Goal: Transaction & Acquisition: Obtain resource

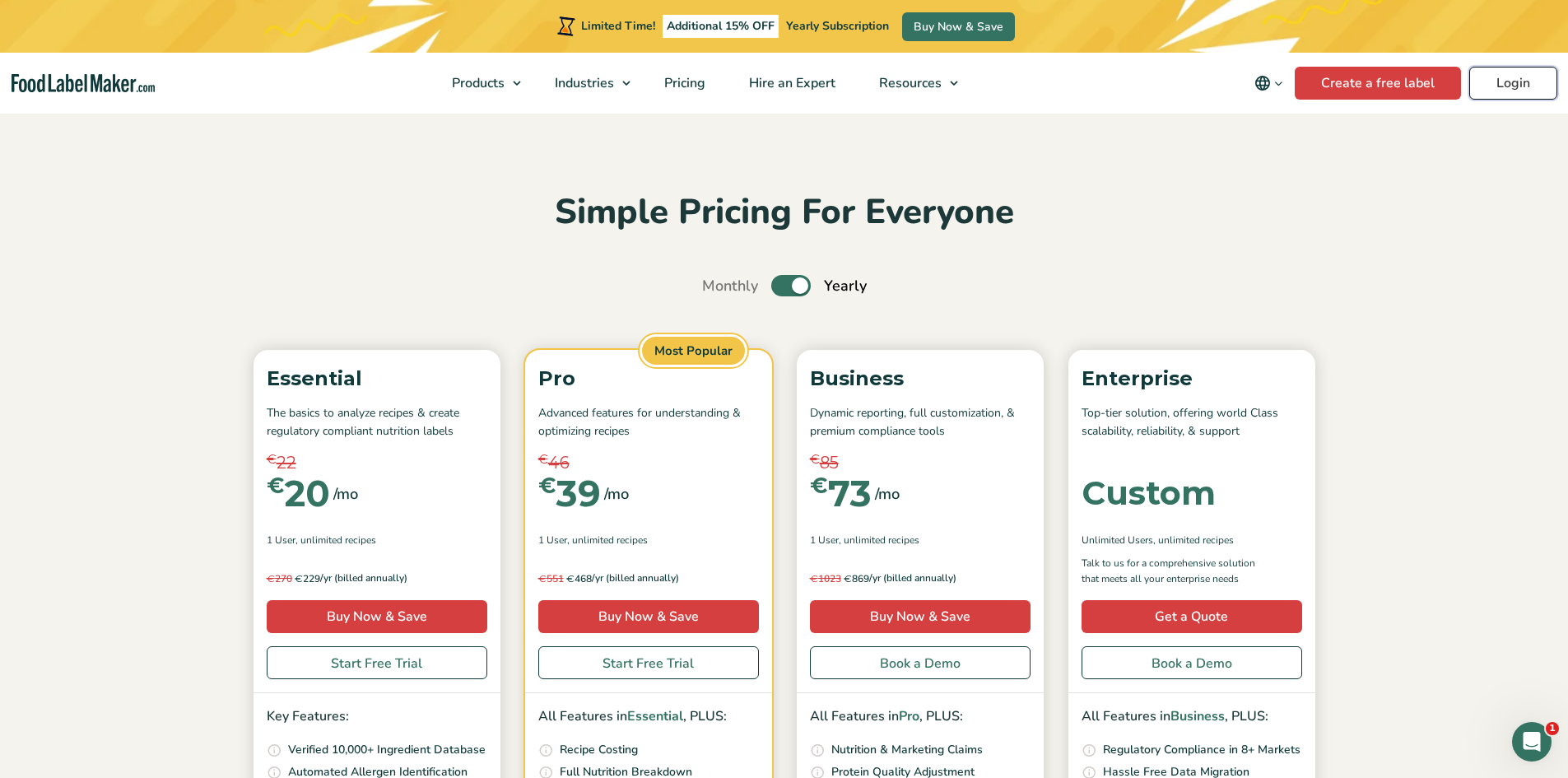
click at [1510, 70] on link "Login" at bounding box center [1513, 83] width 88 height 33
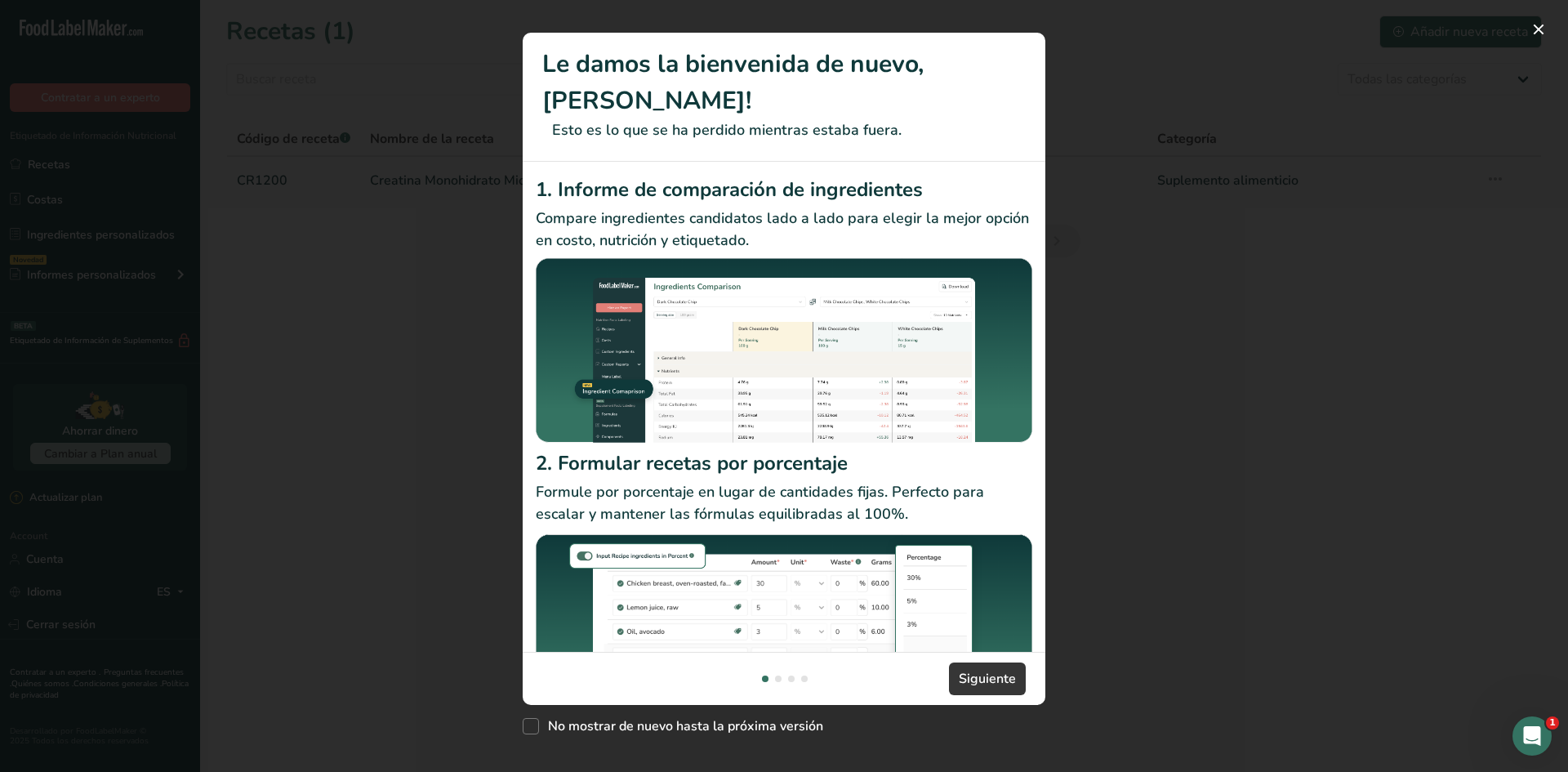
click at [1179, 344] on div "New Features" at bounding box center [784, 386] width 1568 height 772
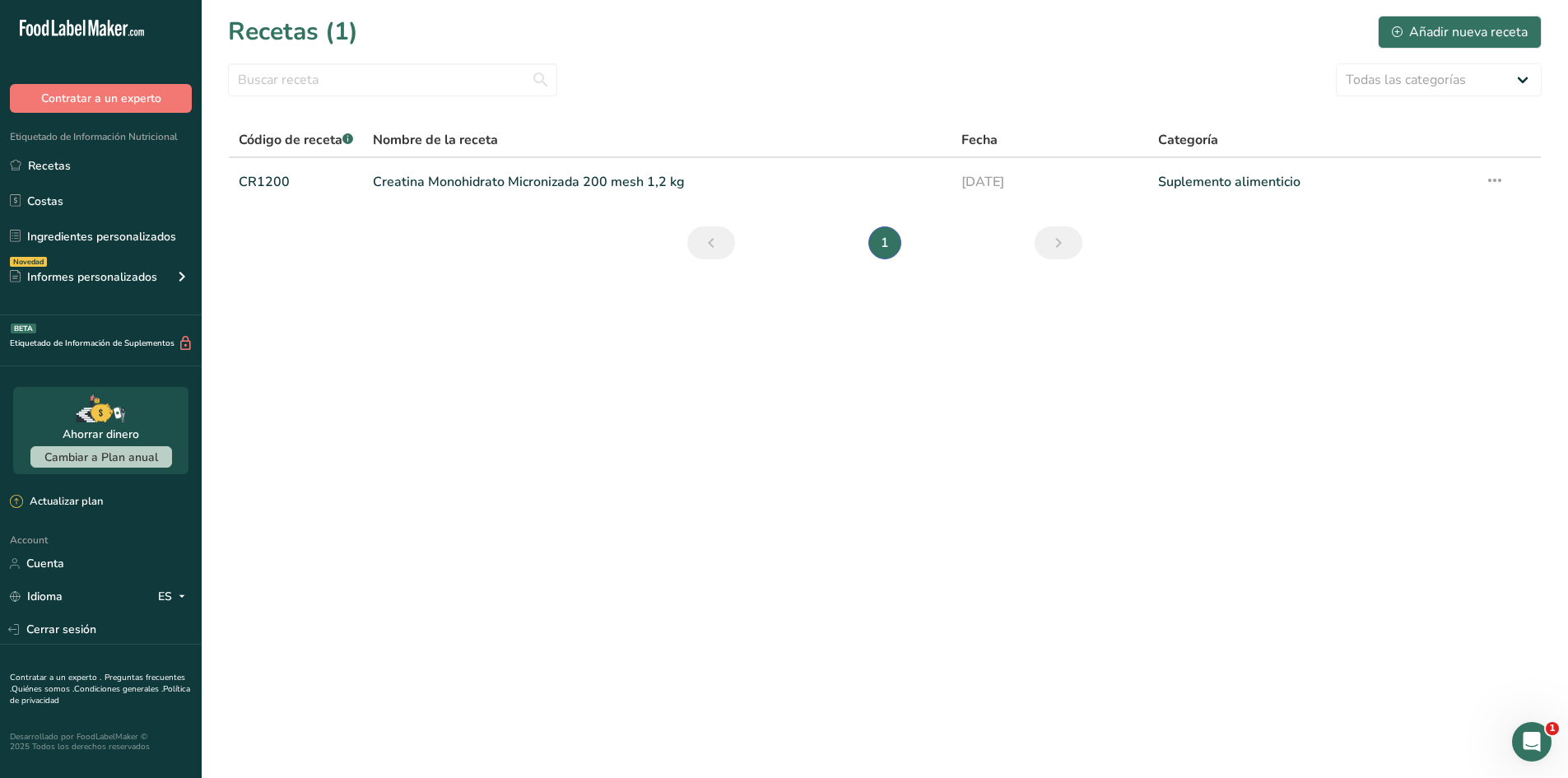
click at [431, 279] on section "Recetas (1) Añadir nueva receta Todas las categorías Productos de panadería Beb…" at bounding box center [885, 142] width 1366 height 286
click at [113, 241] on link "Ingredientes personalizados" at bounding box center [101, 236] width 202 height 31
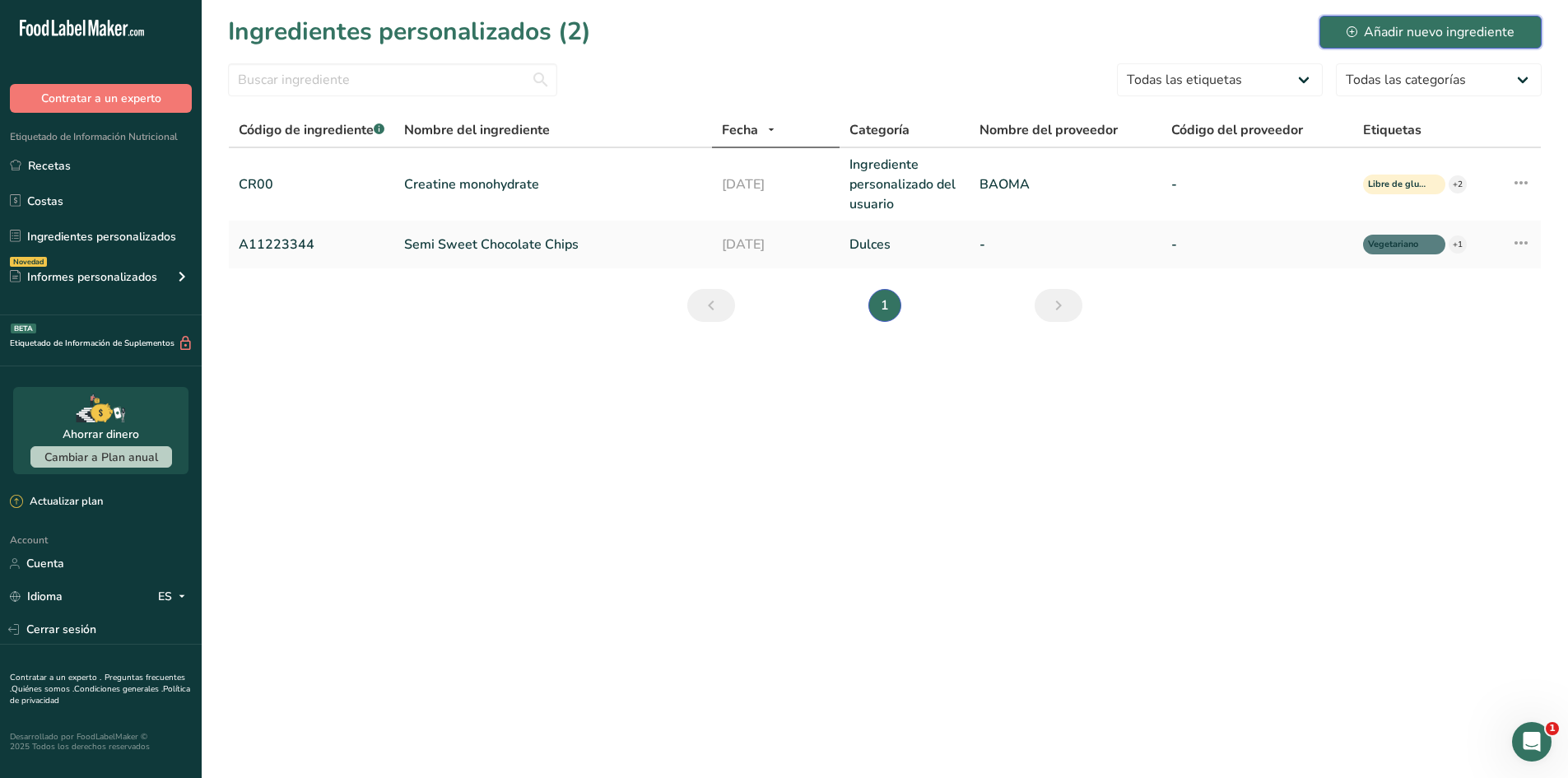
click at [1355, 43] on button "Añadir nuevo ingrediente" at bounding box center [1431, 32] width 222 height 33
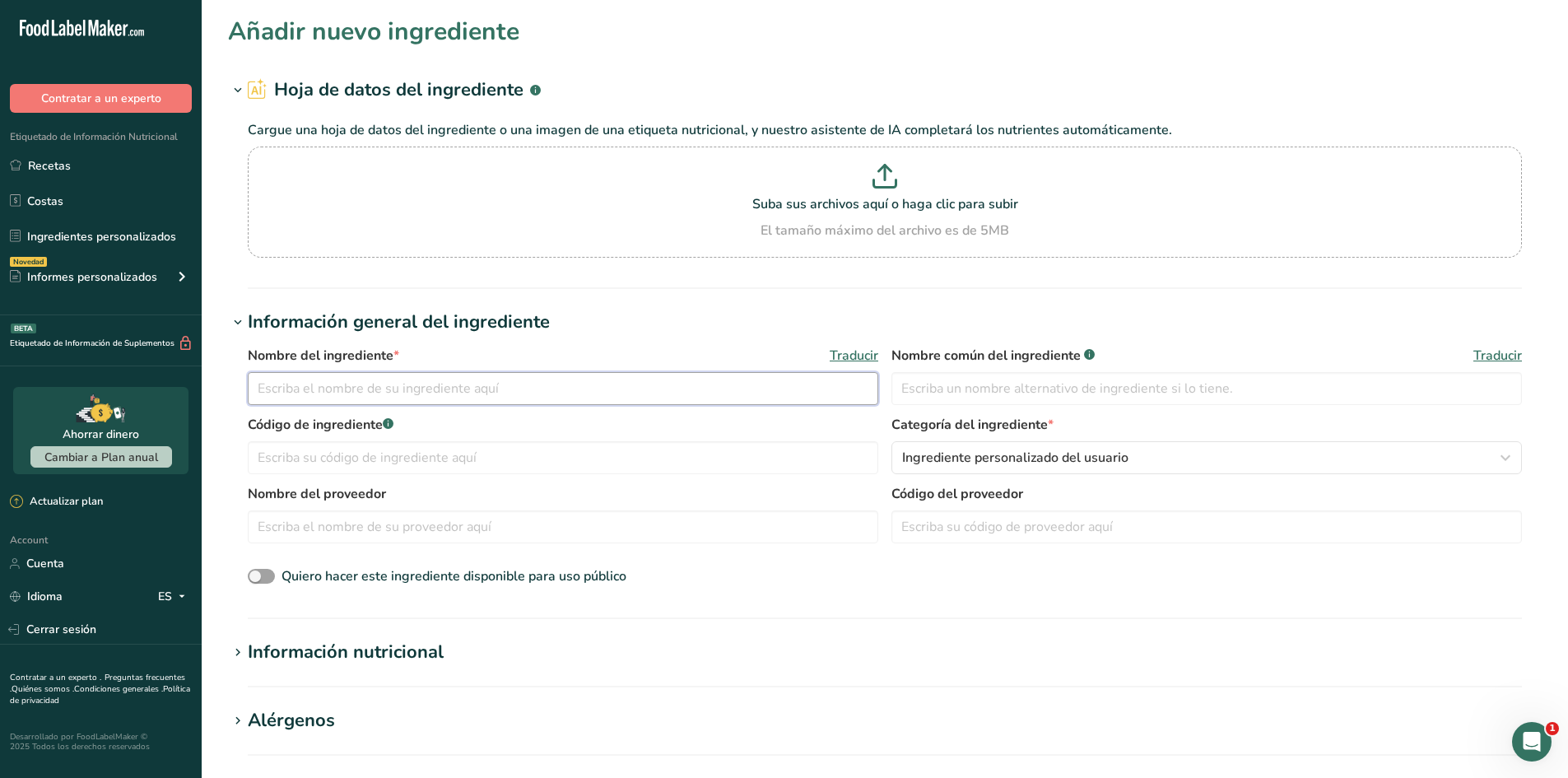
click at [445, 399] on input "text" at bounding box center [563, 389] width 630 height 33
type input "w"
type input "WPC80"
click at [426, 451] on input "text" at bounding box center [563, 458] width 630 height 33
type input "WPC80"
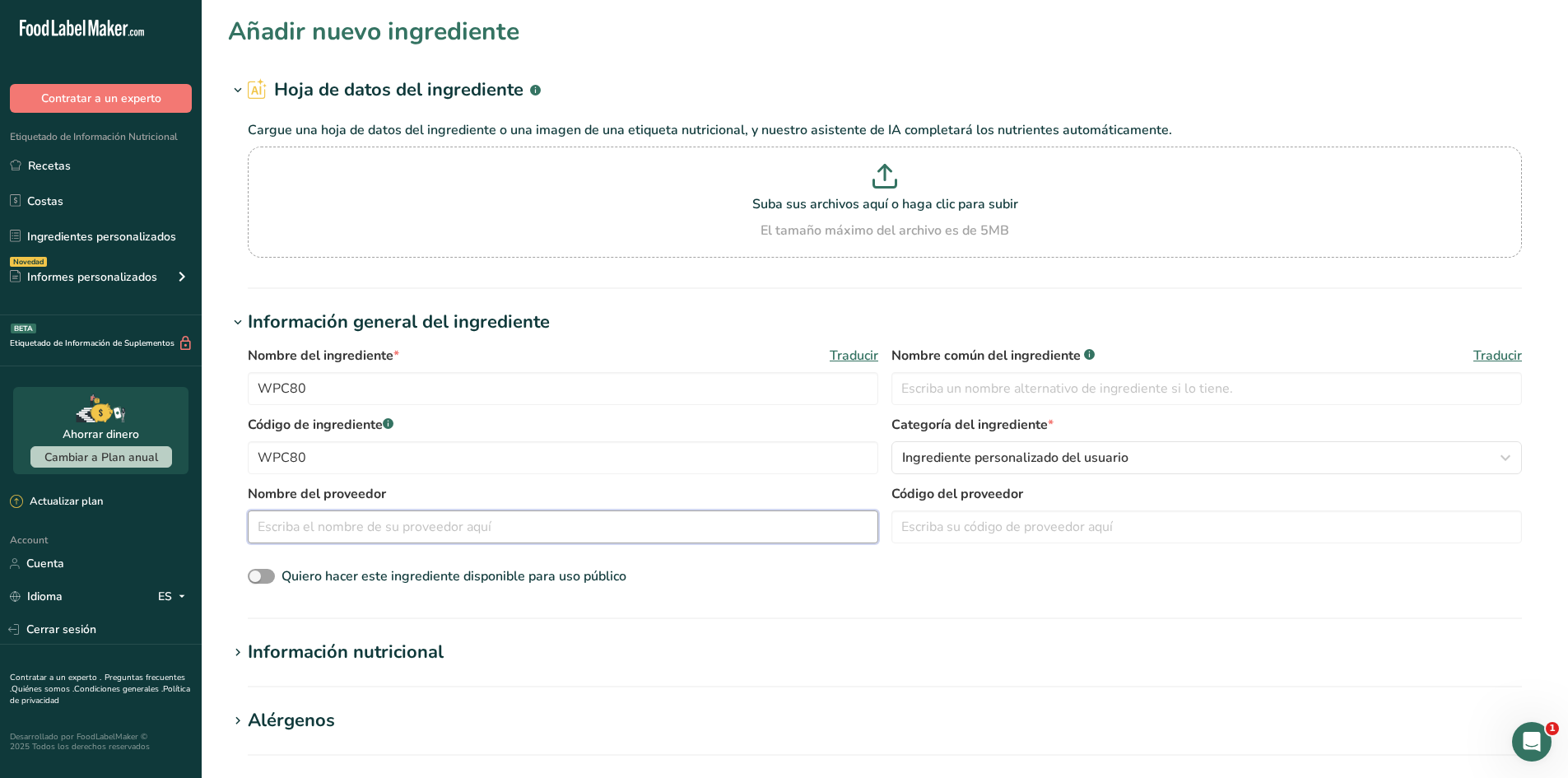
click at [429, 531] on input "text" at bounding box center [563, 526] width 630 height 33
type input "LACTERRA"
click at [930, 385] on input "text" at bounding box center [1206, 389] width 630 height 33
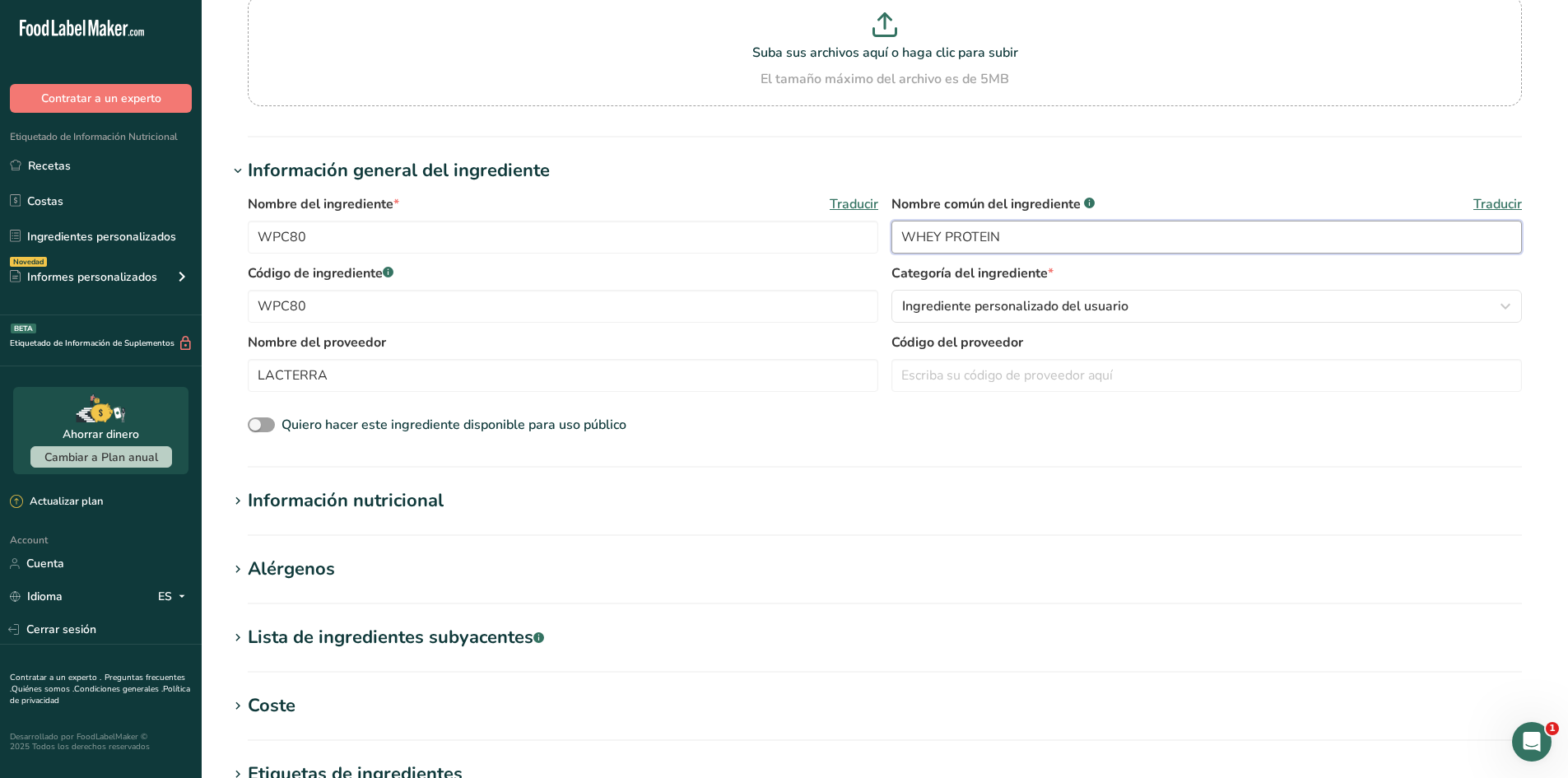
scroll to position [153, 0]
type input "WHEY PROTEIN"
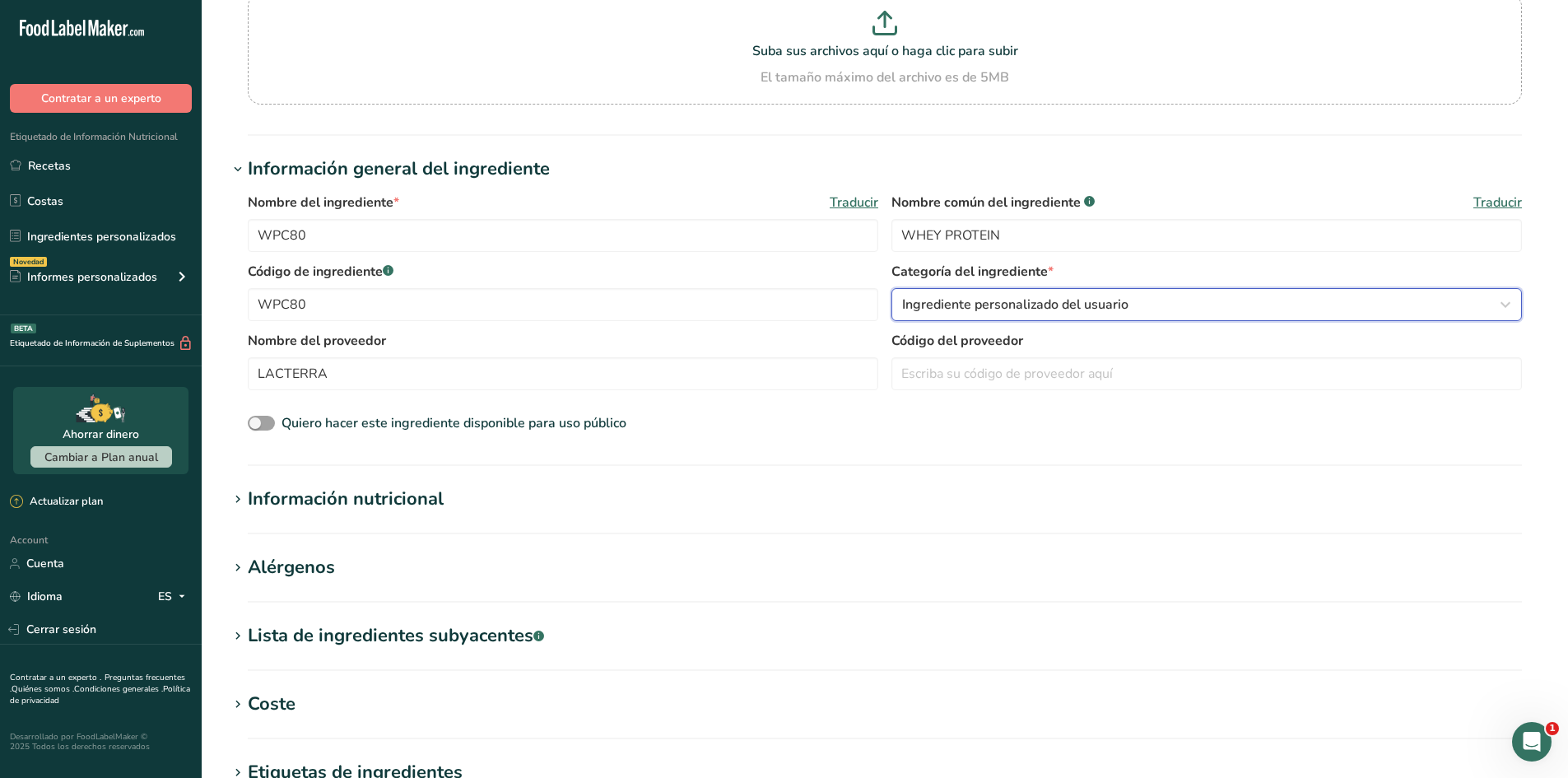
click at [991, 317] on button "Ingrediente personalizado del usuario" at bounding box center [1206, 304] width 630 height 33
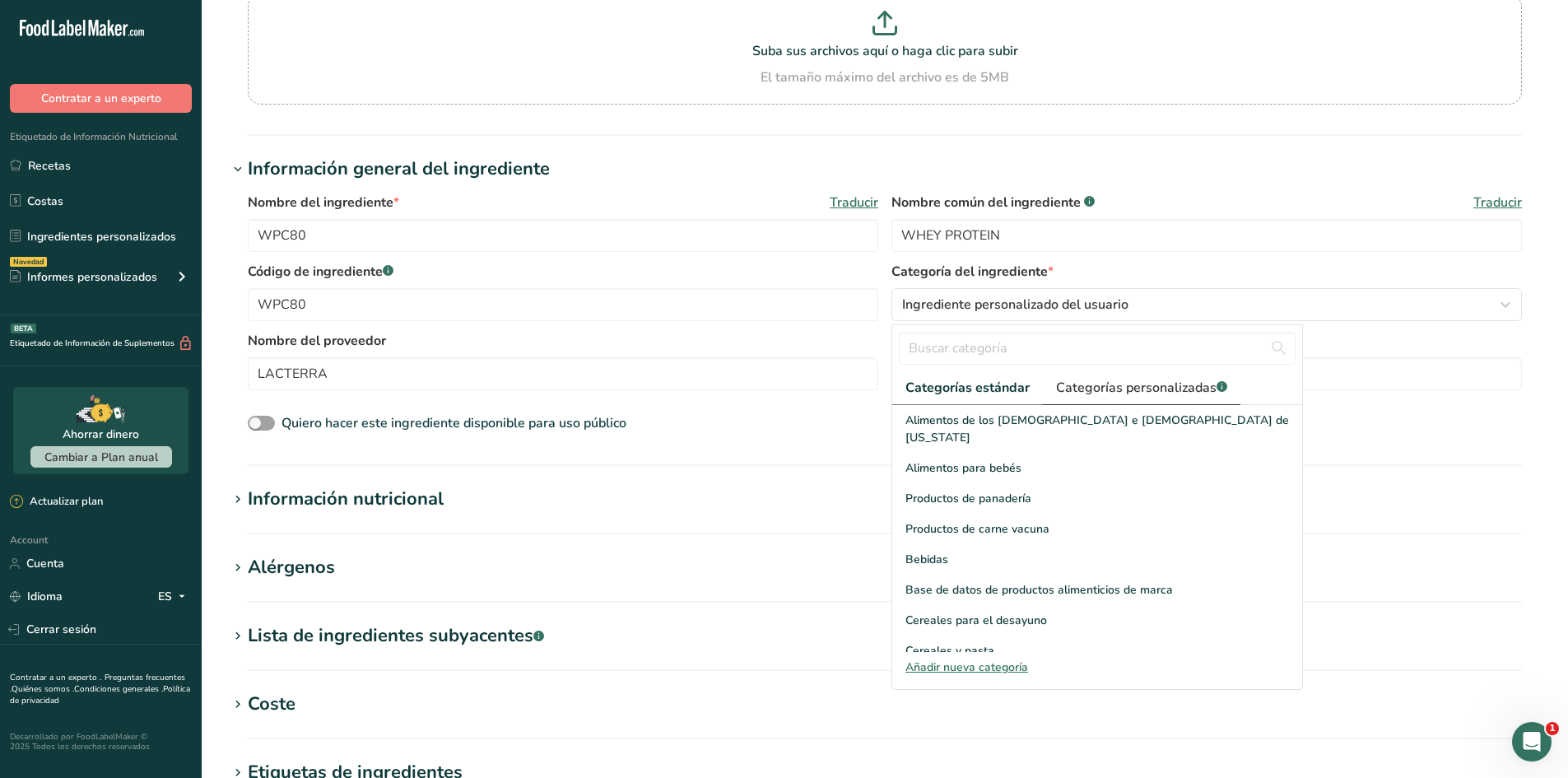
click at [1060, 378] on span "Categorías personalizadas .a-a{fill:#347362;}.b-a{fill:#fff;}" at bounding box center [1141, 387] width 171 height 19
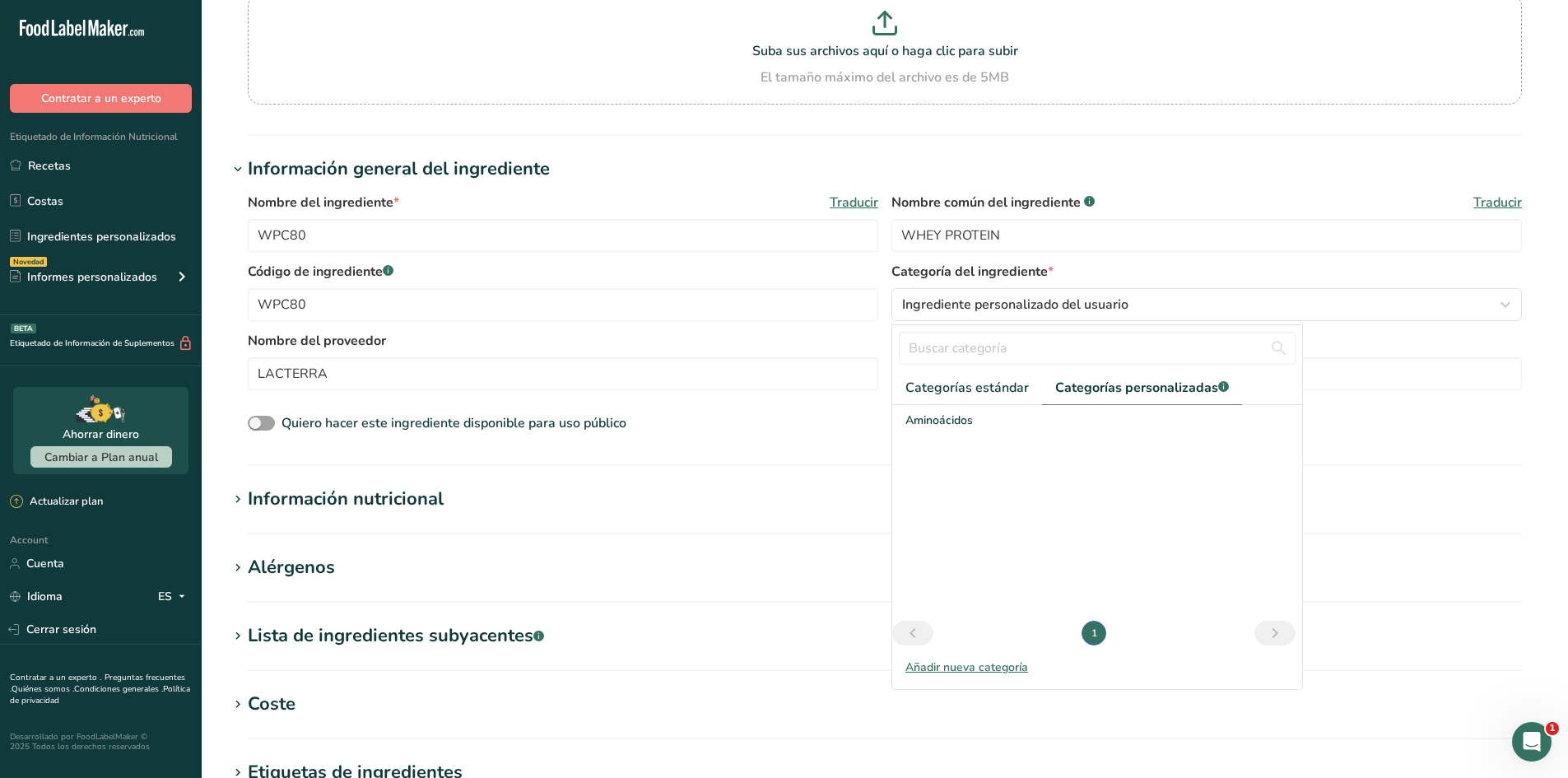
click at [992, 670] on div "Añadir nueva categoría" at bounding box center [1097, 667] width 410 height 18
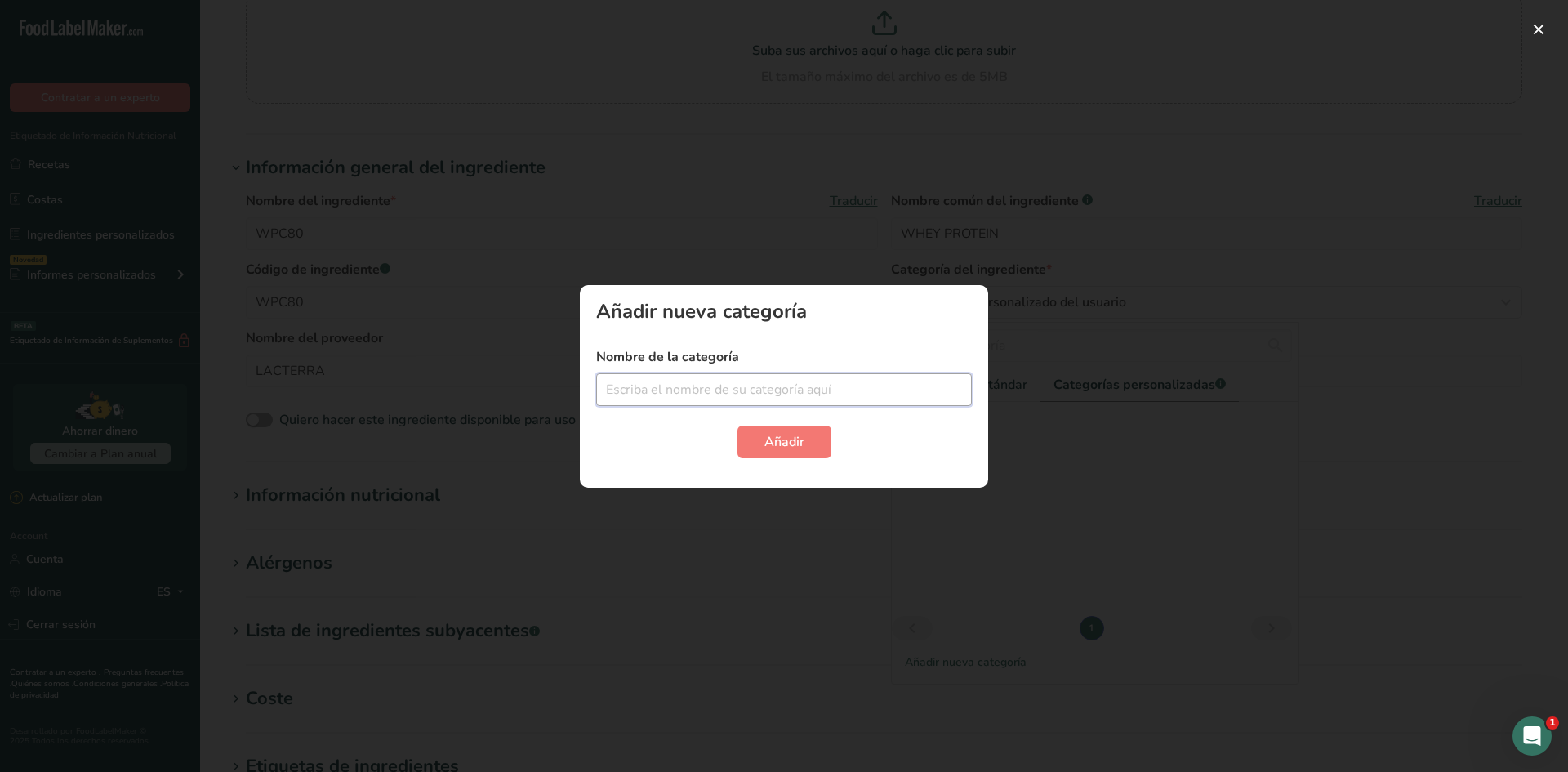
click at [846, 395] on input "text" at bounding box center [783, 389] width 375 height 33
type input "L"
type input "PROTEINA"
click at [794, 438] on span "Añadir" at bounding box center [785, 442] width 40 height 19
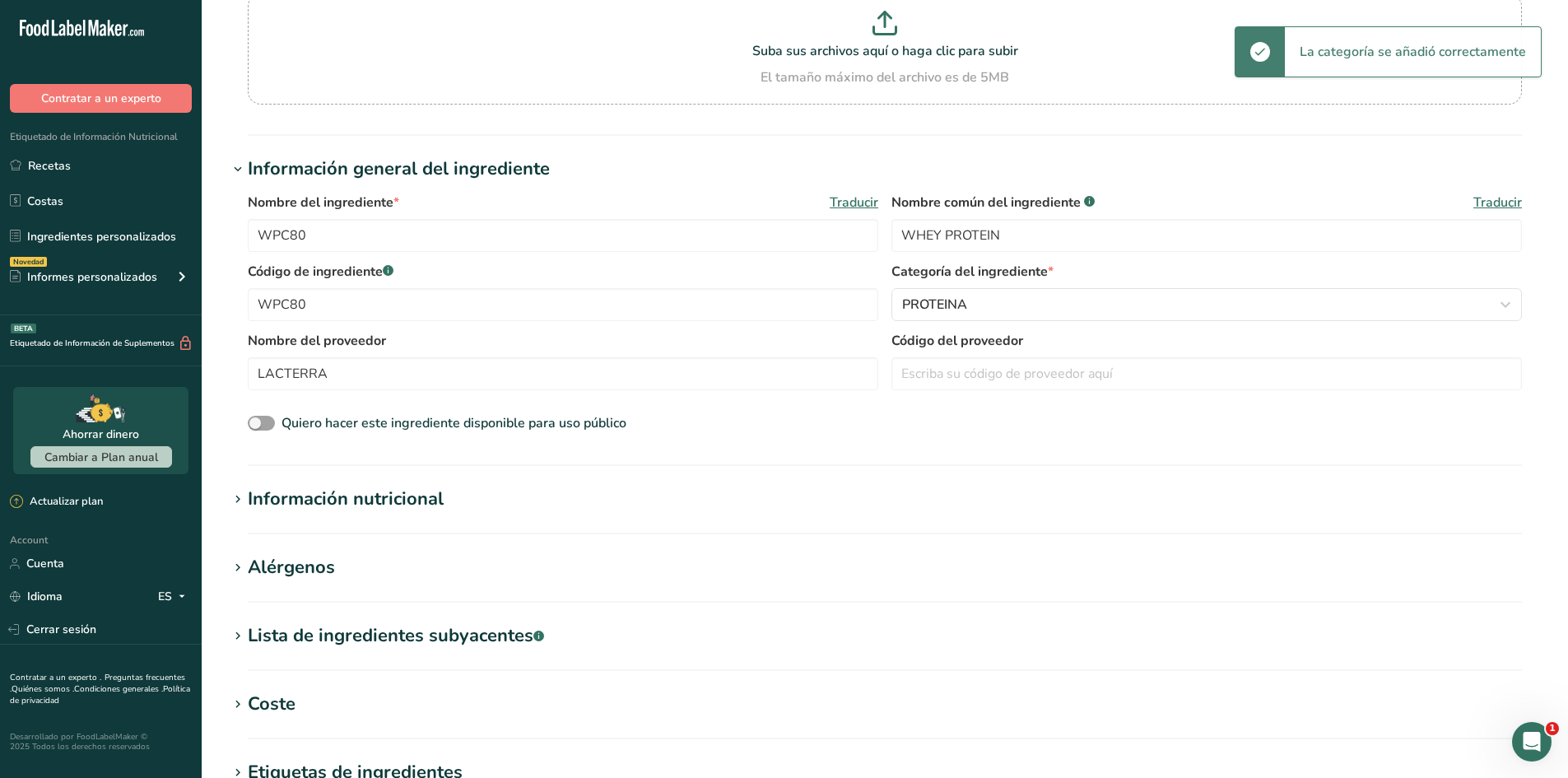
scroll to position [215, 0]
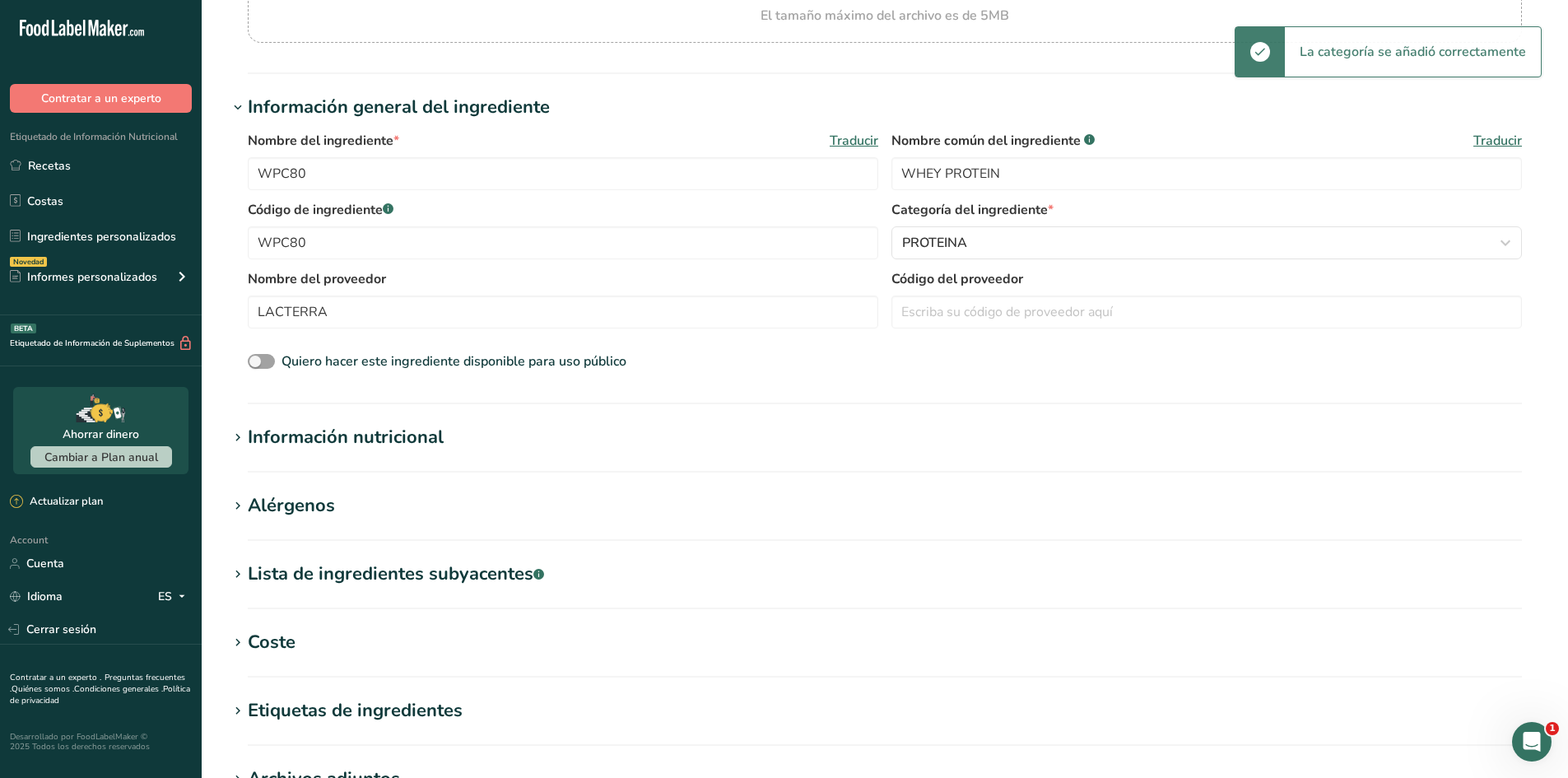
click at [600, 450] on h1 "Información nutricional" at bounding box center [885, 437] width 1314 height 27
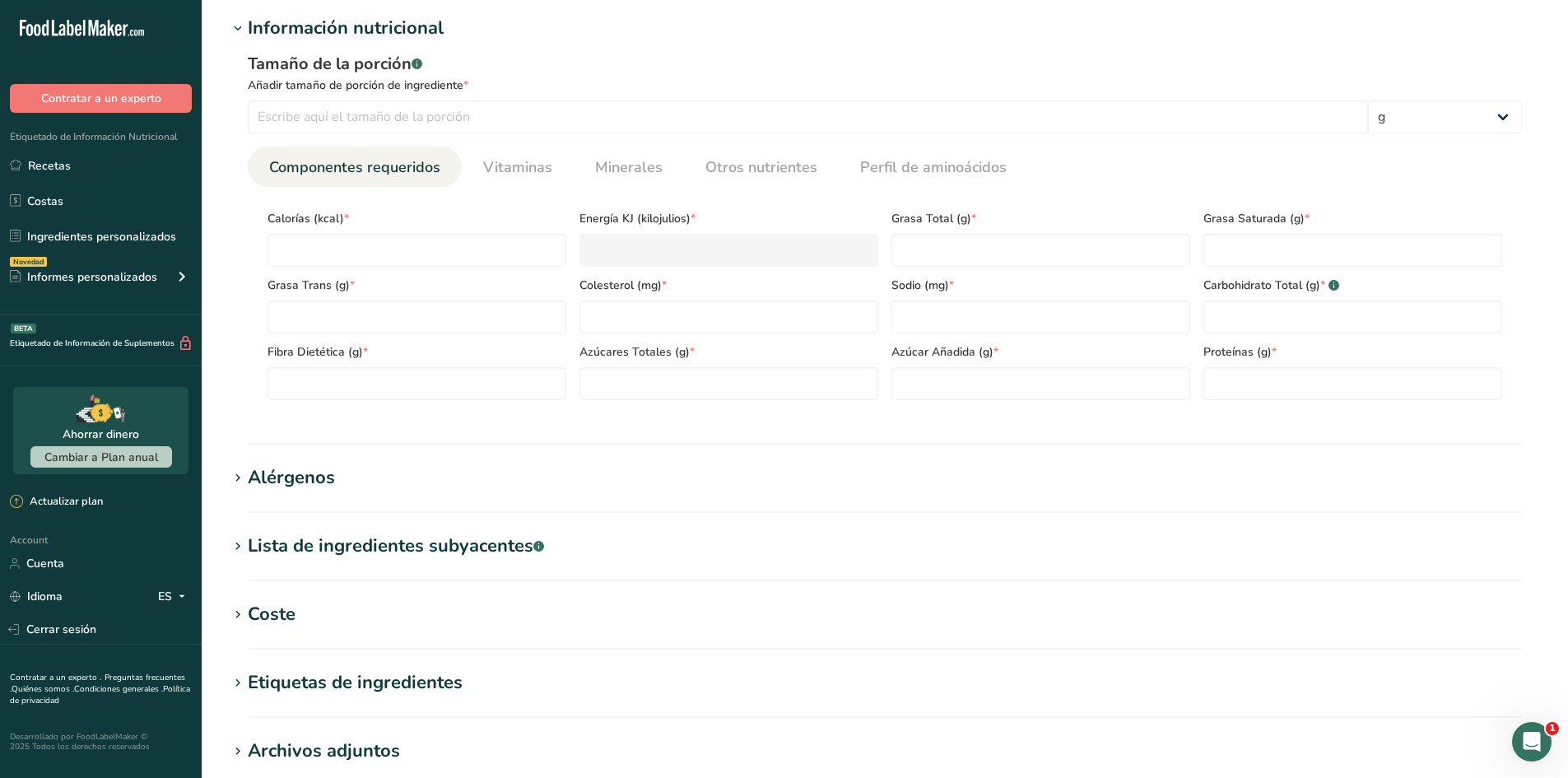
scroll to position [626, 0]
click at [398, 249] on input "number" at bounding box center [417, 248] width 299 height 33
type input "1"
type KJ "4.2"
type input "16"
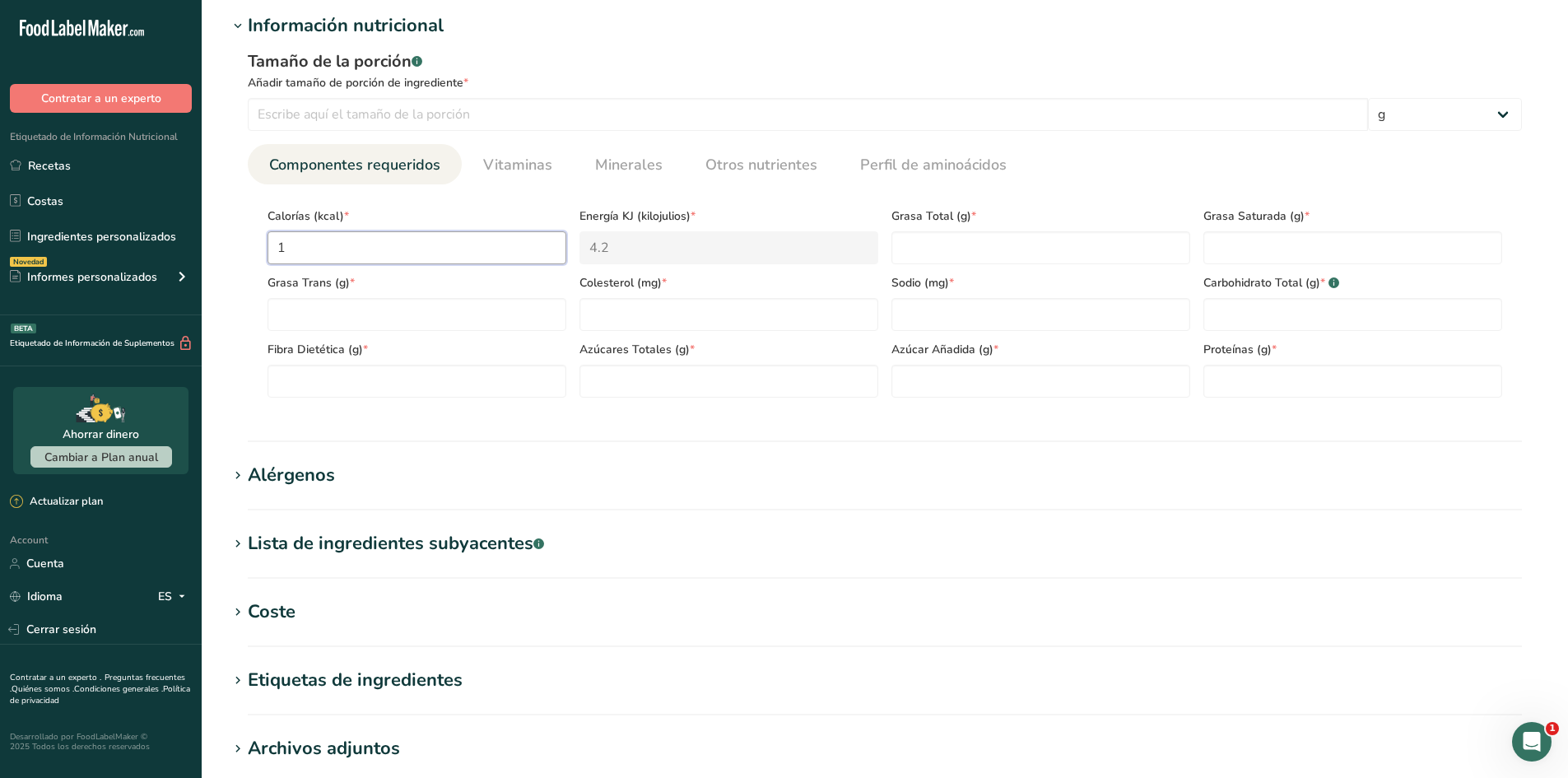
type KJ "66.9"
type input "160"
type KJ "669.4"
type input "1604"
type KJ "6711.1"
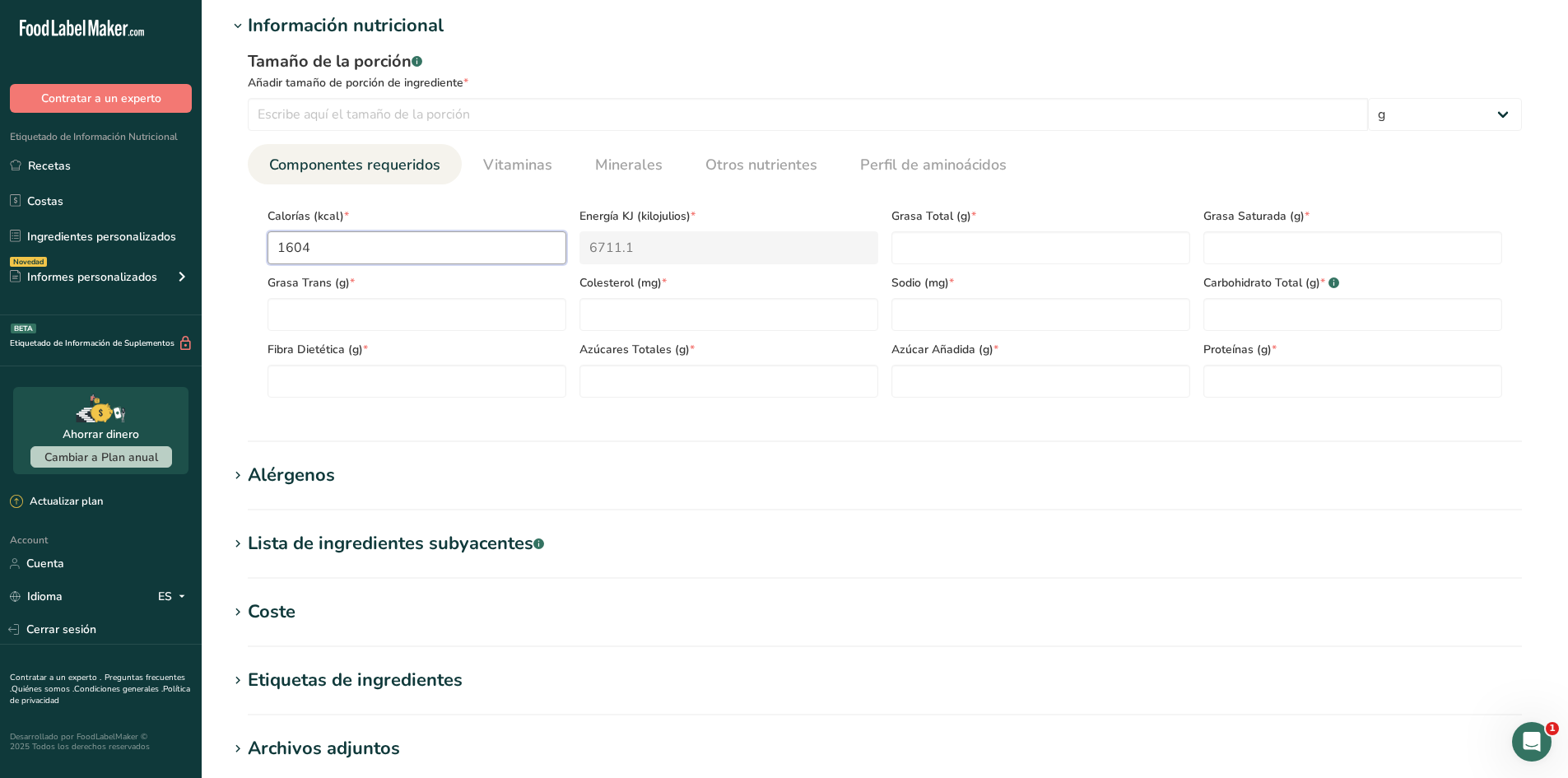
click at [398, 249] on input "1604" at bounding box center [417, 248] width 299 height 33
click at [392, 235] on input "1604" at bounding box center [417, 248] width 299 height 33
click at [467, 239] on input "1604" at bounding box center [417, 248] width 299 height 33
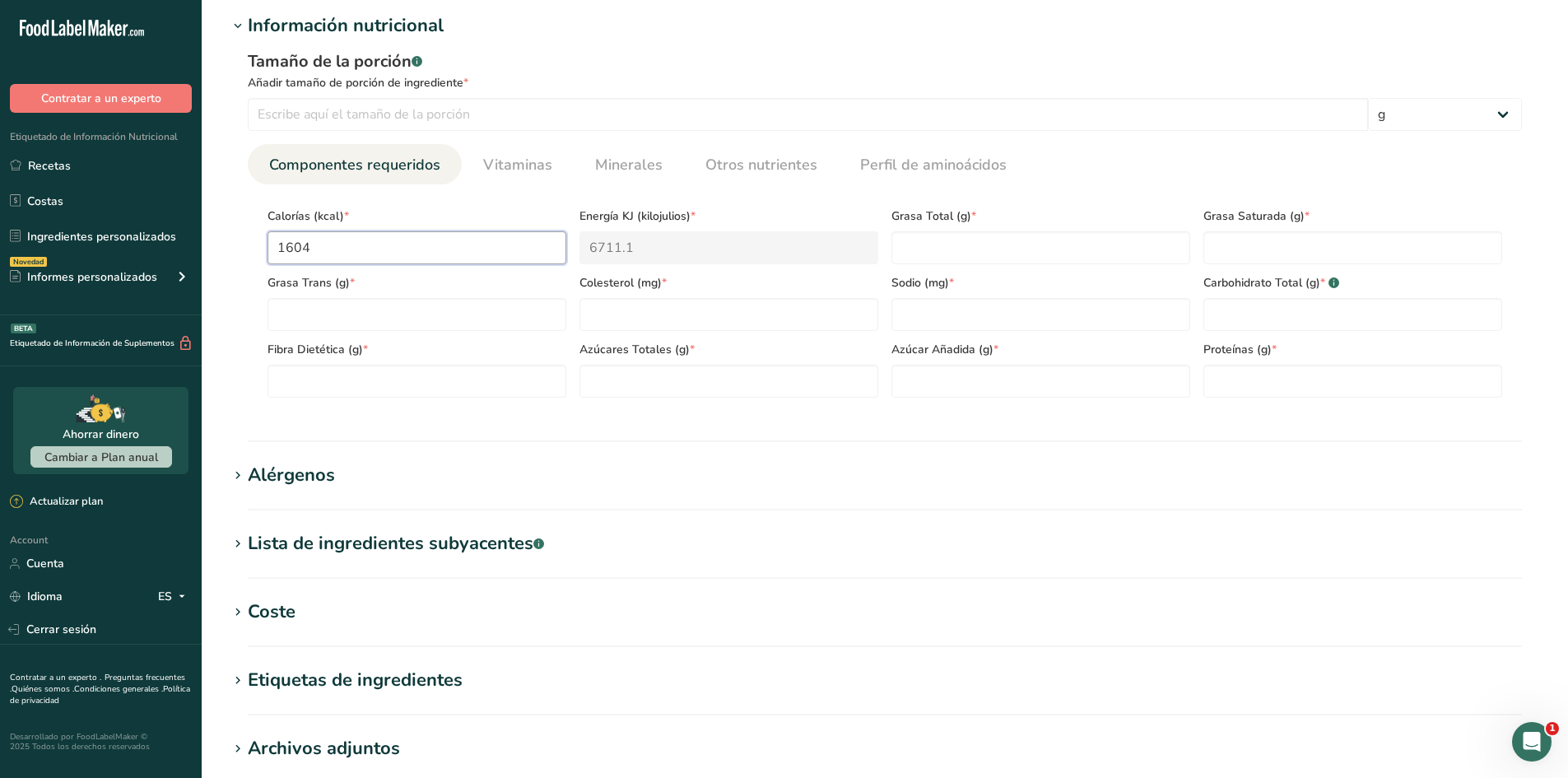
click at [467, 239] on input "1604" at bounding box center [417, 248] width 299 height 33
click at [384, 248] on input "1604" at bounding box center [417, 248] width 299 height 33
click at [386, 249] on input "1604" at bounding box center [417, 248] width 299 height 33
type input "3"
type KJ "12.6"
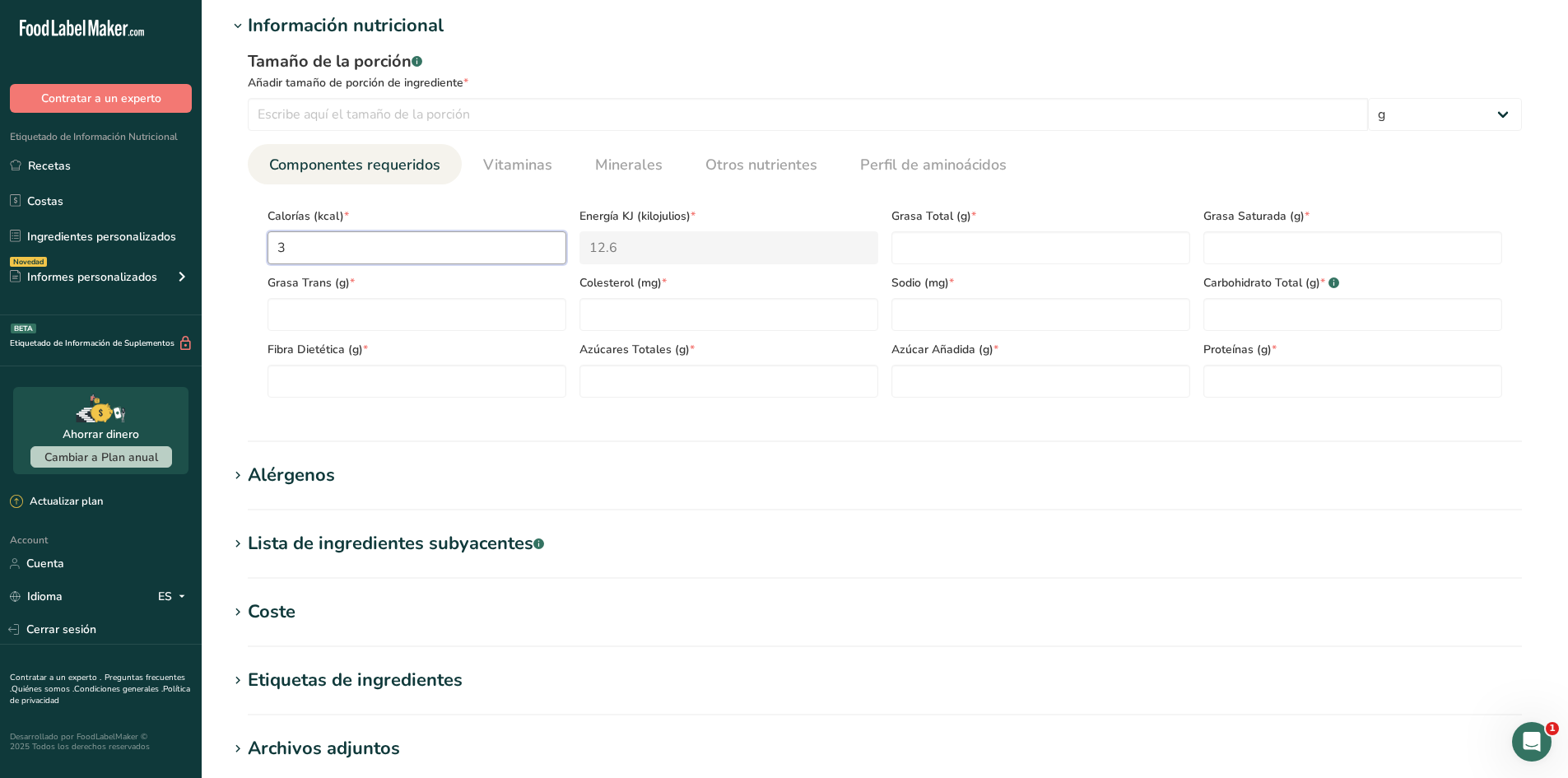
type input "38"
type KJ "159"
type input "383"
type KJ "1602.5"
click at [378, 247] on input "383" at bounding box center [417, 248] width 299 height 33
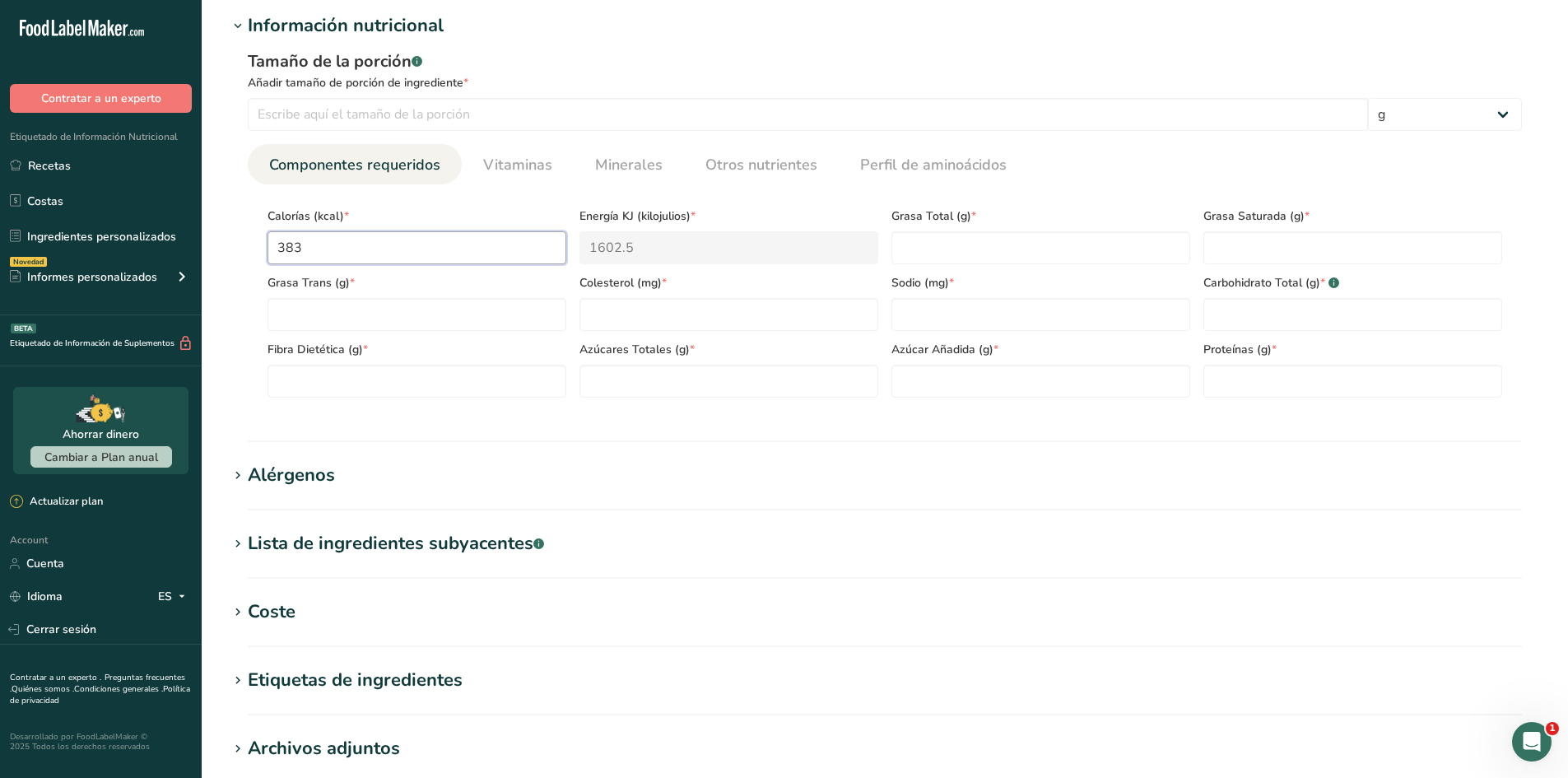
type input "38"
type KJ "159"
type input "384"
type KJ "1606.7"
type input "38"
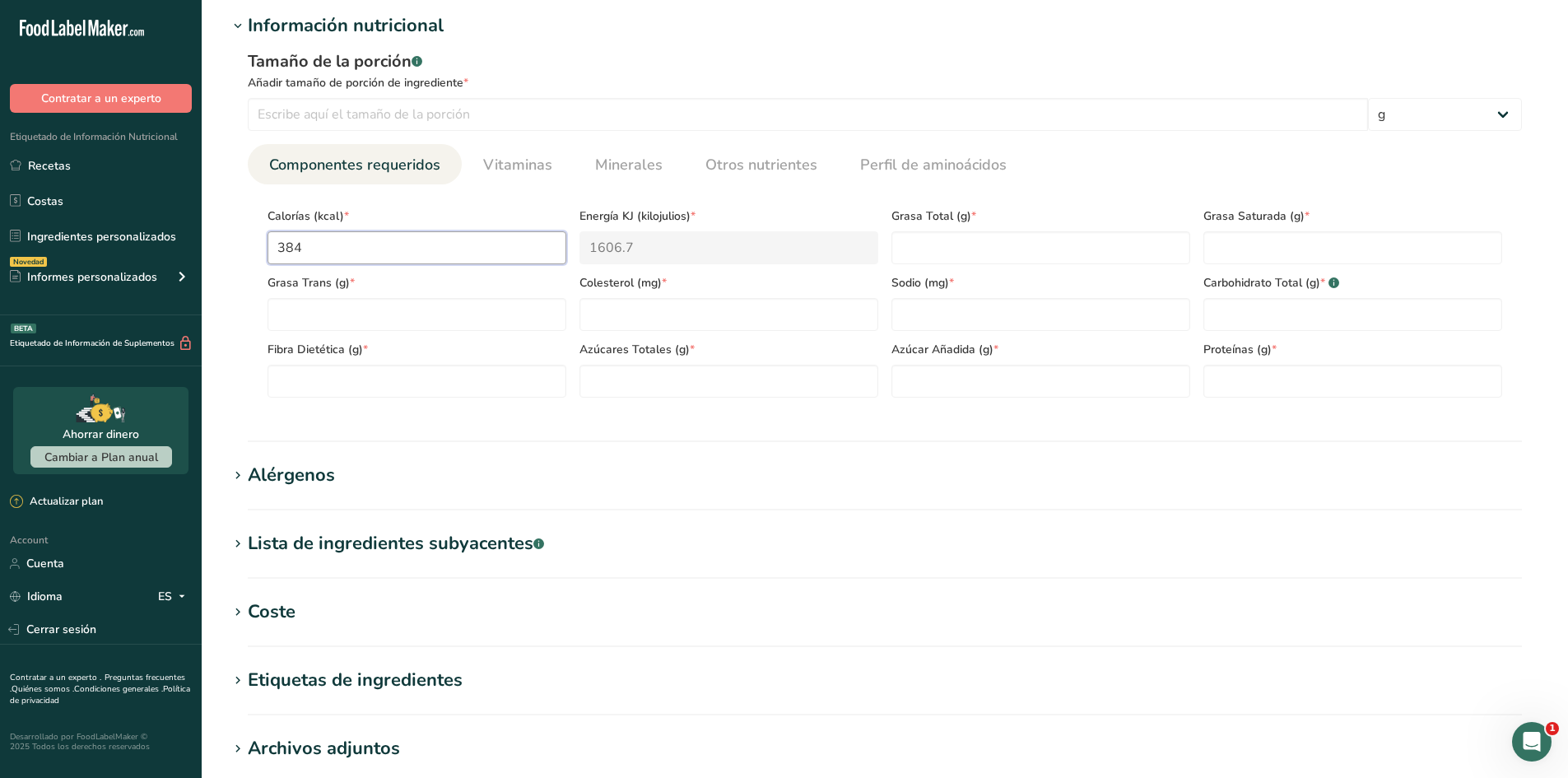
type KJ "159"
type input "383"
type KJ "1602.5"
type input "383.5"
type KJ "1604.6"
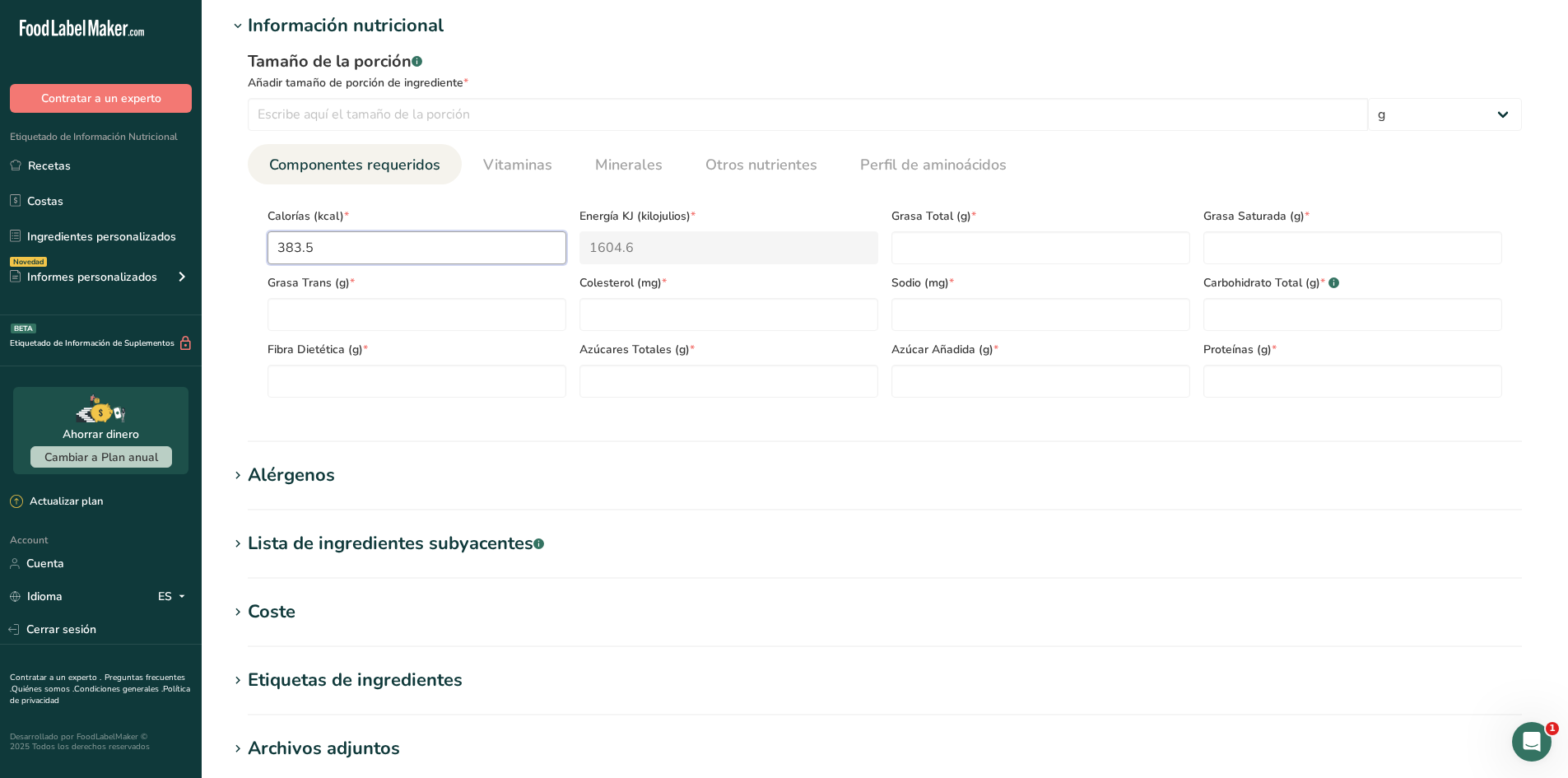
type input "383"
type KJ "1602.5"
type input "383.3"
type KJ "1603.7"
type input "383"
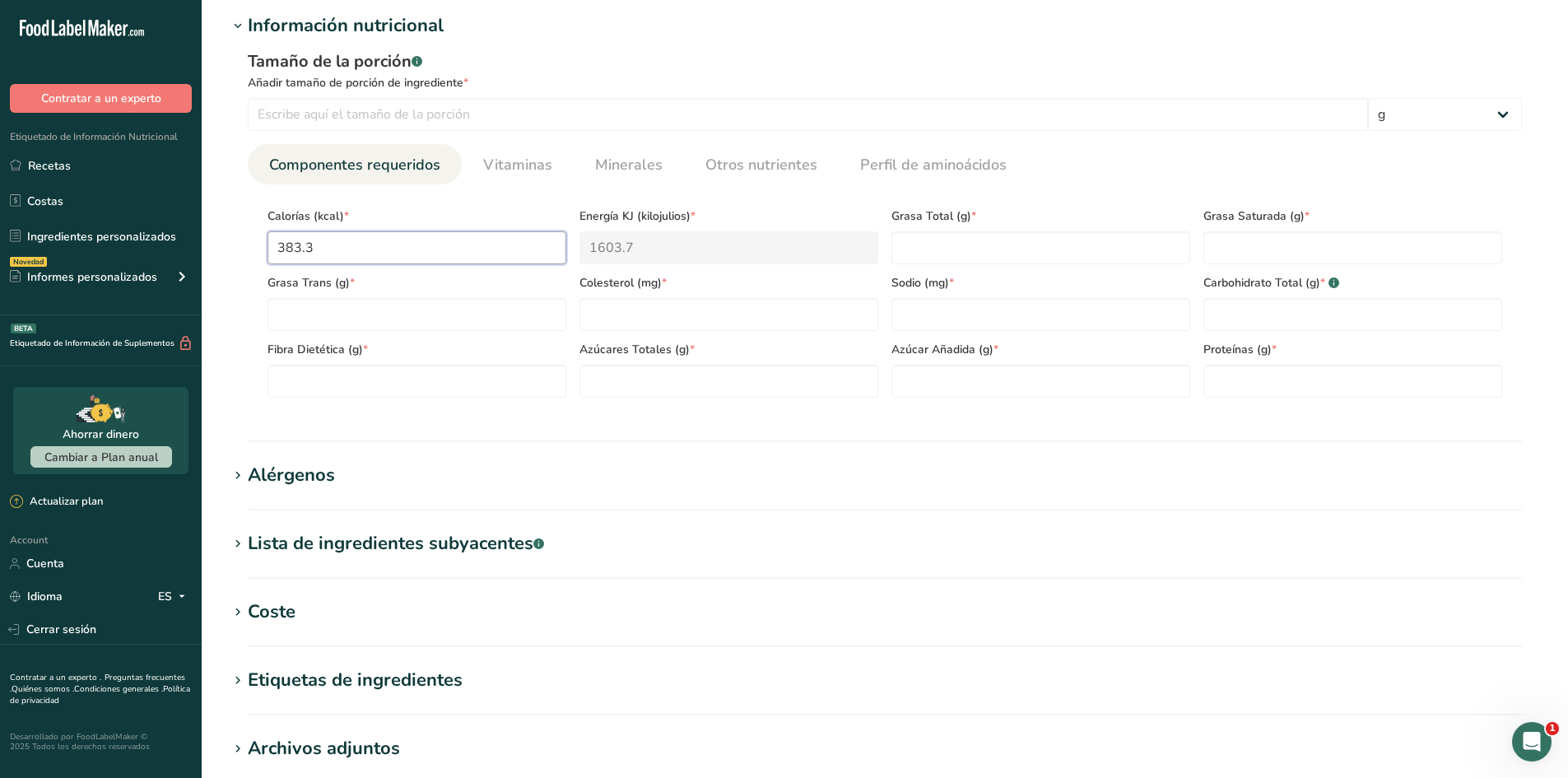
type KJ "1602.5"
type input "38"
type KJ "159"
type input "384"
type KJ "1606.7"
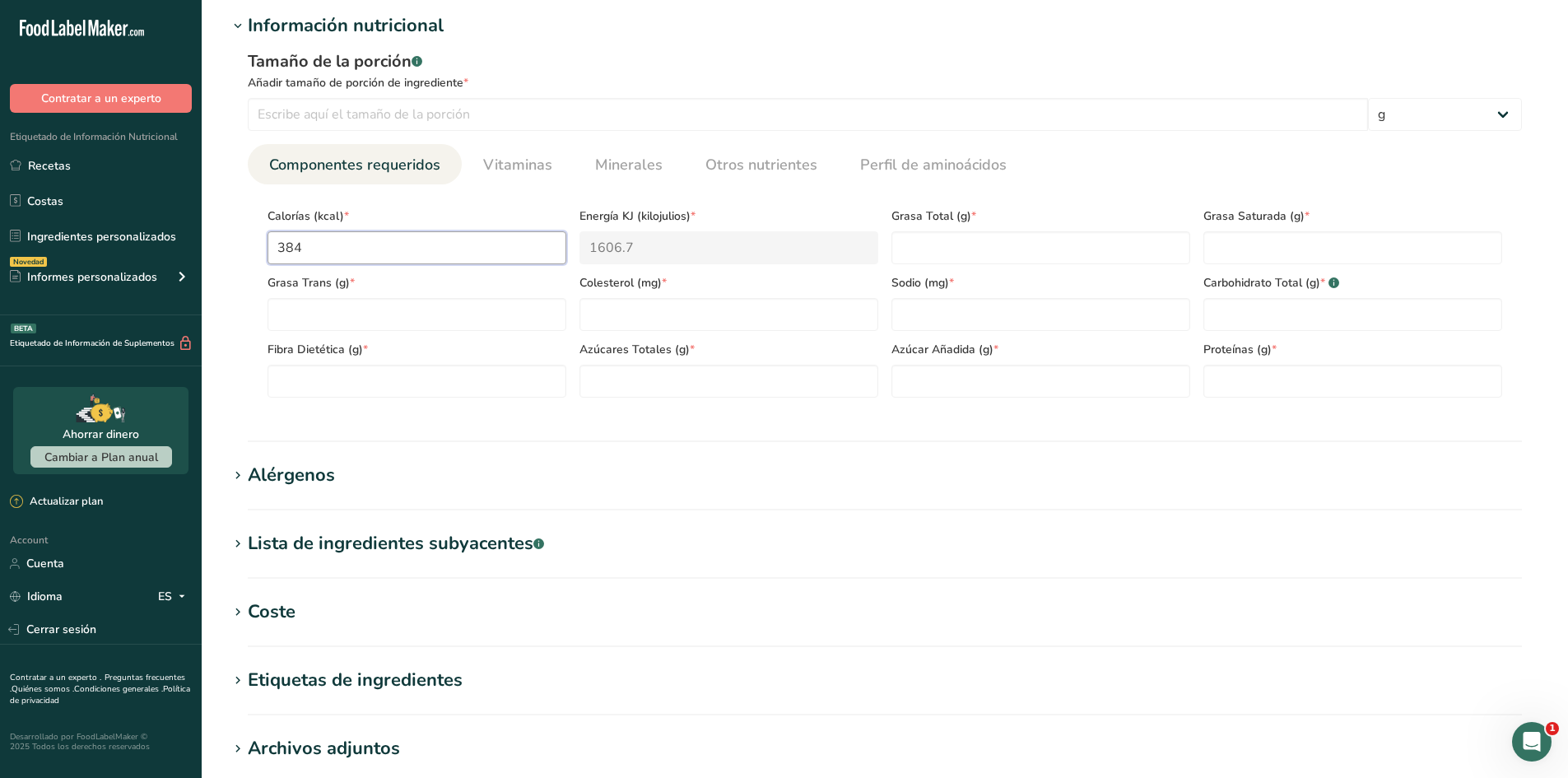
type input "38"
type KJ "159"
type input "383"
type KJ "1602.5"
type input "383"
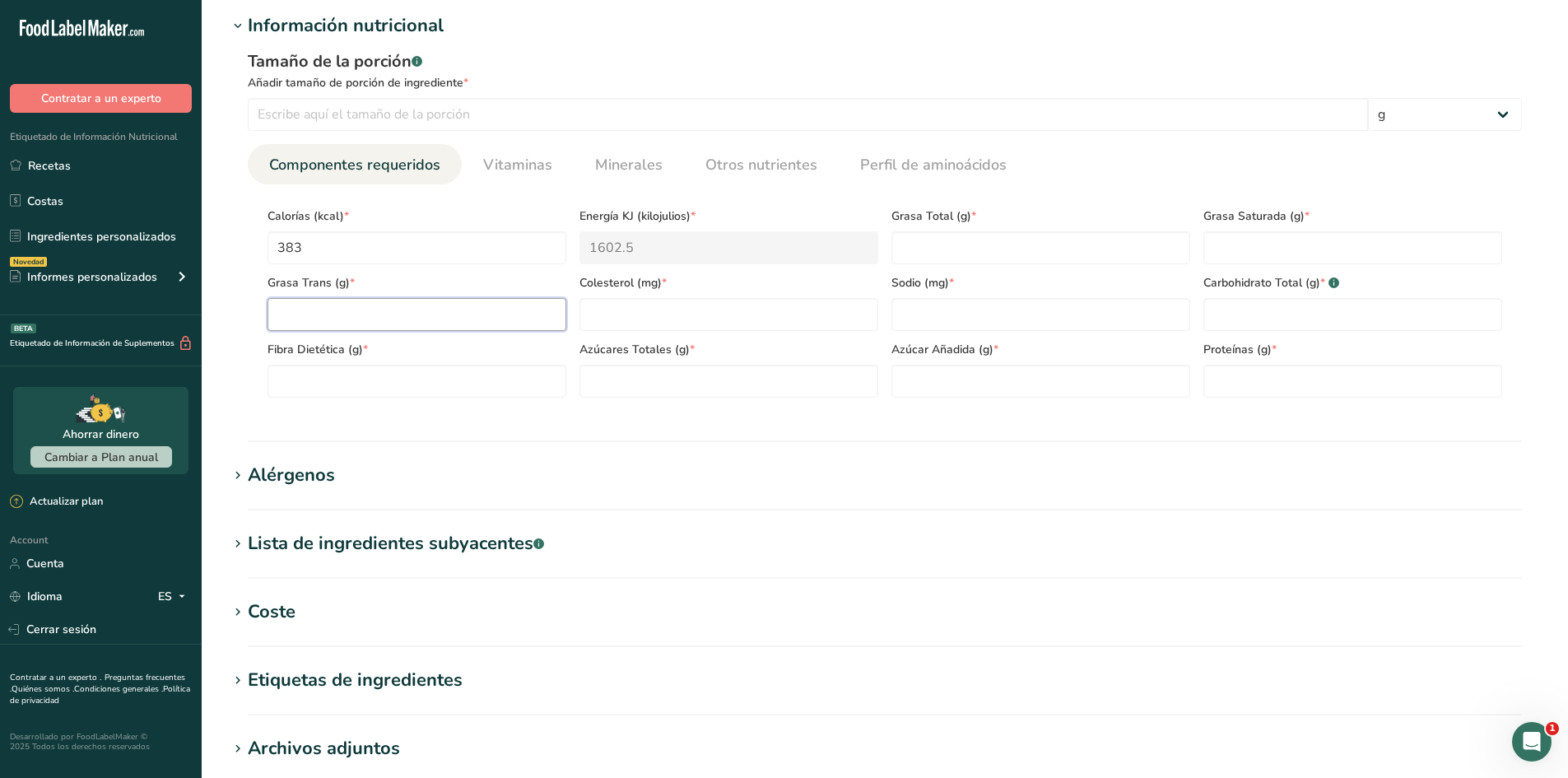
click at [381, 302] on Fat "number" at bounding box center [417, 315] width 299 height 33
click at [383, 326] on Fat "number" at bounding box center [417, 315] width 299 height 33
click at [1247, 252] on Fat "number" at bounding box center [1352, 248] width 299 height 33
click at [1277, 402] on section "Calorías (kcal) * 383 Energía KJ (kilojulios) * 1602.5 Grasa Total (g) * Grasa …" at bounding box center [885, 297] width 1275 height 227
click at [1265, 389] on input "number" at bounding box center [1352, 381] width 299 height 33
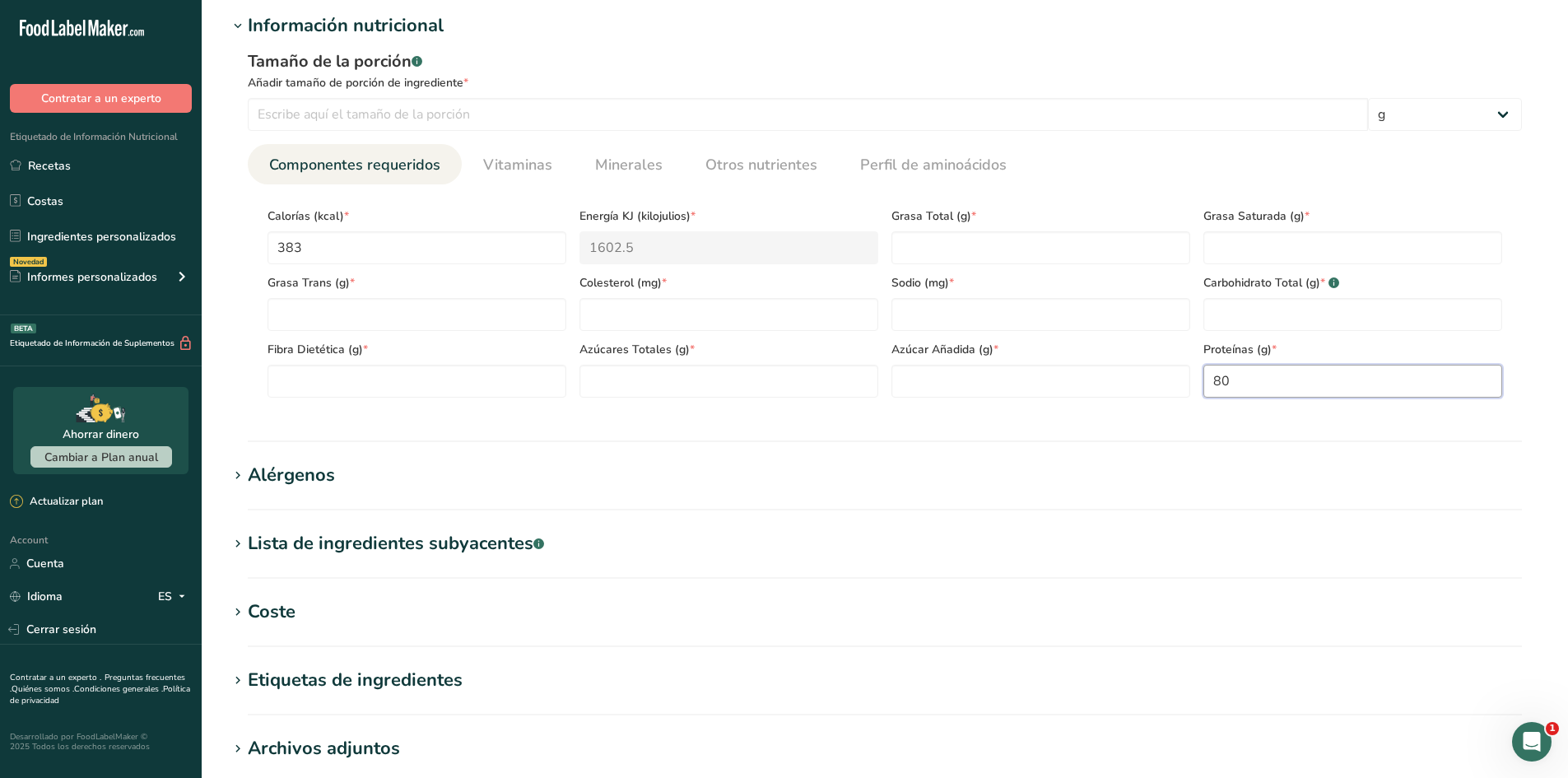
type input "80"
click at [1248, 339] on div "Proteínas (g) * 80" at bounding box center [1352, 364] width 312 height 67
drag, startPoint x: 1243, startPoint y: 333, endPoint x: 1233, endPoint y: 326, distance: 12.2
click at [1235, 327] on div "Calorías (kcal) * 383 Energía KJ (kilojulios) * 1602.5 Grasa Total (g) * Grasa …" at bounding box center [885, 297] width 1248 height 200
click at [1233, 326] on Carbohydrates "number" at bounding box center [1352, 315] width 299 height 33
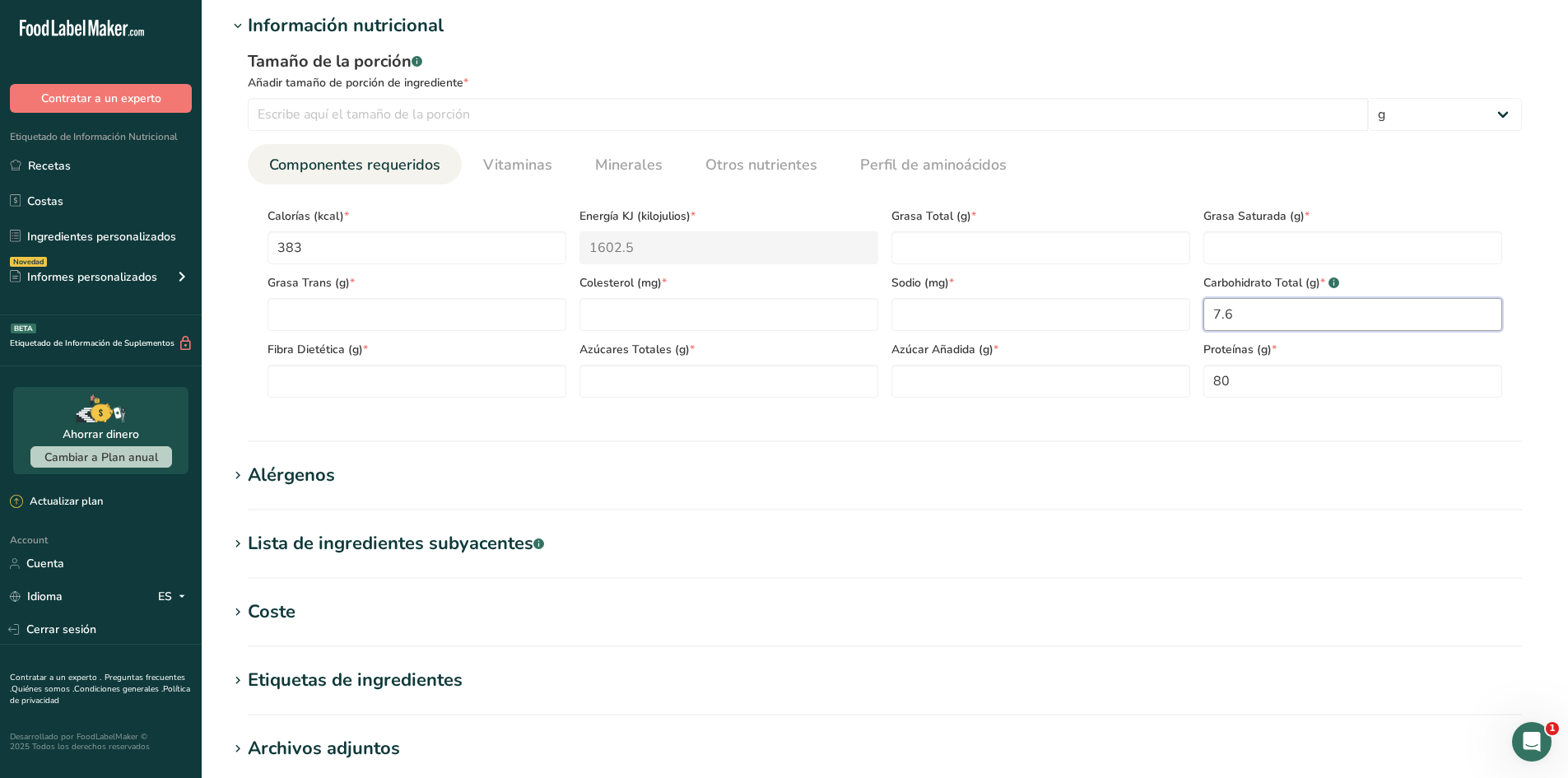
click at [1233, 326] on Carbohydrates "7.6" at bounding box center [1352, 315] width 299 height 33
type Carbohydrates "7.6"
click at [897, 435] on section "Información nutricional Tamaño de la porción .a-a{fill:#347362;}.b-a{fill:#fff;…" at bounding box center [885, 227] width 1314 height 429
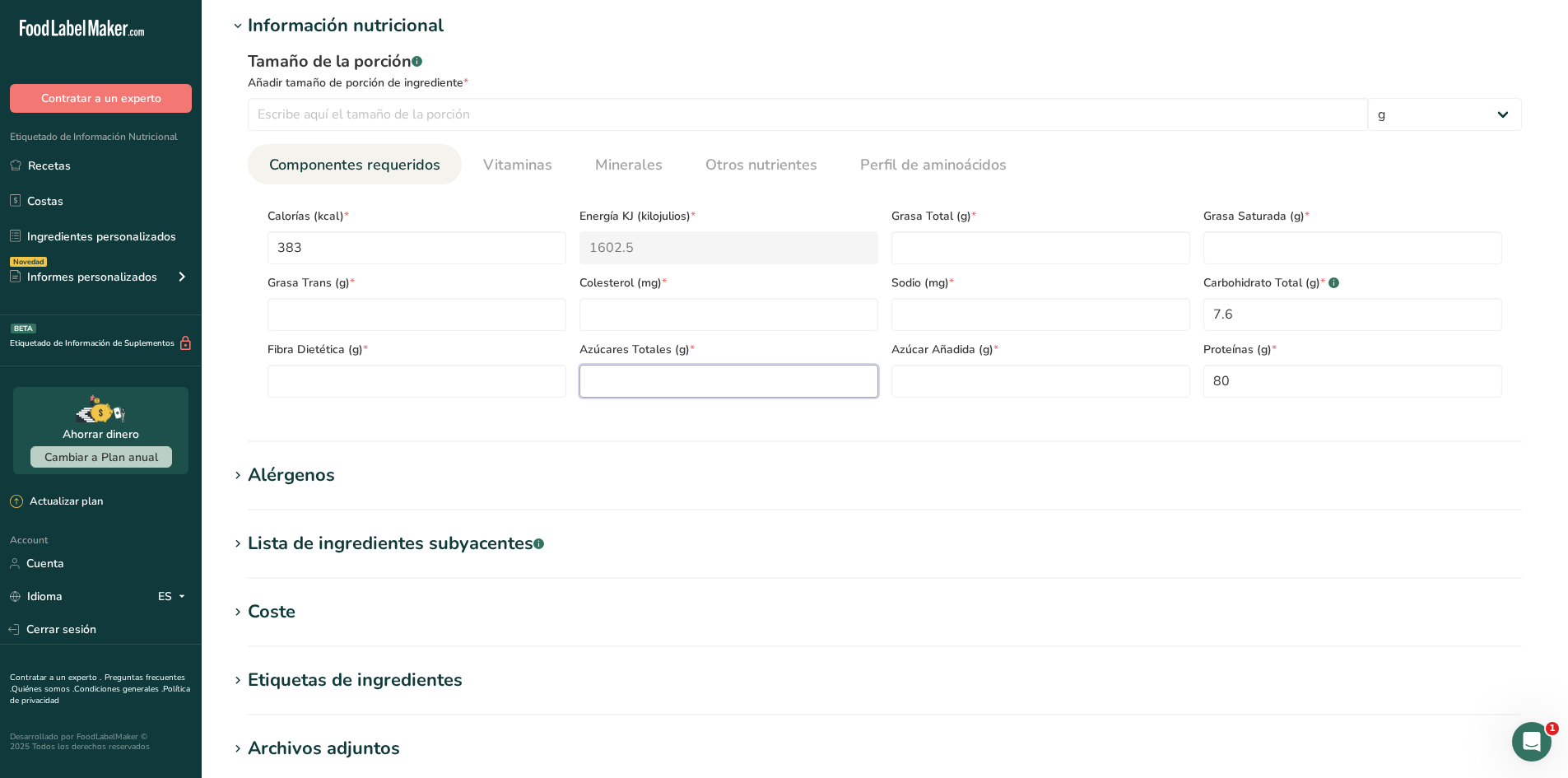
click at [808, 390] on Sugars "number" at bounding box center [728, 381] width 299 height 33
paste Sugars "7.6"
type Sugars "7.6"
click at [773, 413] on div "Tamaño de la porción .a-a{fill:#347362;}.b-a{fill:#fff;} Añadir tamaño de porci…" at bounding box center [885, 230] width 1314 height 381
click at [454, 377] on Fiber "number" at bounding box center [417, 381] width 299 height 33
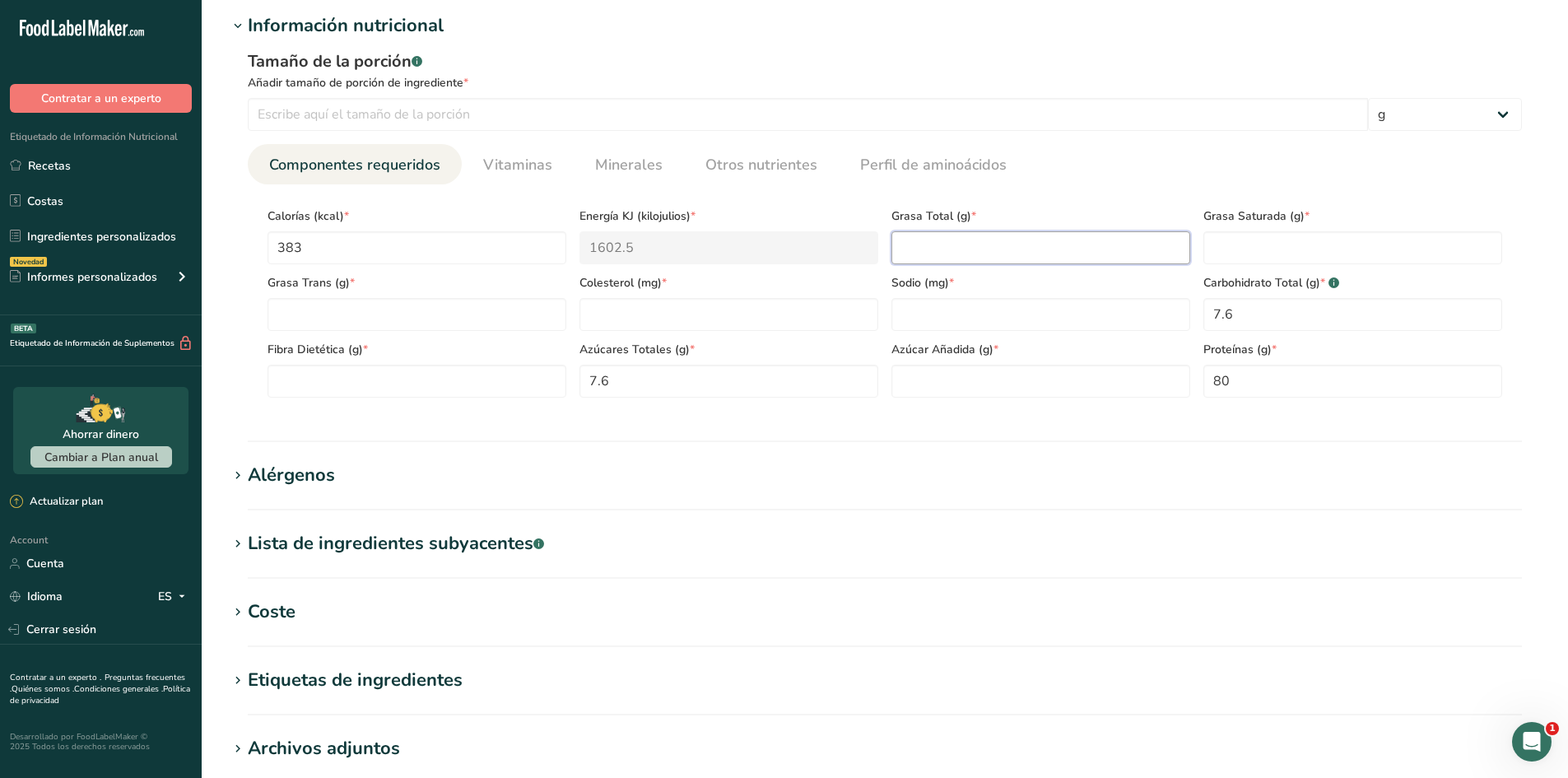
click at [927, 246] on Fat "number" at bounding box center [1040, 248] width 299 height 33
type Fat "5.3"
click at [1217, 249] on Fat "number" at bounding box center [1352, 248] width 299 height 33
type Fat "3.18"
click at [945, 319] on input "number" at bounding box center [1040, 315] width 299 height 33
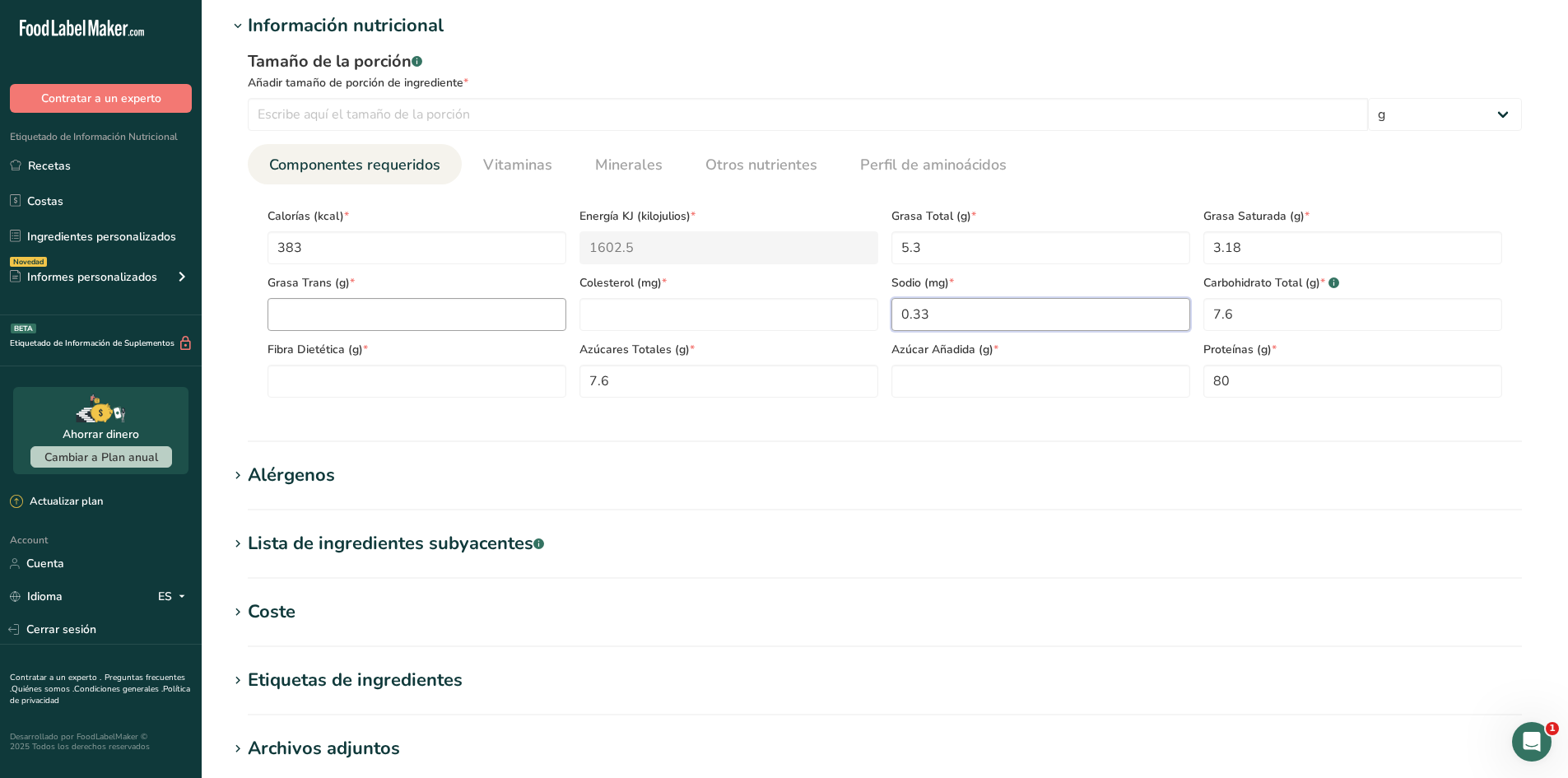
type input "0.33"
click at [448, 299] on Fat "number" at bounding box center [417, 315] width 299 height 33
click at [429, 390] on Fiber "number" at bounding box center [417, 381] width 299 height 33
click at [490, 170] on span "Vitaminas" at bounding box center [517, 165] width 69 height 22
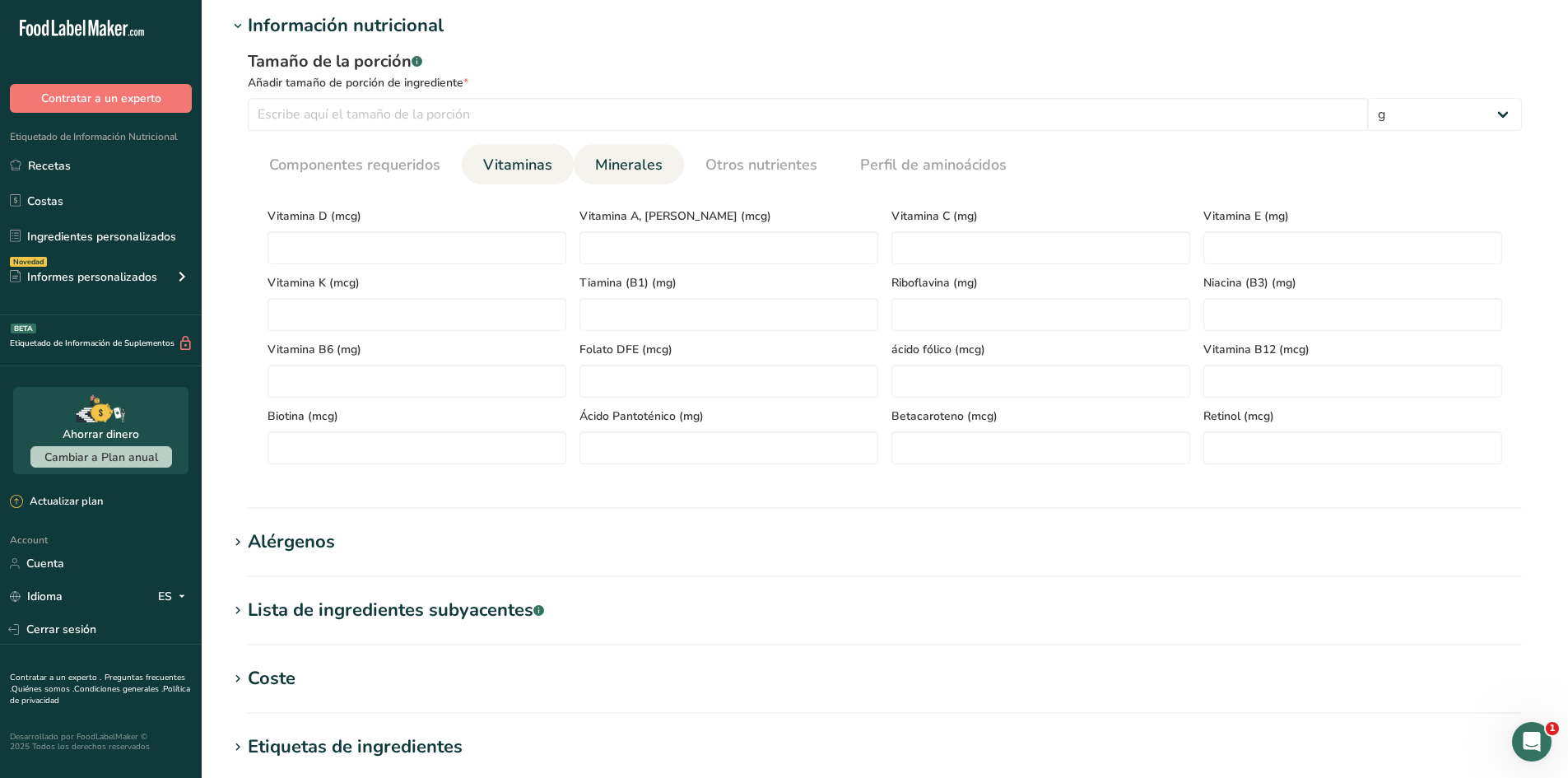
click at [628, 174] on span "Minerales" at bounding box center [628, 165] width 68 height 22
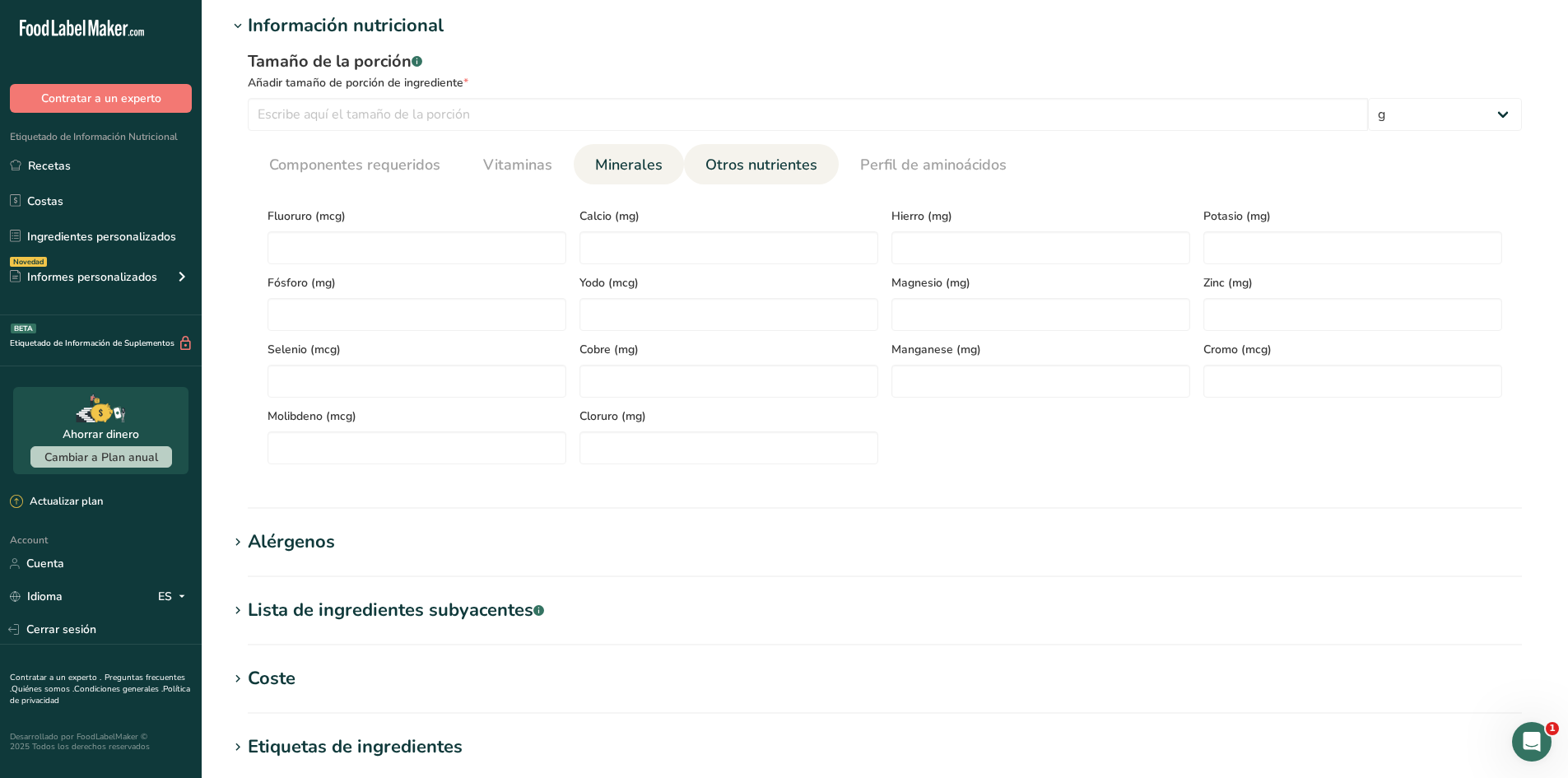
click at [797, 171] on span "Otros nutrientes" at bounding box center [761, 165] width 112 height 22
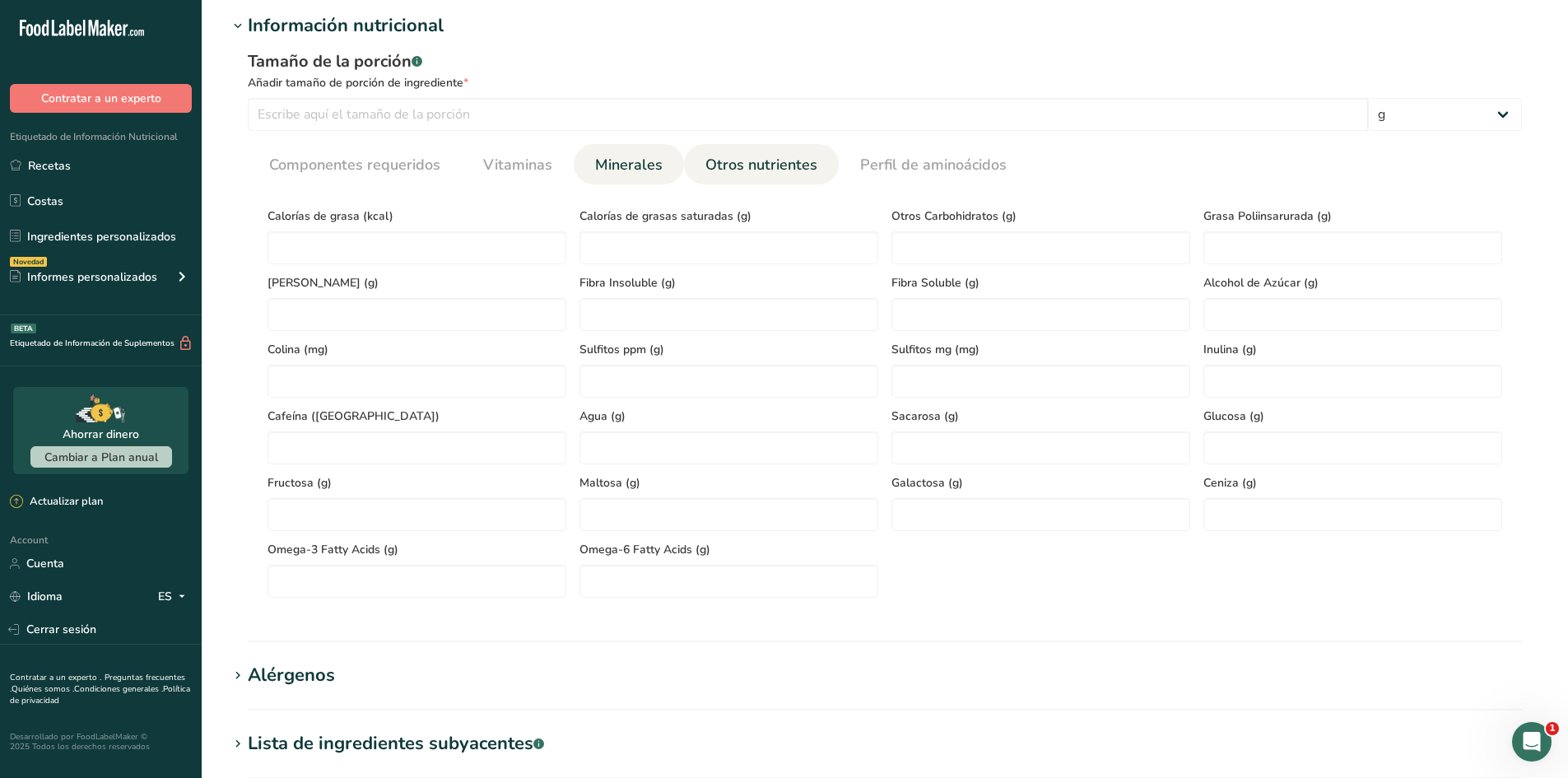
click at [647, 168] on span "Minerales" at bounding box center [628, 165] width 68 height 22
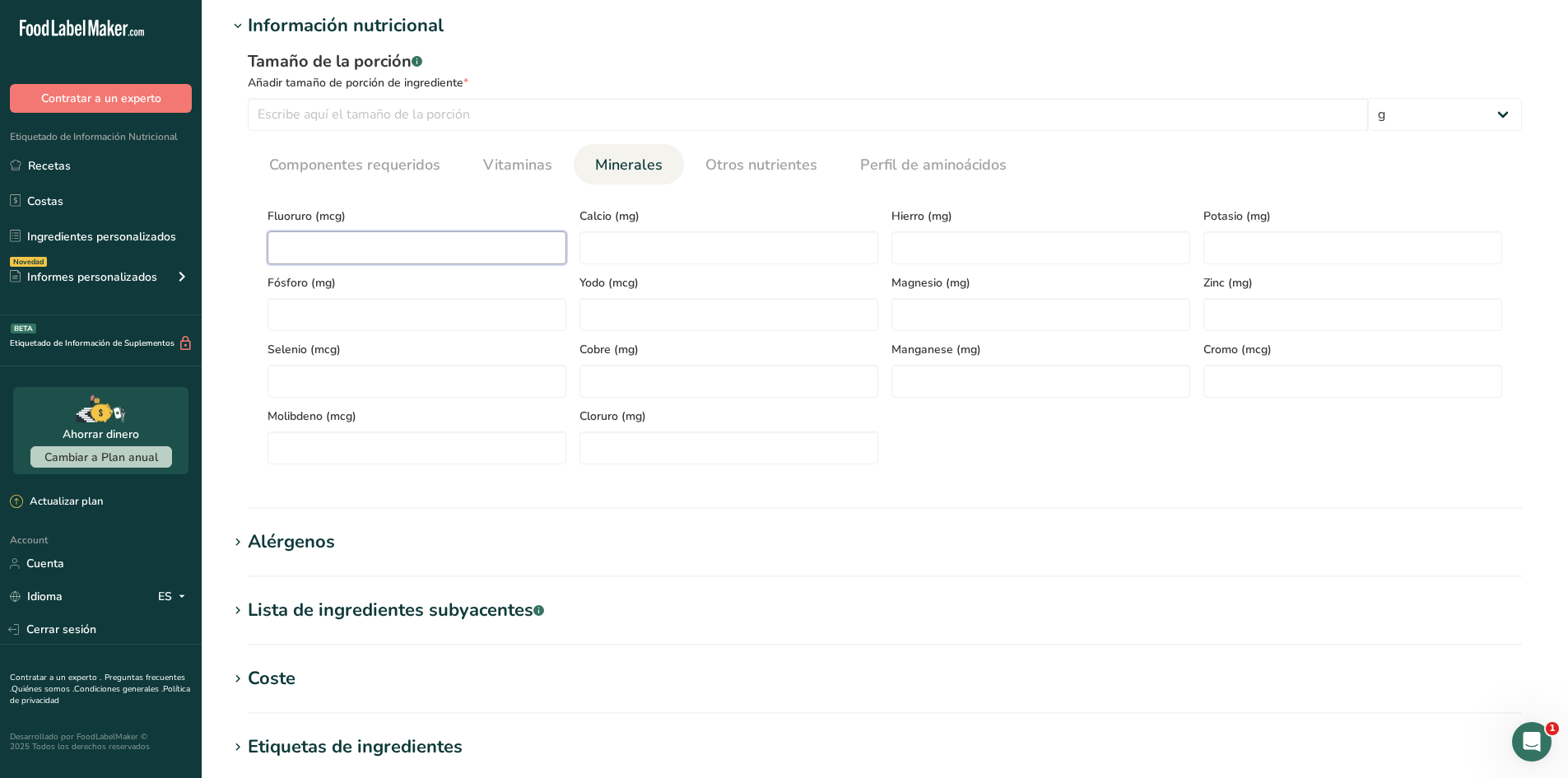
click at [440, 250] on input "number" at bounding box center [417, 248] width 299 height 33
click at [524, 172] on span "Vitaminas" at bounding box center [517, 165] width 69 height 22
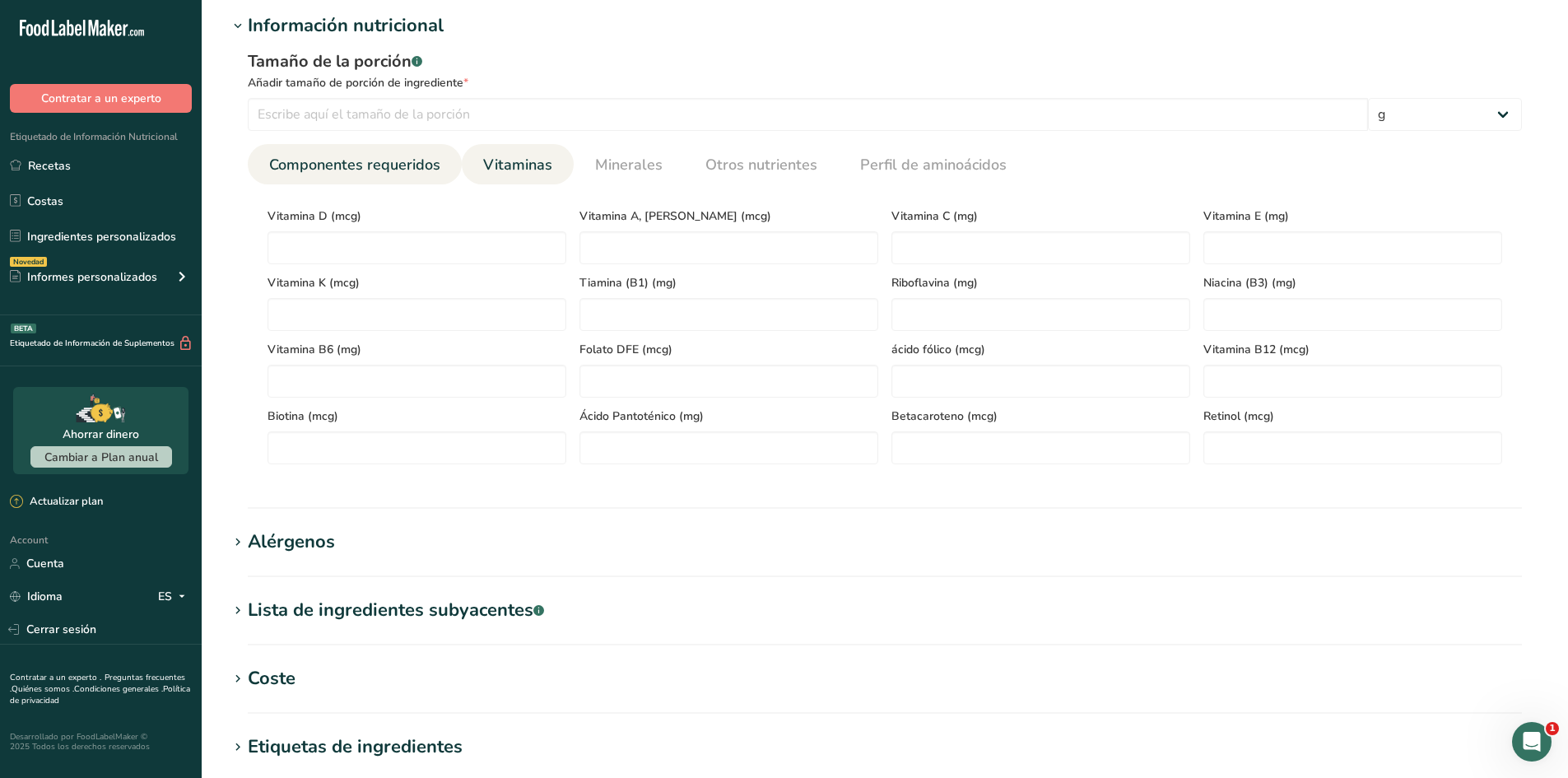
click at [385, 174] on span "Componentes requeridos" at bounding box center [355, 165] width 171 height 22
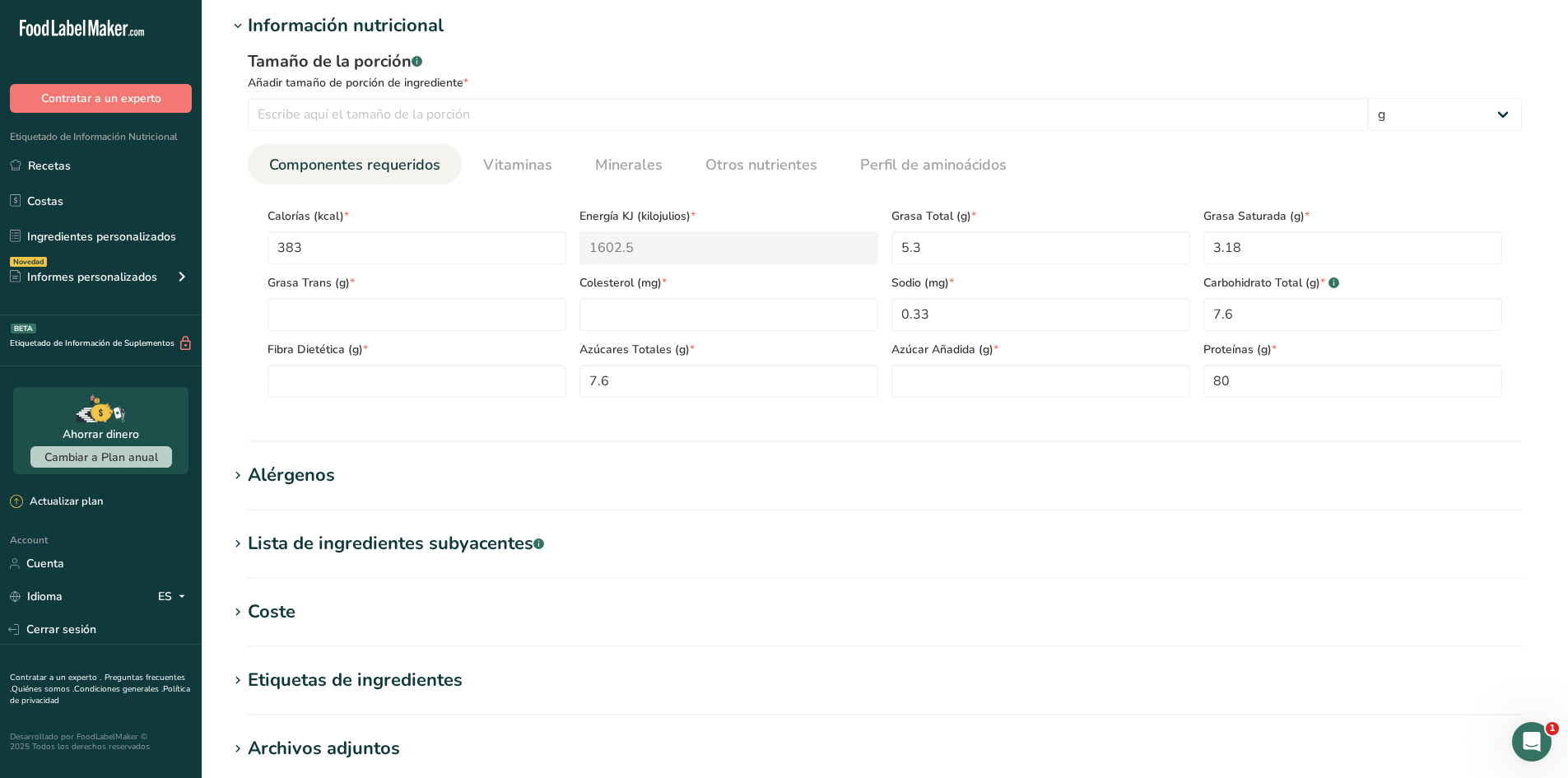
click at [346, 411] on section "Calorías (kcal) * 383 Energía KJ (kilojulios) * 1602.5 Grasa Total (g) * 5.3 Gr…" at bounding box center [885, 297] width 1275 height 227
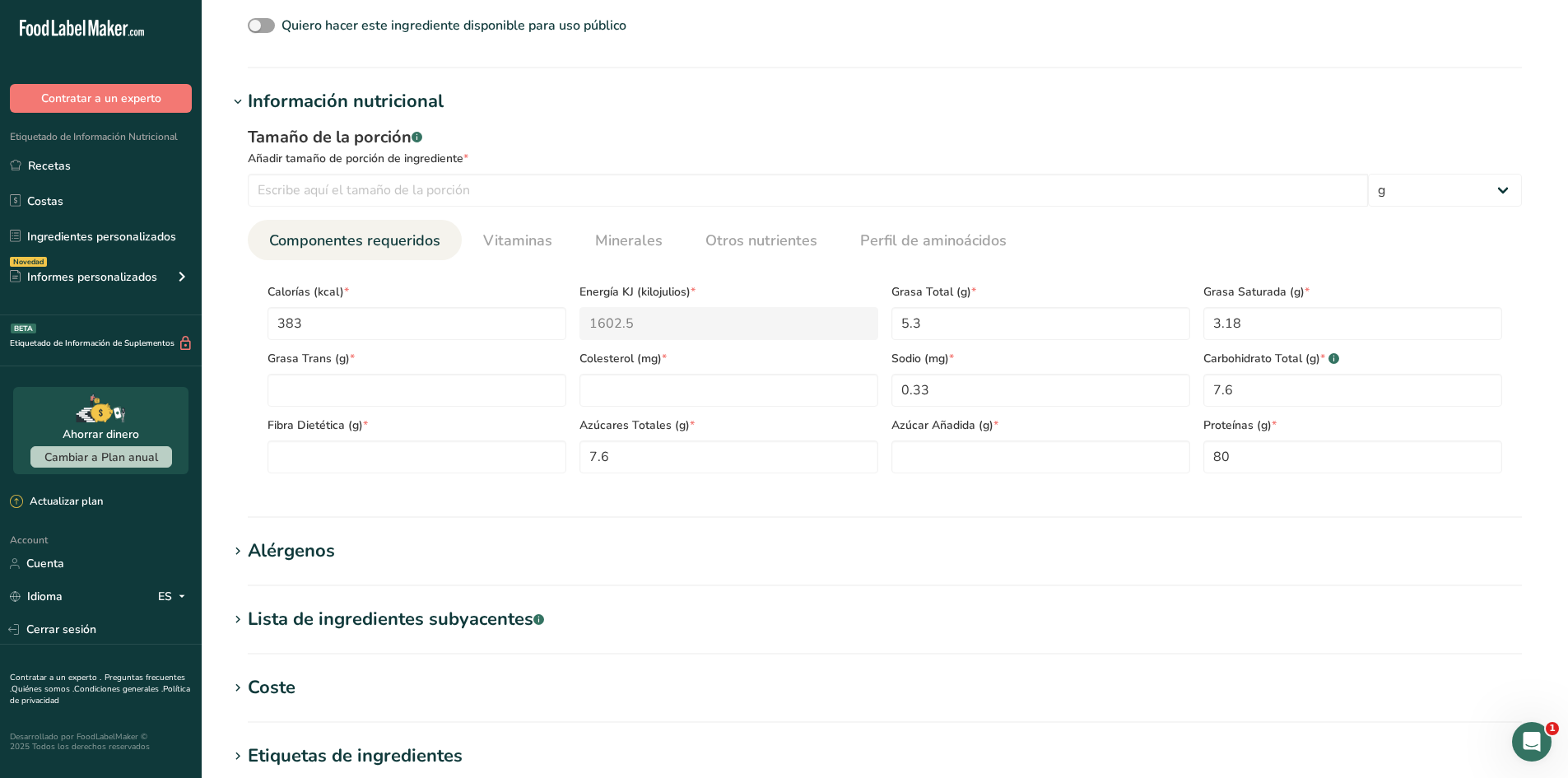
scroll to position [544, 0]
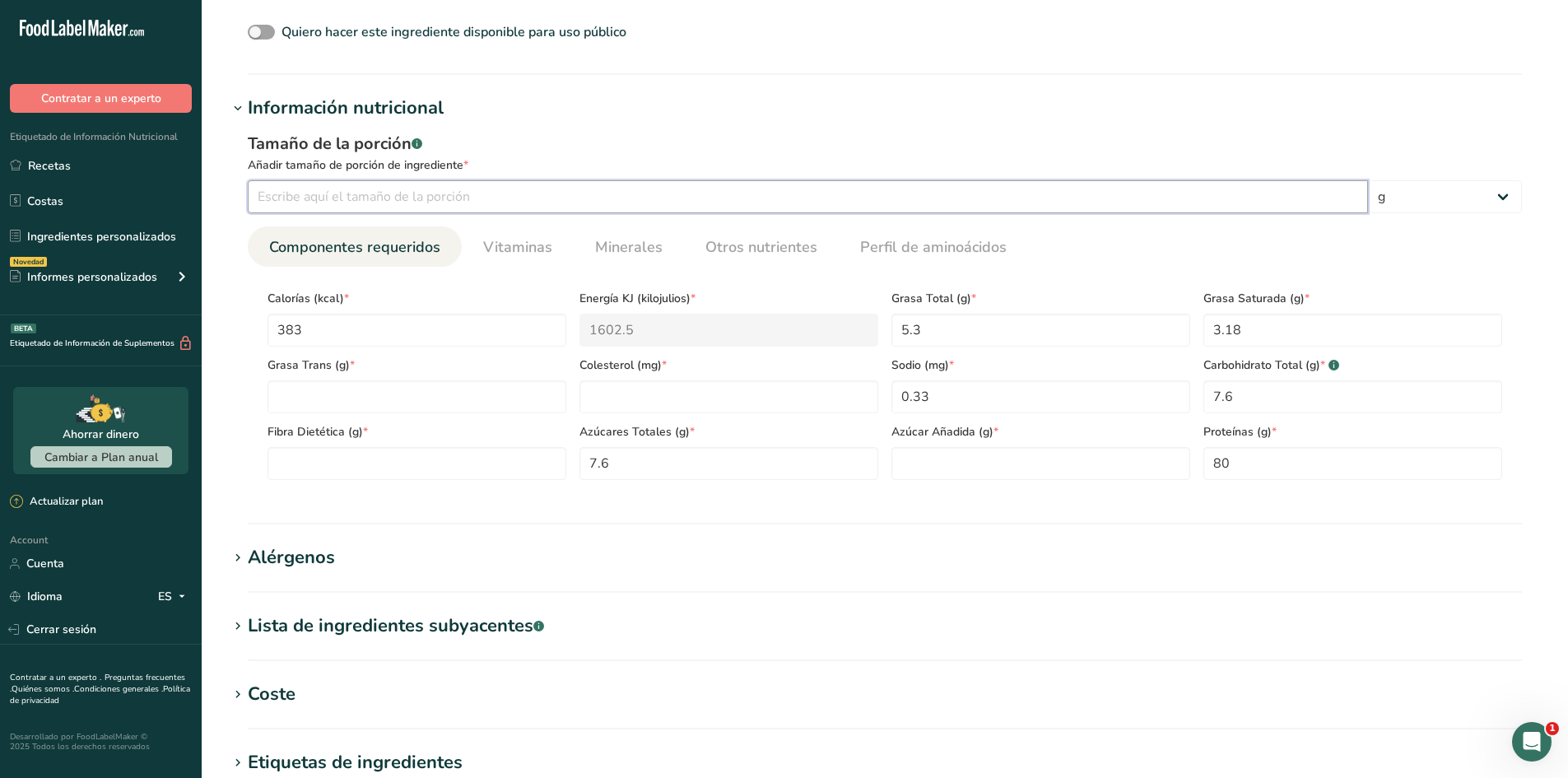
click at [500, 204] on input "number" at bounding box center [808, 197] width 1121 height 33
type input "100"
click at [530, 265] on link "Vitaminas" at bounding box center [517, 247] width 82 height 42
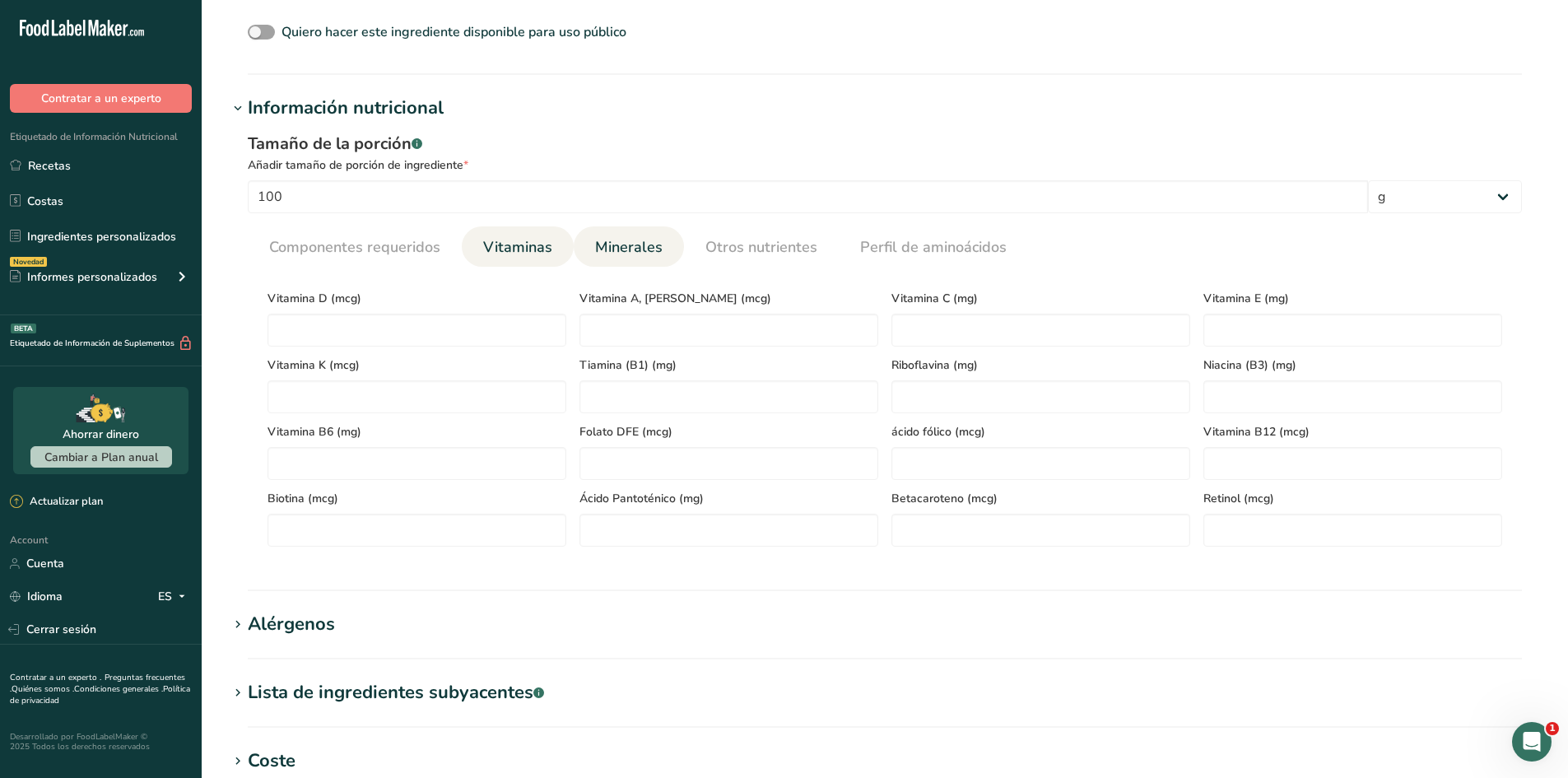
click at [595, 238] on span "Minerales" at bounding box center [628, 247] width 68 height 22
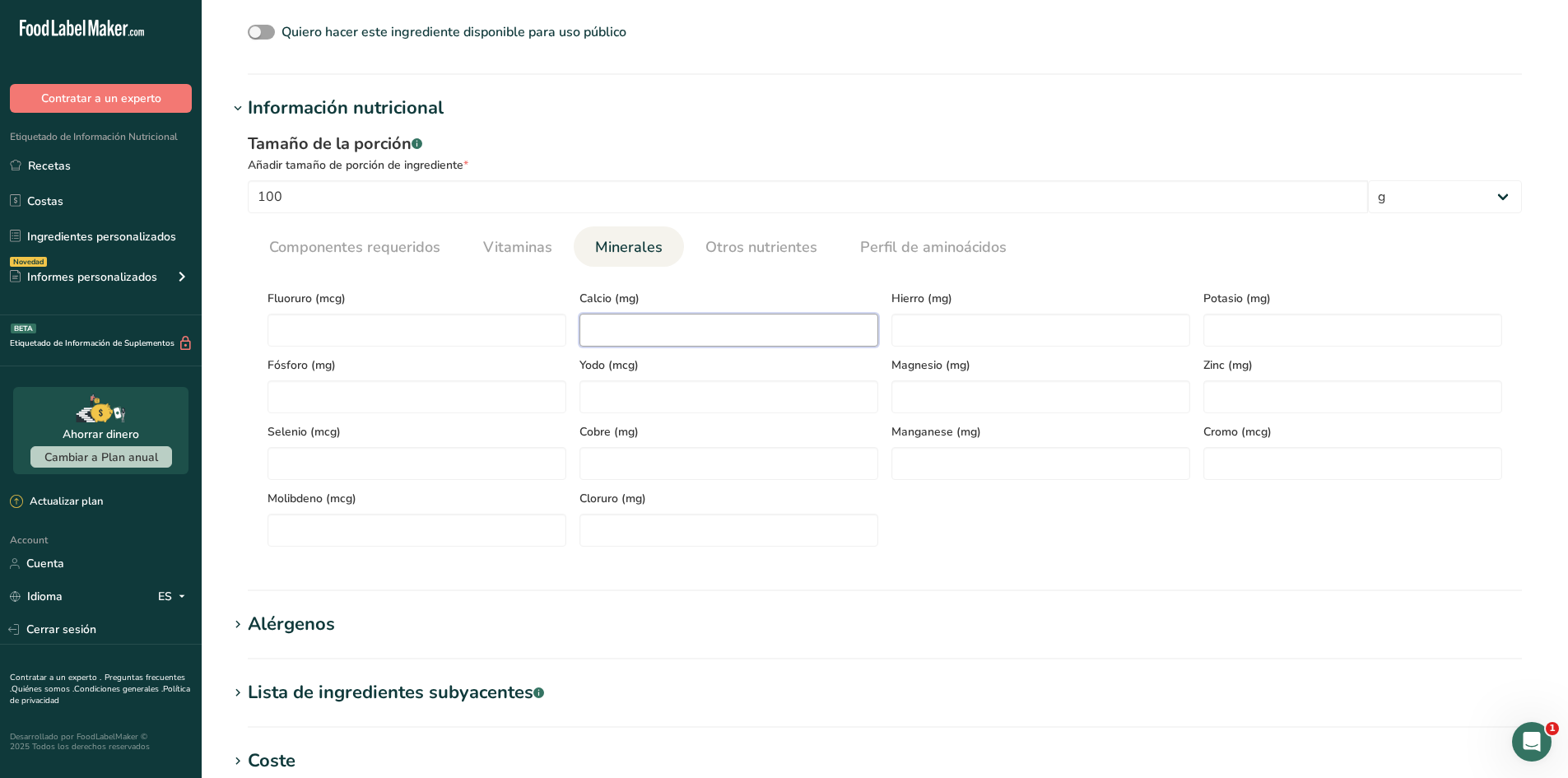
click at [686, 336] on input "number" at bounding box center [728, 330] width 299 height 33
type input "0.33"
click at [1268, 332] on input "number" at bounding box center [1352, 330] width 299 height 33
type input "0.37"
click at [1082, 409] on input "number" at bounding box center [1040, 397] width 299 height 33
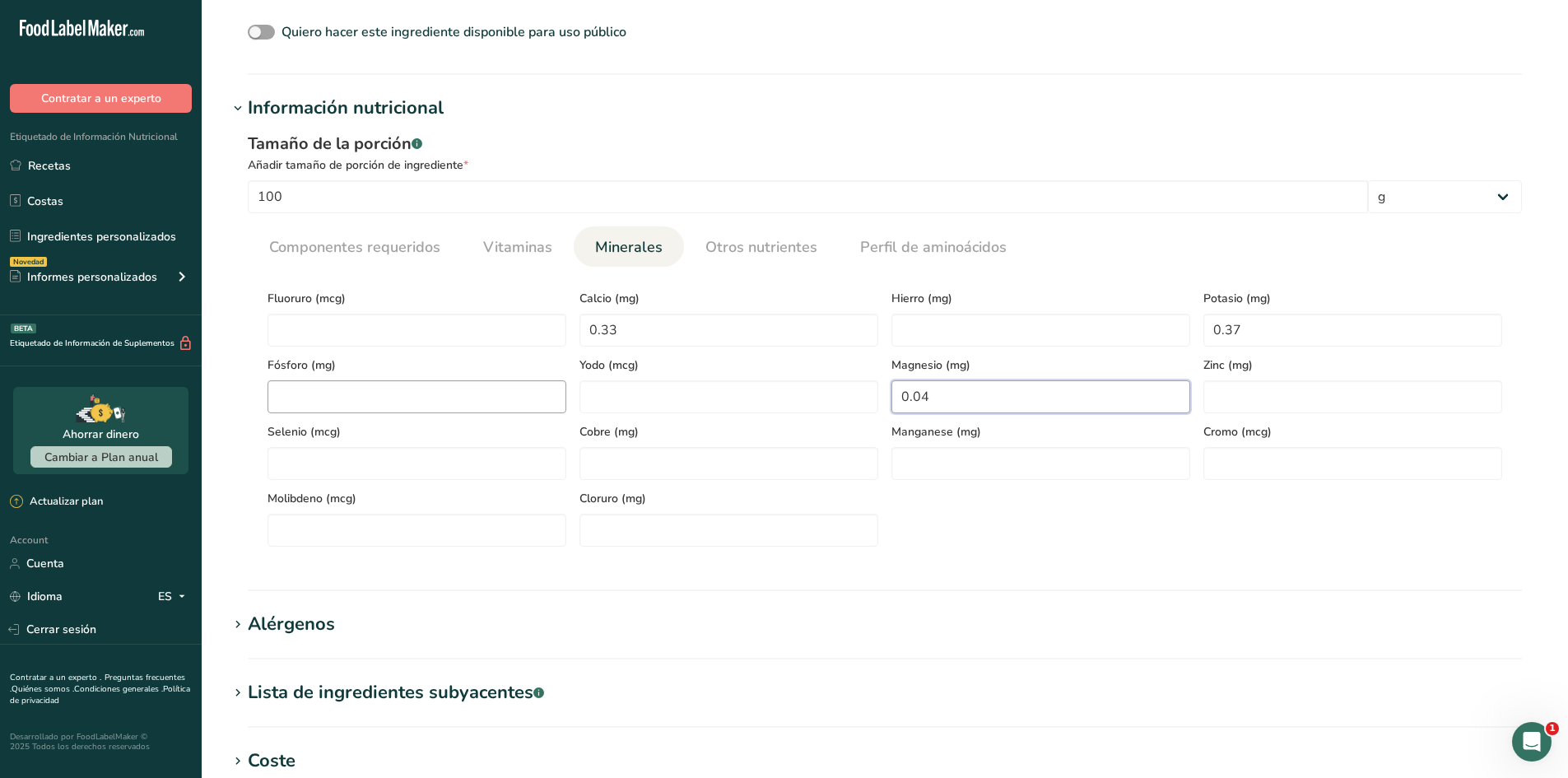
type input "0.04"
click at [443, 401] on input "number" at bounding box center [417, 397] width 299 height 33
type input "0.29"
click at [936, 337] on input "number" at bounding box center [1040, 330] width 299 height 33
type input "0.7"
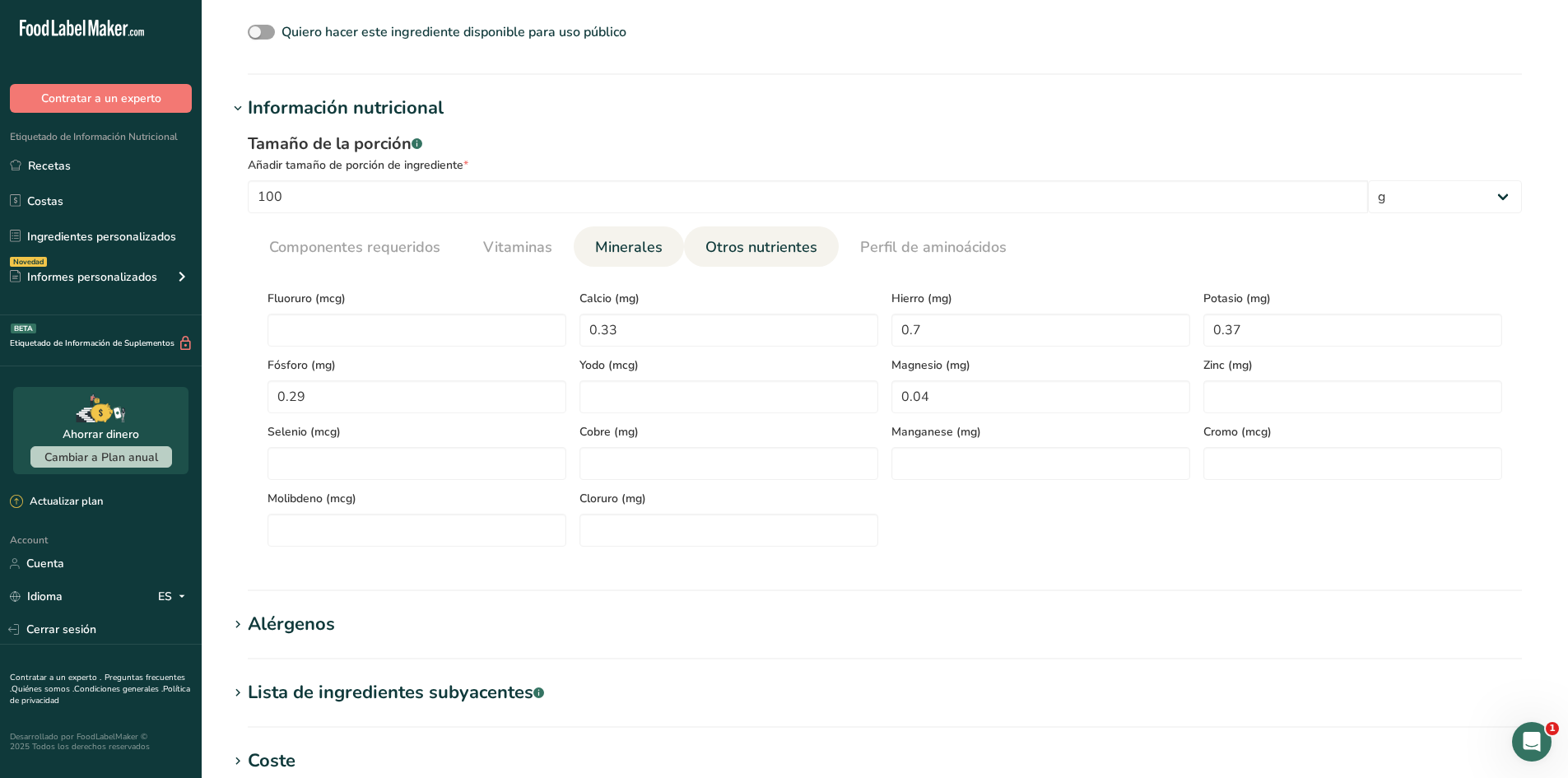
click at [765, 253] on span "Otros nutrientes" at bounding box center [761, 247] width 112 height 22
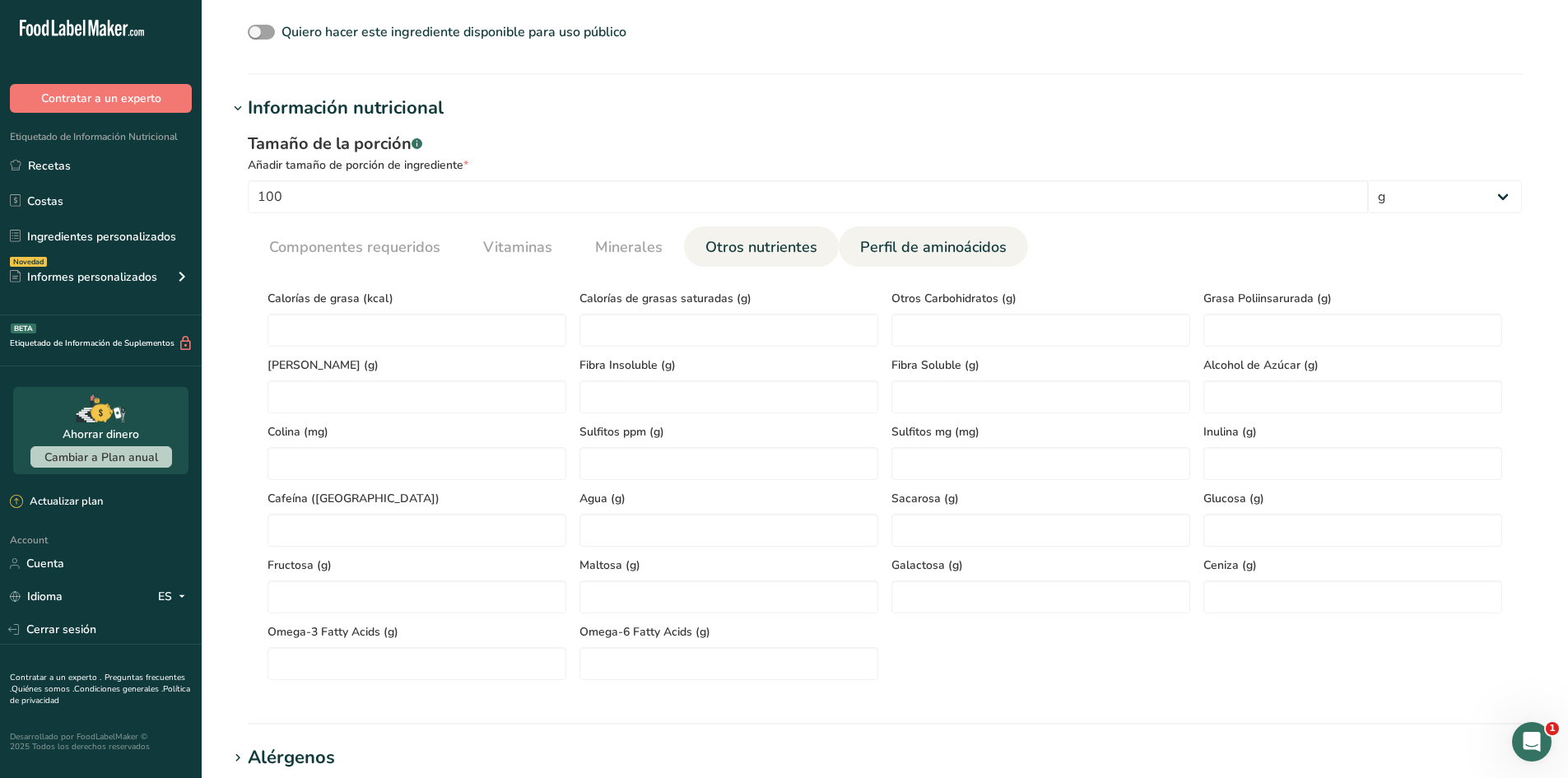
click at [893, 241] on span "Perfil de aminoácidos" at bounding box center [933, 247] width 146 height 22
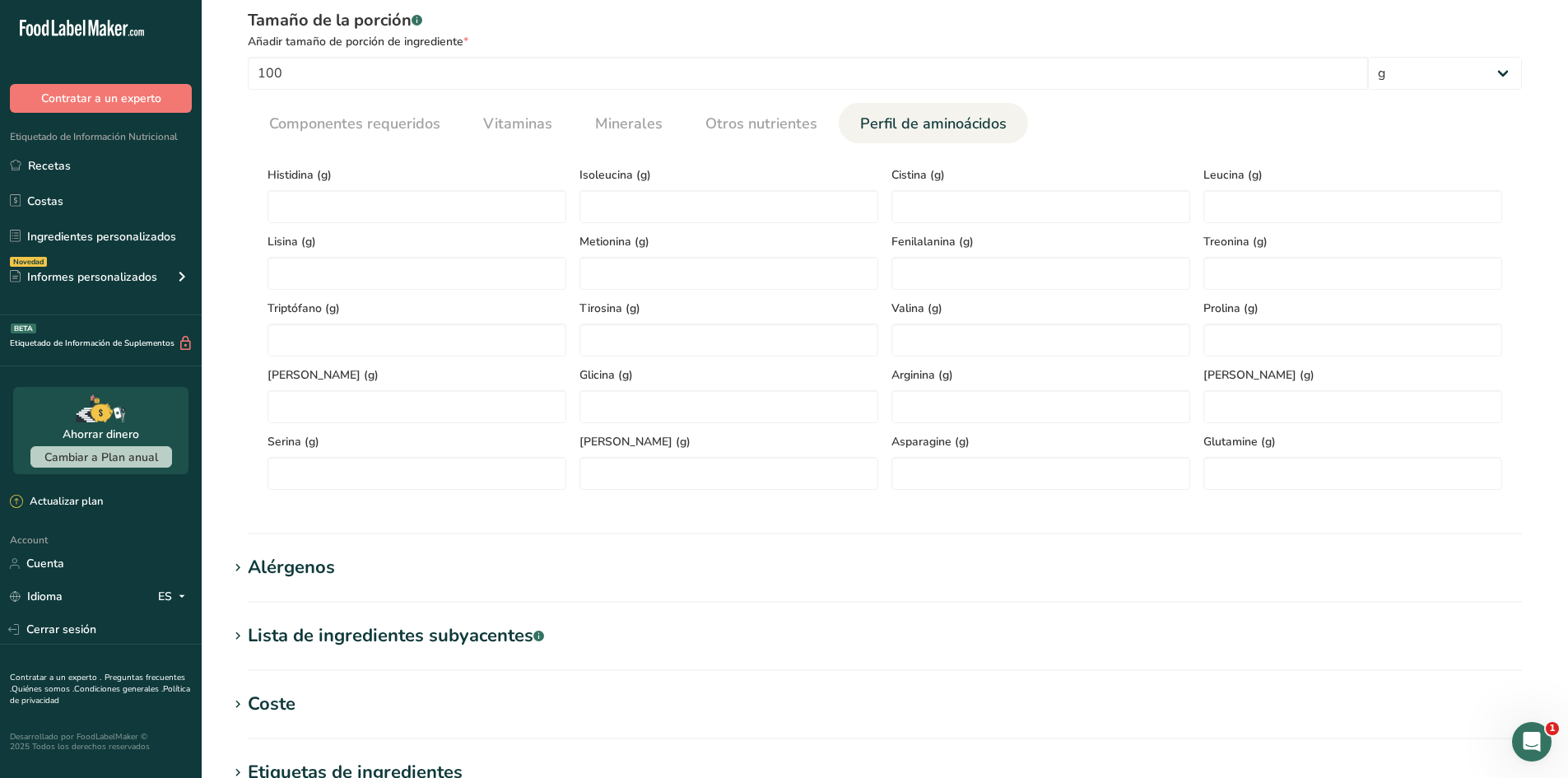
scroll to position [709, 0]
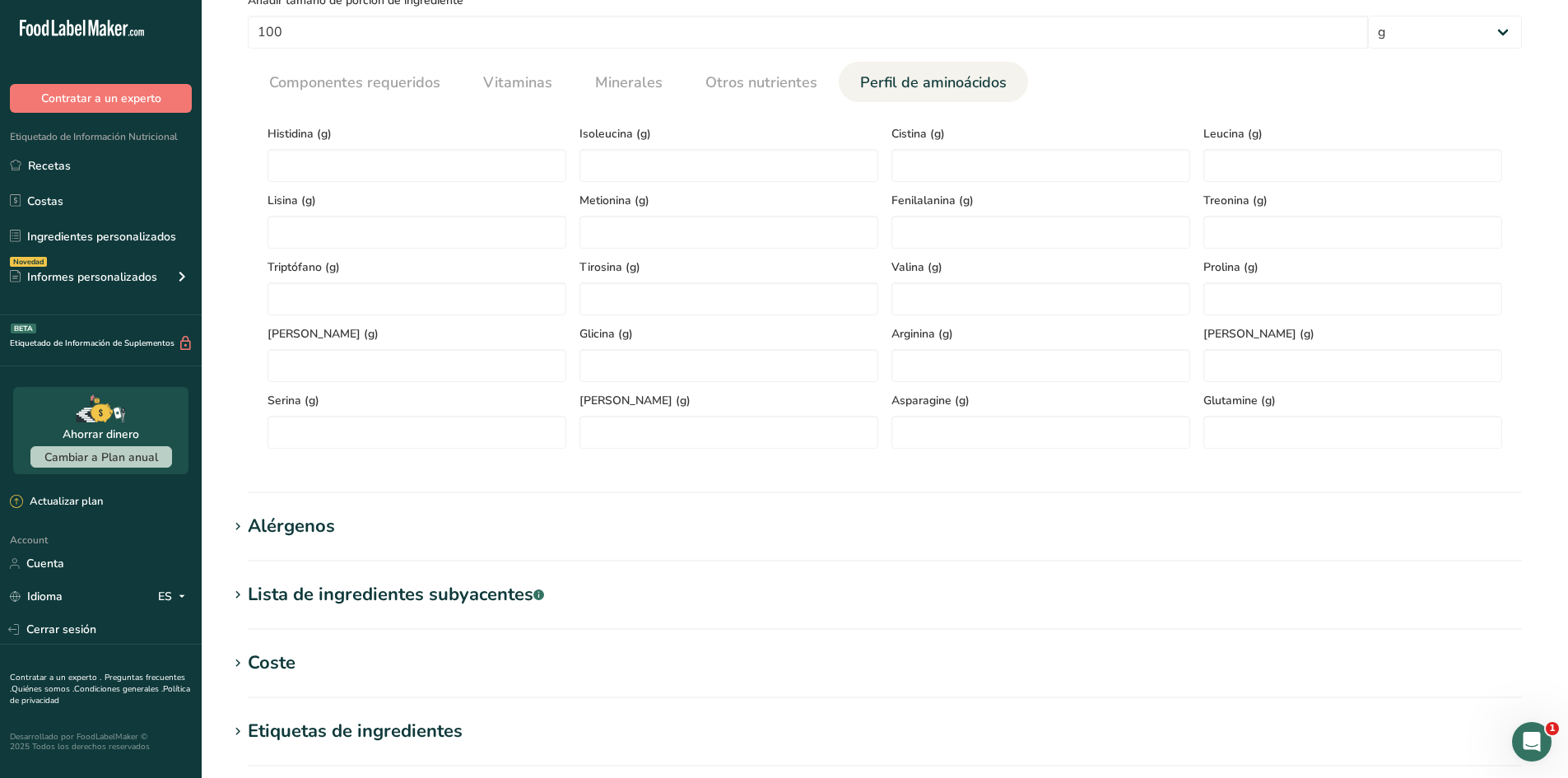
click at [436, 587] on div "Lista de ingredientes subyacentes .a-a{fill:#347362;}.b-a{fill:#fff;}" at bounding box center [396, 594] width 296 height 27
click at [436, 587] on div "Lista de ingredientes subyacentes .a-a{fill:#347362;}.b-a{fill:#fff;}" at bounding box center [396, 594] width 296 height 27
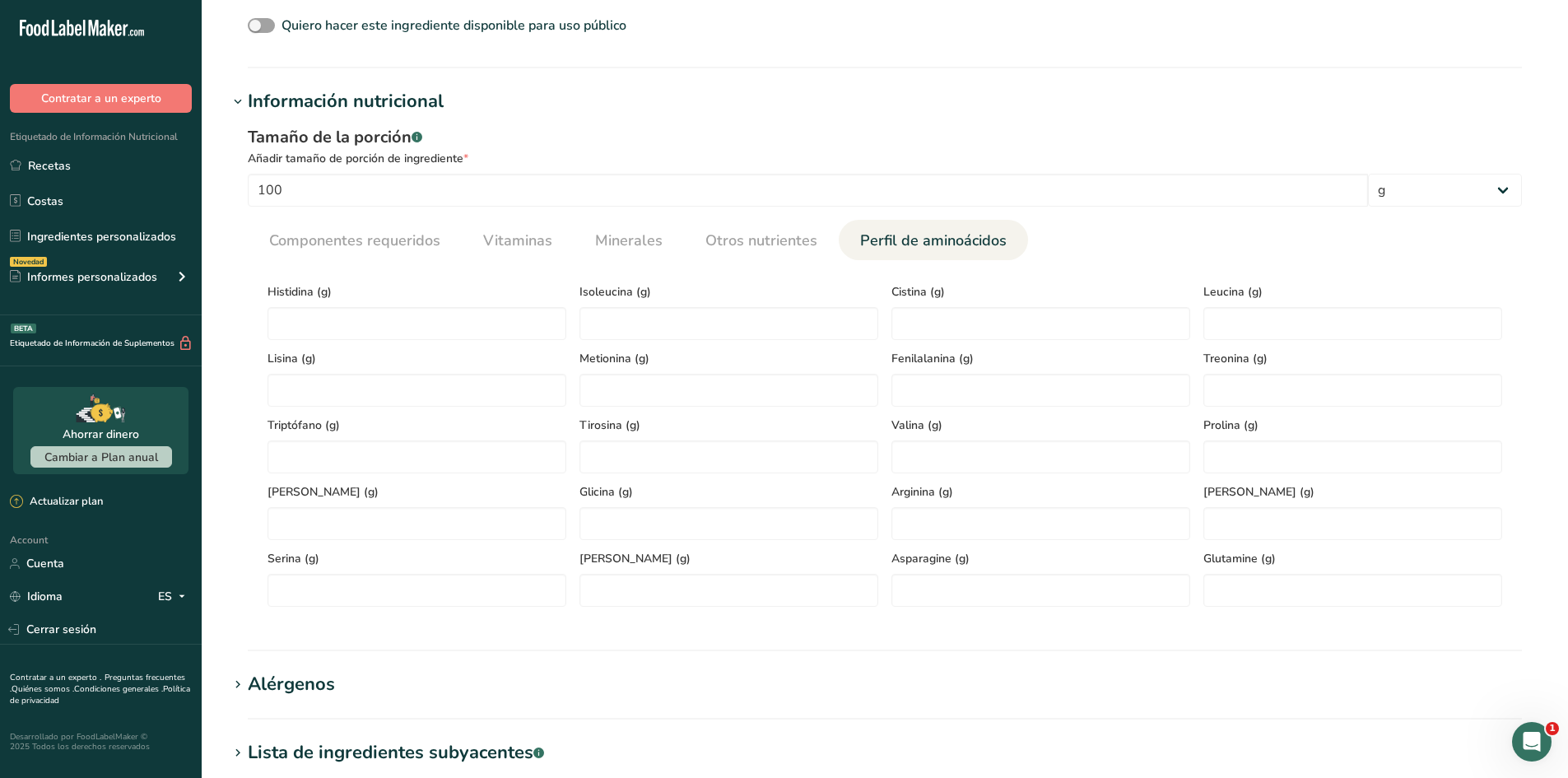
scroll to position [544, 0]
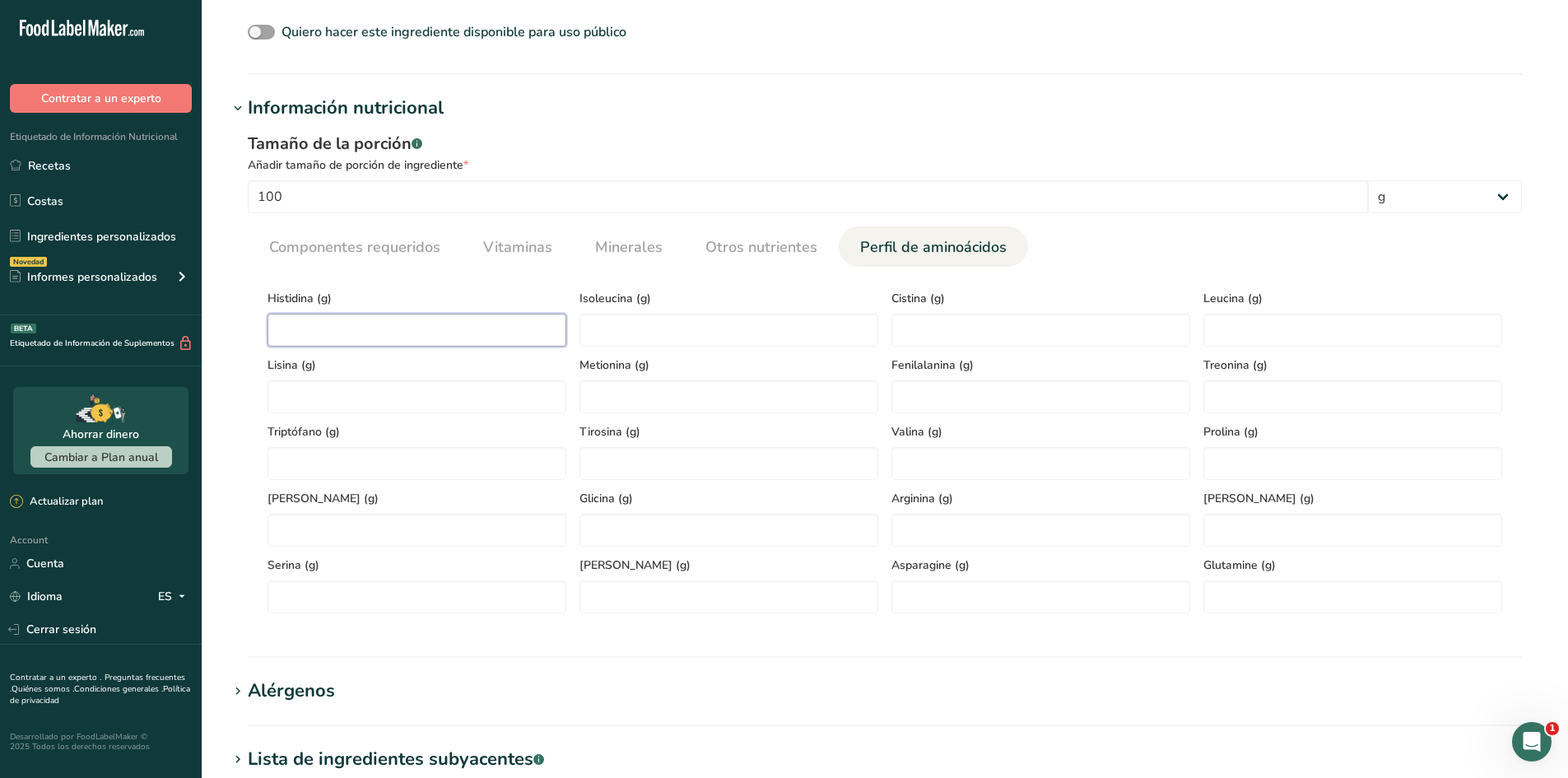
click at [418, 321] on input "number" at bounding box center [417, 330] width 299 height 33
click at [436, 330] on input "number" at bounding box center [417, 330] width 299 height 33
type input "1.9"
type input "5.5"
type input "1.8"
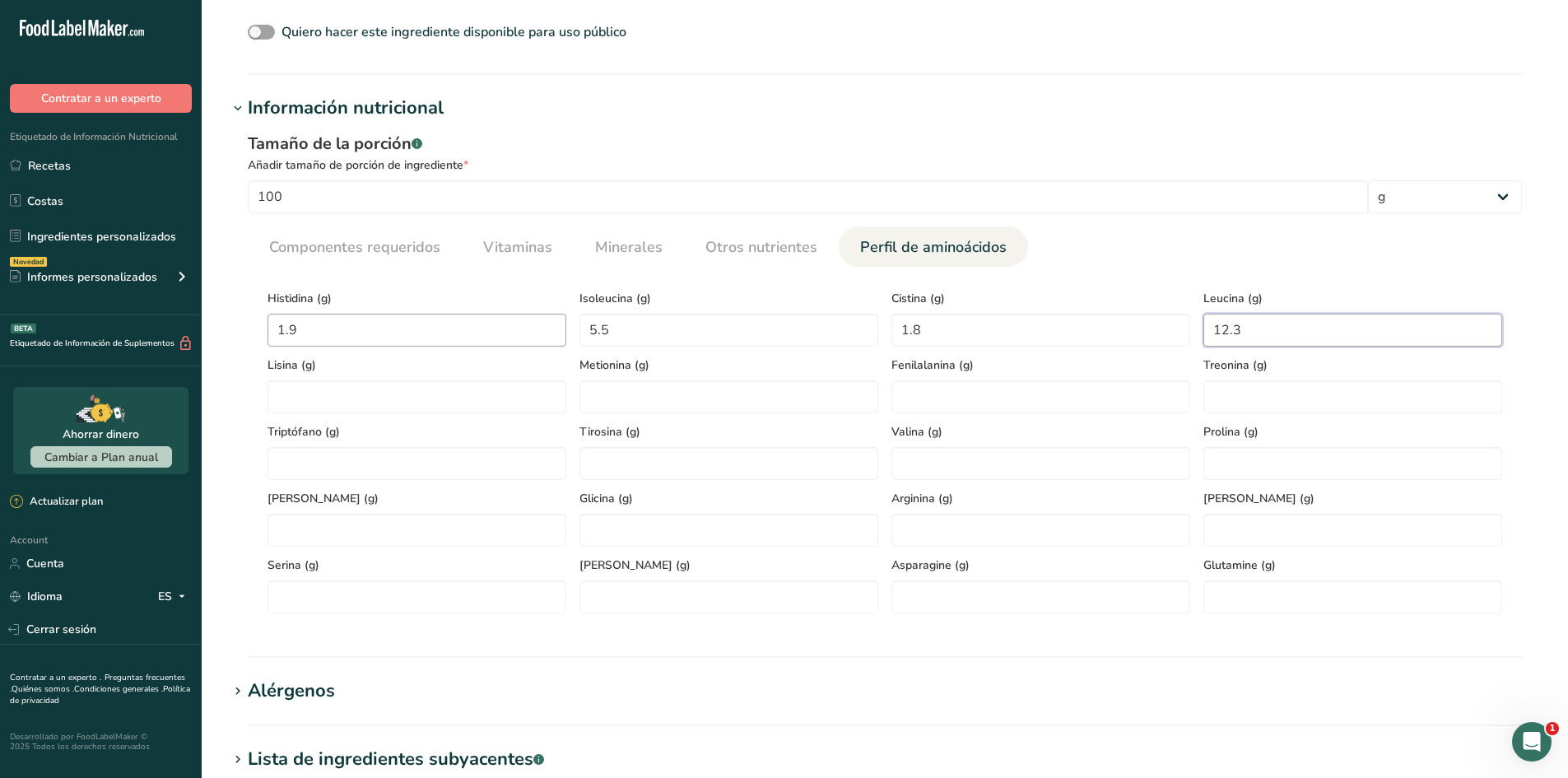
type input "12.3"
type input "9.4"
type input "2.2"
type input "3.5"
type input "5.2"
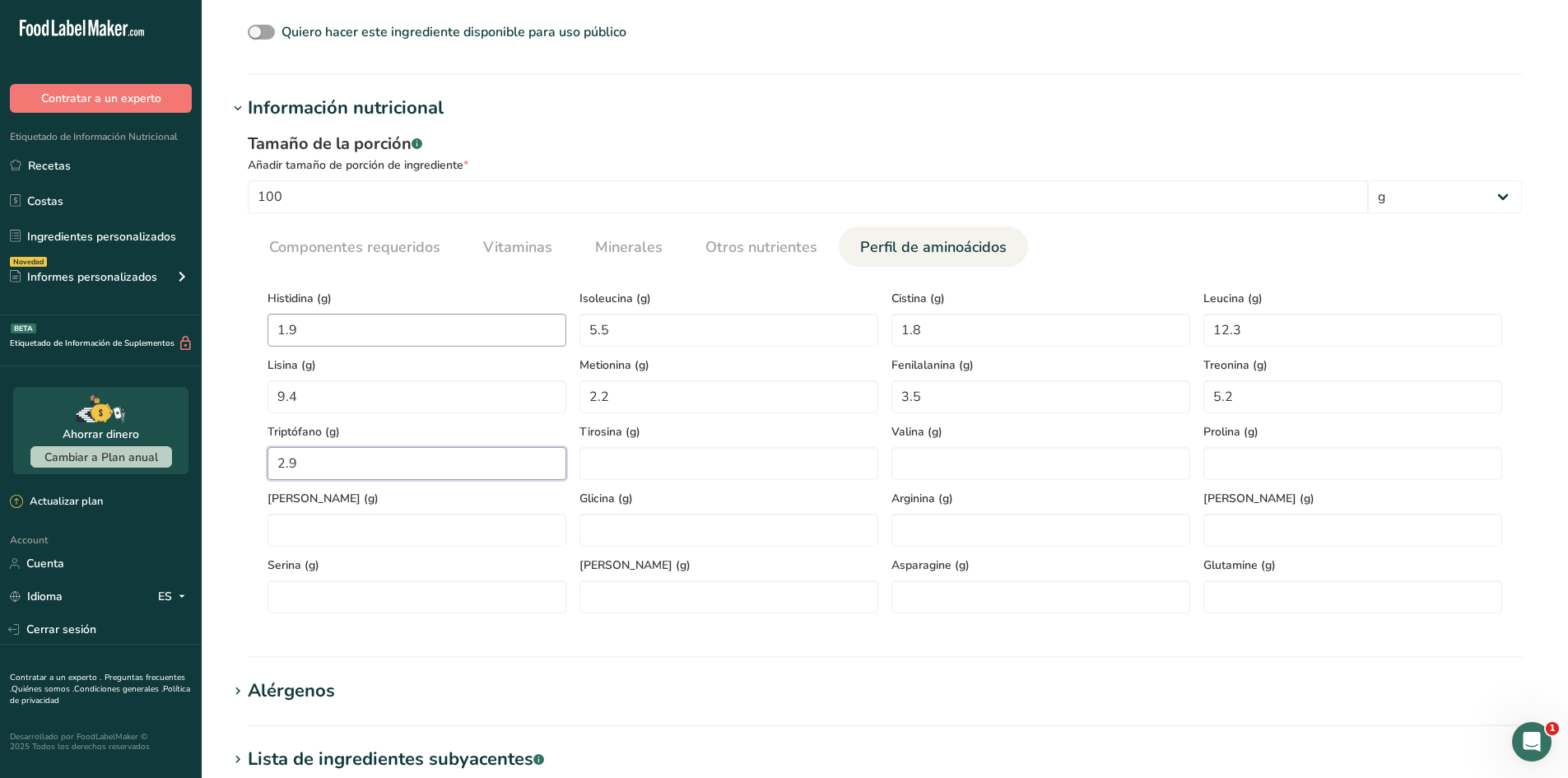
type input "2.9"
type input "8"
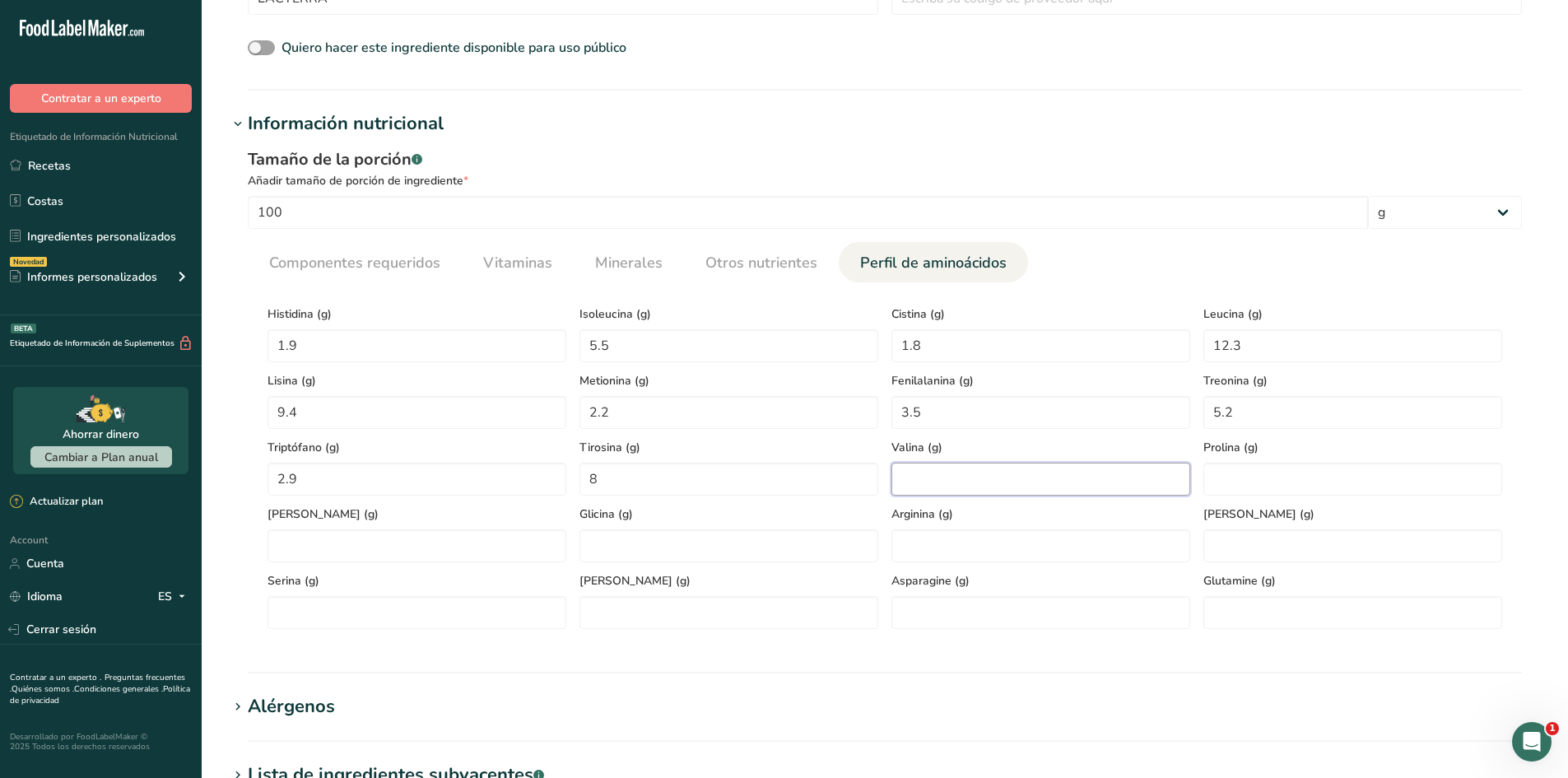
scroll to position [576, 0]
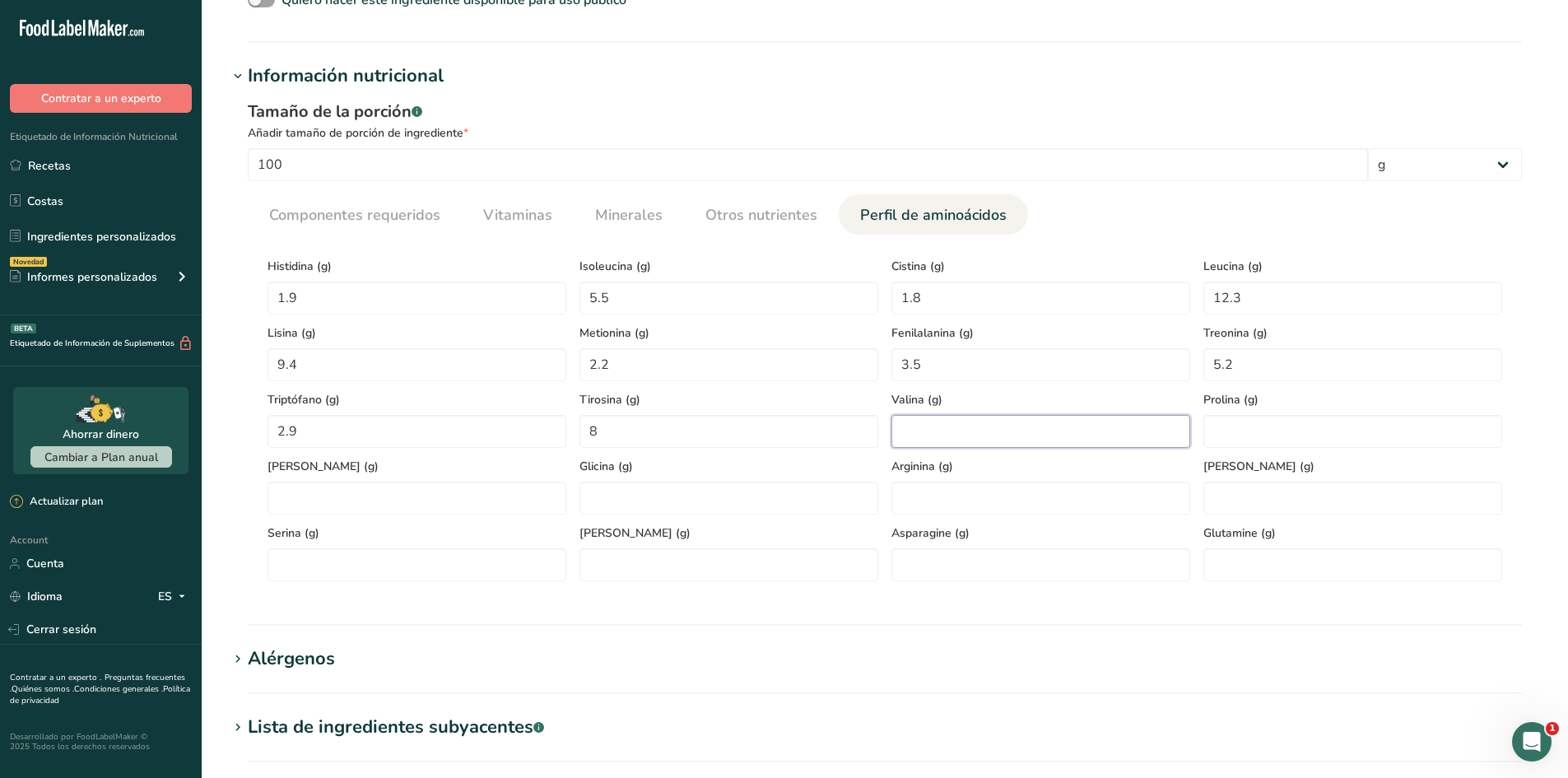
click at [912, 426] on input "number" at bounding box center [1040, 431] width 299 height 33
type input "5.1"
type input "4.7"
type input "2"
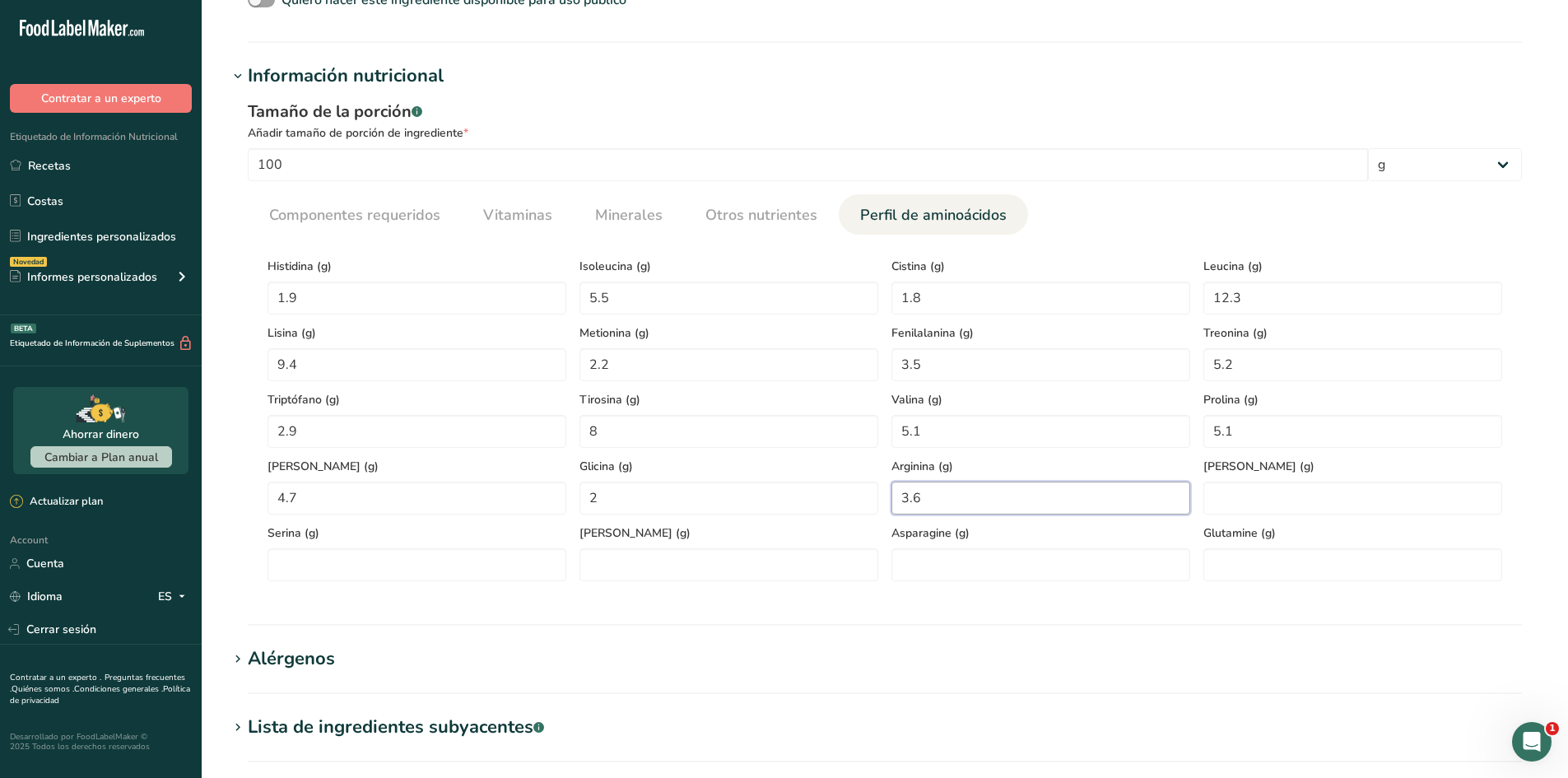
type input "3.6"
type Acid "11"
type input "5.5"
type Acid "16.9"
click at [775, 209] on span "Otros nutrientes" at bounding box center [761, 216] width 112 height 22
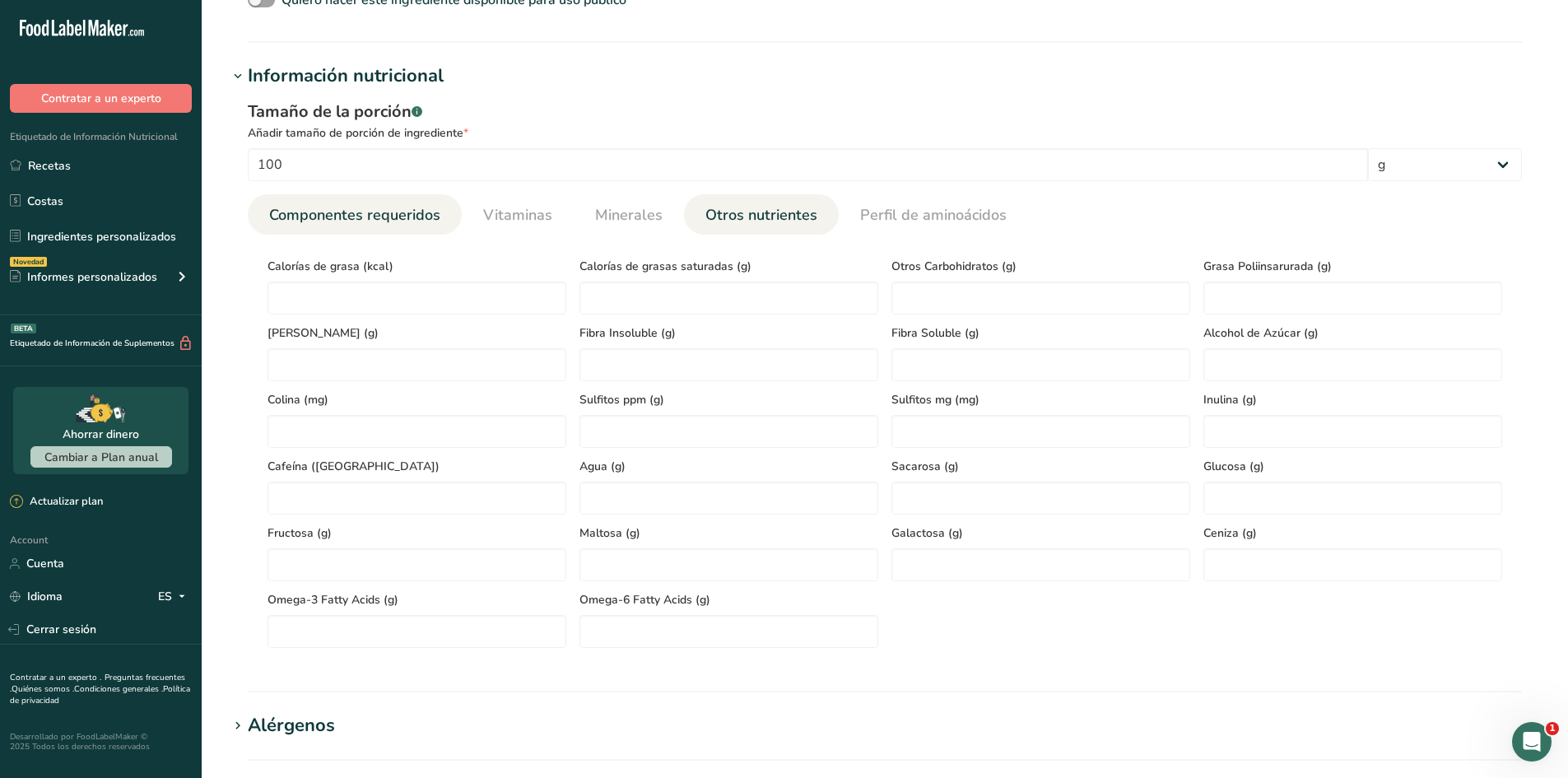
click at [402, 216] on span "Componentes requeridos" at bounding box center [355, 216] width 171 height 22
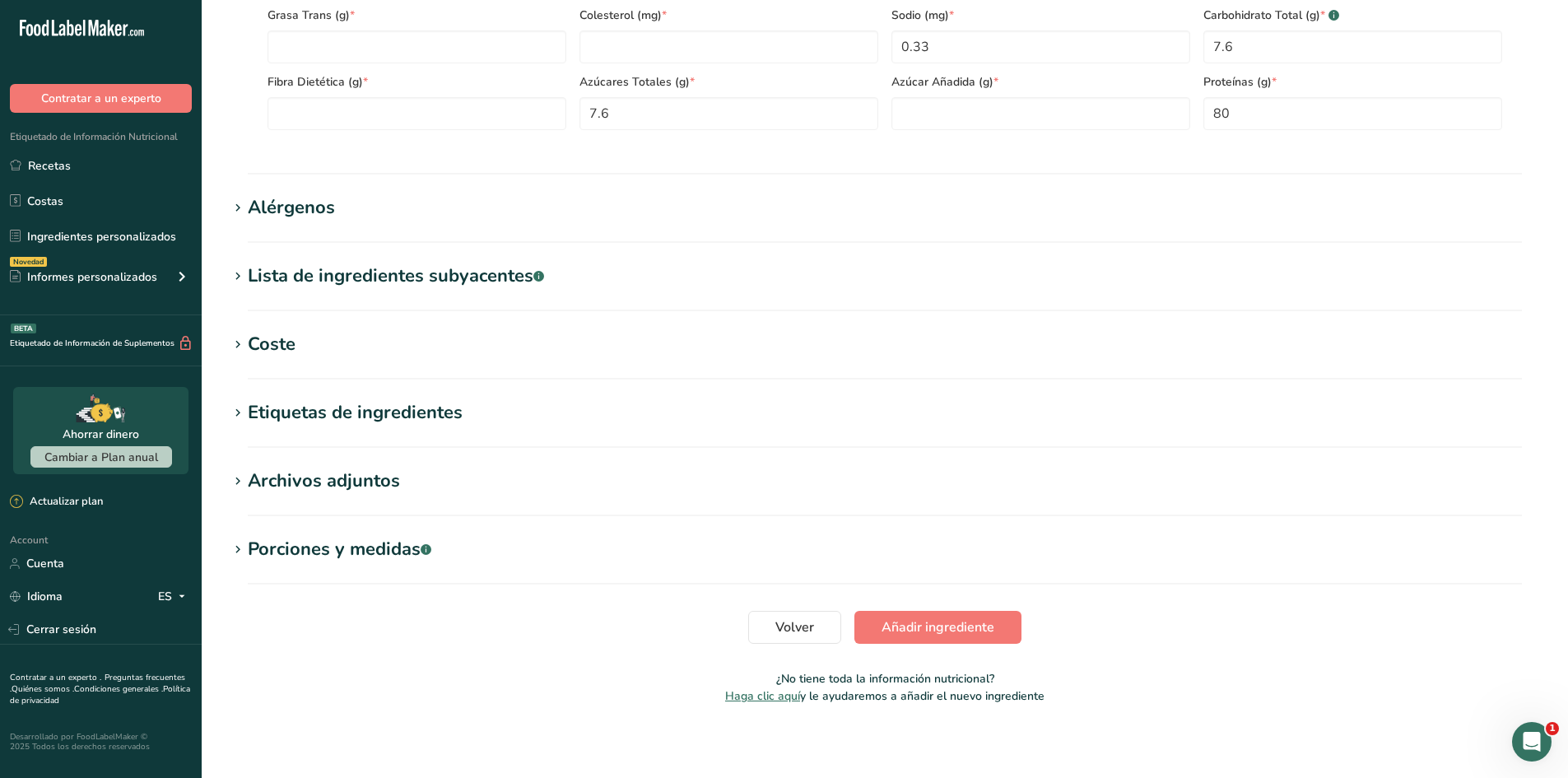
scroll to position [899, 0]
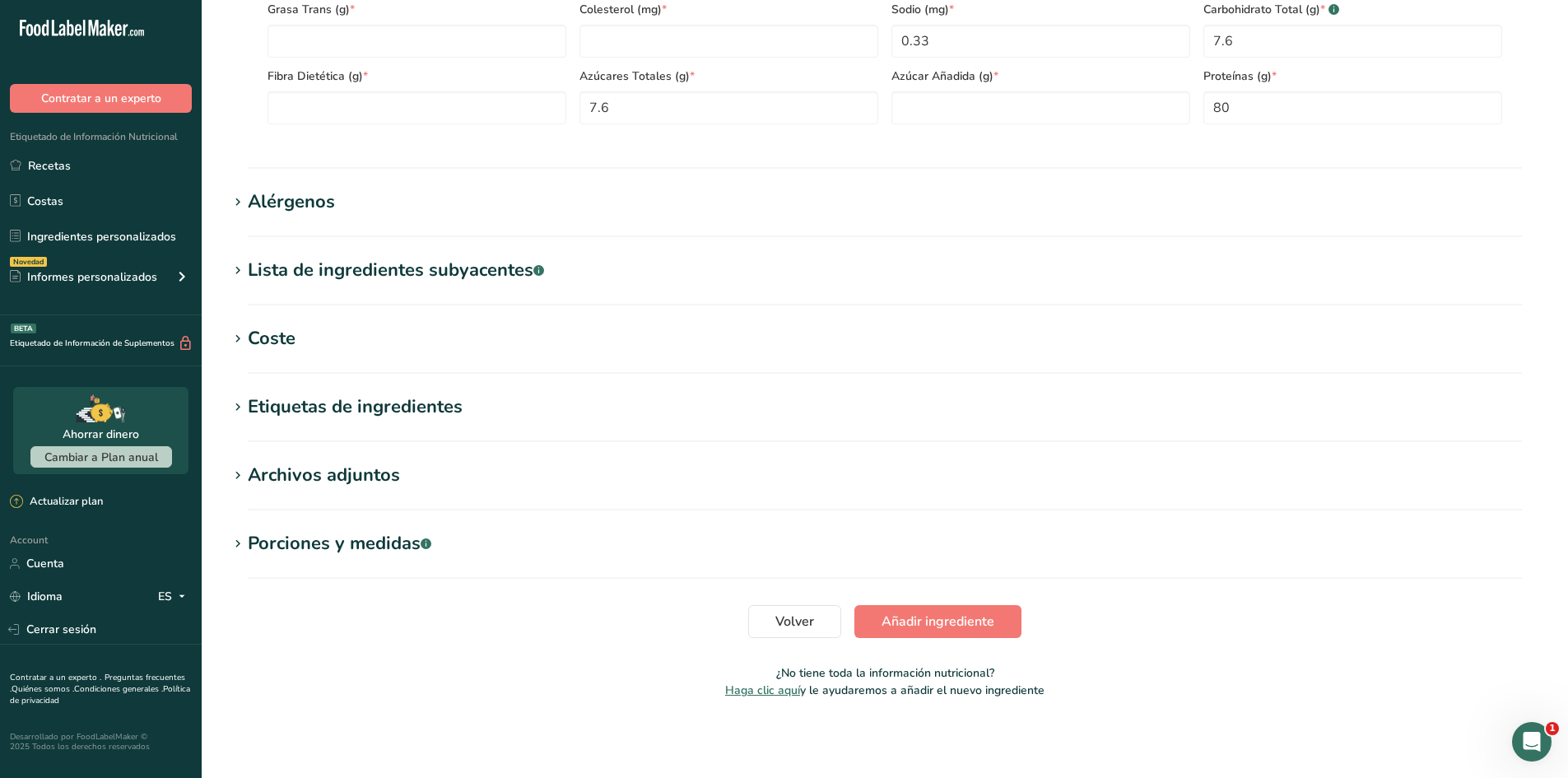
click at [358, 550] on div "Porciones y medidas .a-a{fill:#347362;}.b-a{fill:#fff;}" at bounding box center [340, 543] width 183 height 27
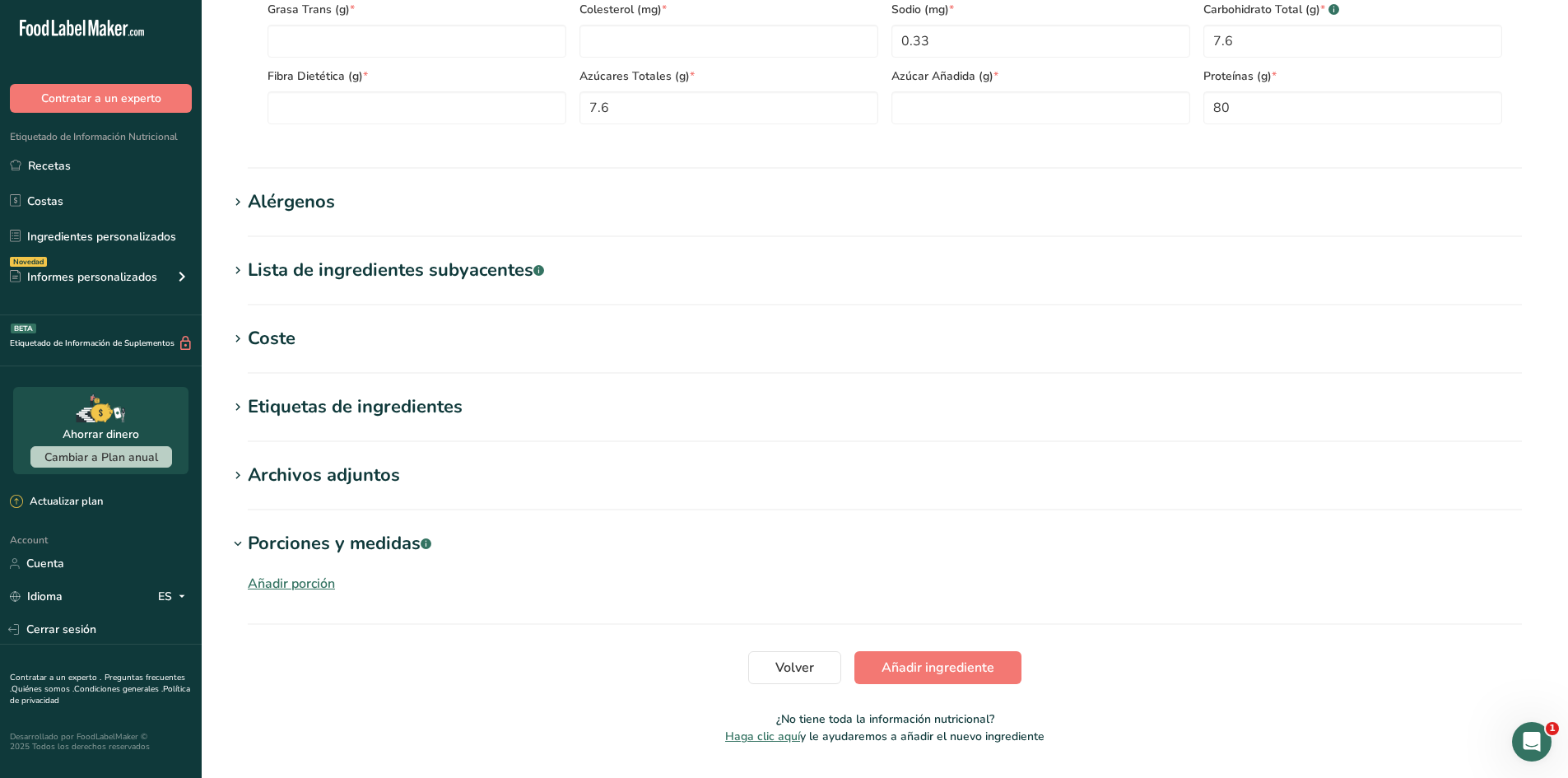
click at [344, 486] on div "Archivos adjuntos" at bounding box center [324, 475] width 153 height 27
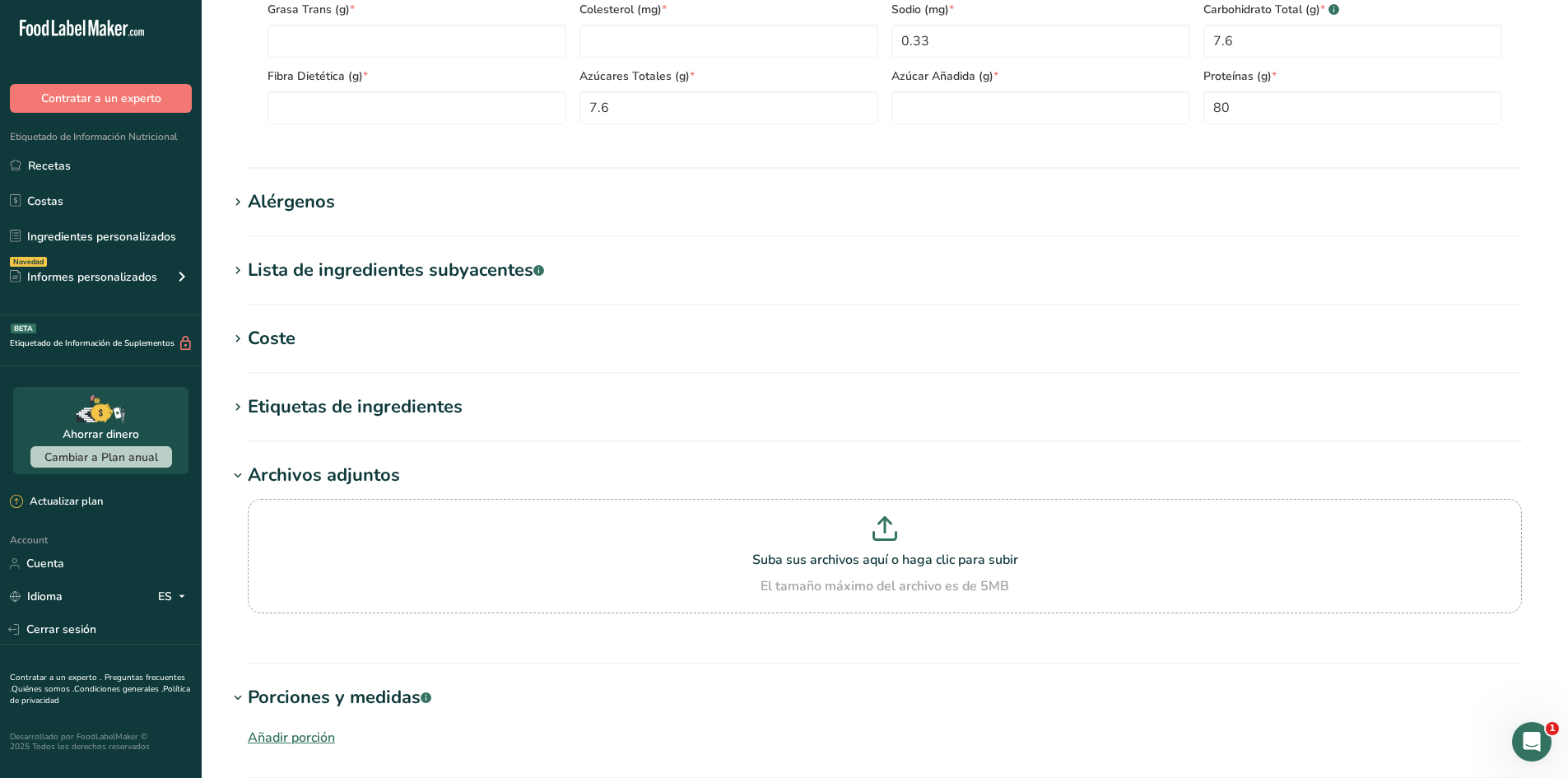
click at [344, 485] on div "Archivos adjuntos" at bounding box center [324, 475] width 153 height 27
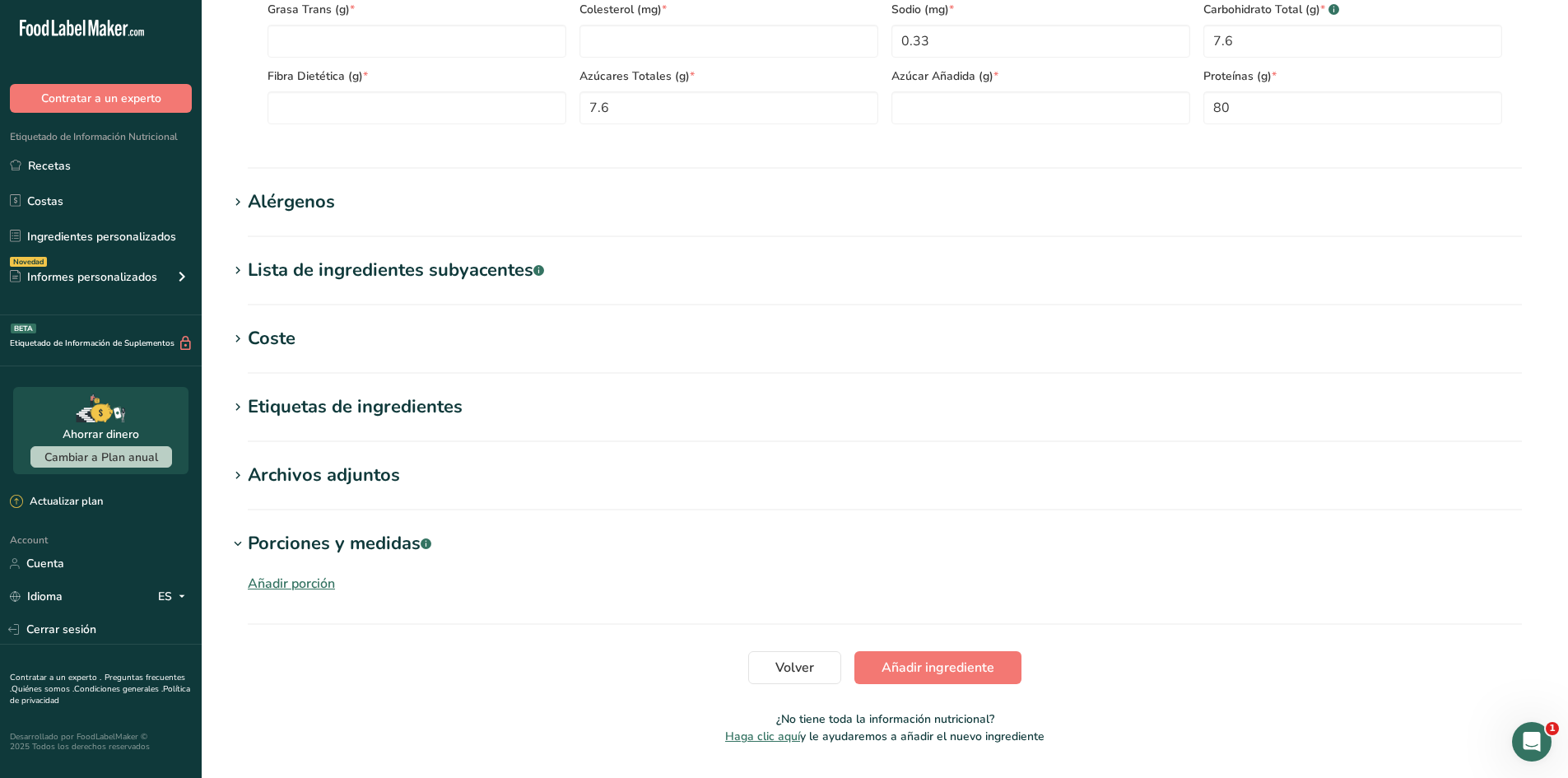
click at [348, 414] on div "Etiquetas de ingredientes" at bounding box center [355, 406] width 215 height 27
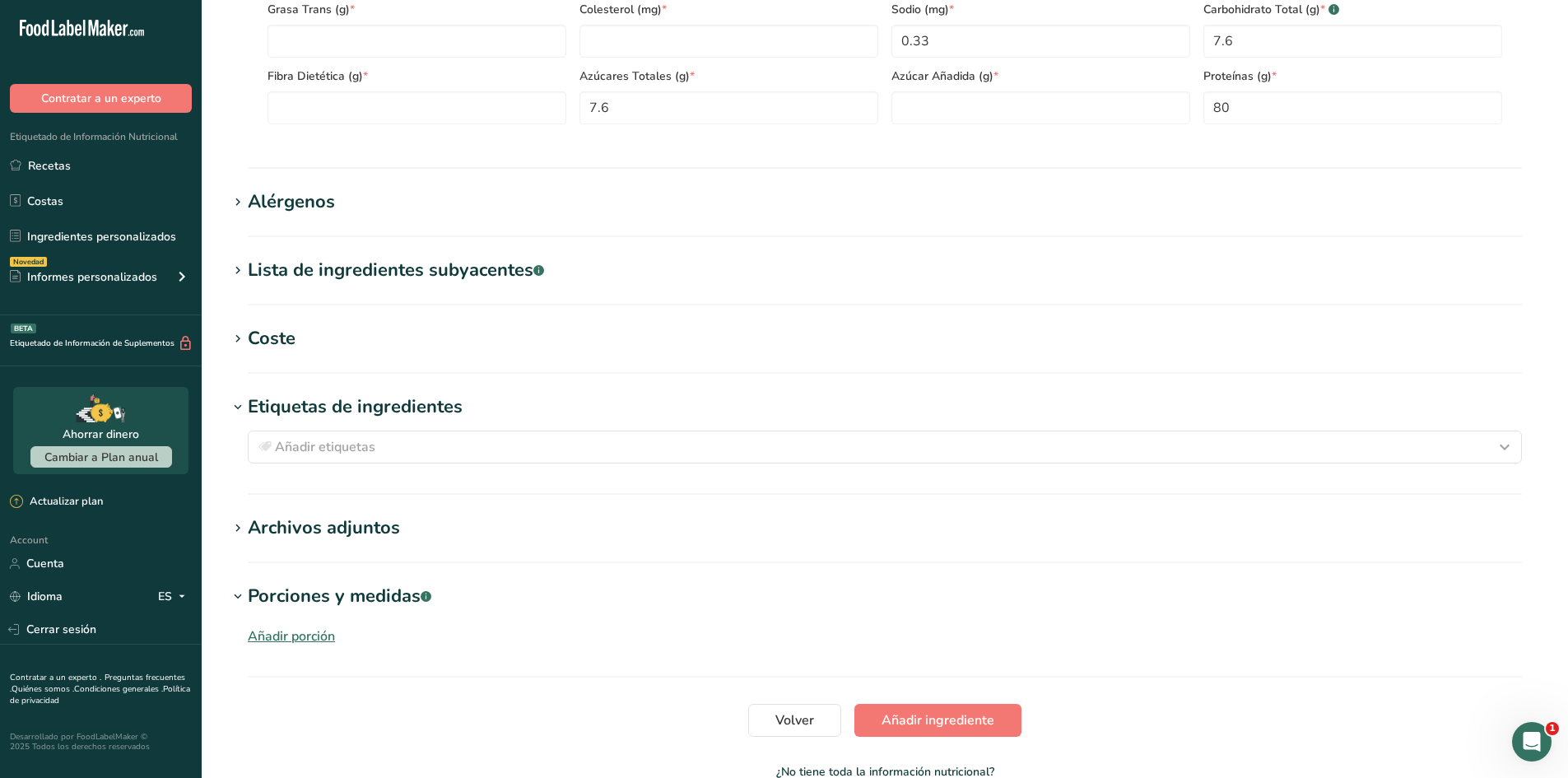
click at [348, 414] on div "Etiquetas de ingredientes" at bounding box center [355, 406] width 215 height 27
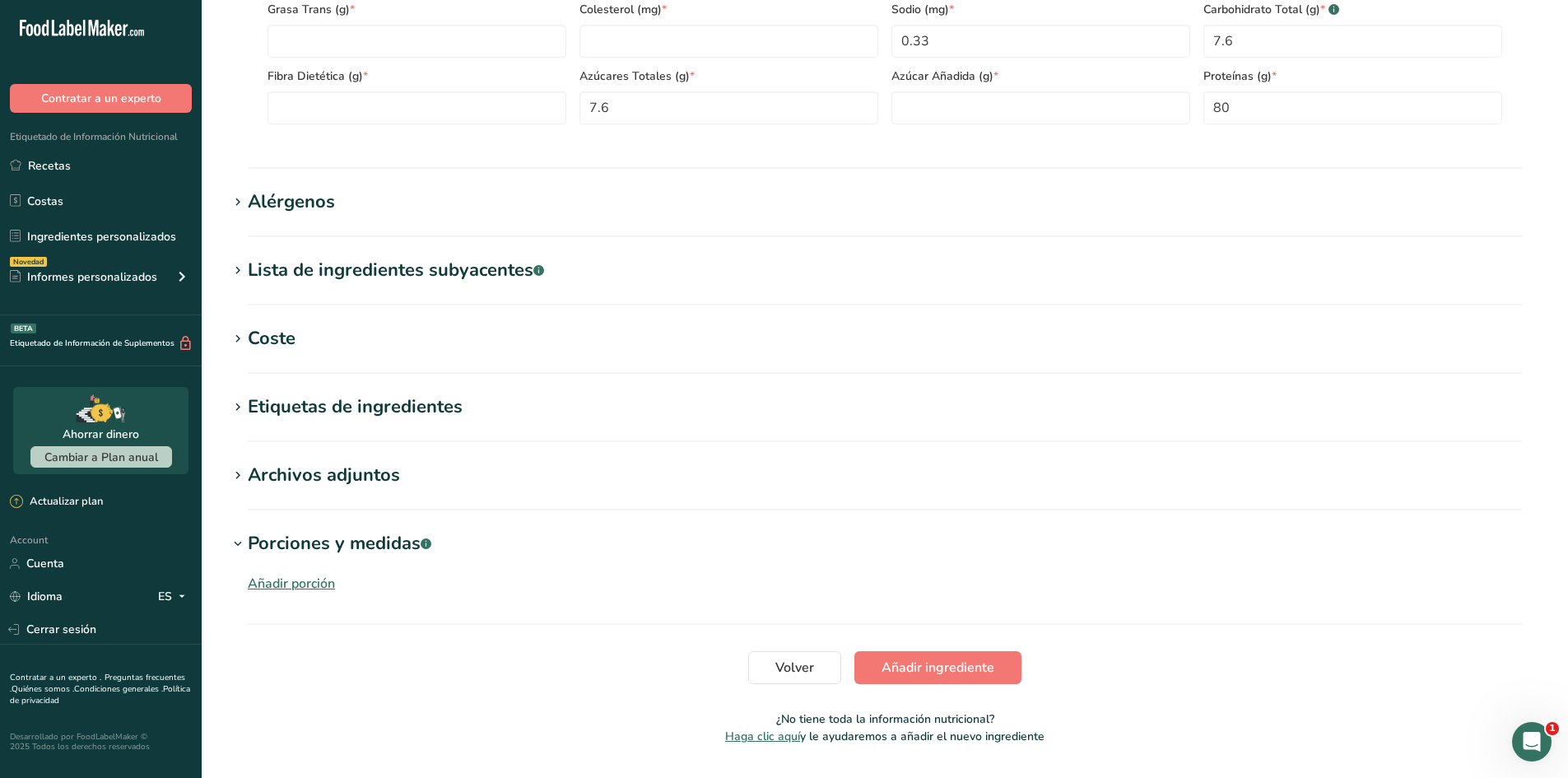
click at [334, 216] on div "Alérgenos" at bounding box center [292, 202] width 87 height 27
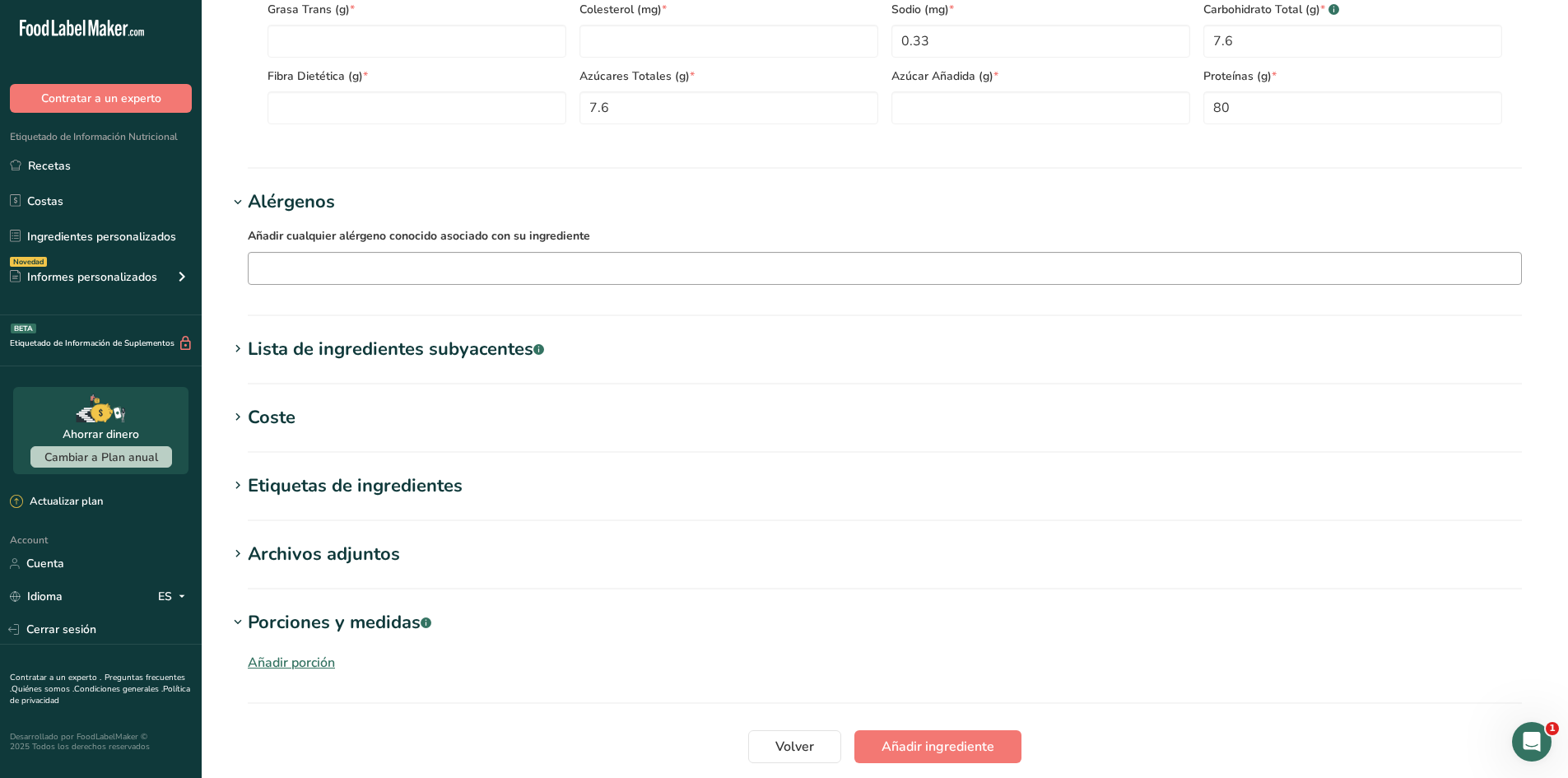
click at [365, 267] on input "text" at bounding box center [885, 268] width 1273 height 26
click at [343, 380] on div "Leche" at bounding box center [872, 382] width 1220 height 18
click at [375, 693] on section "Porciones y medidas .a-a{fill:#347362;}.b-a{fill:#fff;} Añadir porción" at bounding box center [885, 656] width 1314 height 94
click at [988, 748] on span "Añadir ingrediente" at bounding box center [939, 746] width 113 height 19
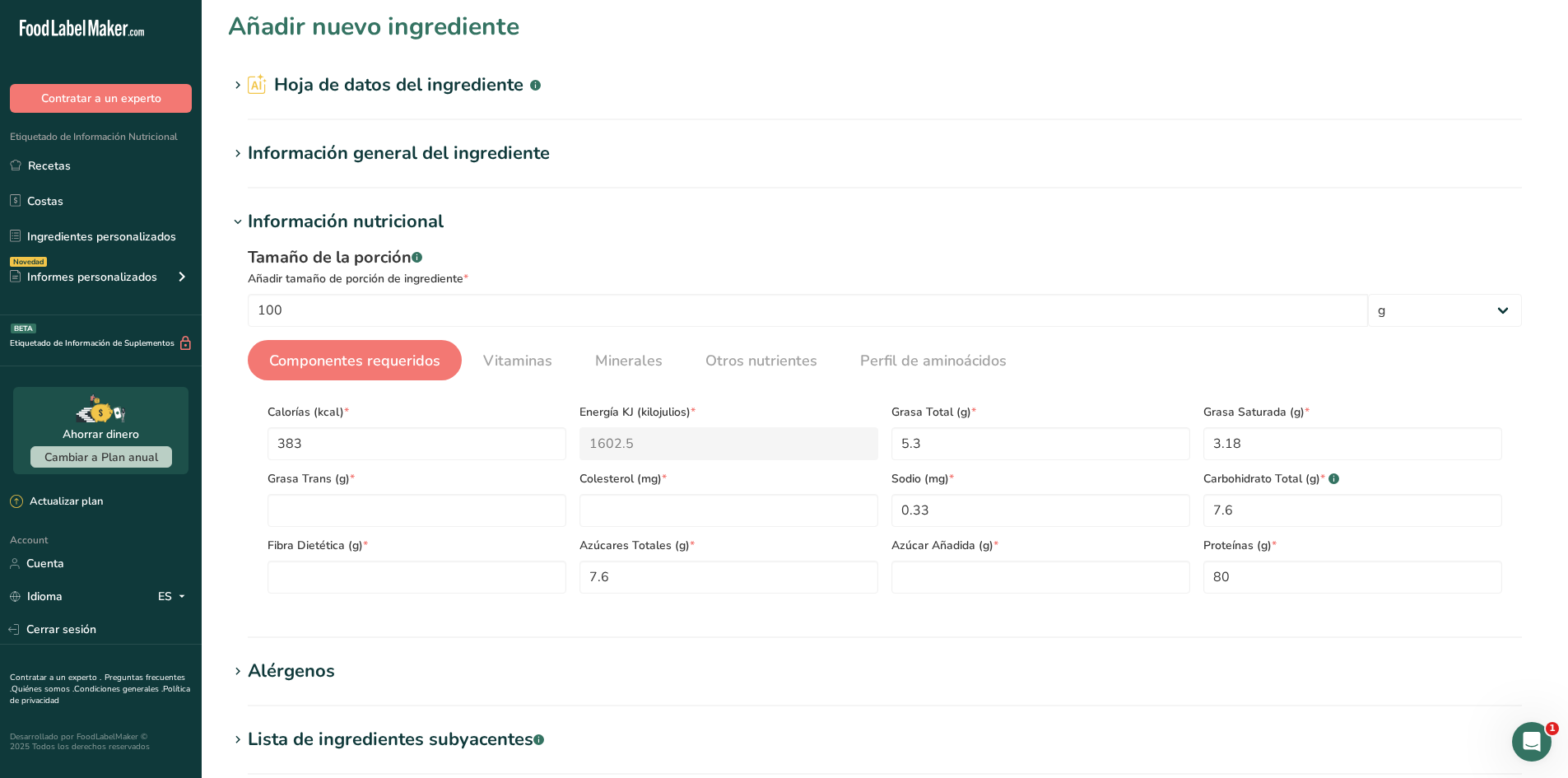
scroll to position [0, 0]
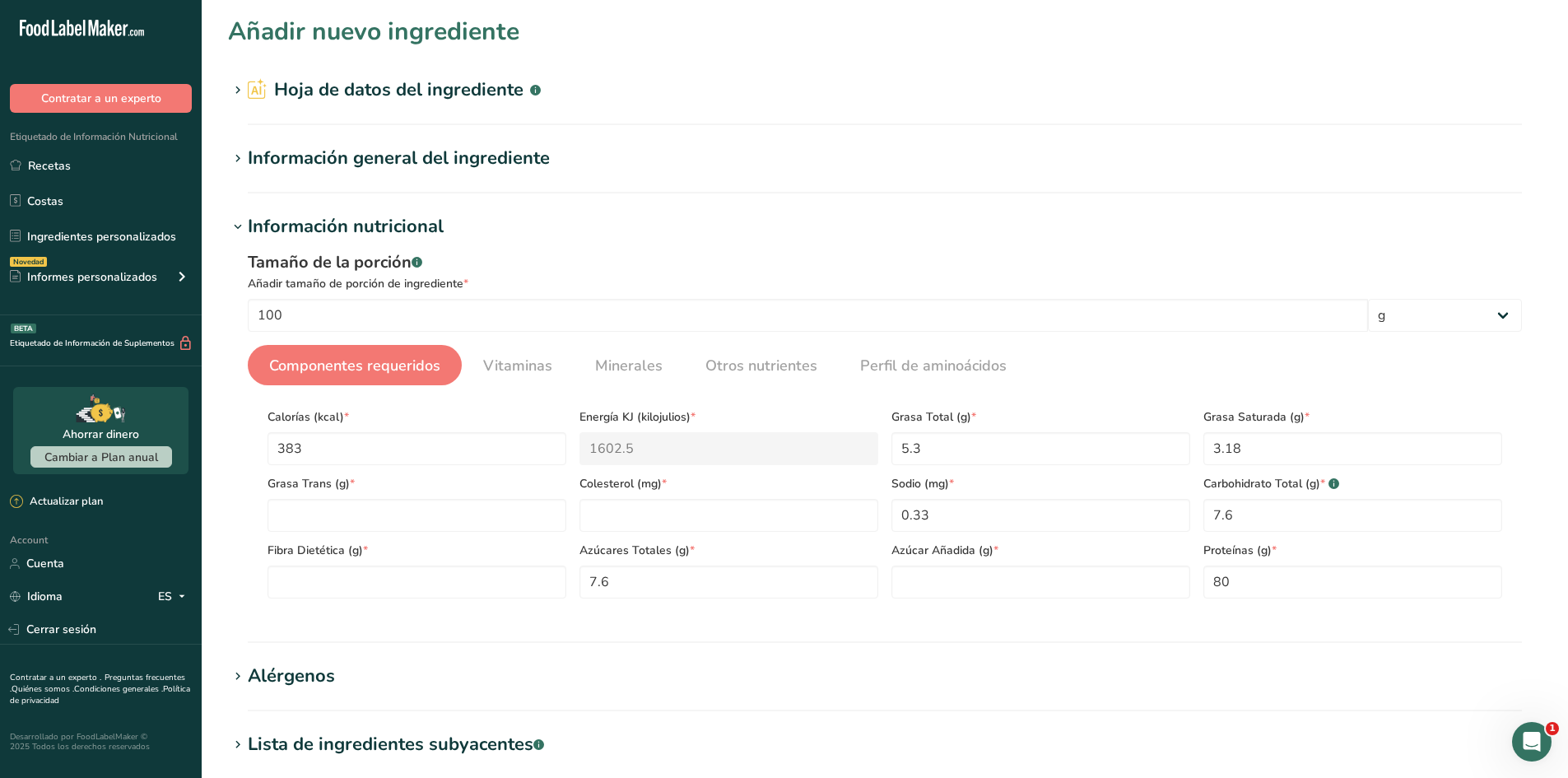
click at [402, 87] on h2 "Hoja de datos del ingrediente .a-a{fill:#347362;}.b-a{fill:#fff;}" at bounding box center [394, 90] width 293 height 27
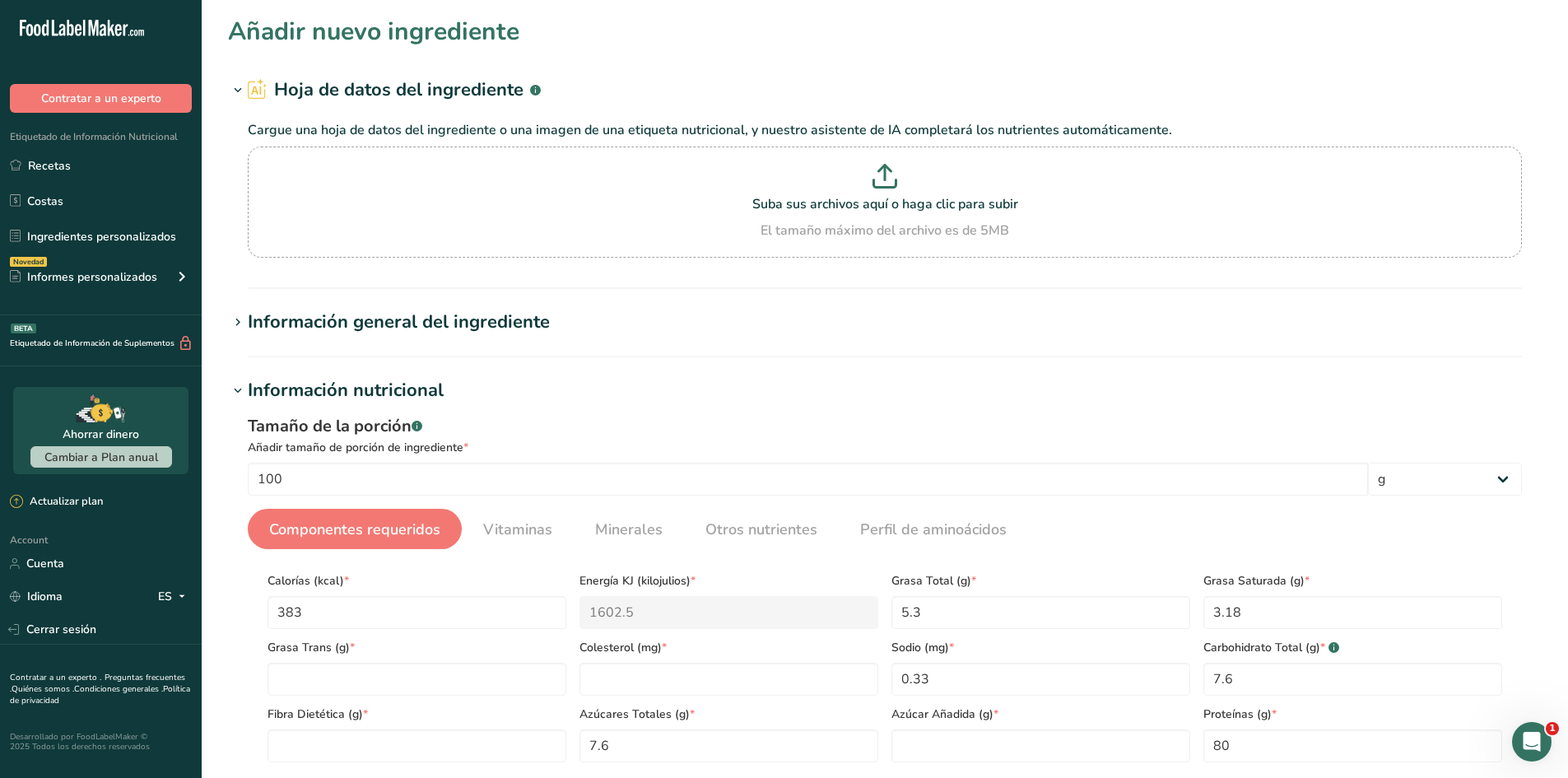
click at [409, 89] on h2 "Hoja de datos del ingrediente .a-a{fill:#347362;}.b-a{fill:#fff;}" at bounding box center [394, 90] width 293 height 27
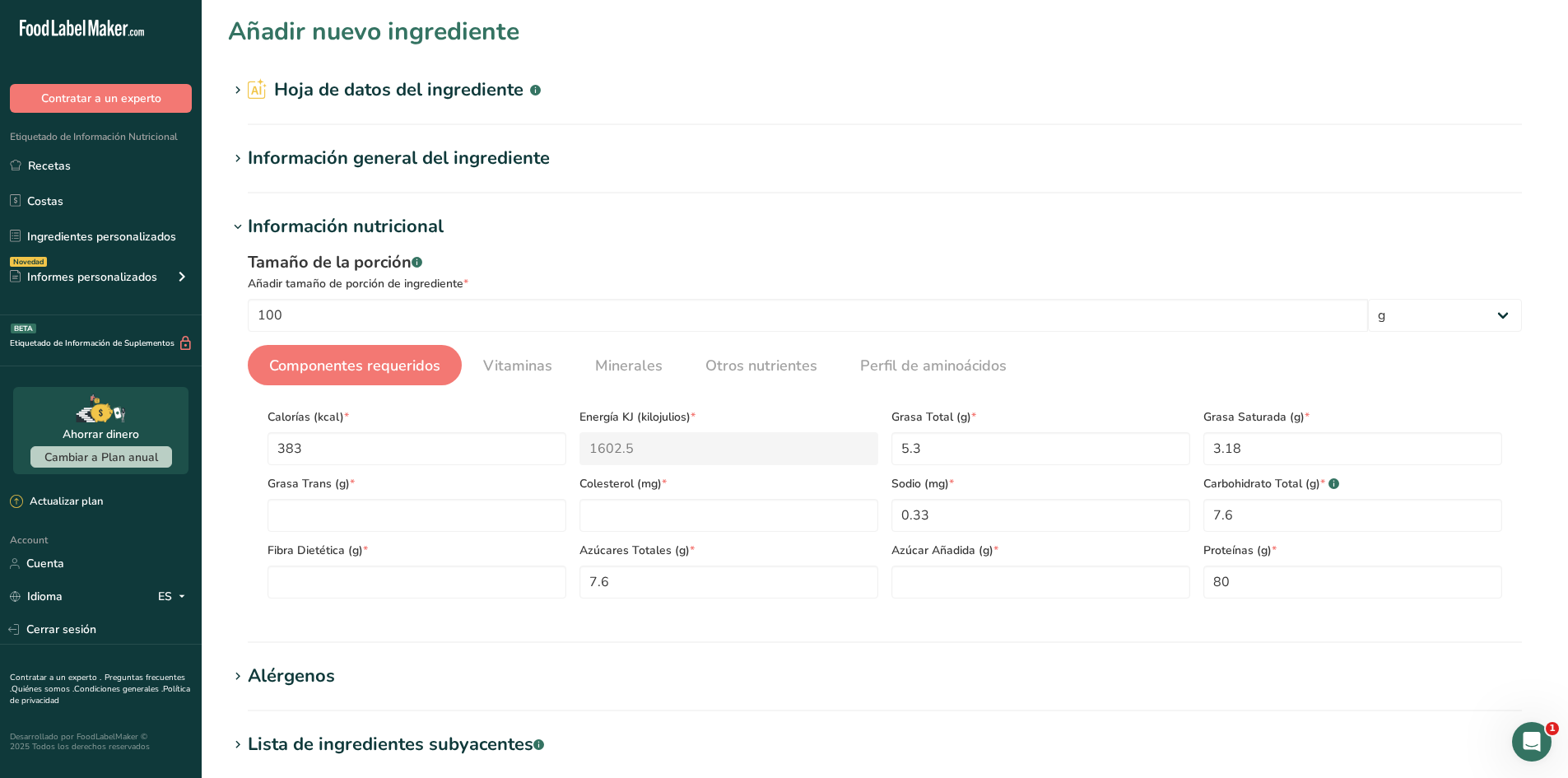
click at [405, 174] on section "Información general del ingrediente Nombre del ingrediente * Traducir WPC80 Nom…" at bounding box center [885, 169] width 1314 height 48
click at [422, 168] on div "Información general del ingrediente" at bounding box center [399, 158] width 302 height 27
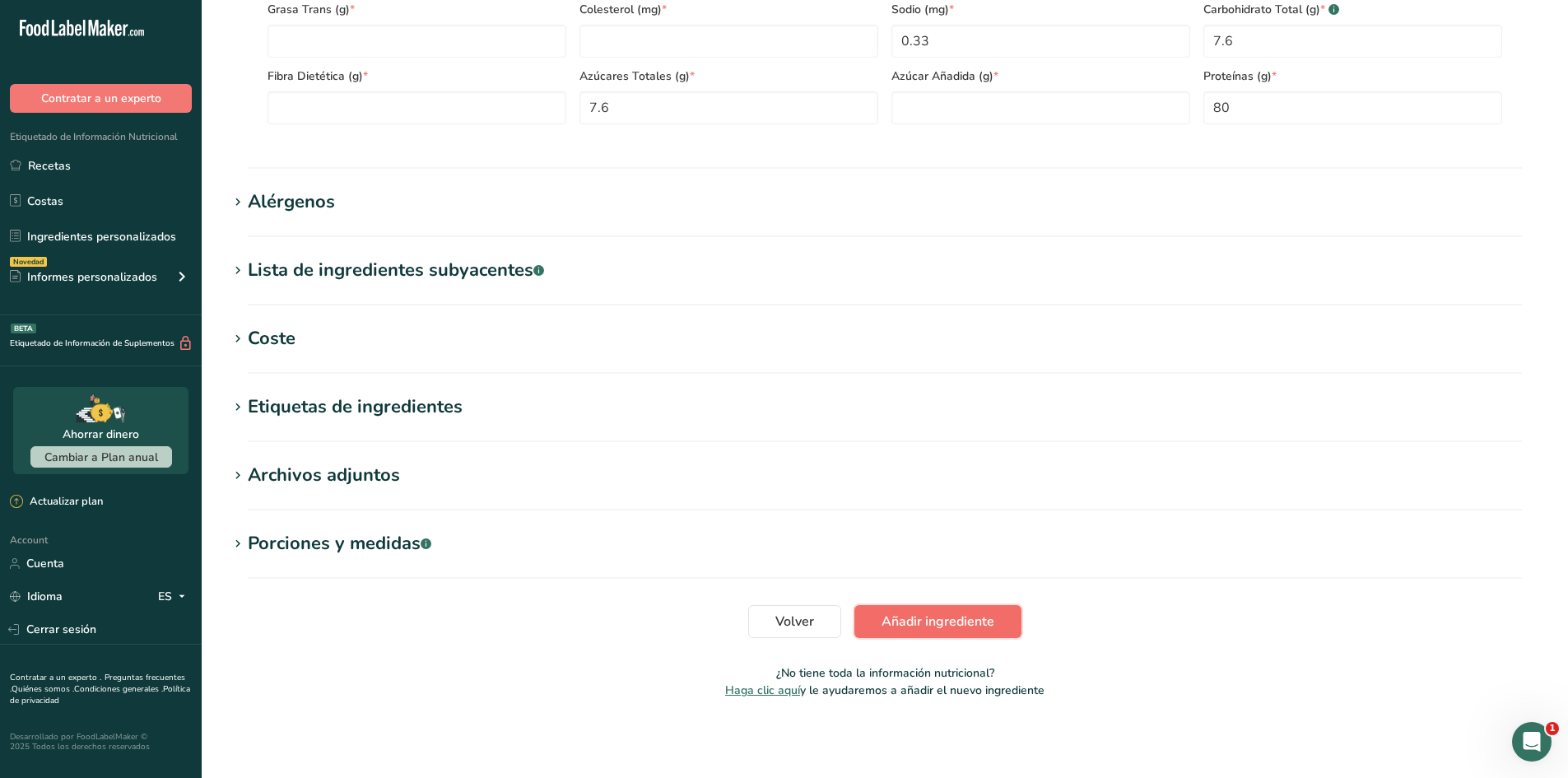
click at [955, 620] on span "Añadir ingrediente" at bounding box center [939, 621] width 113 height 19
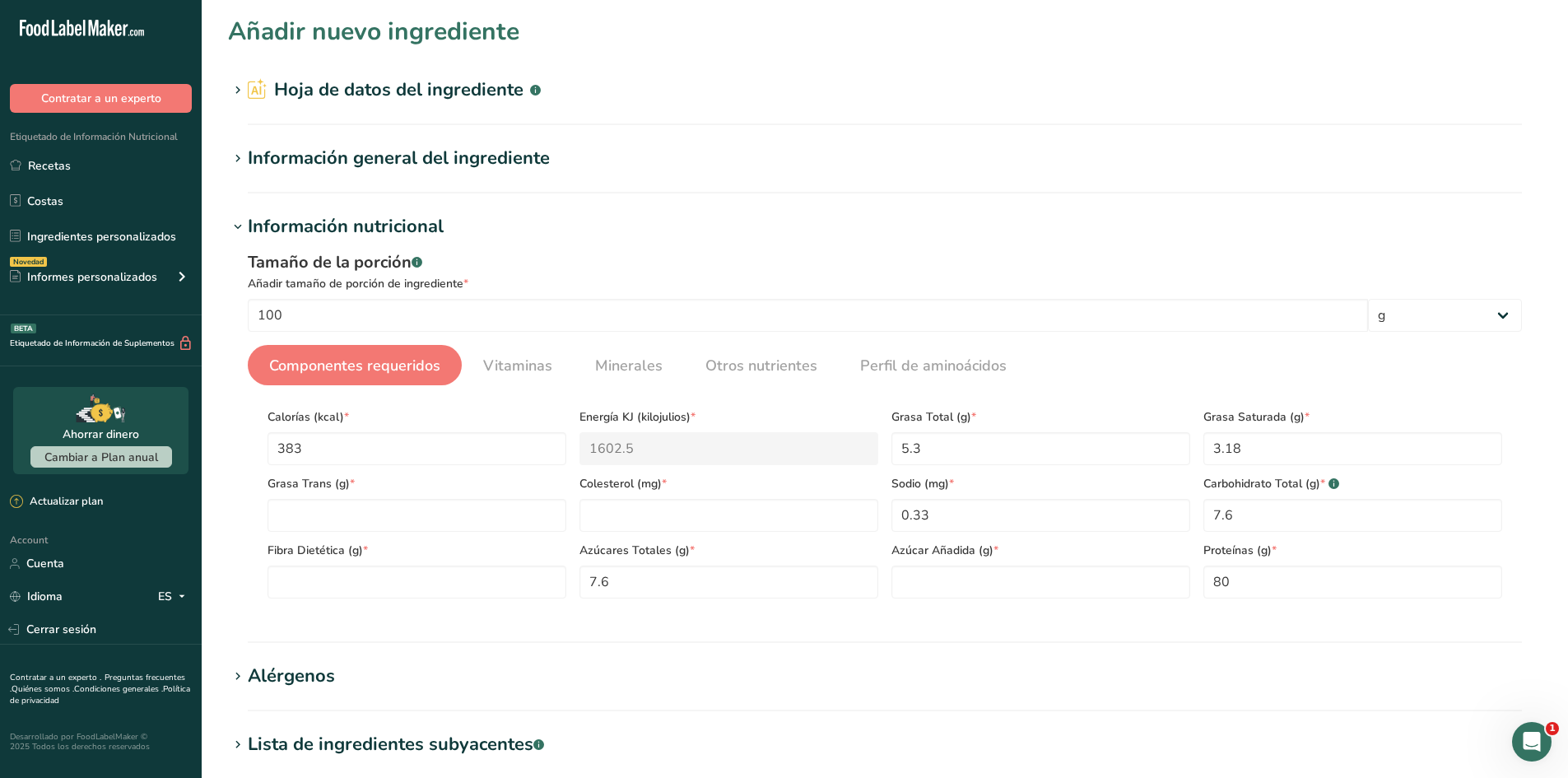
click at [586, 172] on section "Información general del ingrediente Nombre del ingrediente * Traducir WPC80 Nom…" at bounding box center [885, 169] width 1314 height 48
click at [540, 156] on div "Información general del ingrediente" at bounding box center [399, 158] width 302 height 27
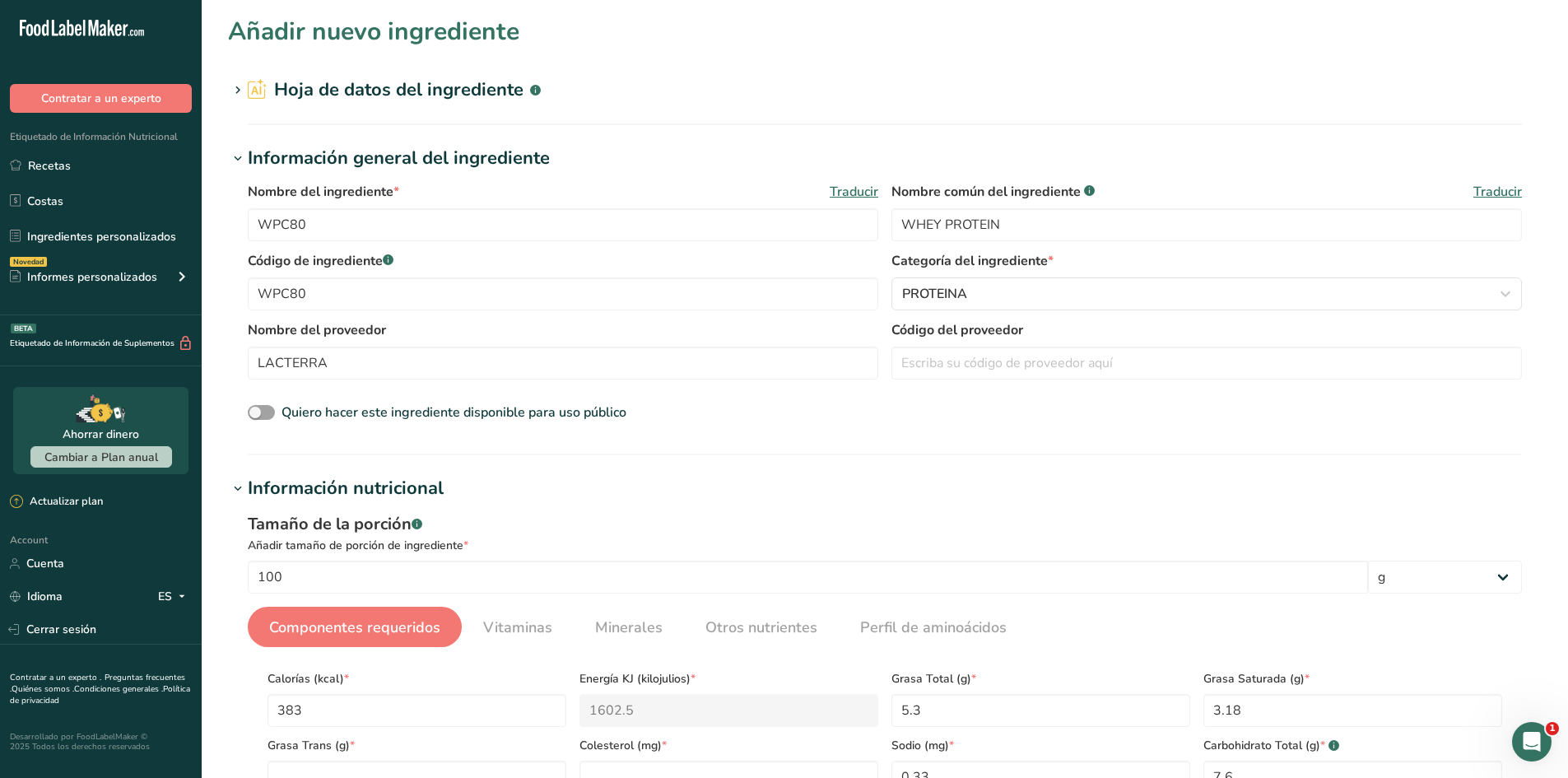
click at [539, 156] on div "Información general del ingrediente" at bounding box center [399, 158] width 302 height 27
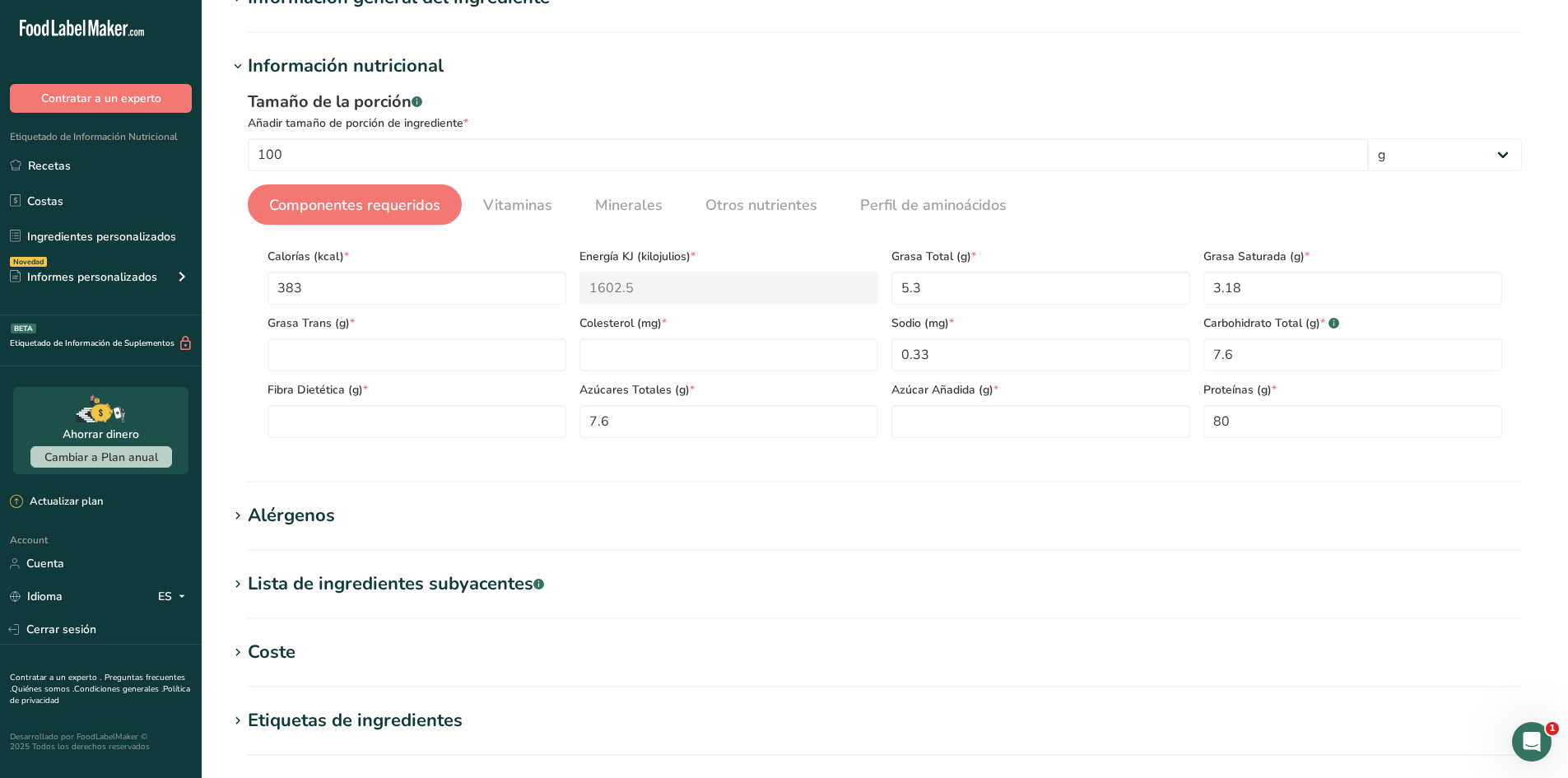
scroll to position [165, 0]
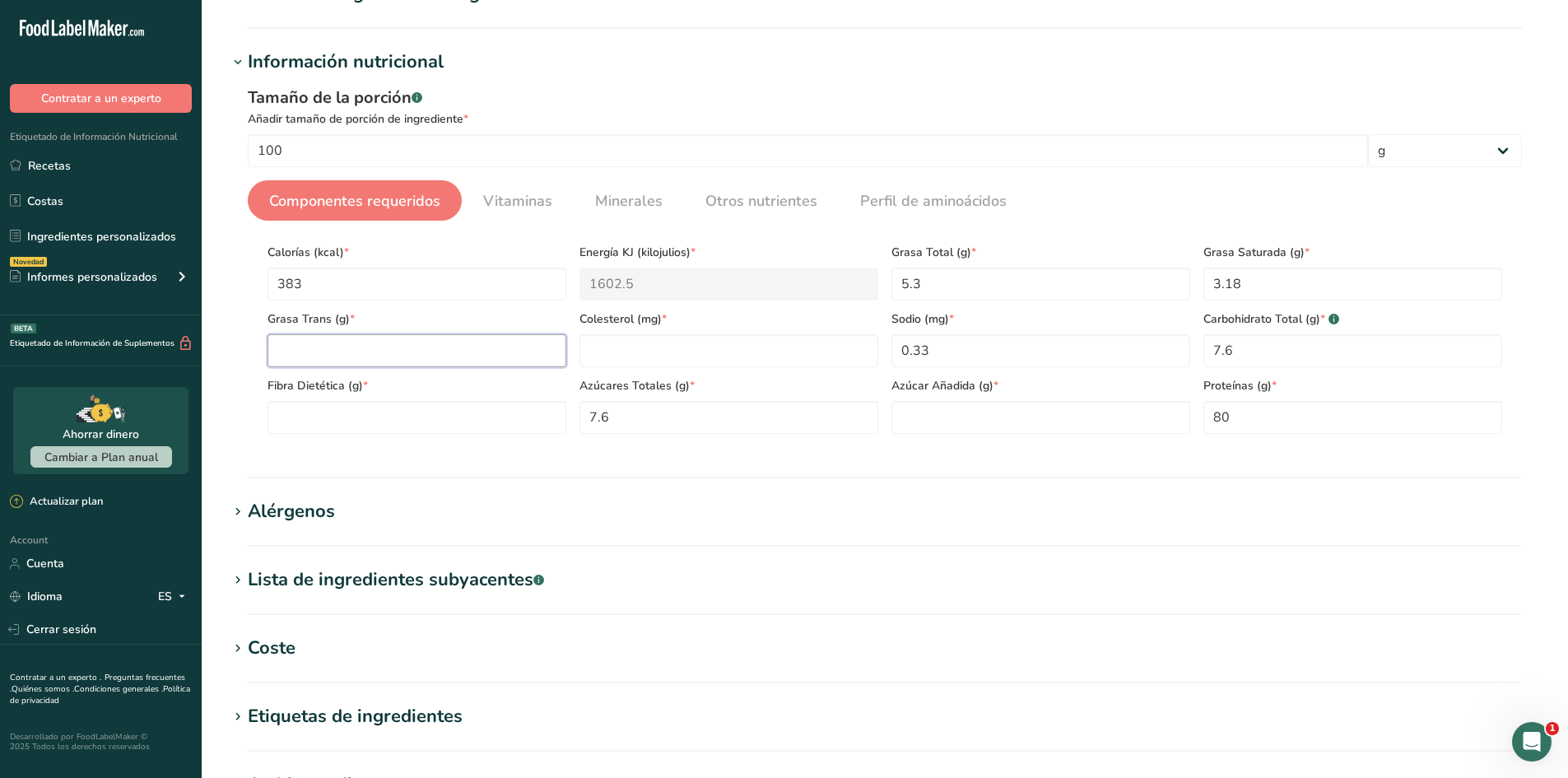
click at [469, 360] on Fat "number" at bounding box center [417, 351] width 299 height 33
type Fat "0"
click at [692, 358] on input "number" at bounding box center [728, 351] width 299 height 33
type input "0"
click at [429, 415] on Fiber "number" at bounding box center [417, 417] width 299 height 33
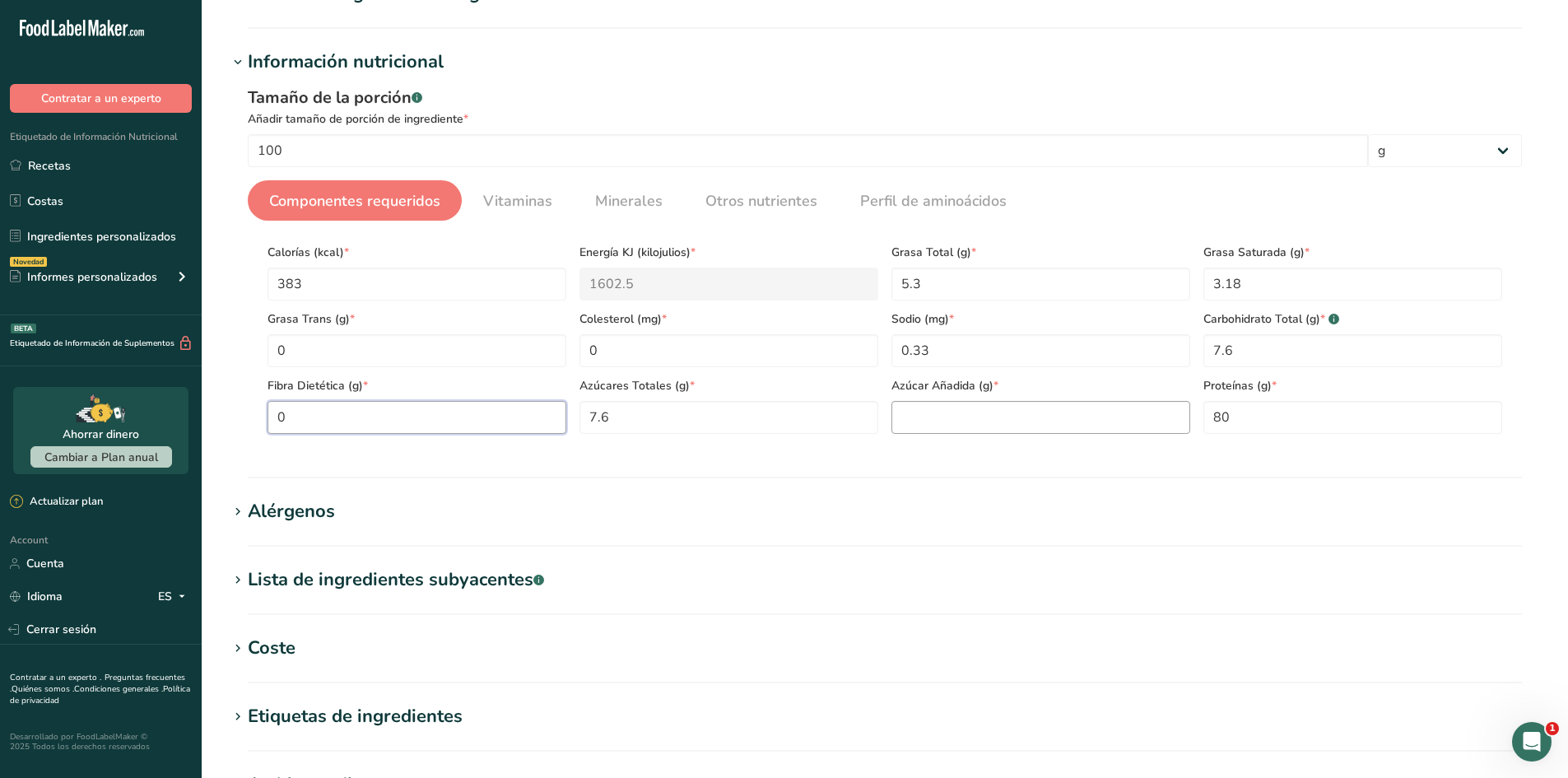
type Fiber "0"
click at [1035, 426] on Sugars "number" at bounding box center [1040, 417] width 299 height 33
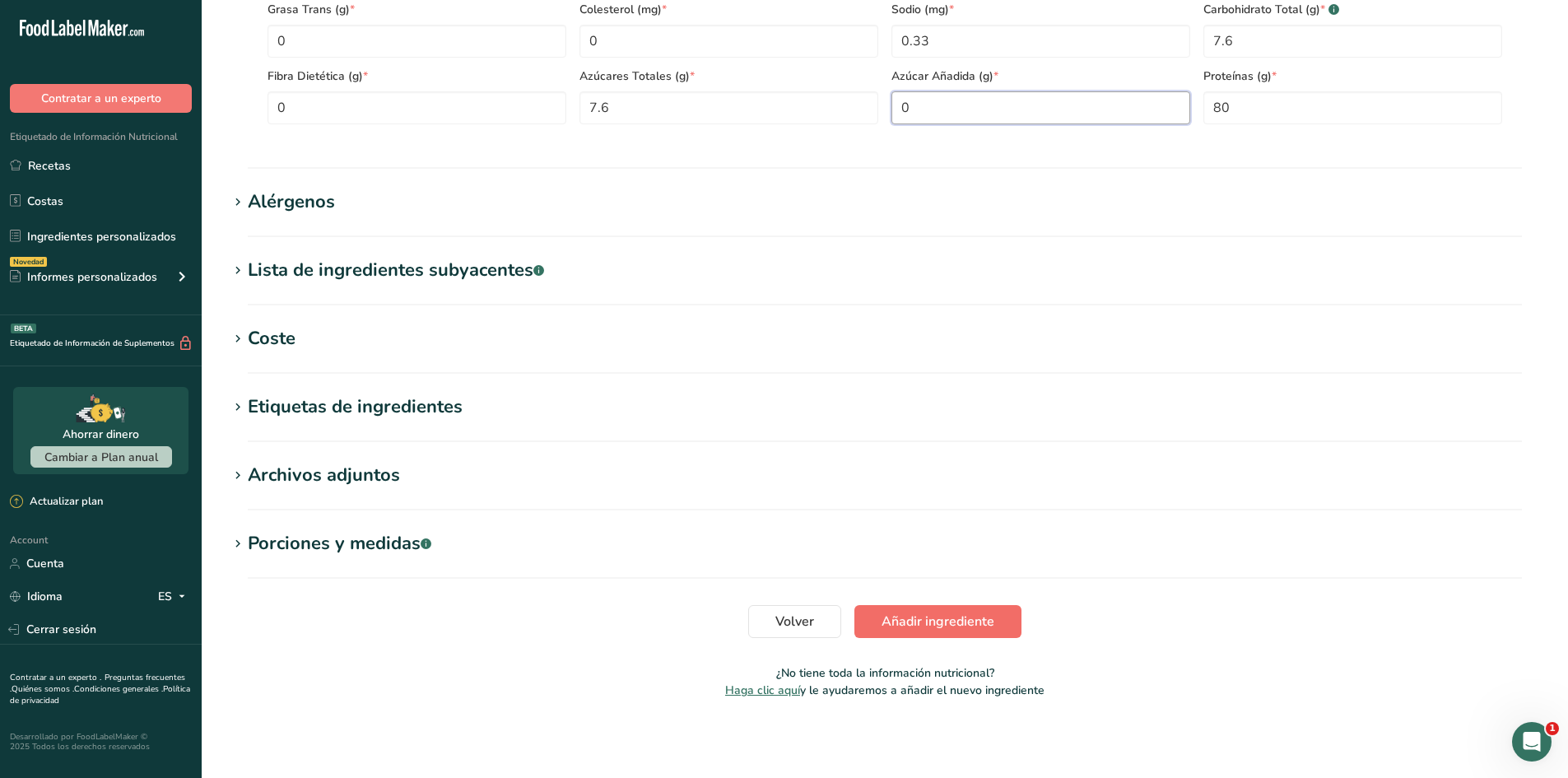
type Sugars "0"
click at [949, 609] on button "Añadir ingrediente" at bounding box center [938, 622] width 168 height 33
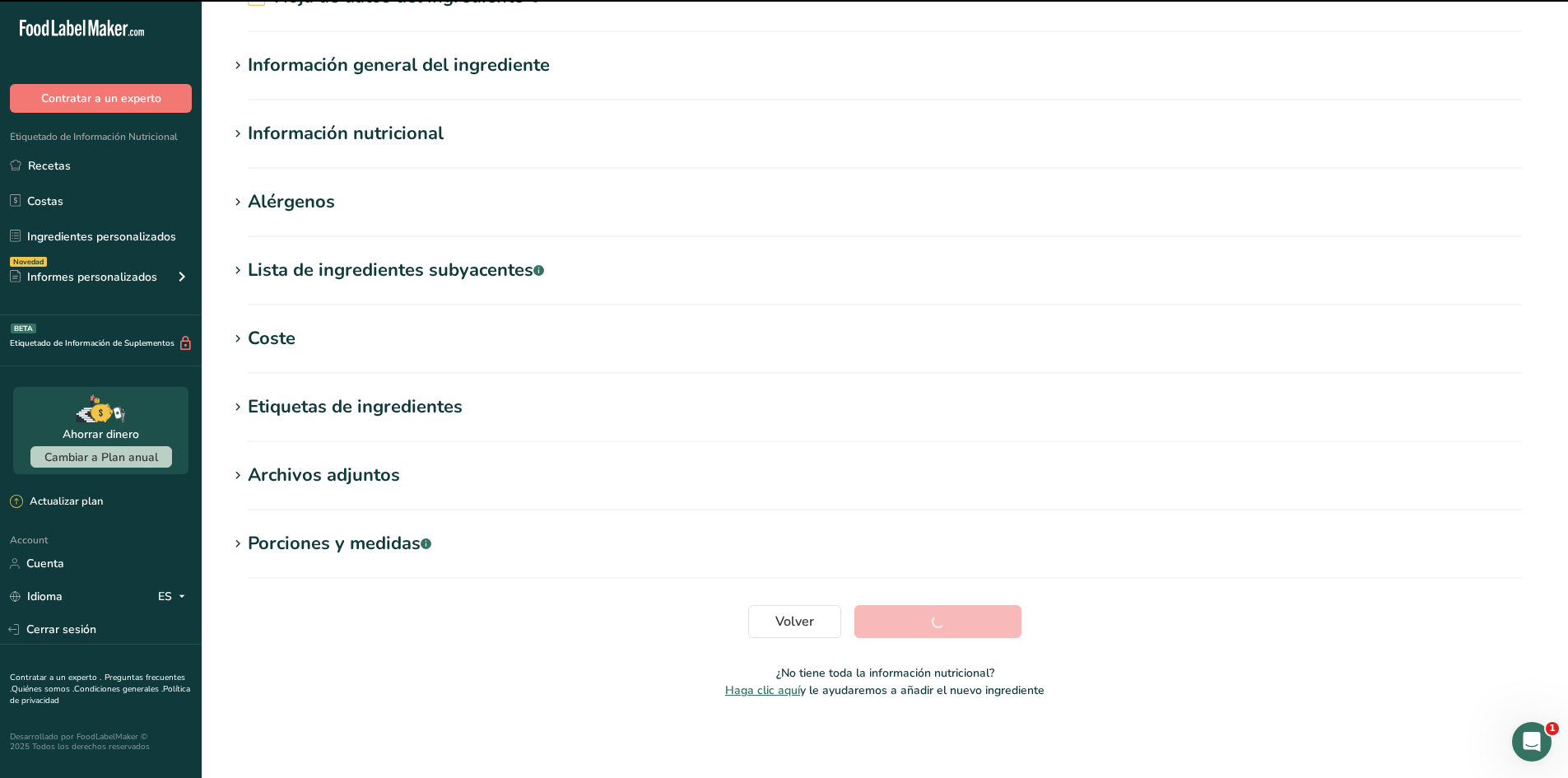
scroll to position [68, 0]
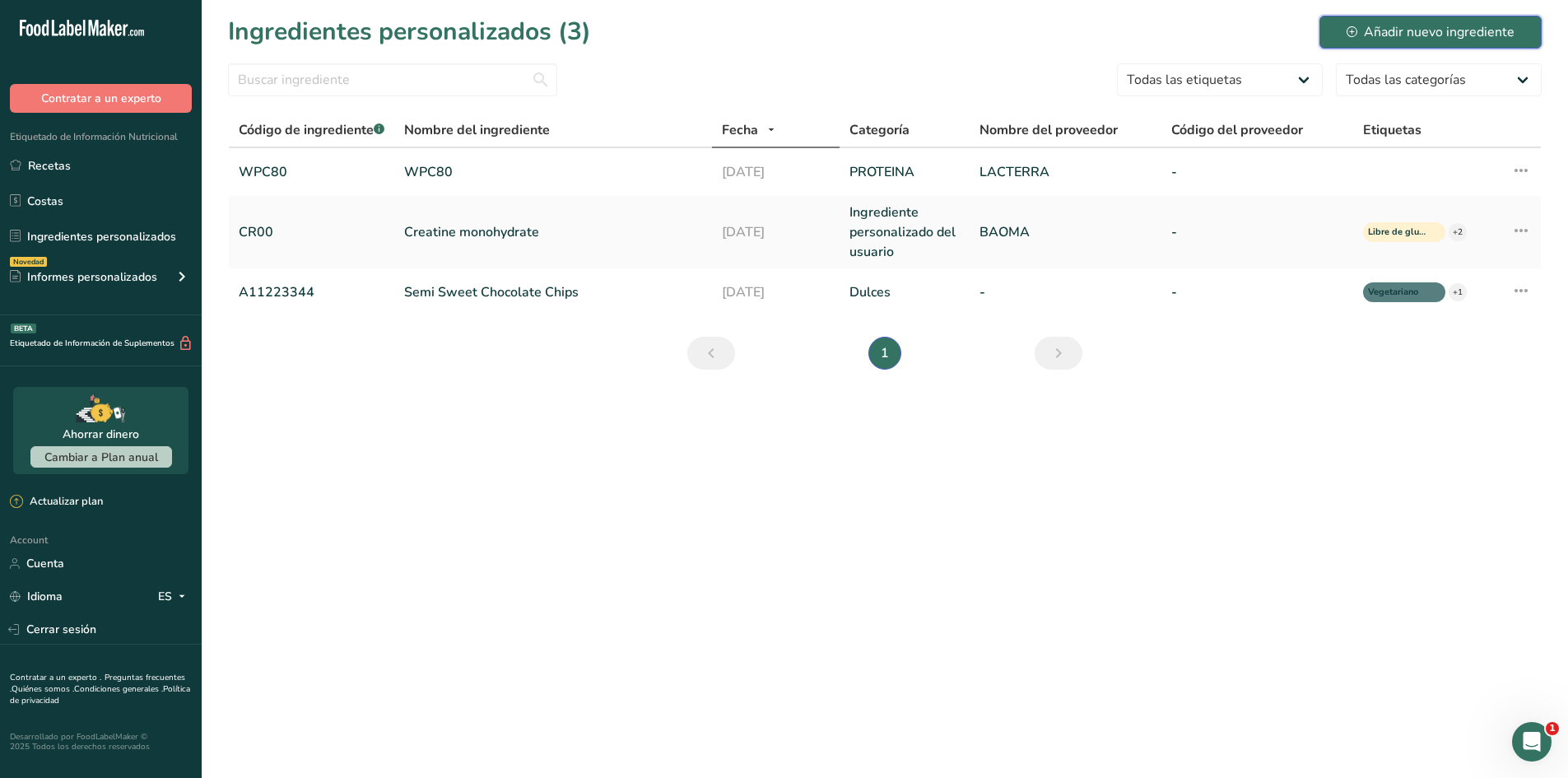
click at [1372, 31] on div "Añadir nuevo ingrediente" at bounding box center [1430, 31] width 168 height 19
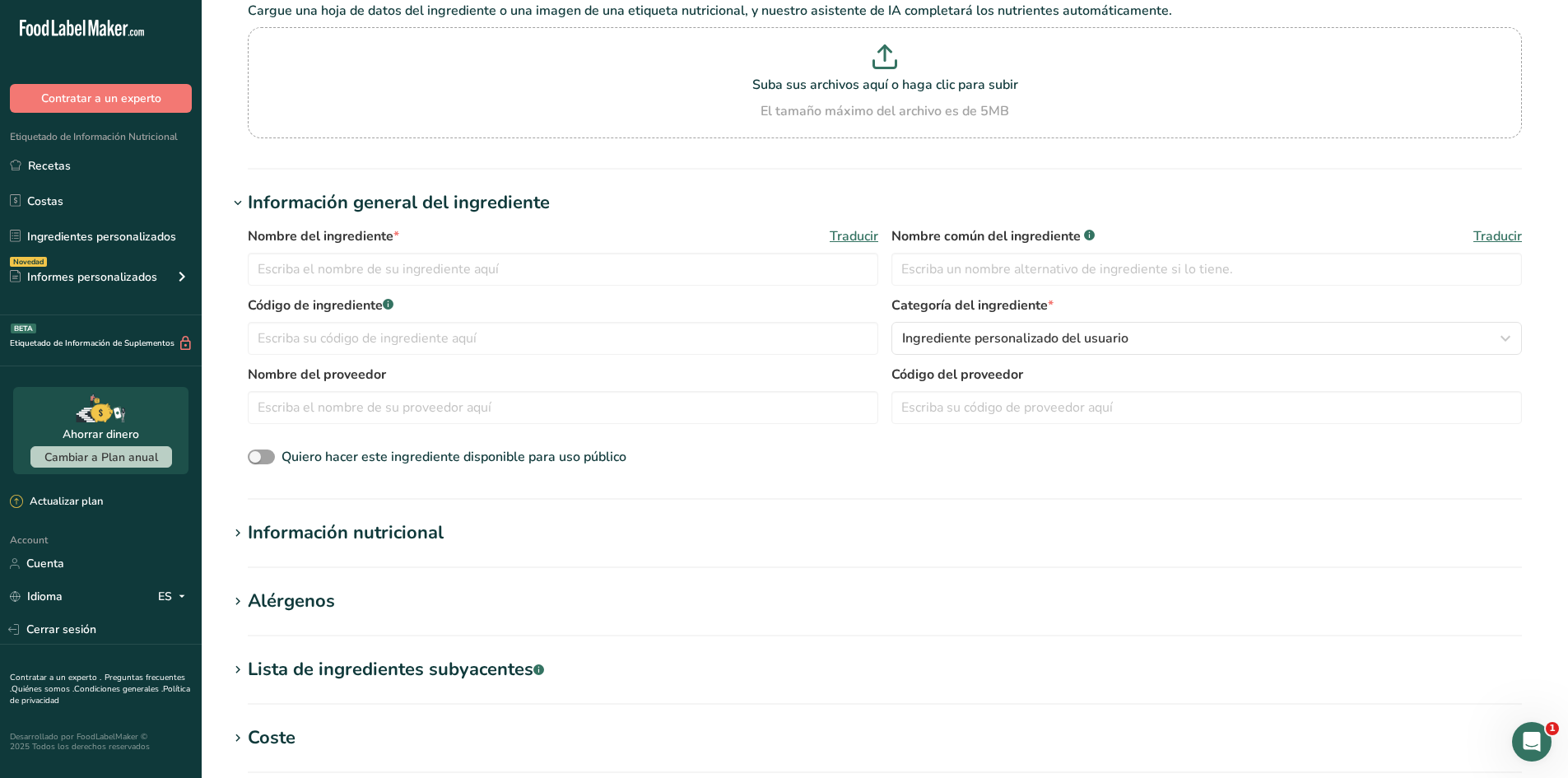
scroll to position [165, 0]
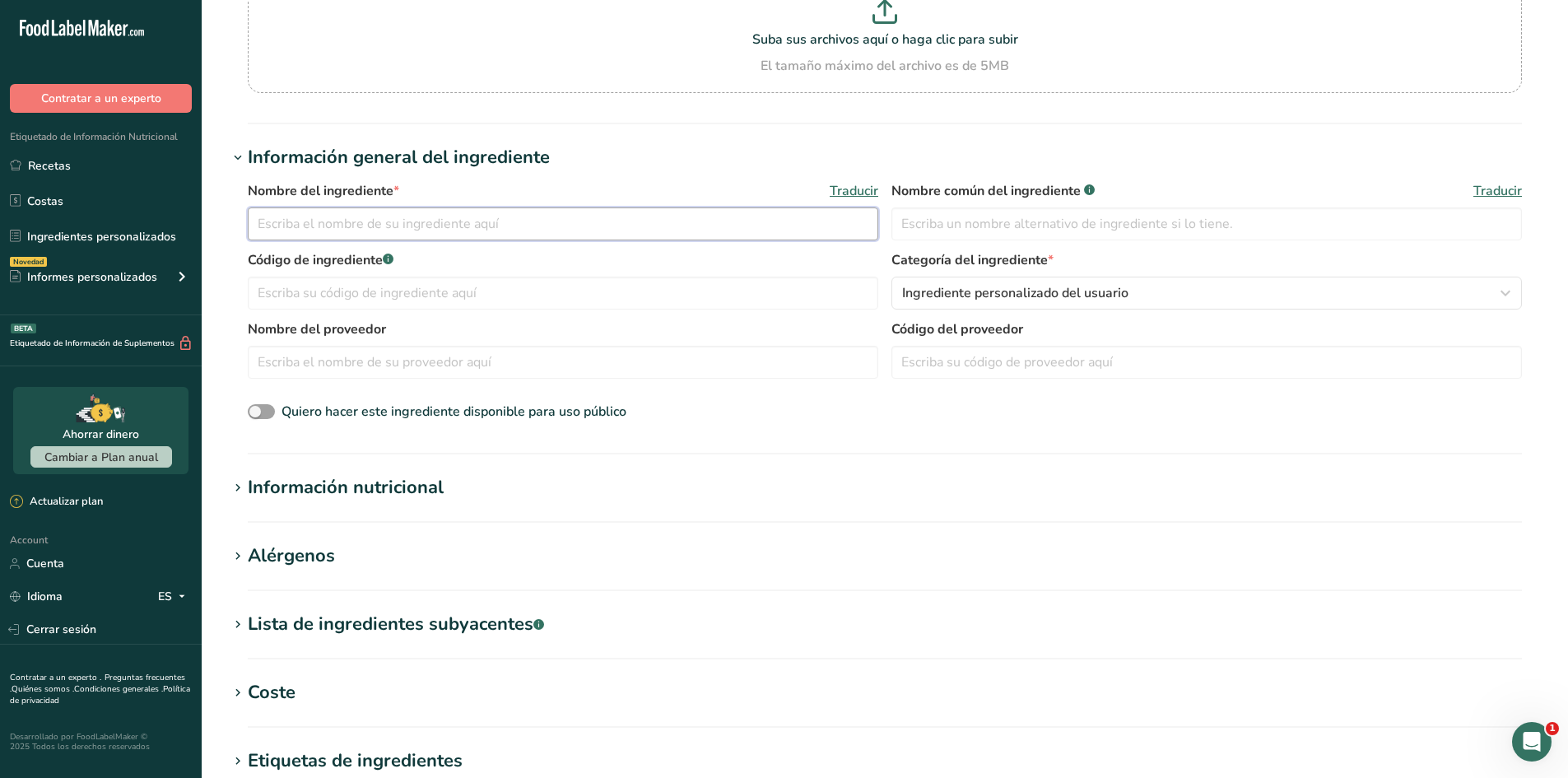
click at [669, 218] on input "text" at bounding box center [563, 224] width 630 height 33
type input "SUCRALOSA"
click at [525, 480] on h1 "Información nutricional" at bounding box center [885, 487] width 1314 height 27
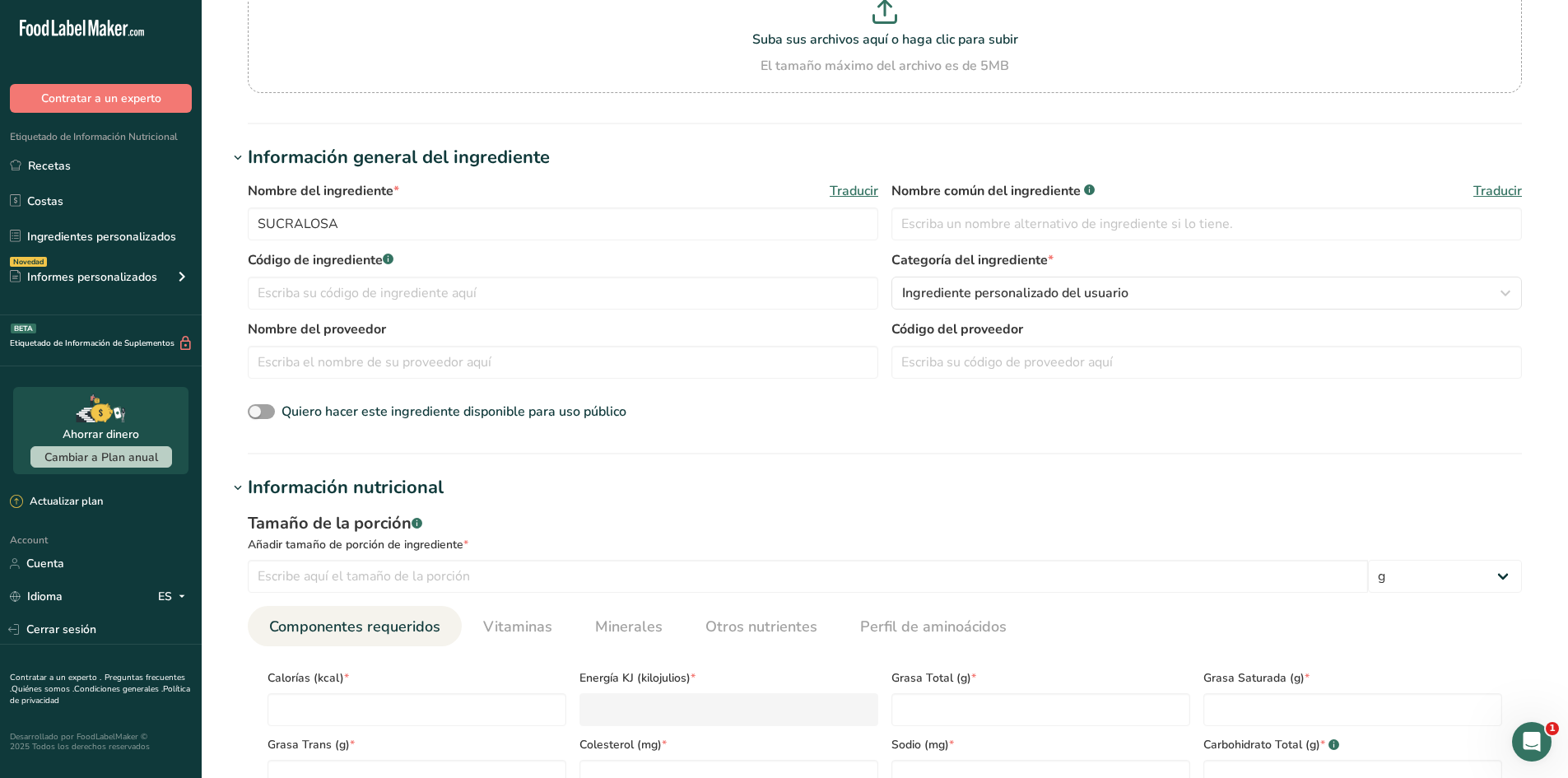
click at [525, 480] on h1 "Información nutricional" at bounding box center [885, 487] width 1314 height 27
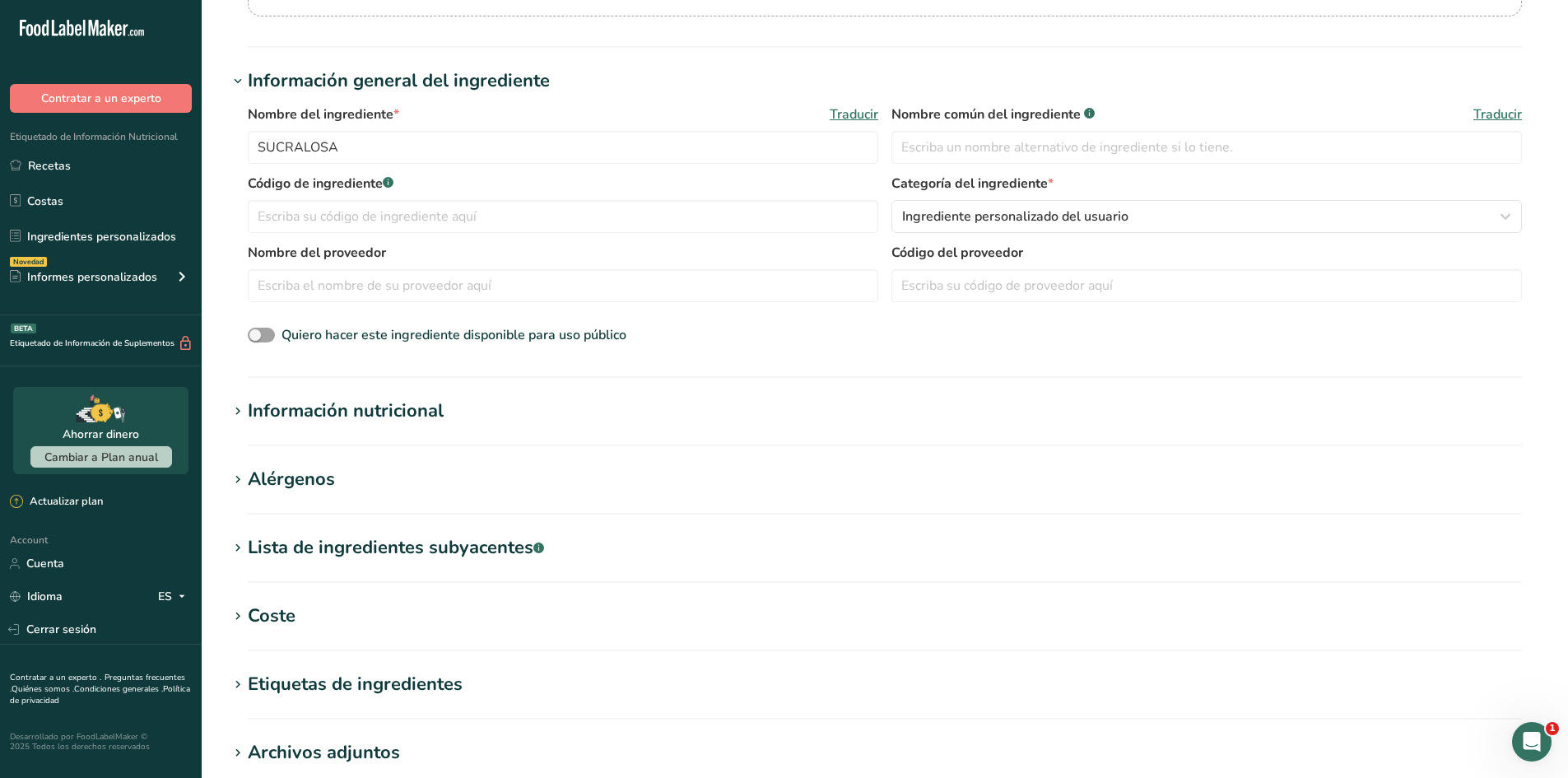
scroll to position [247, 0]
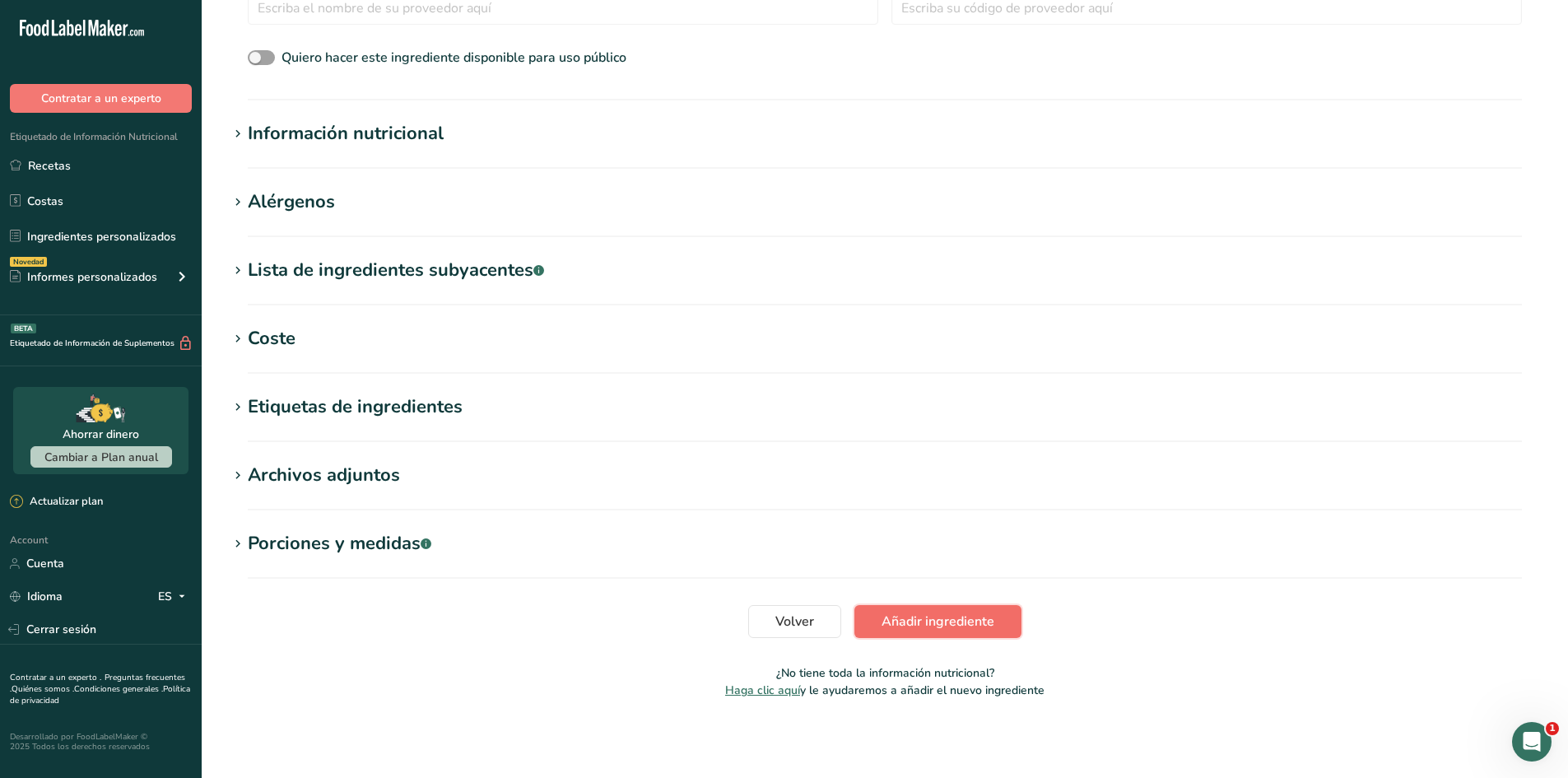
click at [964, 632] on button "Añadir ingrediente" at bounding box center [938, 622] width 168 height 33
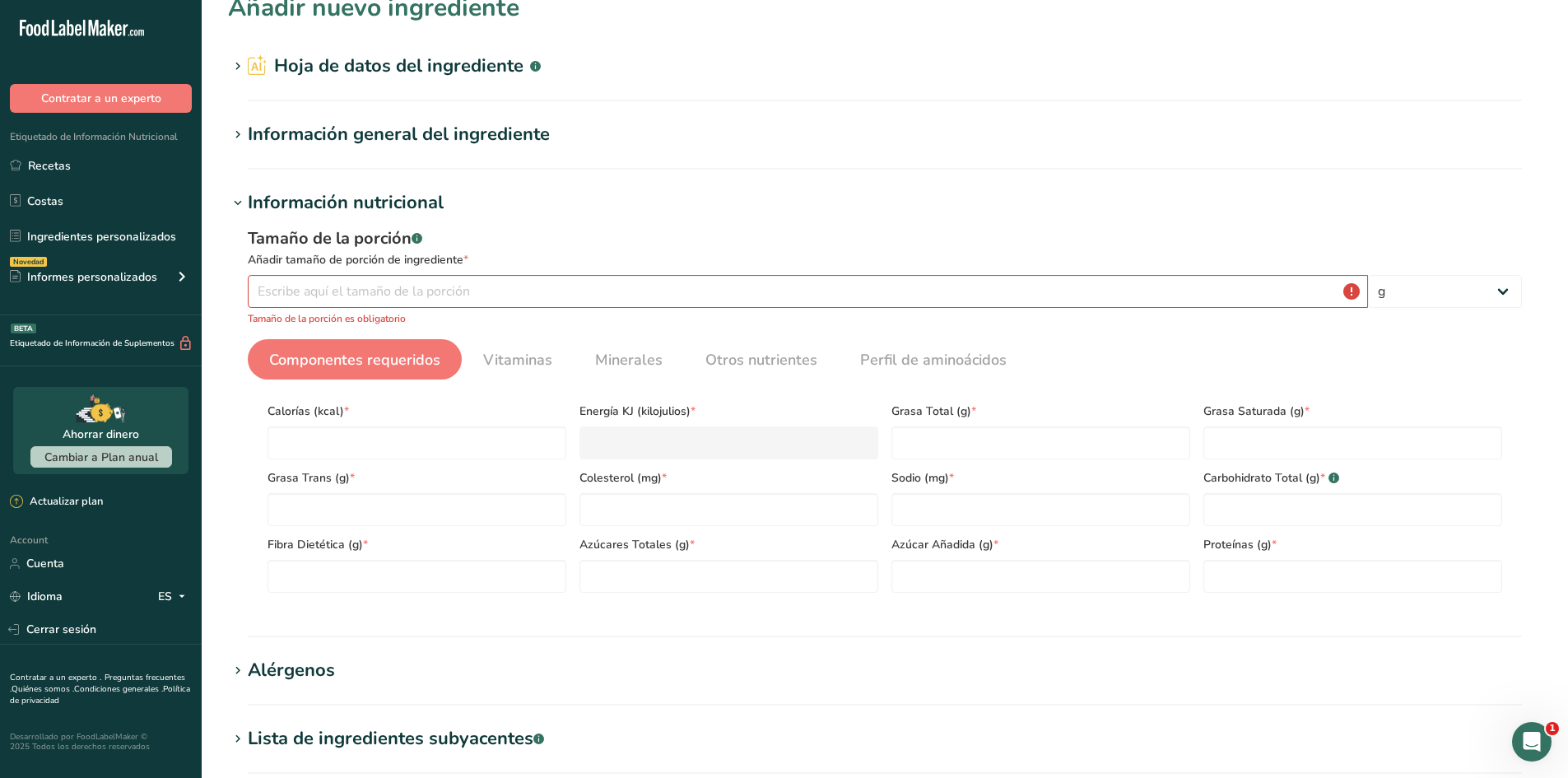
scroll to position [0, 0]
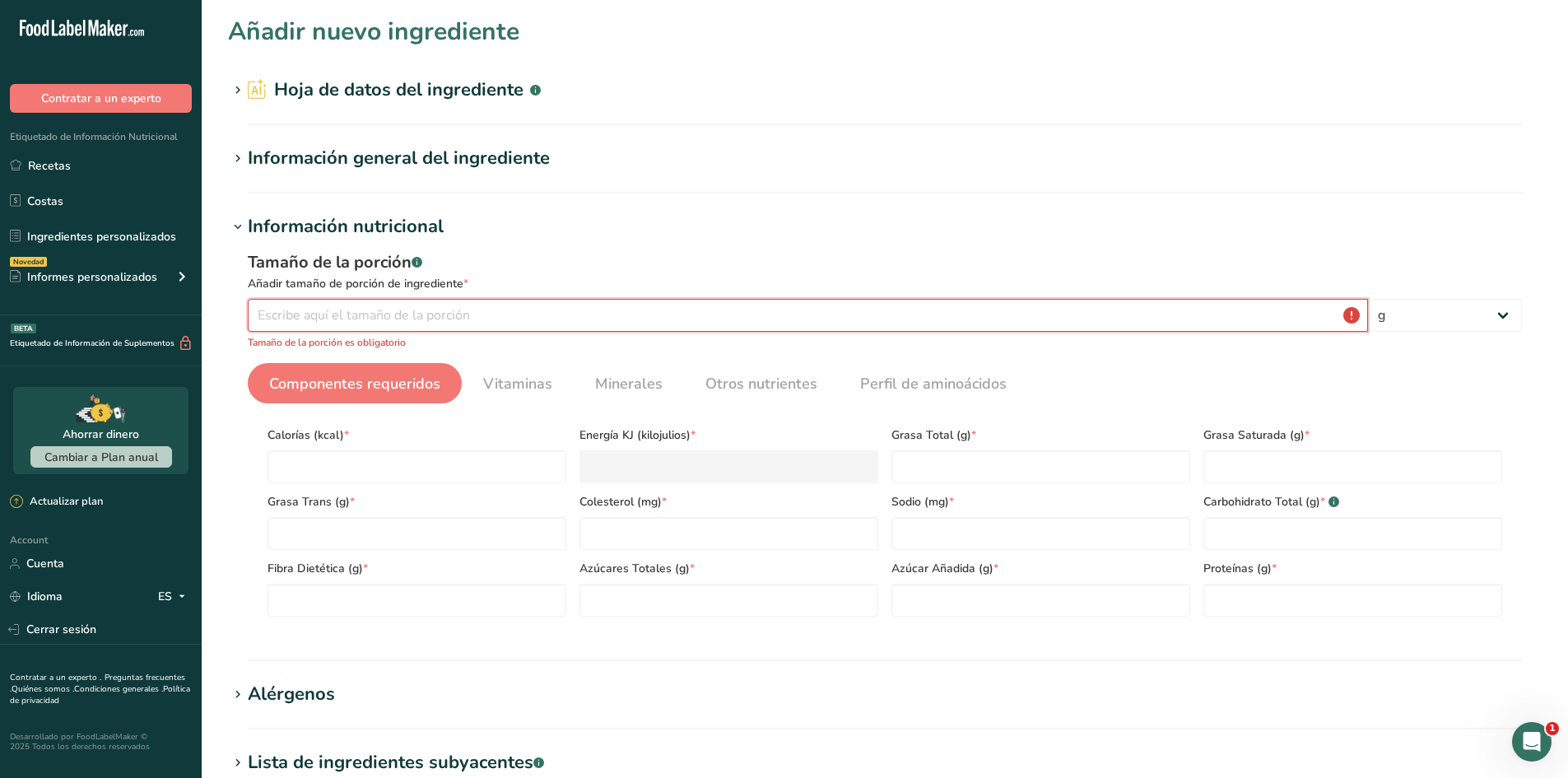
click at [516, 317] on input "number" at bounding box center [808, 315] width 1121 height 33
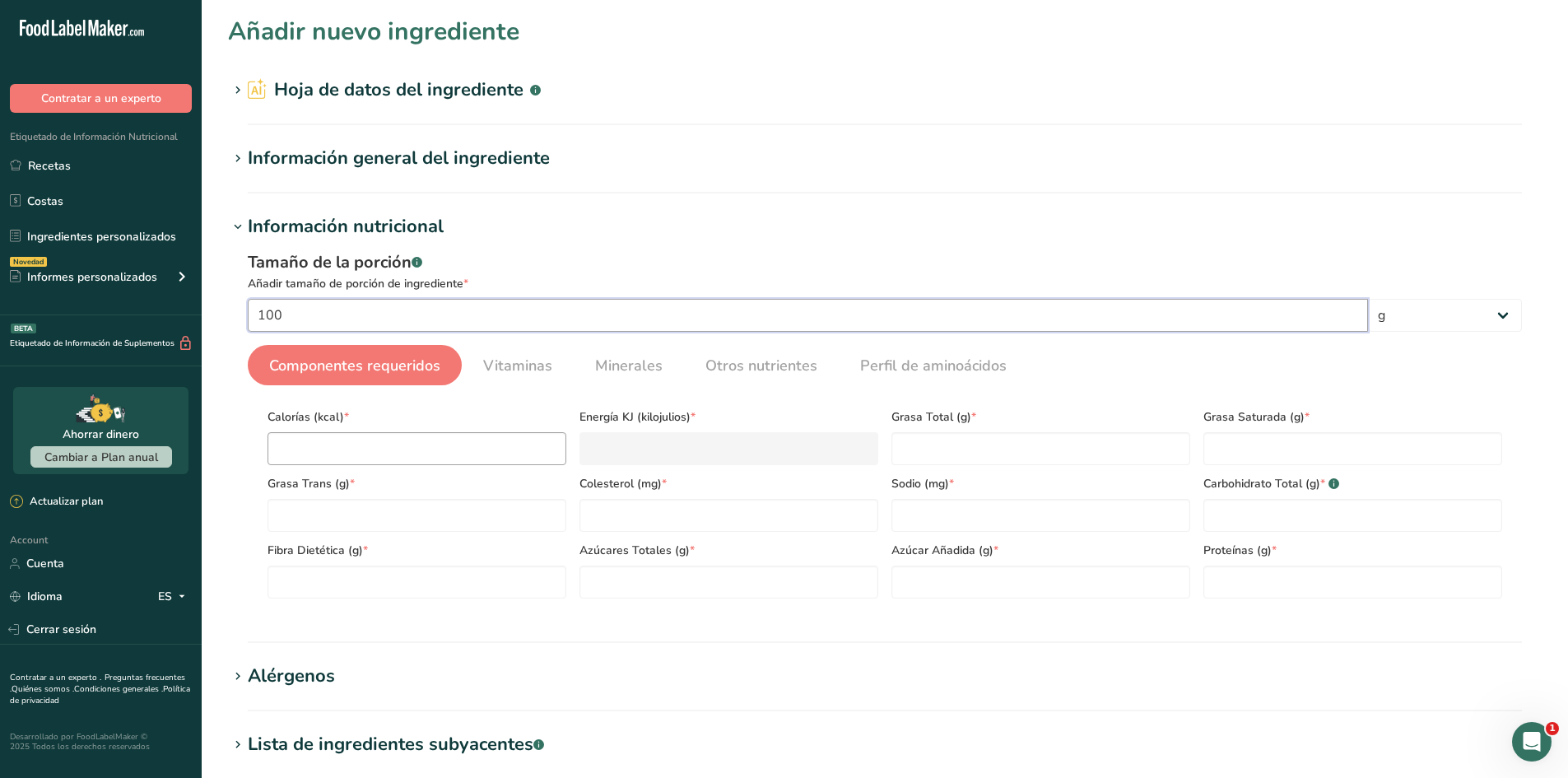
type input "100"
click at [467, 437] on input "number" at bounding box center [417, 449] width 299 height 33
type input "0"
type KJ "0"
type input "0"
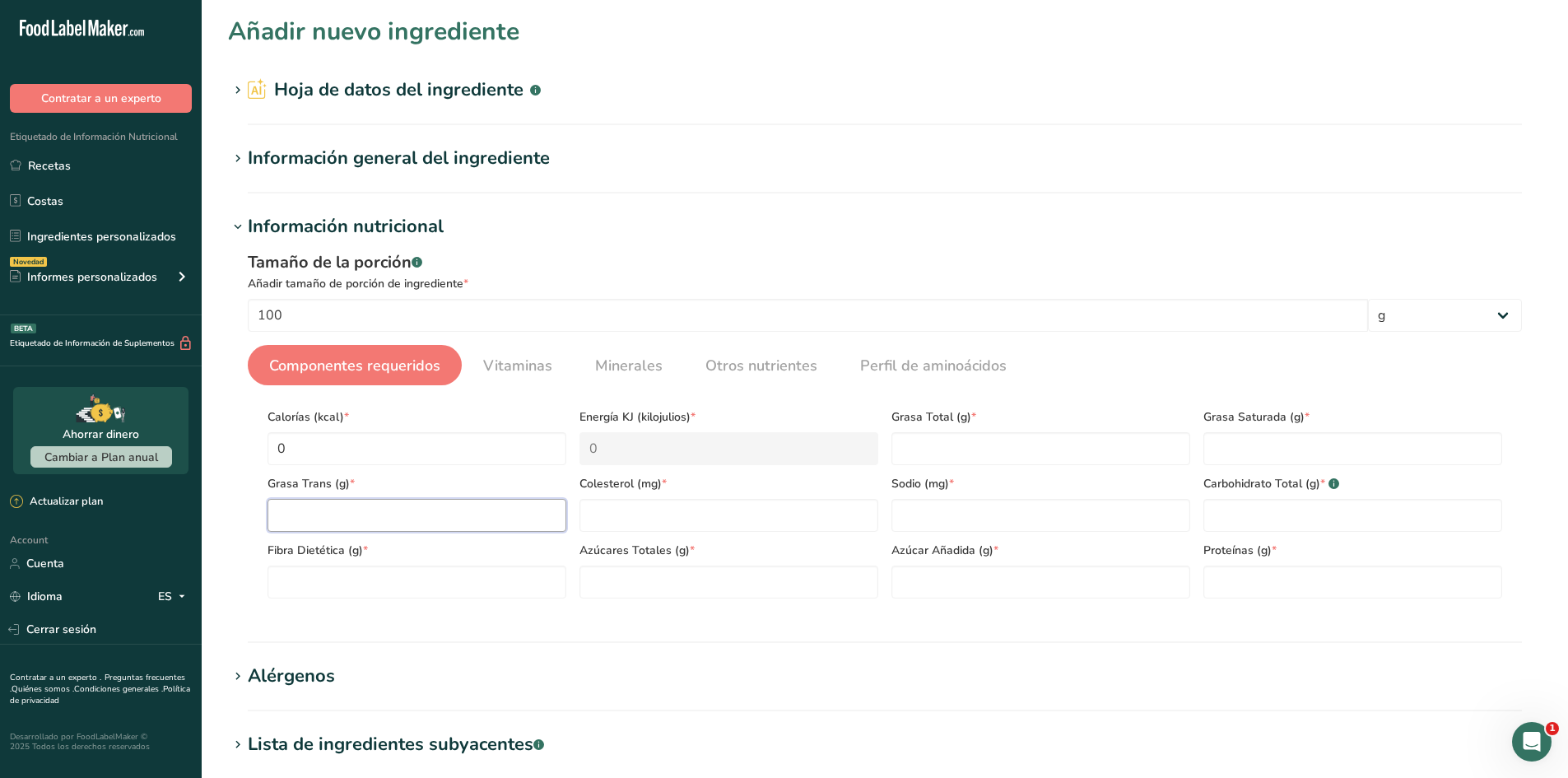
click at [485, 512] on Fat "number" at bounding box center [417, 515] width 299 height 33
type Fat "0"
click at [485, 569] on Fiber "number" at bounding box center [417, 582] width 299 height 33
type Fiber "0"
click at [656, 577] on Sugars "number" at bounding box center [728, 582] width 299 height 33
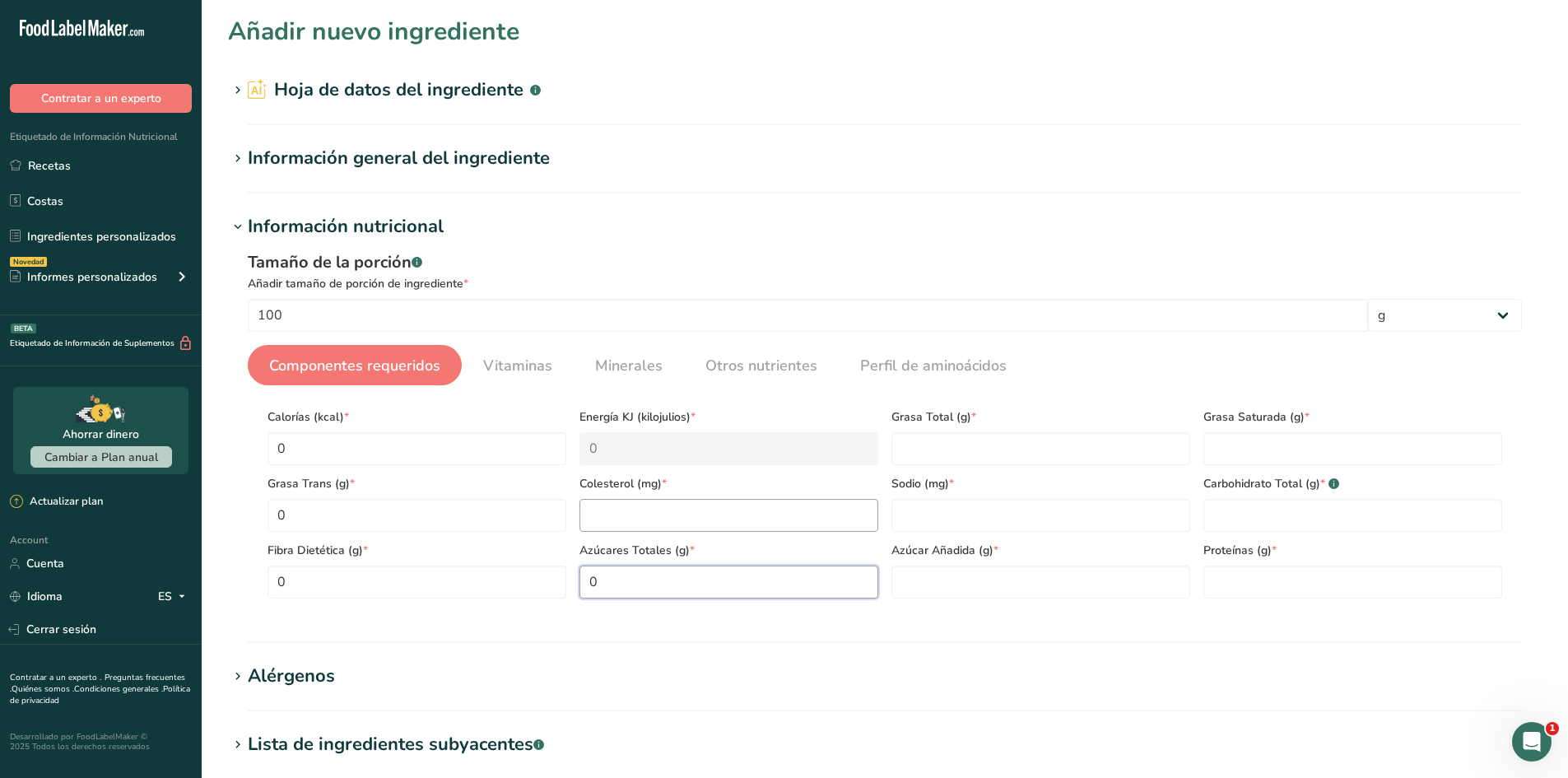
type Sugars "0"
click at [676, 510] on input "number" at bounding box center [728, 515] width 299 height 33
type input "0"
click at [918, 511] on input "number" at bounding box center [1040, 515] width 299 height 33
type input "0"
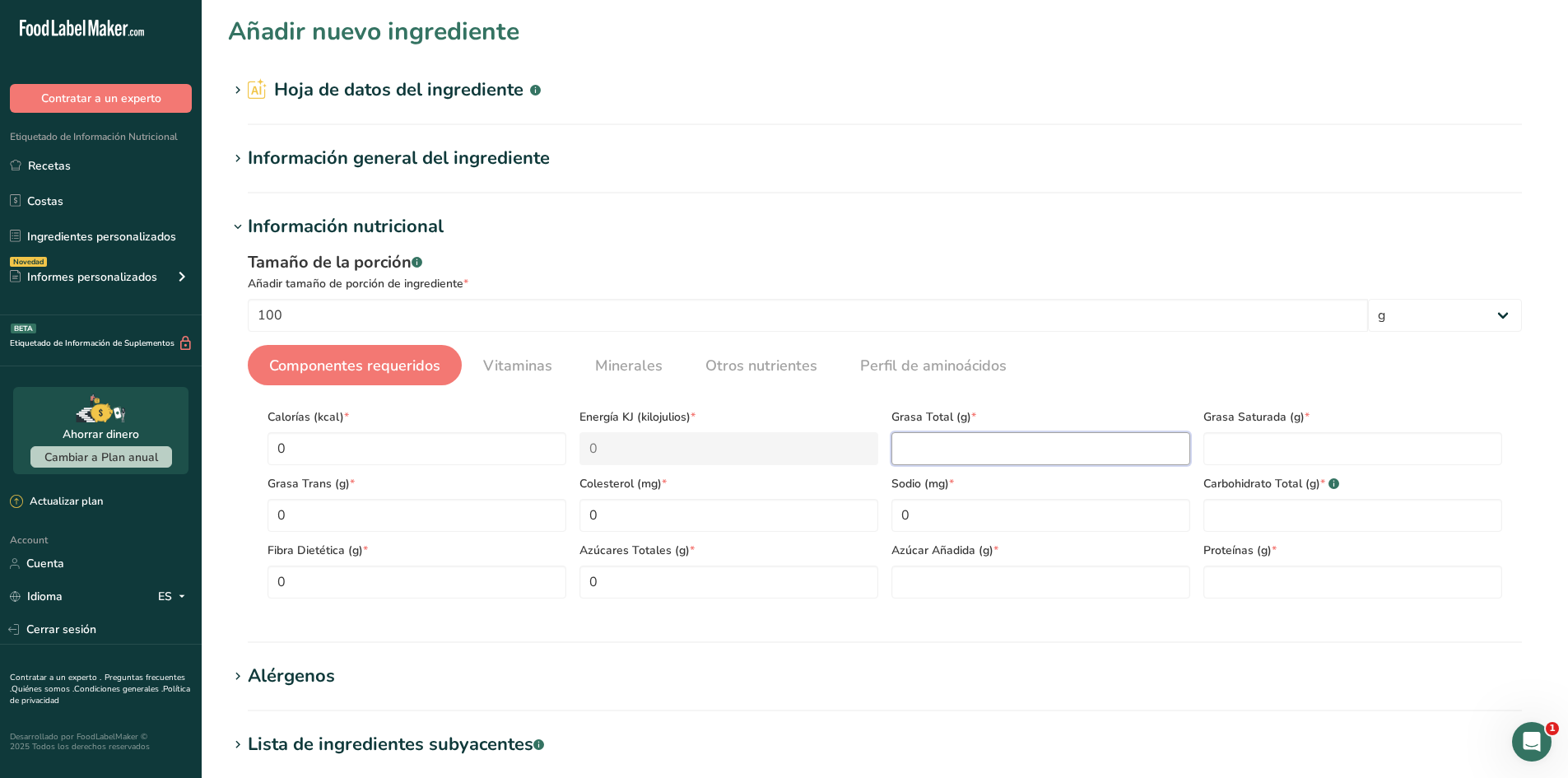
click at [1003, 441] on Fat "number" at bounding box center [1040, 449] width 299 height 33
type Fat "0"
click at [1019, 563] on div "Azúcar Añadida (g) *" at bounding box center [1040, 565] width 312 height 67
click at [1031, 572] on Sugars "number" at bounding box center [1040, 582] width 299 height 33
type Sugars "0"
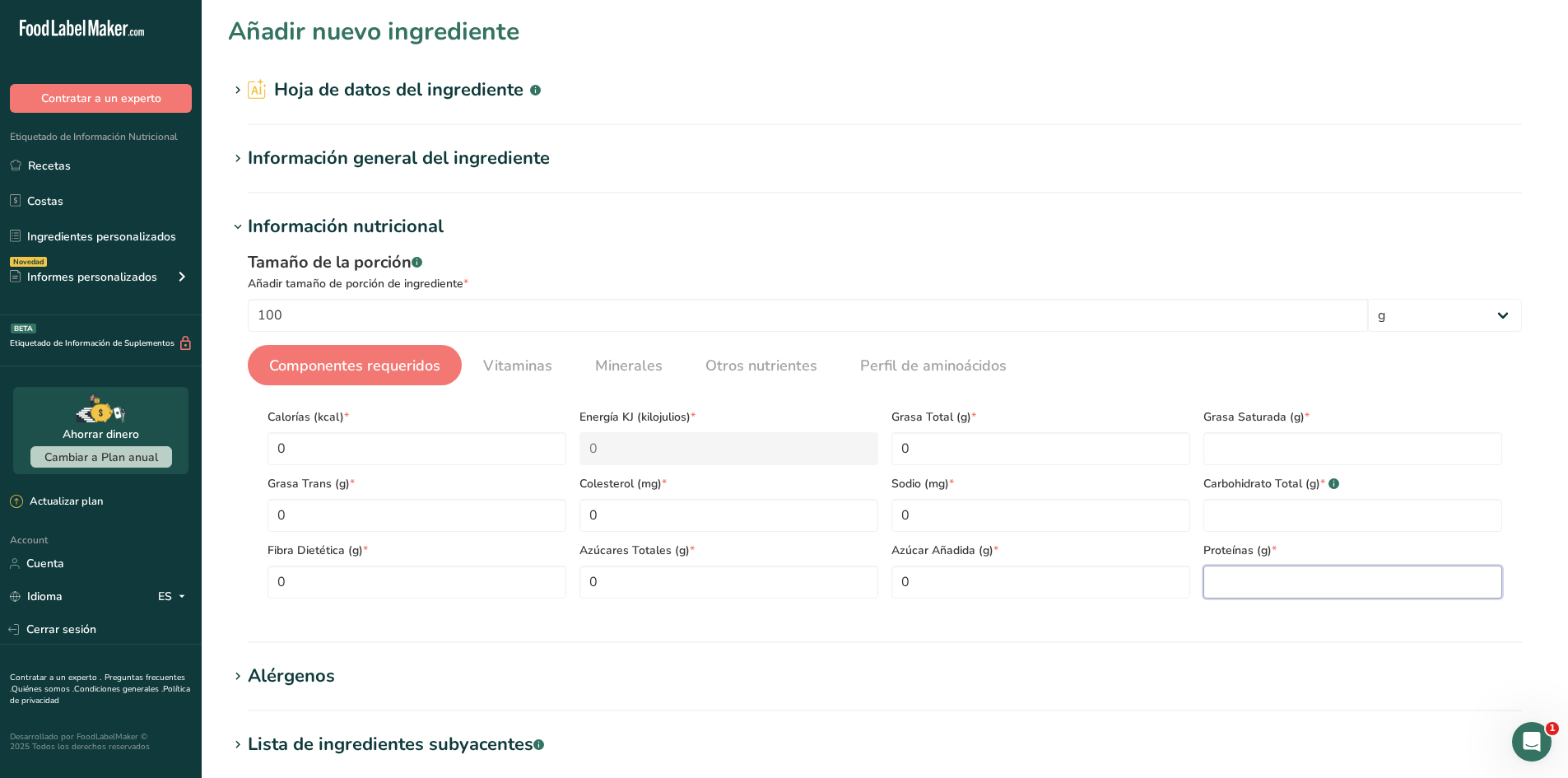
click at [1205, 577] on input "number" at bounding box center [1352, 582] width 299 height 33
type input "0"
click at [1251, 509] on Carbohydrates "number" at bounding box center [1352, 515] width 299 height 33
type Carbohydrates "0"
click at [1260, 451] on Fat "number" at bounding box center [1352, 449] width 299 height 33
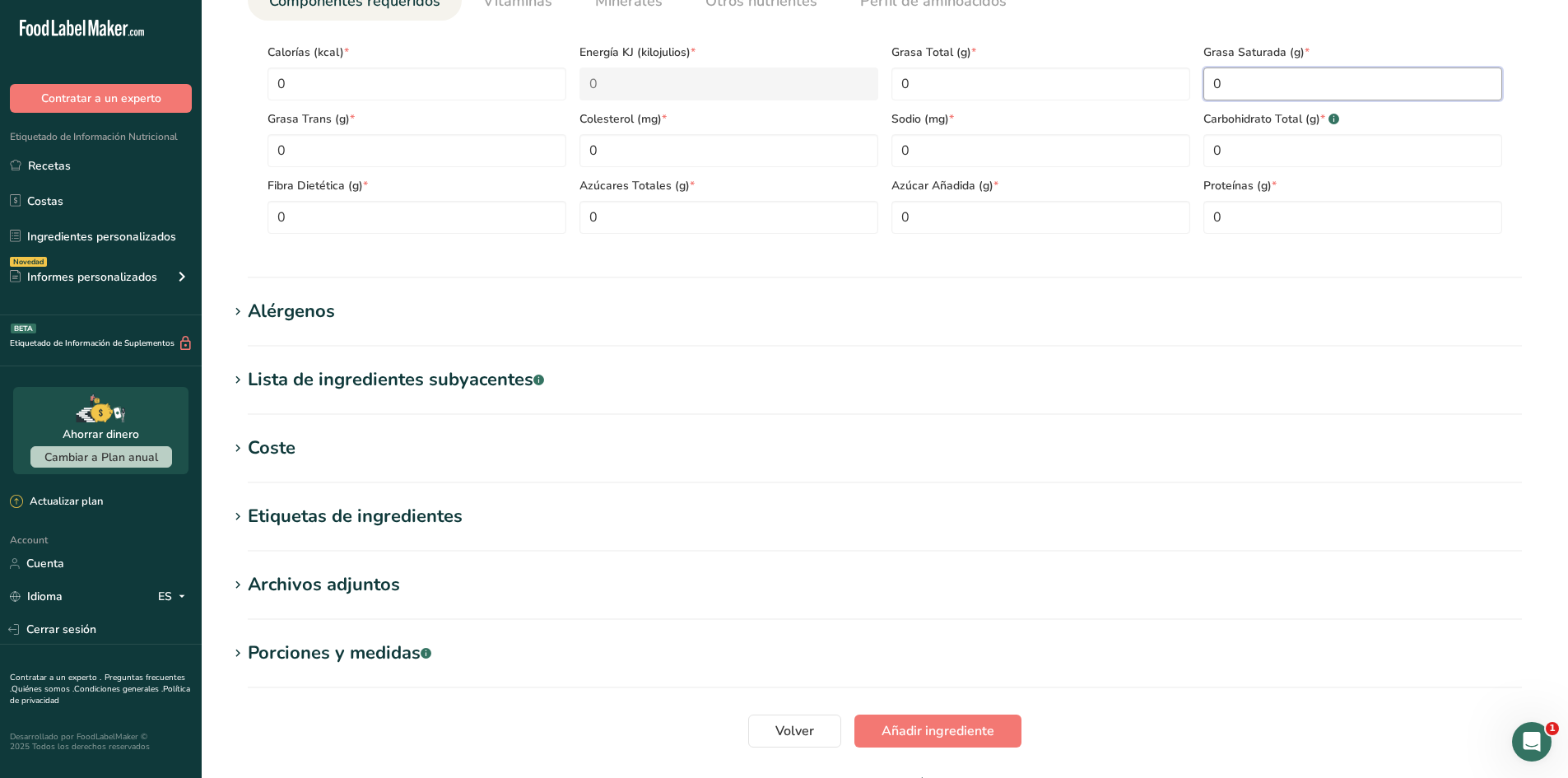
scroll to position [474, 0]
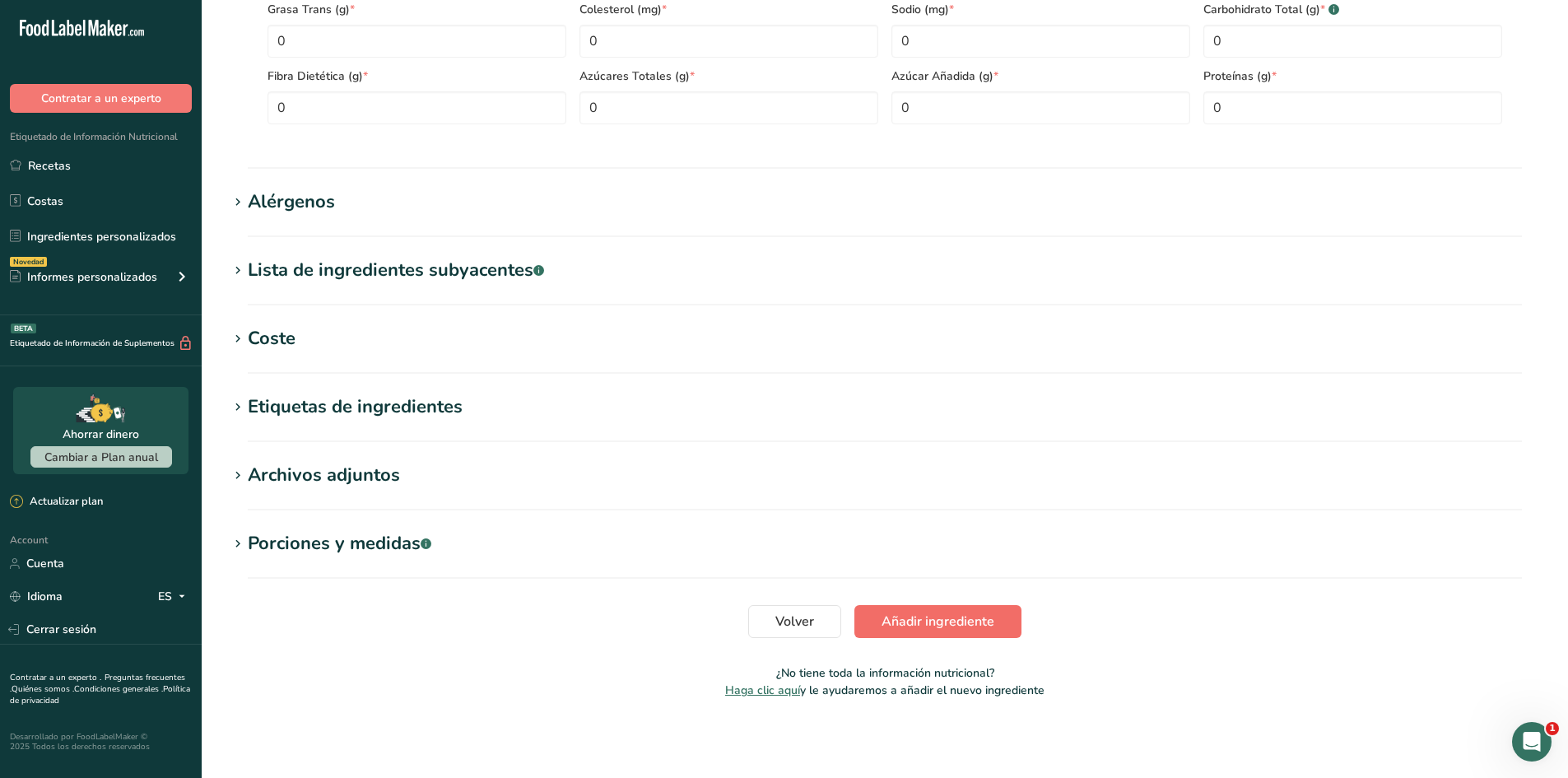
type Fat "0"
click at [935, 618] on span "Añadir ingrediente" at bounding box center [939, 621] width 113 height 19
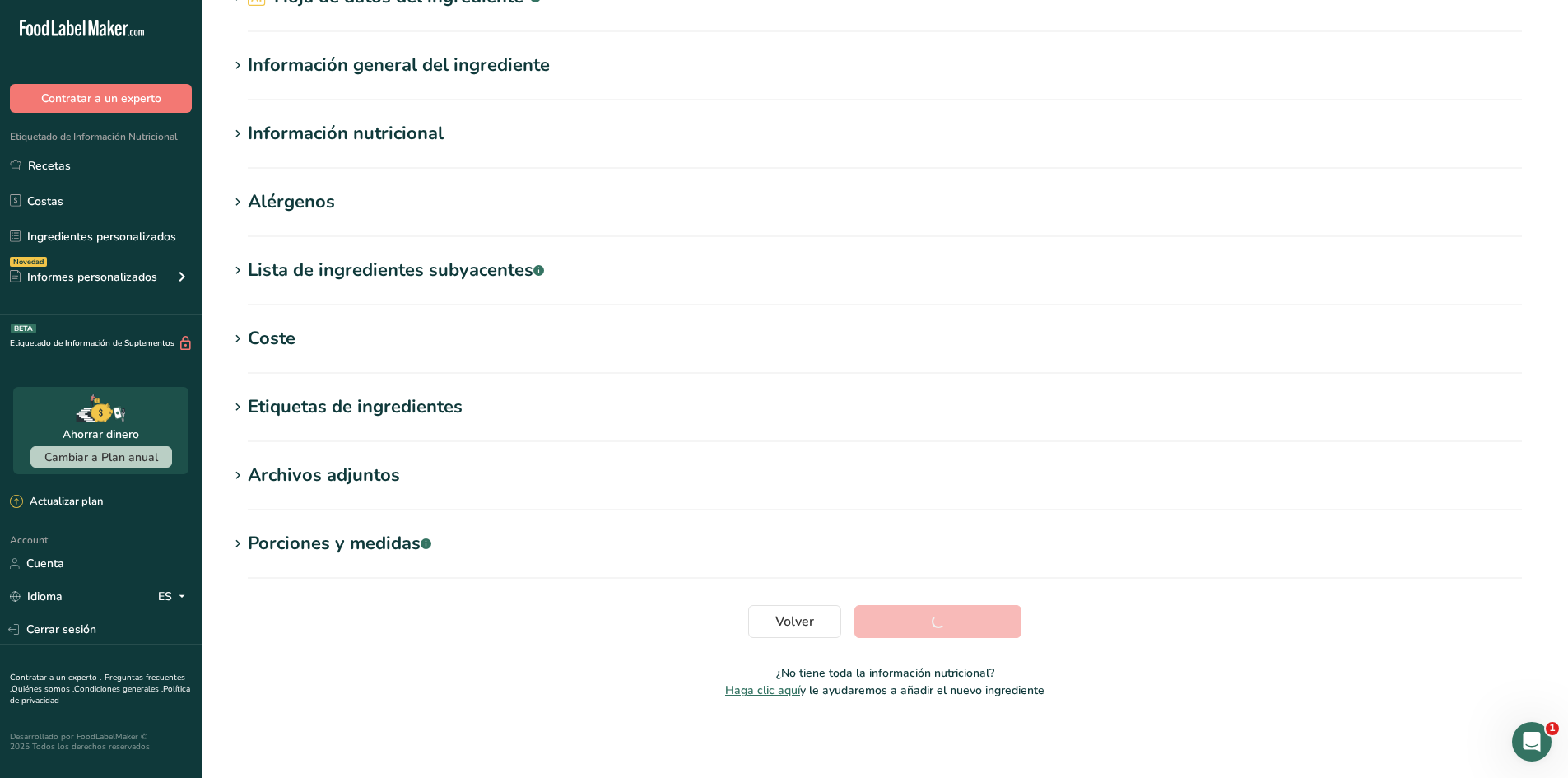
scroll to position [93, 0]
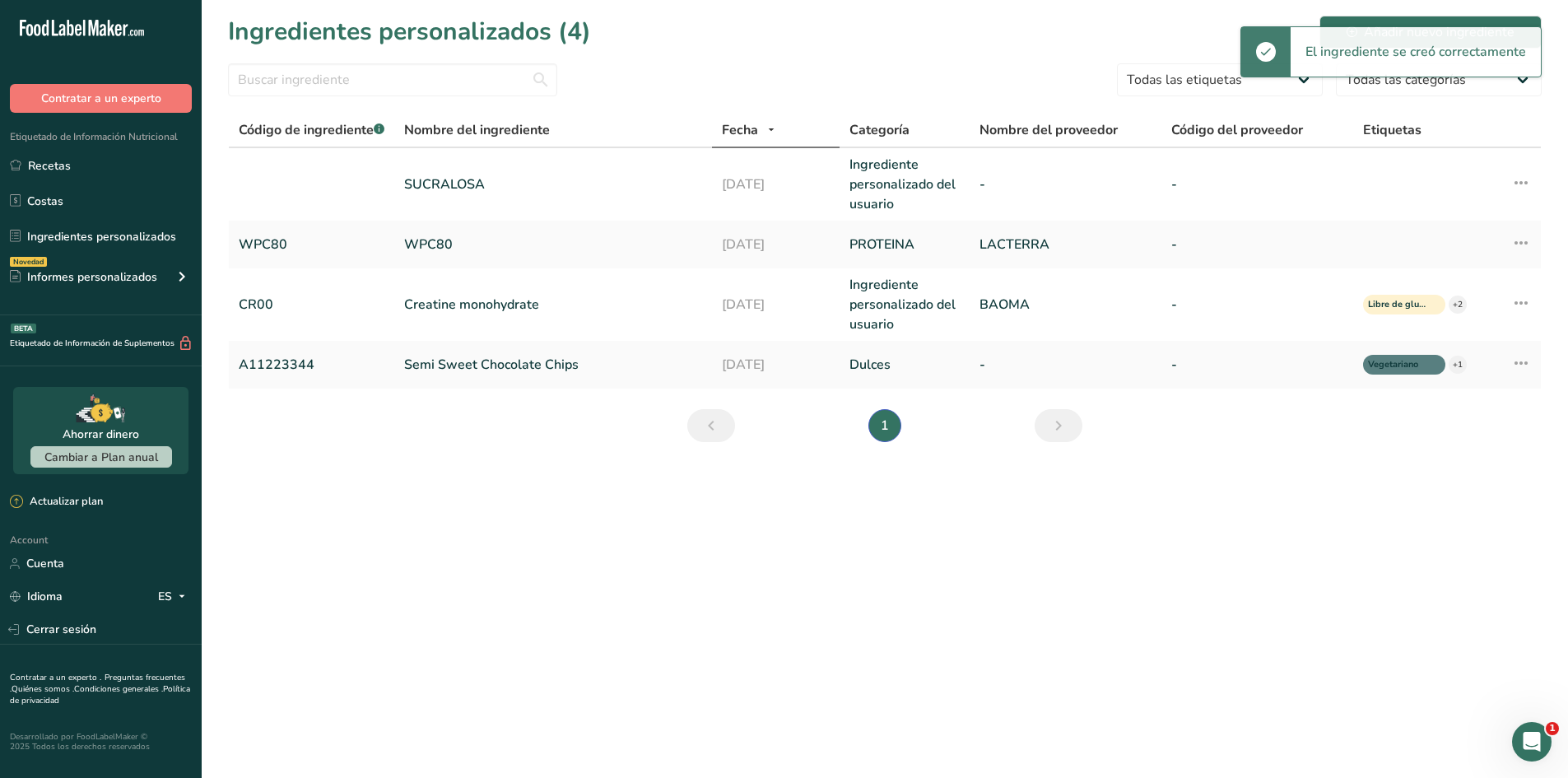
click at [947, 530] on main "Ingredientes personalizados (4) Añadir nuevo ingrediente Todas las etiquetas Fu…" at bounding box center [784, 389] width 1568 height 778
click at [1530, 178] on td "Editar ingrediente Duplicar ingrediente Eliminar ingrediente Historial de activ…" at bounding box center [1509, 184] width 64 height 72
click at [1530, 178] on icon at bounding box center [1521, 182] width 19 height 30
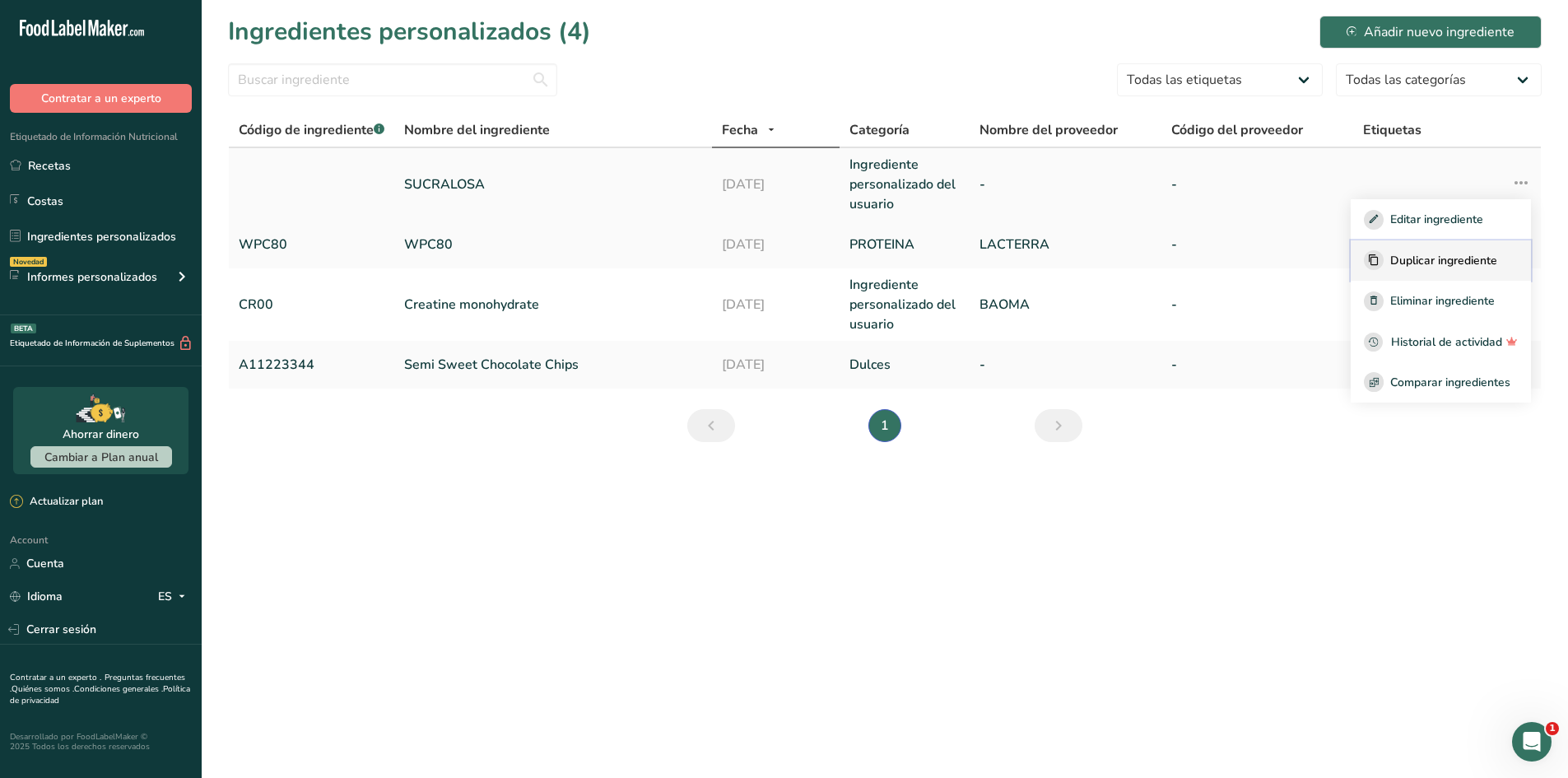
click at [1476, 257] on span "Duplicar ingrediente" at bounding box center [1444, 260] width 107 height 18
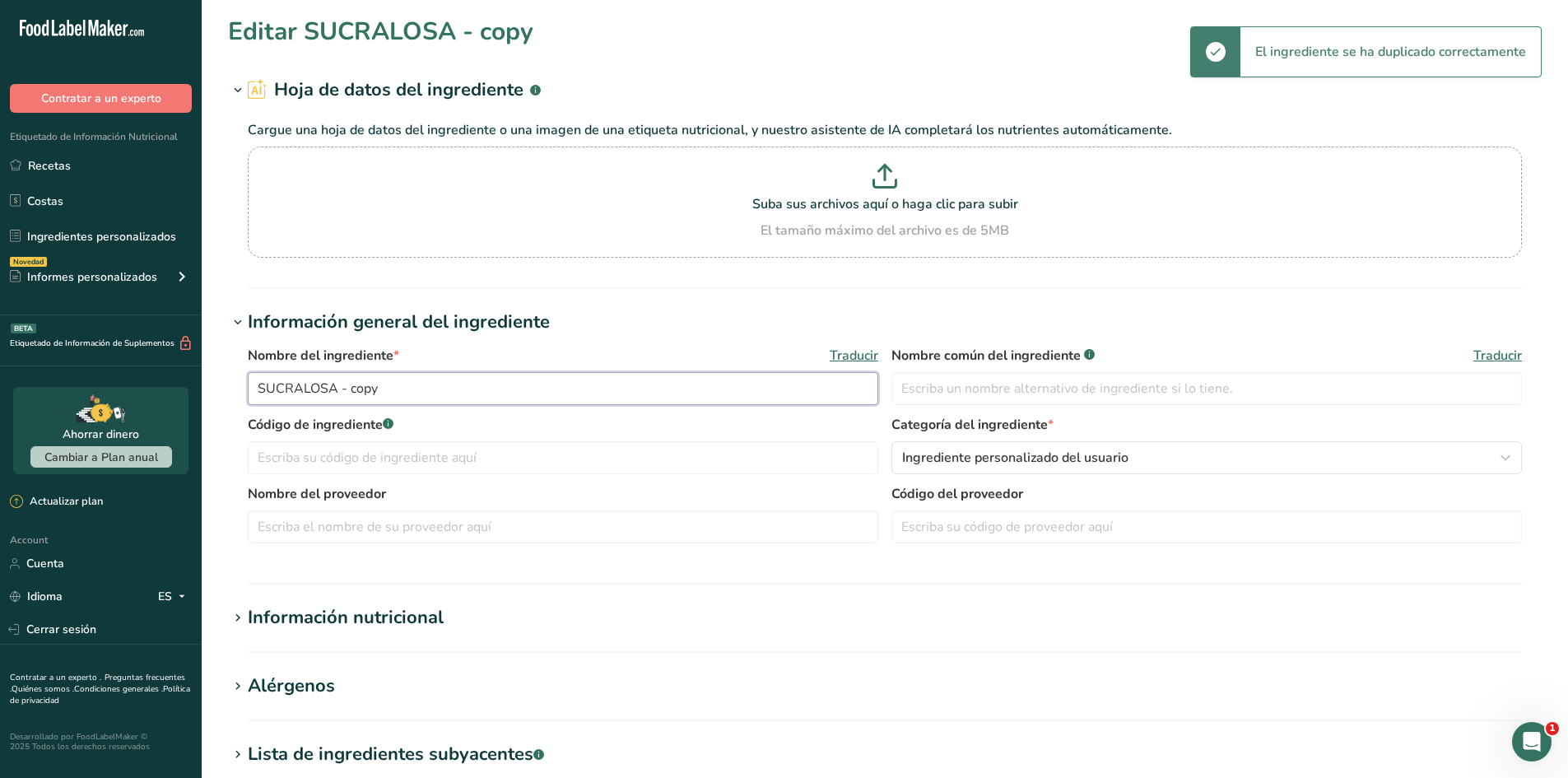
click at [523, 400] on input "SUCRALOSA - copy" at bounding box center [563, 389] width 630 height 33
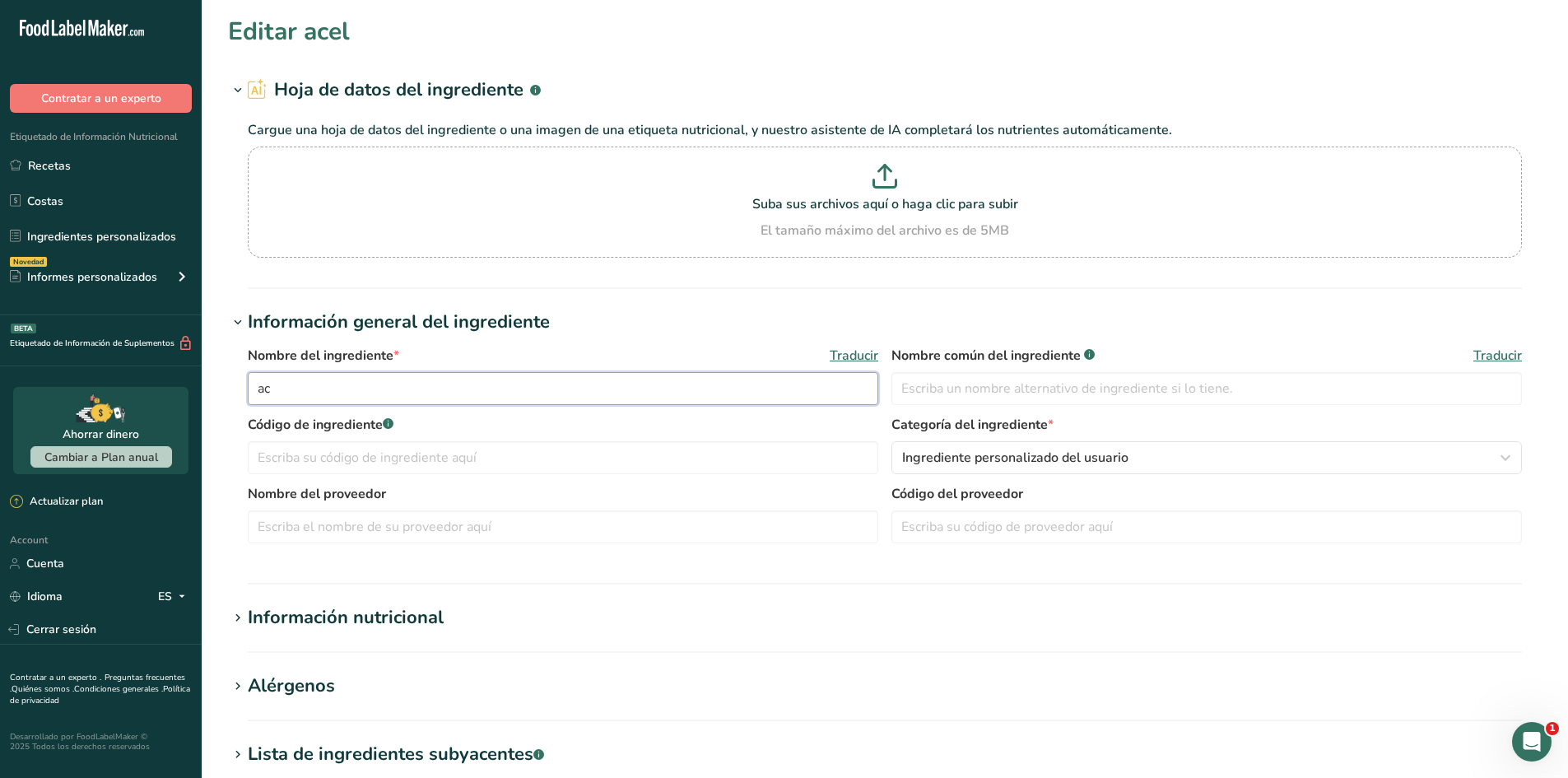
type input "a"
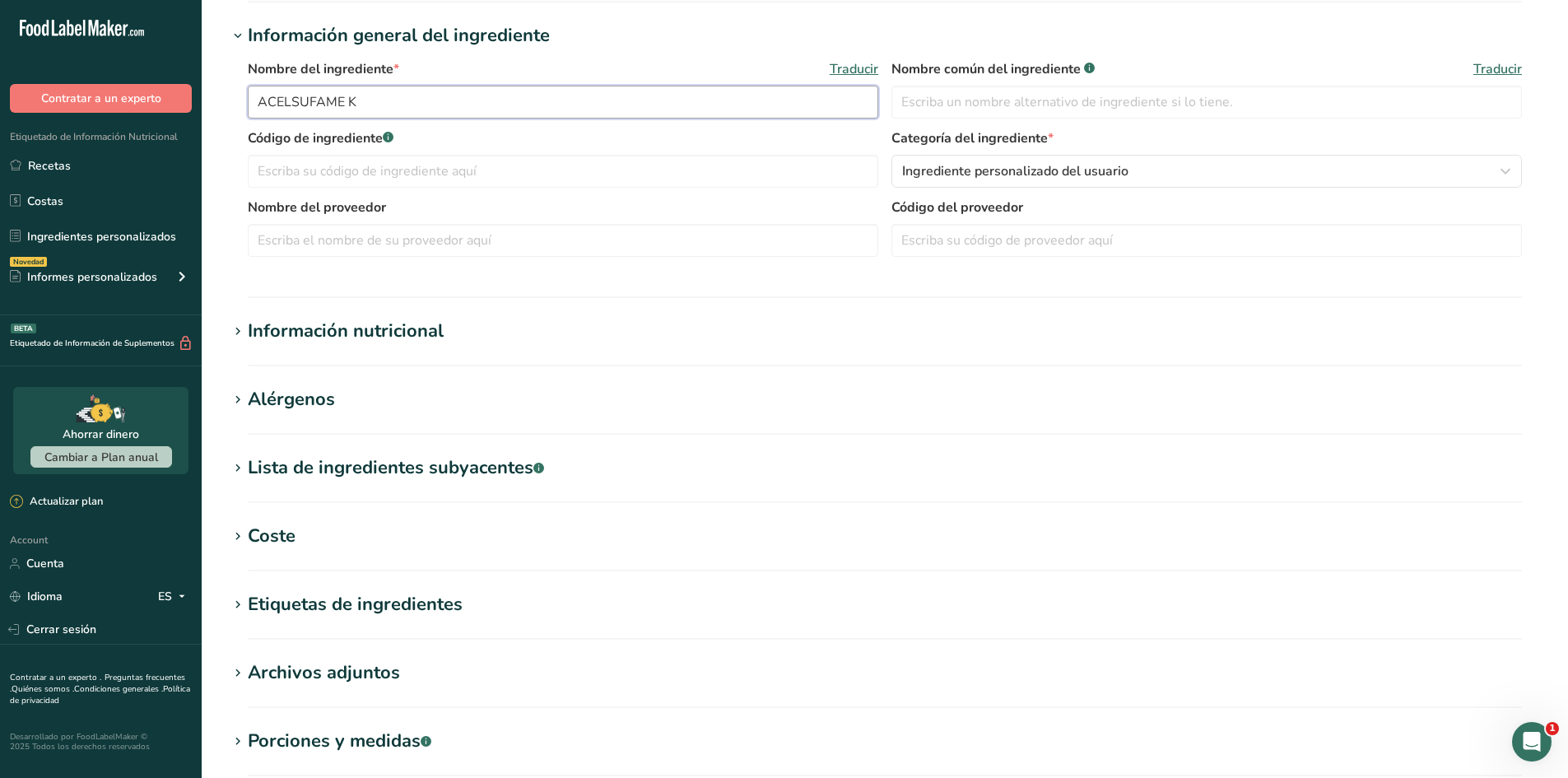
scroll to position [412, 0]
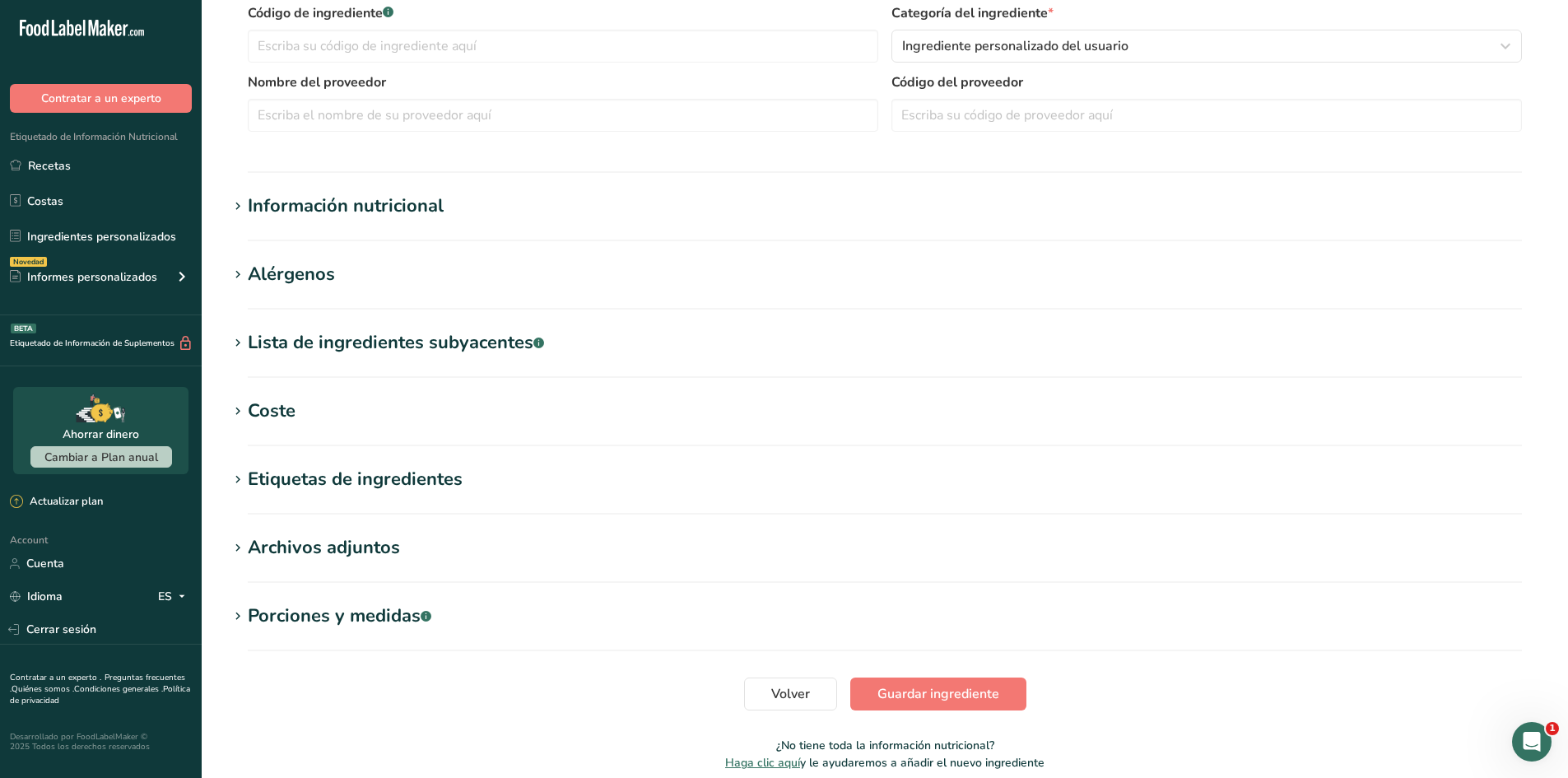
type input "ACELSUFAME K"
click at [551, 204] on h1 "Información nutricional" at bounding box center [885, 205] width 1314 height 27
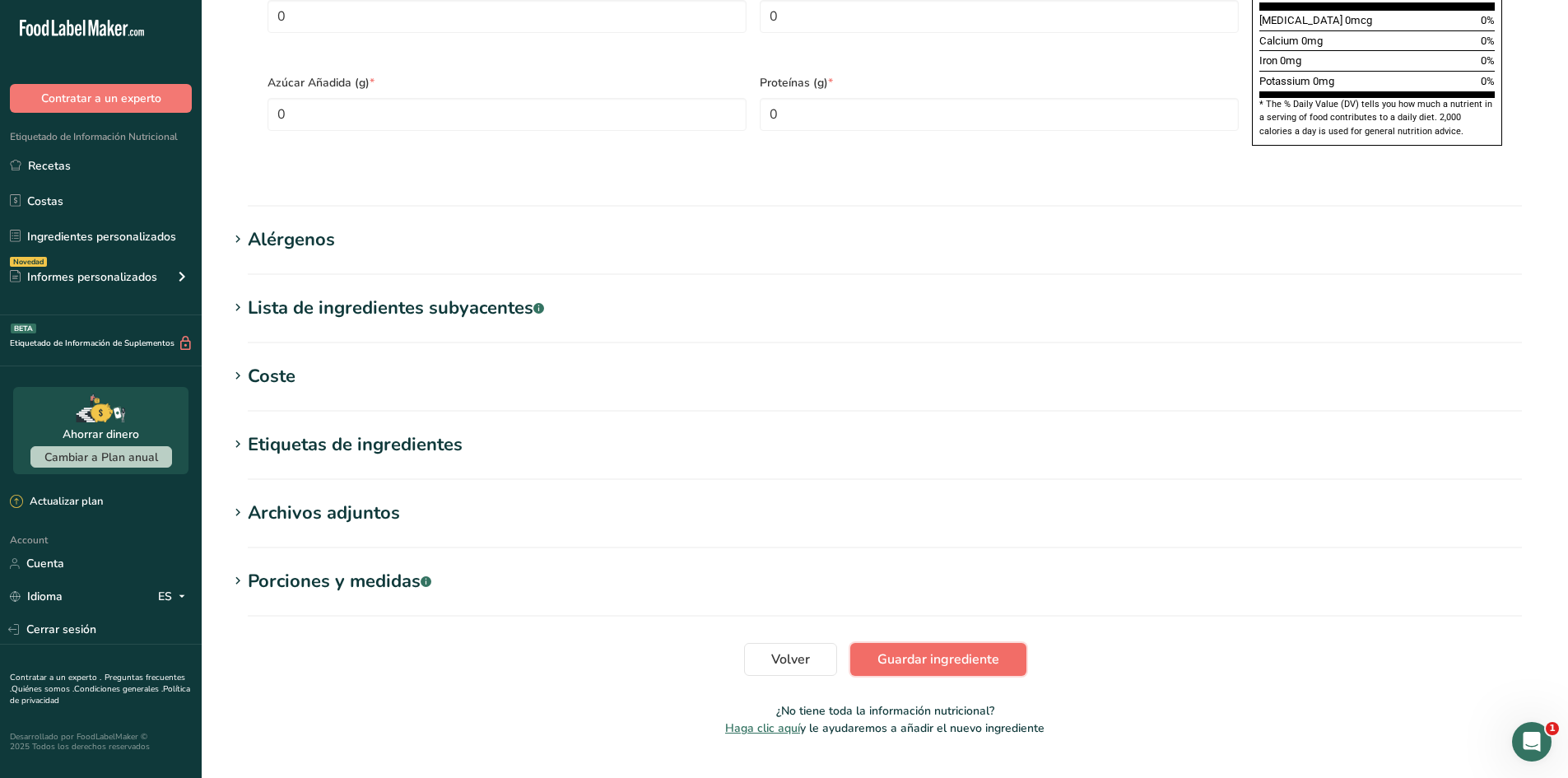
click at [956, 649] on span "Guardar ingrediente" at bounding box center [939, 659] width 122 height 19
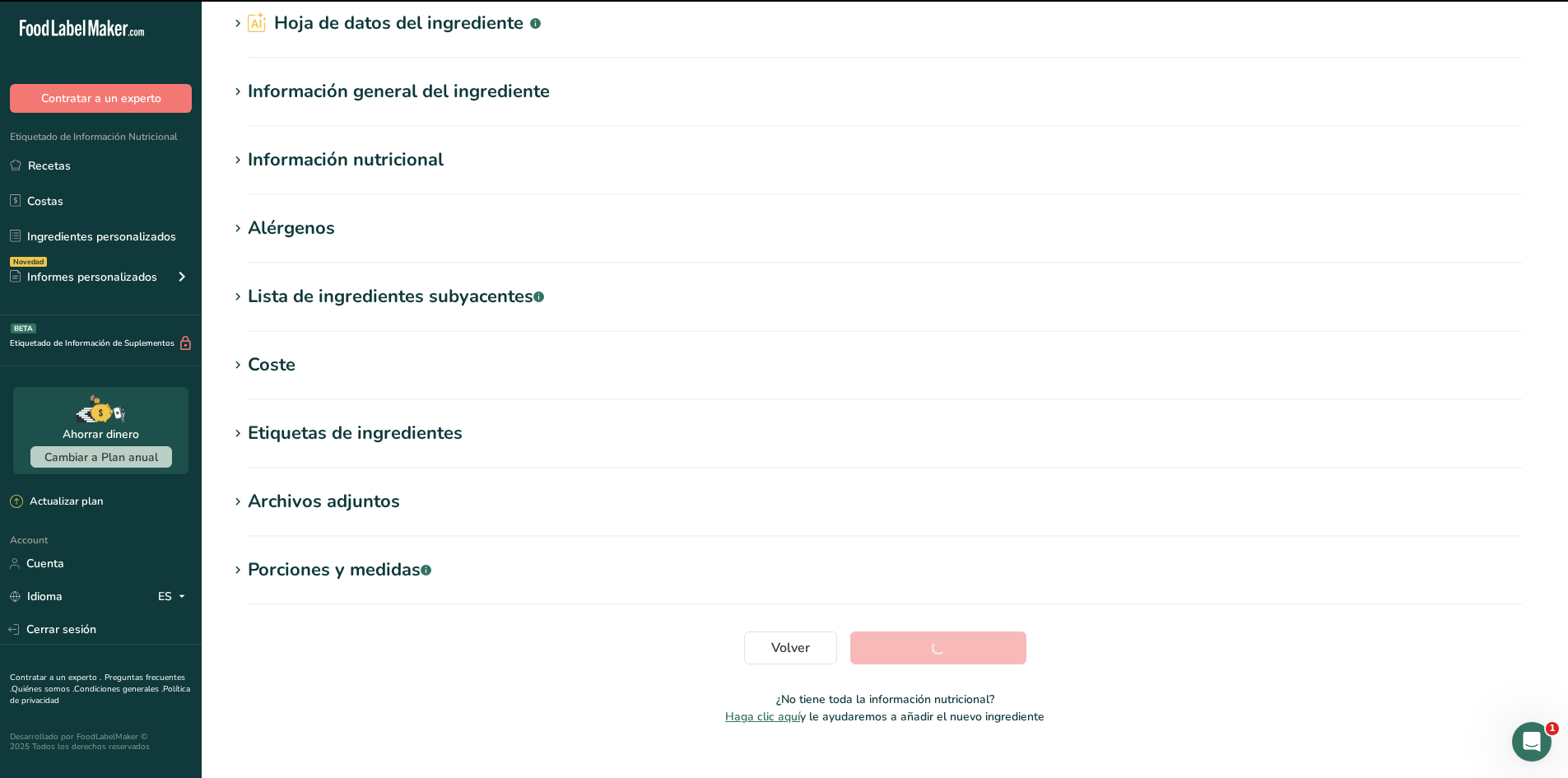
scroll to position [0, 0]
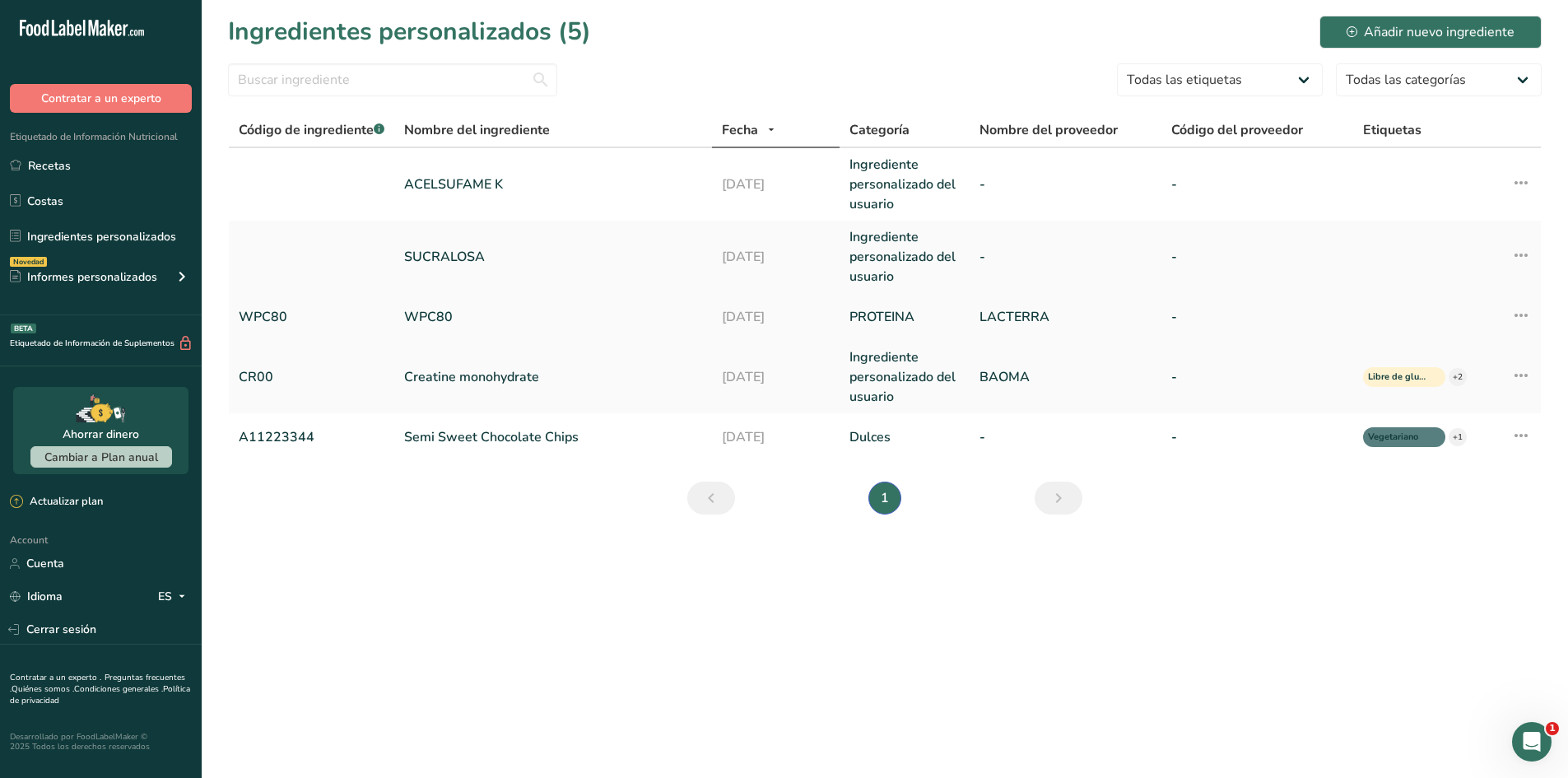
click at [1523, 309] on icon at bounding box center [1521, 315] width 19 height 30
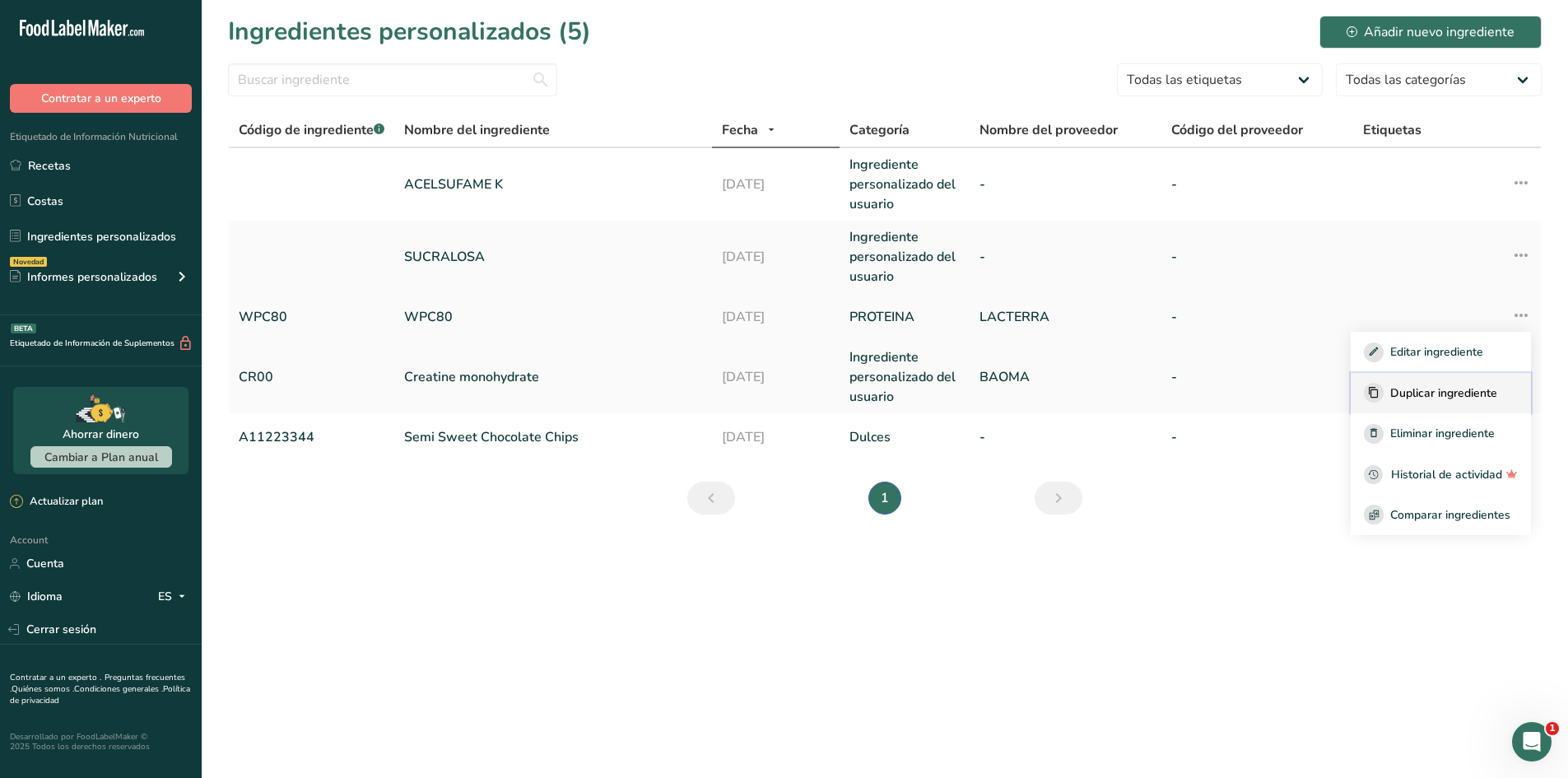
click at [1463, 384] on span "Duplicar ingrediente" at bounding box center [1444, 392] width 107 height 18
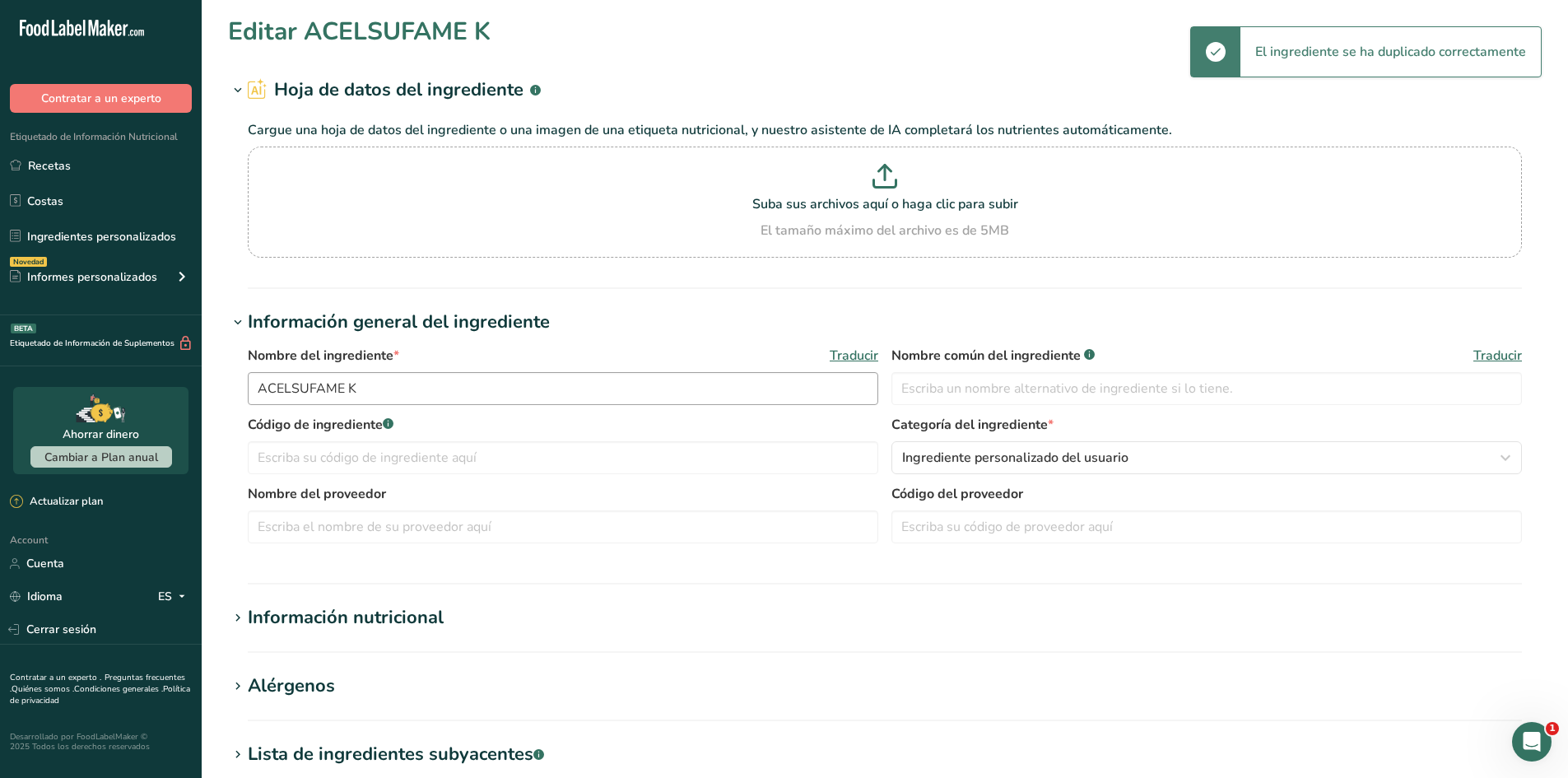
type input "WPC80 - copy"
type input "WHEY PROTEIN"
type input "WPC80"
type input "LACTERRA"
click at [499, 390] on input "WPC80 - copy" at bounding box center [563, 389] width 630 height 33
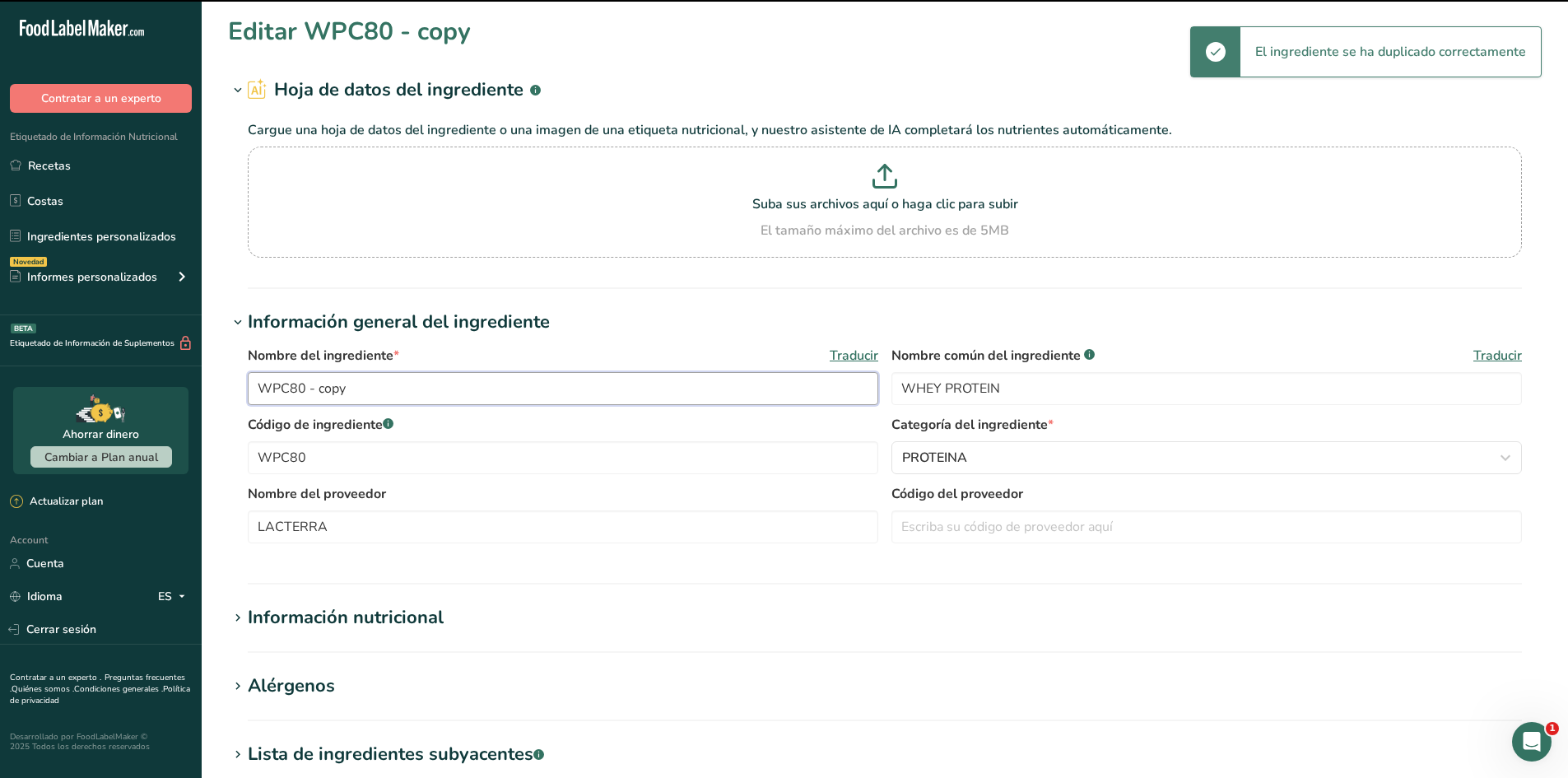
click at [499, 390] on input "WPC80 - copy" at bounding box center [563, 389] width 630 height 33
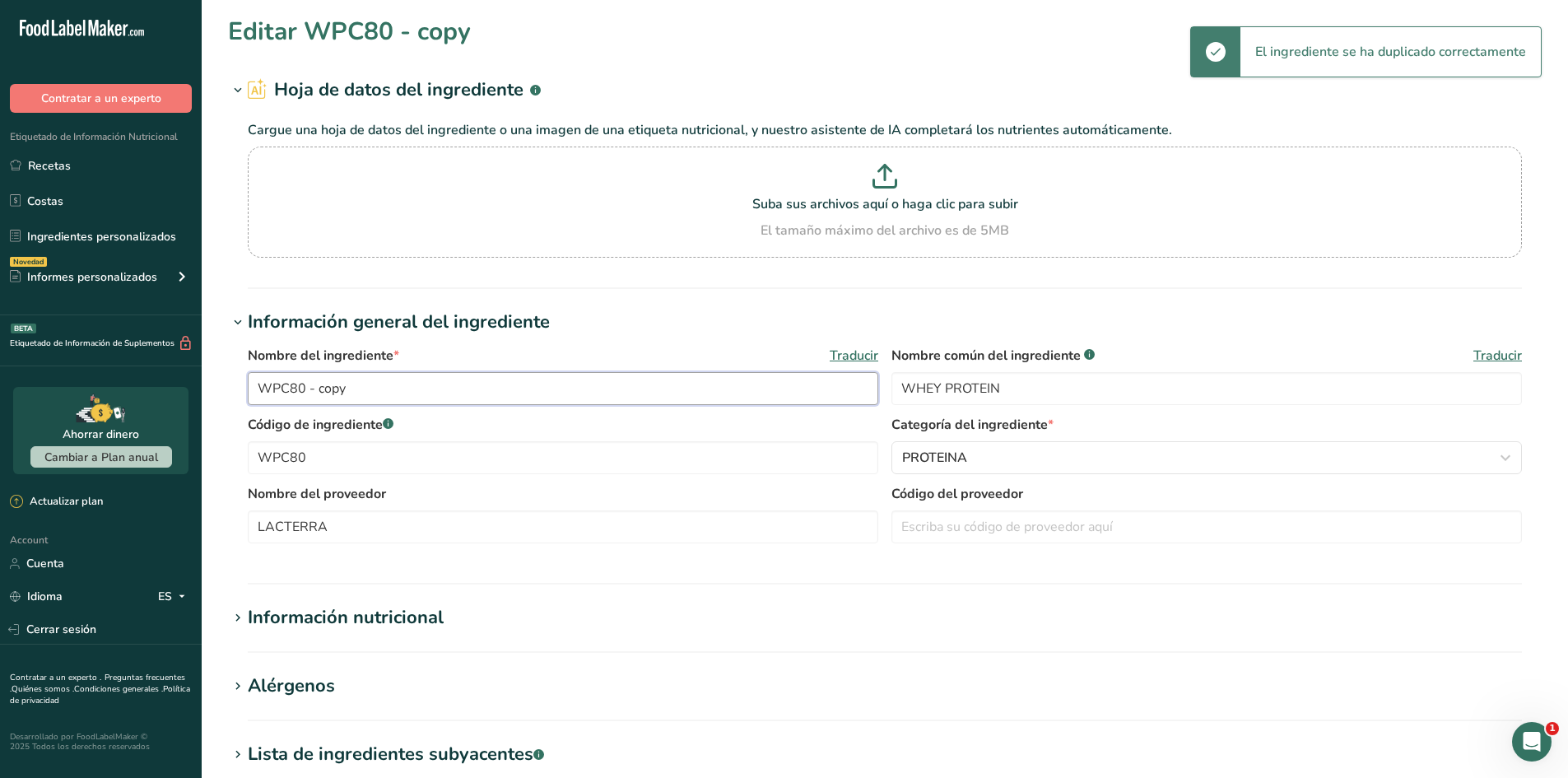
click at [499, 390] on input "WPC80 - copy" at bounding box center [563, 389] width 630 height 33
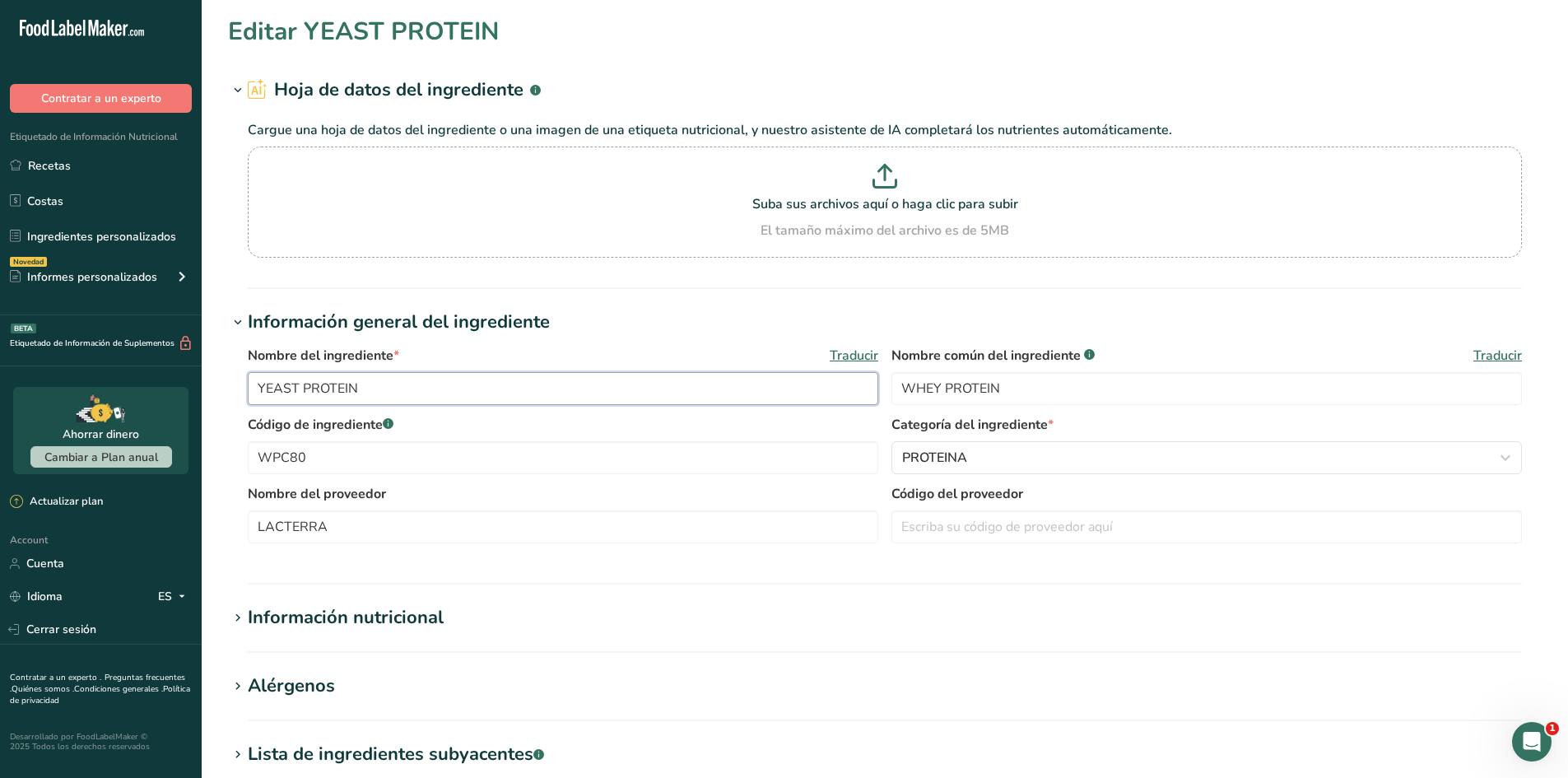
click at [722, 400] on input "YEAST PROTEIN" at bounding box center [563, 389] width 630 height 33
type input "YEAST PROTEIN"
click at [1013, 401] on input "WHEY PROTEIN" at bounding box center [1206, 389] width 630 height 33
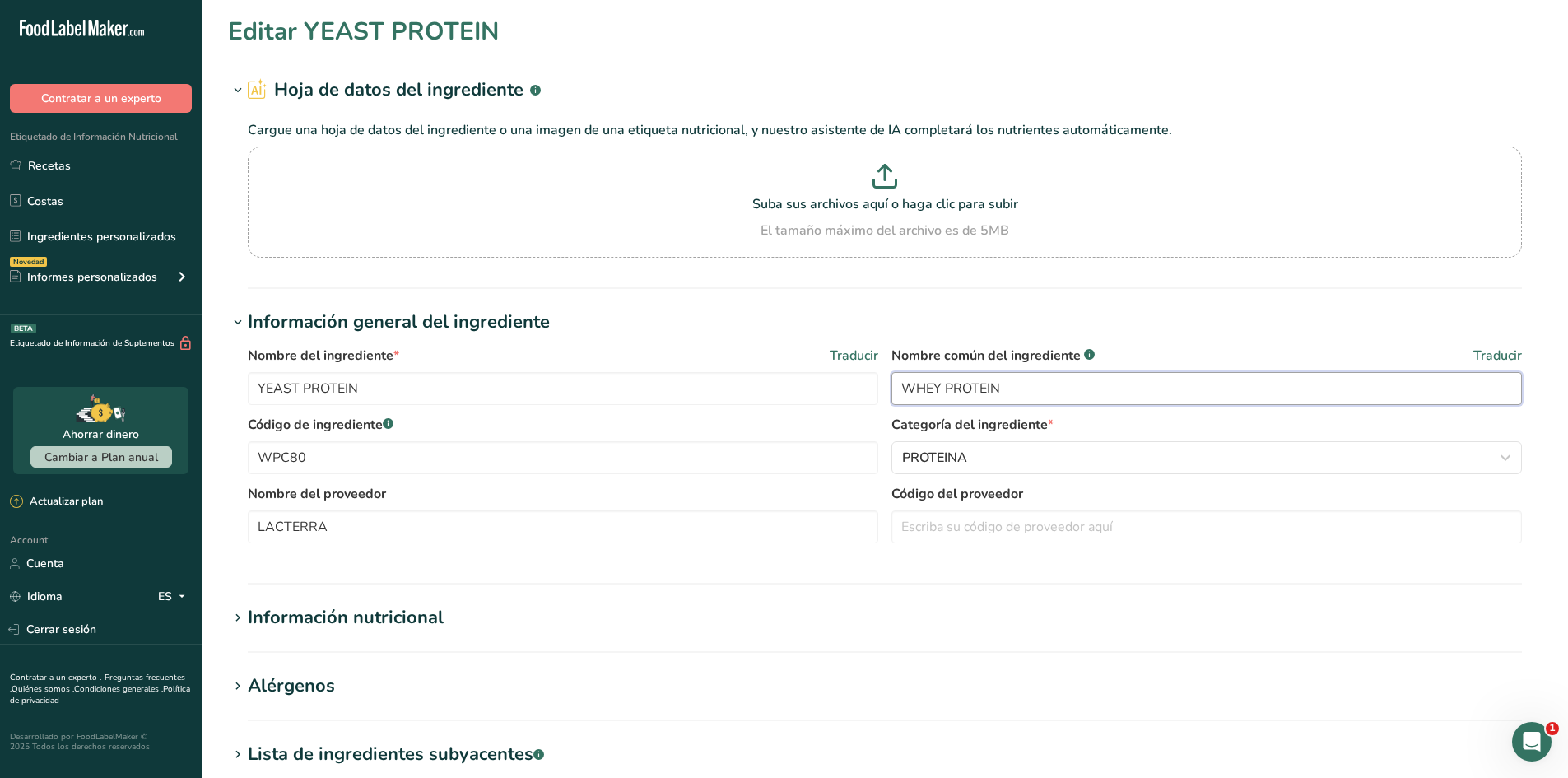
click at [1013, 401] on input "WHEY PROTEIN" at bounding box center [1206, 389] width 630 height 33
paste input "YEAST"
type input "YEAST PROTEIN"
click at [707, 468] on input "WPC80" at bounding box center [563, 458] width 630 height 33
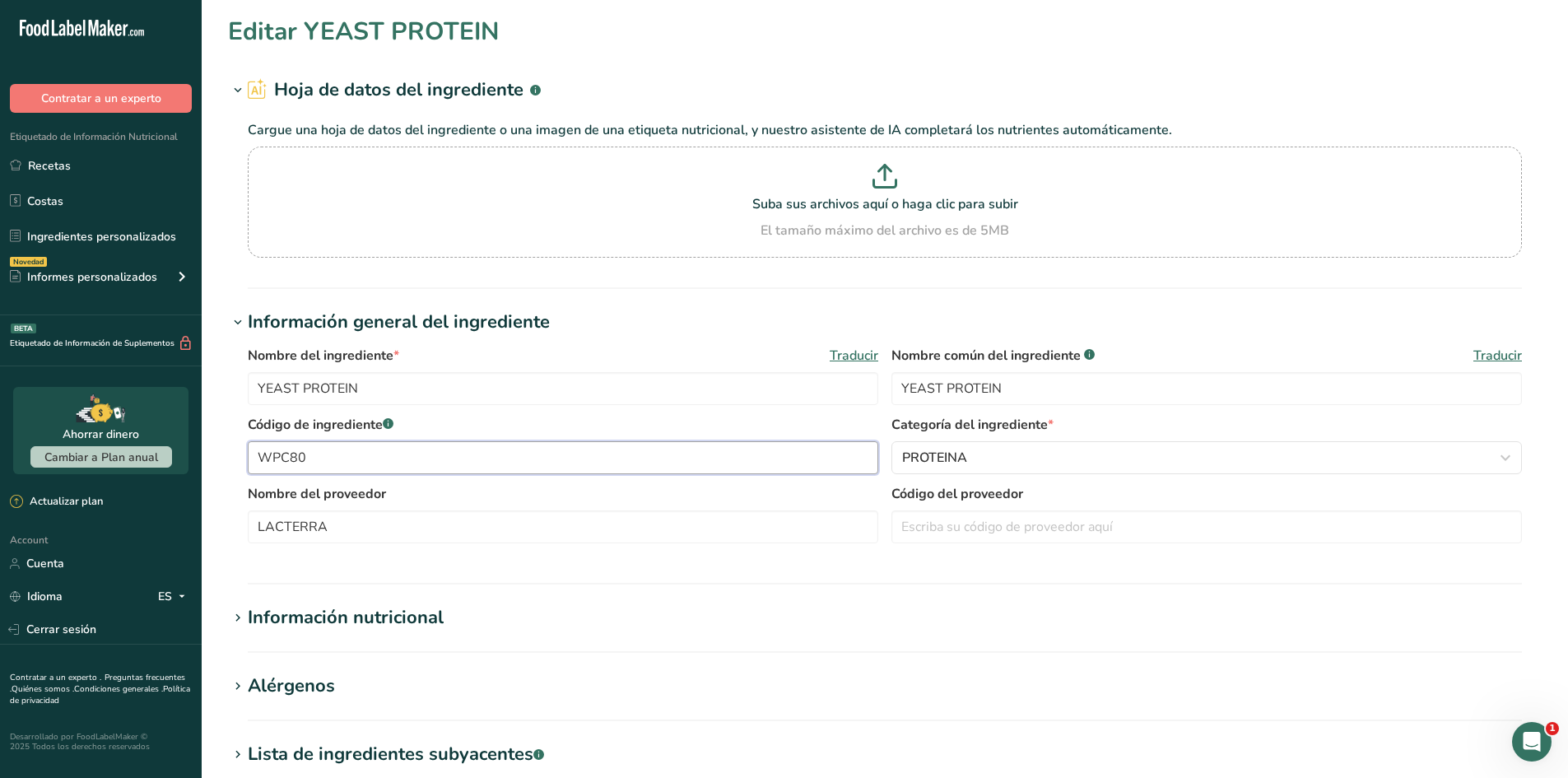
click at [707, 468] on input "WPC80" at bounding box center [563, 458] width 630 height 33
type input "y"
type input "T"
type input "YPR"
click at [681, 517] on input "LACTERRA" at bounding box center [563, 526] width 630 height 33
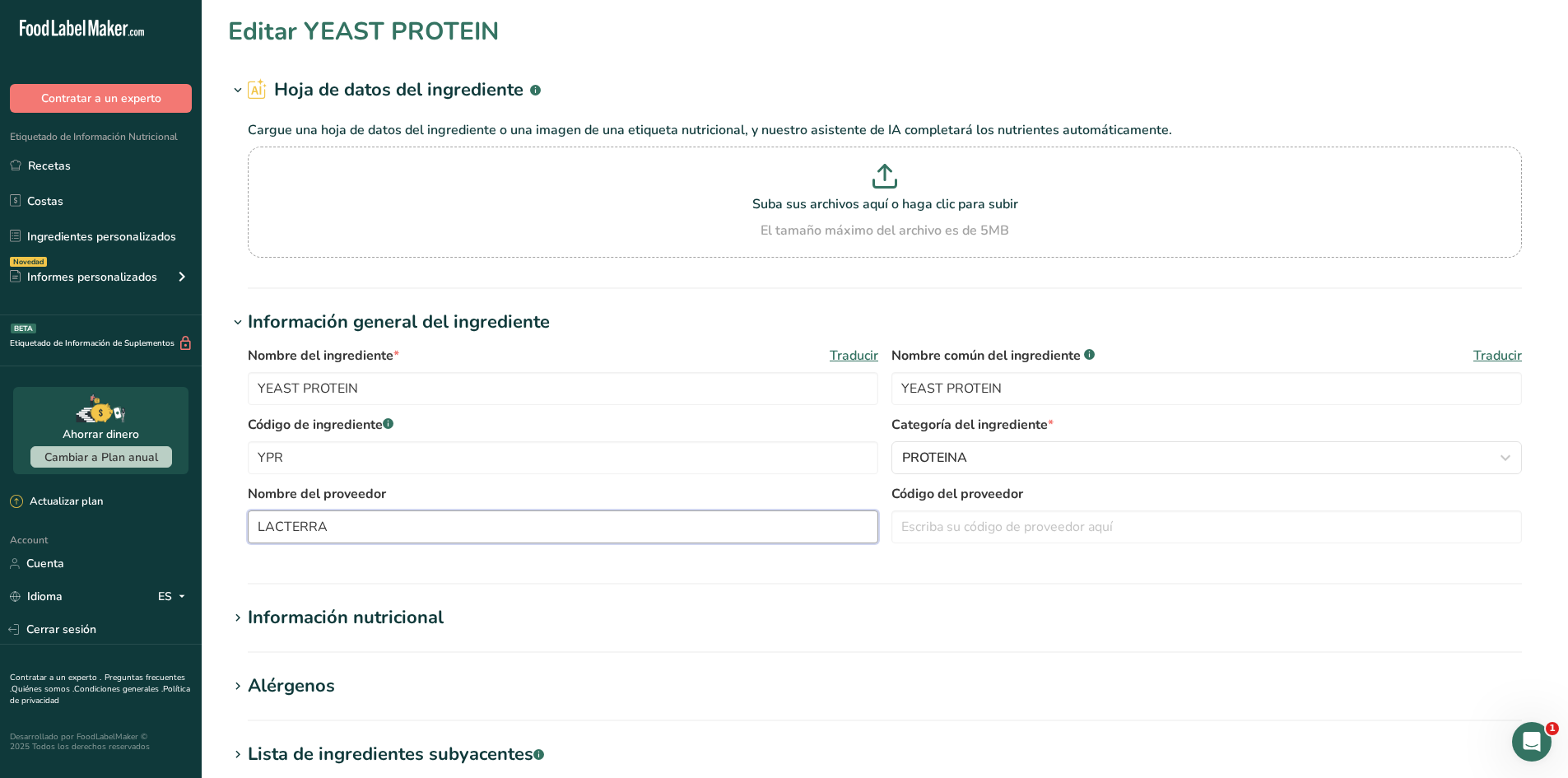
click at [681, 517] on input "LACTERRA" at bounding box center [563, 526] width 630 height 33
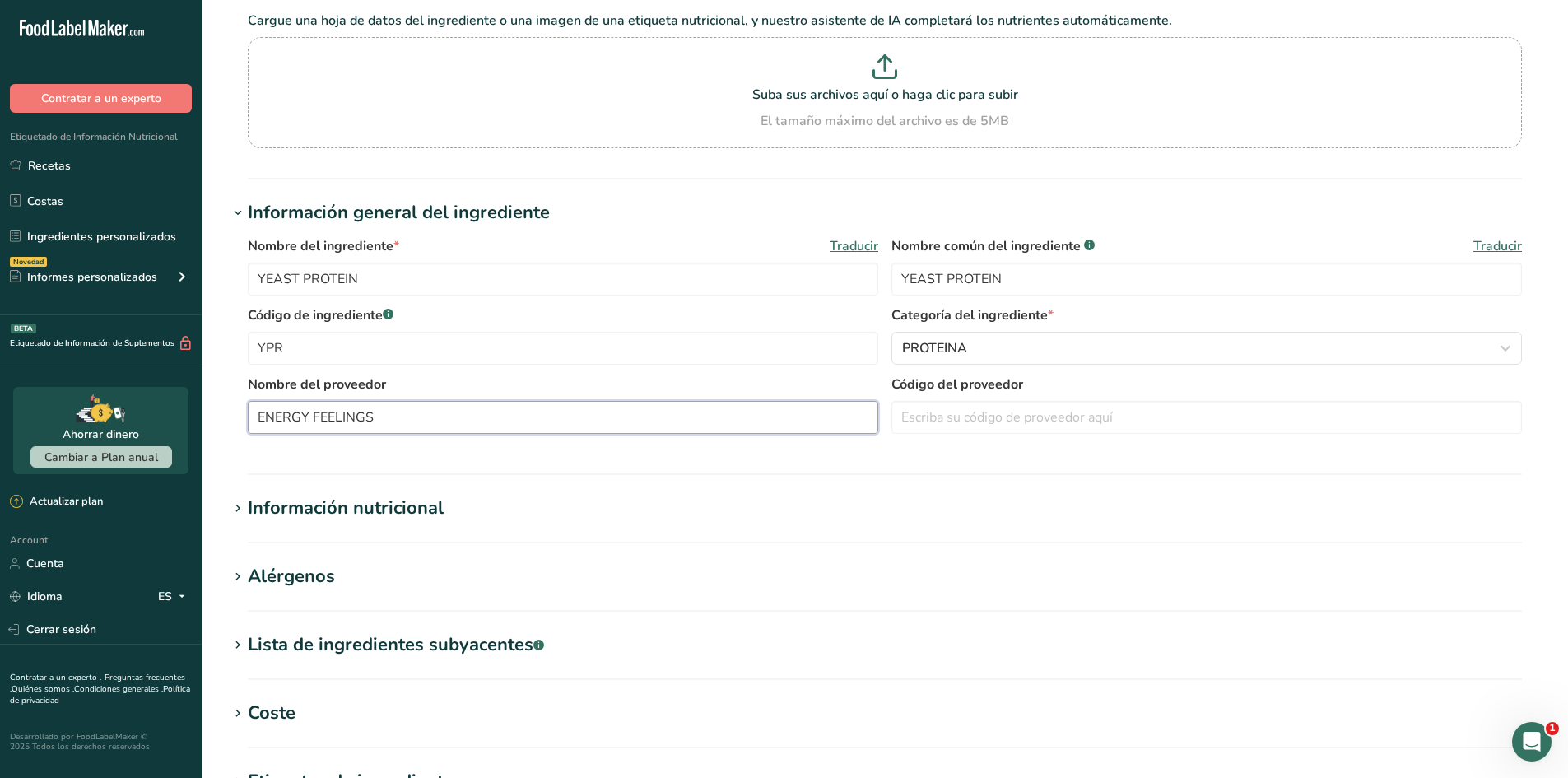
scroll to position [165, 0]
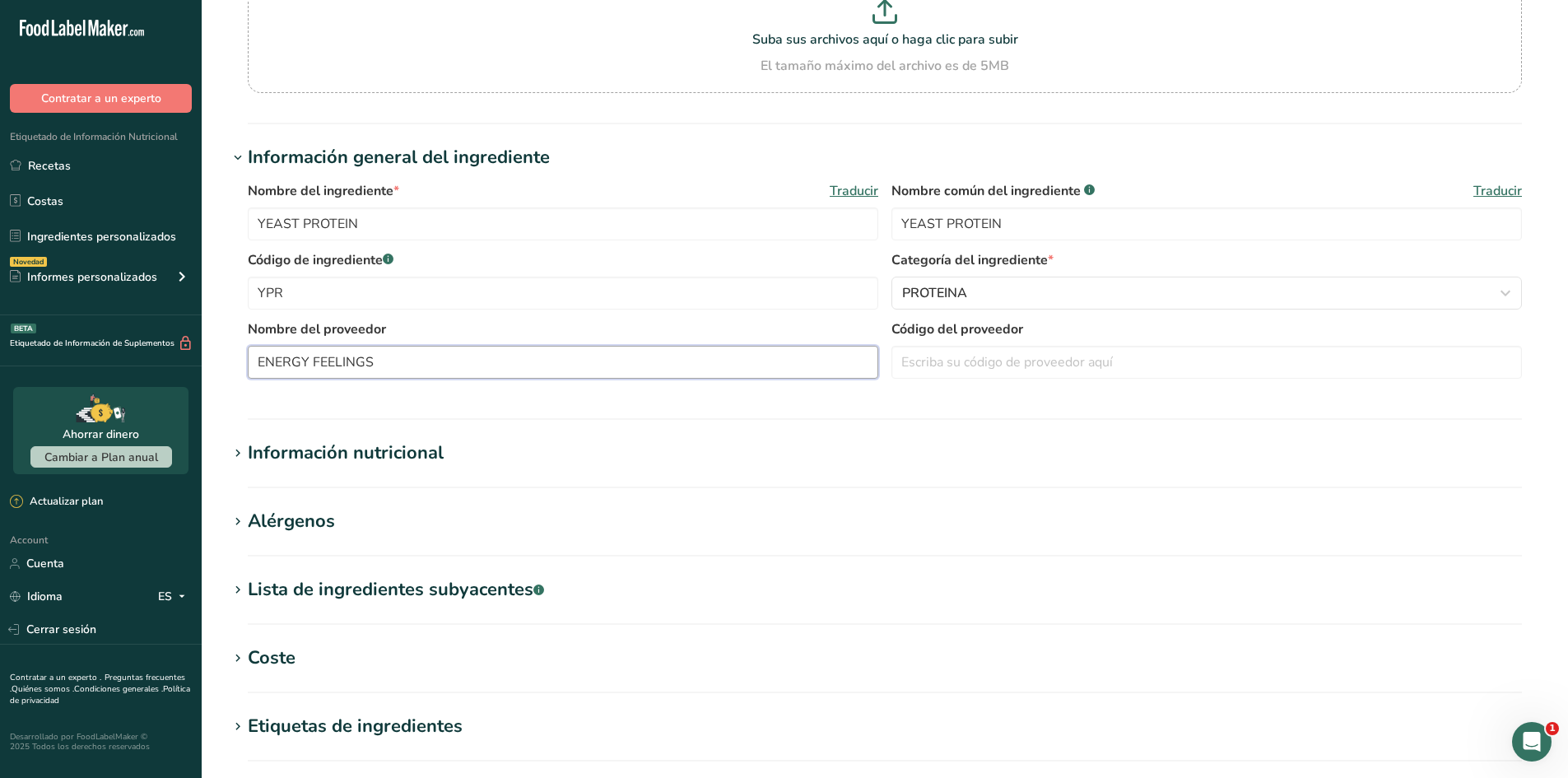
type input "ENERGY FEELINGS"
click at [555, 449] on h1 "Información nutricional" at bounding box center [885, 452] width 1314 height 27
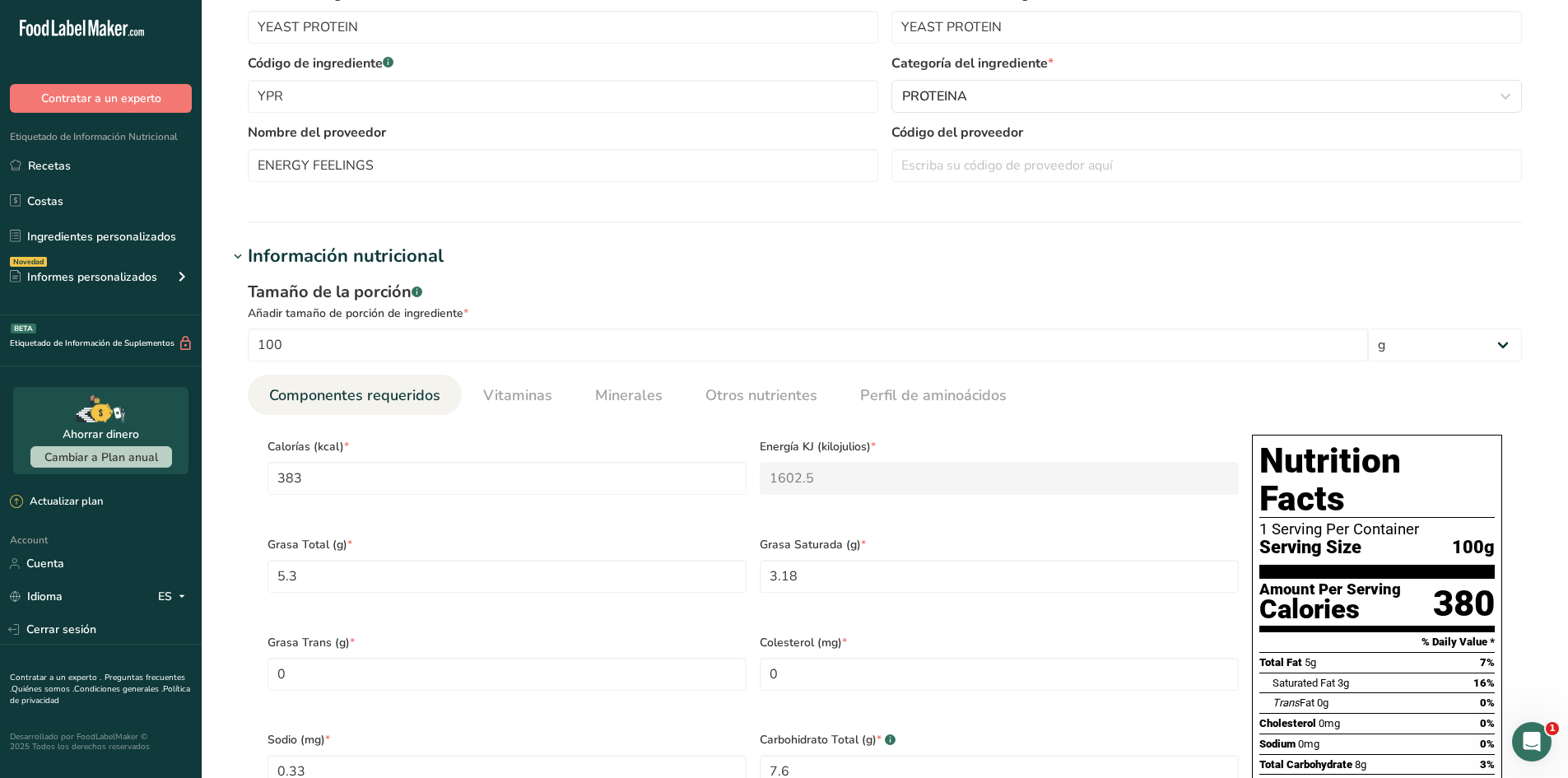
scroll to position [494, 0]
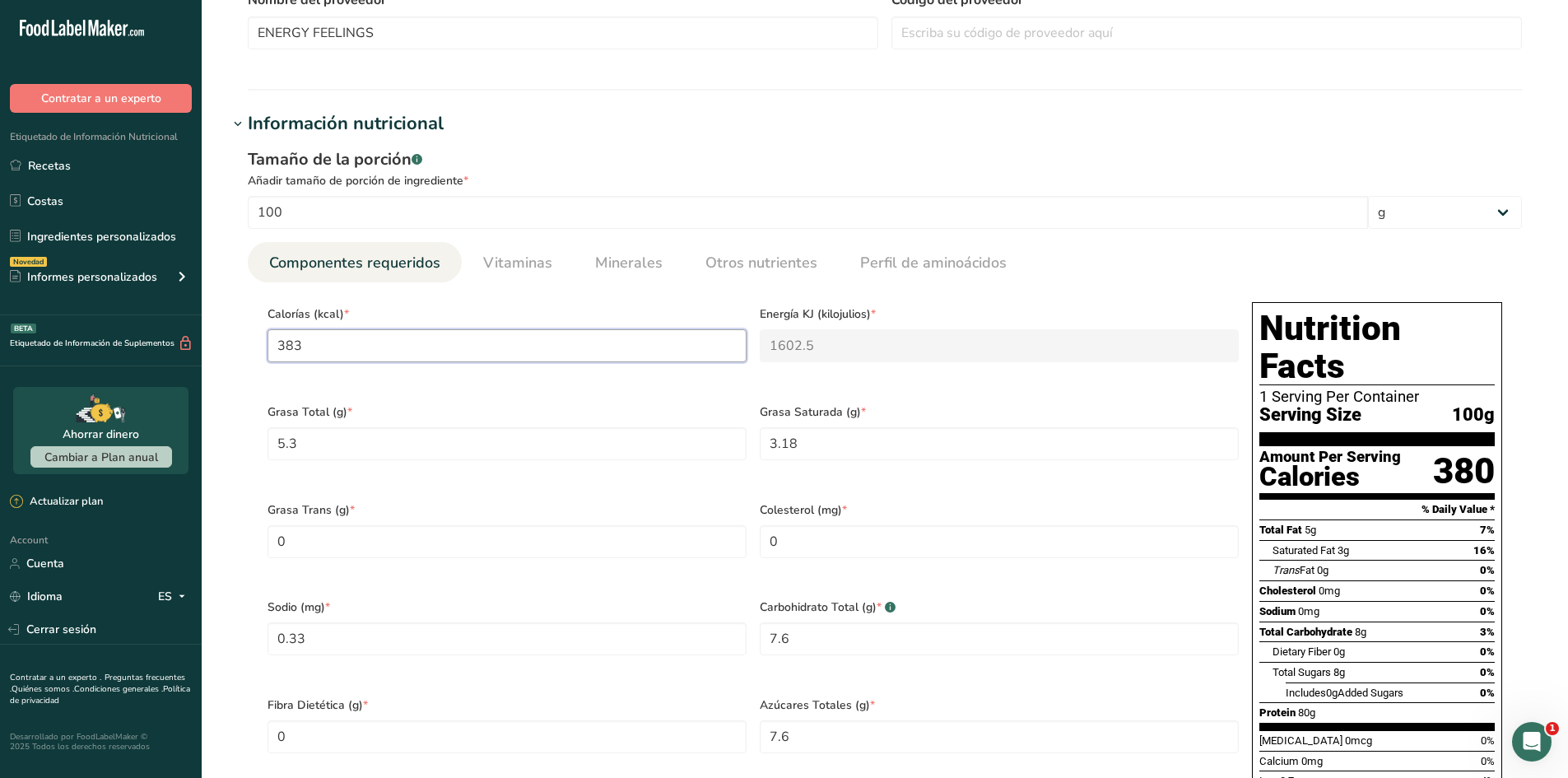
click at [427, 345] on input "383" at bounding box center [507, 346] width 479 height 33
type input "4"
type KJ "16.7"
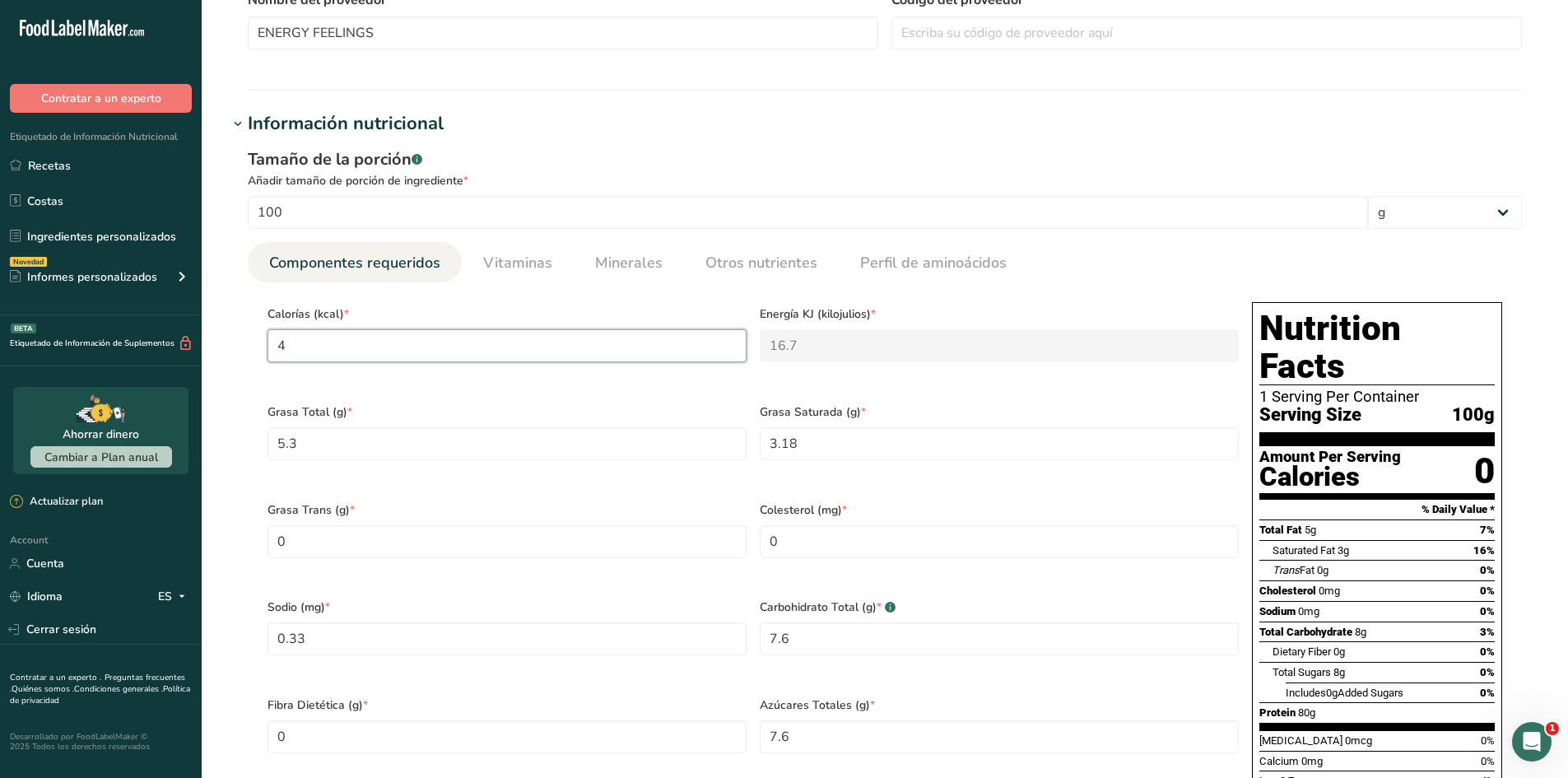
type input "41"
type KJ "171.5"
type input "414"
type KJ "1732.2"
type input "414"
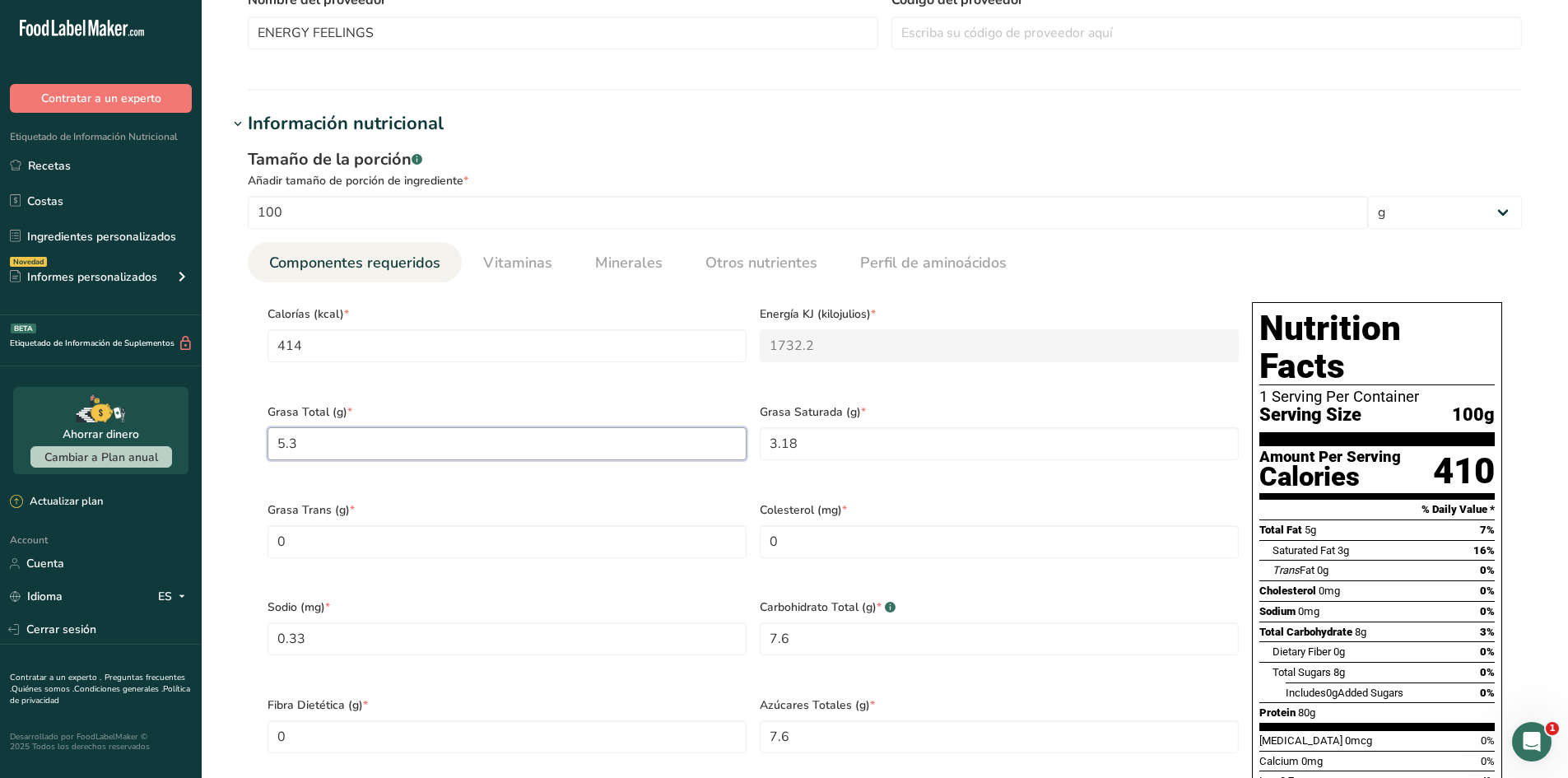
click at [451, 437] on Fat "5.3" at bounding box center [507, 444] width 479 height 33
type Fat "0"
type Fat "6.8"
click at [771, 435] on Fat "3.18" at bounding box center [1000, 444] width 479 height 33
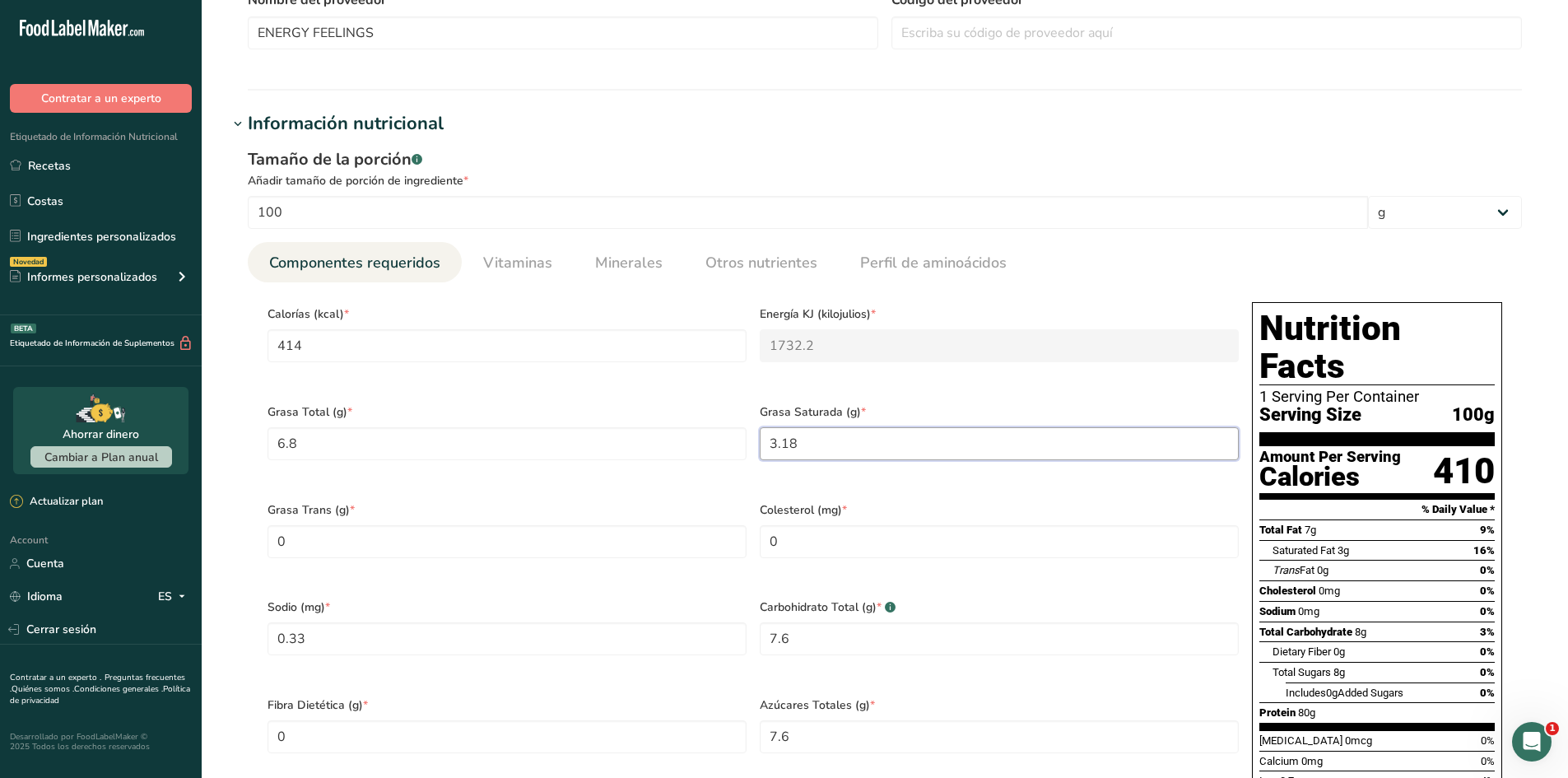
click at [771, 435] on Fat "3.18" at bounding box center [1000, 444] width 479 height 33
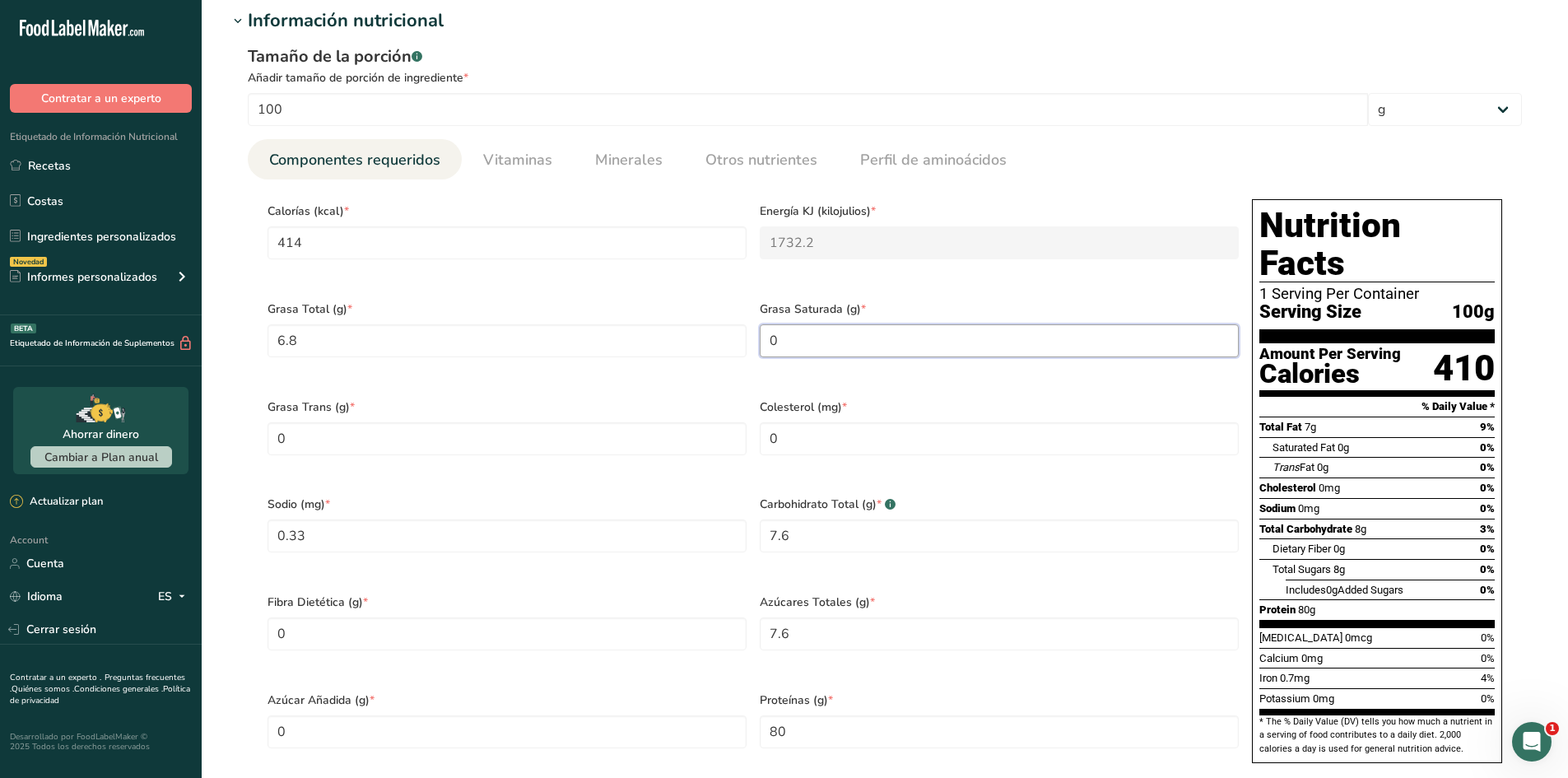
scroll to position [599, 0]
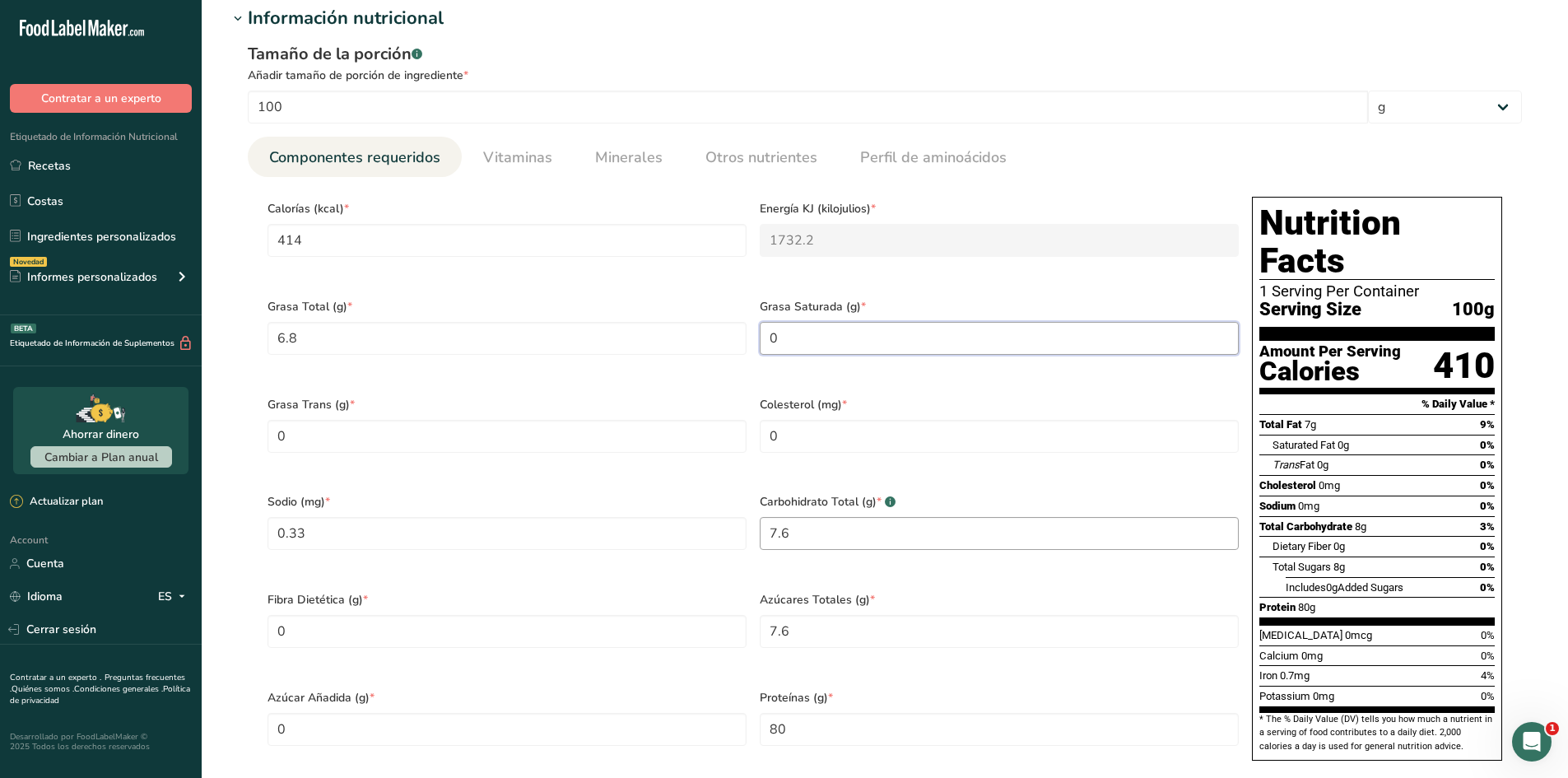
type Fat "0"
click at [788, 517] on Carbohydrates "7.6" at bounding box center [1000, 534] width 479 height 33
type Carbohydrates "7.1"
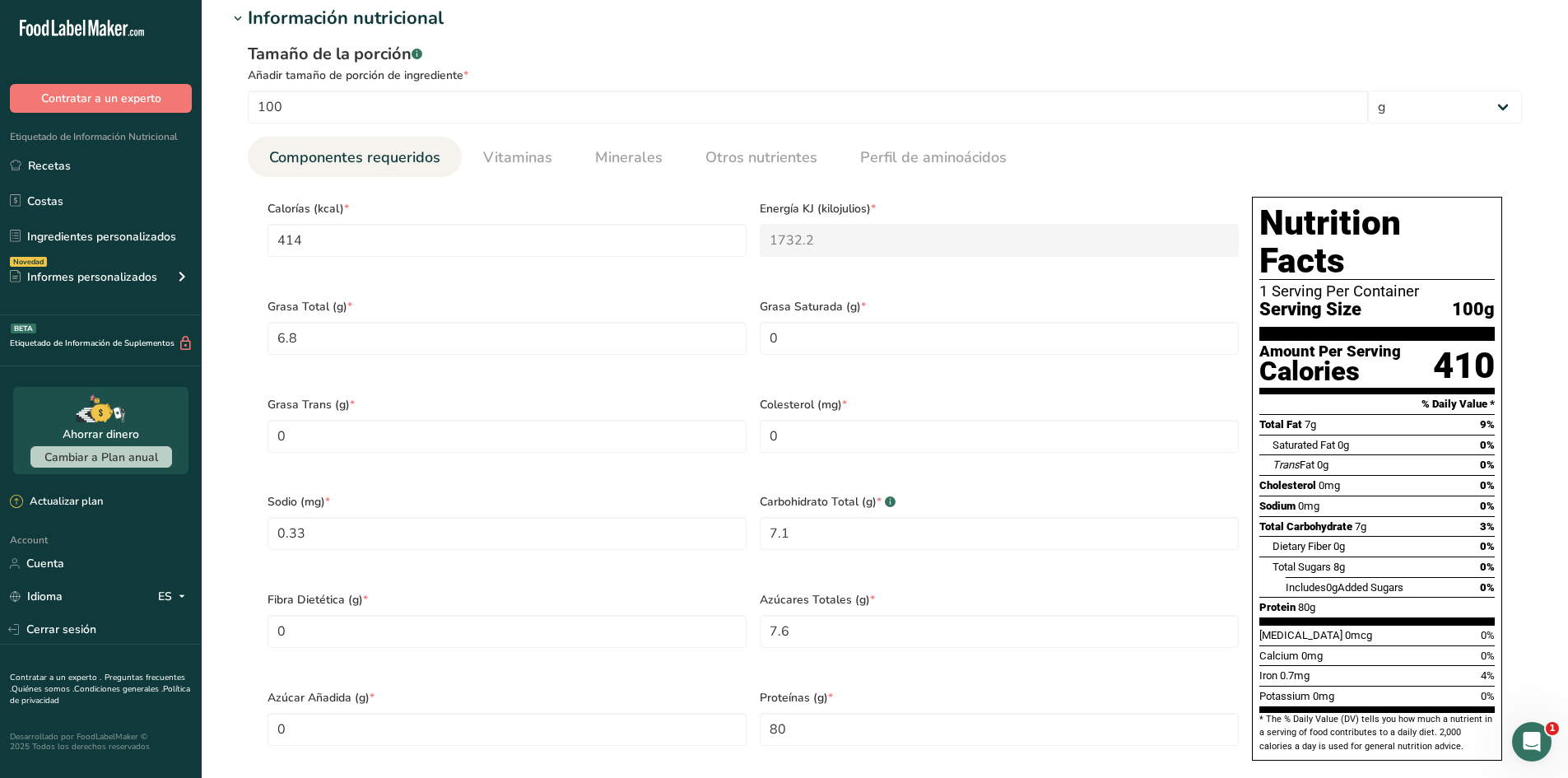
click at [611, 679] on div "Azúcar Añadida (g) * 0" at bounding box center [507, 728] width 492 height 98
click at [770, 614] on Sugars "7.6" at bounding box center [1000, 631] width 479 height 33
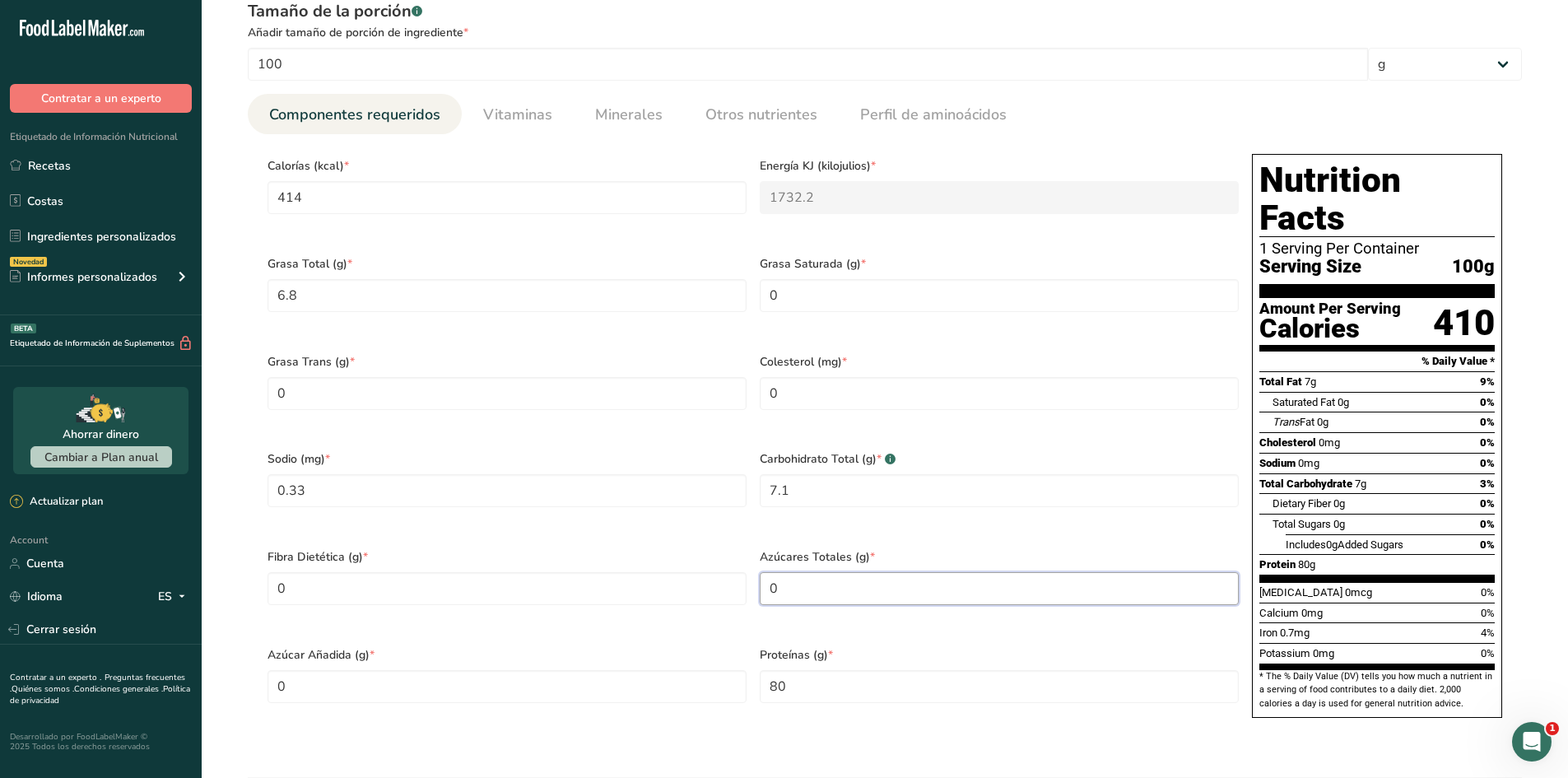
scroll to position [645, 0]
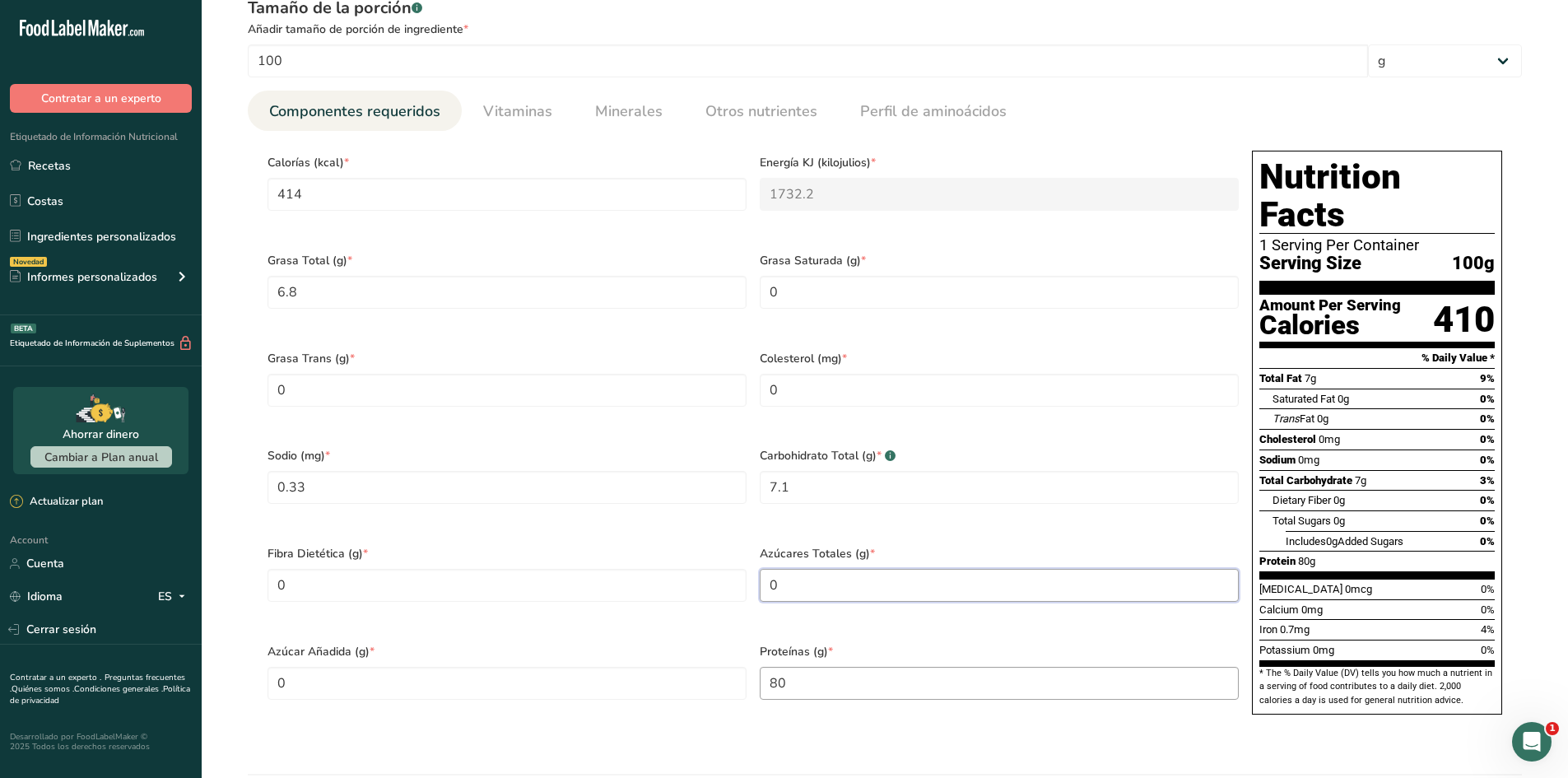
type Sugars "0"
click at [864, 666] on input "80" at bounding box center [1000, 683] width 479 height 33
type input "85"
click at [616, 701] on section "Calorías (kcal) * 414 Energía KJ (kilojulios) * 1732.2 Grasa Total (g) * 6.8 Gr…" at bounding box center [885, 437] width 1275 height 613
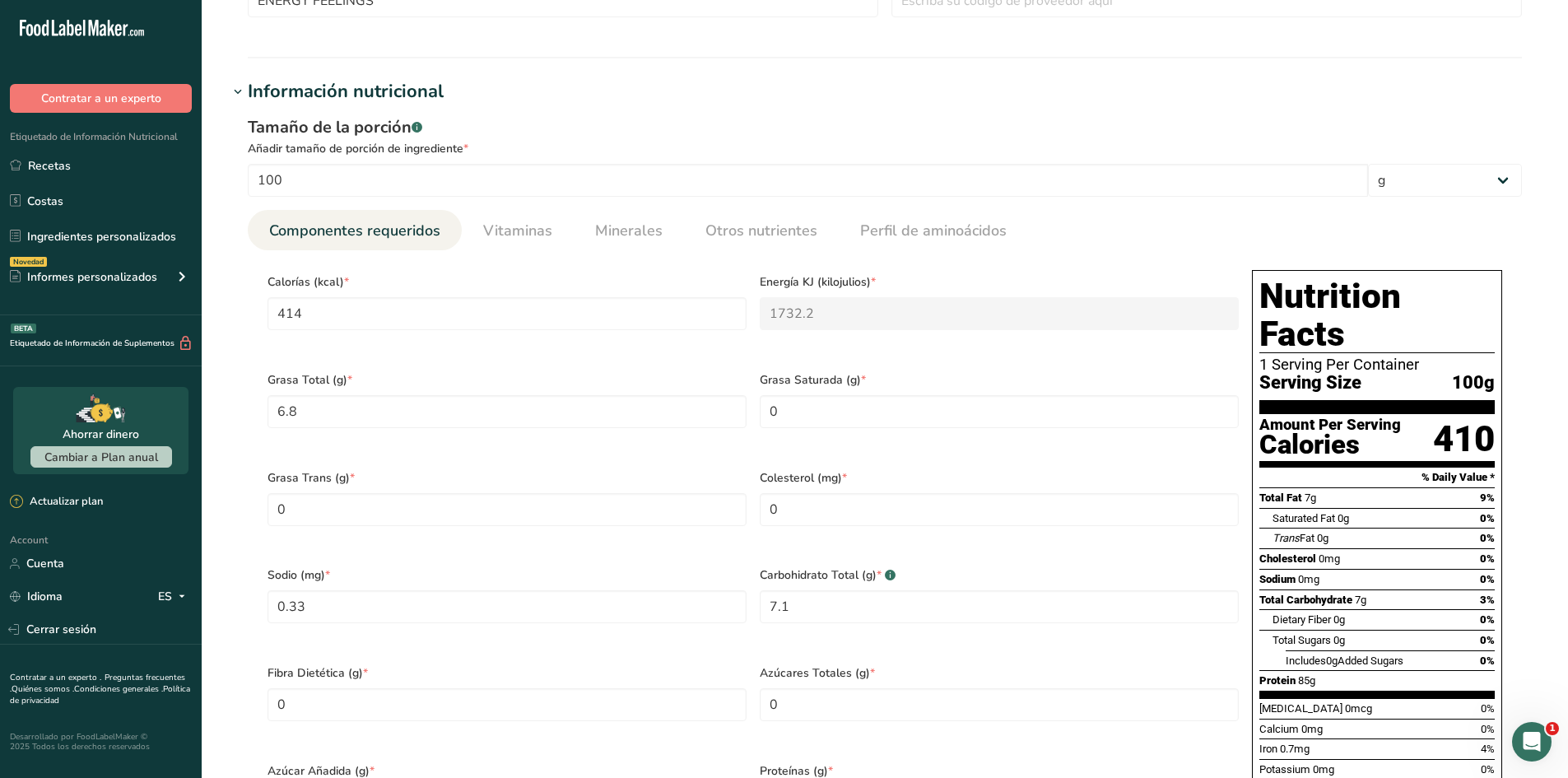
scroll to position [480, 0]
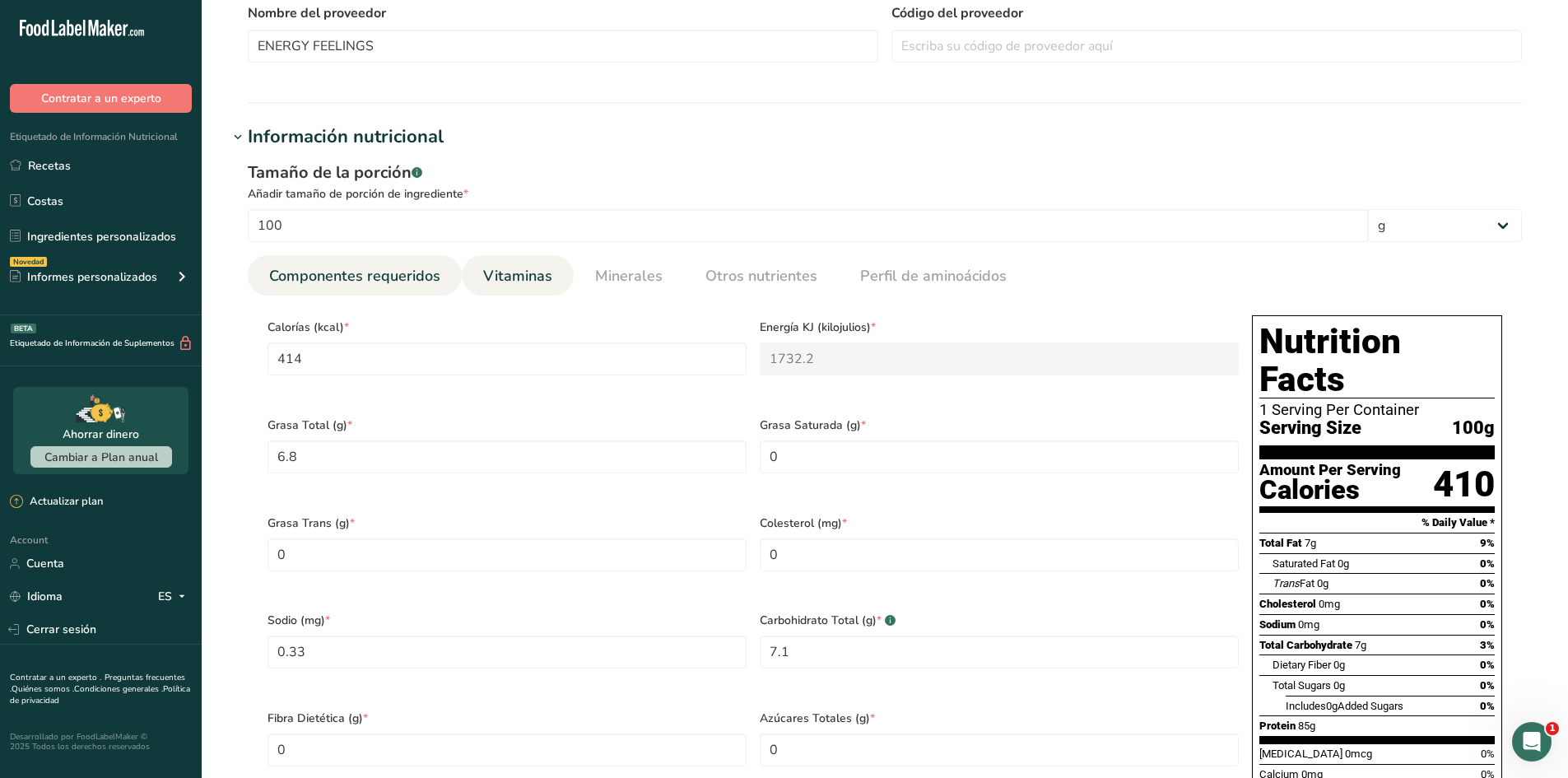
click at [483, 284] on span "Vitaminas" at bounding box center [517, 276] width 69 height 22
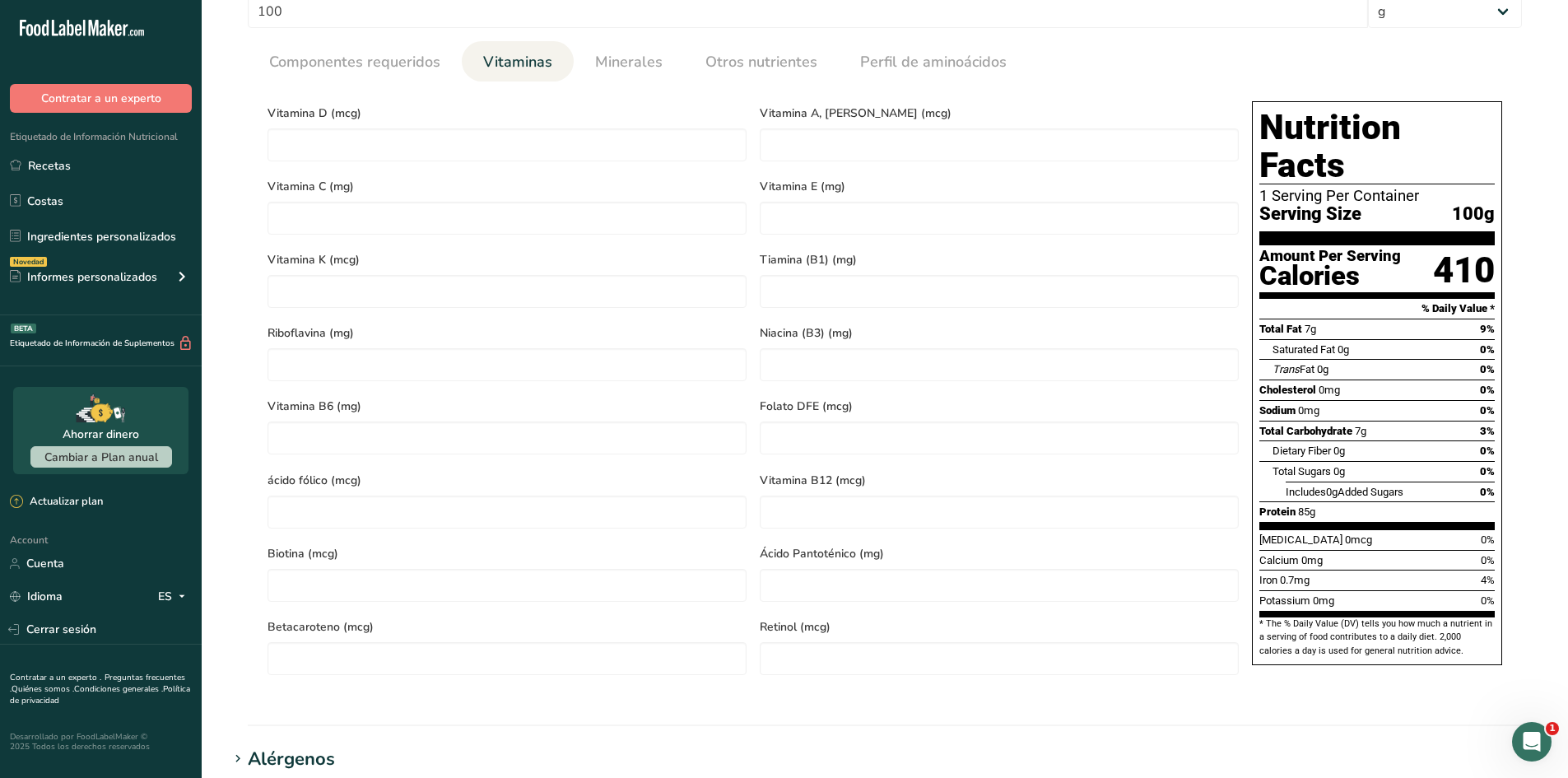
scroll to position [562, 0]
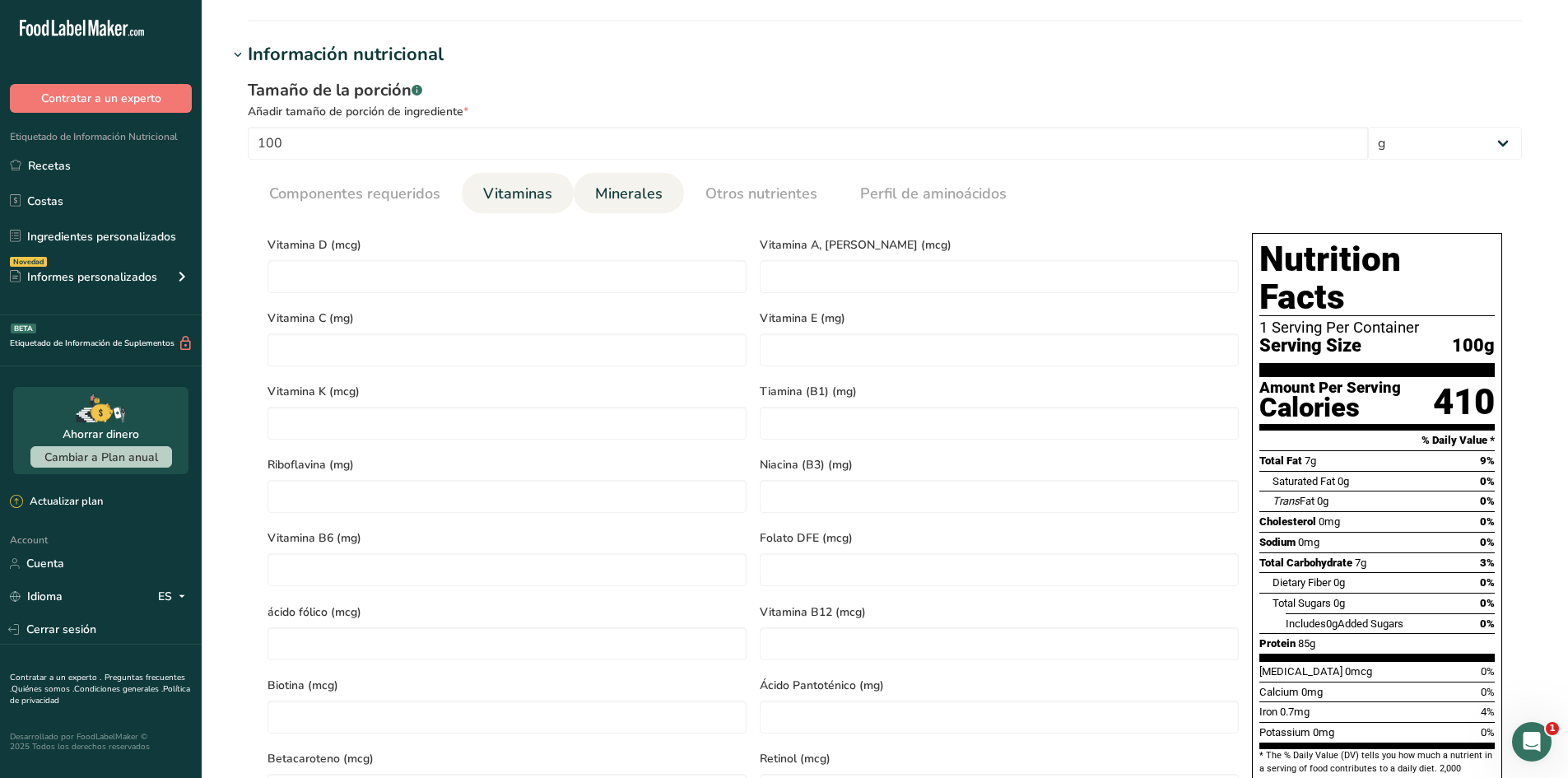
click at [629, 191] on span "Minerales" at bounding box center [628, 193] width 68 height 22
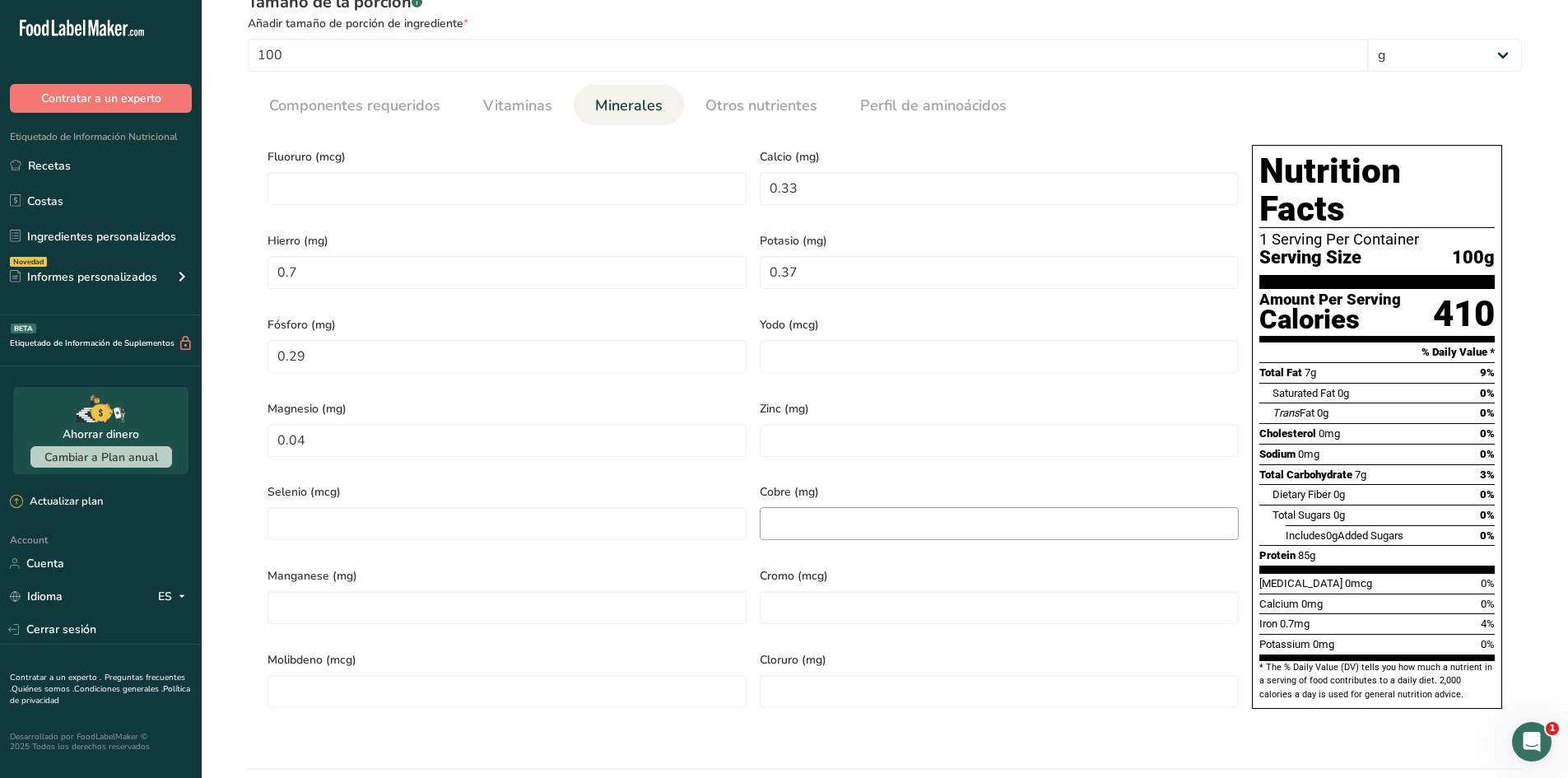
scroll to position [645, 0]
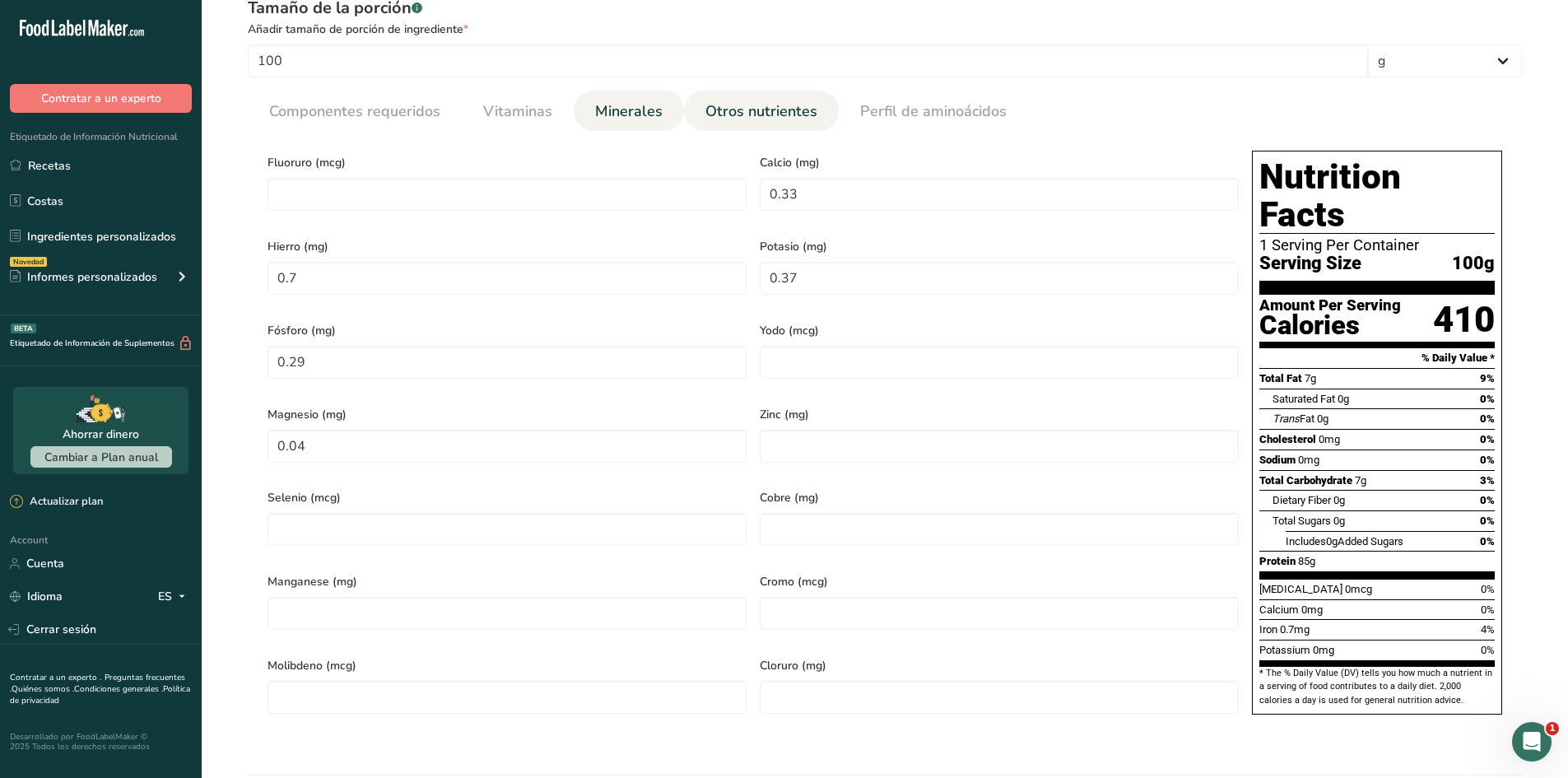
click at [810, 116] on span "Otros nutrientes" at bounding box center [761, 112] width 112 height 22
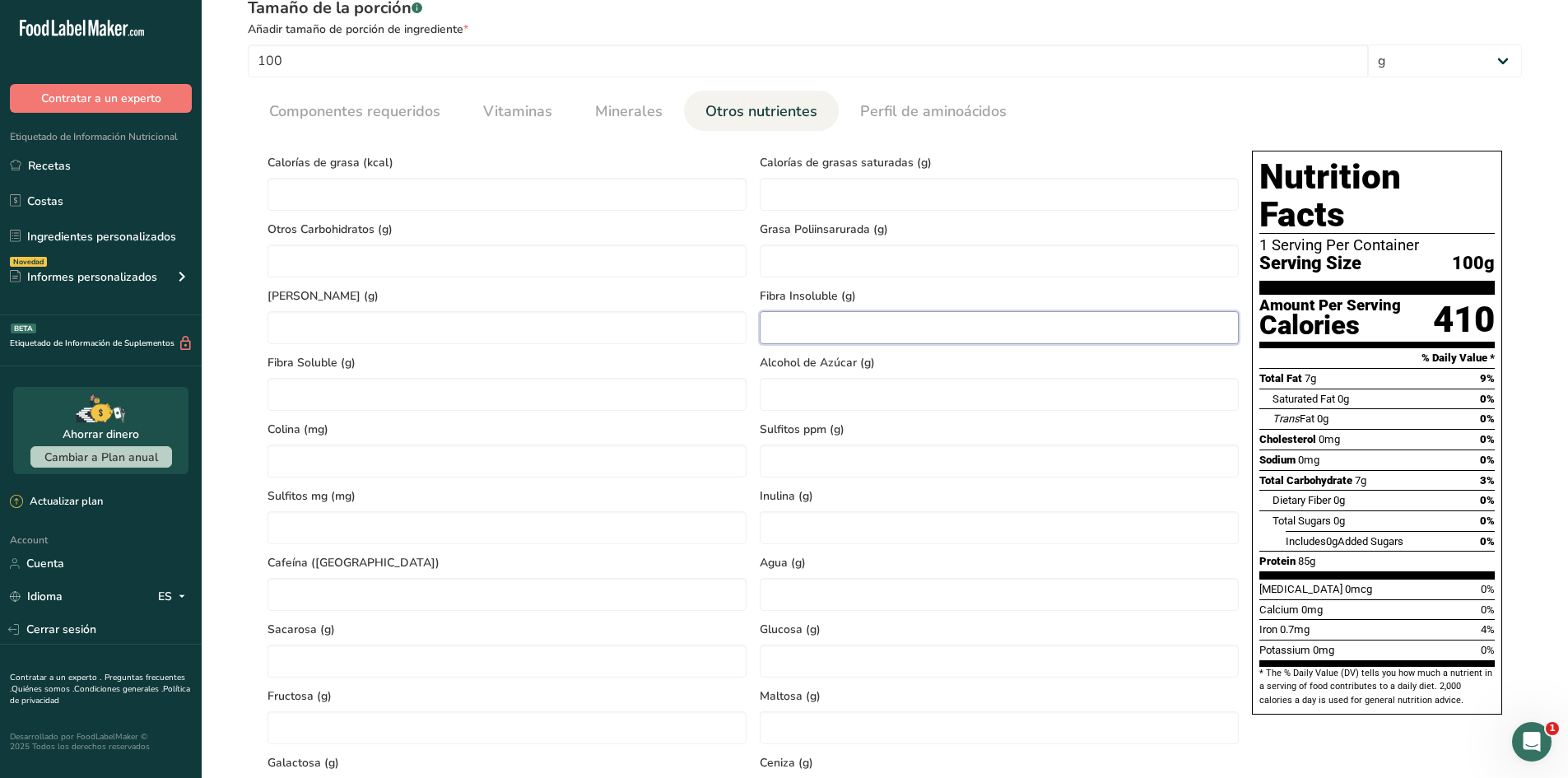
click at [837, 340] on Fiber "number" at bounding box center [1000, 327] width 479 height 33
click at [853, 405] on Alcohol "number" at bounding box center [1000, 394] width 479 height 33
click at [890, 124] on link "Perfil de aminoácidos" at bounding box center [933, 111] width 160 height 42
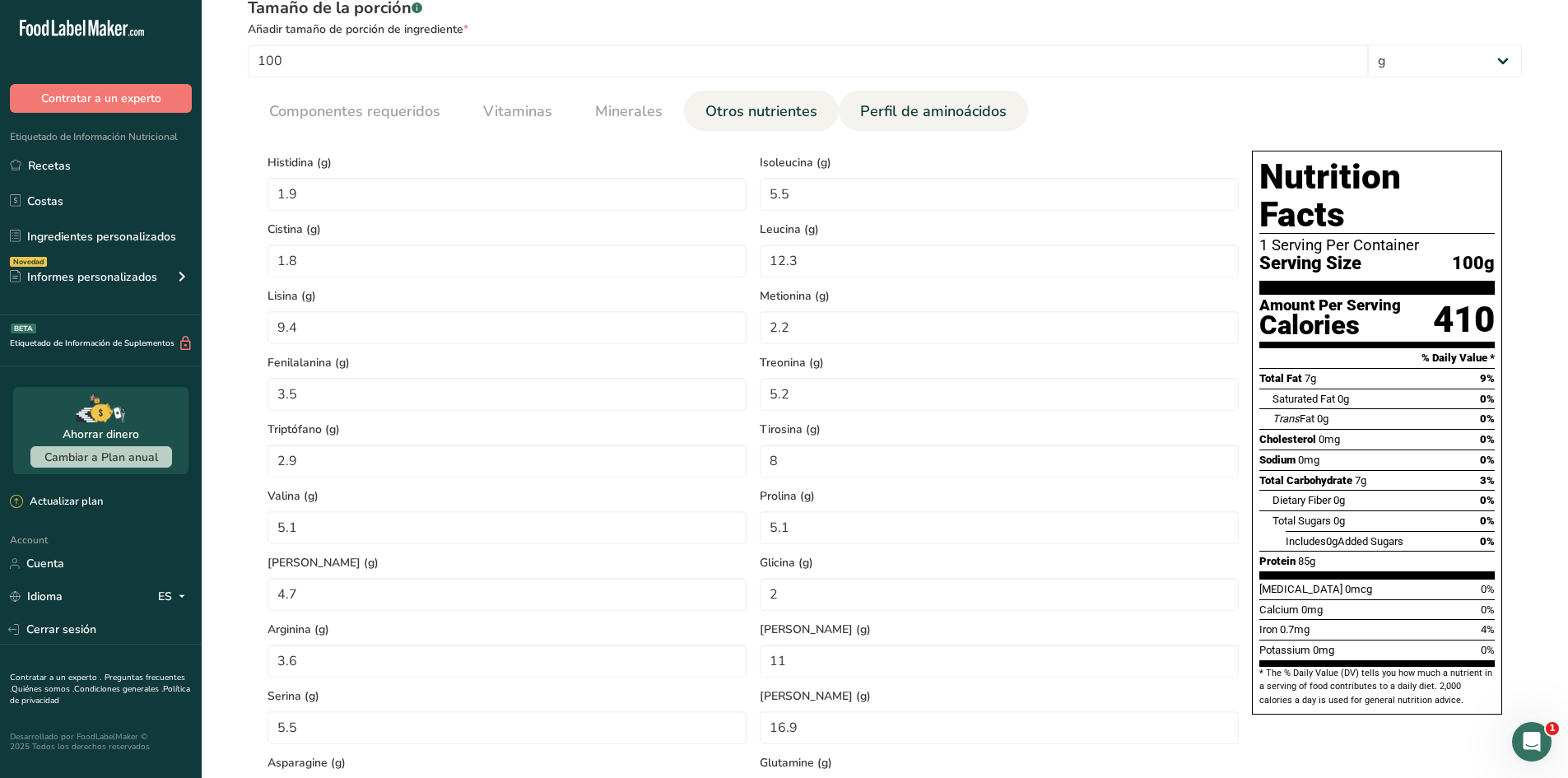
click at [789, 110] on span "Otros nutrientes" at bounding box center [761, 112] width 112 height 22
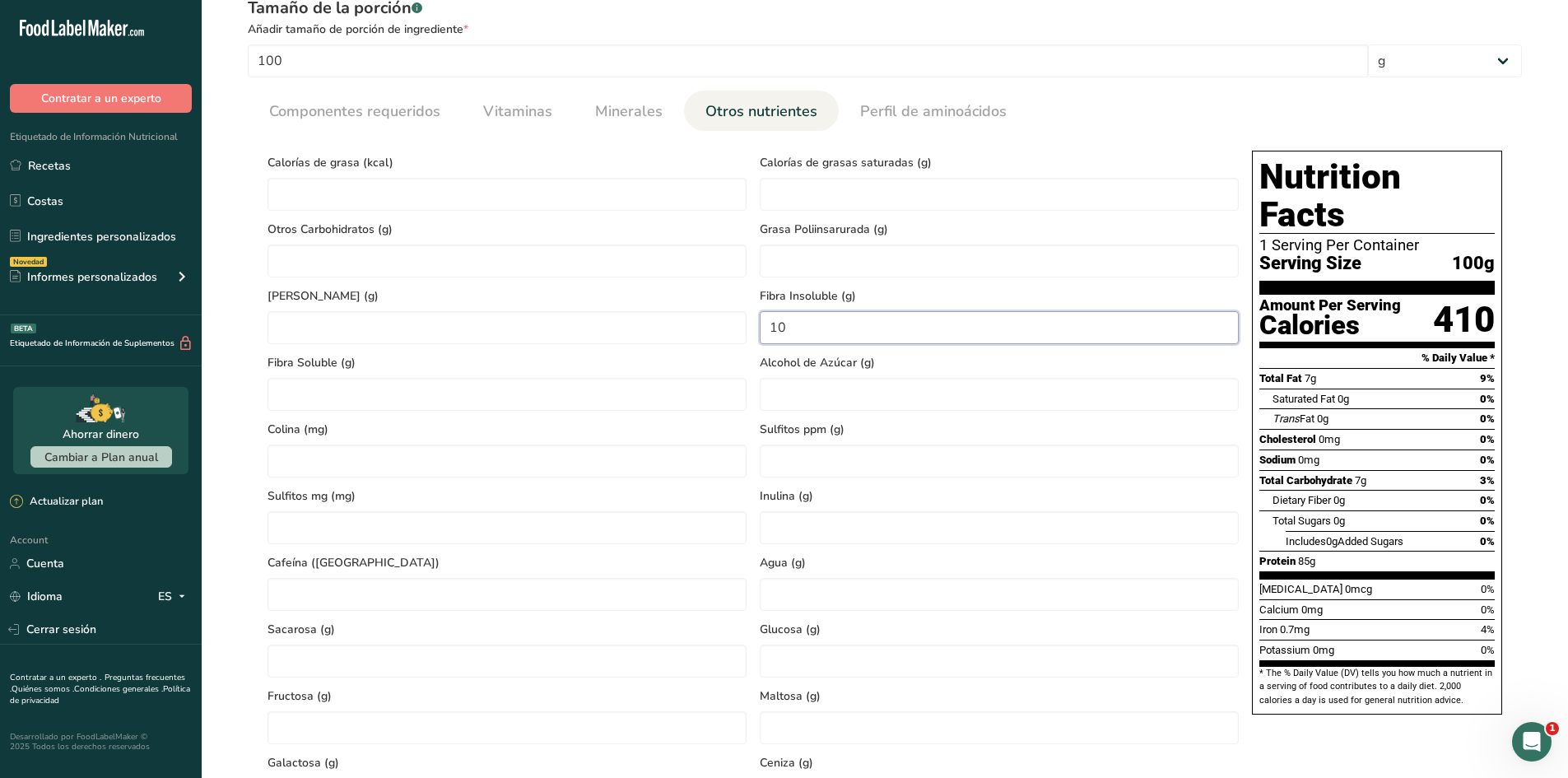
click at [864, 324] on Fiber "10" at bounding box center [1000, 327] width 479 height 33
type Fiber "0"
click at [1039, 156] on span "Calorías de grasas saturadas (g)" at bounding box center [1000, 162] width 479 height 18
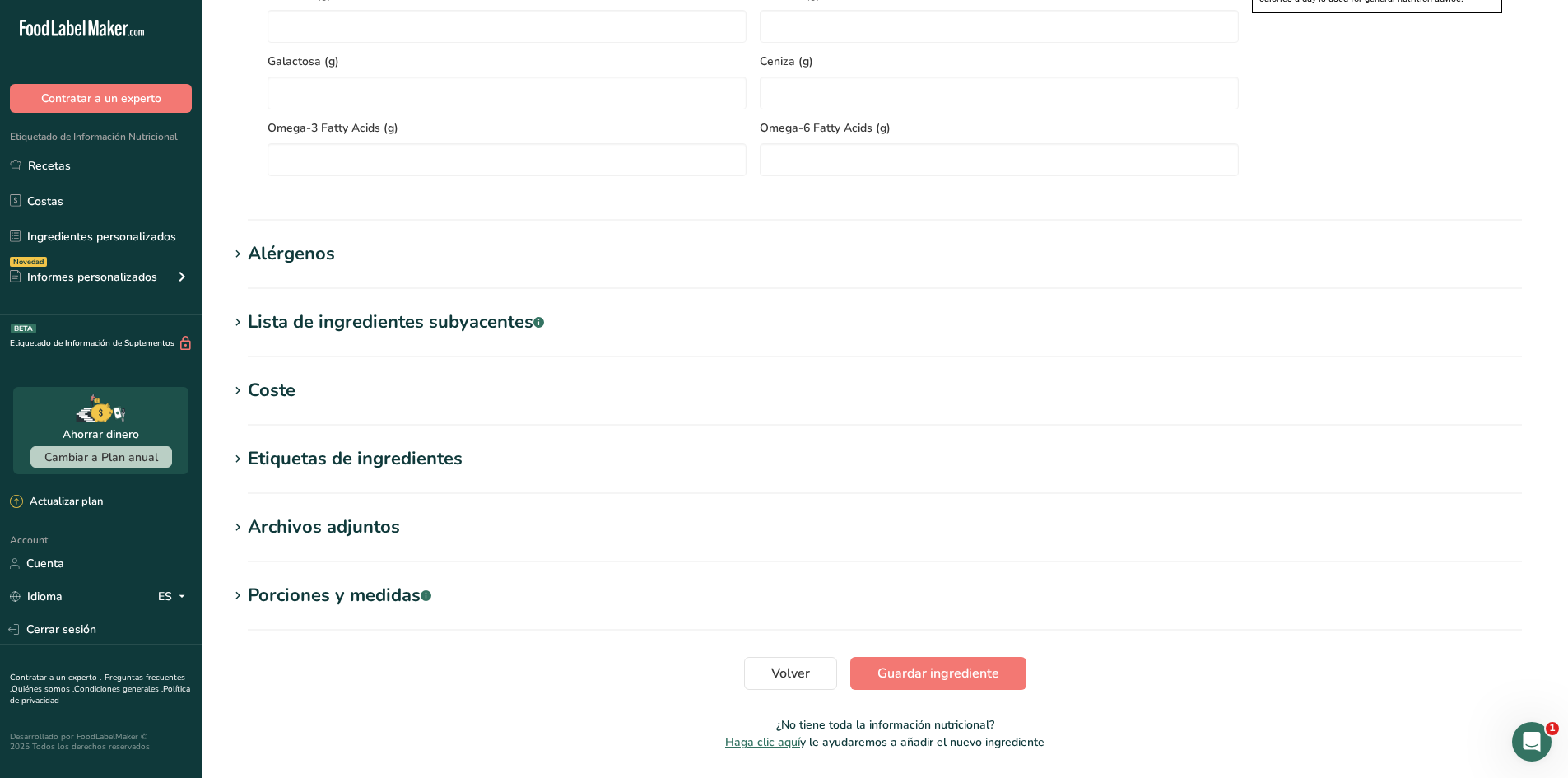
scroll to position [1398, 0]
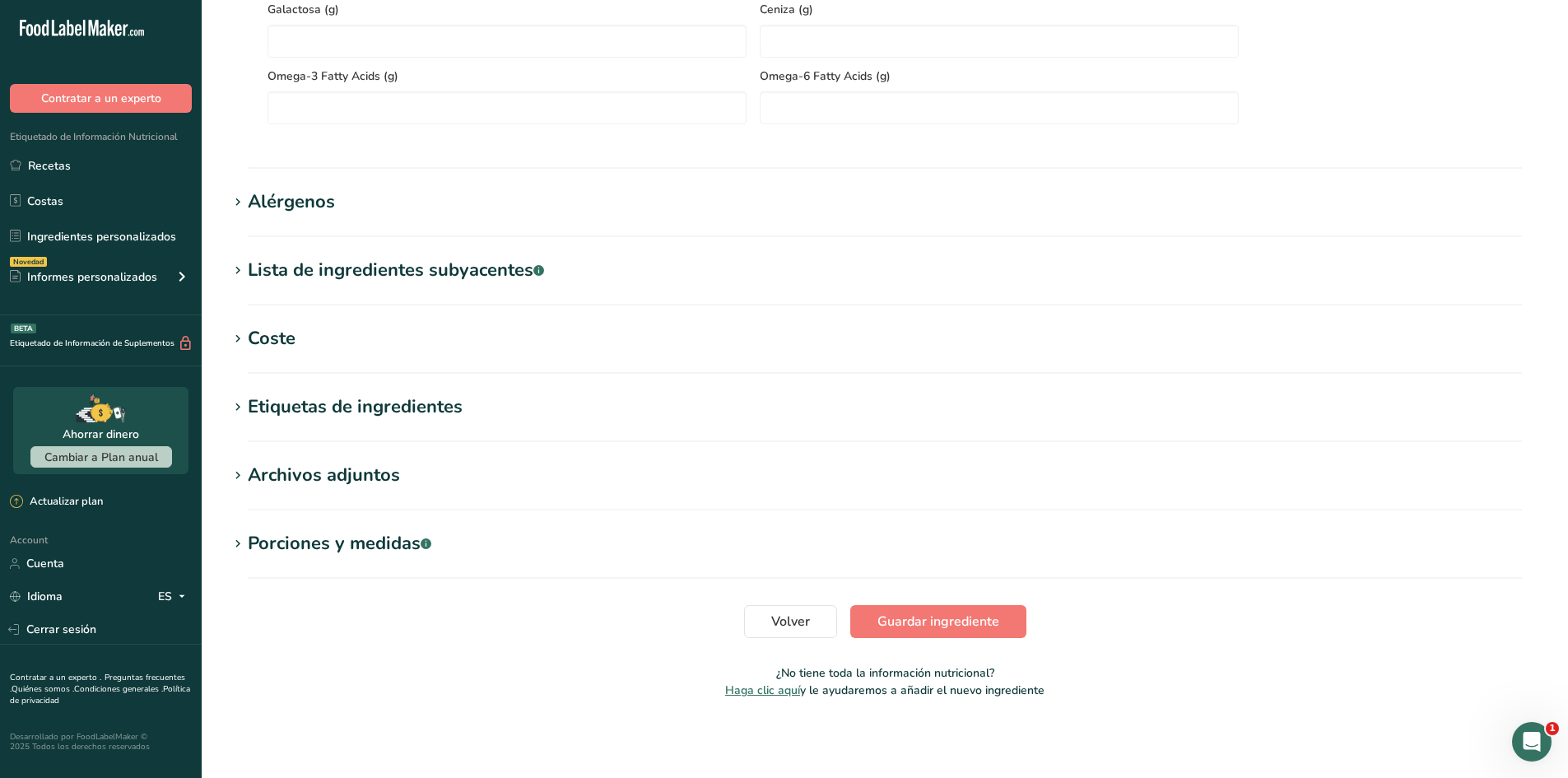
click at [389, 422] on section "Etiquetas de ingredientes Añadir etiquetas Etiquetas estándar Etiquetas persona…" at bounding box center [885, 417] width 1314 height 48
click at [386, 409] on div "Etiquetas de ingredientes" at bounding box center [355, 406] width 215 height 27
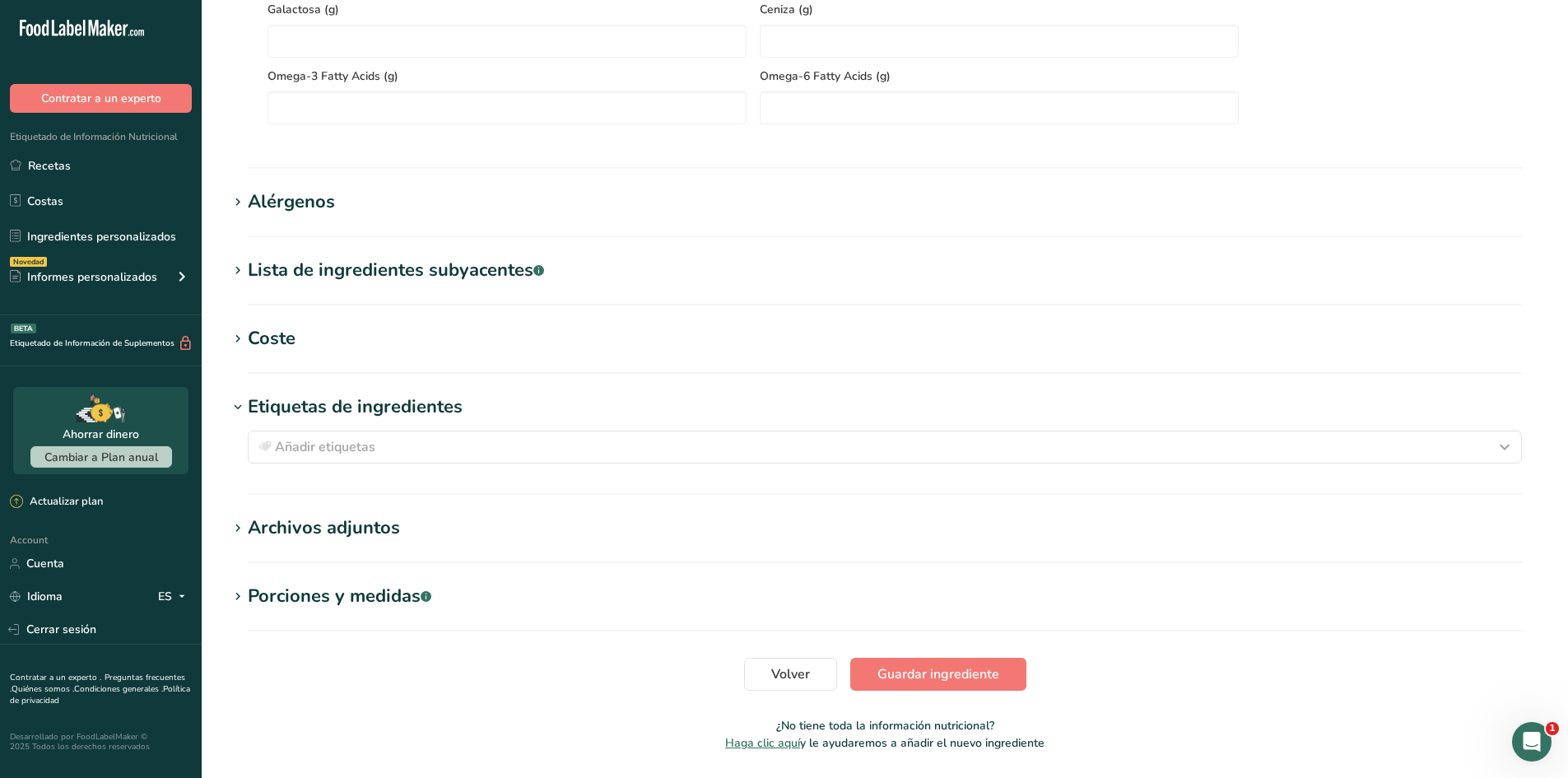
click at [386, 409] on div "Etiquetas de ingredientes" at bounding box center [355, 406] width 215 height 27
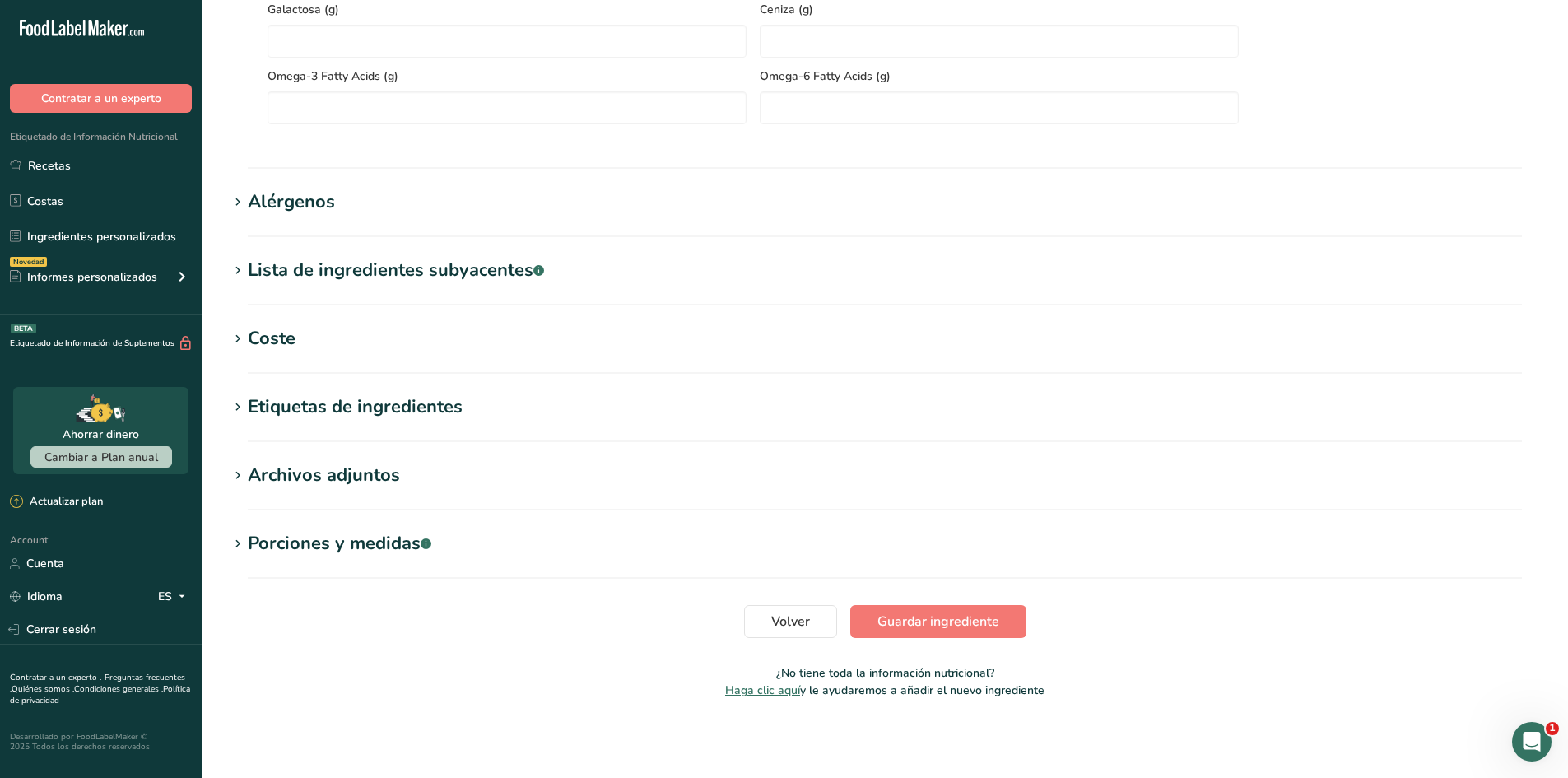
click at [376, 340] on h1 "Coste" at bounding box center [885, 338] width 1314 height 27
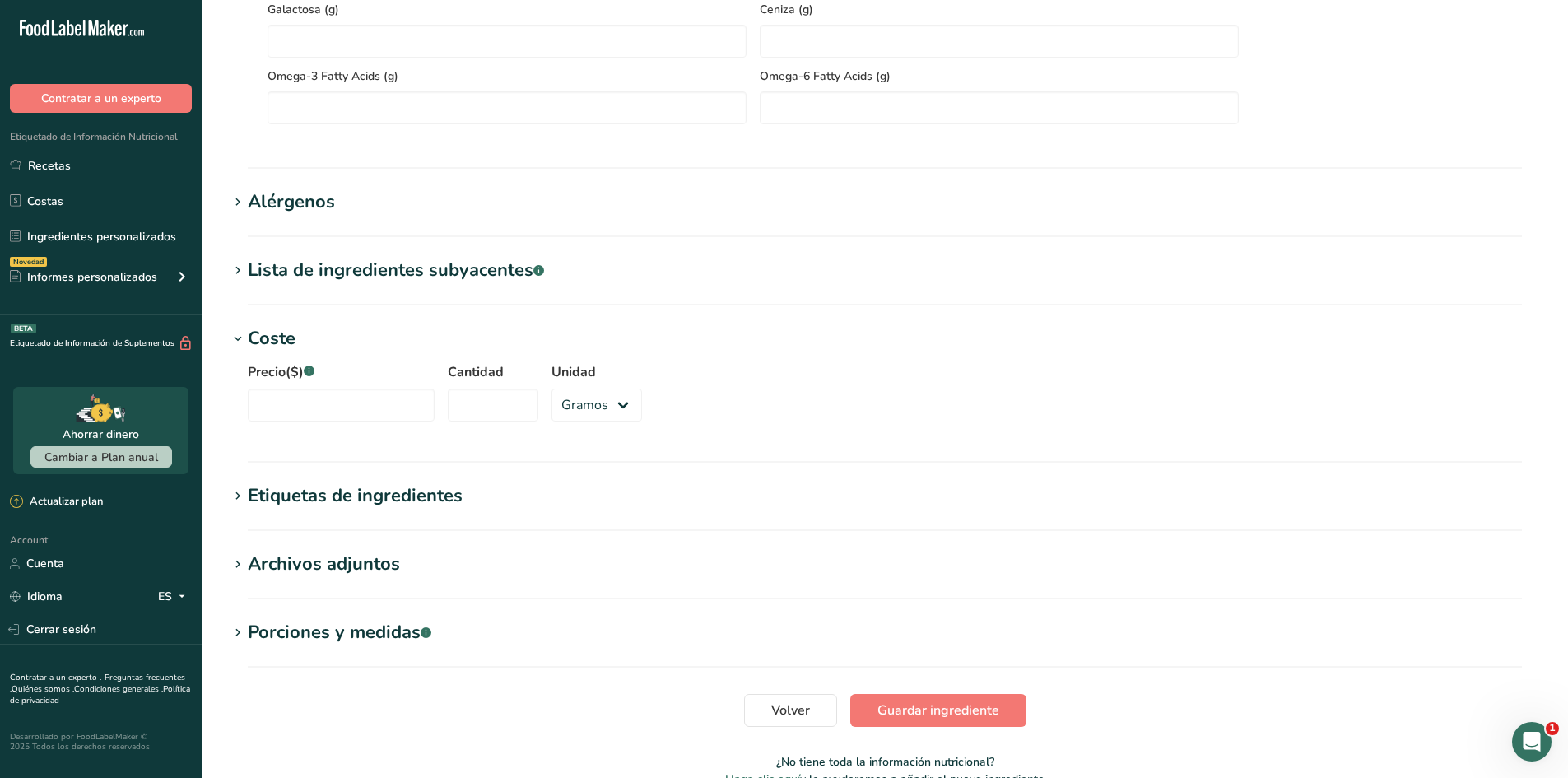
click at [376, 340] on h1 "Coste" at bounding box center [885, 338] width 1314 height 27
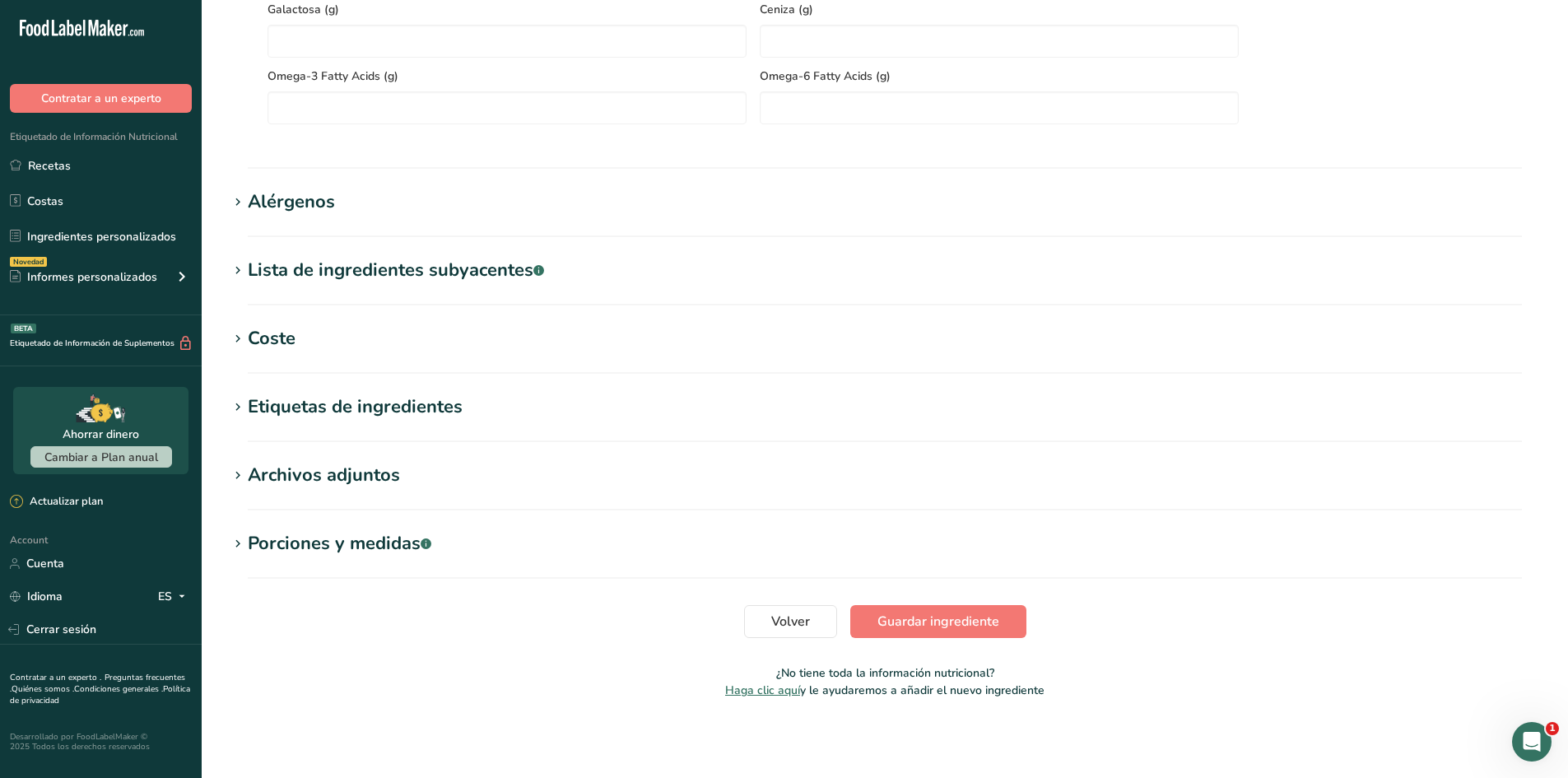
click at [379, 259] on div "Lista de ingredientes subyacentes .a-a{fill:#347362;}.b-a{fill:#fff;}" at bounding box center [396, 270] width 296 height 27
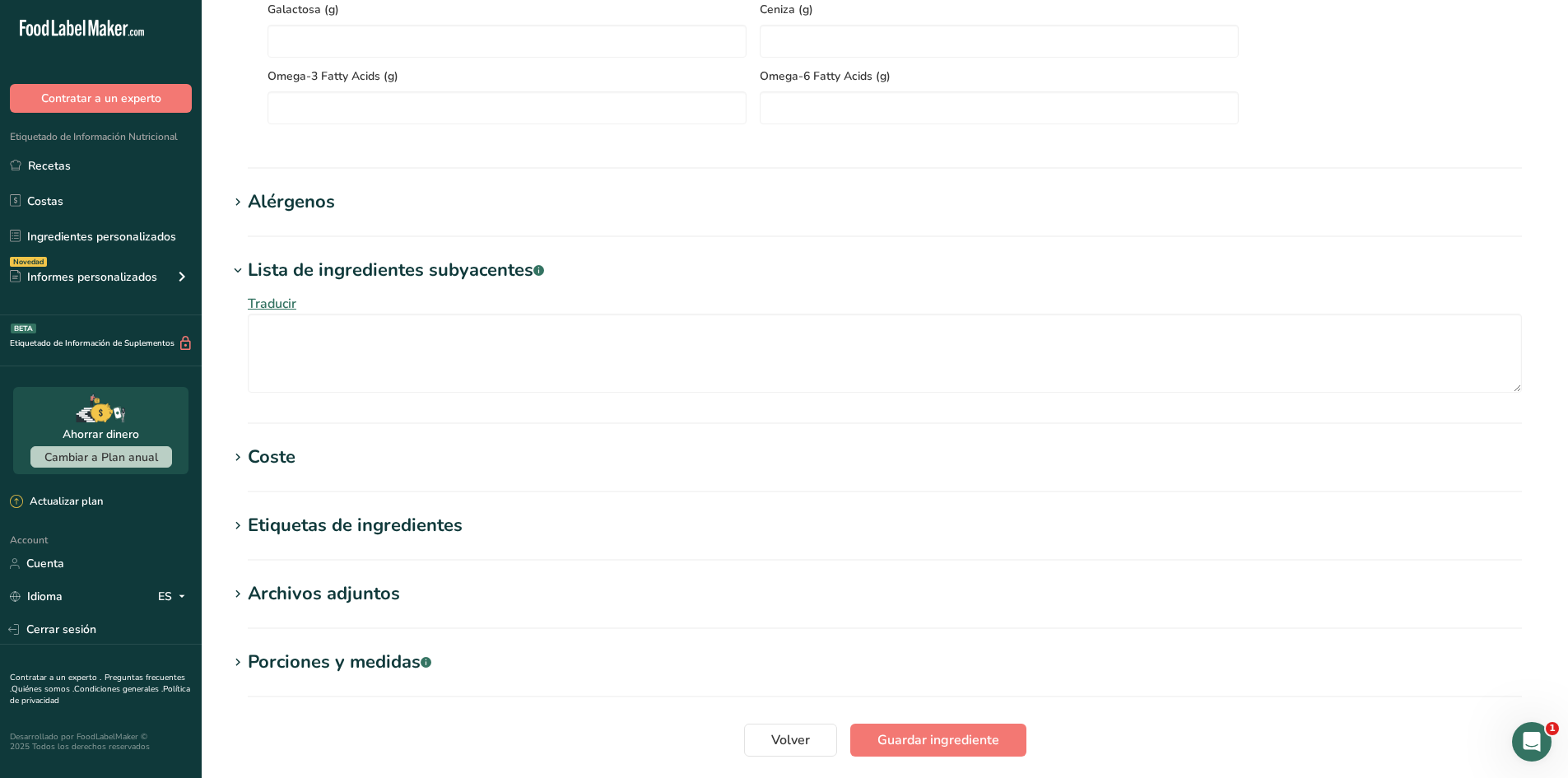
click at [379, 259] on div "Lista de ingredientes subyacentes .a-a{fill:#347362;}.b-a{fill:#fff;}" at bounding box center [396, 270] width 296 height 27
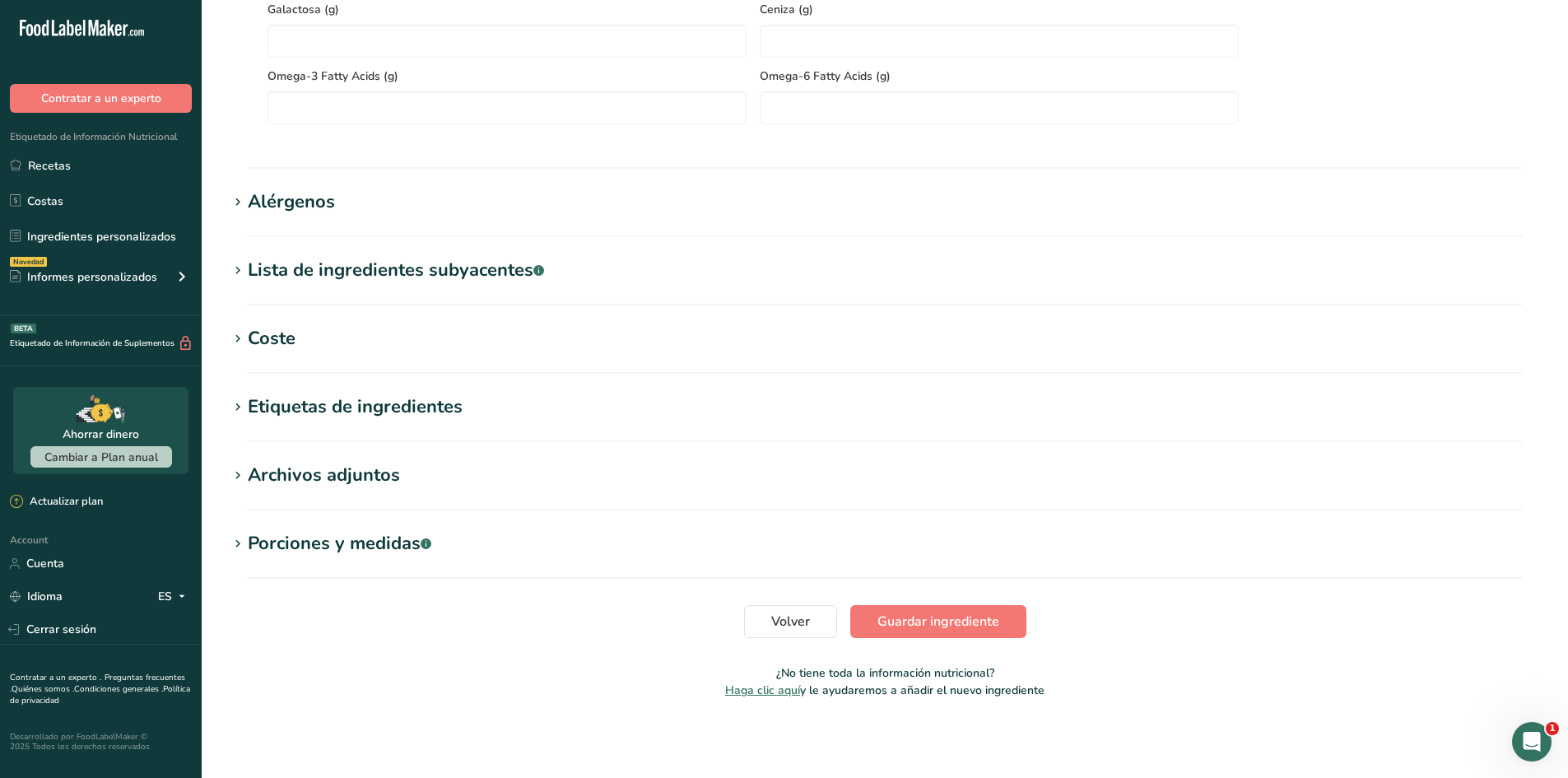
click at [353, 204] on h1 "Alérgenos" at bounding box center [885, 202] width 1314 height 27
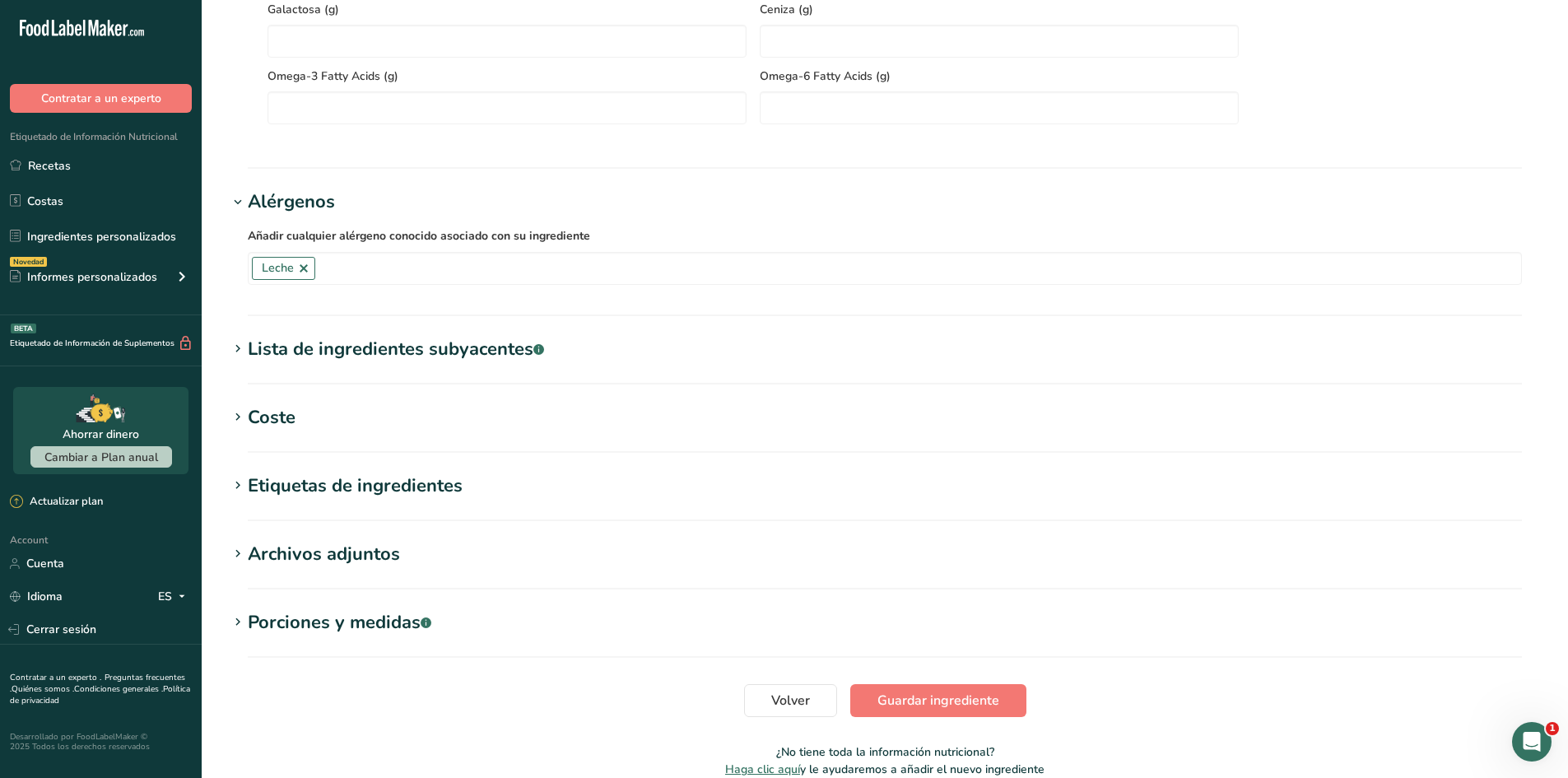
click at [353, 204] on h1 "Alérgenos" at bounding box center [885, 202] width 1314 height 27
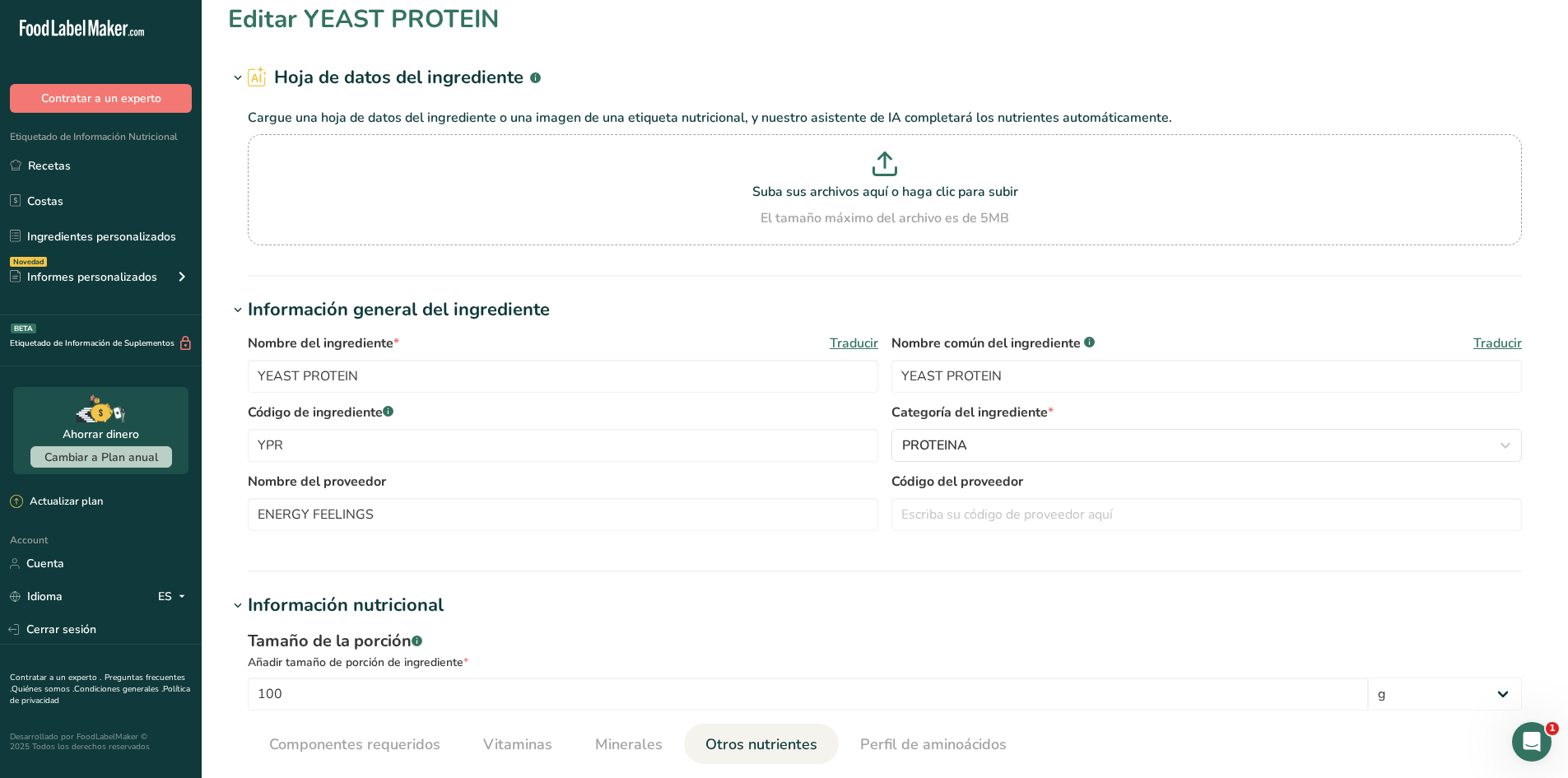
scroll to position [0, 0]
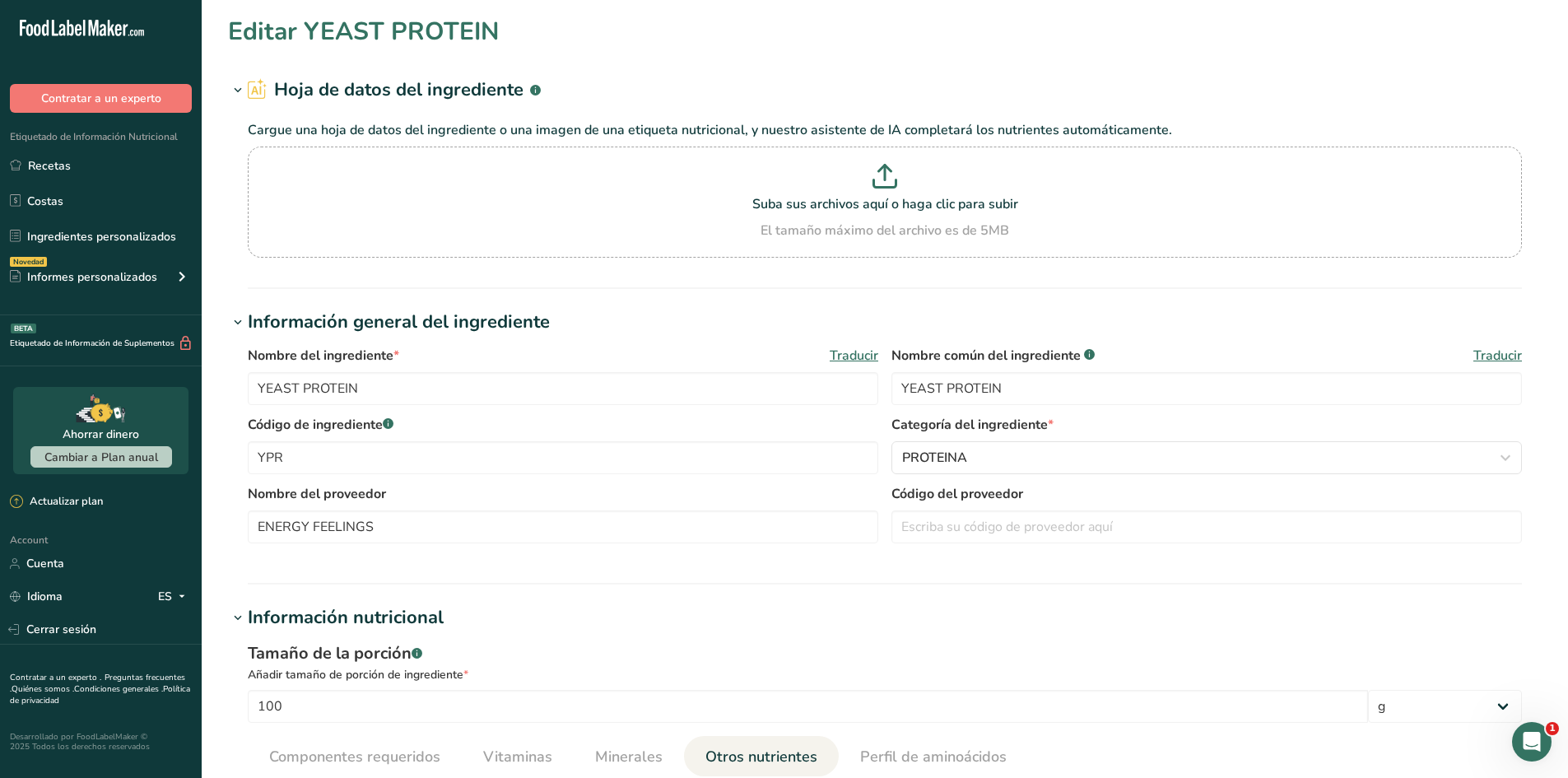
click at [71, 37] on icon ".a-20{fill:#fff;}" at bounding box center [99, 32] width 160 height 26
click at [141, 244] on link "Ingredientes personalizados" at bounding box center [101, 236] width 202 height 31
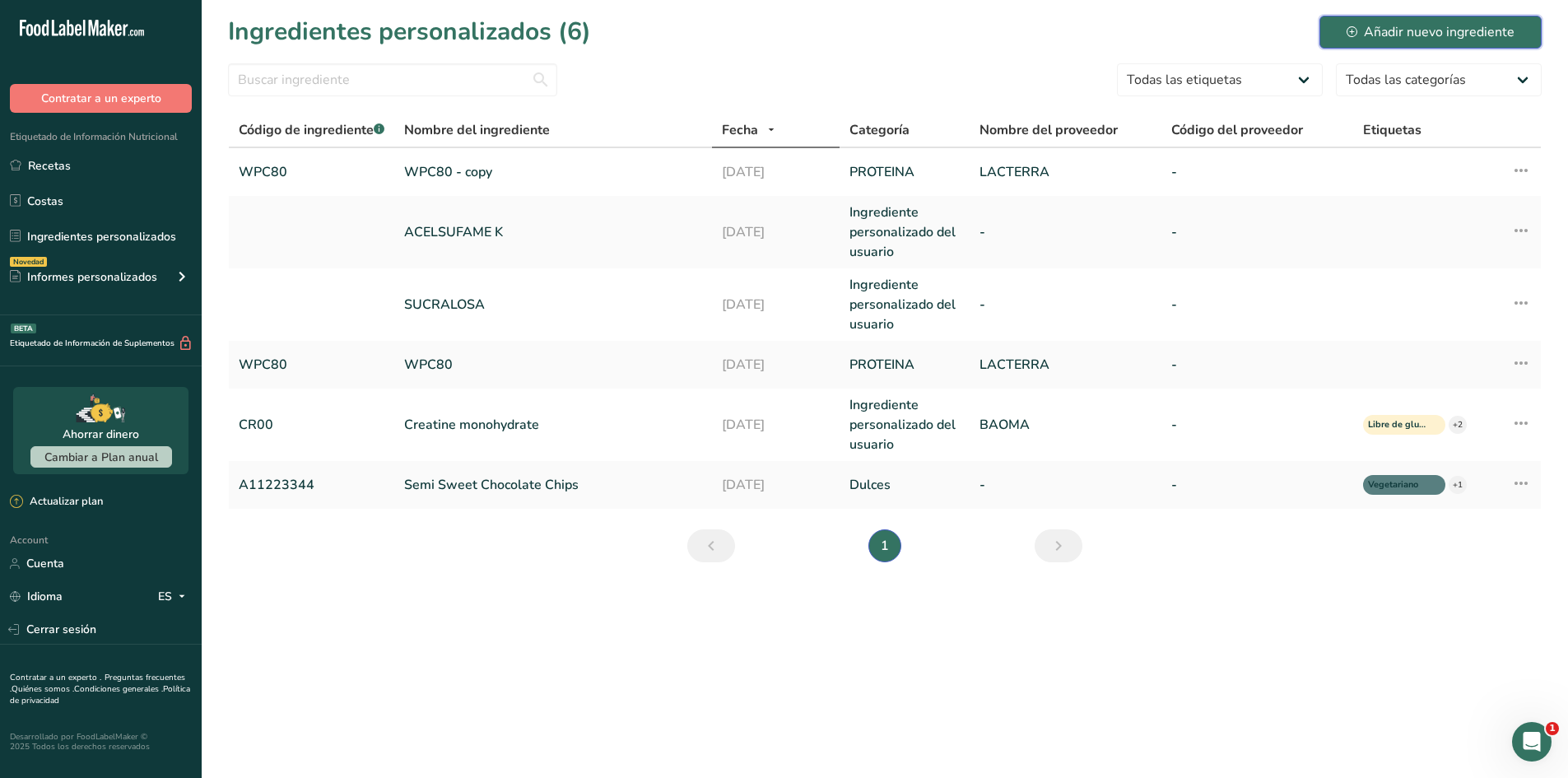
click at [1462, 30] on div "Añadir nuevo ingrediente" at bounding box center [1430, 31] width 168 height 19
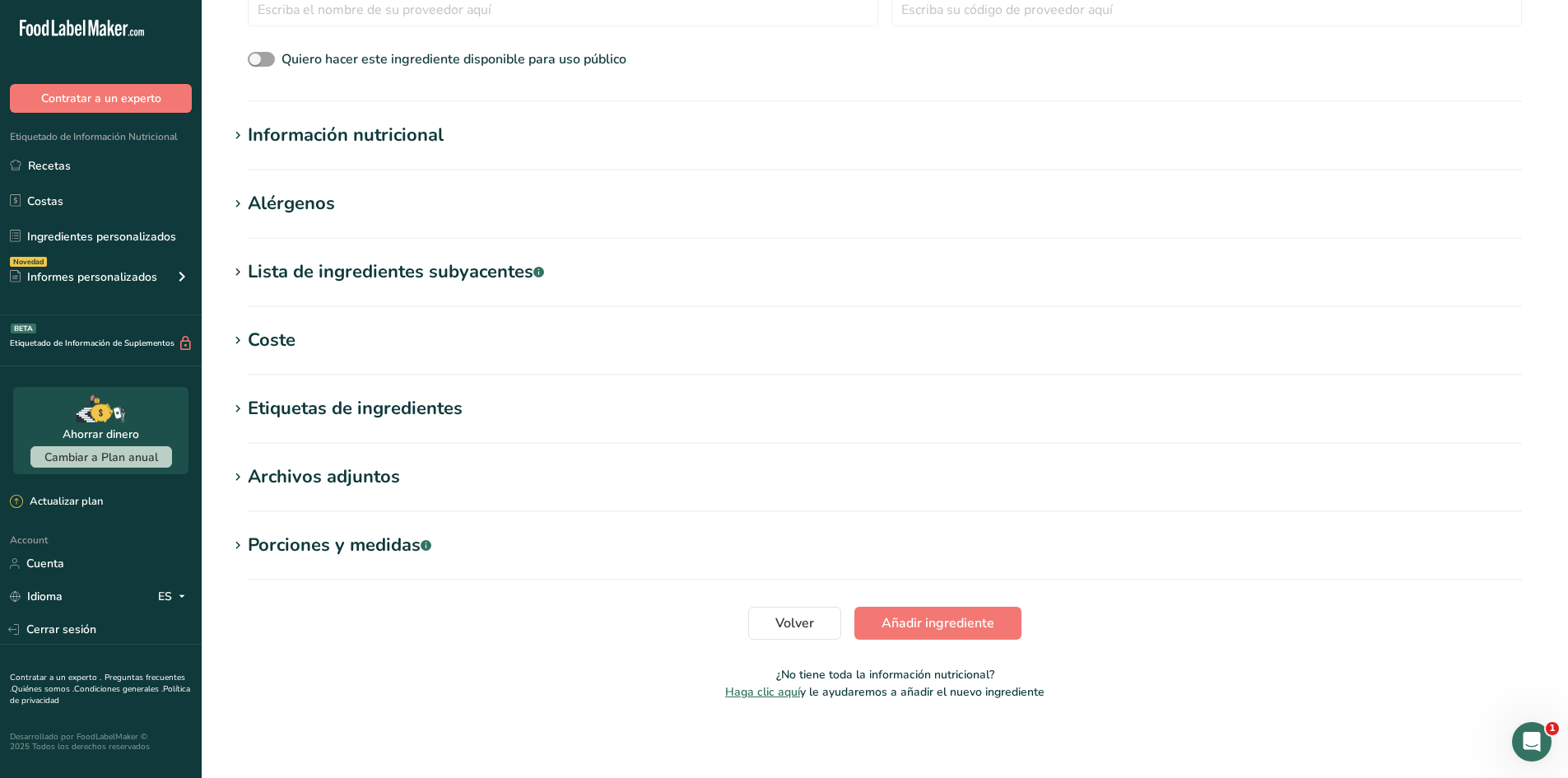
scroll to position [518, 0]
click at [391, 292] on section "Lista de ingredientes subyacentes .a-a{fill:#347362;}.b-a{fill:#fff;} Traducir" at bounding box center [885, 281] width 1314 height 48
click at [383, 273] on div "Lista de ingredientes subyacentes .a-a{fill:#347362;}.b-a{fill:#fff;}" at bounding box center [396, 270] width 296 height 27
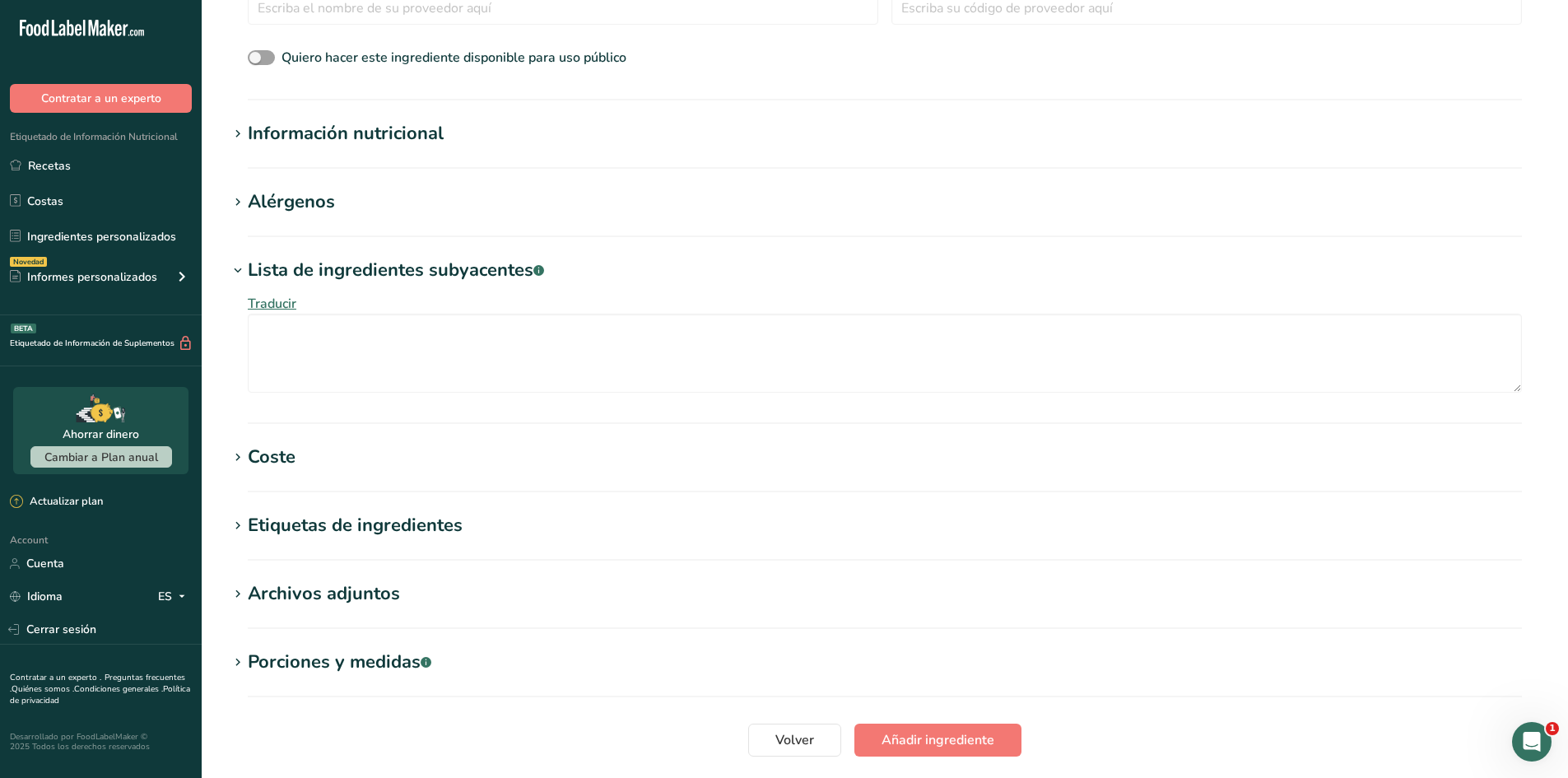
click at [383, 272] on div "Lista de ingredientes subyacentes .a-a{fill:#347362;}.b-a{fill:#fff;}" at bounding box center [396, 270] width 296 height 27
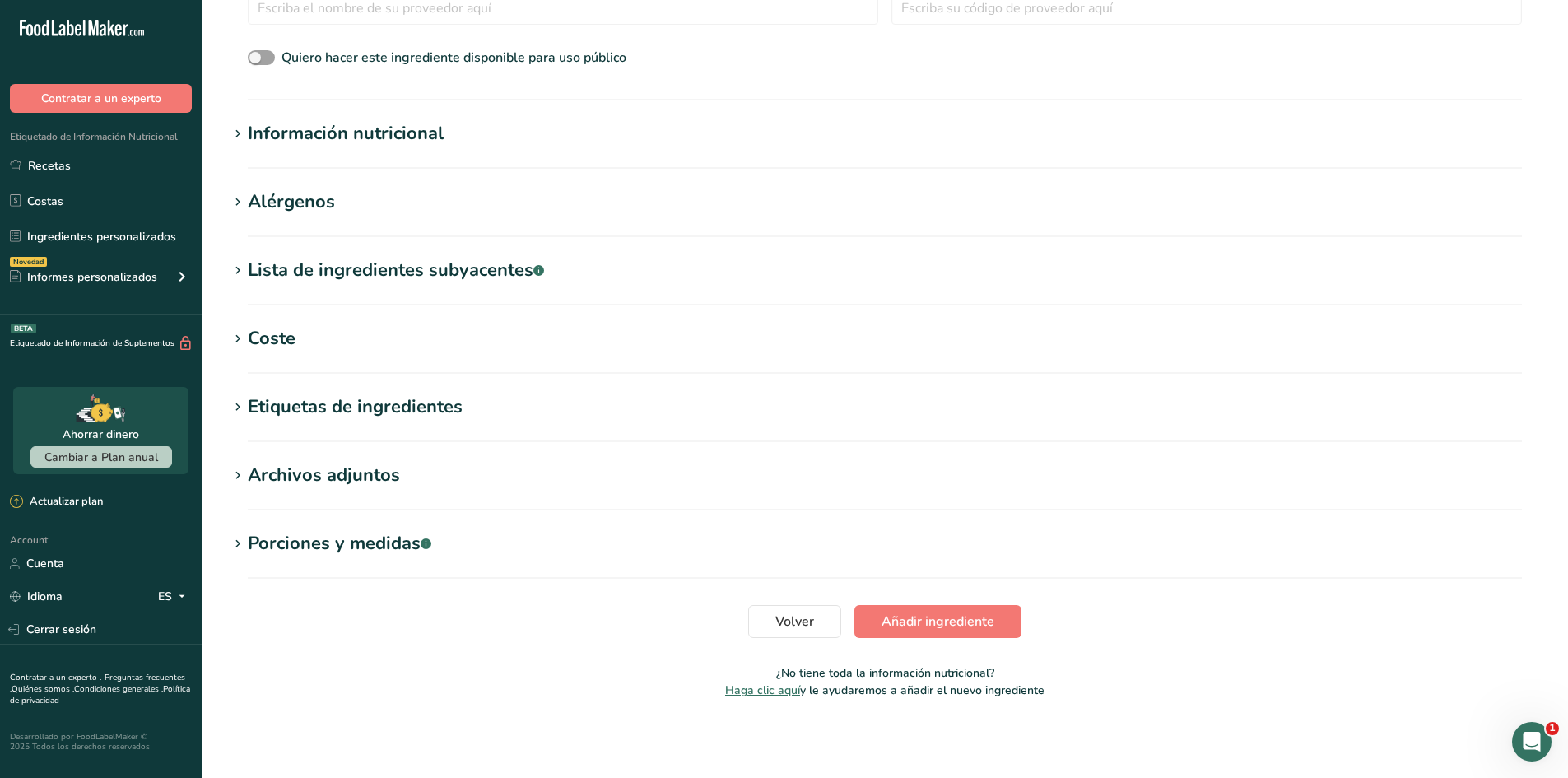
click at [342, 197] on h1 "Alérgenos" at bounding box center [885, 202] width 1314 height 27
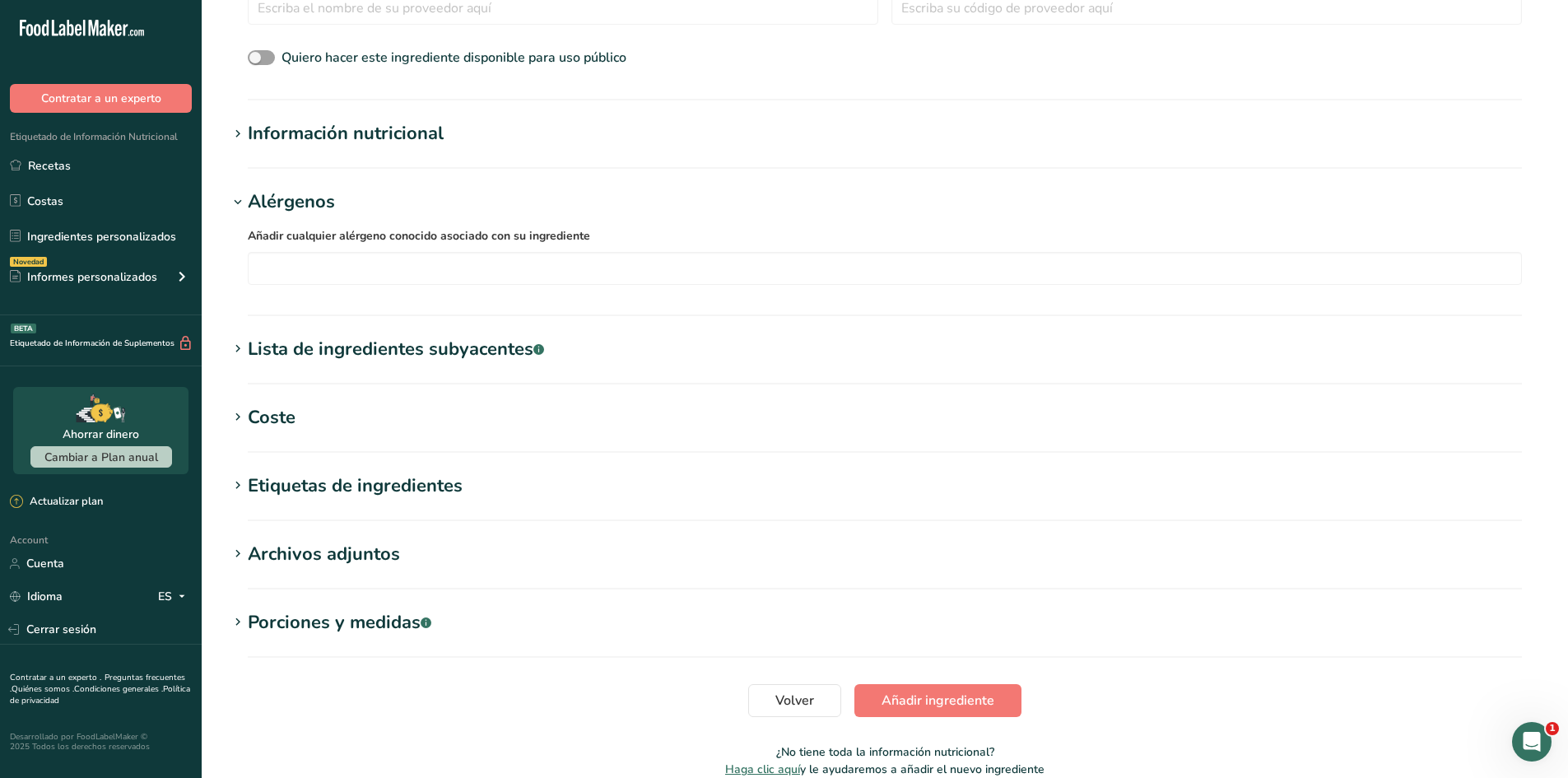
click at [342, 197] on h1 "Alérgenos" at bounding box center [885, 202] width 1314 height 27
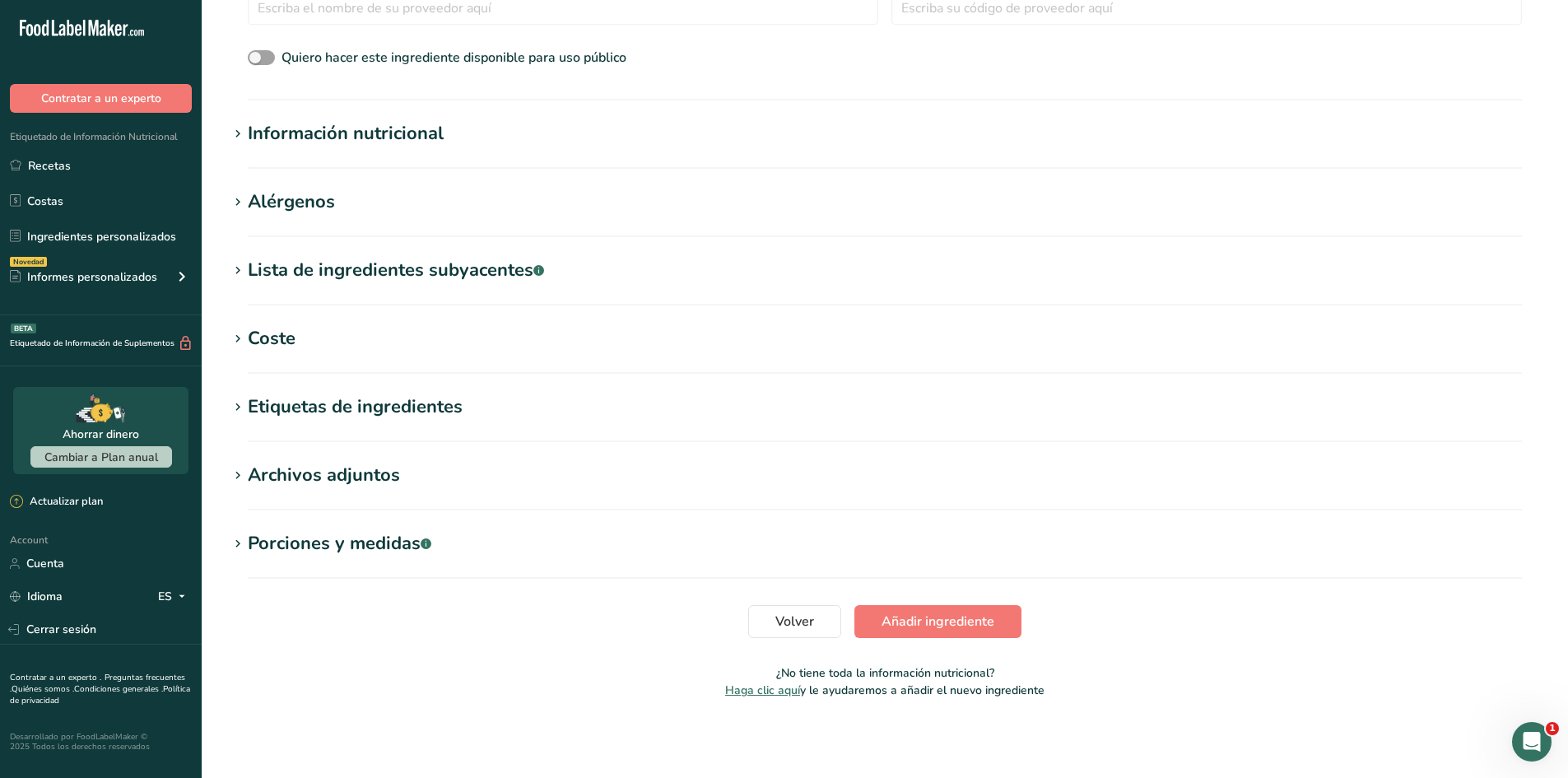
click at [357, 139] on div "Información nutricional" at bounding box center [346, 133] width 196 height 27
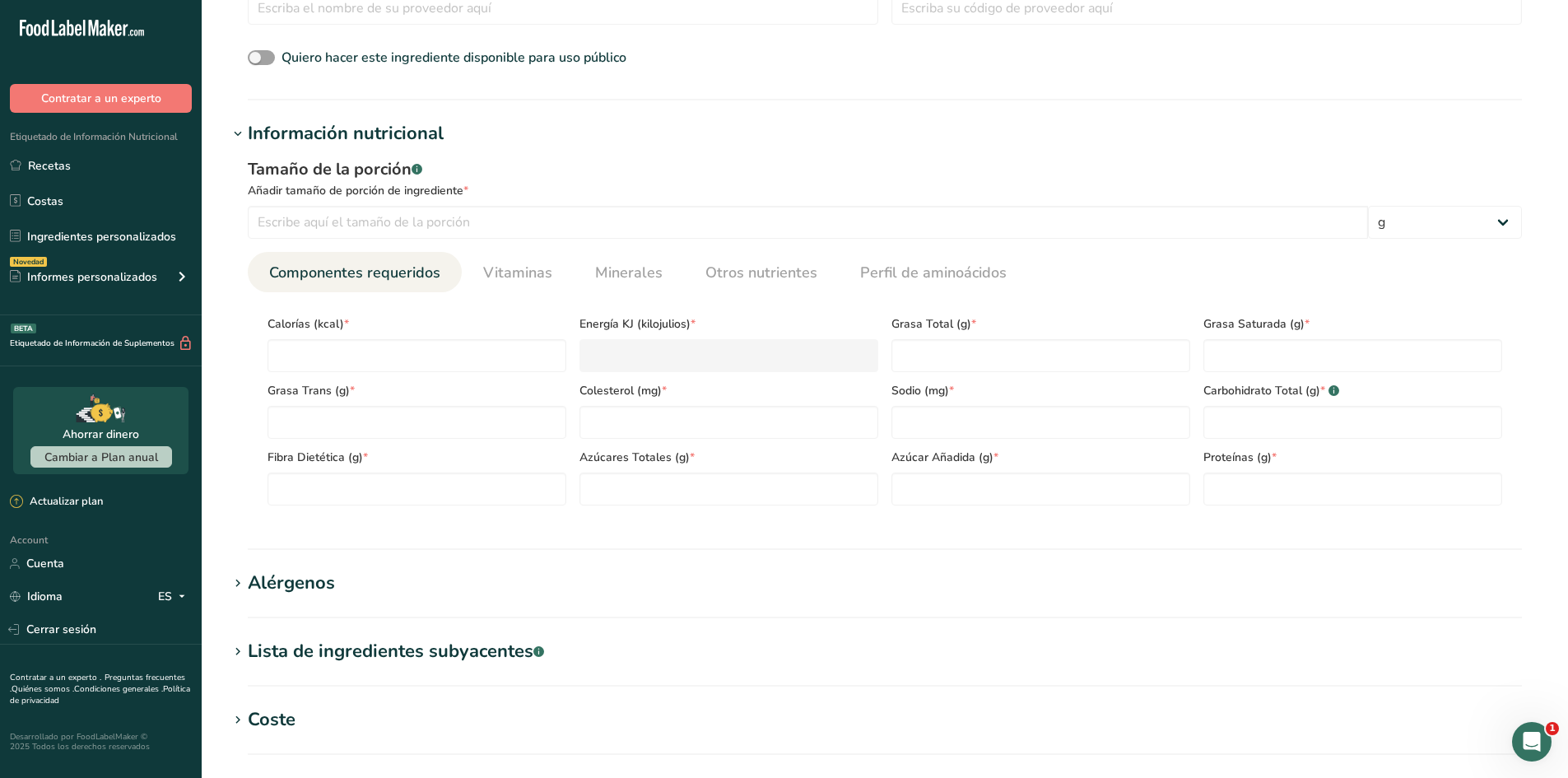
click at [357, 139] on div "Información nutricional" at bounding box center [346, 133] width 196 height 27
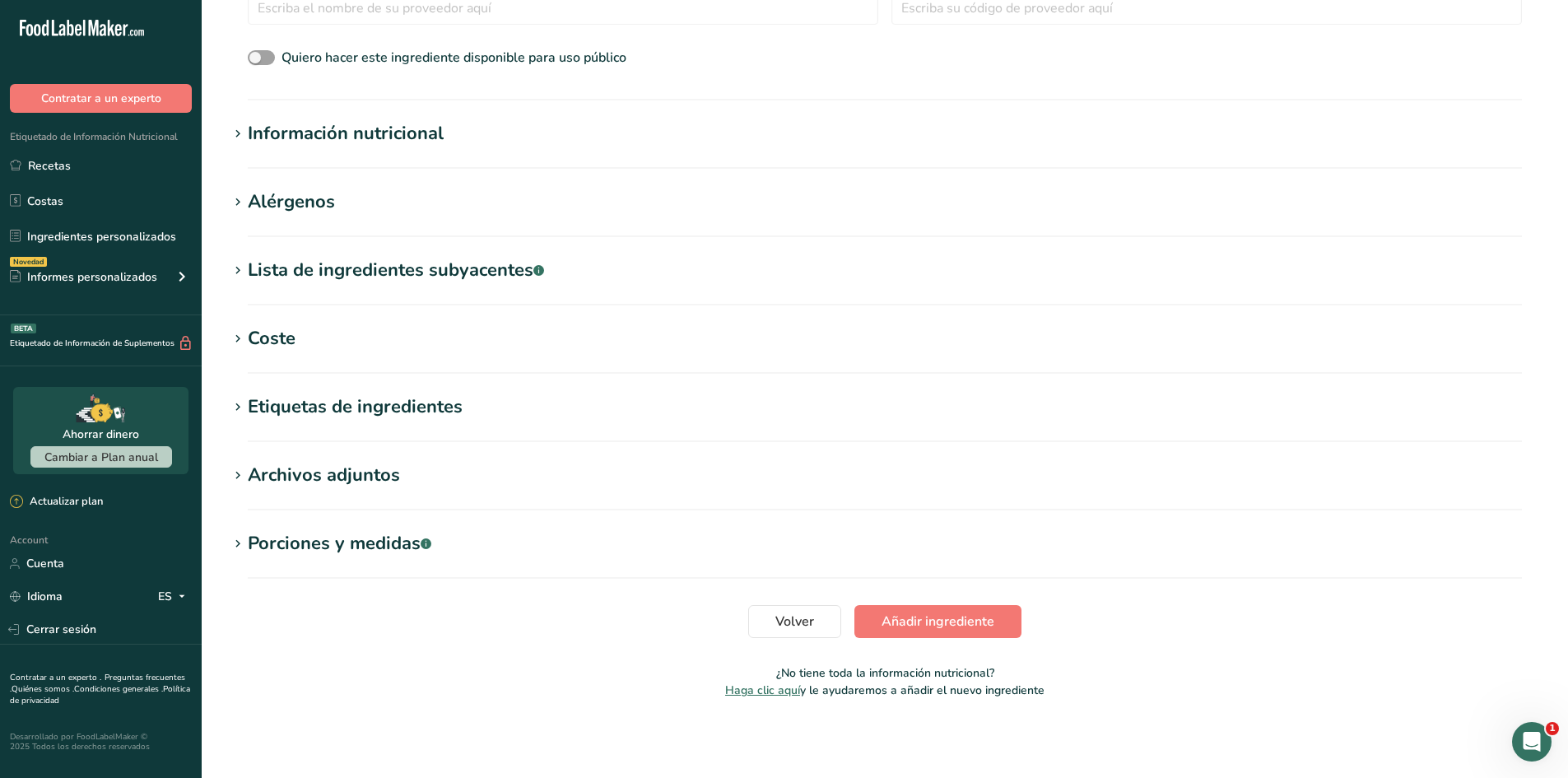
click at [348, 483] on div "Archivos adjuntos" at bounding box center [324, 475] width 153 height 27
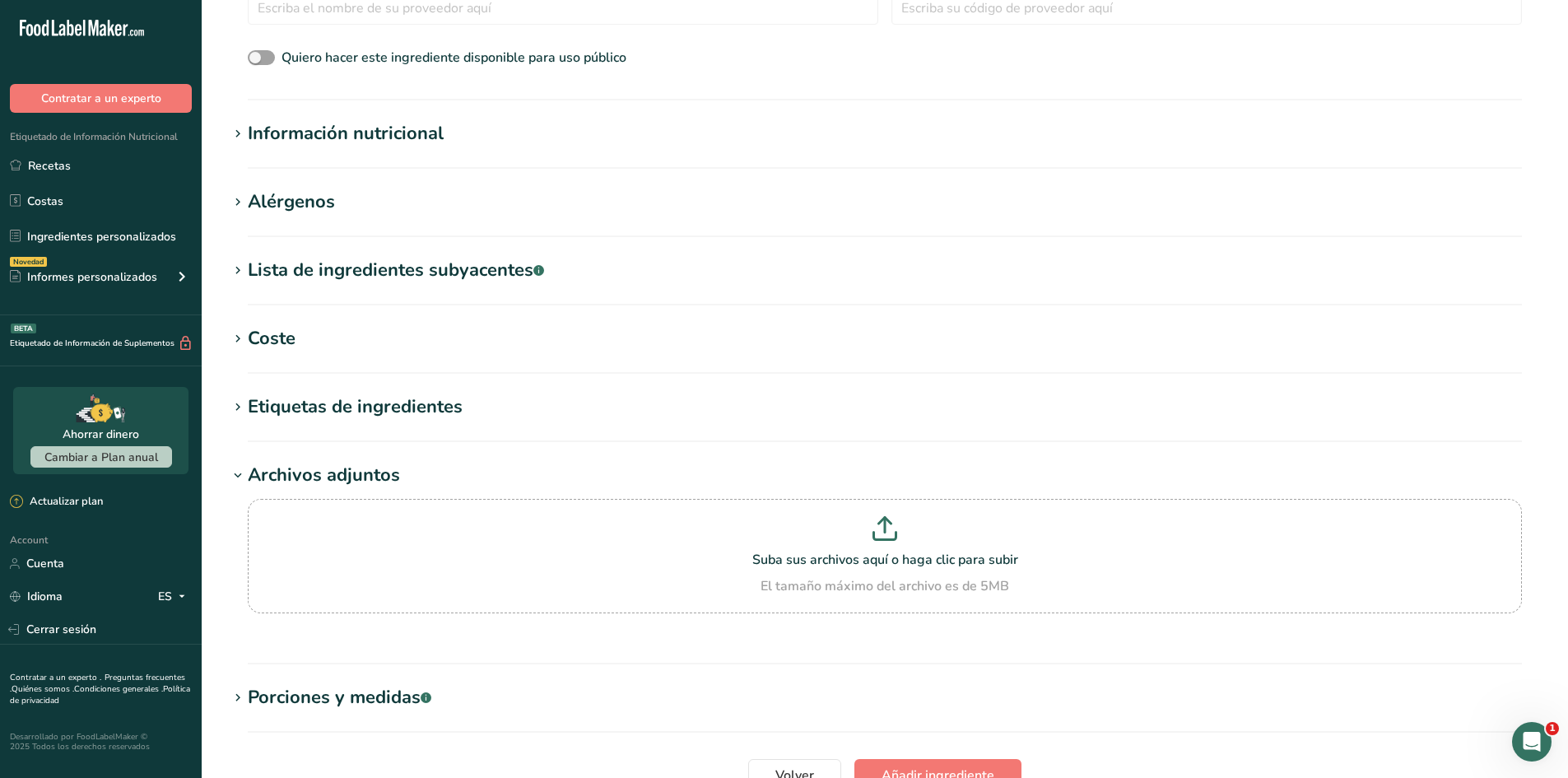
click at [346, 481] on div "Archivos adjuntos" at bounding box center [324, 475] width 153 height 27
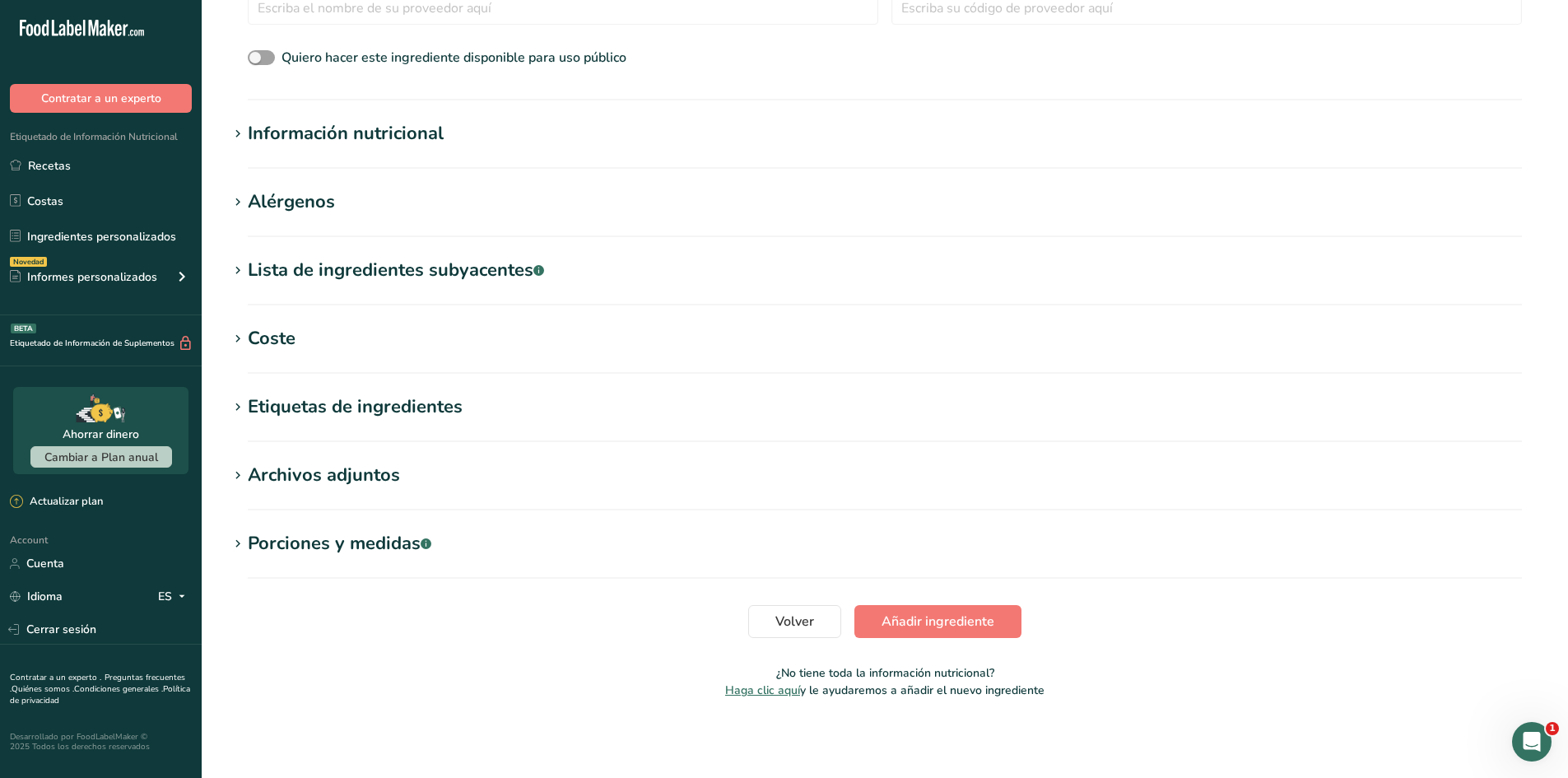
click at [357, 397] on div "Etiquetas de ingredientes" at bounding box center [355, 406] width 215 height 27
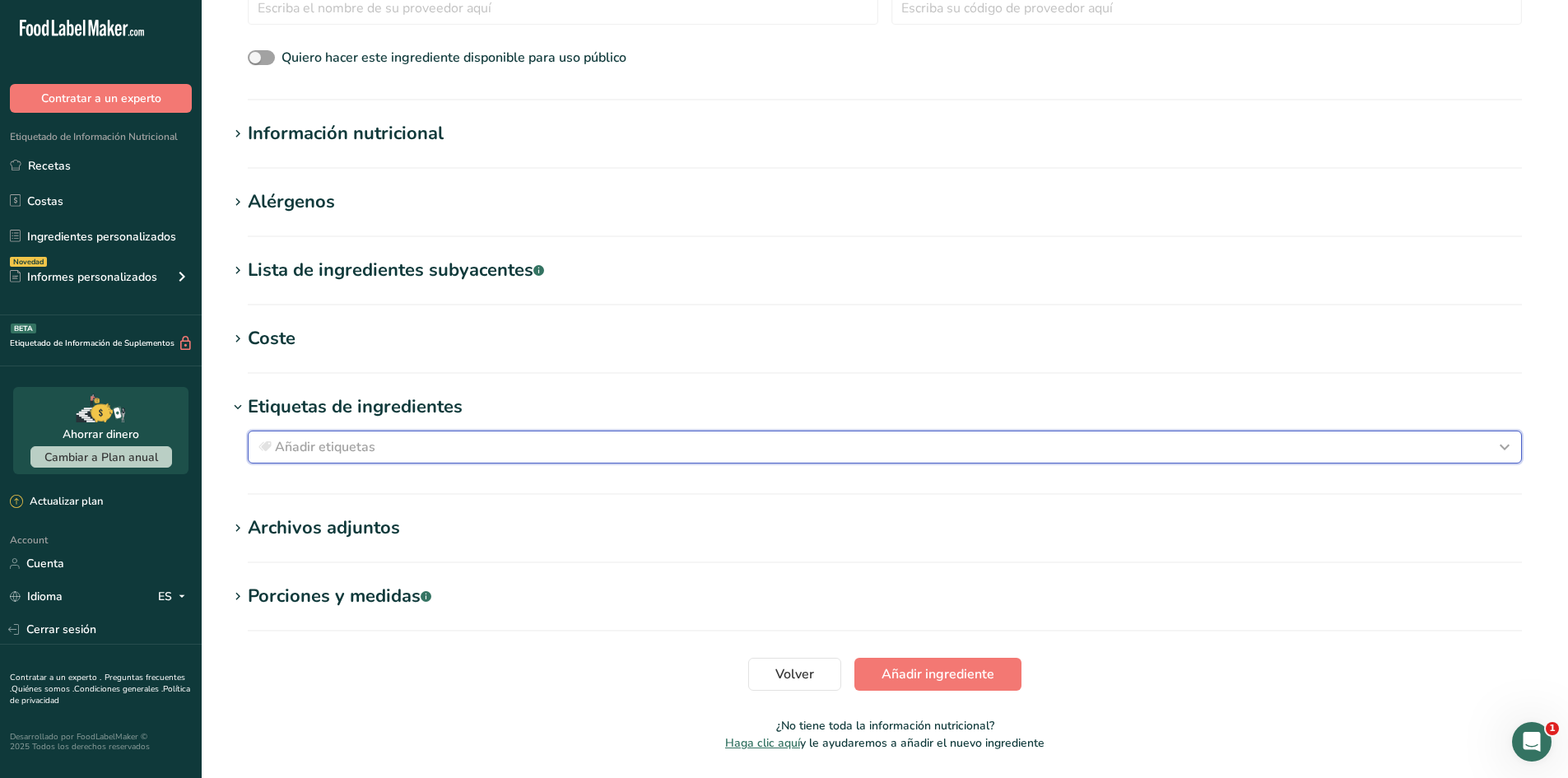
click at [380, 439] on div "Añadir etiquetas" at bounding box center [885, 446] width 1260 height 19
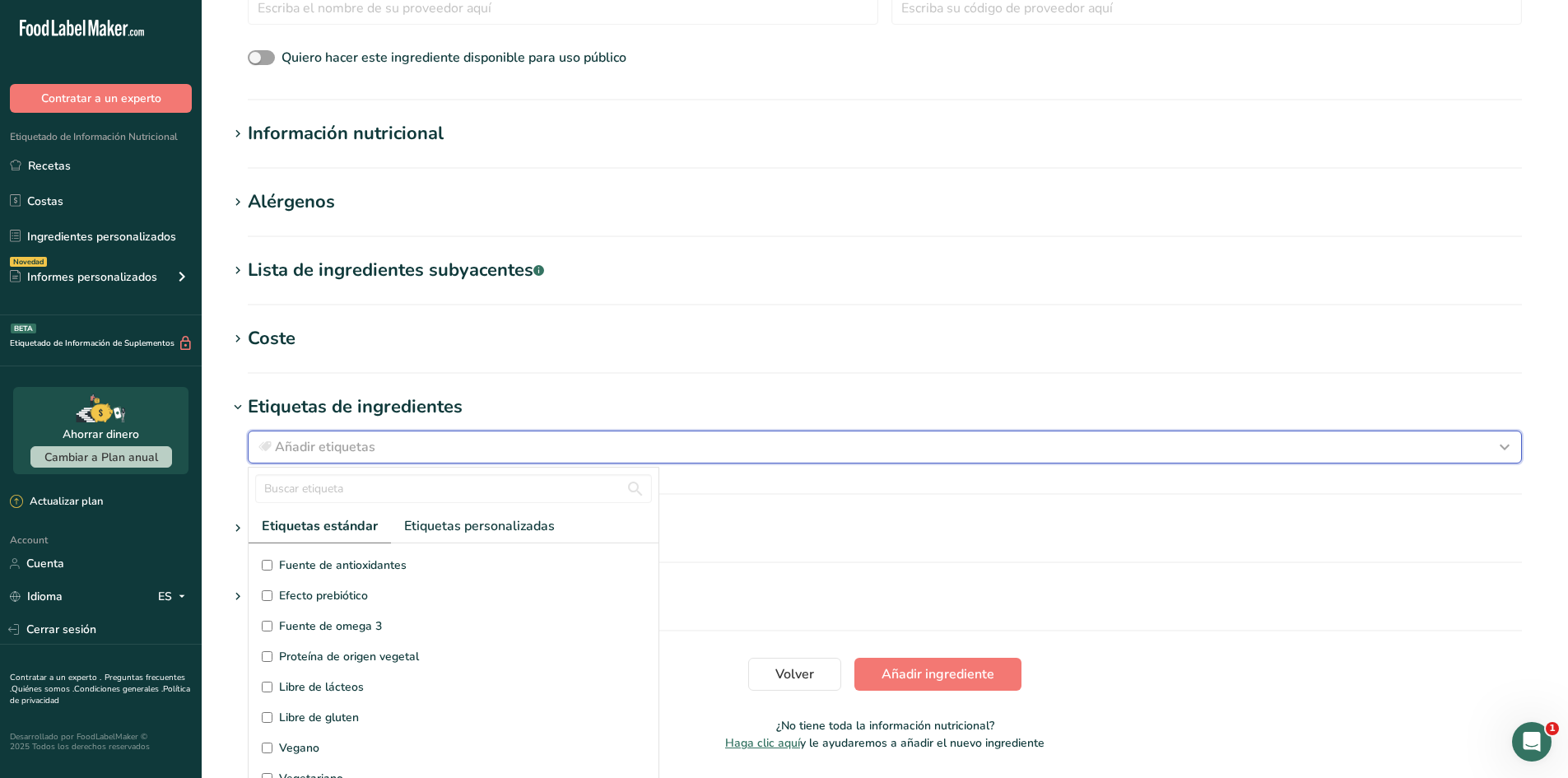
click at [380, 439] on div "Añadir etiquetas" at bounding box center [885, 446] width 1260 height 19
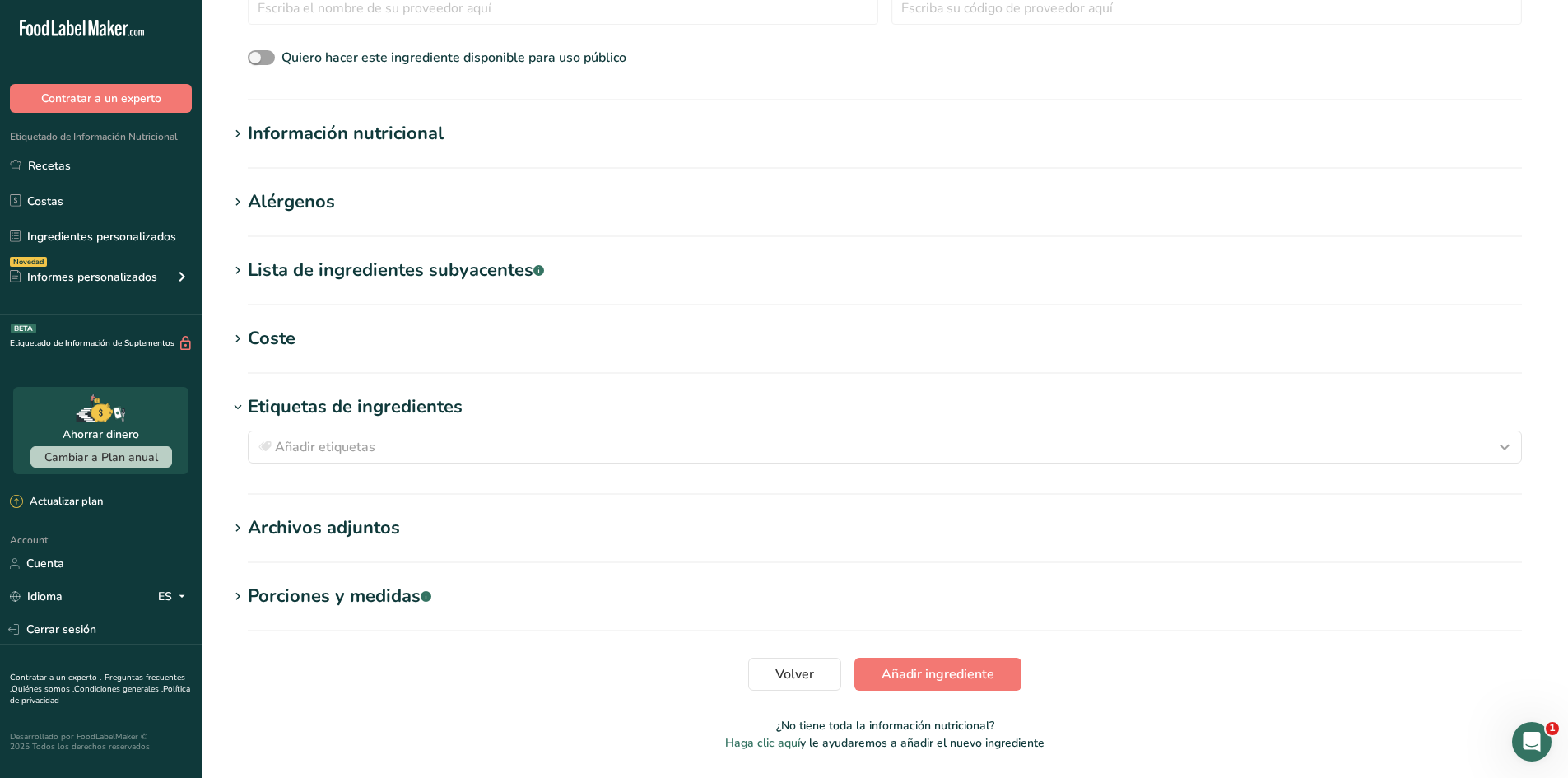
click at [398, 518] on div "Archivos adjuntos" at bounding box center [324, 527] width 153 height 27
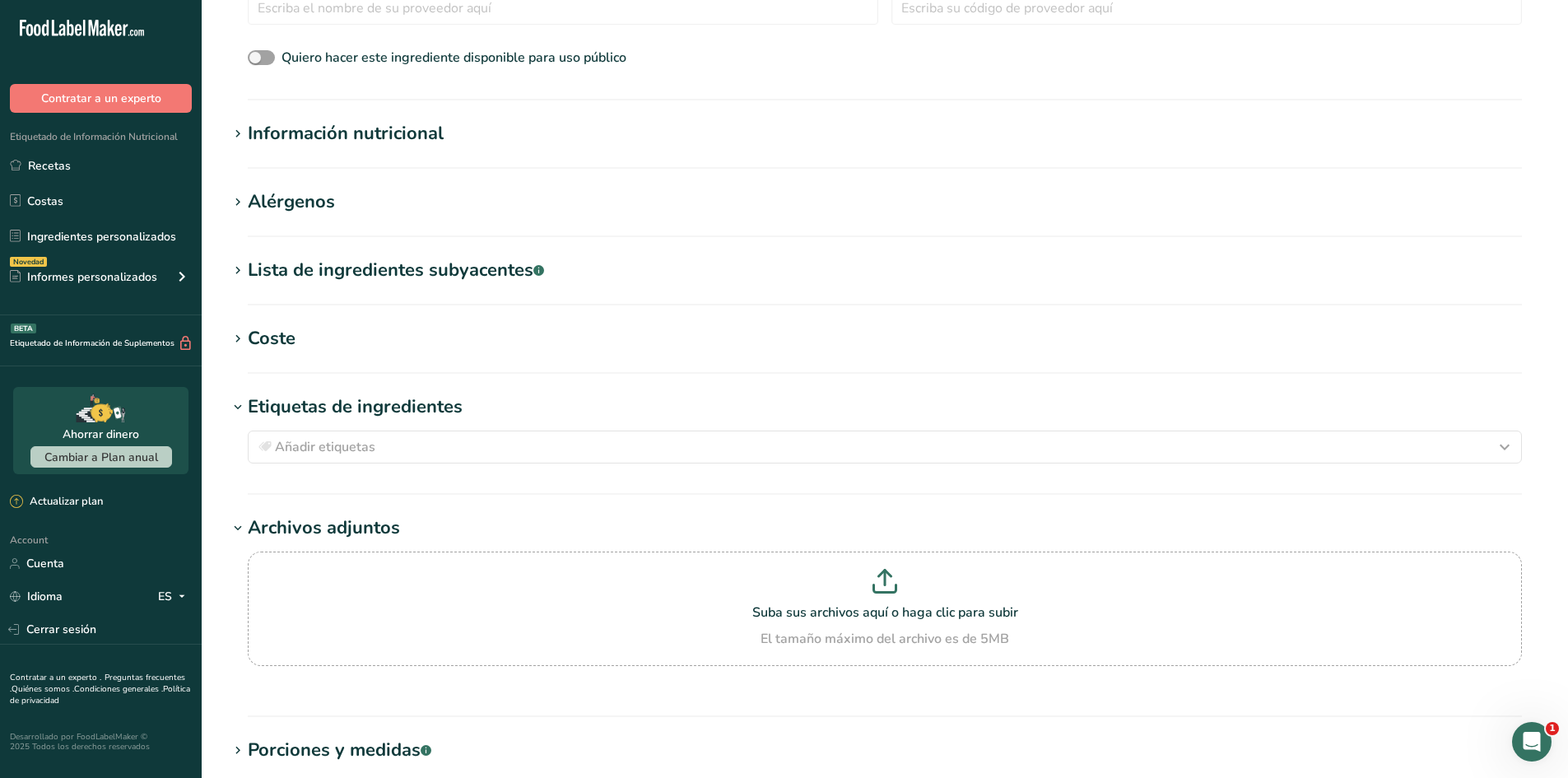
click at [398, 518] on div "Archivos adjuntos" at bounding box center [324, 527] width 153 height 27
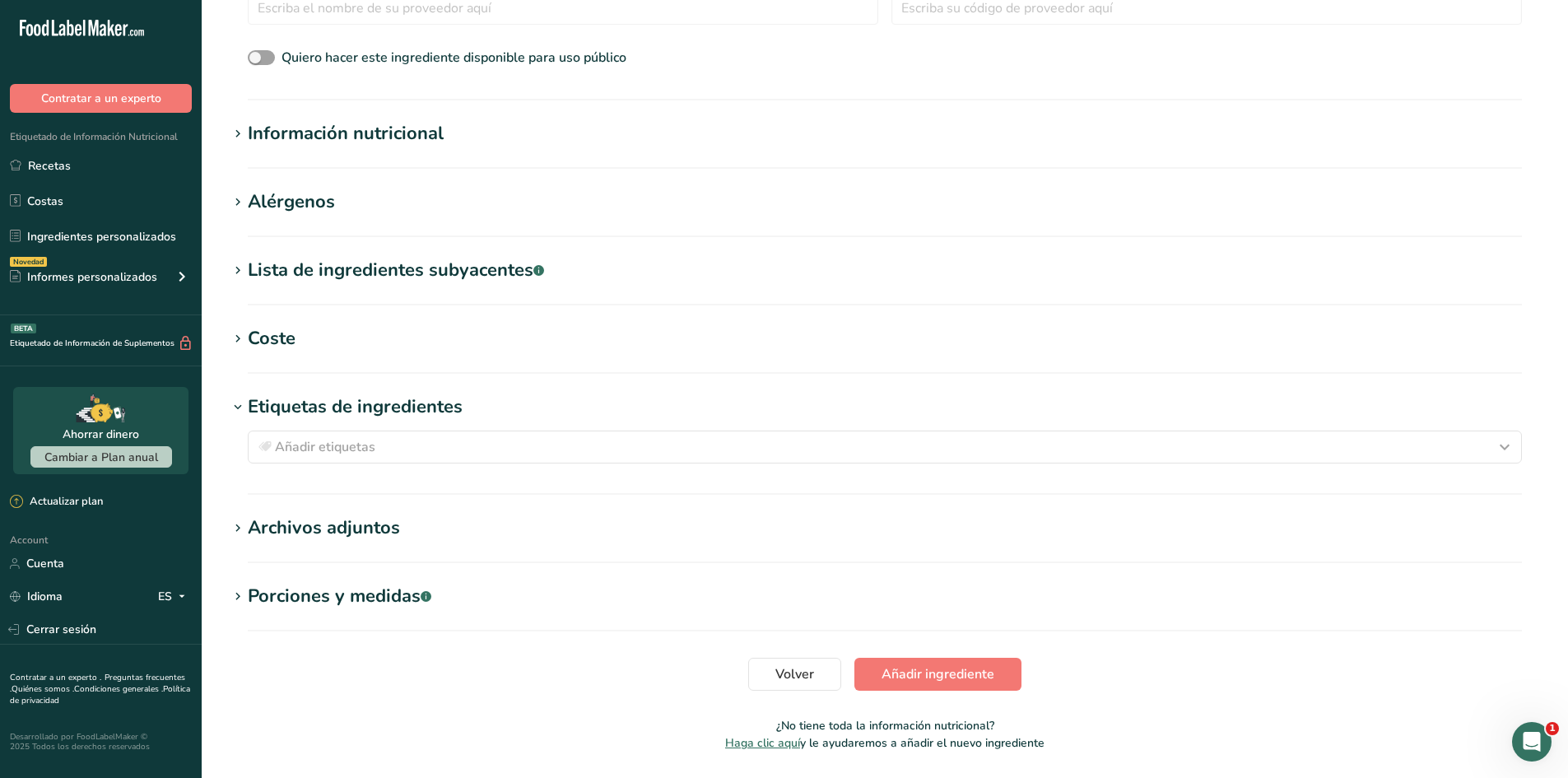
click at [369, 292] on section "Lista de ingredientes subyacentes .a-a{fill:#347362;}.b-a{fill:#fff;} Traducir" at bounding box center [885, 281] width 1314 height 48
click at [368, 282] on div "Lista de ingredientes subyacentes .a-a{fill:#347362;}.b-a{fill:#fff;}" at bounding box center [396, 270] width 296 height 27
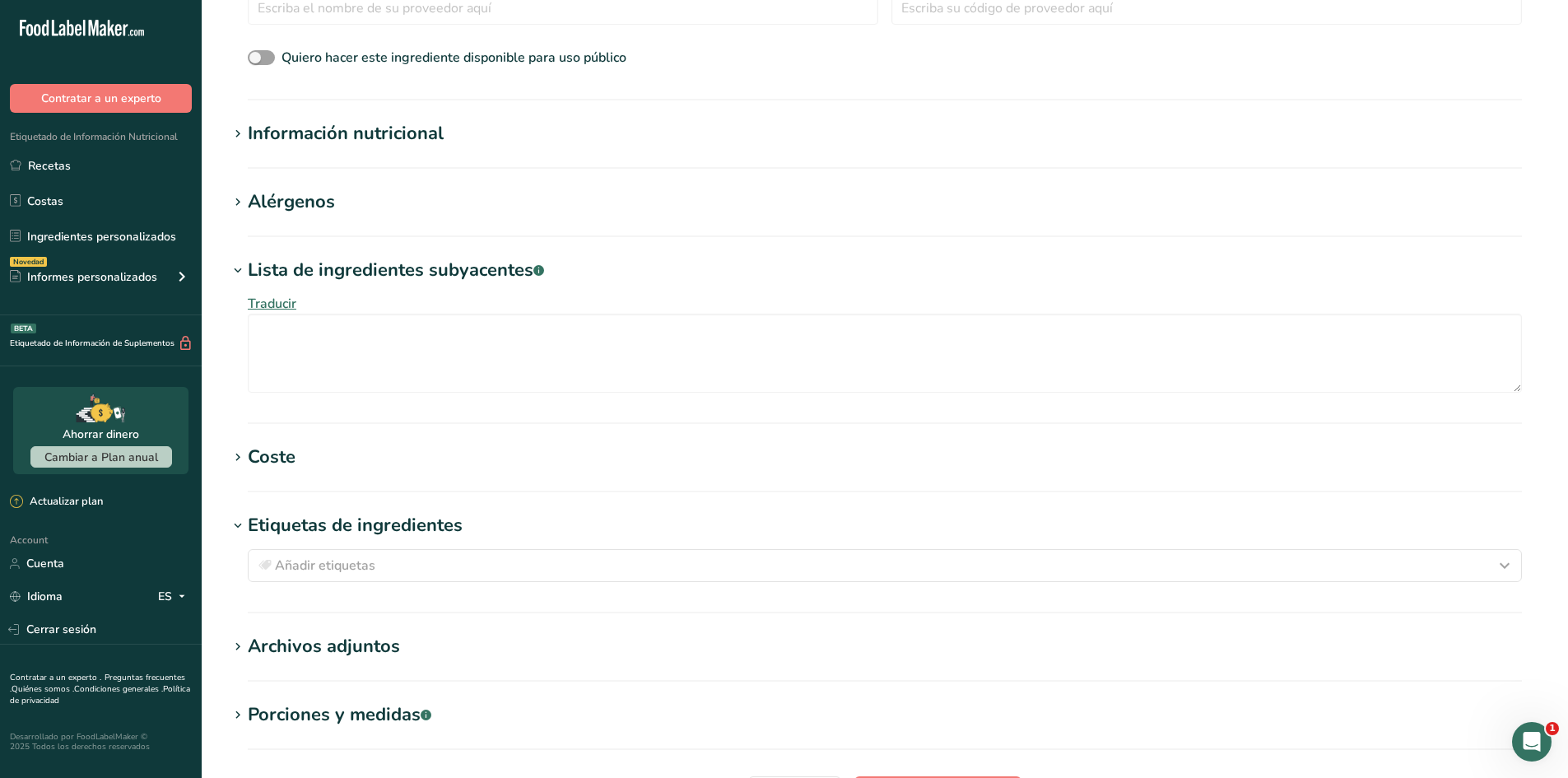
click at [363, 276] on div "Lista de ingredientes subyacentes .a-a{fill:#347362;}.b-a{fill:#fff;}" at bounding box center [396, 270] width 296 height 27
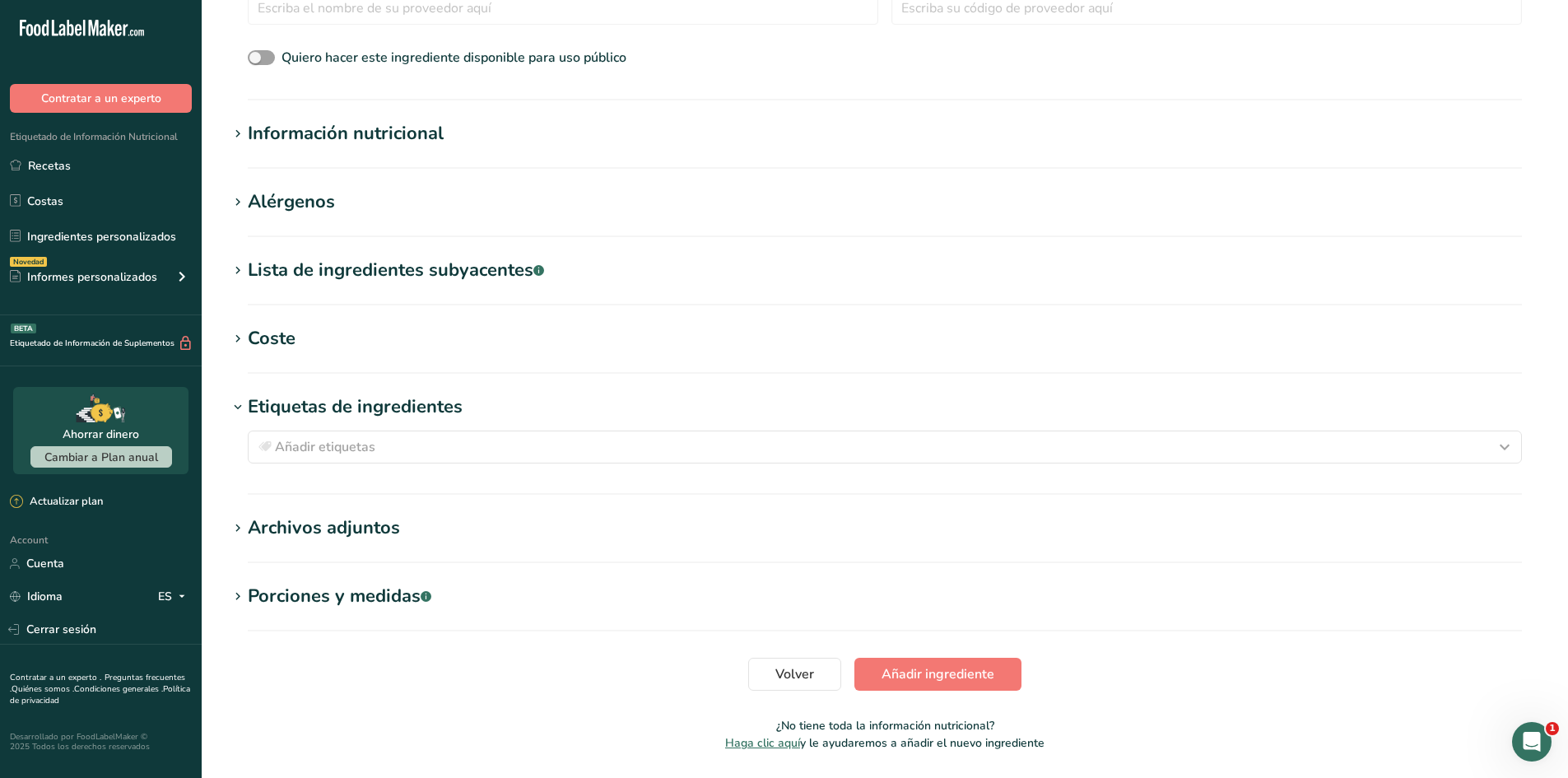
click at [339, 212] on h1 "Alérgenos" at bounding box center [885, 202] width 1314 height 27
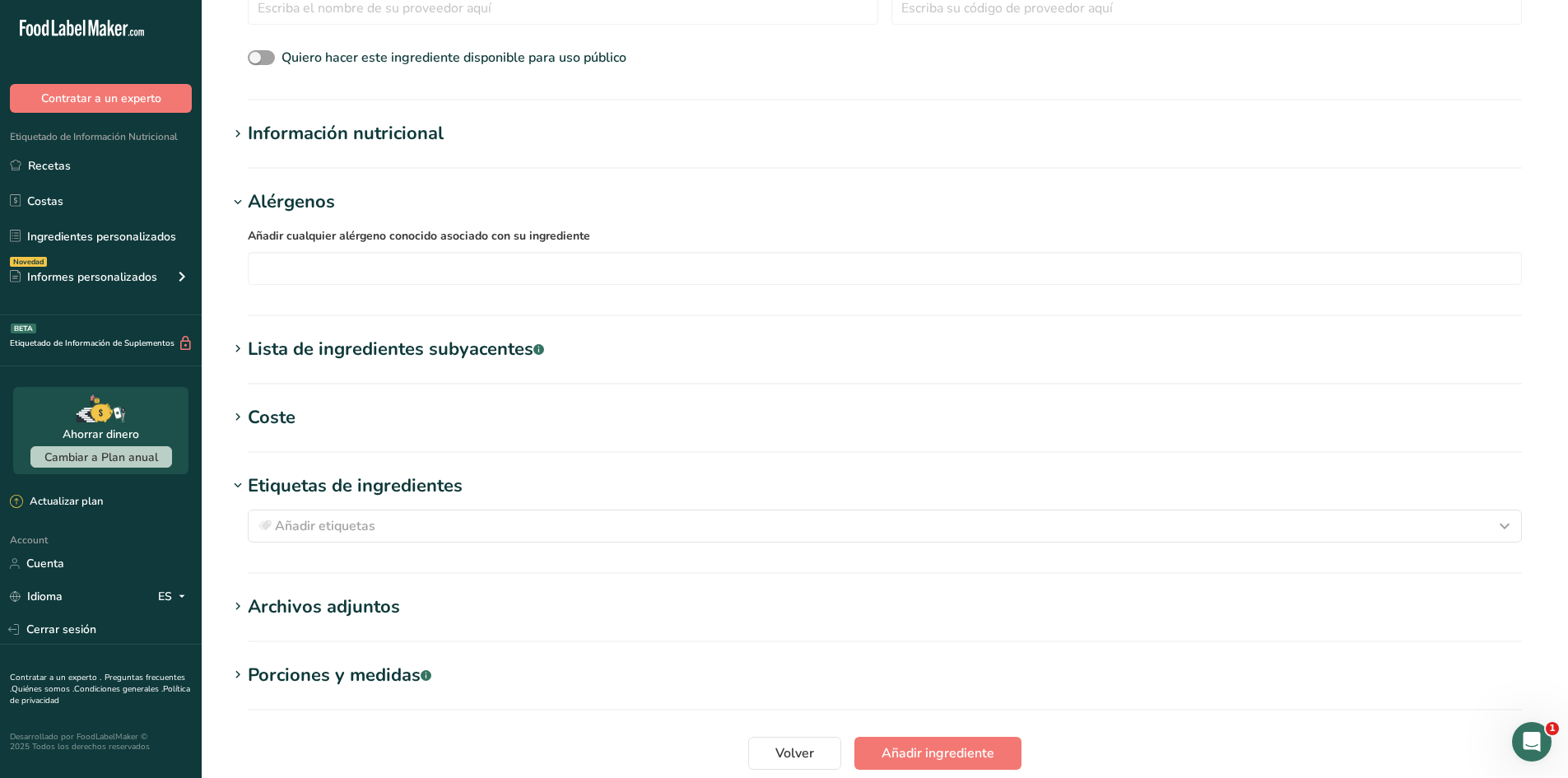
click at [333, 208] on div "Alérgenos" at bounding box center [292, 202] width 87 height 27
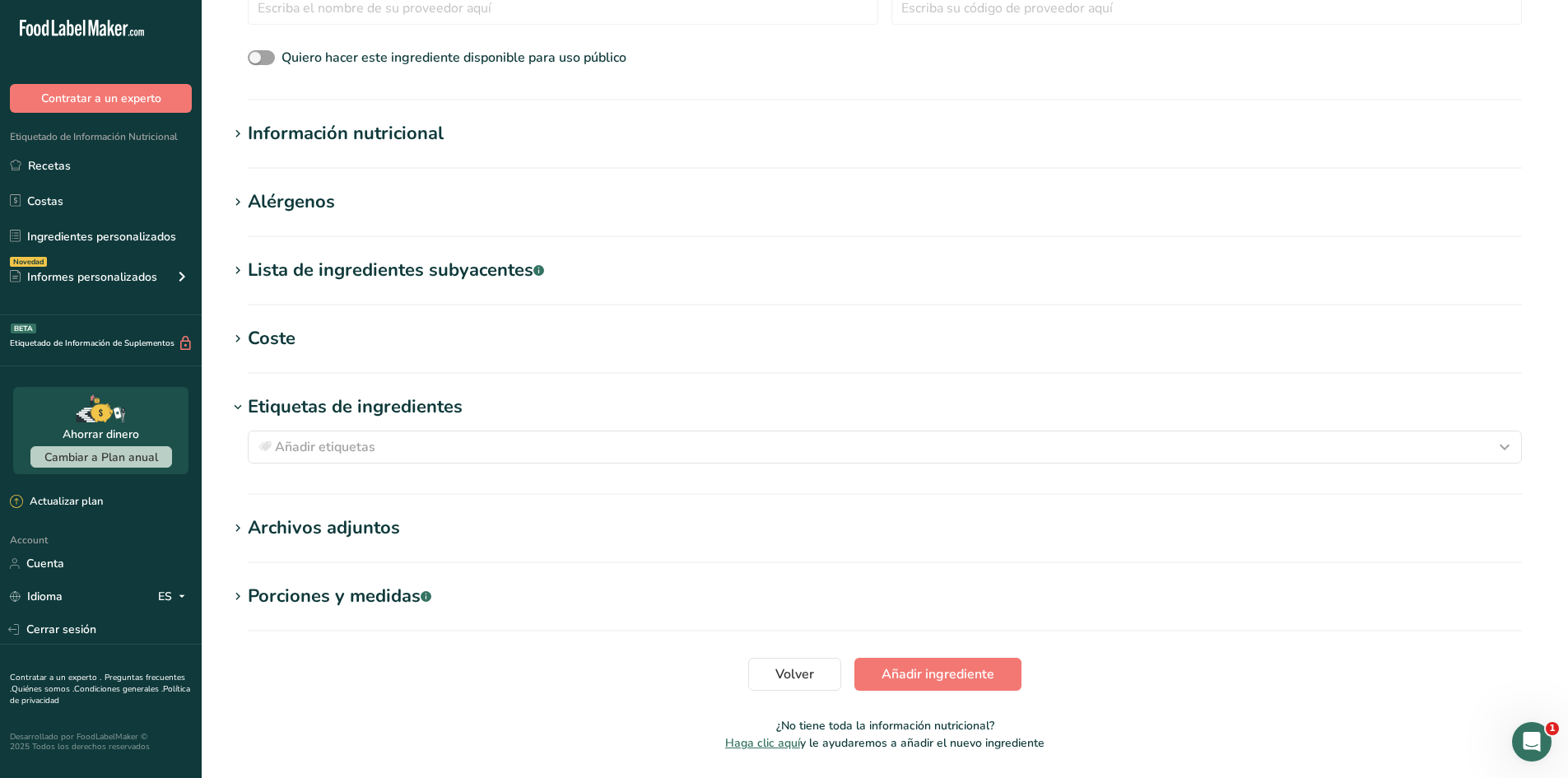
click at [348, 134] on div "Información nutricional" at bounding box center [346, 133] width 196 height 27
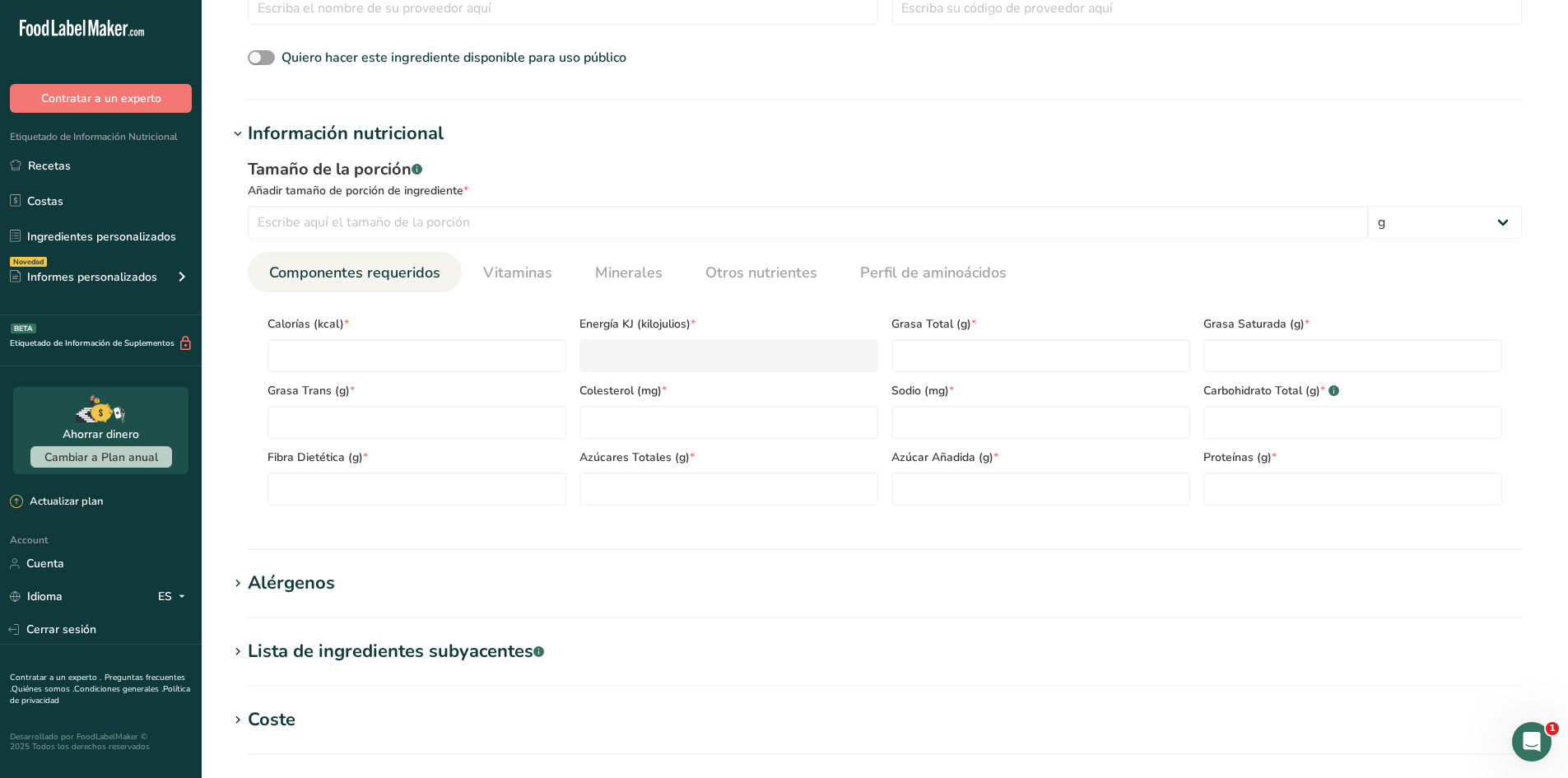
click at [348, 134] on div "Información nutricional" at bounding box center [346, 133] width 196 height 27
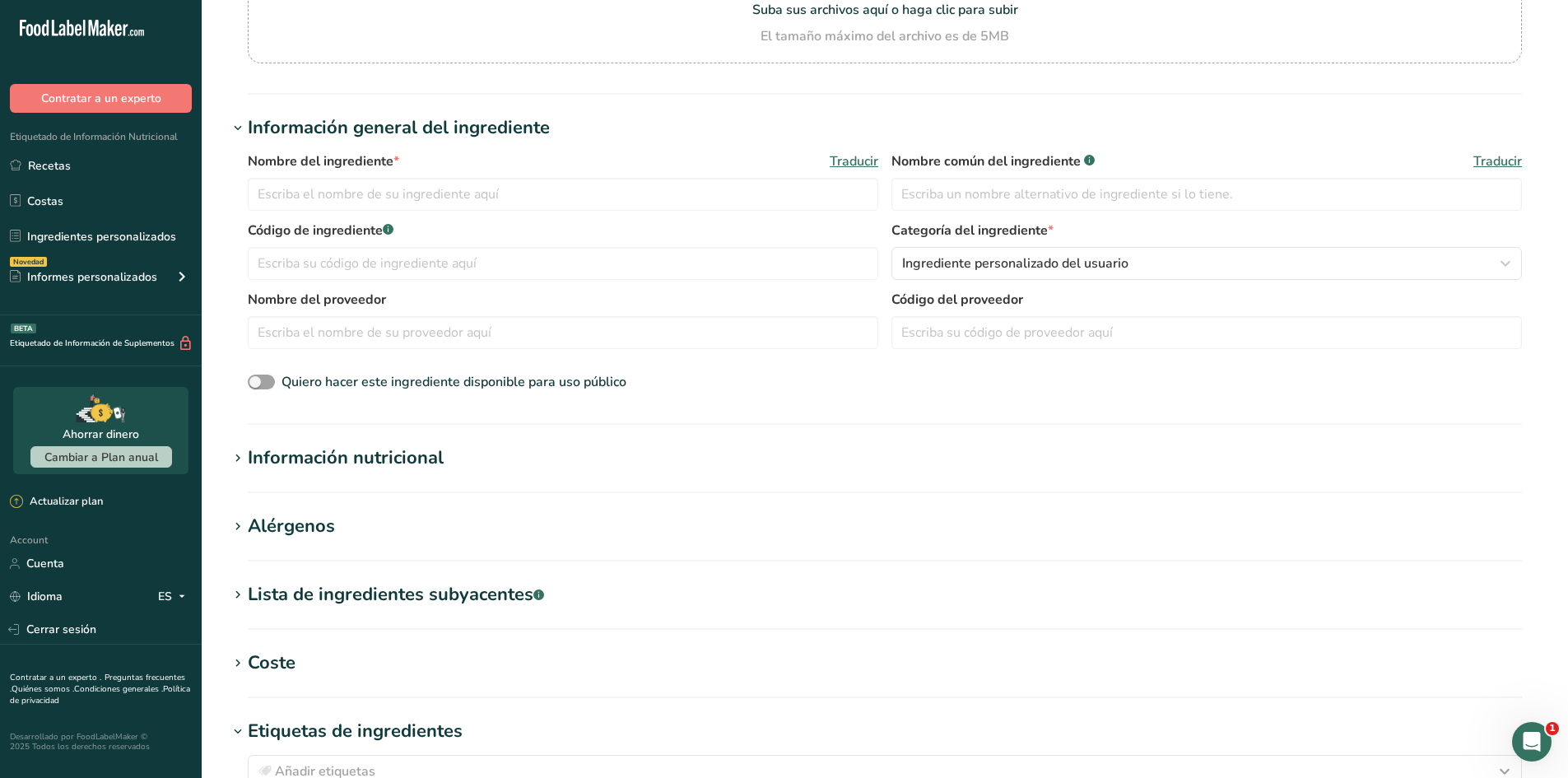
scroll to position [247, 0]
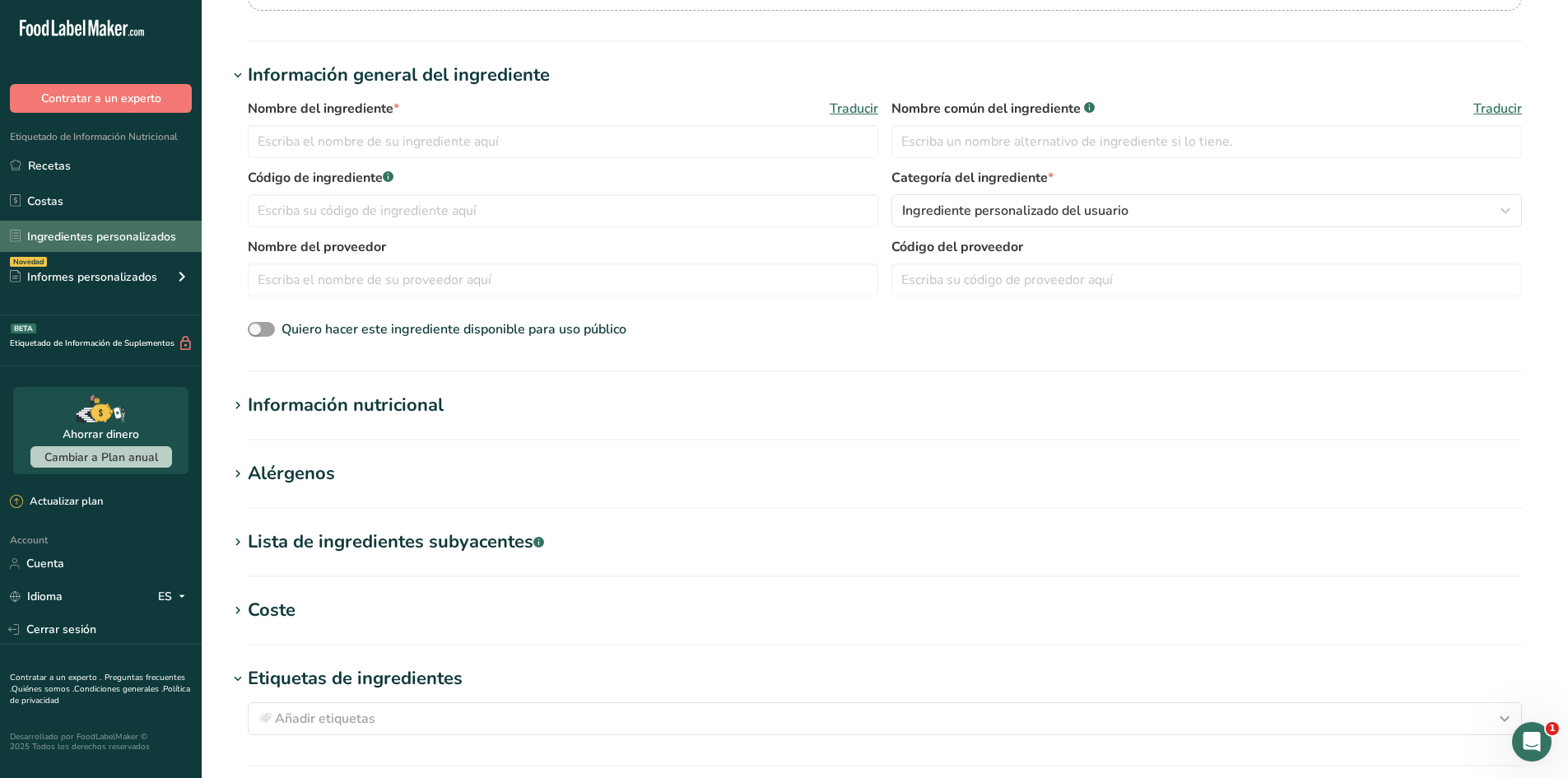
click at [107, 245] on link "Ingredientes personalizados" at bounding box center [101, 236] width 202 height 31
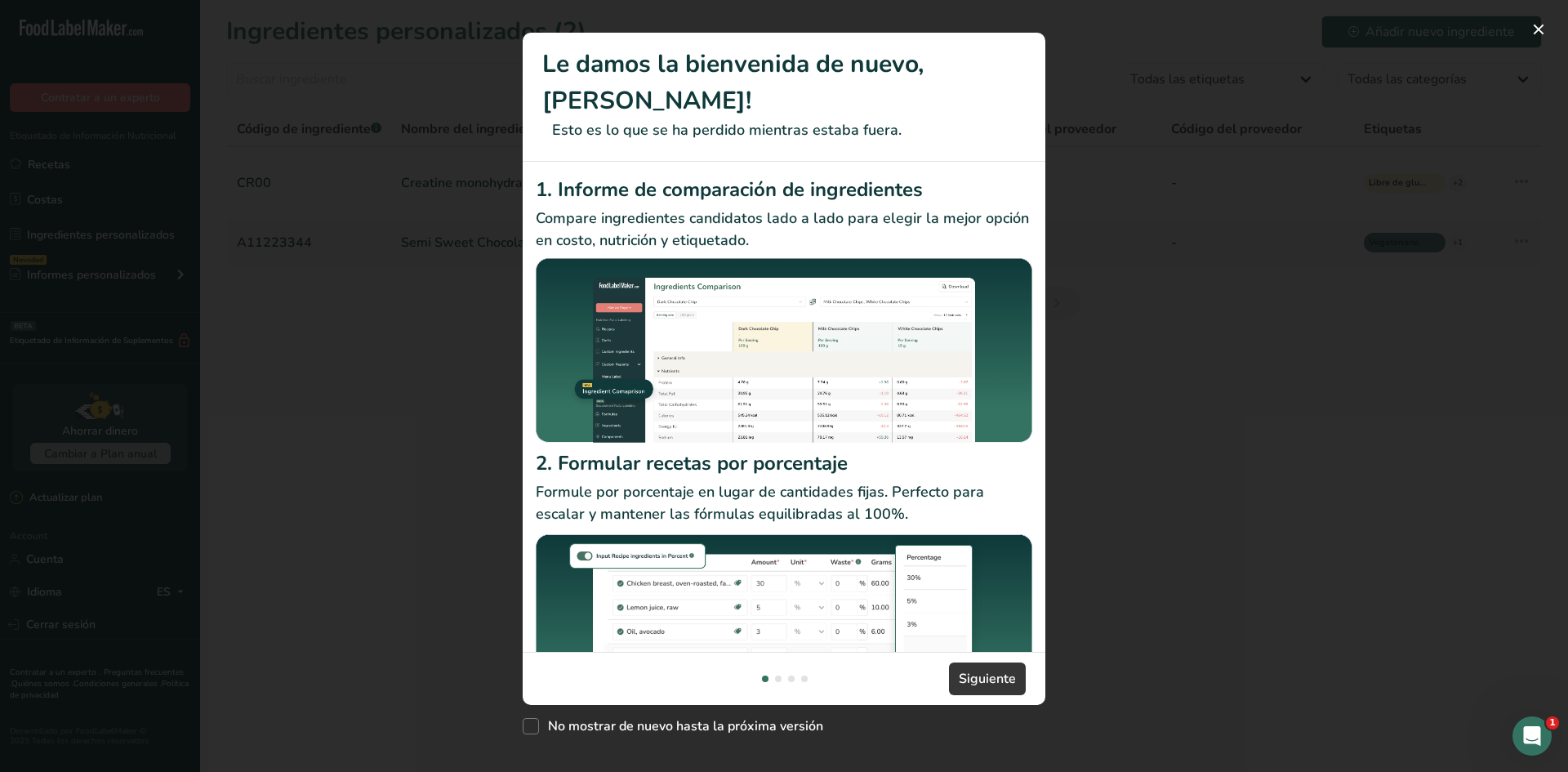
click at [1104, 32] on div "New Features" at bounding box center [784, 386] width 1568 height 772
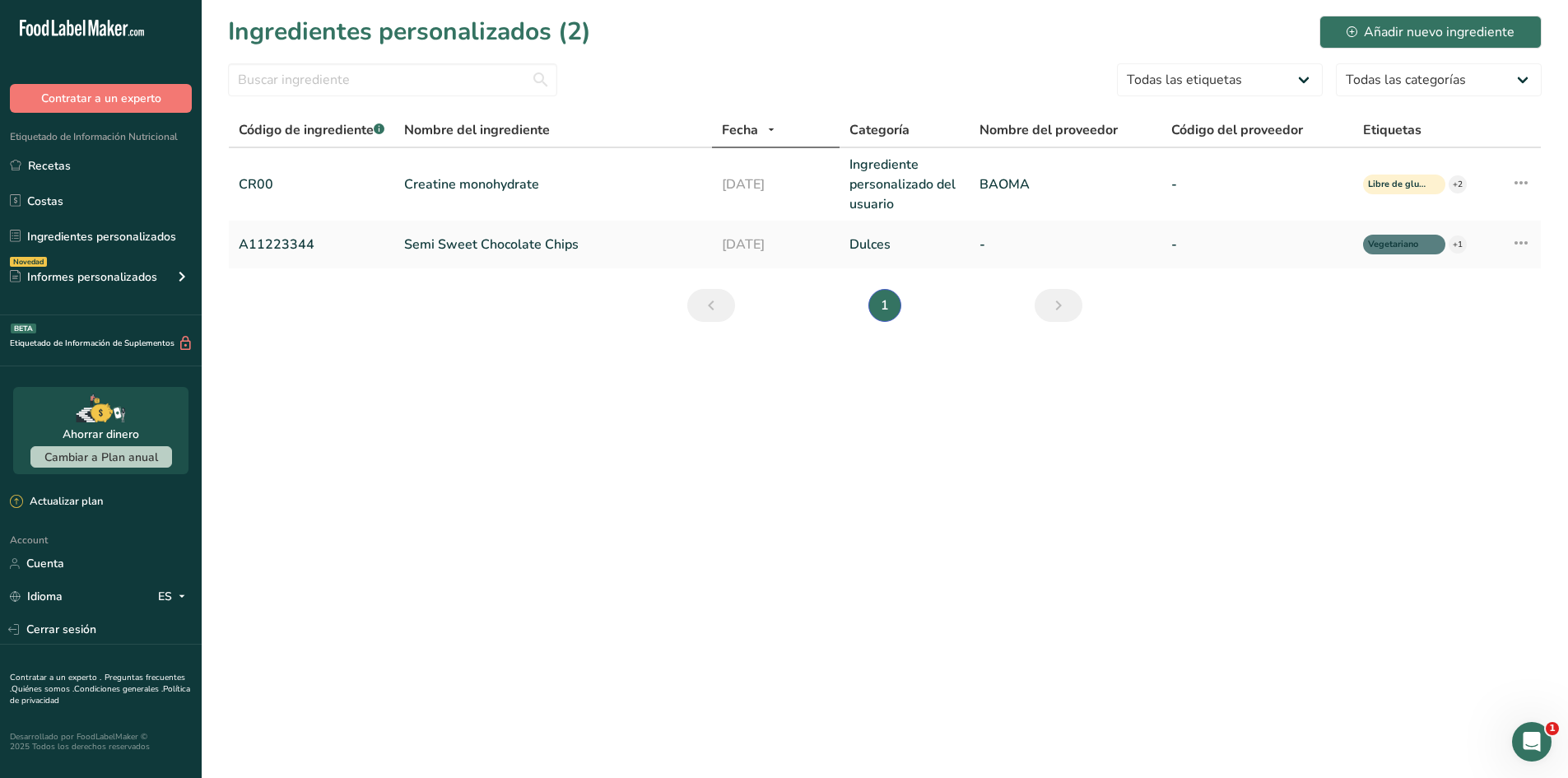
click at [658, 666] on main "Ingredientes personalizados (2) Añadir nuevo ingrediente Todas las etiquetas Fu…" at bounding box center [784, 389] width 1568 height 778
click at [1530, 720] on div "Abrir Intercom Messenger" at bounding box center [1529, 738] width 55 height 55
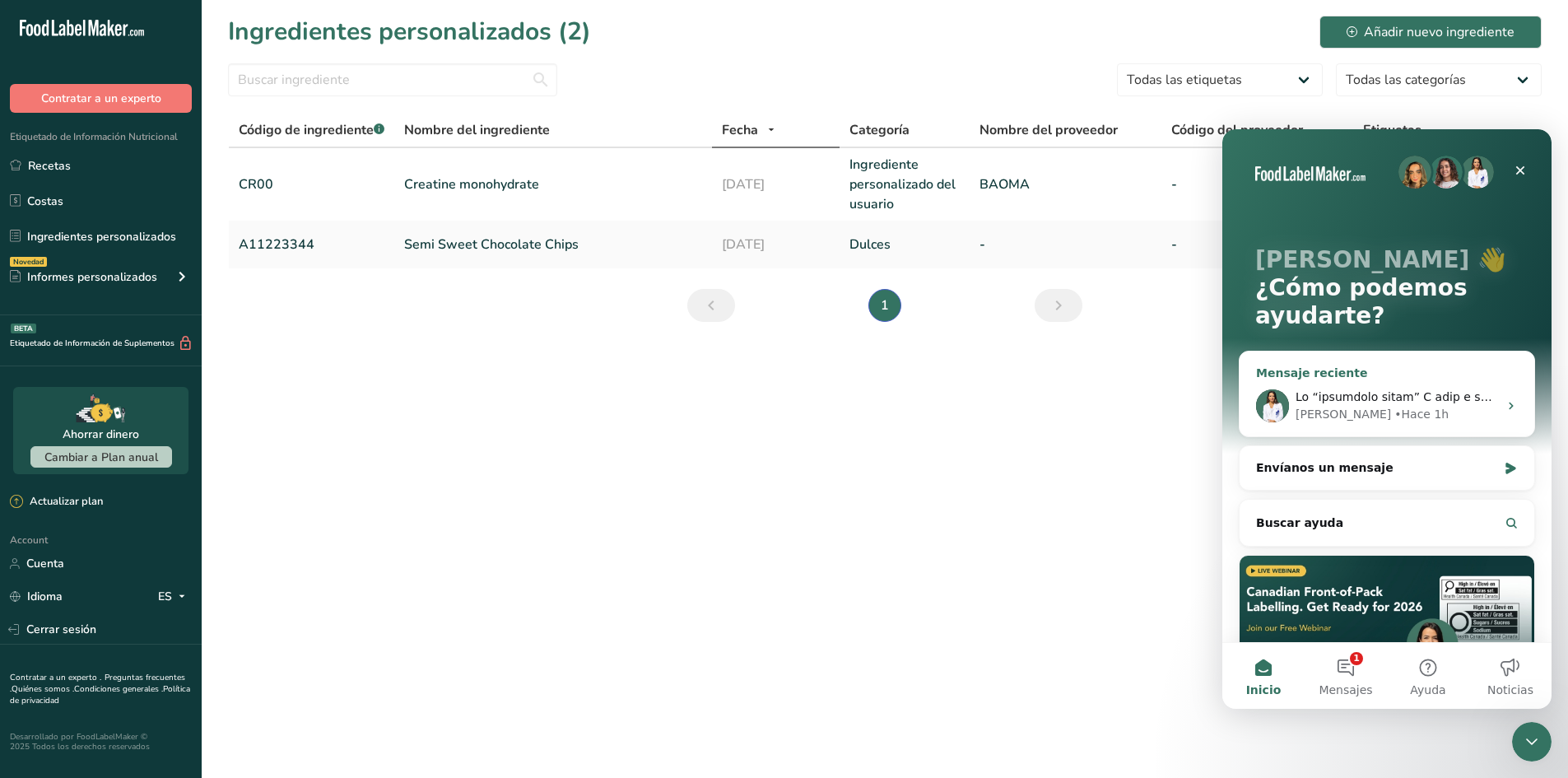
click at [1385, 408] on div "Rana • Hace 1h" at bounding box center [1397, 414] width 203 height 18
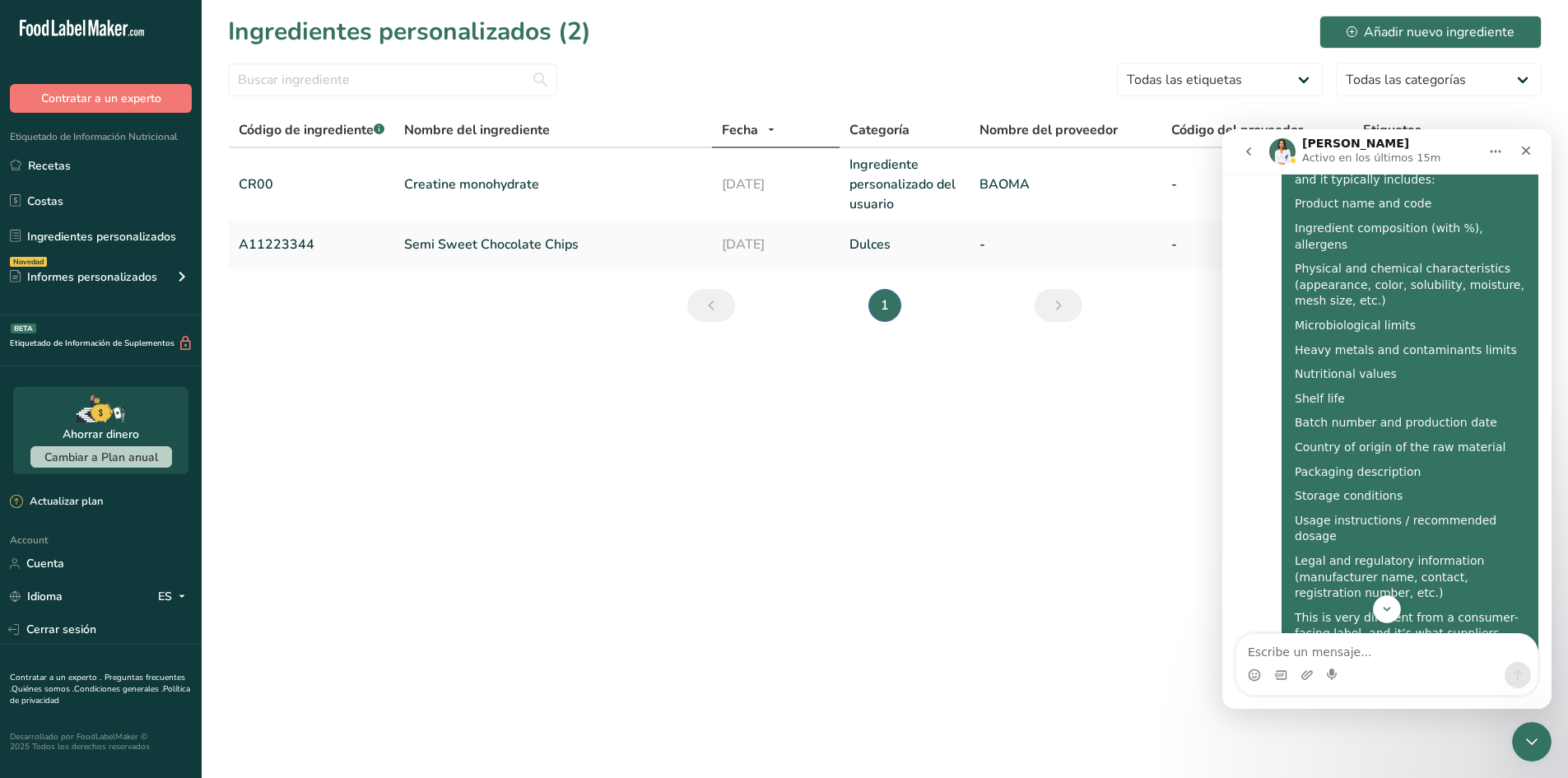
scroll to position [910, 0]
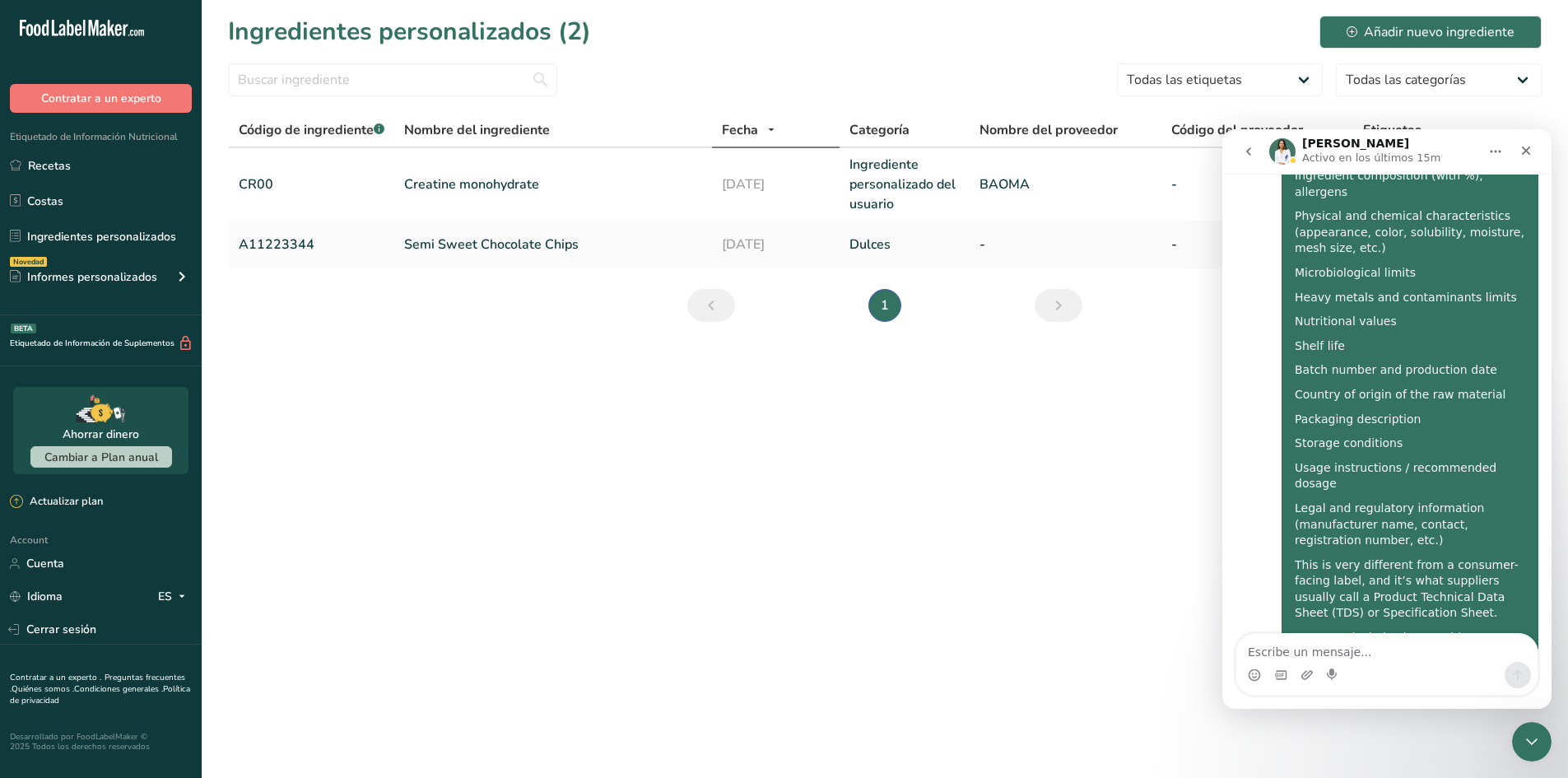
click at [1245, 156] on icon "go back" at bounding box center [1249, 152] width 13 height 13
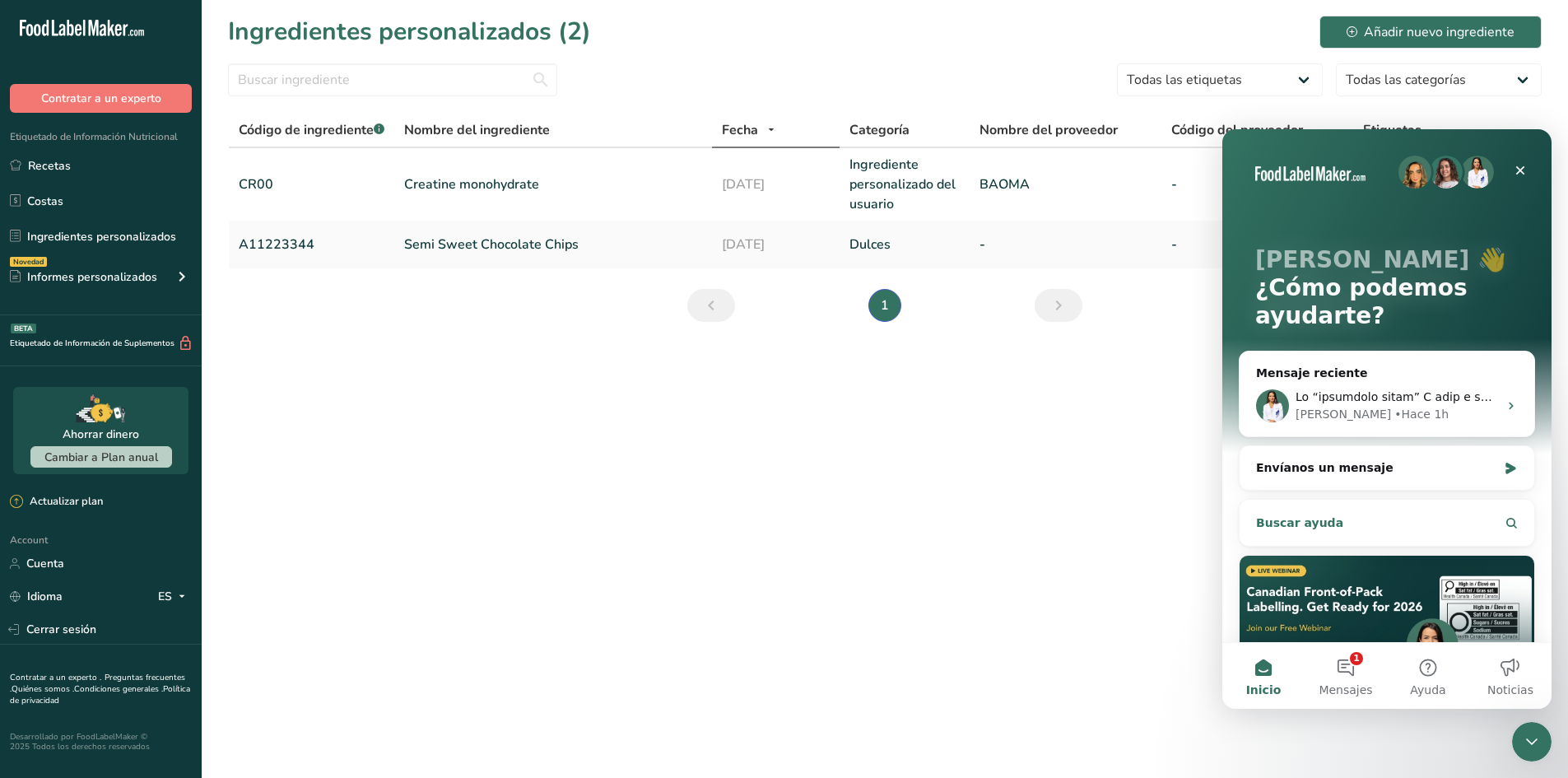
click at [1350, 528] on button "Buscar ayuda" at bounding box center [1388, 523] width 281 height 33
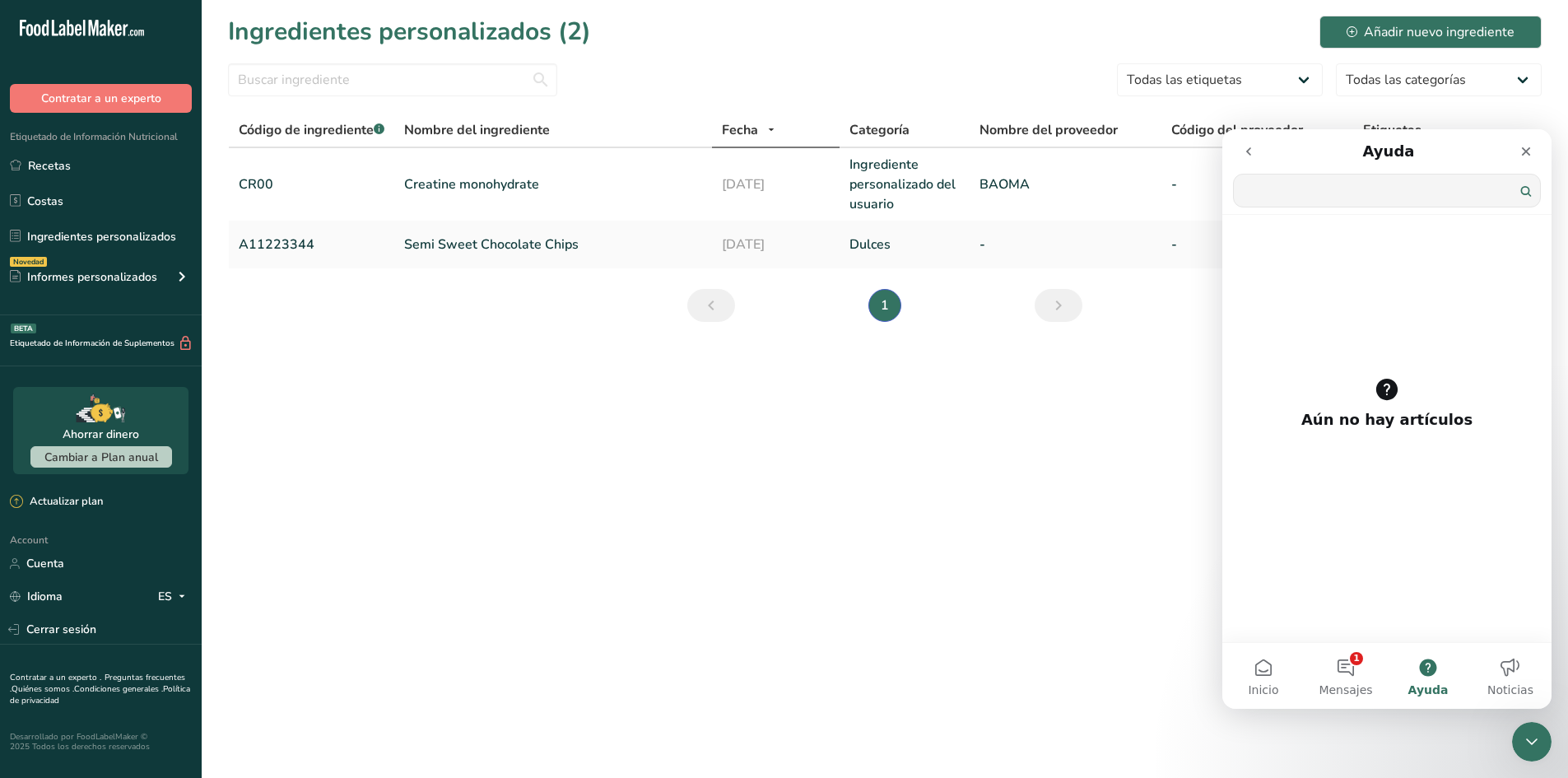
click at [1339, 202] on input "Buscar ayuda" at bounding box center [1387, 191] width 306 height 32
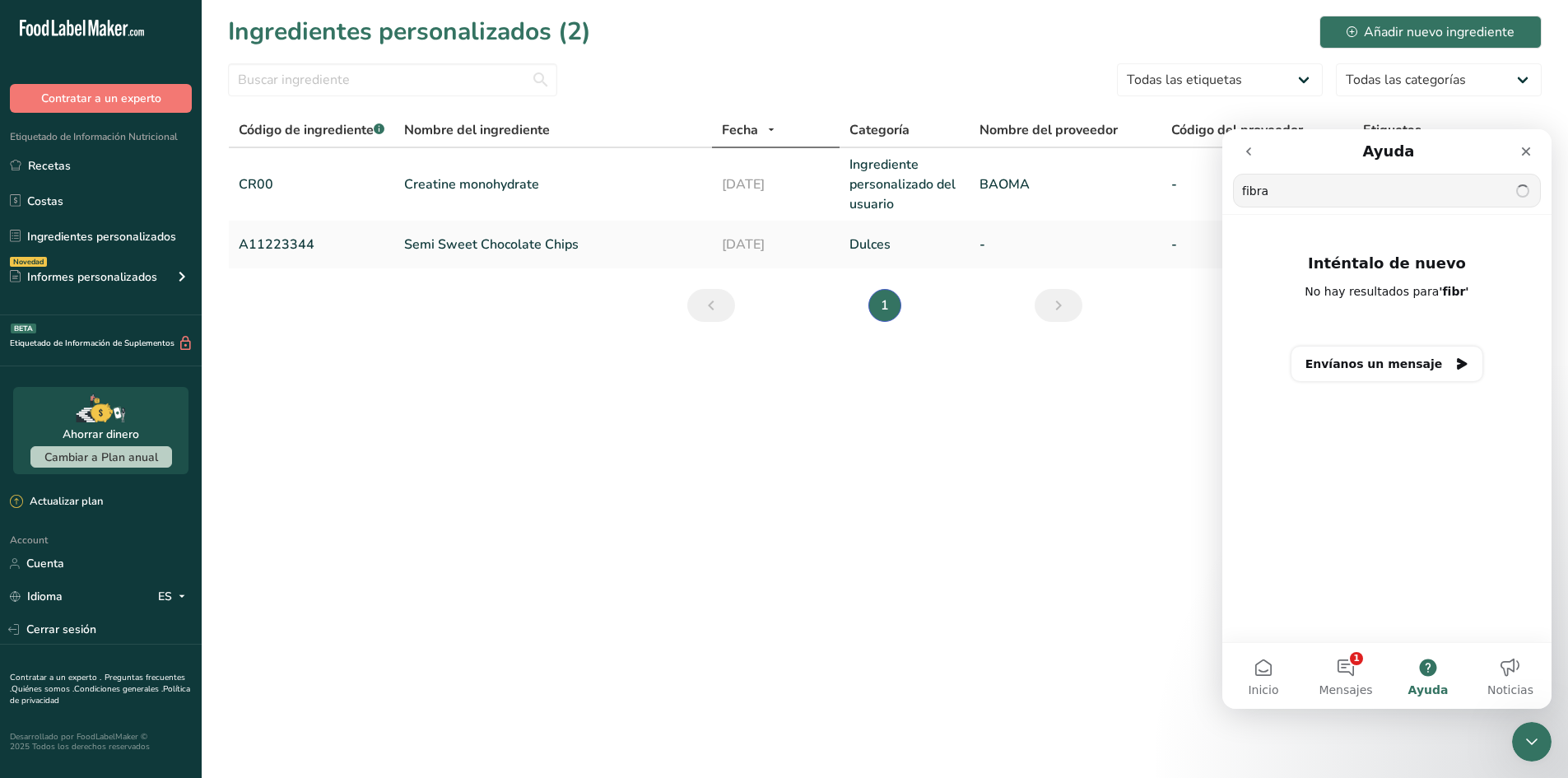
type input "fibra"
click at [1383, 364] on button "Envíanos un mensaje" at bounding box center [1388, 363] width 192 height 34
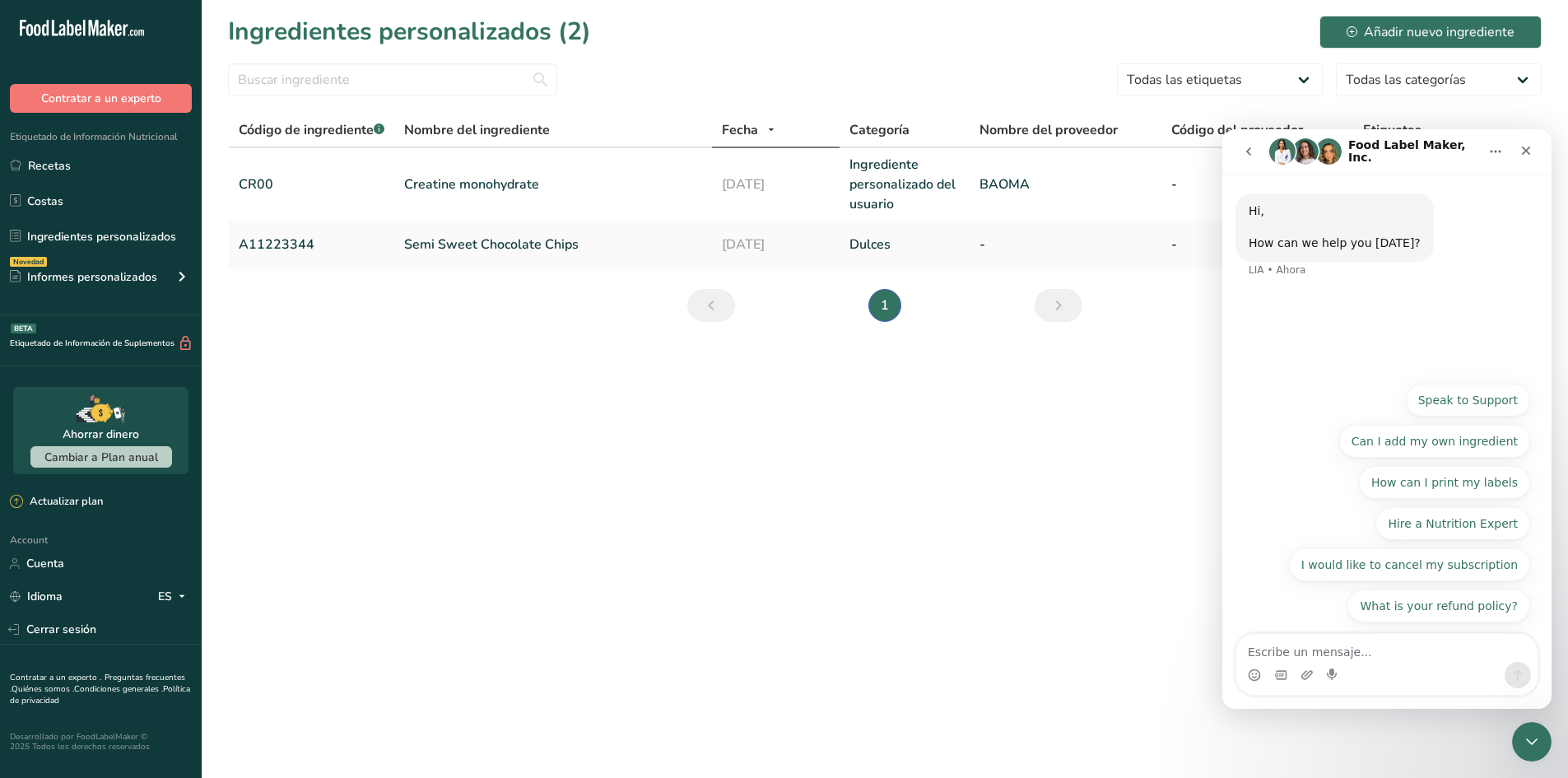
click at [1368, 652] on textarea "Escribe un mensaje..." at bounding box center [1388, 648] width 302 height 28
type textarea "fibra"
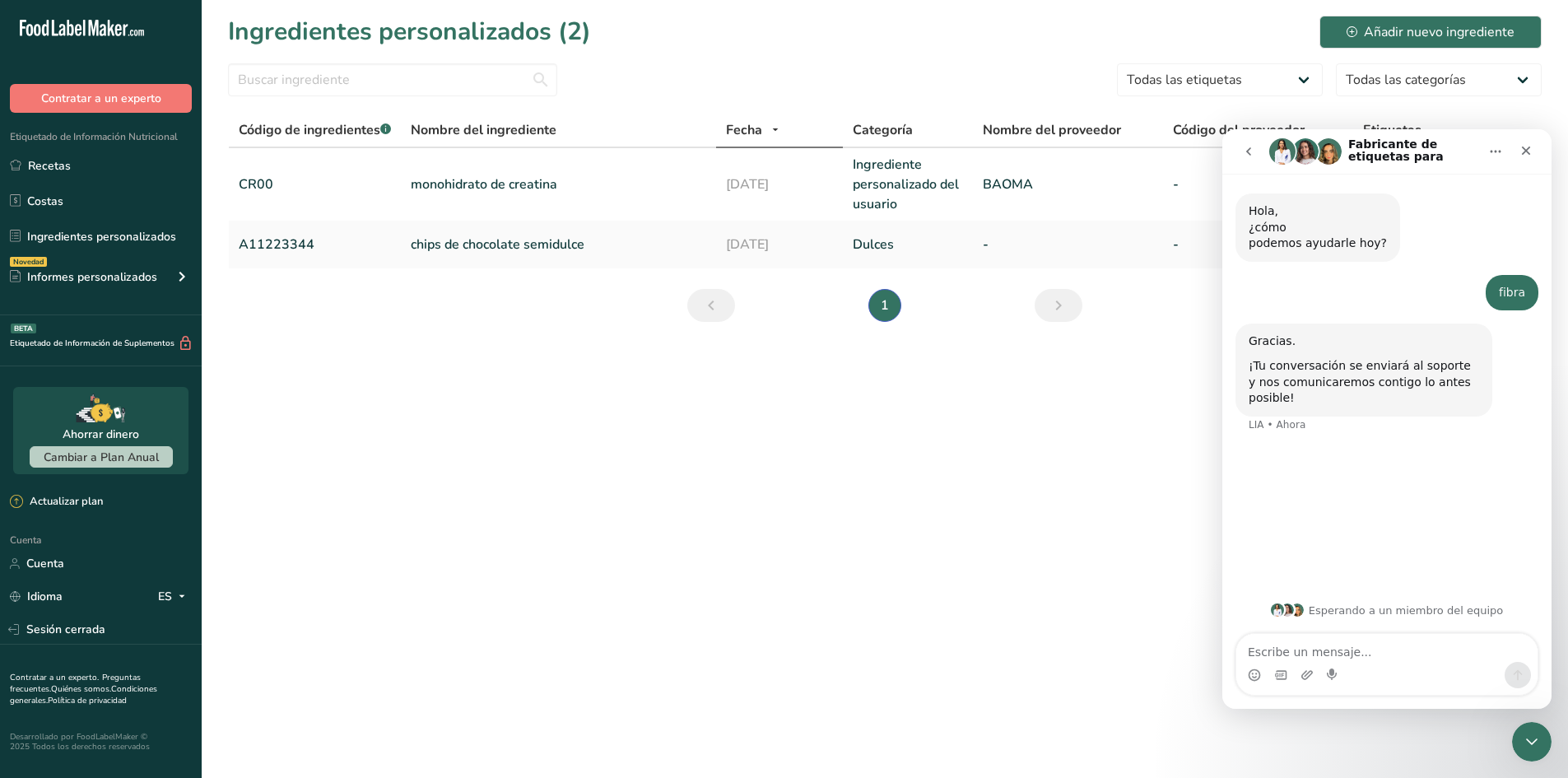
click at [1362, 453] on div "Hola, ¿cómo podemos ayudarle hoy? LIA • Ahora fibra Antonio • Ahora Gracias. ¡T…" at bounding box center [1388, 381] width 330 height 415
click at [1001, 515] on main "Ingredientes personalizados (2) Añadir nuevo ingrediente Todas las etiquetas Fu…" at bounding box center [784, 389] width 1568 height 778
click at [1518, 142] on div "Cerrar" at bounding box center [1526, 151] width 30 height 30
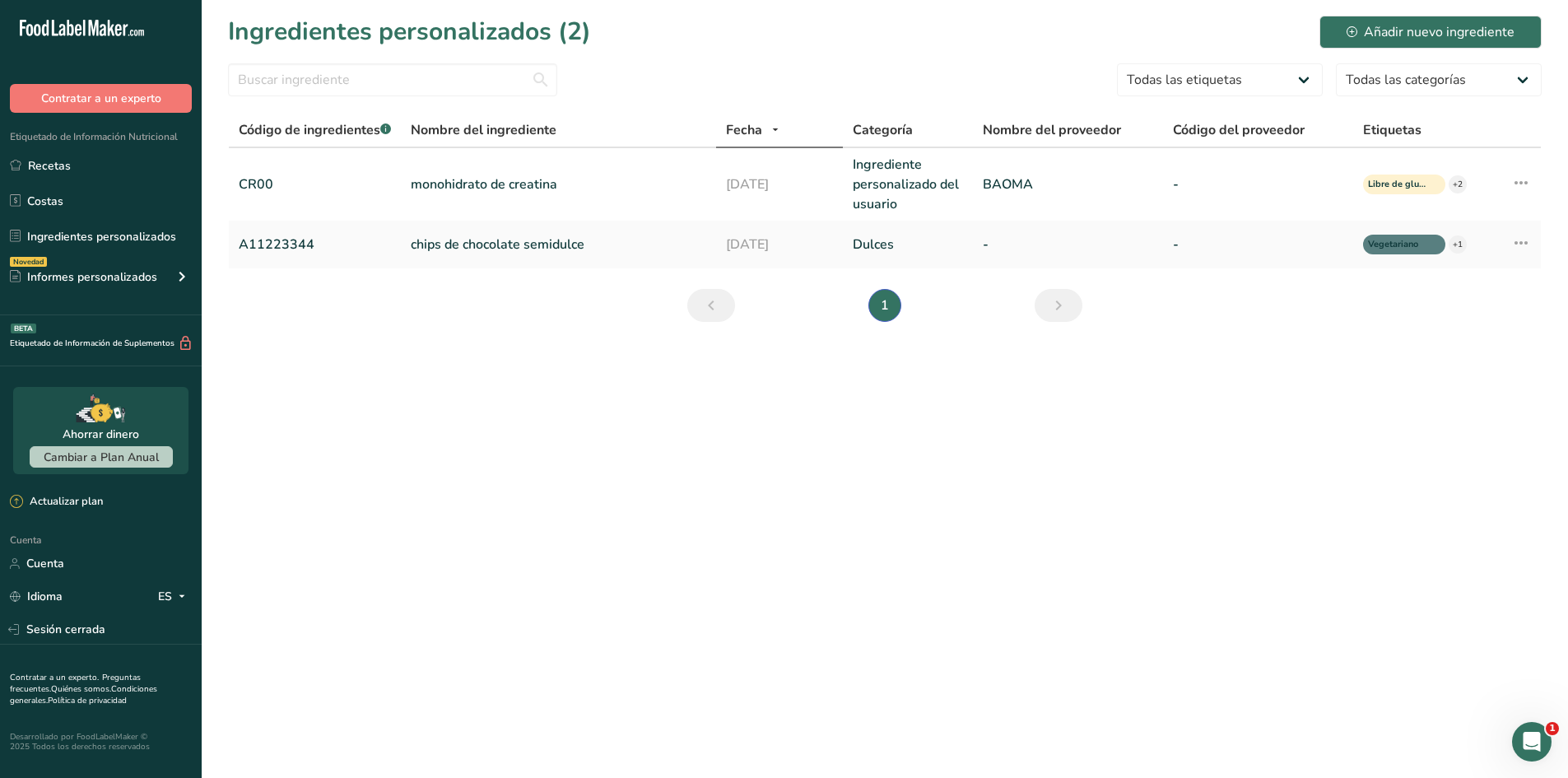
click at [607, 715] on main "Ingredientes personalizados (2) Añadir nuevo ingrediente Todas las etiquetas Fu…" at bounding box center [784, 389] width 1568 height 778
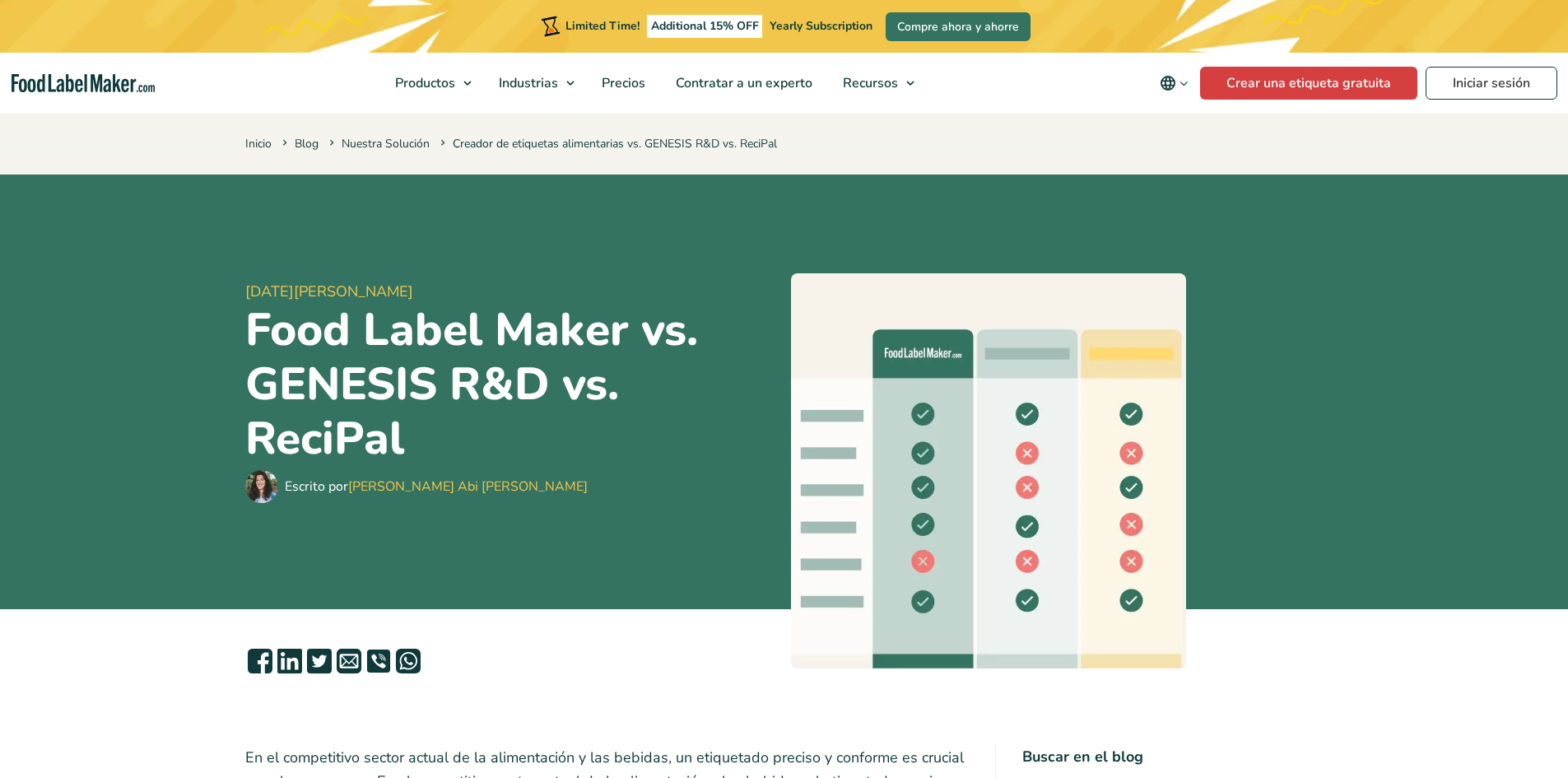
click at [96, 74] on img "Food Label Maker homepage" at bounding box center [82, 83] width 143 height 19
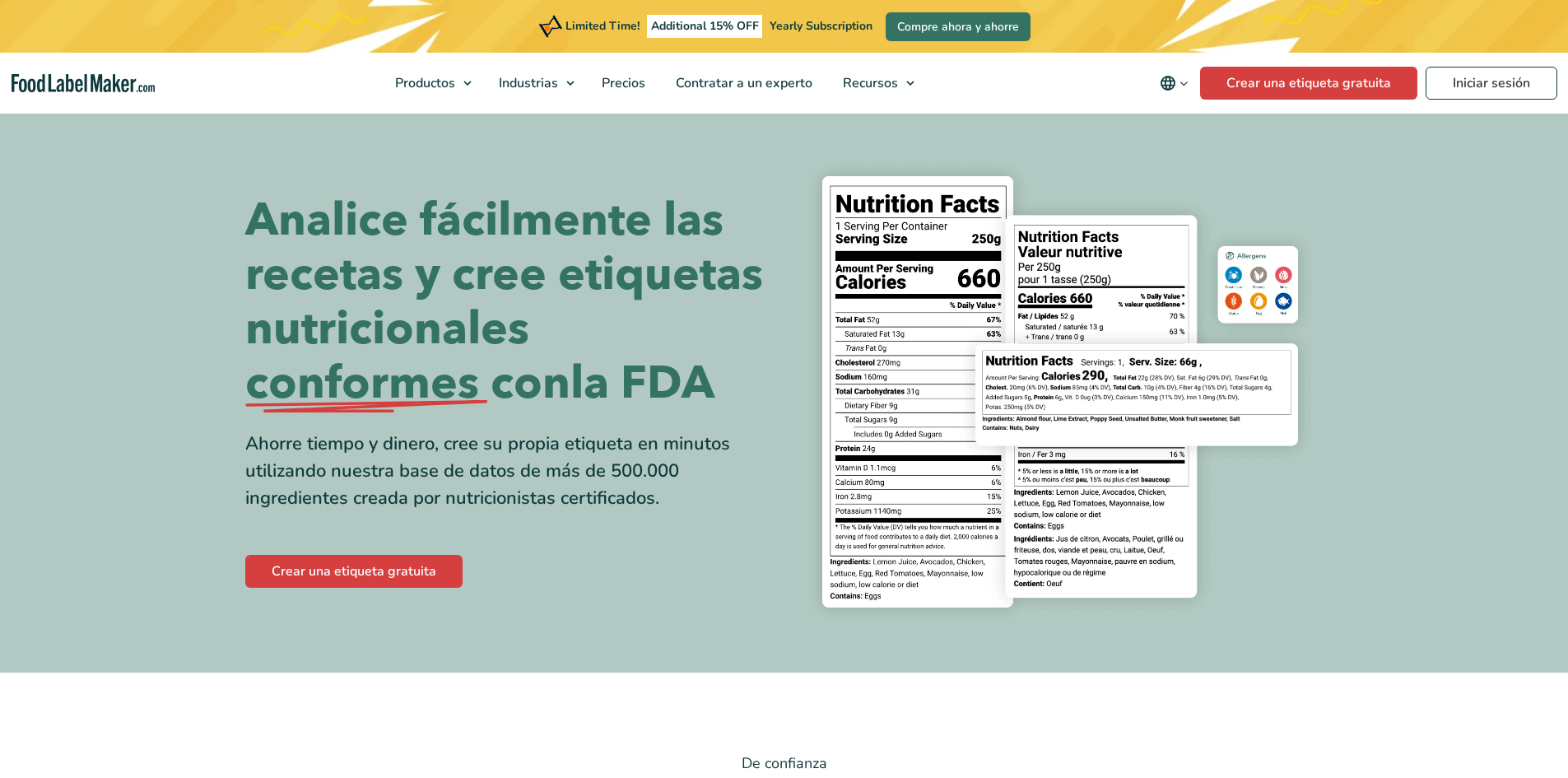
copy h1 "Analice fácilmente las recetas y cree etiquetas nutricionales conformes con la …"
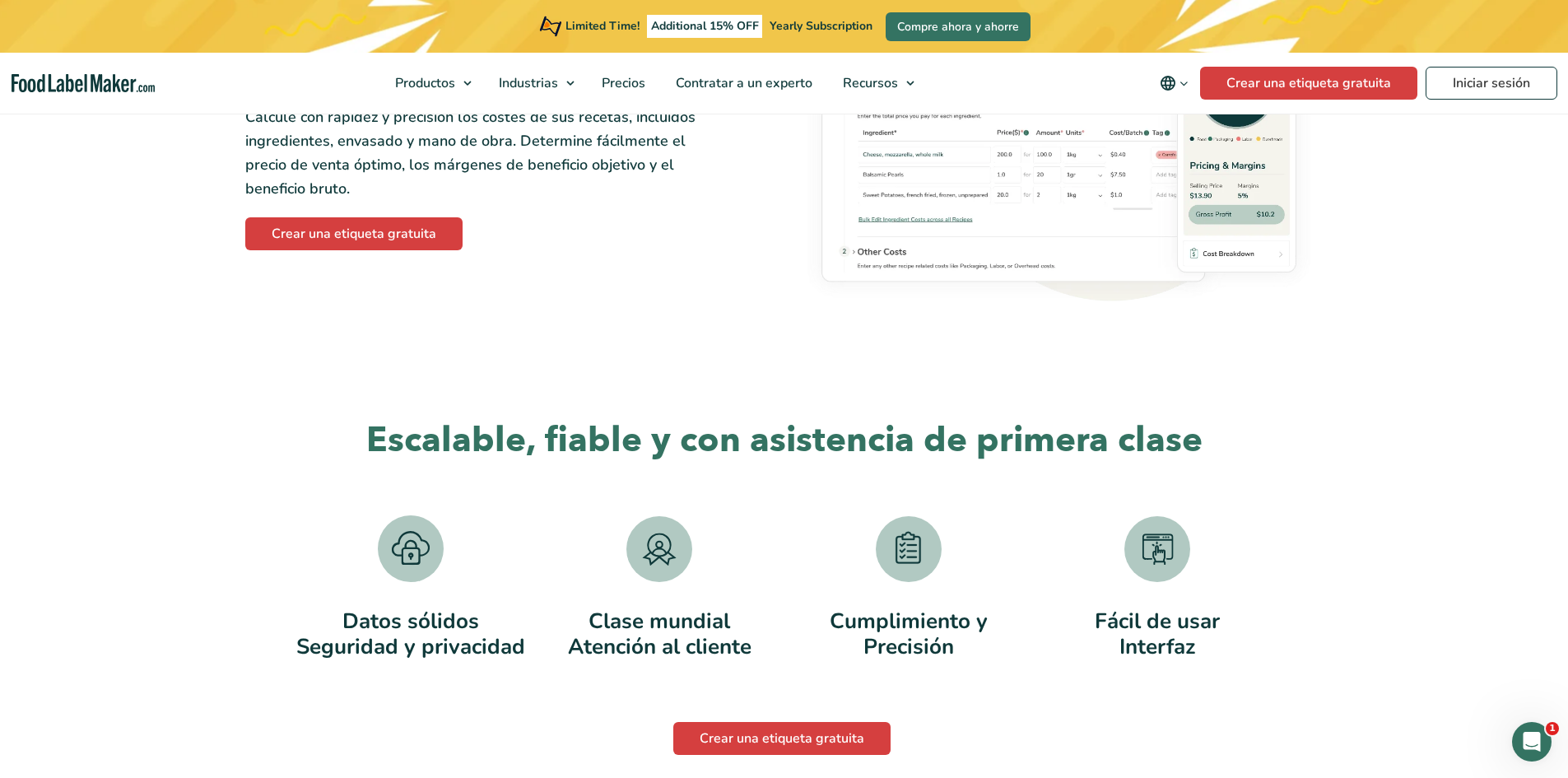
scroll to position [3209, 0]
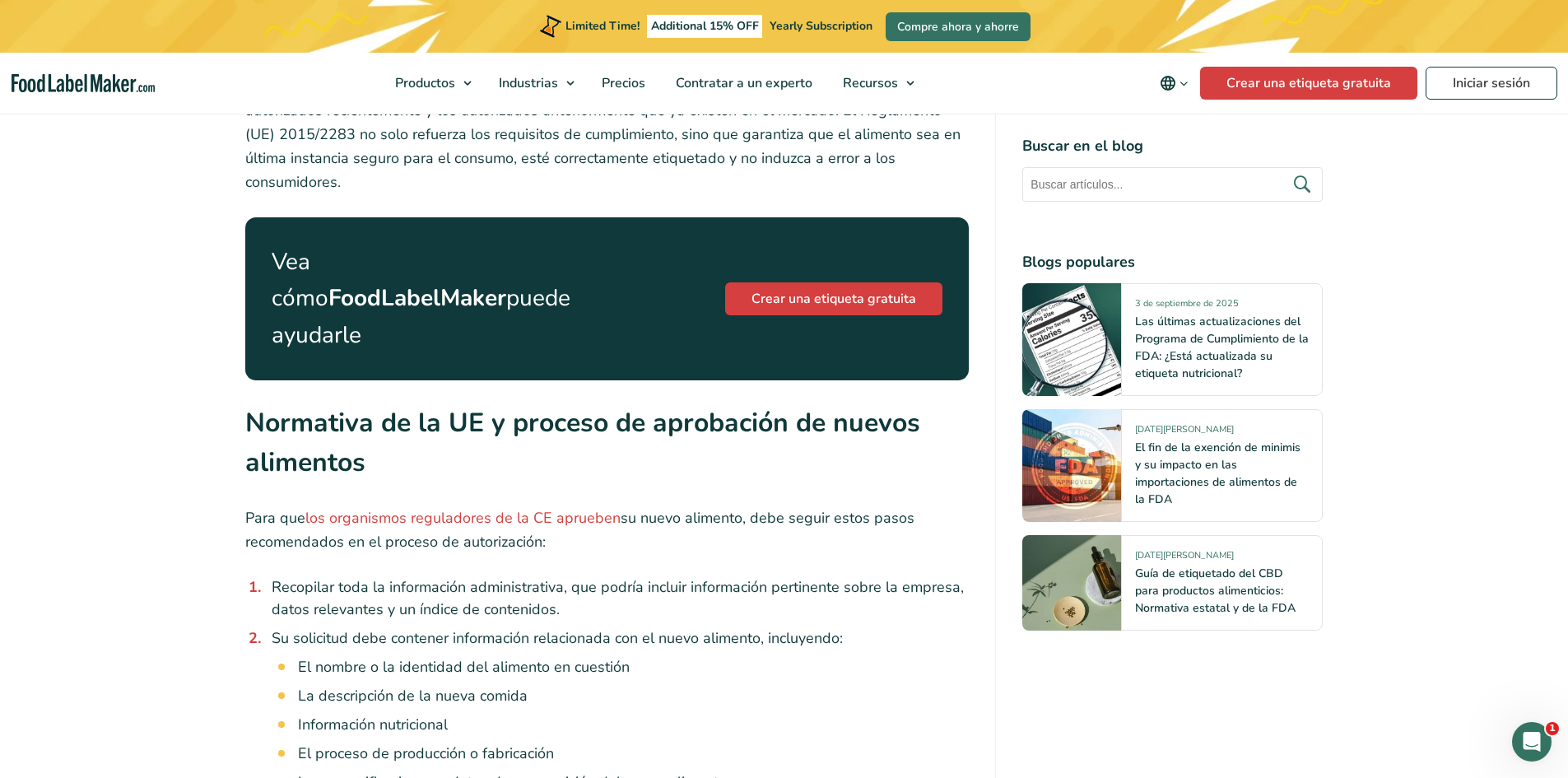
scroll to position [2221, 0]
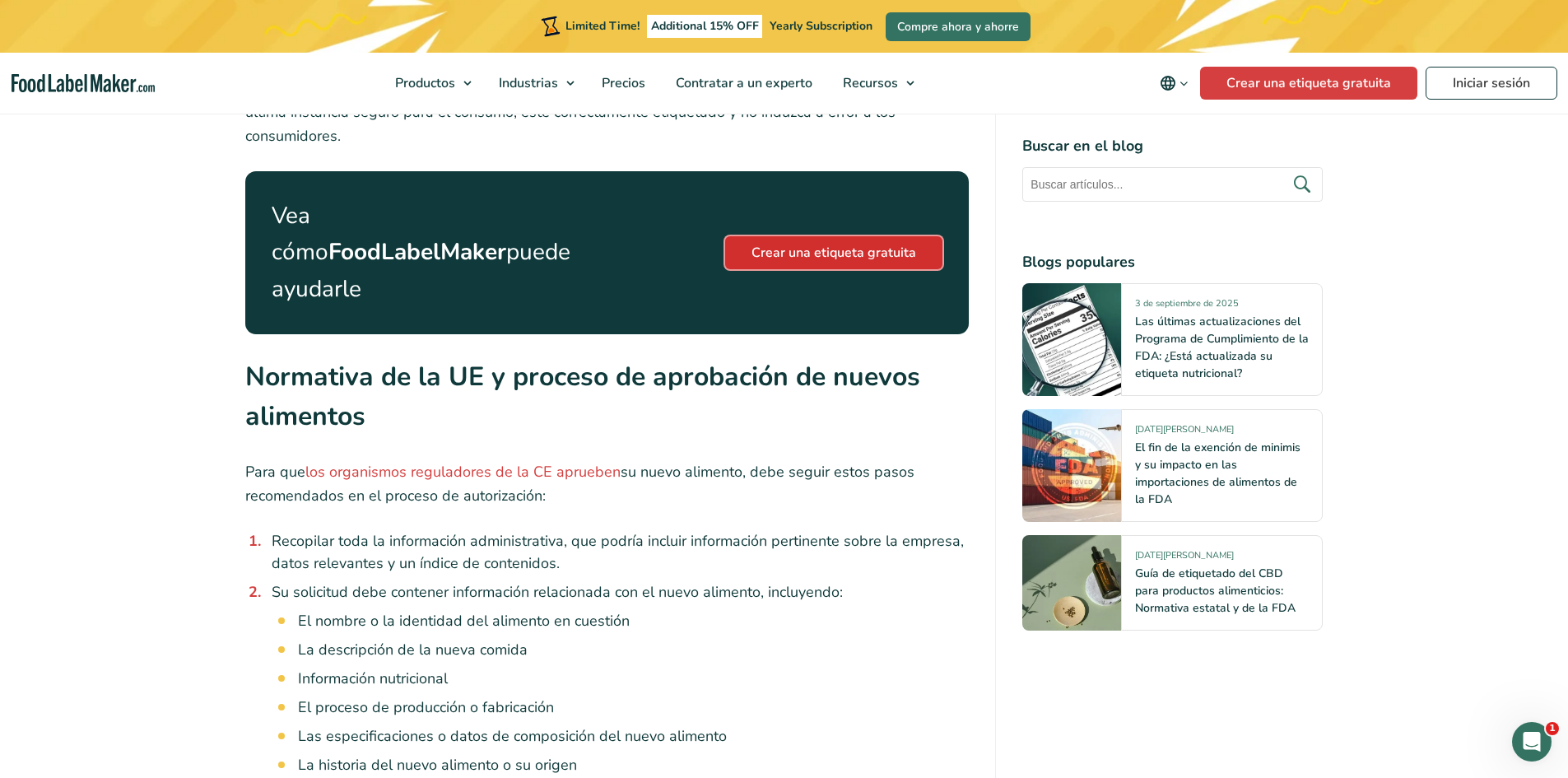
click at [859, 236] on link "Crear una etiqueta gratuita" at bounding box center [834, 253] width 218 height 33
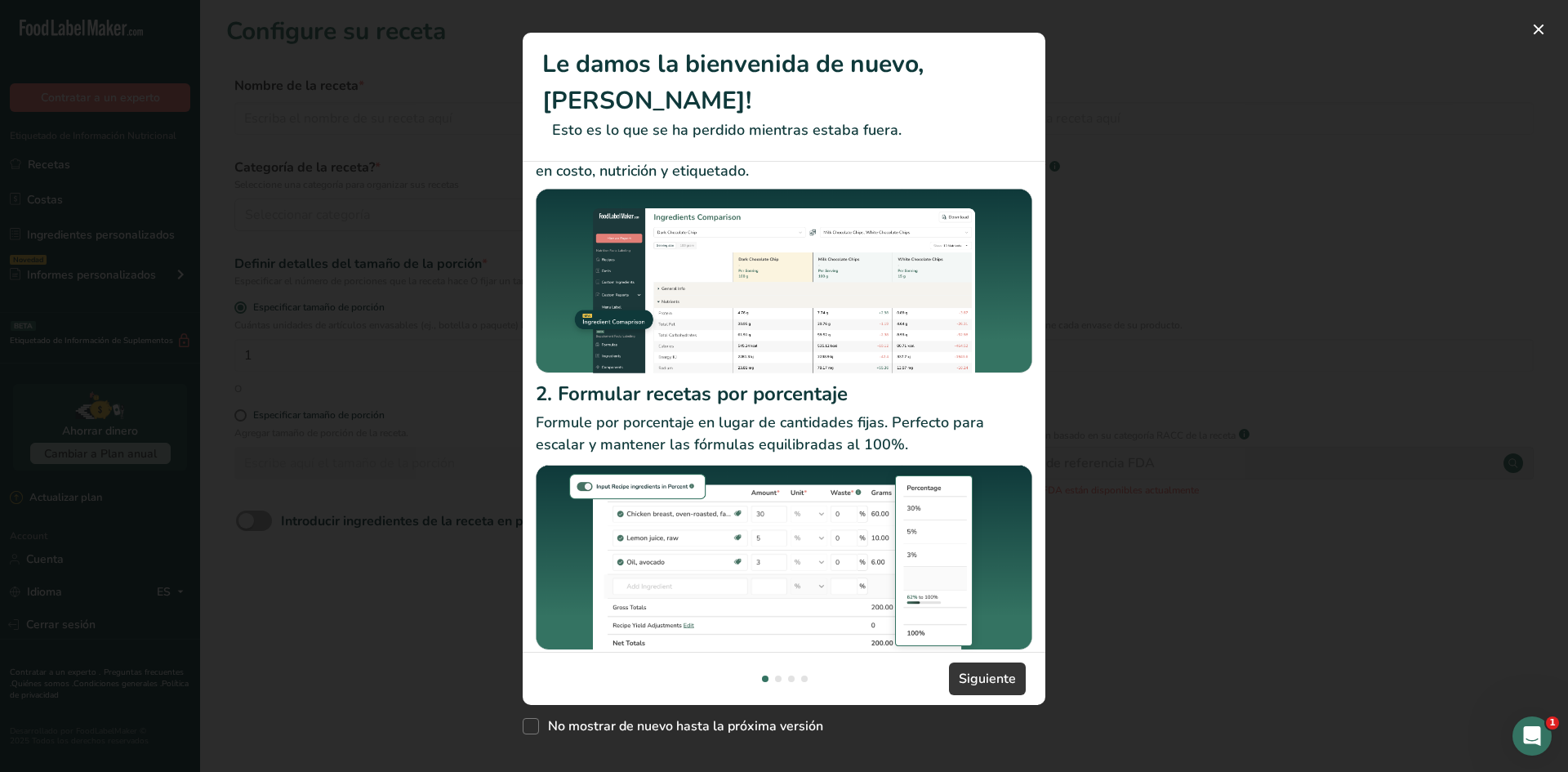
scroll to position [86, 0]
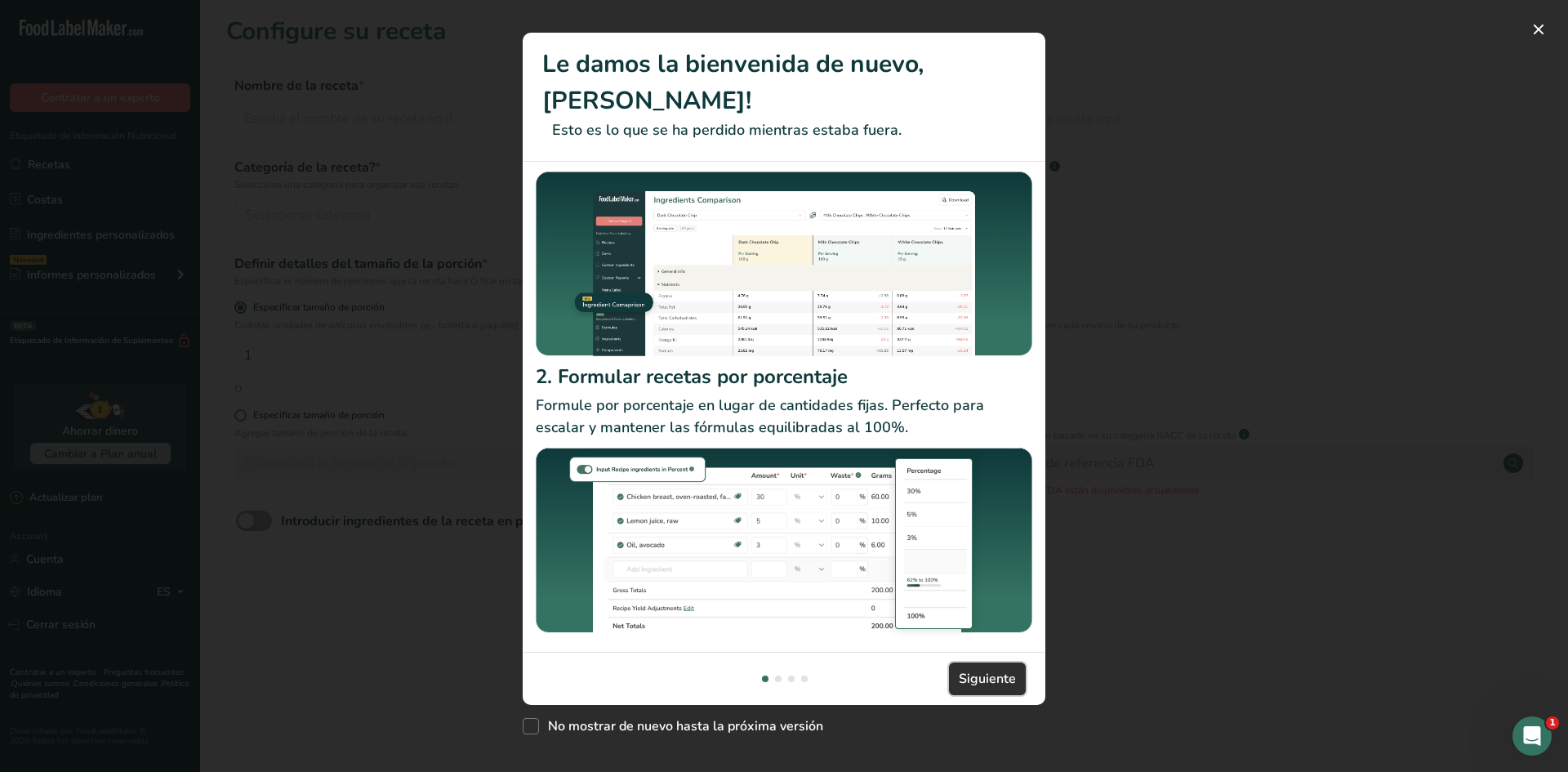
click at [979, 676] on span "Siguiente" at bounding box center [987, 677] width 57 height 19
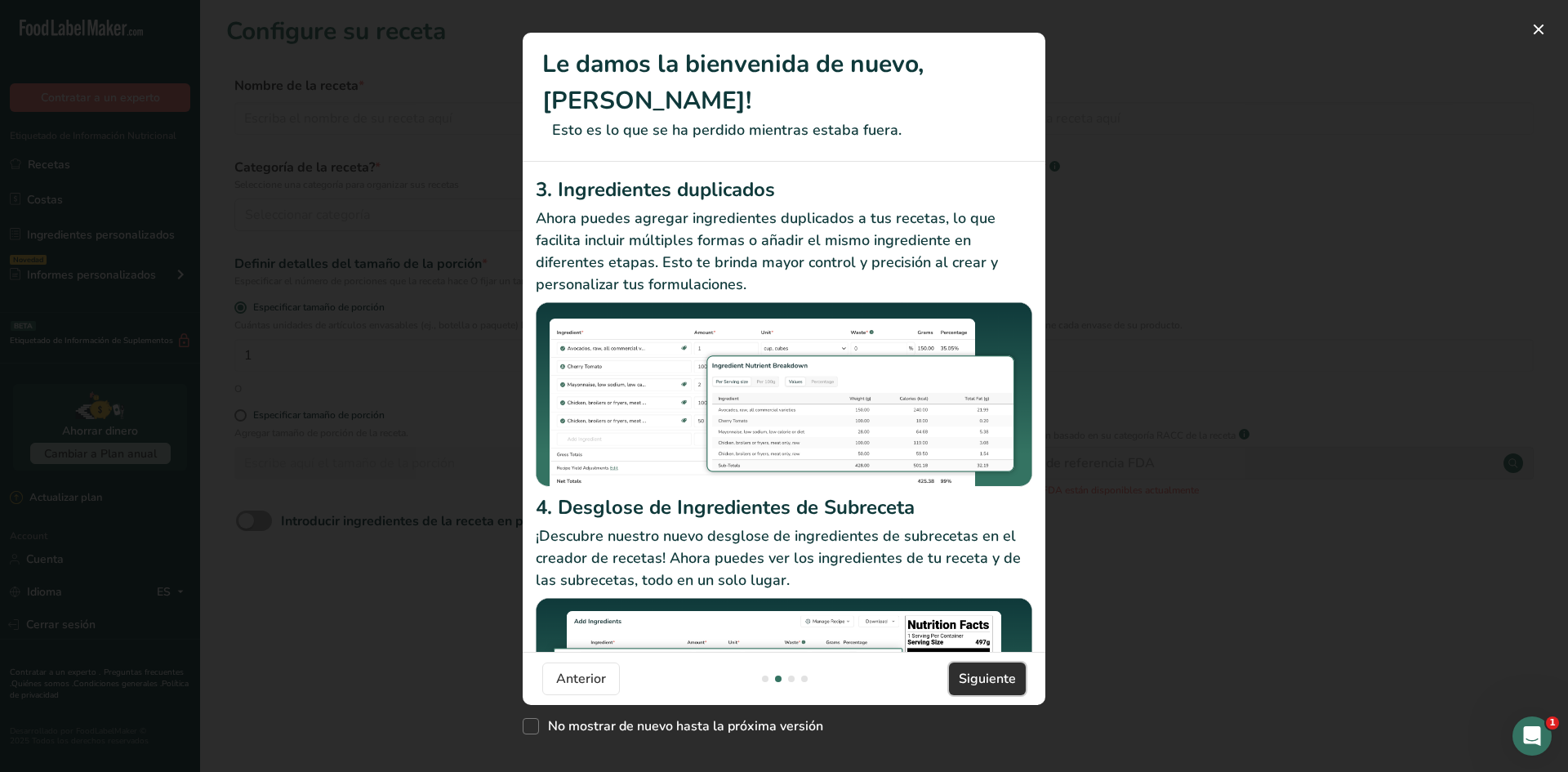
click at [979, 676] on span "Siguiente" at bounding box center [987, 677] width 57 height 19
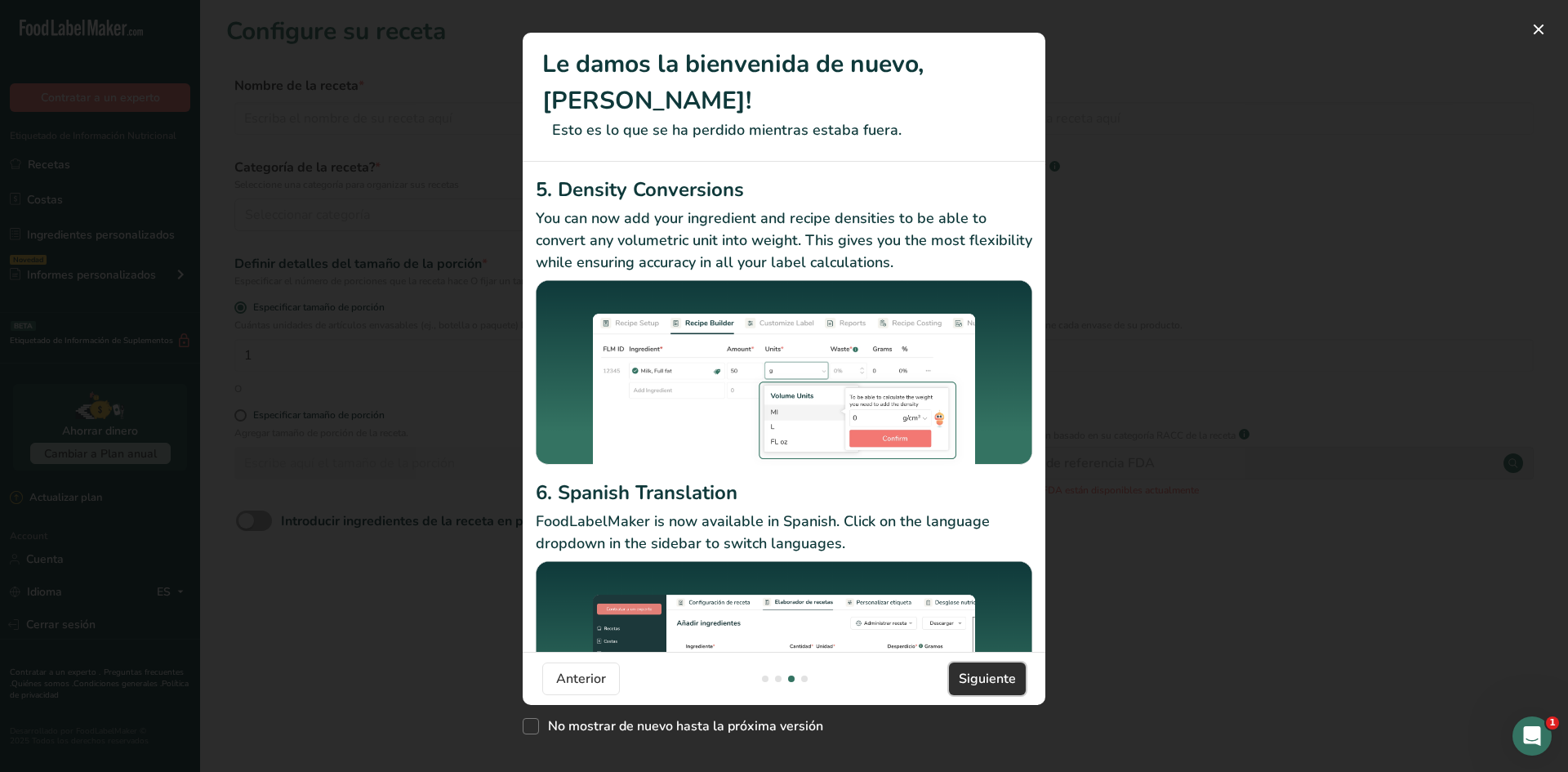
click at [979, 676] on span "Siguiente" at bounding box center [987, 677] width 57 height 19
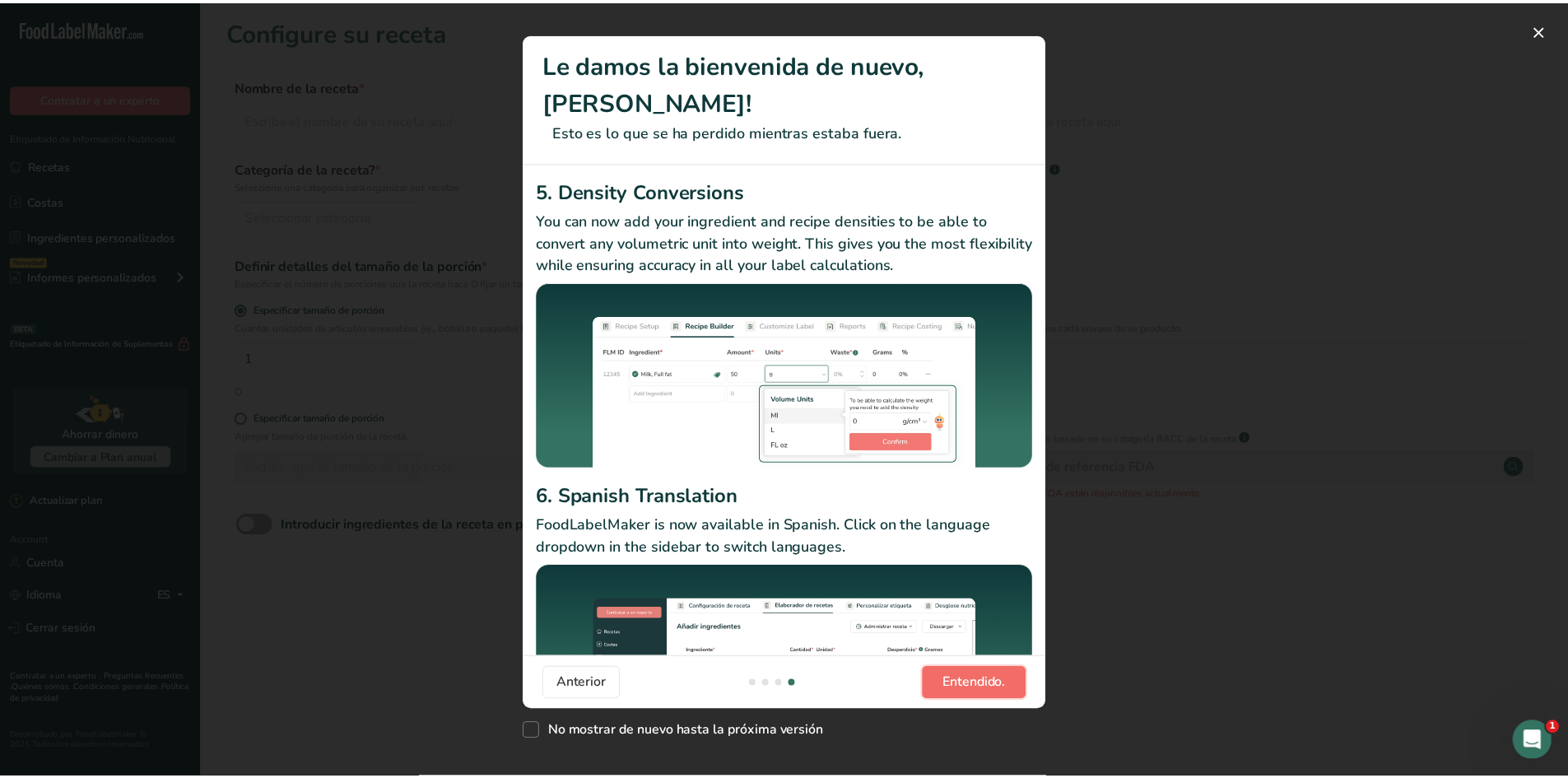
scroll to position [0, 1581]
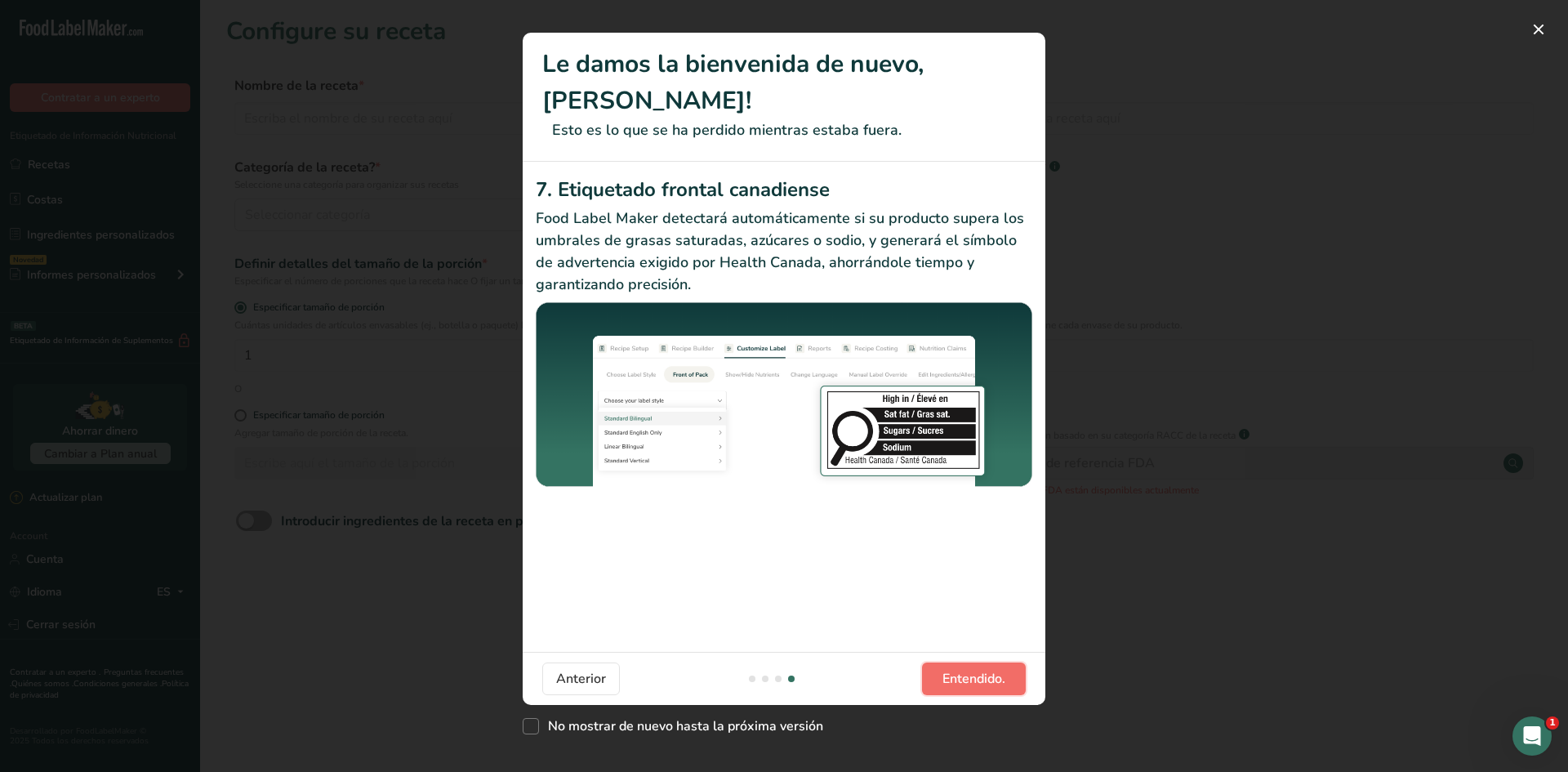
click at [979, 676] on span "Entendido." at bounding box center [973, 677] width 62 height 19
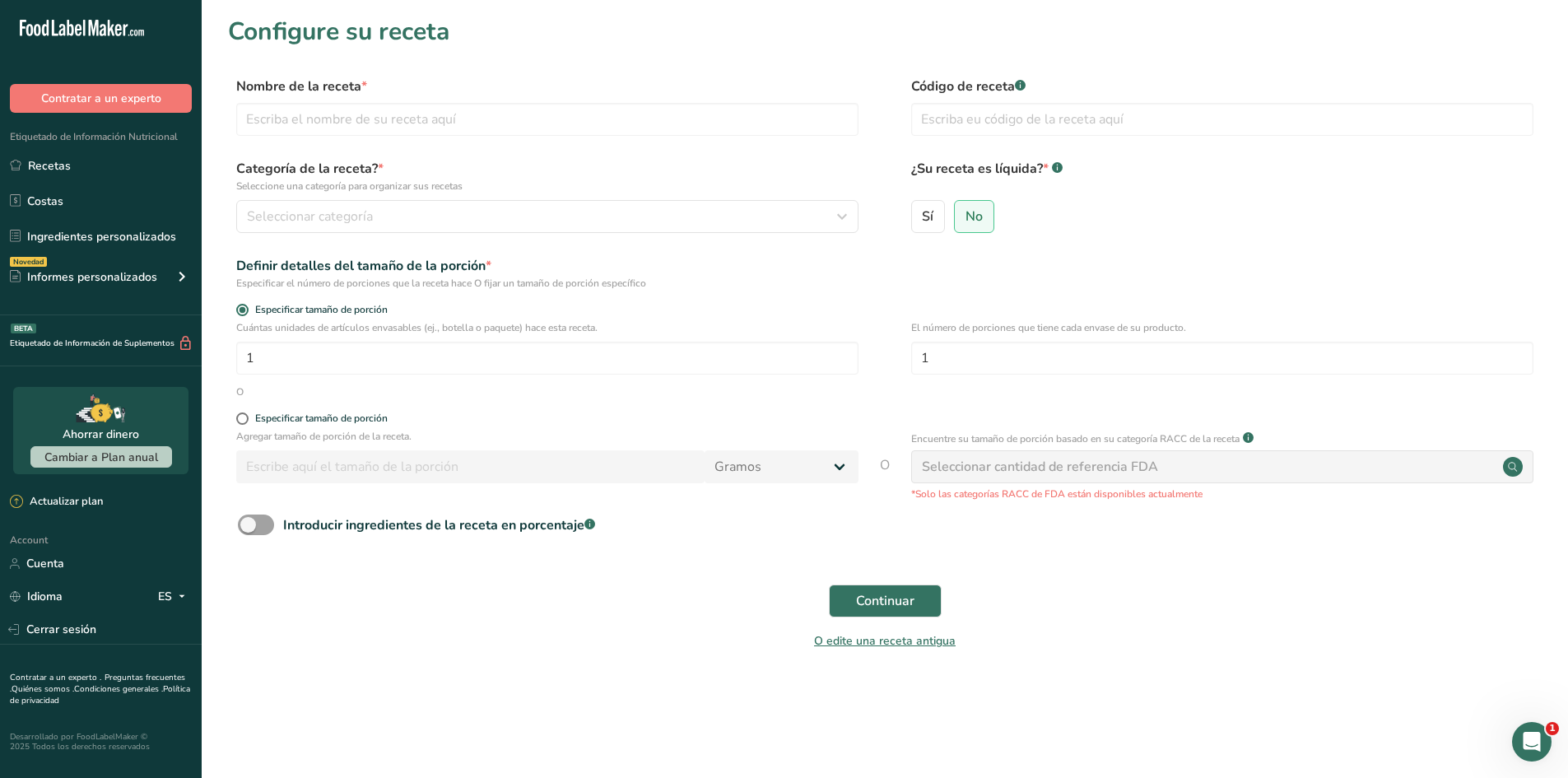
click at [597, 584] on div "Continuar" at bounding box center [885, 600] width 1314 height 53
click at [156, 97] on button "Contratar a un experto" at bounding box center [101, 98] width 182 height 29
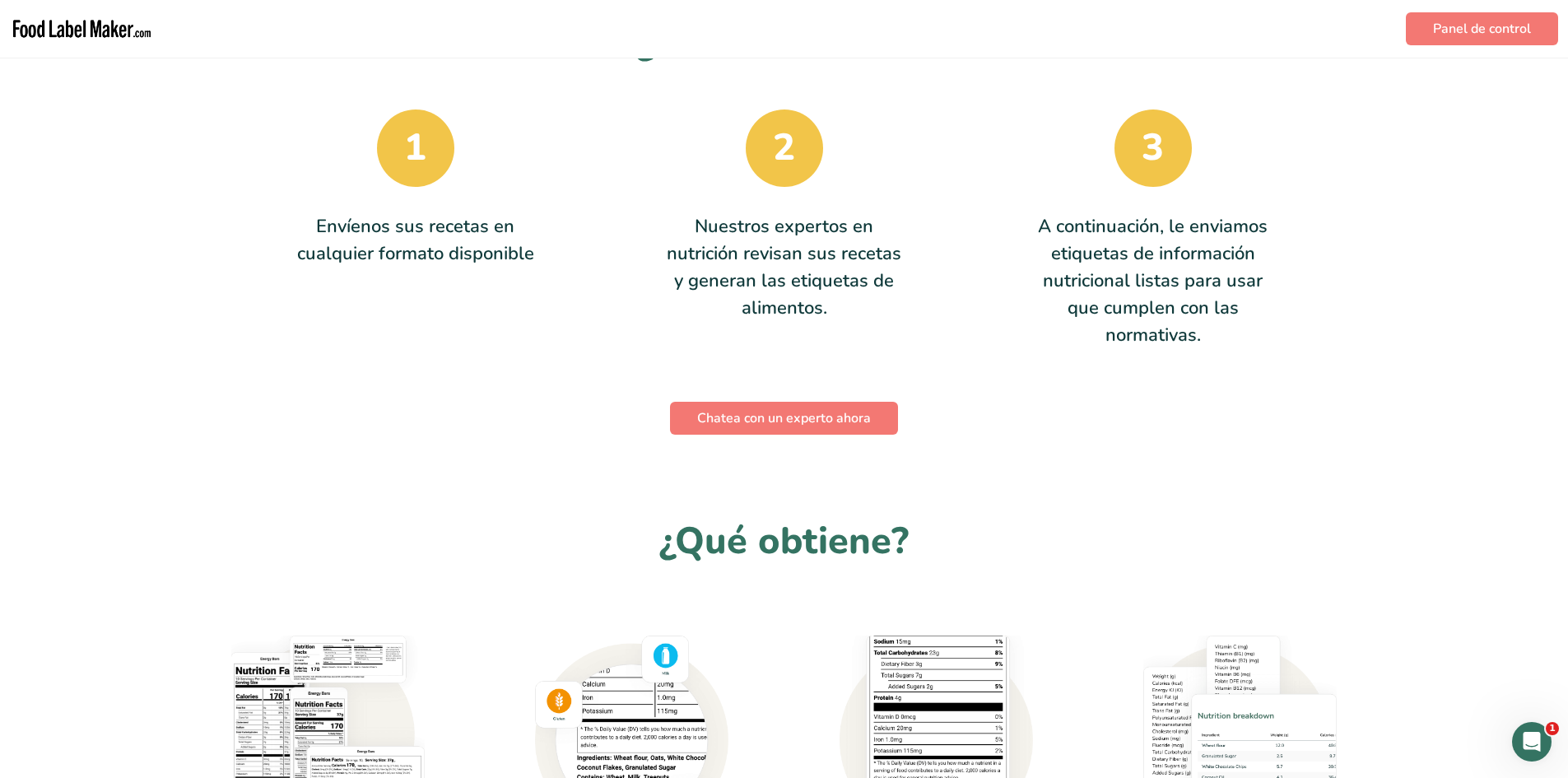
scroll to position [1069, 0]
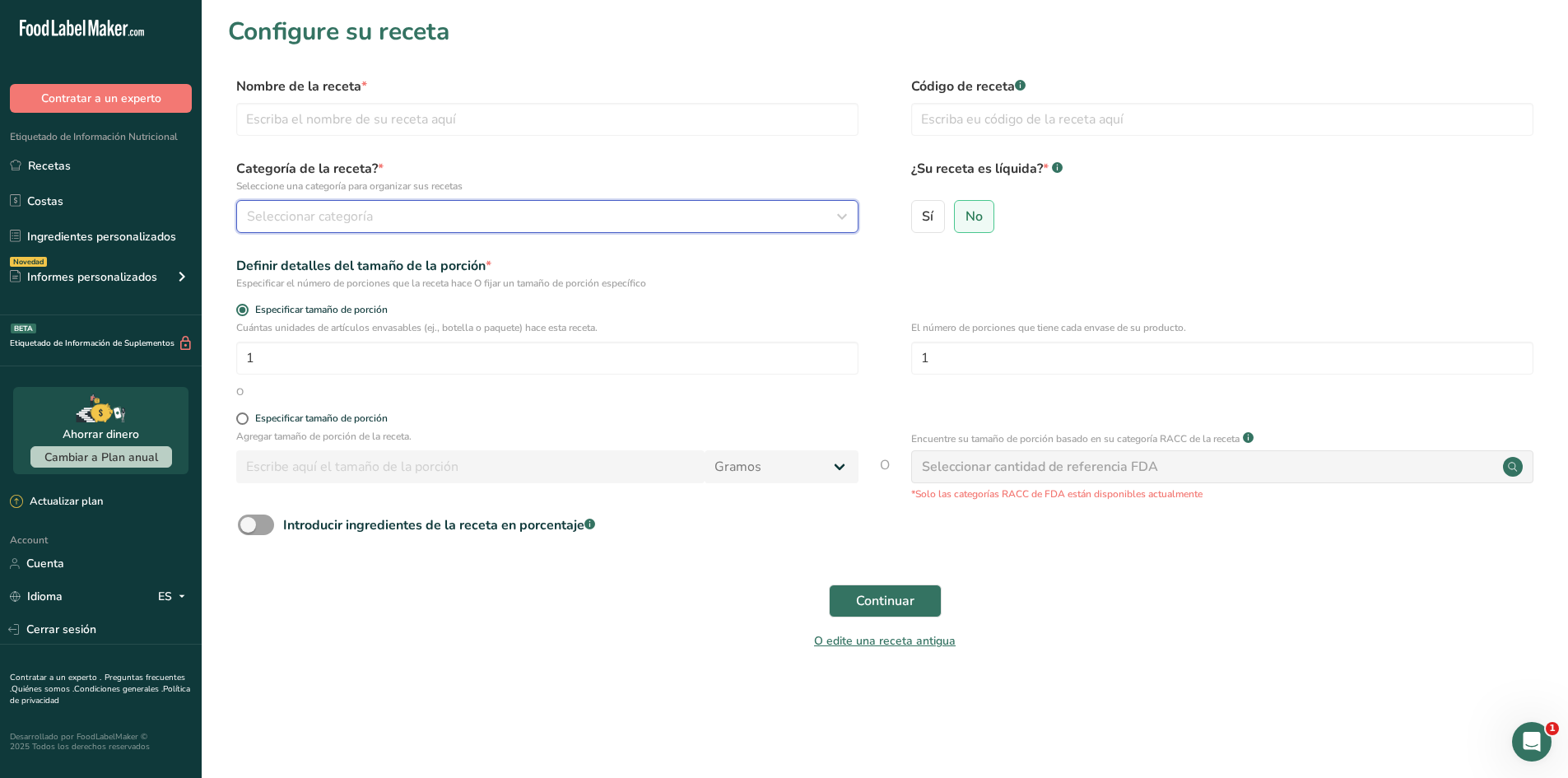
click at [578, 227] on button "Seleccionar categoría" at bounding box center [547, 216] width 622 height 33
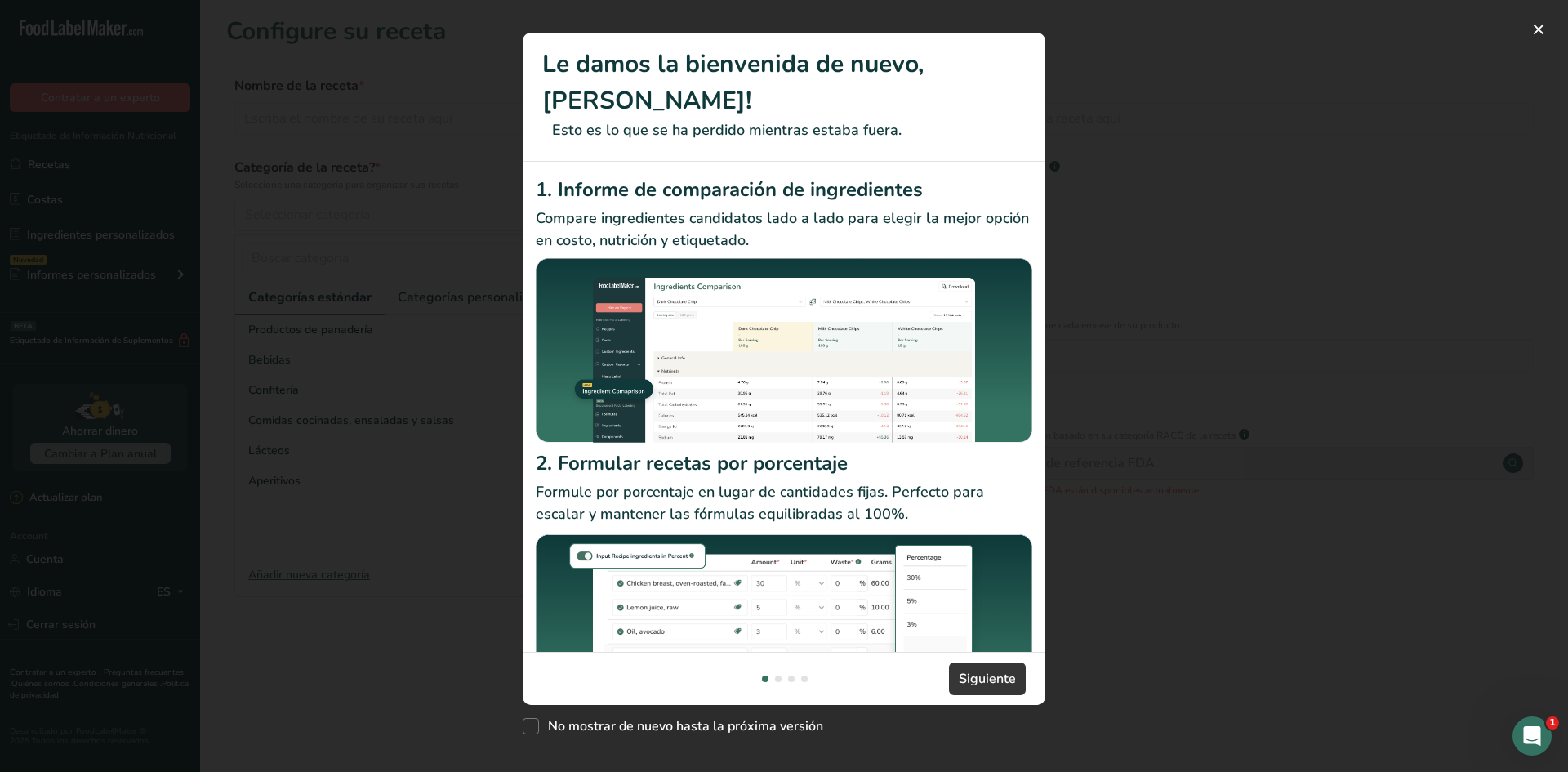
click at [1154, 228] on div "New Features" at bounding box center [784, 386] width 1568 height 772
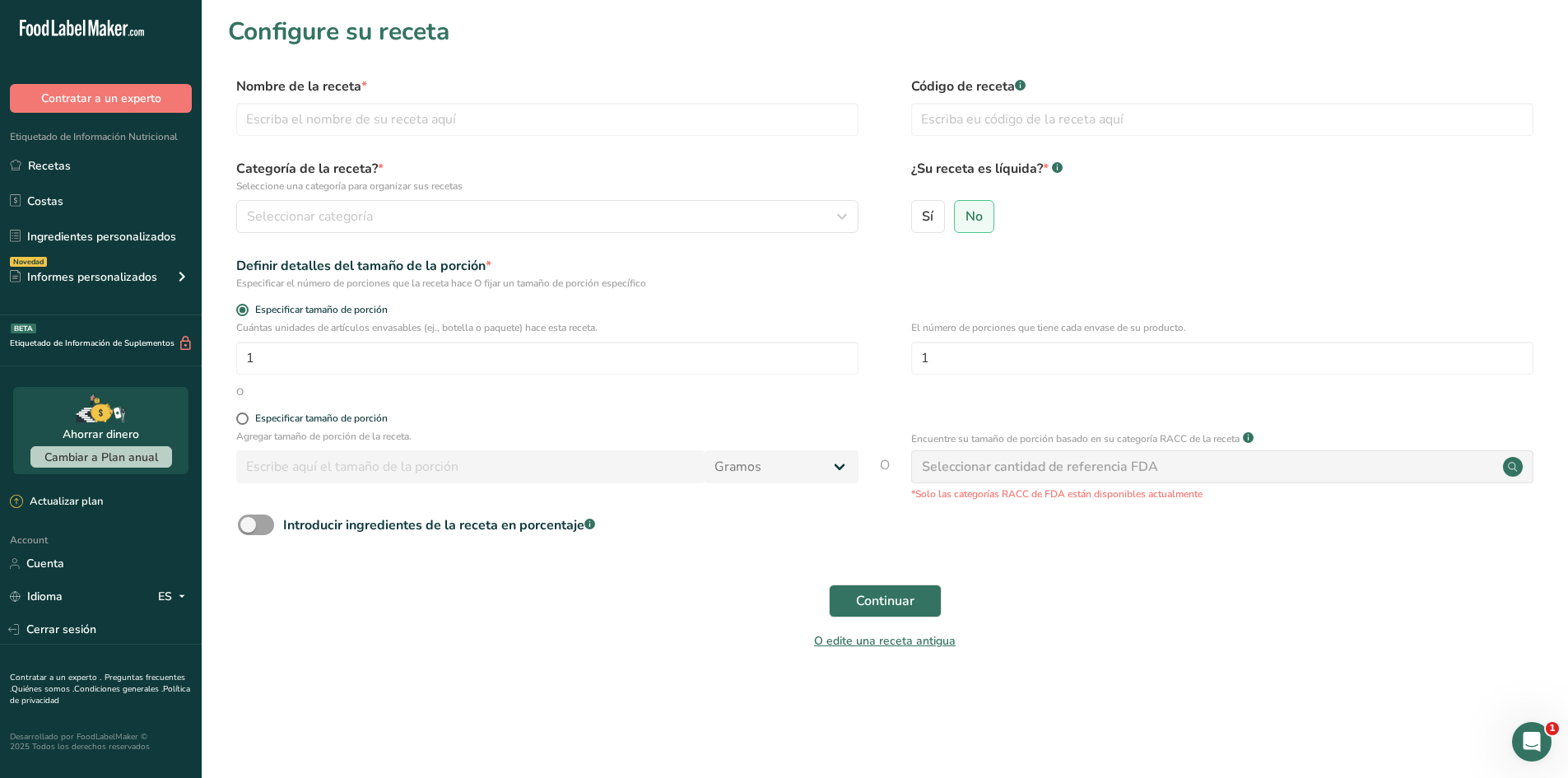
click at [960, 455] on div "Seleccionar cantidad de referencia FDA" at bounding box center [1223, 467] width 622 height 33
click at [503, 117] on input "text" at bounding box center [547, 119] width 622 height 33
click at [280, 131] on input "text" at bounding box center [547, 119] width 622 height 33
type input "<"
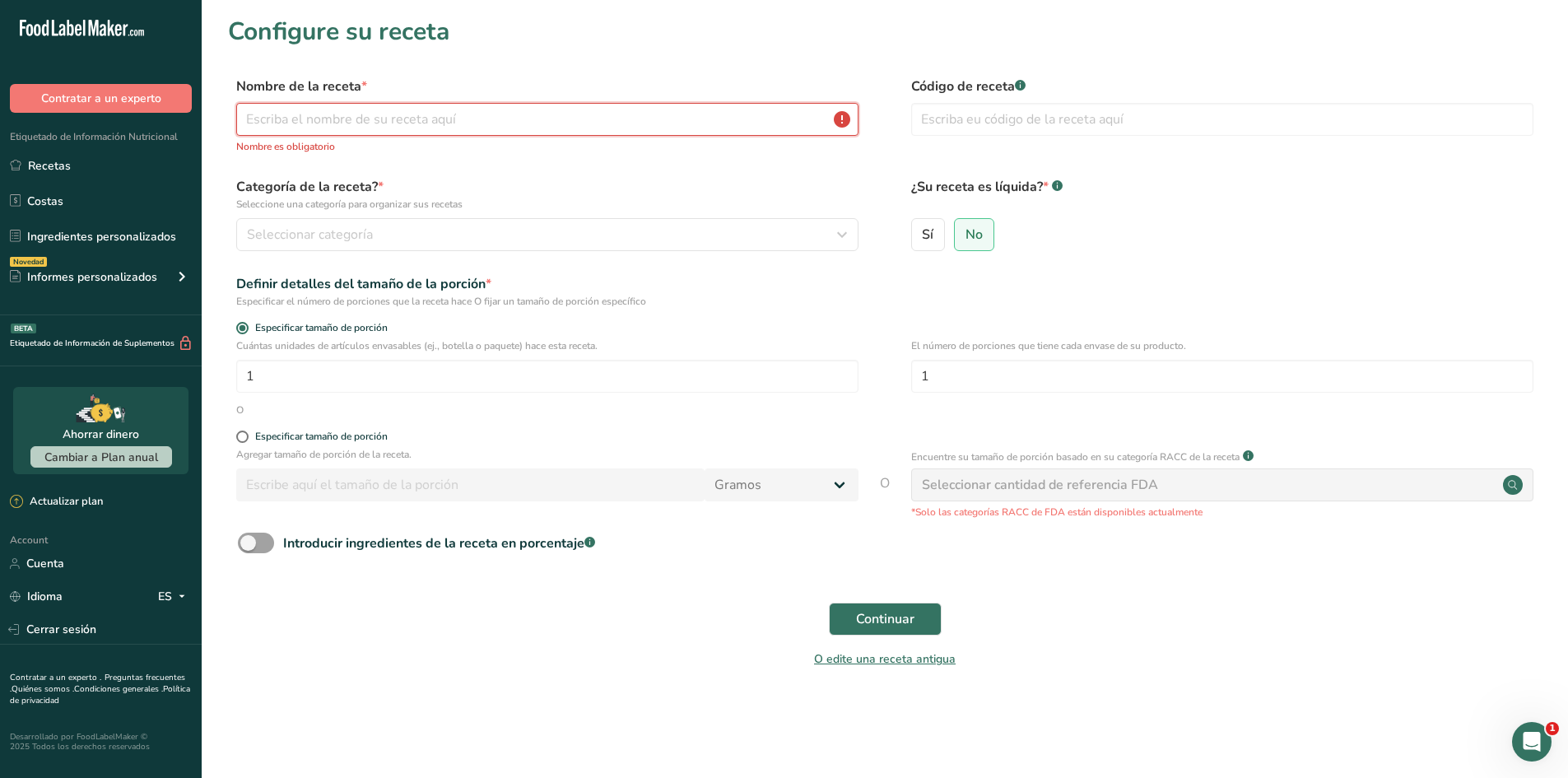
type input "W"
type input "R"
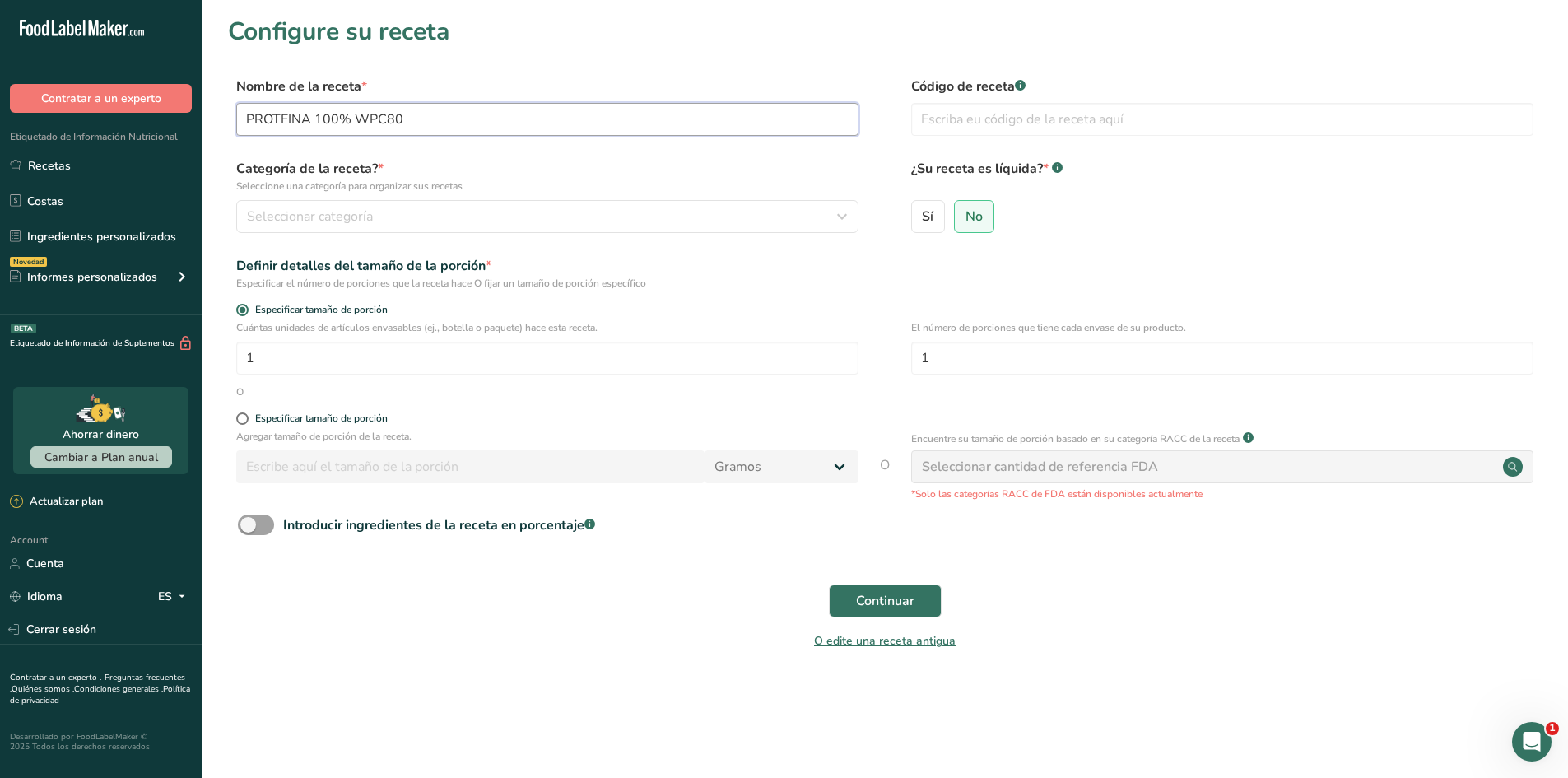
click at [405, 121] on input "PROTEINA 100% WPC80" at bounding box center [547, 119] width 622 height 33
type input "PROTEINA 100% WPC80 FRESA"
click at [640, 607] on div "Continuar" at bounding box center [885, 600] width 1314 height 53
click at [554, 242] on form "Nombre de la receta * PROTEINA 100% WPC80 FRESA Código de receta .a-a{fill:#347…" at bounding box center [885, 368] width 1314 height 584
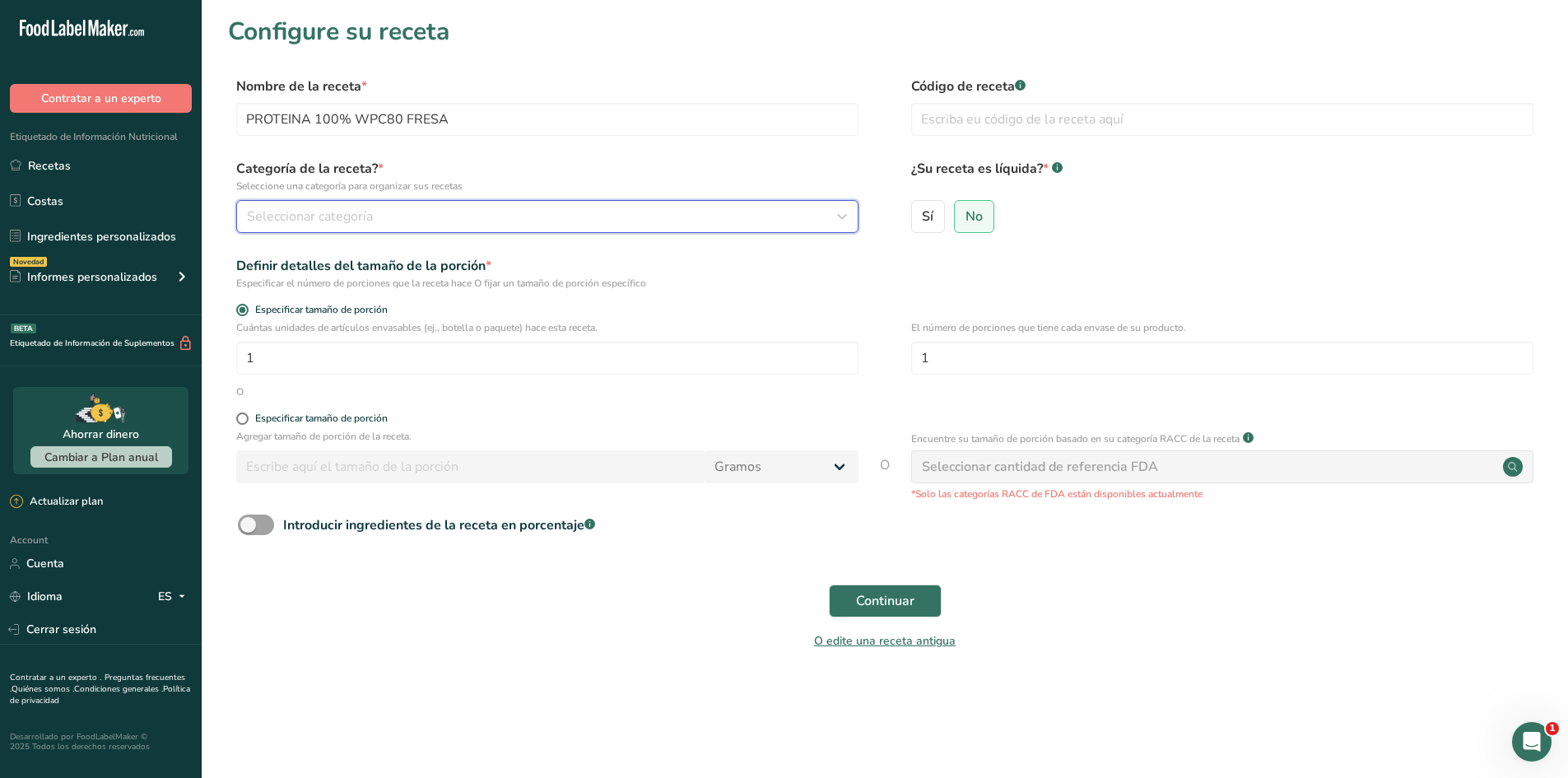
click at [540, 229] on button "Seleccionar categoría" at bounding box center [547, 216] width 622 height 33
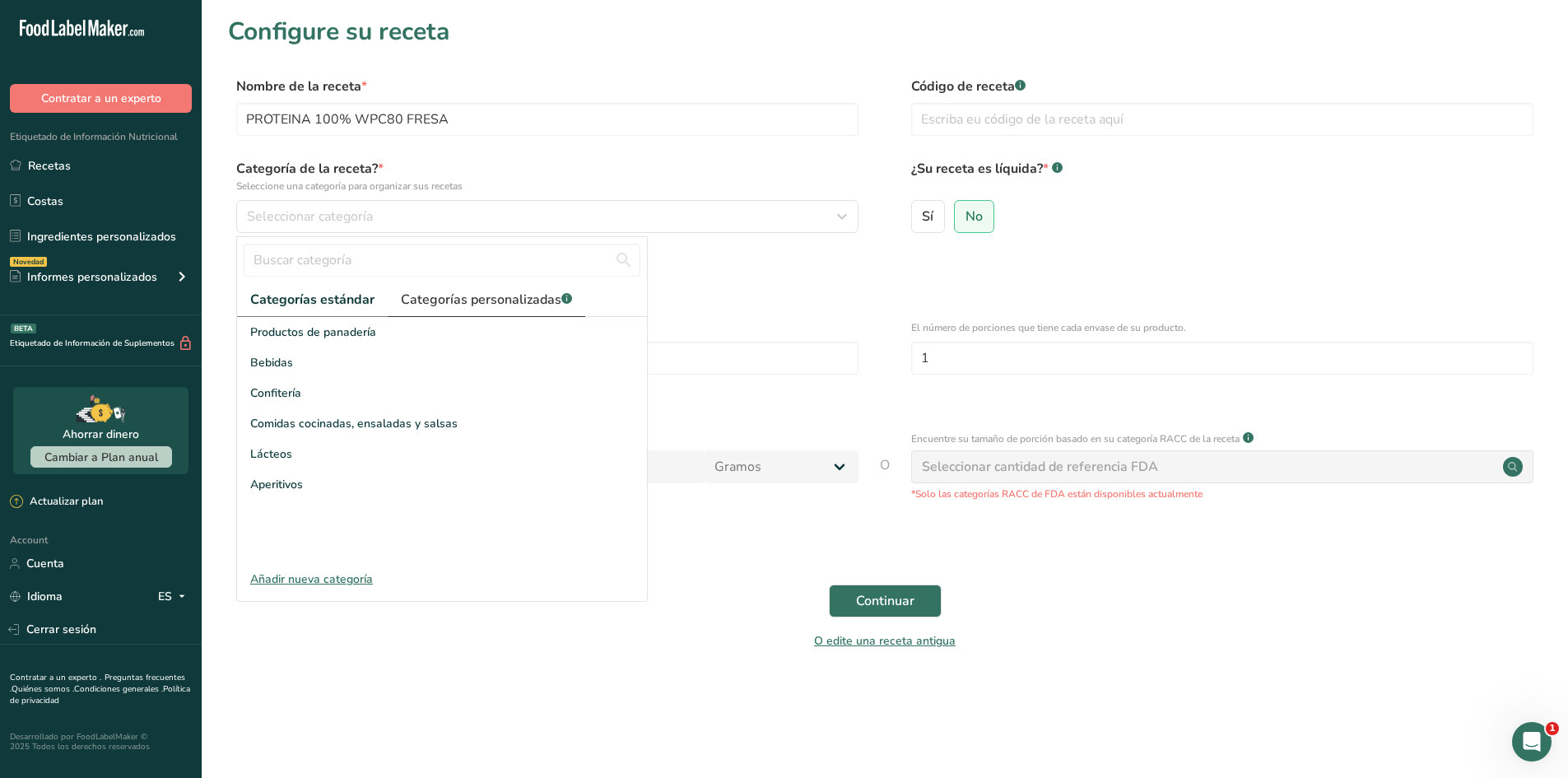
click at [465, 314] on link "Categorías personalizadas .a-a{fill:#347362;}.b-a{fill:#fff;}" at bounding box center [486, 300] width 197 height 33
click at [346, 577] on div "Añadir nueva categoría" at bounding box center [442, 578] width 410 height 18
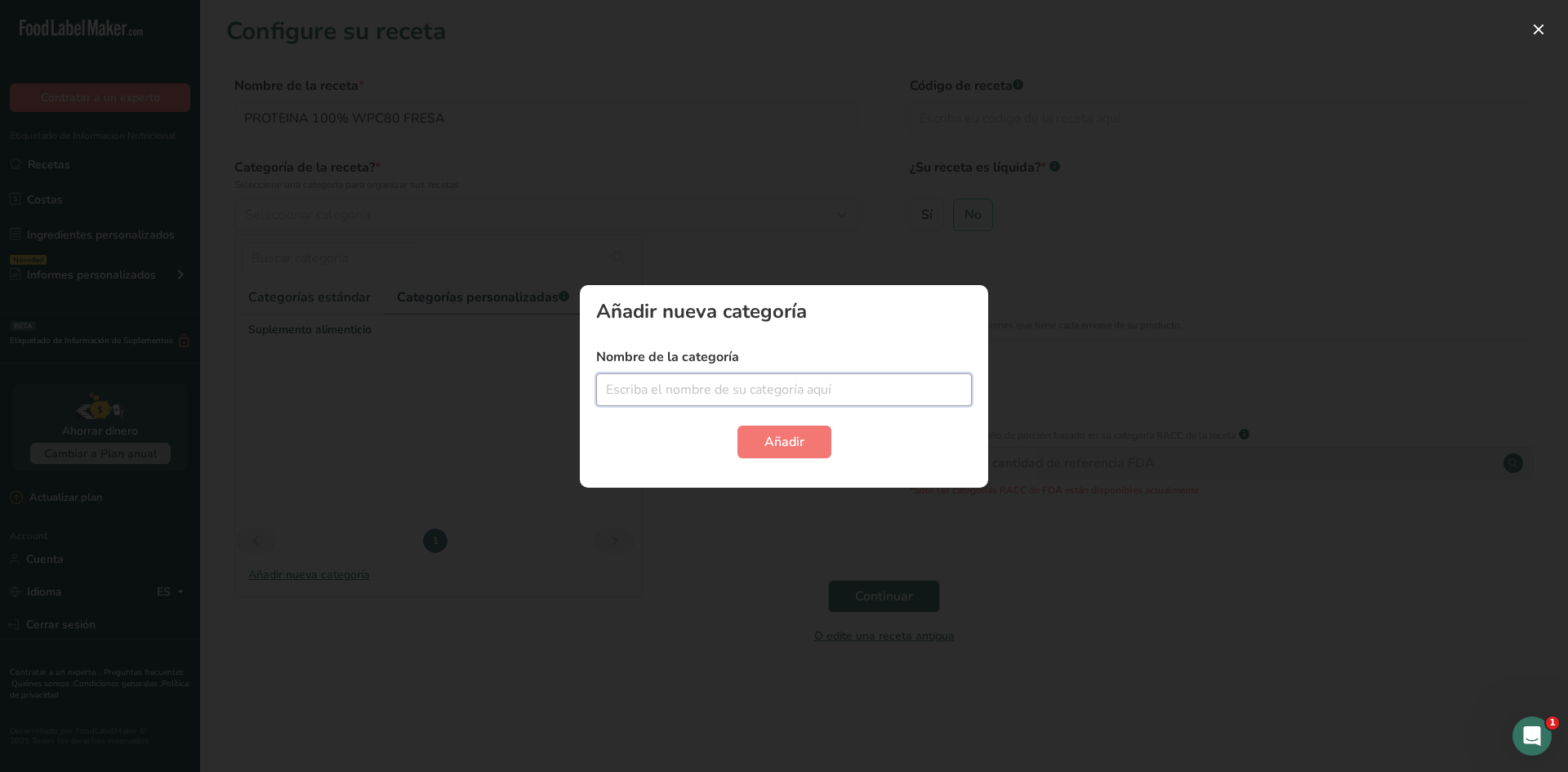
click at [785, 380] on input "text" at bounding box center [783, 389] width 375 height 33
type input "WHEY PROTEIN"
click at [797, 435] on span "Añadir" at bounding box center [785, 442] width 40 height 19
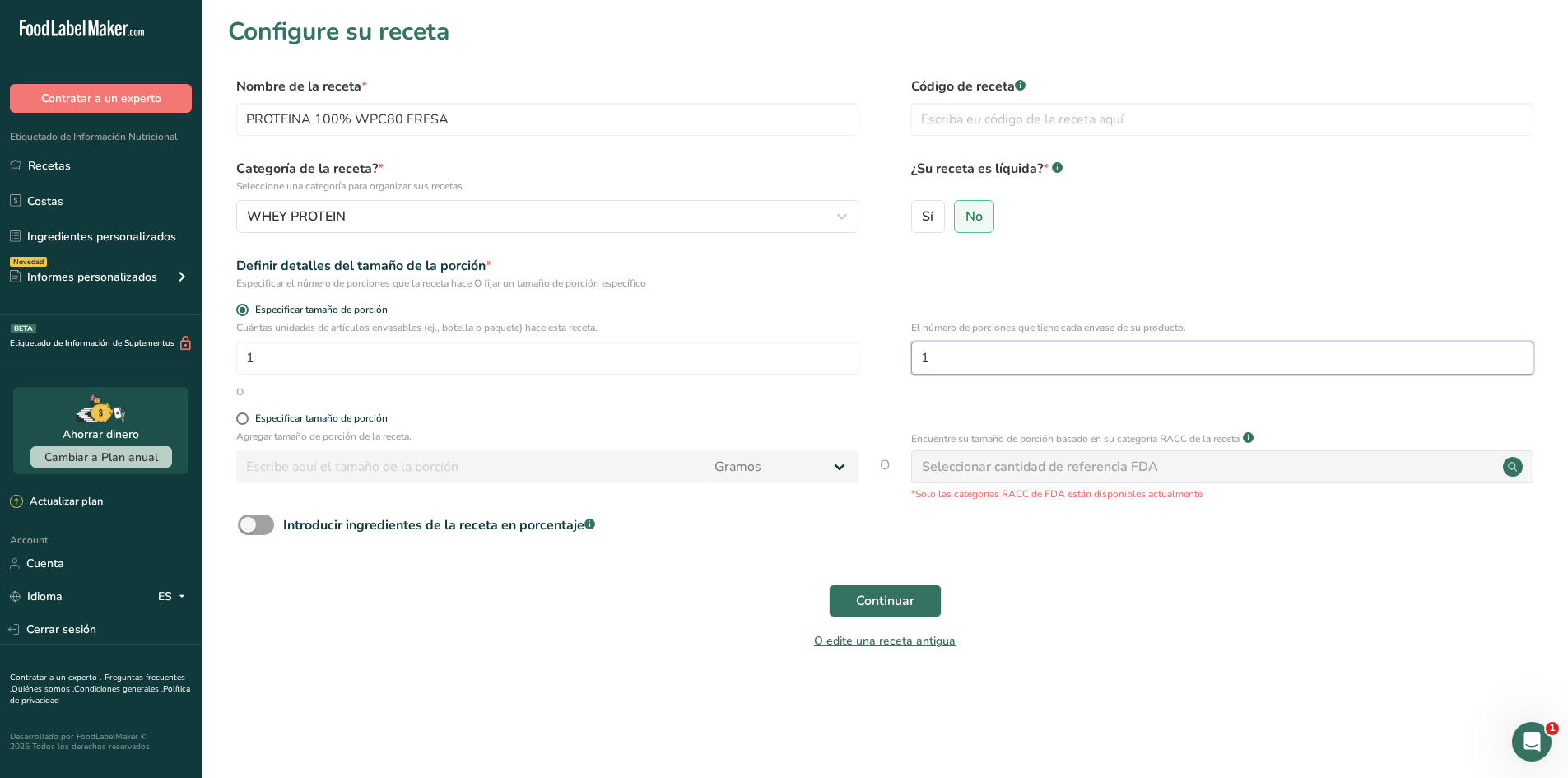
click at [1021, 353] on input "1" at bounding box center [1223, 358] width 622 height 33
click at [294, 428] on p "Agregar tamaño de porción de la receta." at bounding box center [547, 436] width 622 height 15
click at [294, 410] on form "Nombre de la receta * PROTEINA 100% WPC80 FRESA Código de receta .a-a{fill:#347…" at bounding box center [885, 368] width 1314 height 584
click at [312, 416] on div "Especificar tamaño de porción" at bounding box center [321, 418] width 132 height 12
click at [247, 416] on input "Especificar tamaño de porción" at bounding box center [242, 418] width 11 height 11
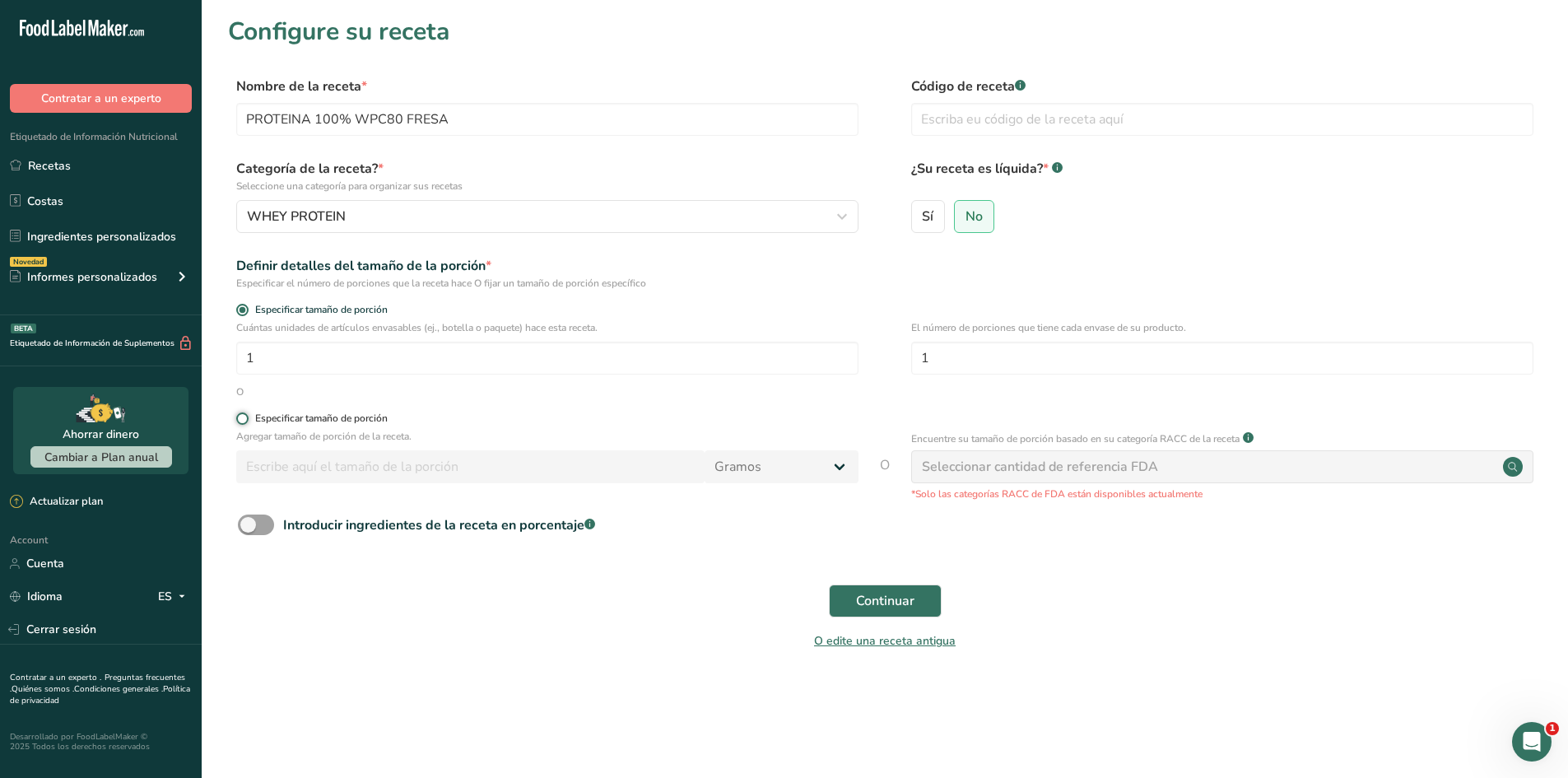
radio input "true"
radio input "false"
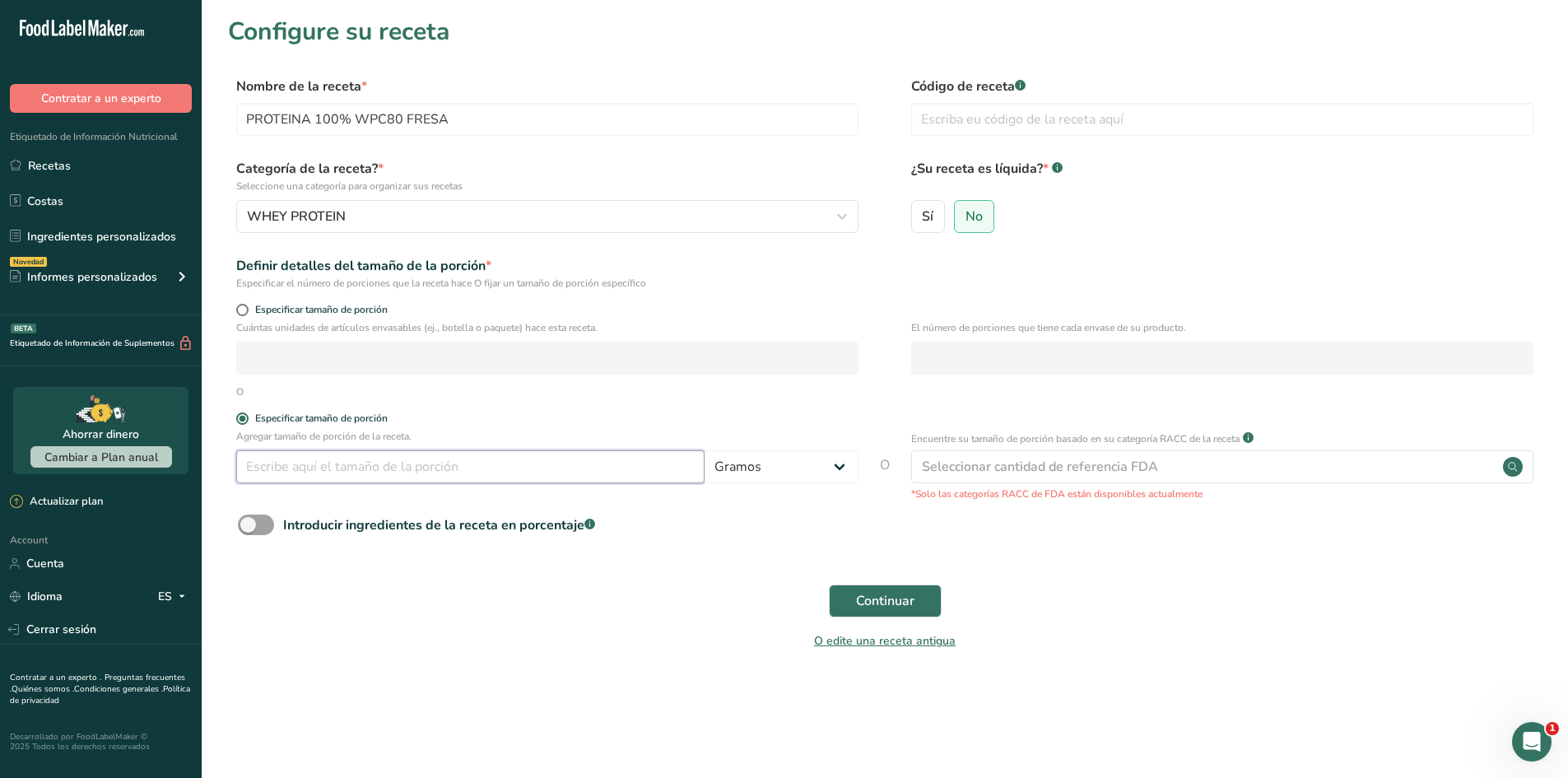
click at [365, 458] on input "number" at bounding box center [470, 467] width 468 height 33
click at [710, 468] on select "Gramos kg mg mcg libras onza litro mL onza líquida cucharada cucharadita taza C…" at bounding box center [781, 467] width 154 height 33
select select "1"
click at [704, 451] on select "Gramos kg mg mcg libras onza litro mL onza líquida cucharada cucharadita taza C…" at bounding box center [781, 467] width 154 height 33
click at [514, 464] on input "number" at bounding box center [470, 467] width 468 height 33
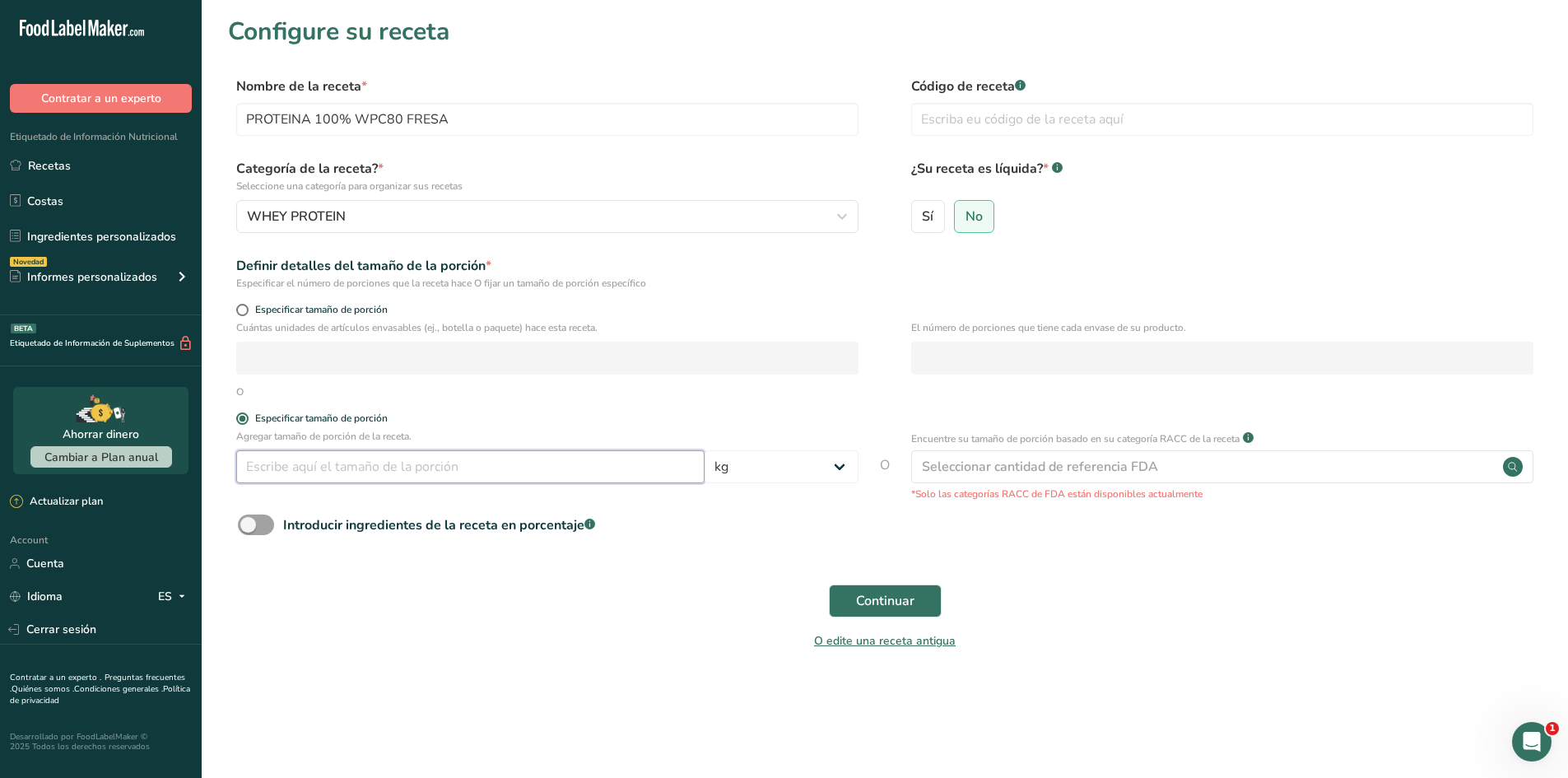
click at [507, 472] on input "number" at bounding box center [470, 467] width 468 height 33
click at [829, 584] on button "Continuar" at bounding box center [886, 600] width 113 height 33
type input "1"
click at [892, 591] on span "Continuar" at bounding box center [885, 600] width 58 height 19
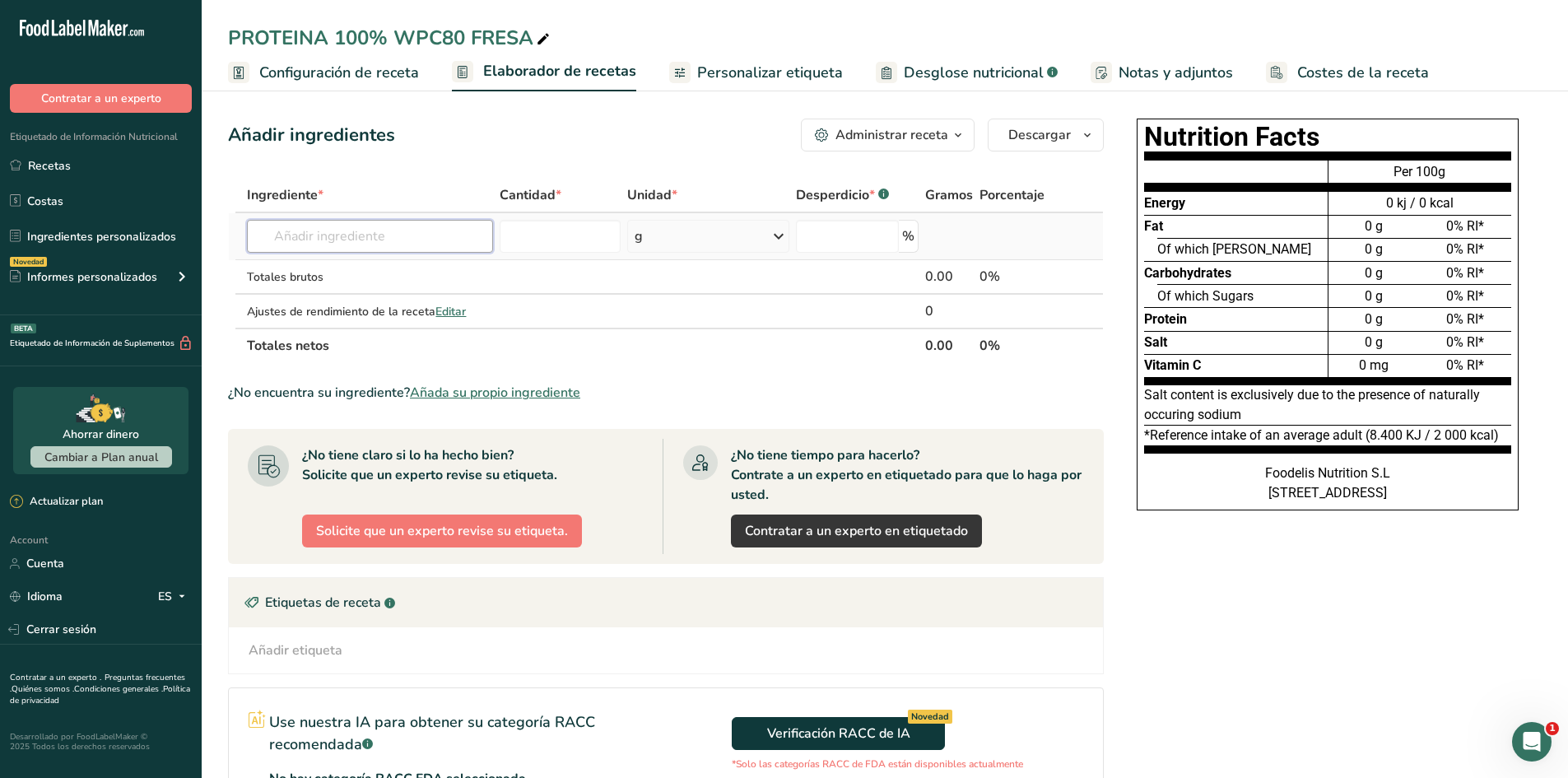
click at [383, 245] on input "text" at bounding box center [370, 236] width 246 height 33
click at [436, 229] on input "text" at bounding box center [370, 236] width 246 height 33
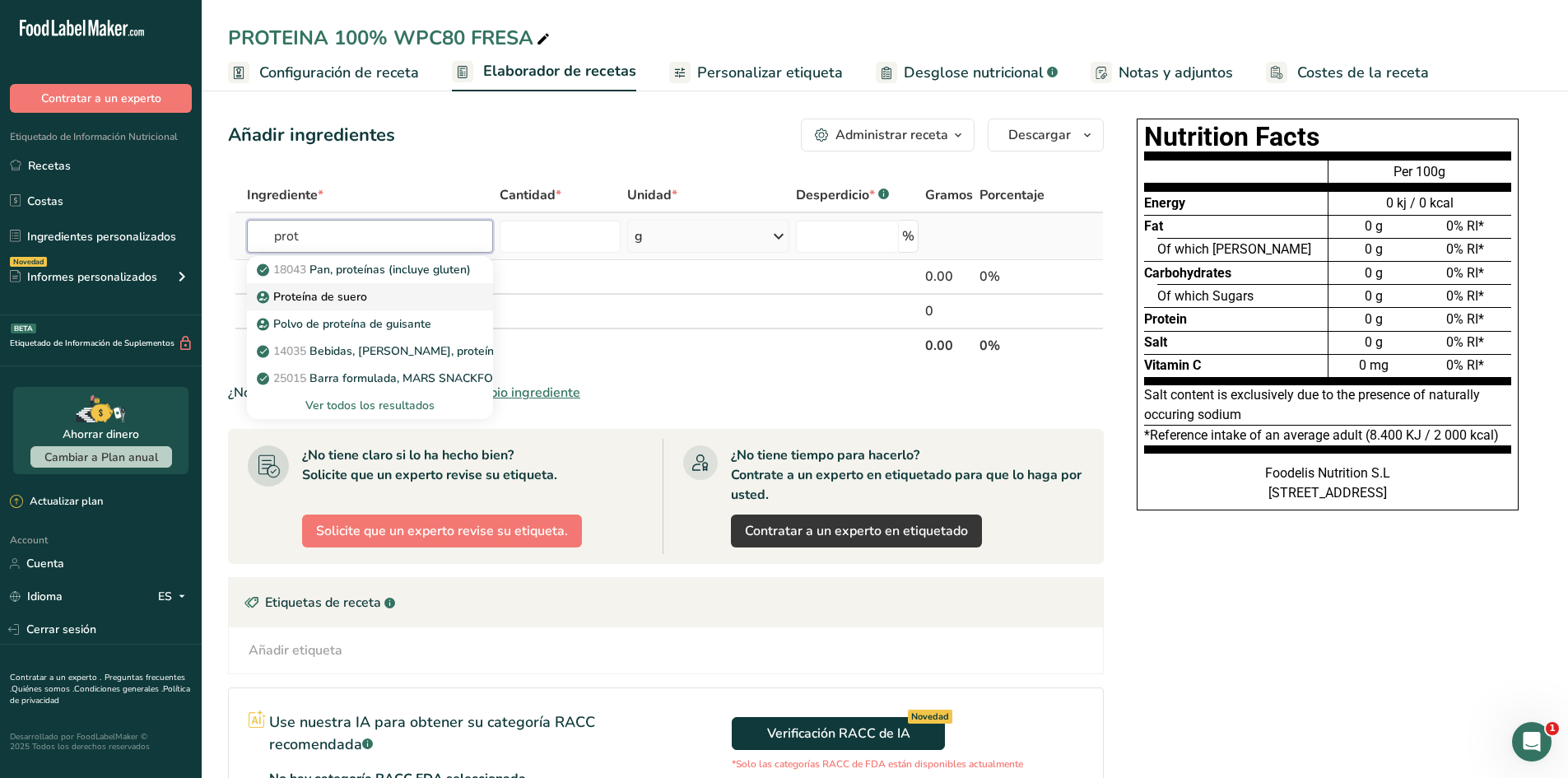
type input "prot"
click at [410, 288] on div "Proteína de suero" at bounding box center [356, 296] width 193 height 18
type input "Whey Protein"
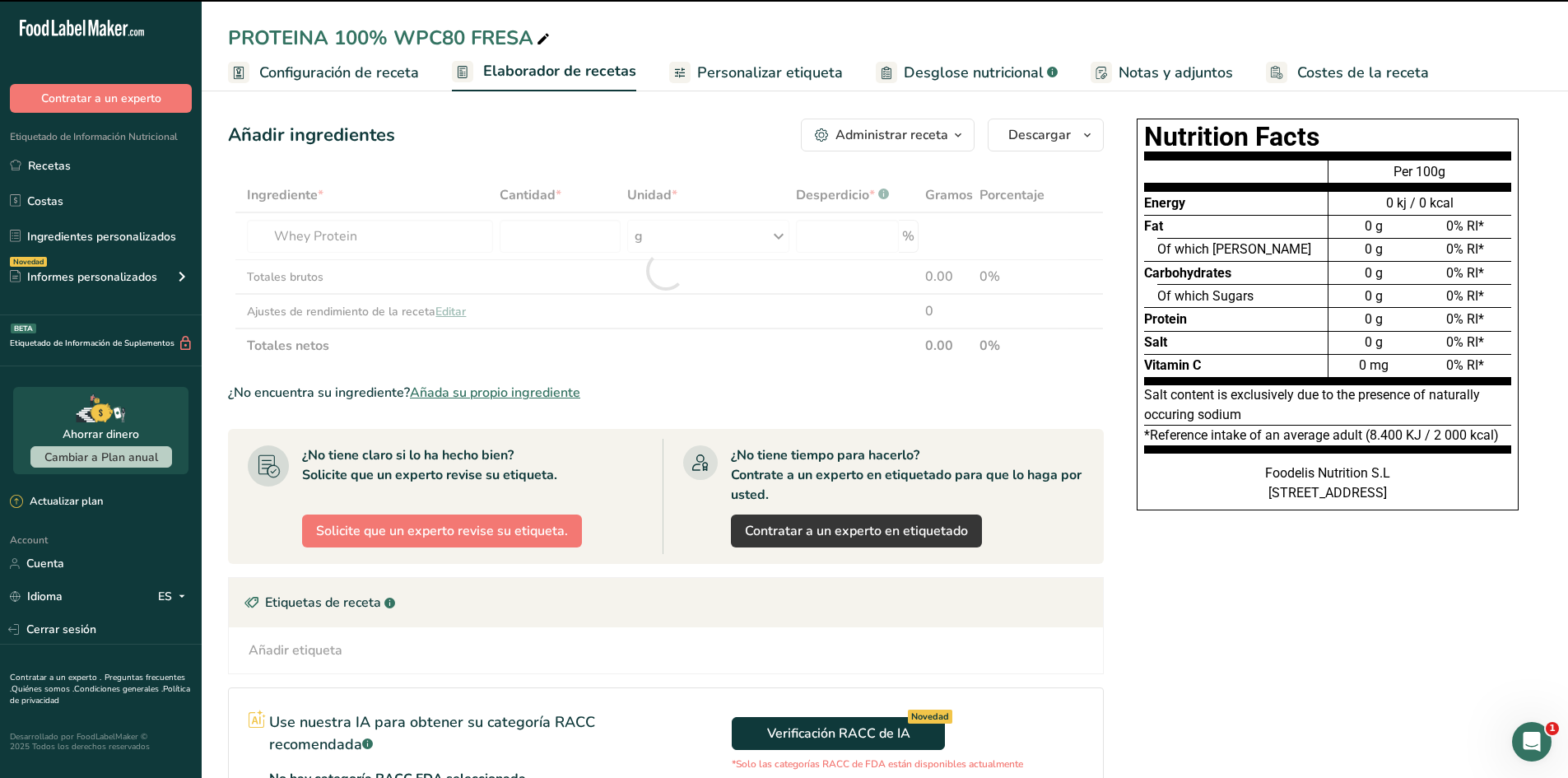
type input "0"
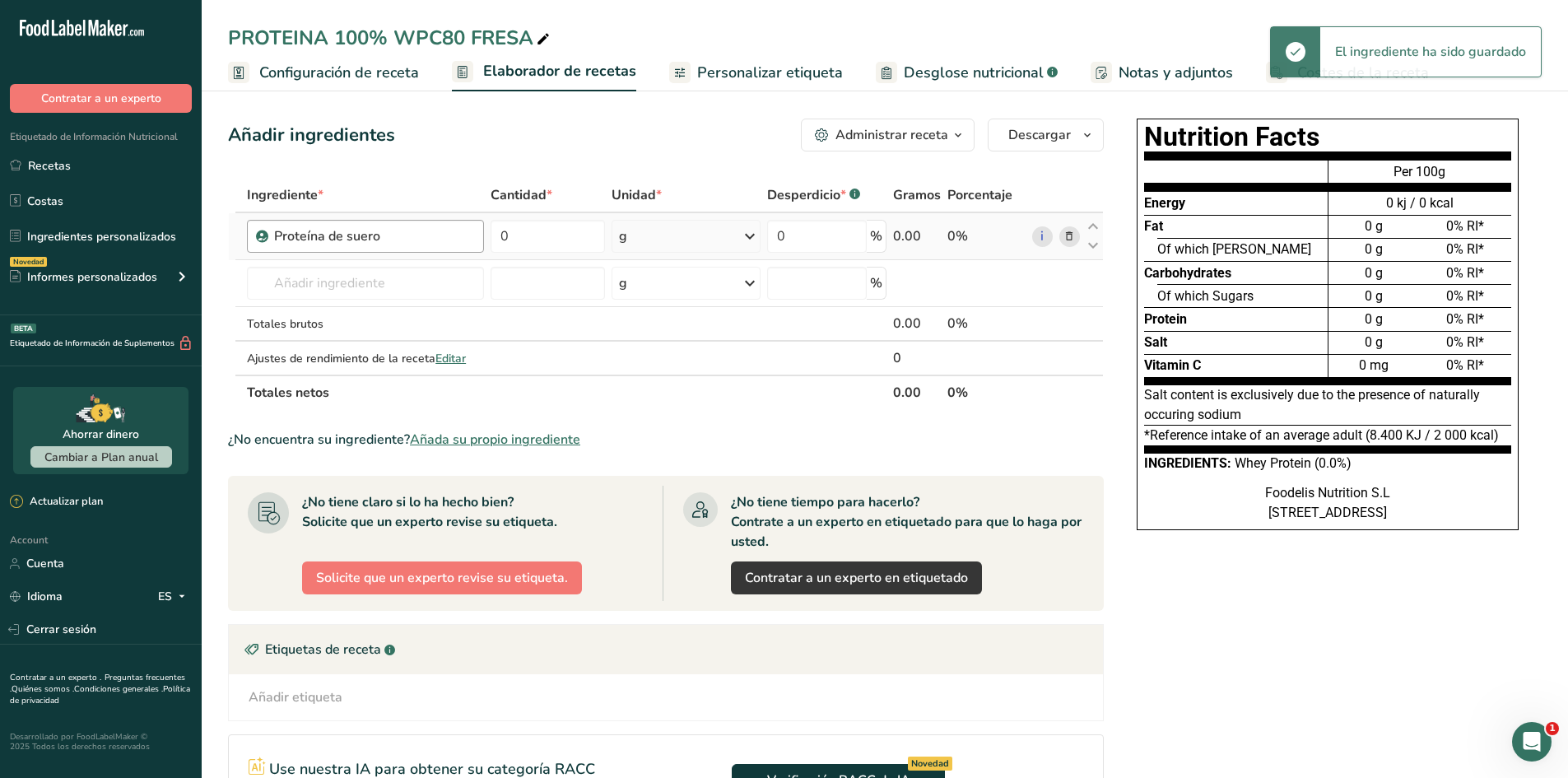
click at [456, 248] on div "Proteína de suero" at bounding box center [366, 236] width 237 height 33
click at [421, 239] on div "Proteína de suero" at bounding box center [374, 236] width 200 height 19
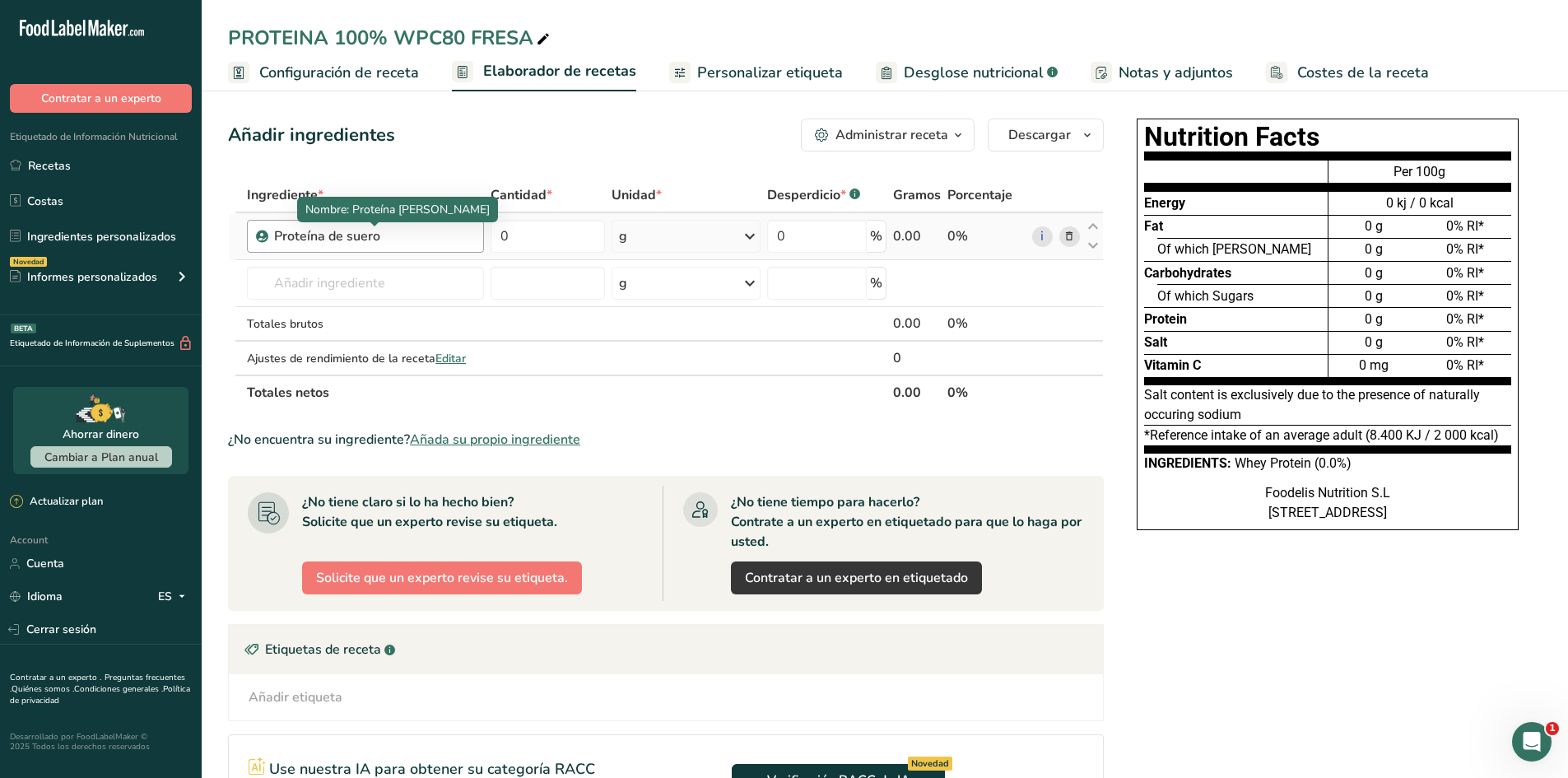
click at [421, 239] on div "Proteína de suero" at bounding box center [374, 236] width 200 height 19
click at [1076, 243] on icon at bounding box center [1069, 236] width 11 height 18
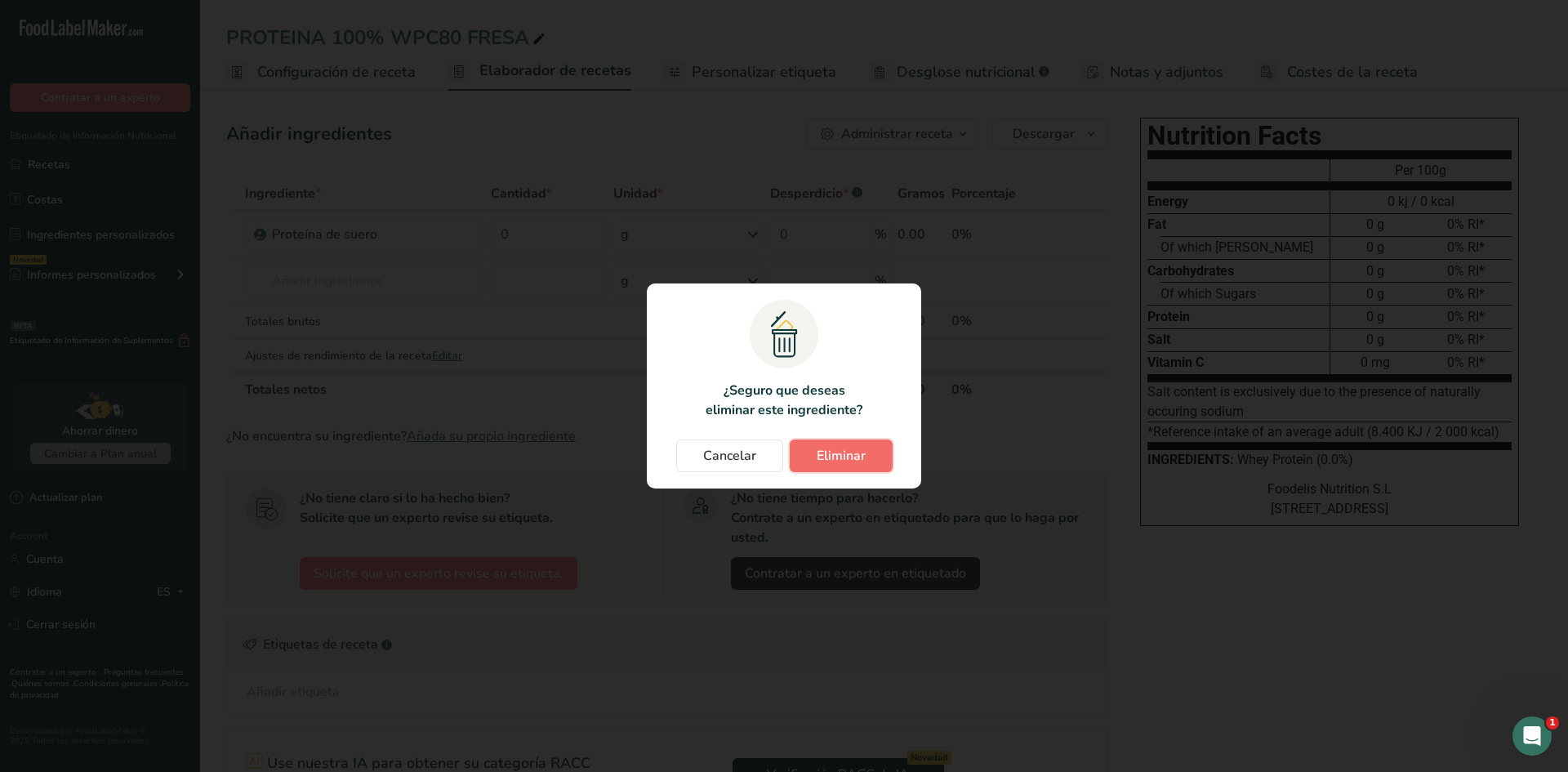
click at [853, 448] on span "Eliminar" at bounding box center [840, 455] width 49 height 19
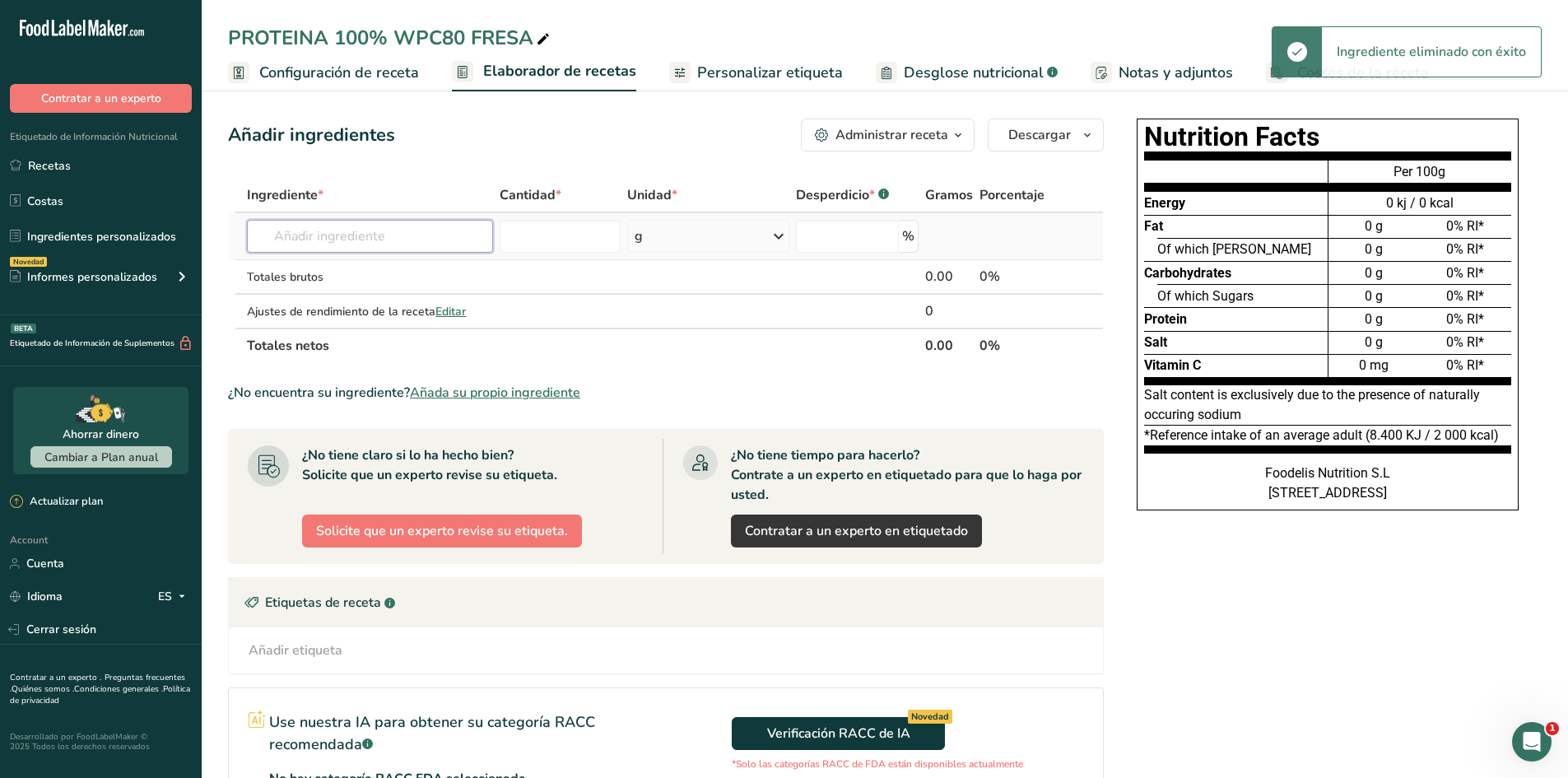
click at [354, 219] on input "text" at bounding box center [370, 236] width 246 height 33
click at [351, 238] on input "text" at bounding box center [370, 236] width 246 height 33
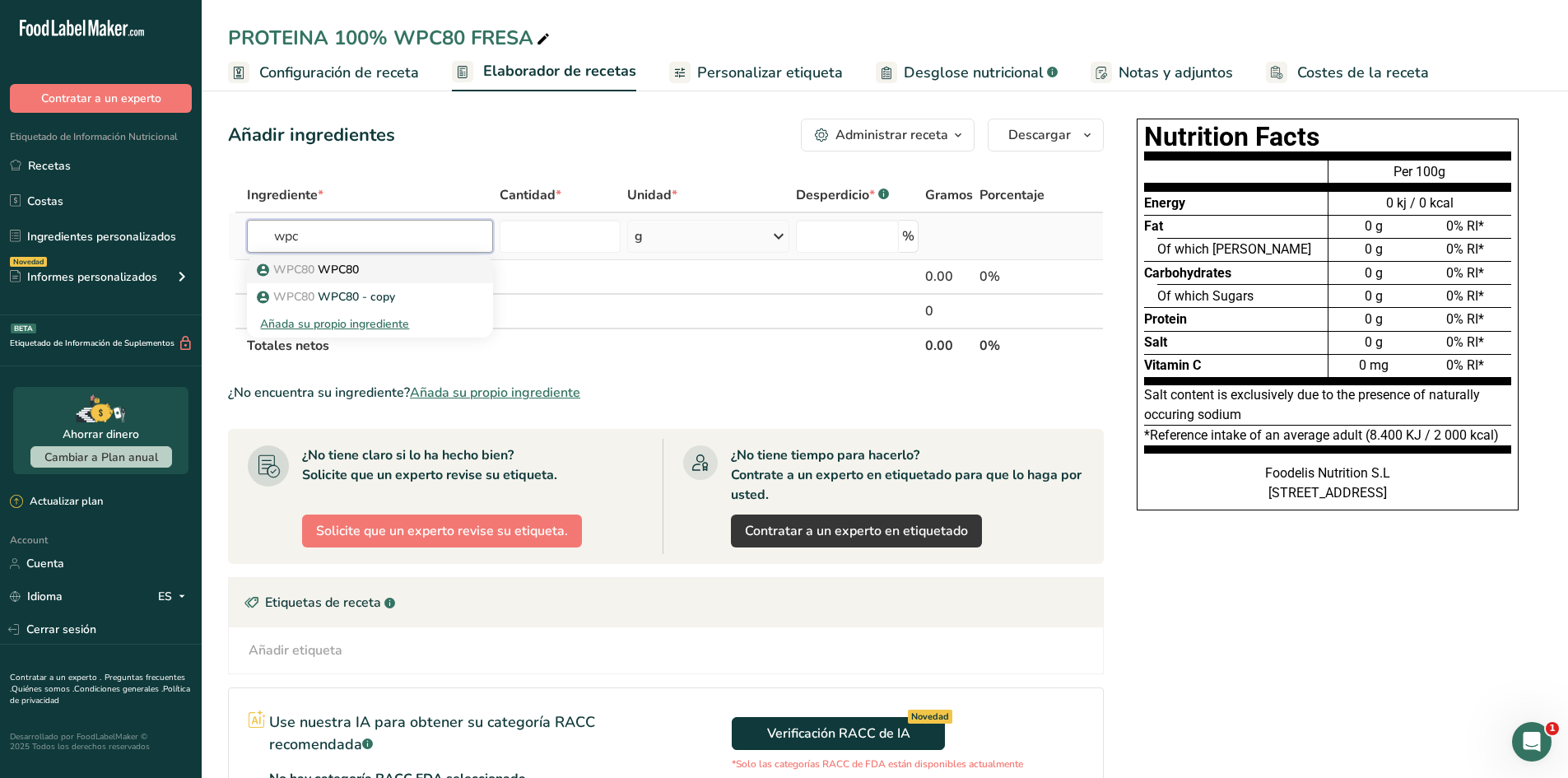
type input "wpc"
click at [375, 270] on div "WPC80 WPC80" at bounding box center [356, 269] width 193 height 18
type input "WPC80"
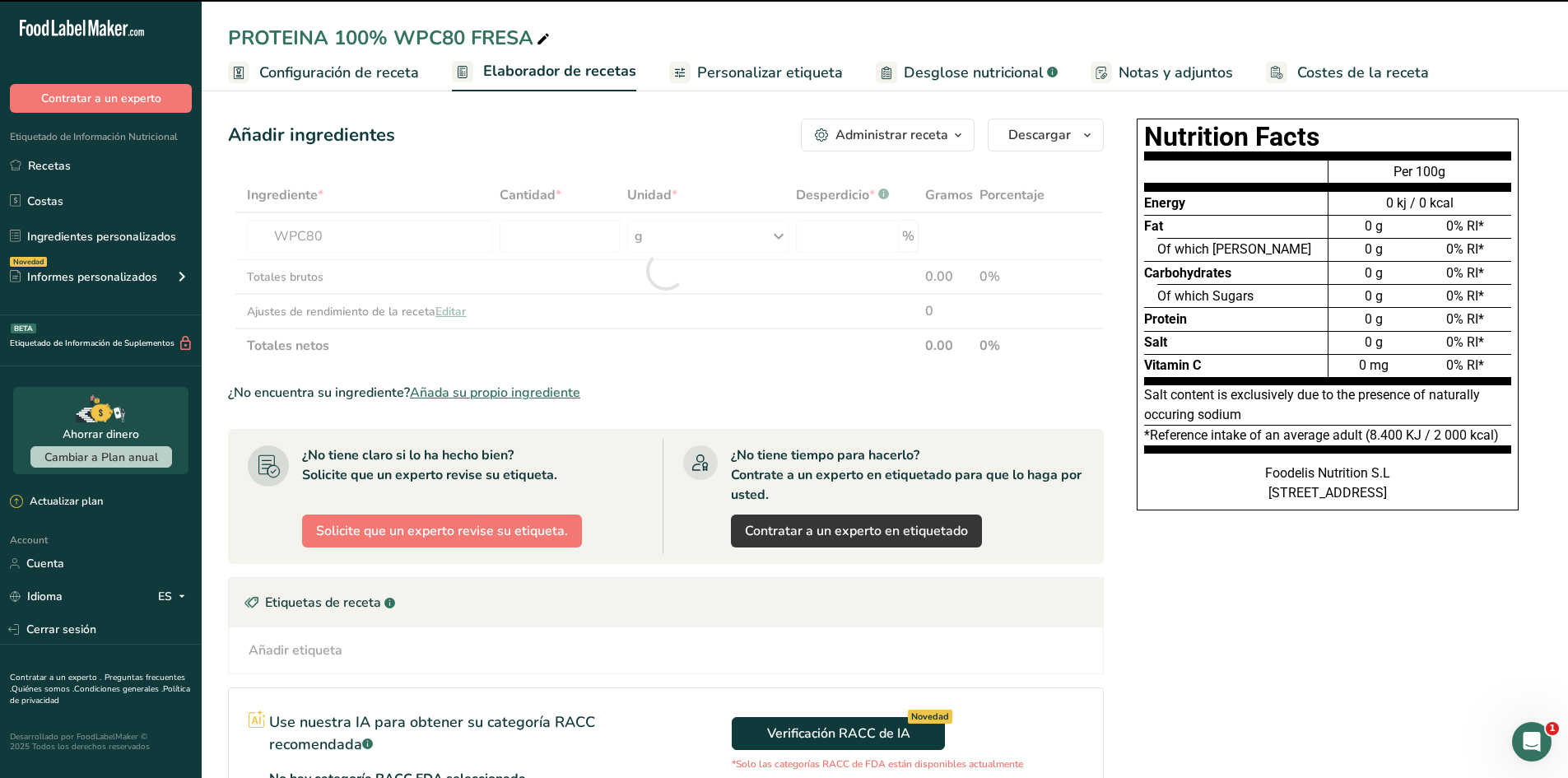
type input "0"
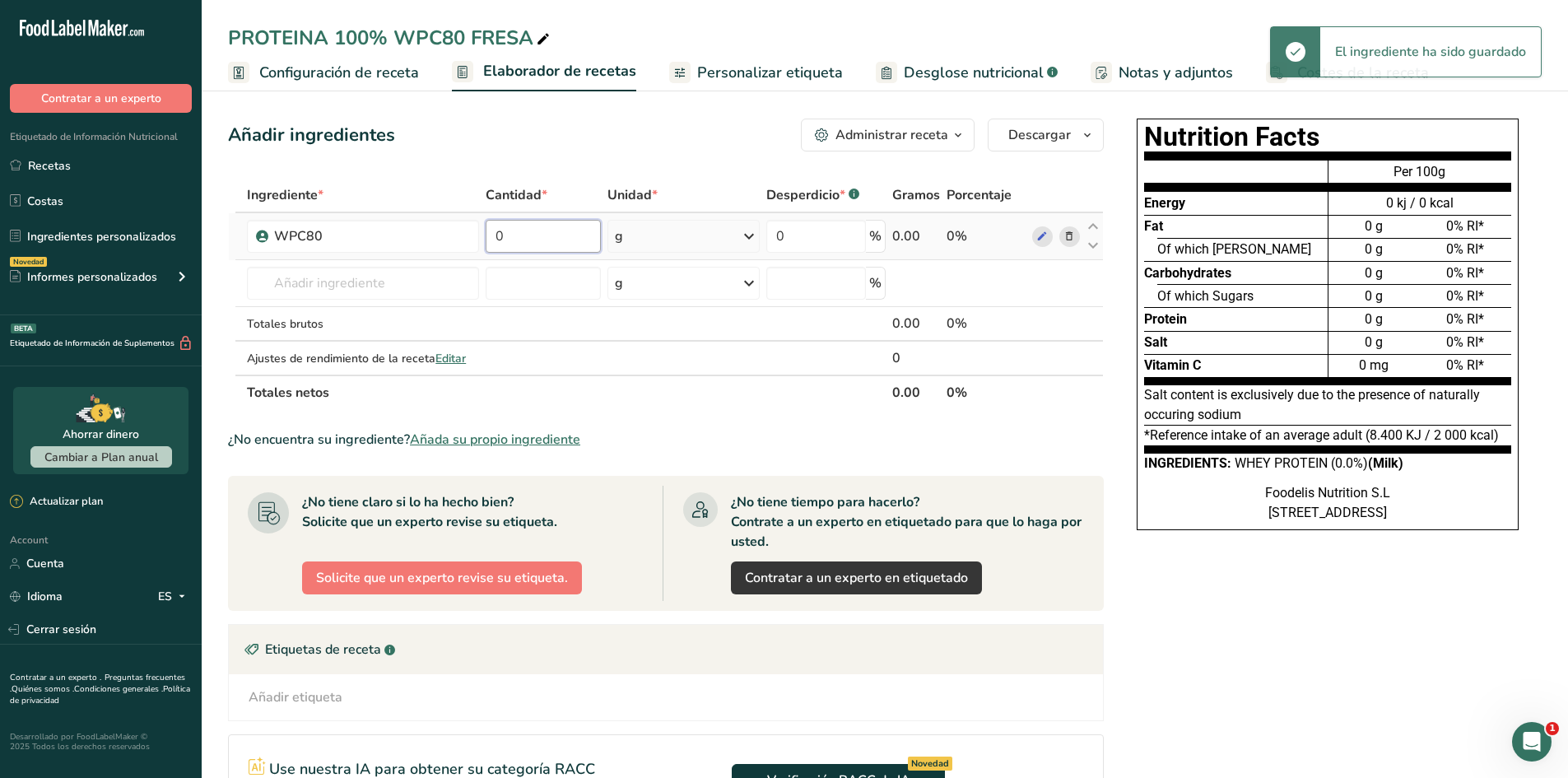
click at [555, 241] on input "0" at bounding box center [543, 236] width 116 height 33
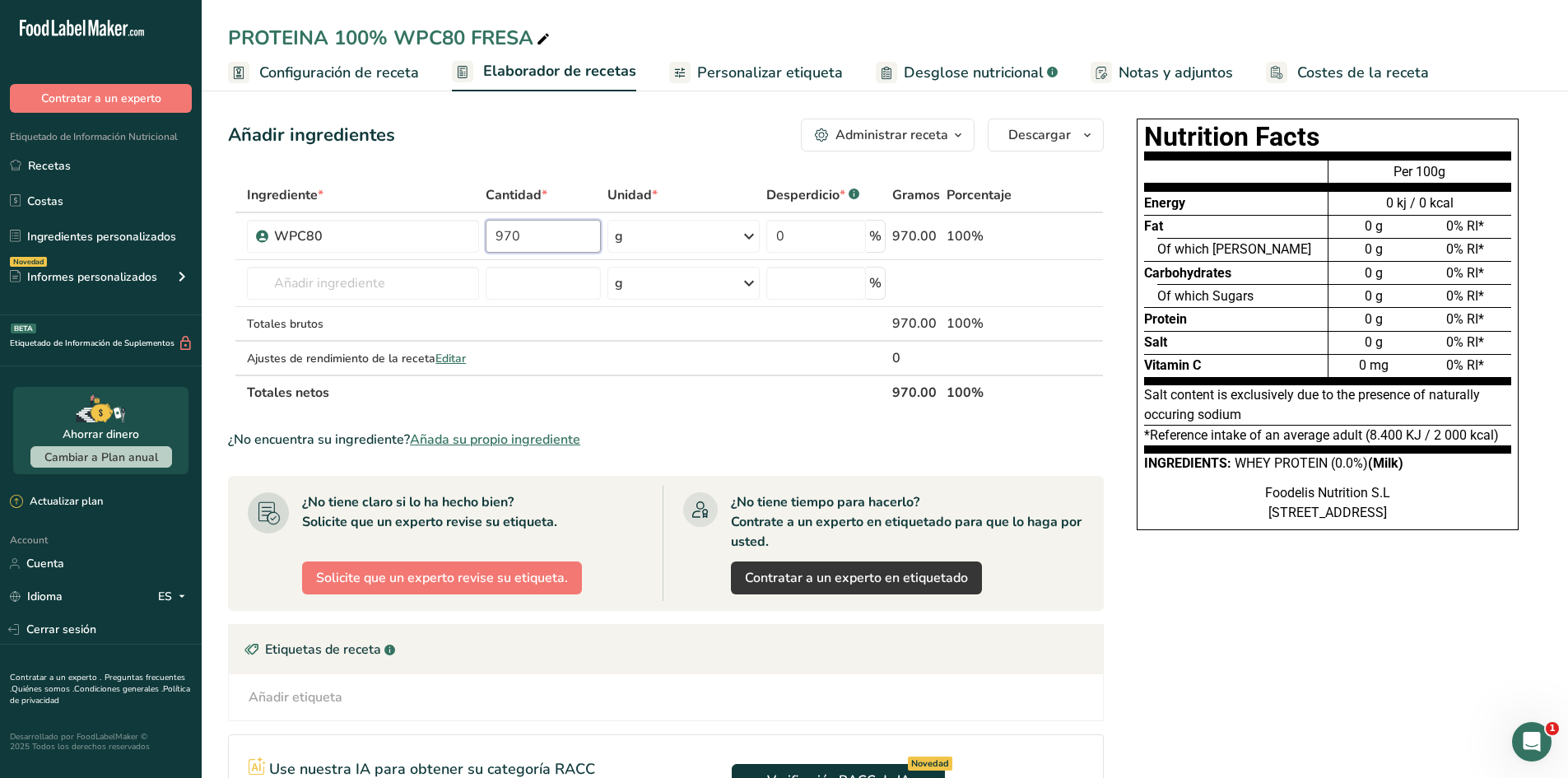
type input "970"
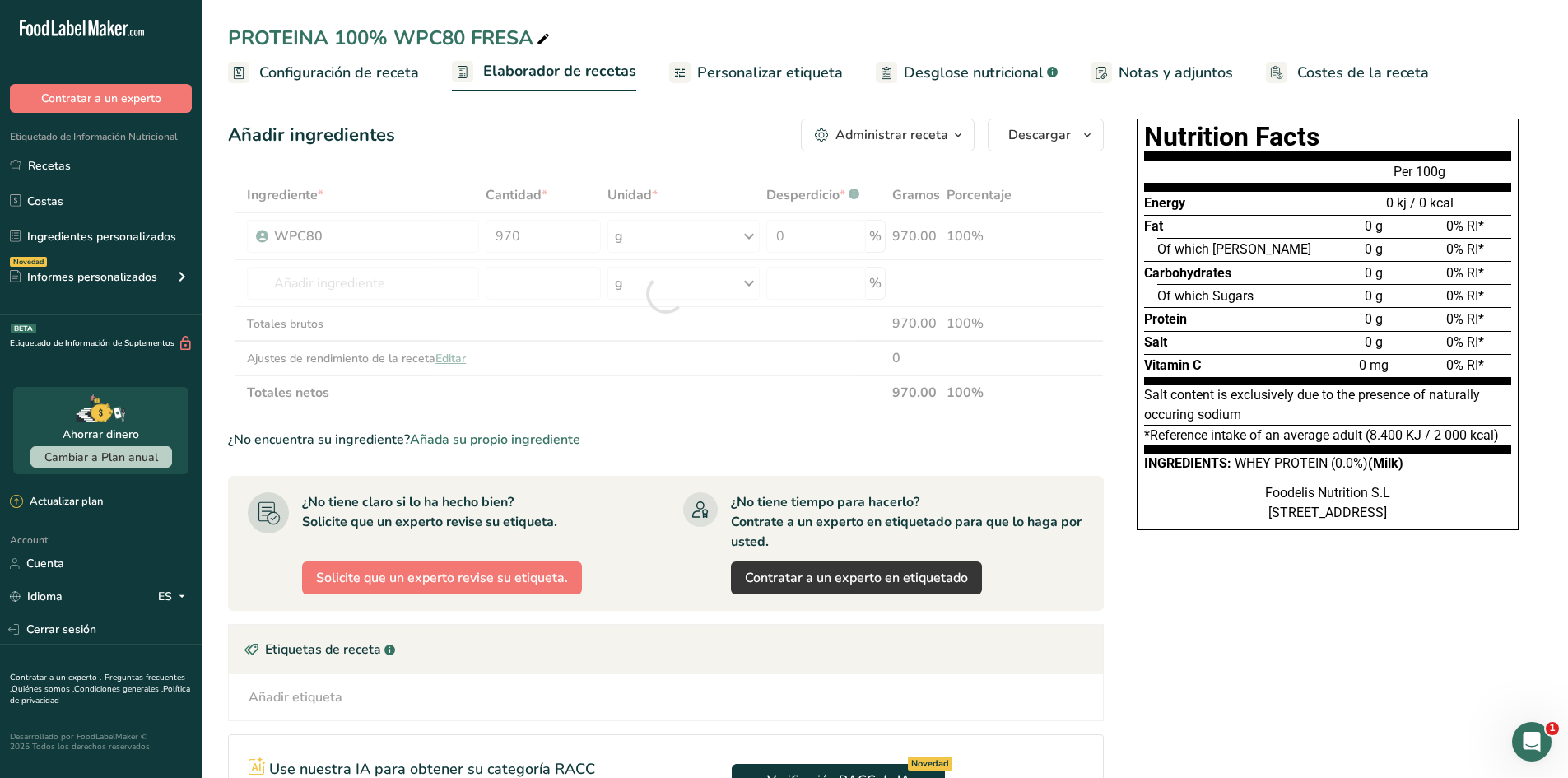
click at [698, 392] on div "Ingrediente * Cantidad * Unidad * Desperdicio * .a-a{fill:#347362;}.b-a{fill:#f…" at bounding box center [666, 293] width 876 height 232
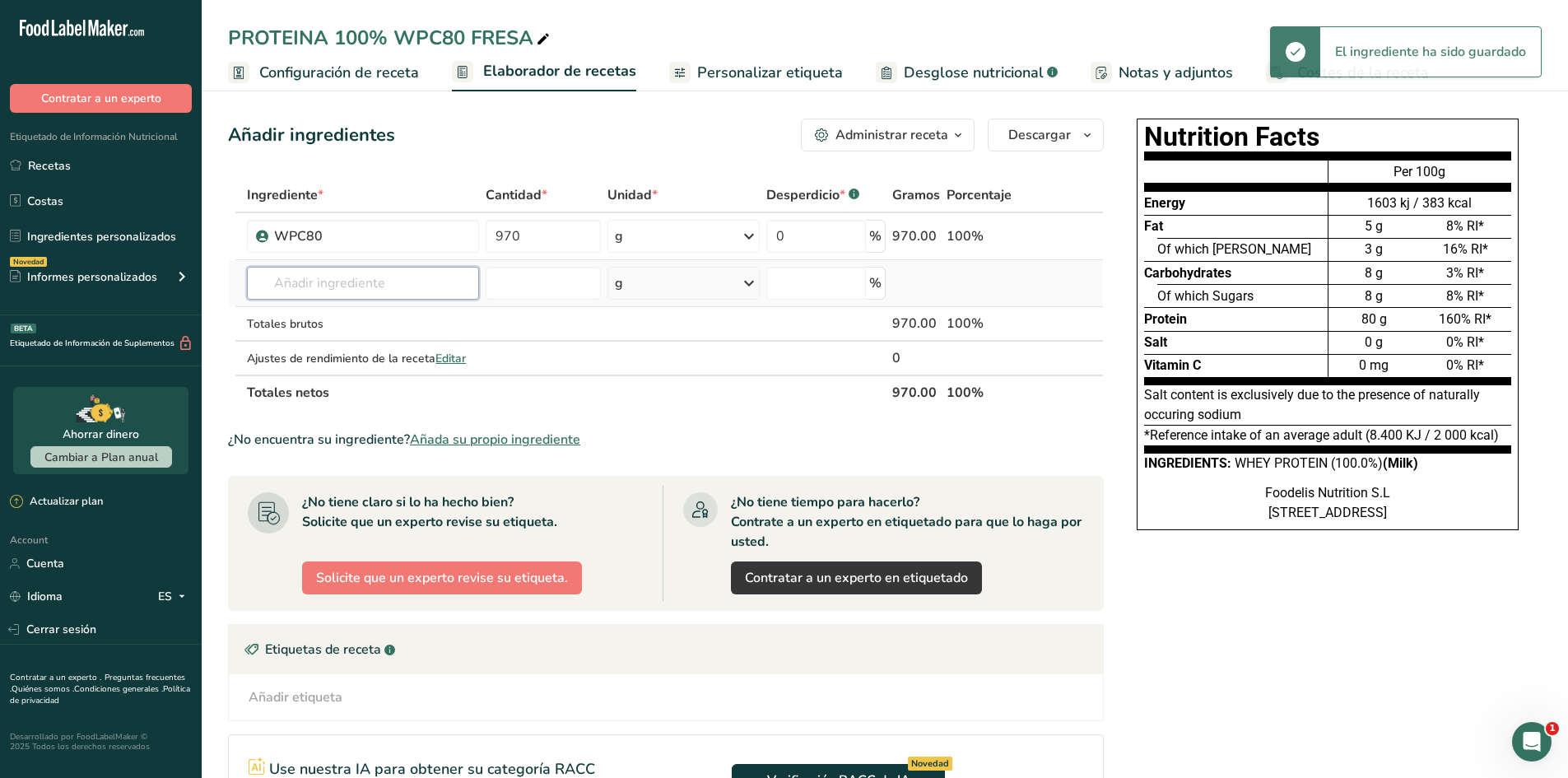
click at [366, 283] on input "text" at bounding box center [363, 283] width 232 height 33
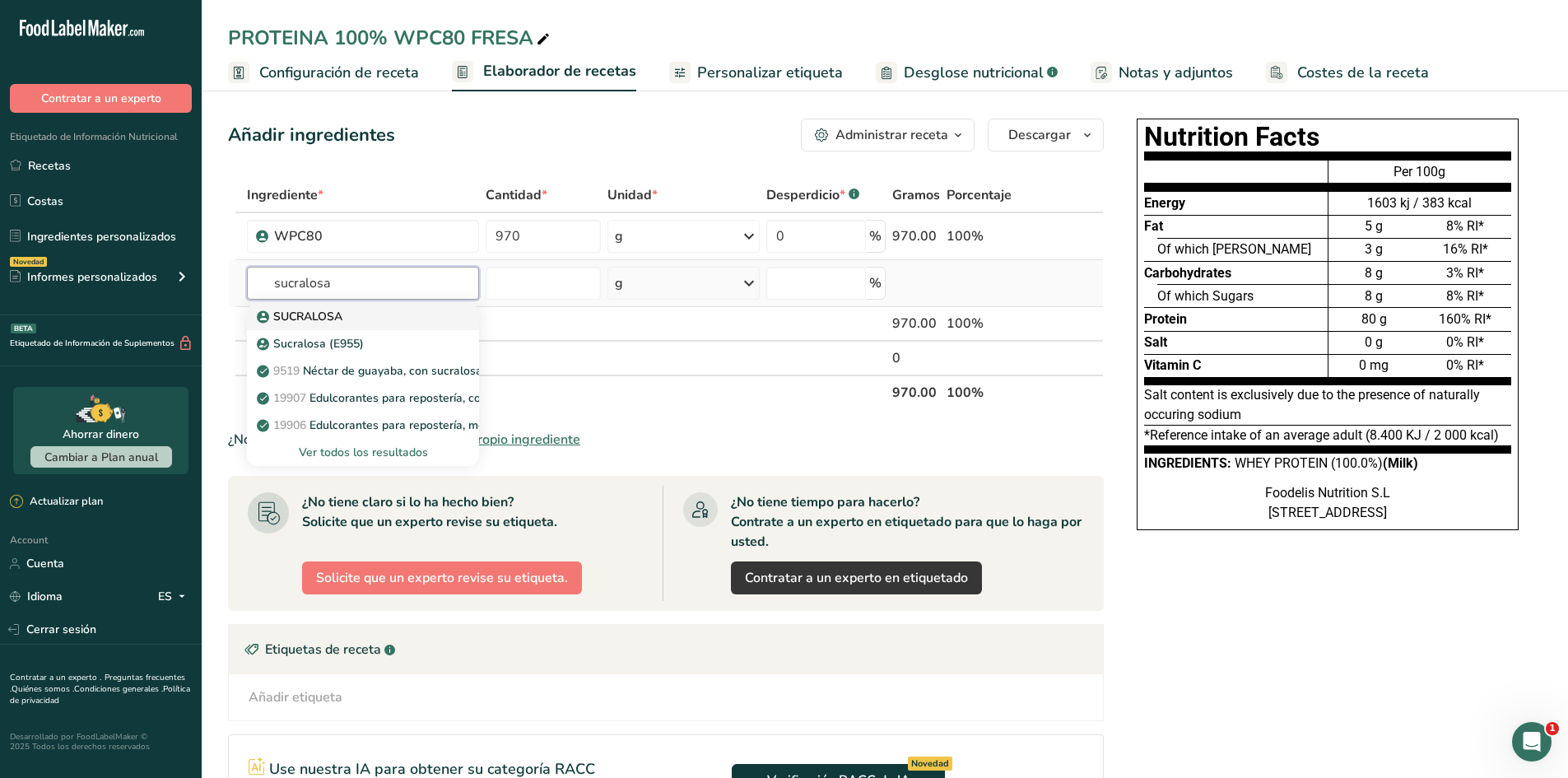
type input "sucralosa"
click at [385, 310] on div "SUCRALOSA" at bounding box center [350, 316] width 180 height 18
type input "SUCRALOSA"
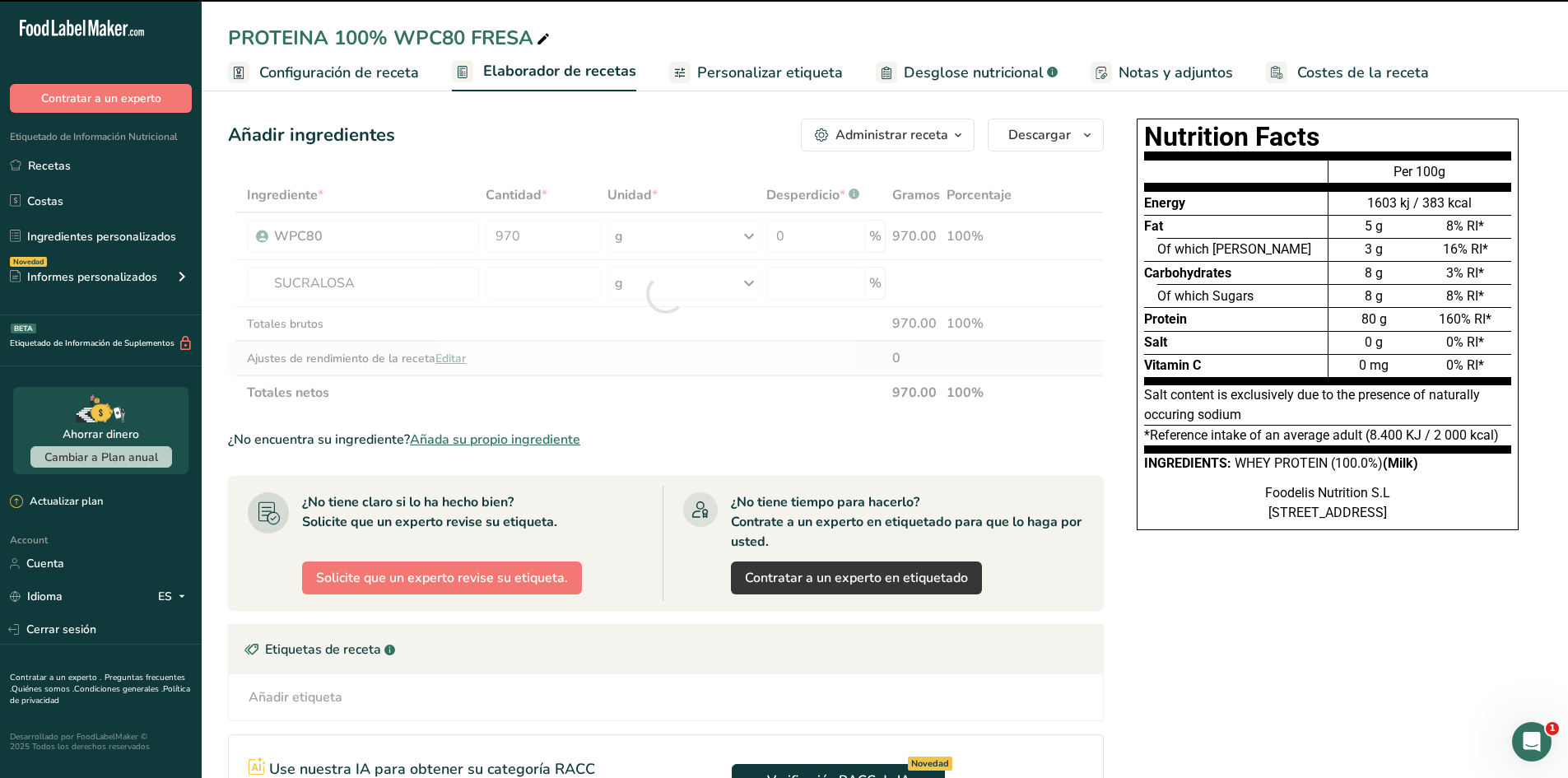
type input "0"
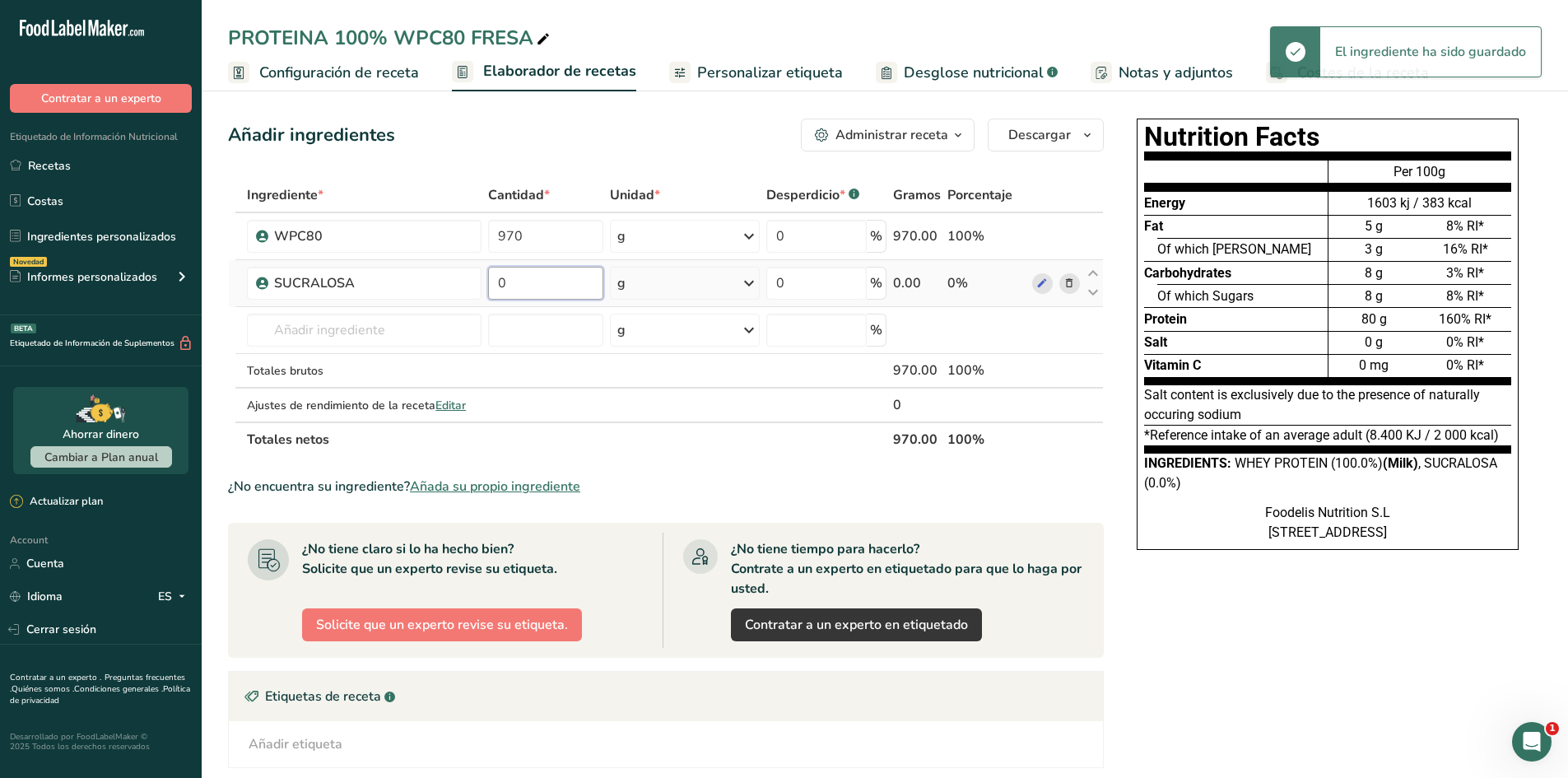
click at [533, 297] on input "0" at bounding box center [545, 283] width 116 height 33
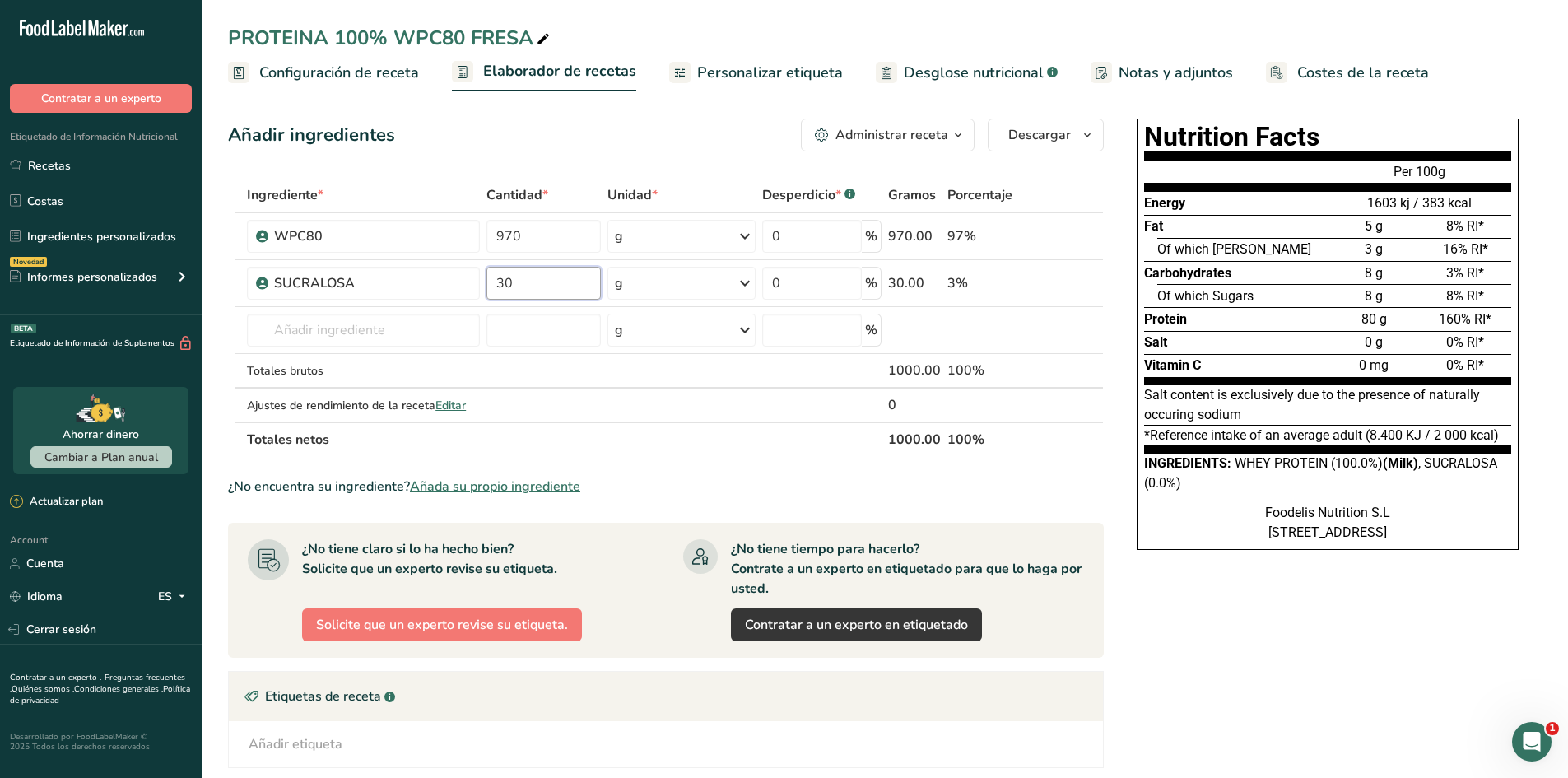
type input "30"
click at [739, 439] on div "Ingrediente * Cantidad * Unidad * Desperdicio * .a-a{fill:#347362;}.b-a{fill:#f…" at bounding box center [666, 317] width 876 height 279
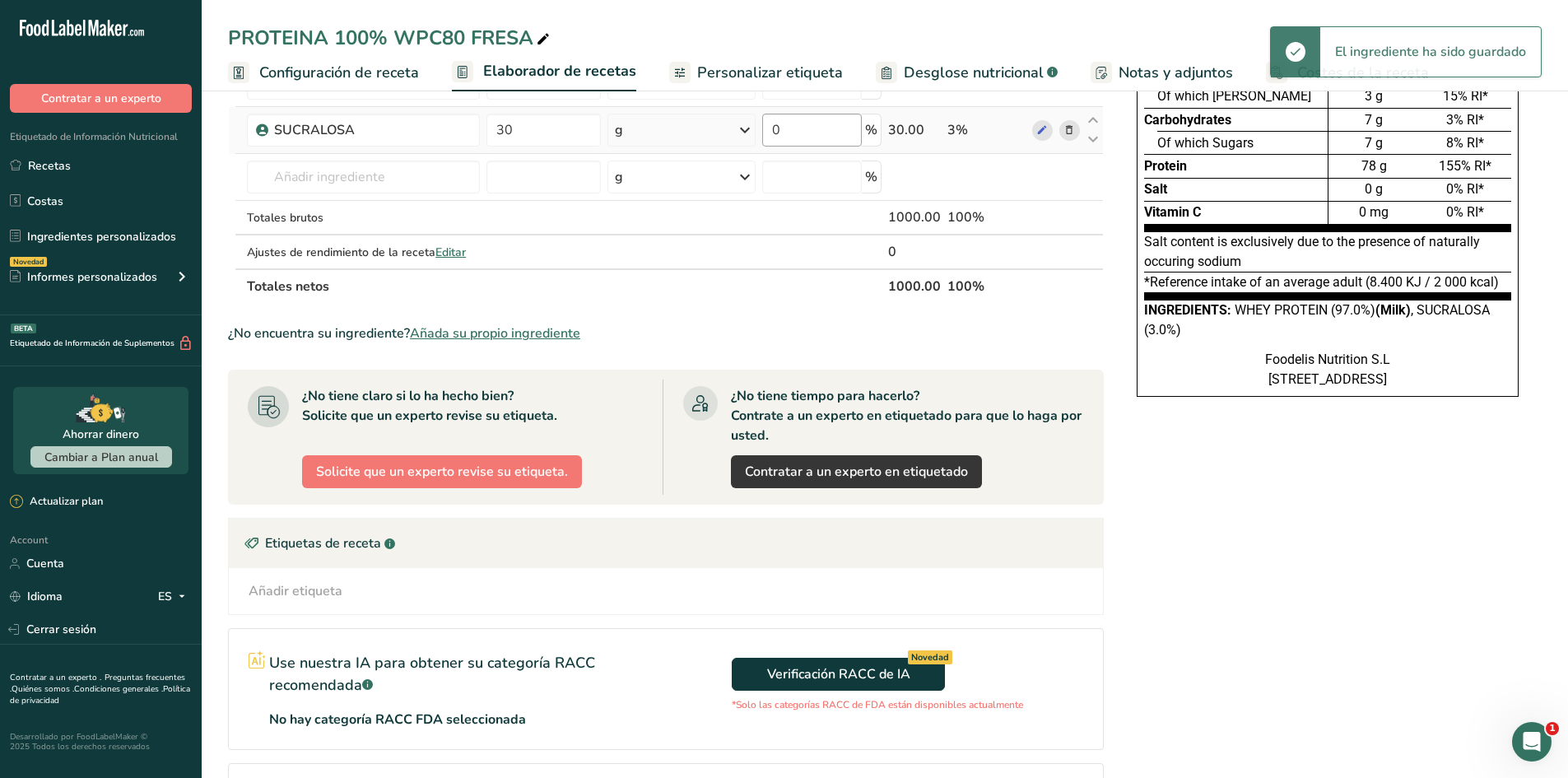
scroll to position [165, 0]
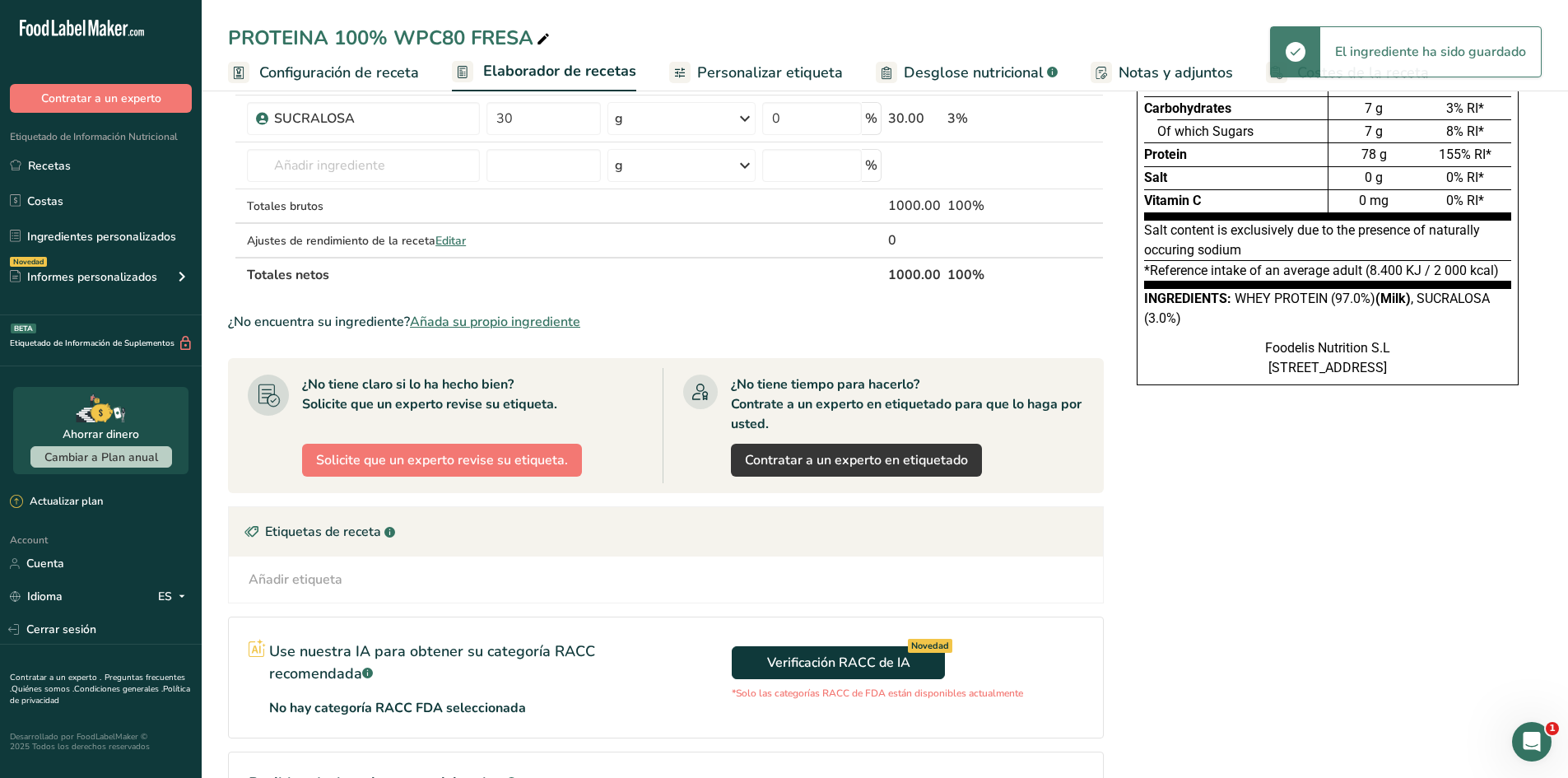
click at [919, 75] on span "Desglose nutricional" at bounding box center [974, 73] width 140 height 22
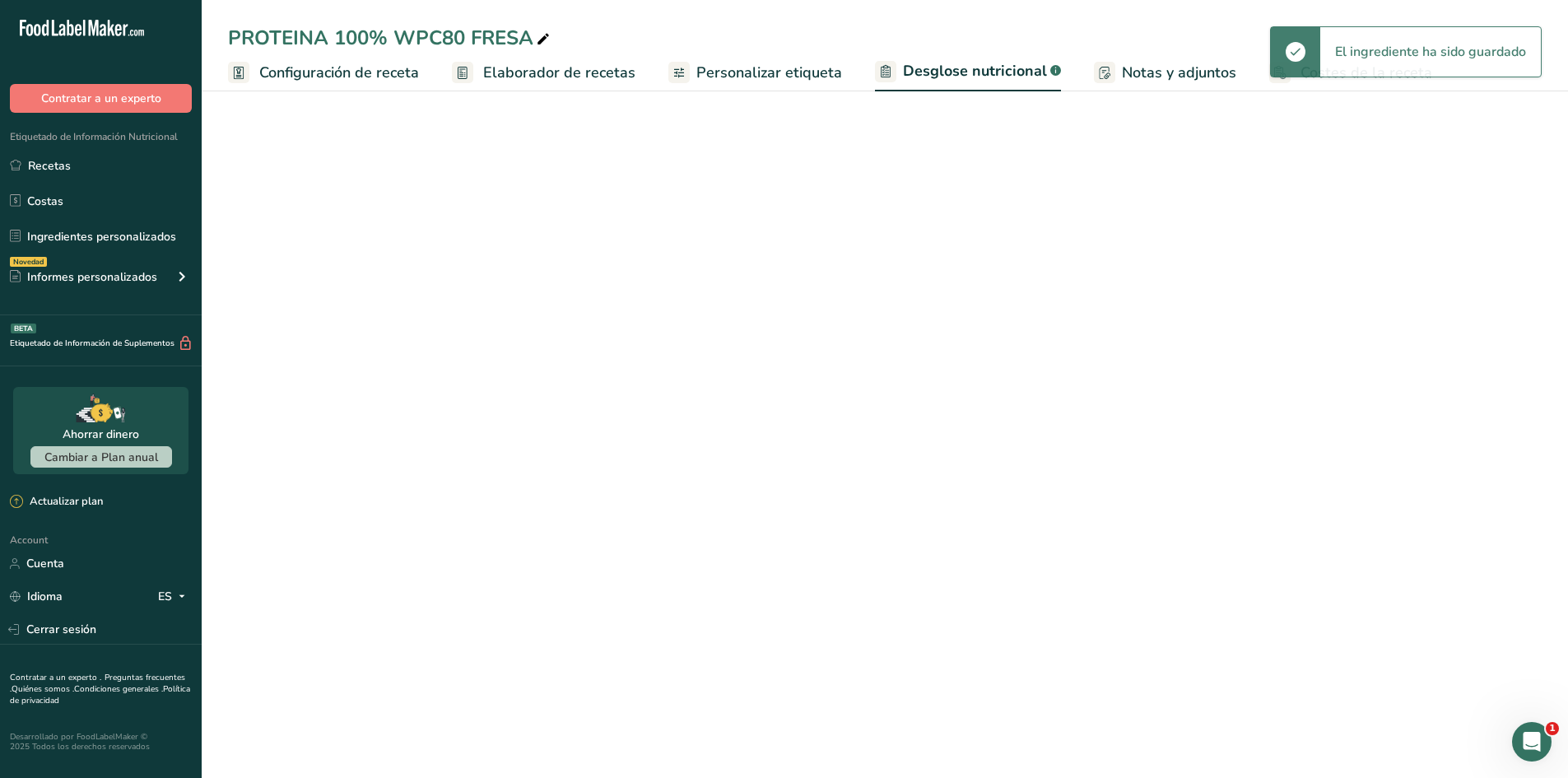
select select "Calories"
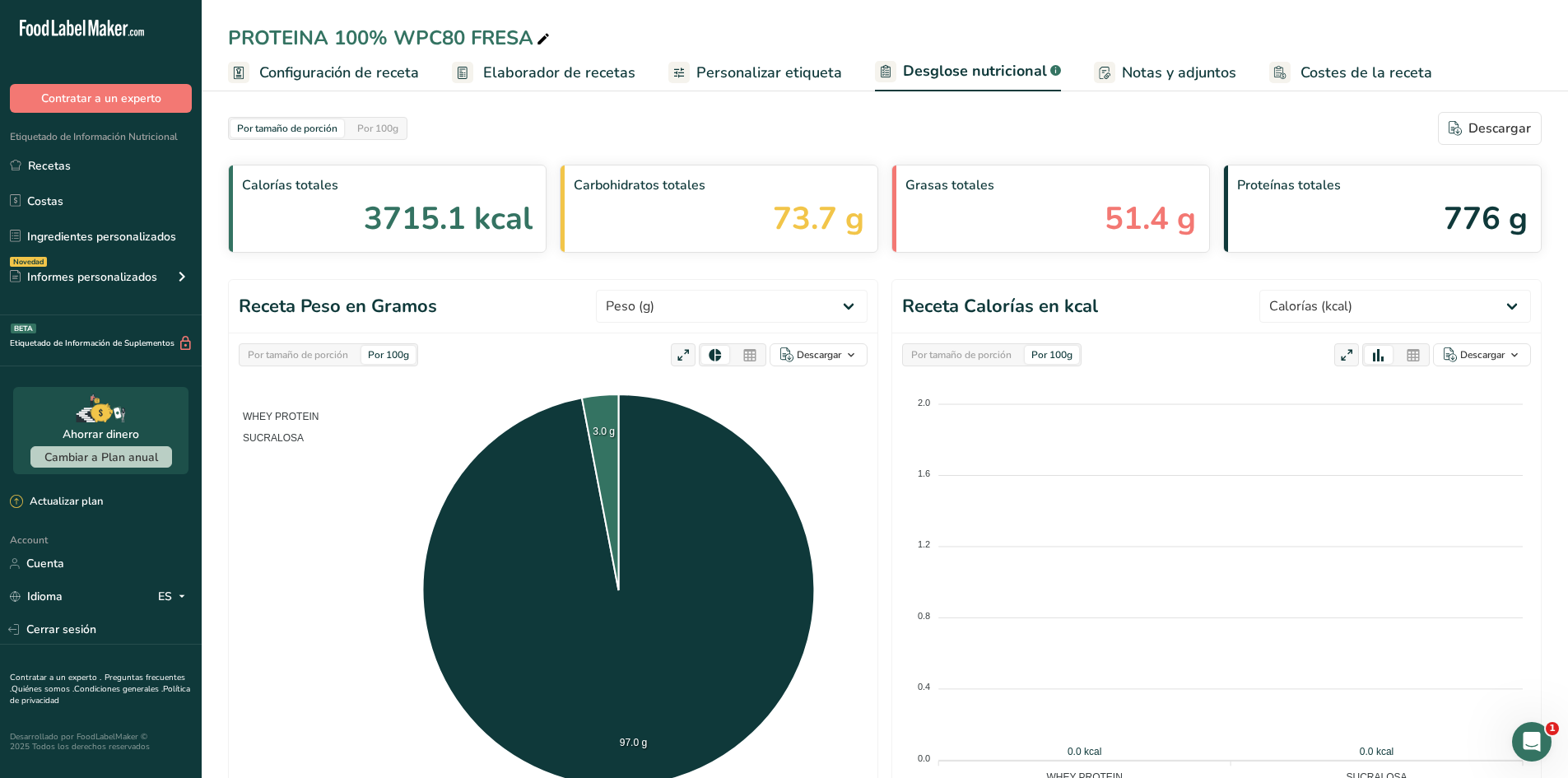
click at [355, 67] on span "Configuración de receta" at bounding box center [339, 73] width 160 height 22
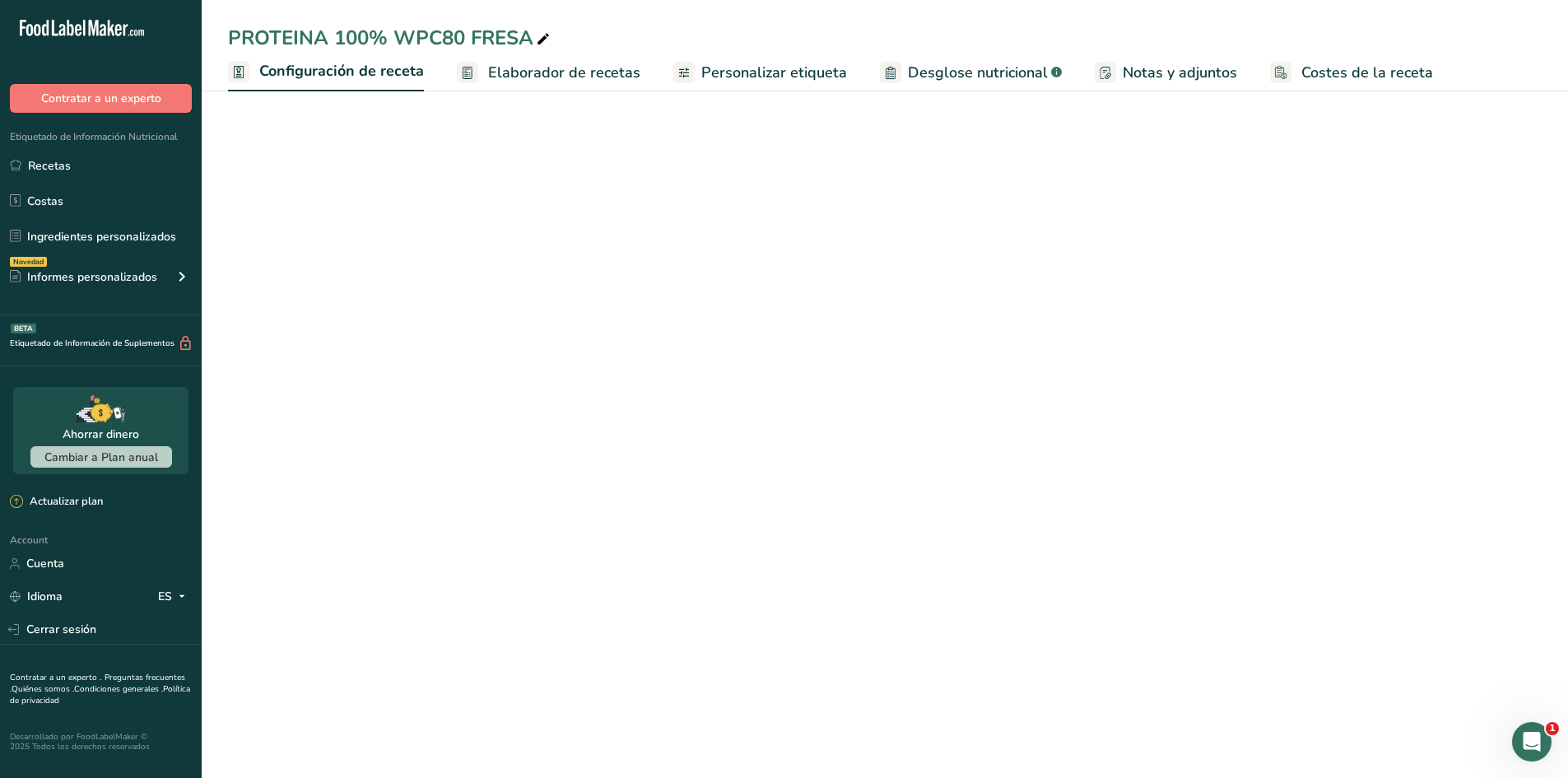
select select "1"
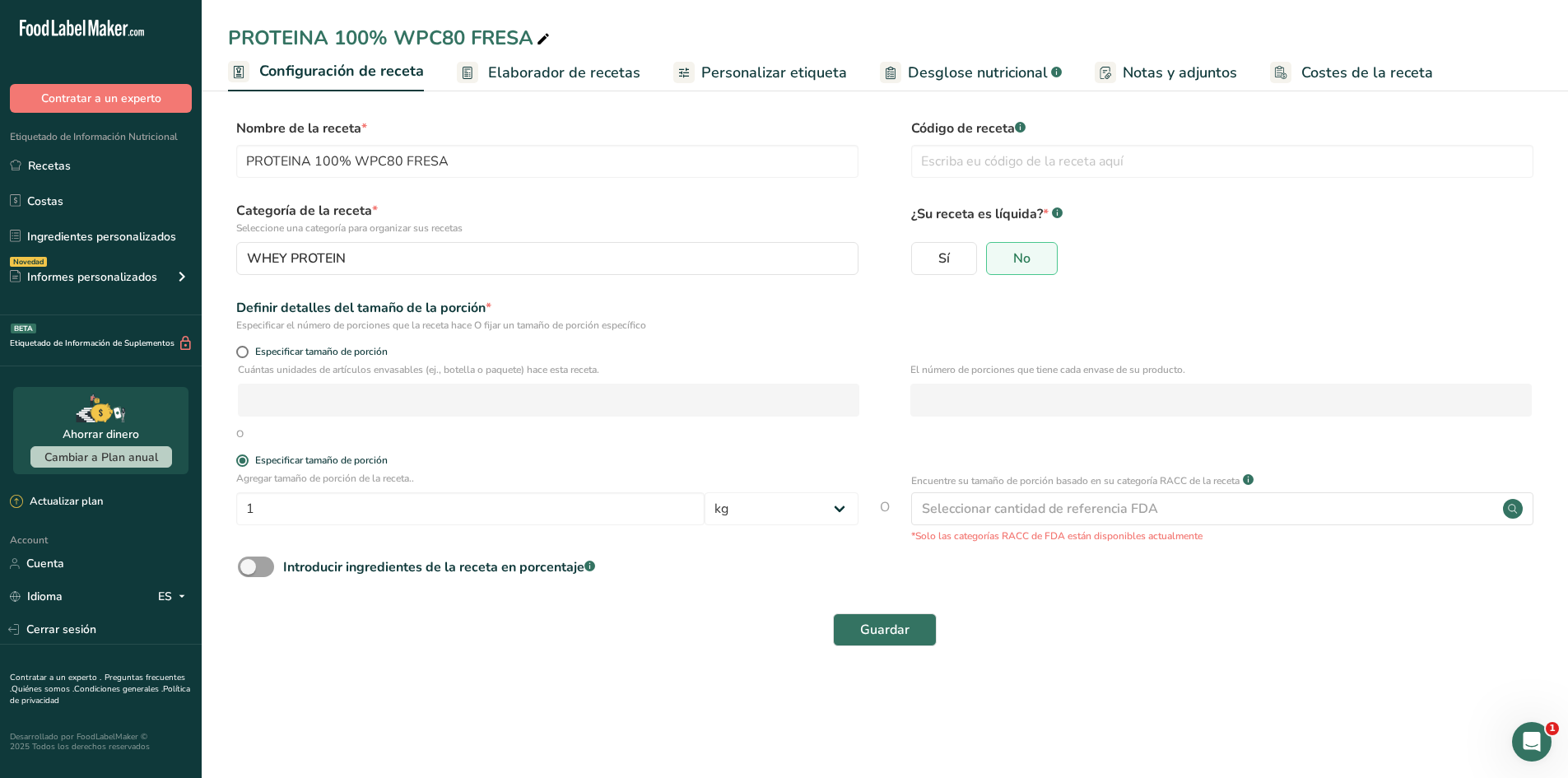
click at [552, 80] on span "Elaborador de recetas" at bounding box center [564, 73] width 153 height 22
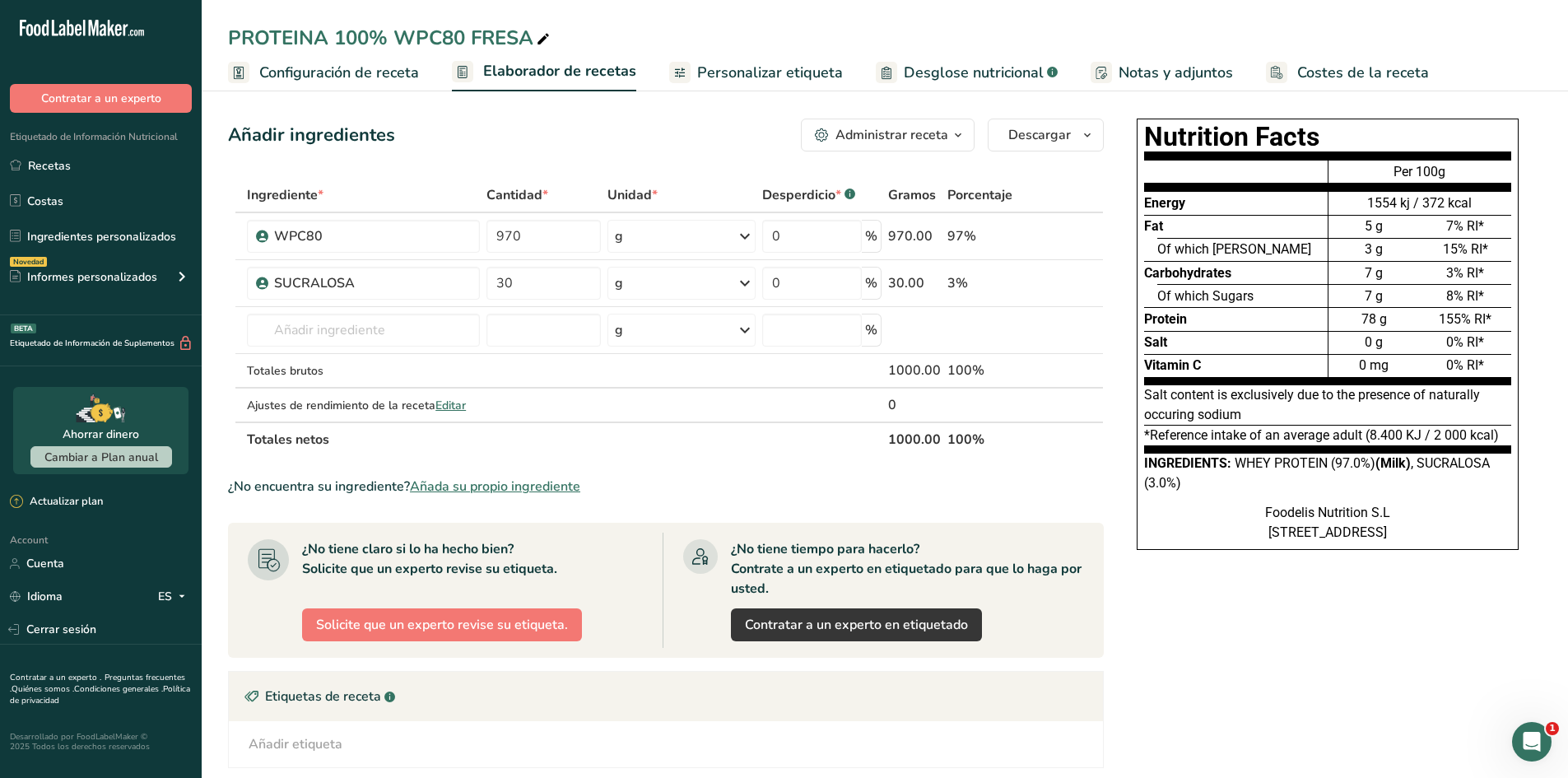
click at [811, 64] on span "Personalizar etiqueta" at bounding box center [769, 73] width 145 height 22
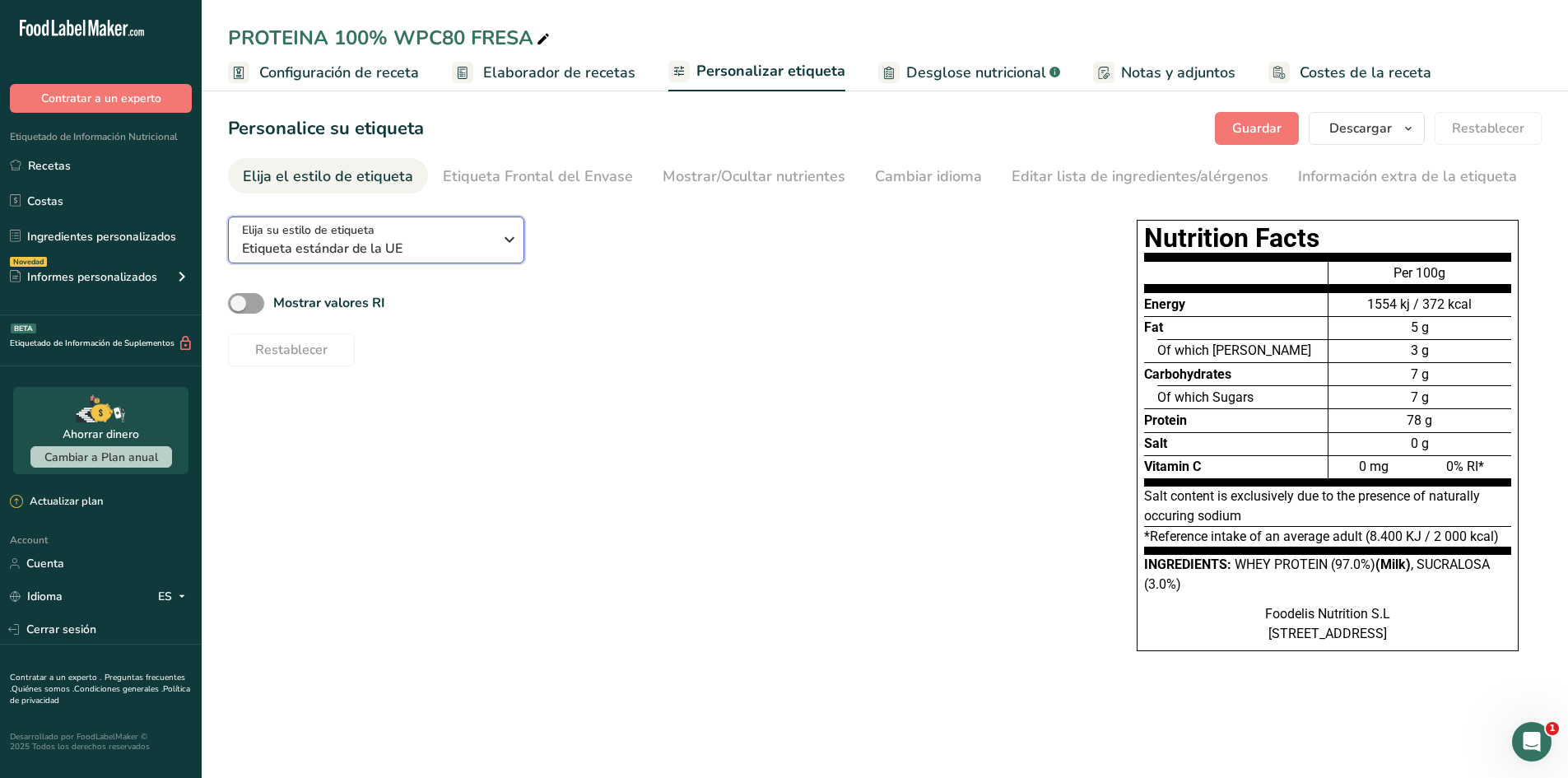
click at [395, 252] on span "Etiqueta estándar de la UE" at bounding box center [367, 248] width 251 height 19
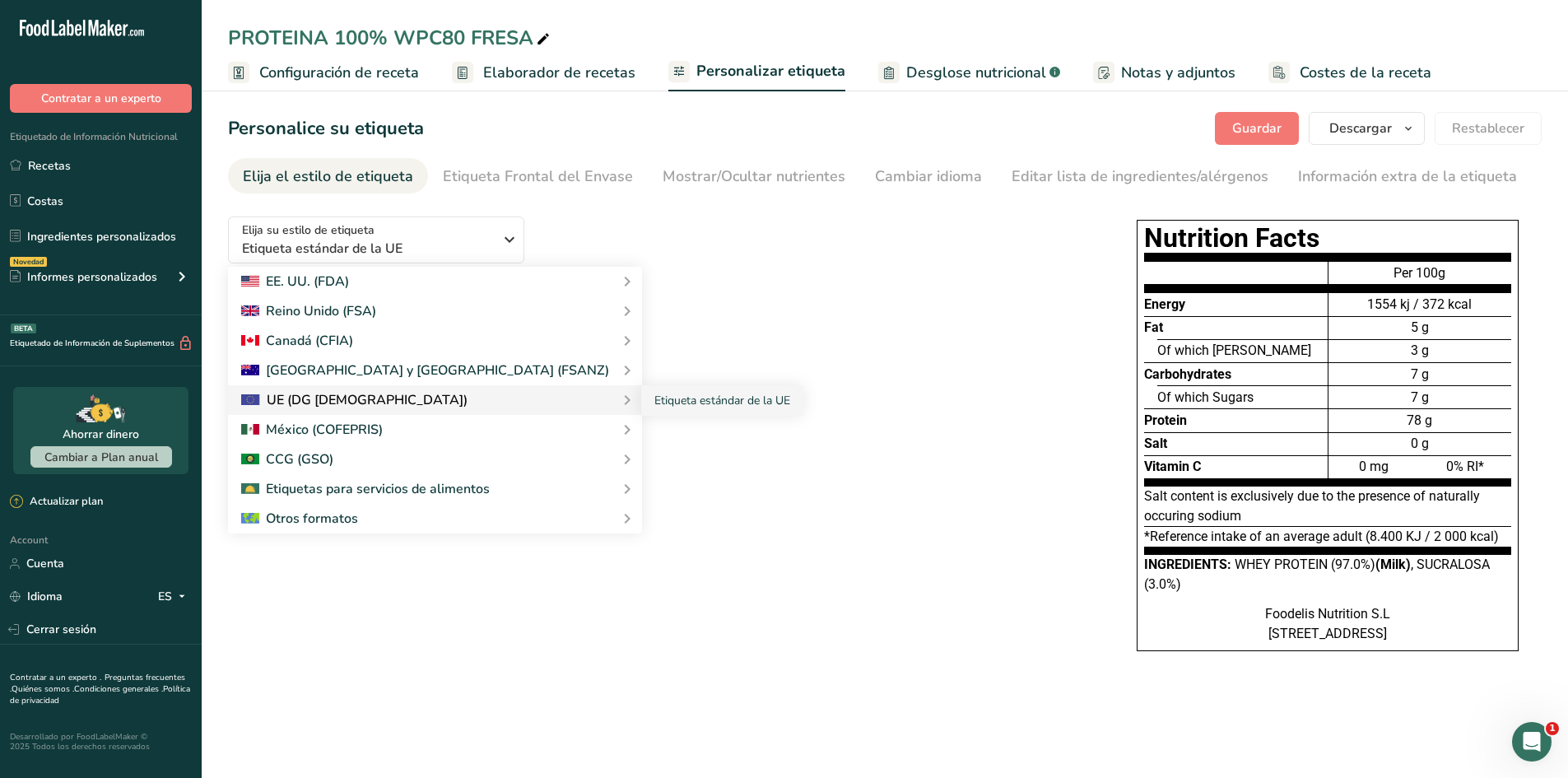
click at [453, 392] on div "UE (DG [DEMOGRAPHIC_DATA])" at bounding box center [435, 400] width 388 height 19
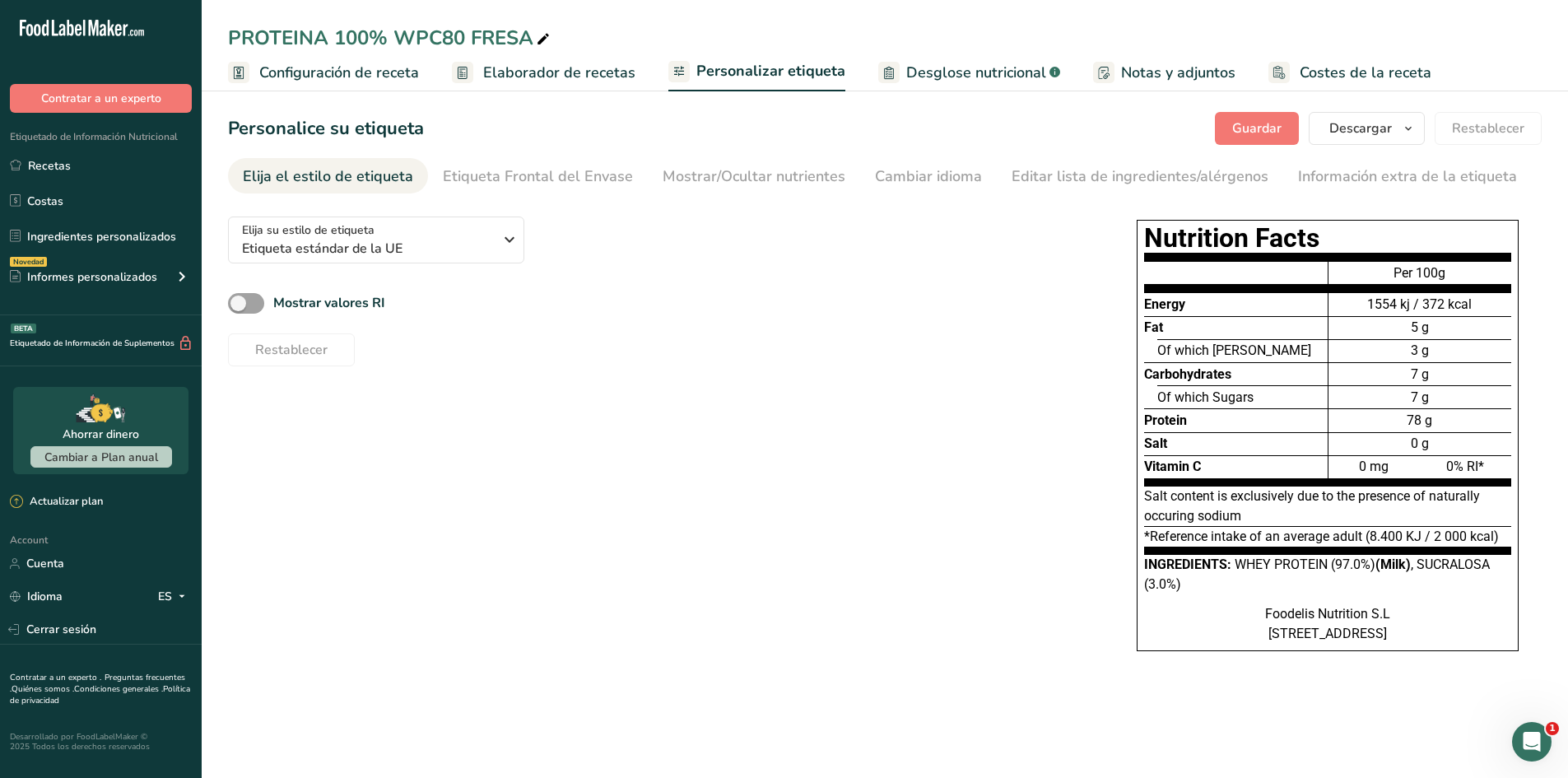
click at [952, 550] on div "Elija su estilo de etiqueta Etiqueta estándar de la UE EE. UU. (FDA) Etiqueta e…" at bounding box center [885, 443] width 1314 height 480
click at [992, 83] on span "Desglose nutricional" at bounding box center [976, 73] width 140 height 22
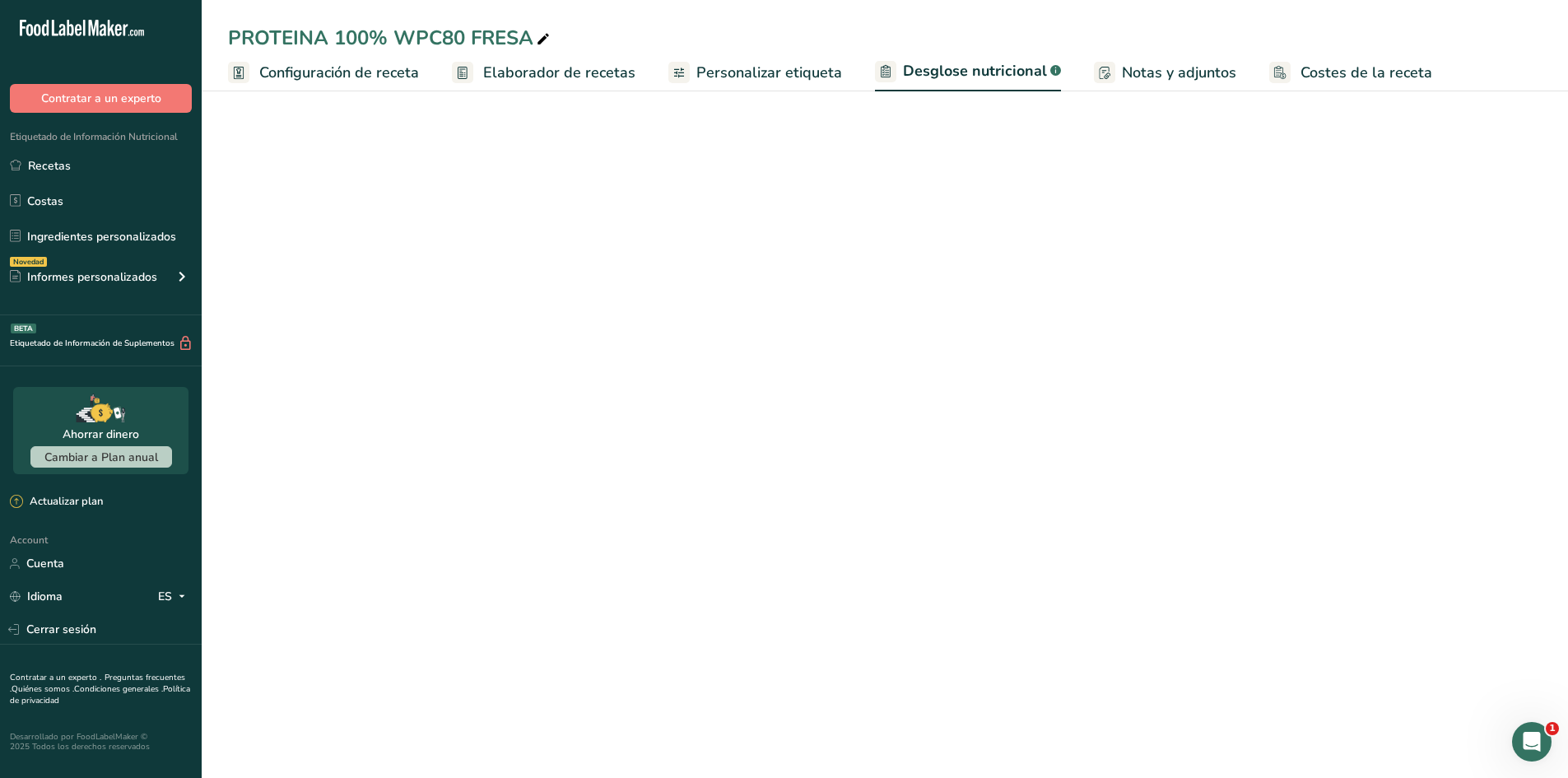
select select "Calories"
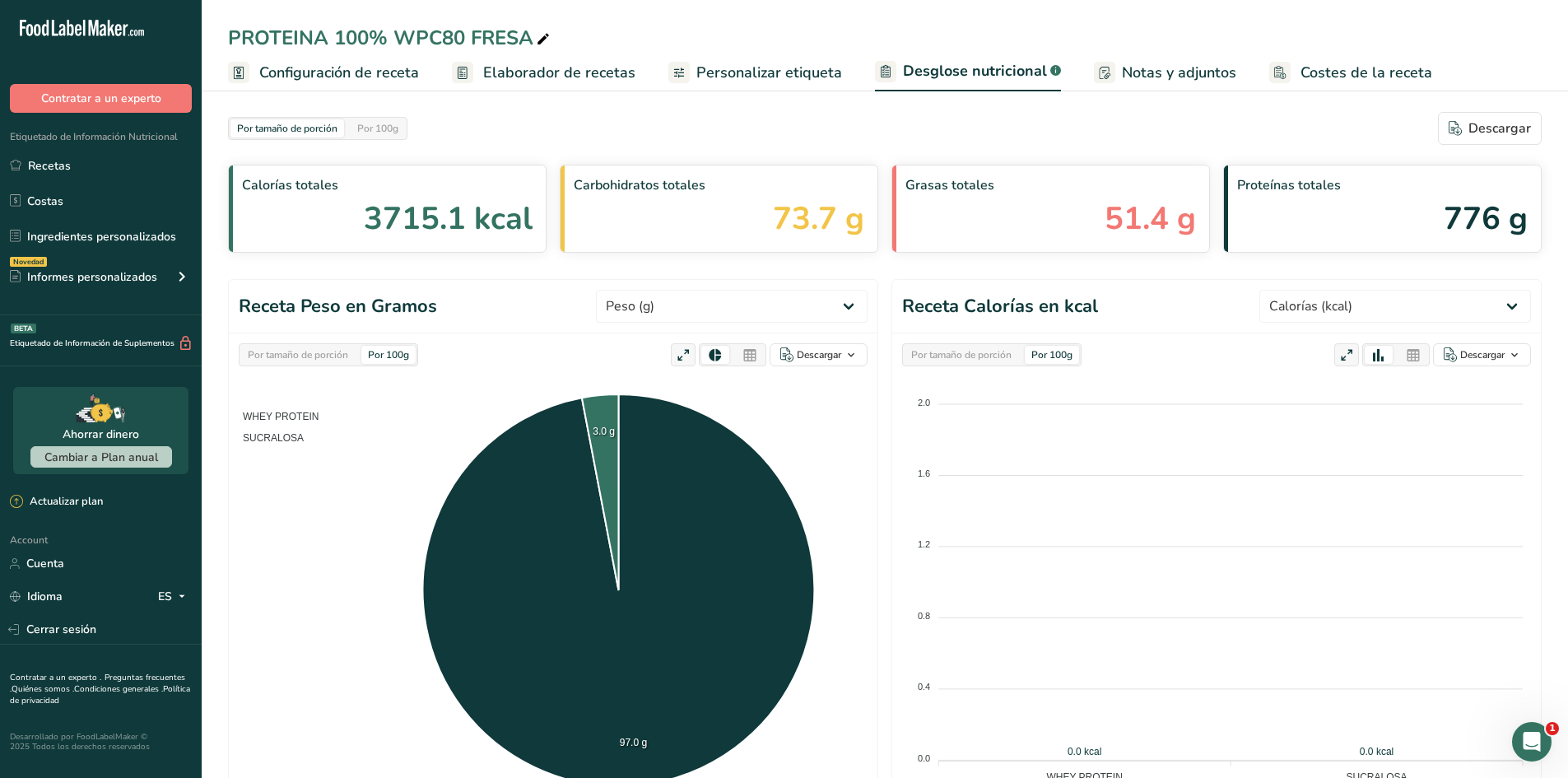
click at [1128, 70] on span "Notas y adjuntos" at bounding box center [1179, 73] width 115 height 22
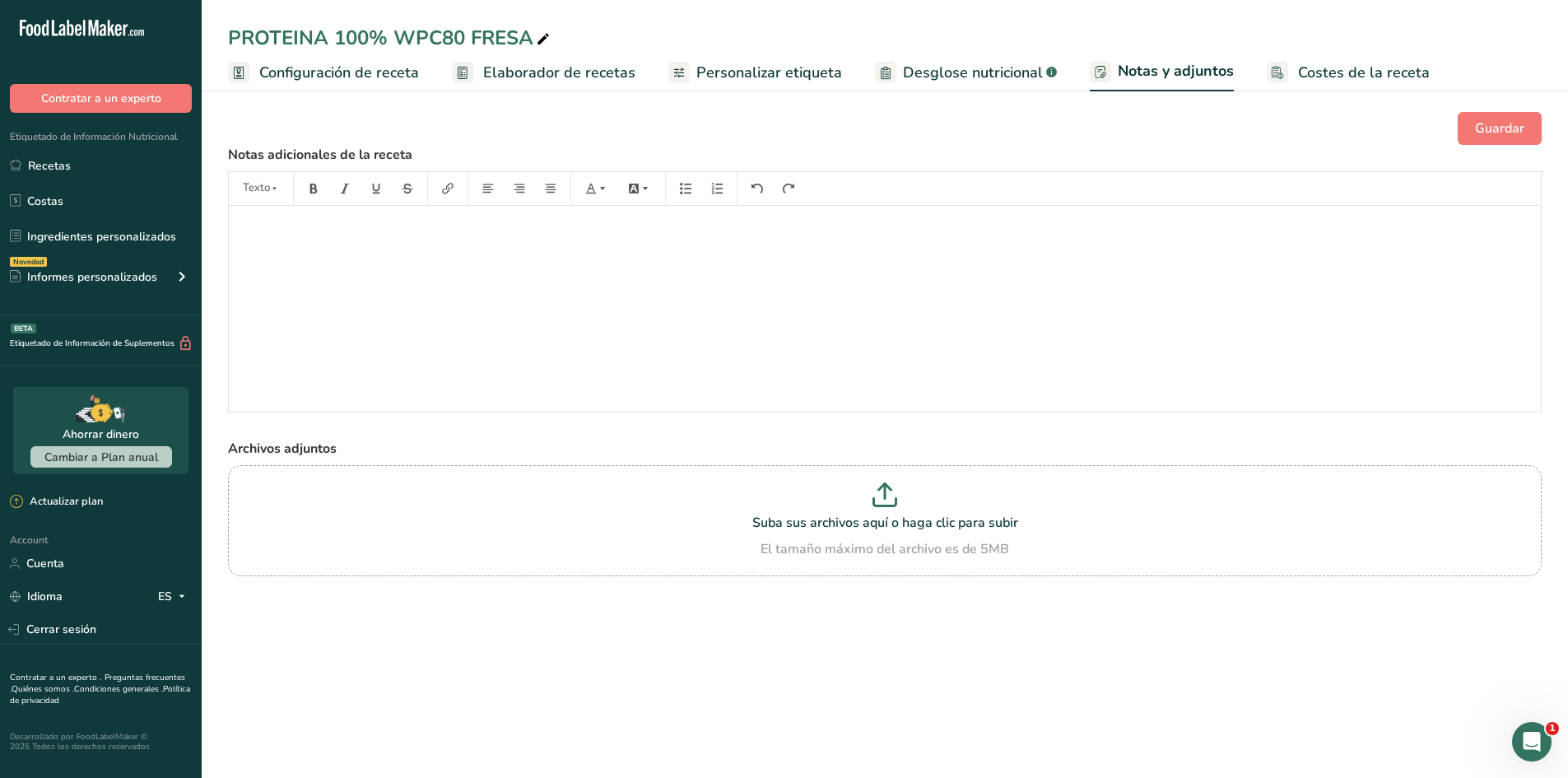
click at [569, 64] on span "Elaborador de recetas" at bounding box center [559, 73] width 153 height 22
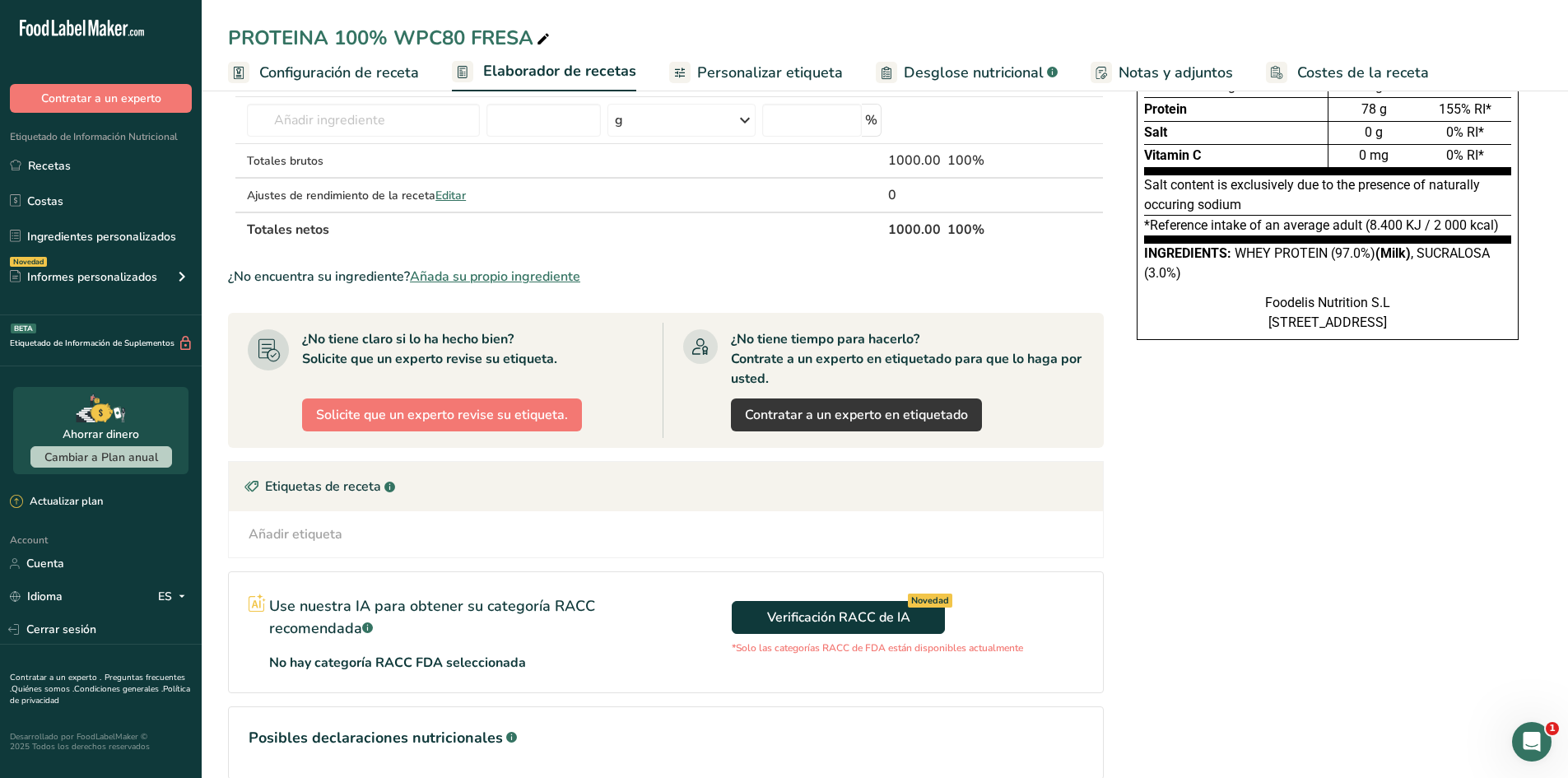
scroll to position [43, 0]
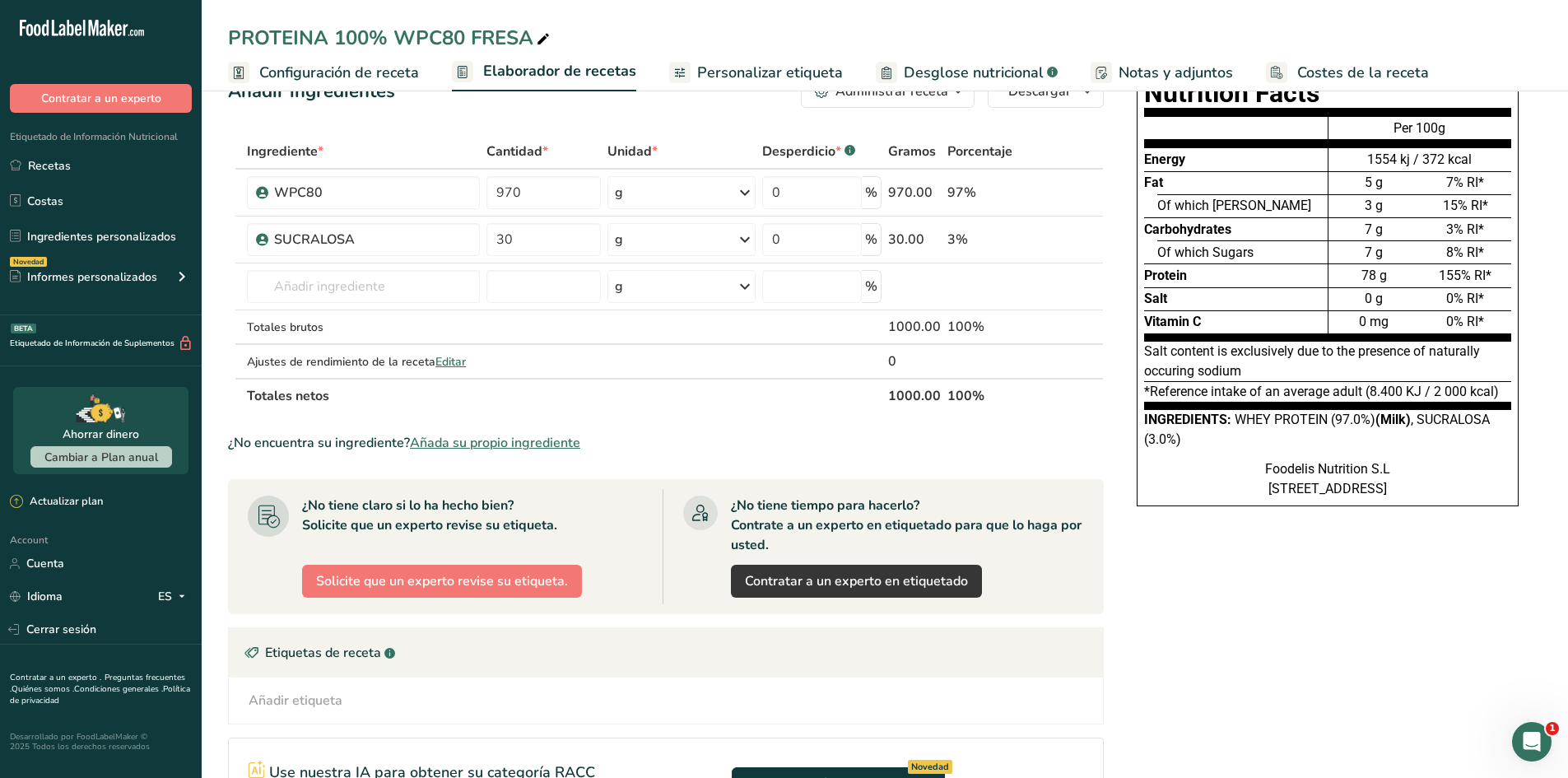
click at [991, 83] on span "Desglose nutricional" at bounding box center [974, 73] width 140 height 22
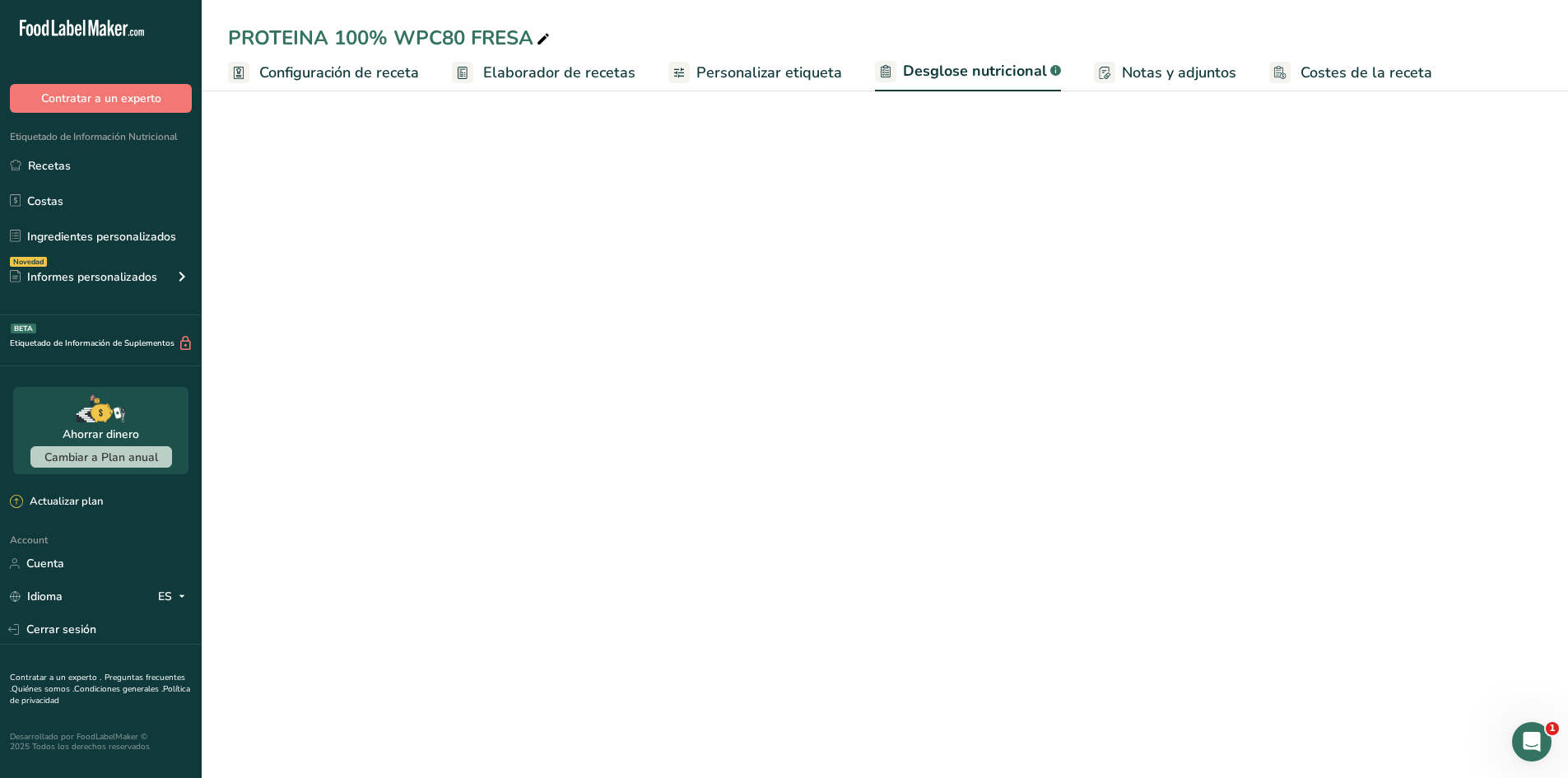
select select "Calories"
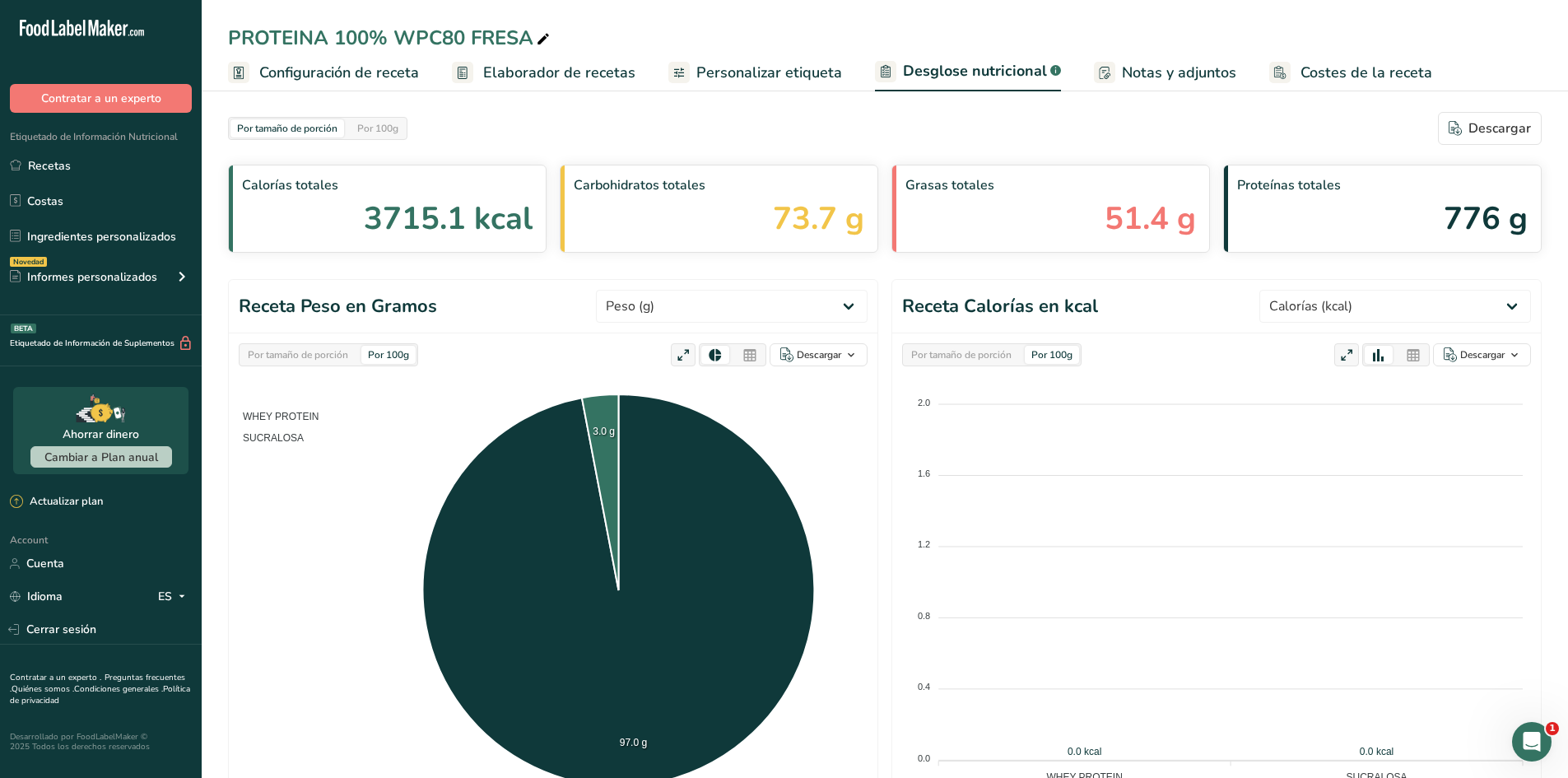
click at [1180, 80] on span "Notas y adjuntos" at bounding box center [1179, 73] width 115 height 22
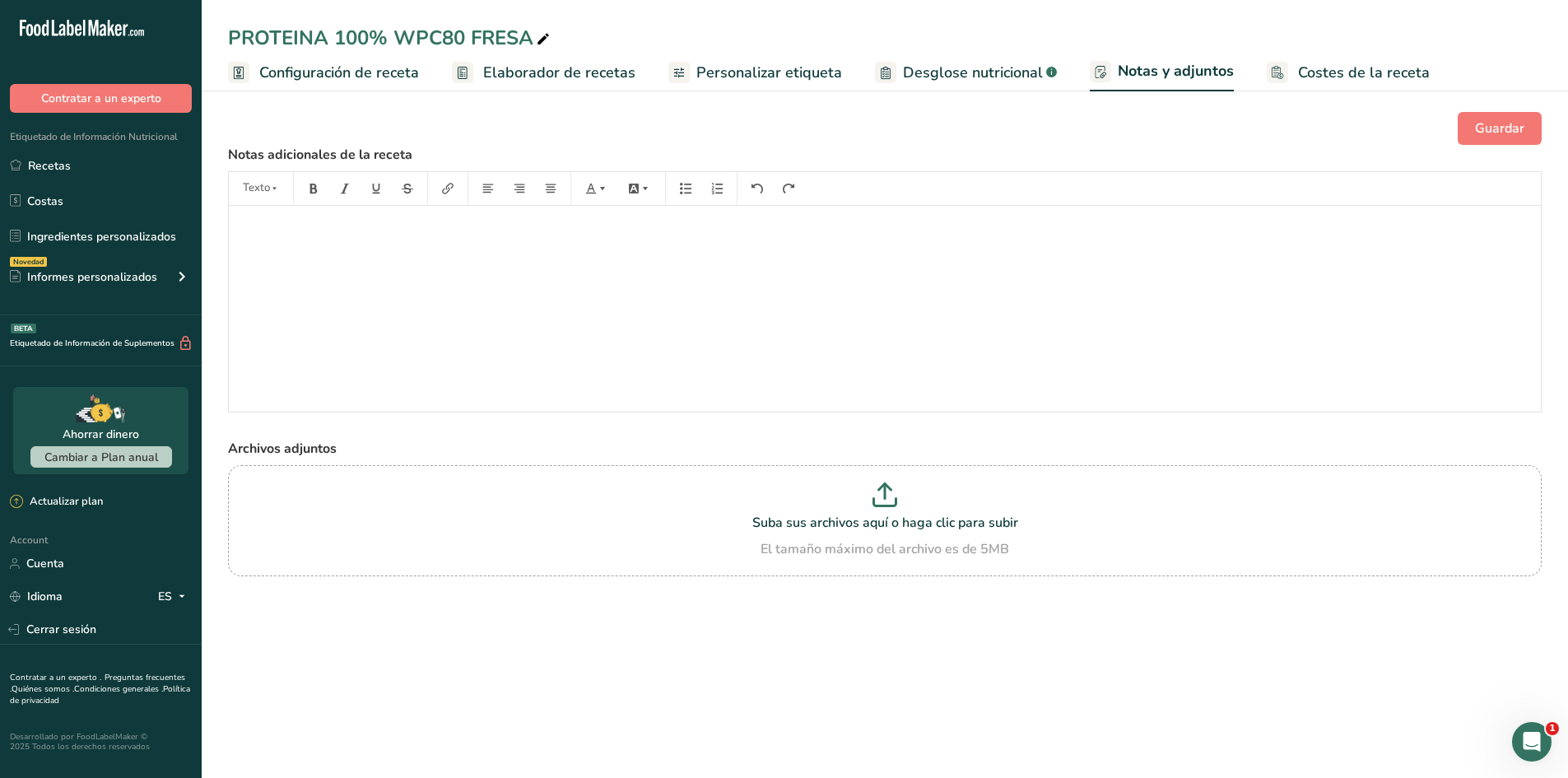
click at [381, 68] on span "Configuración de receta" at bounding box center [339, 73] width 160 height 22
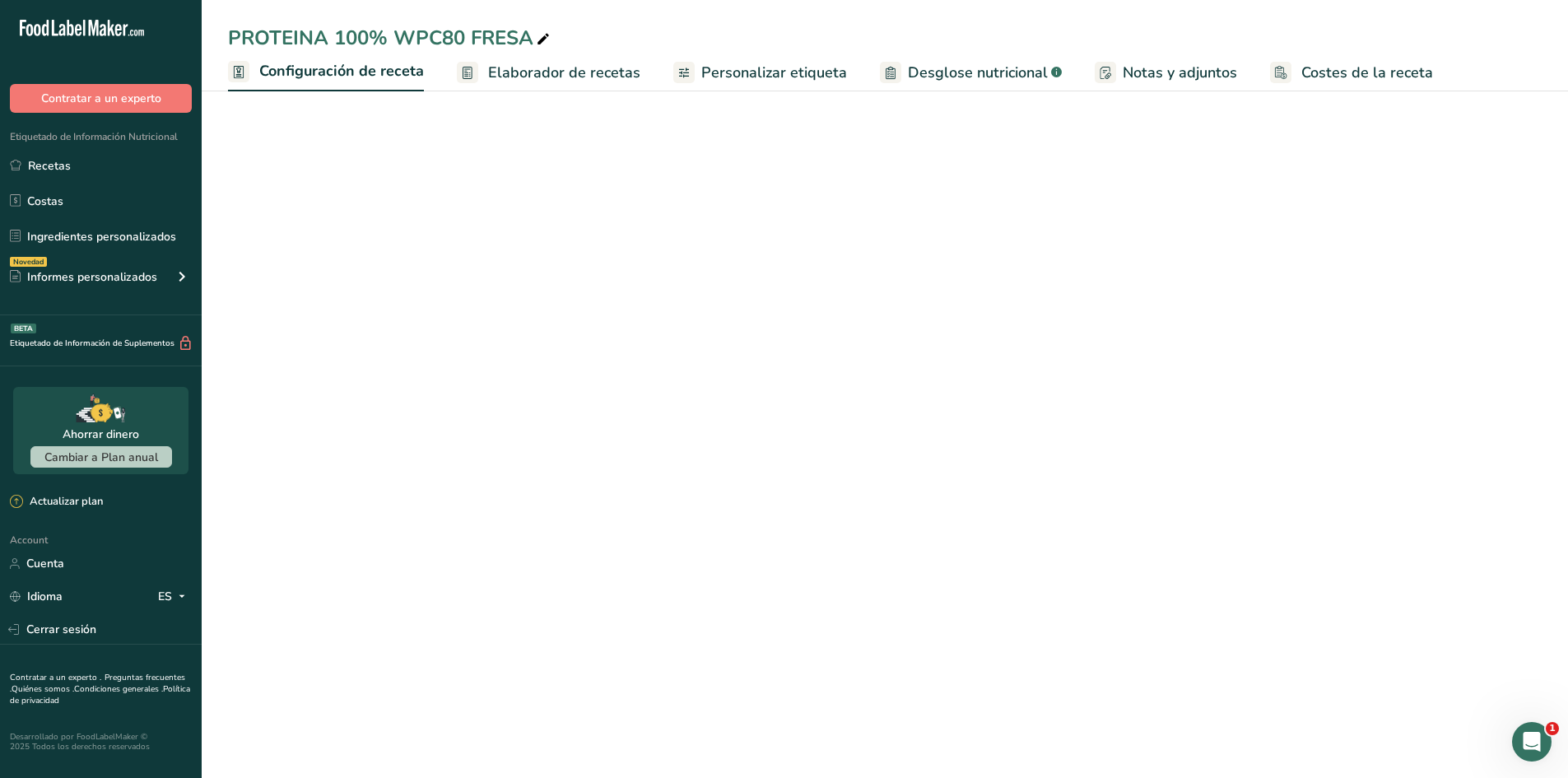
select select "1"
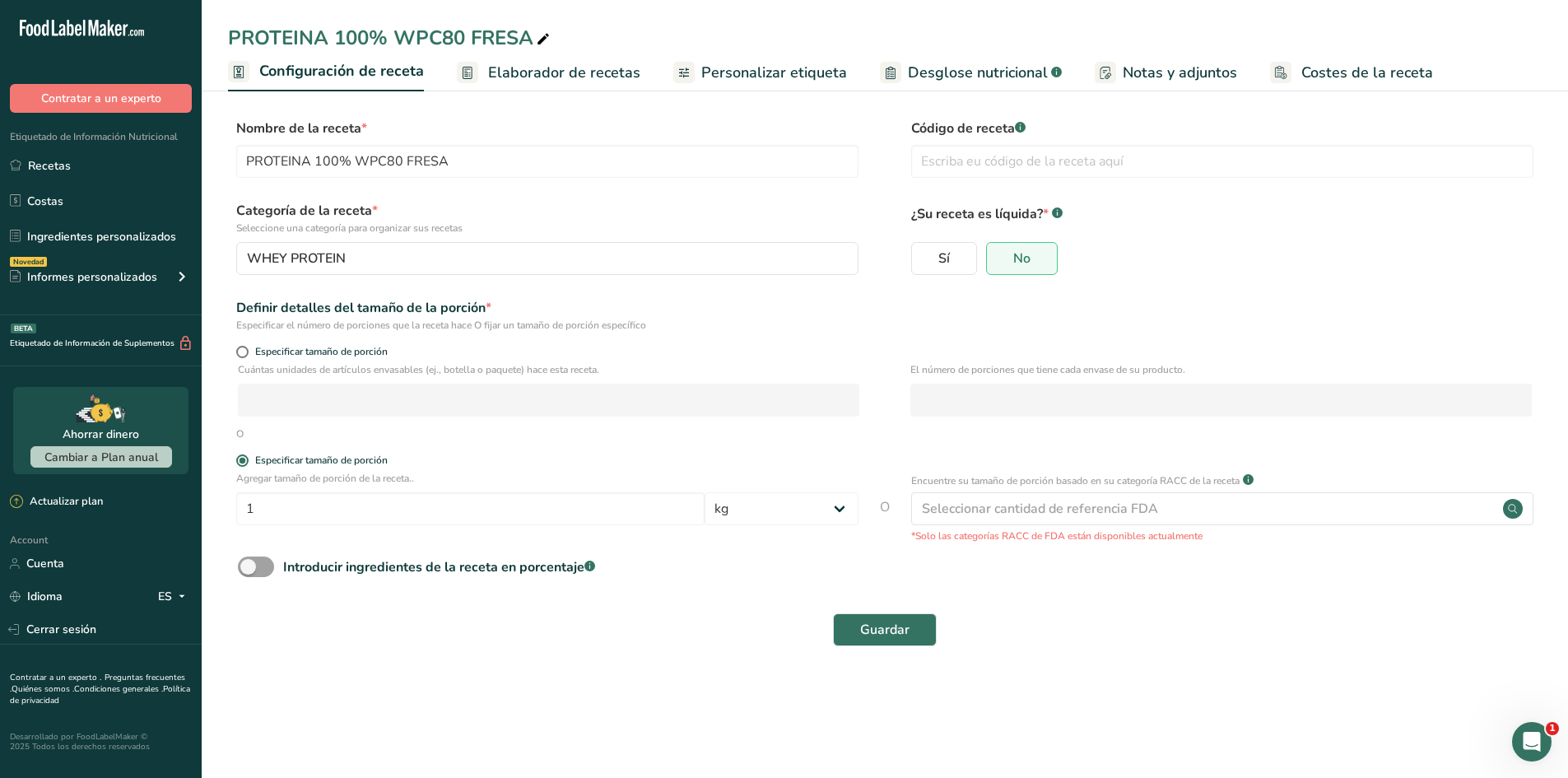
click at [517, 69] on span "Elaborador de recetas" at bounding box center [564, 73] width 153 height 22
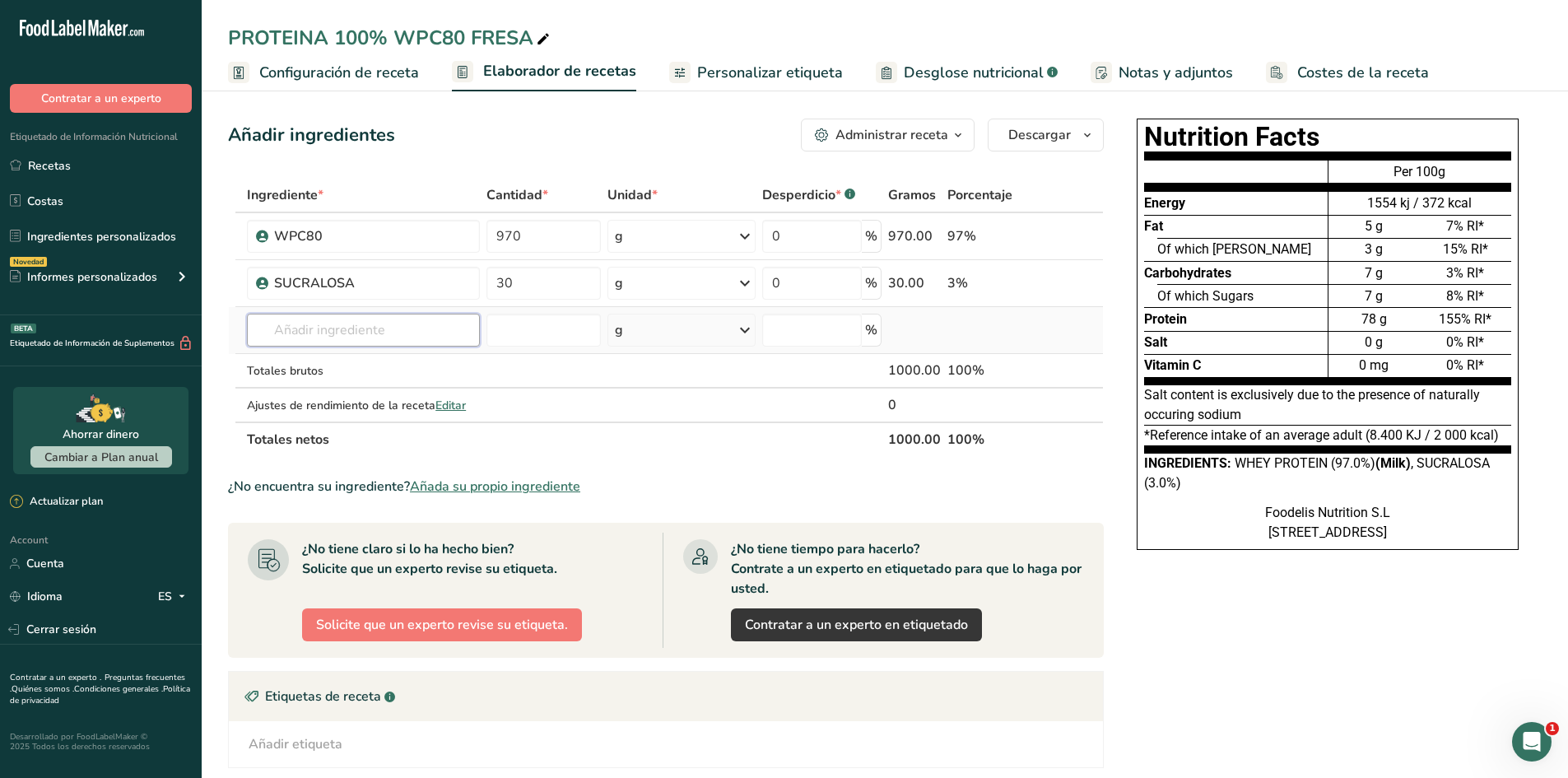
click at [415, 323] on input "text" at bounding box center [364, 330] width 233 height 33
type input "ACELSUFAME K"
click at [520, 342] on input "number" at bounding box center [544, 330] width 115 height 33
click at [352, 317] on input "text" at bounding box center [364, 330] width 233 height 33
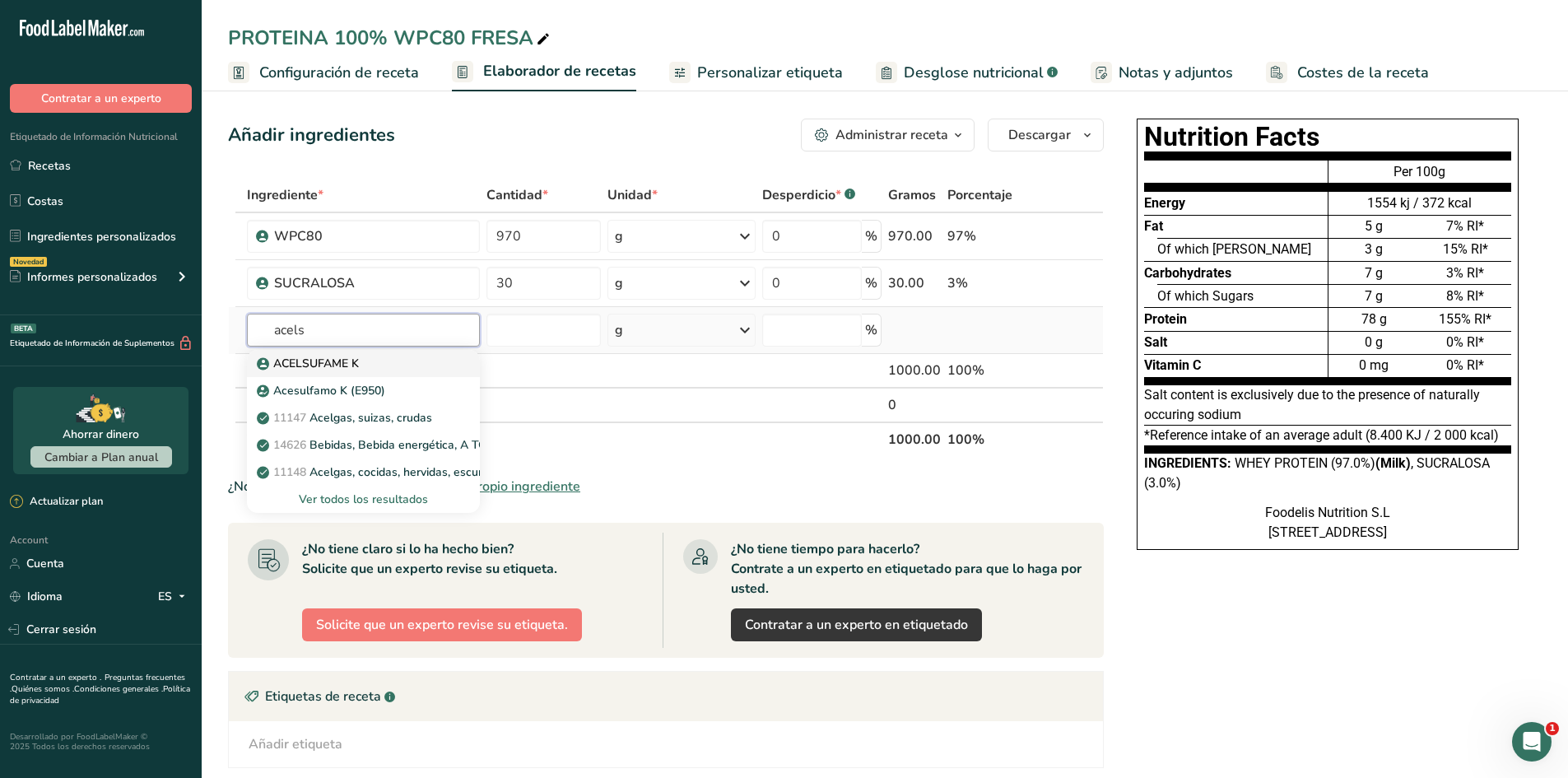
type input "acels"
click at [375, 367] on div "ACELSUFAME K" at bounding box center [350, 363] width 180 height 18
type input "ACELSUFAME K"
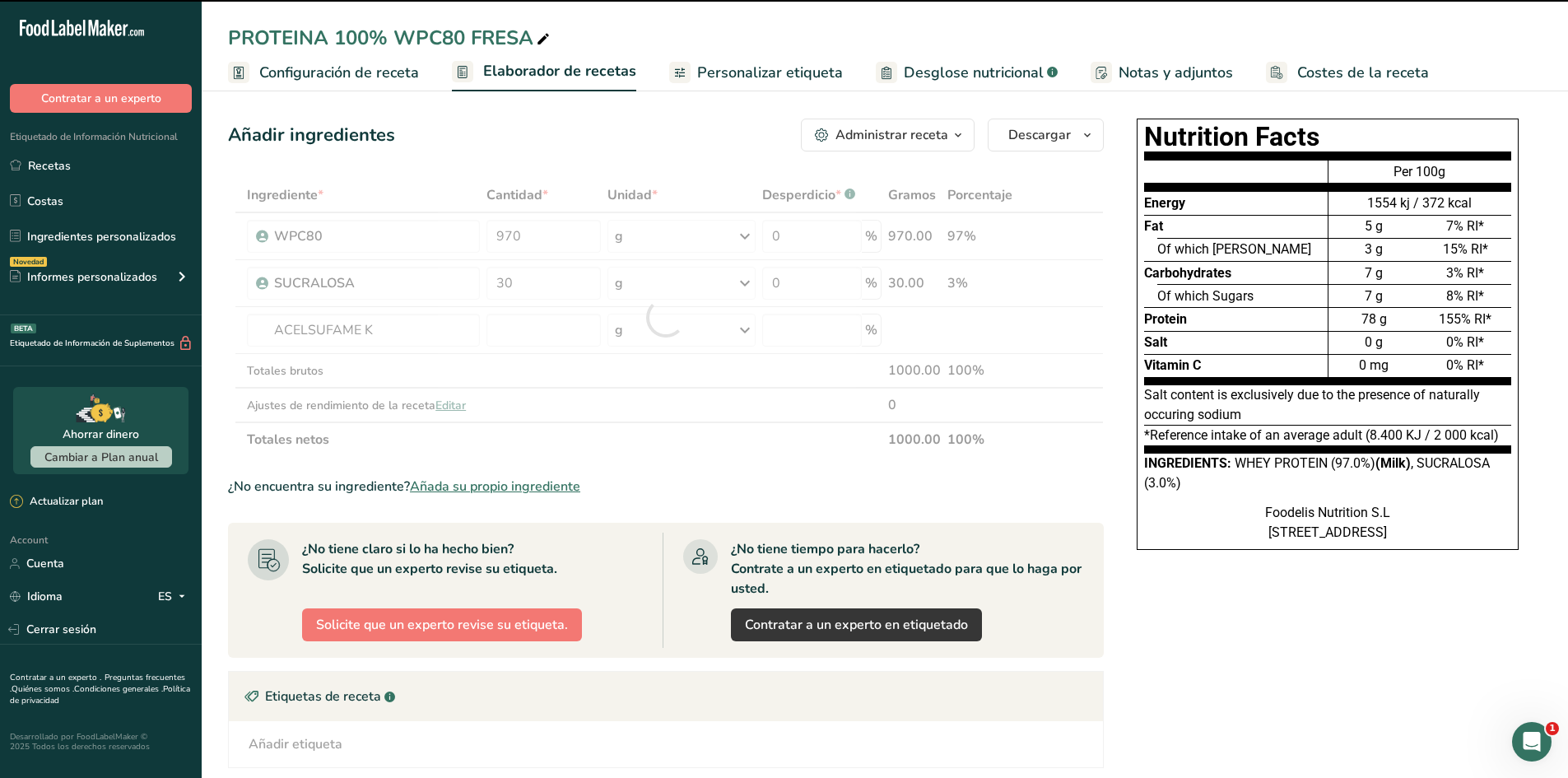
type input "0"
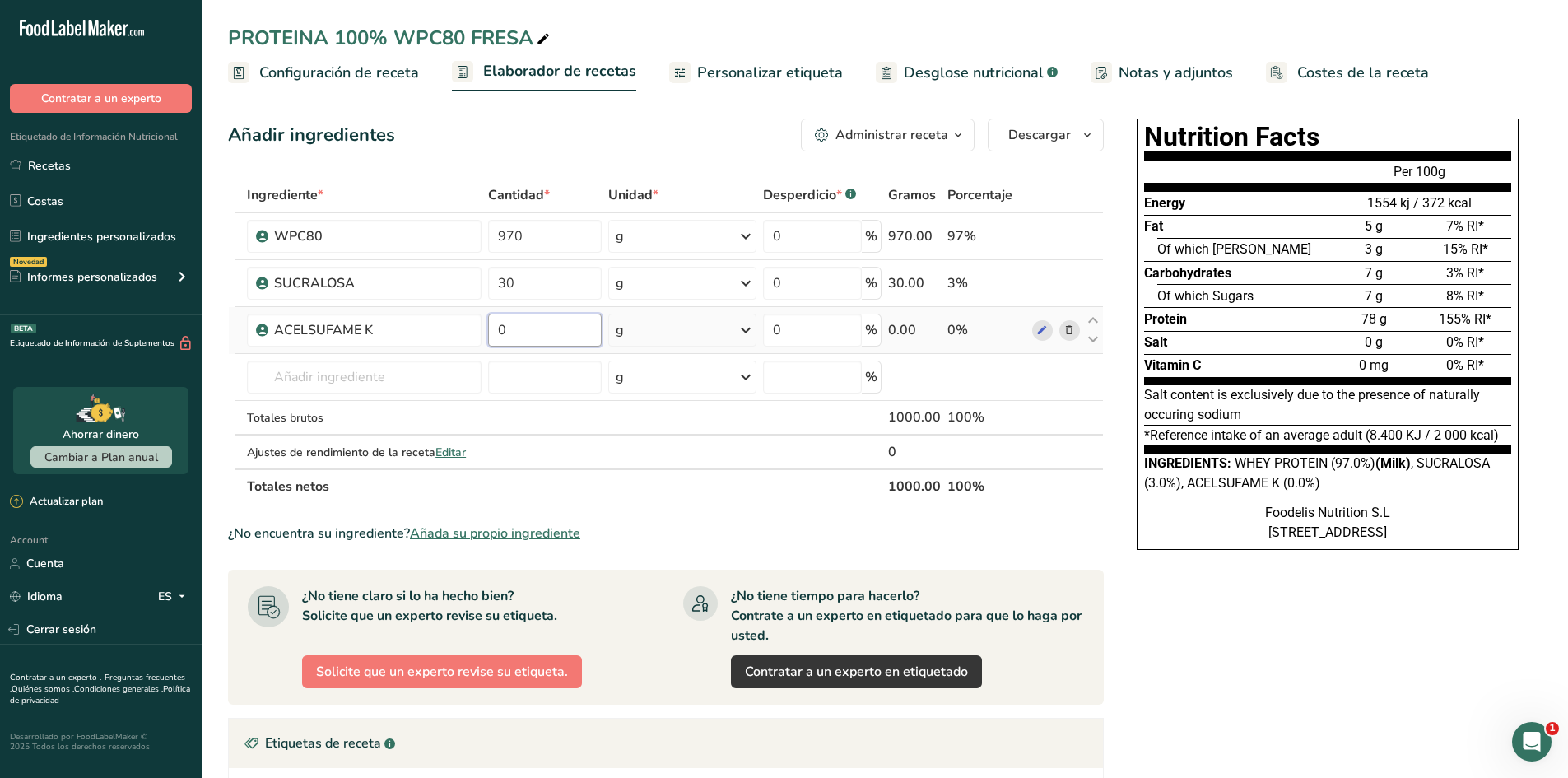
click at [569, 333] on input "0" at bounding box center [544, 330] width 114 height 33
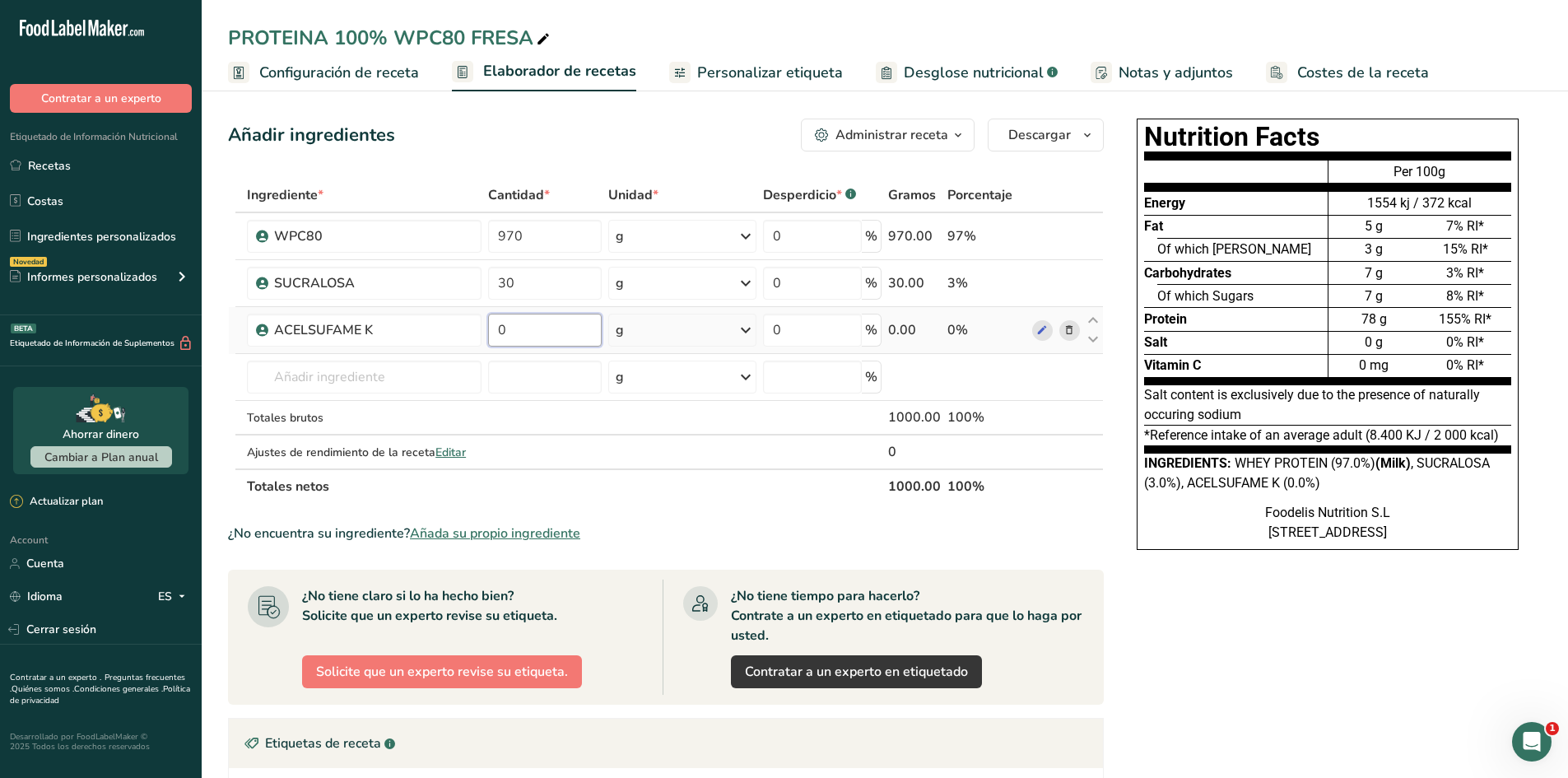
click at [569, 333] on input "0" at bounding box center [544, 330] width 114 height 33
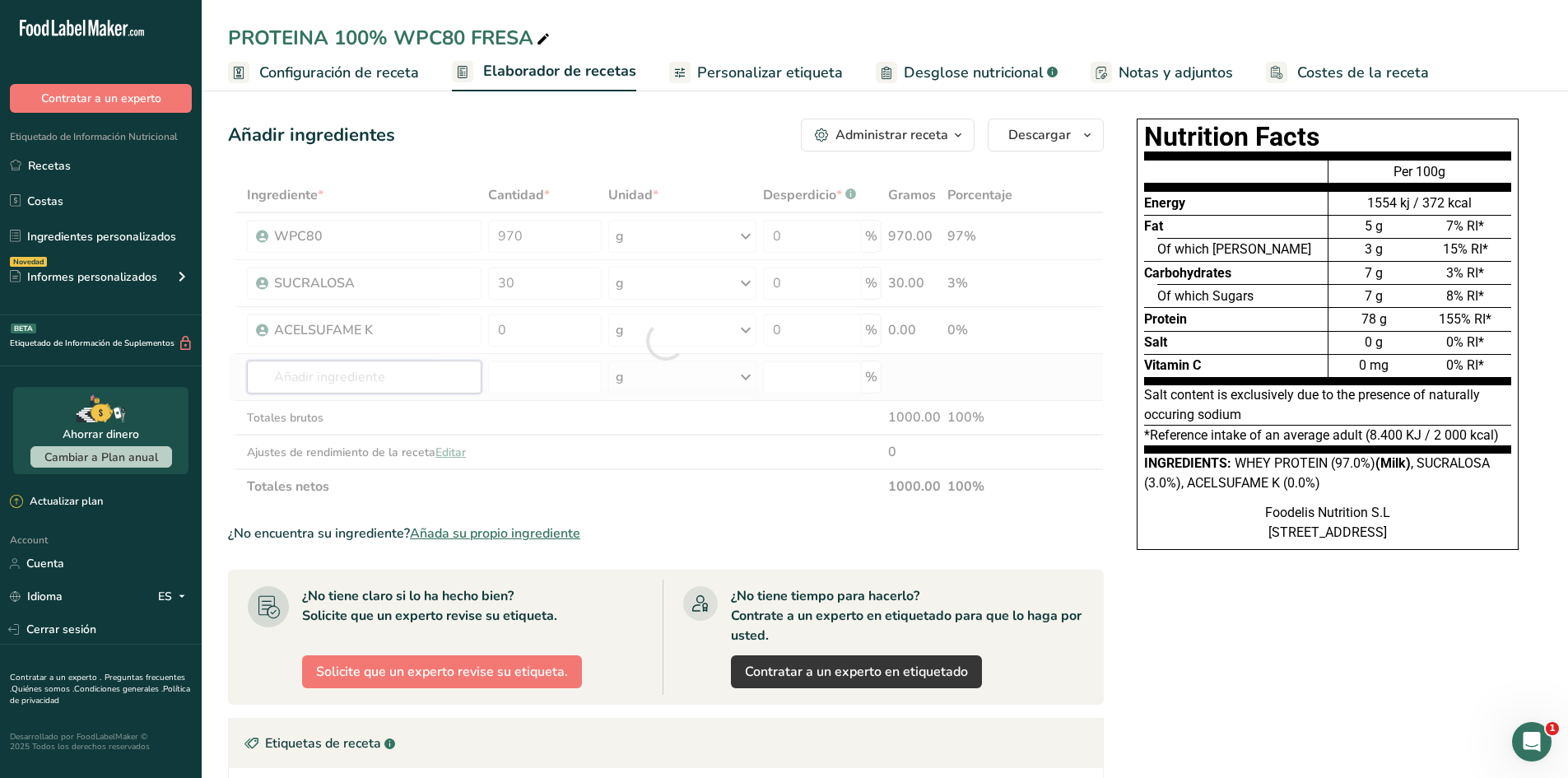
click at [398, 367] on div "Ingrediente * Cantidad * Unidad * Desperdicio * .a-a{fill:#347362;}.b-a{fill:#f…" at bounding box center [666, 340] width 876 height 326
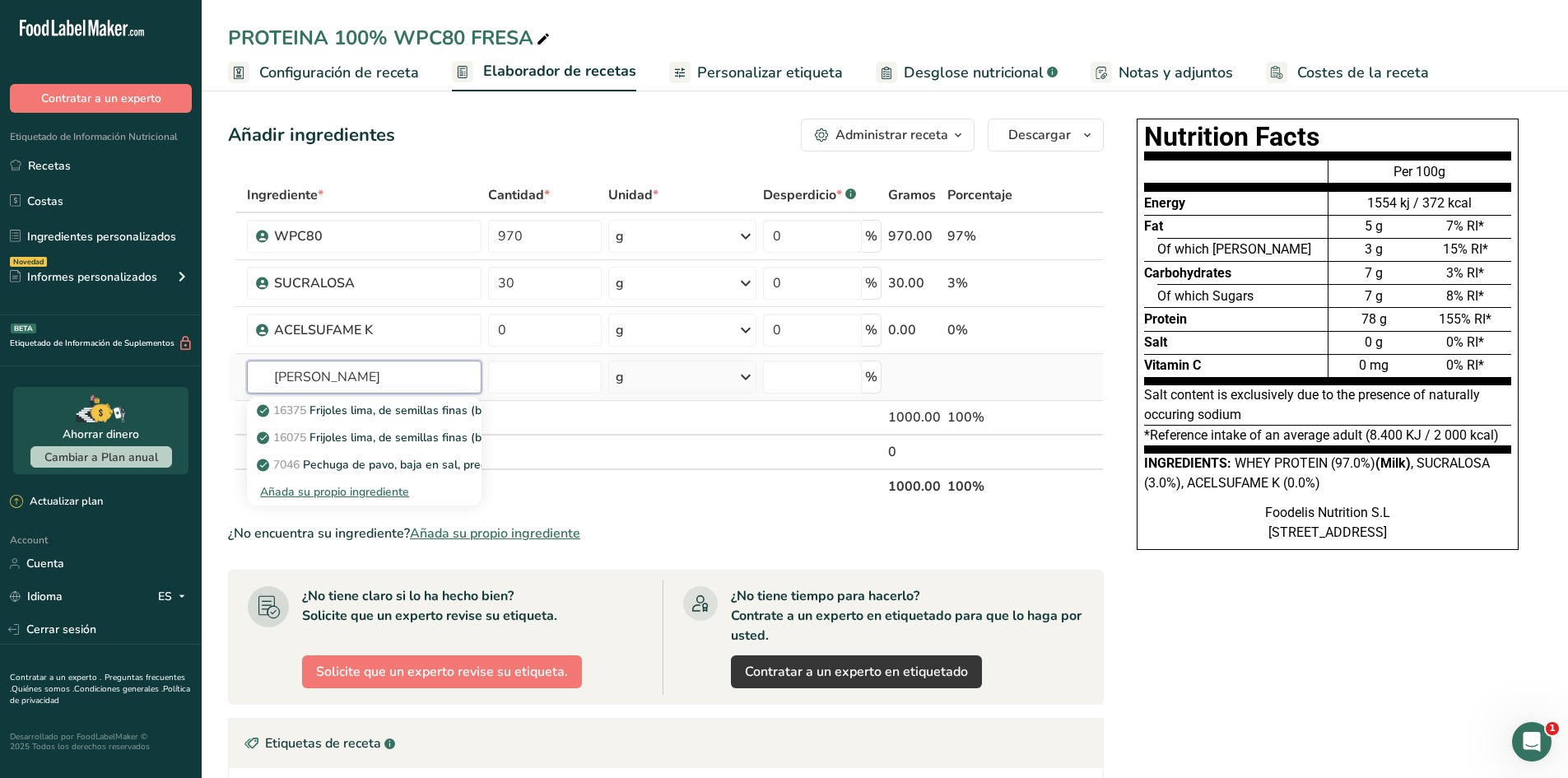
click at [384, 376] on input "sal fina" at bounding box center [364, 377] width 234 height 33
type input "sal fina"
click at [389, 487] on div "Añada su propio ingrediente" at bounding box center [364, 491] width 208 height 18
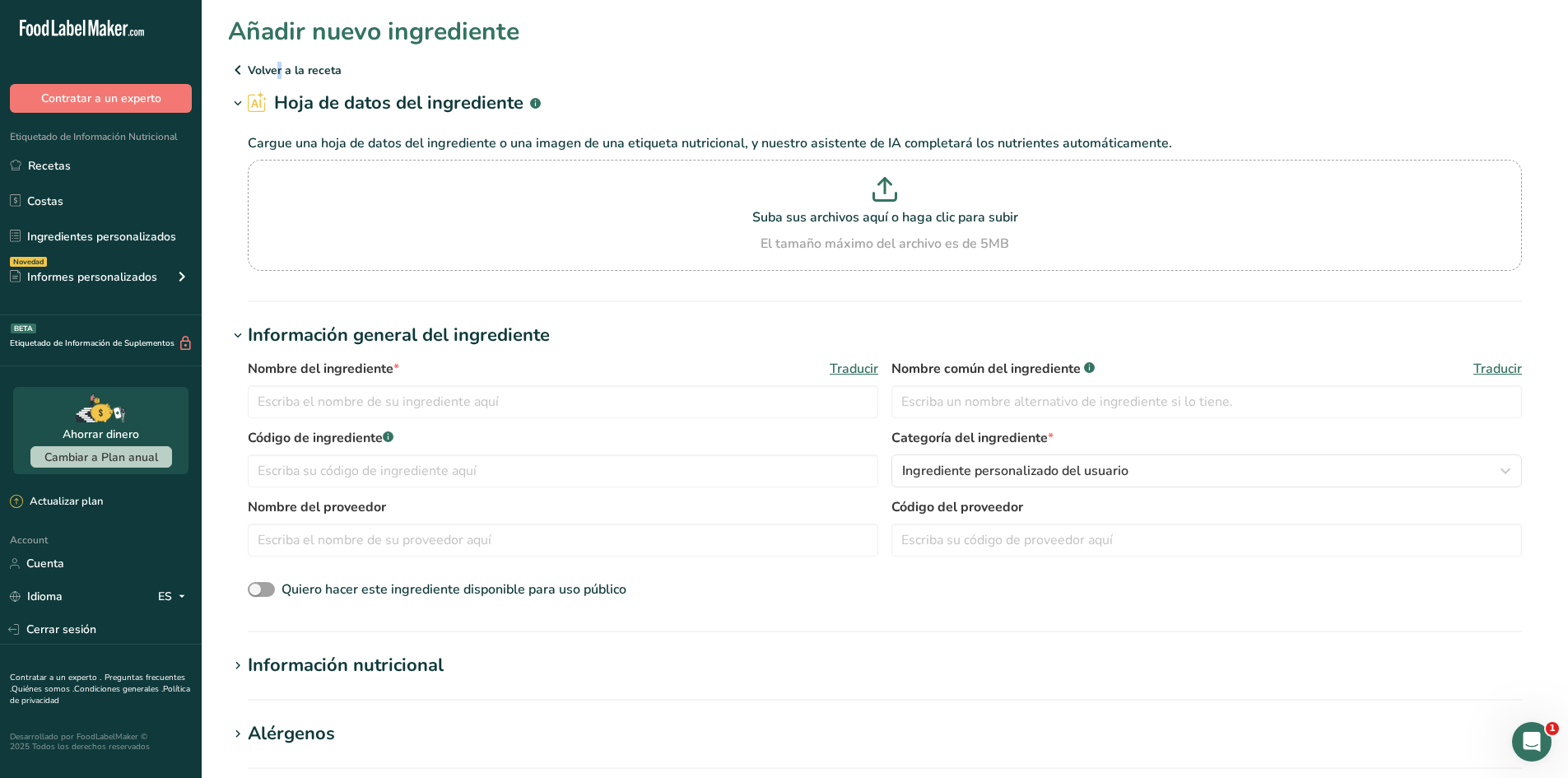
click at [250, 67] on p "Volver a la receta" at bounding box center [885, 69] width 1314 height 19
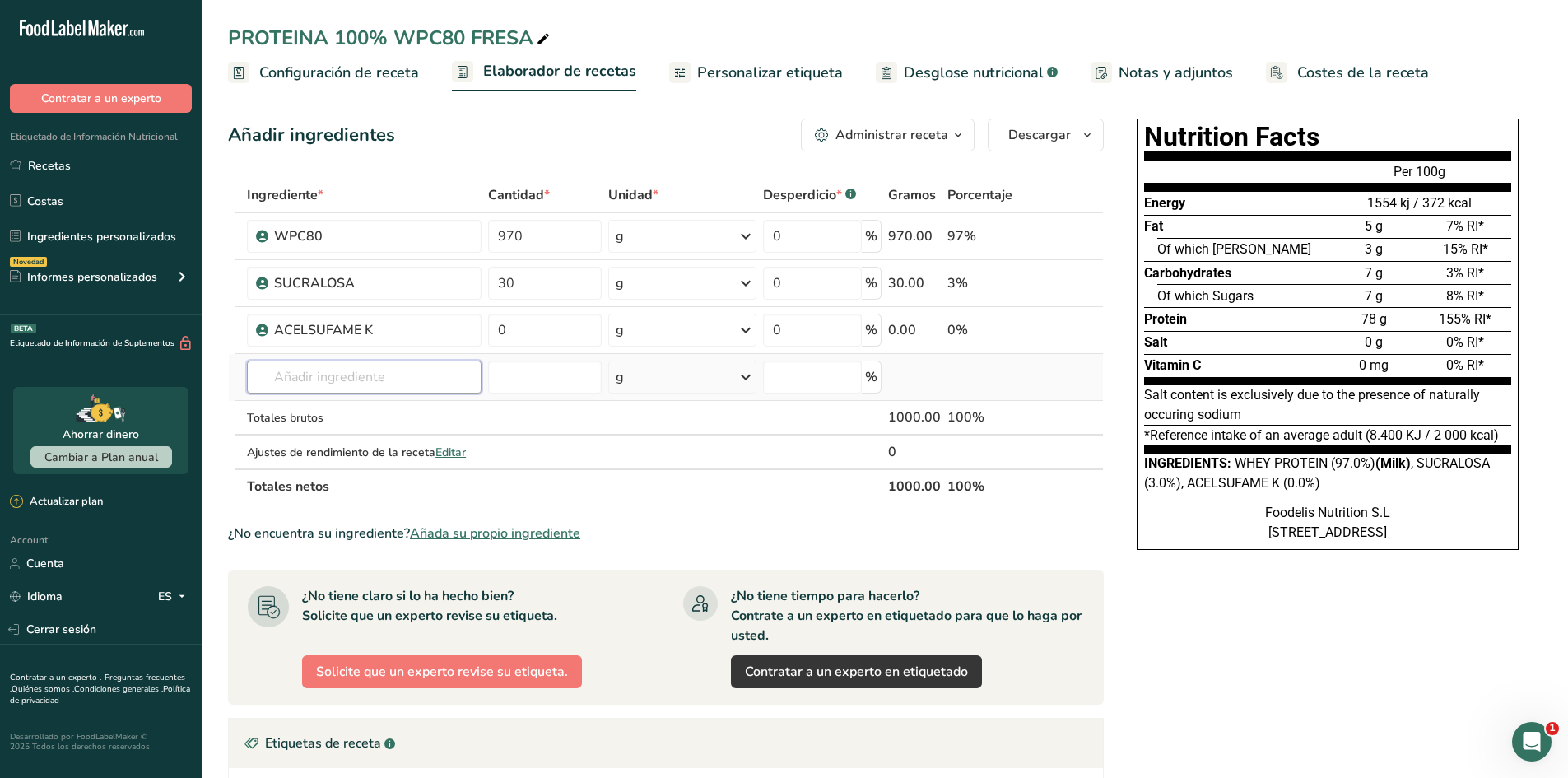
click at [342, 387] on input "text" at bounding box center [364, 377] width 234 height 33
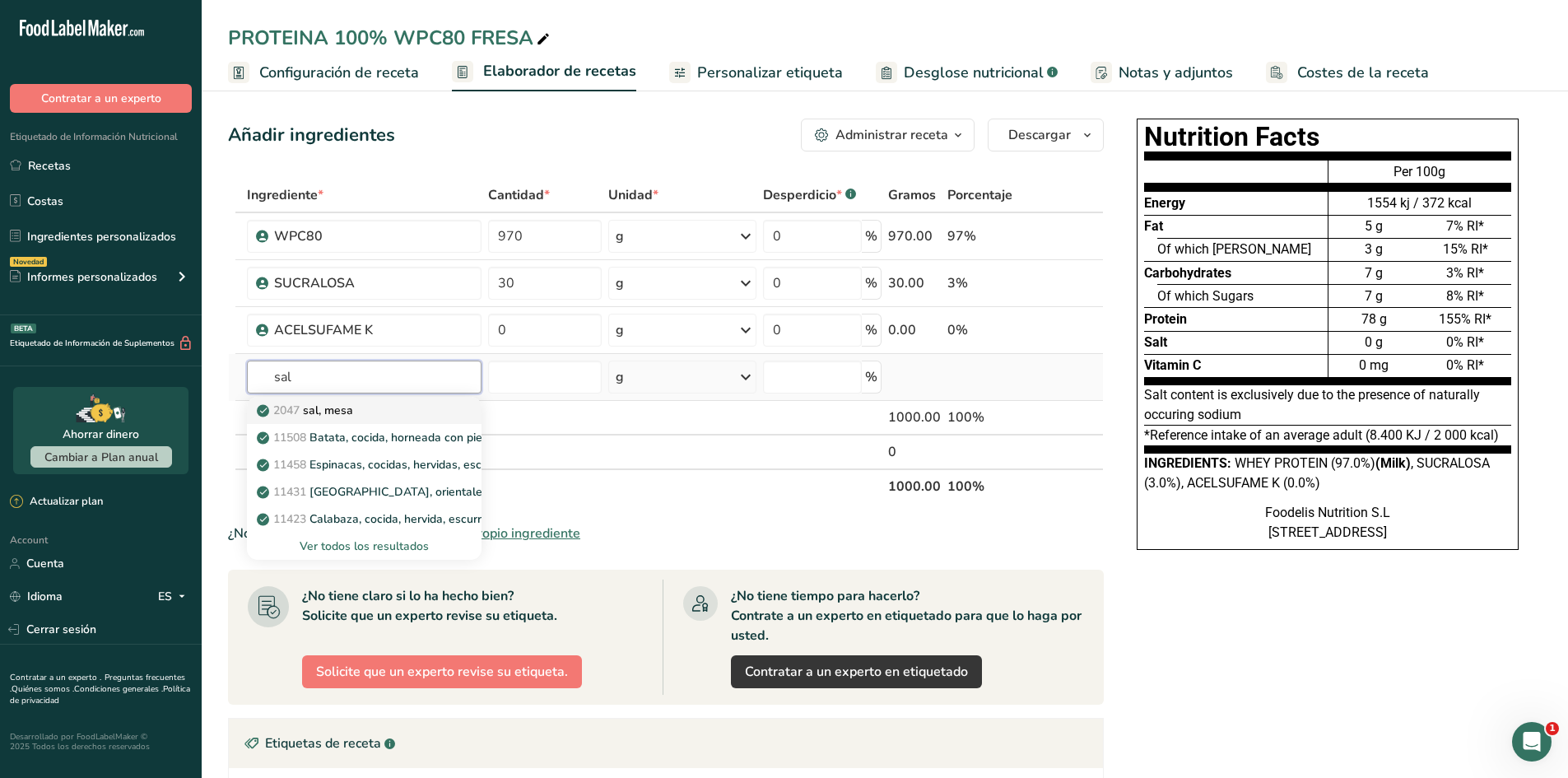
type input "sal"
click at [393, 414] on div "2047 sal, mesa" at bounding box center [351, 410] width 182 height 18
type input "Salt, table"
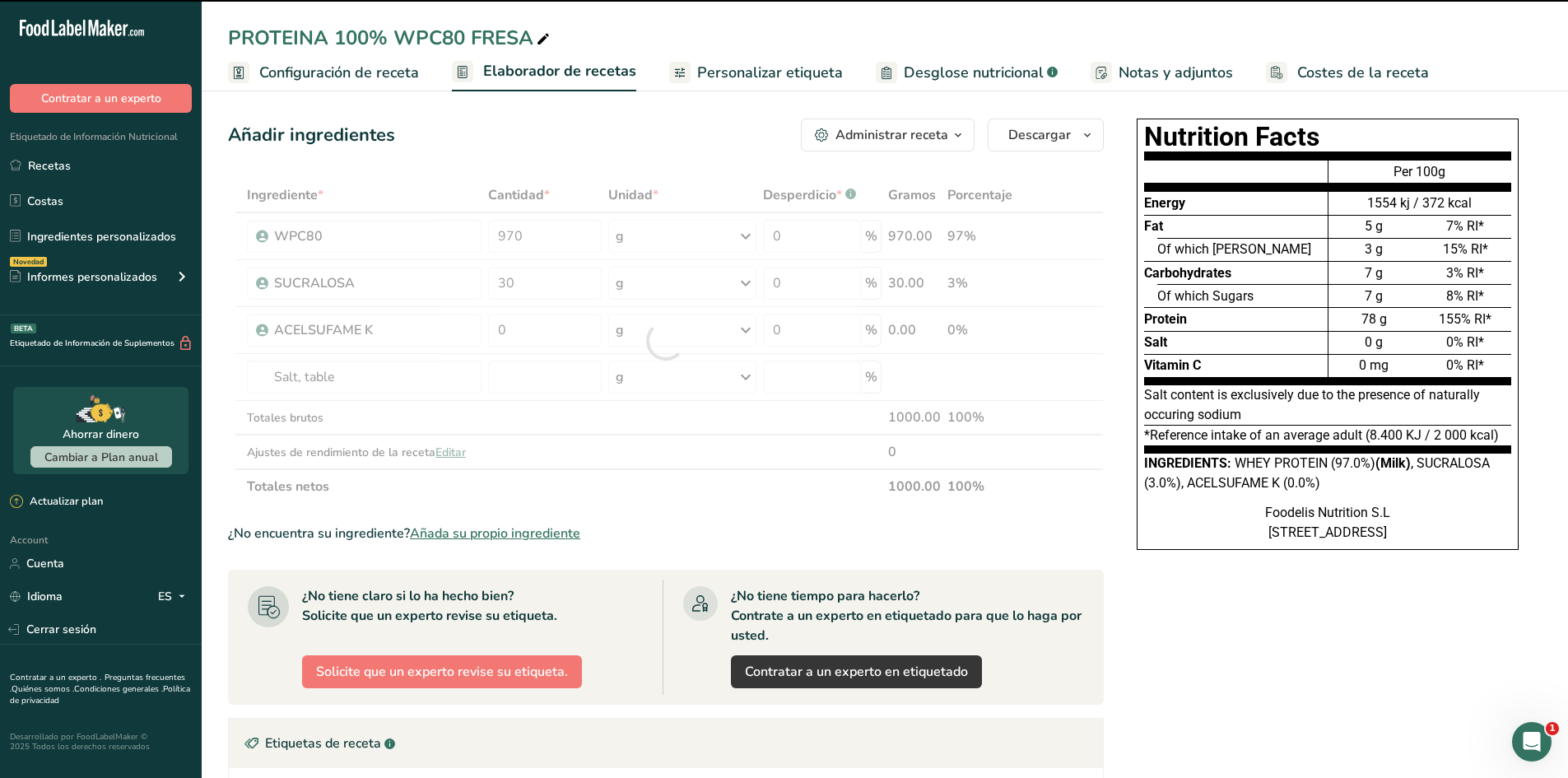
type input "0"
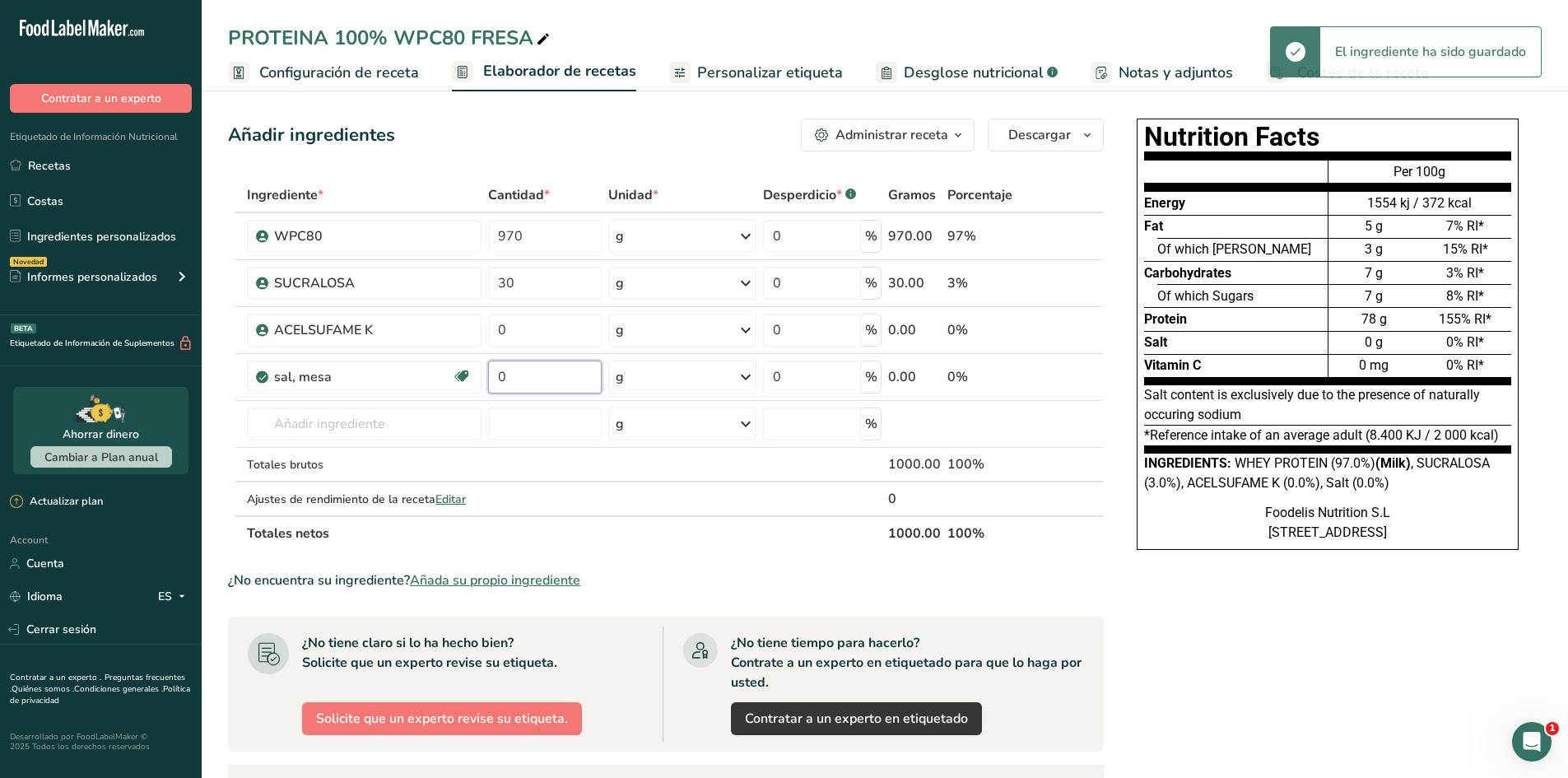
click at [554, 368] on input "0" at bounding box center [544, 377] width 114 height 33
click at [562, 368] on input "0" at bounding box center [544, 377] width 114 height 33
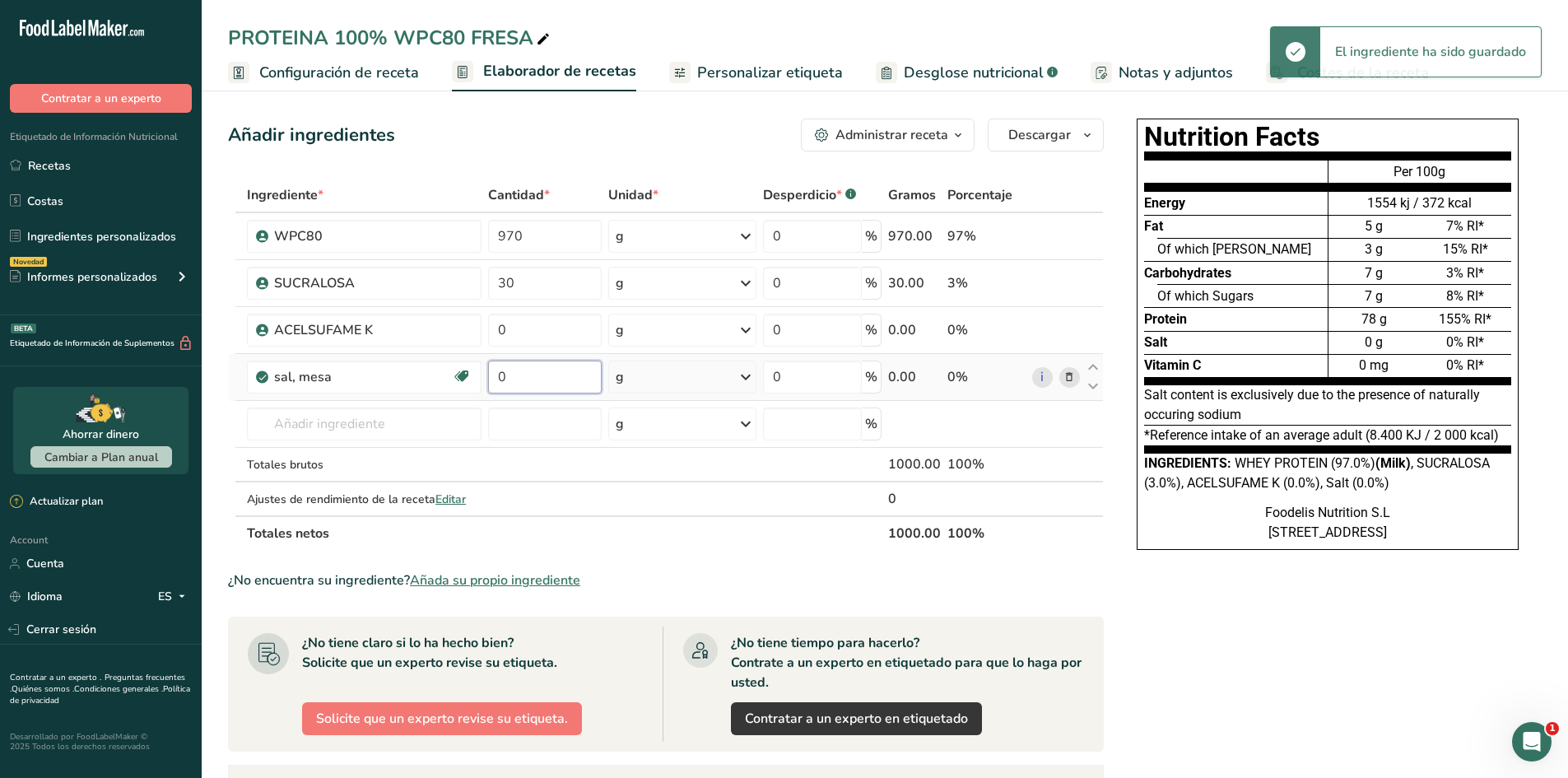
click at [562, 368] on input "0" at bounding box center [544, 377] width 114 height 33
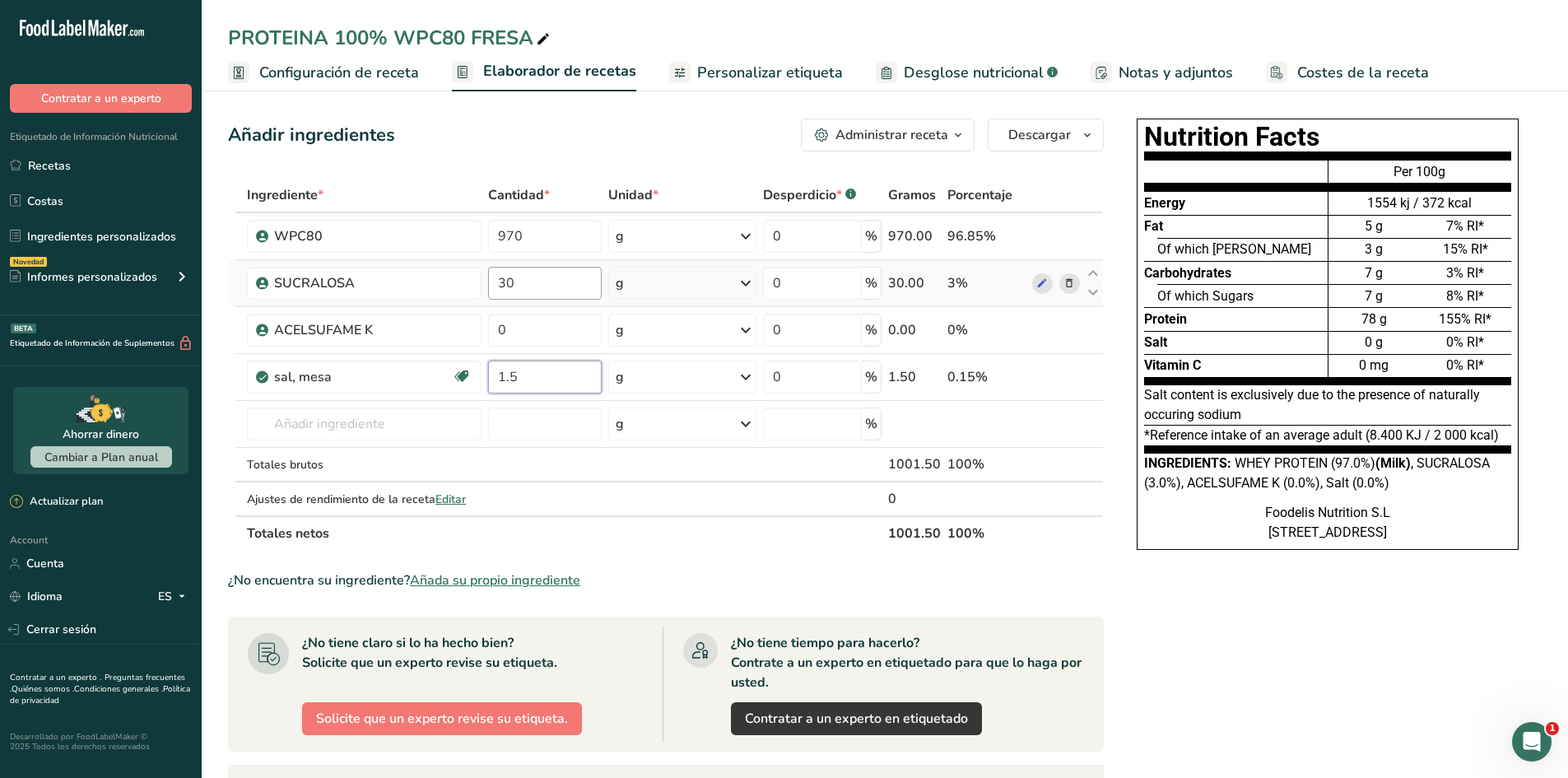
type input "1.5"
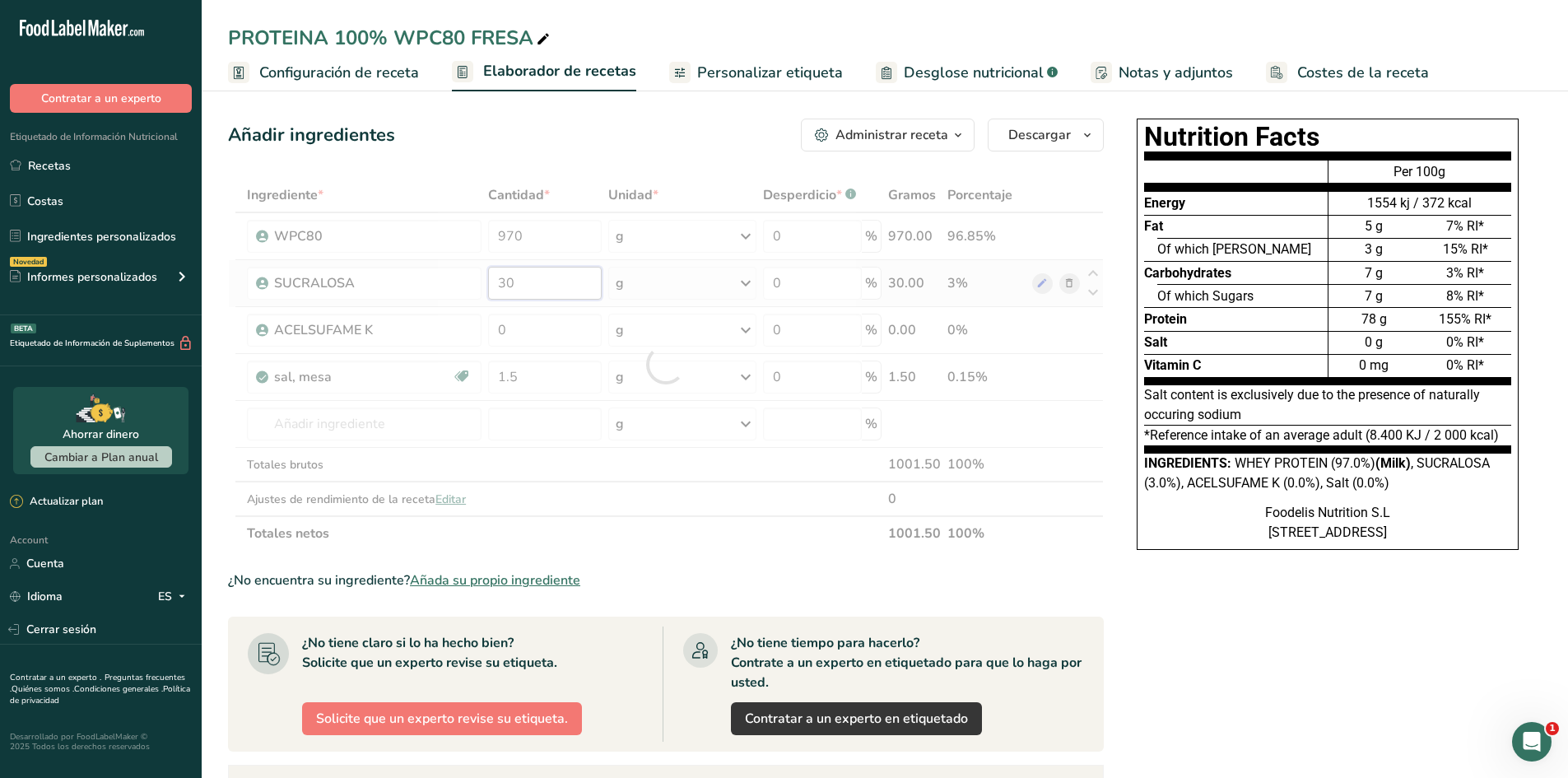
click at [581, 276] on div "Ingrediente * Cantidad * Unidad * Desperdicio * .a-a{fill:#347362;}.b-a{fill:#f…" at bounding box center [666, 364] width 876 height 373
click at [581, 276] on div at bounding box center [666, 364] width 876 height 373
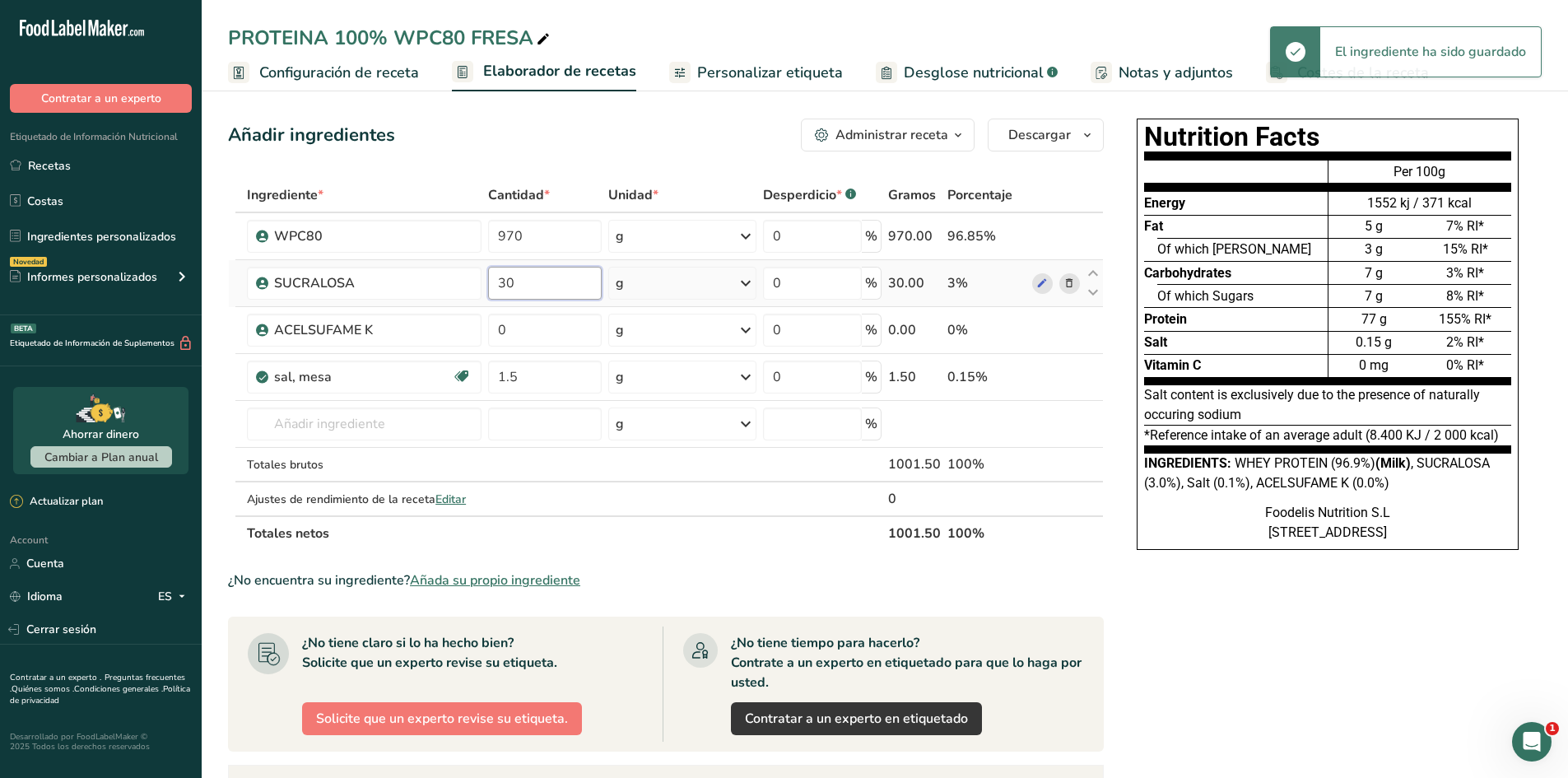
click at [582, 277] on input "30" at bounding box center [544, 283] width 114 height 33
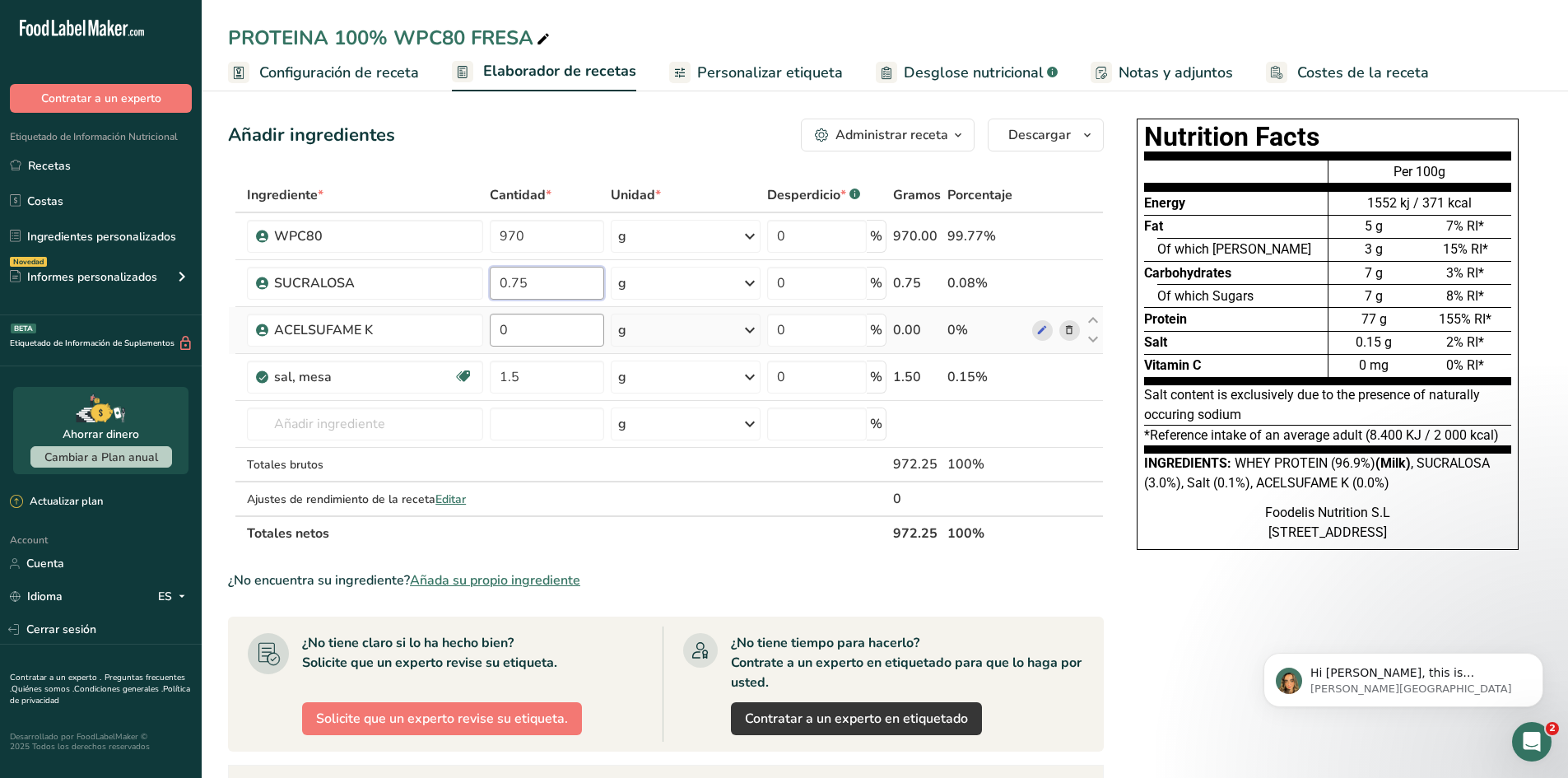
type input "0.75"
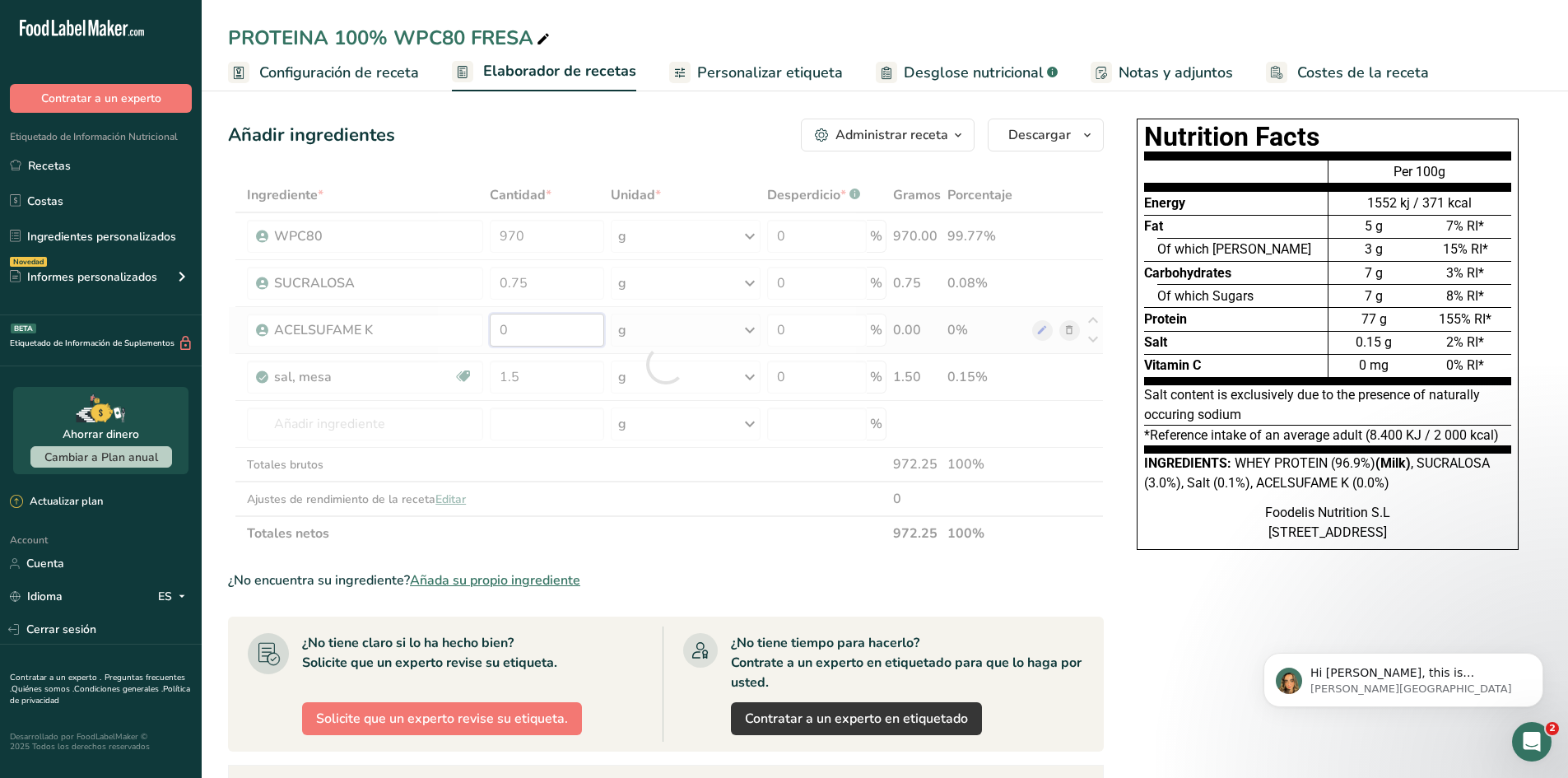
click at [562, 332] on div "Ingrediente * Cantidad * Unidad * Desperdicio * .a-a{fill:#347362;}.b-a{fill:#f…" at bounding box center [666, 364] width 876 height 373
click at [562, 332] on div at bounding box center [666, 364] width 876 height 373
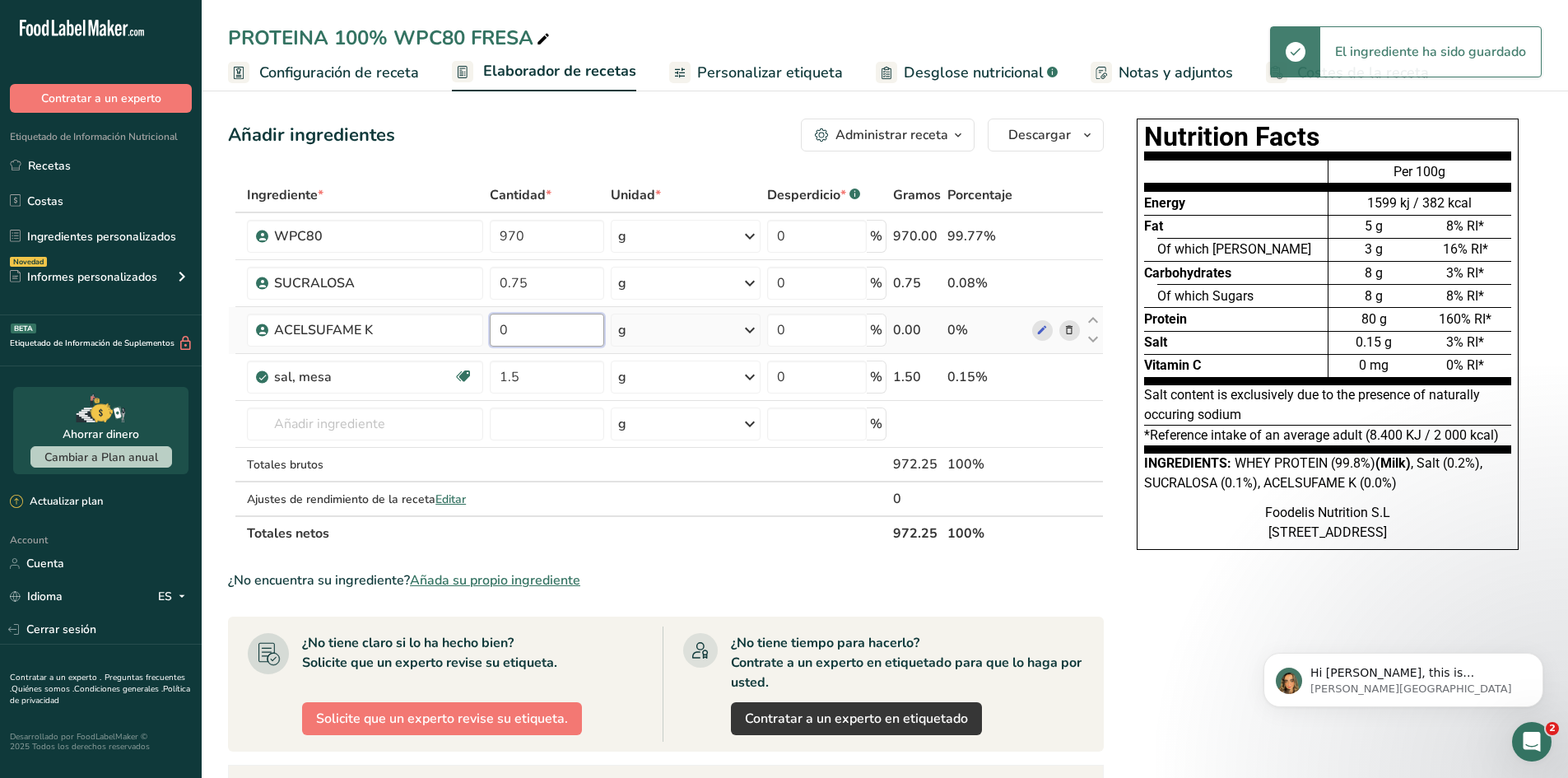
click at [562, 332] on input "0" at bounding box center [547, 330] width 115 height 33
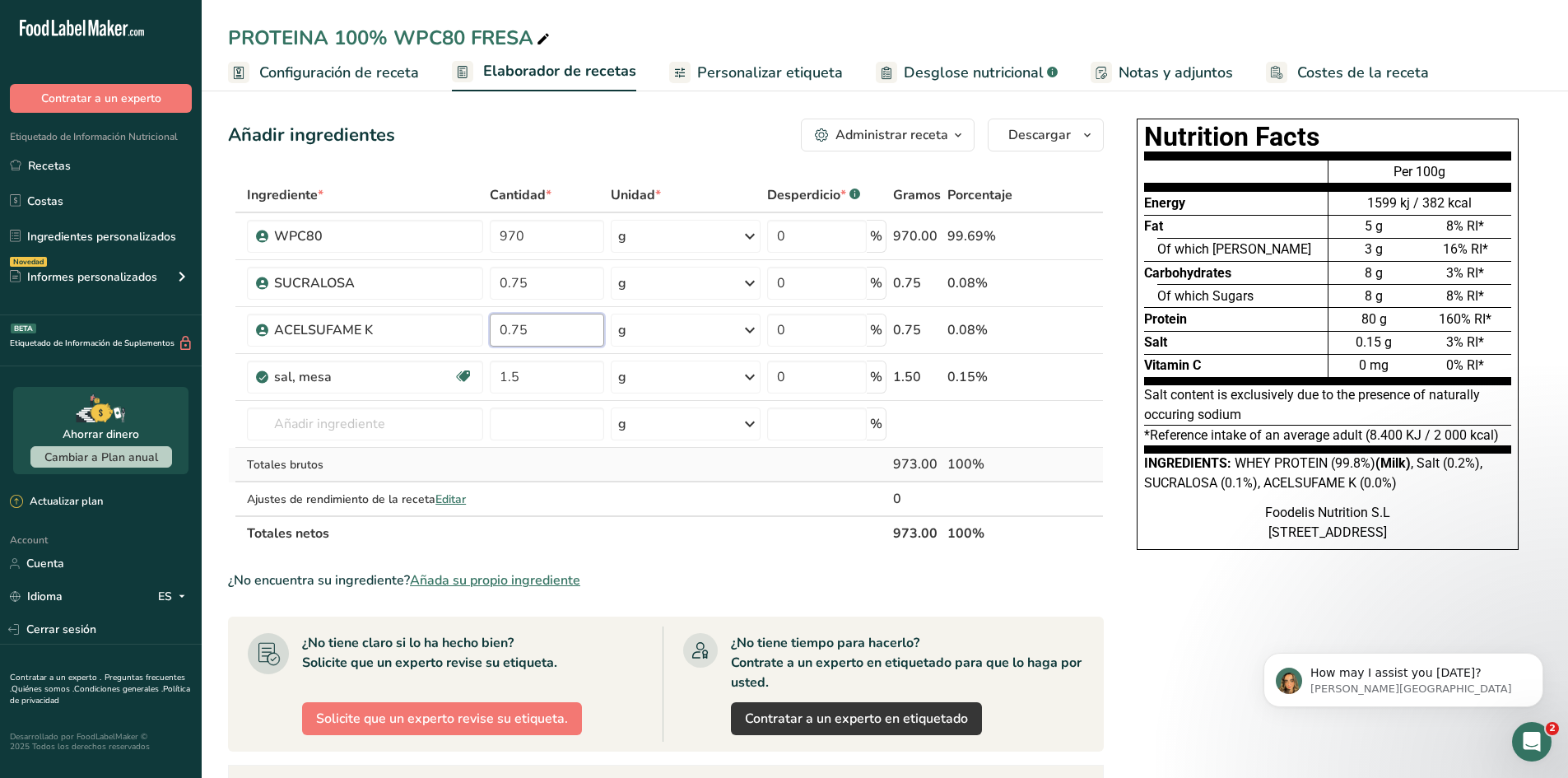
type input "0.75"
click at [641, 457] on div "Ingrediente * Cantidad * Unidad * Desperdicio * .a-a{fill:#347362;}.b-a{fill:#f…" at bounding box center [666, 364] width 876 height 373
click at [421, 414] on input "text" at bounding box center [365, 424] width 236 height 33
type input "AROMA CHOCOLAT"
click at [392, 488] on div "Añada su propio ingrediente" at bounding box center [365, 484] width 210 height 18
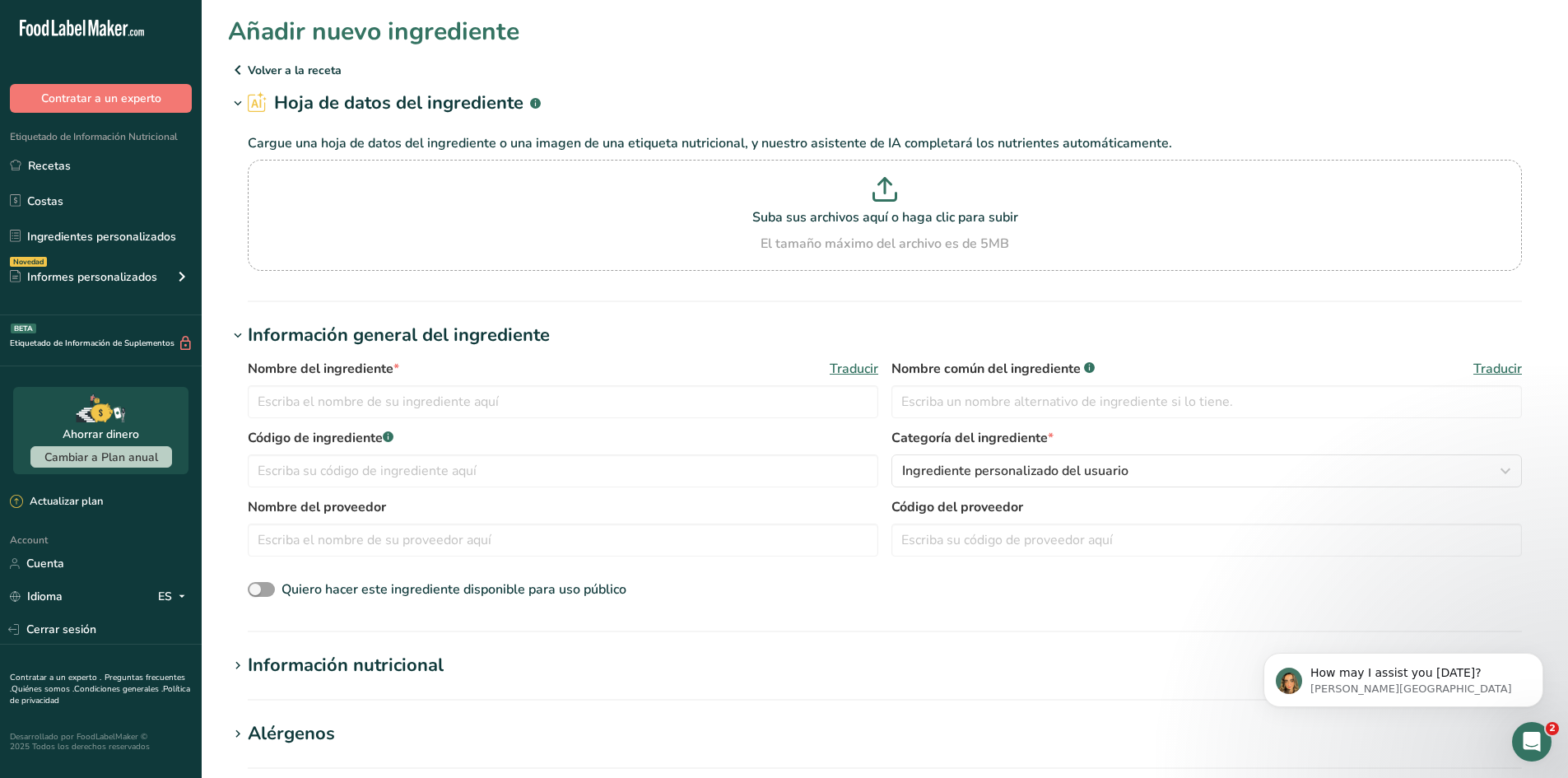
click at [575, 436] on label "Código de ingrediente .a-a{fill:#347362;}.b-a{fill:#fff;}" at bounding box center [563, 438] width 630 height 19
click at [585, 410] on input "text" at bounding box center [563, 401] width 630 height 33
click at [955, 394] on input "text" at bounding box center [1206, 401] width 630 height 33
click at [265, 403] on input "CHOCOLATE BLANCO" at bounding box center [563, 401] width 630 height 33
click at [255, 403] on input "CHOCOLATE BLANCO" at bounding box center [563, 401] width 630 height 33
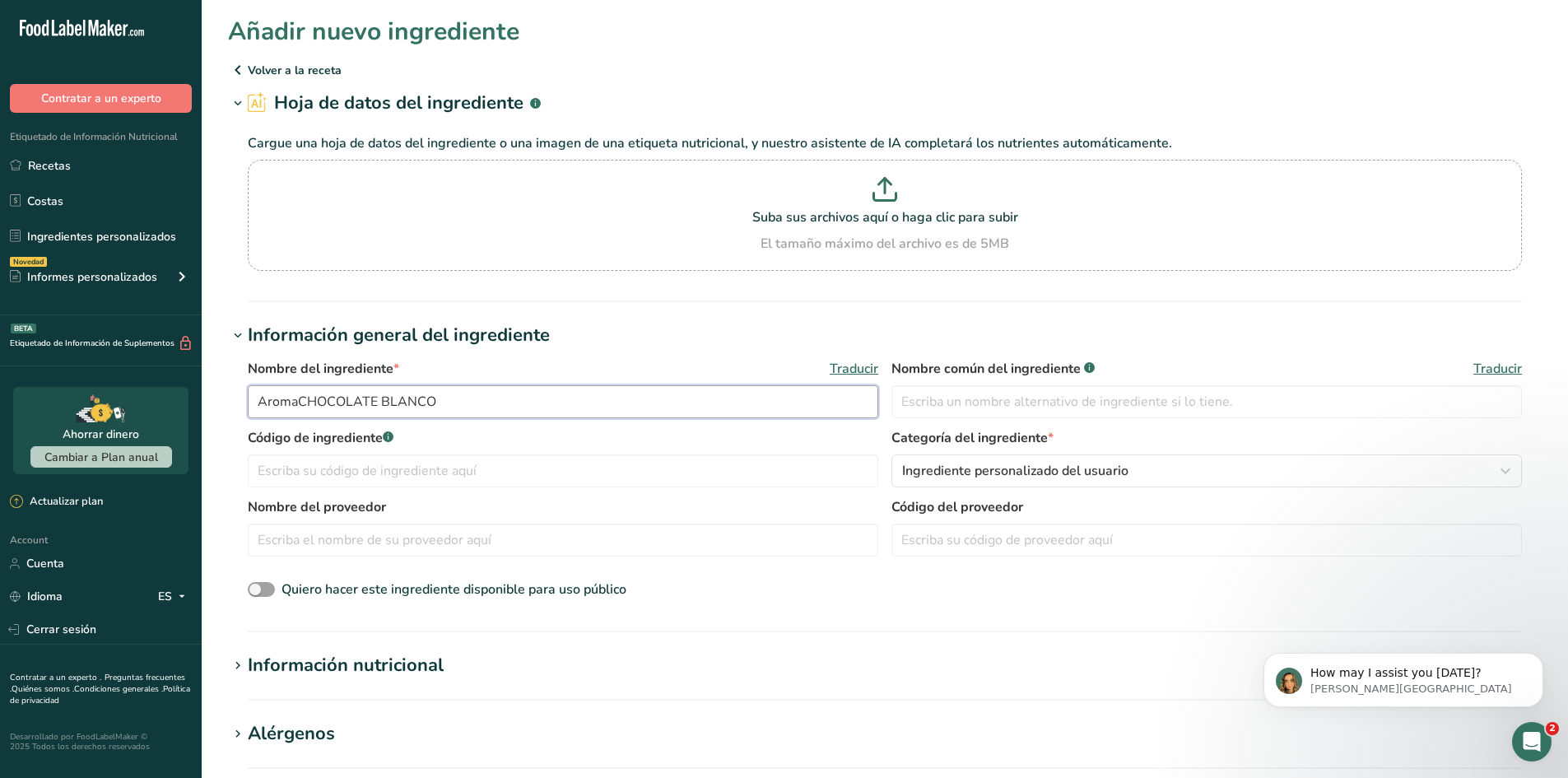
drag, startPoint x: 437, startPoint y: 395, endPoint x: 299, endPoint y: 409, distance: 138.7
click at [299, 409] on input "AromaCHOCOLATE BLANCO" at bounding box center [563, 401] width 630 height 33
type input "Aroma Chocolate Blanco"
click at [1366, 673] on p "How may I assist you [DATE]?" at bounding box center [1416, 673] width 212 height 17
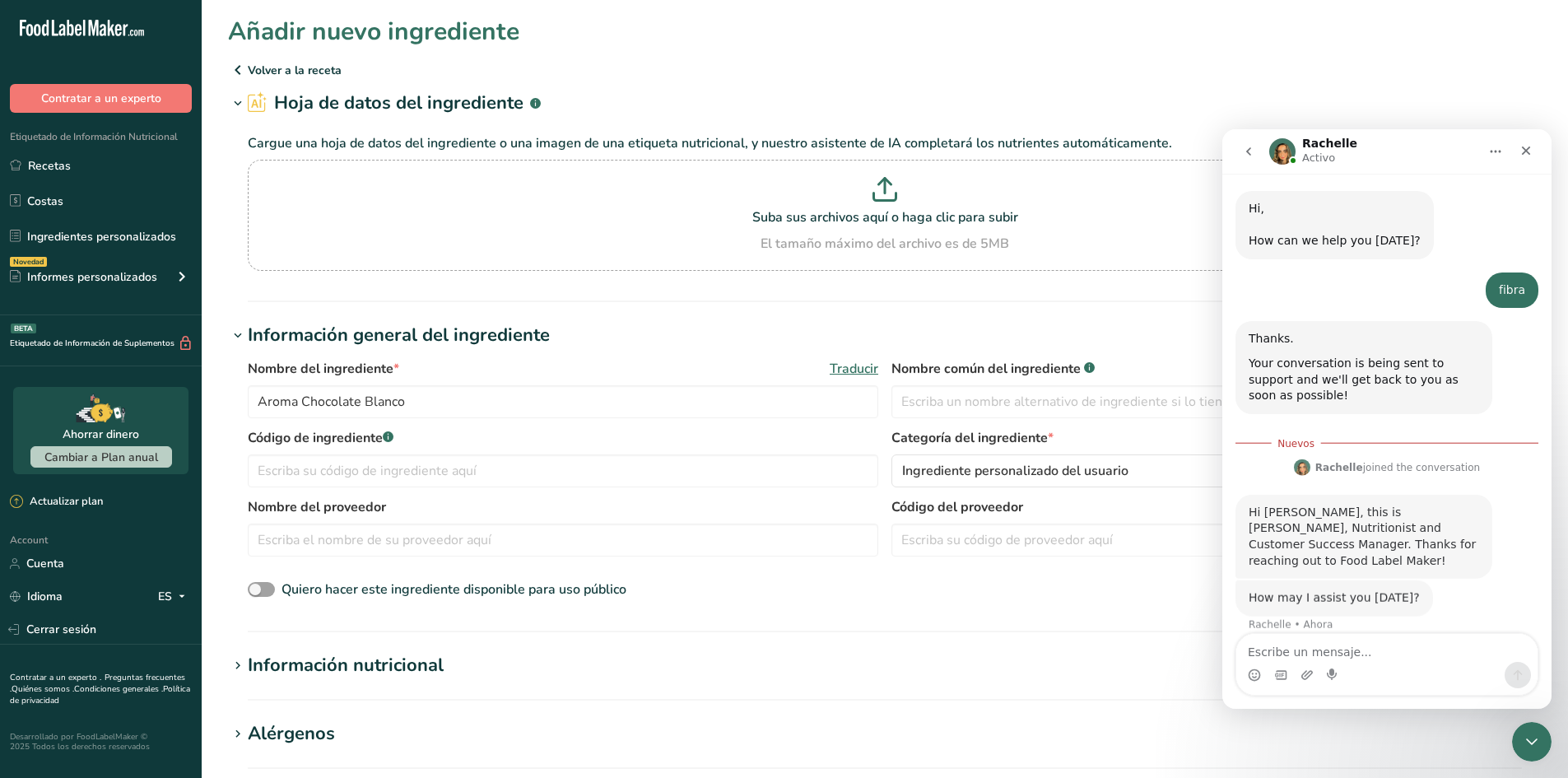
scroll to position [1, 0]
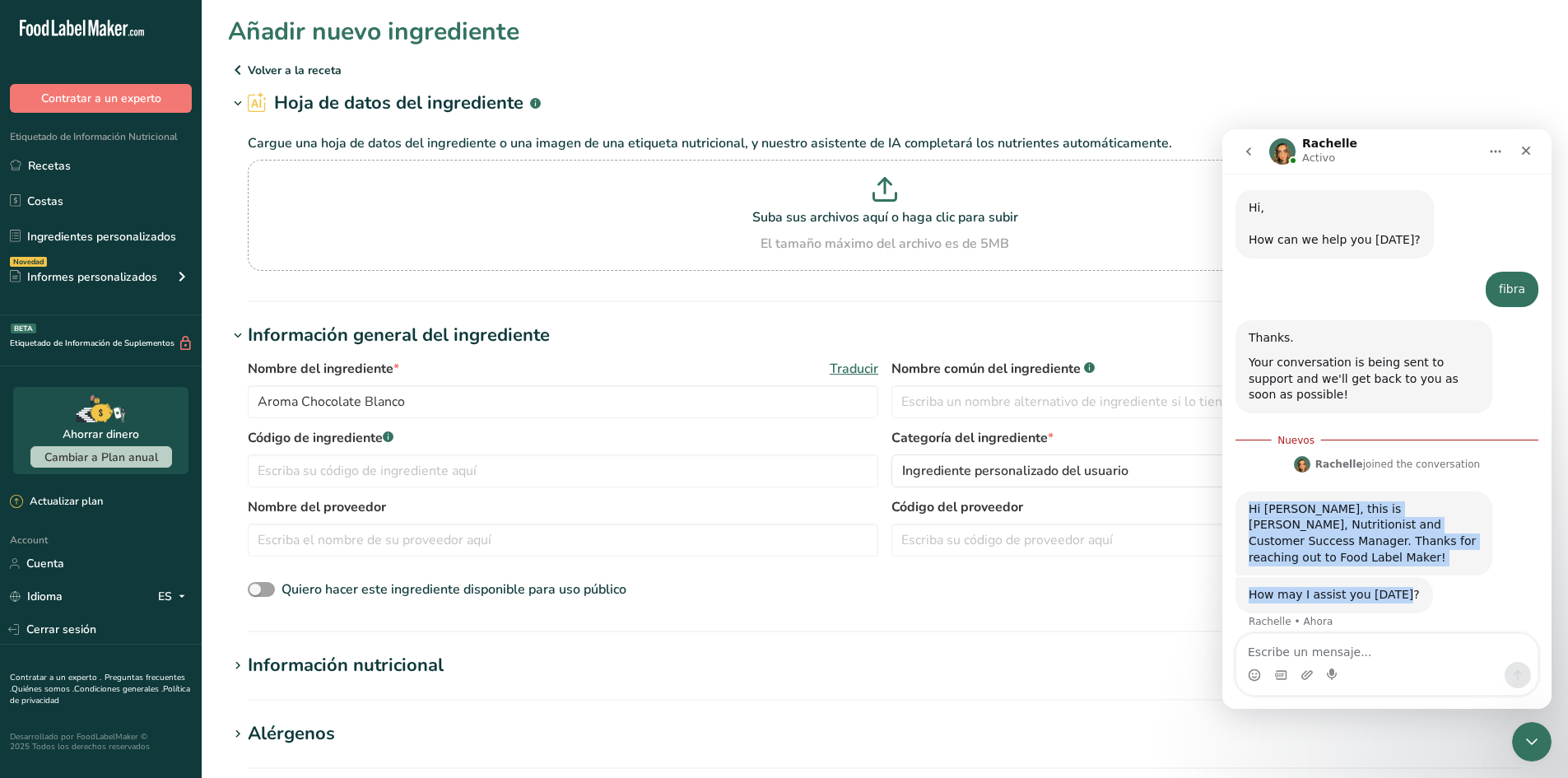
drag, startPoint x: 1232, startPoint y: 510, endPoint x: 1418, endPoint y: 590, distance: 202.5
click at [1418, 590] on div "Hi, ​ How can we help you today? LIA • Hace 8m fibra Antonio • Hace 8m Thanks. …" at bounding box center [1388, 410] width 330 height 479
copy div "Hi Antonio, this is Rachelle, Nutritionist and Customer Success Manager. Thanks…"
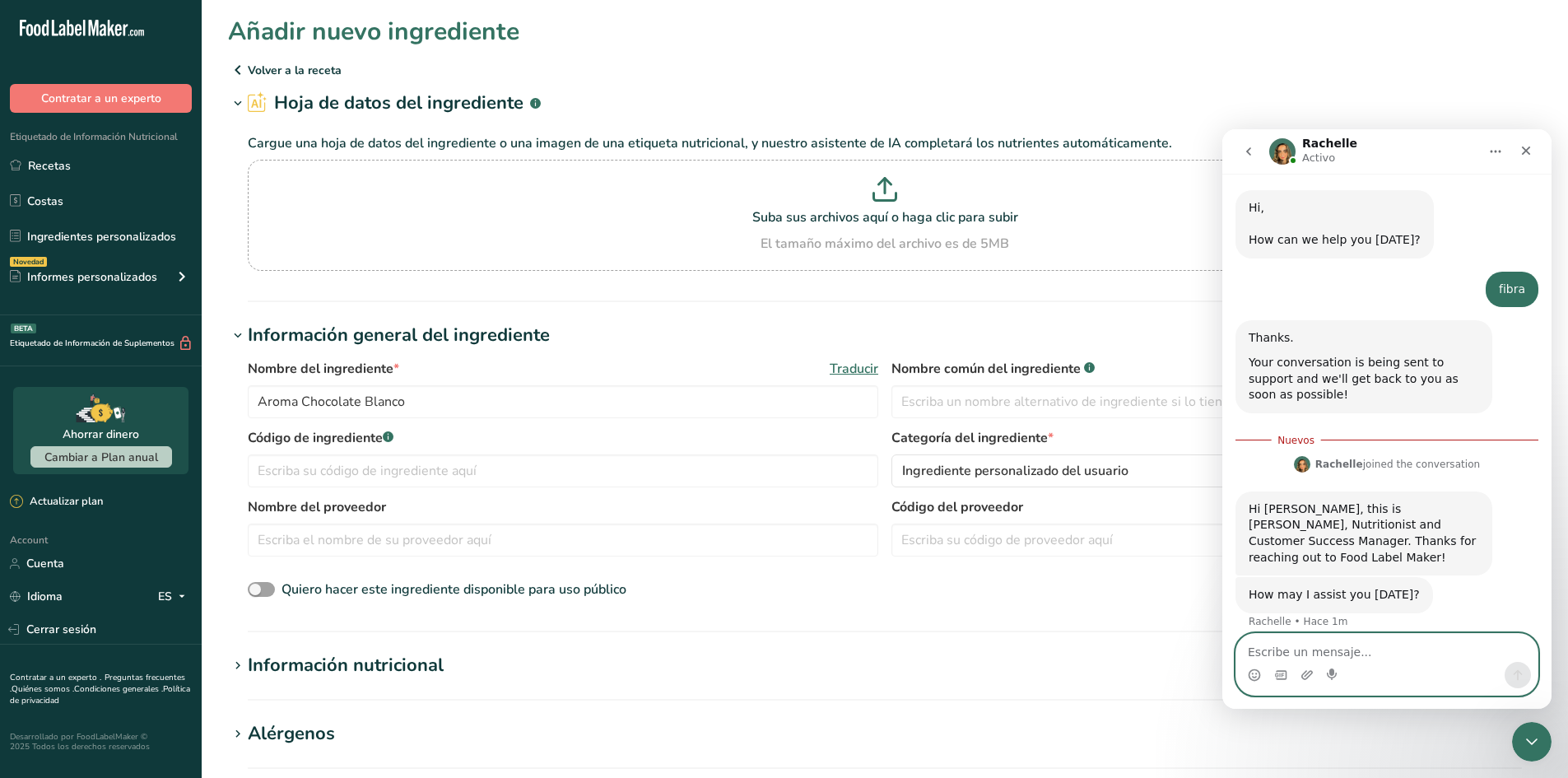
click at [1350, 656] on textarea "Escribe un mensaje..." at bounding box center [1388, 648] width 302 height 28
paste textarea "How do I add fiber and salt to my ingredients?"
type textarea "How do I add fiber and salt to my ingredients?"
click at [1517, 670] on icon "Enviar un mensaje…" at bounding box center [1518, 674] width 13 height 13
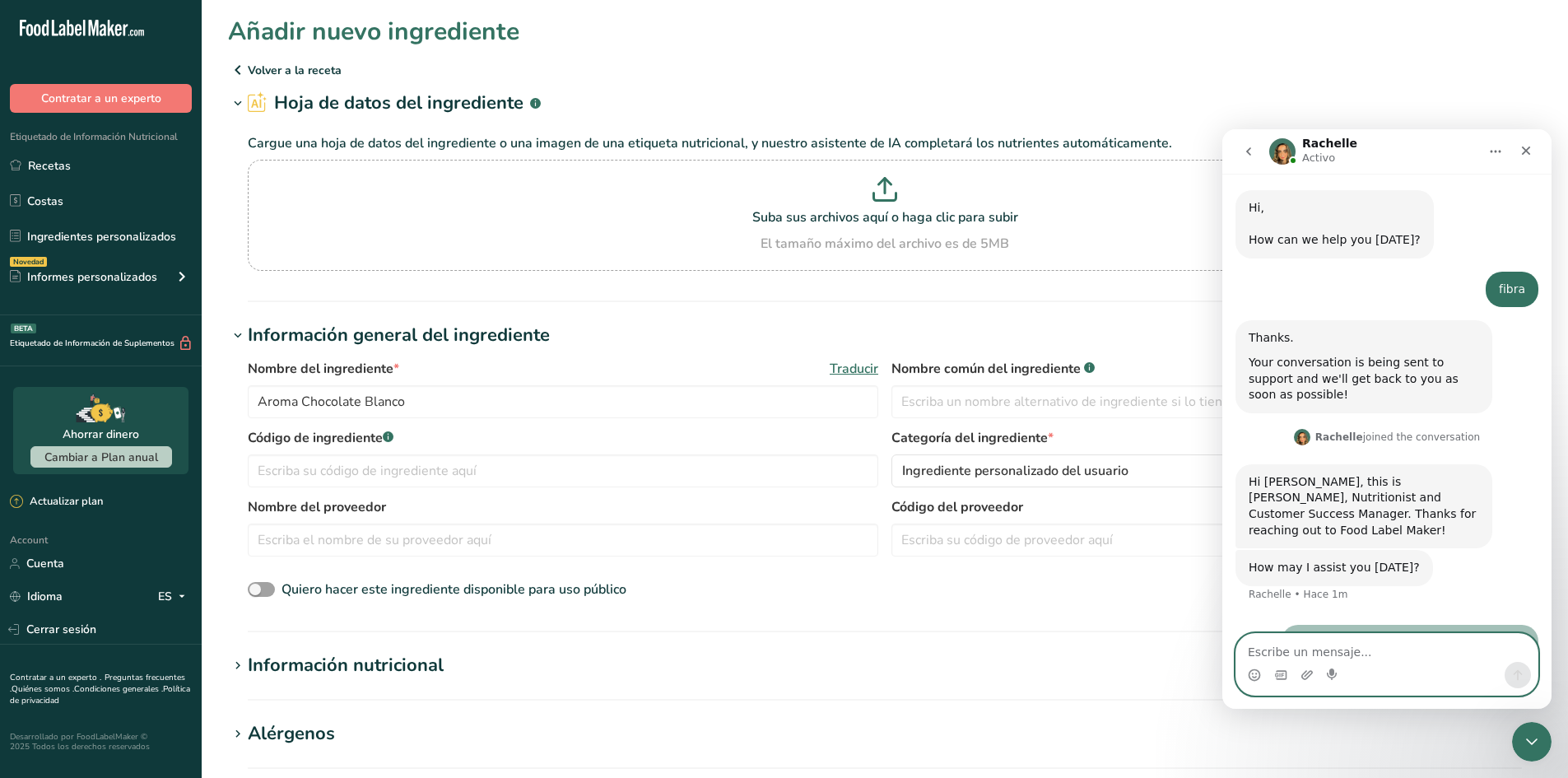
scroll to position [39, 0]
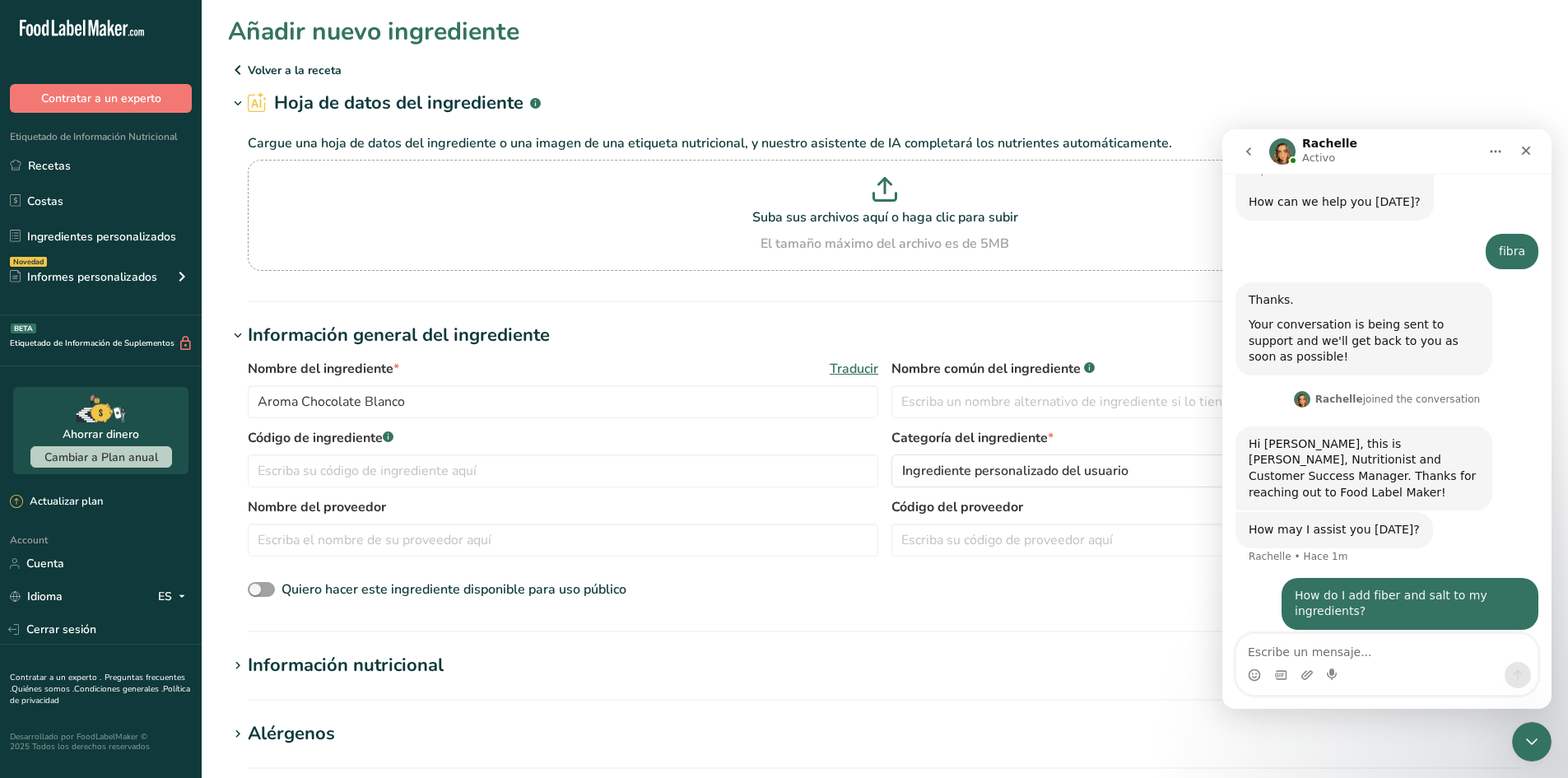
click at [1238, 154] on button "go back" at bounding box center [1249, 152] width 31 height 31
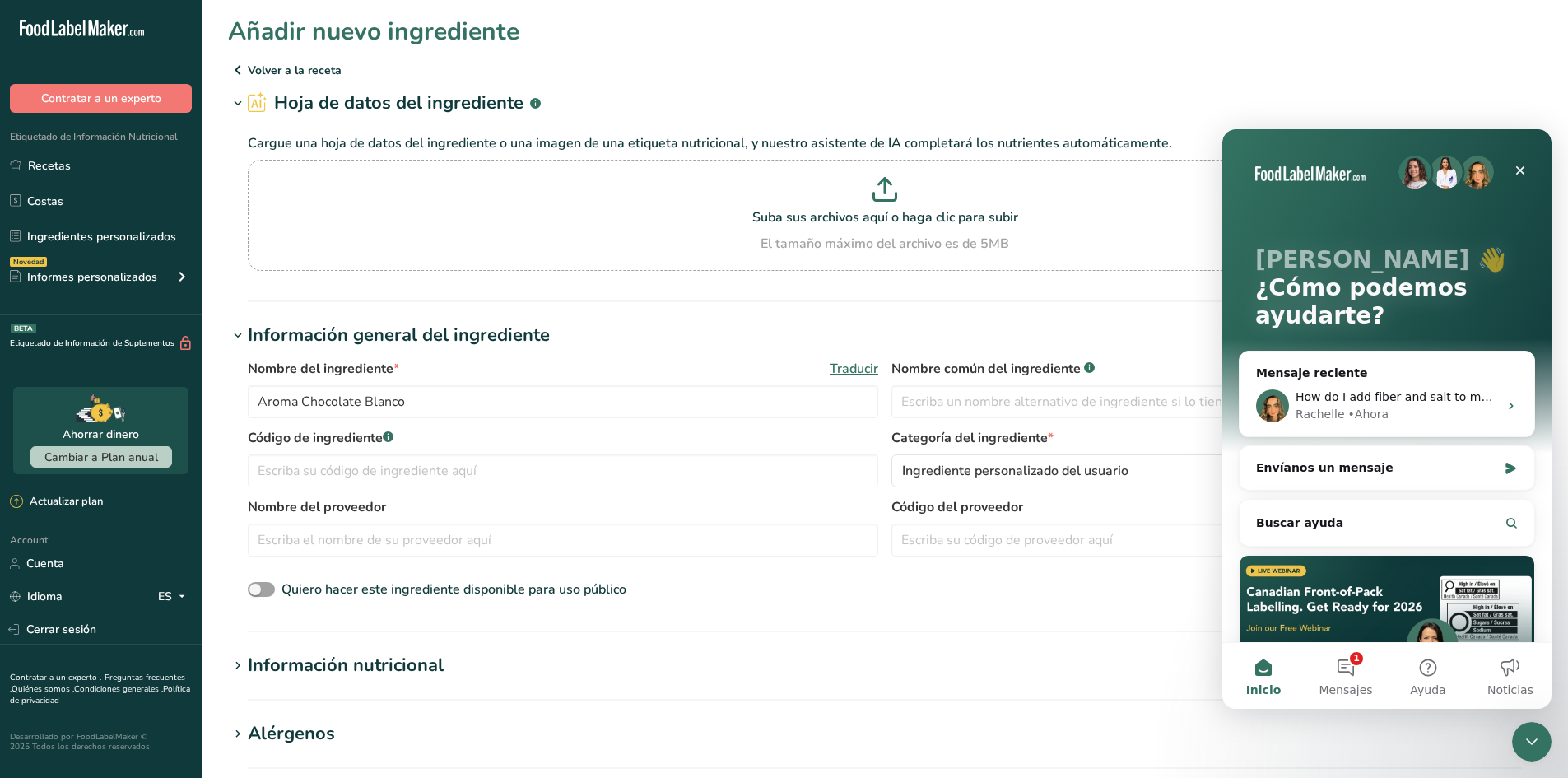
scroll to position [0, 0]
click at [1344, 678] on button "1 Mensajes" at bounding box center [1346, 675] width 82 height 66
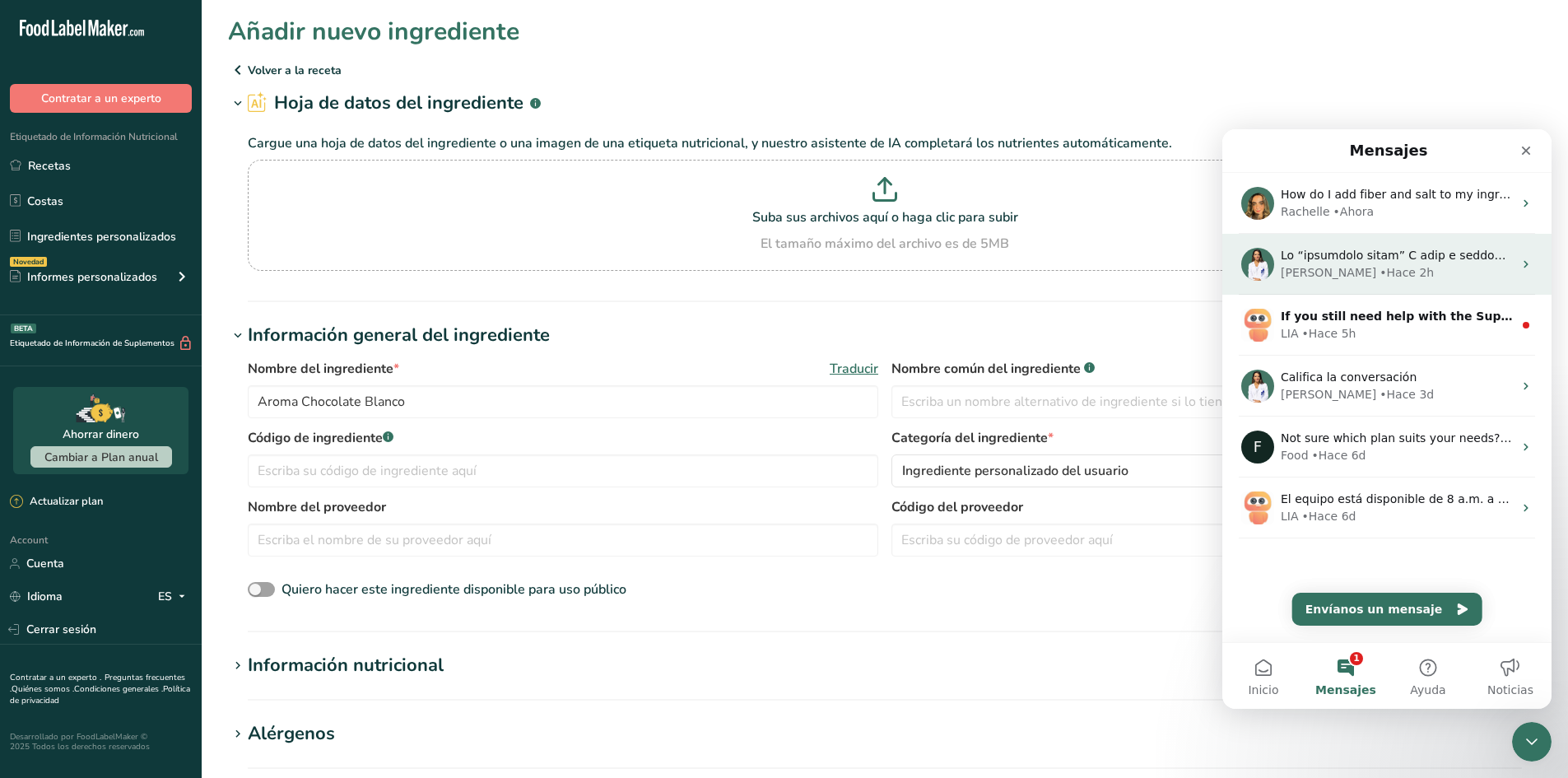
click at [1374, 270] on div "Rana • Hace 2h" at bounding box center [1397, 273] width 232 height 18
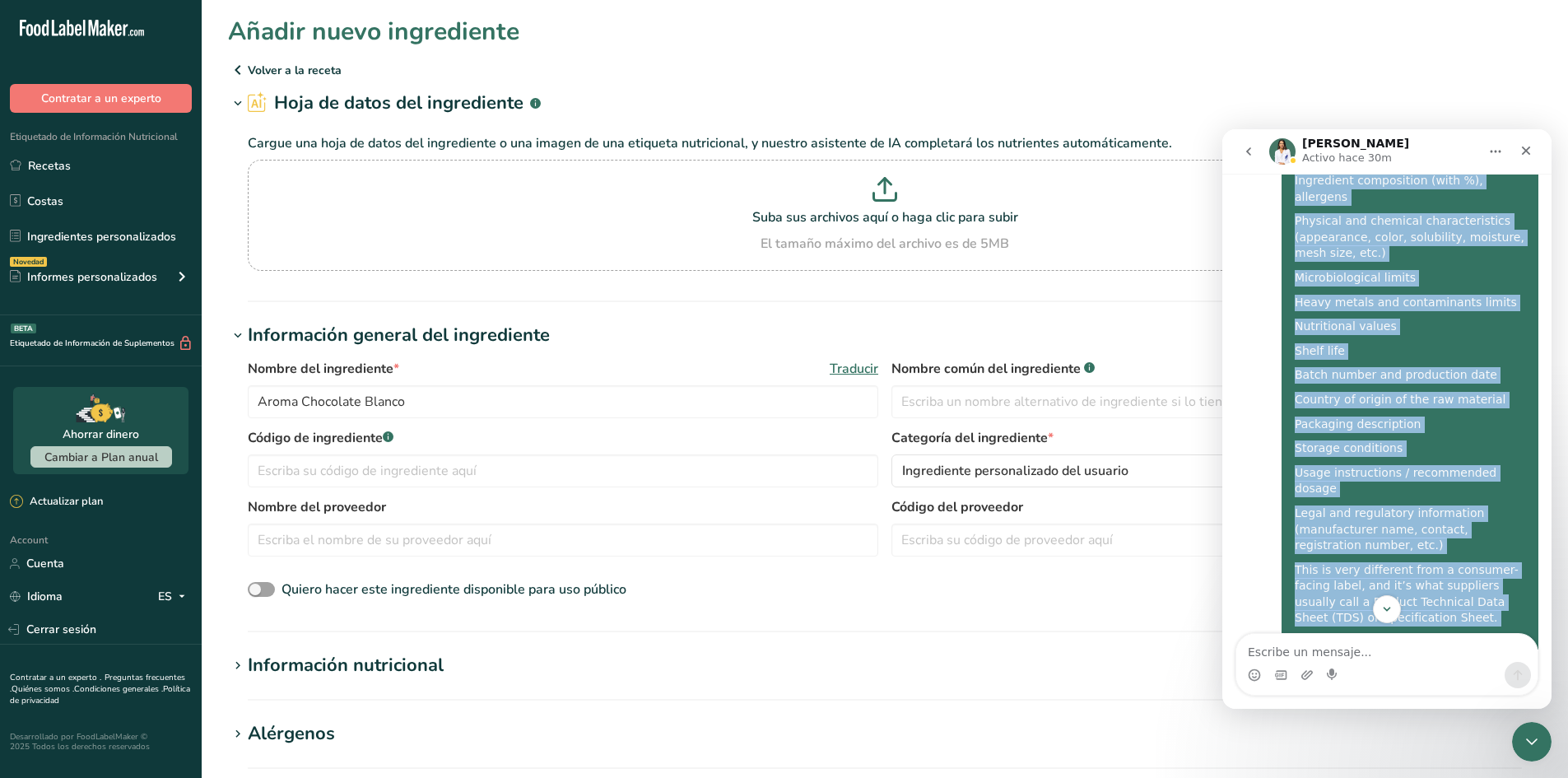
scroll to position [910, 0]
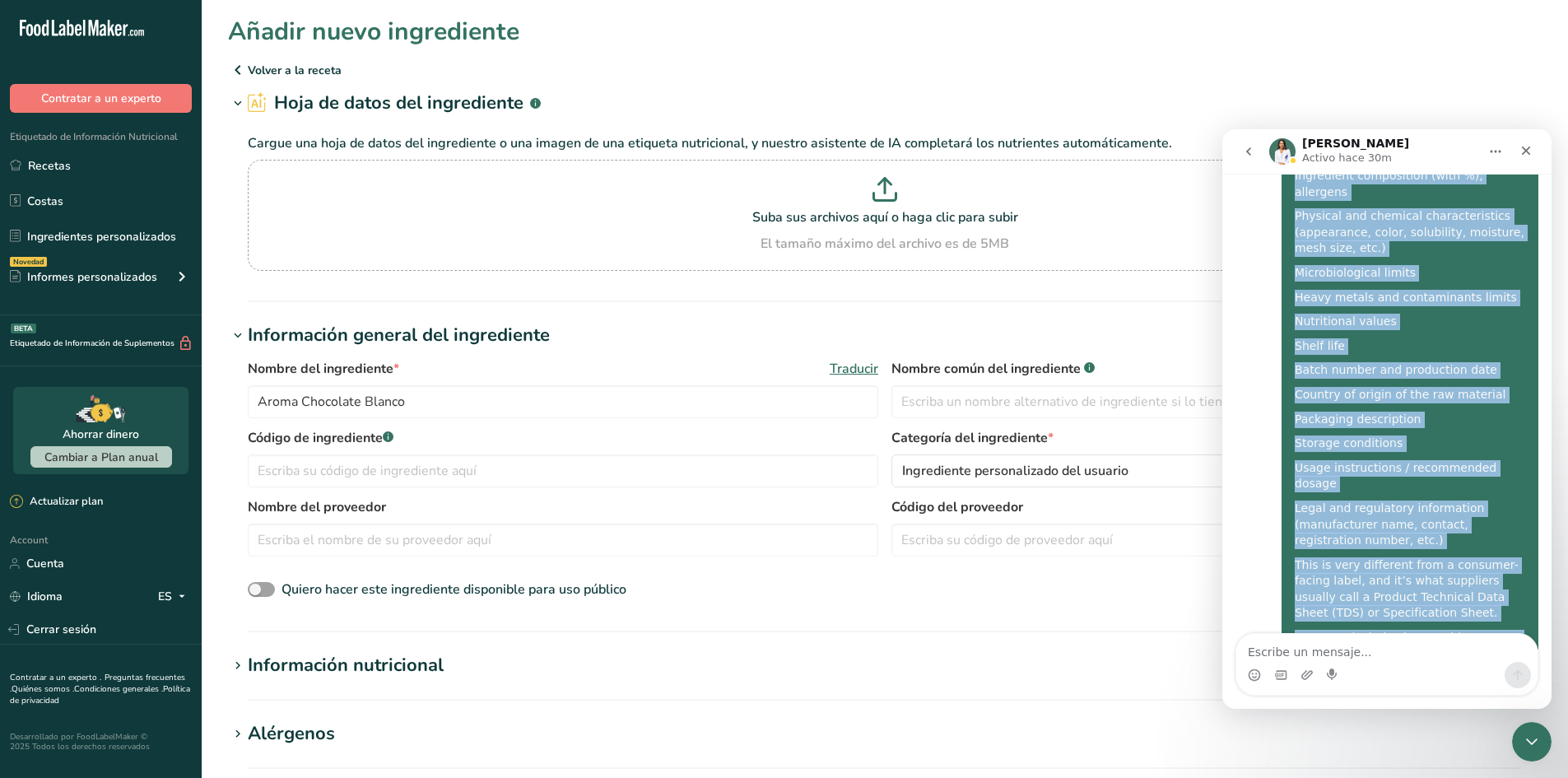
drag, startPoint x: 1285, startPoint y: 447, endPoint x: 1456, endPoint y: 616, distance: 240.4
click at [1456, 616] on div "By “technical sheet” I mean a complete product technical specification document…" at bounding box center [1387, 377] width 303 height 776
copy div "By “technical sheet” I mean a complete product technical specification document…"
click at [1251, 150] on icon "go back" at bounding box center [1249, 152] width 13 height 13
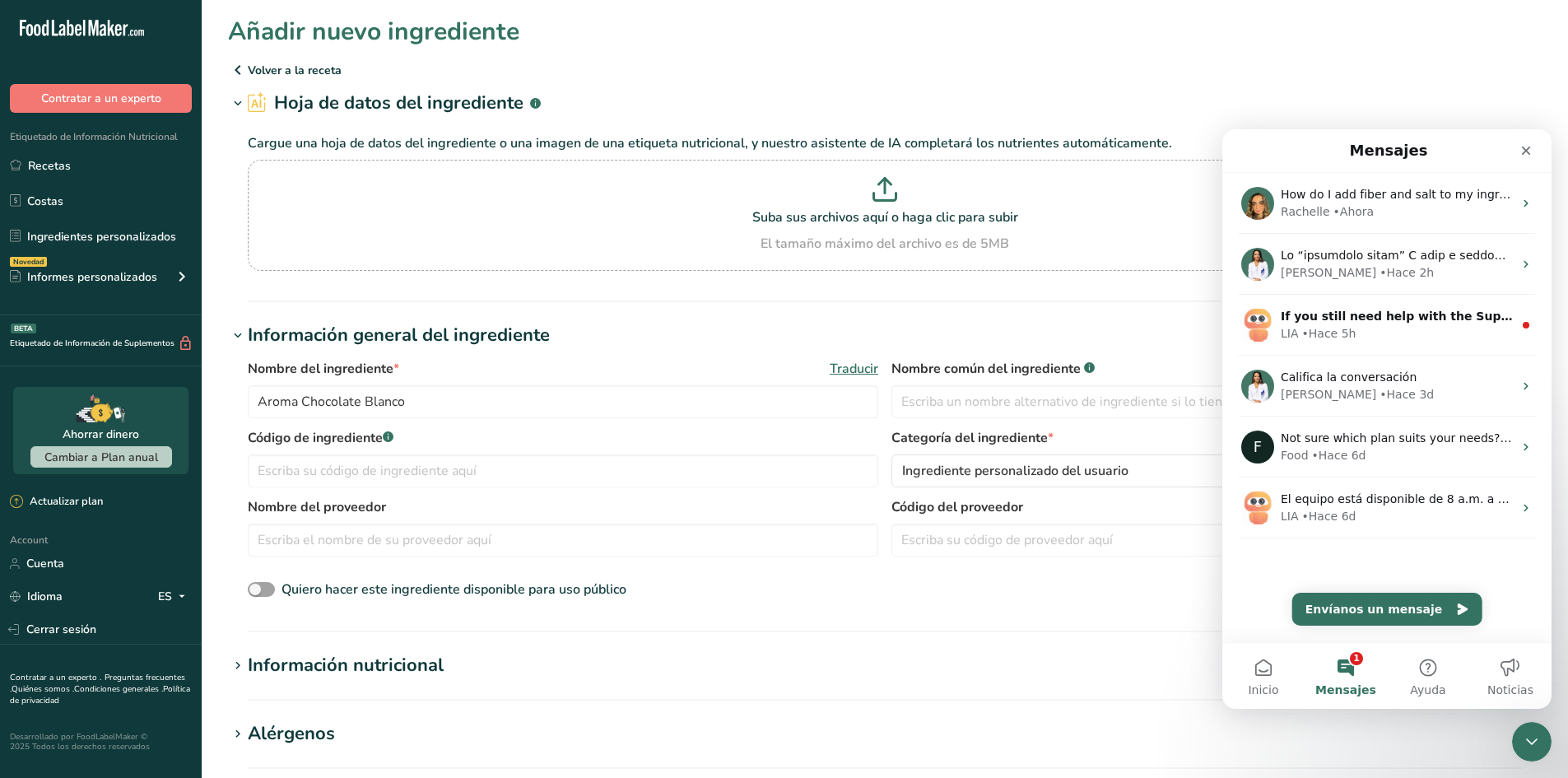
scroll to position [0, 0]
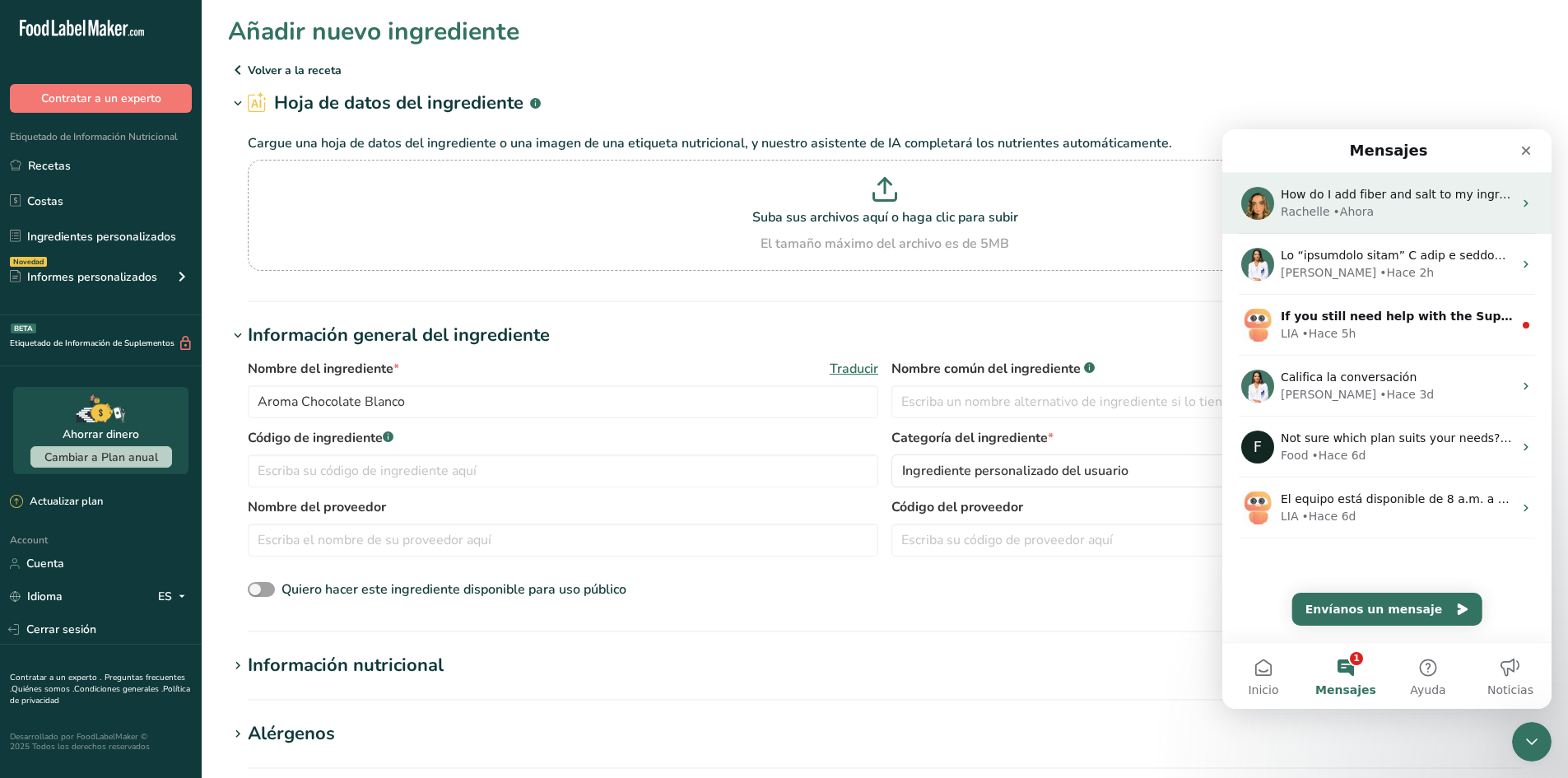
click at [1334, 206] on div "• Ahora" at bounding box center [1354, 212] width 41 height 18
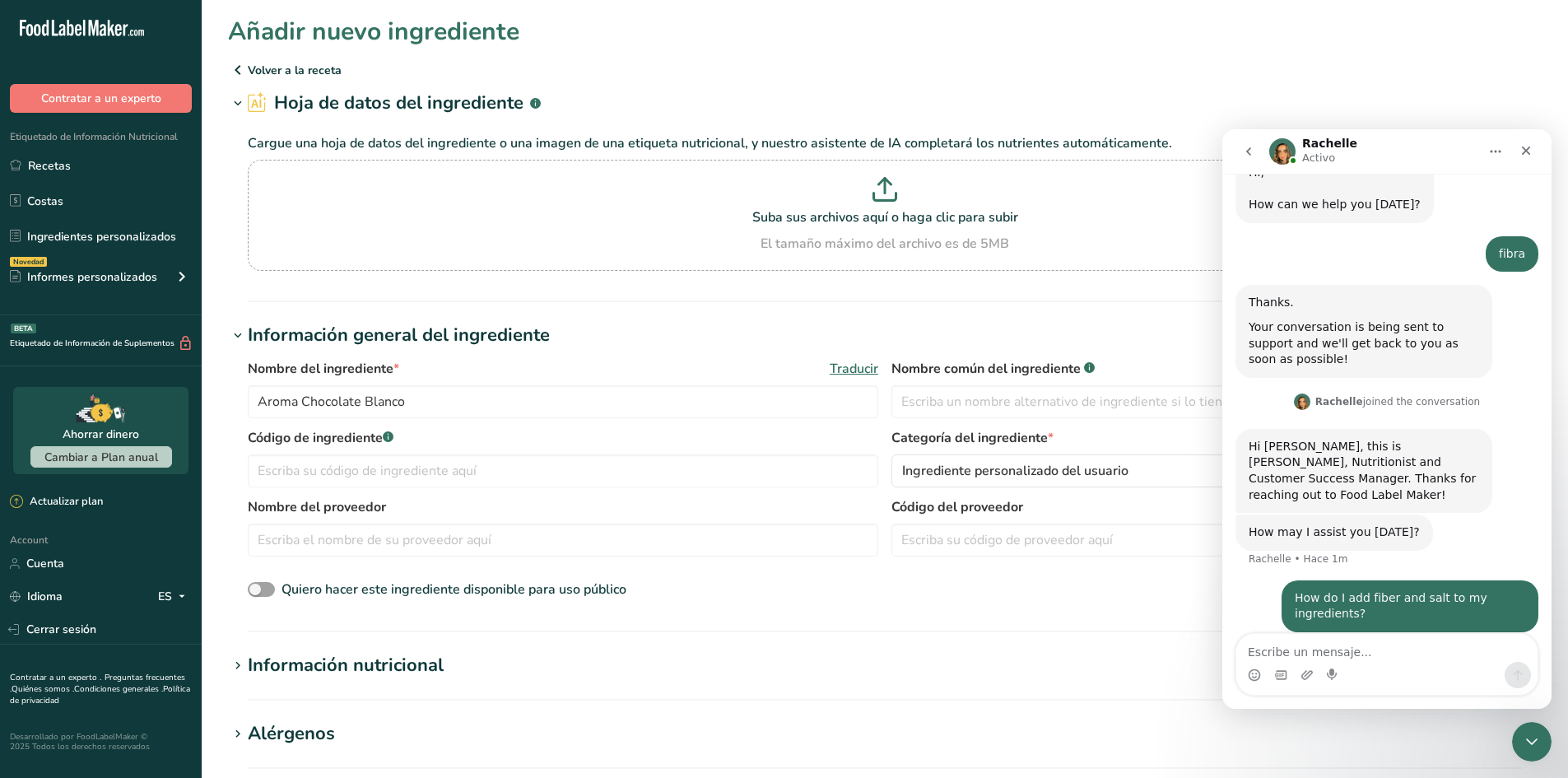
click at [1394, 661] on textarea "Escribe un mensaje..." at bounding box center [1388, 648] width 302 height 28
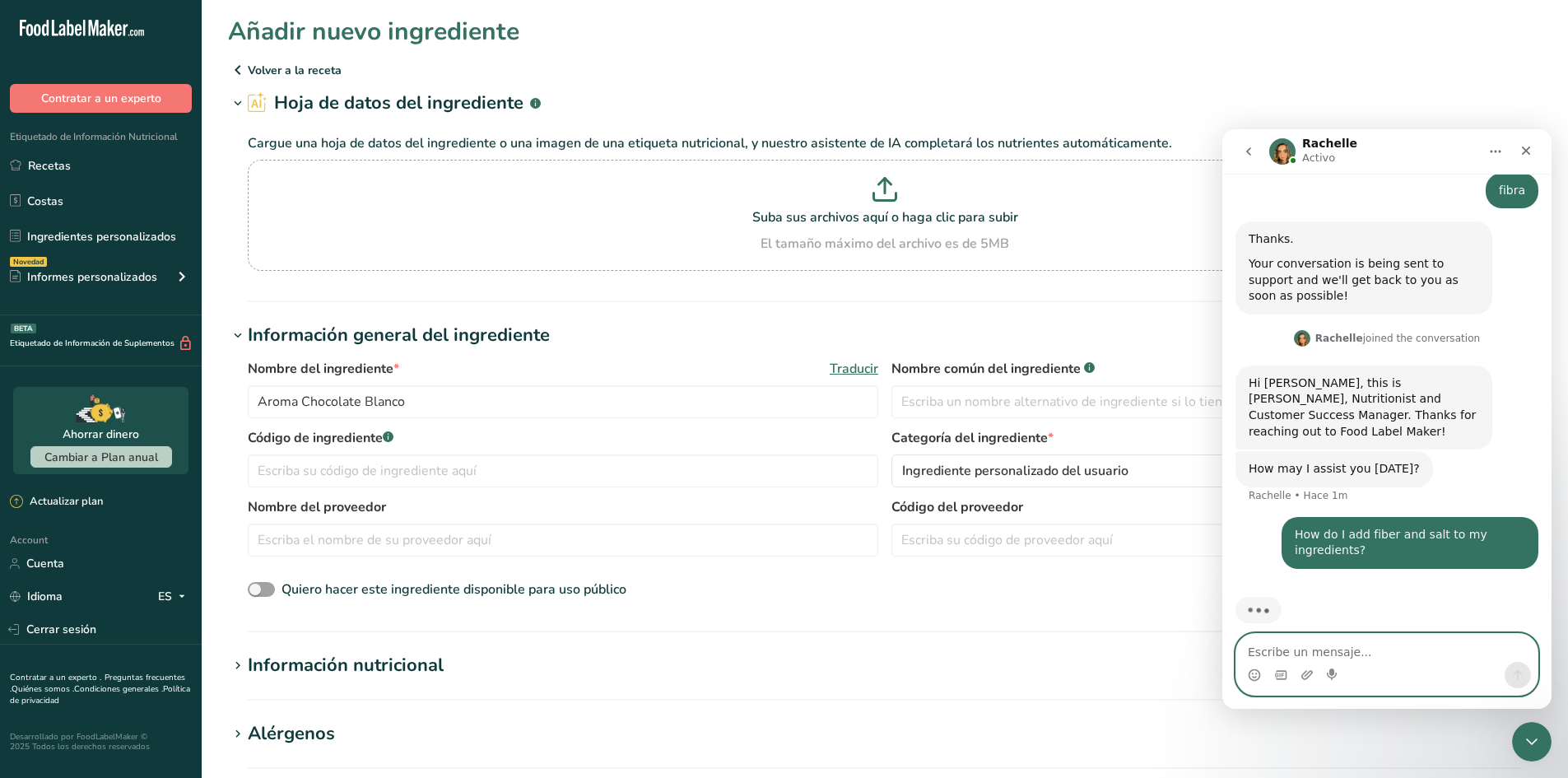
click at [1338, 649] on textarea "Escribe un mensaje..." at bounding box center [1388, 648] width 302 height 28
paste textarea "I also want to know how I create a technical sheet. By “technical sheet” I mean…"
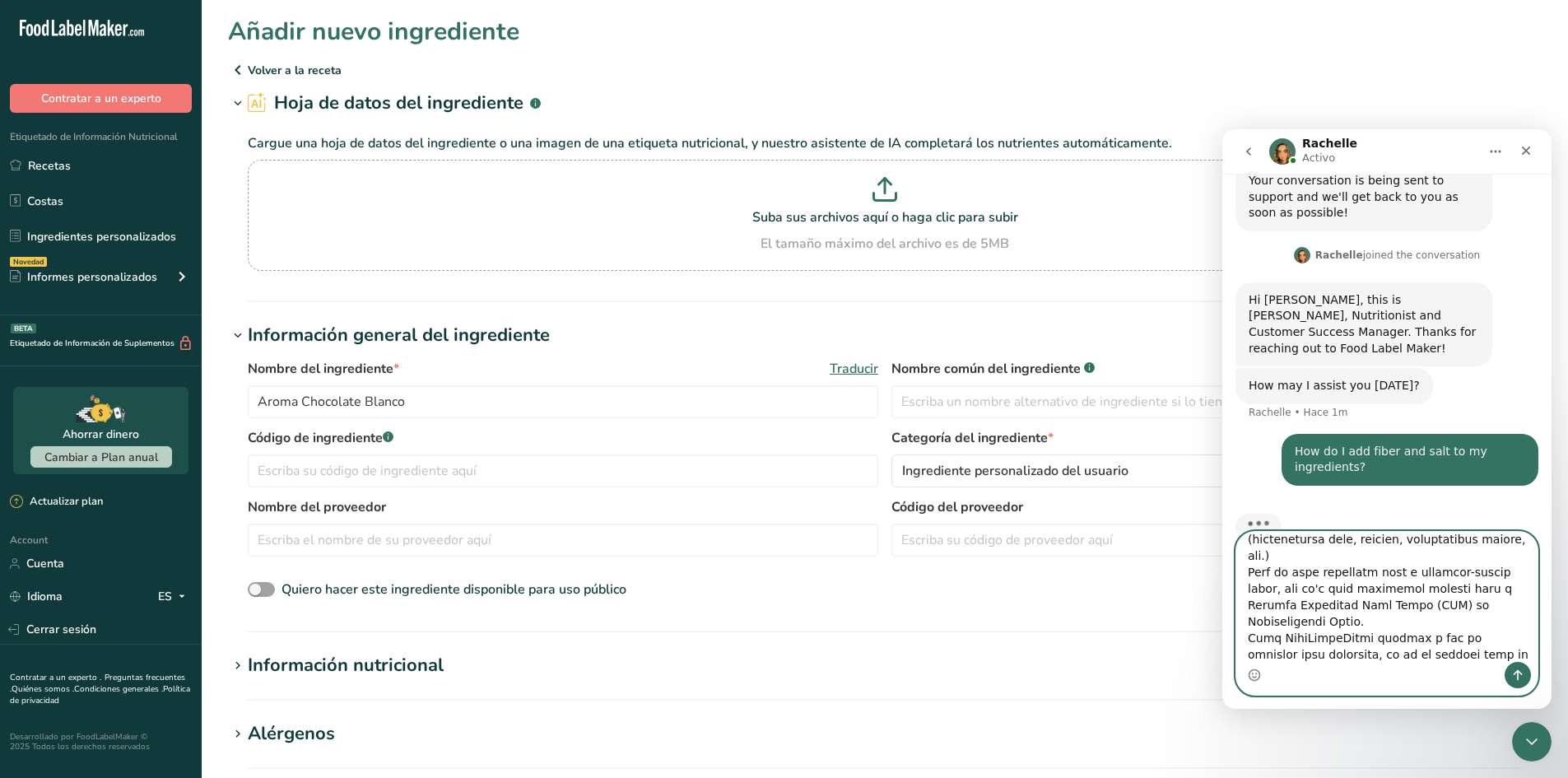
scroll to position [204, 0]
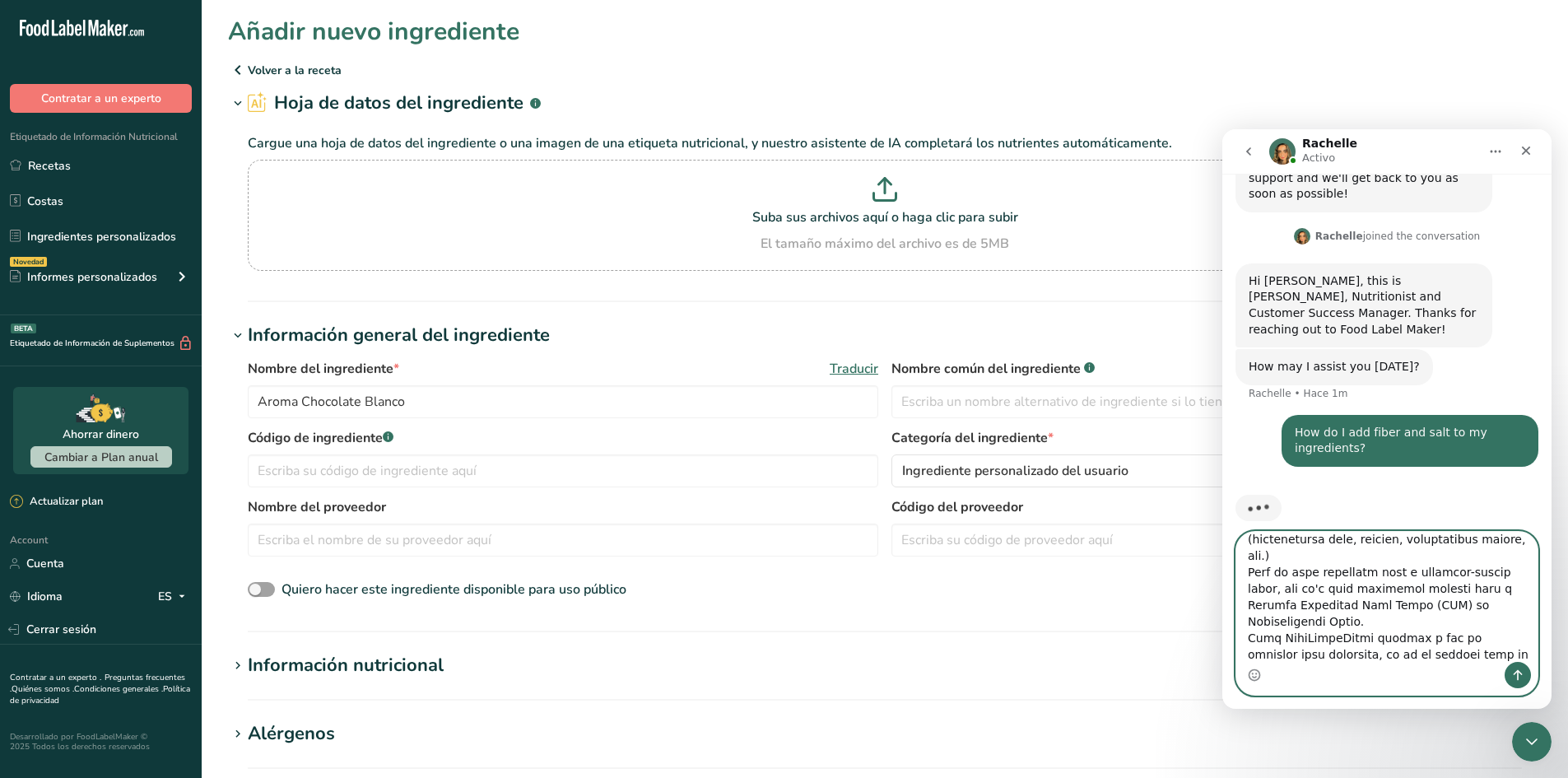
type textarea "I also want to know how I create a technical sheet. By “technical sheet” I mean…"
click at [1521, 668] on icon "Enviar un mensaje…" at bounding box center [1518, 674] width 13 height 13
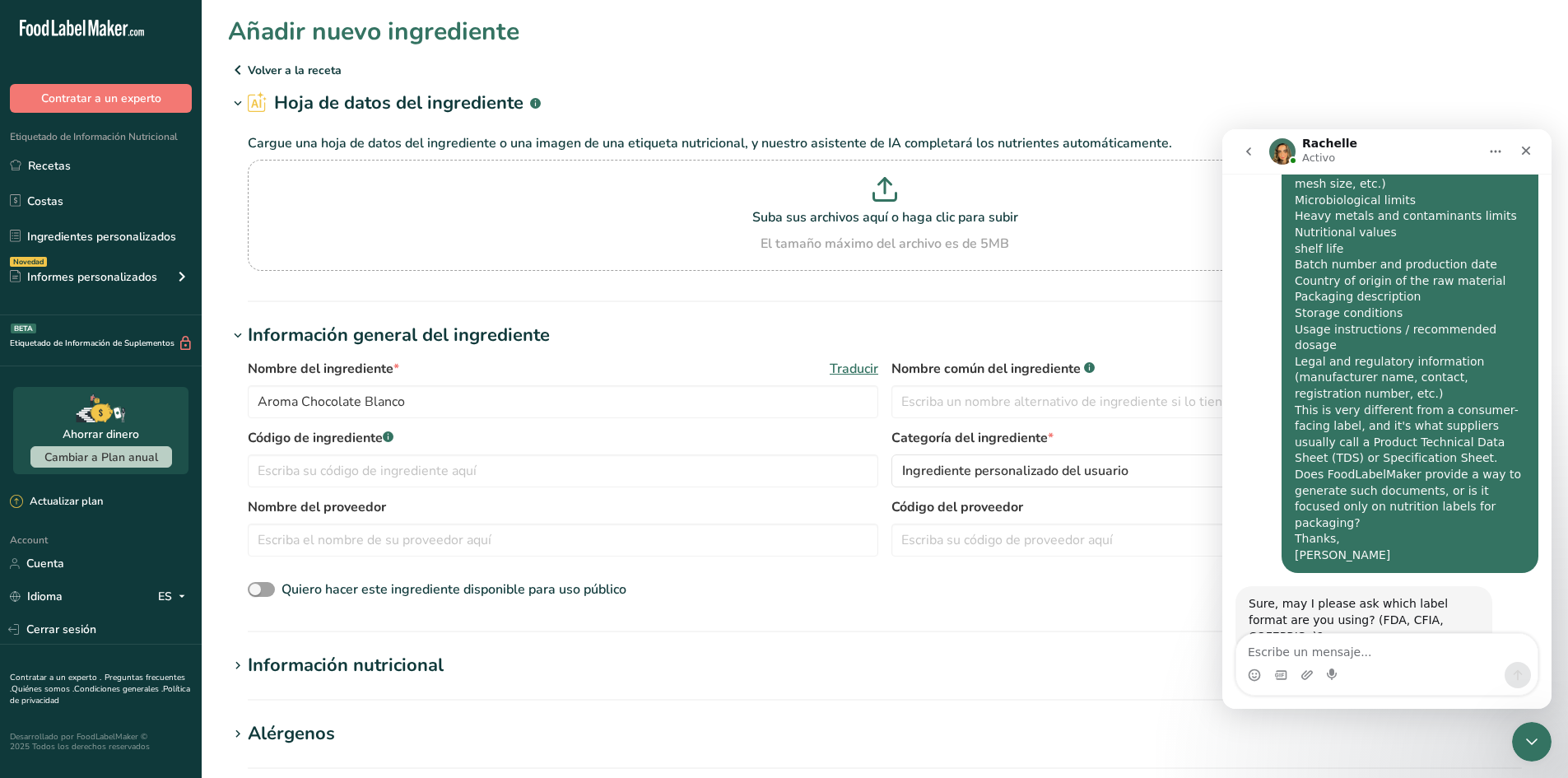
scroll to position [721, 0]
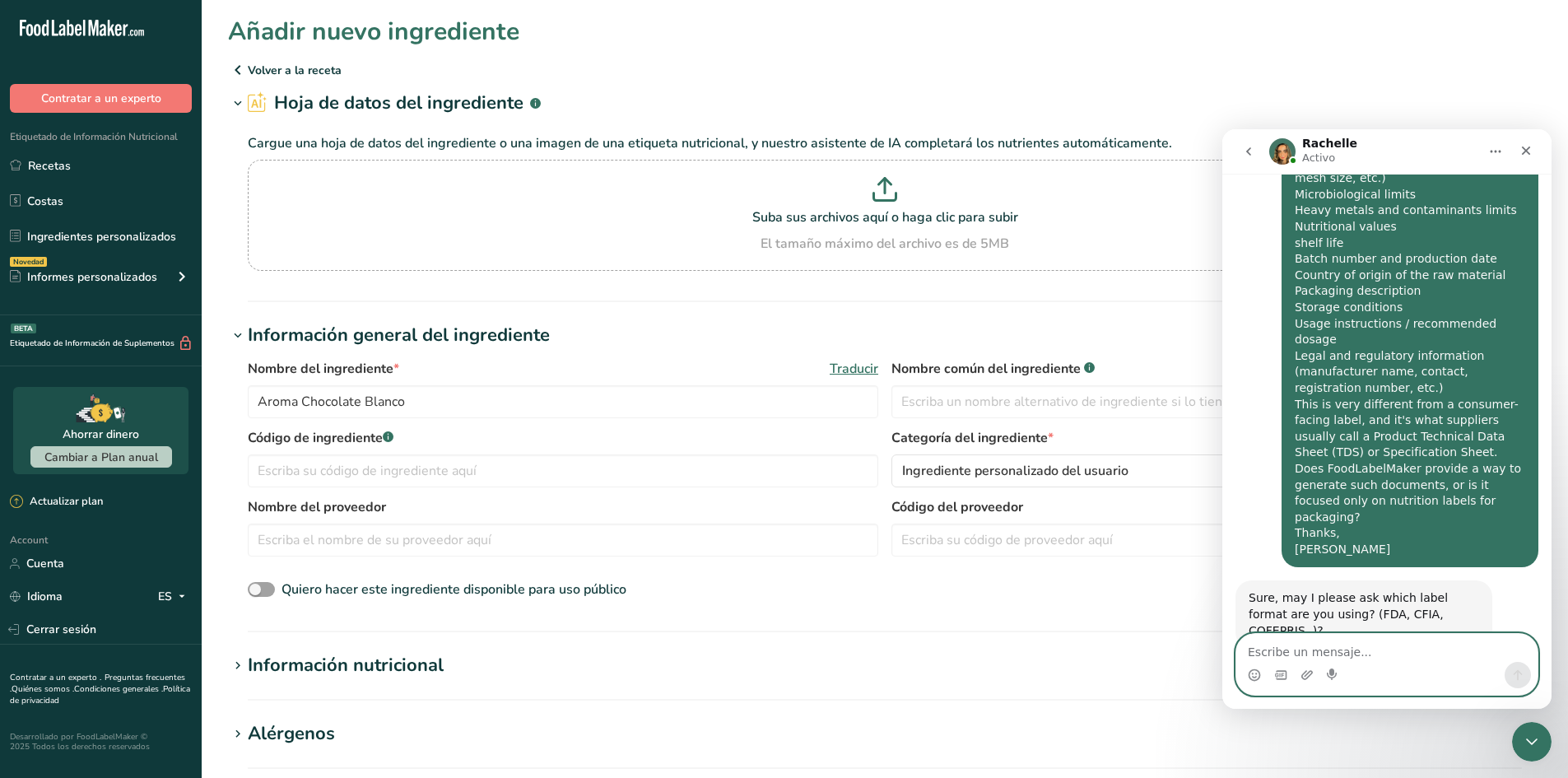
click at [1388, 635] on textarea "Escribe un mensaje..." at bounding box center [1388, 648] width 302 height 28
type textarea "EFSA"
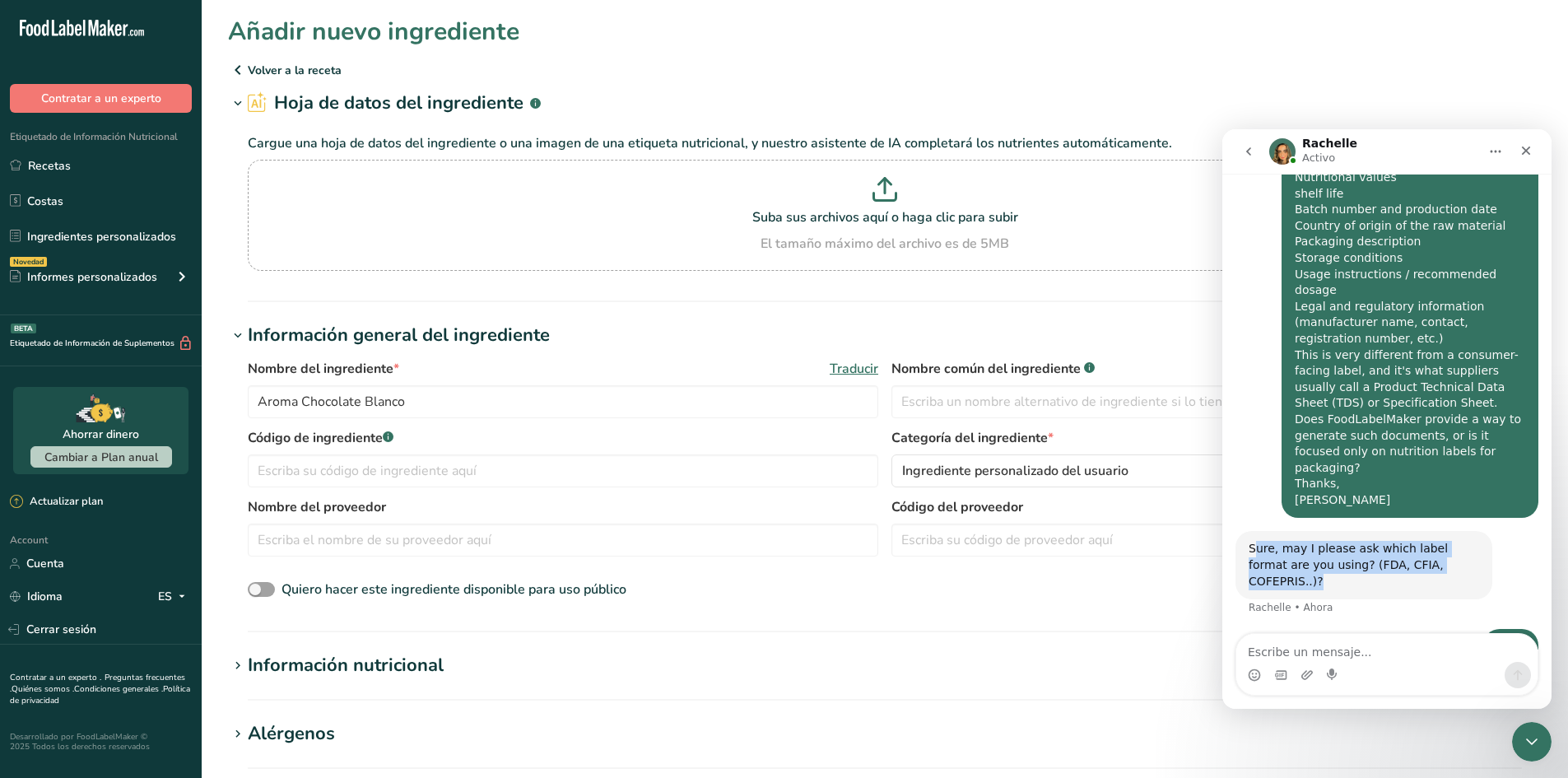
drag, startPoint x: 1253, startPoint y: 456, endPoint x: 1436, endPoint y: 467, distance: 183.3
click at [1436, 540] on div "Sure, may I please ask which label format are you using? (FDA, CFIA, COFEPRIS..…" at bounding box center [1363, 564] width 230 height 48
drag, startPoint x: 1436, startPoint y: 467, endPoint x: 1237, endPoint y: 445, distance: 200.2
click at [1237, 531] on div "Sure, may I please ask which label format are you using? (FDA, CFIA, COFEPRIS..…" at bounding box center [1364, 565] width 257 height 68
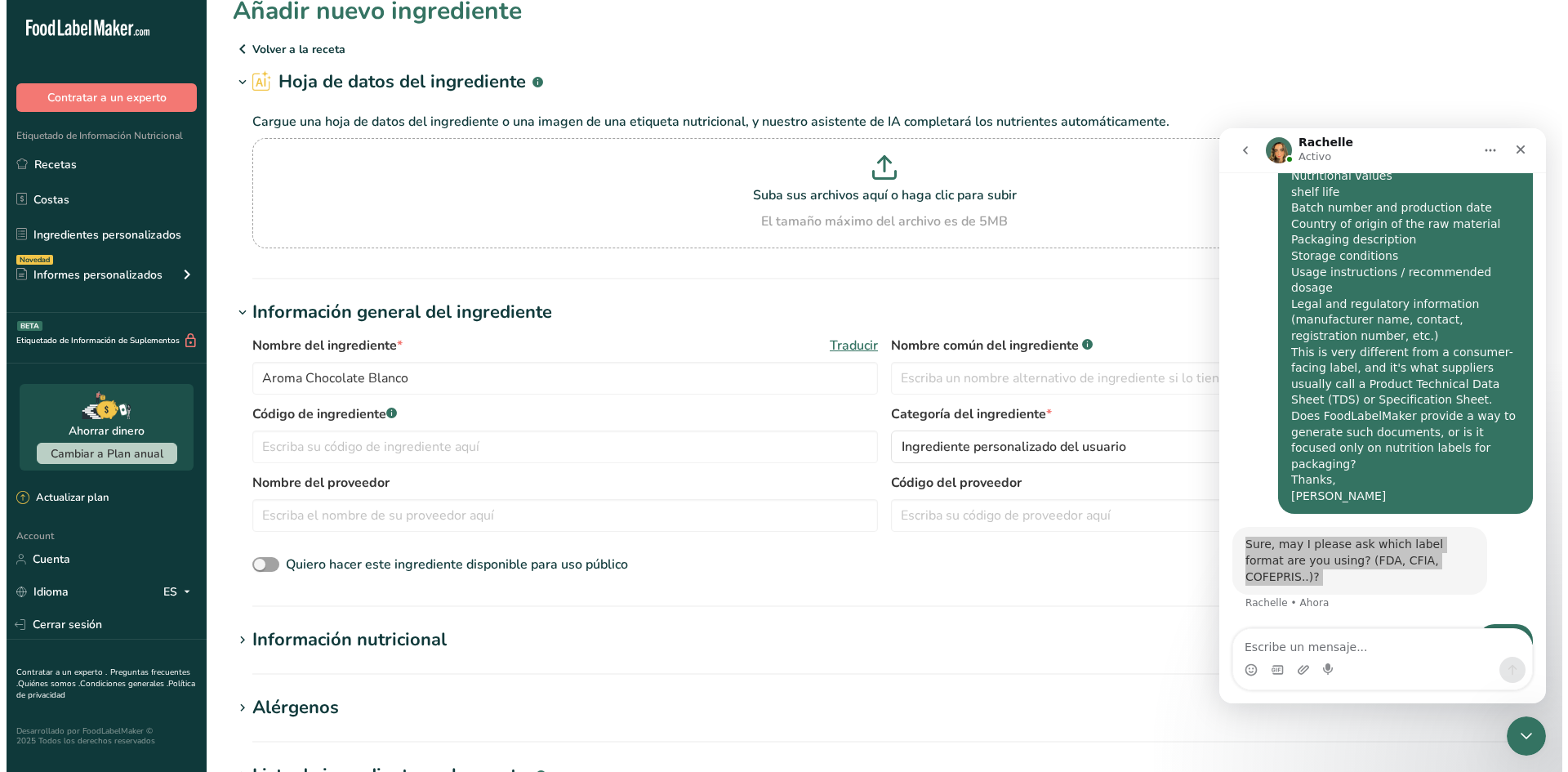
scroll to position [0, 0]
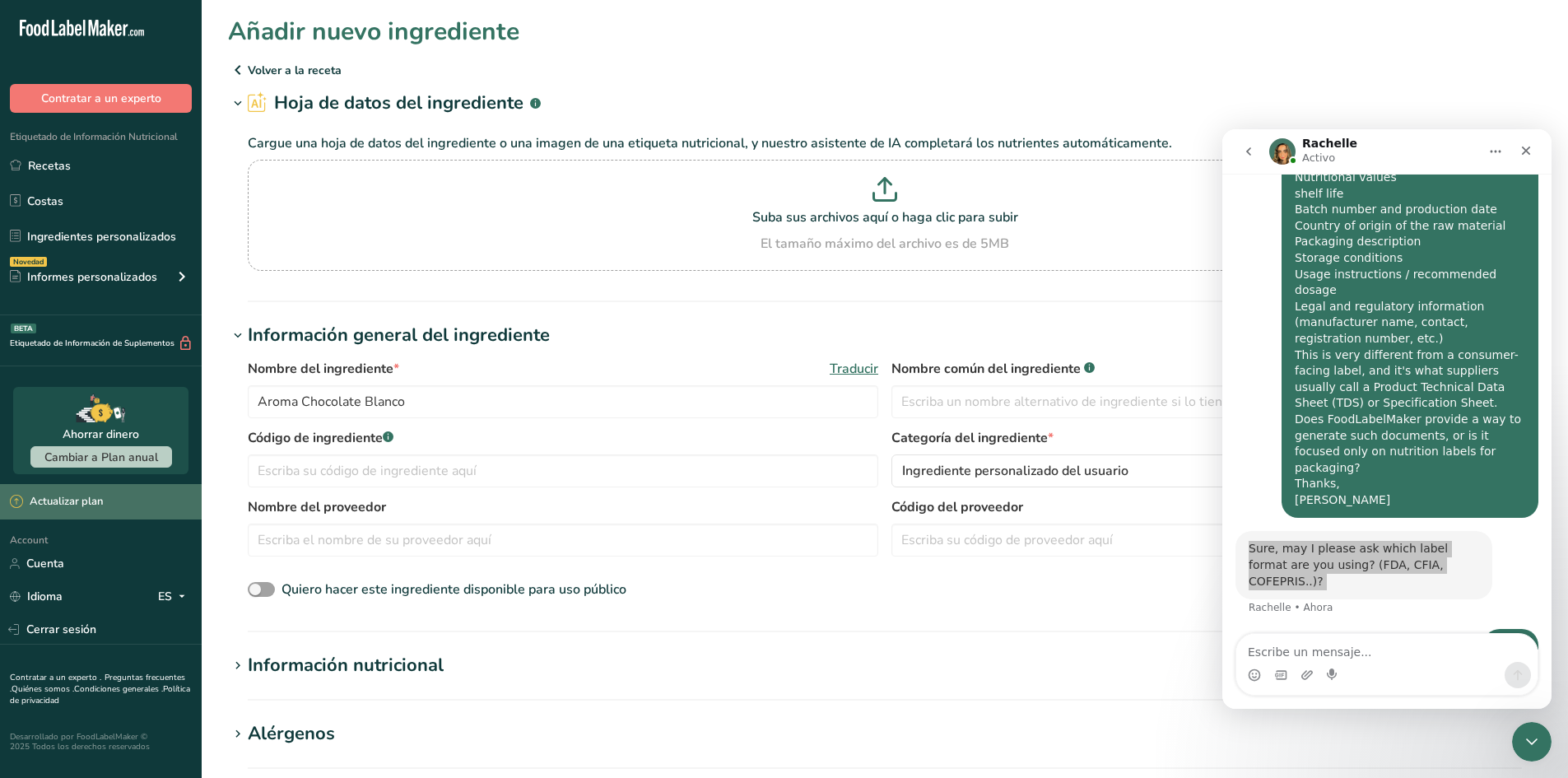
click at [90, 496] on div "Actualizar plan" at bounding box center [56, 502] width 93 height 17
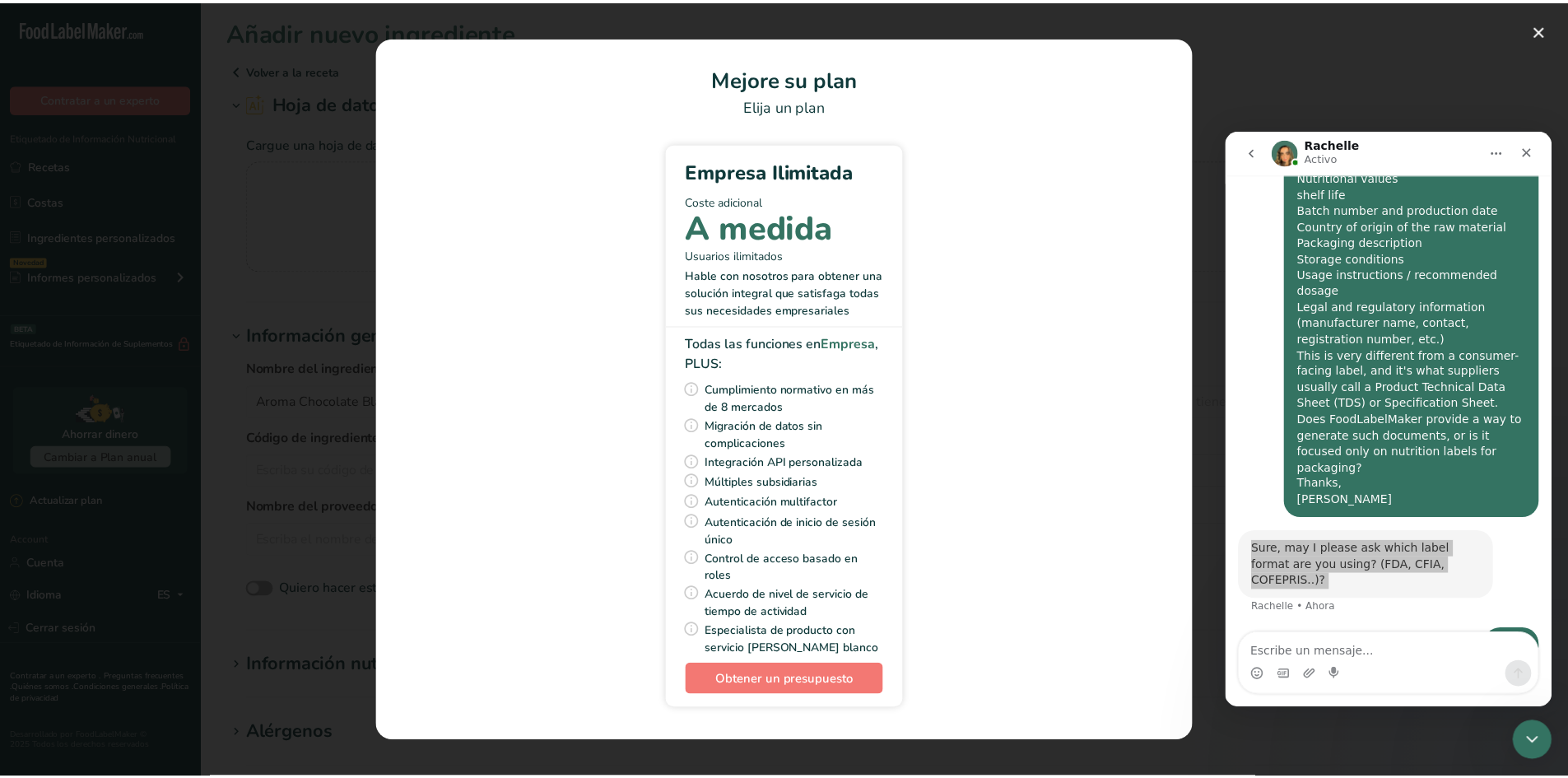
scroll to position [707, 0]
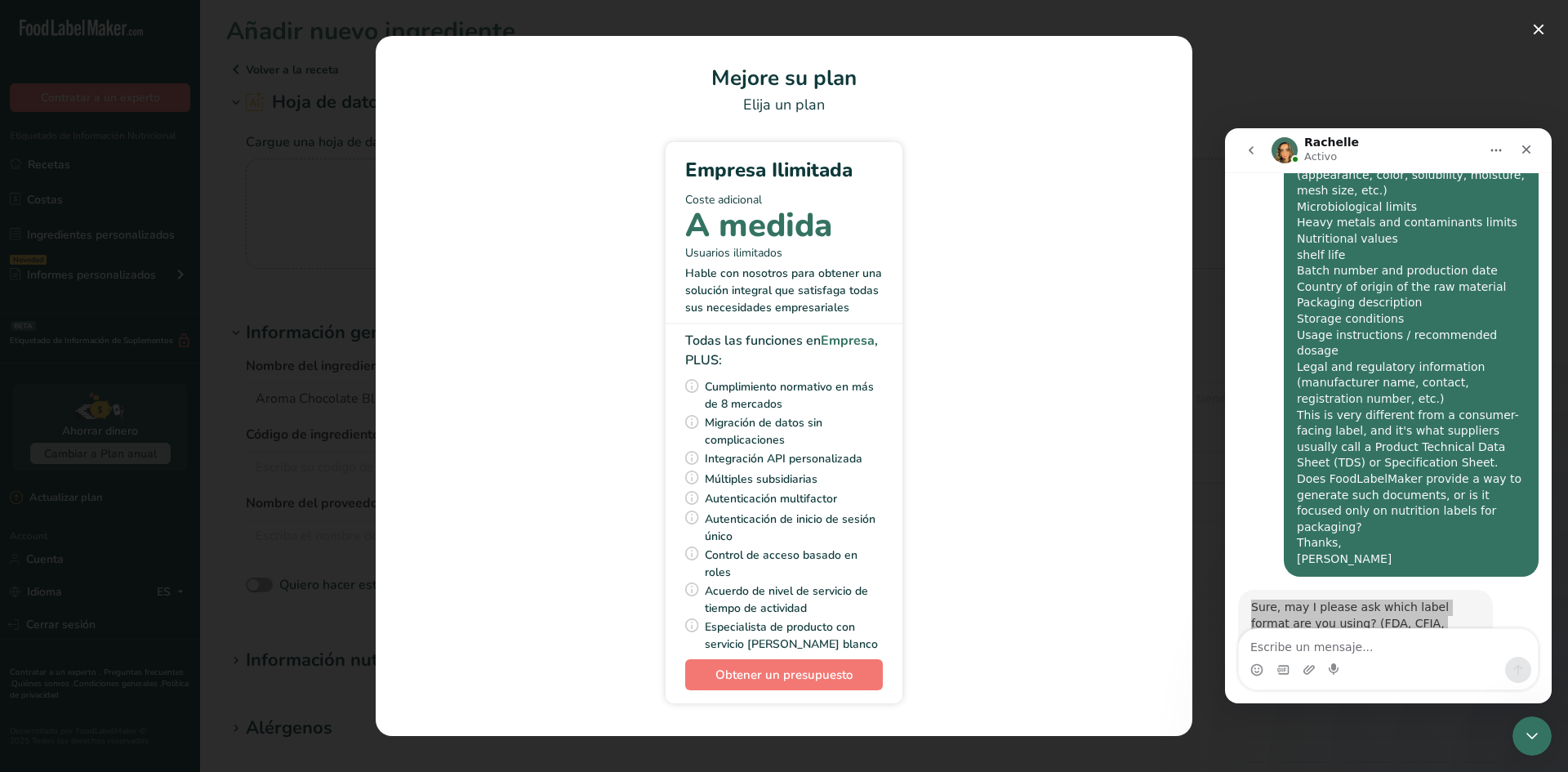
click at [1207, 40] on div "Pick Your Pricing Plan Modal" at bounding box center [784, 386] width 1568 height 772
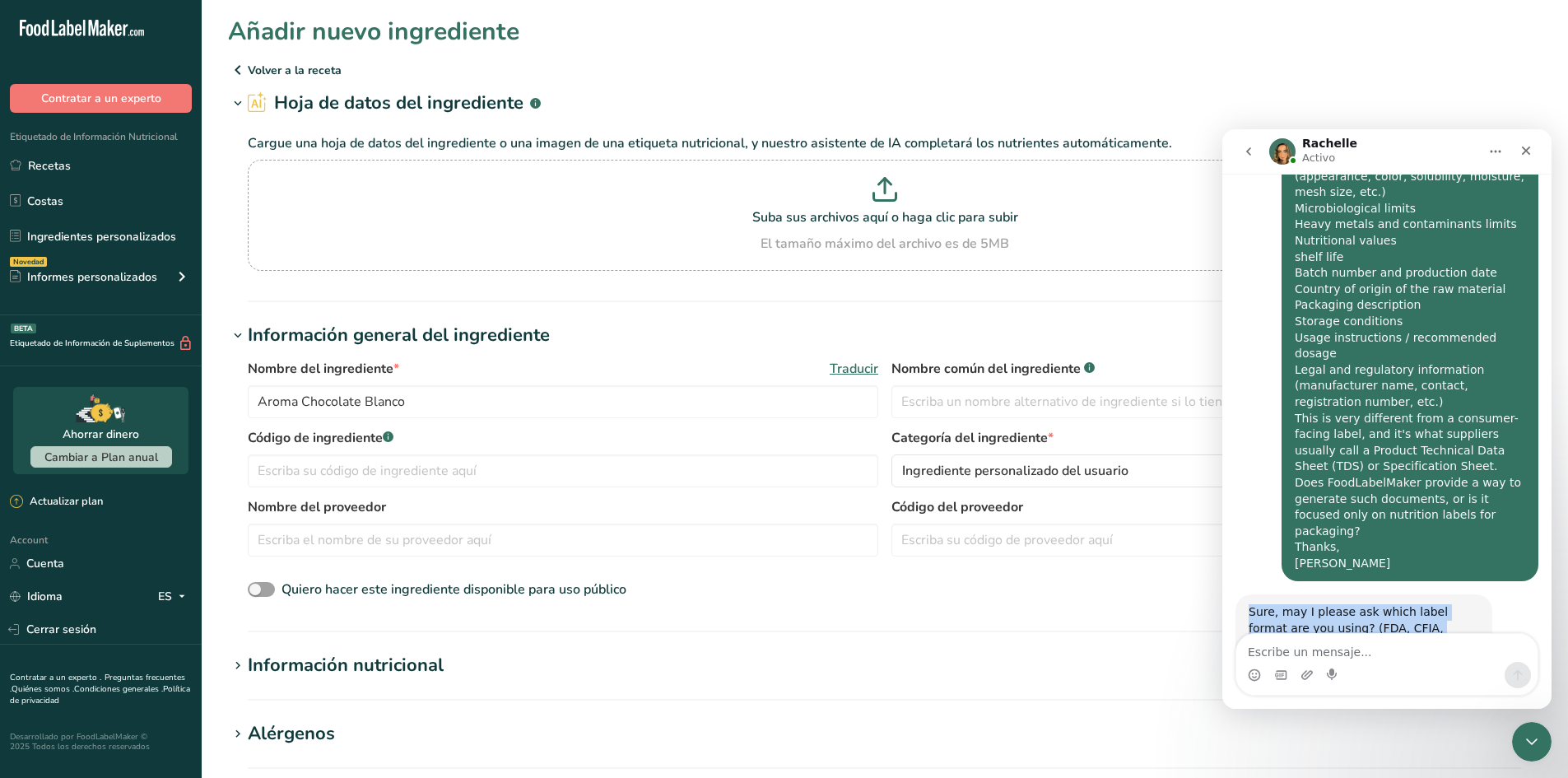
click at [1314, 604] on div "Sure, may I please ask which label format are you using? (FDA, CFIA, COFEPRIS..…" at bounding box center [1363, 628] width 230 height 48
click at [1315, 594] on div "Sure, may I please ask which label format are you using? (FDA, CFIA, COFEPRIS..…" at bounding box center [1387, 643] width 303 height 98
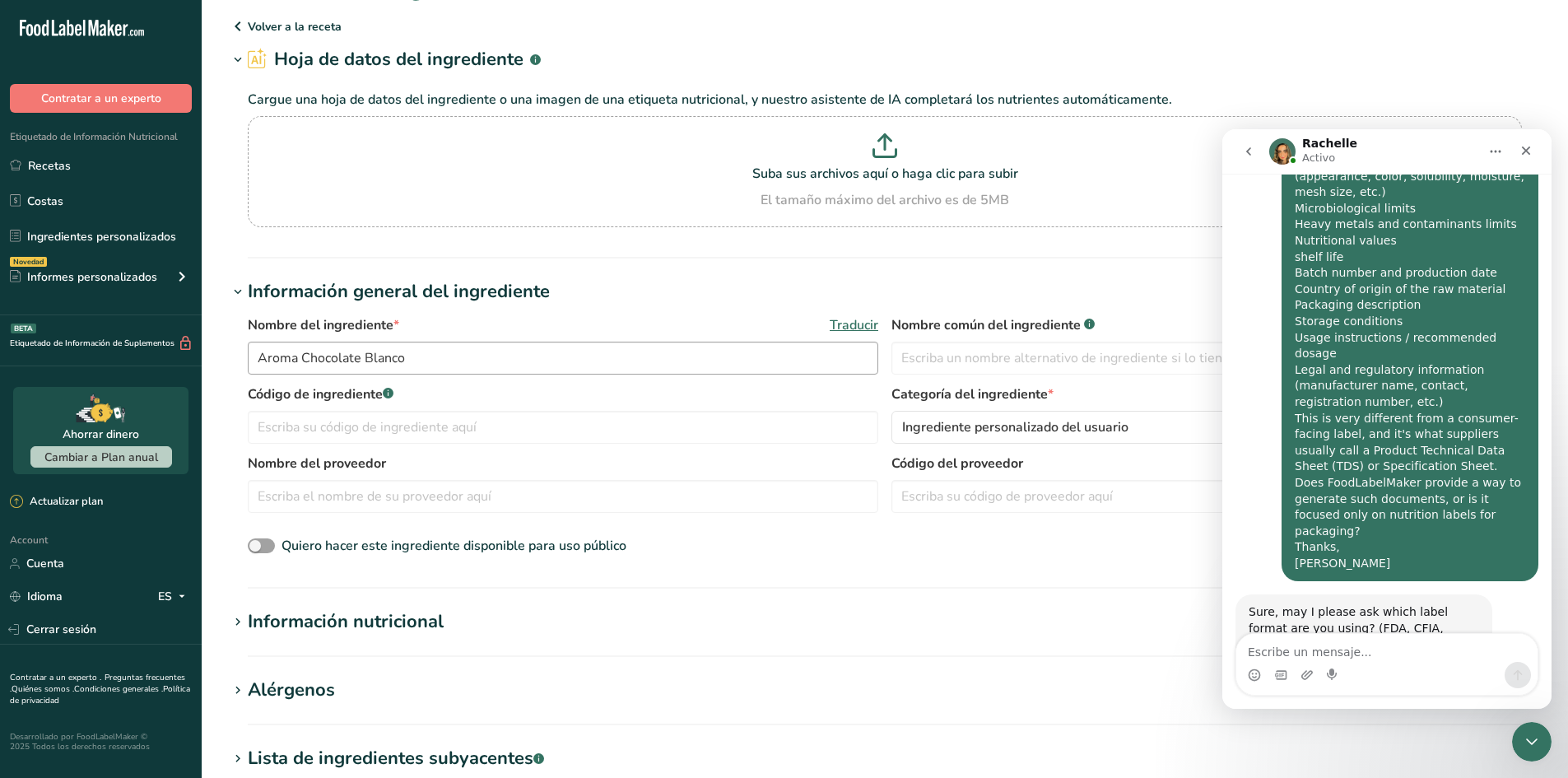
scroll to position [165, 0]
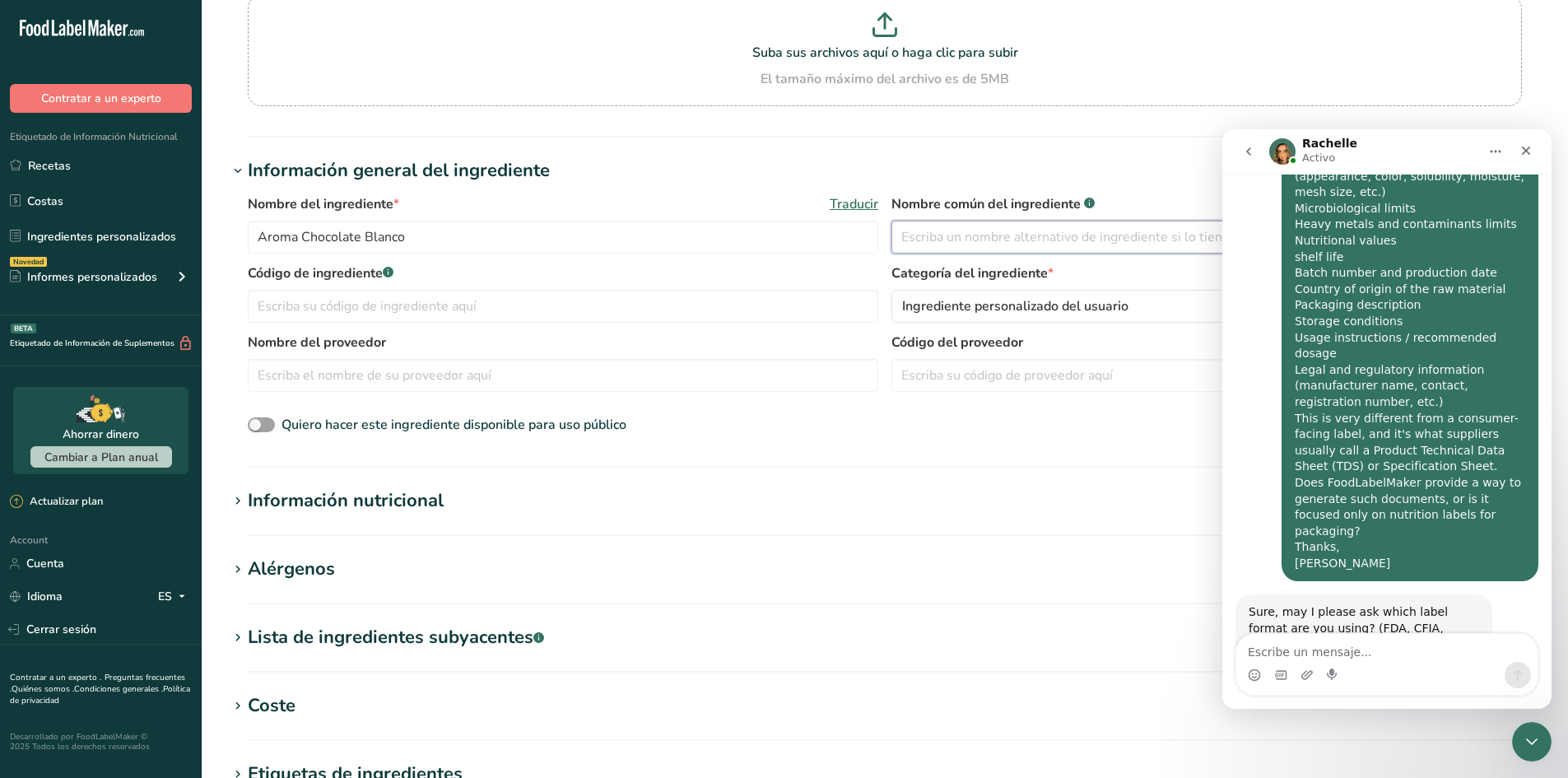
click at [955, 252] on input "text" at bounding box center [1206, 237] width 630 height 33
click at [561, 500] on h1 "Información nutricional" at bounding box center [885, 500] width 1314 height 27
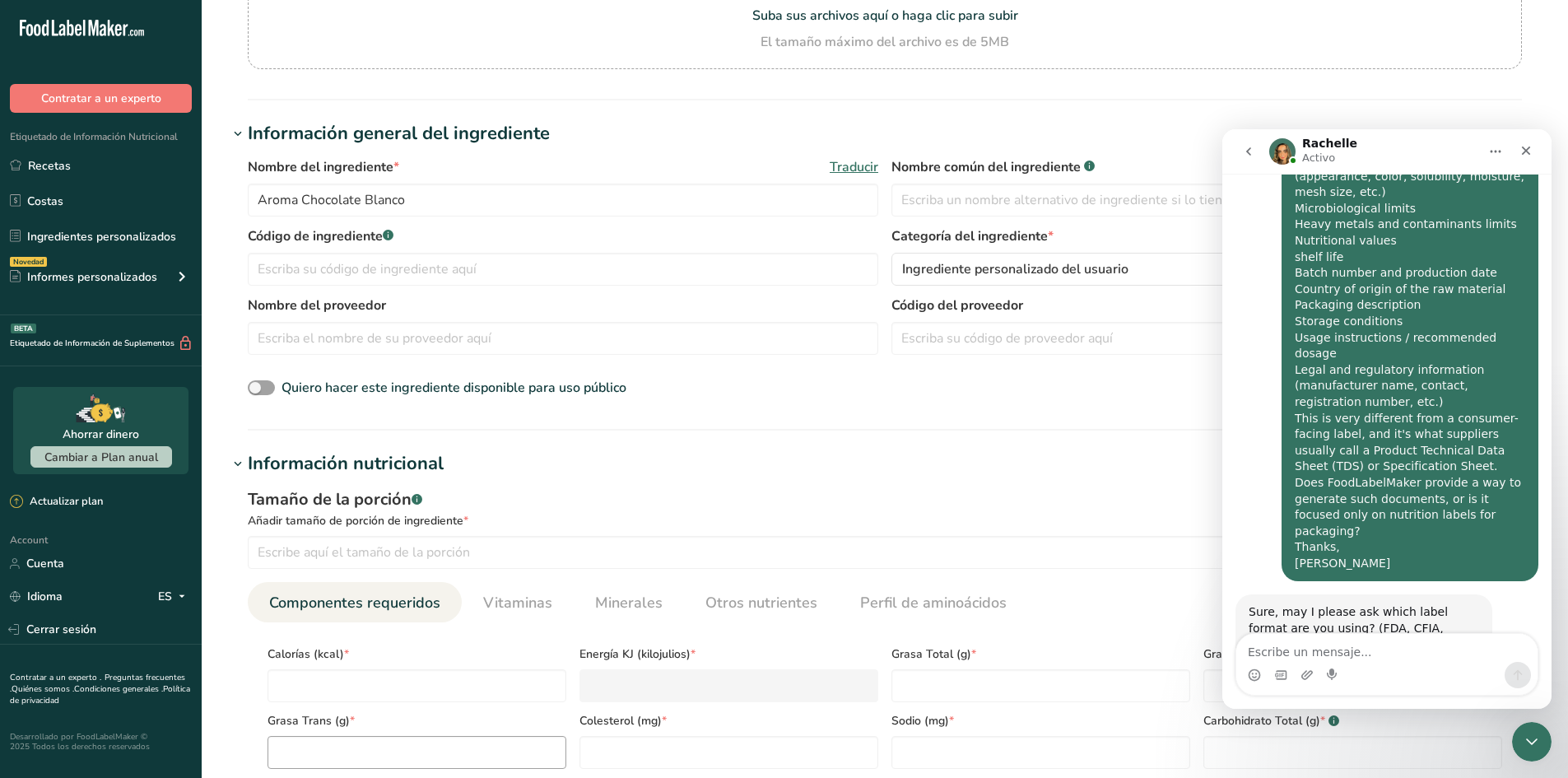
scroll to position [329, 0]
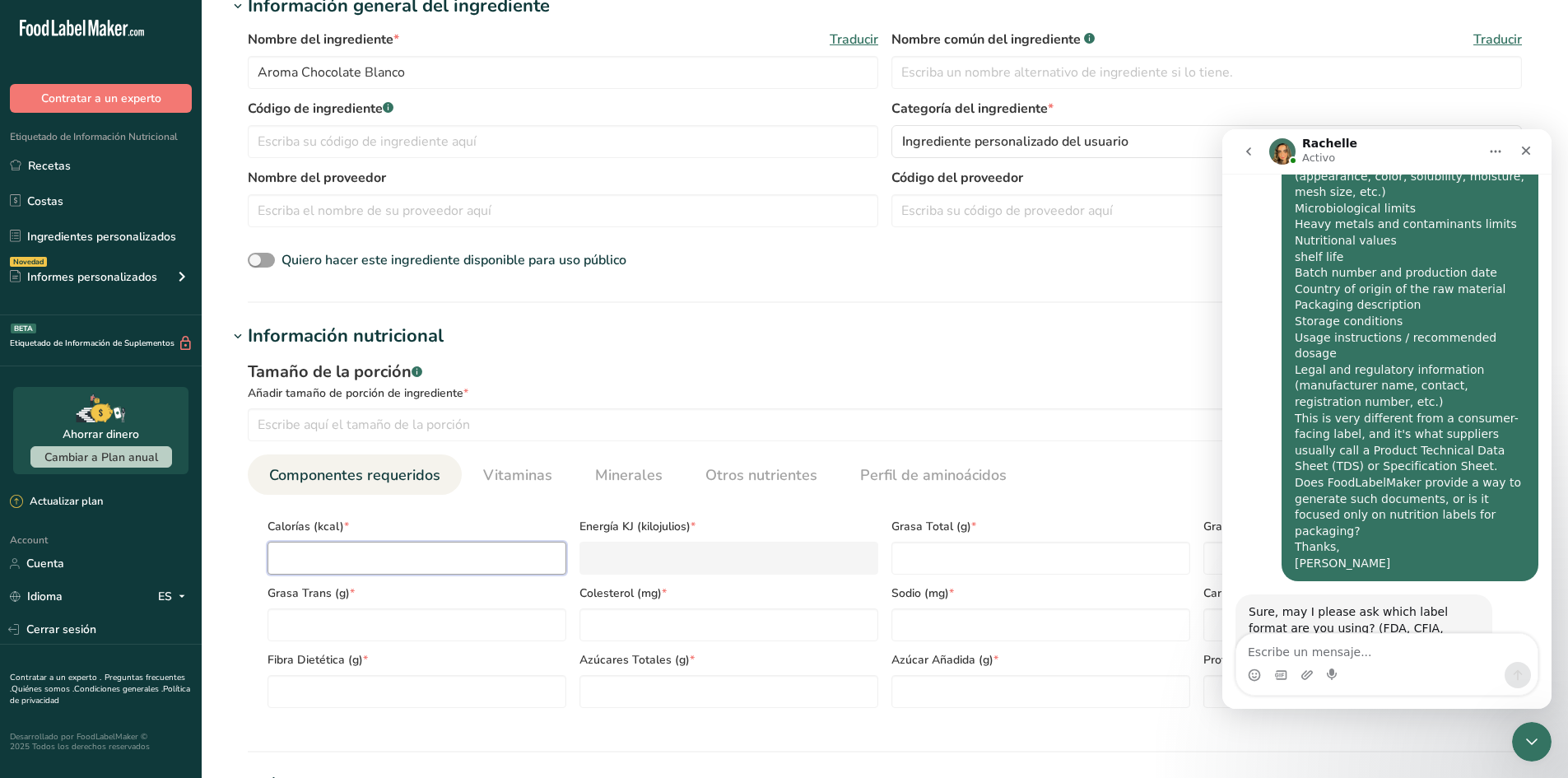
click at [339, 550] on input "number" at bounding box center [417, 558] width 299 height 33
type input "3"
type KJ "12.6"
type input "35"
type KJ "146.4"
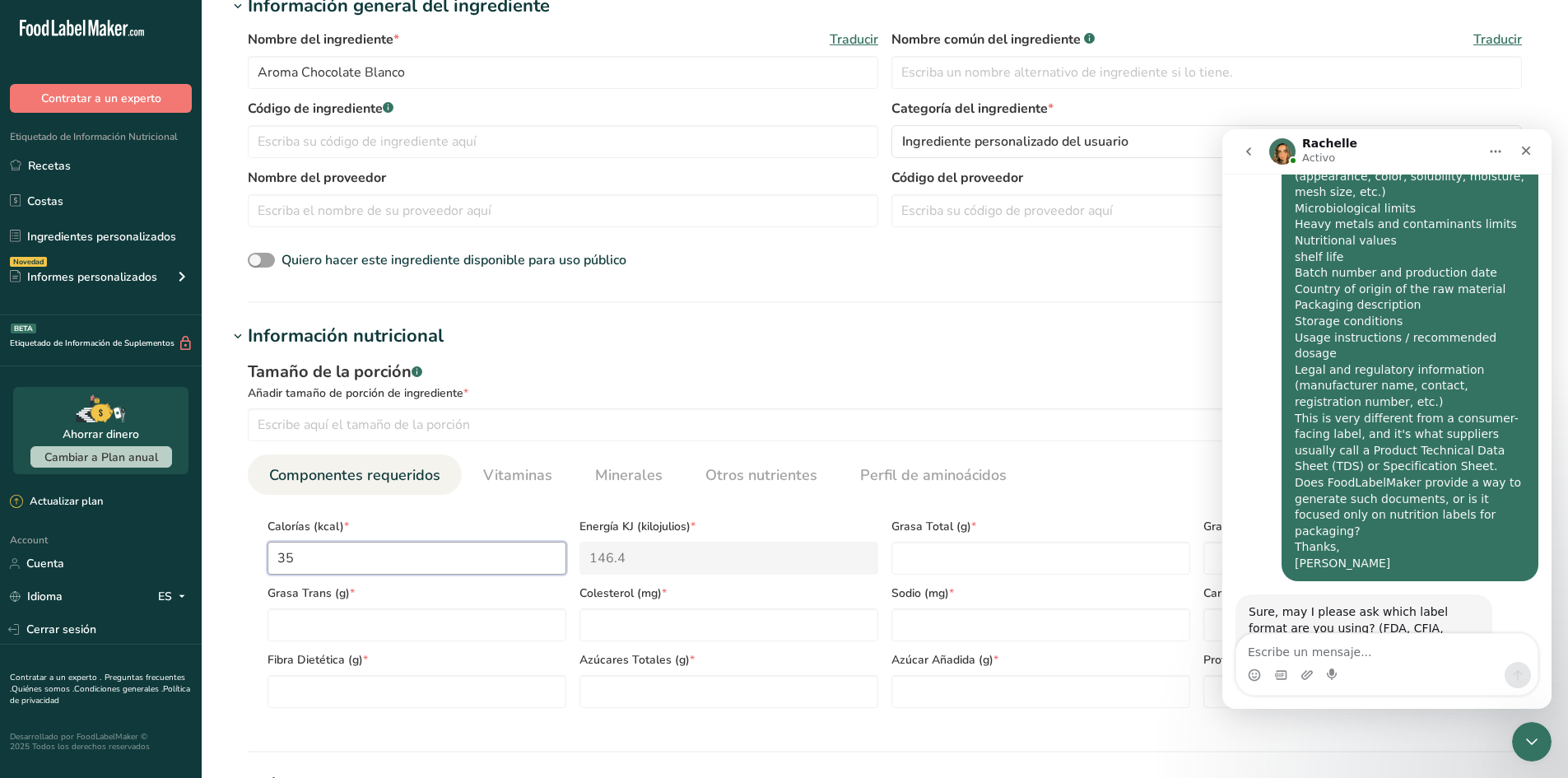
type input "352"
type KJ "1472.8"
type input "352.5"
type KJ "1474.9"
type input "352.51"
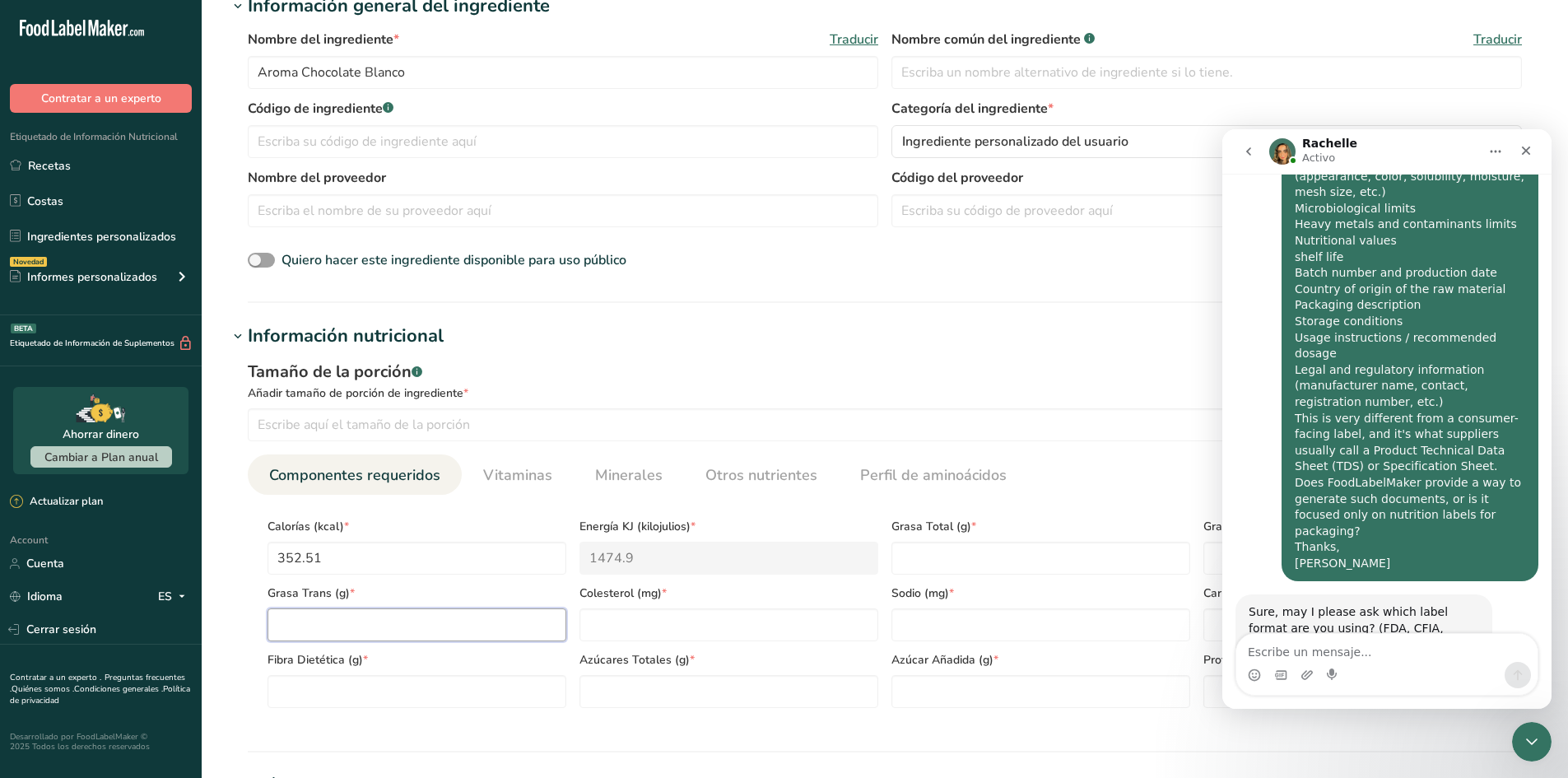
click at [348, 618] on Fat "number" at bounding box center [417, 624] width 299 height 33
type Fat "0"
type input "0"
click at [1523, 150] on icon "Cerrar" at bounding box center [1526, 151] width 13 height 13
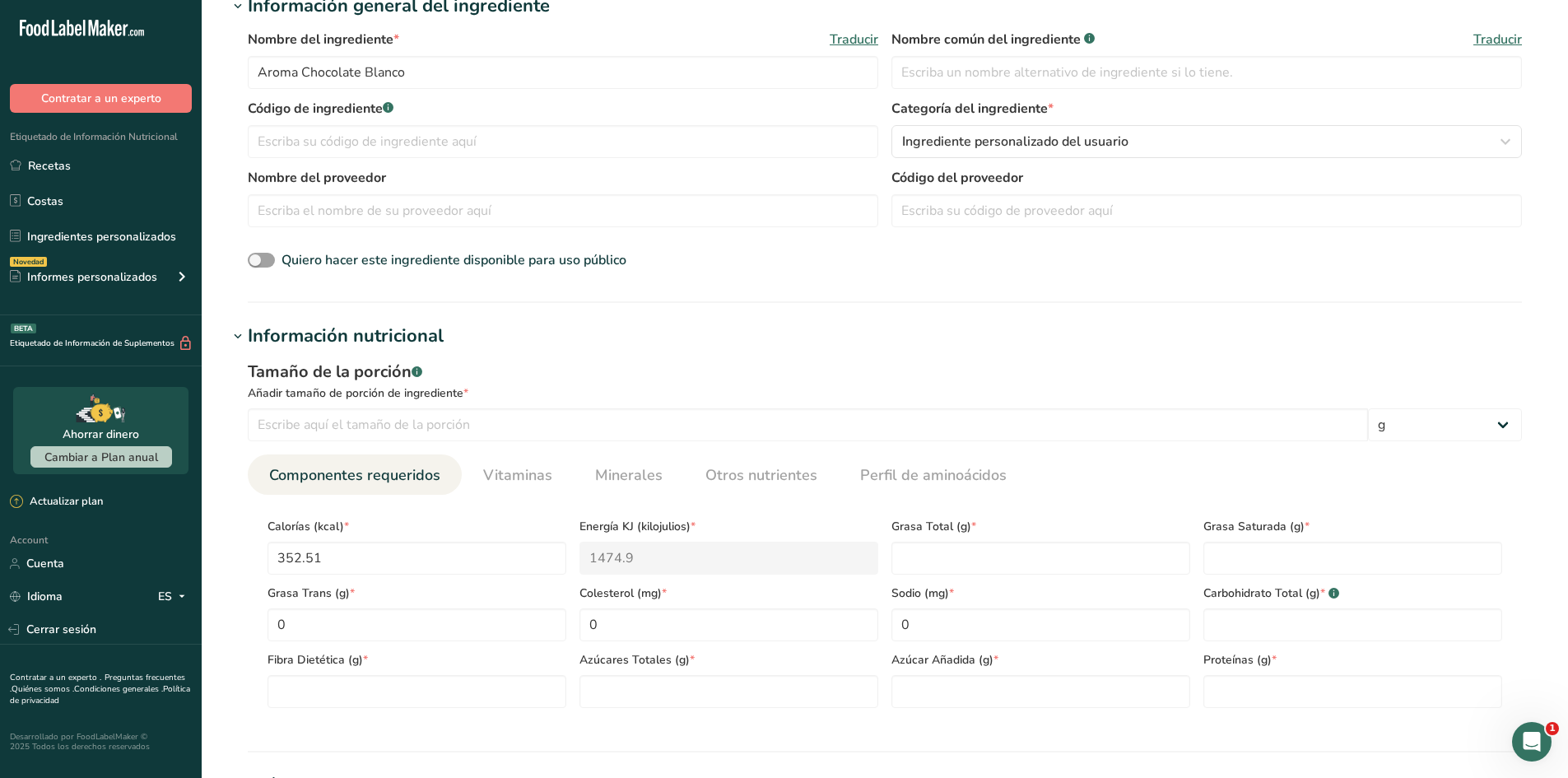
scroll to position [707, 0]
click at [1276, 628] on Carbohydrates "number" at bounding box center [1352, 624] width 299 height 33
type Carbohydrates "79.7"
click at [815, 696] on Sugars "number" at bounding box center [728, 691] width 299 height 33
type Sugars "5.51"
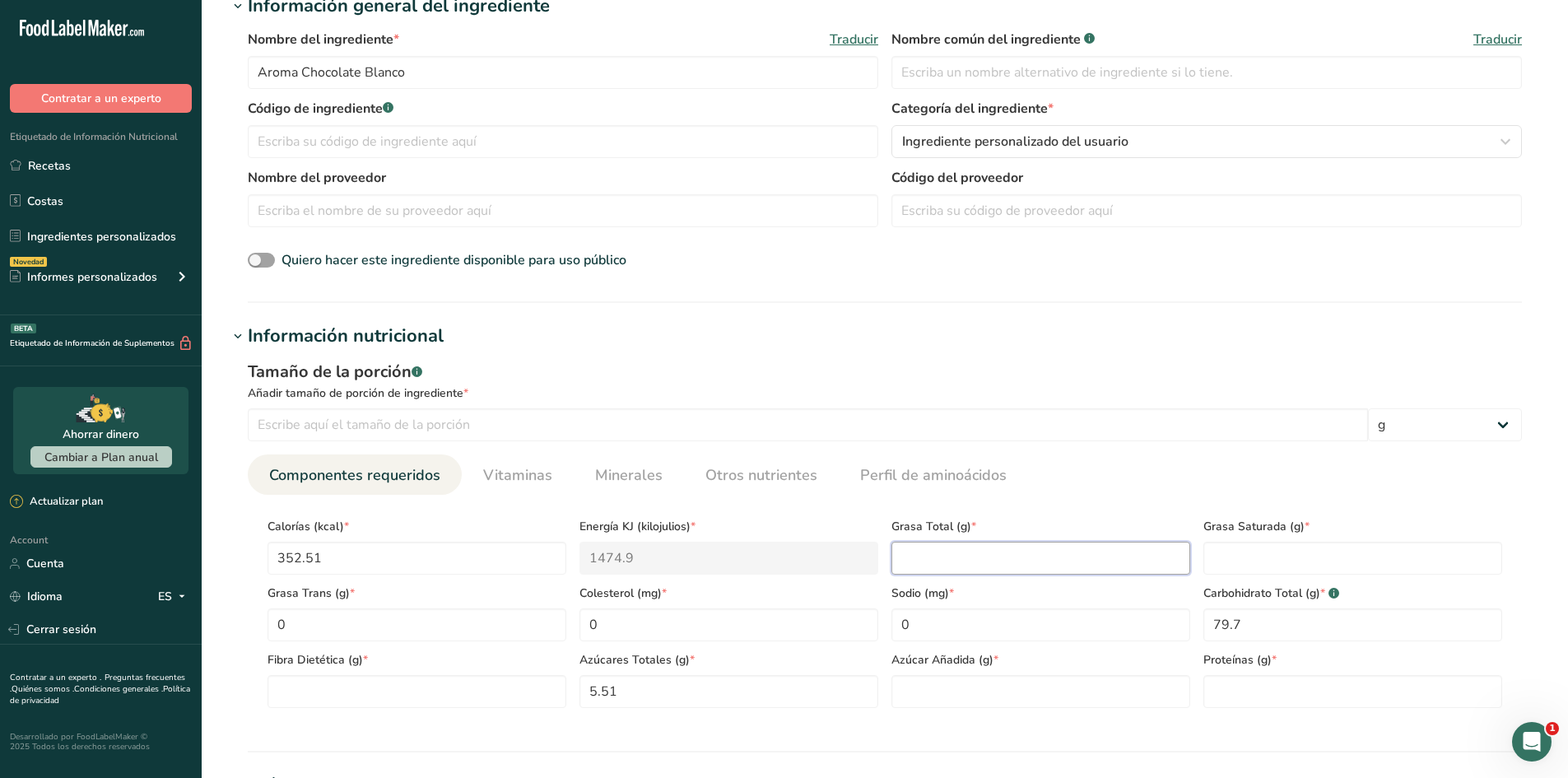
click at [1028, 562] on Fat "number" at bounding box center [1040, 558] width 299 height 33
type Fat "0.01"
click at [1243, 554] on Fat "number" at bounding box center [1352, 558] width 299 height 33
type Fat "0"
click at [413, 695] on Fiber "number" at bounding box center [417, 691] width 299 height 33
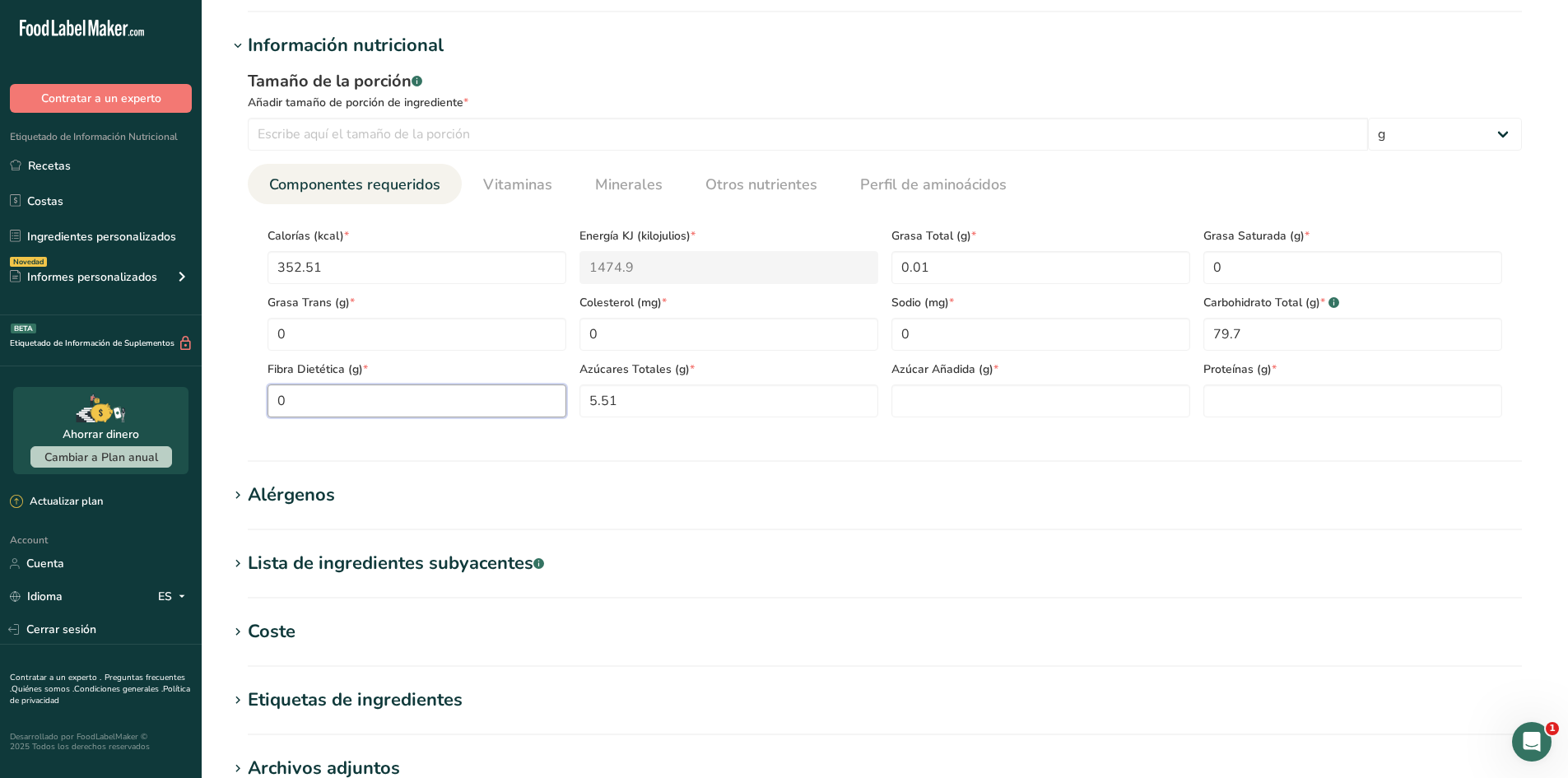
scroll to position [659, 0]
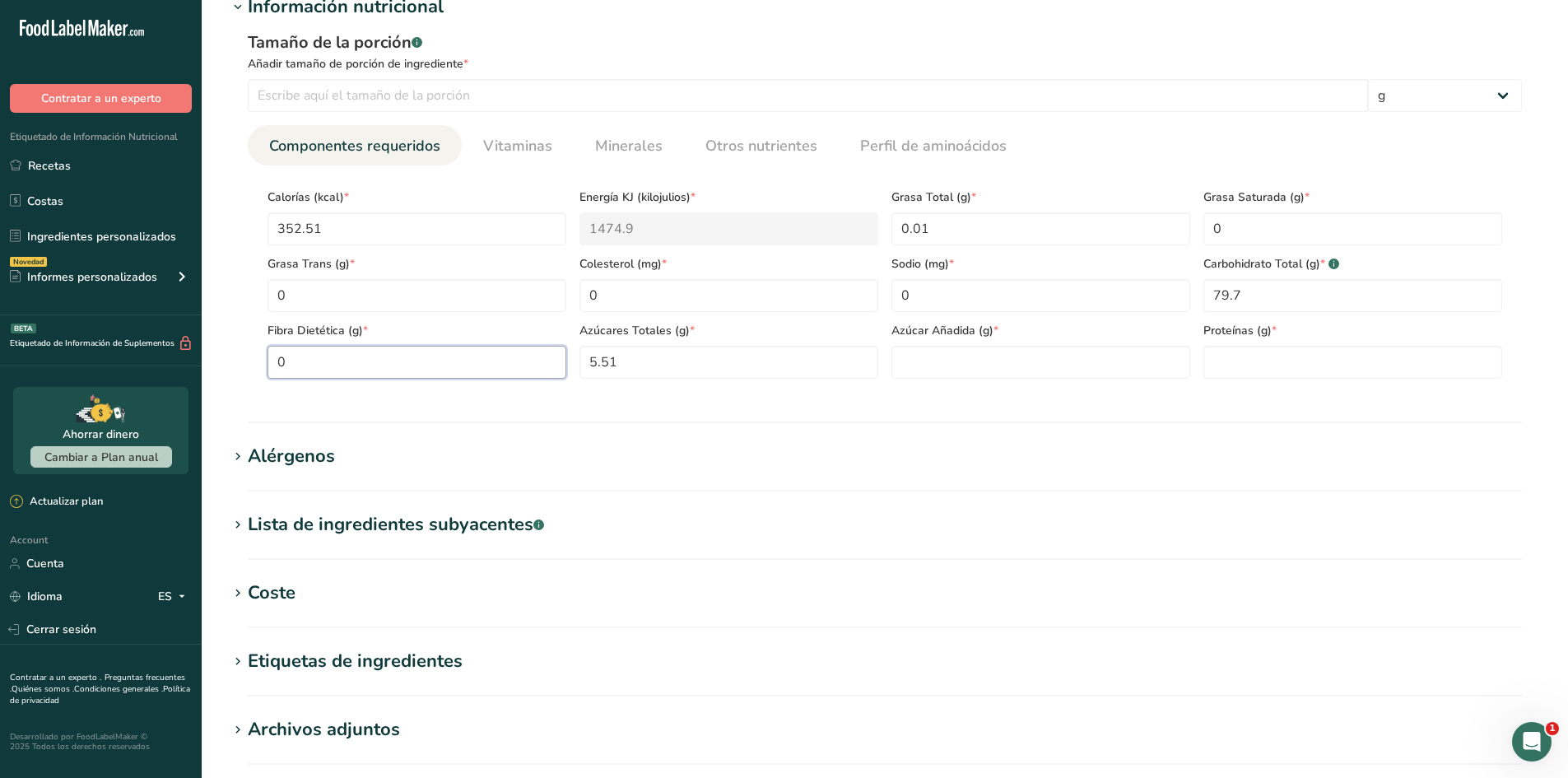
type Fiber "0"
click at [300, 453] on div "Alérgenos" at bounding box center [292, 456] width 87 height 27
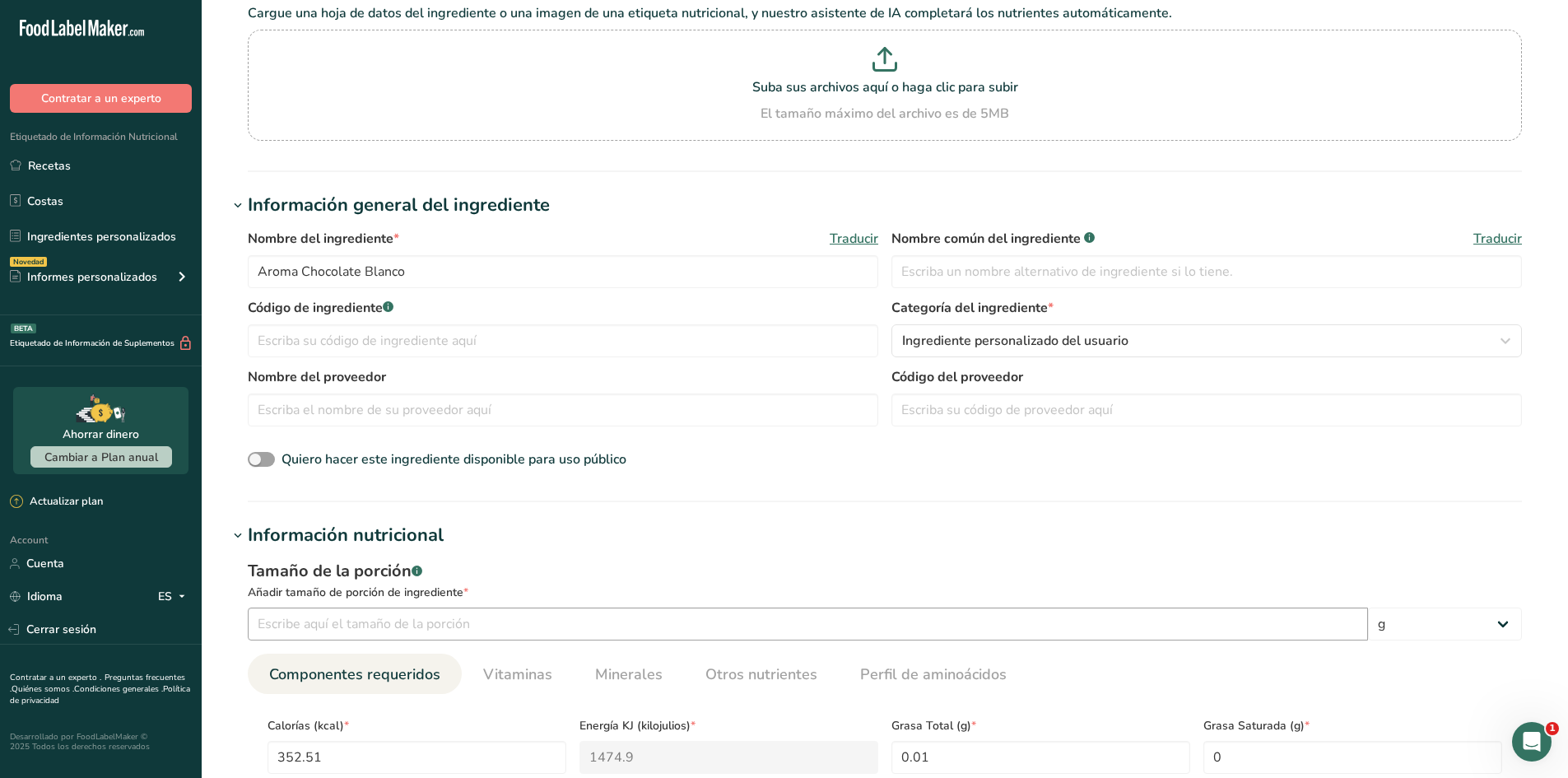
scroll to position [82, 0]
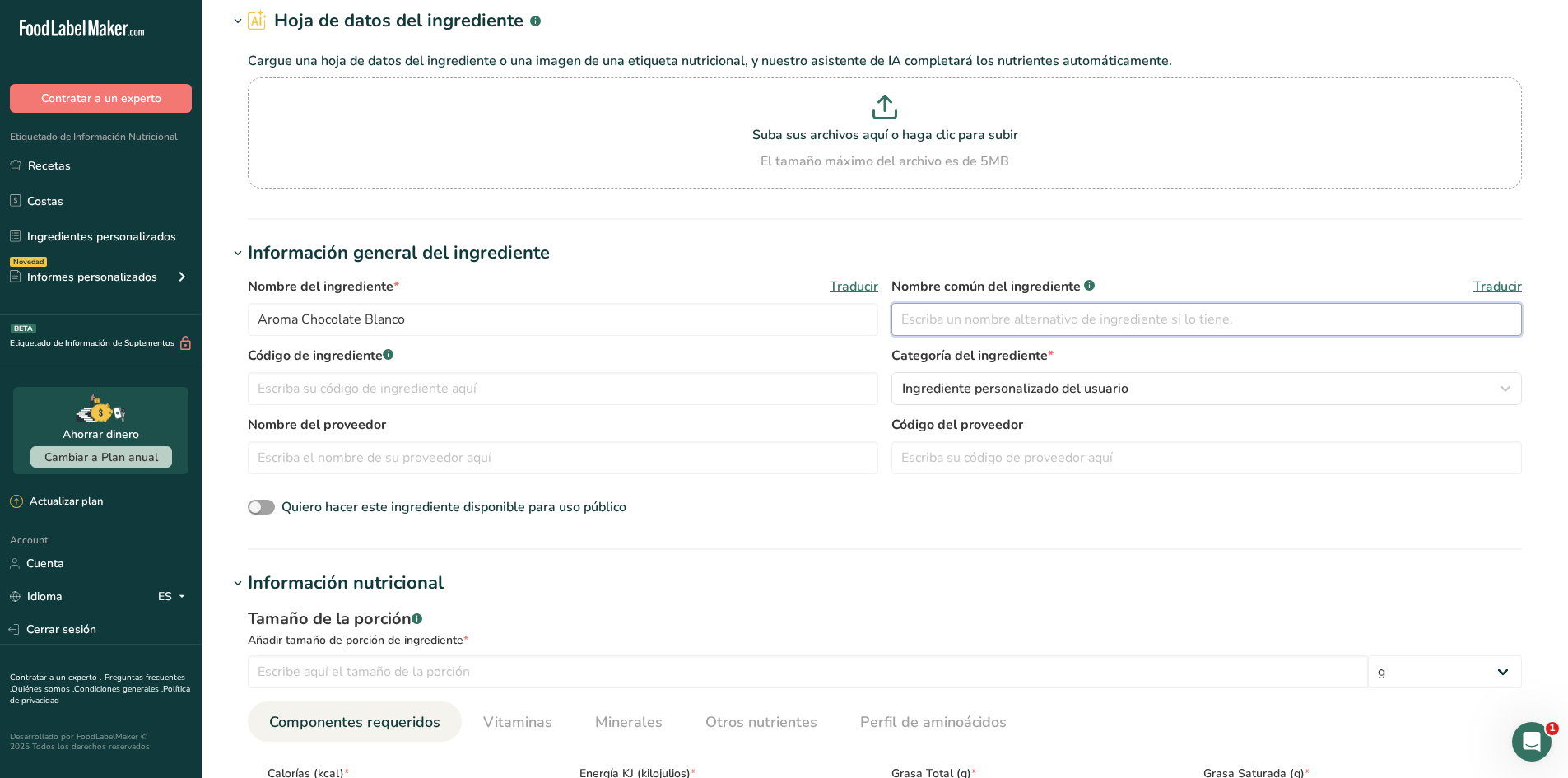
click at [980, 316] on input "text" at bounding box center [1206, 319] width 630 height 33
click at [733, 338] on div "Nombre del ingrediente * Traducir Aroma Chocolate Blanco Nombre común del ingre…" at bounding box center [885, 311] width 1275 height 69
click at [714, 327] on input "Aroma Chocolate Blanco" at bounding box center [563, 319] width 630 height 33
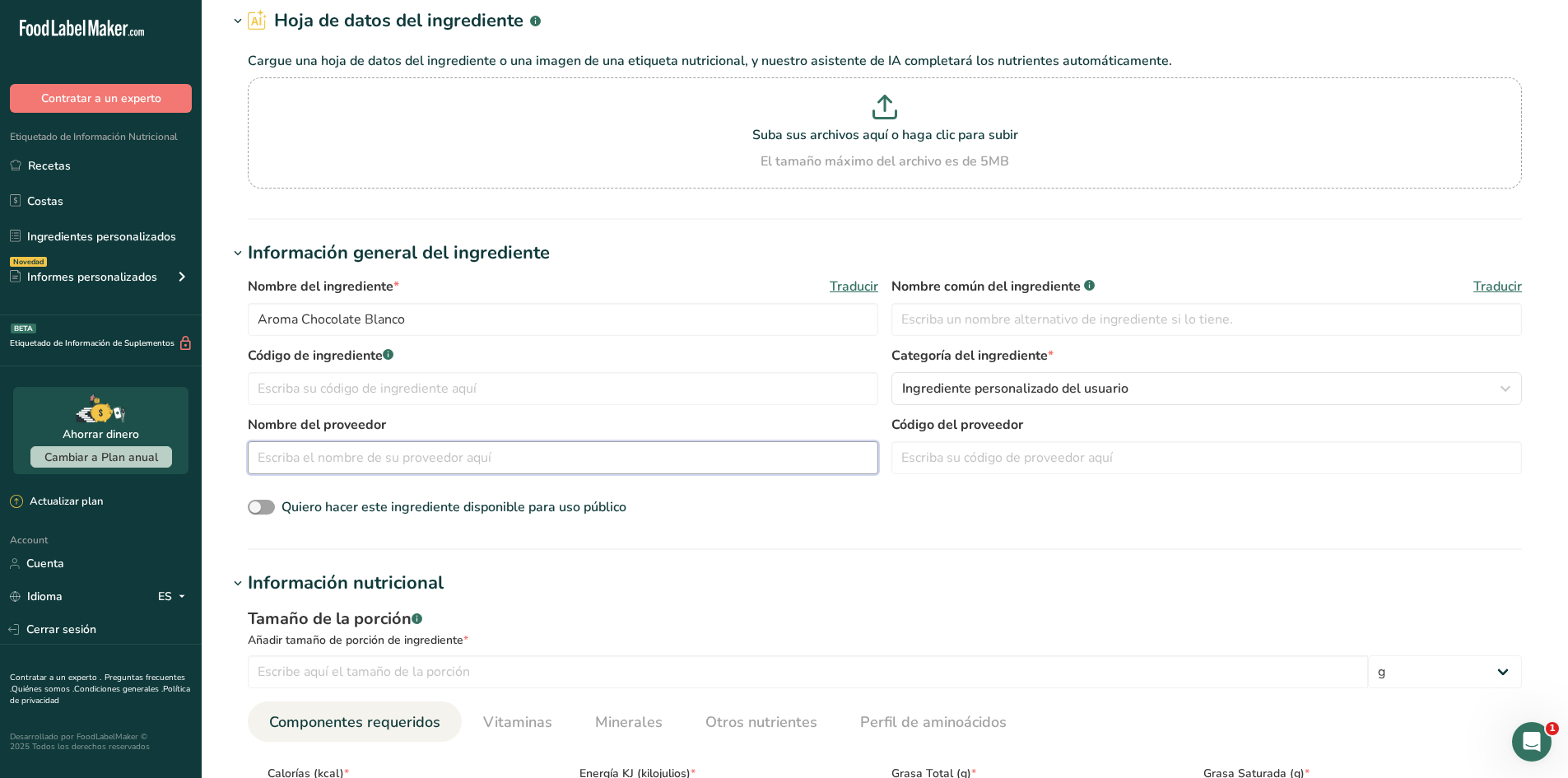
click at [602, 452] on input "text" at bounding box center [563, 458] width 630 height 33
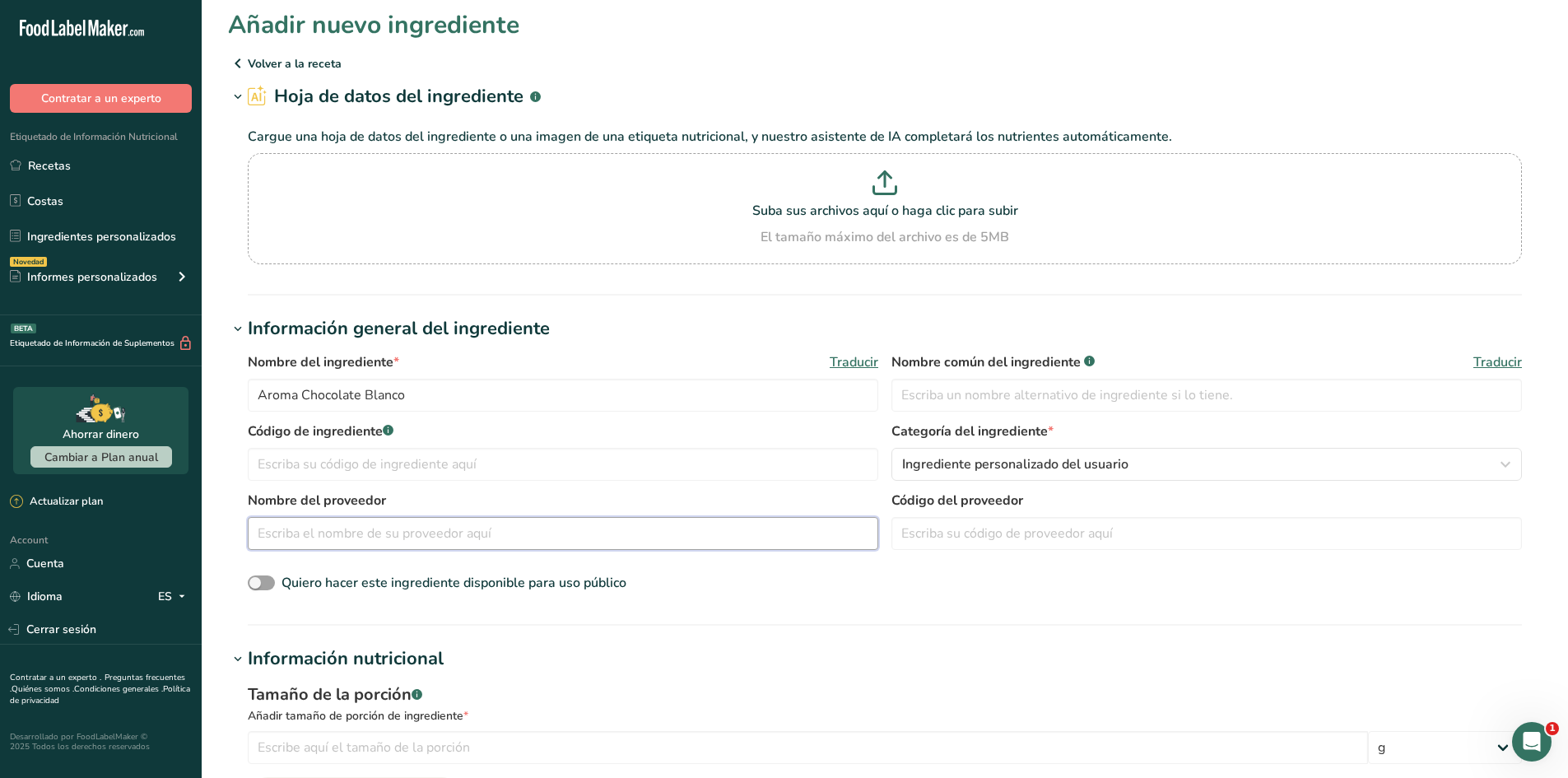
scroll to position [0, 0]
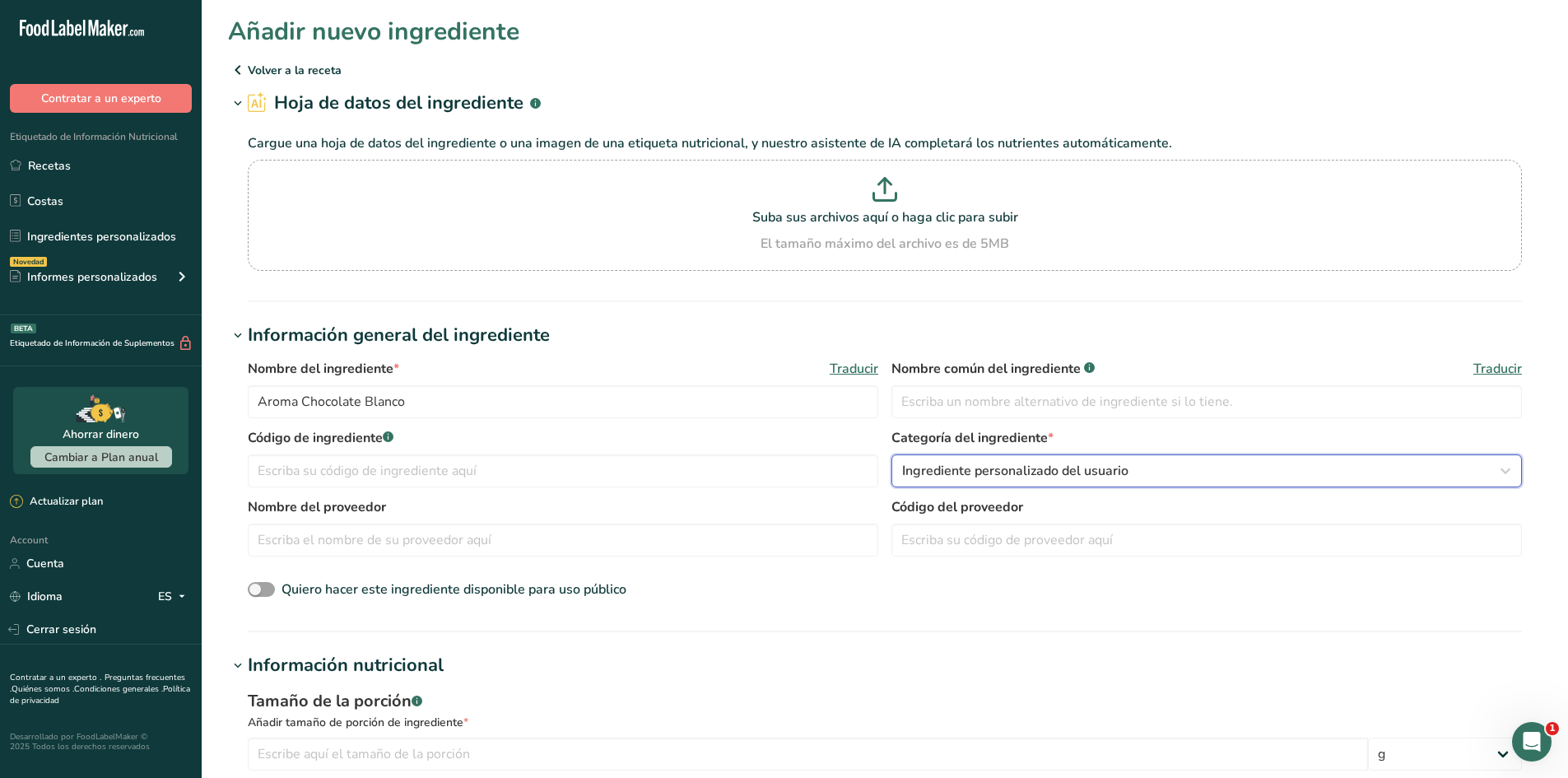
click at [1083, 464] on span "Ingrediente personalizado del usuario" at bounding box center [1015, 470] width 227 height 19
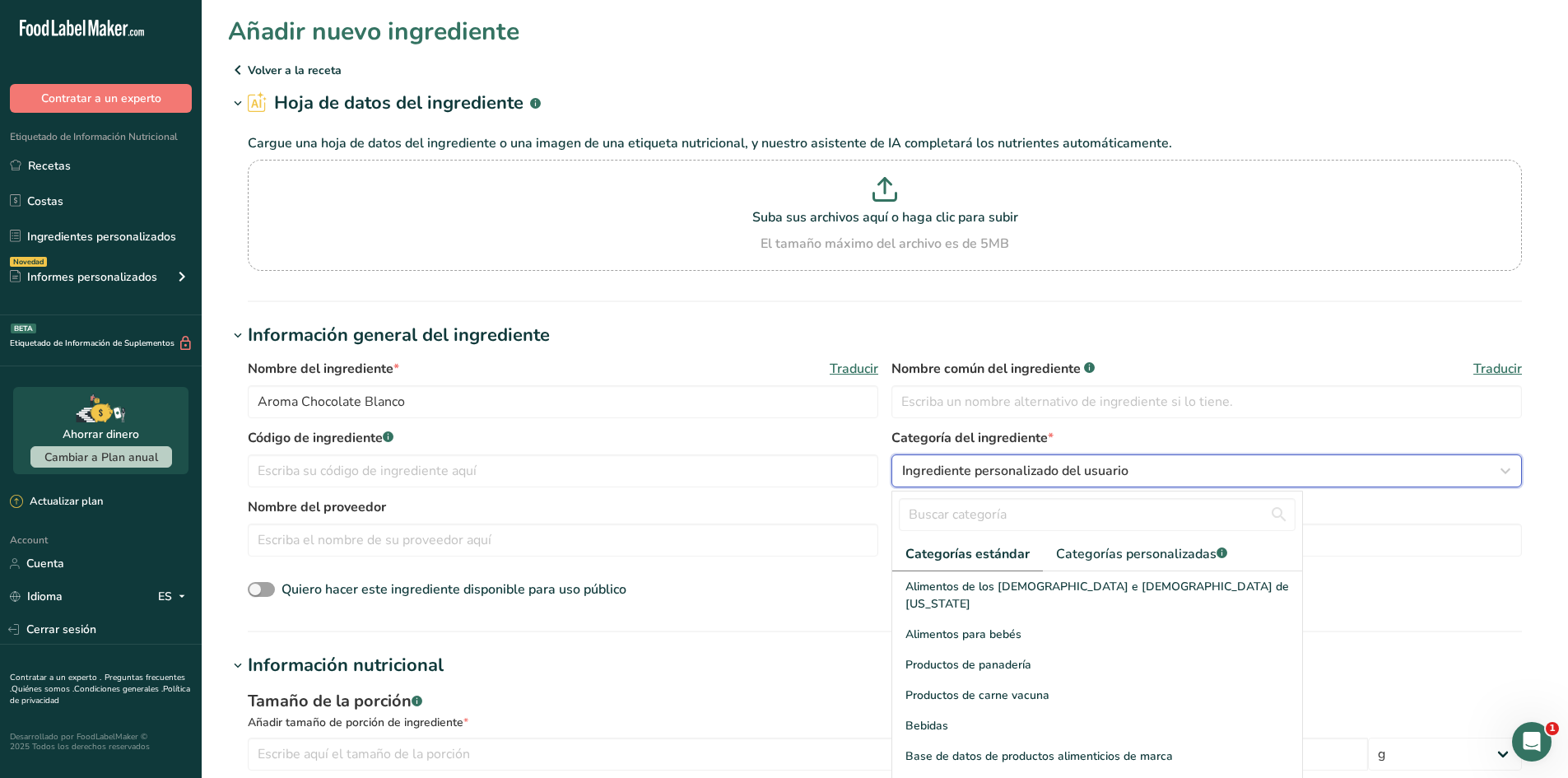
click at [1083, 464] on span "Ingrediente personalizado del usuario" at bounding box center [1015, 470] width 227 height 19
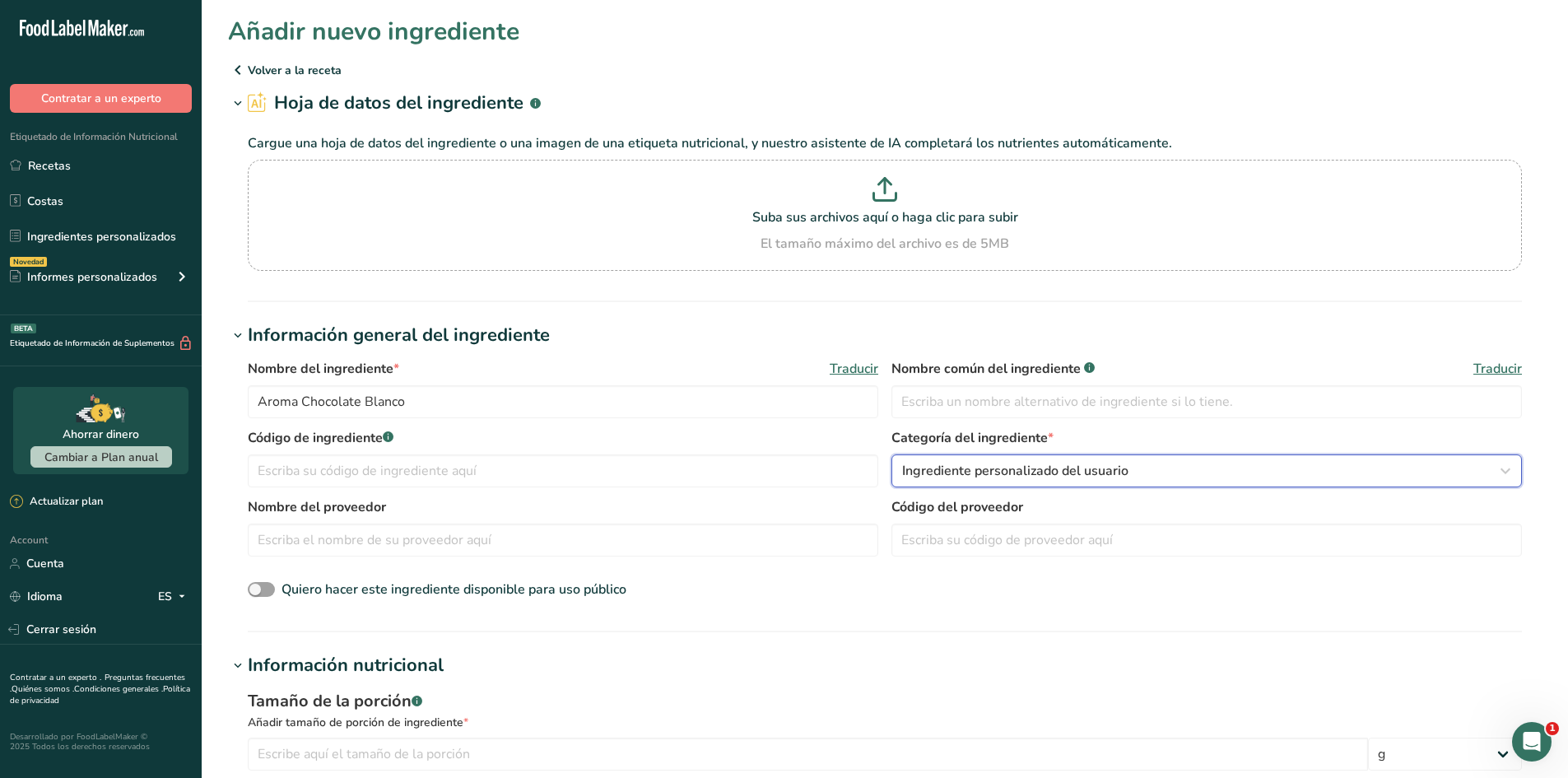
click at [1083, 464] on span "Ingrediente personalizado del usuario" at bounding box center [1015, 470] width 227 height 19
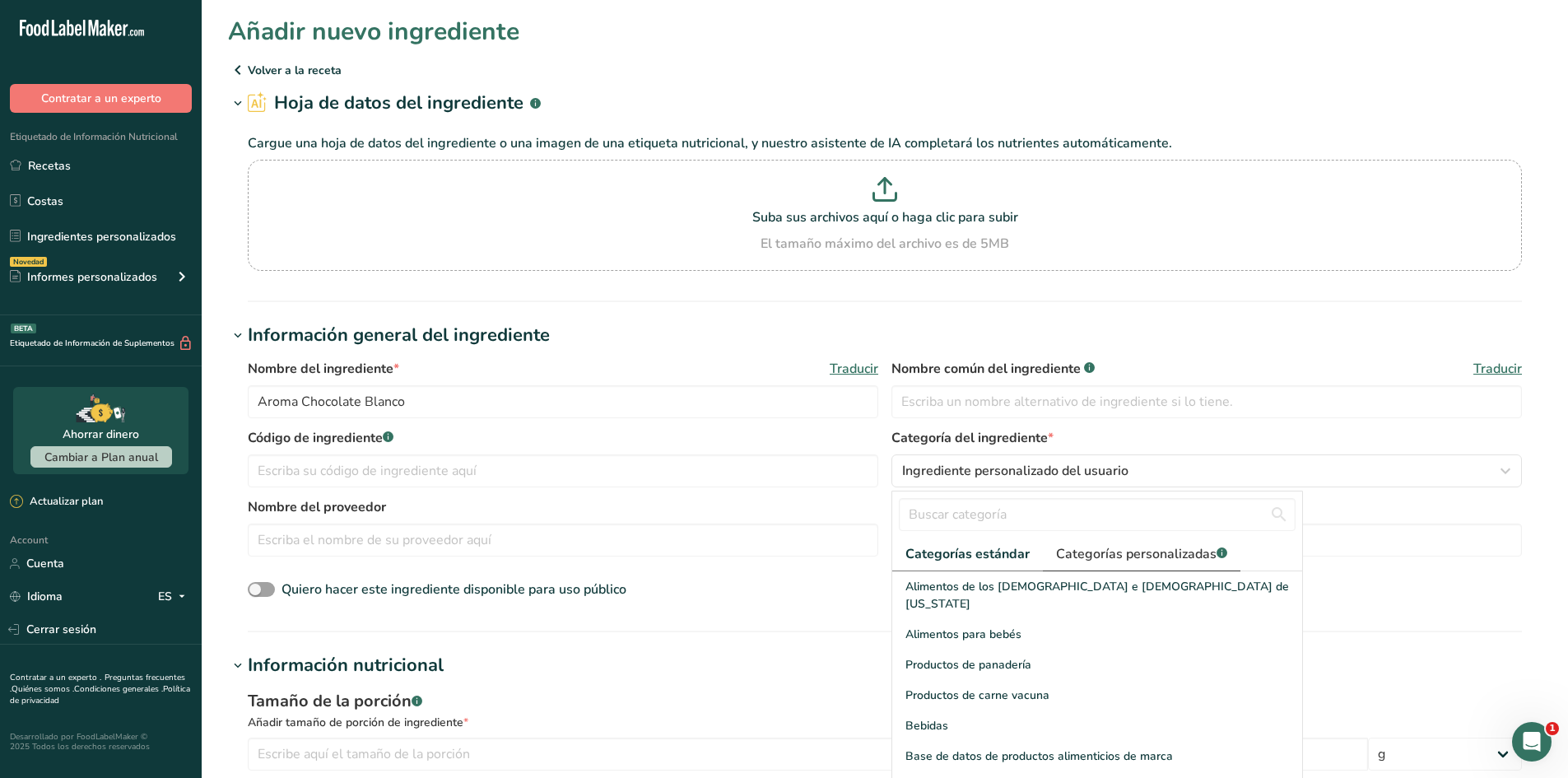
click at [1145, 557] on span "Categorías personalizadas .a-a{fill:#347362;}.b-a{fill:#fff;}" at bounding box center [1141, 553] width 171 height 19
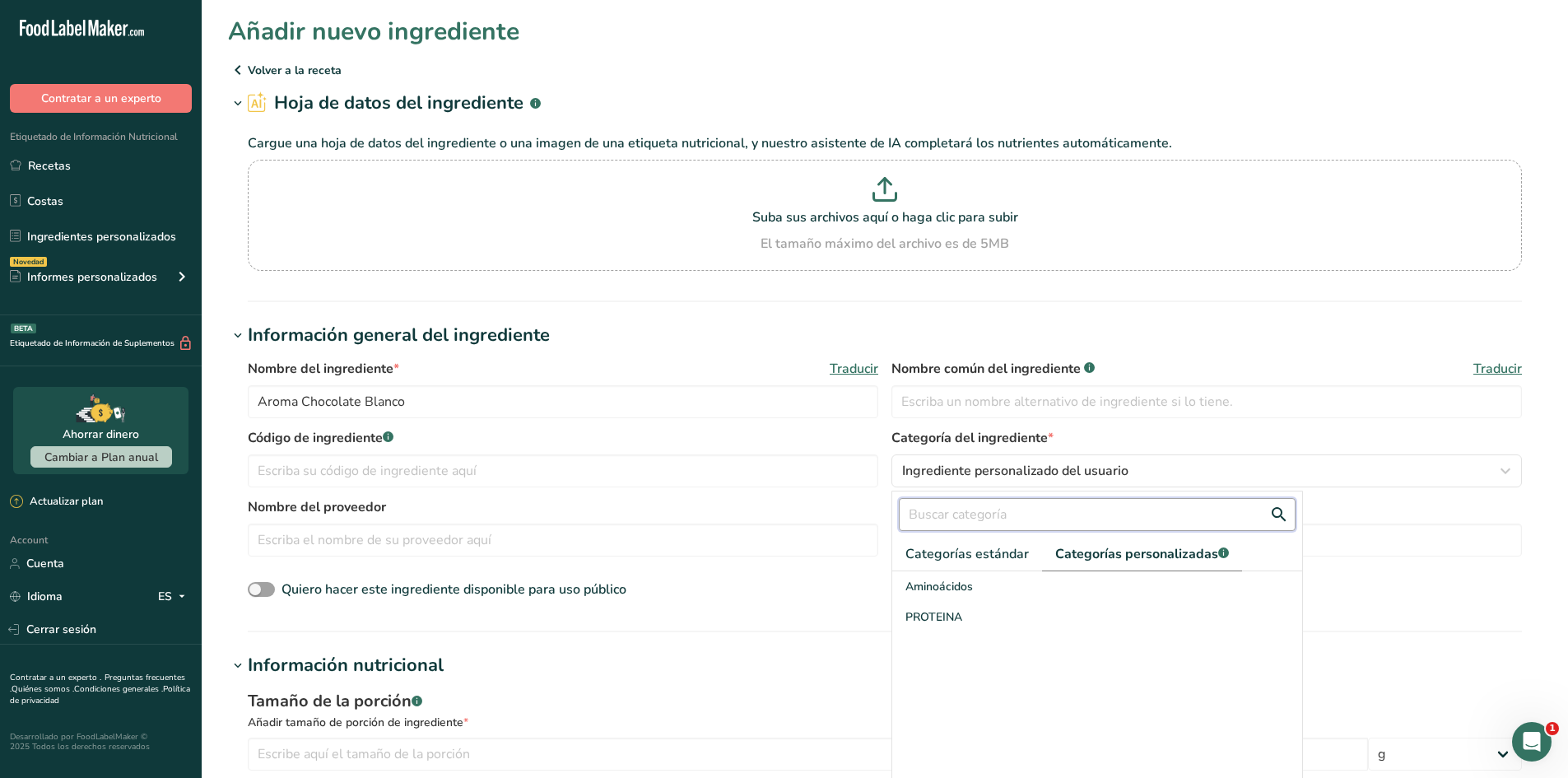
click at [1072, 507] on input "text" at bounding box center [1097, 514] width 397 height 33
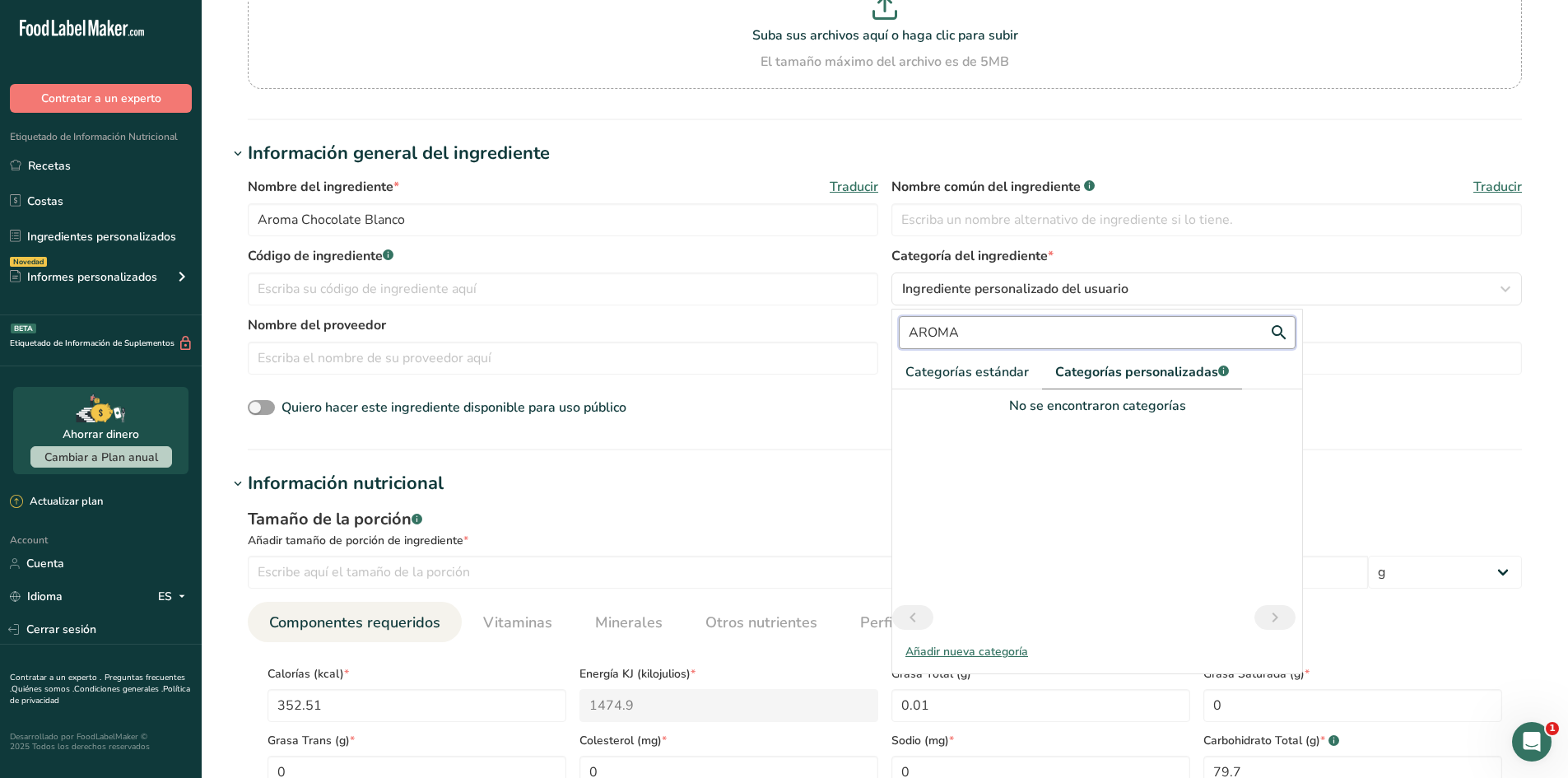
scroll to position [247, 0]
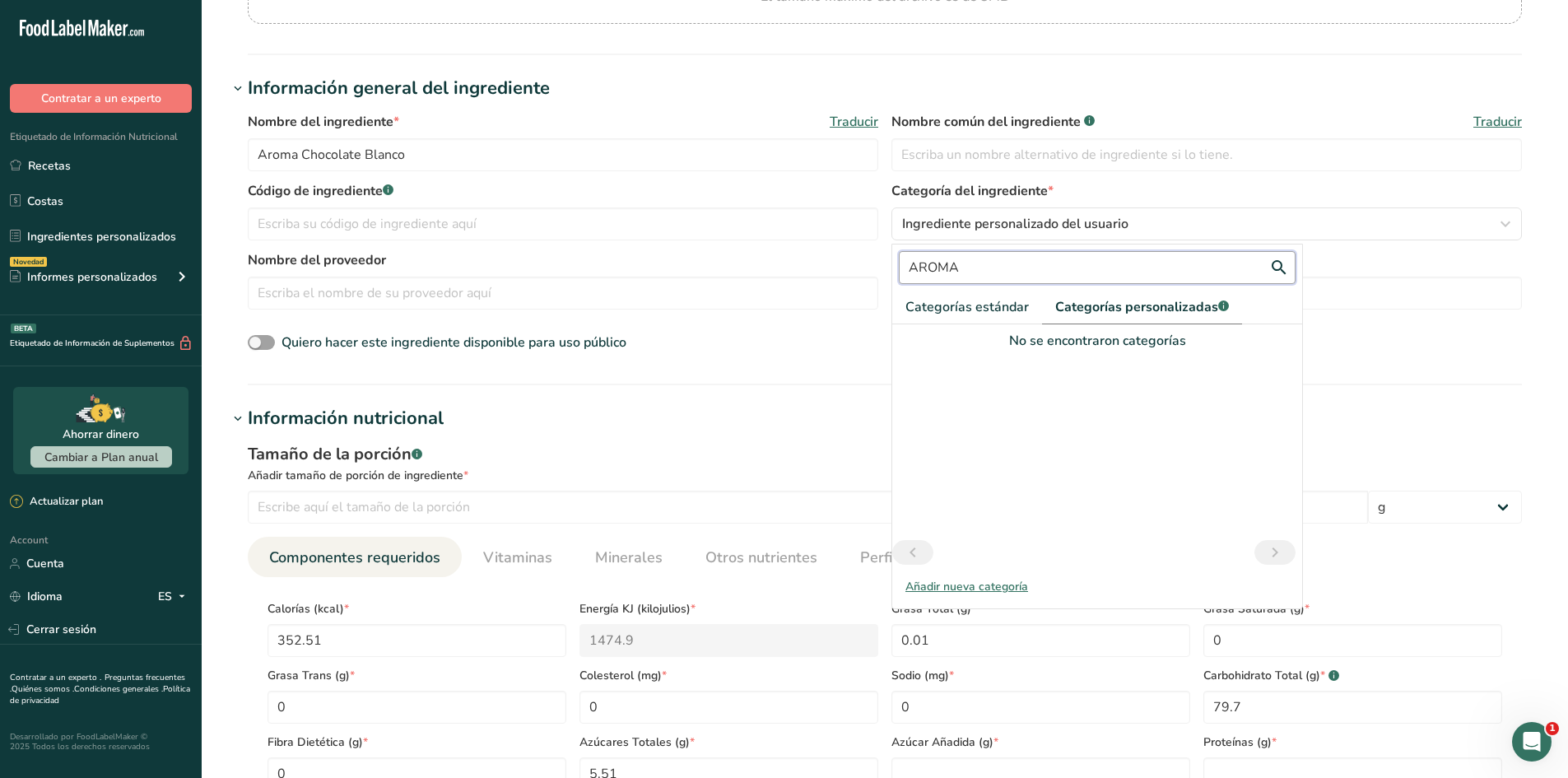
type input "AROMA"
click at [988, 588] on div "Añadir nueva categoría" at bounding box center [1097, 586] width 410 height 18
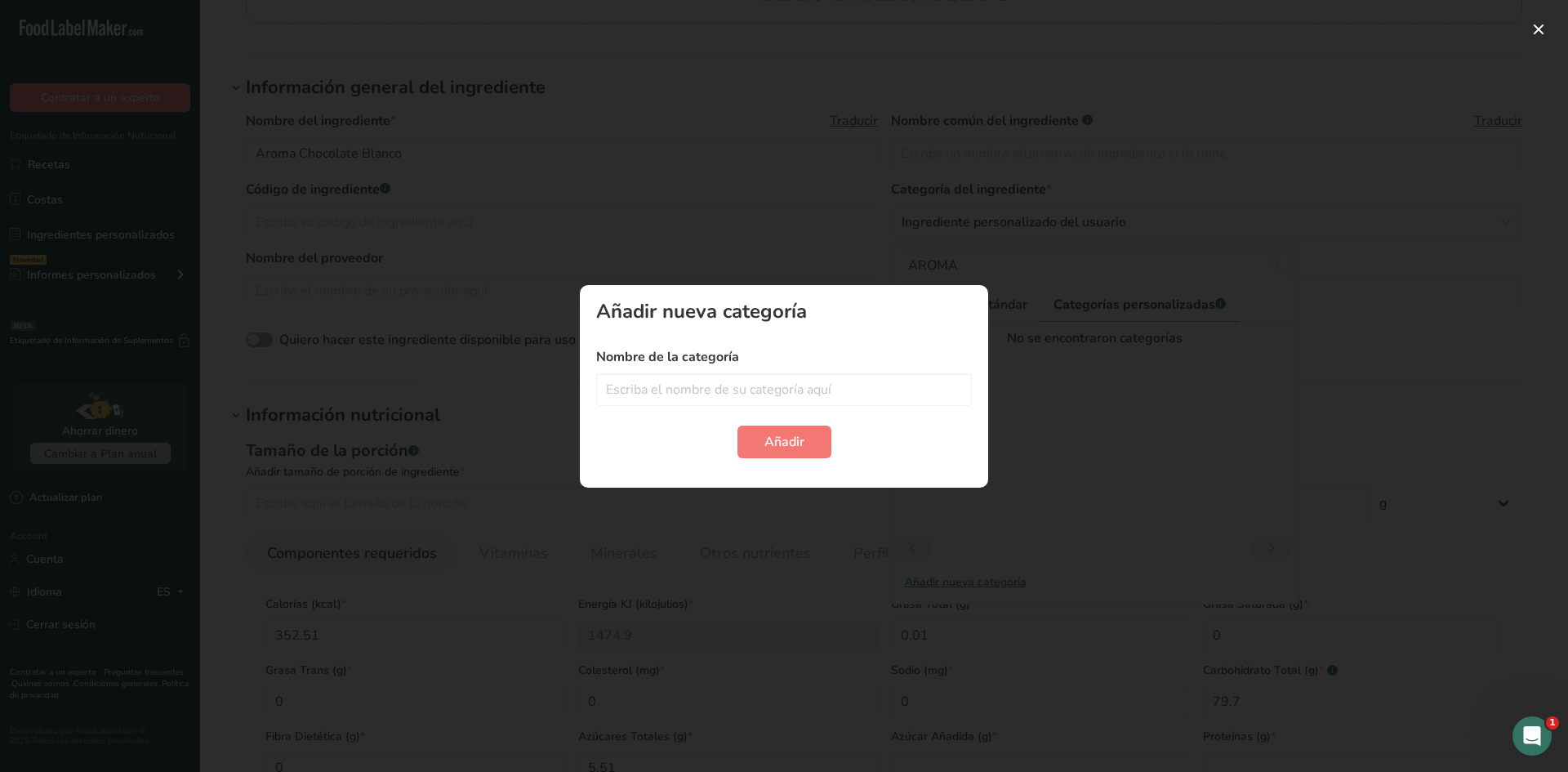
click at [730, 364] on label "Nombre de la categoría" at bounding box center [783, 356] width 375 height 19
click at [742, 376] on input "text" at bounding box center [783, 389] width 375 height 33
type input "A"
type input "a"
type input "Aroma"
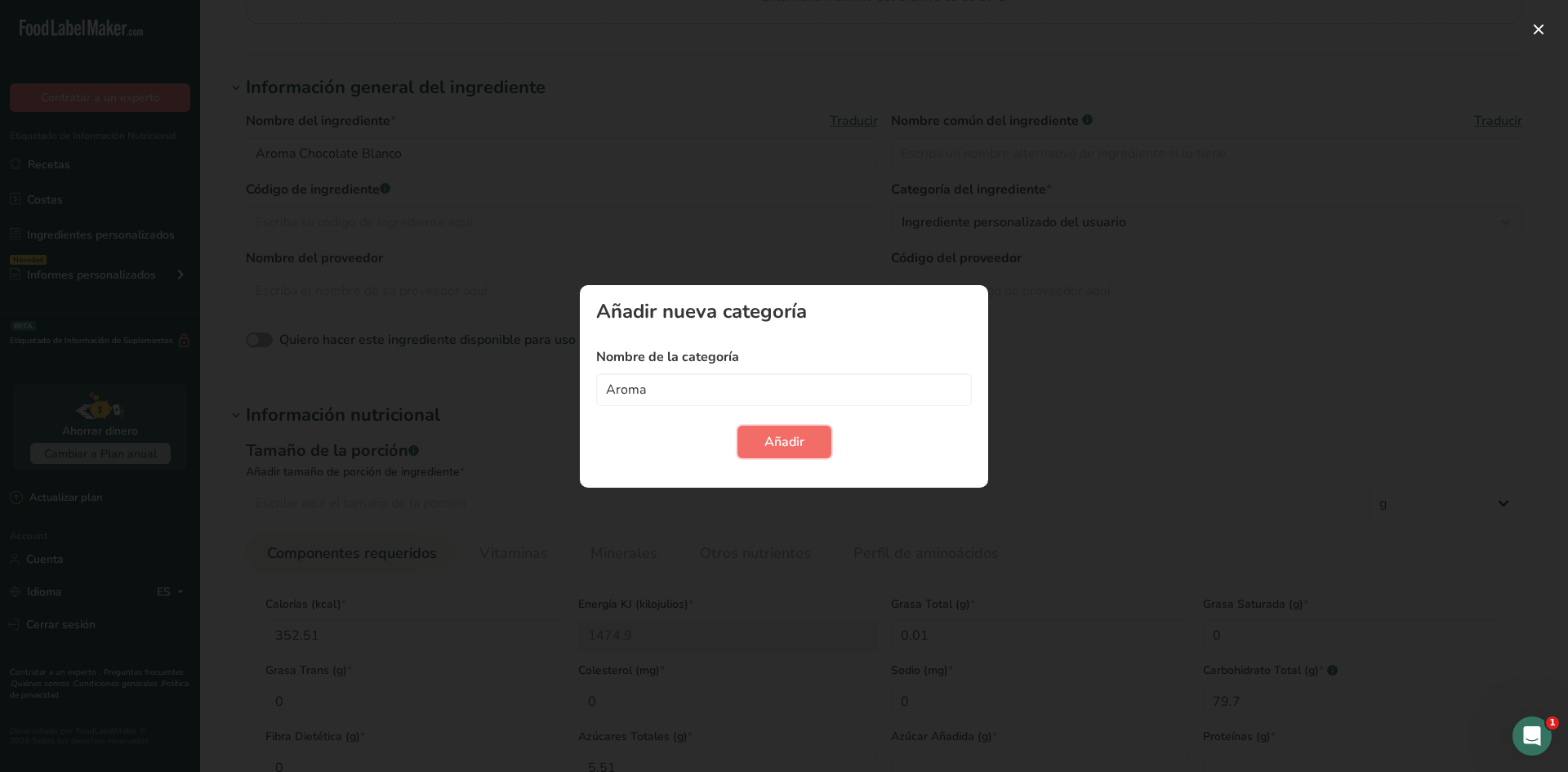
click at [782, 446] on span "Añadir" at bounding box center [785, 442] width 40 height 19
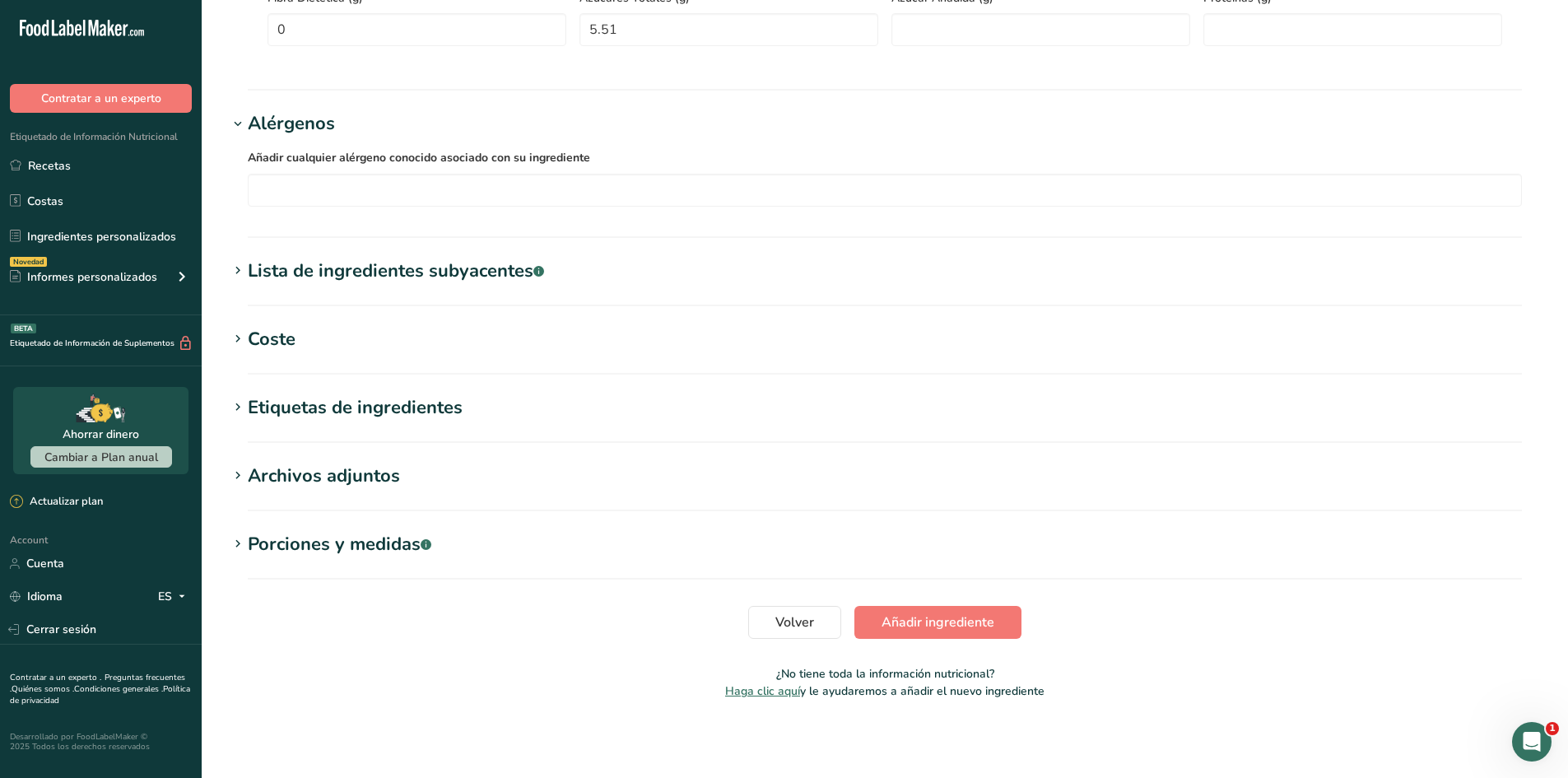
scroll to position [992, 0]
click at [906, 622] on span "Añadir ingrediente" at bounding box center [939, 621] width 113 height 19
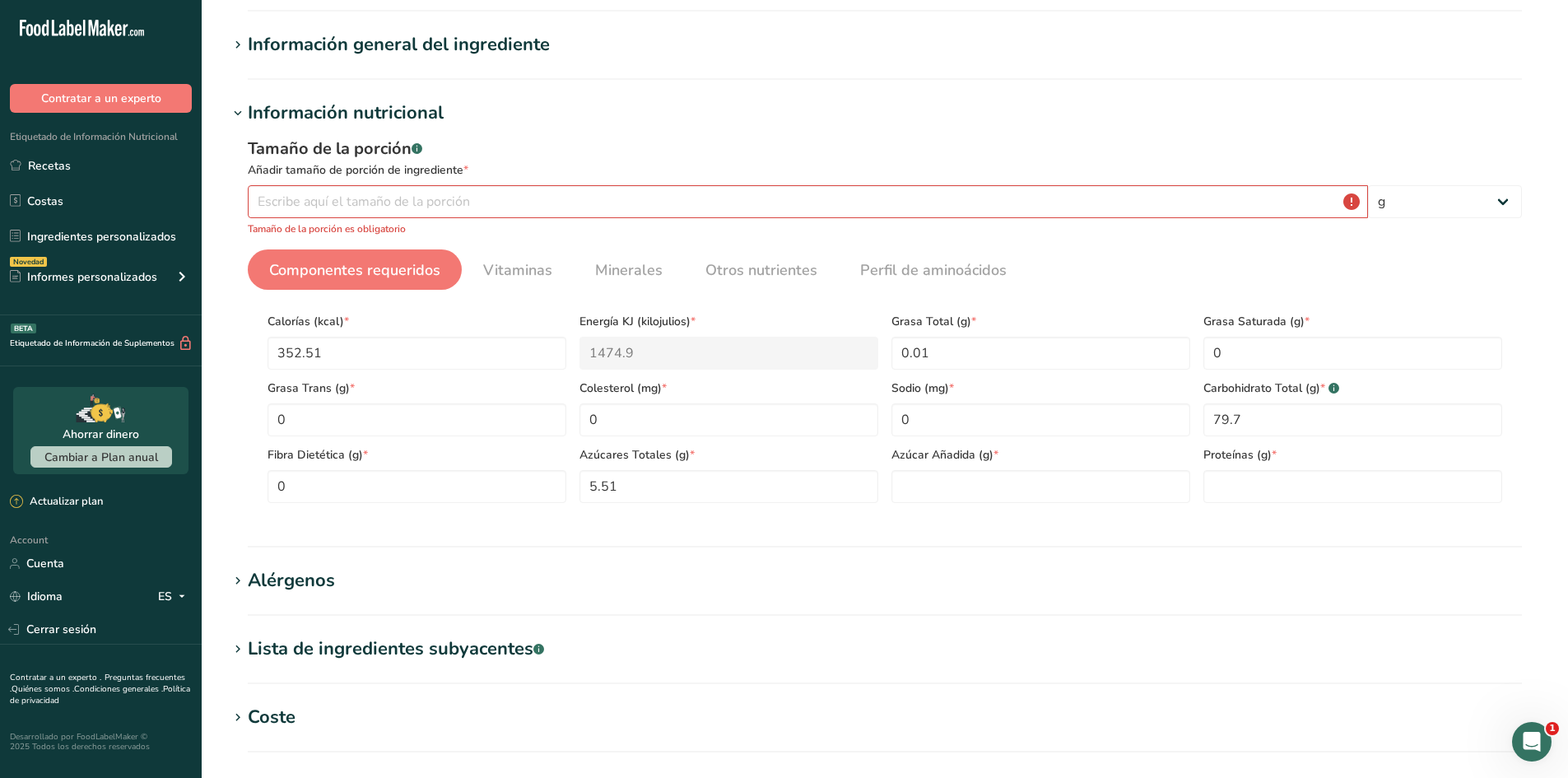
scroll to position [93, 0]
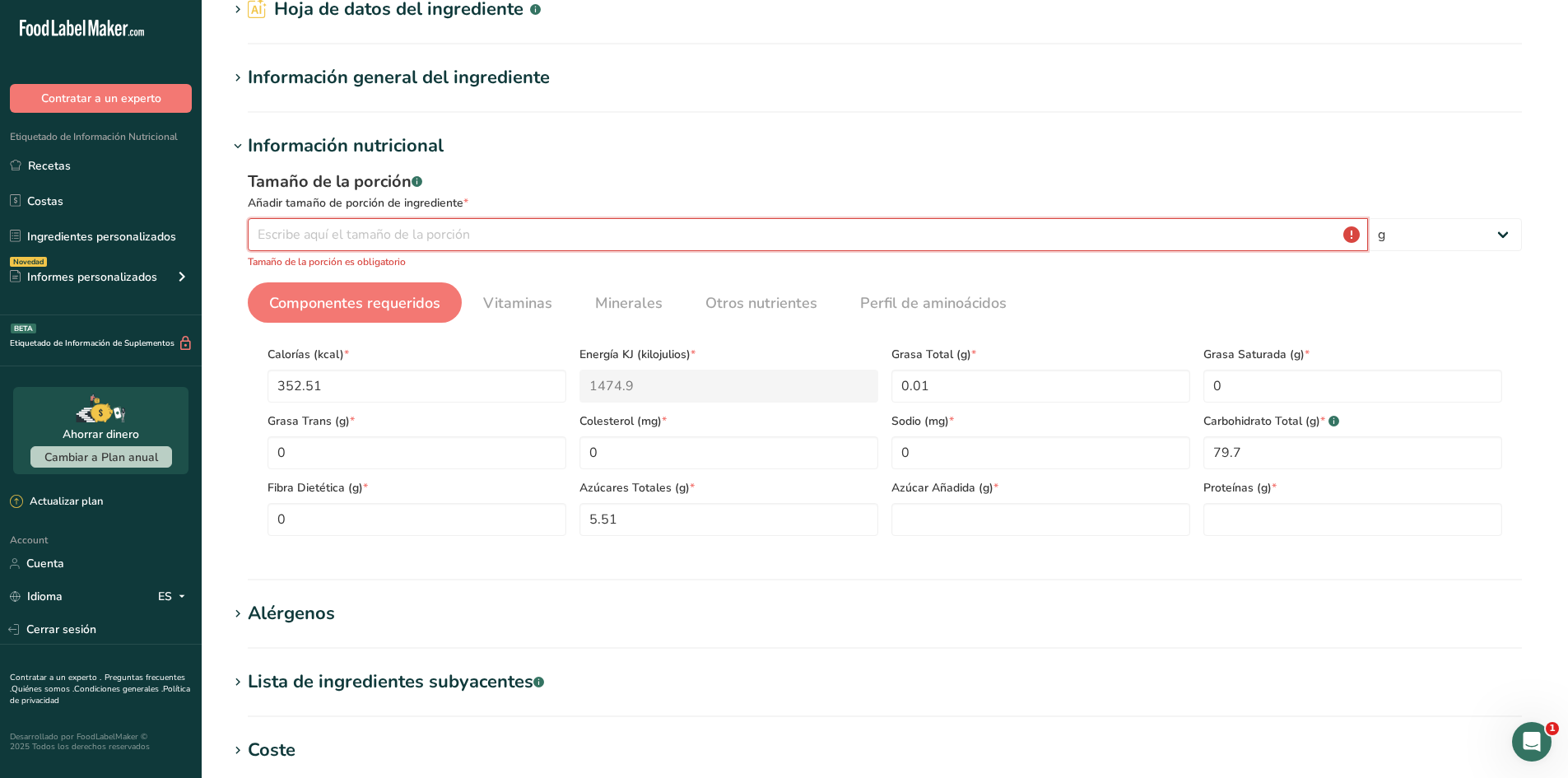
click at [501, 235] on input "number" at bounding box center [808, 235] width 1121 height 33
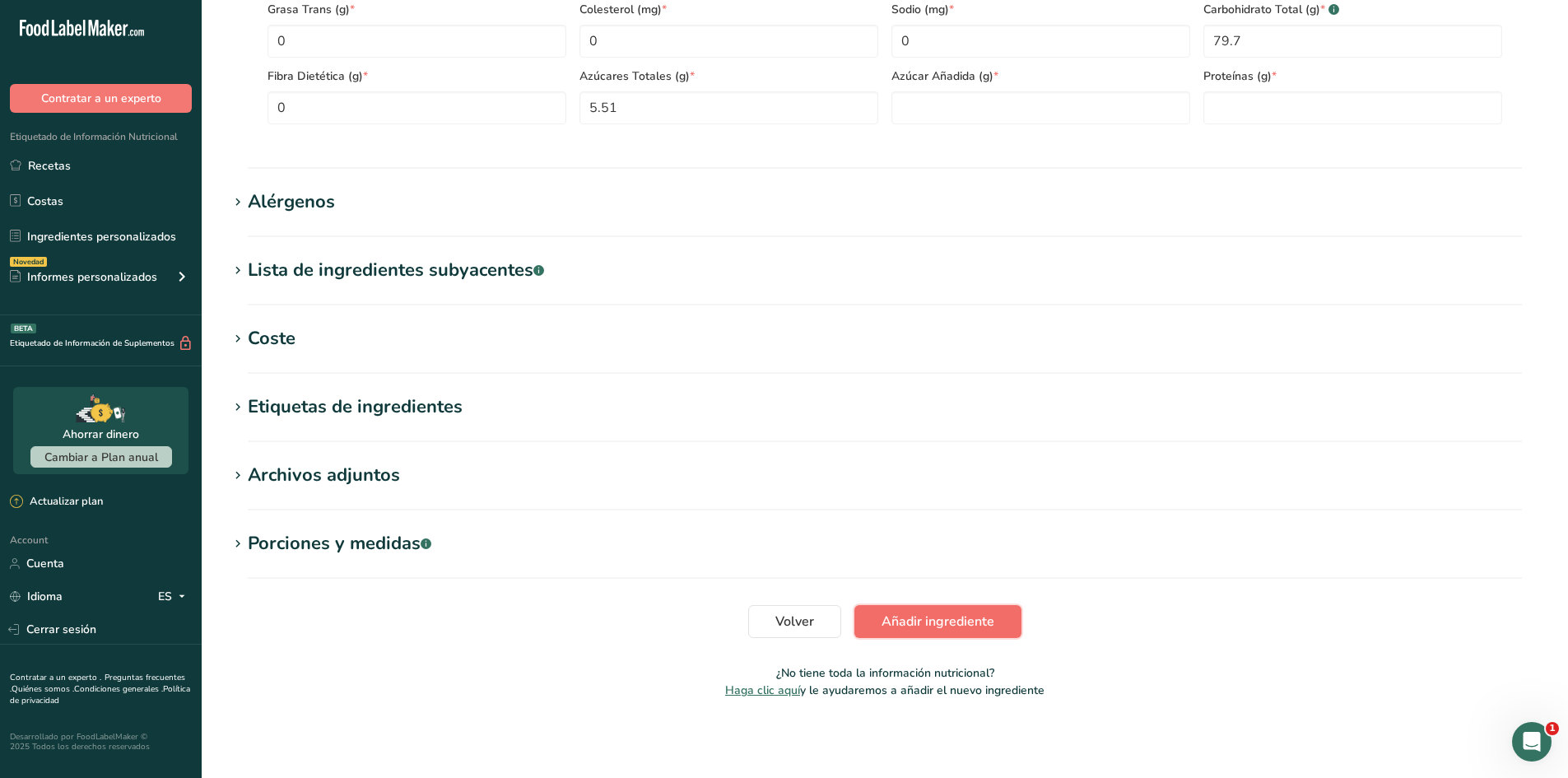
click at [970, 623] on span "Añadir ingrediente" at bounding box center [939, 621] width 113 height 19
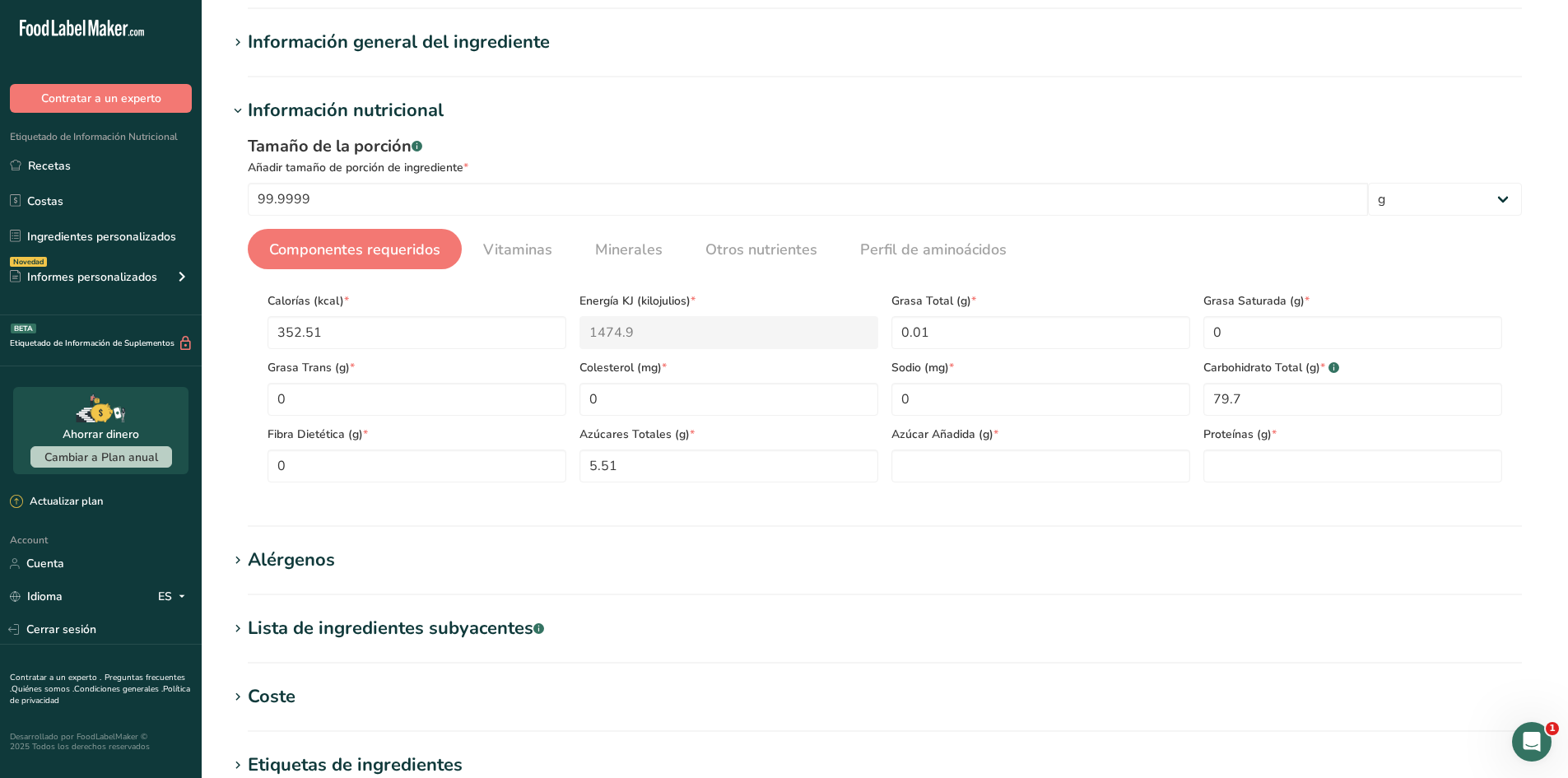
scroll to position [62, 0]
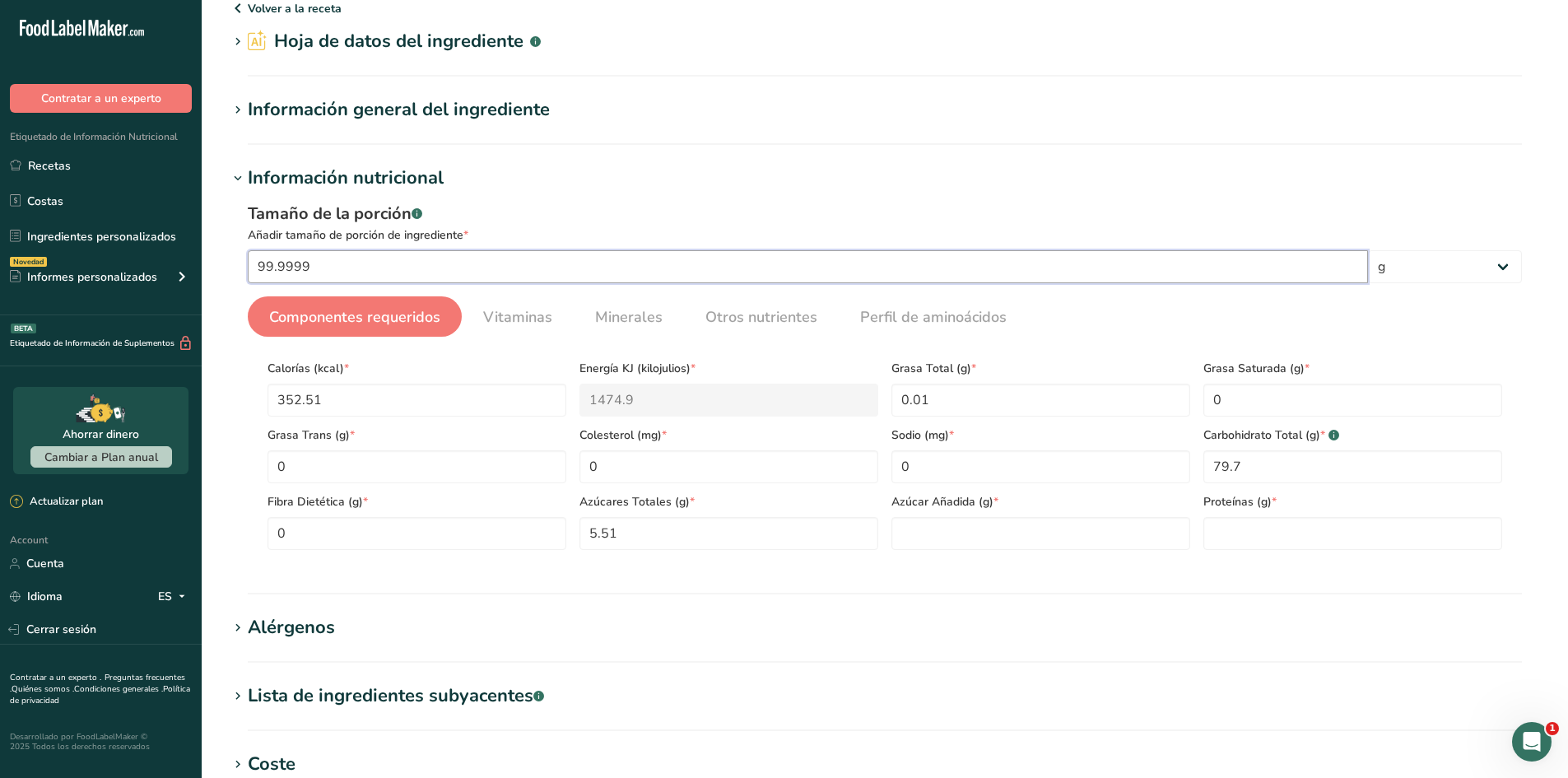
click at [651, 272] on input "99.9999" at bounding box center [808, 266] width 1121 height 33
type input "100"
click at [216, 443] on section "Añadir nuevo ingrediente Volver a la receta Hoja de datos del ingrediente .a-a{…" at bounding box center [885, 544] width 1366 height 1212
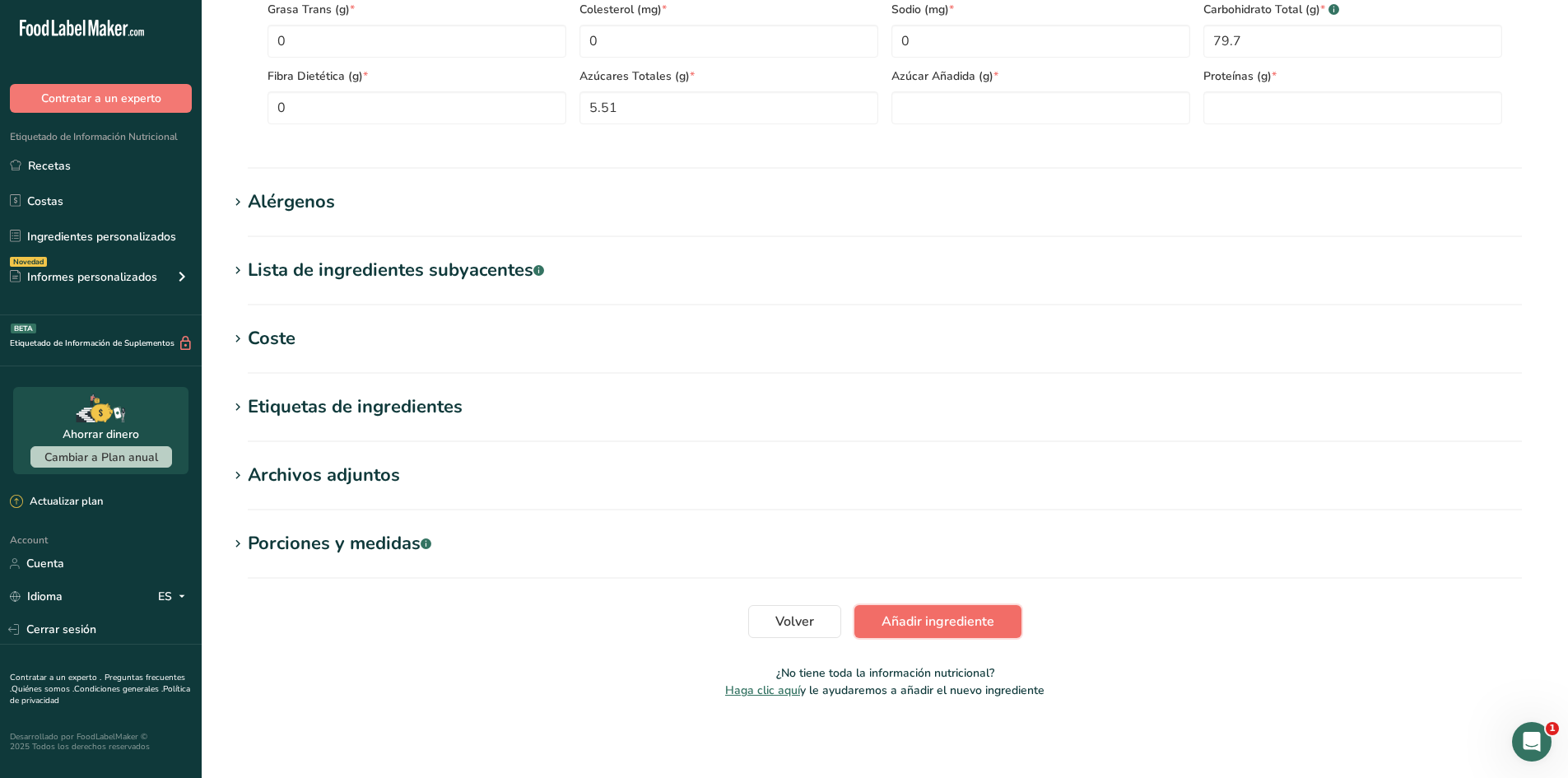
click at [946, 629] on span "Añadir ingrediente" at bounding box center [939, 621] width 113 height 19
click at [935, 633] on button "Añadir ingrediente" at bounding box center [938, 622] width 168 height 33
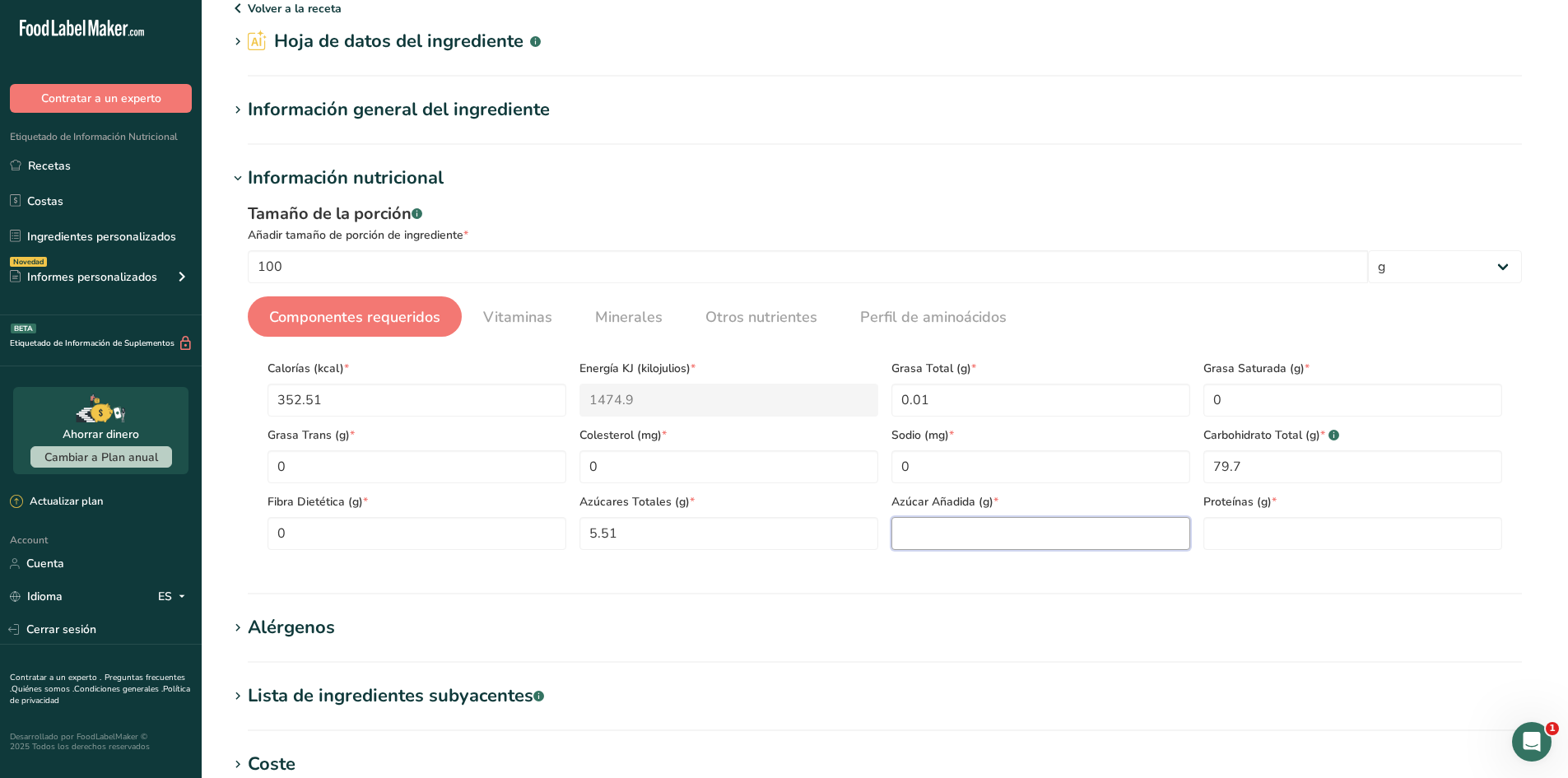
click at [1086, 527] on Sugars "number" at bounding box center [1040, 534] width 299 height 33
type Sugars "0"
click at [1256, 532] on input "number" at bounding box center [1352, 534] width 299 height 33
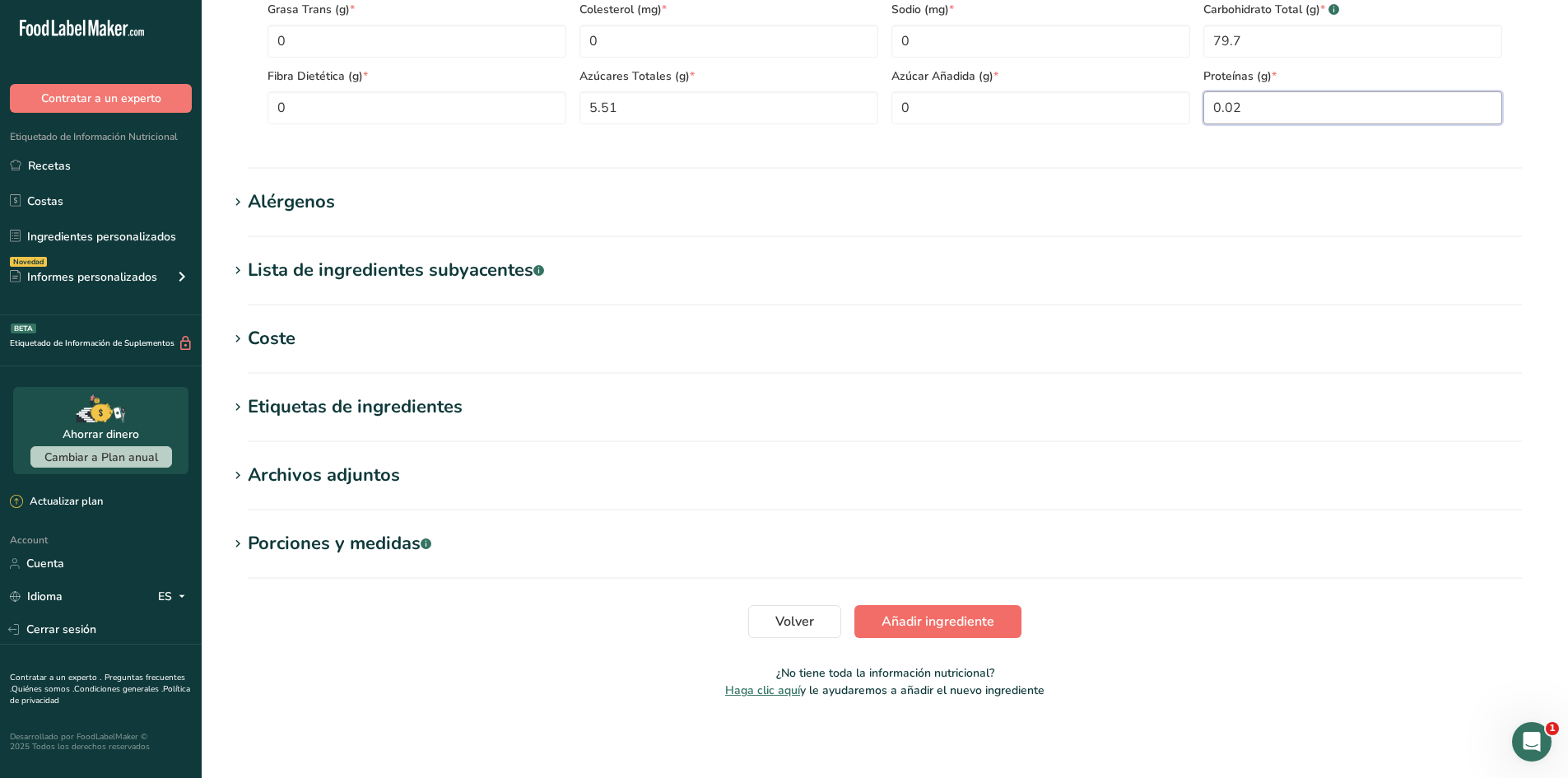
type input "0.02"
click at [932, 624] on span "Añadir ingrediente" at bounding box center [939, 621] width 113 height 19
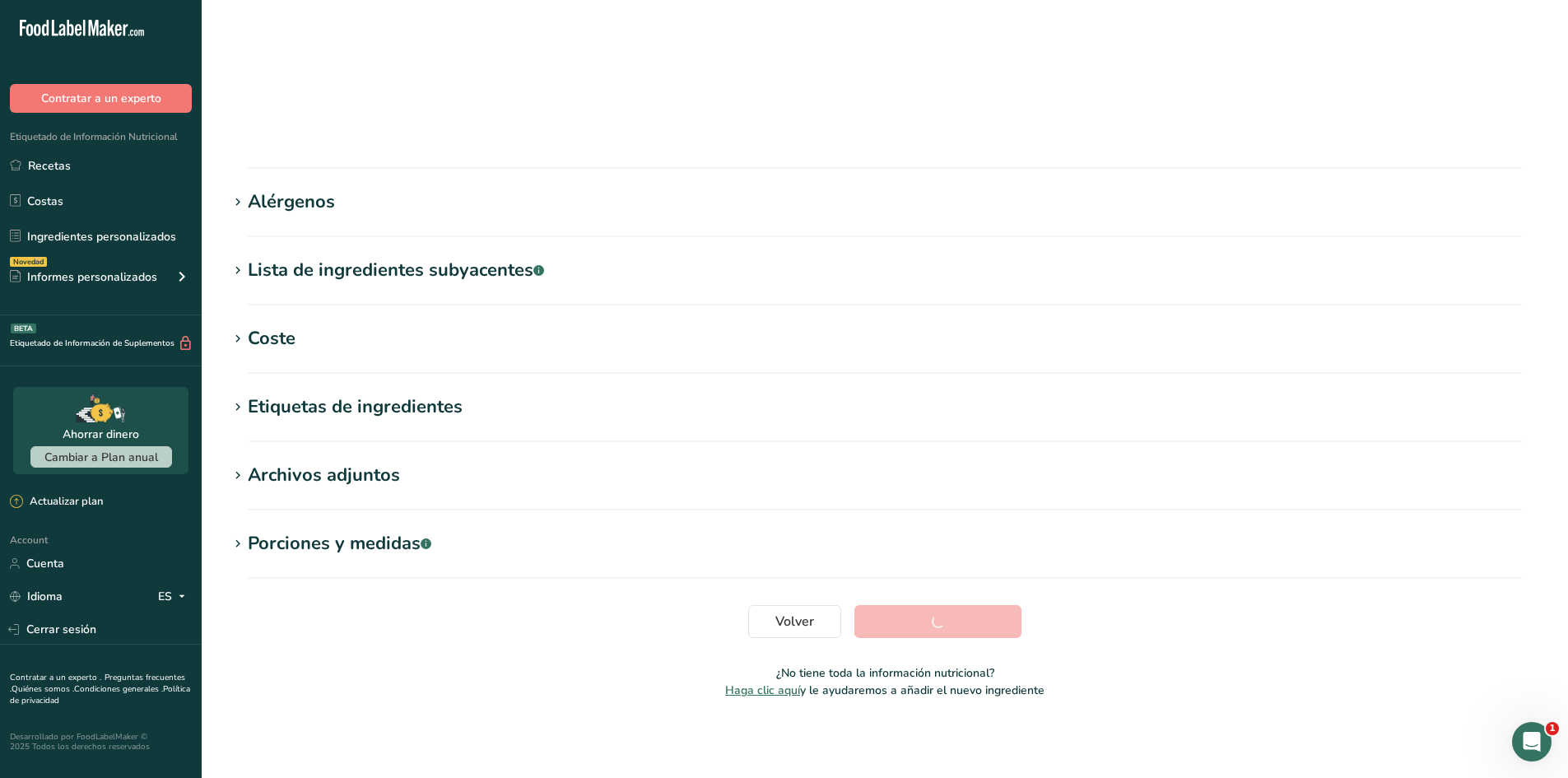
scroll to position [106, 0]
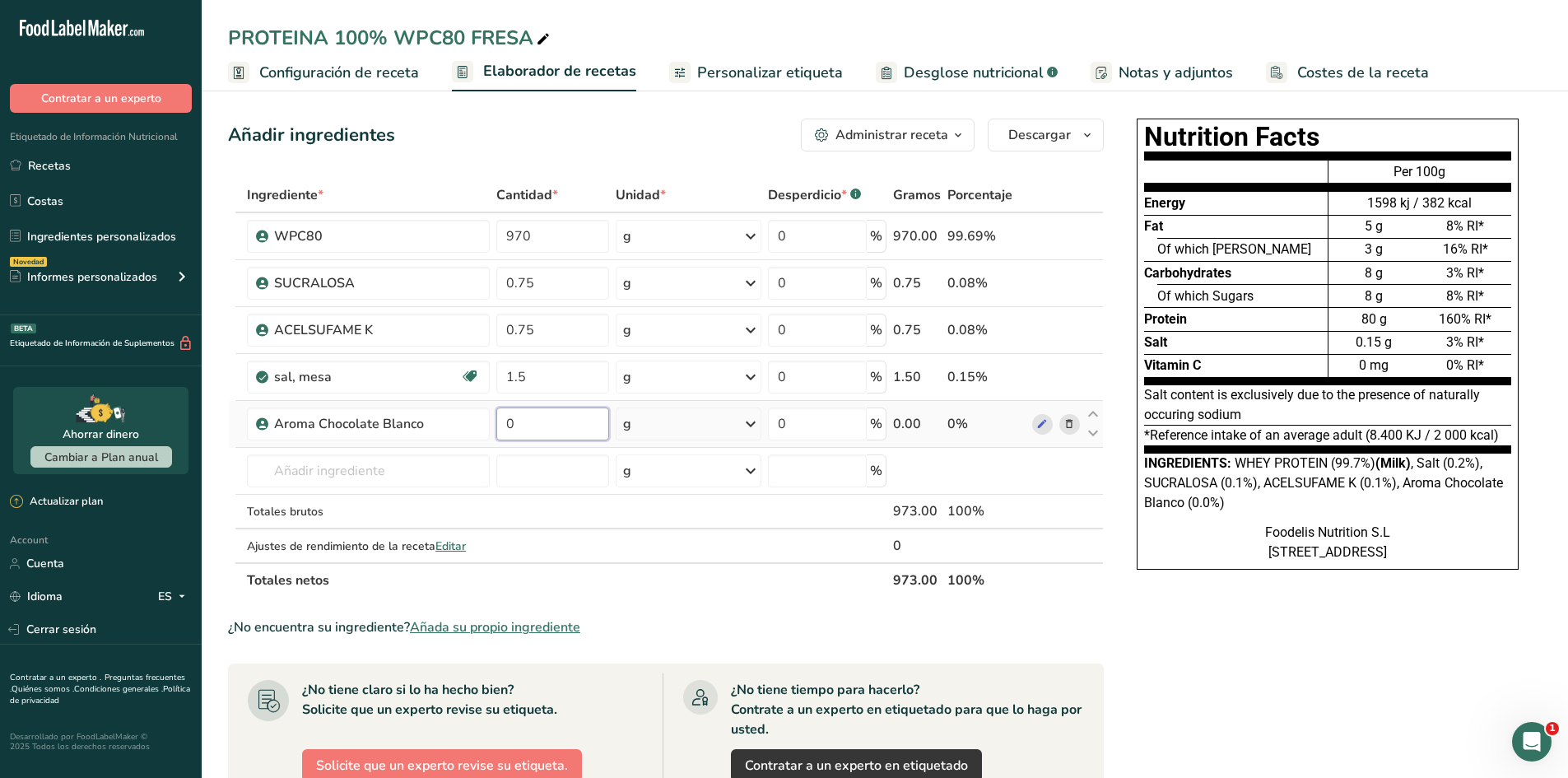
click at [560, 425] on input "0" at bounding box center [553, 424] width 113 height 33
type input "3"
type input "0"
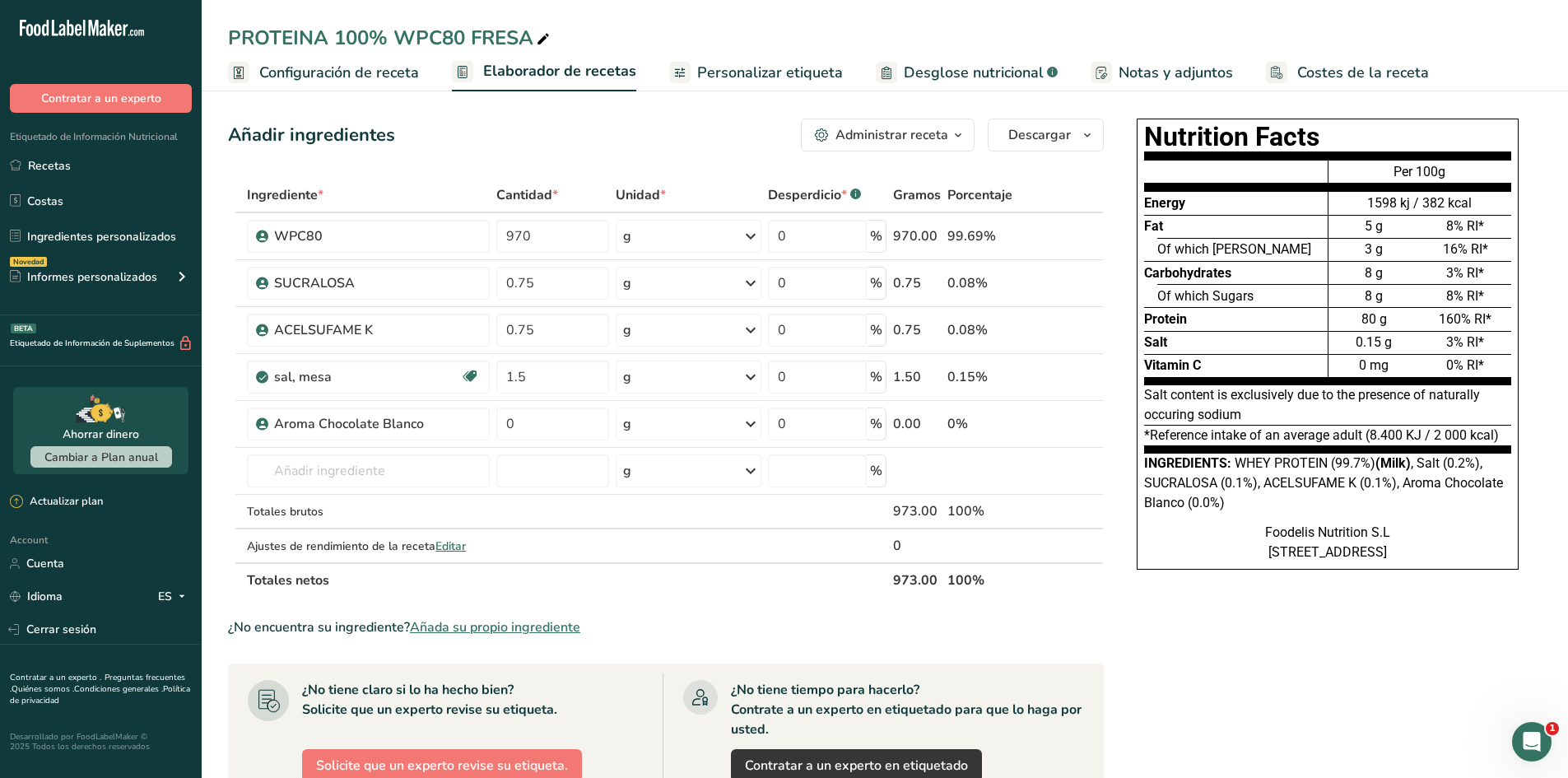
click at [1270, 631] on div "Nutrition Facts Energy Fat Of which Saturates Carbohydrates Of which Sugars Pro…" at bounding box center [1327, 647] width 429 height 1070
click at [994, 64] on span "Desglose nutricional" at bounding box center [974, 73] width 140 height 22
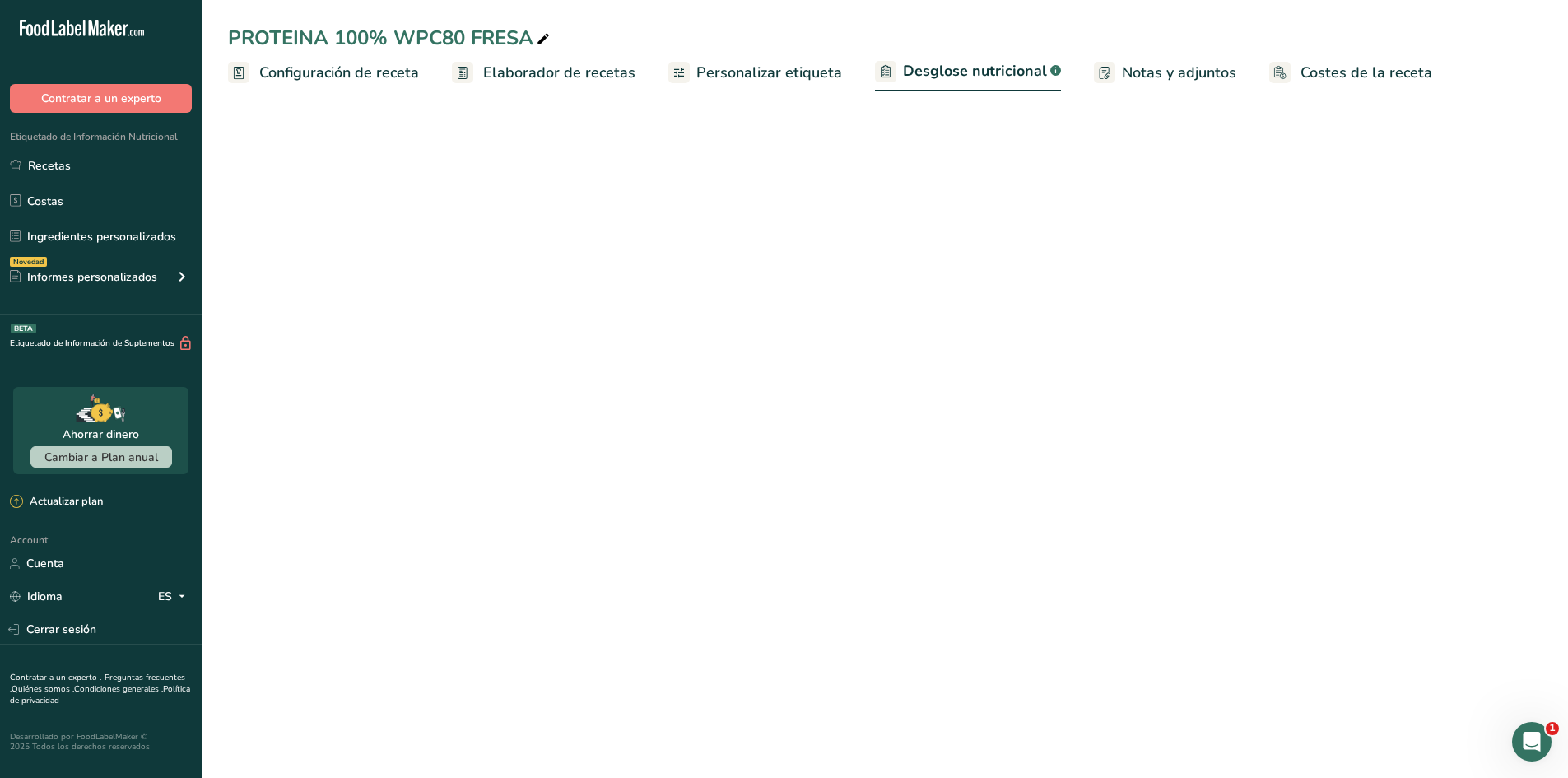
select select "Calories"
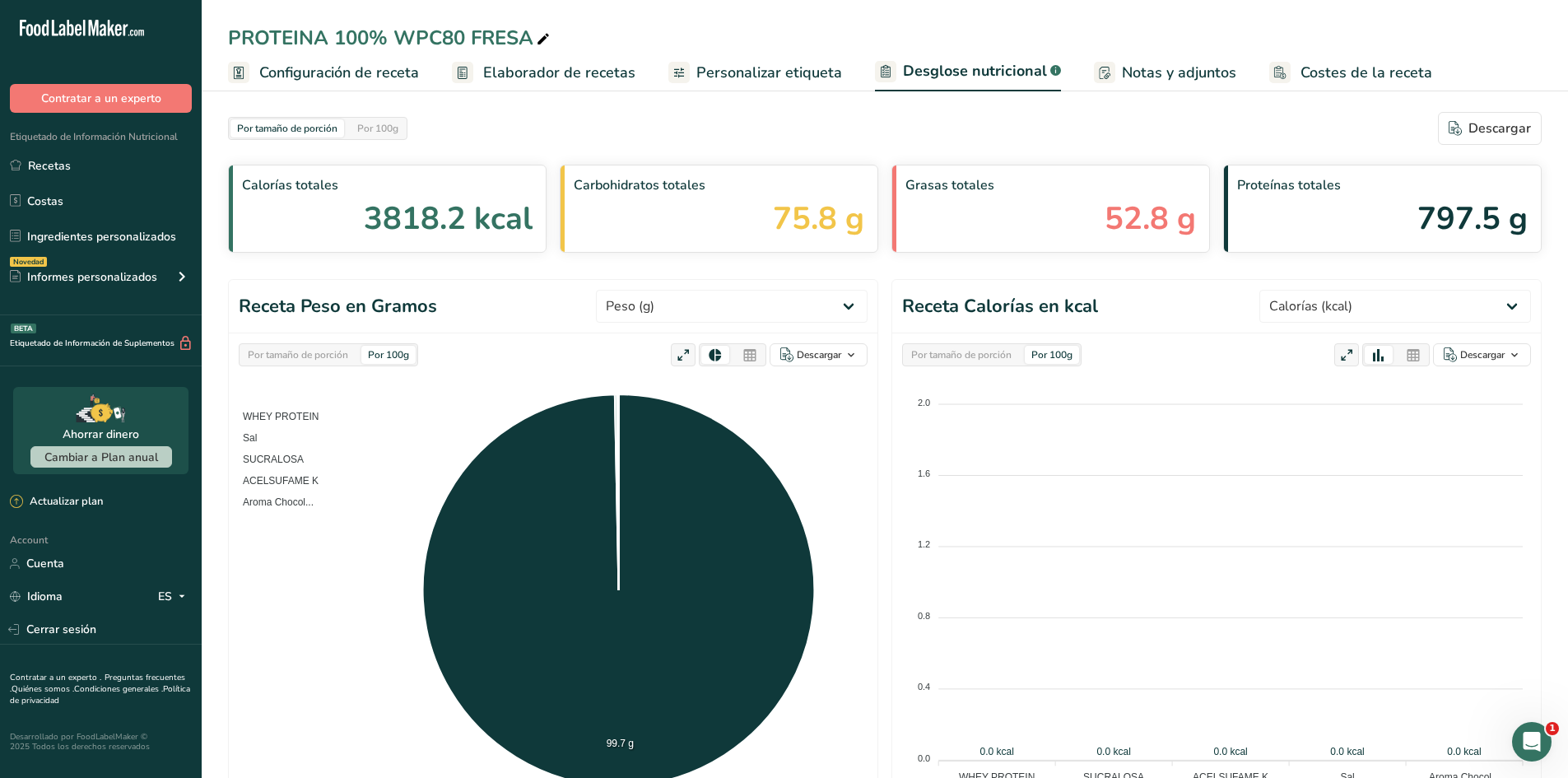
click at [1300, 64] on span "Costes de la receta" at bounding box center [1366, 73] width 131 height 22
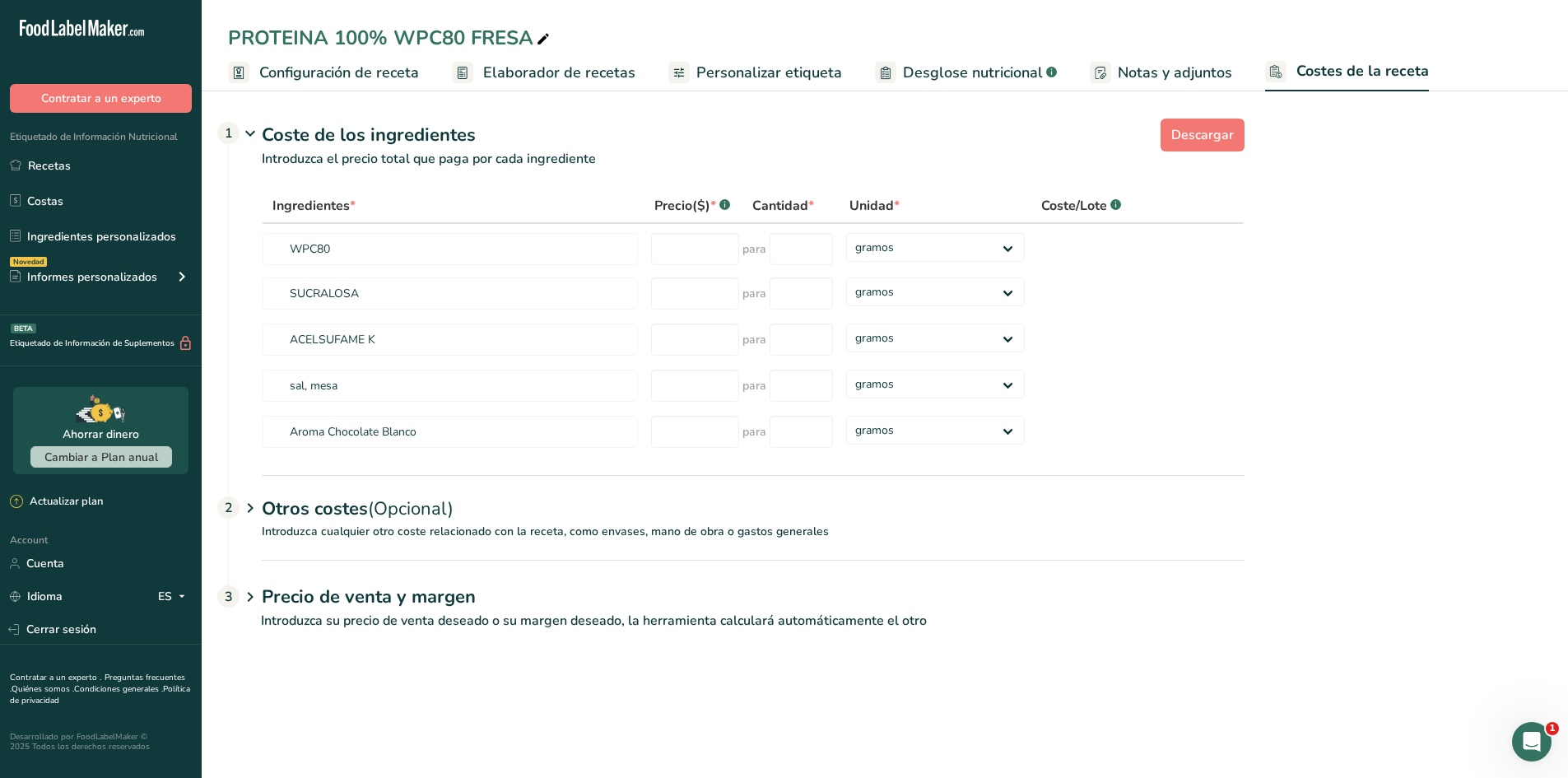
click at [1178, 73] on span "Notas y adjuntos" at bounding box center [1176, 73] width 115 height 22
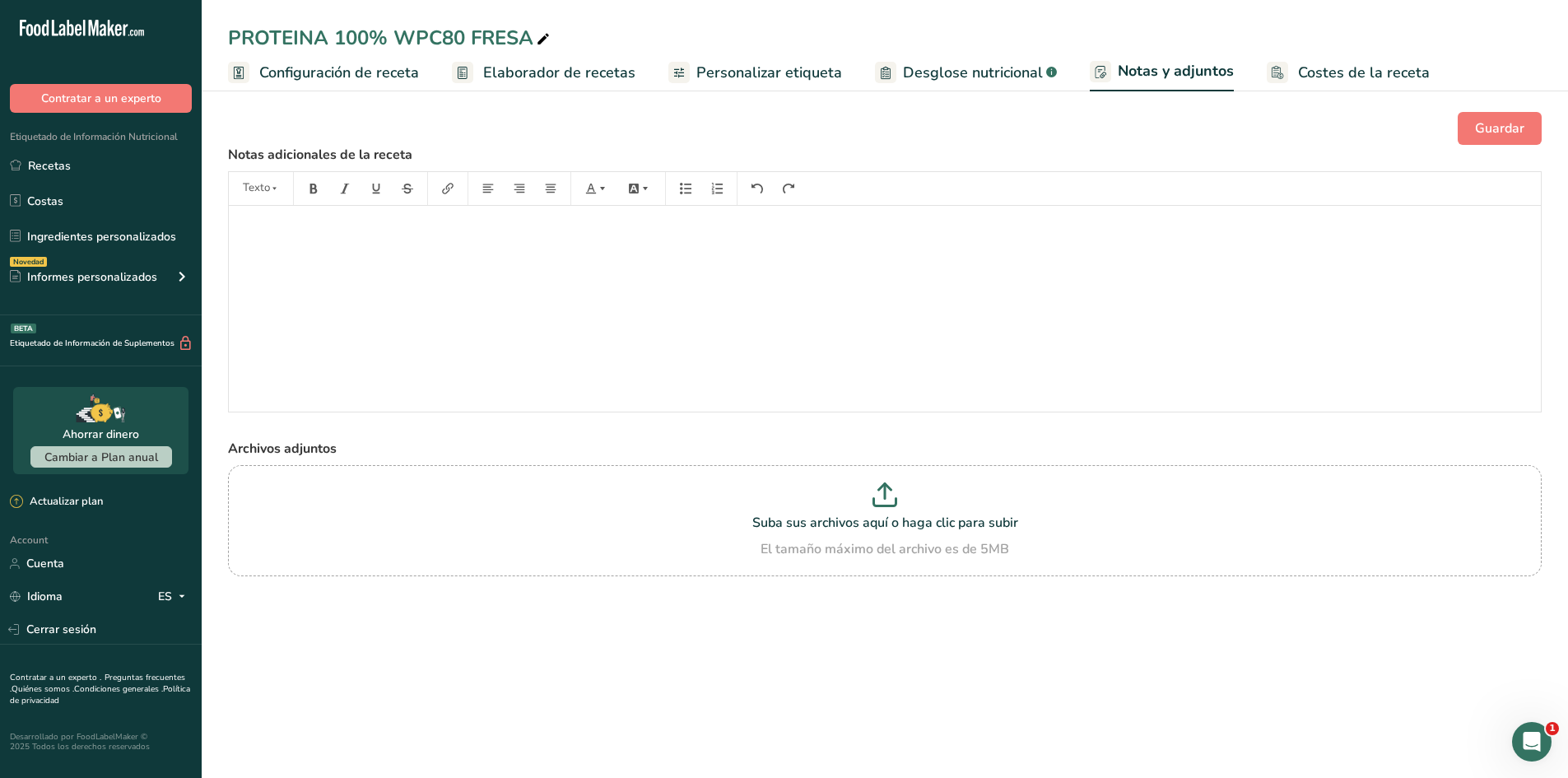
click at [1001, 71] on span "Desglose nutricional" at bounding box center [973, 73] width 140 height 22
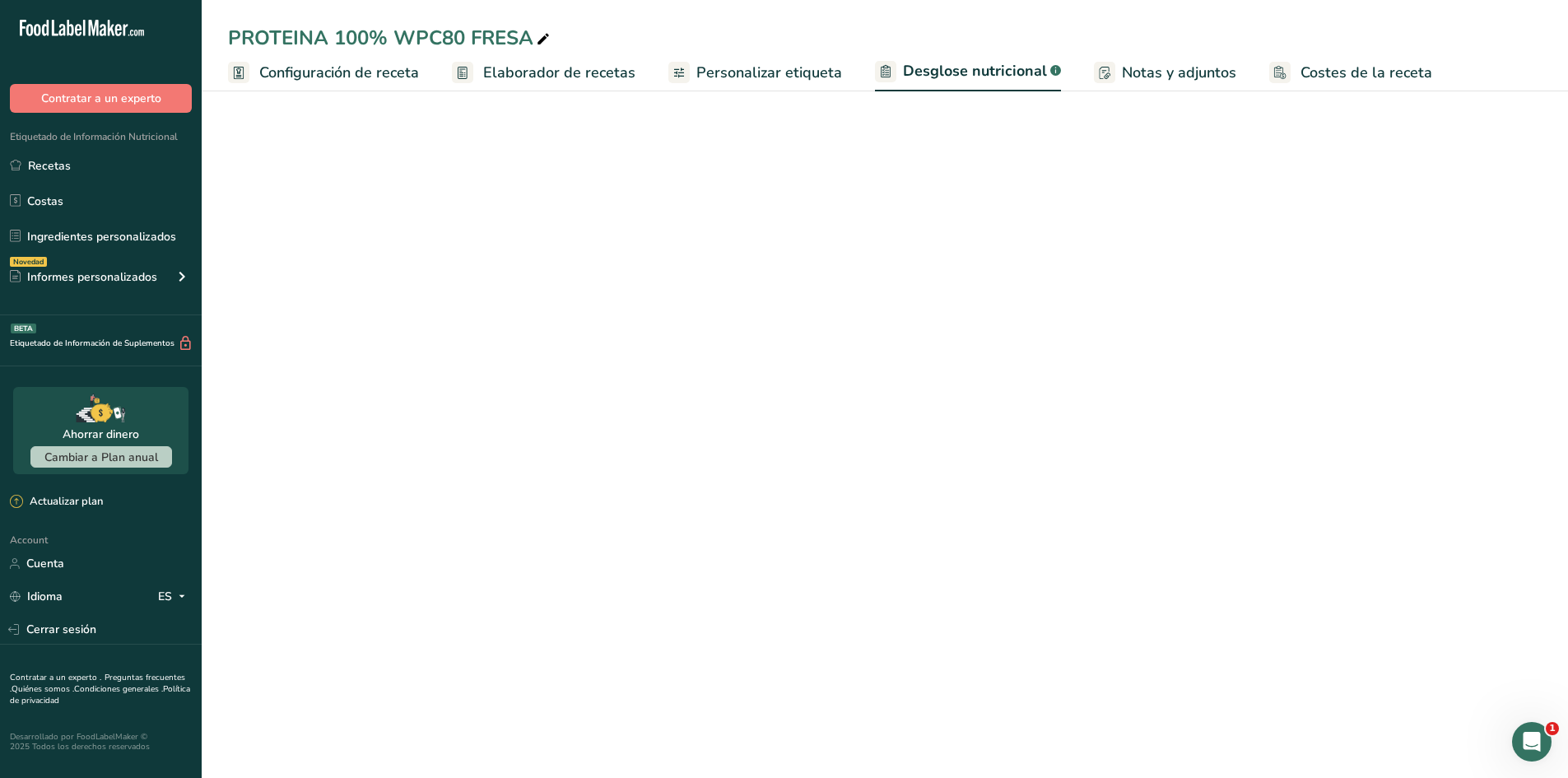
select select "Calories"
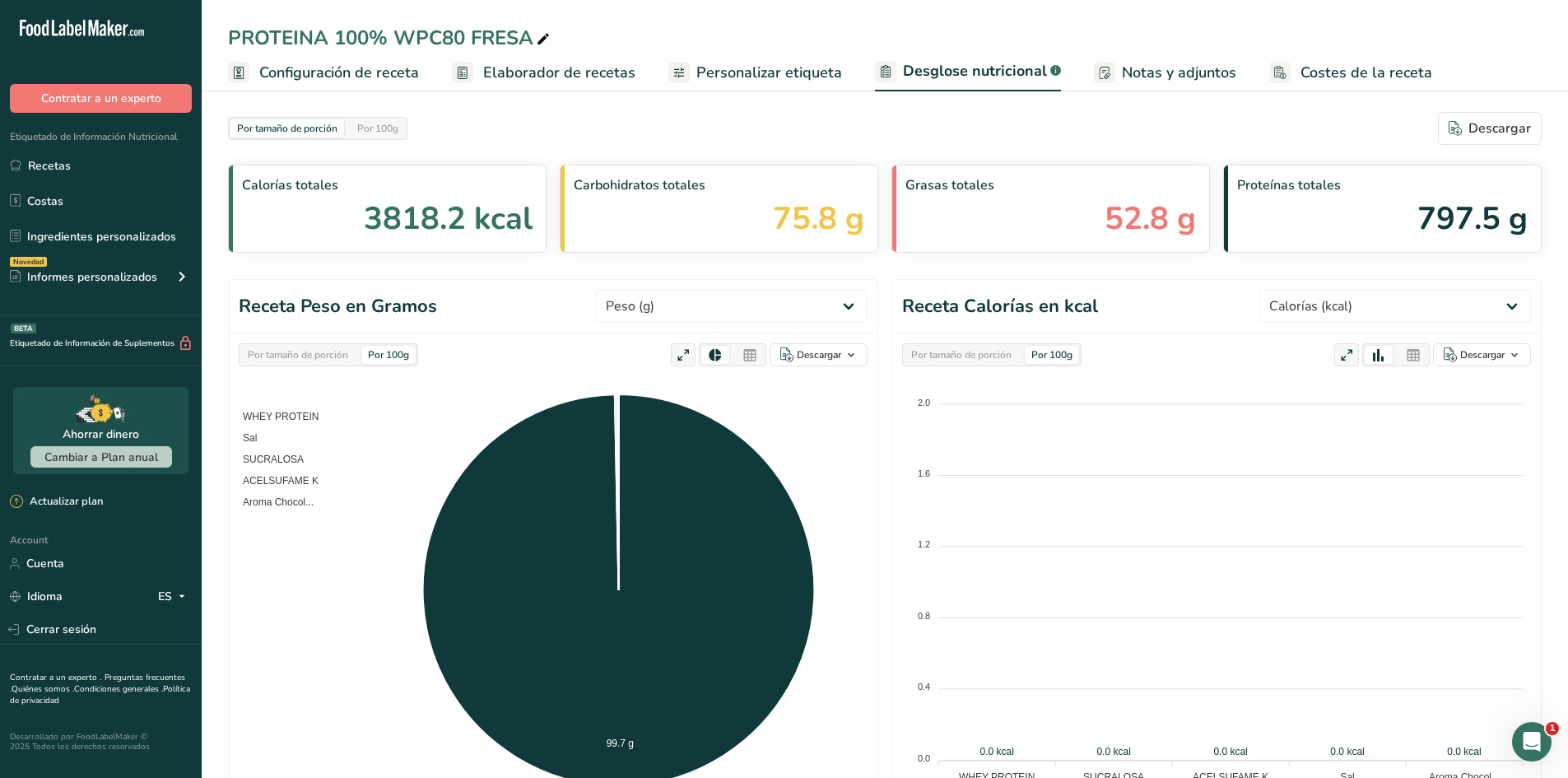
click at [778, 77] on span "Personalizar etiqueta" at bounding box center [768, 73] width 145 height 22
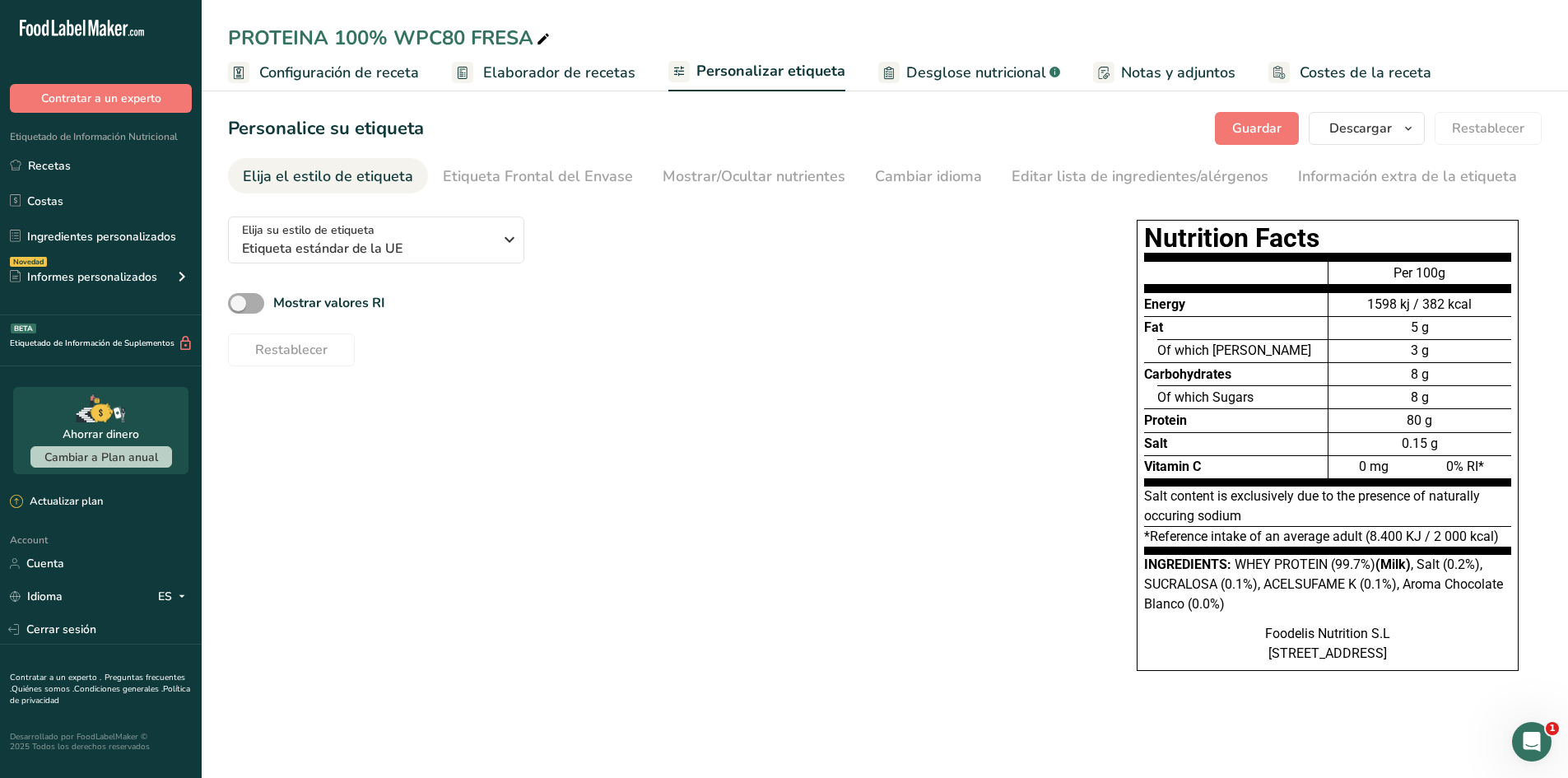
click at [238, 304] on span at bounding box center [245, 303] width 36 height 20
click at [238, 304] on input "Mostrar valores RI" at bounding box center [233, 303] width 11 height 11
click at [238, 304] on span at bounding box center [245, 303] width 36 height 20
click at [238, 304] on input "Mostrar valores RI" at bounding box center [233, 303] width 11 height 11
checkbox input "false"
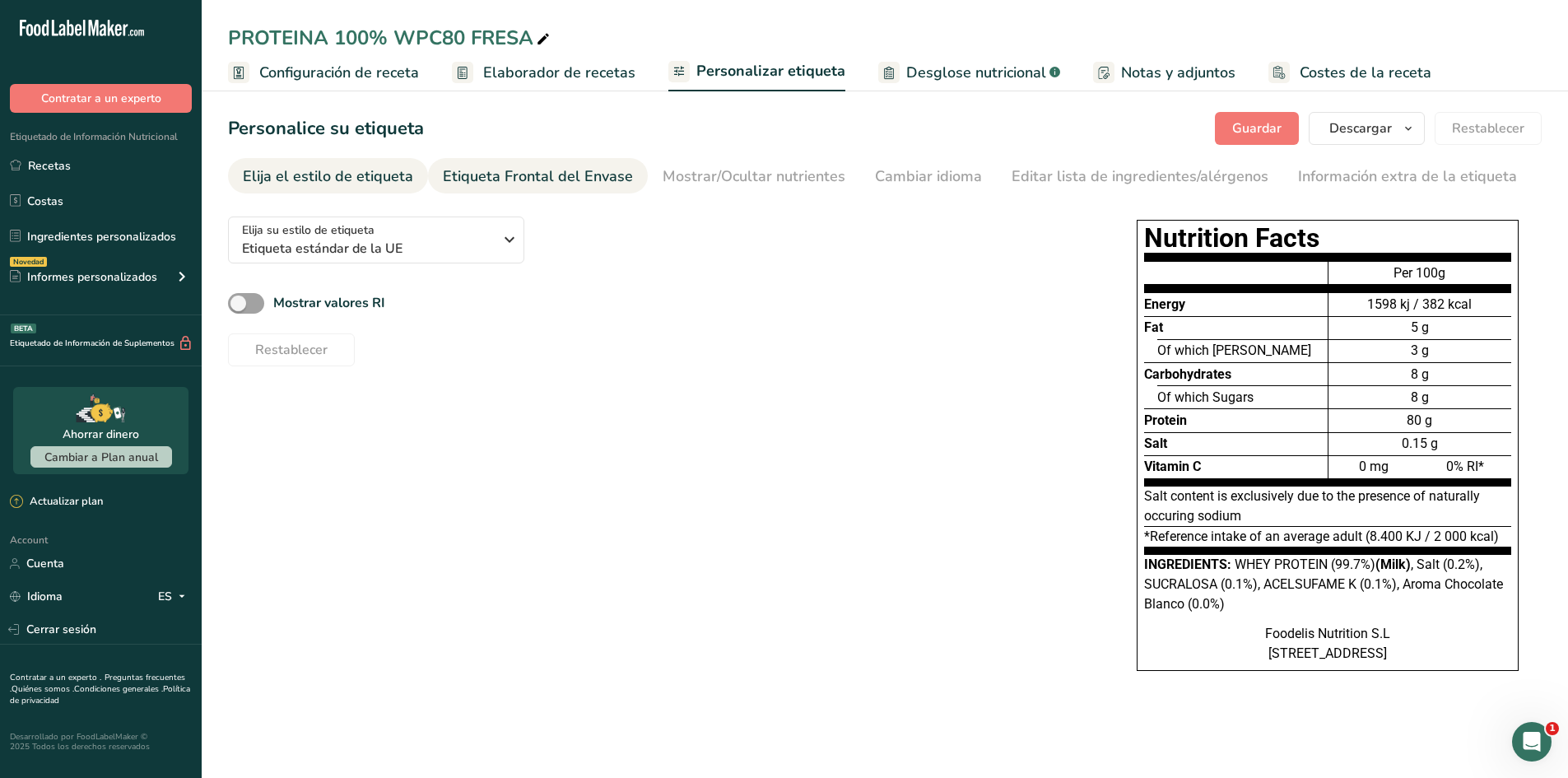
click at [490, 182] on div "Etiqueta Frontal del Envase" at bounding box center [538, 177] width 190 height 22
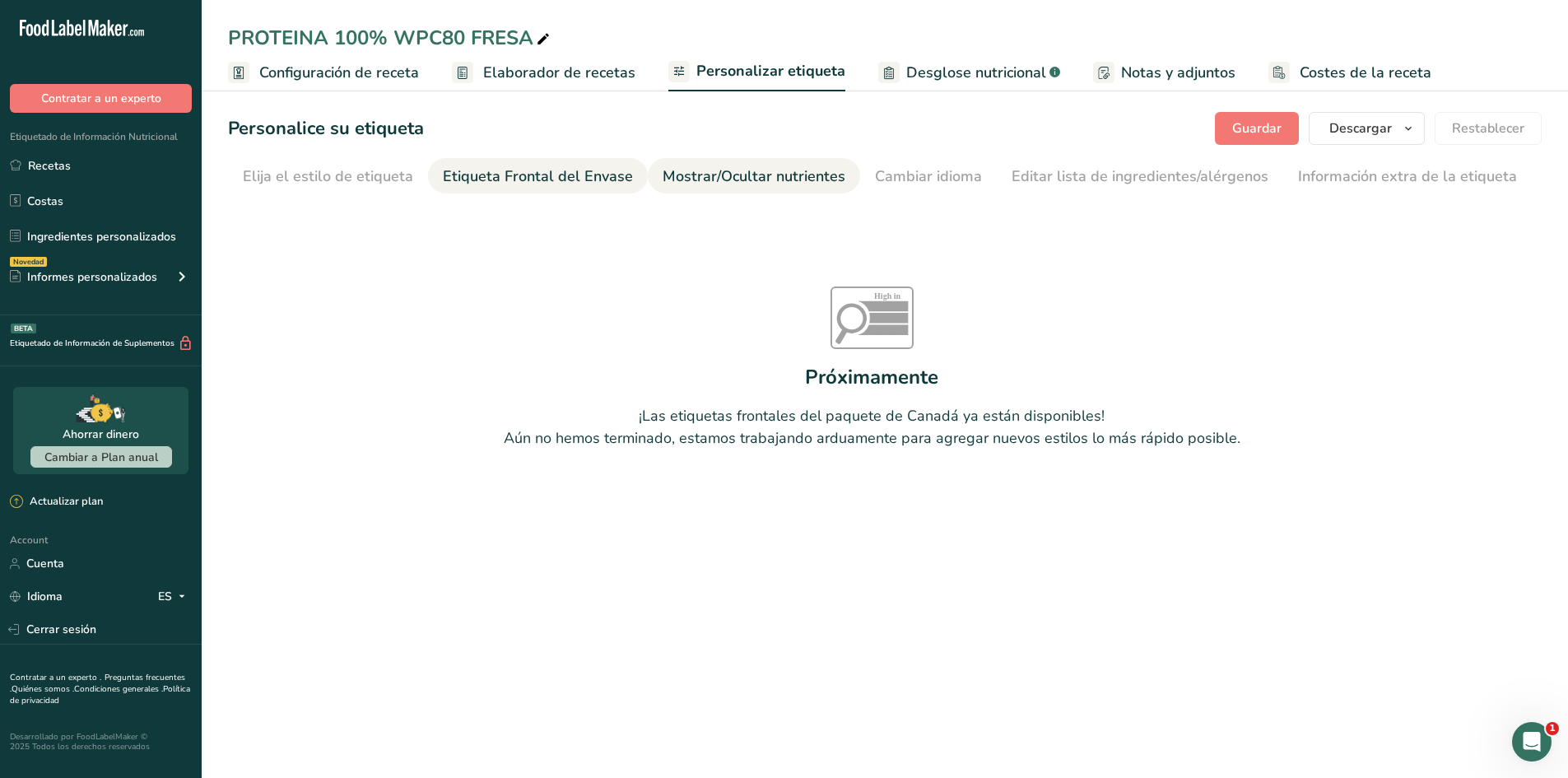
click at [710, 179] on div "Mostrar/Ocultar nutrientes" at bounding box center [753, 177] width 182 height 22
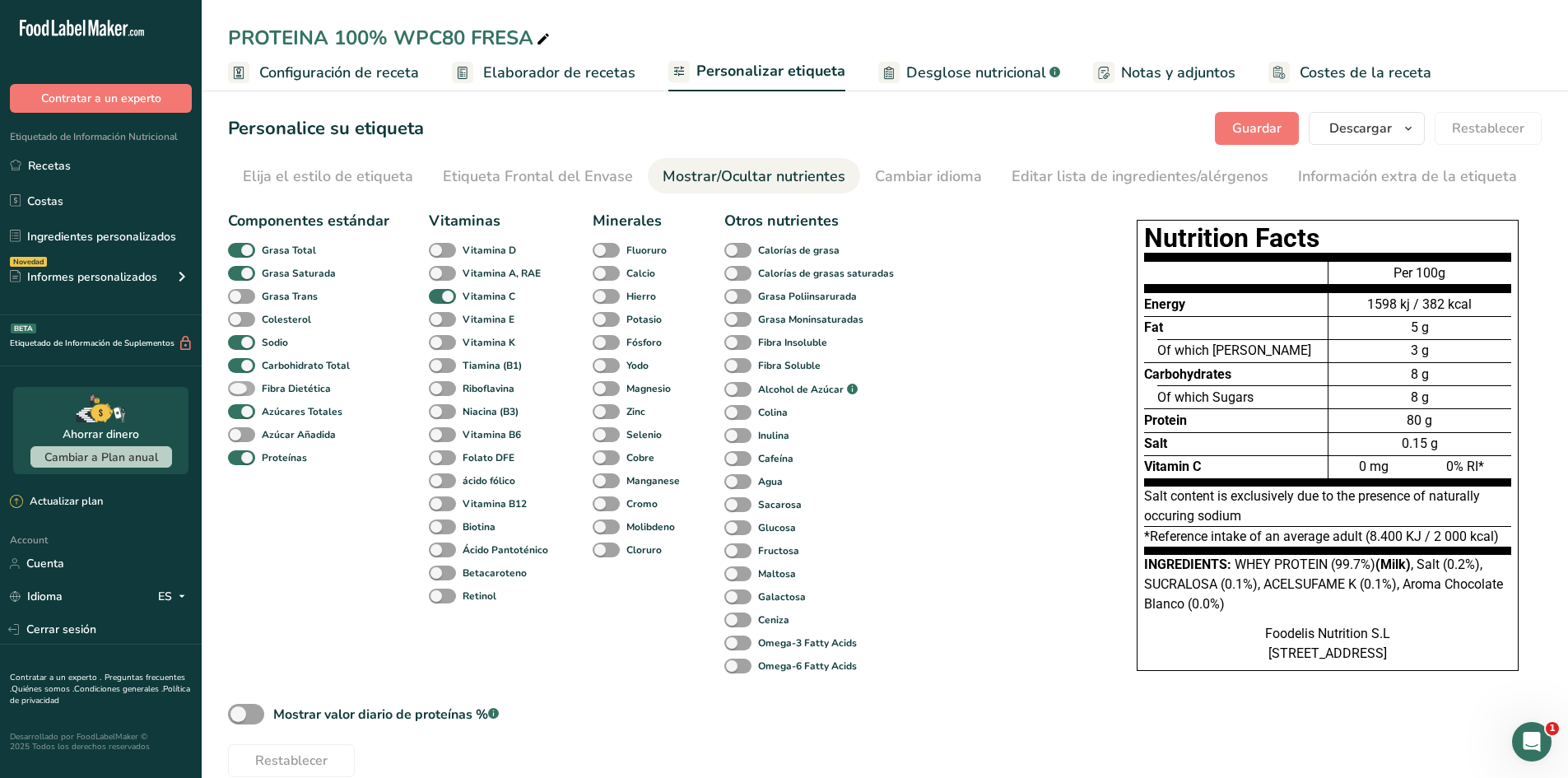
click at [237, 384] on span at bounding box center [241, 389] width 27 height 16
click at [237, 384] on input "Fibra Dietética" at bounding box center [233, 389] width 11 height 11
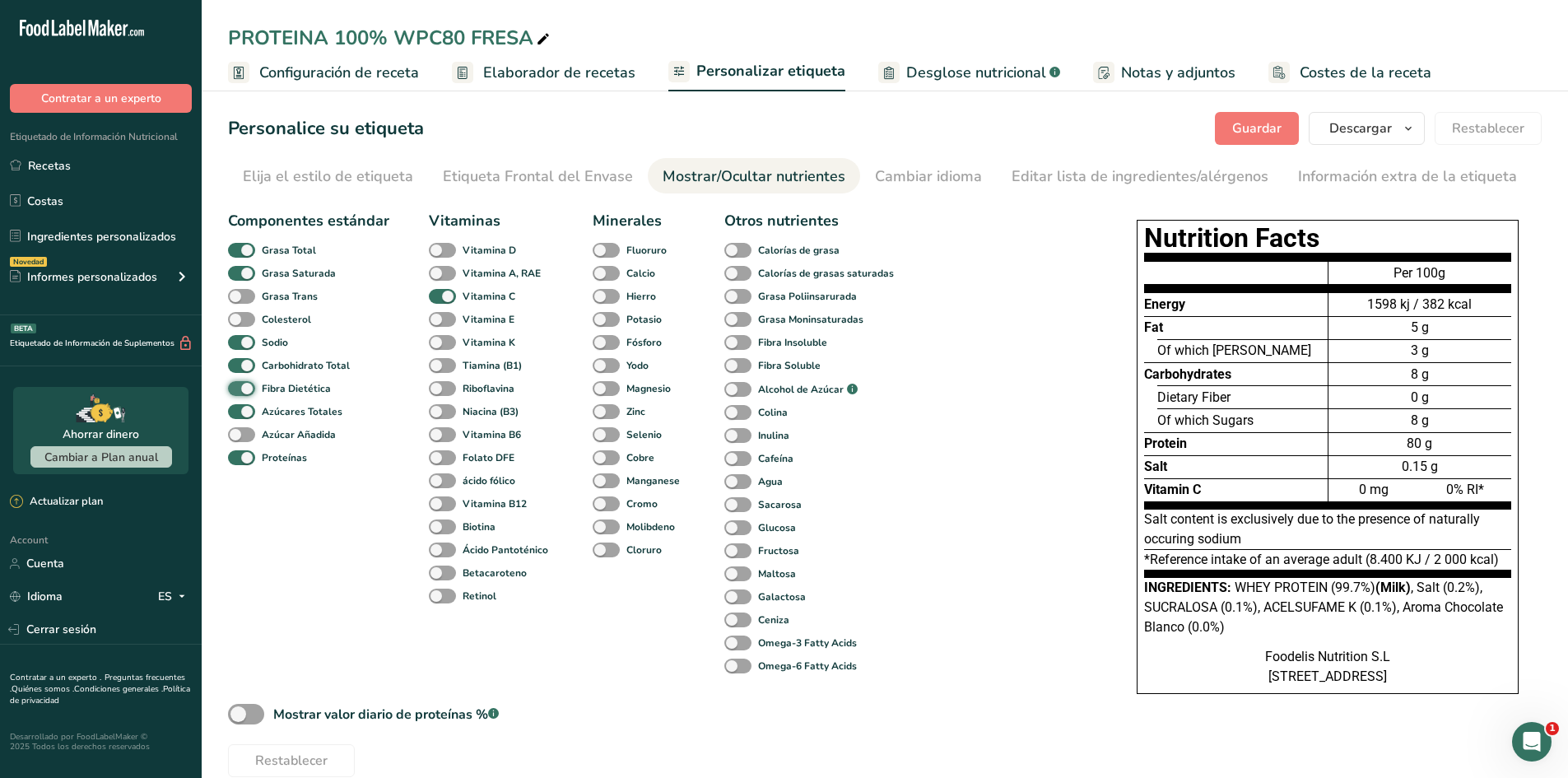
scroll to position [707, 0]
click at [237, 384] on span at bounding box center [241, 389] width 27 height 16
click at [237, 384] on input "Fibra Dietética" at bounding box center [233, 389] width 11 height 11
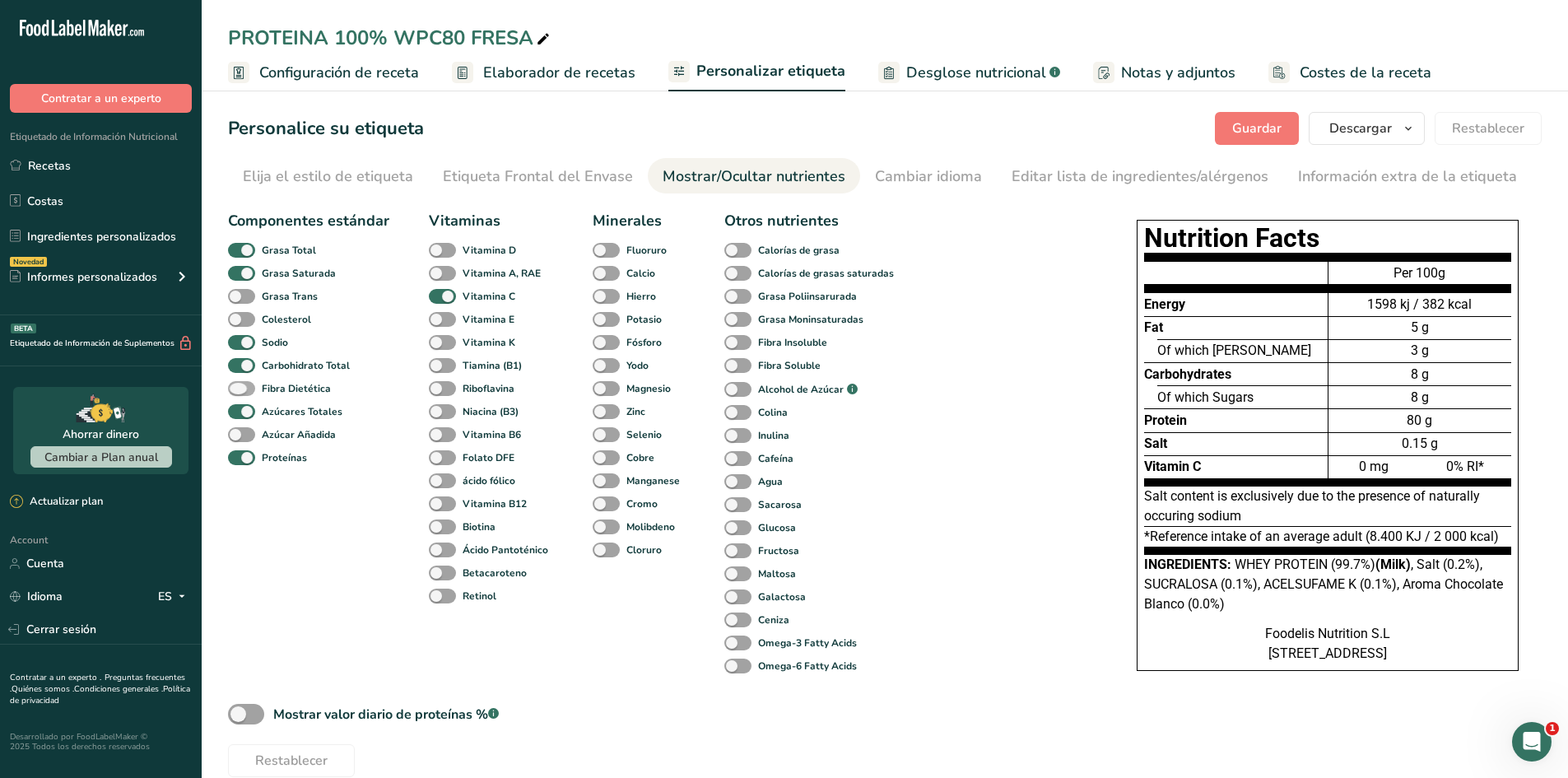
click at [237, 384] on span at bounding box center [241, 389] width 27 height 16
click at [237, 384] on input "Fibra Dietética" at bounding box center [233, 389] width 11 height 11
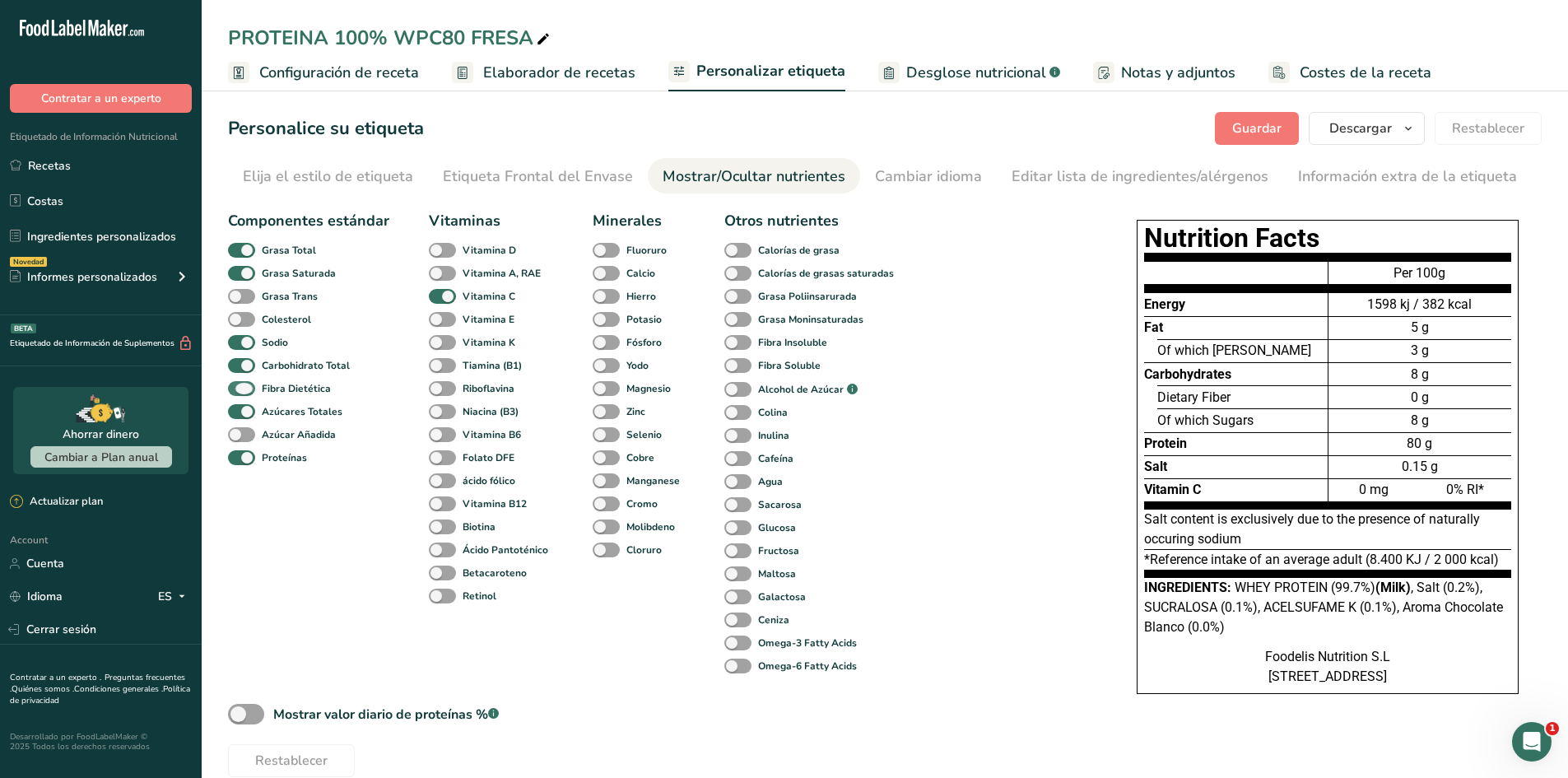
click at [237, 384] on span at bounding box center [241, 389] width 27 height 16
click at [237, 384] on input "Fibra Dietética" at bounding box center [233, 389] width 11 height 11
checkbox input "false"
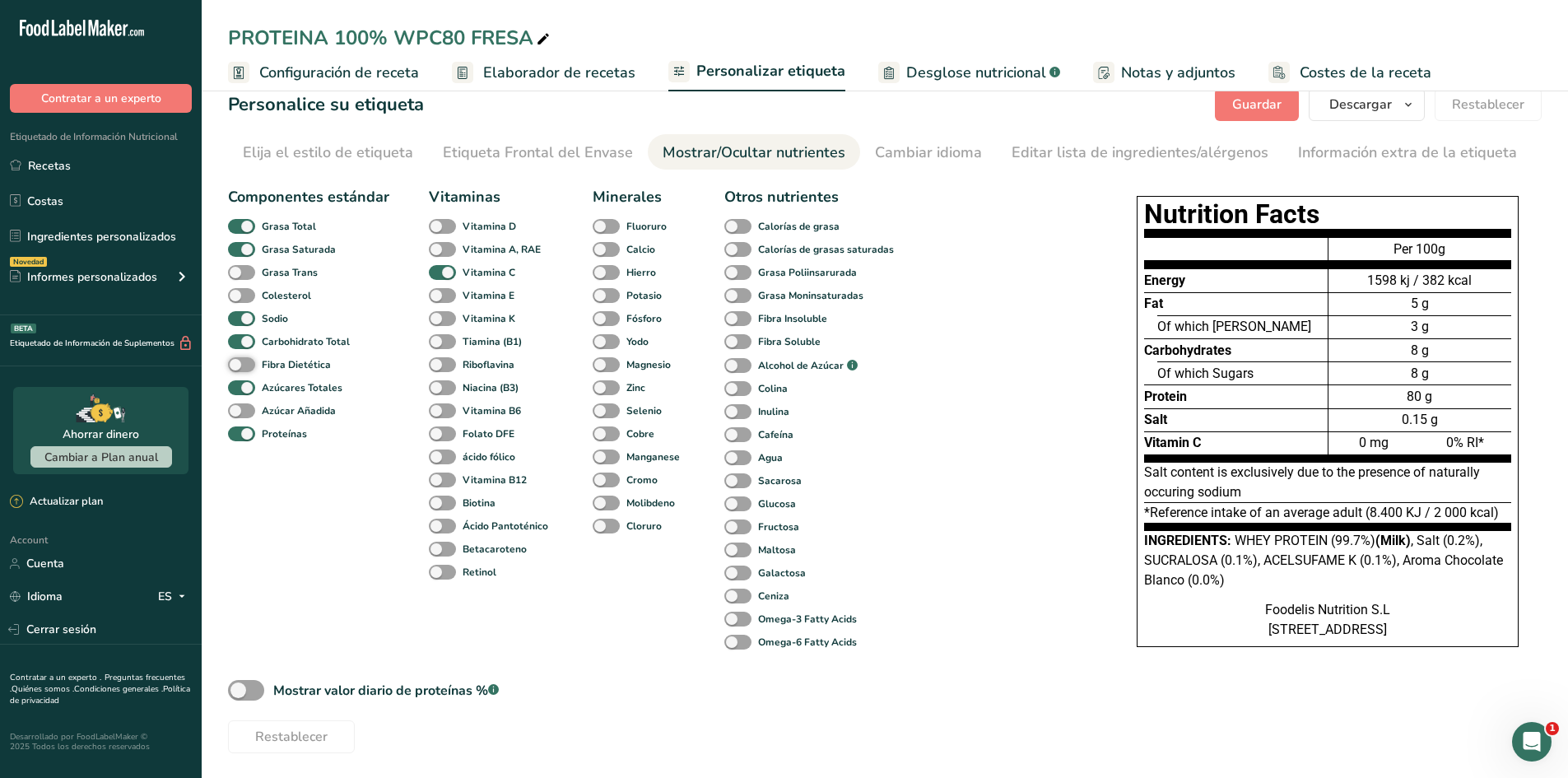
scroll to position [26, 0]
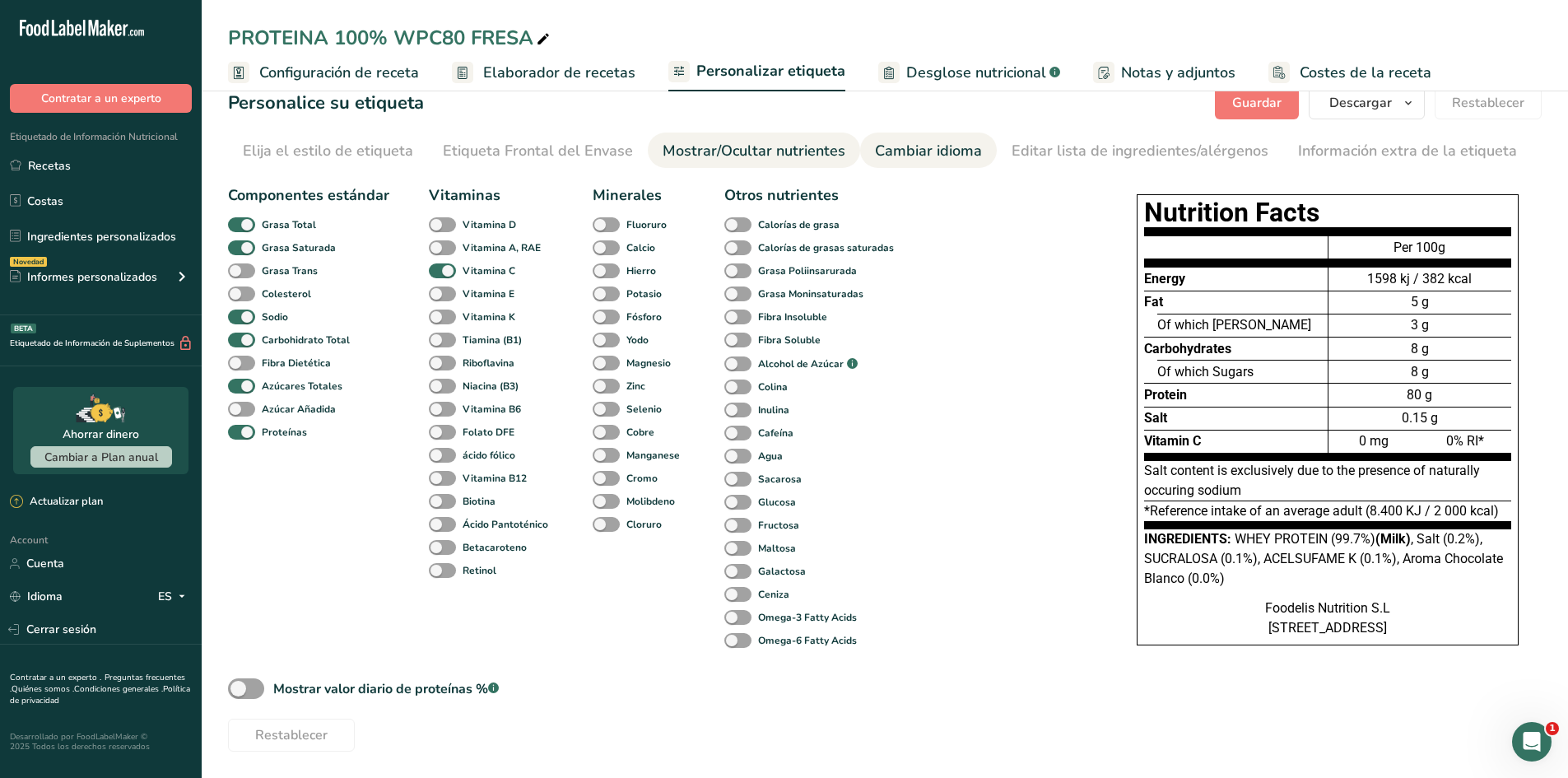
click at [947, 158] on div "Cambiar idioma" at bounding box center [928, 151] width 107 height 22
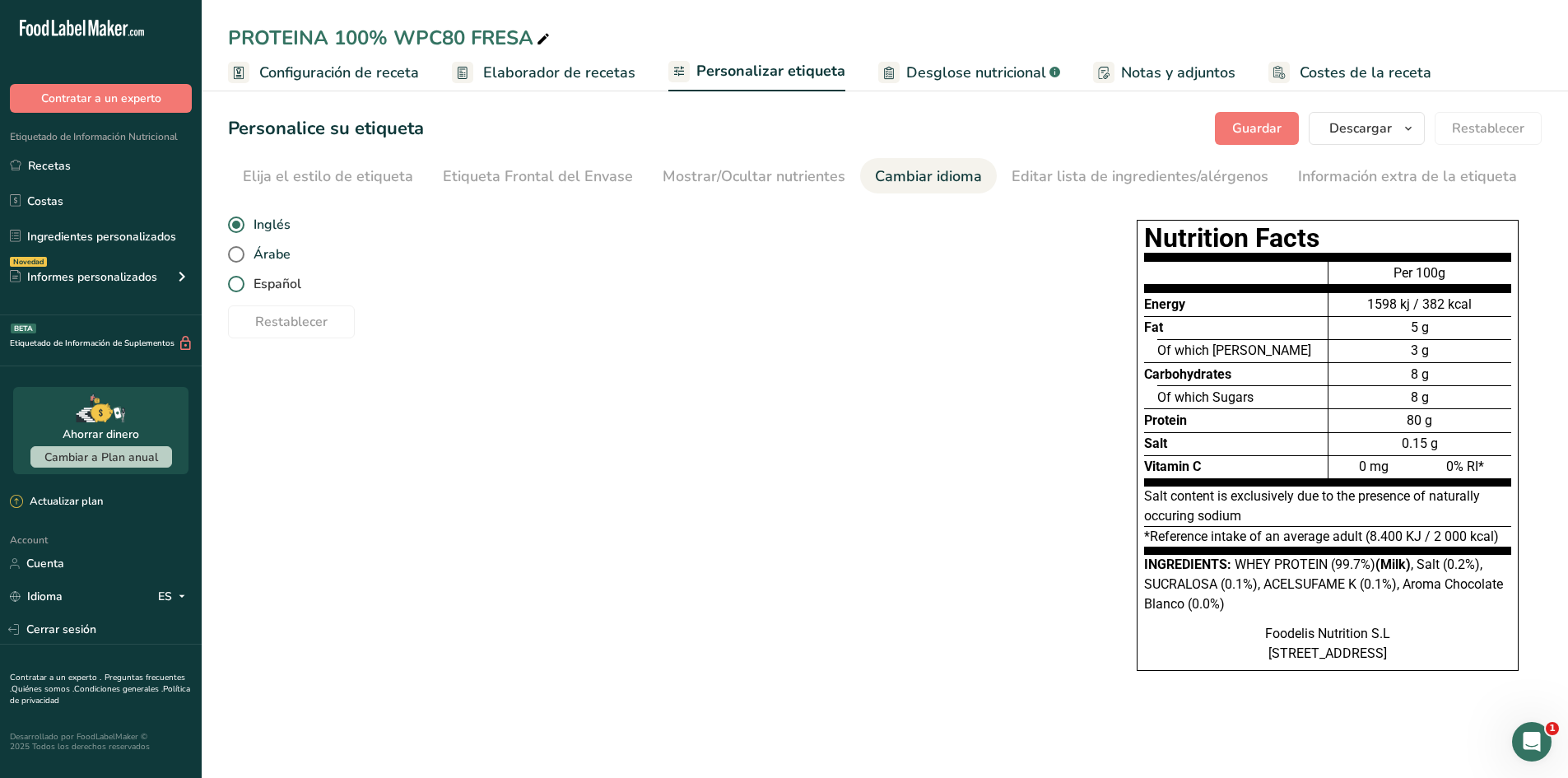
click at [275, 288] on span "Español" at bounding box center [272, 284] width 56 height 17
click at [239, 288] on input "Español" at bounding box center [233, 285] width 11 height 11
radio input "true"
radio input "false"
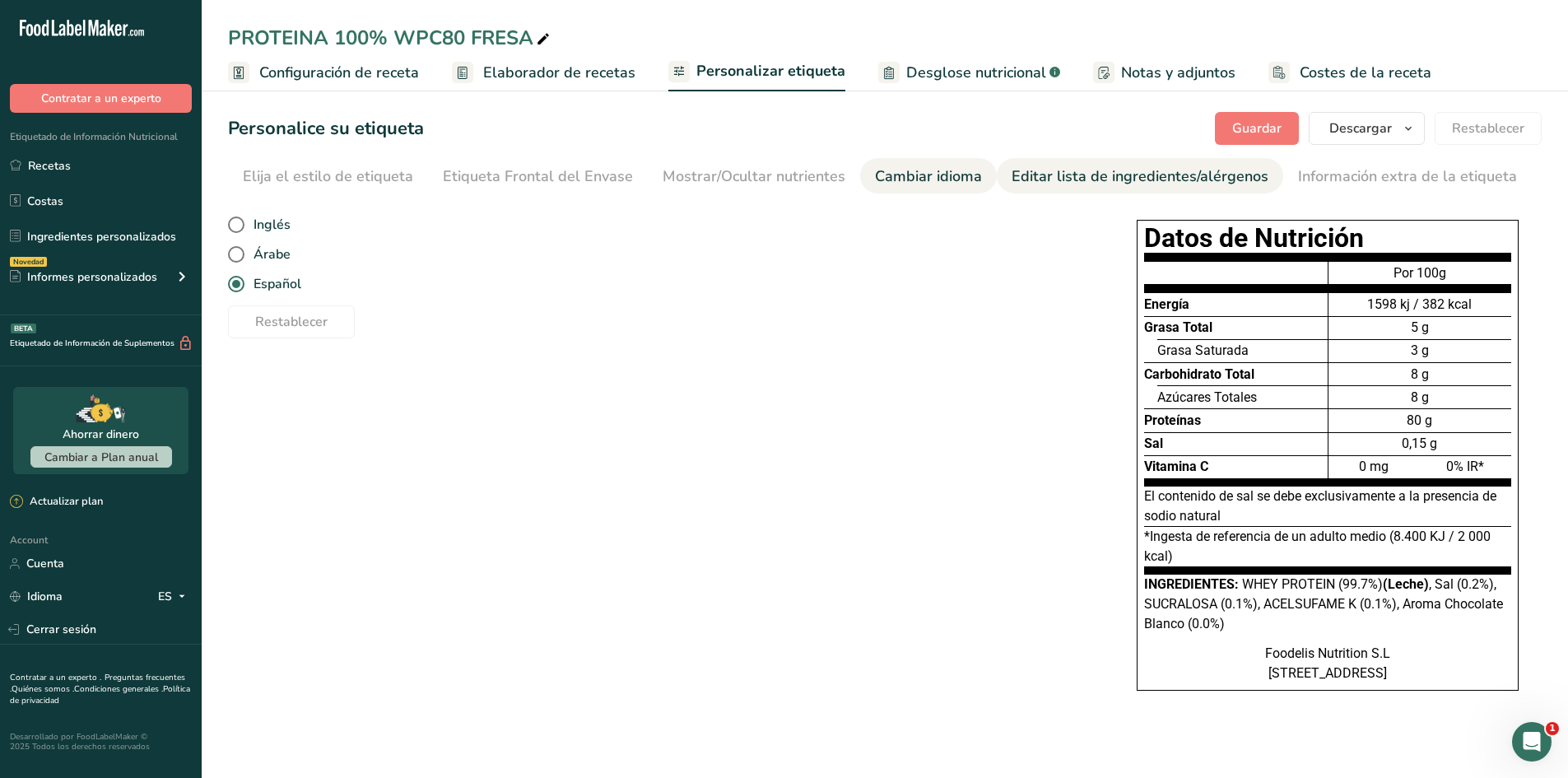
click at [1152, 189] on link "Editar lista de ingredientes/alérgenos" at bounding box center [1140, 177] width 257 height 37
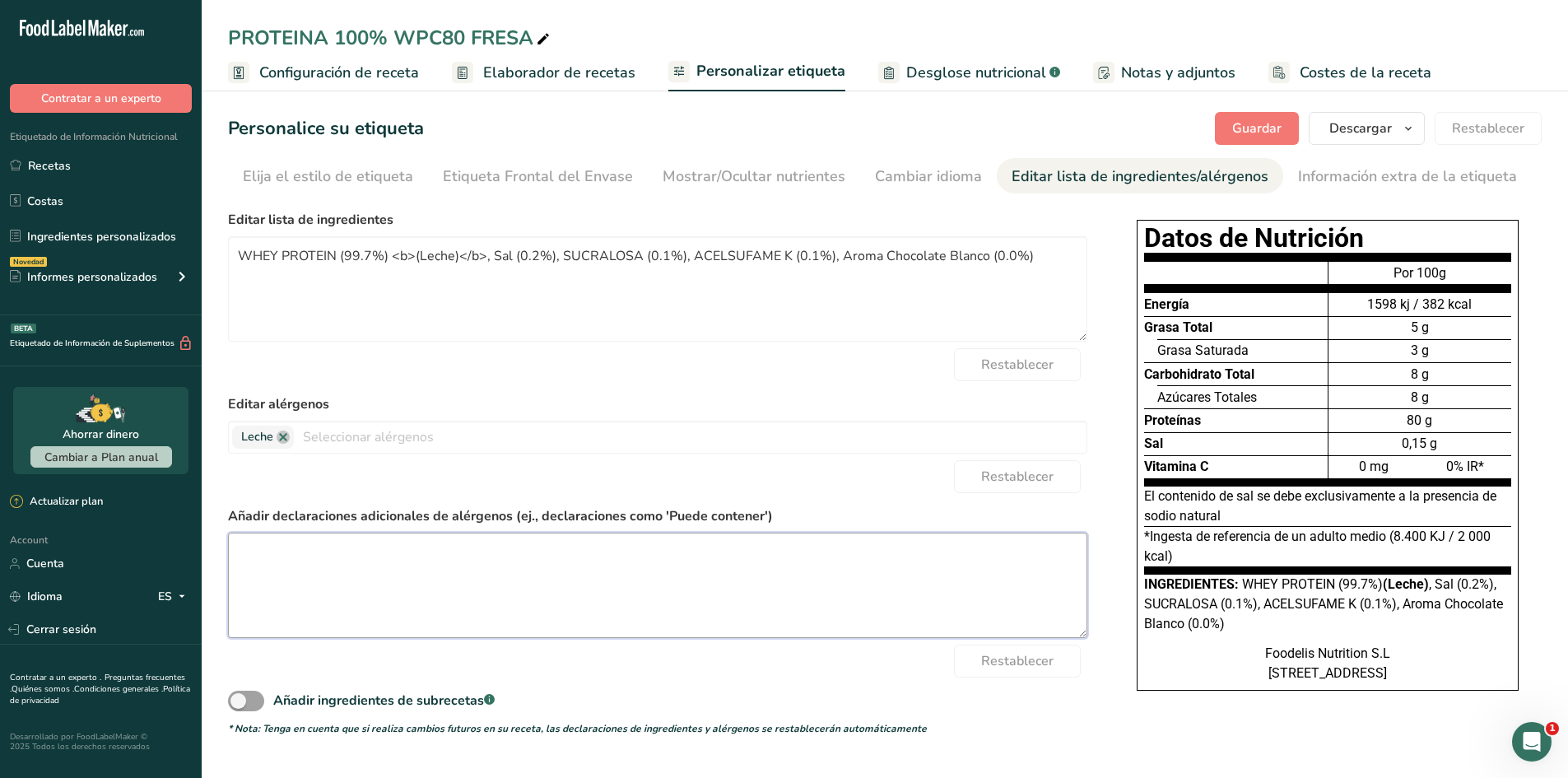
click at [393, 594] on textarea at bounding box center [657, 585] width 860 height 105
drag, startPoint x: 636, startPoint y: 262, endPoint x: 569, endPoint y: 257, distance: 67.2
click at [569, 257] on textarea "WHEY PROTEIN (99.7%) <b>(Leche)</b>, Sal (0.2%), SUCRALOSA (0.1%), ACELSUFAME K…" at bounding box center [657, 289] width 860 height 105
drag, startPoint x: 330, startPoint y: 248, endPoint x: 236, endPoint y: 251, distance: 94.0
click at [236, 251] on textarea "WHEY PROTEIN (99.7%) <b>(Leche)</b>, Sal (0.2%), Sucralosa (0.1%), ACELSUFAME K…" at bounding box center [657, 289] width 860 height 105
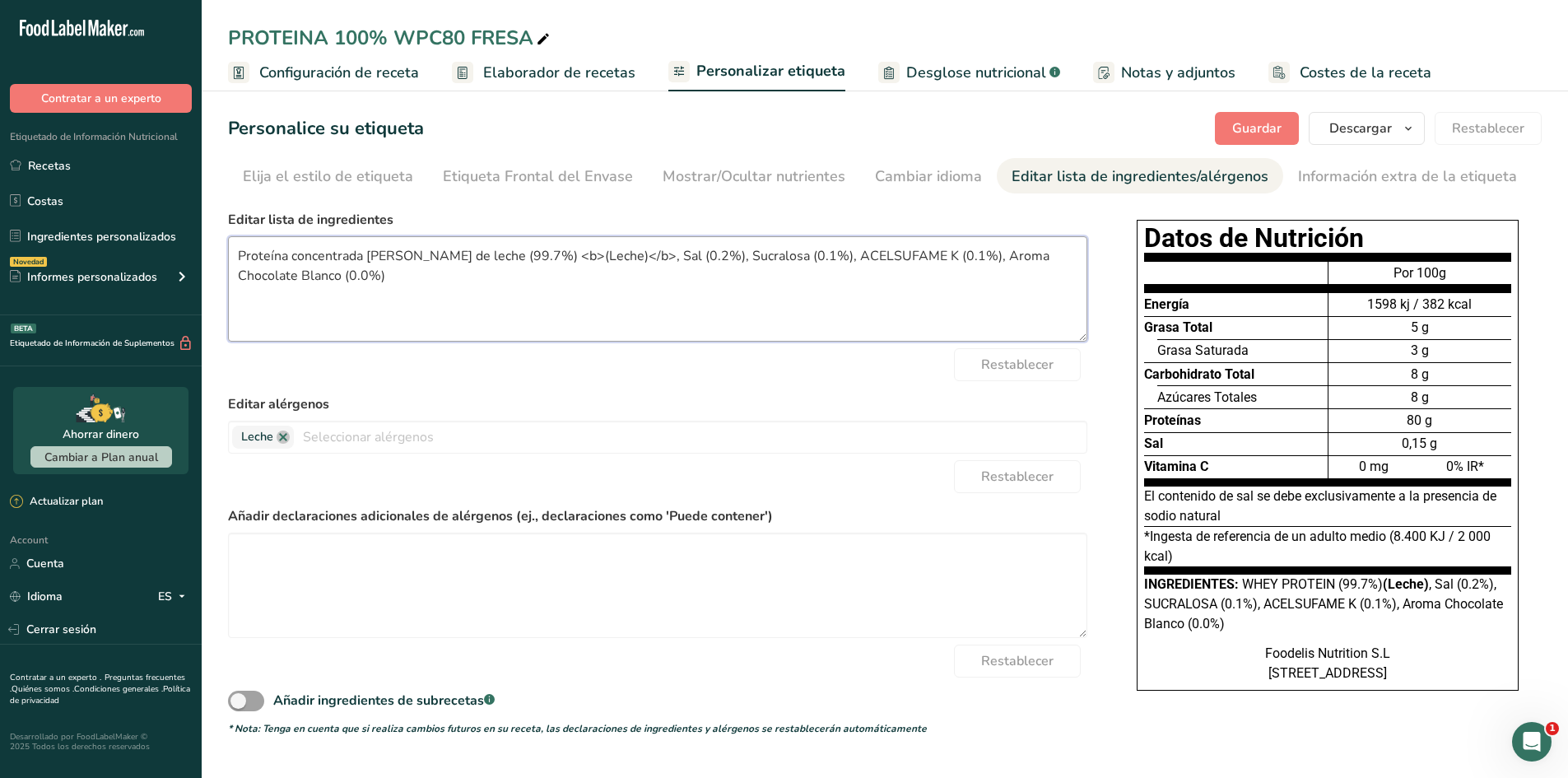
drag, startPoint x: 897, startPoint y: 257, endPoint x: 811, endPoint y: 253, distance: 86.1
click at [811, 253] on textarea "Proteína concentrada de suero de leche (99.7%) <b>(Leche)</b>, Sal (0.2%), Sucr…" at bounding box center [657, 289] width 860 height 105
click at [970, 257] on textarea "Proteína concentrada de suero de leche (99.7%) <b>(Leche)</b>, Sal (0.2%), Sucr…" at bounding box center [657, 289] width 860 height 105
drag, startPoint x: 972, startPoint y: 264, endPoint x: 1070, endPoint y: 255, distance: 98.4
click at [1070, 255] on textarea "Proteína concentrada de suero de leche (99.7%) <b>(Leche)</b>, Sal (0.2%), Sucr…" at bounding box center [657, 289] width 860 height 105
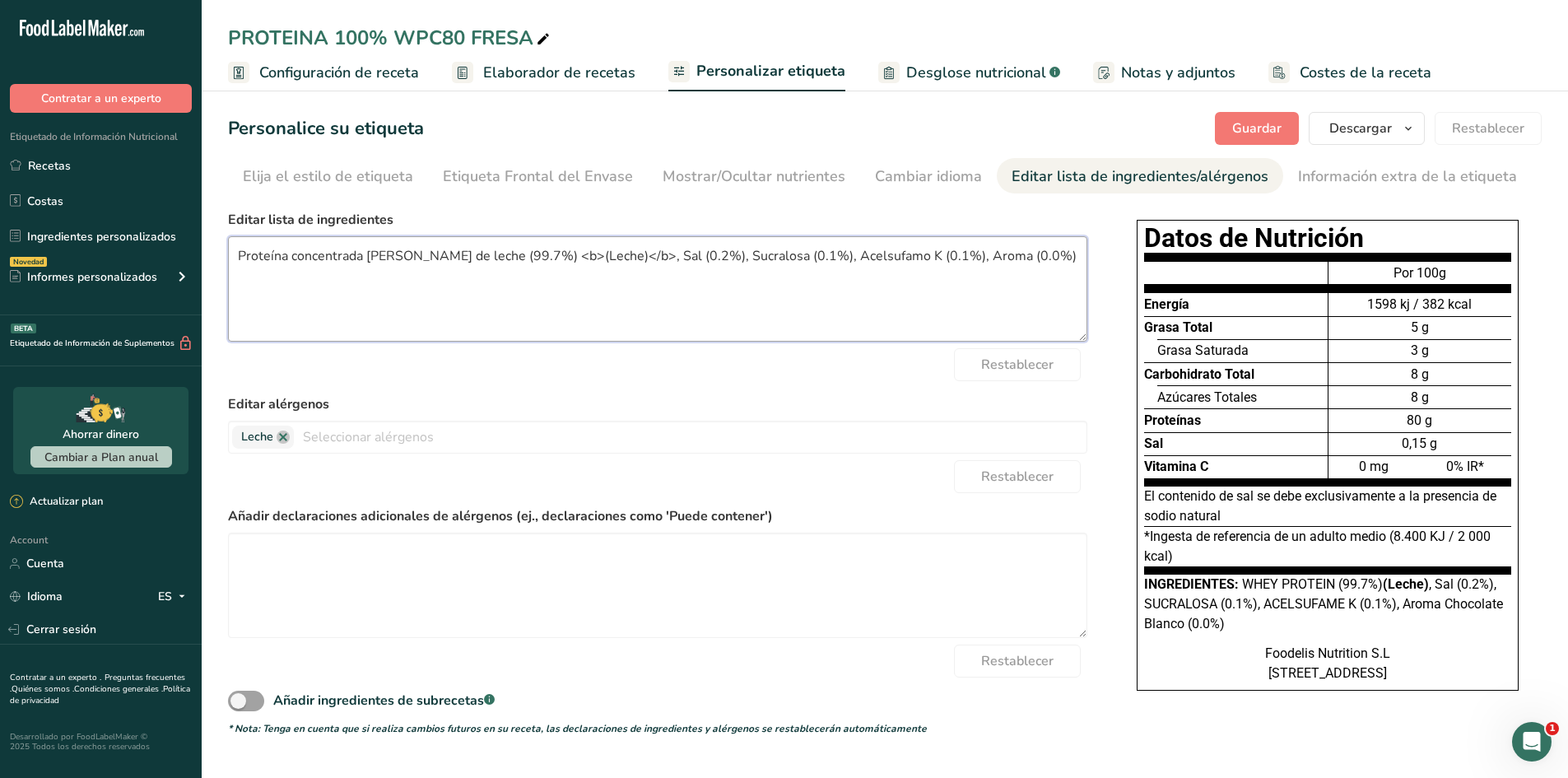
scroll to position [771, 0]
type textarea "Proteína concentrada de suero de leche (99.7%) <b>(Leche)</b>, Sal (0.2%), Sucr…"
click at [1014, 391] on form "Editar lista de ingredientes Proteína concentrada de suero de leche (99.7%) <b>…" at bounding box center [657, 473] width 860 height 525
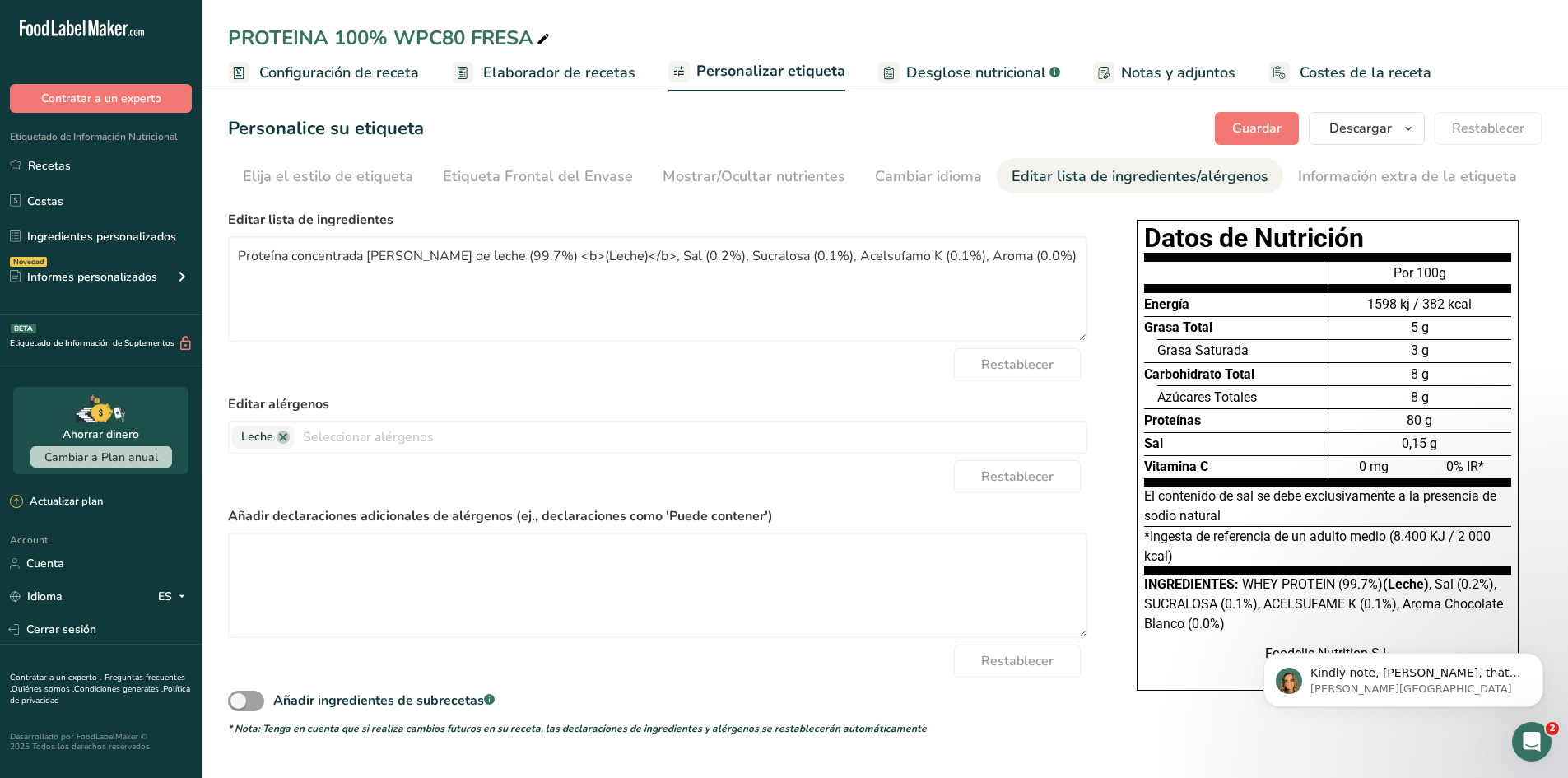
scroll to position [836, 0]
click at [365, 77] on span "Configuración de receta" at bounding box center [339, 73] width 160 height 22
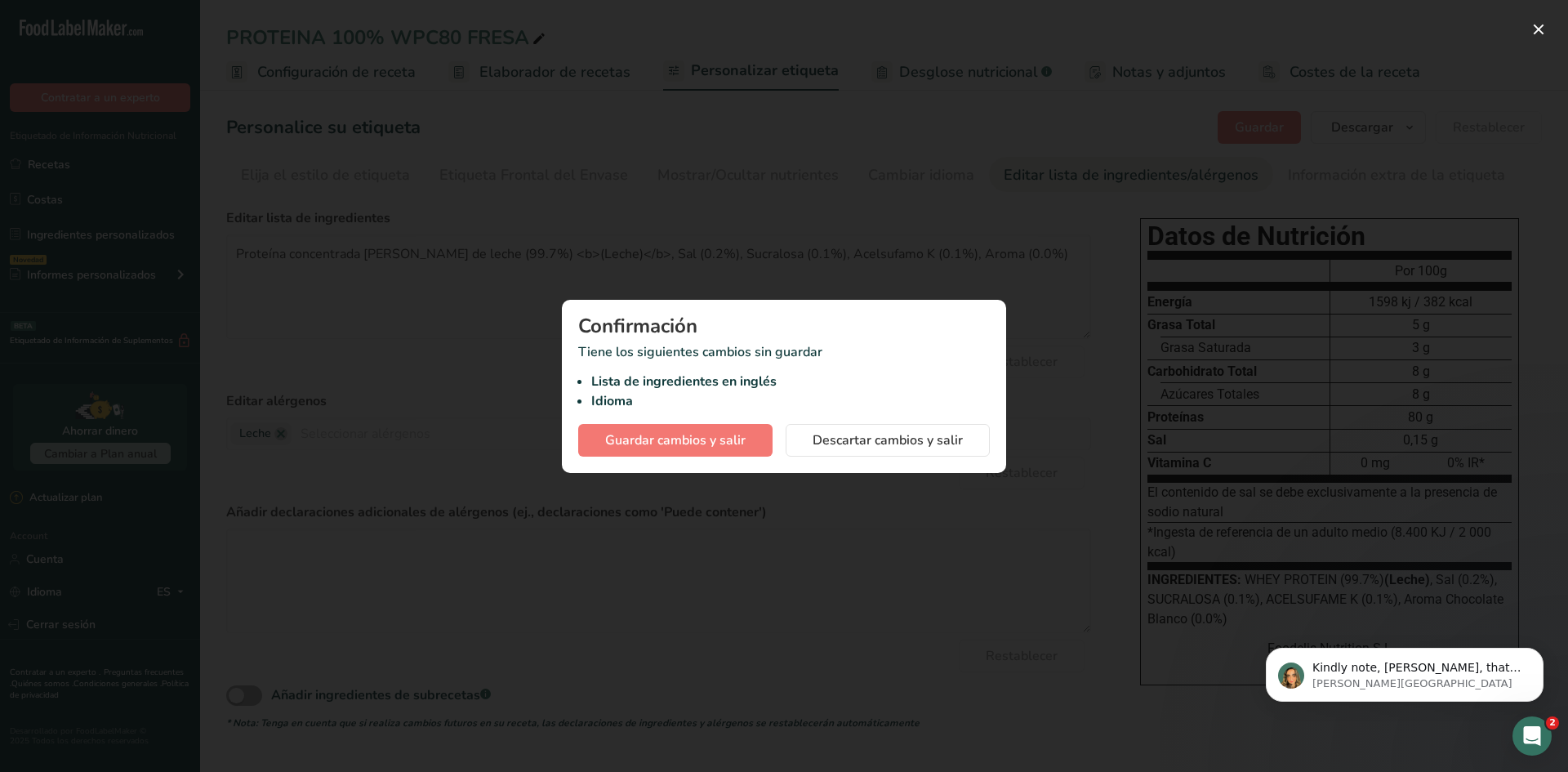
click at [858, 210] on div at bounding box center [784, 386] width 1568 height 772
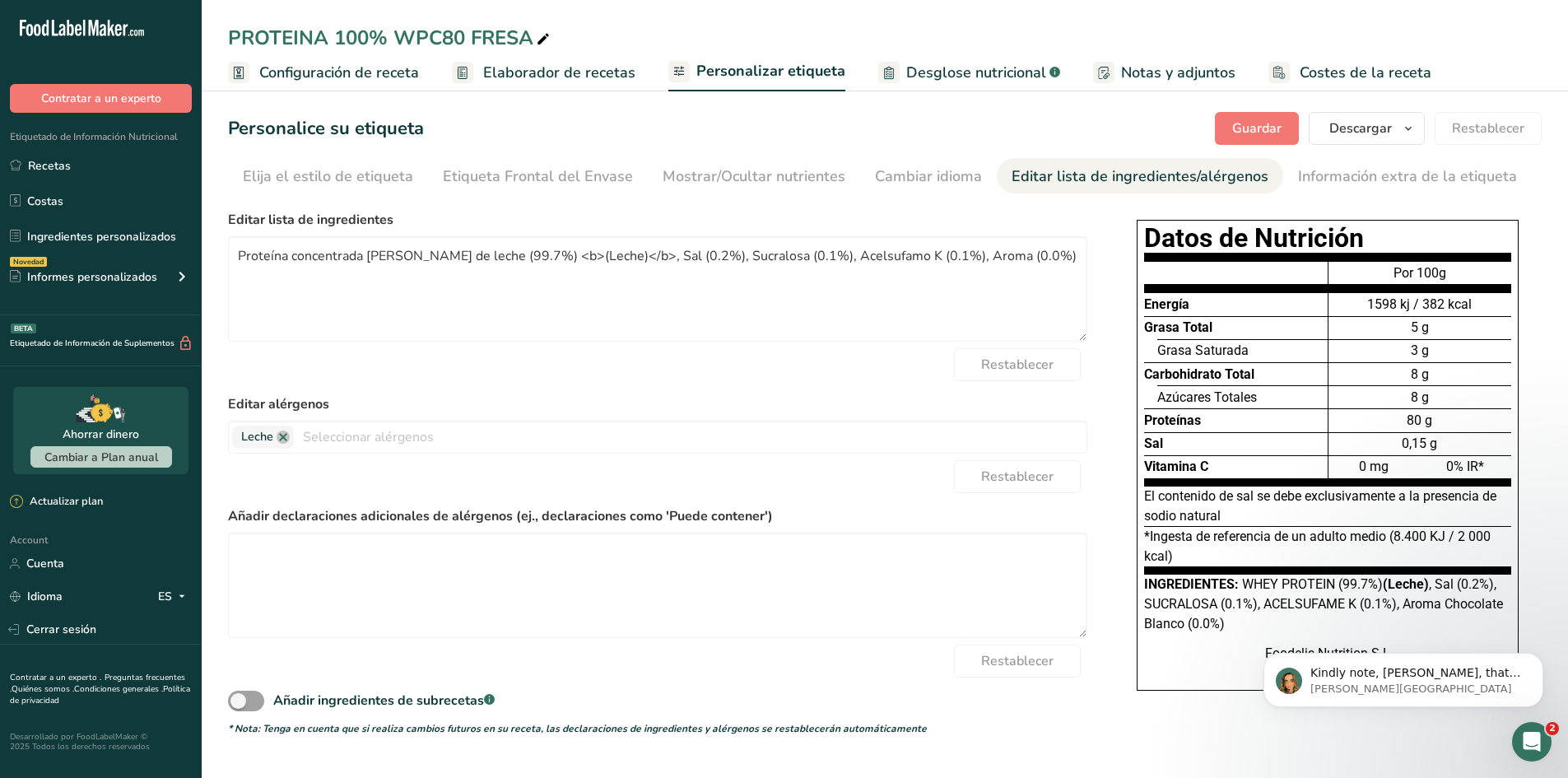
click at [540, 77] on span "Elaborador de recetas" at bounding box center [559, 73] width 153 height 22
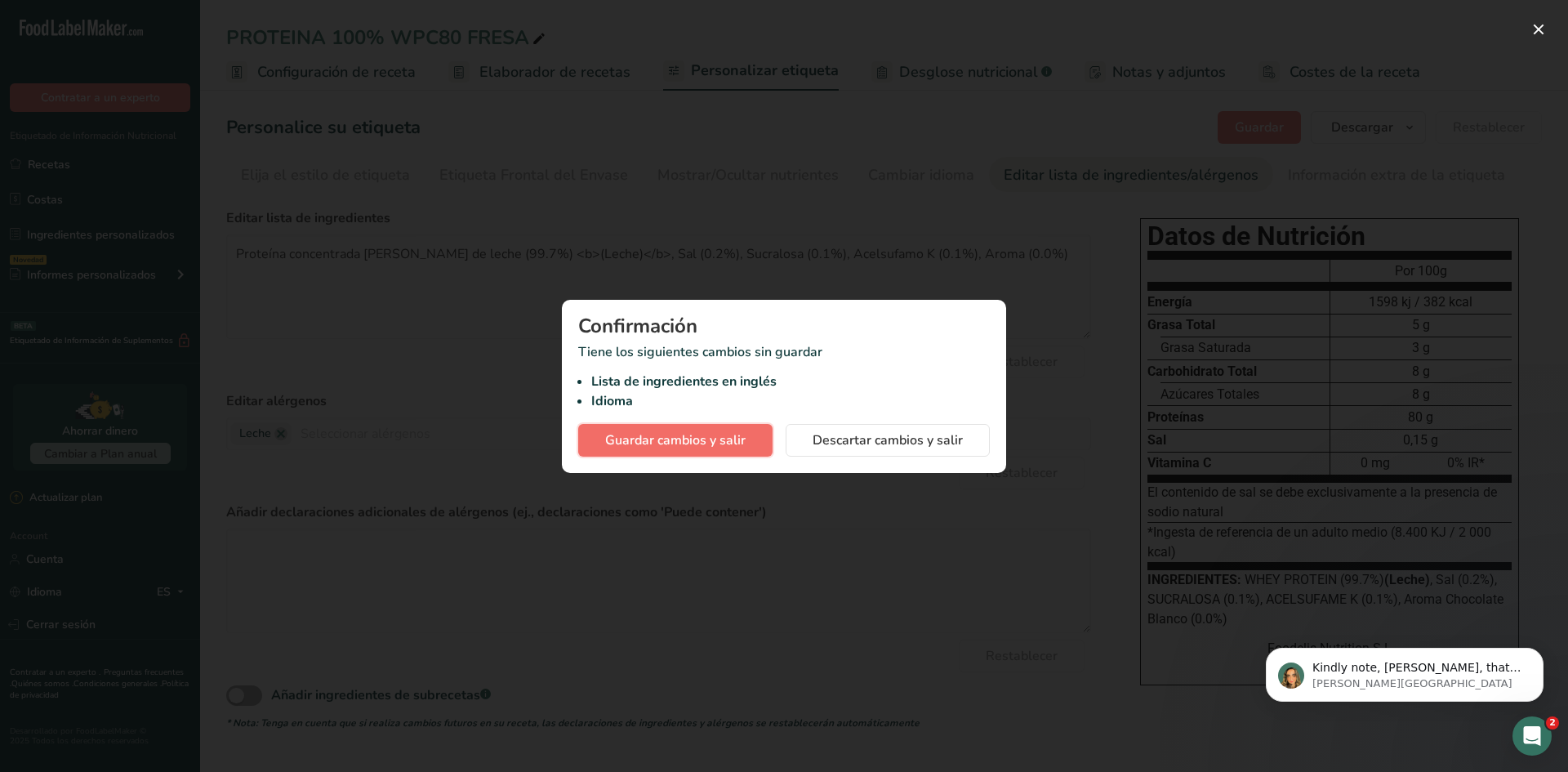
click at [694, 434] on span "Guardar cambios y salir" at bounding box center [675, 440] width 140 height 19
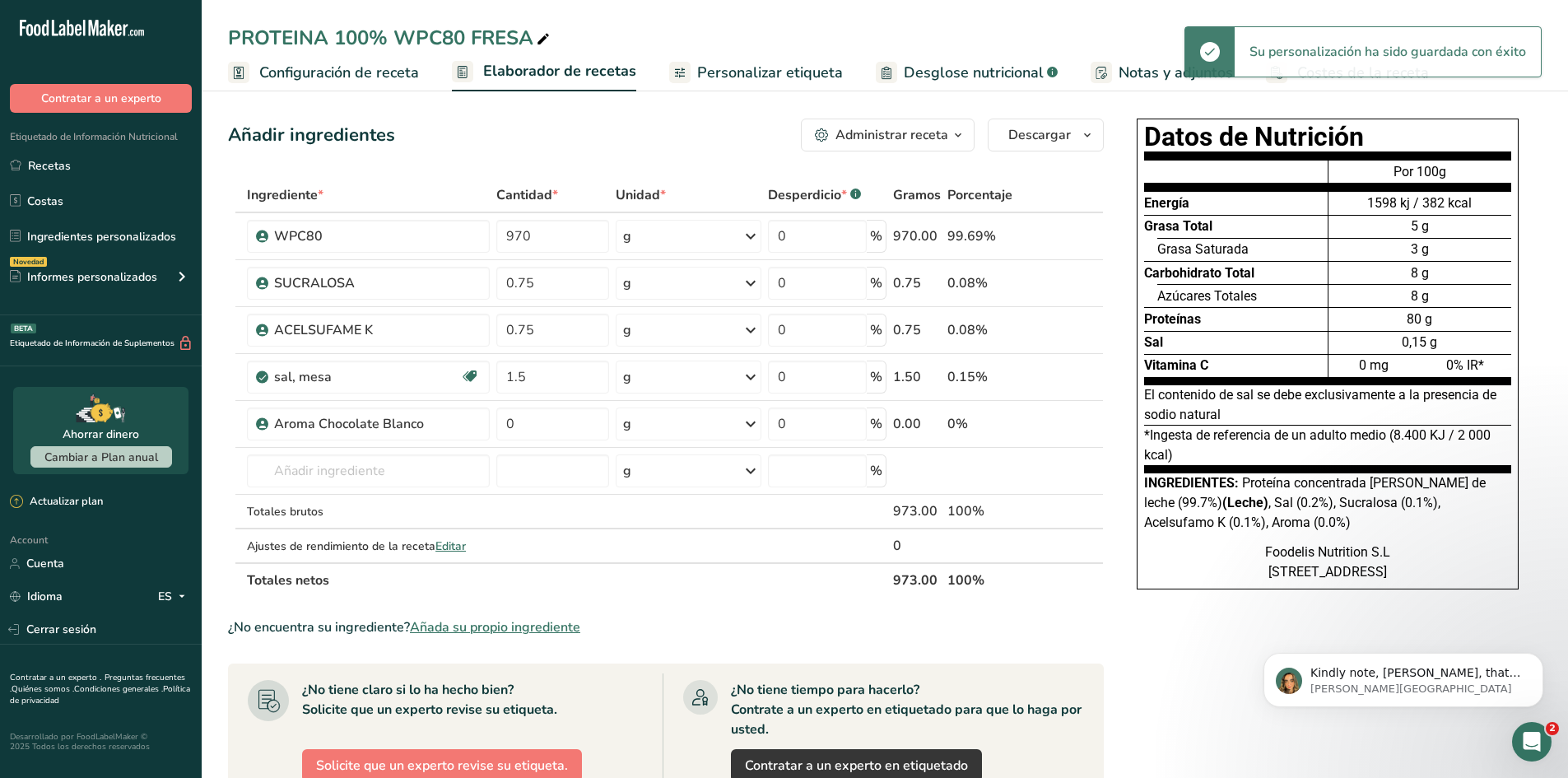
click at [818, 60] on link "Personalizar etiqueta" at bounding box center [756, 73] width 174 height 37
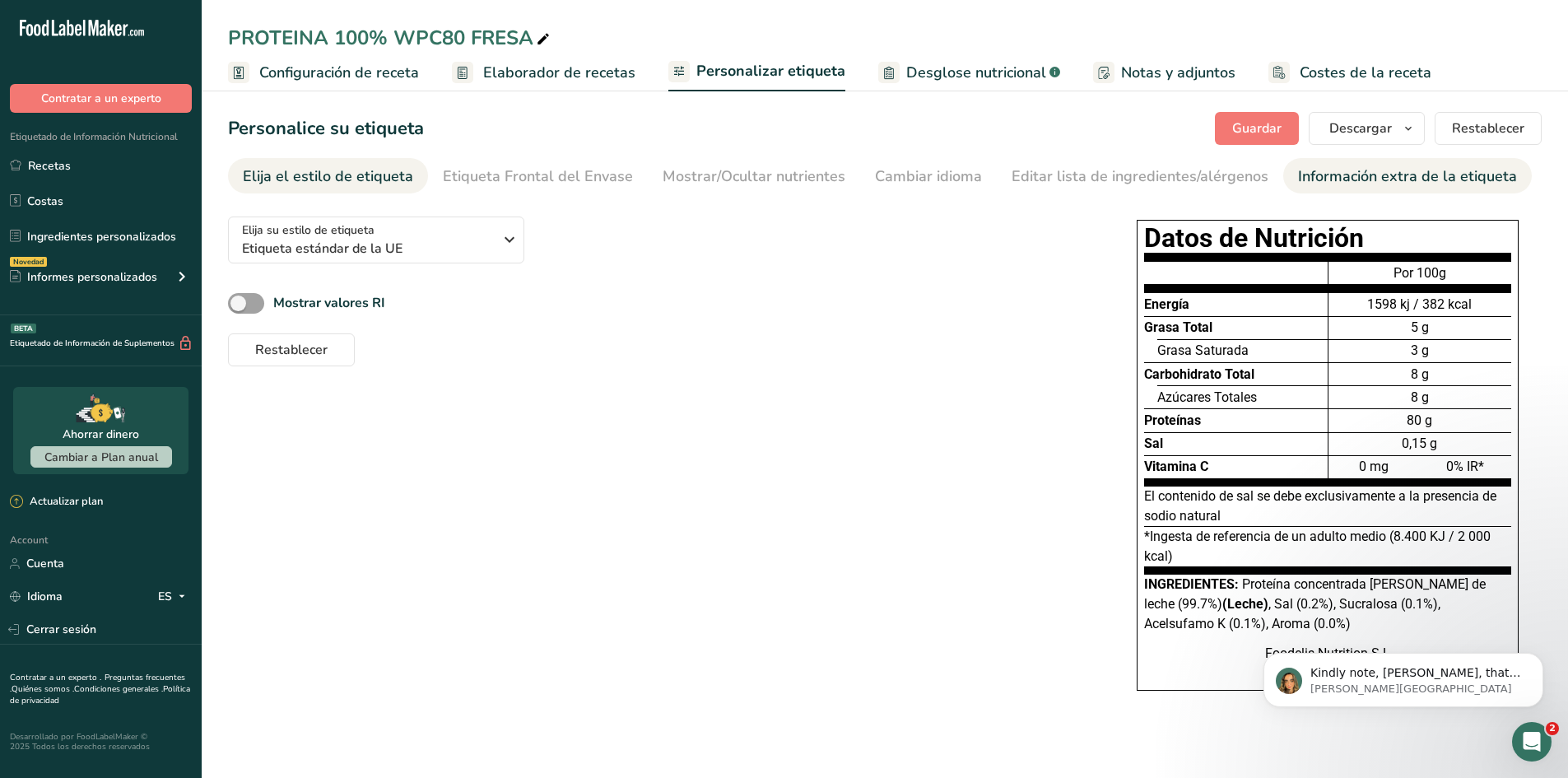
click at [1346, 172] on div "Información extra de la etiqueta" at bounding box center [1408, 177] width 219 height 22
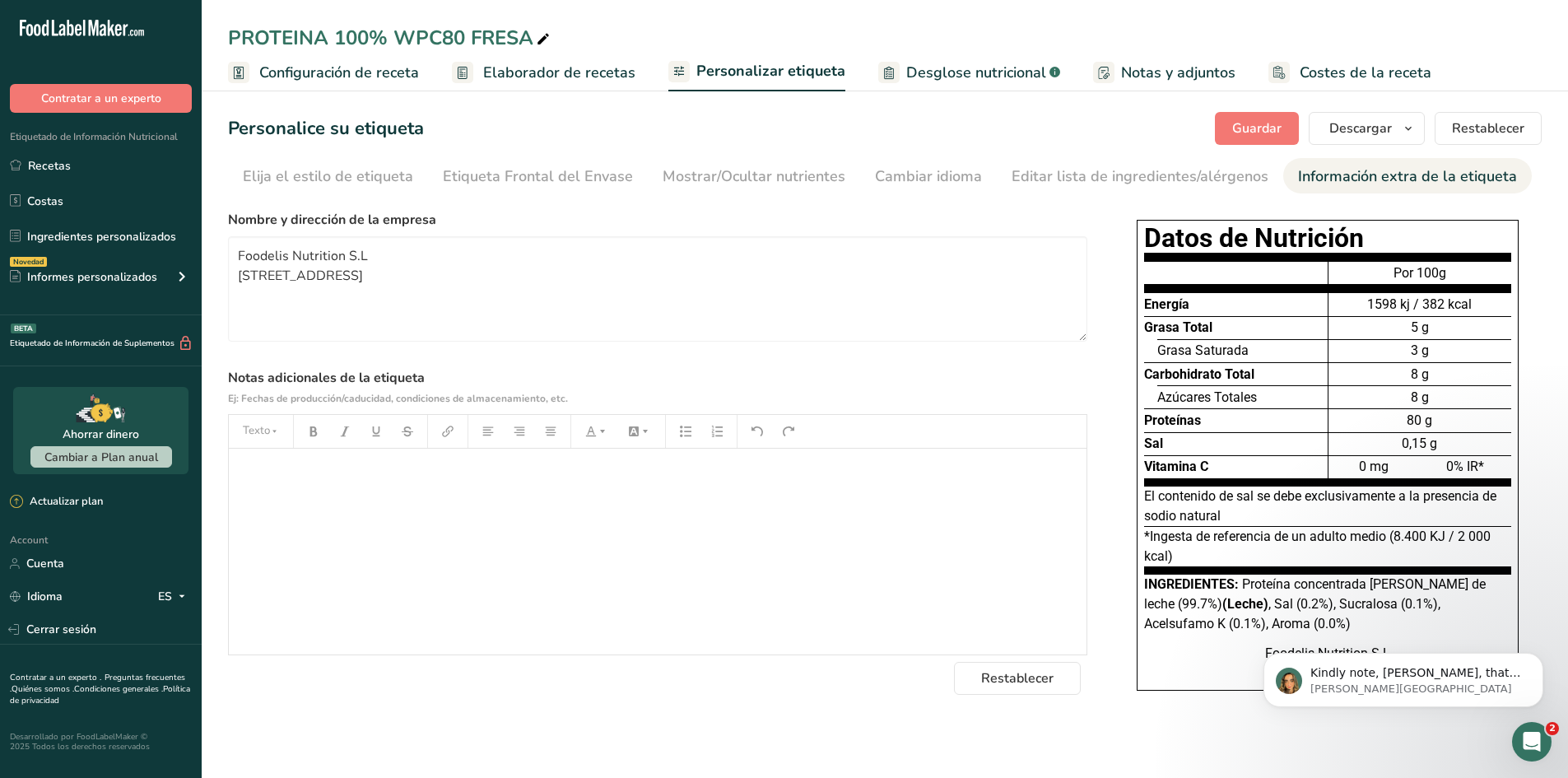
click at [637, 525] on div "﻿" at bounding box center [657, 551] width 858 height 205
click at [214, 252] on section "Personalice su etiqueta Guardar Descargar Elija qué mostrar en su etiqueta desc…" at bounding box center [885, 418] width 1366 height 664
click at [232, 257] on textarea "Foodelis Nutrition S.L [STREET_ADDRESS]" at bounding box center [657, 289] width 860 height 105
type textarea "Fabricado por: Foodelis Nutrition S.L Avenida del Comercio 4, Salteras, Sevilla…"
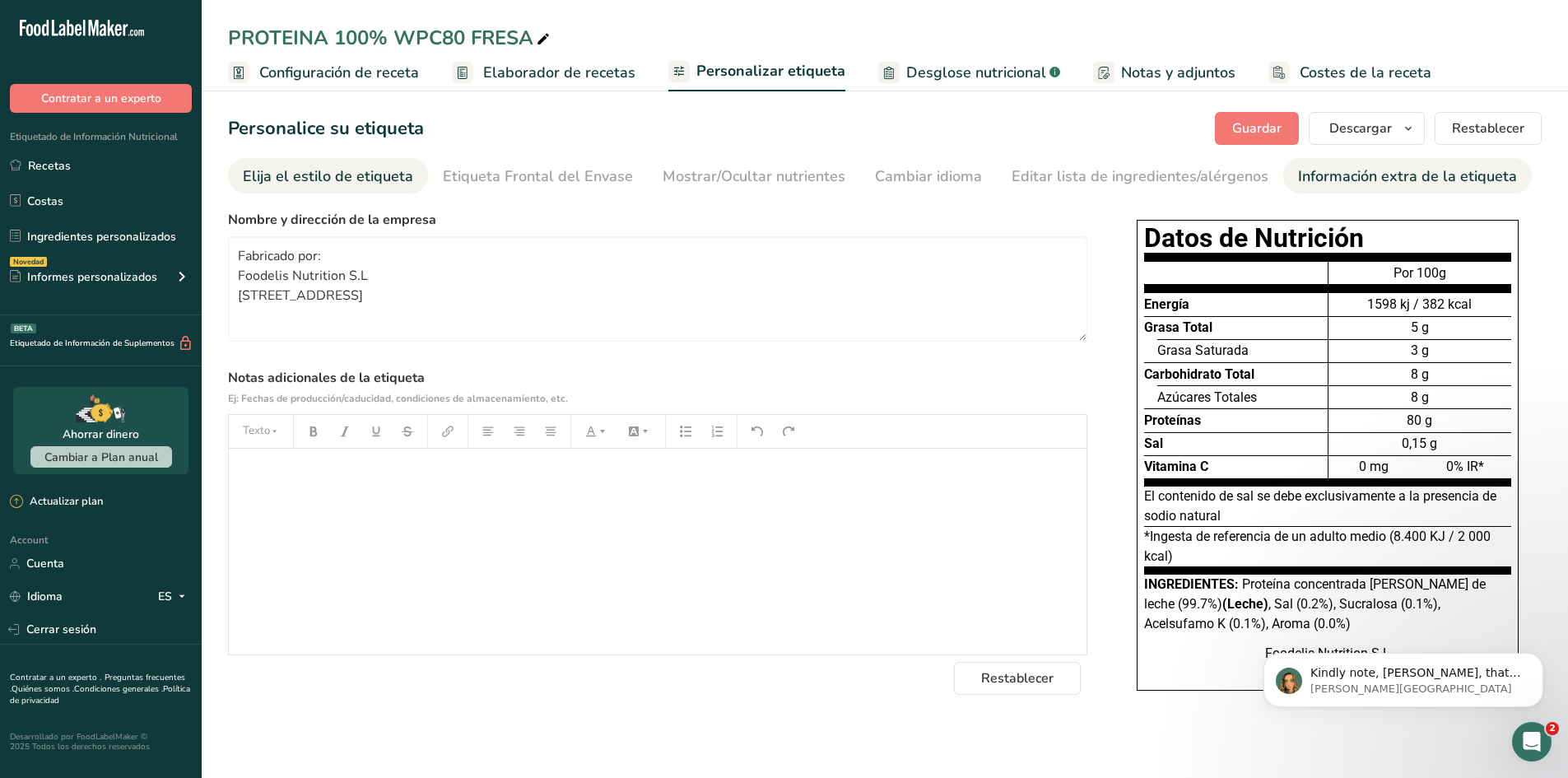
click at [400, 178] on div "Elija el estilo de etiqueta" at bounding box center [328, 177] width 170 height 22
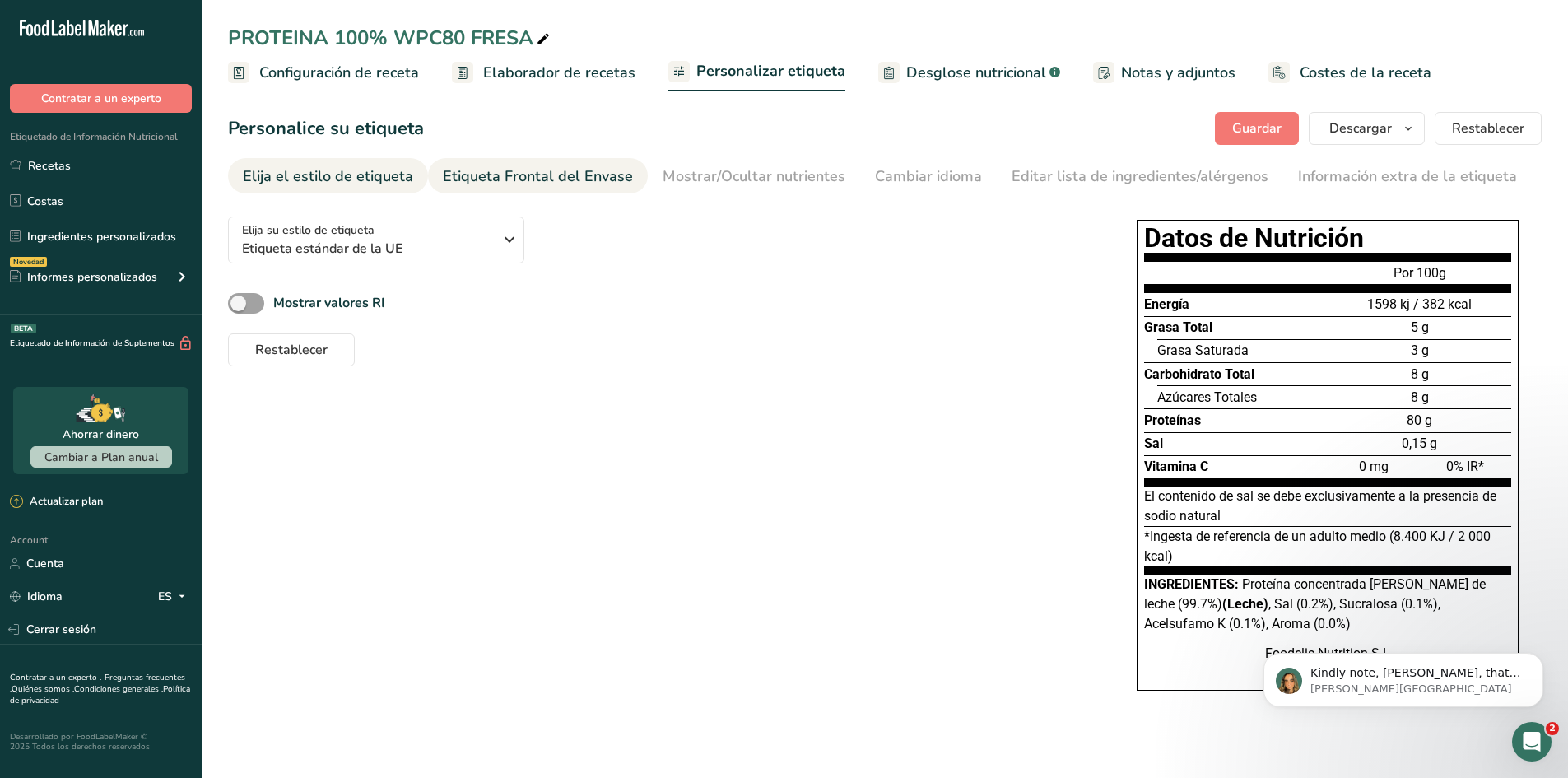
click at [488, 185] on div "Etiqueta Frontal del Envase" at bounding box center [538, 177] width 190 height 22
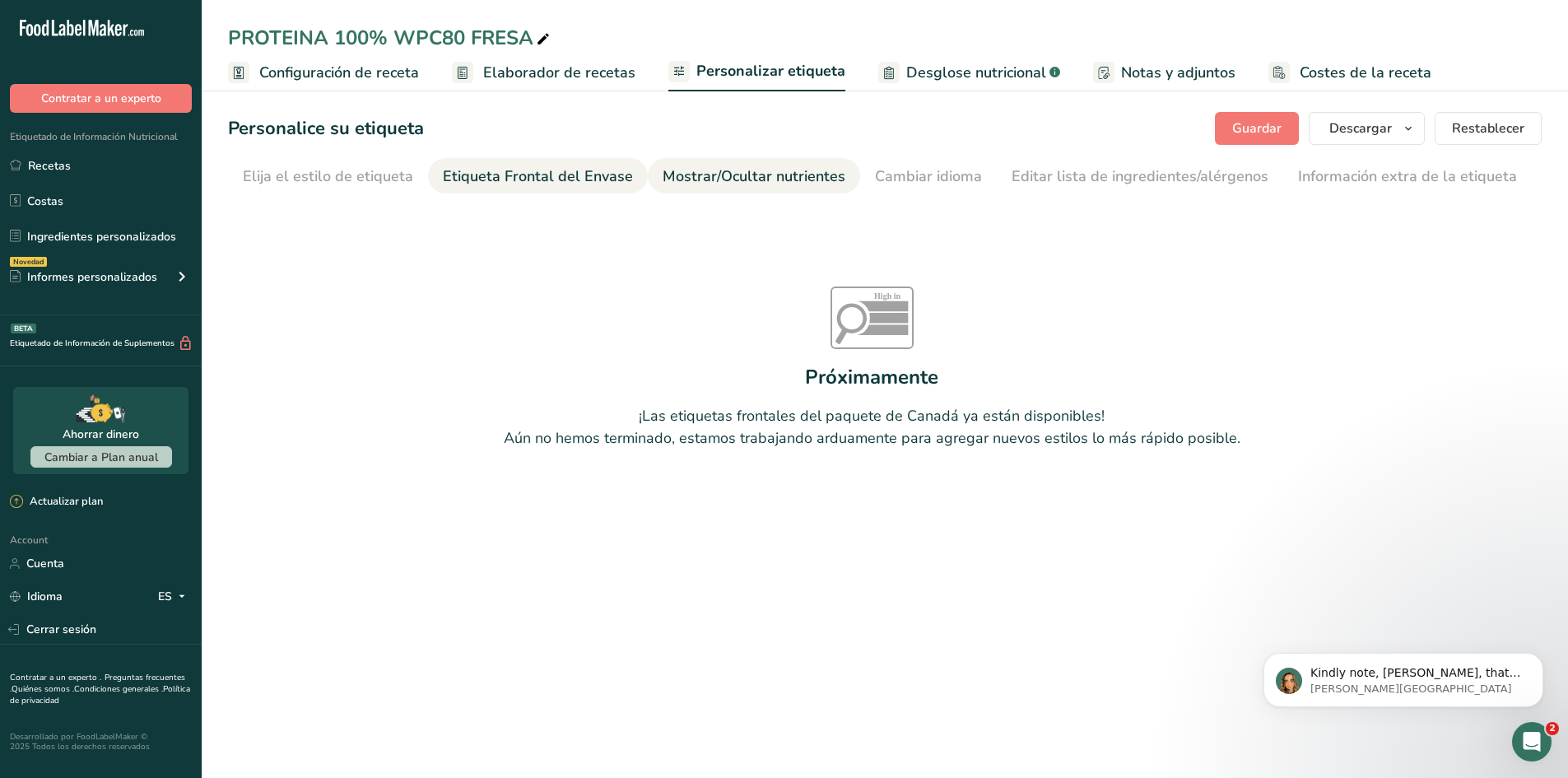
click at [695, 175] on div "Mostrar/Ocultar nutrientes" at bounding box center [753, 177] width 182 height 22
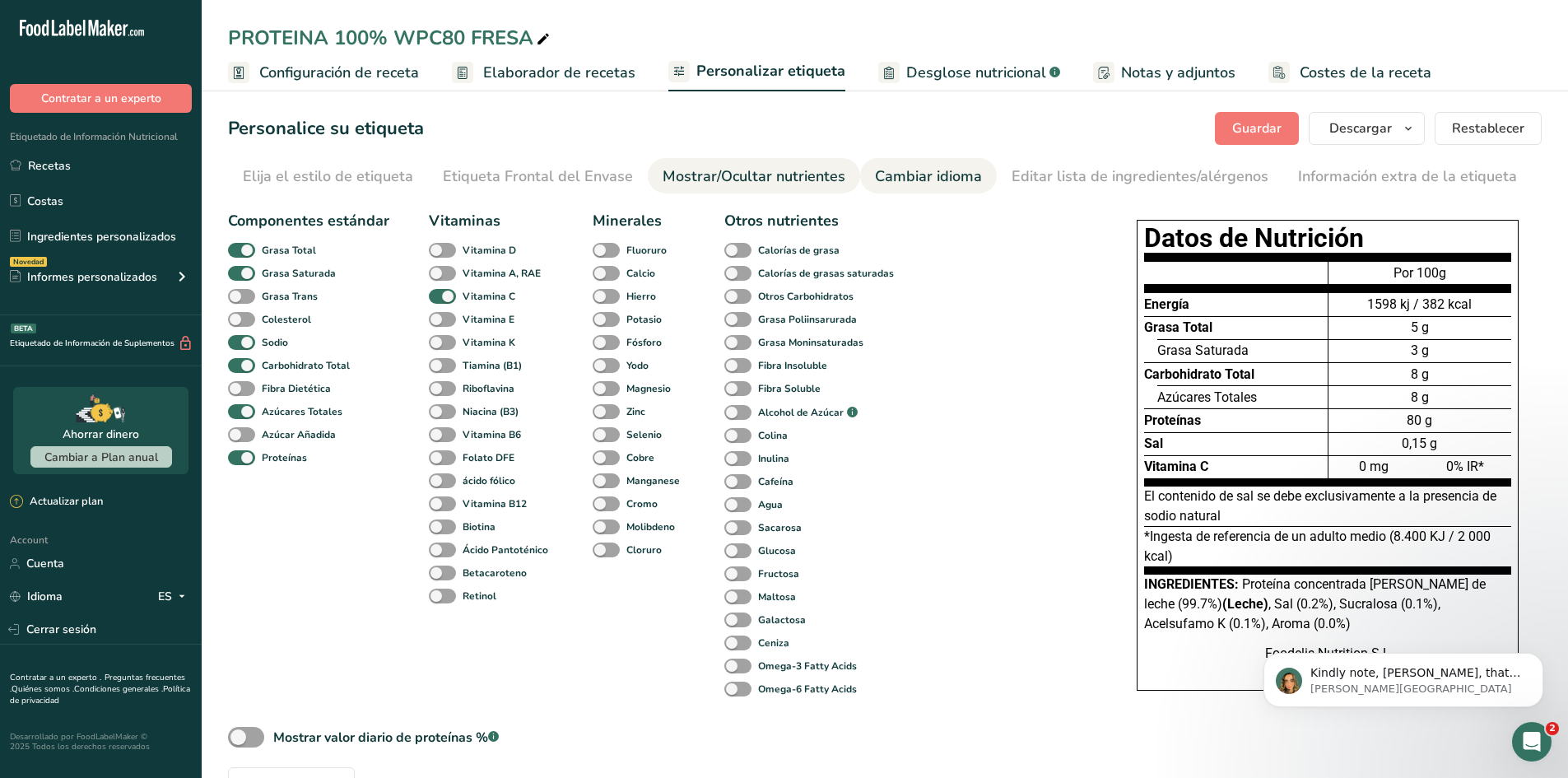
click at [966, 192] on link "Cambiar idioma" at bounding box center [928, 177] width 107 height 37
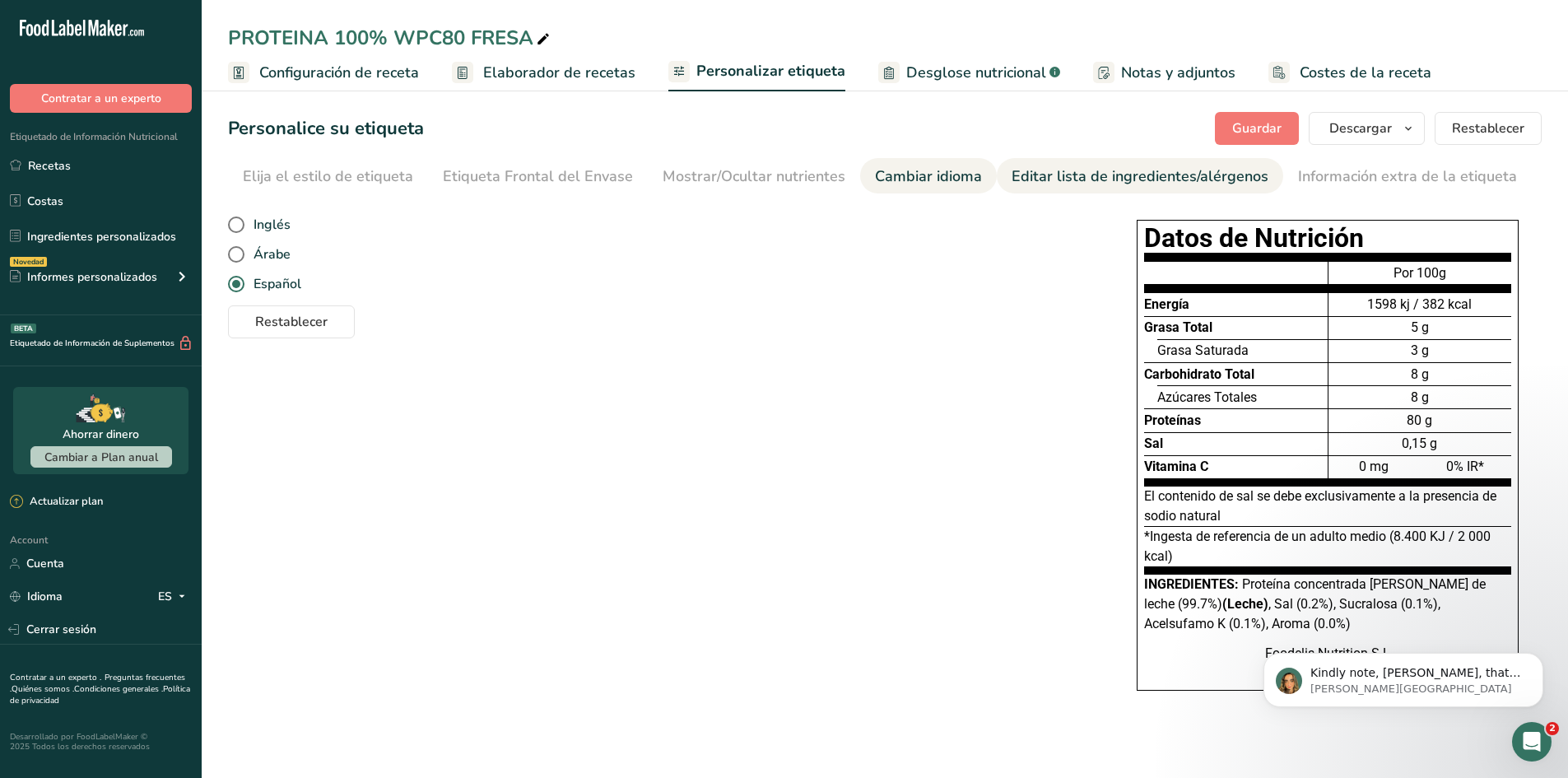
click at [1071, 176] on div "Editar lista de ingredientes/alérgenos" at bounding box center [1140, 177] width 257 height 22
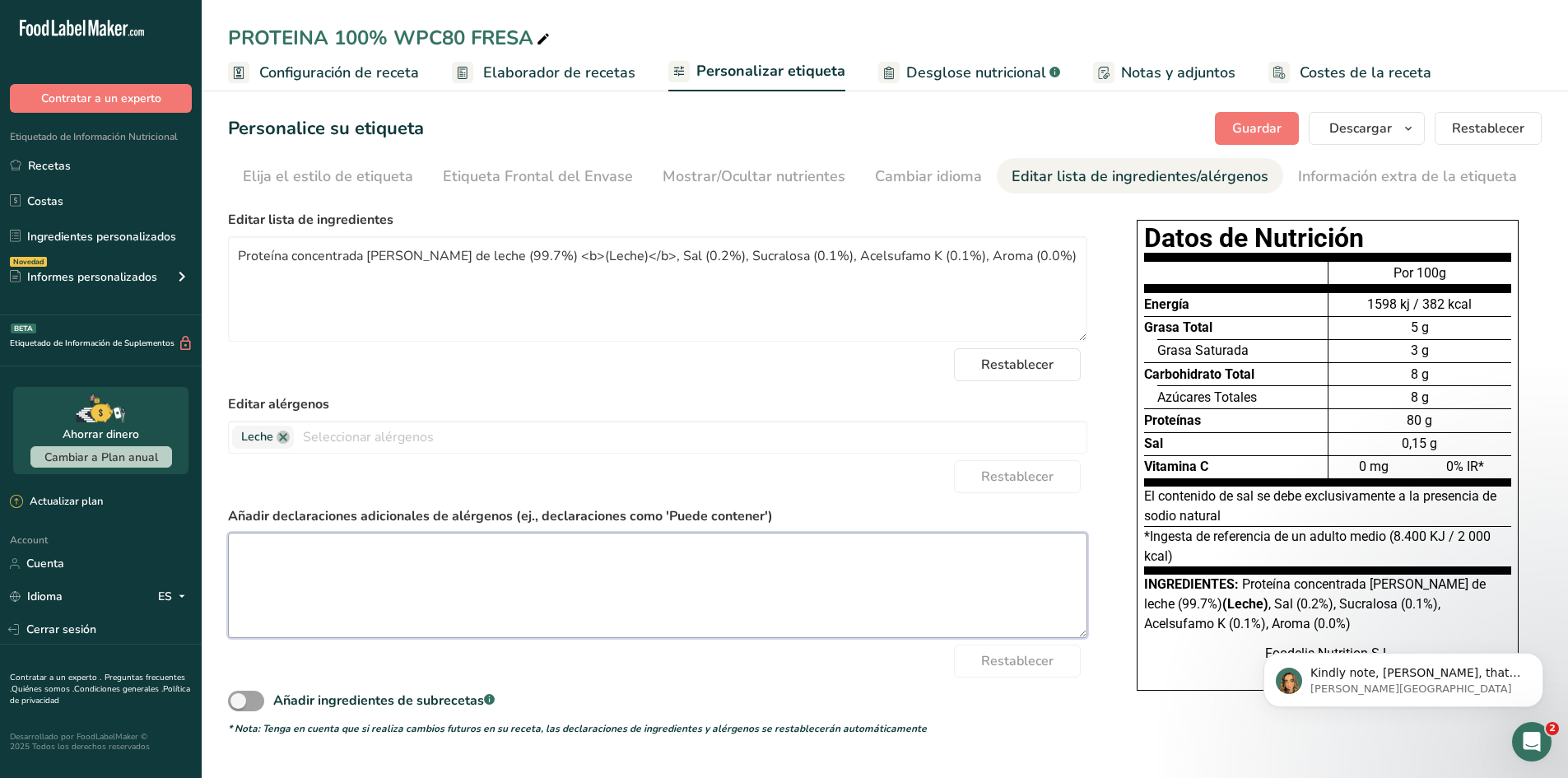
click at [503, 565] on textarea at bounding box center [657, 585] width 860 height 105
click at [437, 553] on textarea at bounding box center [657, 585] width 860 height 105
click at [463, 438] on input "text" at bounding box center [691, 437] width 793 height 26
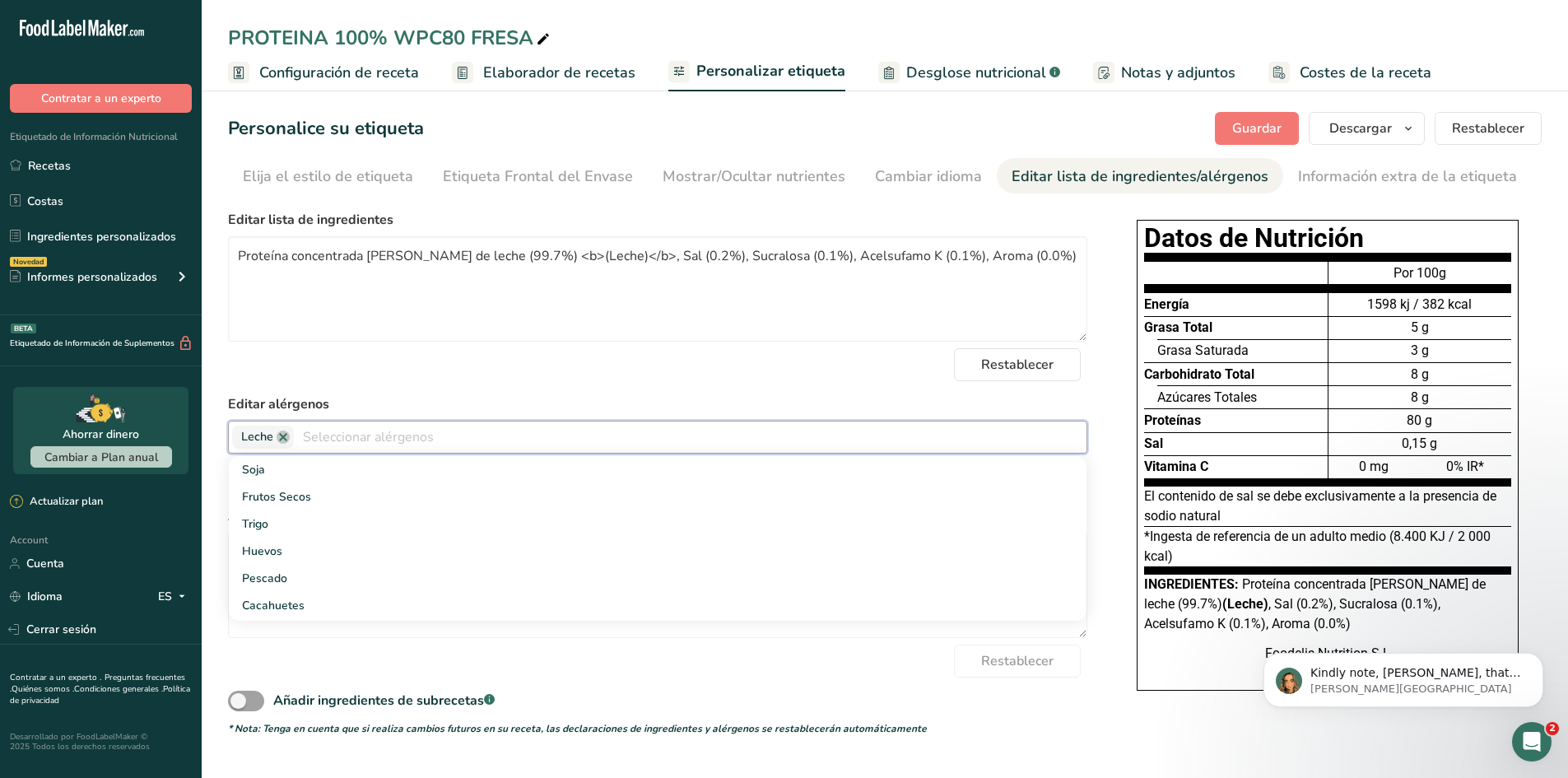
scroll to position [836, 0]
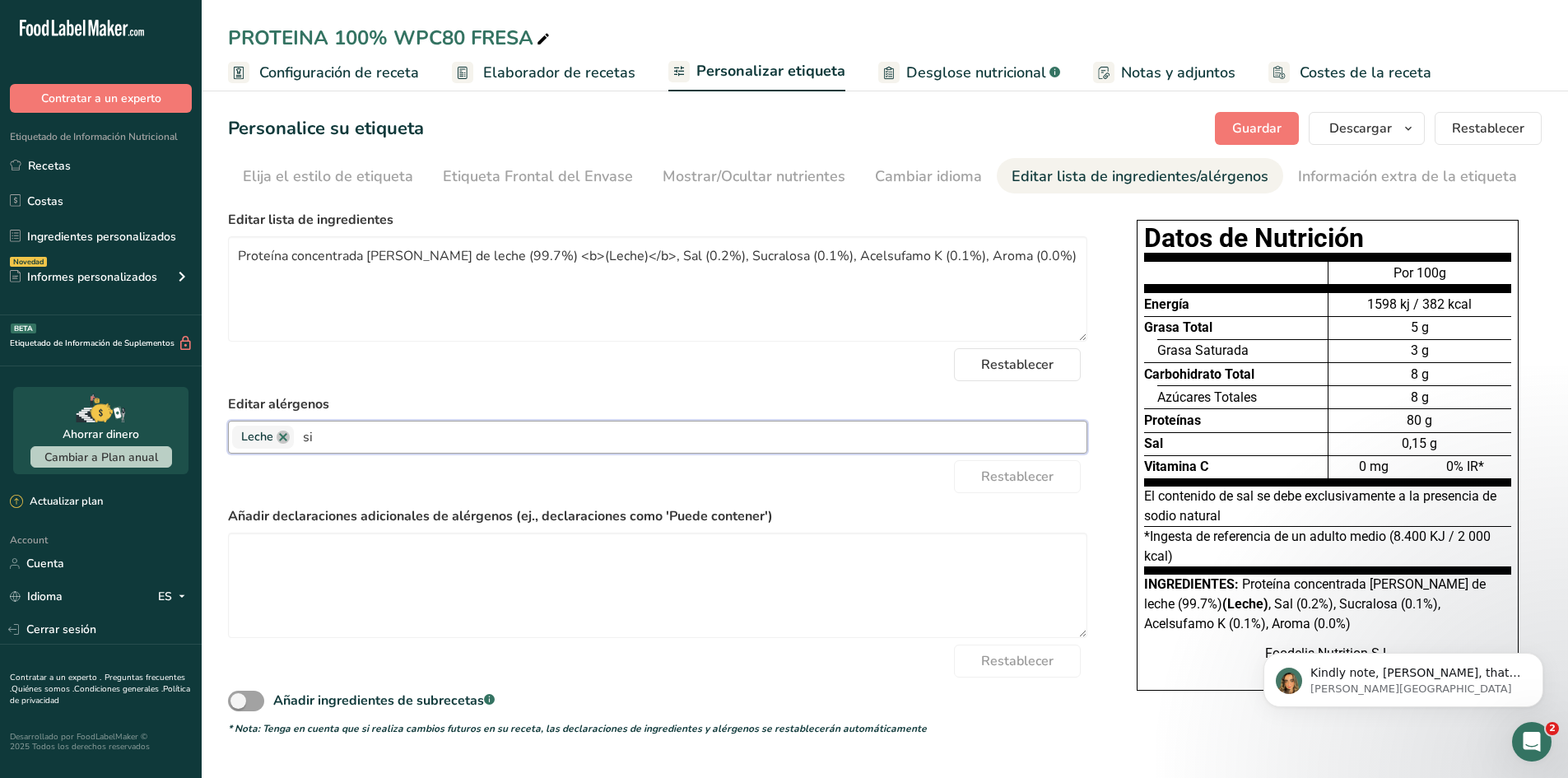
type input "s"
type input "g"
type input "s"
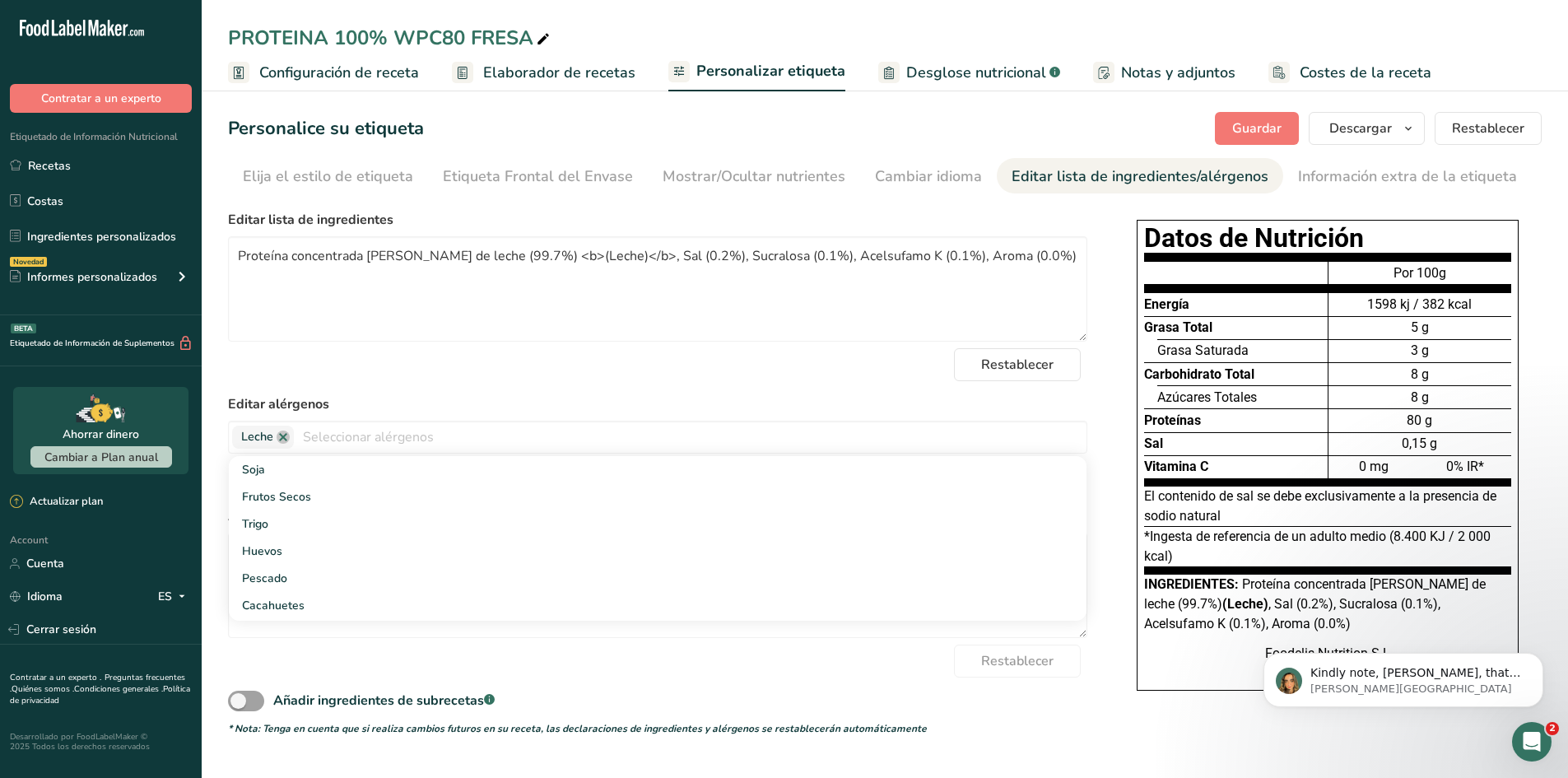
click at [508, 377] on div "Restablecer" at bounding box center [657, 364] width 860 height 33
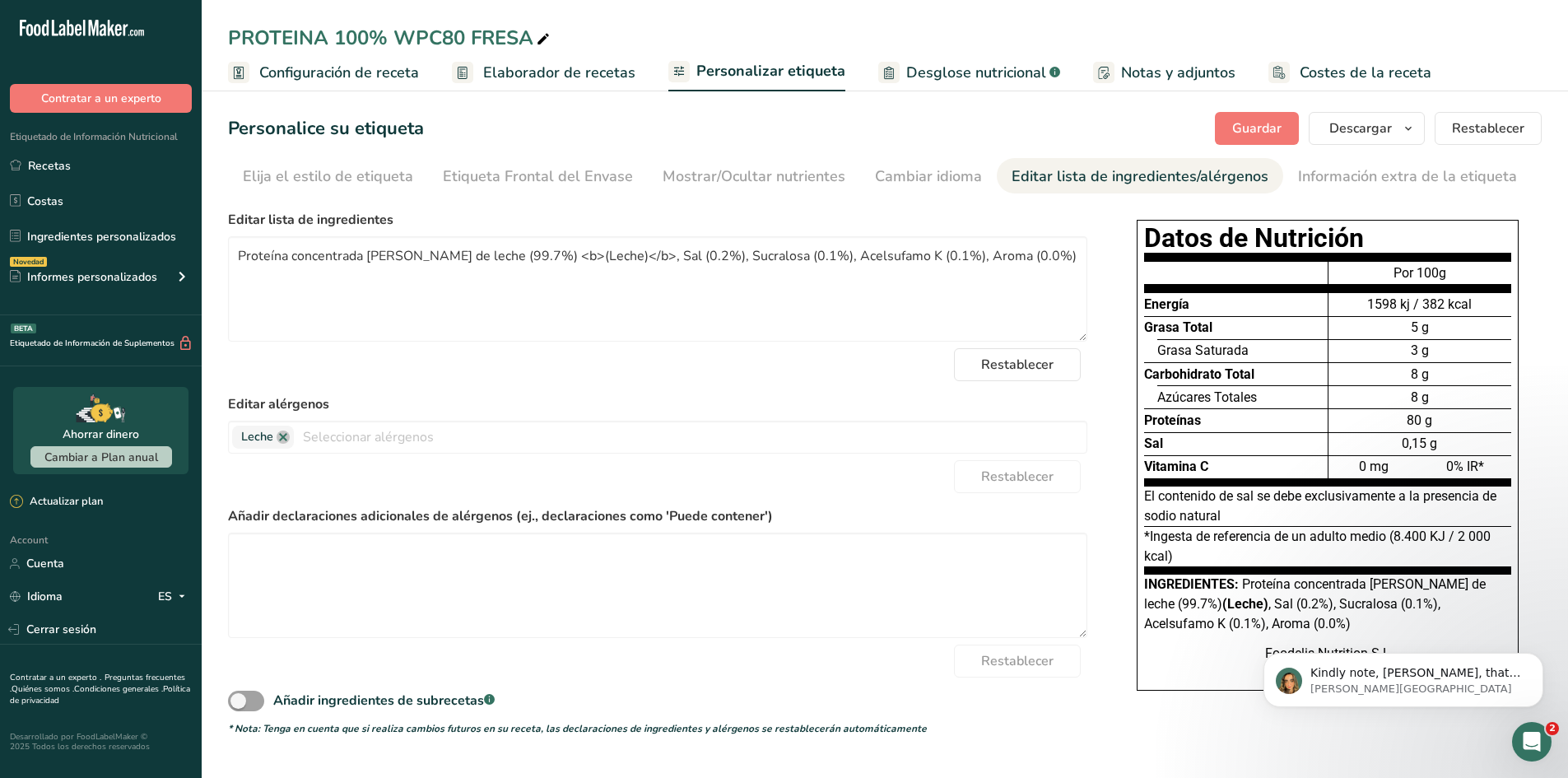
click at [464, 529] on div "Añadir declaraciones adicionales de alérgenos (ej., declaraciones como 'Puede c…" at bounding box center [657, 572] width 860 height 131
click at [463, 541] on textarea at bounding box center [657, 585] width 860 height 105
click at [243, 698] on span at bounding box center [245, 700] width 36 height 20
click at [239, 698] on input "Añadir ingredientes de subrecetas .a-a{fill:#347362;}.b-a{fill:#fff;}" at bounding box center [233, 701] width 11 height 11
checkbox input "true"
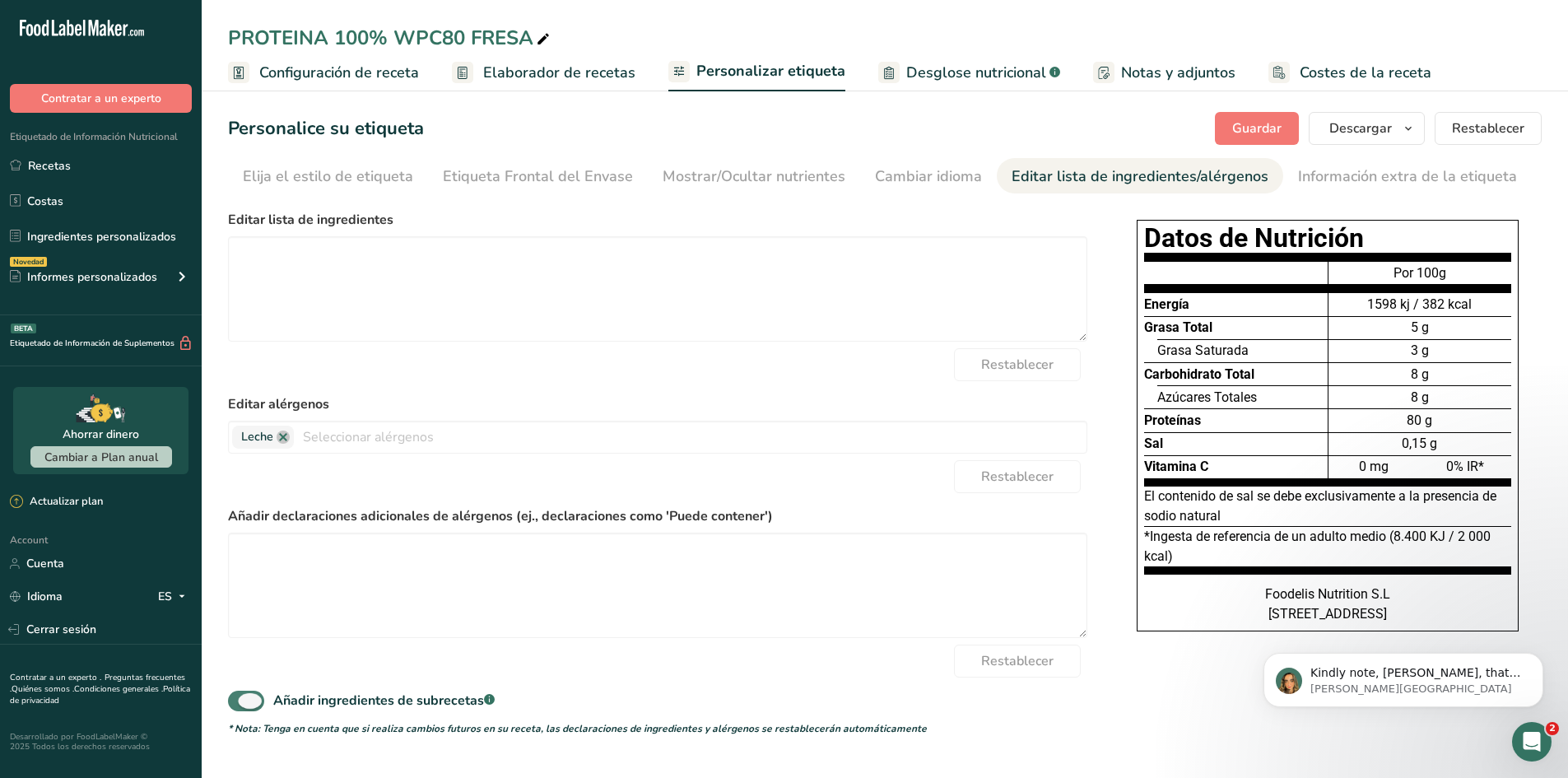
click at [243, 698] on span at bounding box center [245, 700] width 36 height 20
click at [239, 698] on input "Añadir ingredientes de subrecetas .a-a{fill:#347362;}.b-a{fill:#fff;}" at bounding box center [233, 701] width 11 height 11
checkbox input "false"
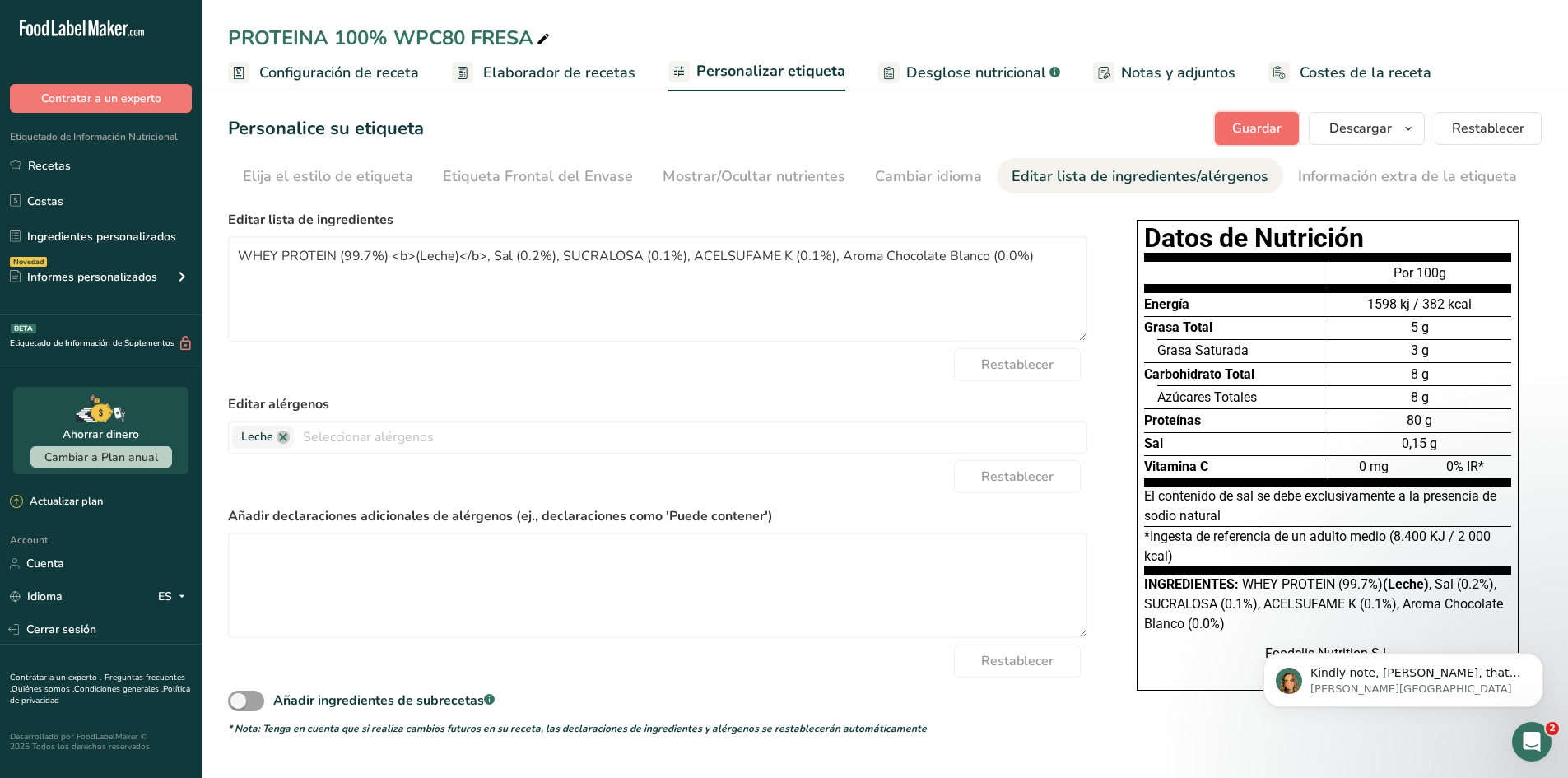
click at [1269, 142] on button "Guardar" at bounding box center [1257, 129] width 84 height 33
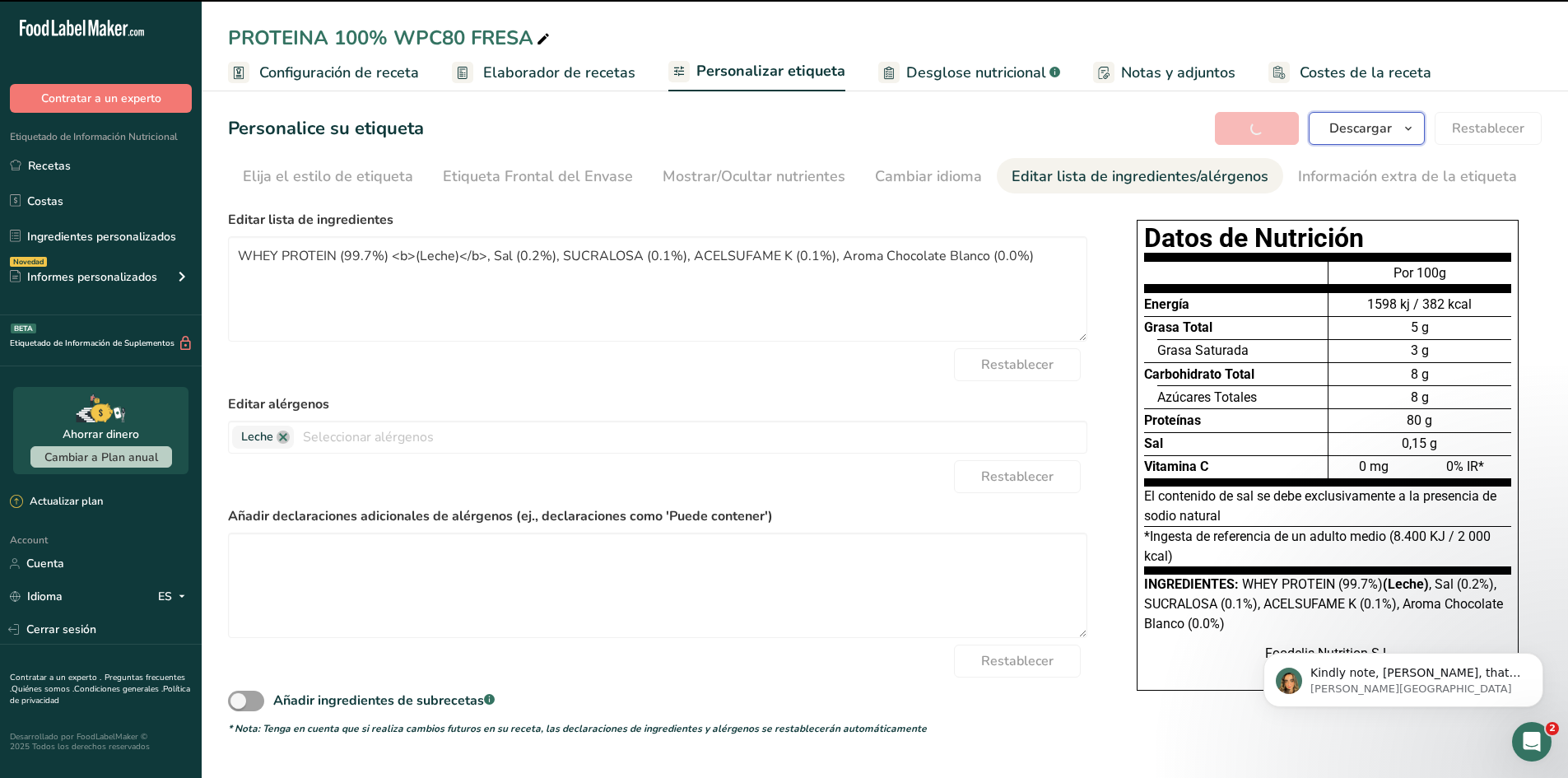
click at [1360, 116] on button "Descargar" at bounding box center [1366, 129] width 116 height 33
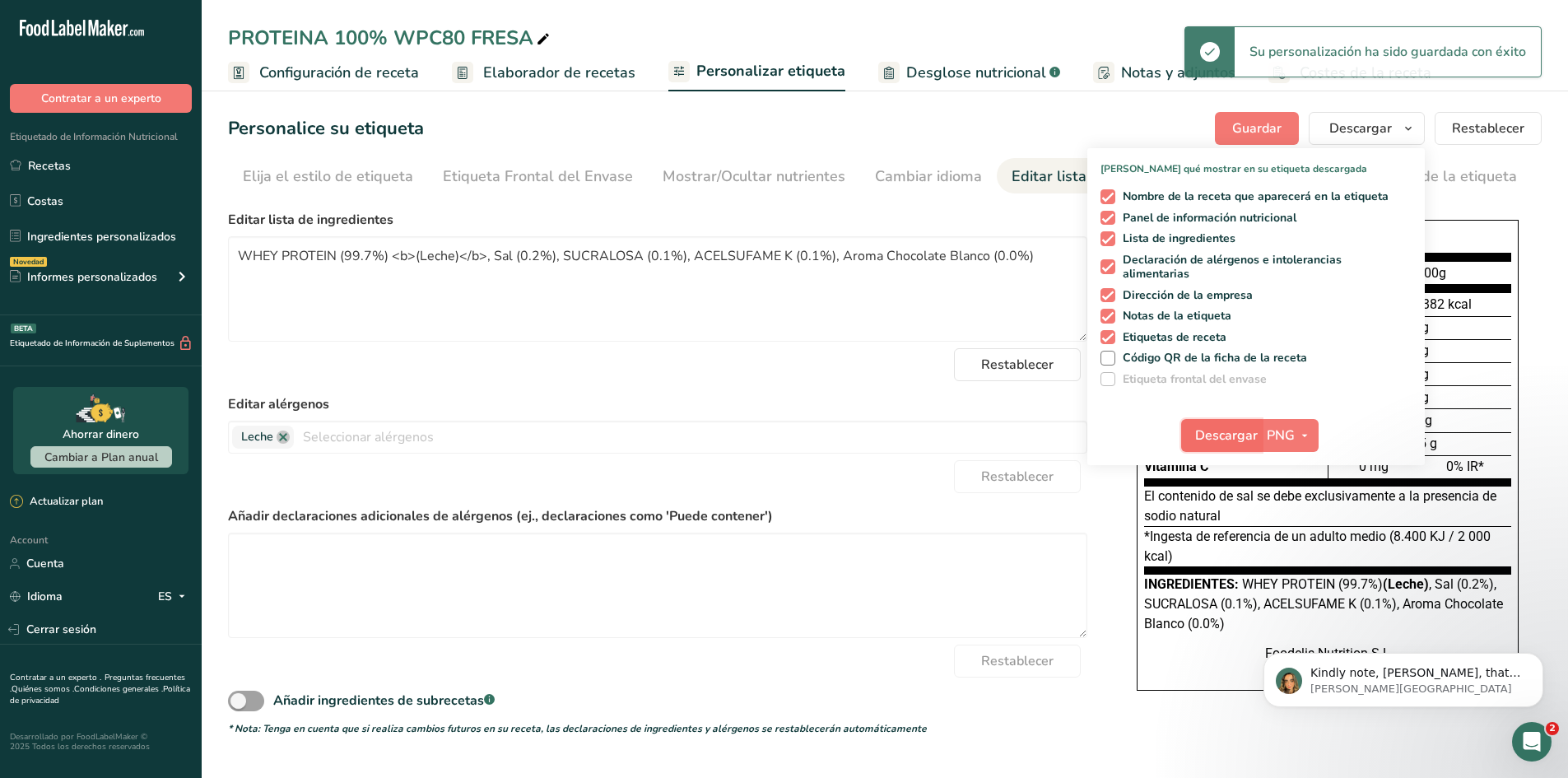
click at [1232, 439] on span "Descargar" at bounding box center [1226, 435] width 63 height 19
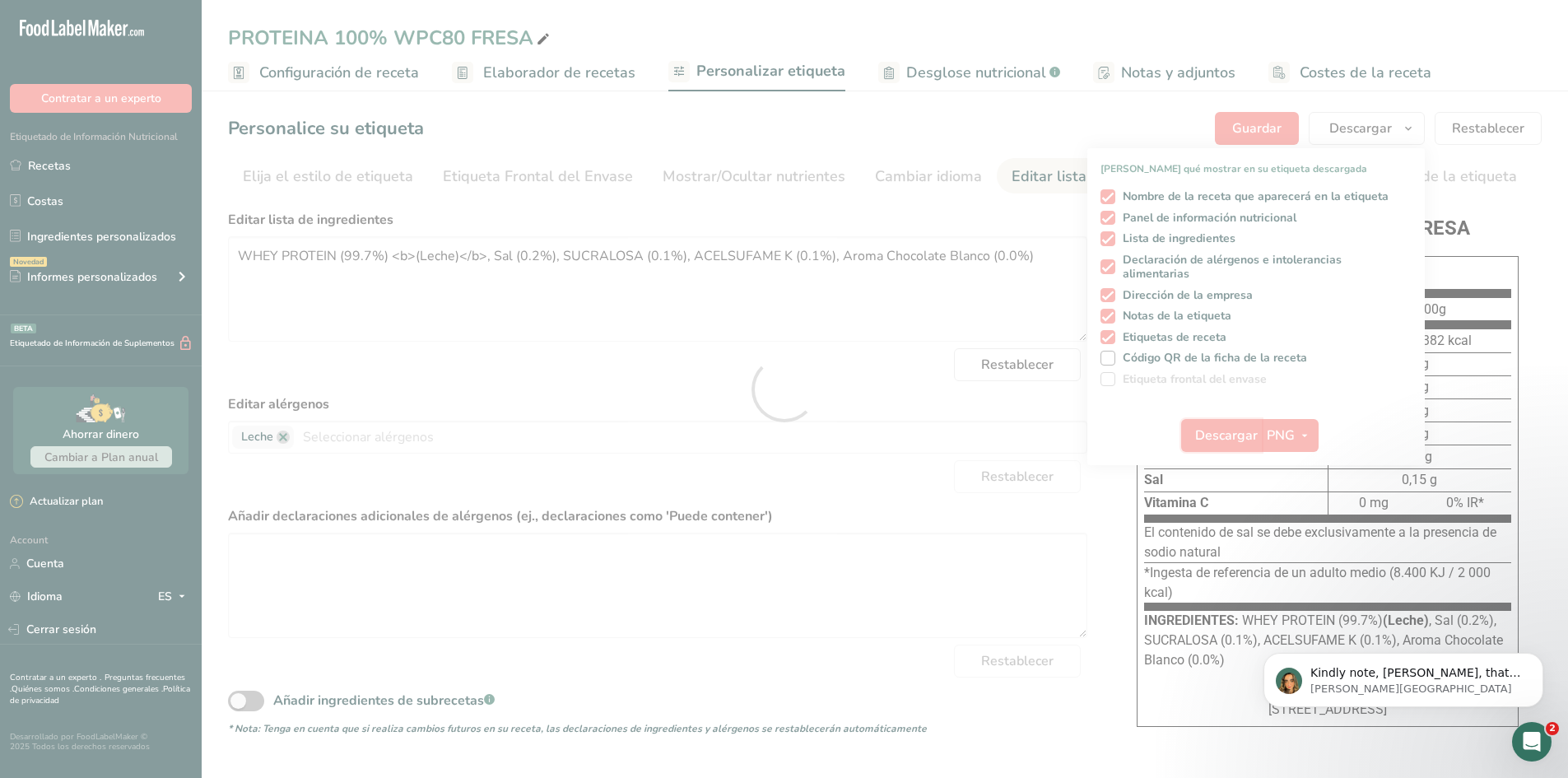
scroll to position [0, 0]
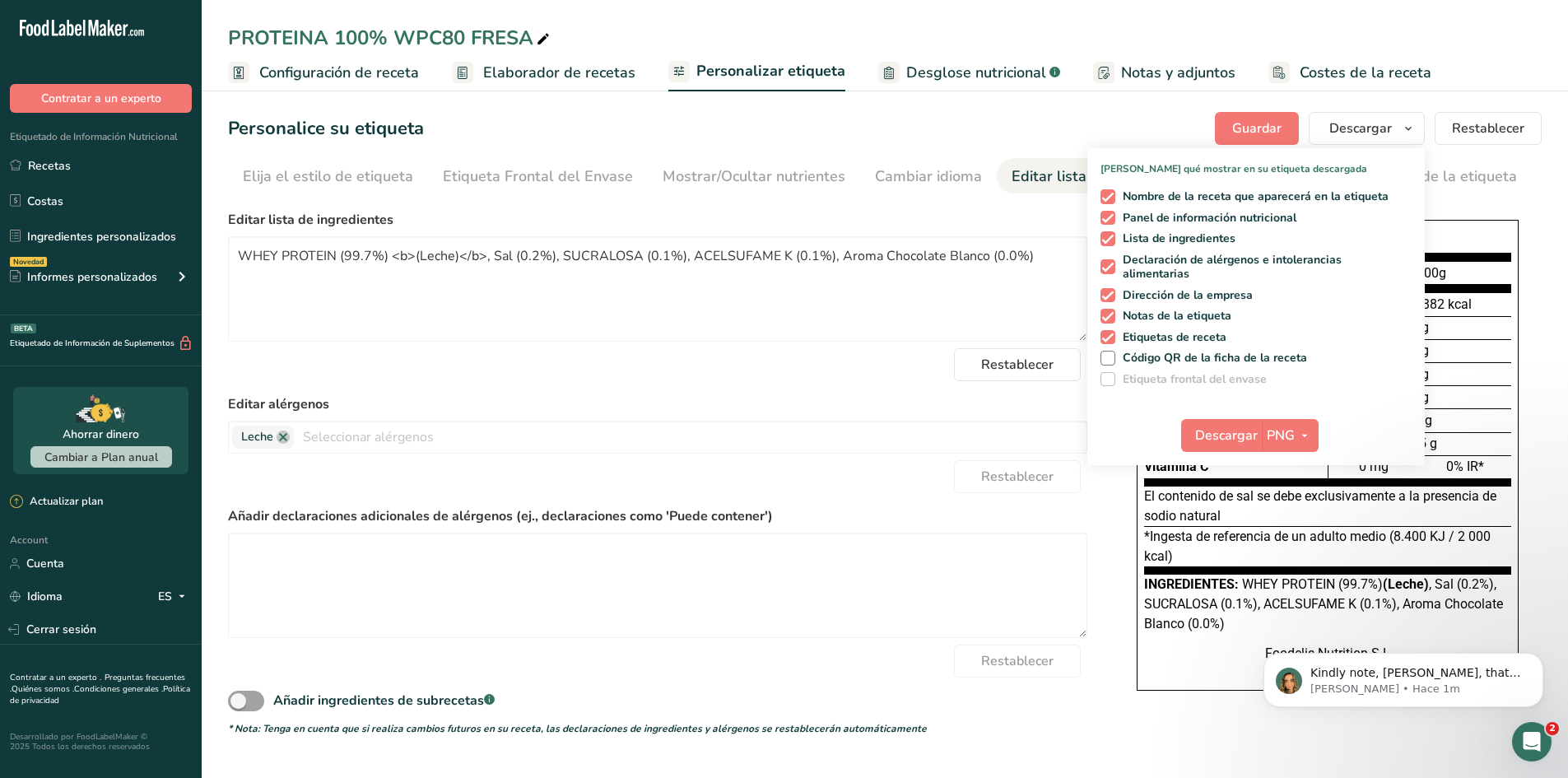
click at [915, 155] on section "Personalice su etiqueta Guardar Descargar Elija qué mostrar en su etiqueta desc…" at bounding box center [885, 424] width 1366 height 676
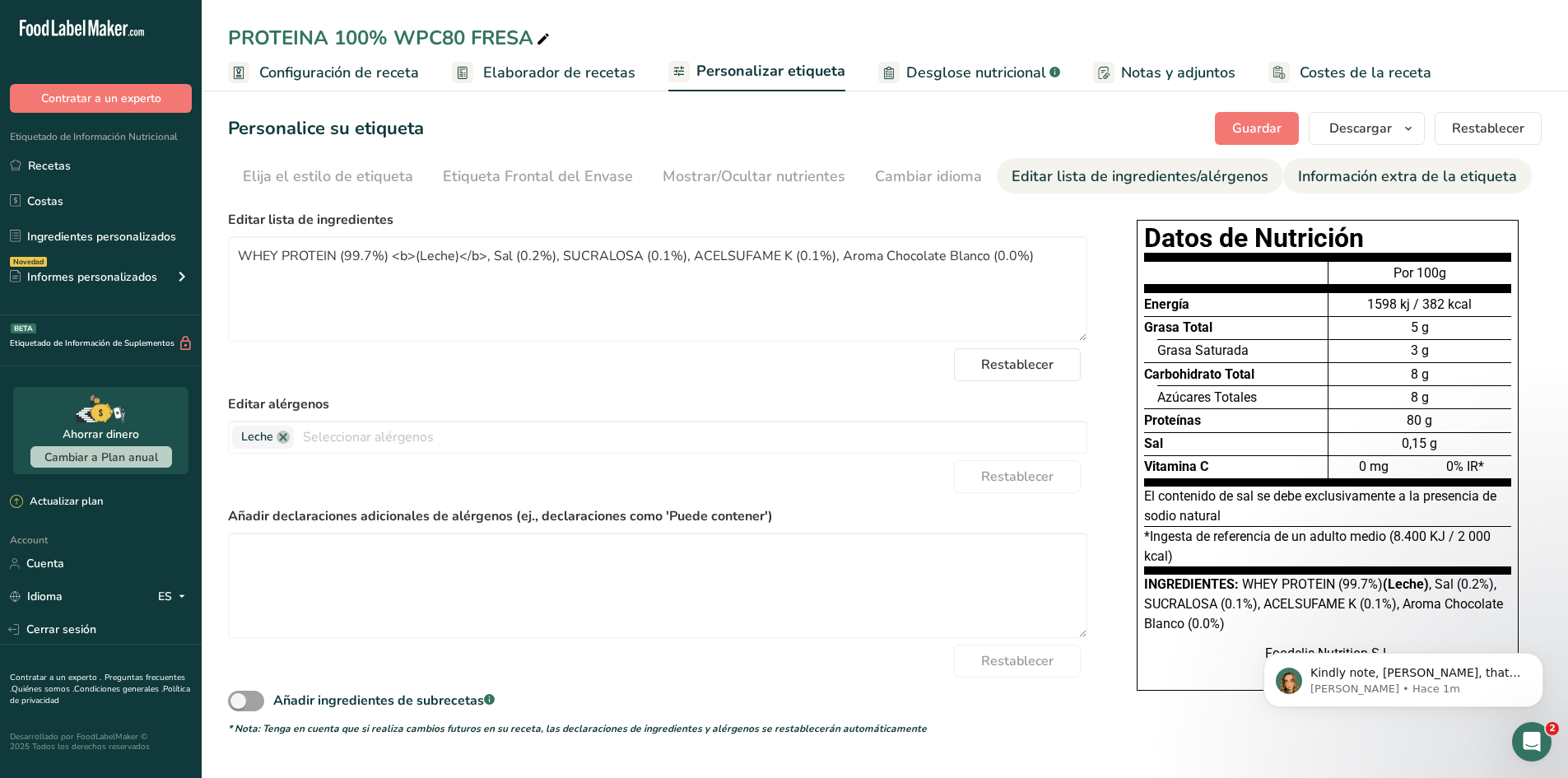
click at [1325, 191] on link "Información extra de la etiqueta" at bounding box center [1408, 177] width 219 height 37
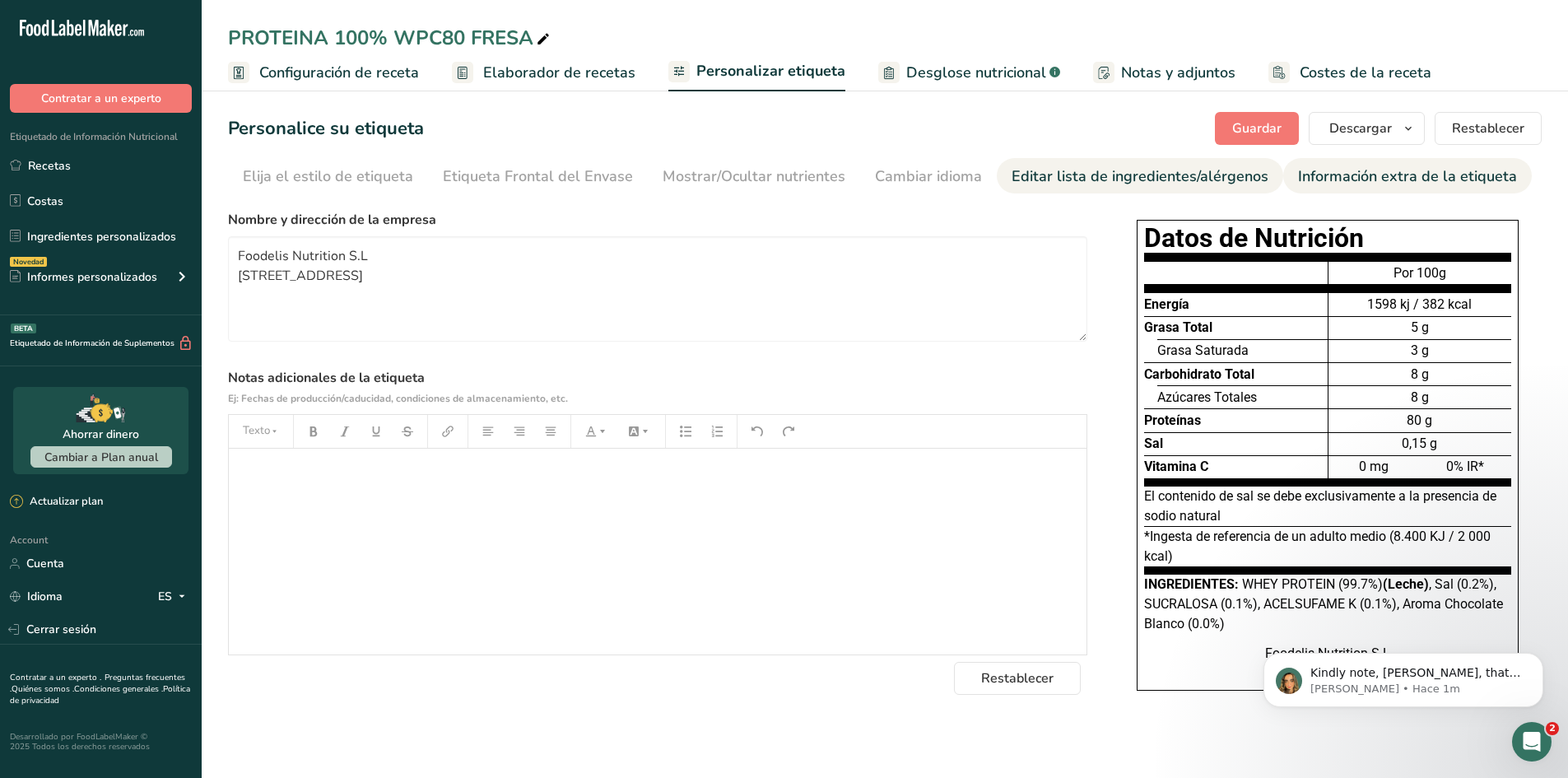
click at [1181, 180] on div "Editar lista de ingredientes/alérgenos" at bounding box center [1140, 177] width 257 height 22
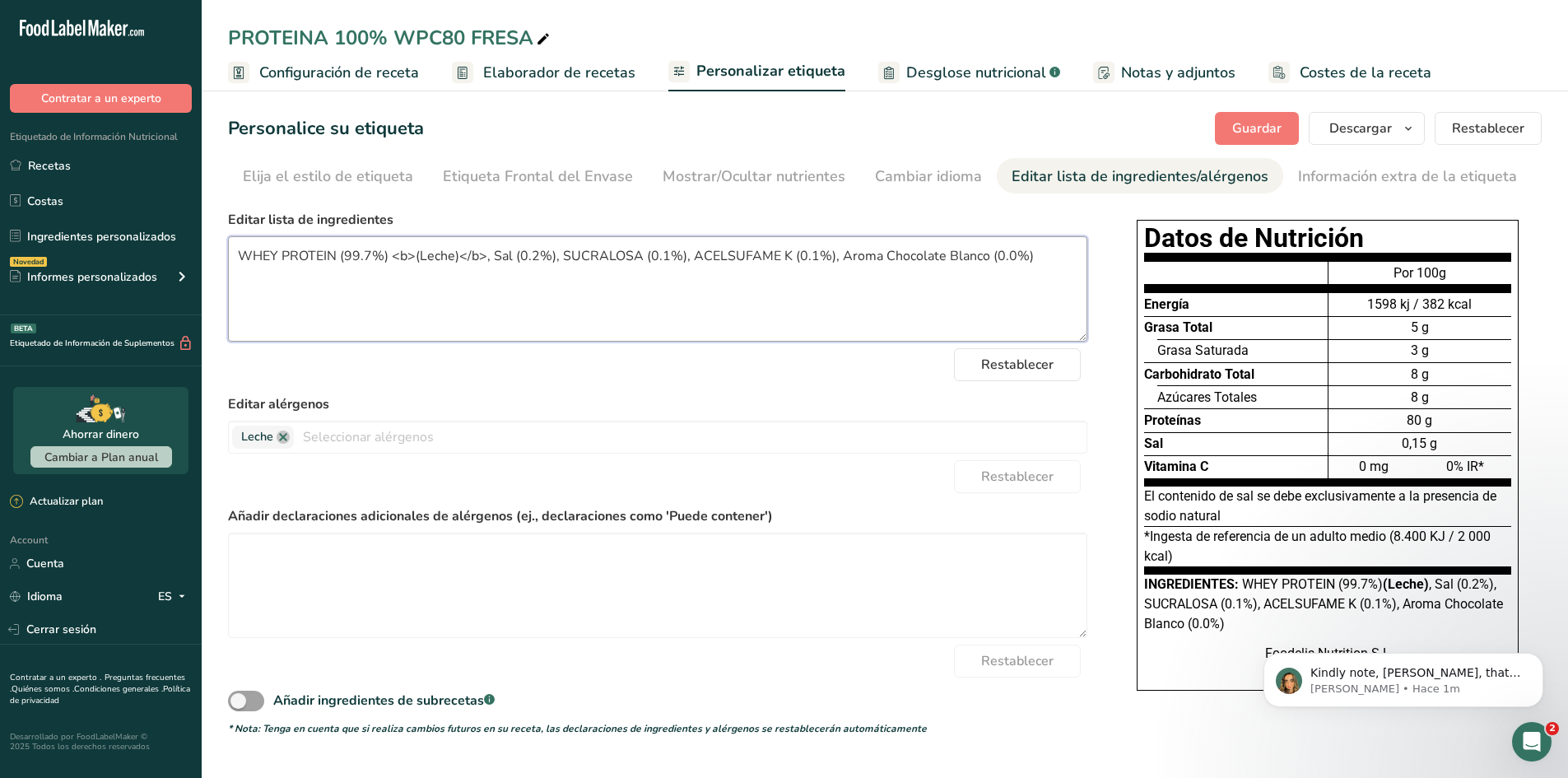
drag, startPoint x: 331, startPoint y: 253, endPoint x: 219, endPoint y: 245, distance: 112.3
click at [219, 245] on section "Personalice su etiqueta Guardar Descargar Elija qué mostrar en su etiqueta desc…" at bounding box center [885, 424] width 1366 height 676
drag, startPoint x: 701, startPoint y: 257, endPoint x: 768, endPoint y: 255, distance: 67.0
click at [768, 255] on textarea "Proteína concentrada de suero de leche (99.7%) <b>(Leche)</b>, Sal (0.2%), SUCR…" at bounding box center [657, 289] width 860 height 105
type textarea "Proteína concentrada de suero de leche (99.7%) <b>(Leche)</b>, Sal (0.2%), Sucr…"
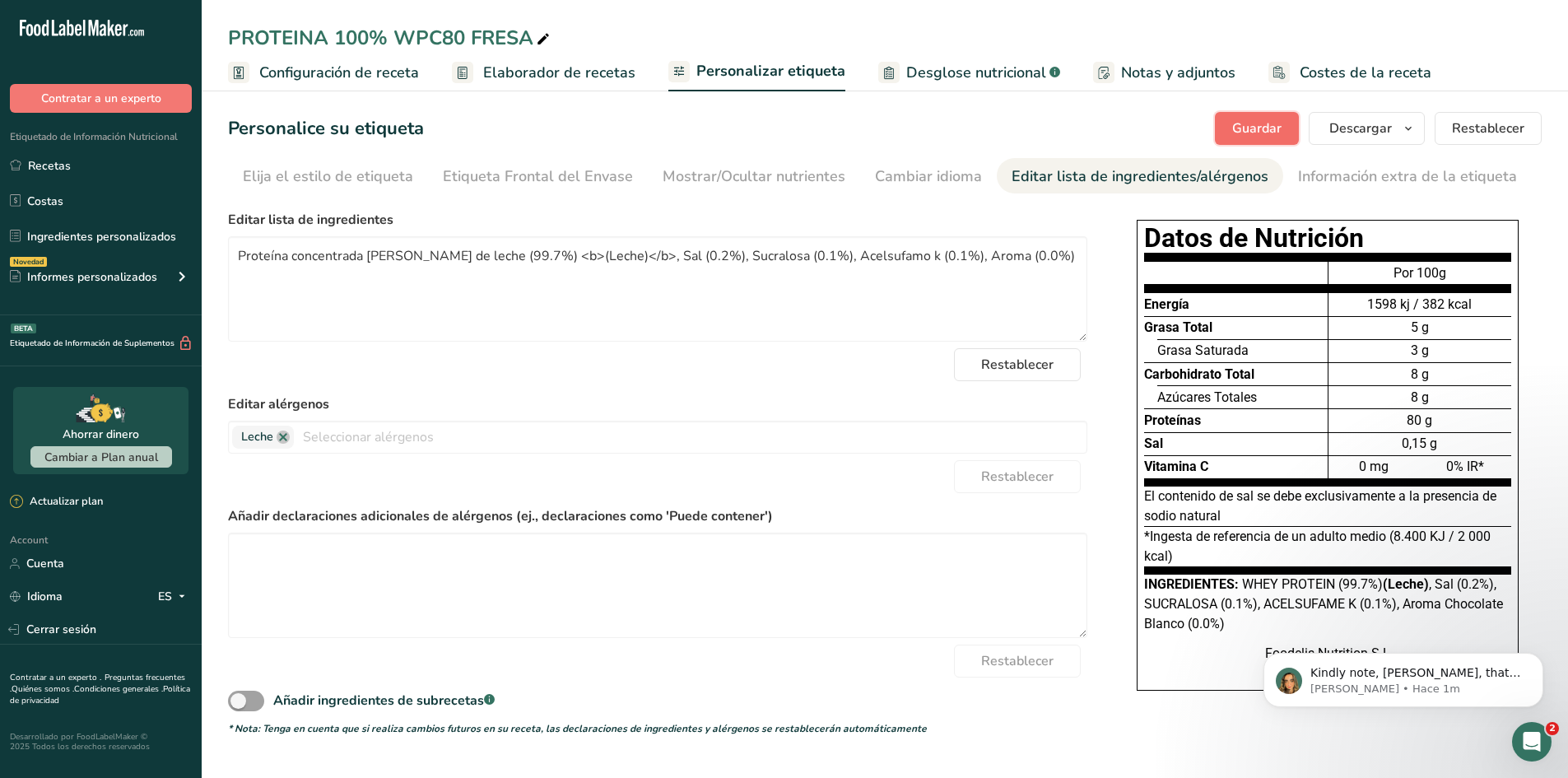
click at [1235, 112] on button "Guardar" at bounding box center [1257, 129] width 84 height 33
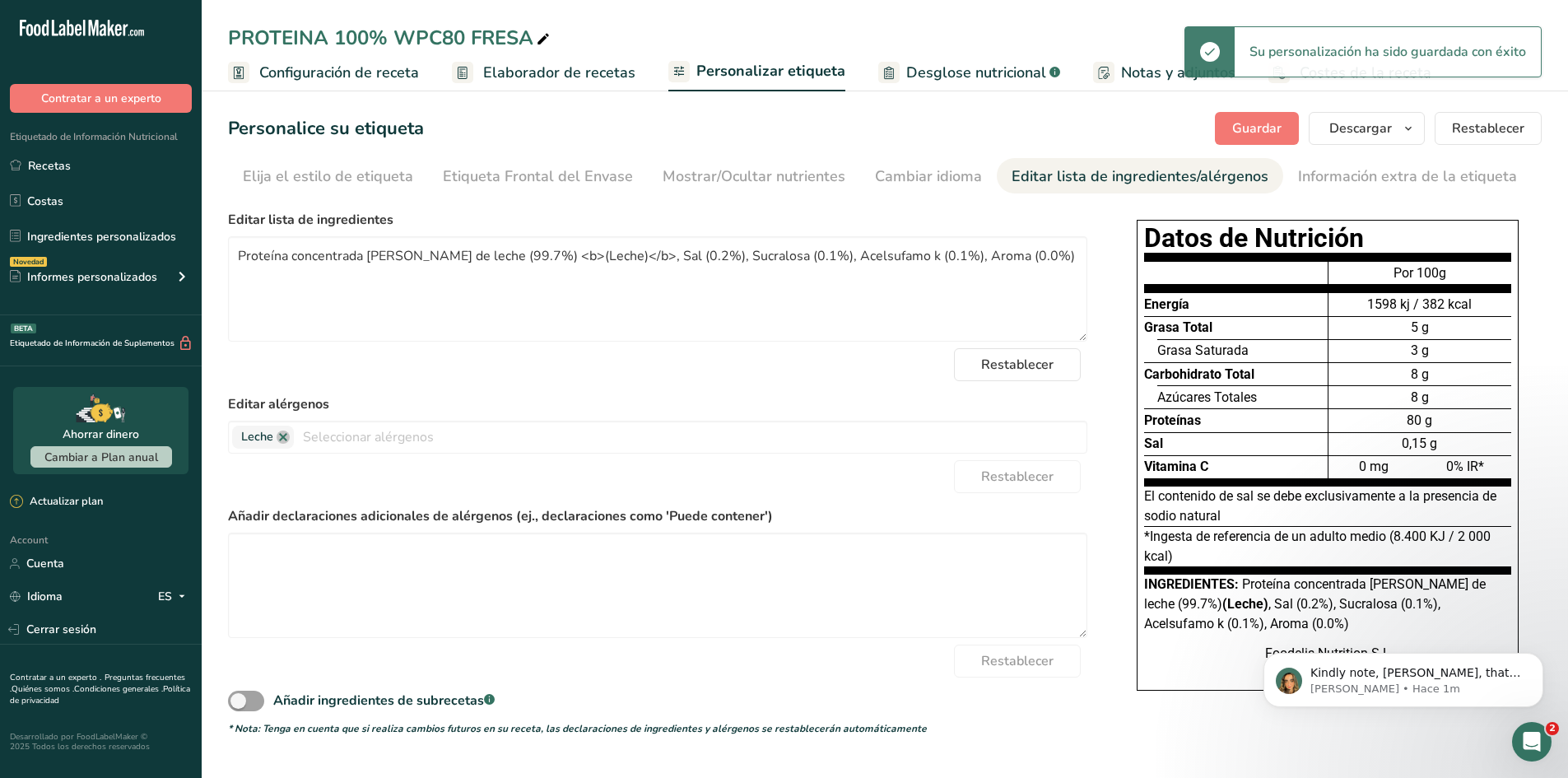
click at [935, 82] on span "Desglose nutricional" at bounding box center [976, 73] width 140 height 22
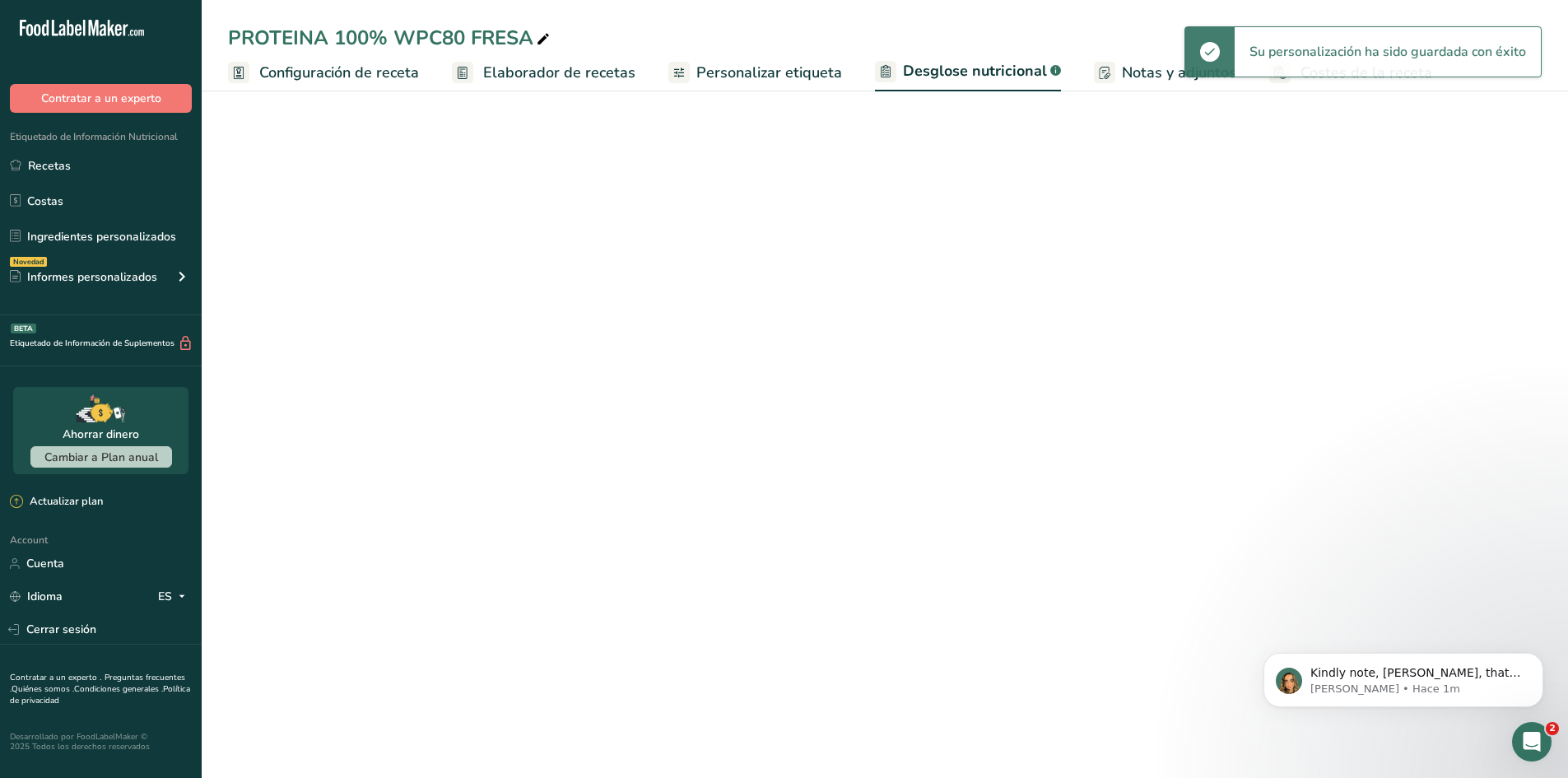
select select "Calories"
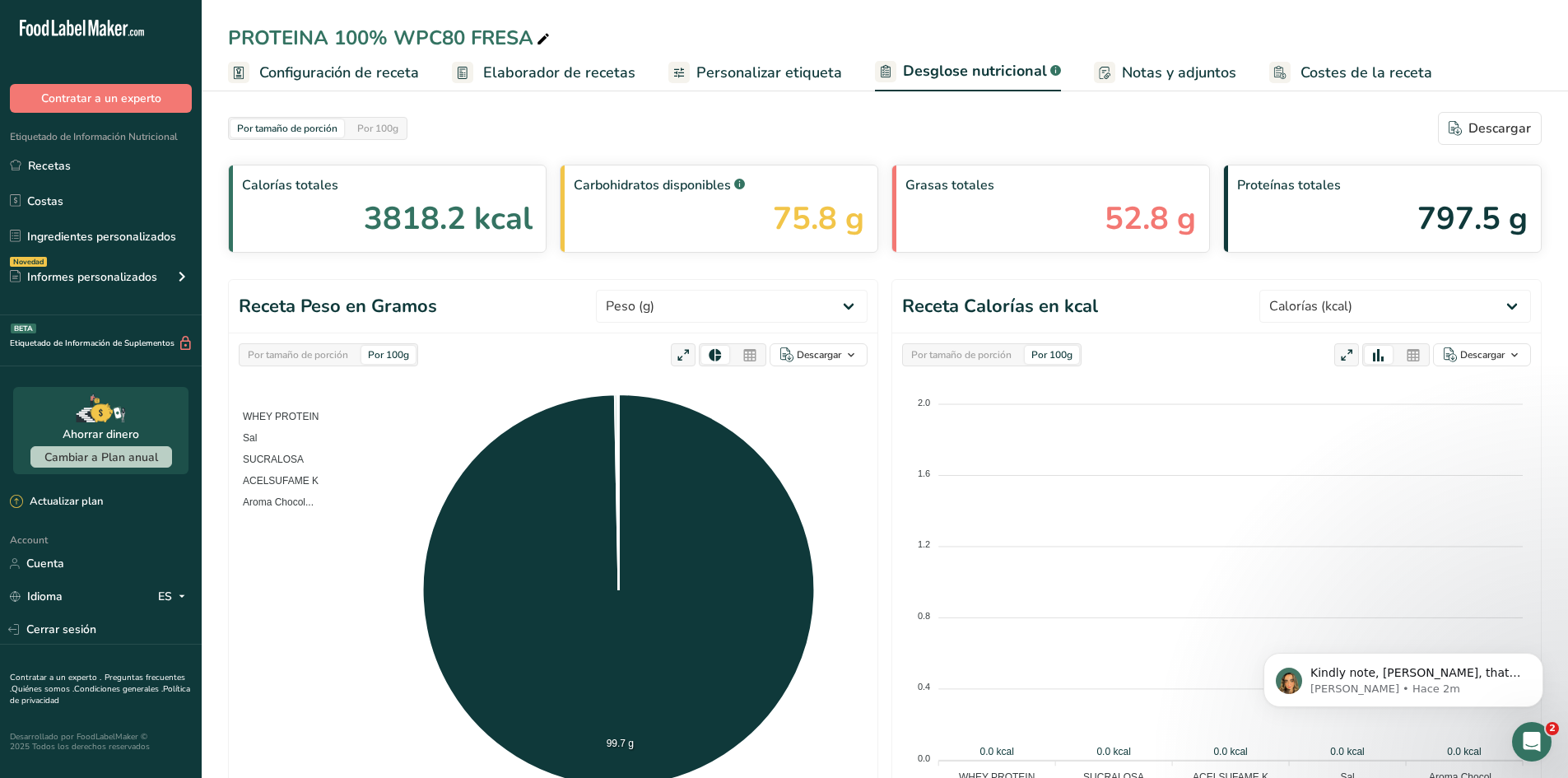
click at [767, 57] on link "Personalizar etiqueta" at bounding box center [755, 73] width 174 height 37
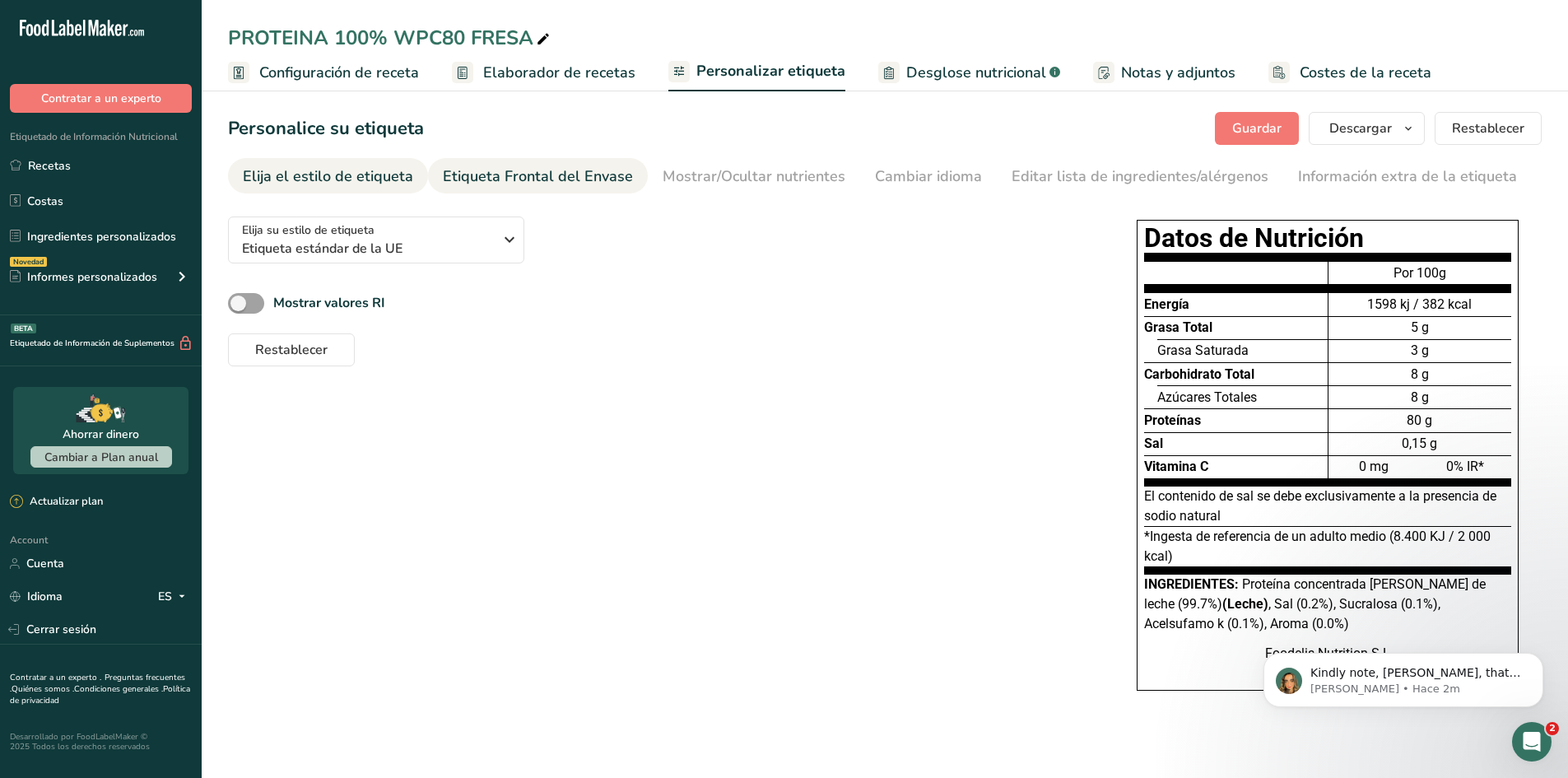
click at [458, 172] on div "Etiqueta Frontal del Envase" at bounding box center [538, 177] width 190 height 22
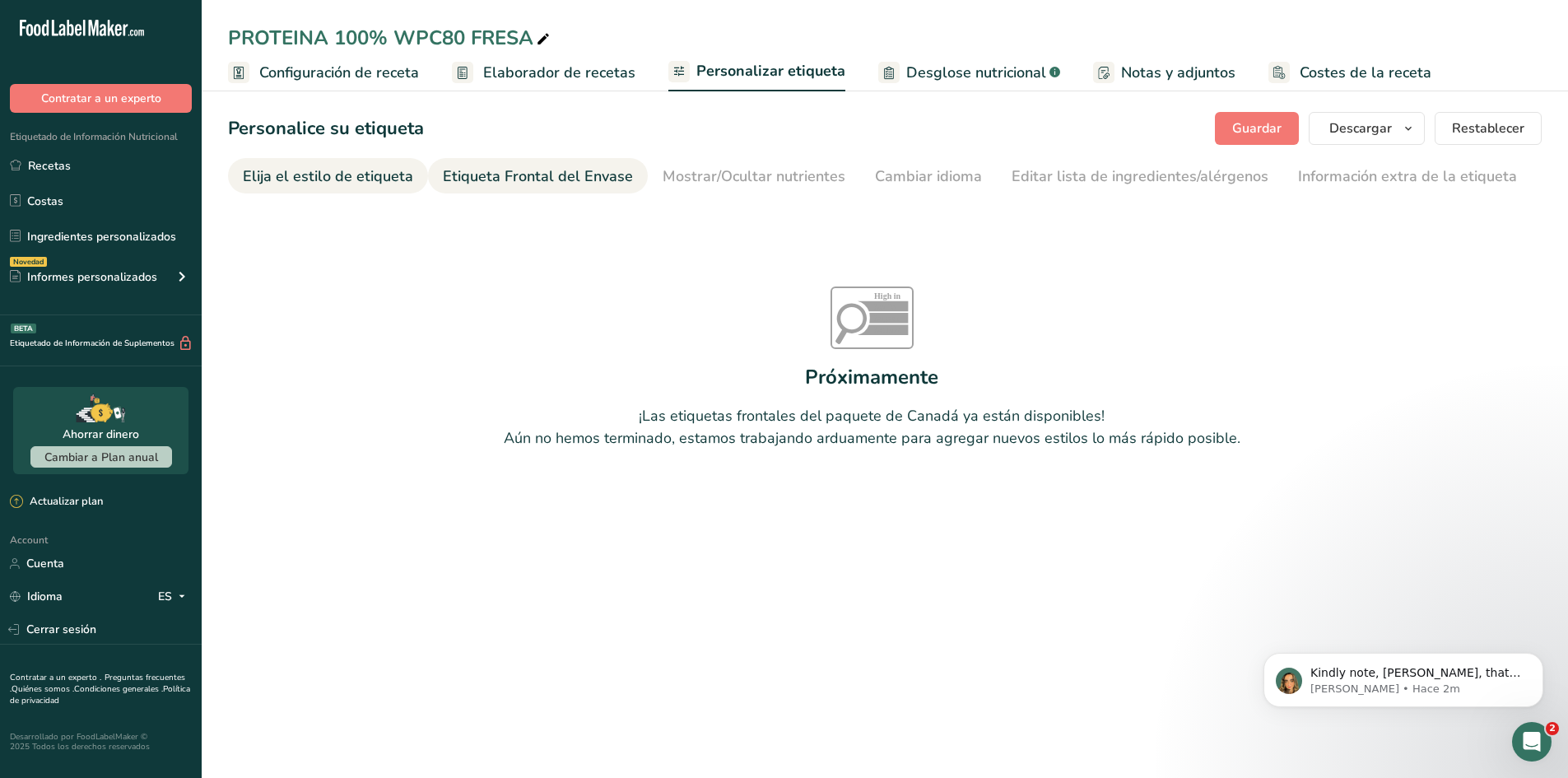
click at [358, 179] on div "Elija el estilo de etiqueta" at bounding box center [328, 177] width 170 height 22
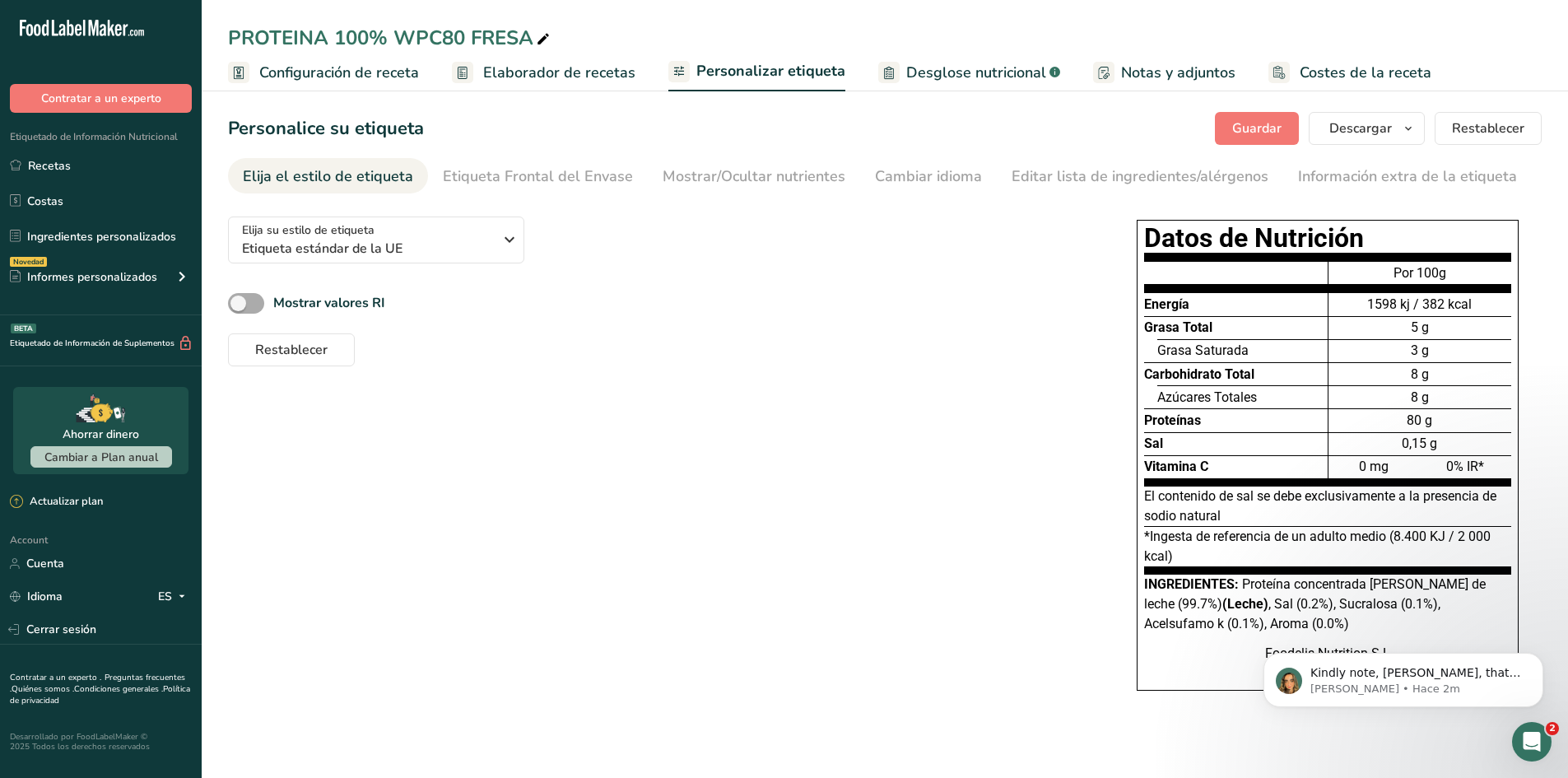
click at [240, 294] on span at bounding box center [245, 303] width 36 height 20
click at [239, 298] on input "Mostrar valores RI" at bounding box center [233, 303] width 11 height 11
click at [240, 294] on span at bounding box center [245, 303] width 36 height 20
click at [239, 298] on input "Mostrar valores RI" at bounding box center [233, 303] width 11 height 11
checkbox input "false"
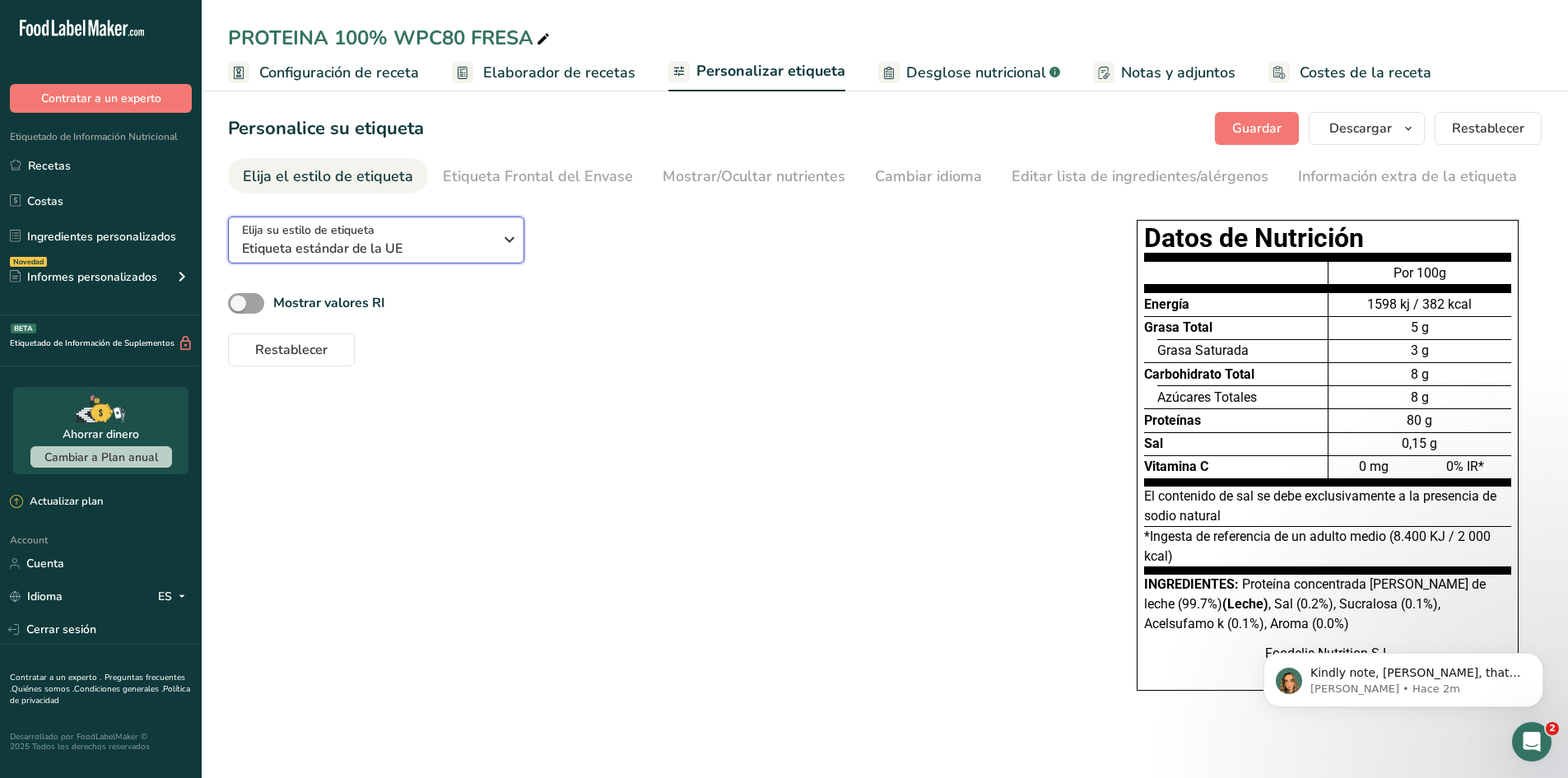
click at [422, 236] on div "Elija su estilo de etiqueta Etiqueta estándar de la UE" at bounding box center [367, 240] width 251 height 37
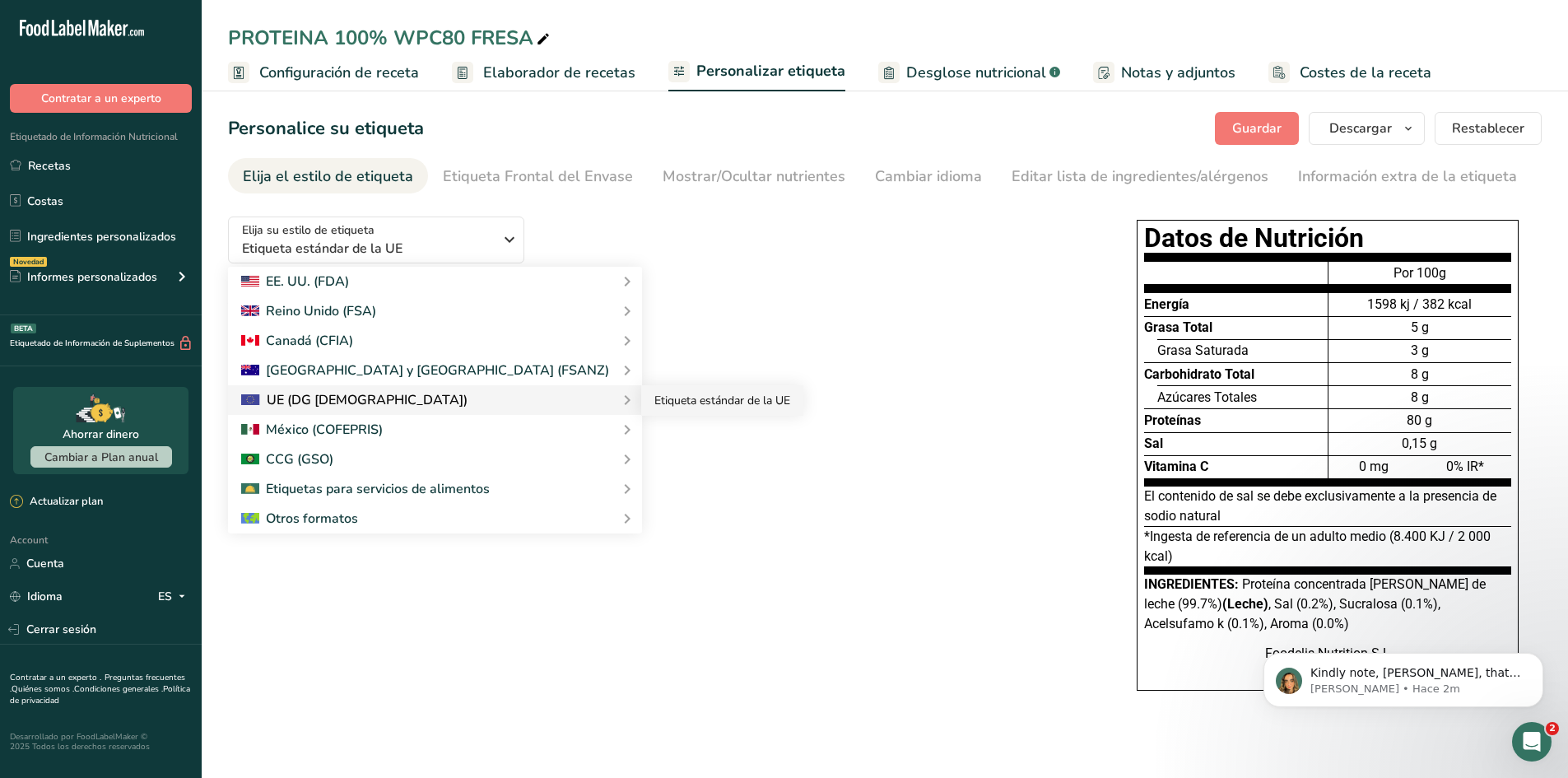
click at [641, 395] on link "Etiqueta estándar de la UE" at bounding box center [722, 400] width 162 height 31
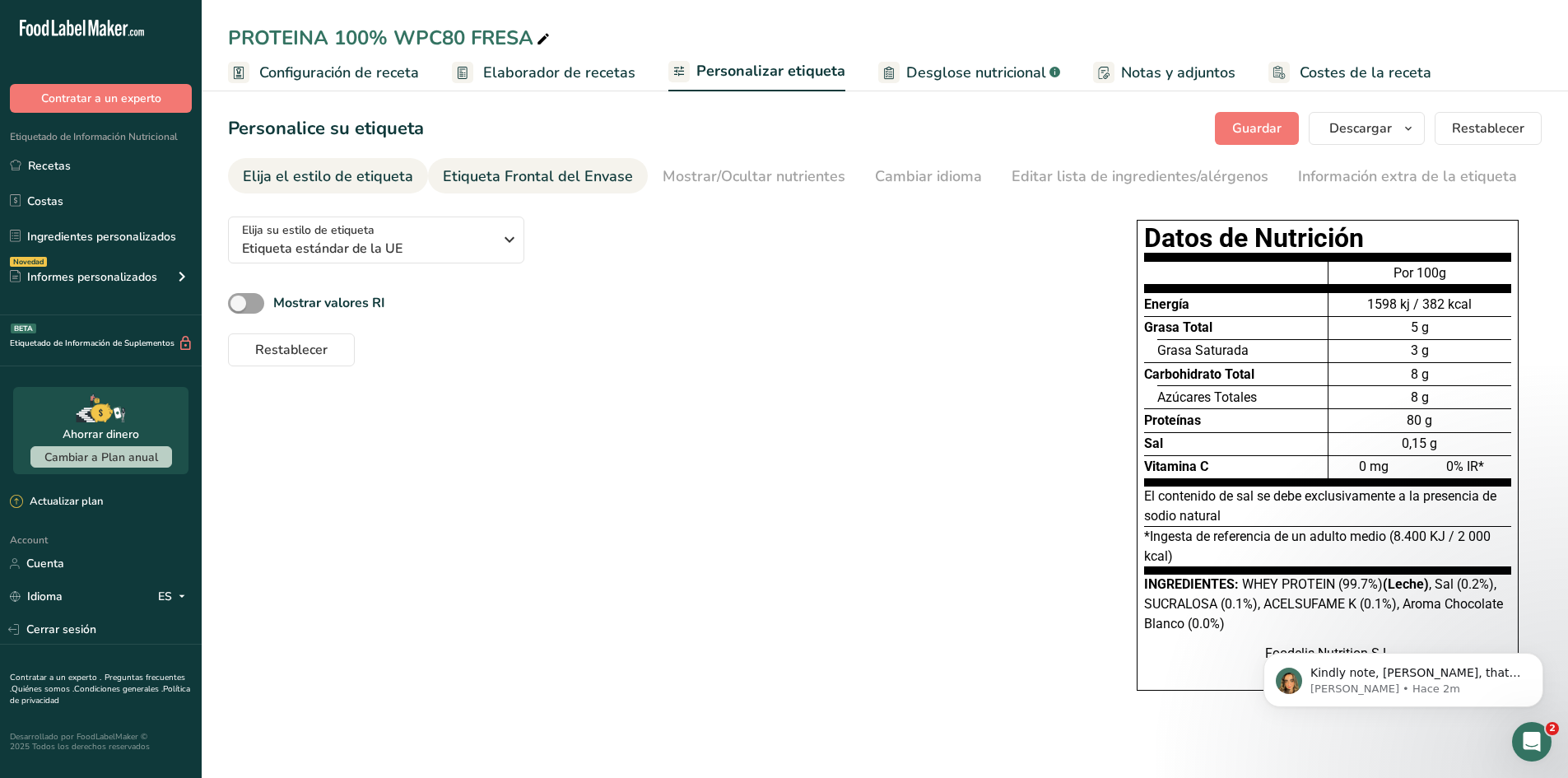
click at [592, 175] on div "Etiqueta Frontal del Envase" at bounding box center [538, 177] width 190 height 22
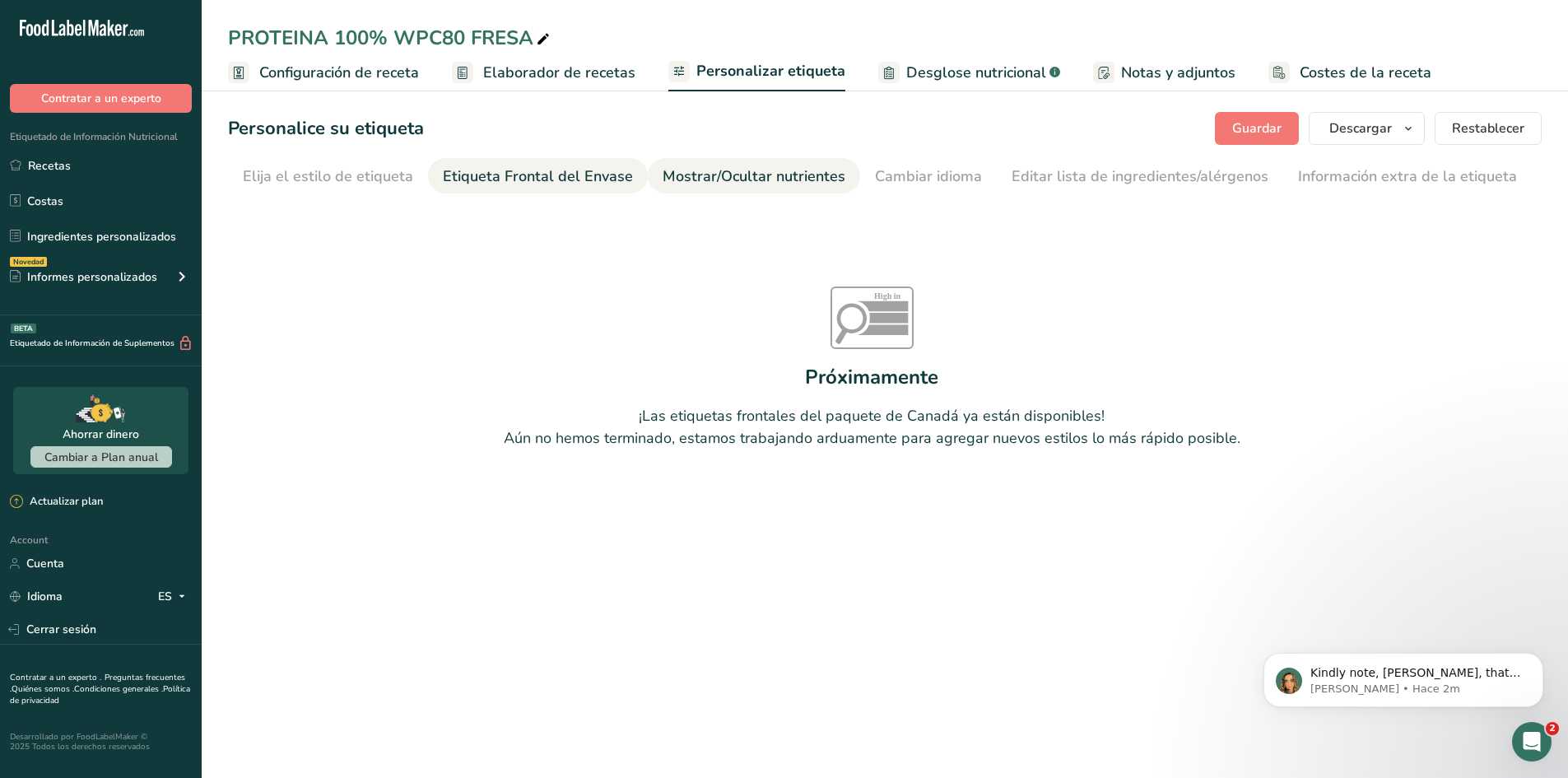
click at [772, 172] on div "Mostrar/Ocultar nutrientes" at bounding box center [753, 177] width 182 height 22
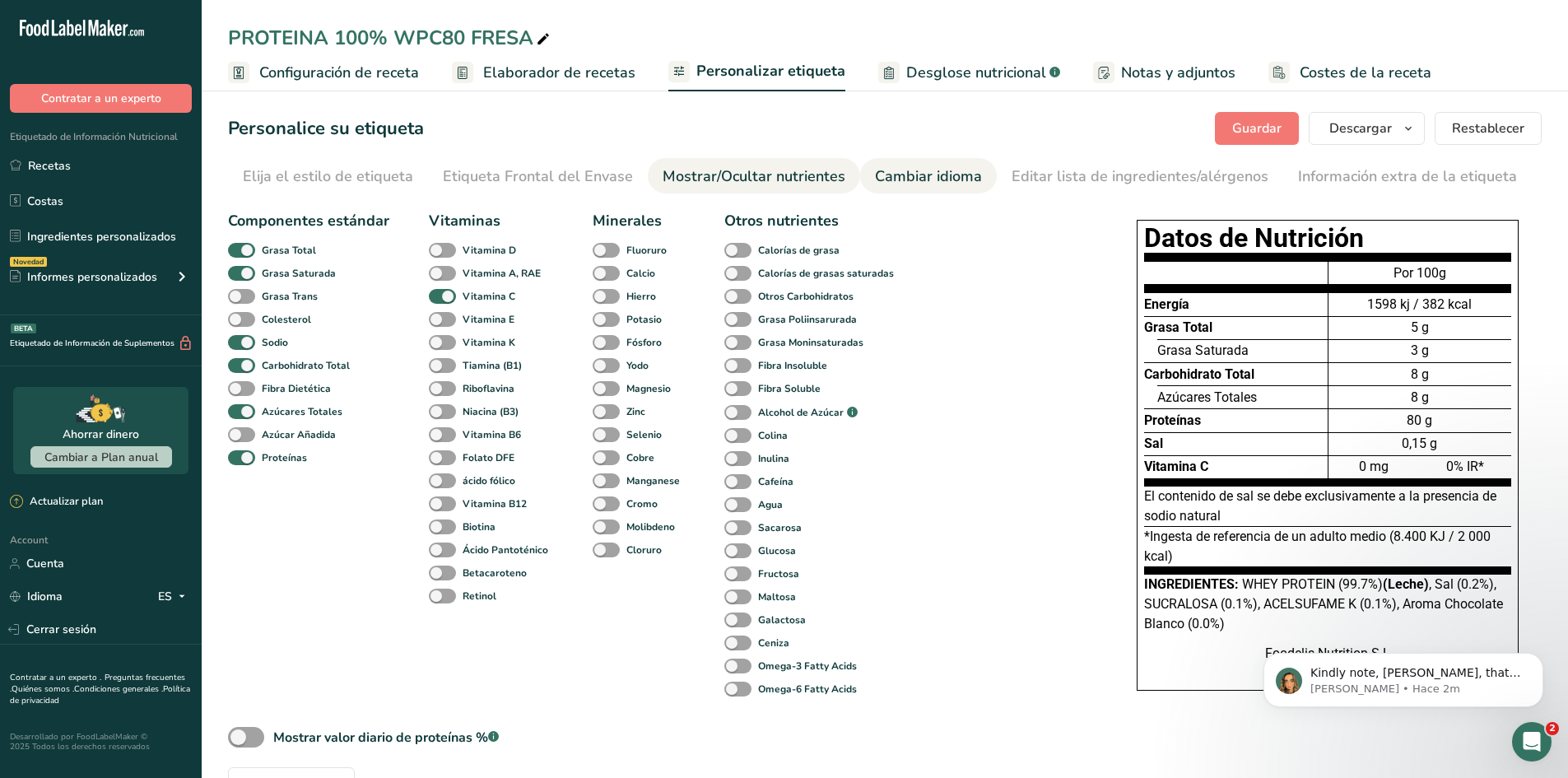
click at [879, 171] on div "Cambiar idioma" at bounding box center [928, 177] width 107 height 22
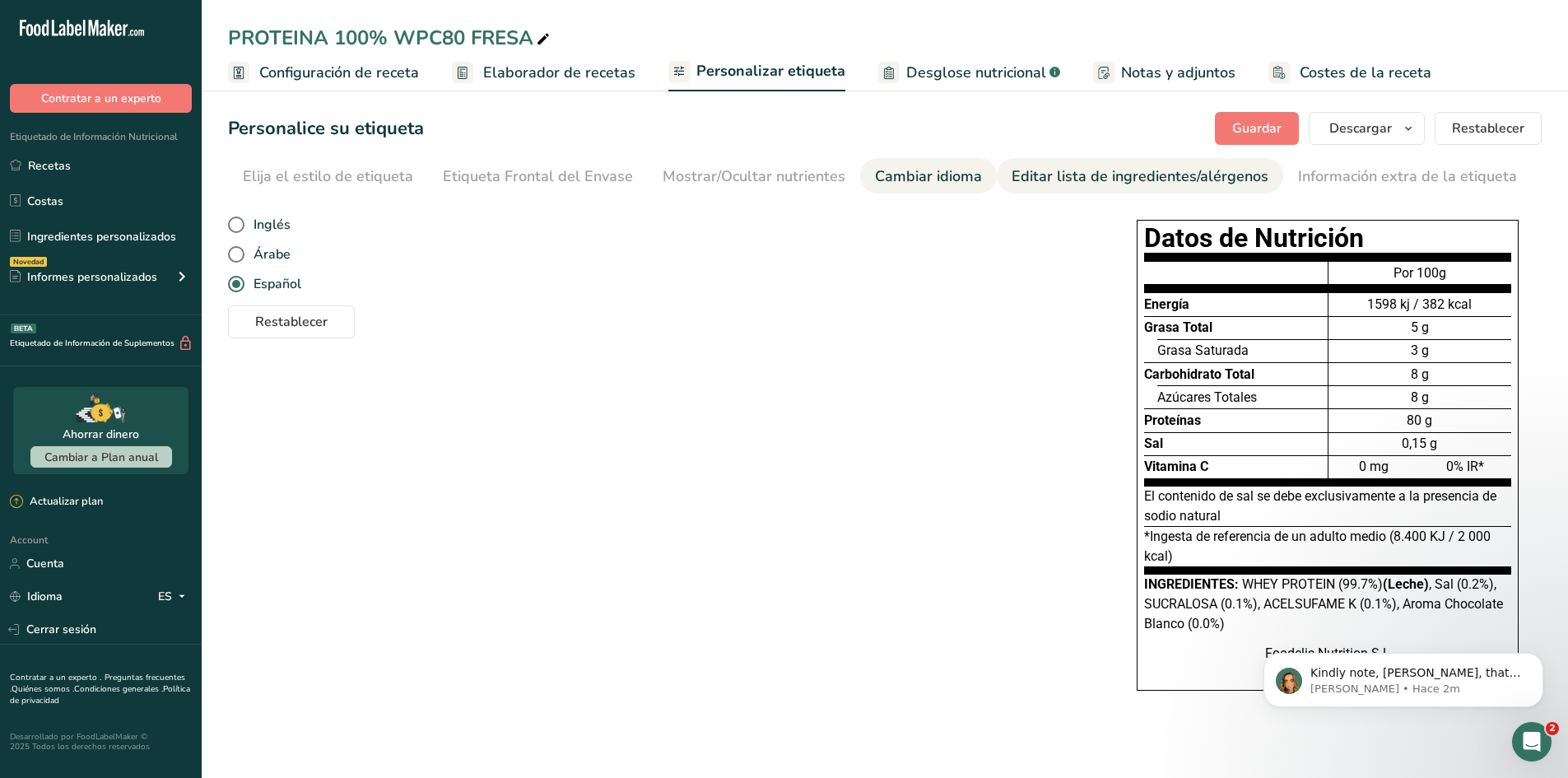
click at [1052, 183] on div "Editar lista de ingredientes/alérgenos" at bounding box center [1140, 177] width 257 height 22
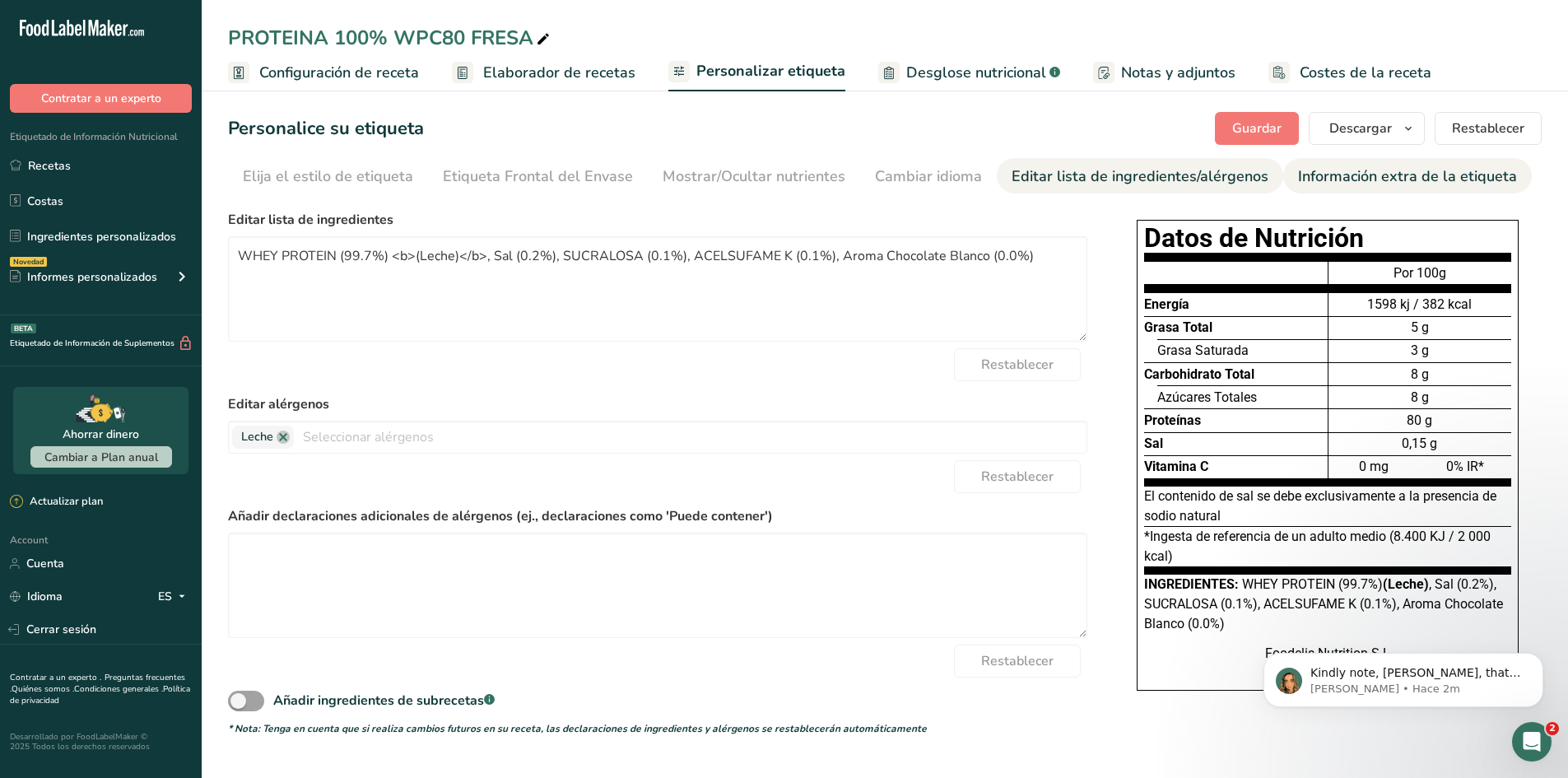
click at [1374, 160] on link "Información extra de la etiqueta" at bounding box center [1408, 177] width 219 height 37
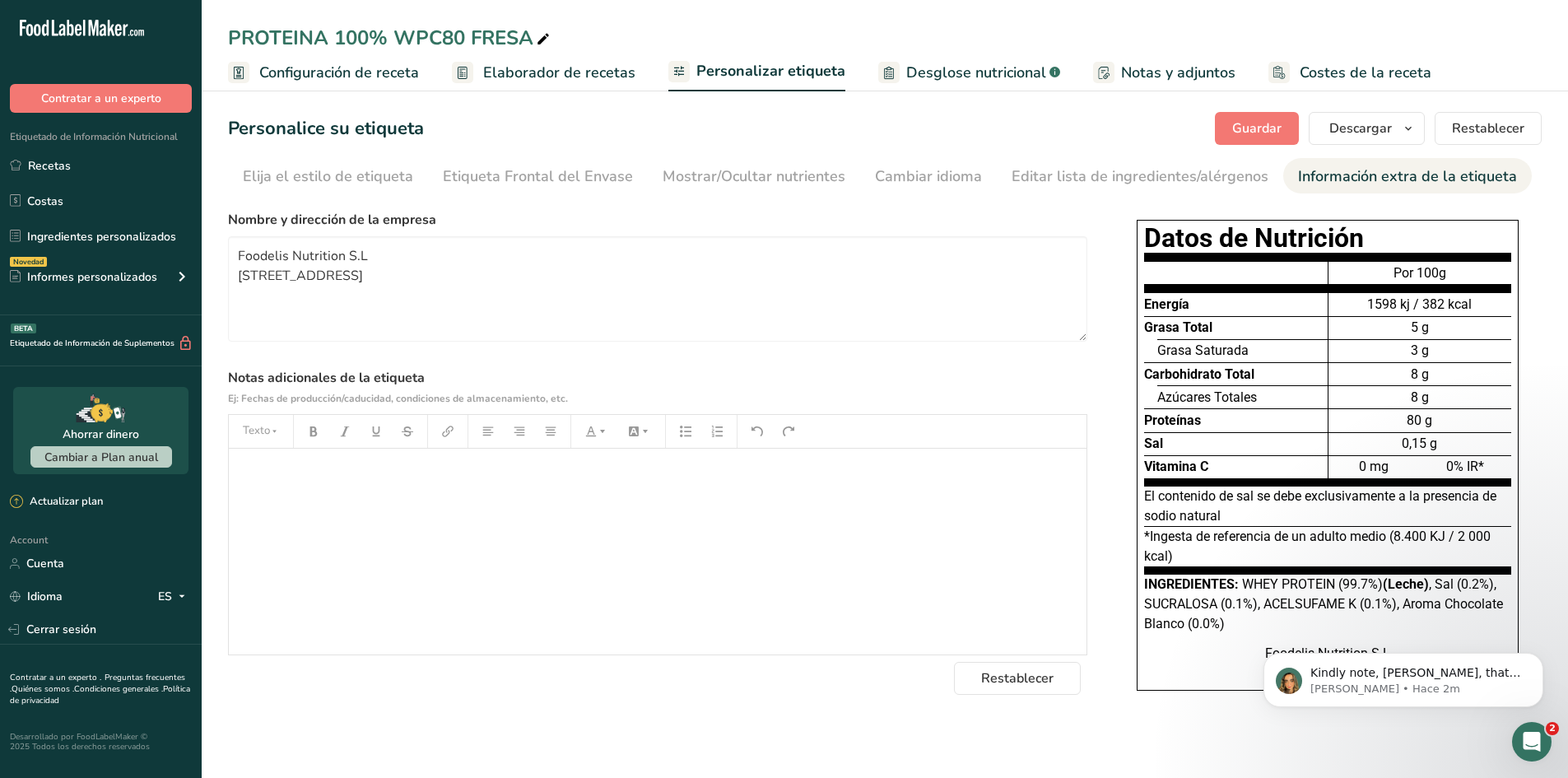
click at [1388, 178] on div "Información extra de la etiqueta" at bounding box center [1408, 177] width 219 height 22
click at [1151, 176] on div "Editar lista de ingredientes/alérgenos" at bounding box center [1140, 177] width 257 height 22
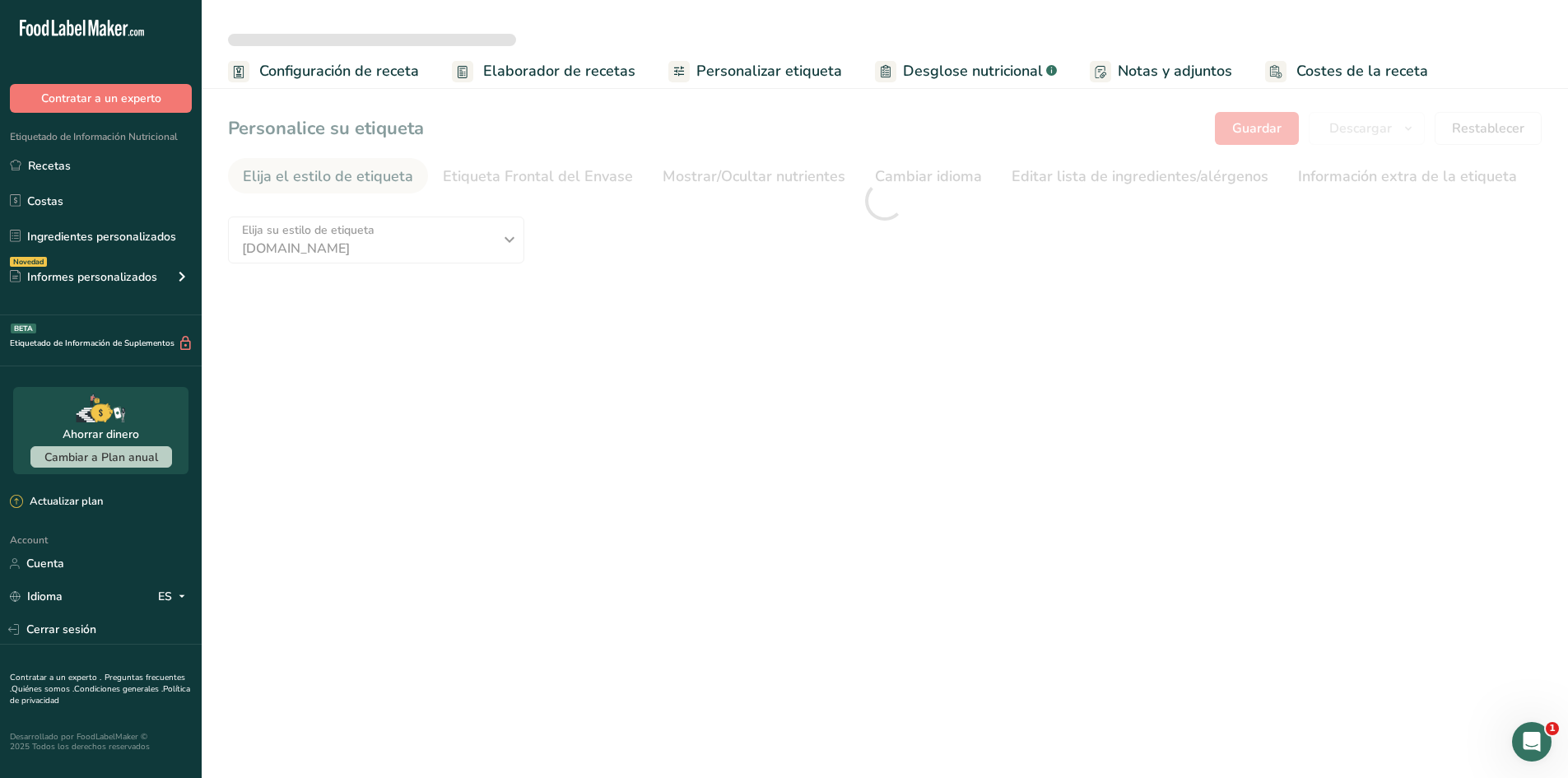
type textarea "Proteína concentrada [PERSON_NAME] de leche (99.7%) <b>(Leche)</b>, Sal (0.2%),…"
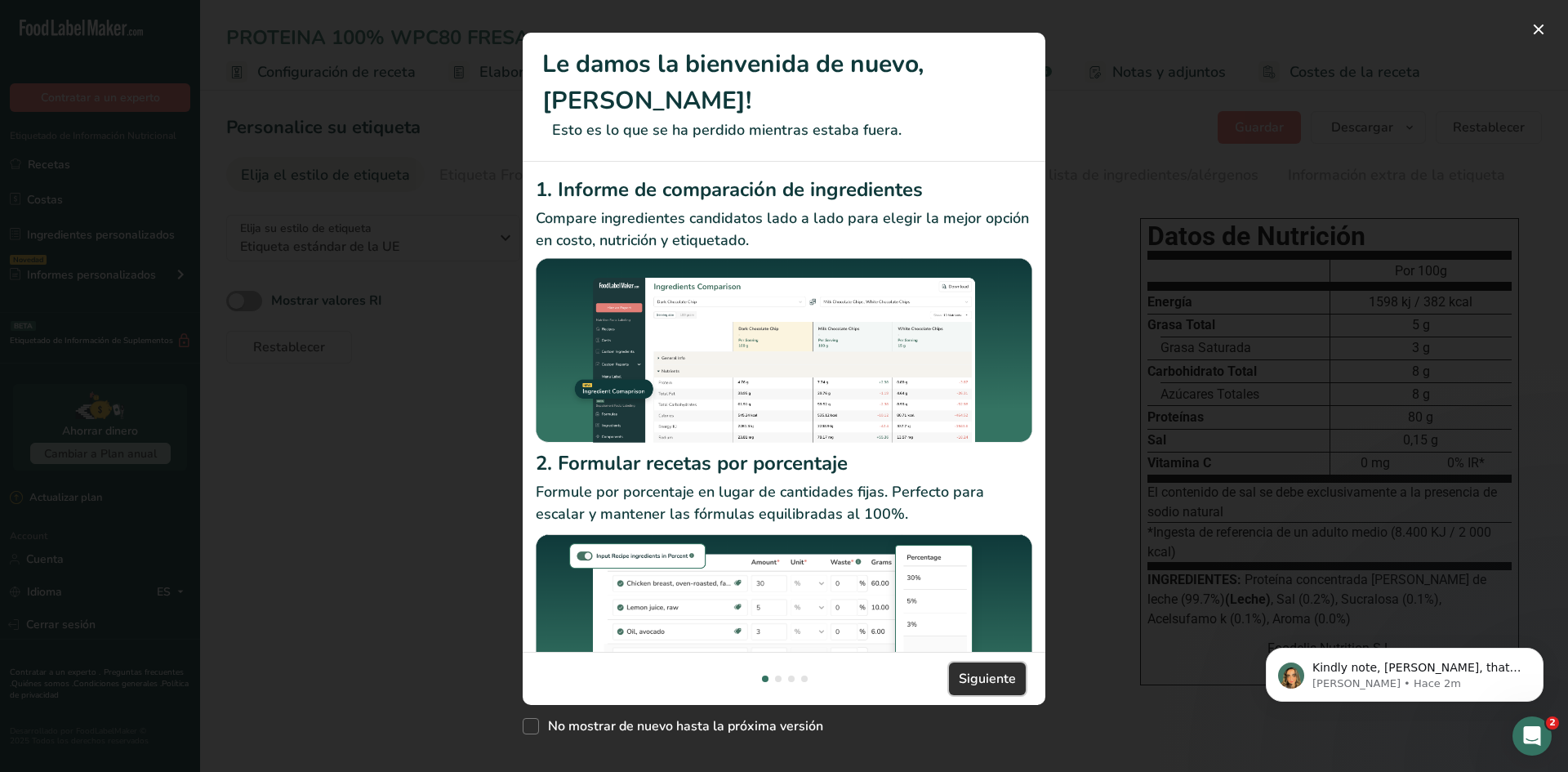
click at [1012, 668] on span "Siguiente" at bounding box center [987, 677] width 57 height 19
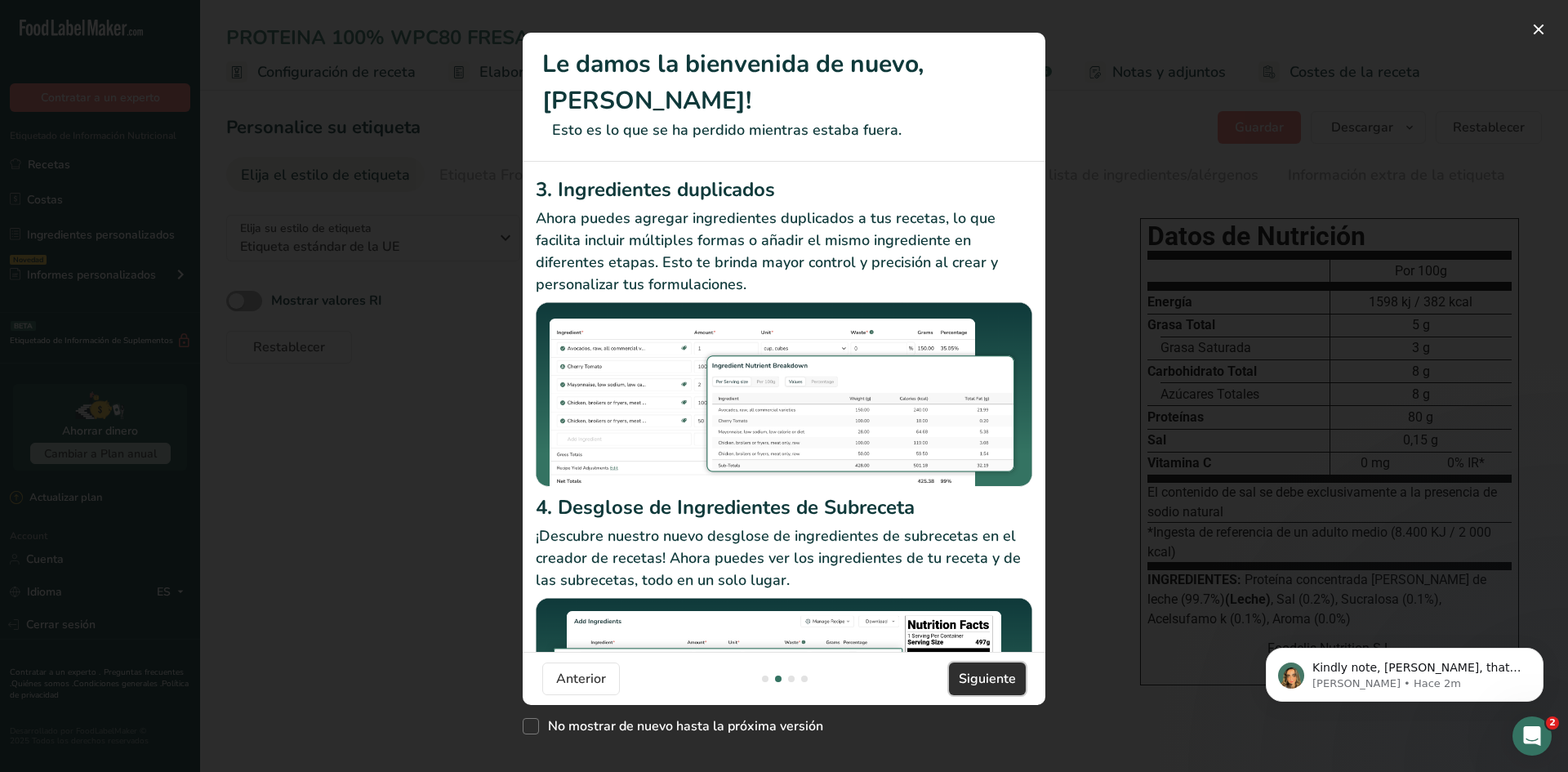
click at [1007, 677] on span "Siguiente" at bounding box center [987, 677] width 57 height 19
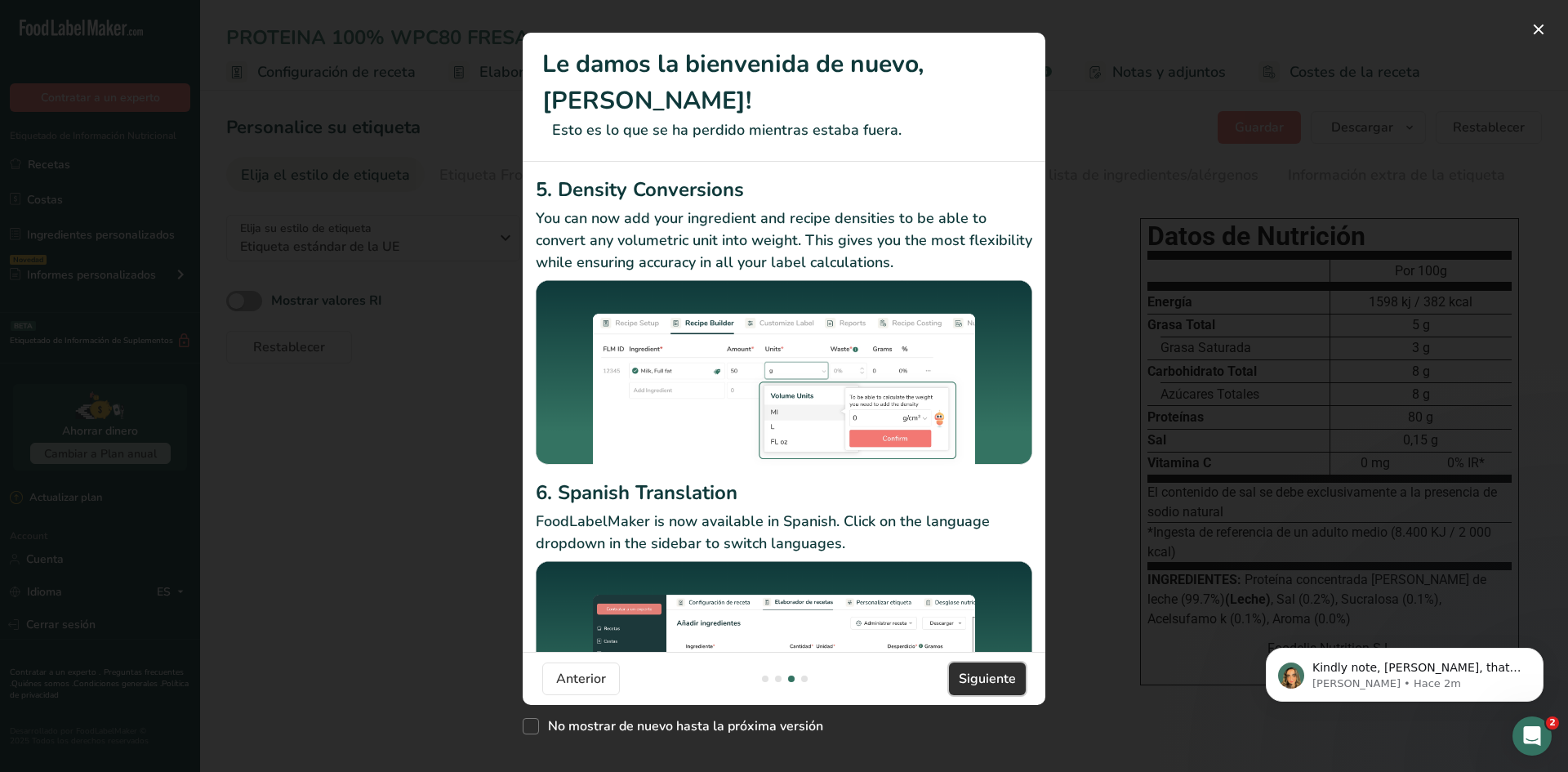
click at [1007, 677] on span "Siguiente" at bounding box center [987, 677] width 57 height 19
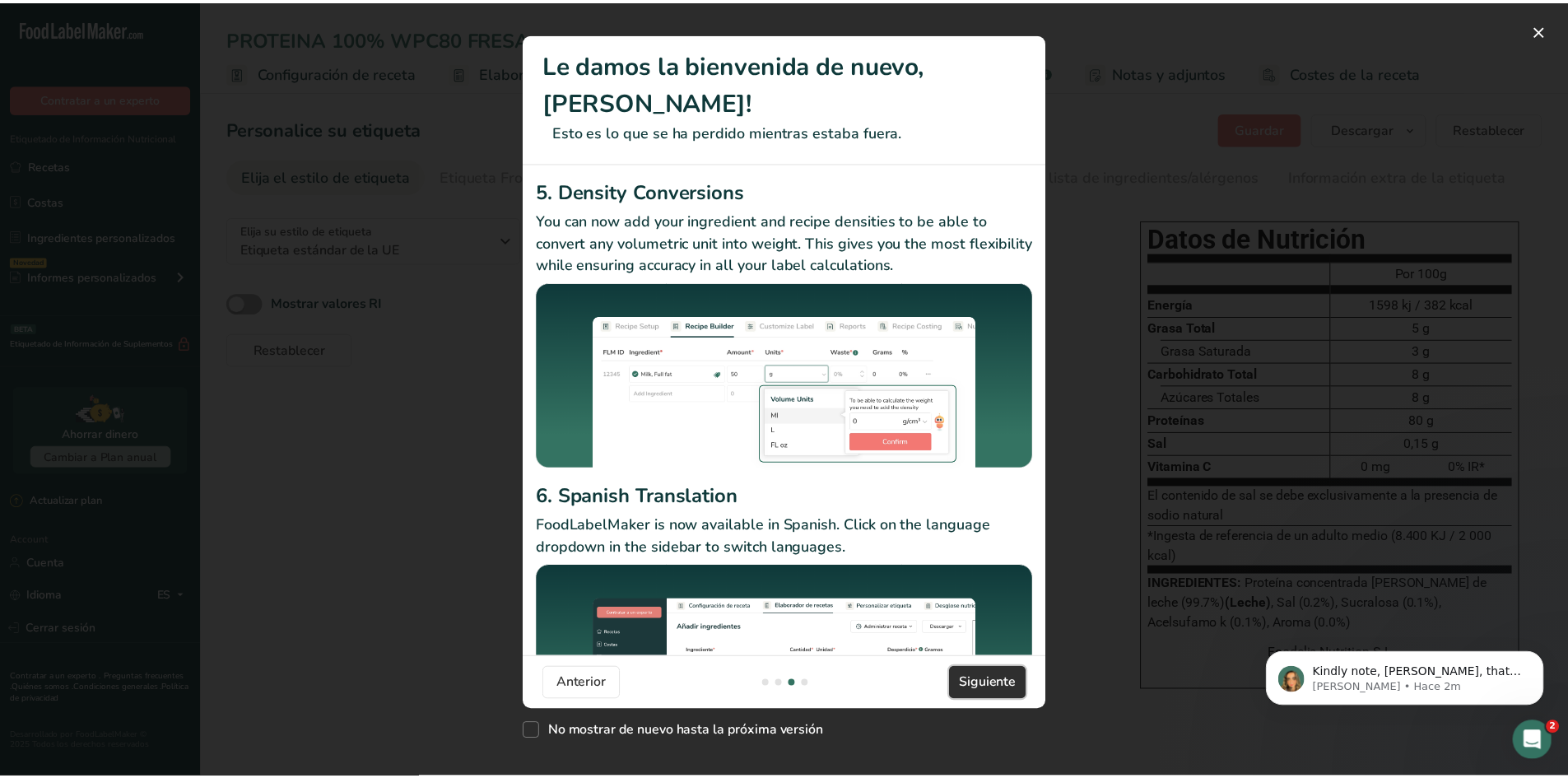
scroll to position [0, 1581]
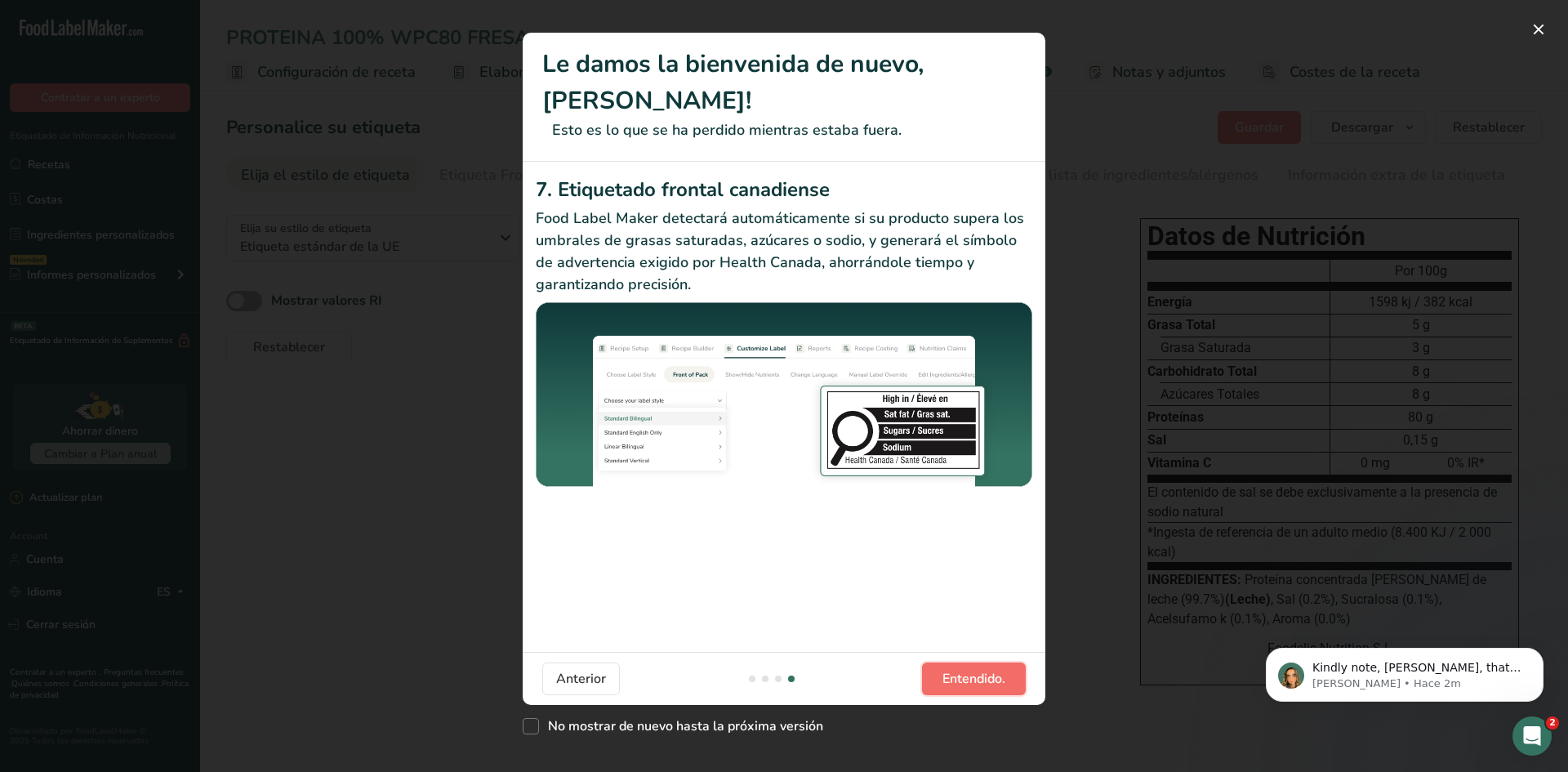
click at [1007, 677] on button "Entendido." at bounding box center [973, 678] width 104 height 33
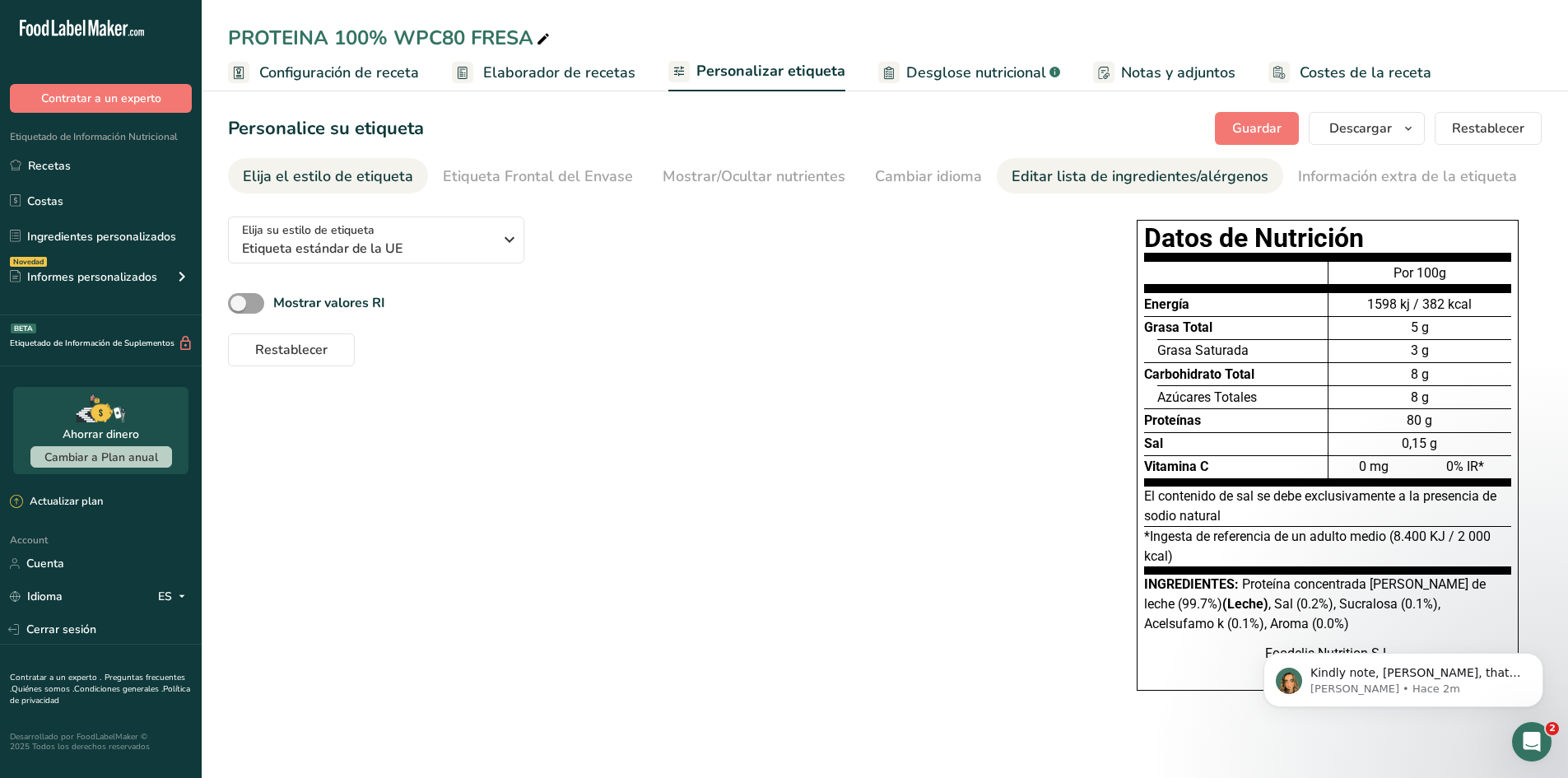
click at [1151, 182] on div "Editar lista de ingredientes/alérgenos" at bounding box center [1140, 177] width 257 height 22
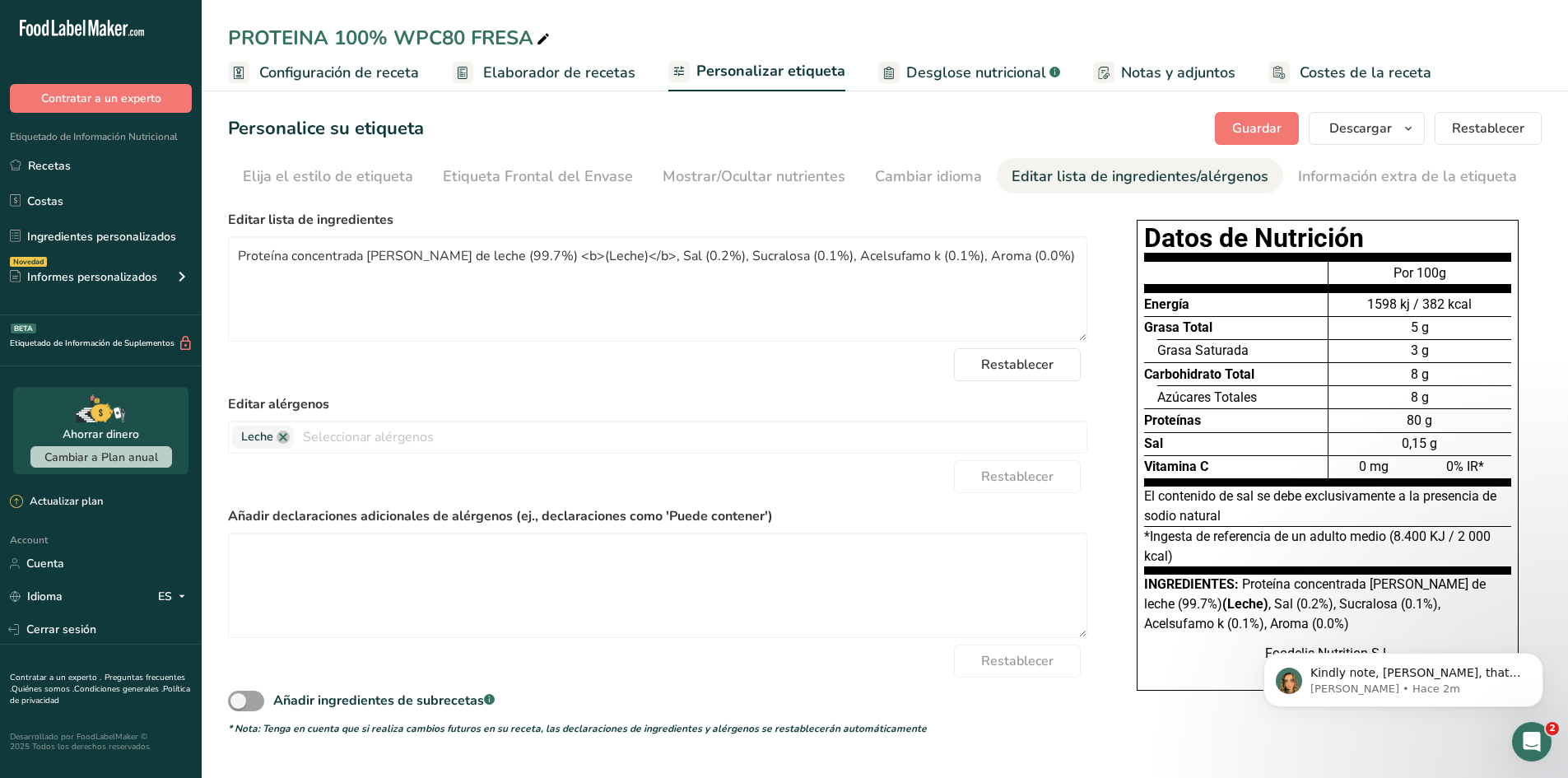
click at [1075, 177] on div "Editar lista de ingredientes/alérgenos" at bounding box center [1140, 177] width 257 height 22
click at [370, 70] on span "Configuración de receta" at bounding box center [339, 73] width 160 height 22
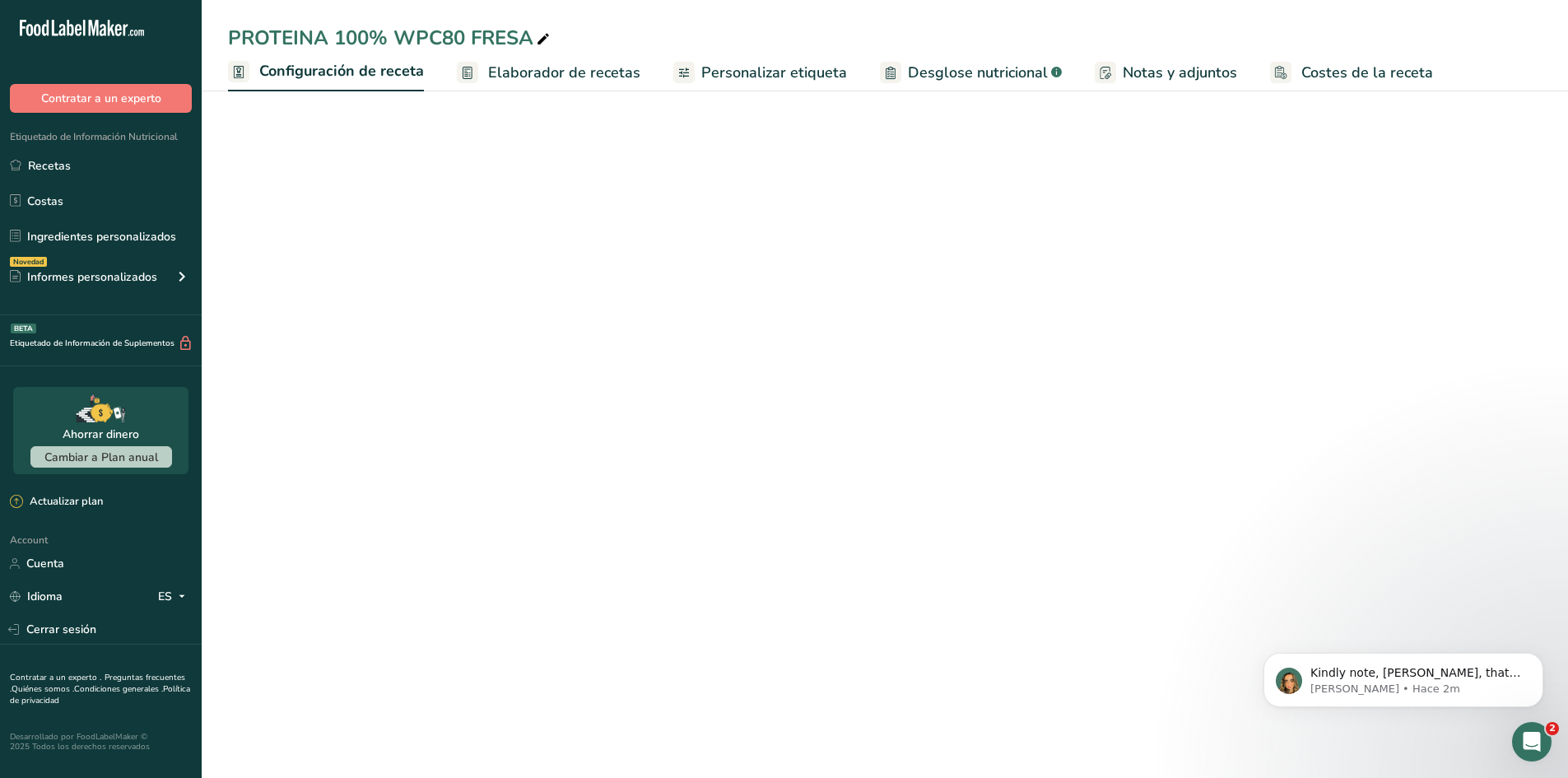
select select "1"
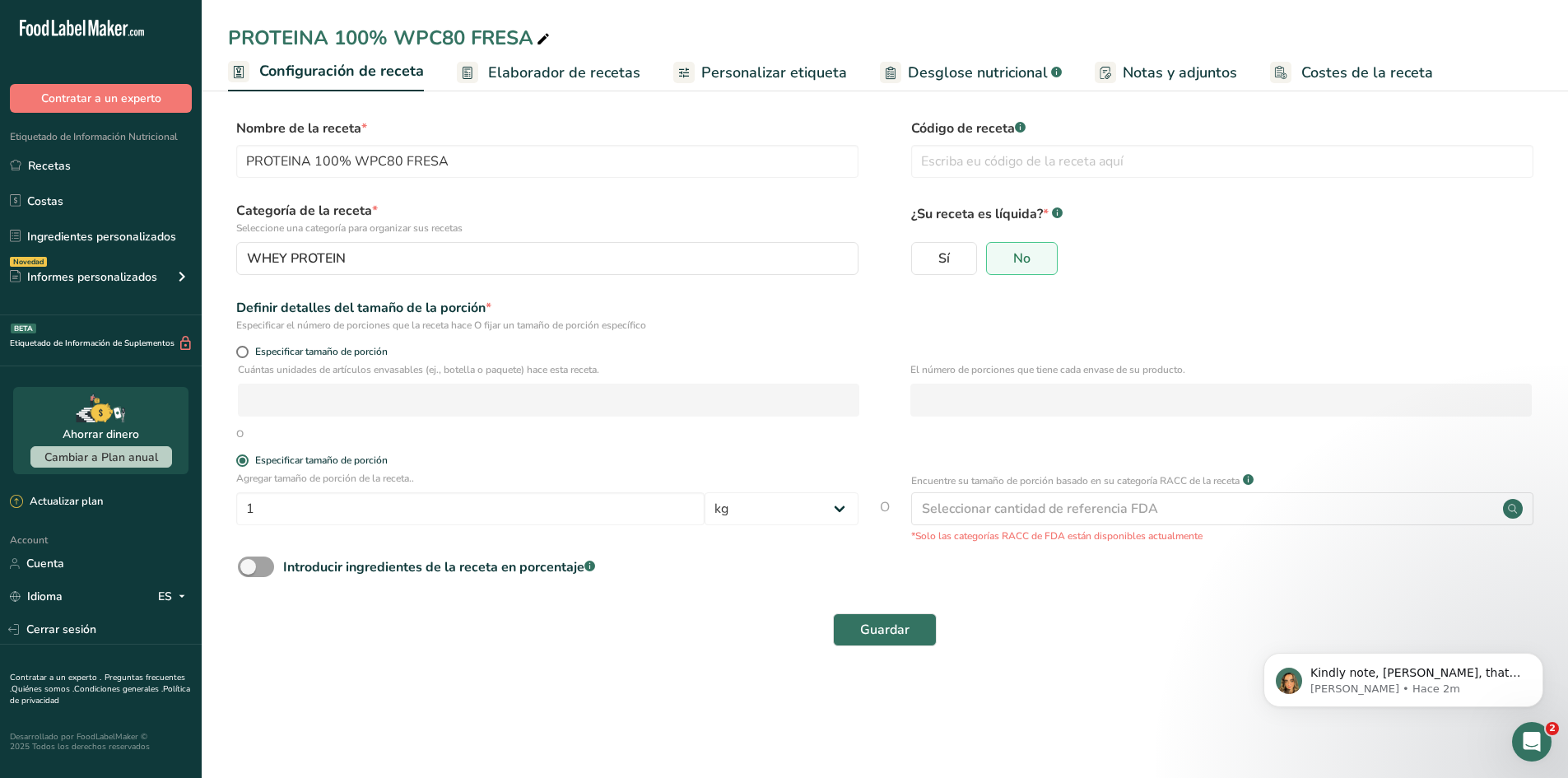
click at [572, 81] on span "Elaborador de recetas" at bounding box center [564, 73] width 153 height 22
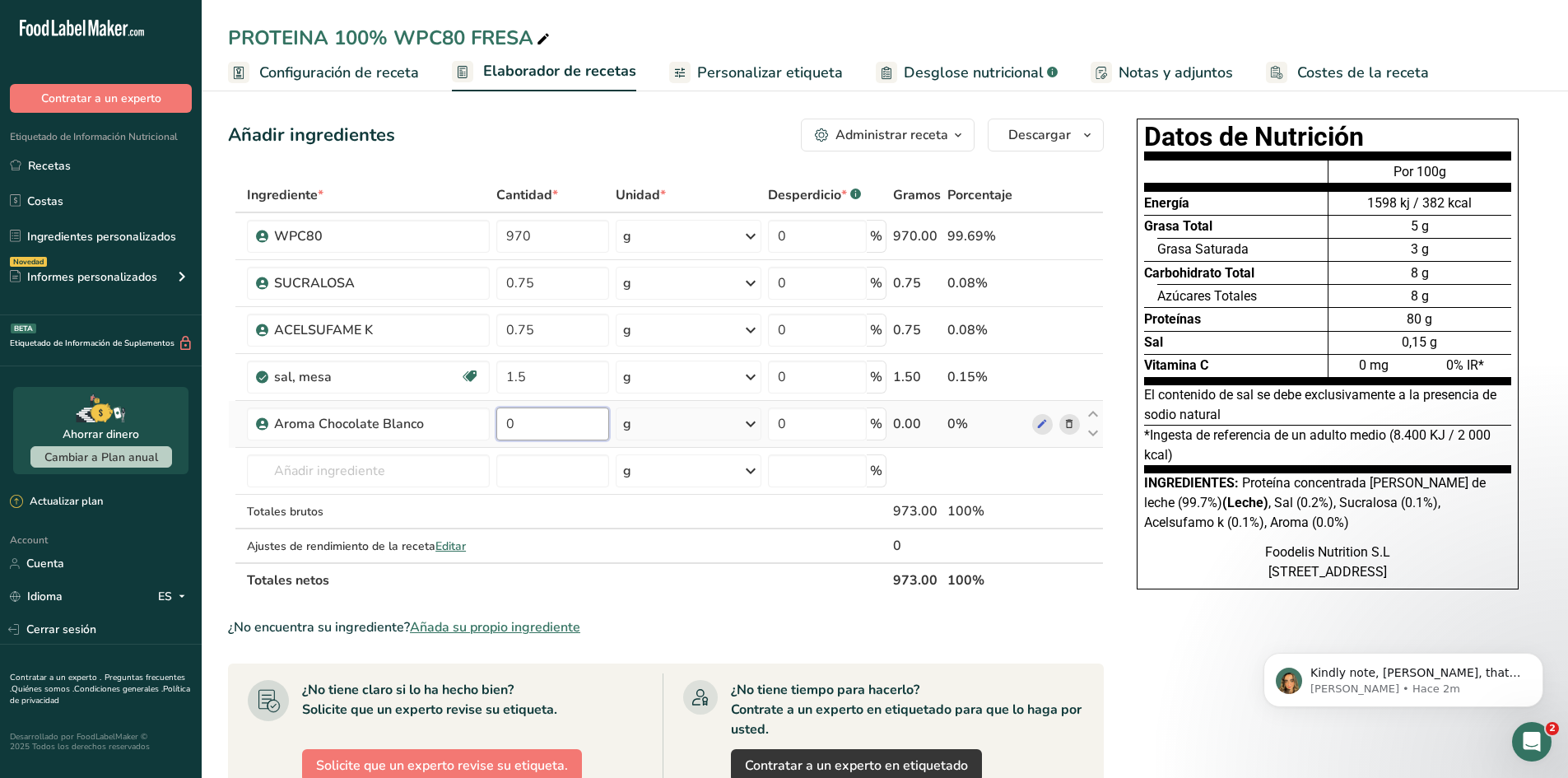
click at [517, 431] on input "0" at bounding box center [553, 424] width 113 height 33
type input "30"
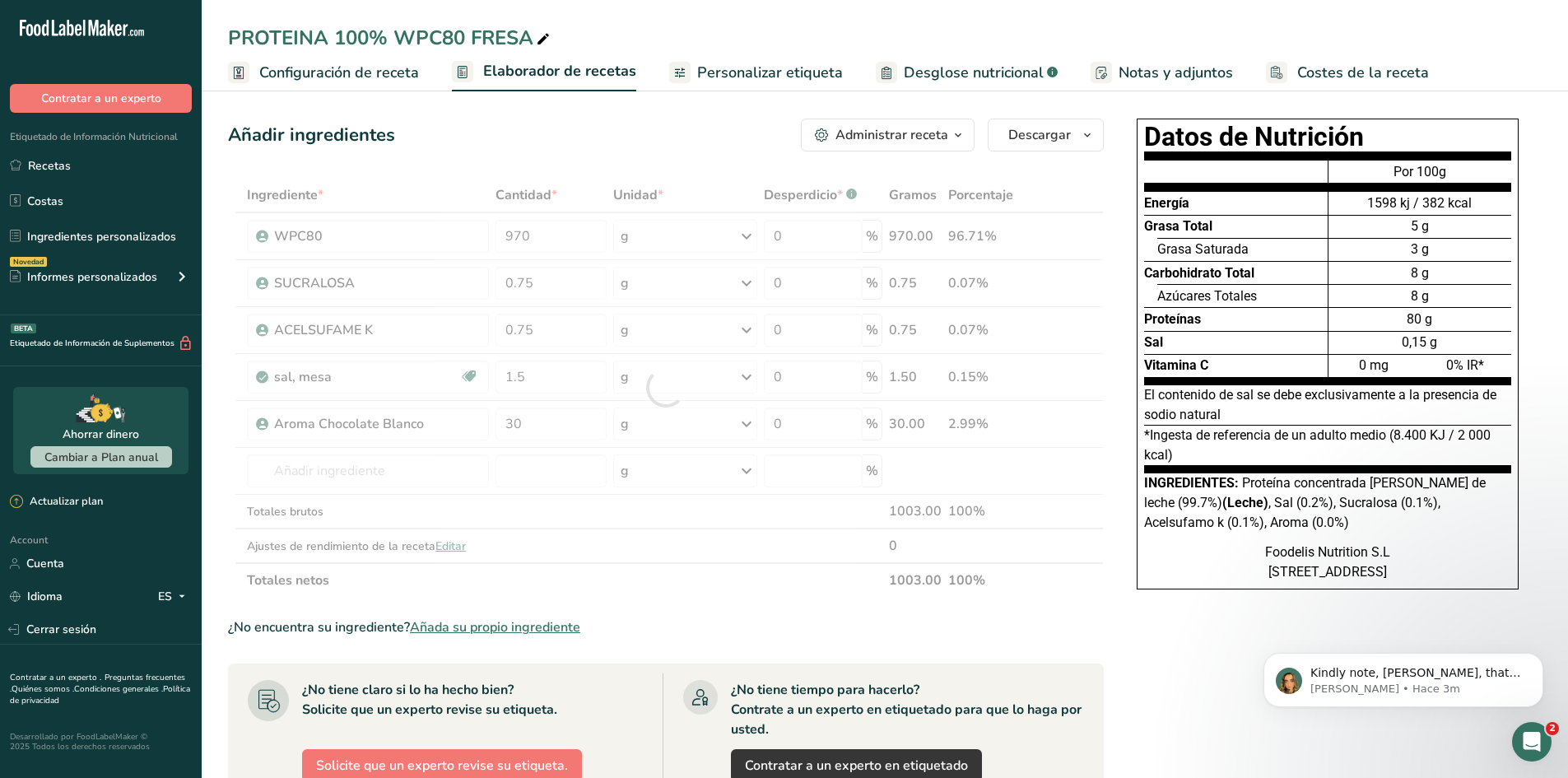
click at [940, 624] on div "¿No encuentra su ingrediente? Añada su propio ingrediente" at bounding box center [666, 626] width 876 height 19
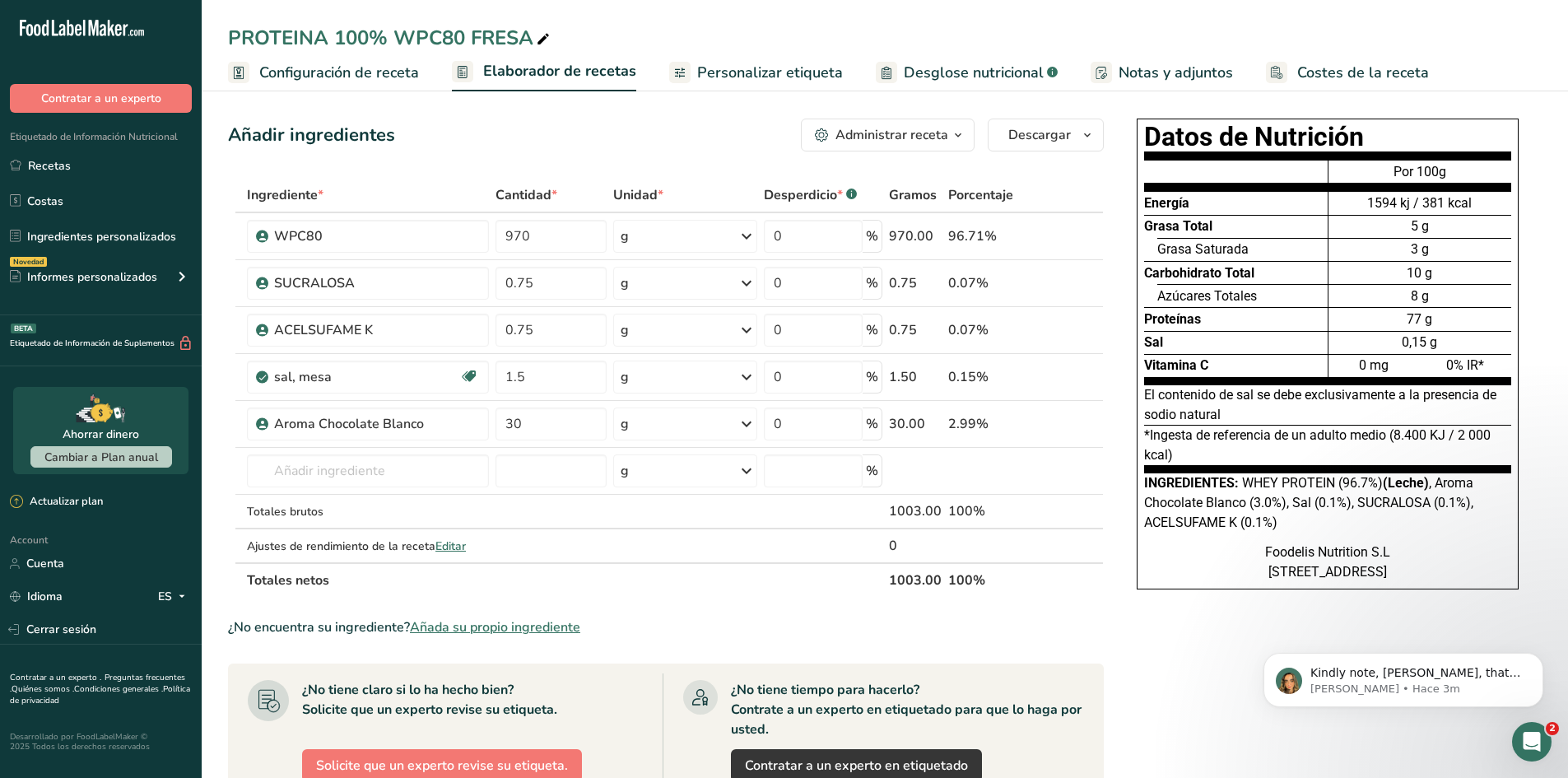
click at [348, 62] on span "Configuración de receta" at bounding box center [339, 73] width 160 height 22
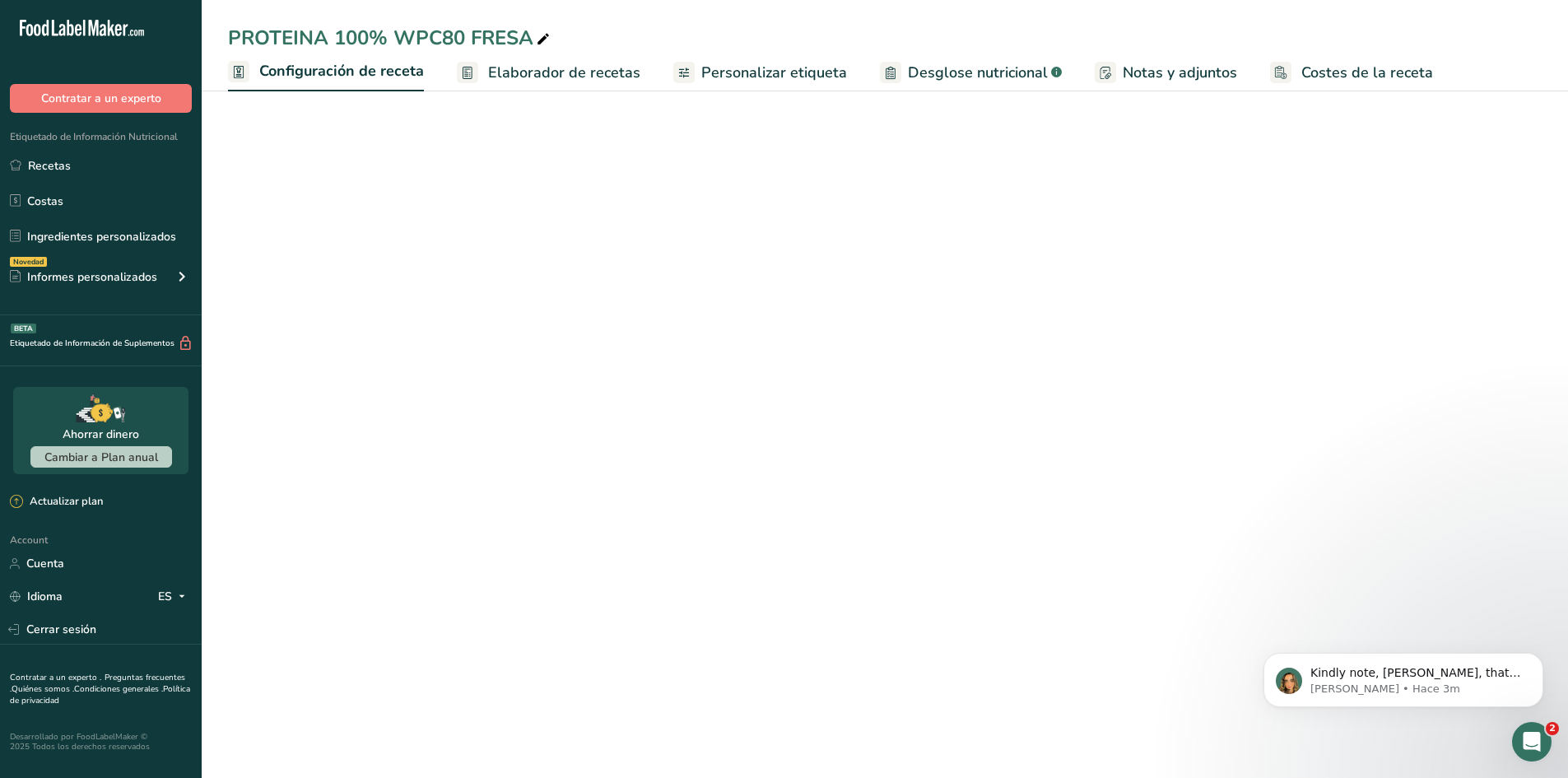
select select "1"
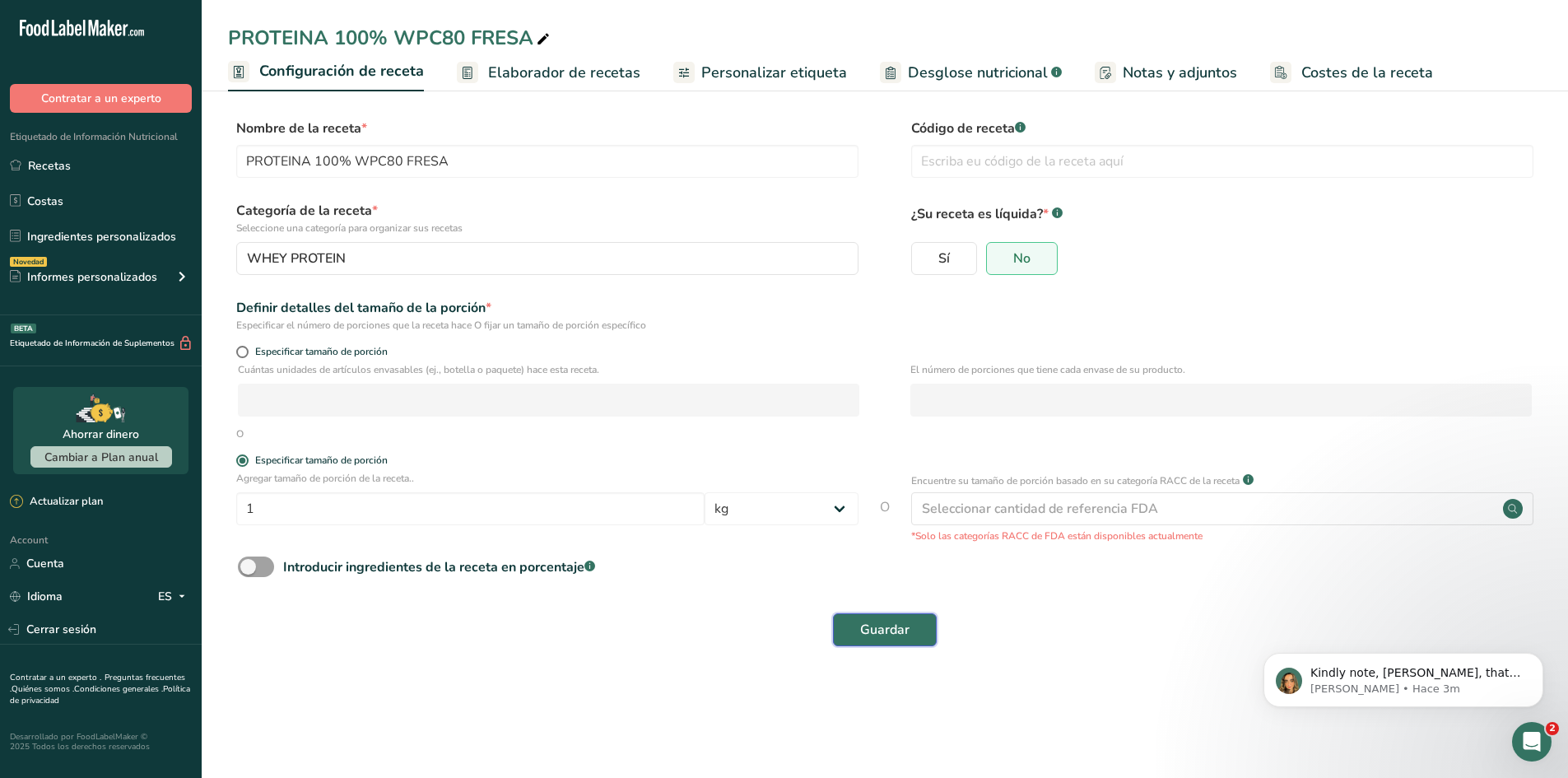
click at [890, 622] on span "Guardar" at bounding box center [884, 629] width 49 height 19
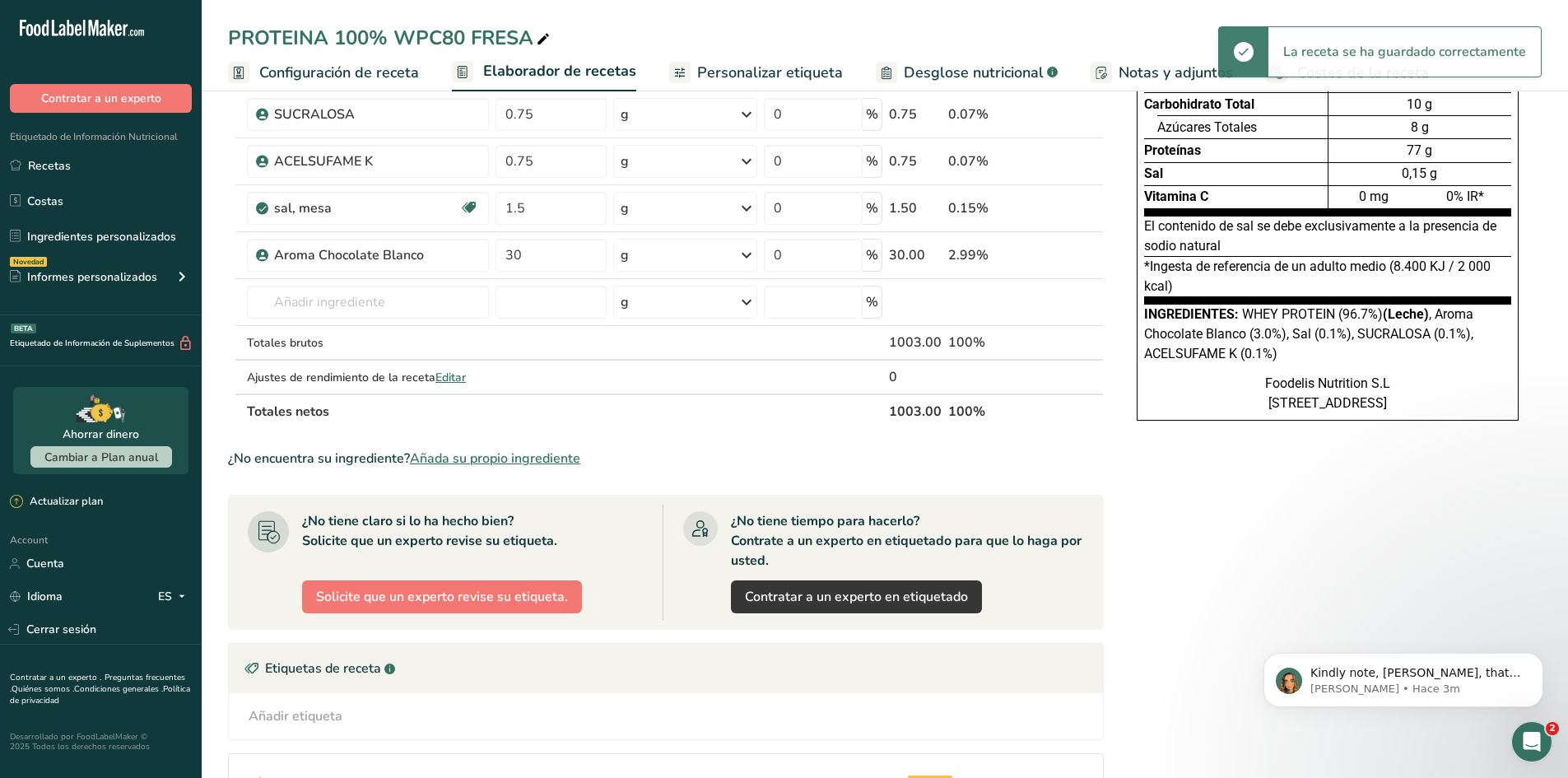
scroll to position [165, 0]
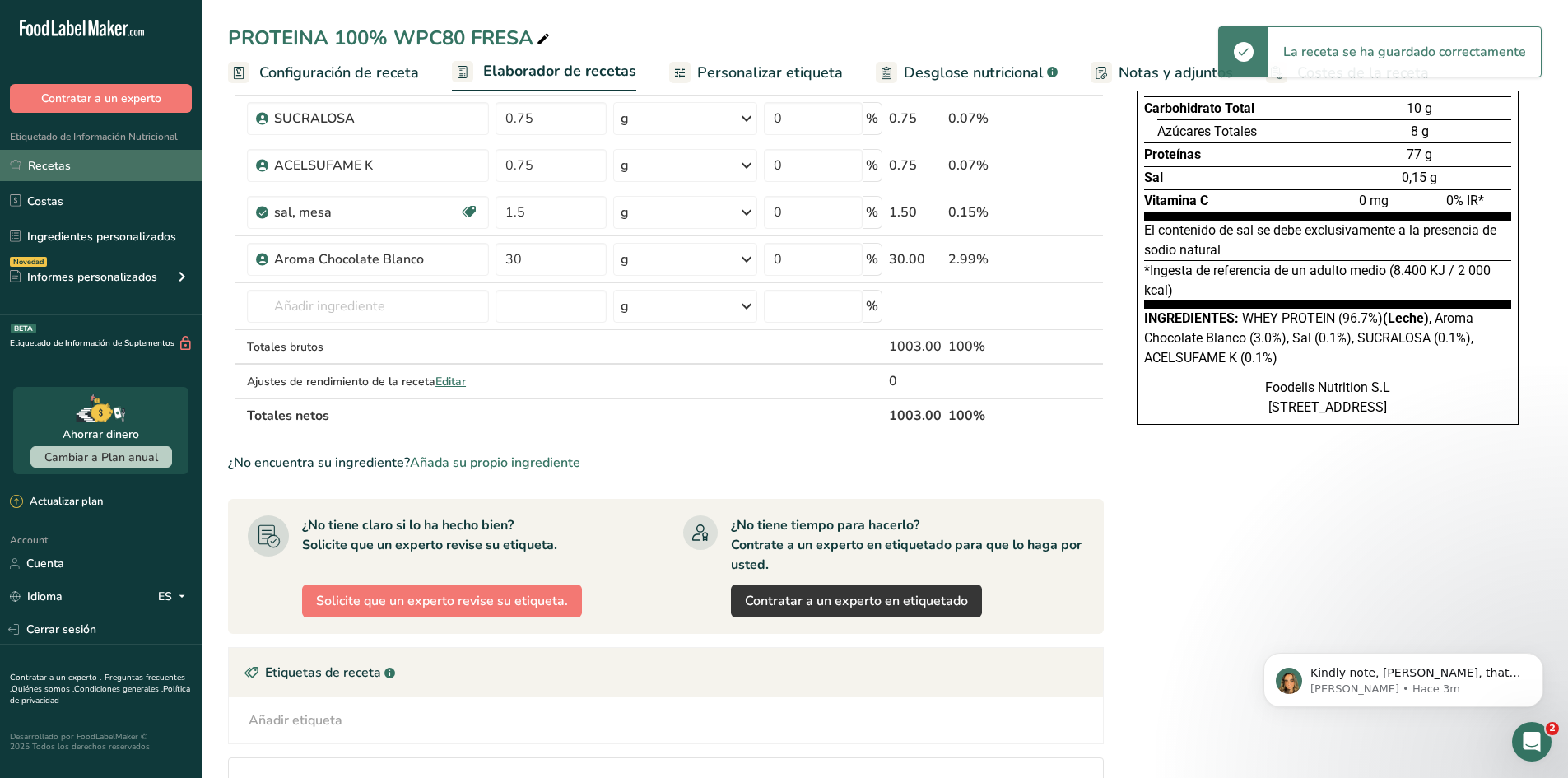
click at [130, 171] on link "Recetas" at bounding box center [101, 166] width 202 height 31
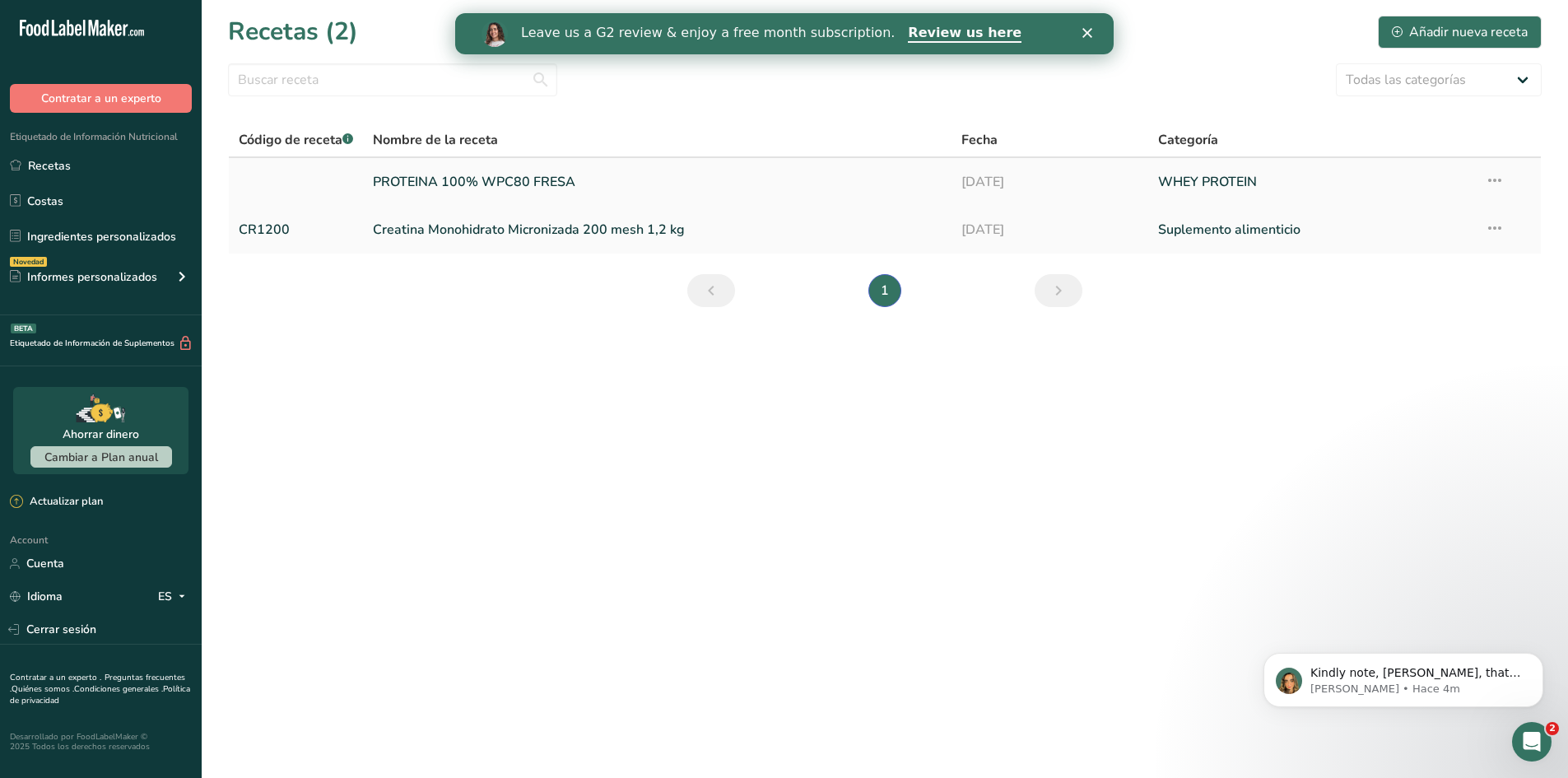
click at [532, 185] on link "PROTEINA 100% WPC80 FRESA" at bounding box center [657, 181] width 569 height 34
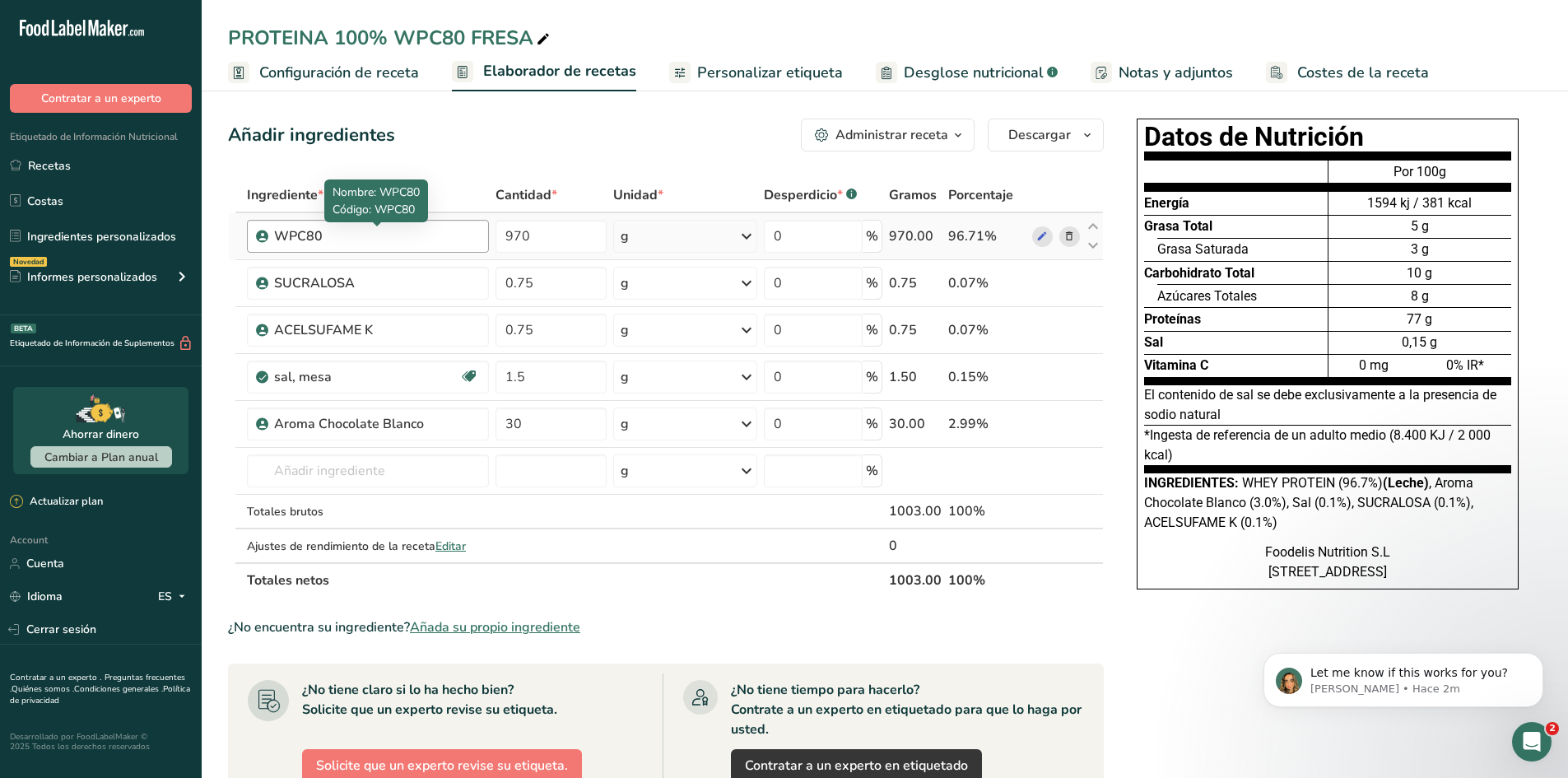
click at [367, 240] on div "WPC80" at bounding box center [376, 236] width 205 height 19
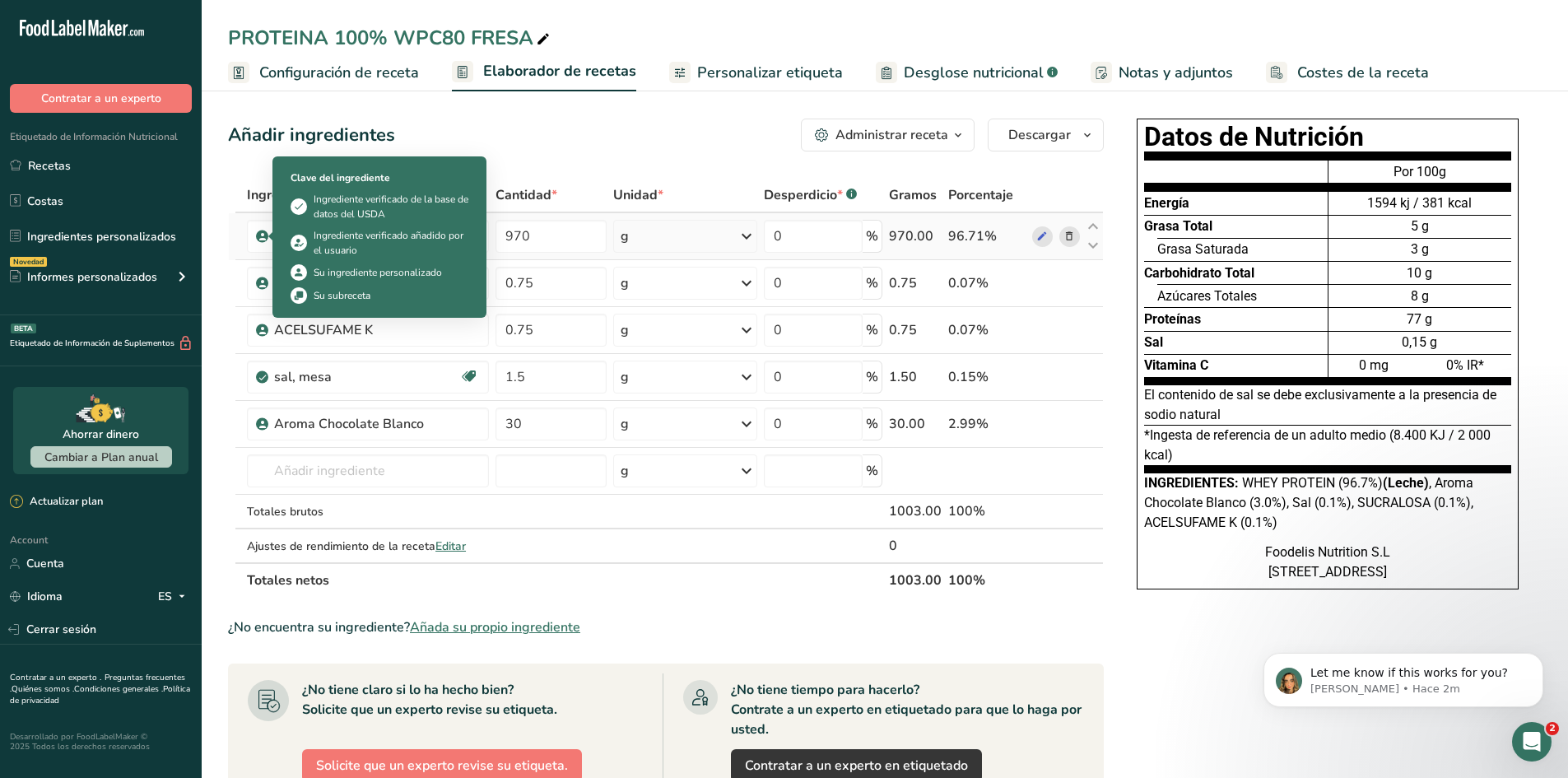
click at [263, 237] on icon at bounding box center [262, 236] width 10 height 15
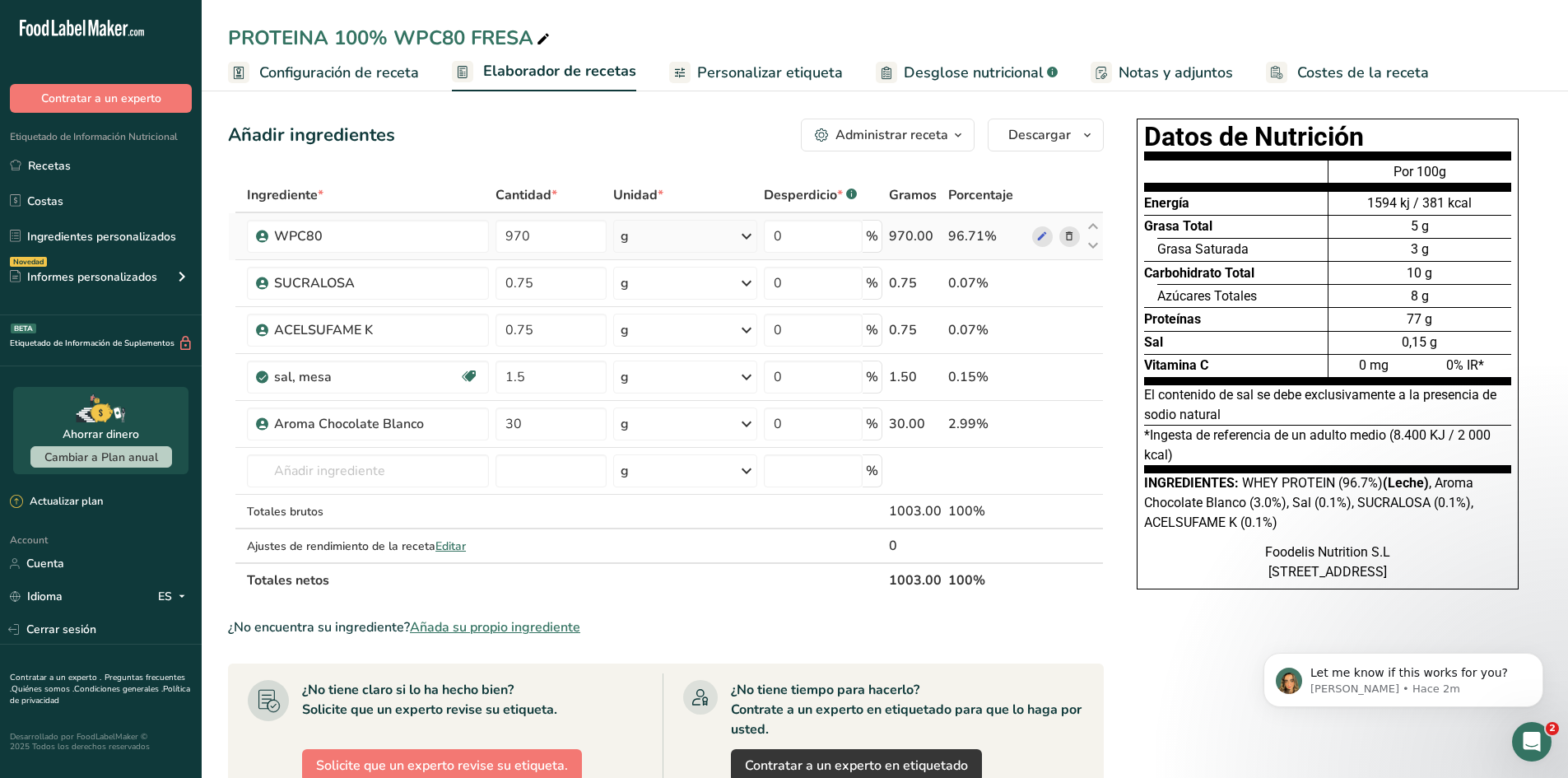
click at [263, 237] on icon at bounding box center [262, 236] width 10 height 15
click at [1050, 234] on span at bounding box center [1041, 236] width 19 height 19
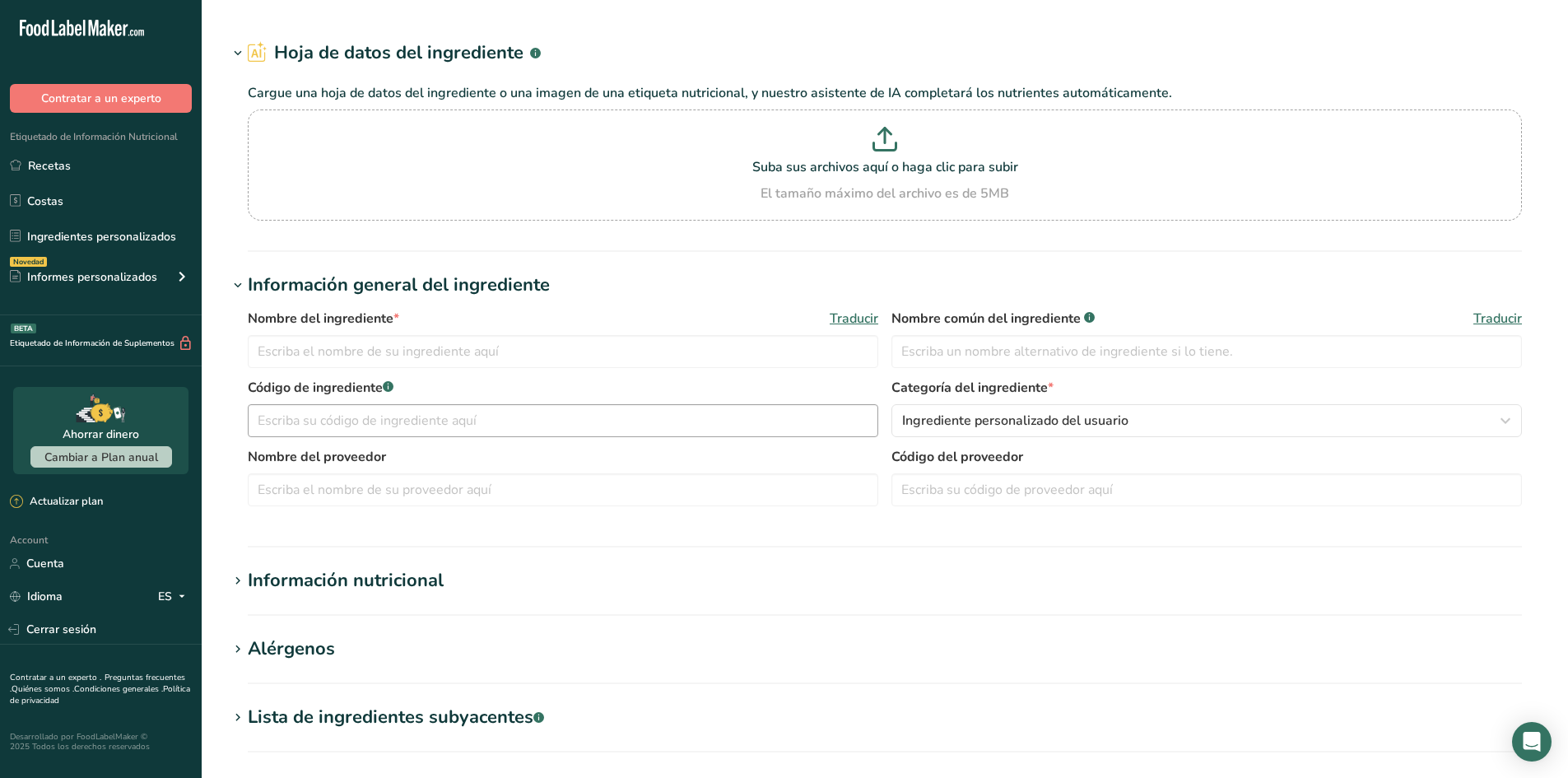
type input "WPC80"
type input "WHEY PROTEIN"
type input "WPC80"
type input "LACTERRA"
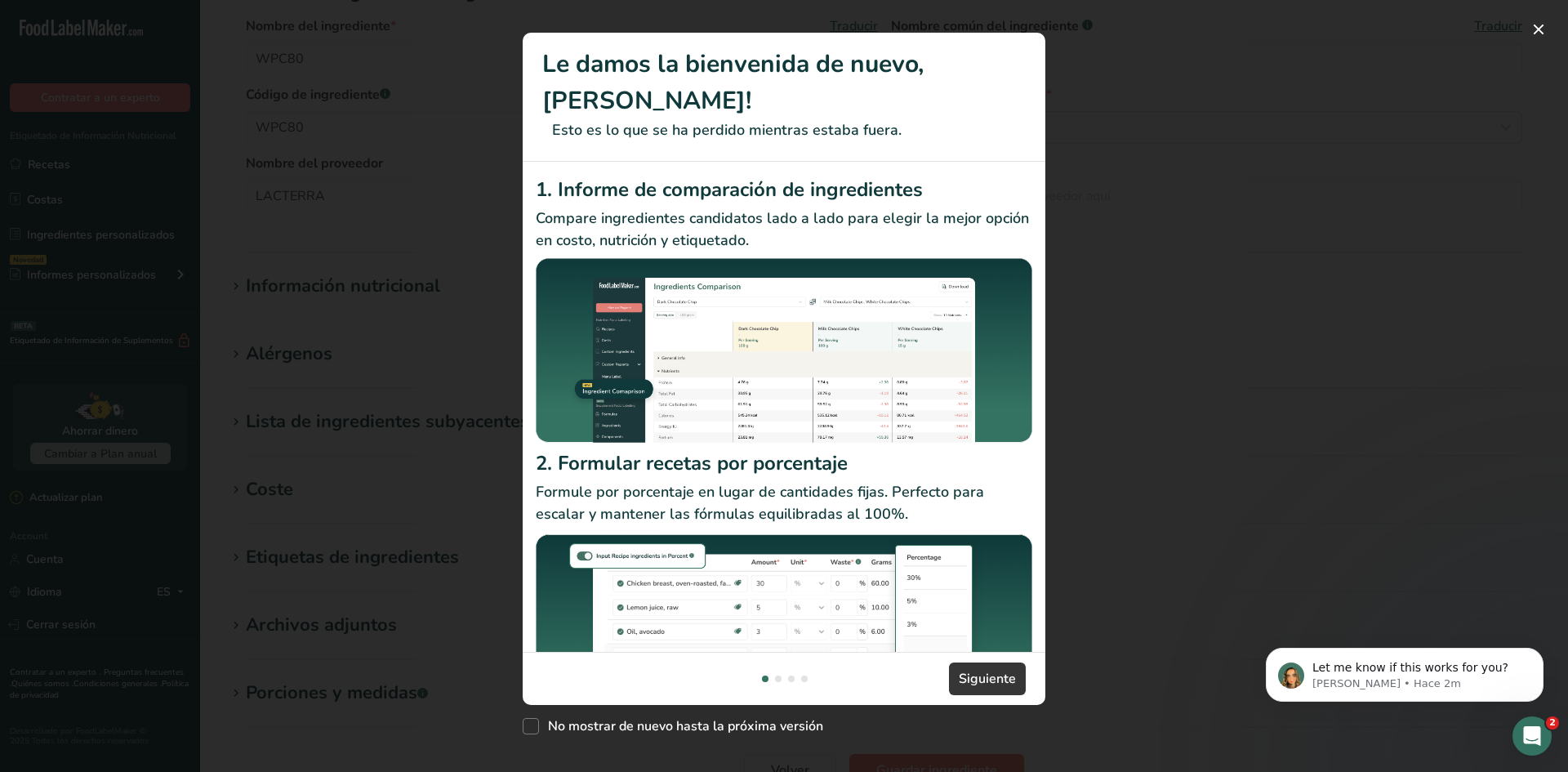
click at [1025, 676] on footer "Siguiente" at bounding box center [783, 678] width 522 height 53
click at [1014, 672] on span "Siguiente" at bounding box center [987, 677] width 57 height 19
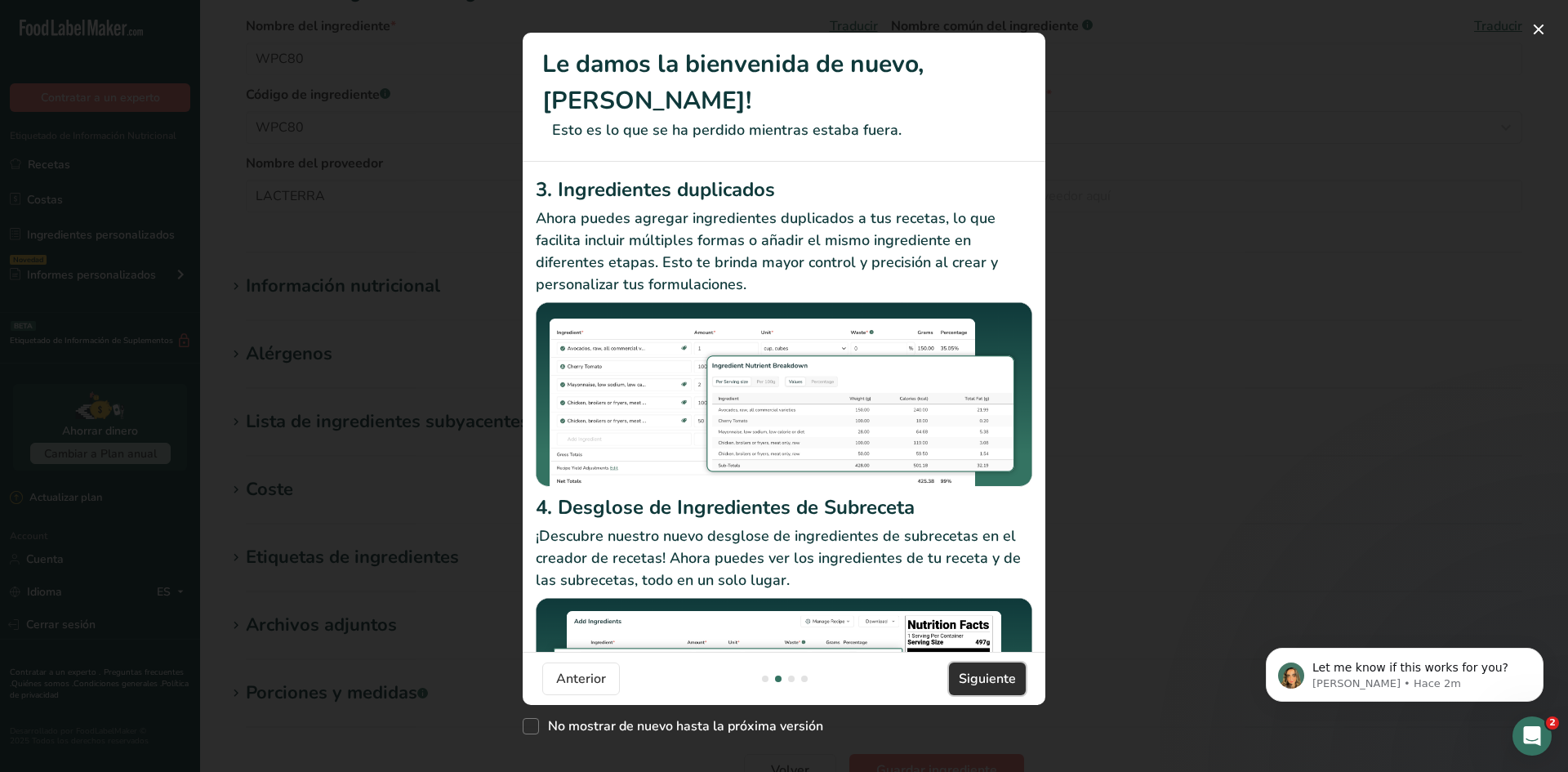
click at [1008, 676] on span "Siguiente" at bounding box center [987, 677] width 57 height 19
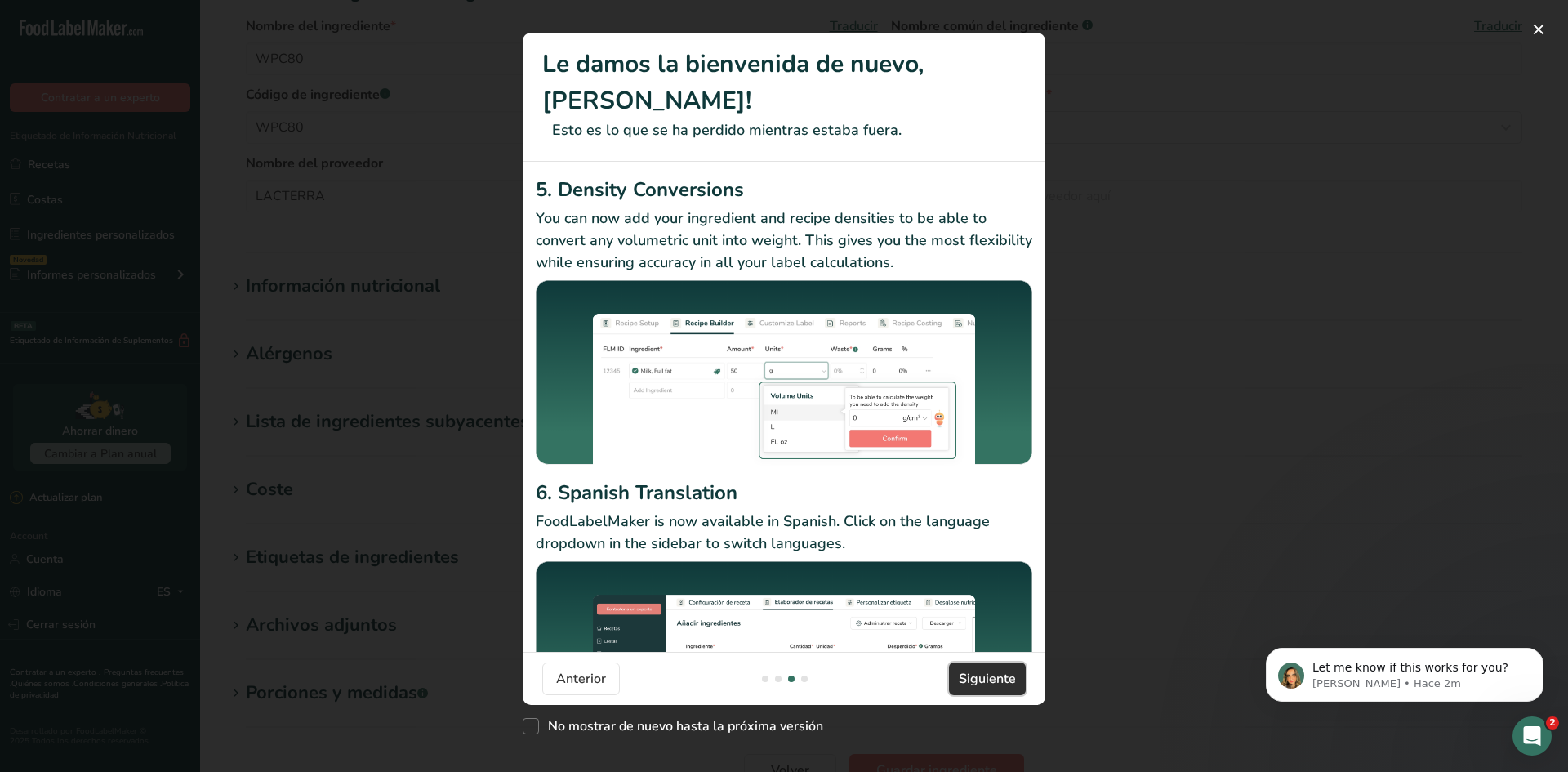
click at [1014, 670] on span "Siguiente" at bounding box center [987, 677] width 57 height 19
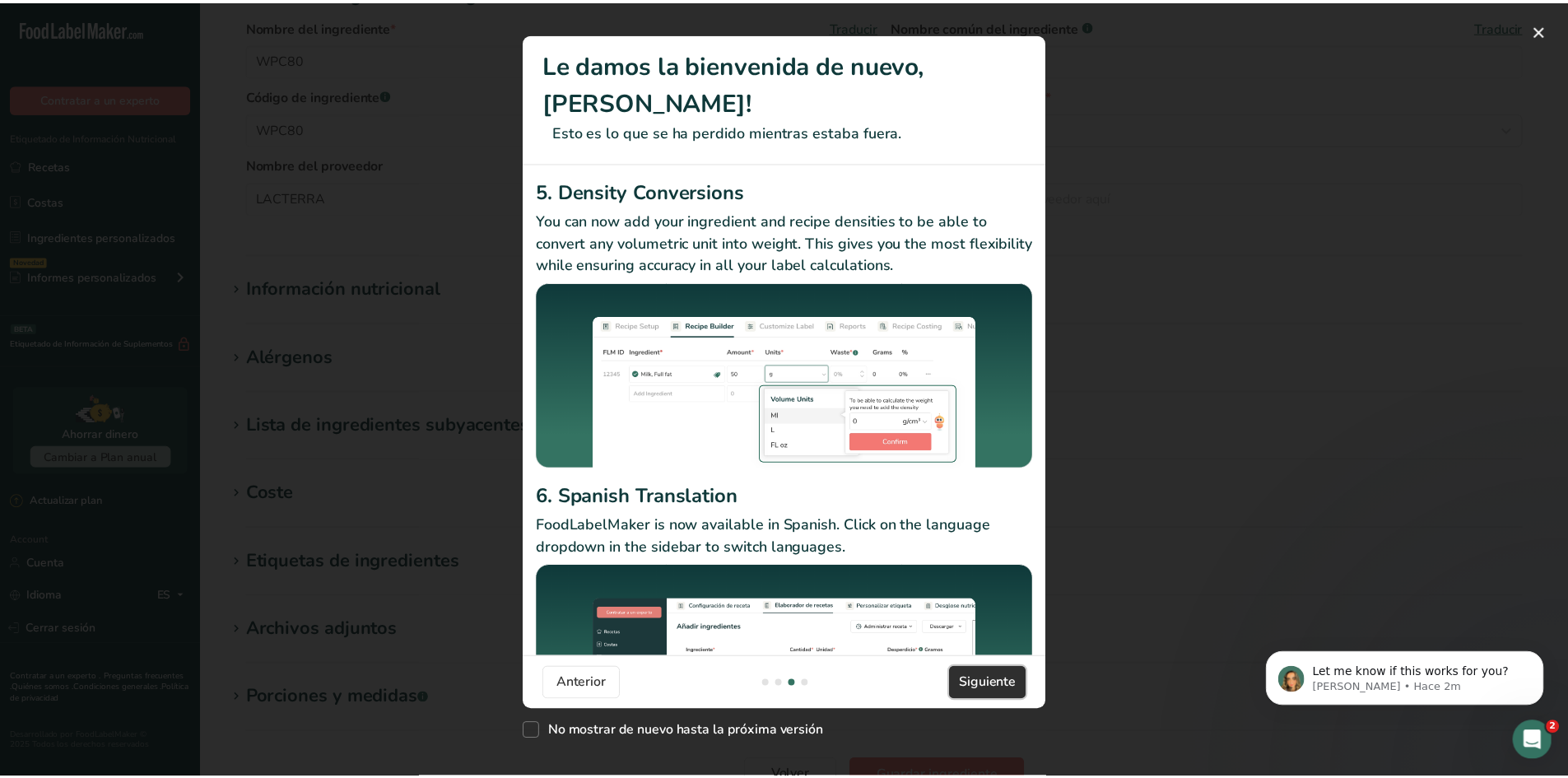
scroll to position [0, 1581]
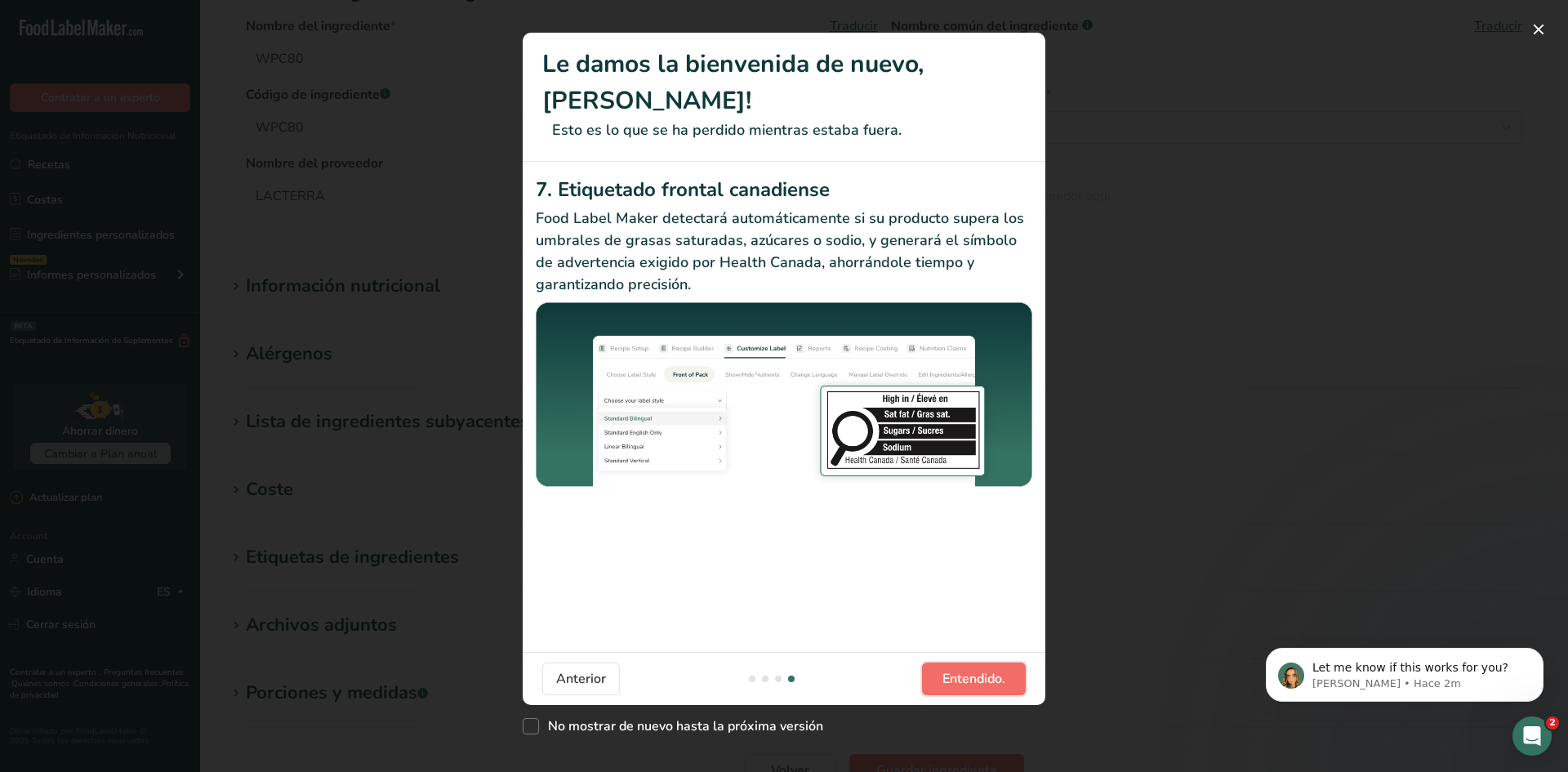
click at [1014, 670] on button "Entendido." at bounding box center [973, 678] width 104 height 33
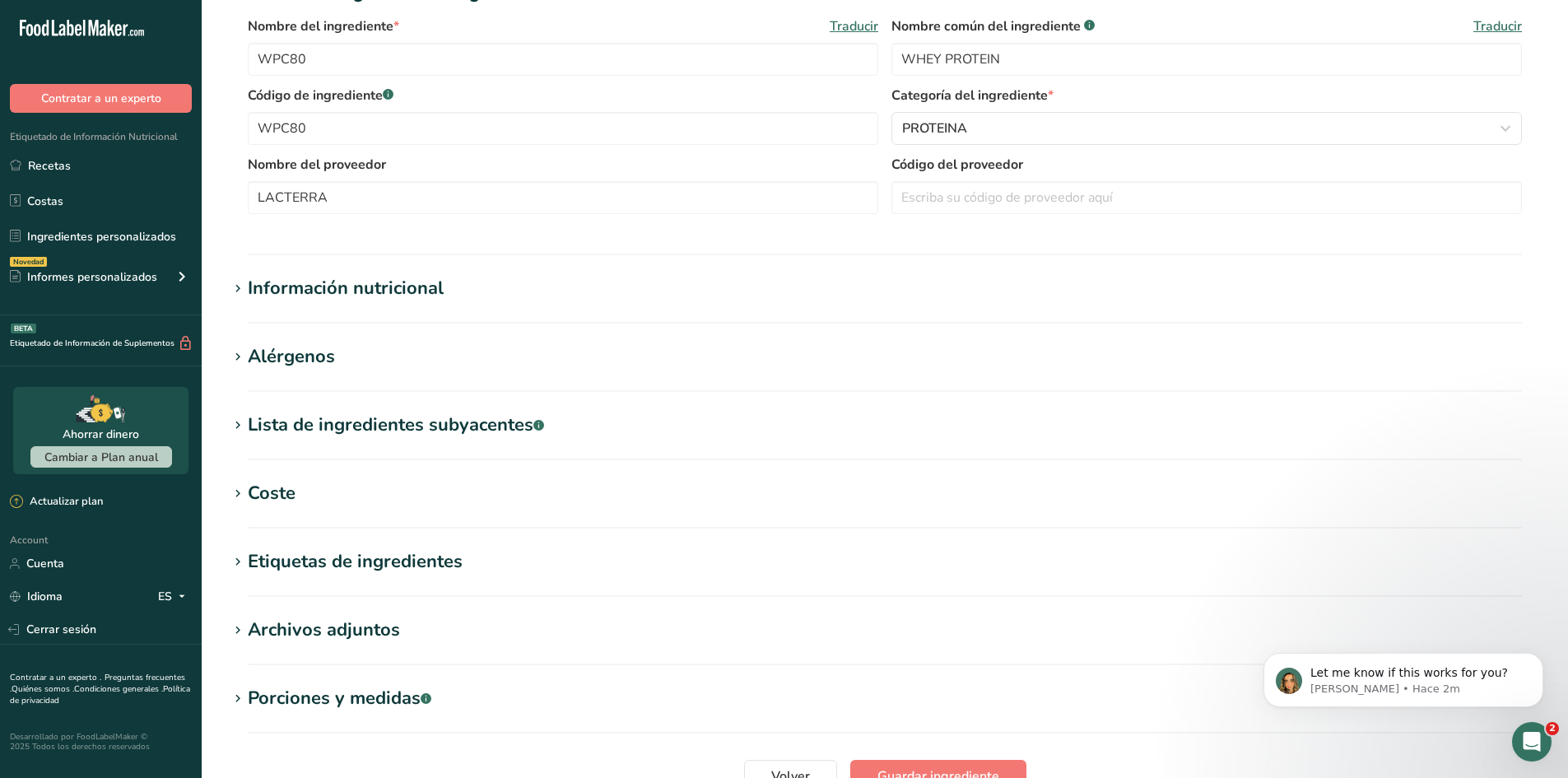
drag, startPoint x: 459, startPoint y: 359, endPoint x: 450, endPoint y: 355, distance: 9.8
click at [456, 358] on h1 "Alérgenos" at bounding box center [885, 356] width 1314 height 27
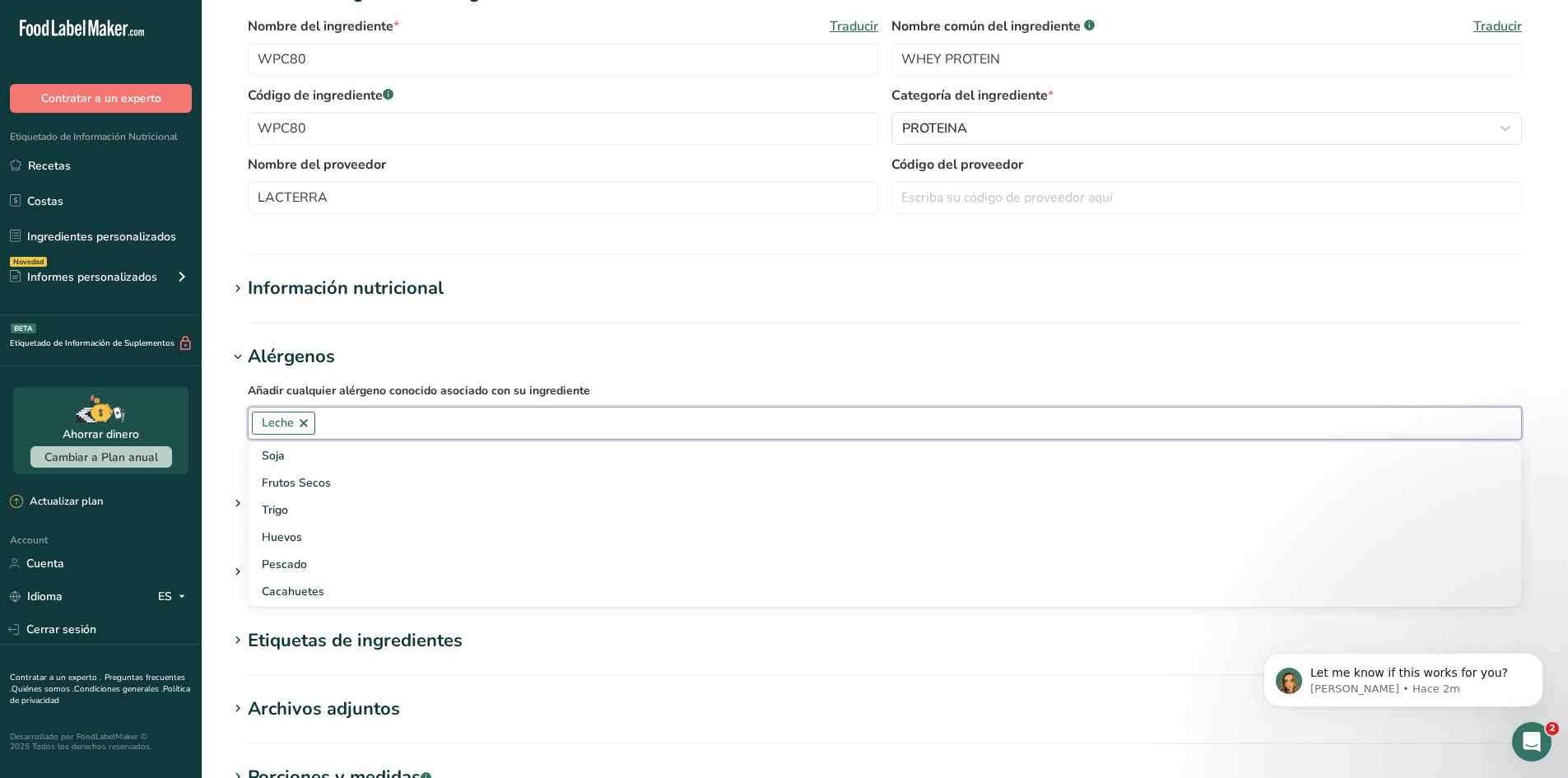
click at [417, 426] on input "text" at bounding box center [918, 423] width 1206 height 26
type input "g"
click at [470, 331] on section "Editar WPC80 Hoja de datos del ingrediente .a-a{fill:#347362;}.b-a{fill:#fff;} …" at bounding box center [885, 315] width 1366 height 1288
click at [447, 517] on div "Lista de ingredientes subyacentes .a-a{fill:#347362;}.b-a{fill:#fff;}" at bounding box center [396, 503] width 296 height 27
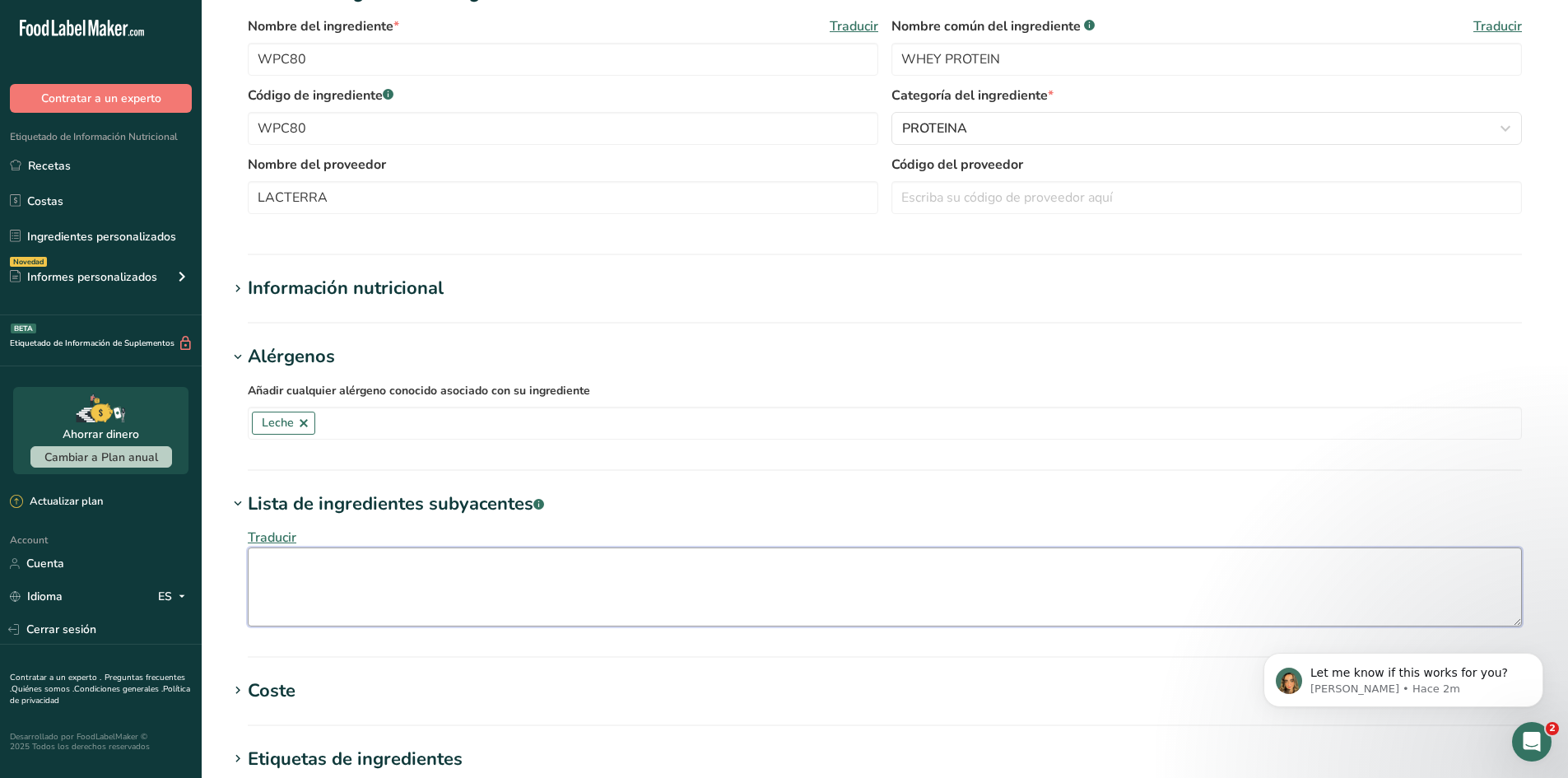
click at [443, 562] on textarea at bounding box center [885, 586] width 1275 height 79
click at [275, 587] on textarea at bounding box center [885, 586] width 1275 height 79
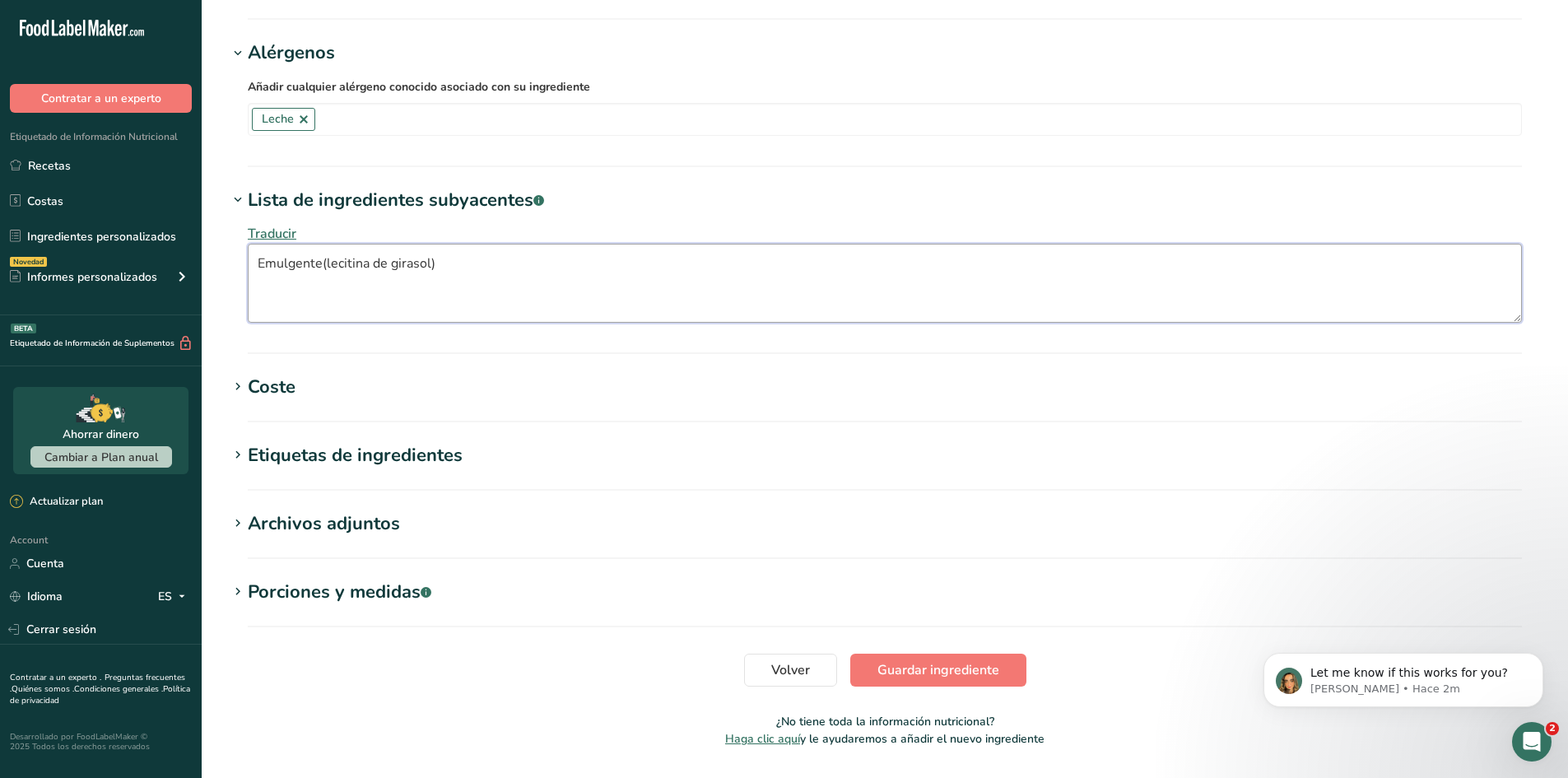
scroll to position [681, 0]
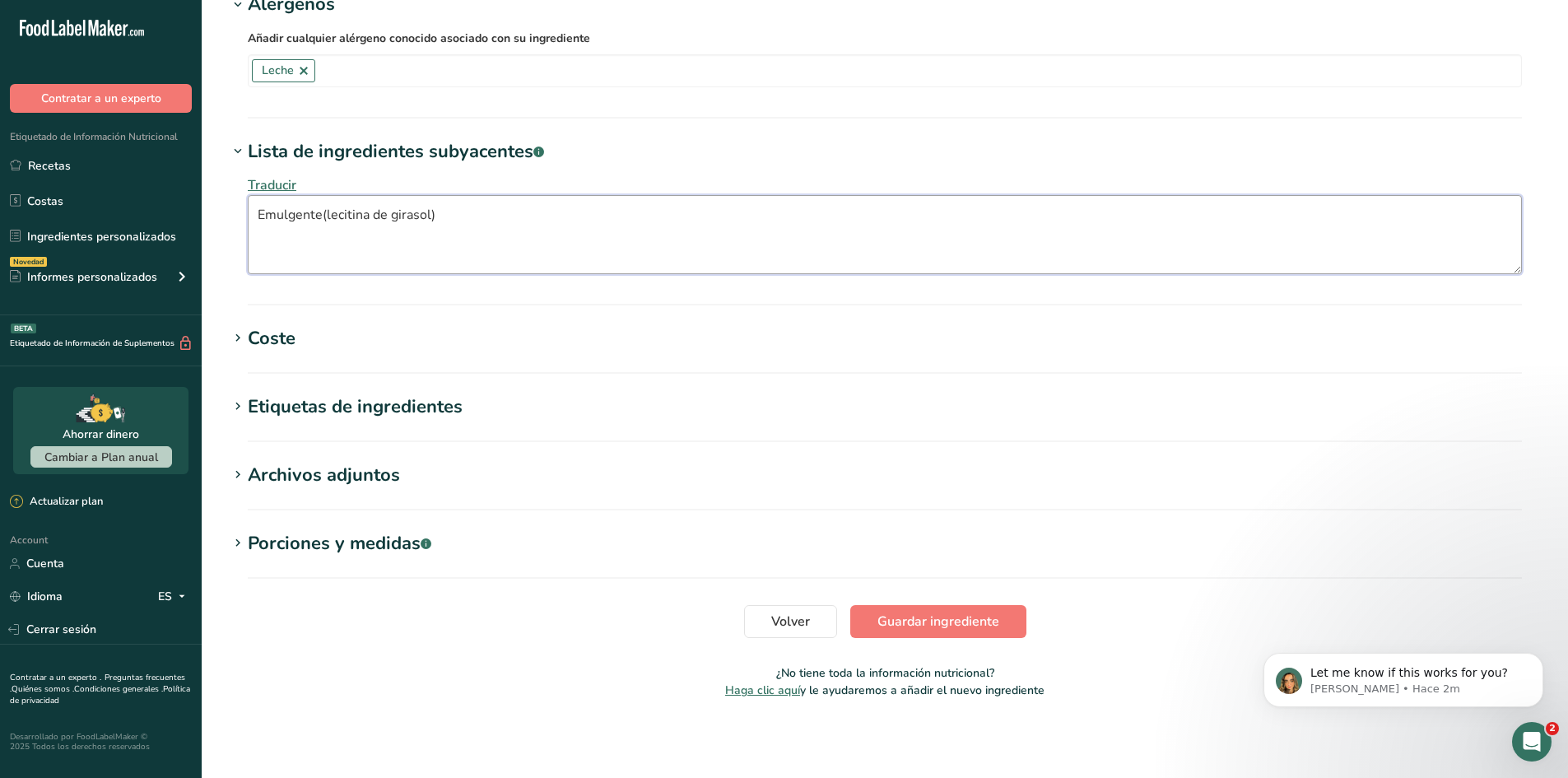
type textarea "Emulgente(lecitina de girasol)"
click at [604, 401] on h1 "Etiquetas de ingredientes" at bounding box center [885, 406] width 1314 height 27
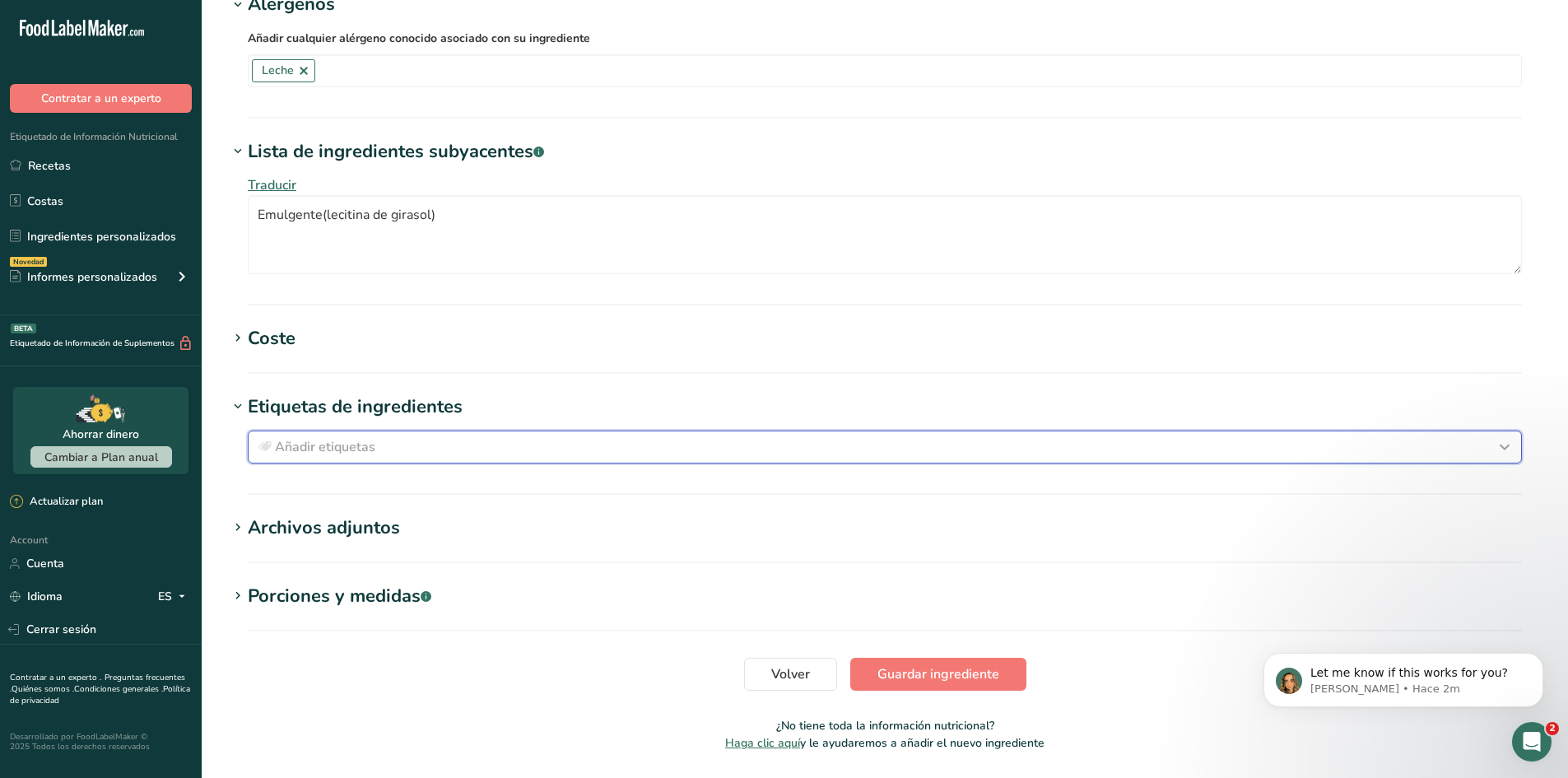
click at [638, 443] on div "Añadir etiquetas" at bounding box center [885, 446] width 1260 height 19
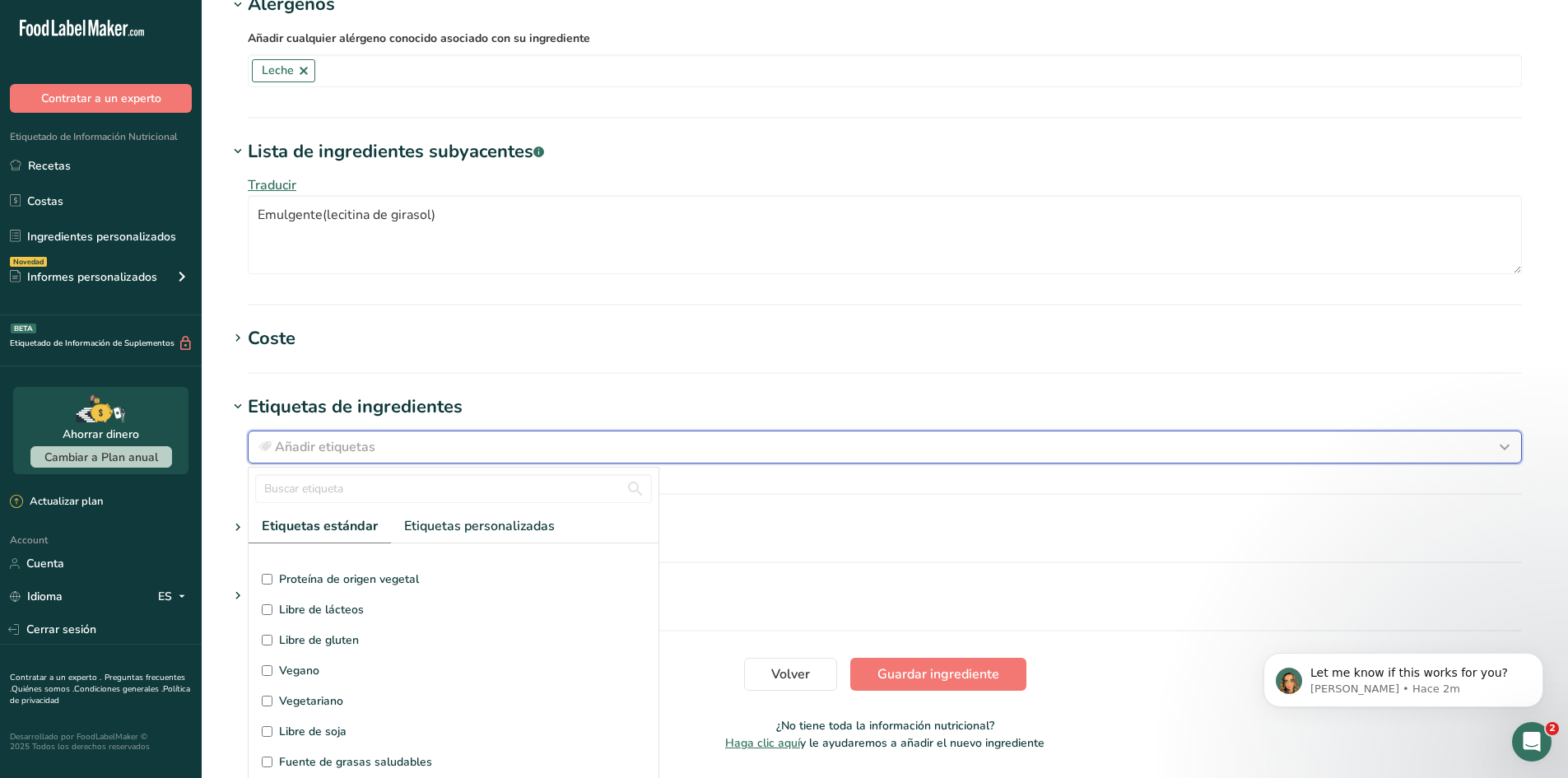
scroll to position [82, 0]
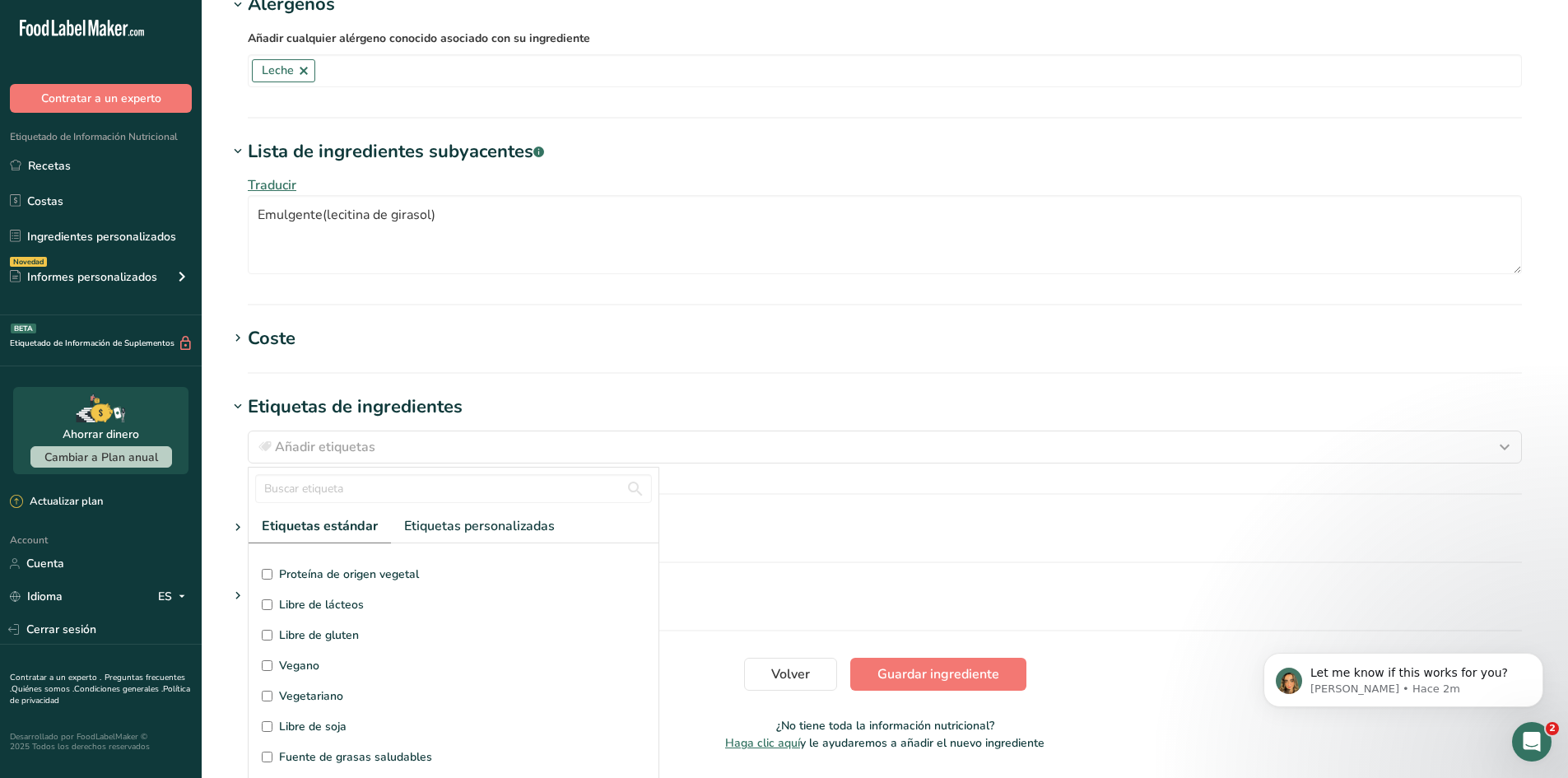
click at [299, 664] on span "Vegano" at bounding box center [300, 665] width 41 height 18
click at [272, 664] on input "Vegano" at bounding box center [268, 665] width 11 height 11
checkbox input "true"
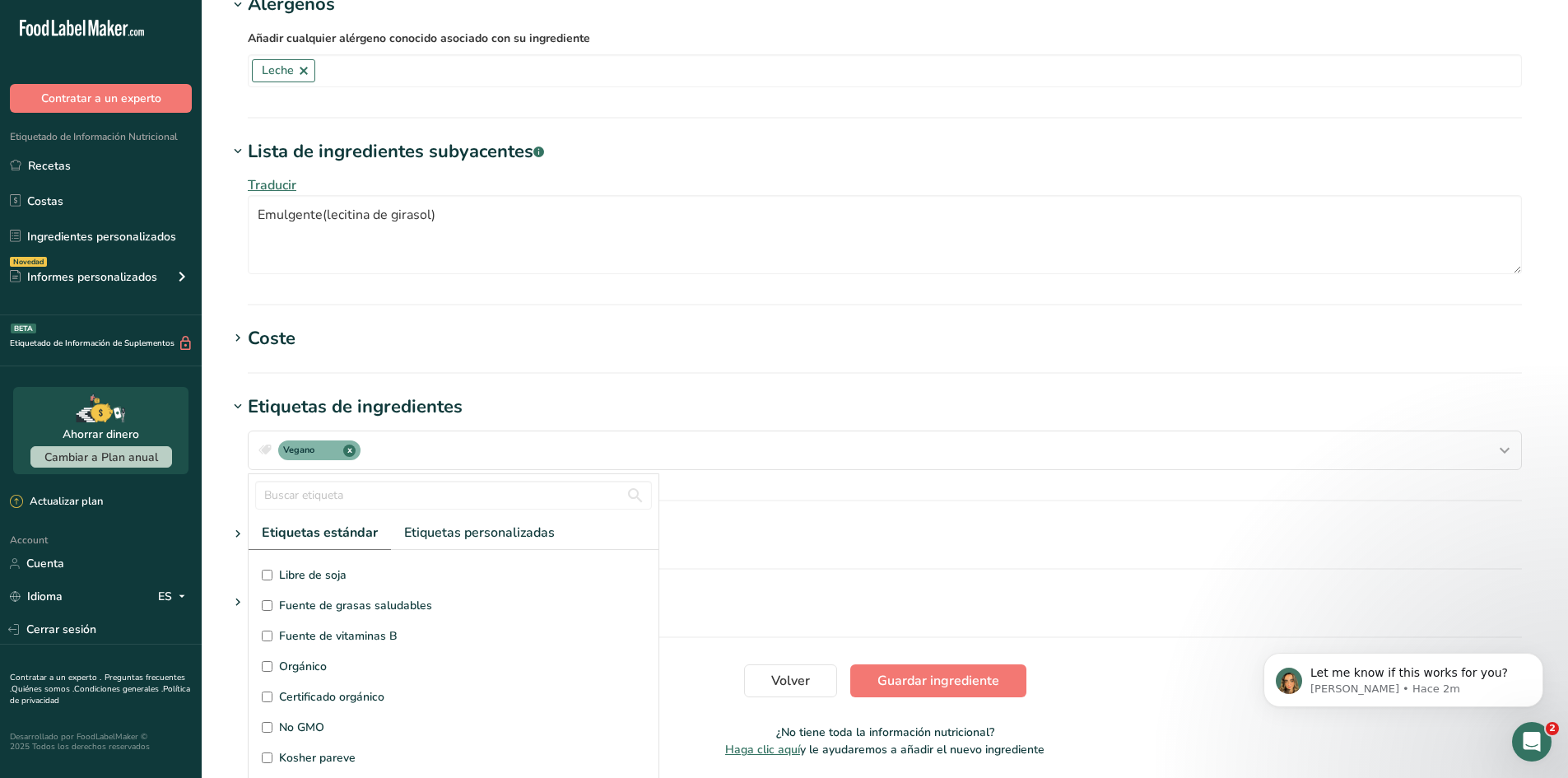
scroll to position [247, 0]
click at [309, 719] on span "No GMO" at bounding box center [302, 720] width 45 height 18
click at [272, 719] on input "No GMO" at bounding box center [268, 721] width 11 height 11
checkbox input "true"
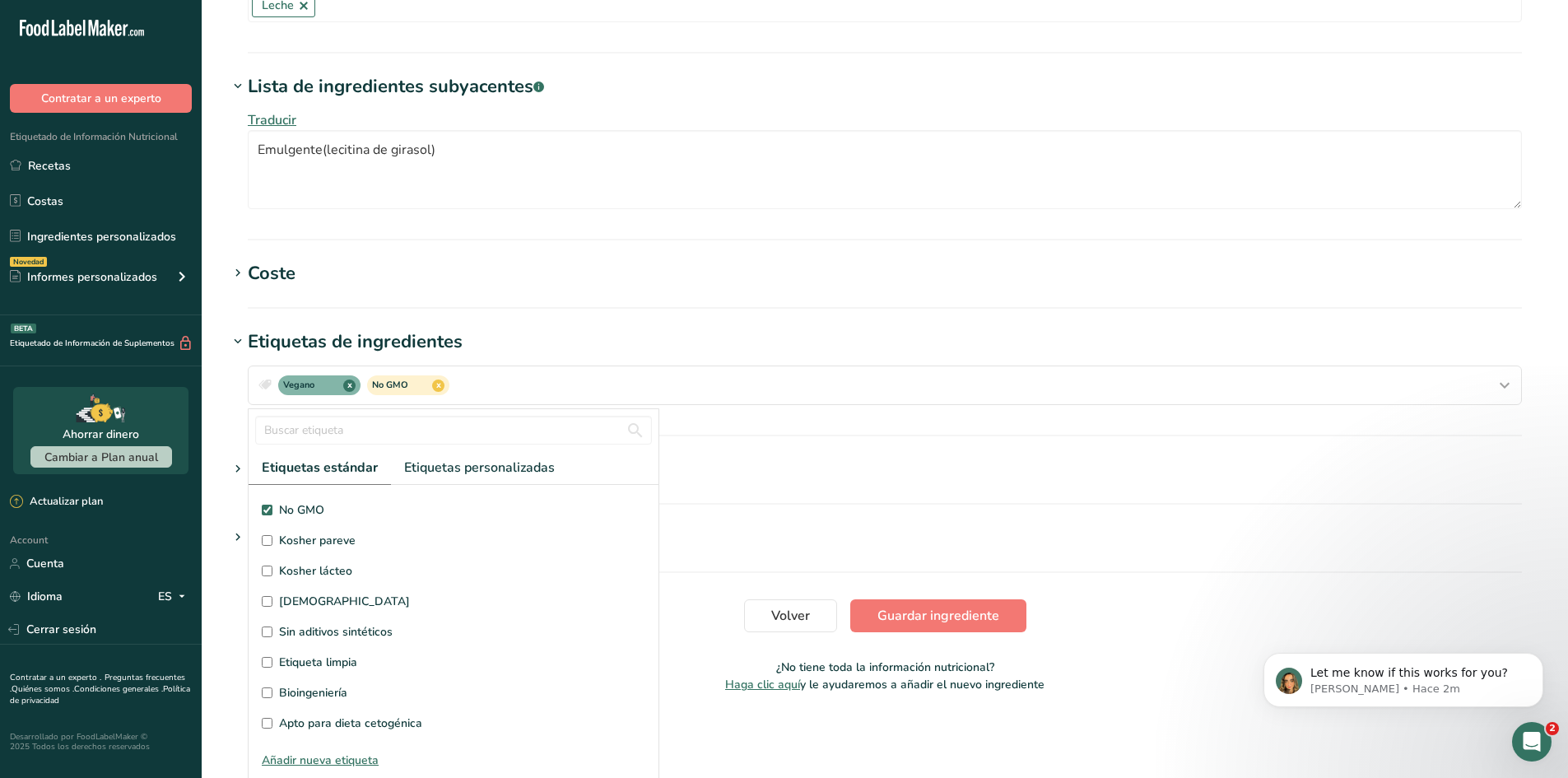
scroll to position [740, 0]
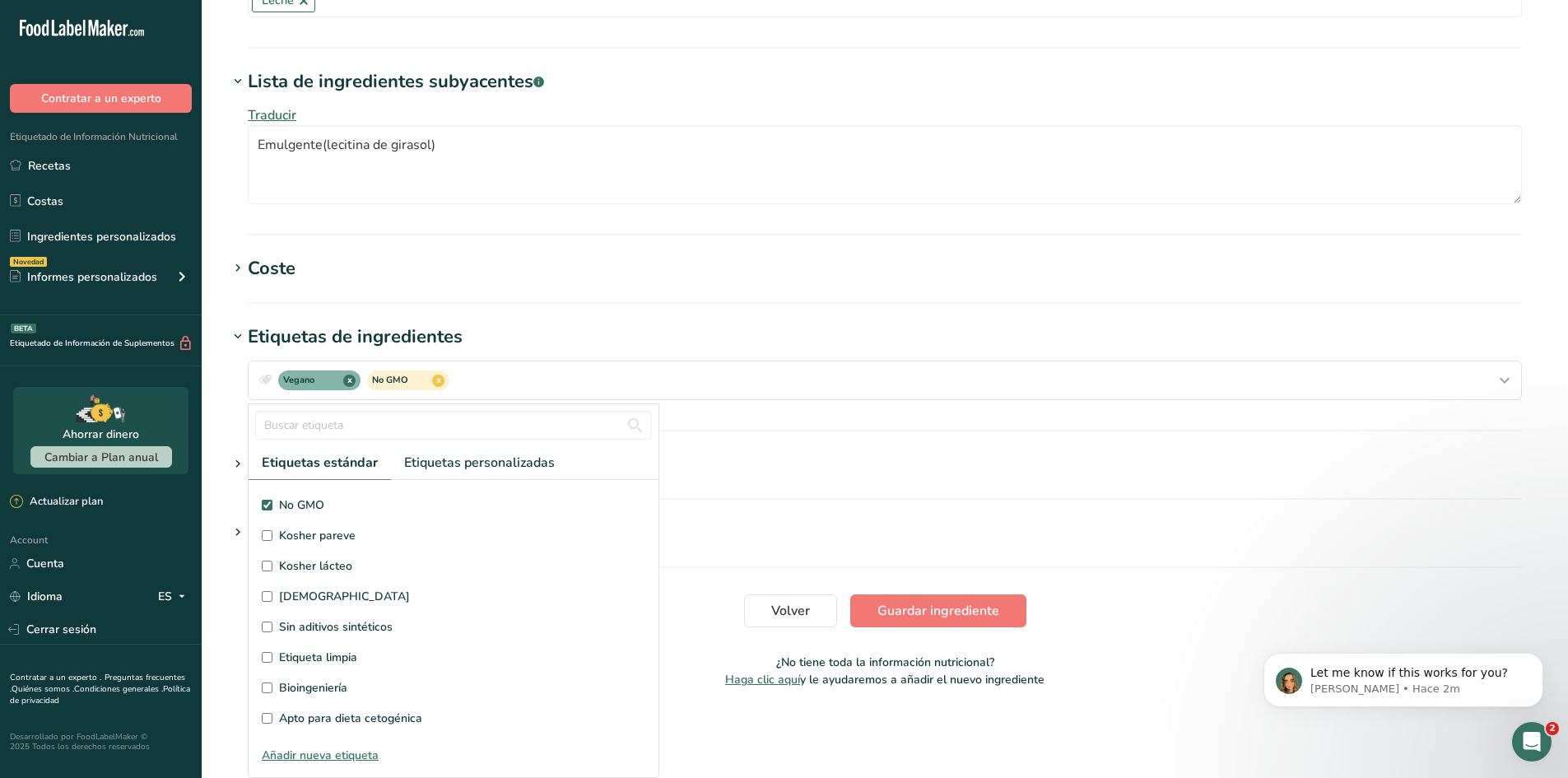
click at [703, 718] on main "Editar WPC80 Hoja de datos del ingrediente .a-a{fill:#347362;}.b-a{fill:#fff;} …" at bounding box center [784, 19] width 1568 height 1518
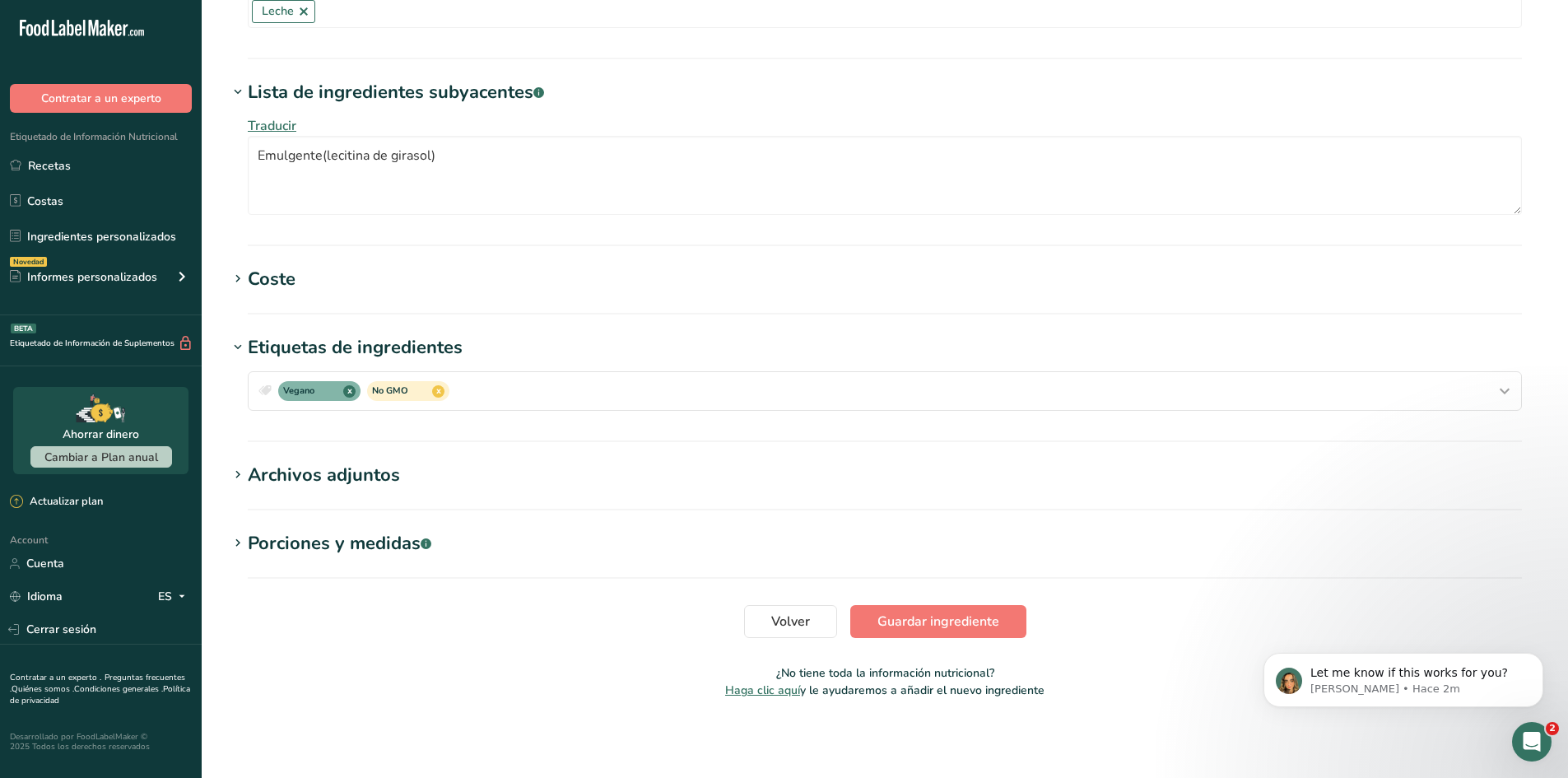
scroll to position [0, 0]
click at [929, 625] on span "Guardar ingrediente" at bounding box center [939, 621] width 122 height 19
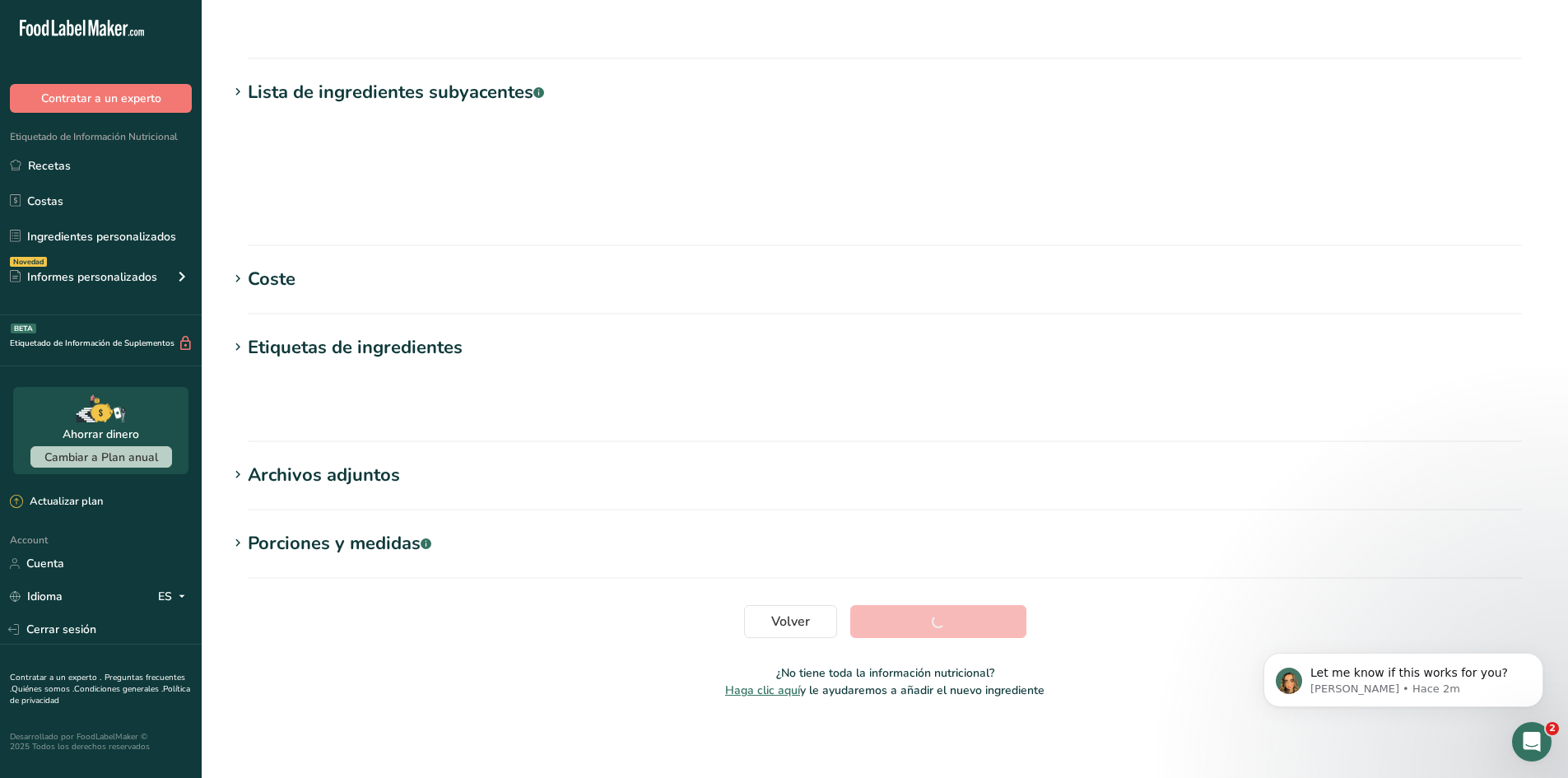
scroll to position [93, 0]
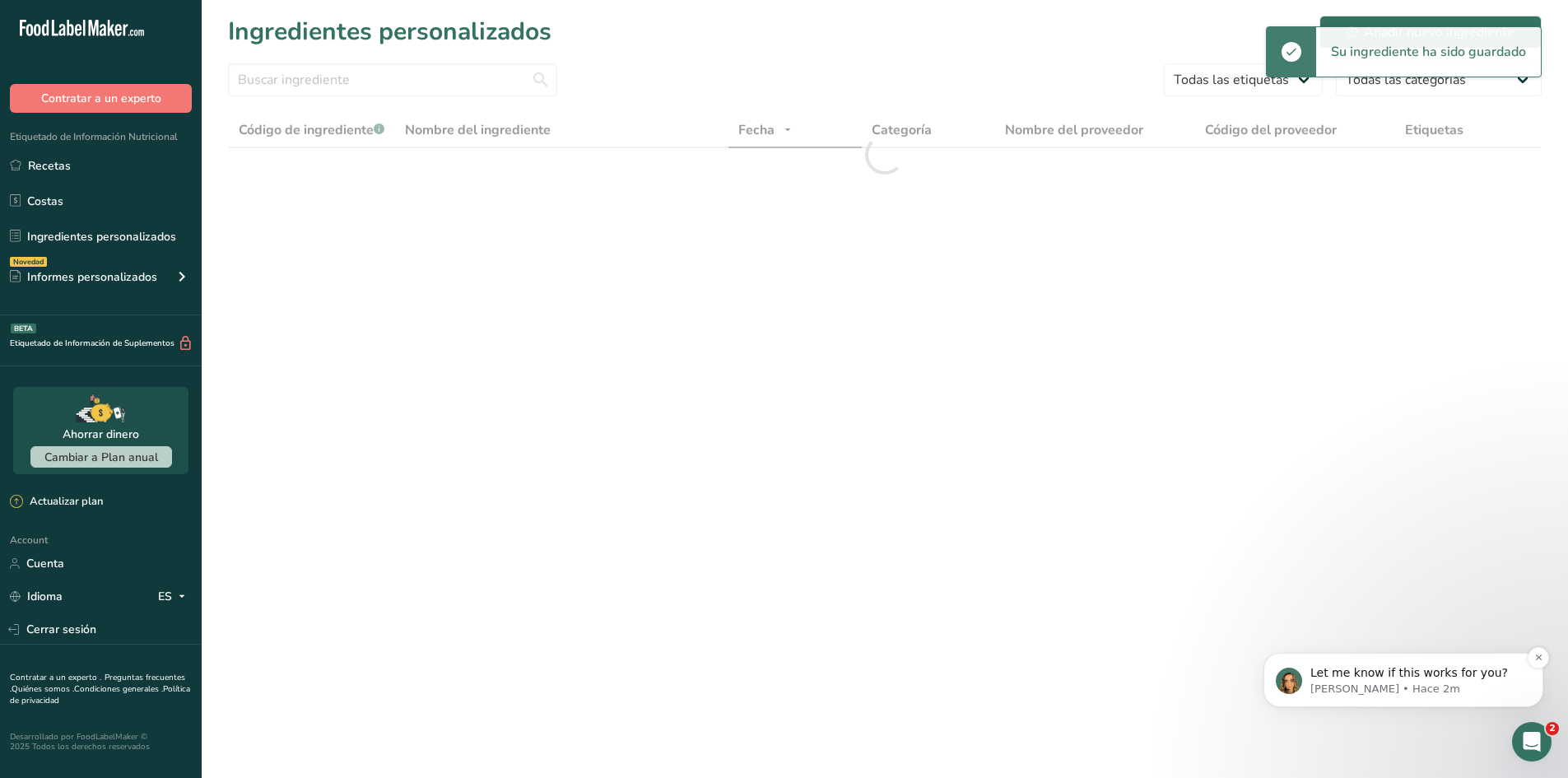
click at [1452, 681] on p "[PERSON_NAME] • Hace 2m" at bounding box center [1416, 688] width 212 height 15
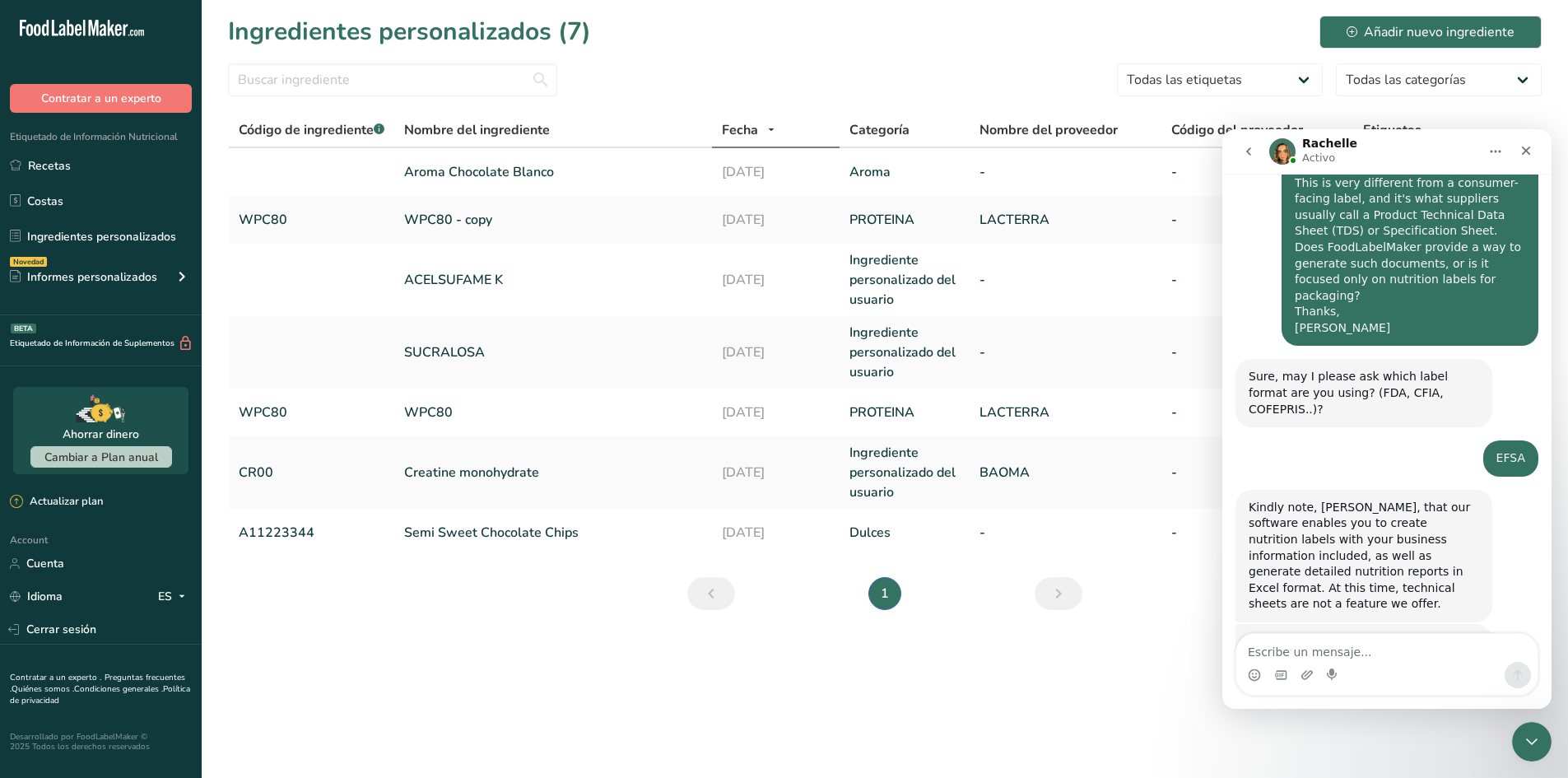
scroll to position [959, 0]
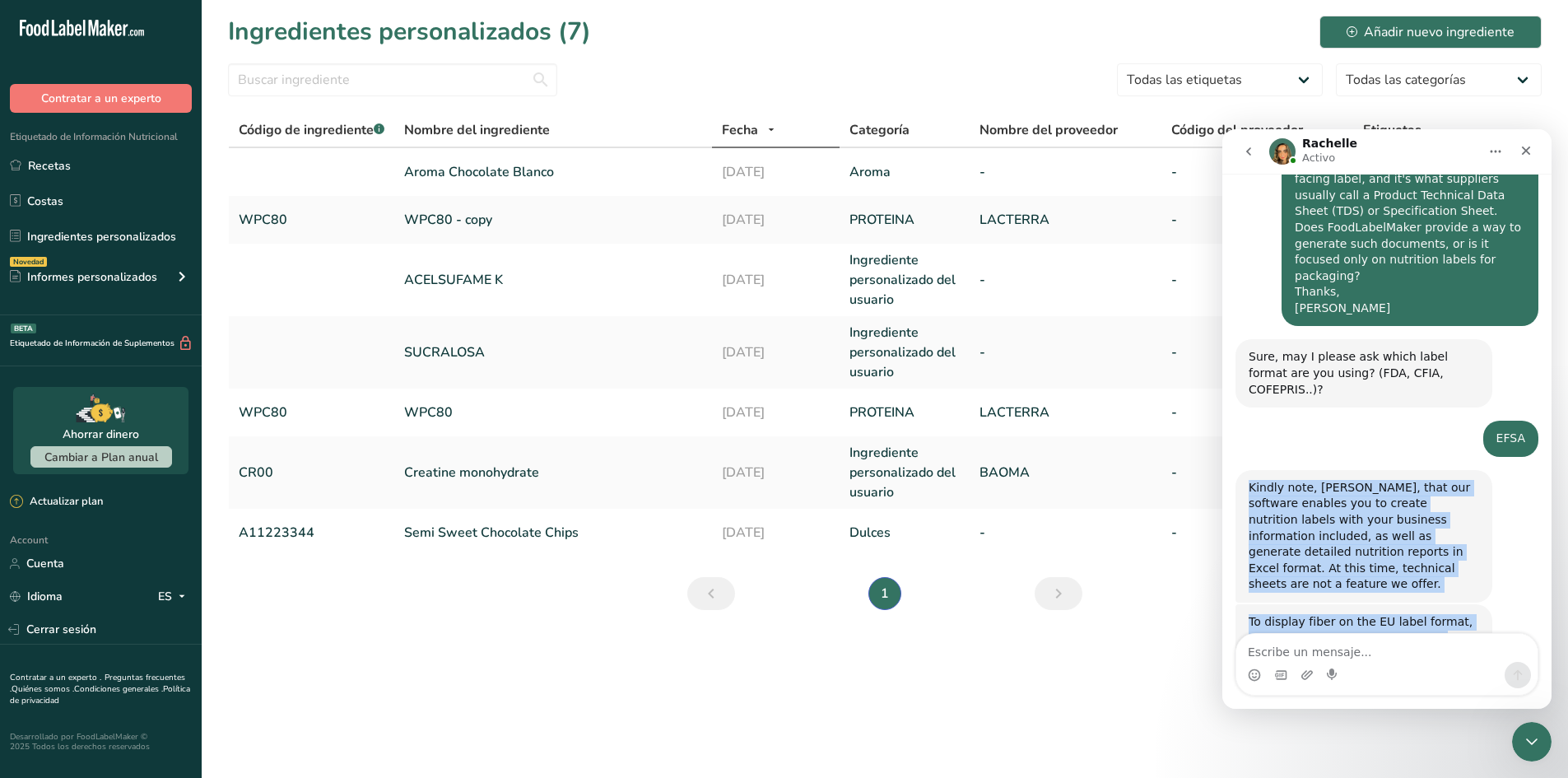
drag, startPoint x: 1242, startPoint y: 371, endPoint x: 1444, endPoint y: 576, distance: 287.8
click at [1444, 576] on div "Hi, ​ How can we help you [DATE]? LIA • Hace 24m fibra [PERSON_NAME] 24m Thanks…" at bounding box center [1387, 5] width 303 height 1547
copy div "Kindly note, [PERSON_NAME], that our software enables you to create nutrition l…"
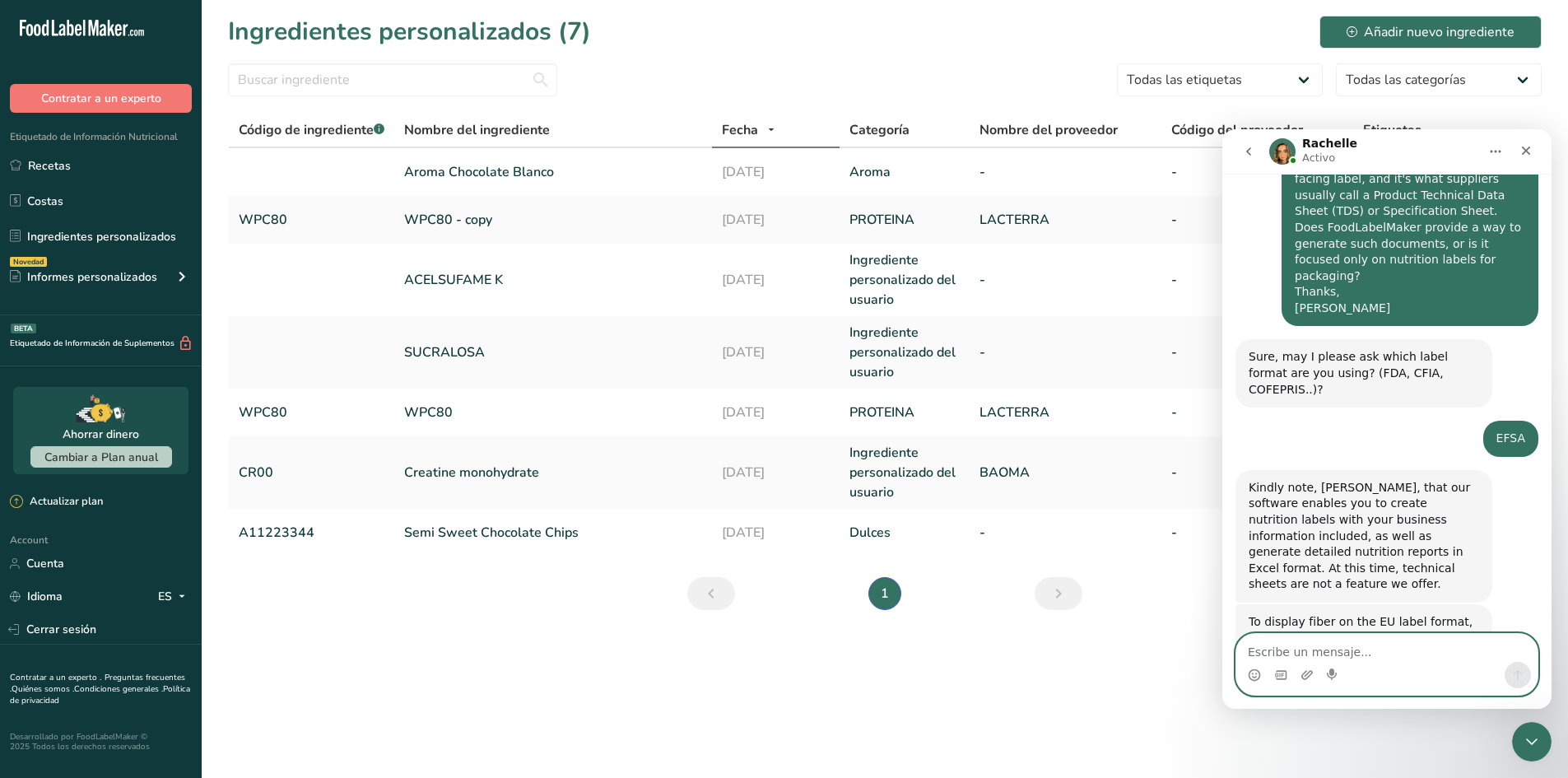
click at [1341, 643] on textarea "Escribe un mensaje..." at bounding box center [1388, 648] width 302 height 28
paste textarea "Without the technical sheet this is incomplete."
type textarea "Without the technical sheet this is incomplete."
click at [1505, 666] on div "Intercom Messenger" at bounding box center [1388, 674] width 302 height 26
click at [1534, 674] on div "Intercom Messenger" at bounding box center [1388, 674] width 302 height 26
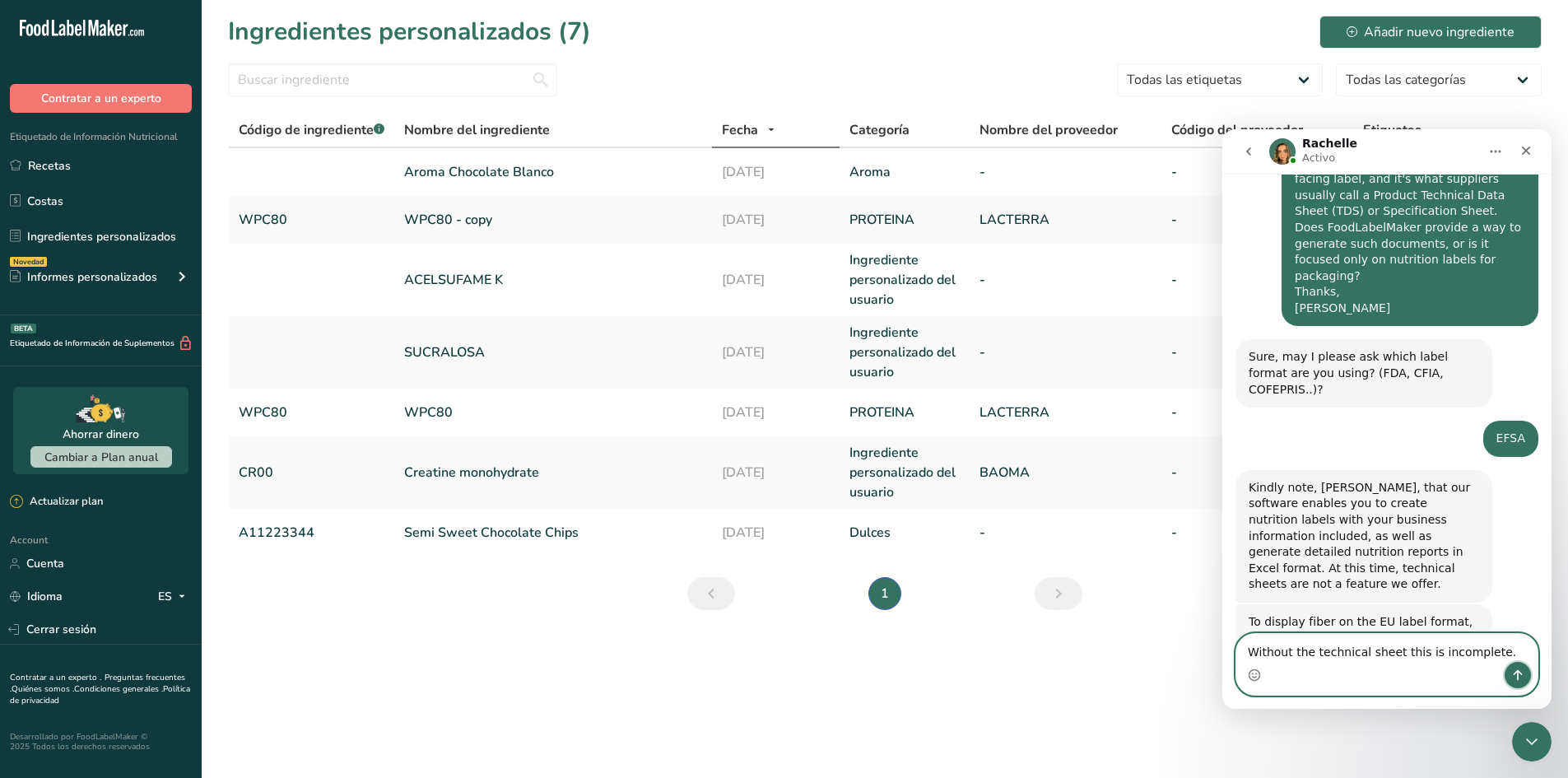
click at [1516, 671] on icon "Enviar un mensaje…" at bounding box center [1518, 674] width 13 height 13
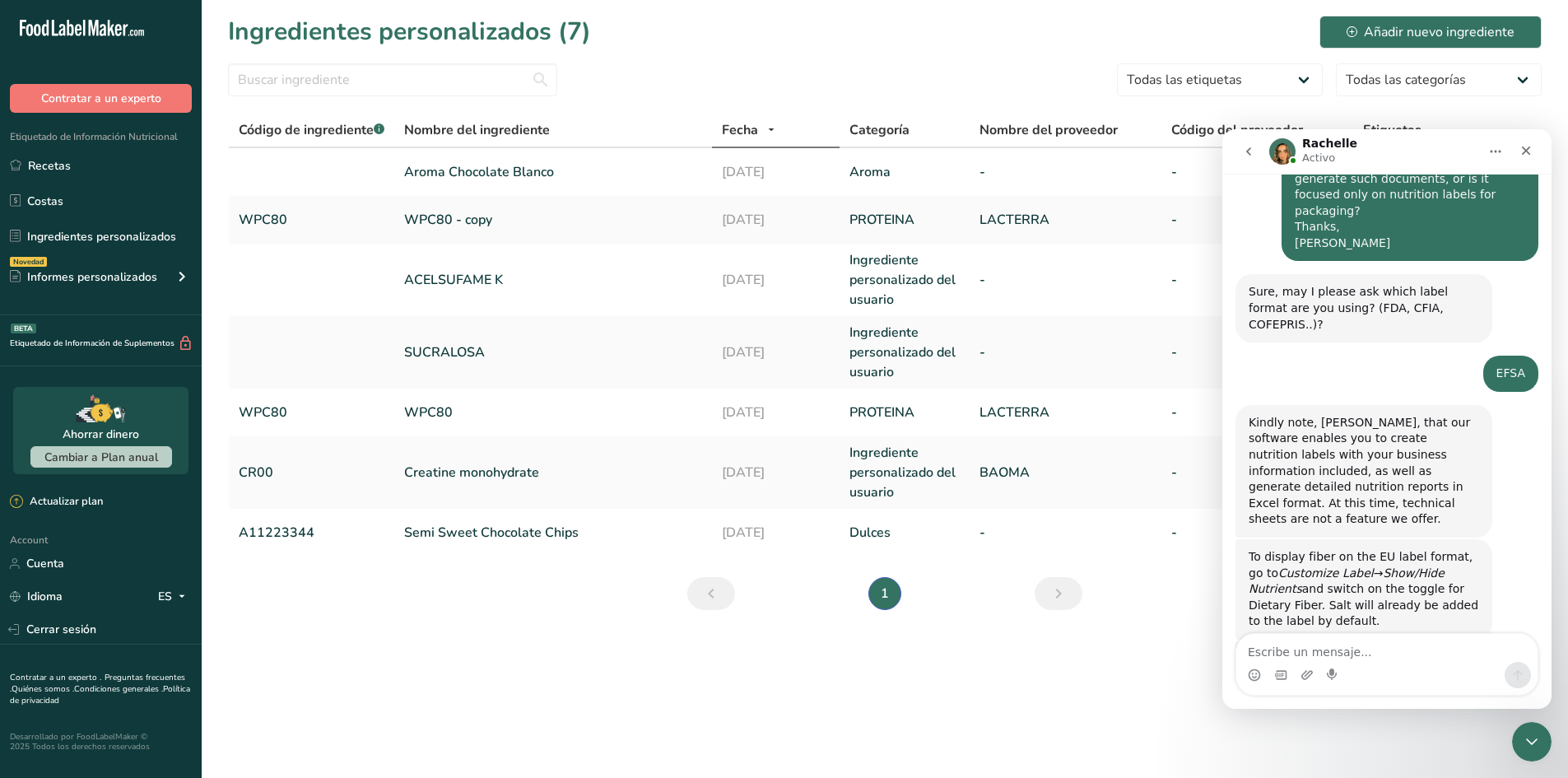
click at [1062, 692] on main "Ingredientes personalizados (7) Añadir nuevo ingrediente Todas las etiquetas Fu…" at bounding box center [784, 389] width 1568 height 778
click at [1522, 151] on icon "Cerrar" at bounding box center [1526, 151] width 13 height 13
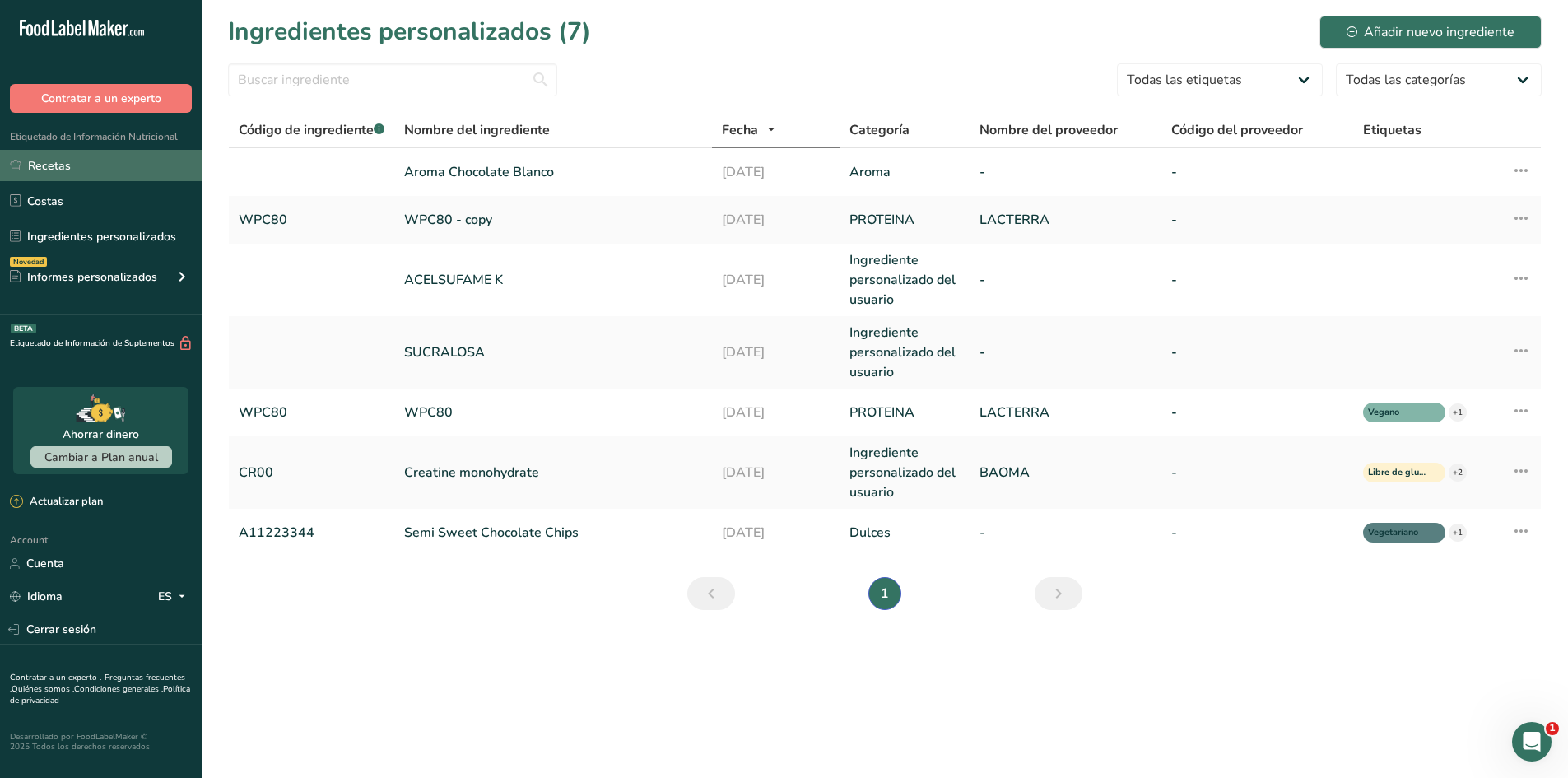
click at [105, 178] on link "Recetas" at bounding box center [101, 166] width 202 height 31
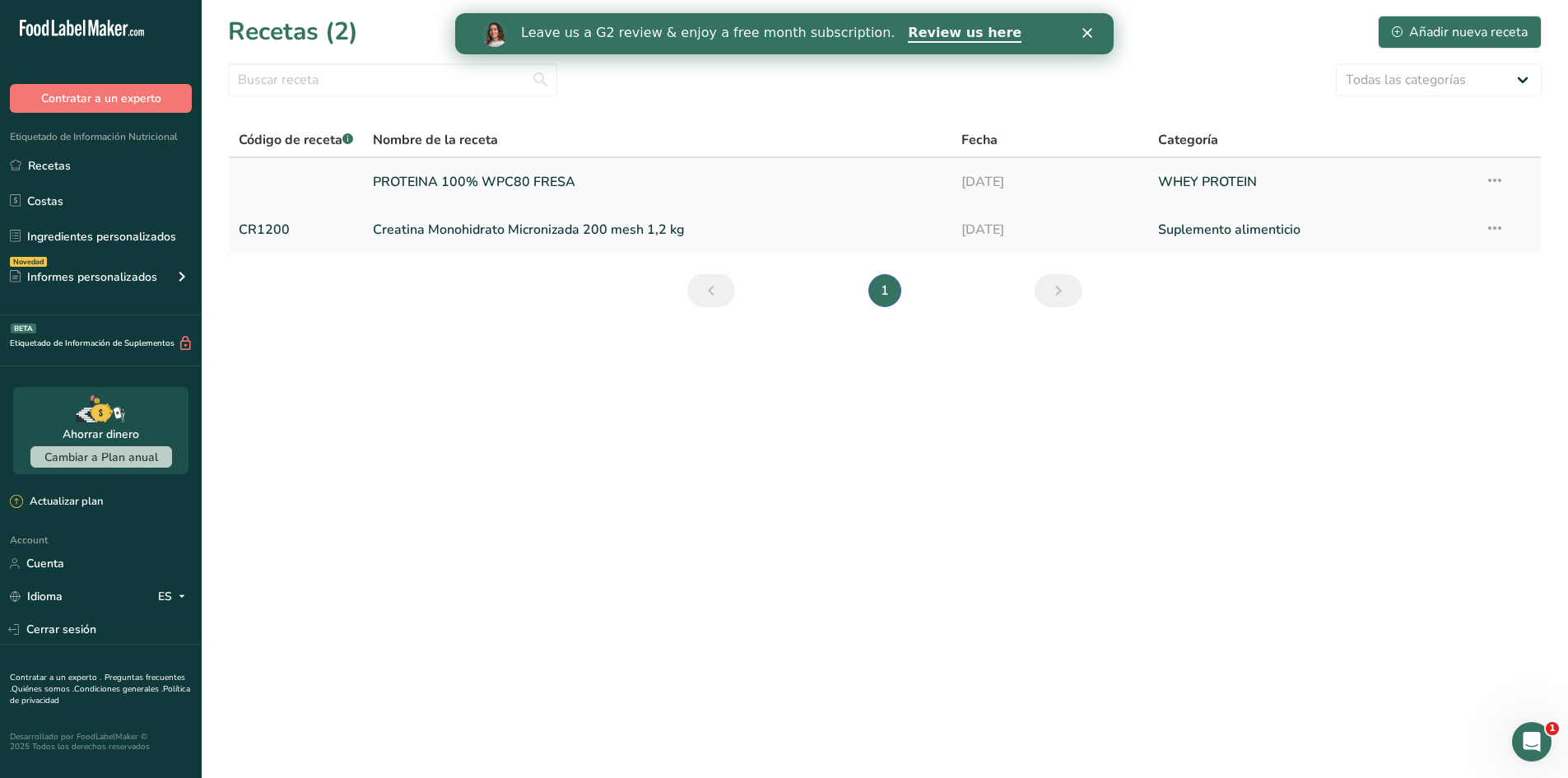
click at [600, 186] on link "PROTEINA 100% WPC80 FRESA" at bounding box center [657, 181] width 569 height 34
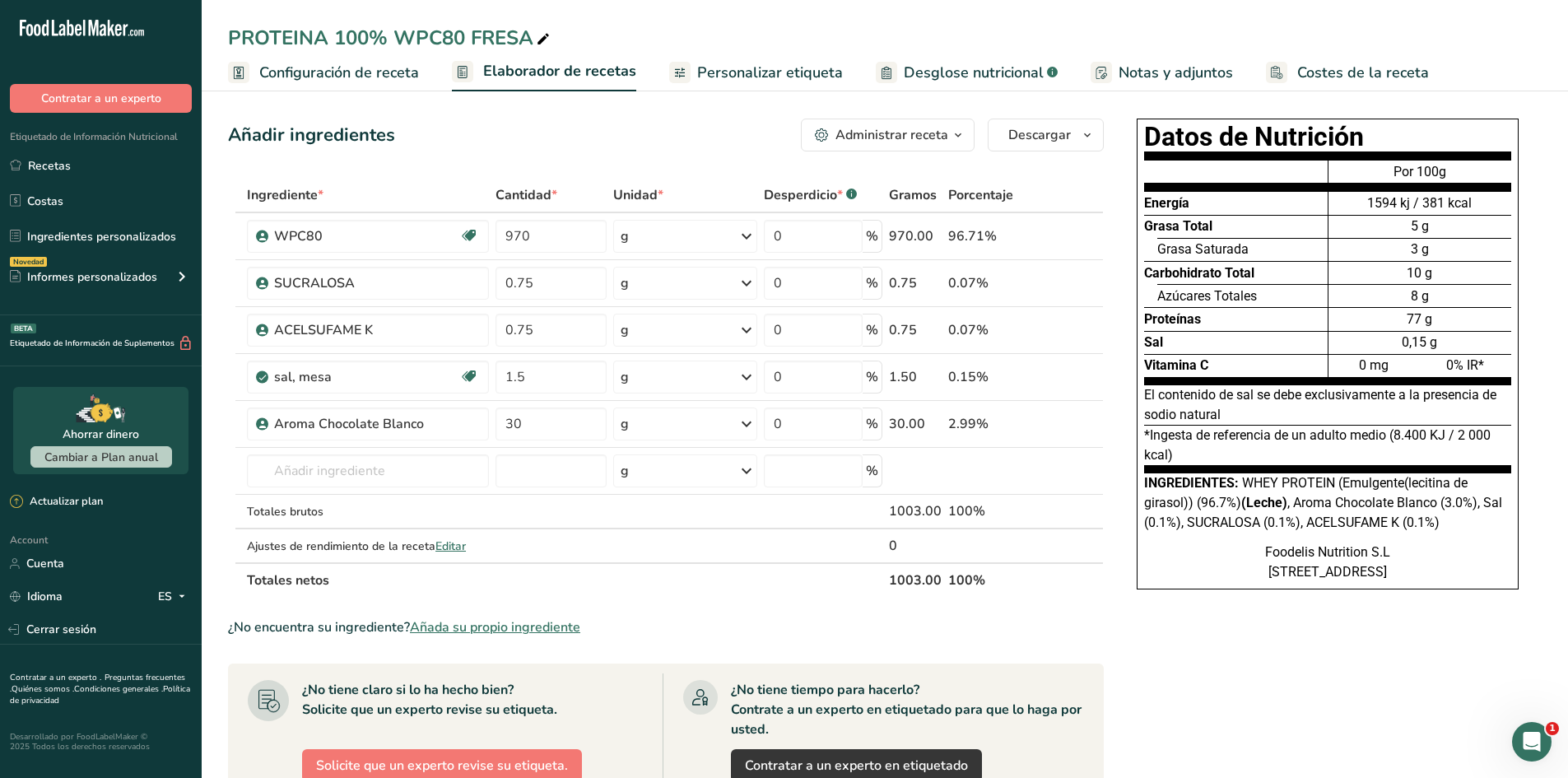
click at [557, 162] on div "Añadir ingredientes Administrar receta Eliminar receta Duplicar receta Escalar …" at bounding box center [670, 647] width 886 height 1070
click at [1039, 237] on icon at bounding box center [1042, 236] width 11 height 18
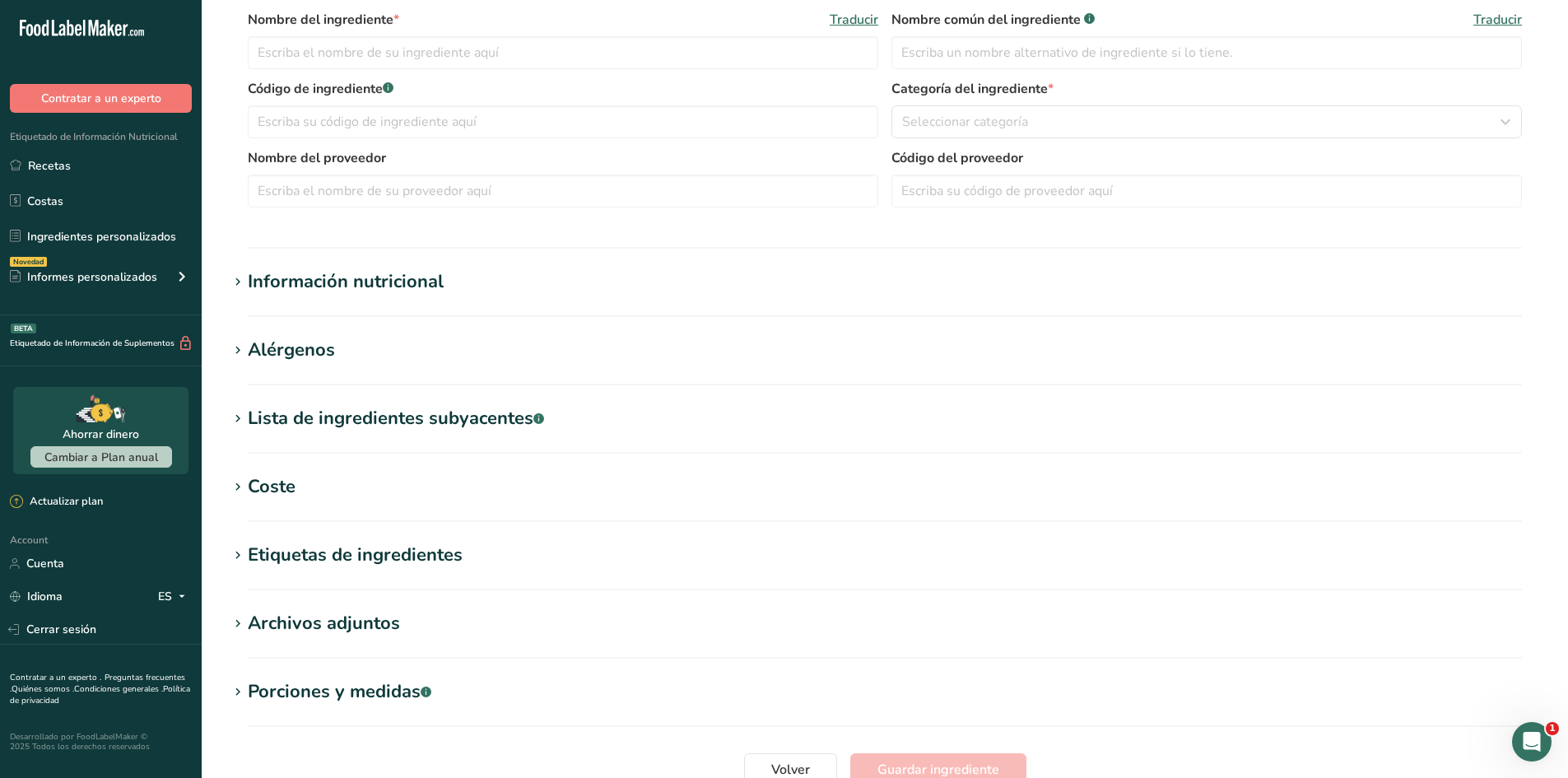
type input "WPC80"
type input "WHEY PROTEIN"
type input "WPC80"
type input "LACTERRA"
type input "100"
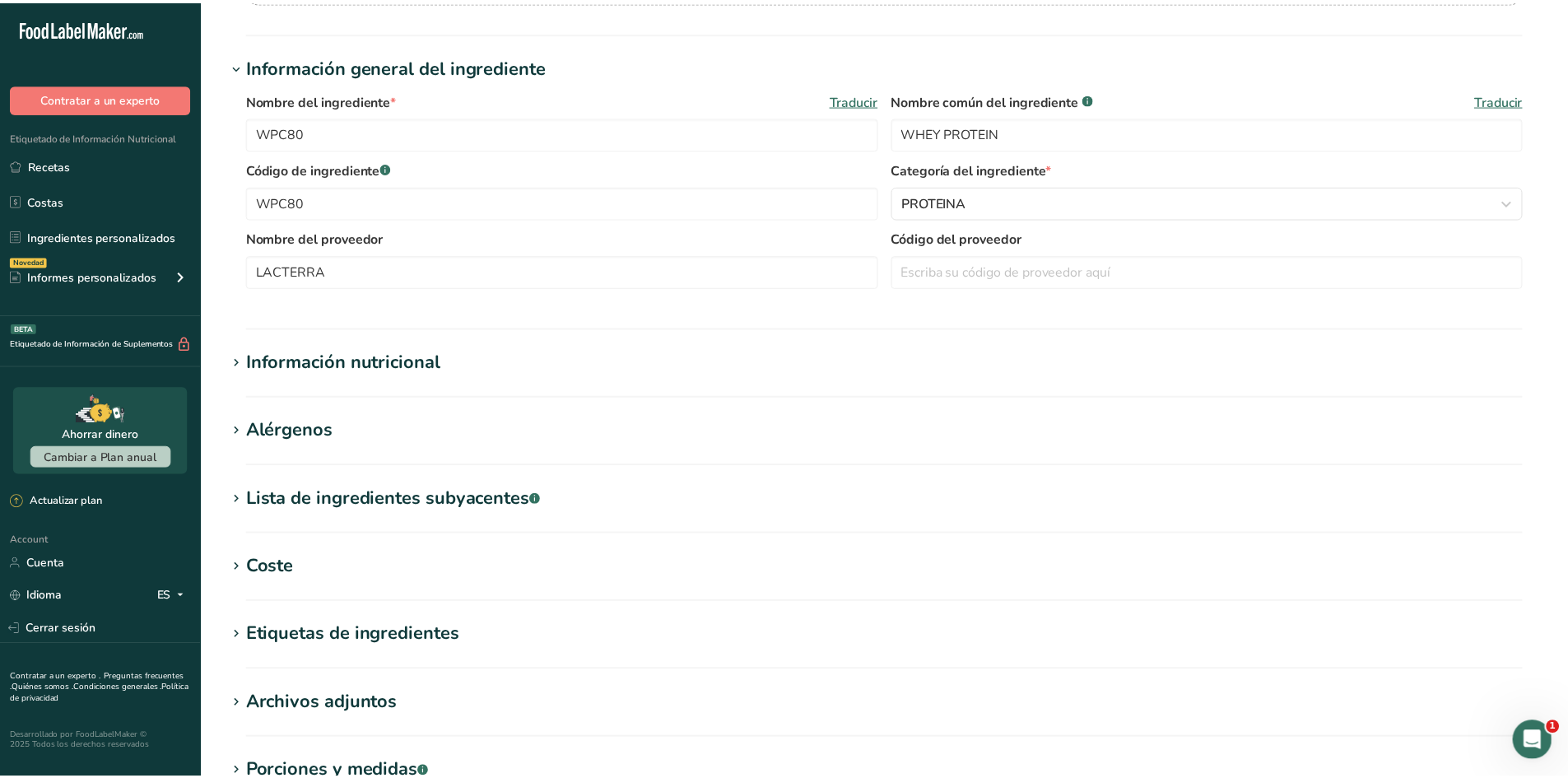
scroll to position [237, 0]
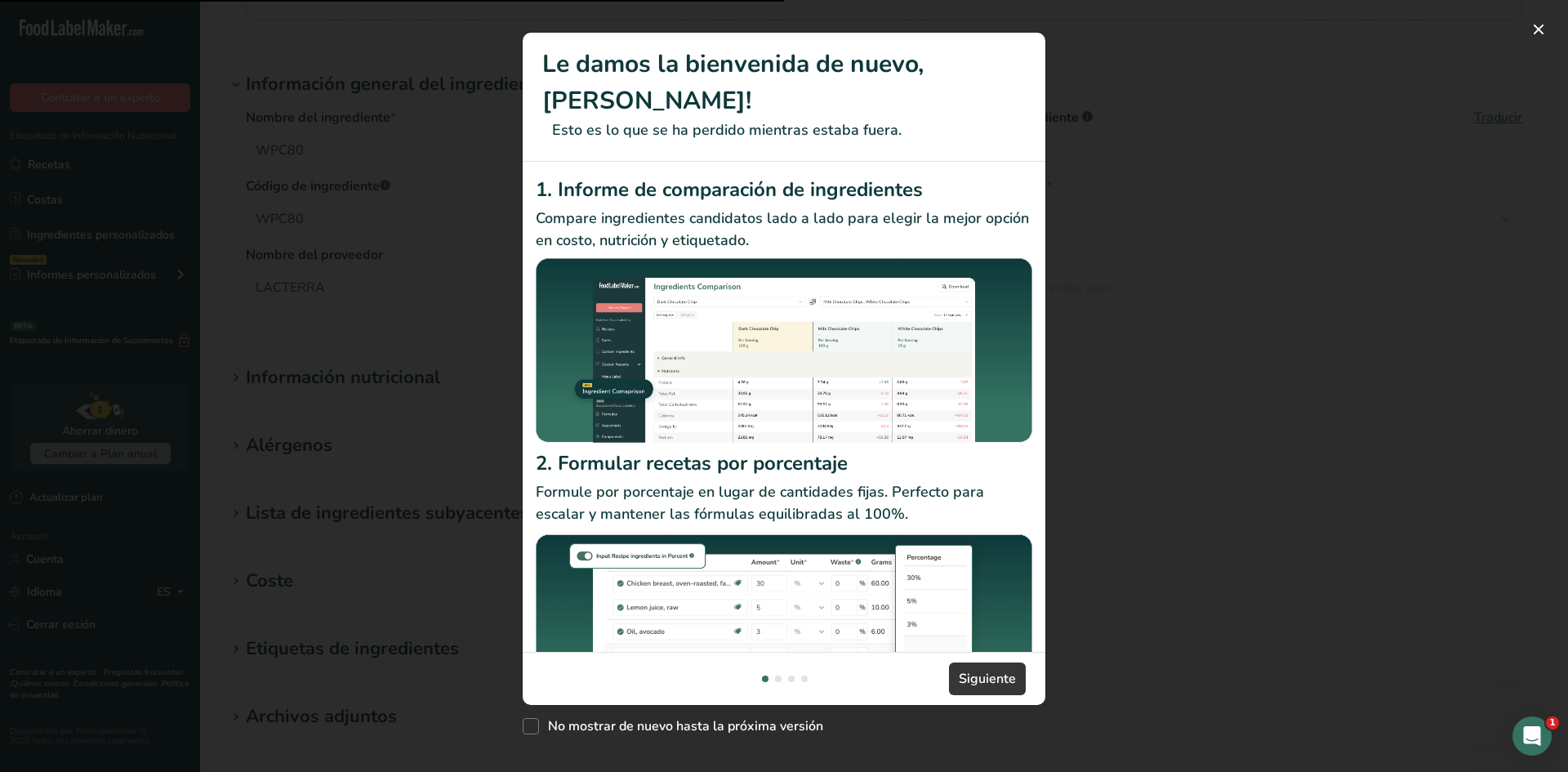
drag, startPoint x: 1163, startPoint y: 382, endPoint x: 1148, endPoint y: 364, distance: 23.4
click at [1163, 382] on div "New Features" at bounding box center [784, 386] width 1568 height 772
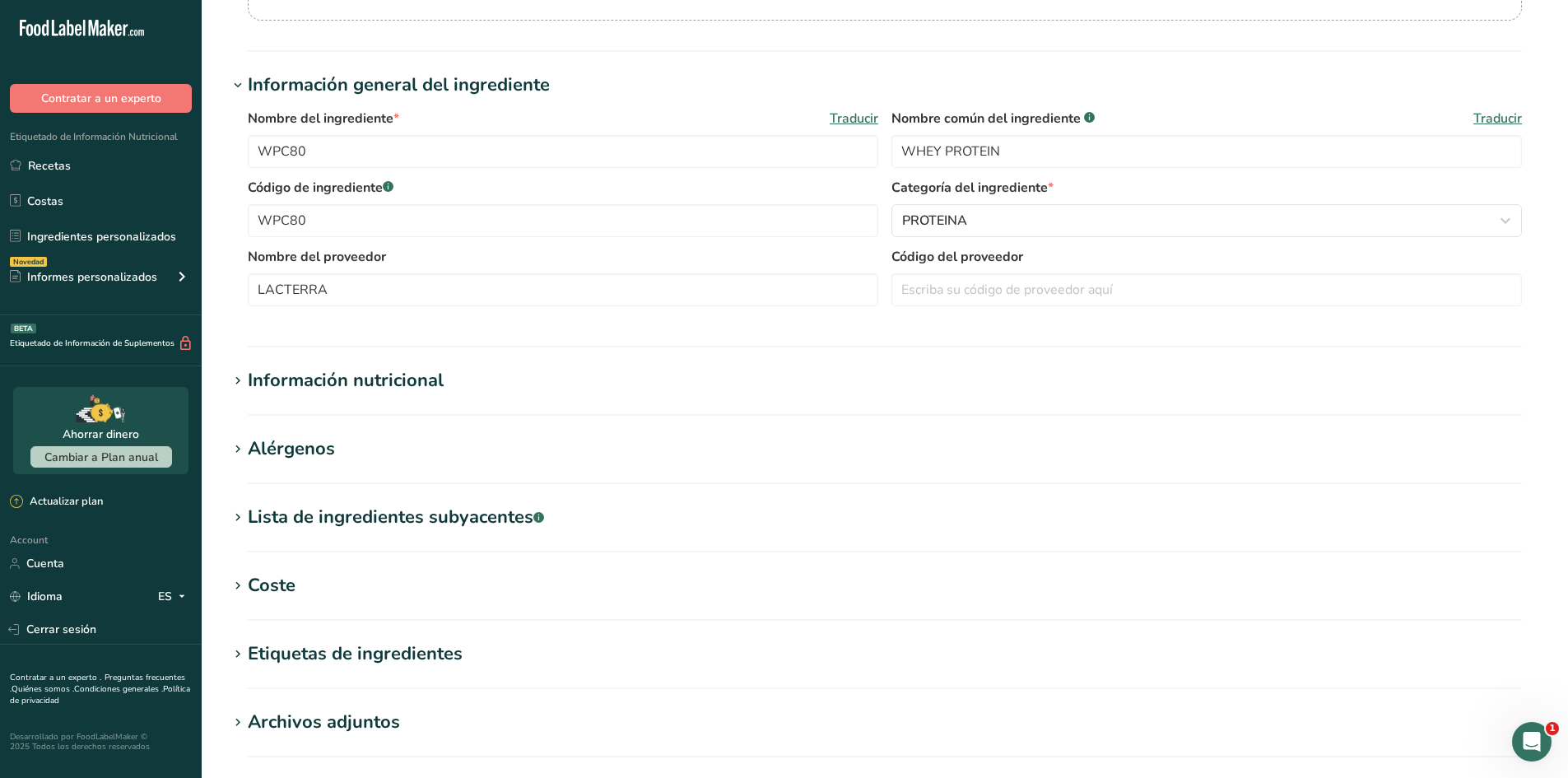
click at [395, 382] on div "Información nutricional" at bounding box center [346, 380] width 196 height 27
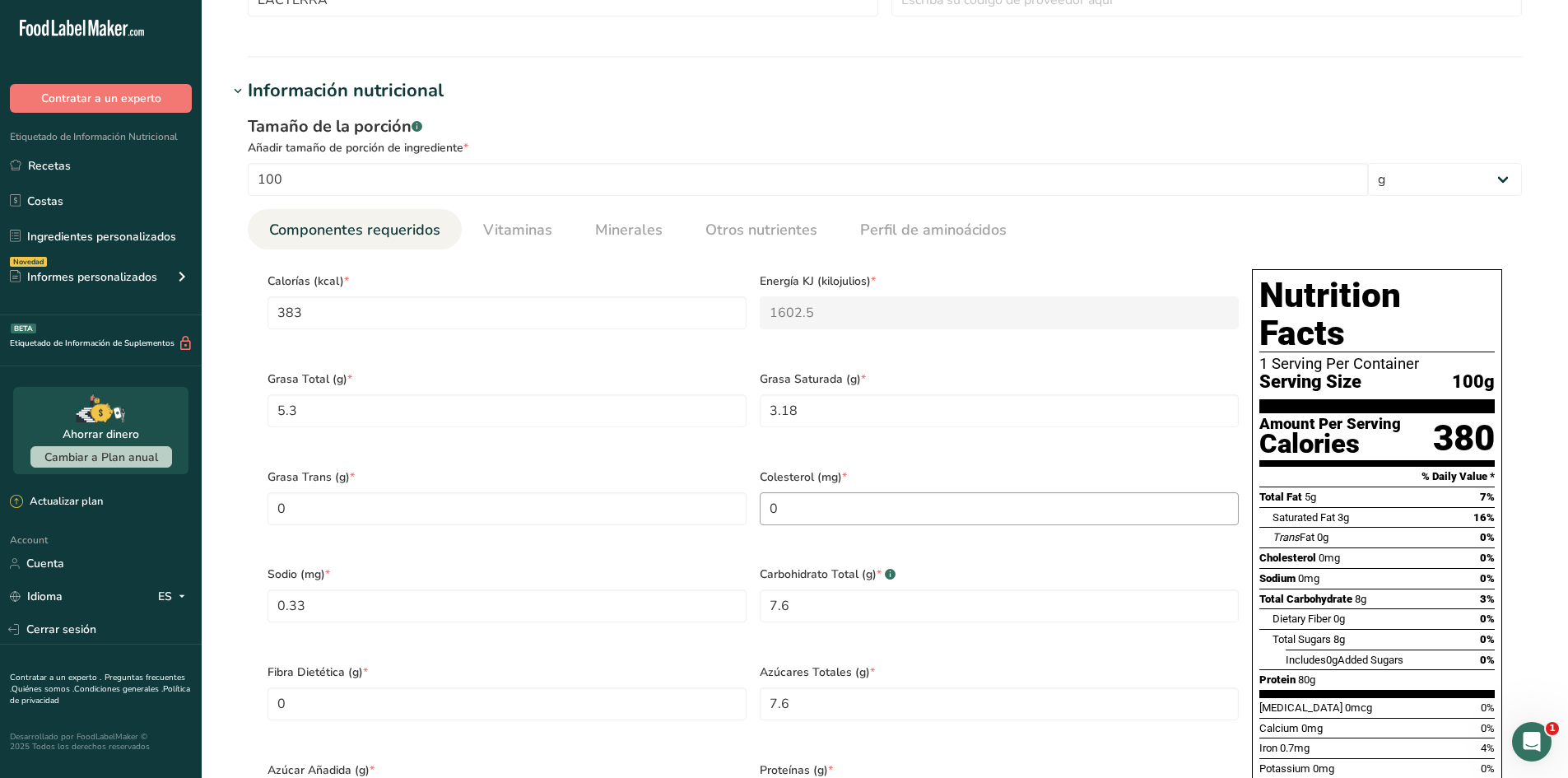
scroll to position [566, 0]
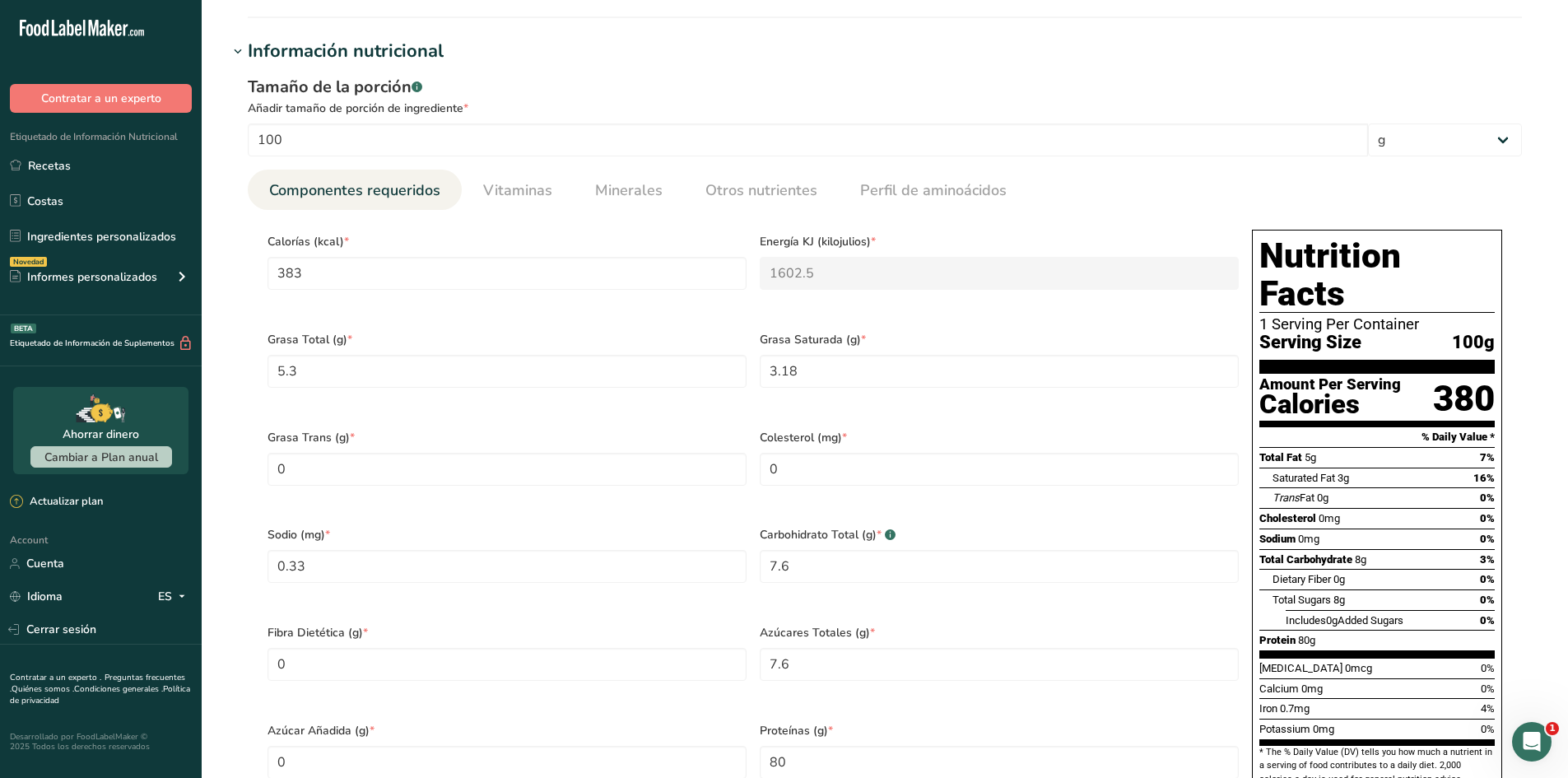
click at [1050, 488] on div "Colesterol (mg) * 0" at bounding box center [1000, 468] width 492 height 98
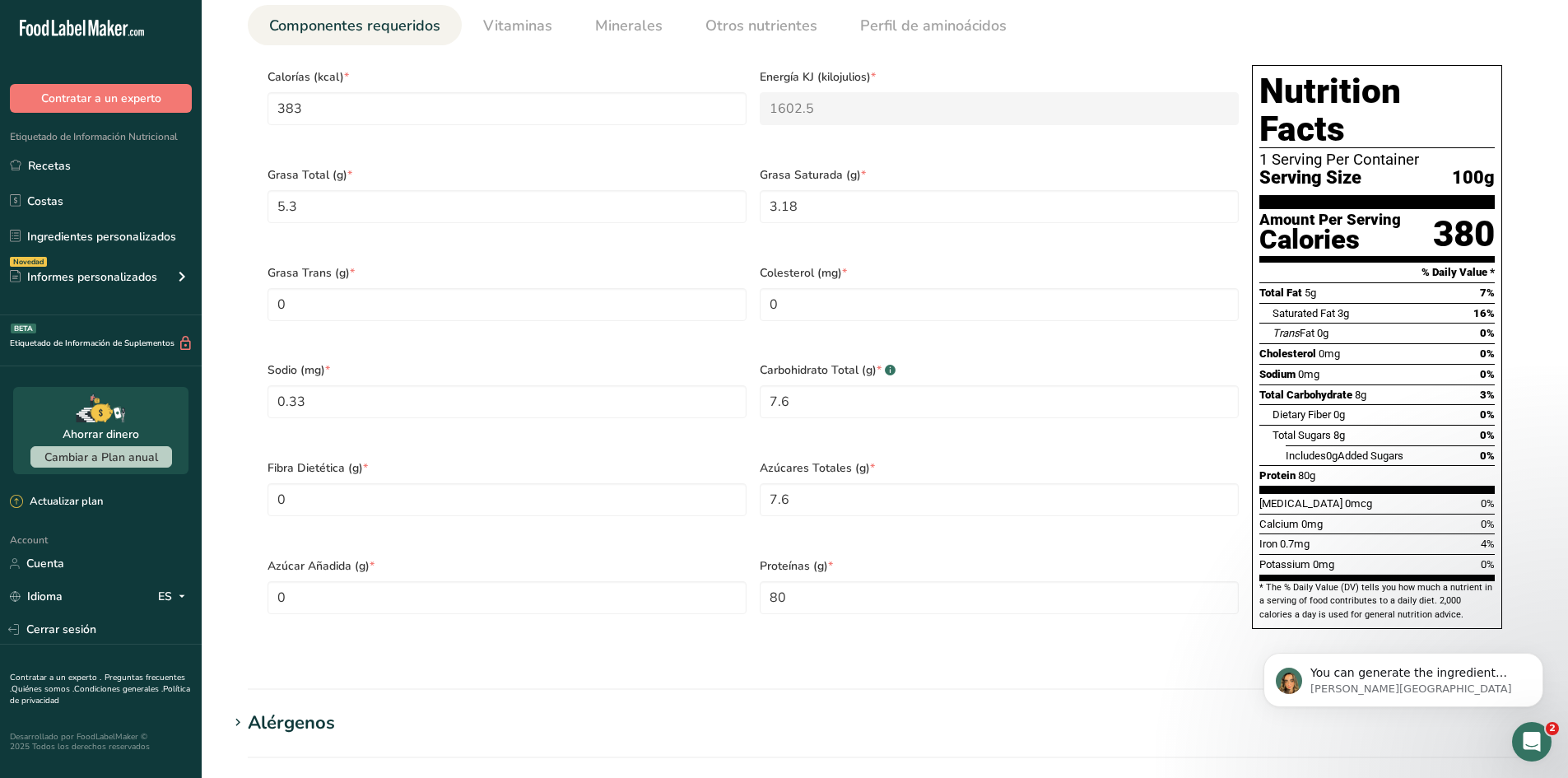
scroll to position [0, 0]
click at [809, 385] on Carbohydrates "7.6" at bounding box center [1000, 401] width 479 height 33
click at [836, 387] on Carbohydrates "7.6" at bounding box center [1000, 401] width 479 height 33
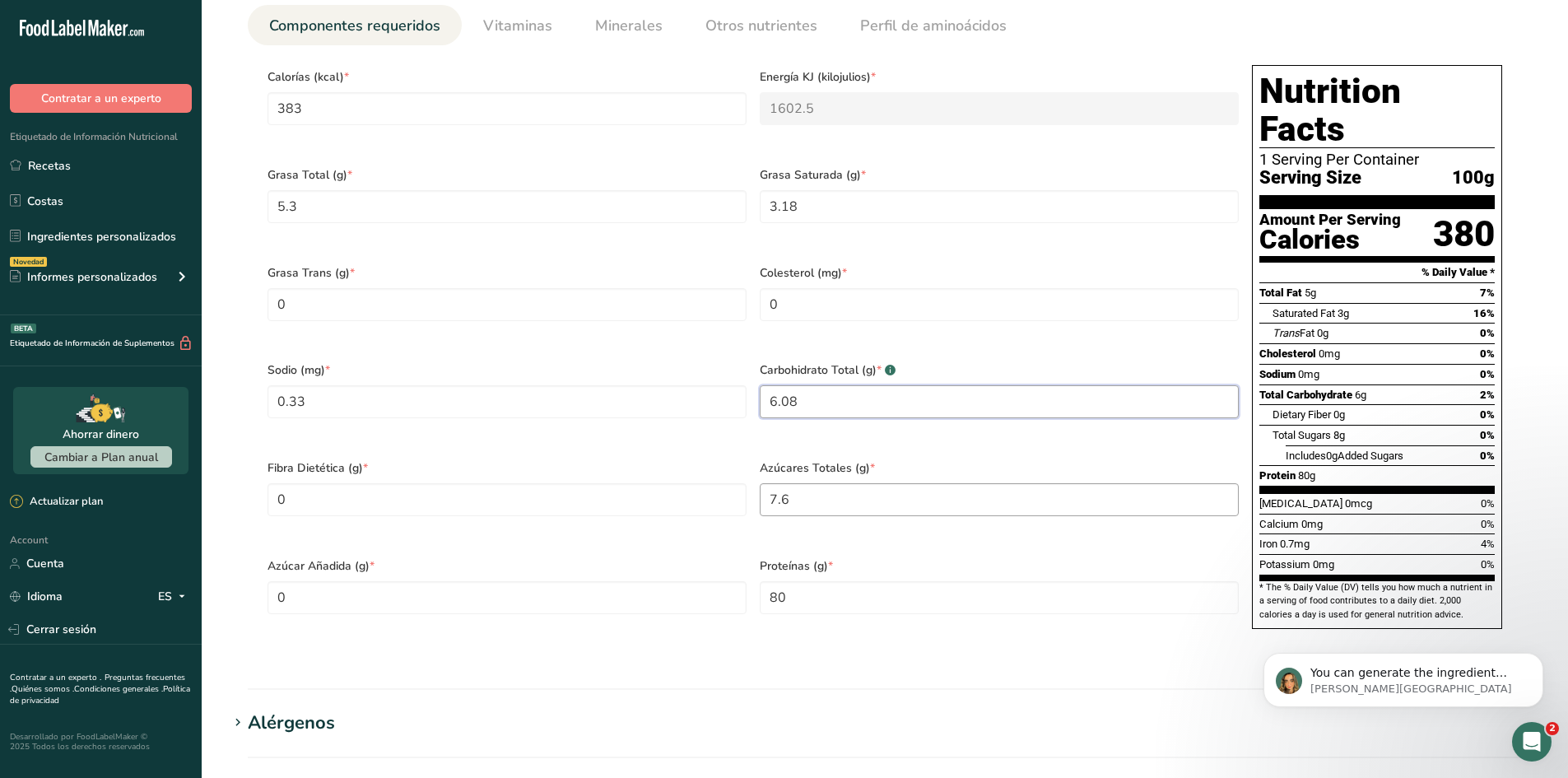
type Carbohydrates "6.08"
click at [771, 483] on Sugars "7.6" at bounding box center [1000, 500] width 479 height 33
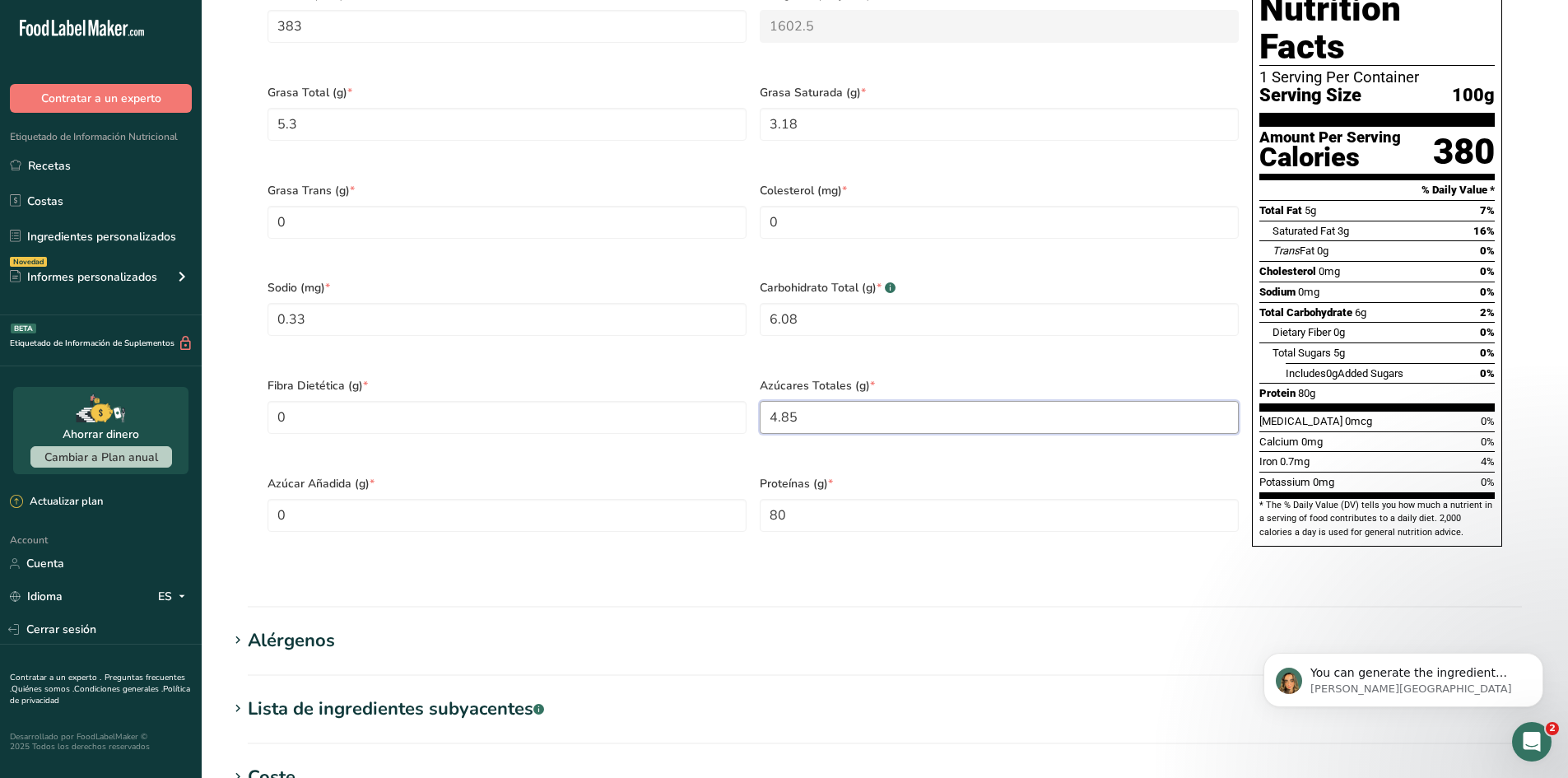
type Sugars "4.85"
click at [732, 534] on section "Calorías (kcal) * 383 Energía KJ (kilojulios) * 1602.5 Grasa Total (g) * 5.3 Gr…" at bounding box center [885, 269] width 1275 height 613
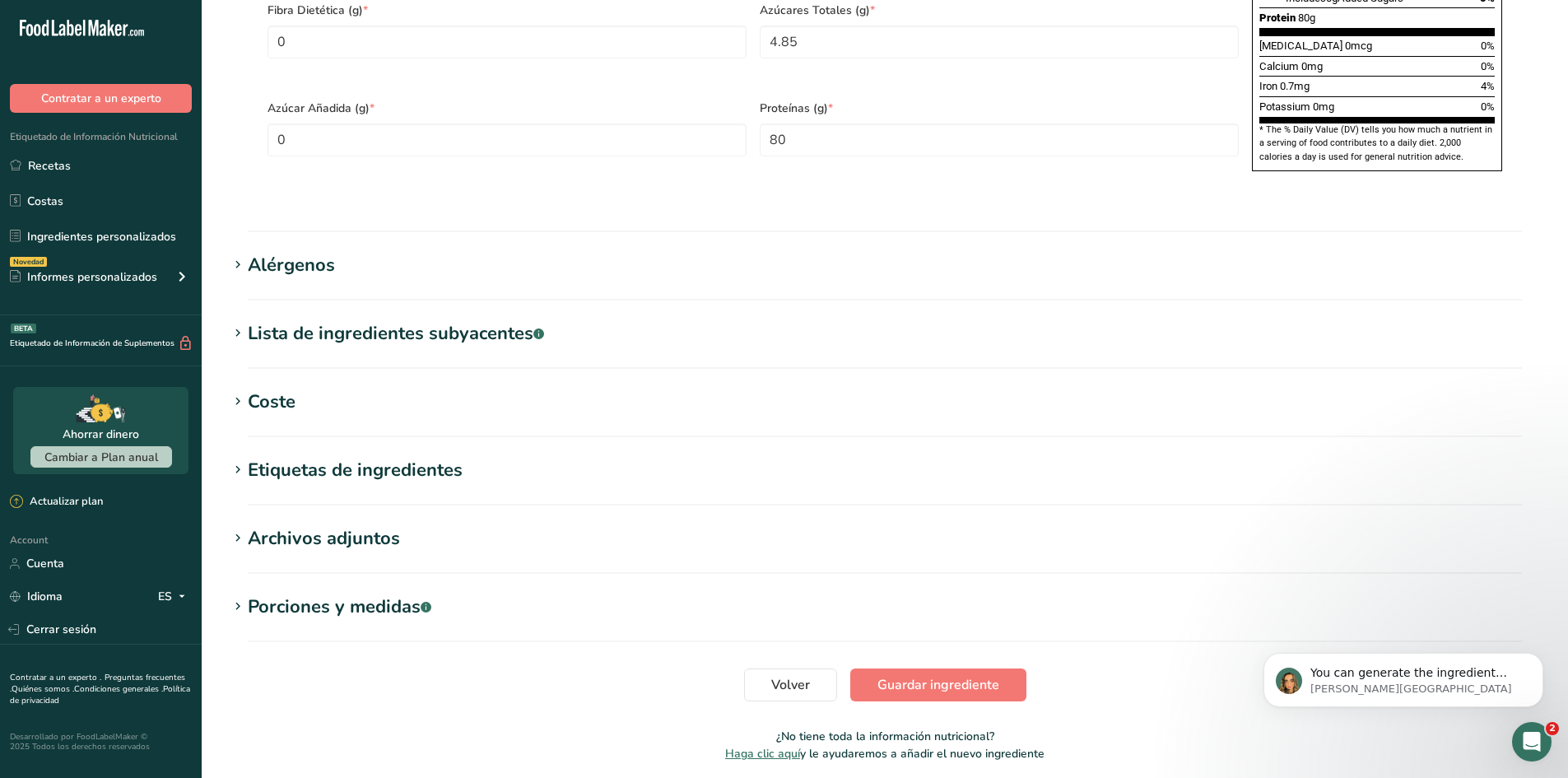
scroll to position [1214, 0]
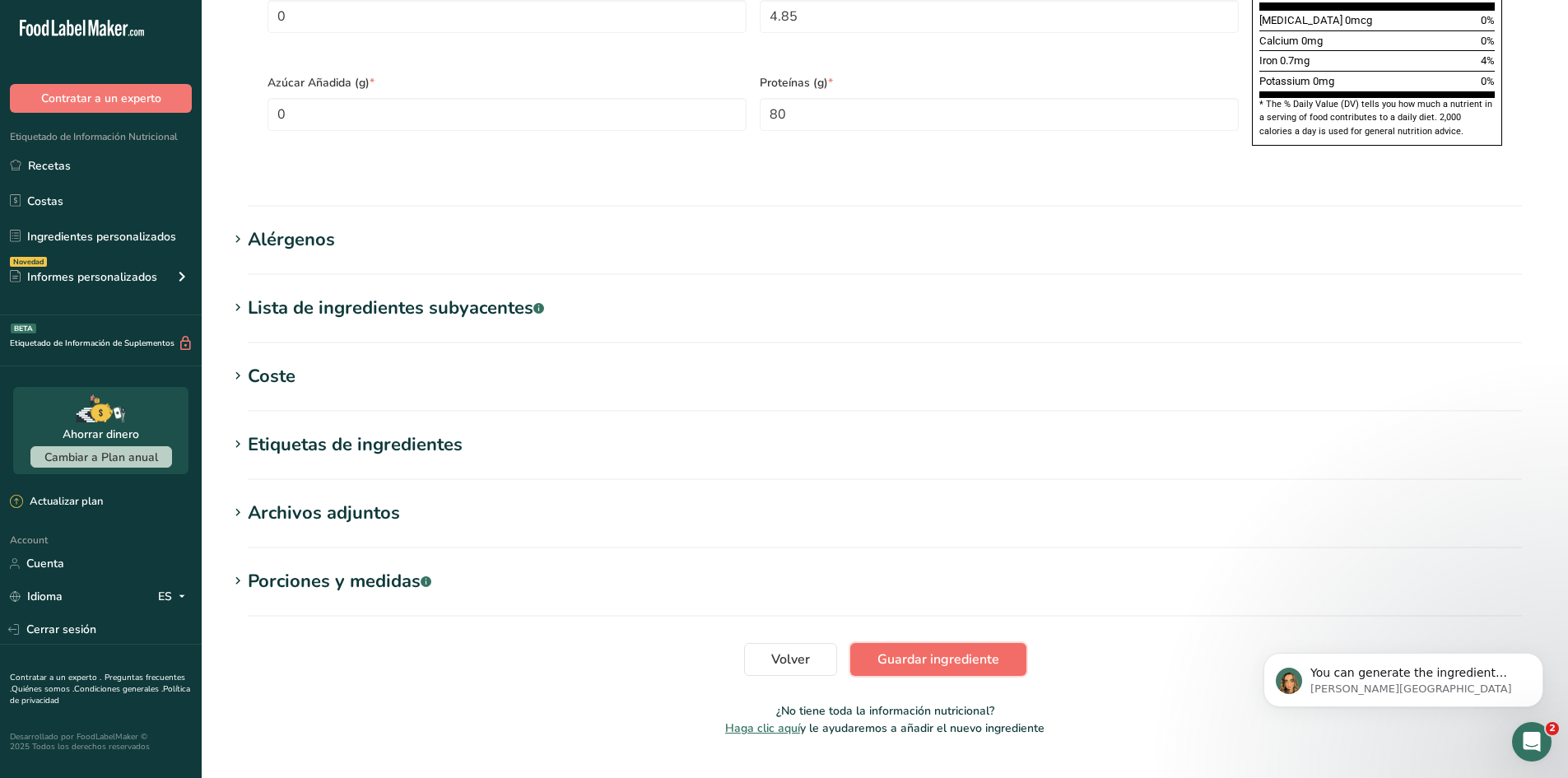
click at [930, 649] on span "Guardar ingrediente" at bounding box center [939, 659] width 122 height 19
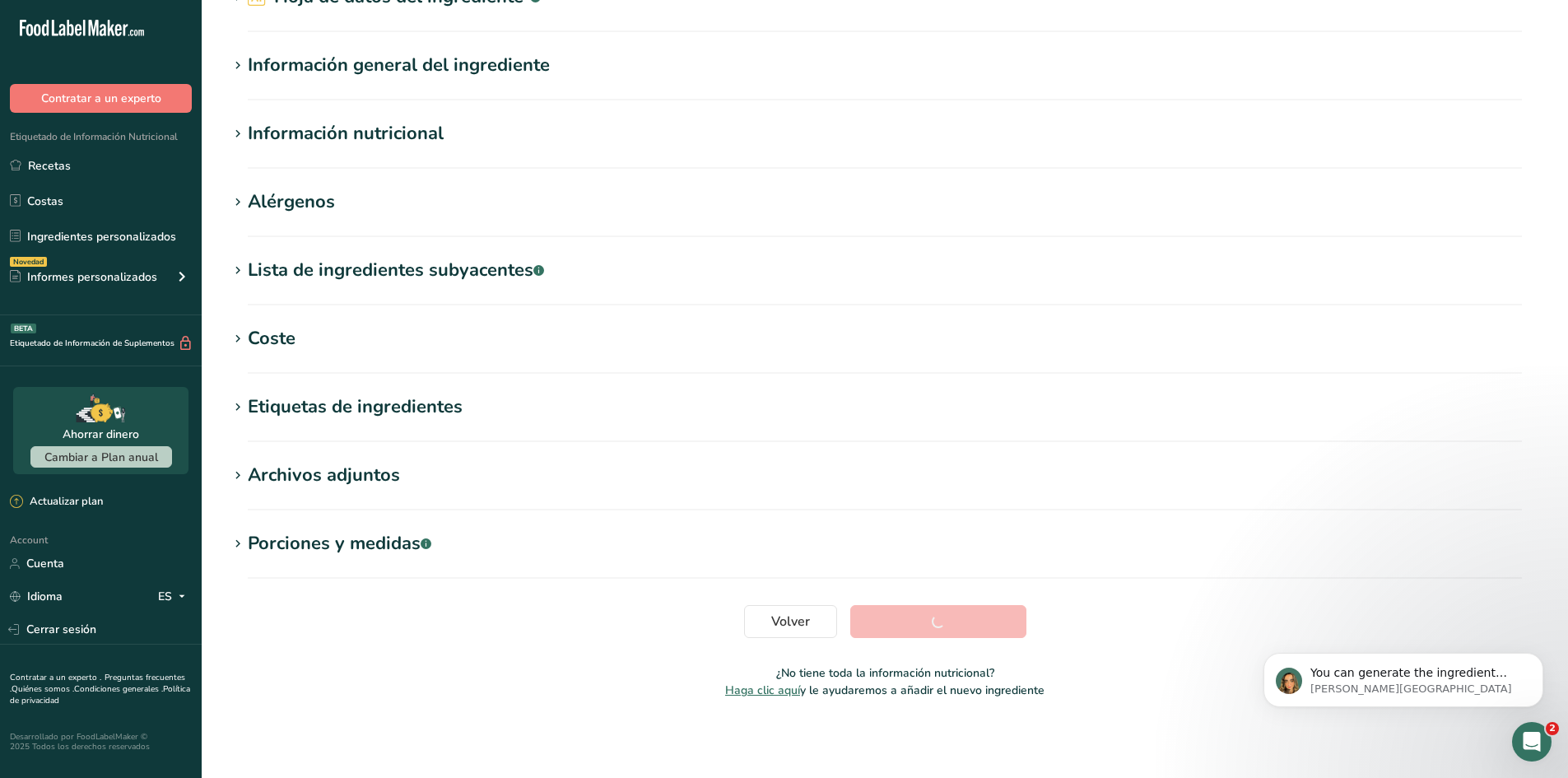
scroll to position [93, 0]
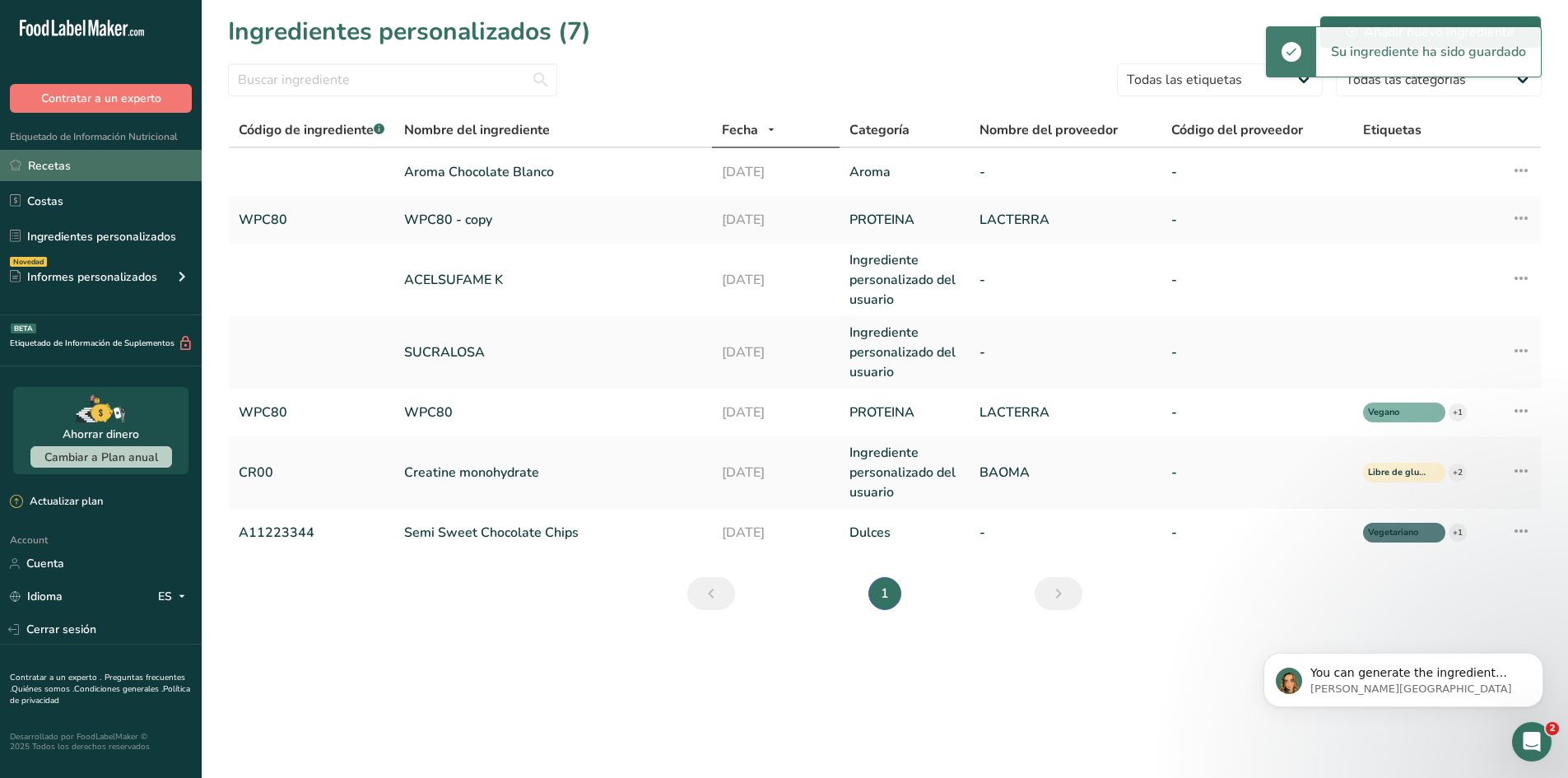
click at [121, 160] on link "Recetas" at bounding box center [101, 166] width 202 height 31
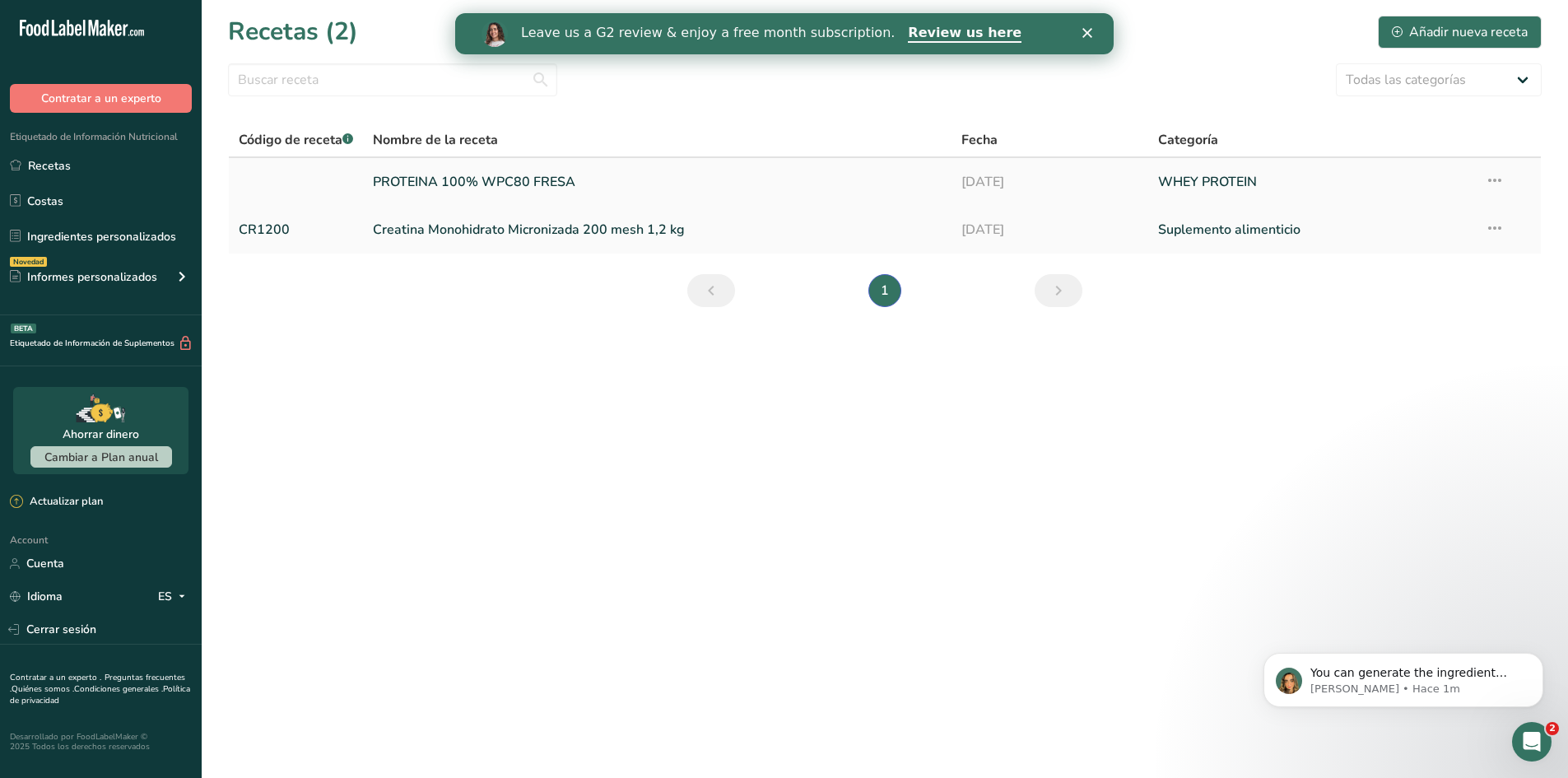
click at [420, 194] on link "PROTEINA 100% WPC80 FRESA" at bounding box center [657, 181] width 569 height 34
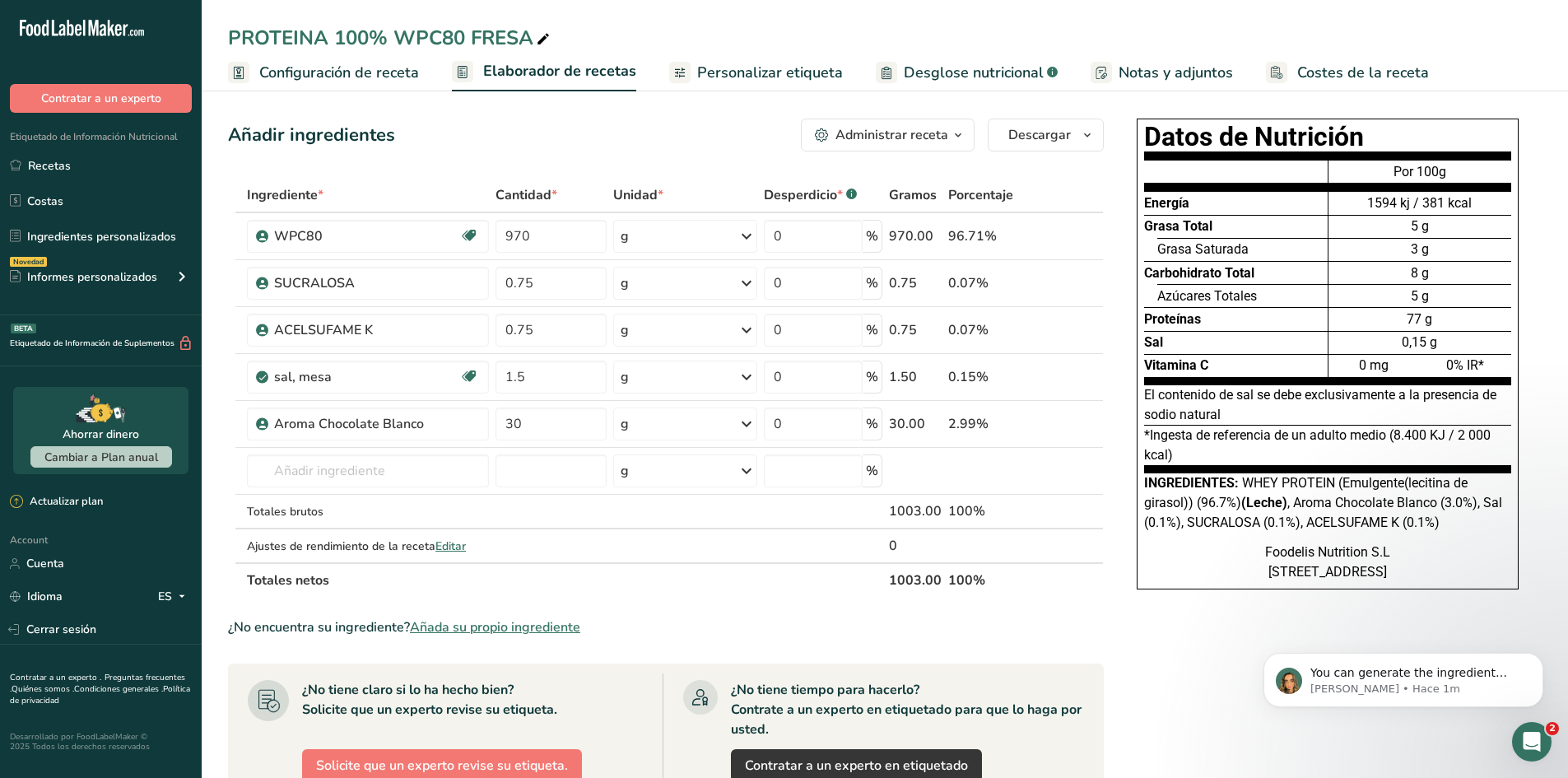
click at [421, 36] on div "PROTEINA 100% WPC80 FRESA" at bounding box center [390, 38] width 325 height 30
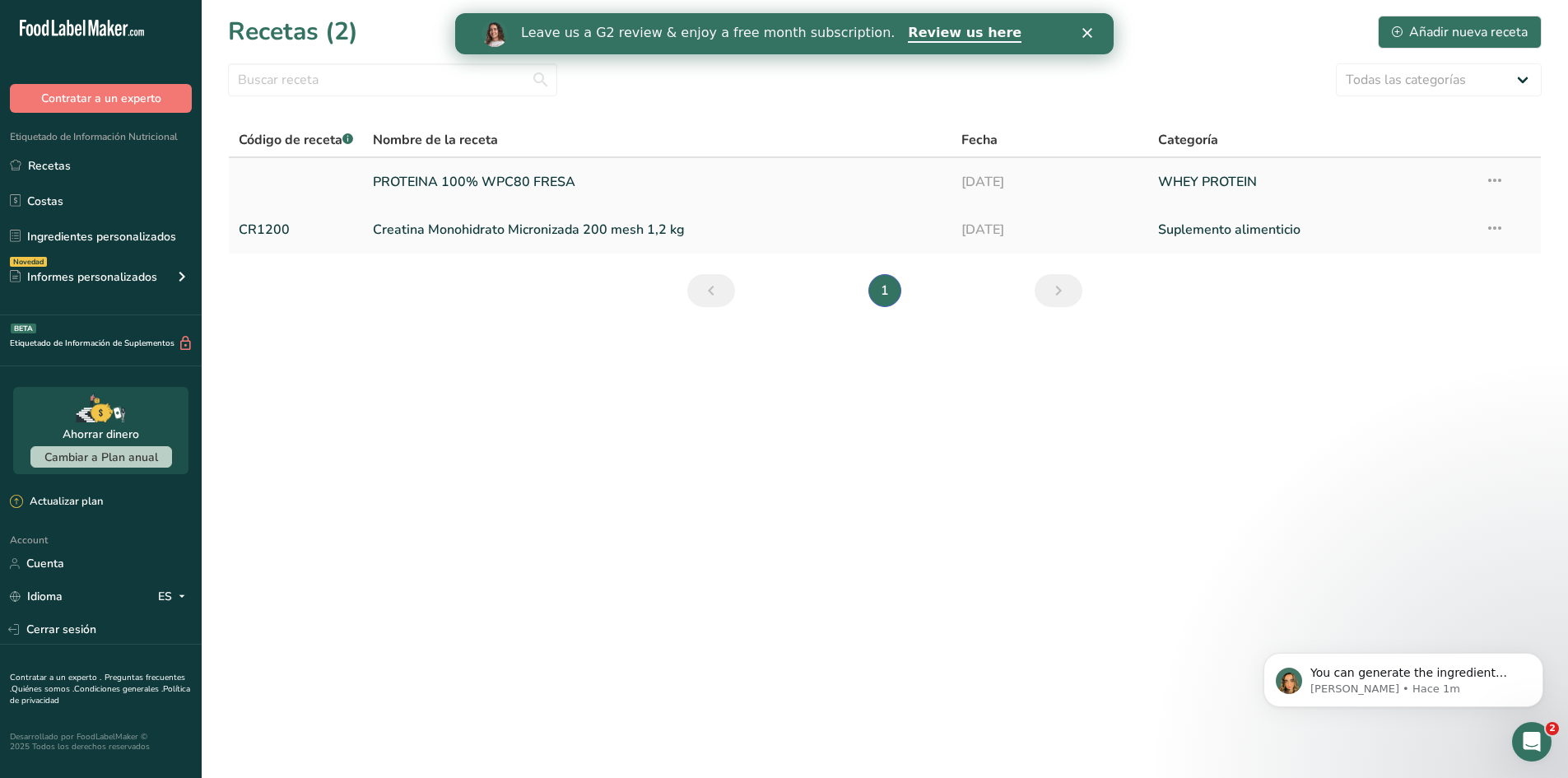
click at [1499, 173] on icon at bounding box center [1495, 180] width 19 height 30
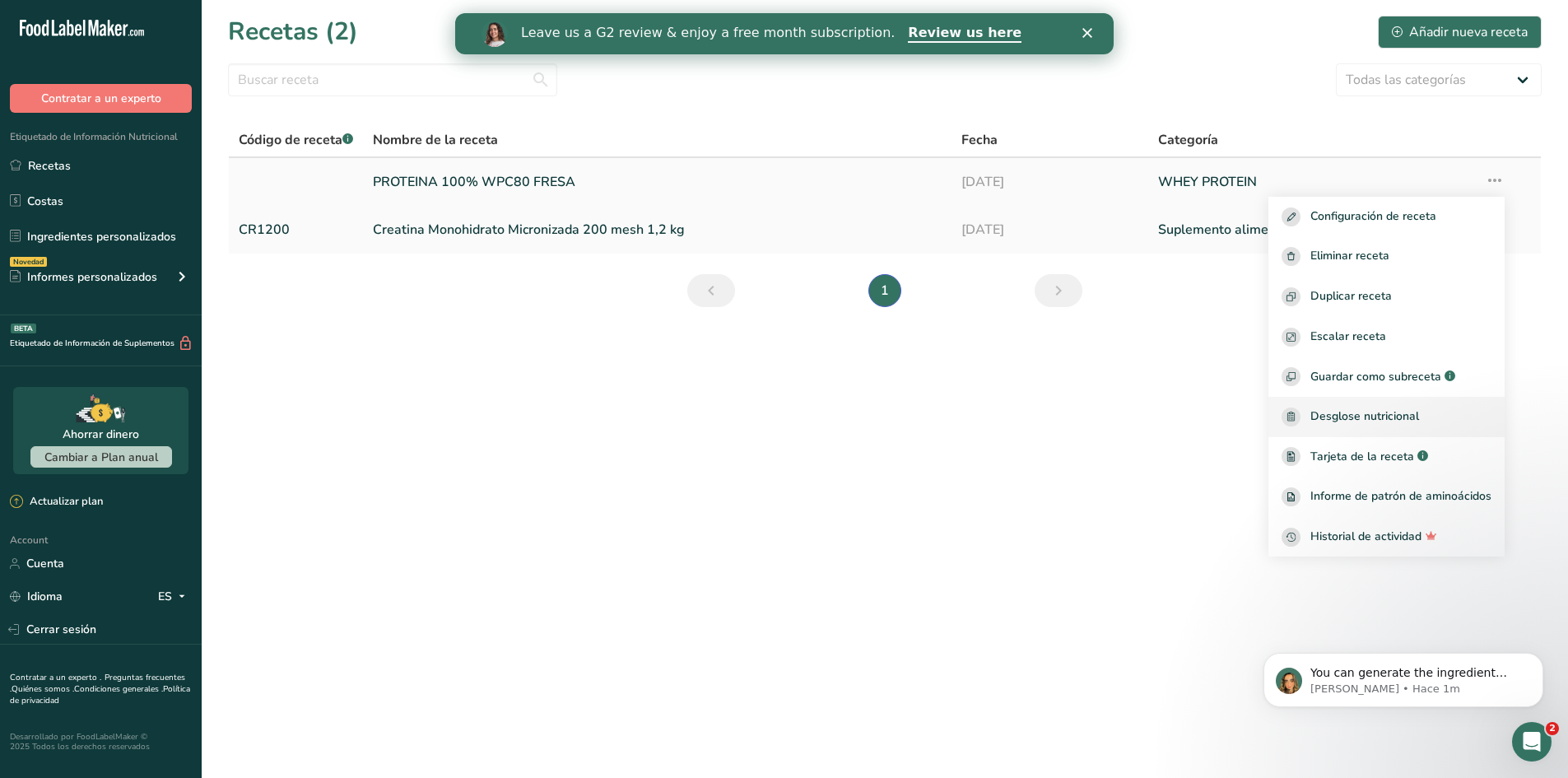
click at [1395, 420] on span "Desglose nutricional" at bounding box center [1364, 416] width 108 height 19
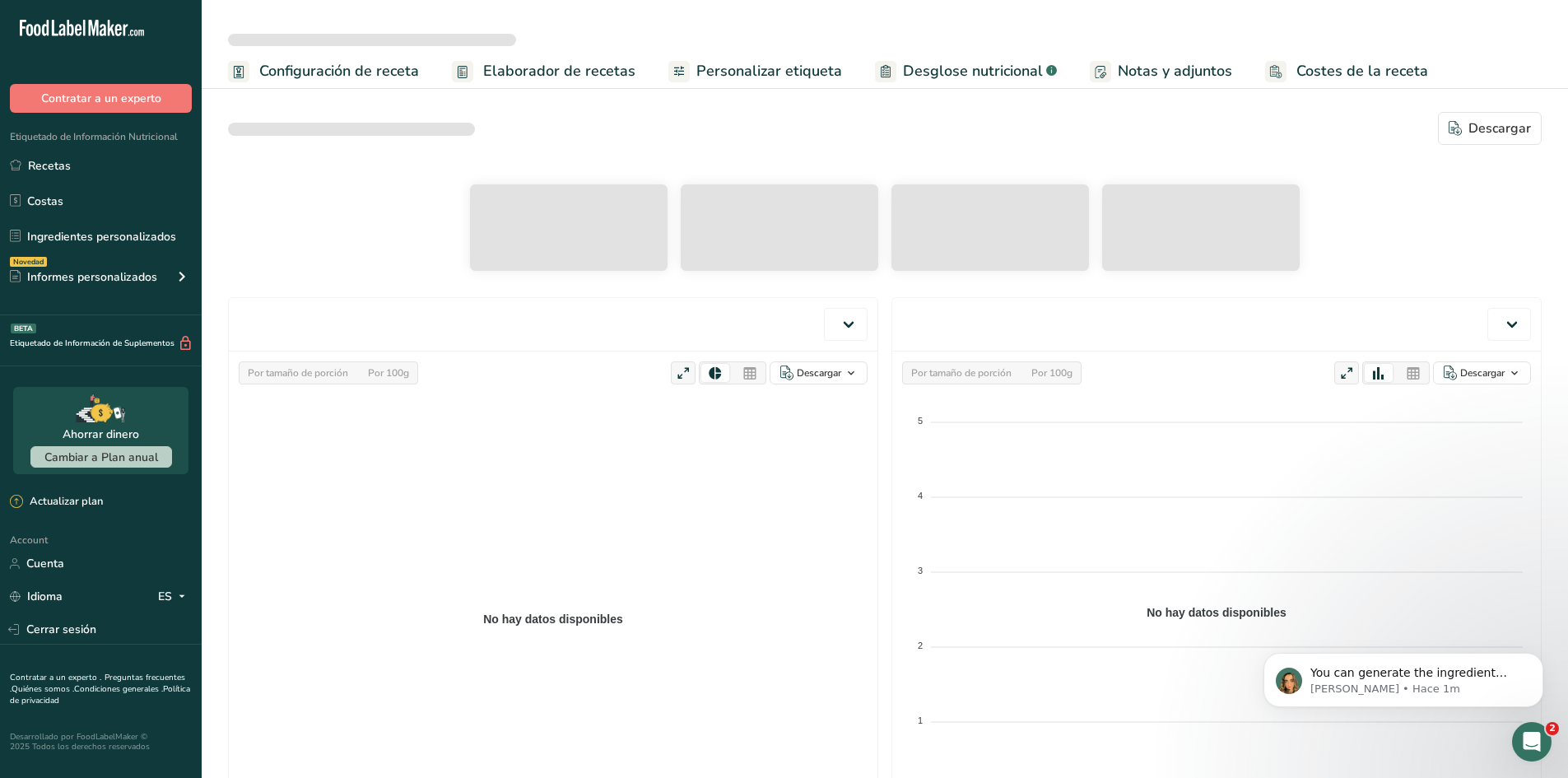
select select "Calories"
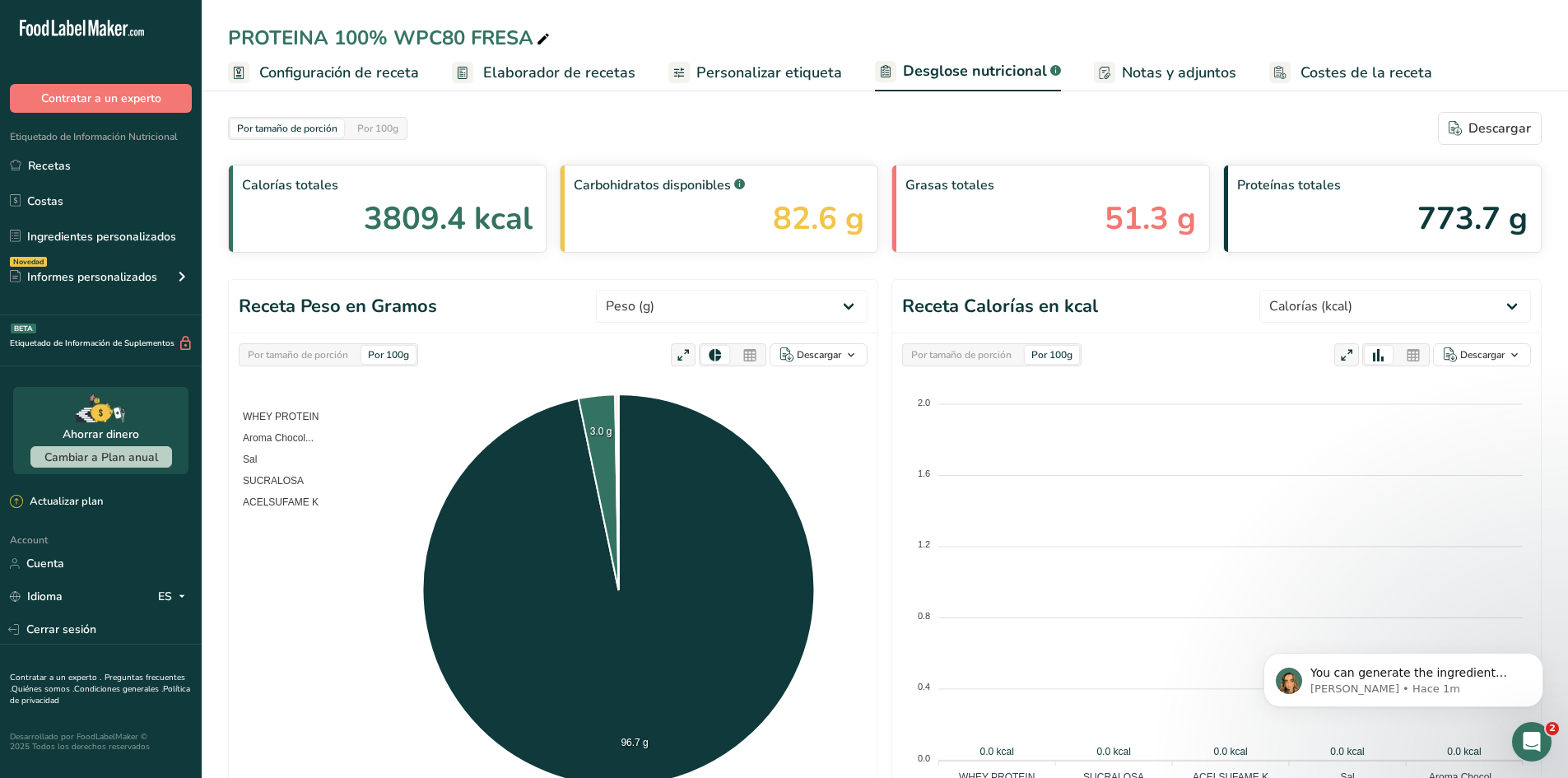
click at [764, 229] on div "Carbohidratos disponibles .a-a{fill:#347362;}.b-a{fill:#fff;} 82.6 g" at bounding box center [719, 208] width 318 height 88
click at [1363, 300] on select "Peso (g) Calorías (kcal) Energía KJ (kj) Grasa Total (g) Grasa Saturada (g) Gra…" at bounding box center [1396, 306] width 272 height 33
click at [1481, 134] on div "Descargar" at bounding box center [1489, 128] width 82 height 19
click at [1472, 130] on div "Por tamaño de porción Por 100g [GEOGRAPHIC_DATA]" at bounding box center [885, 129] width 1314 height 33
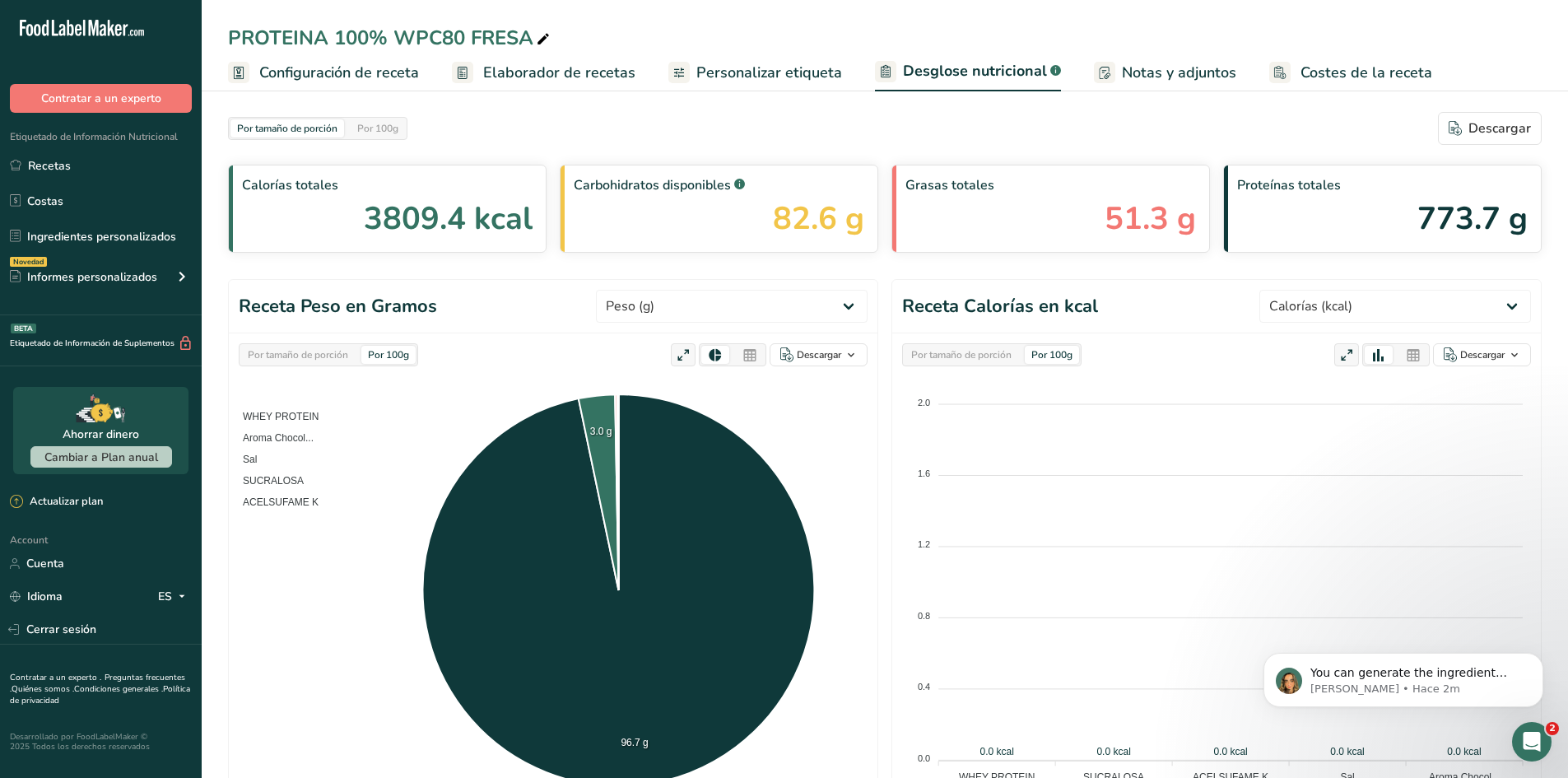
click at [700, 86] on link "Personalizar etiqueta" at bounding box center [755, 73] width 174 height 37
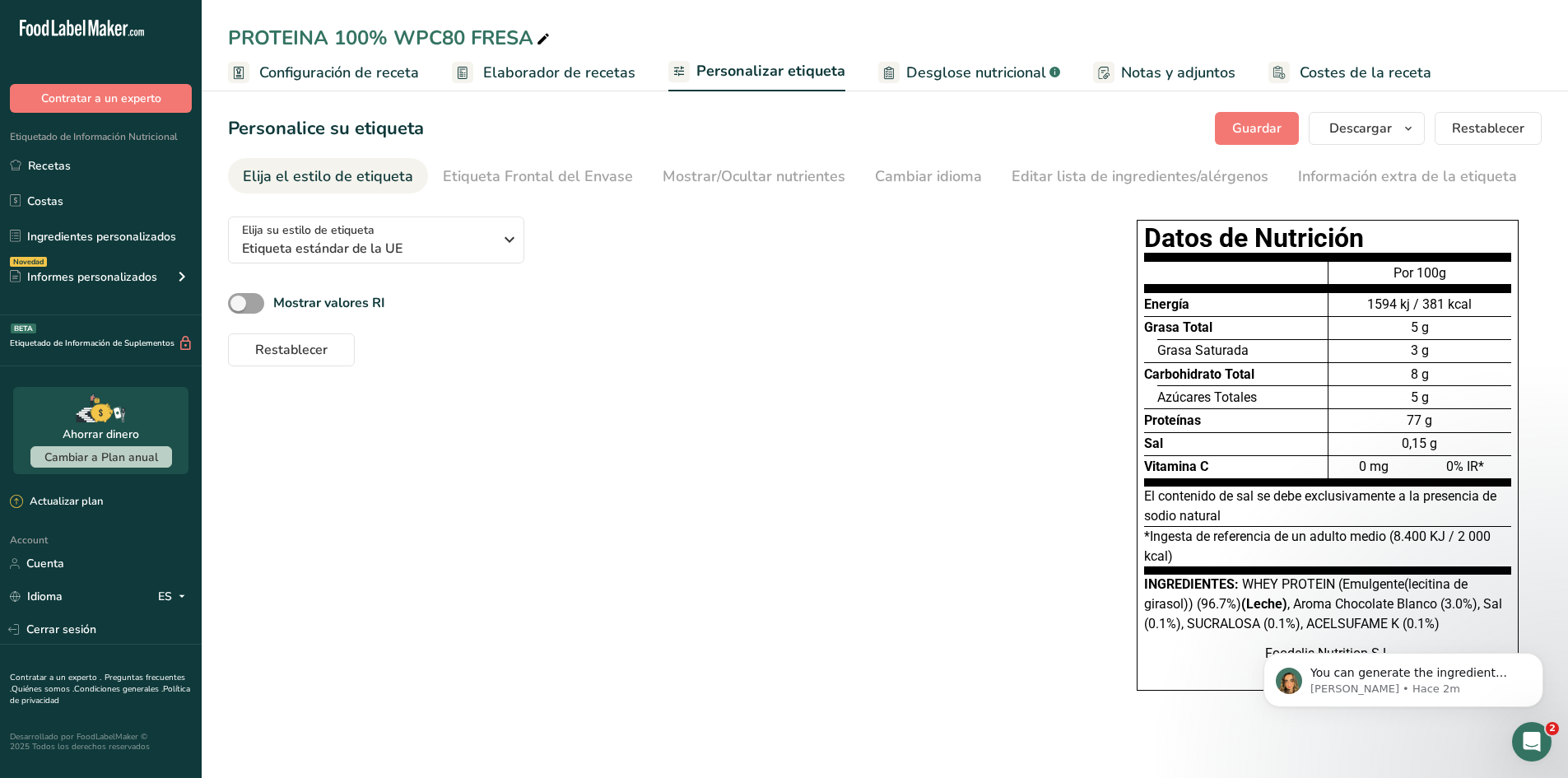
click at [396, 74] on span "Configuración de receta" at bounding box center [339, 73] width 160 height 22
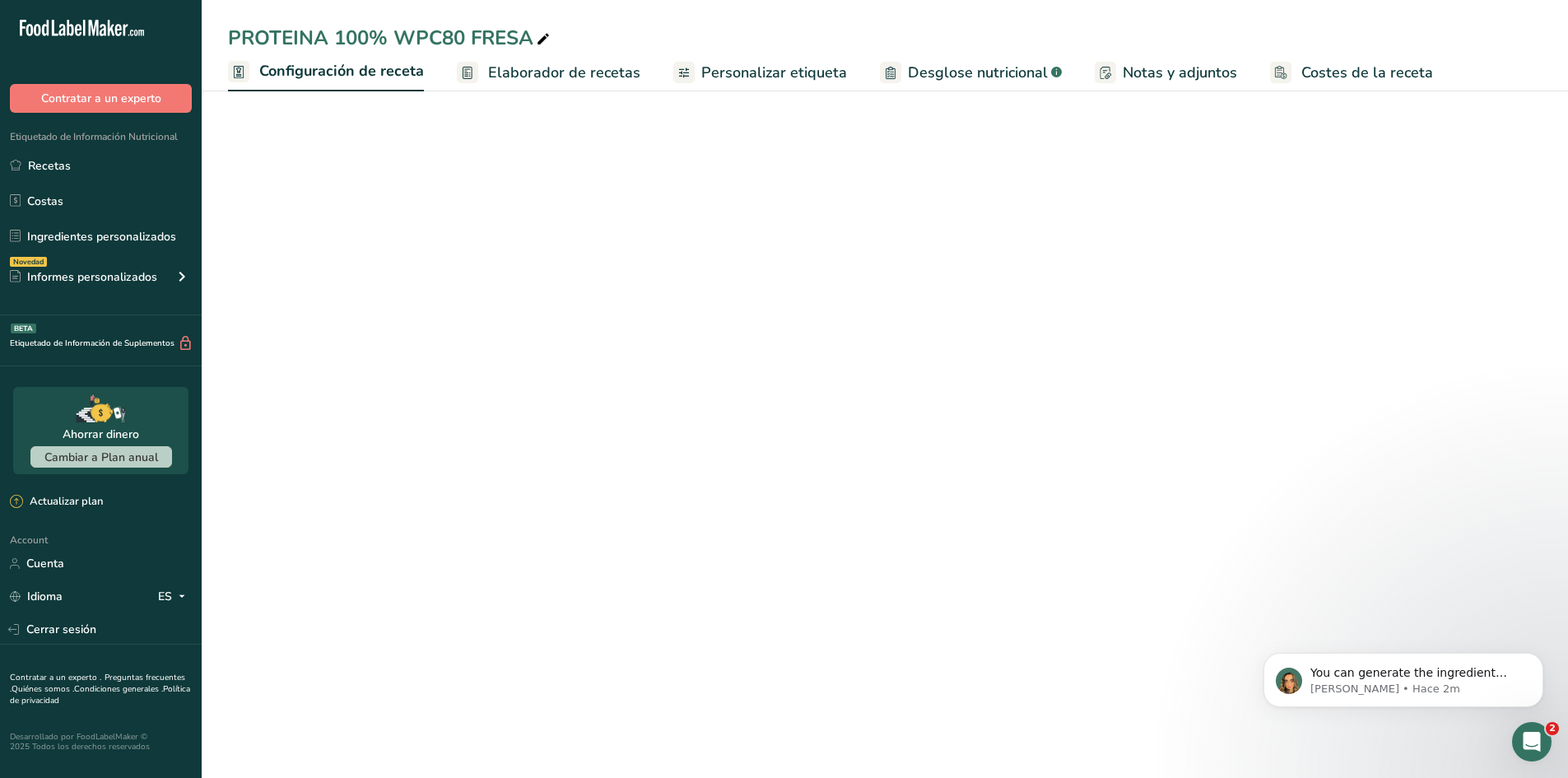
select select "1"
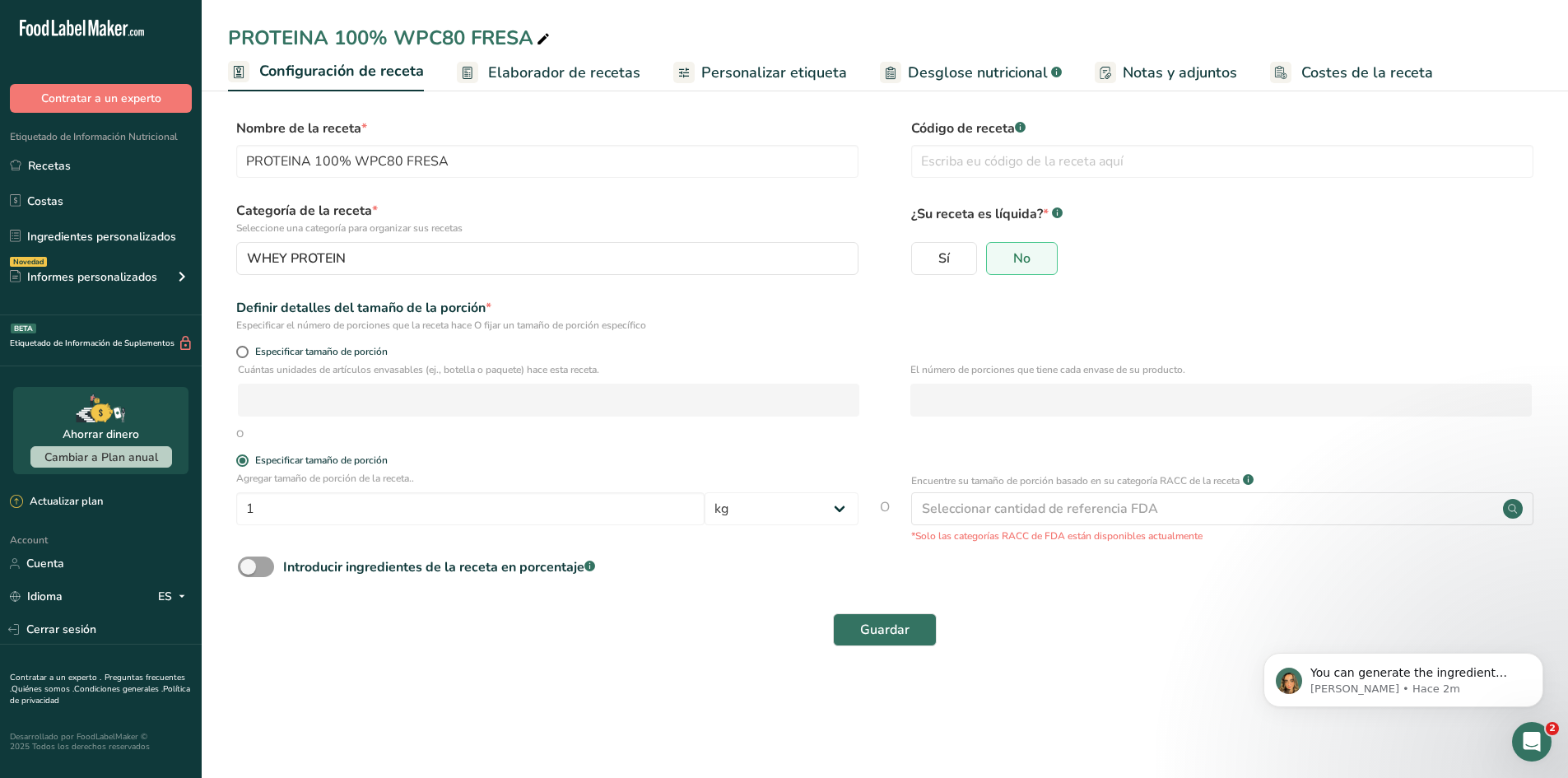
click at [600, 71] on span "Elaborador de recetas" at bounding box center [564, 73] width 153 height 22
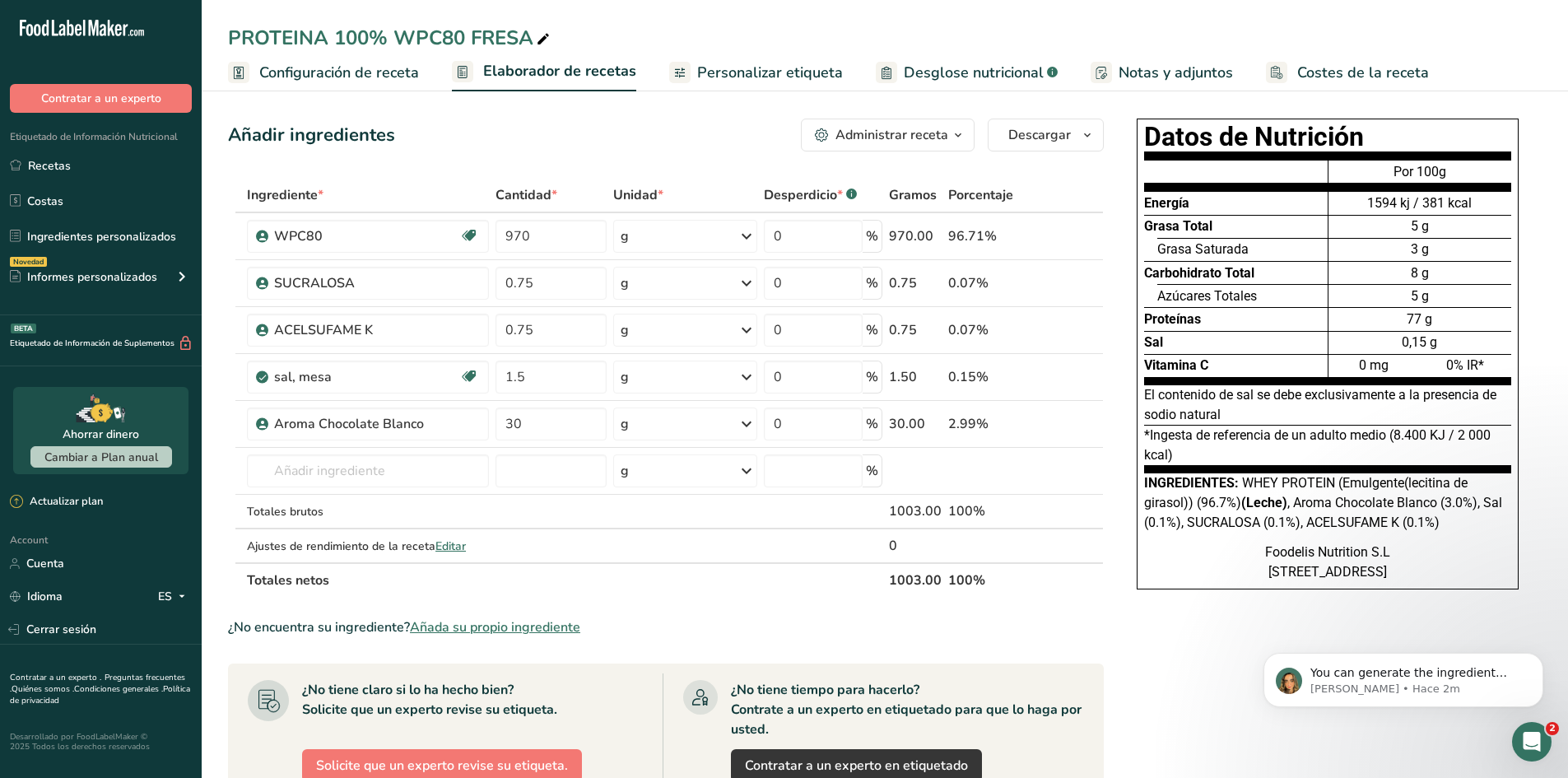
click at [976, 83] on span "Desglose nutricional" at bounding box center [974, 73] width 140 height 22
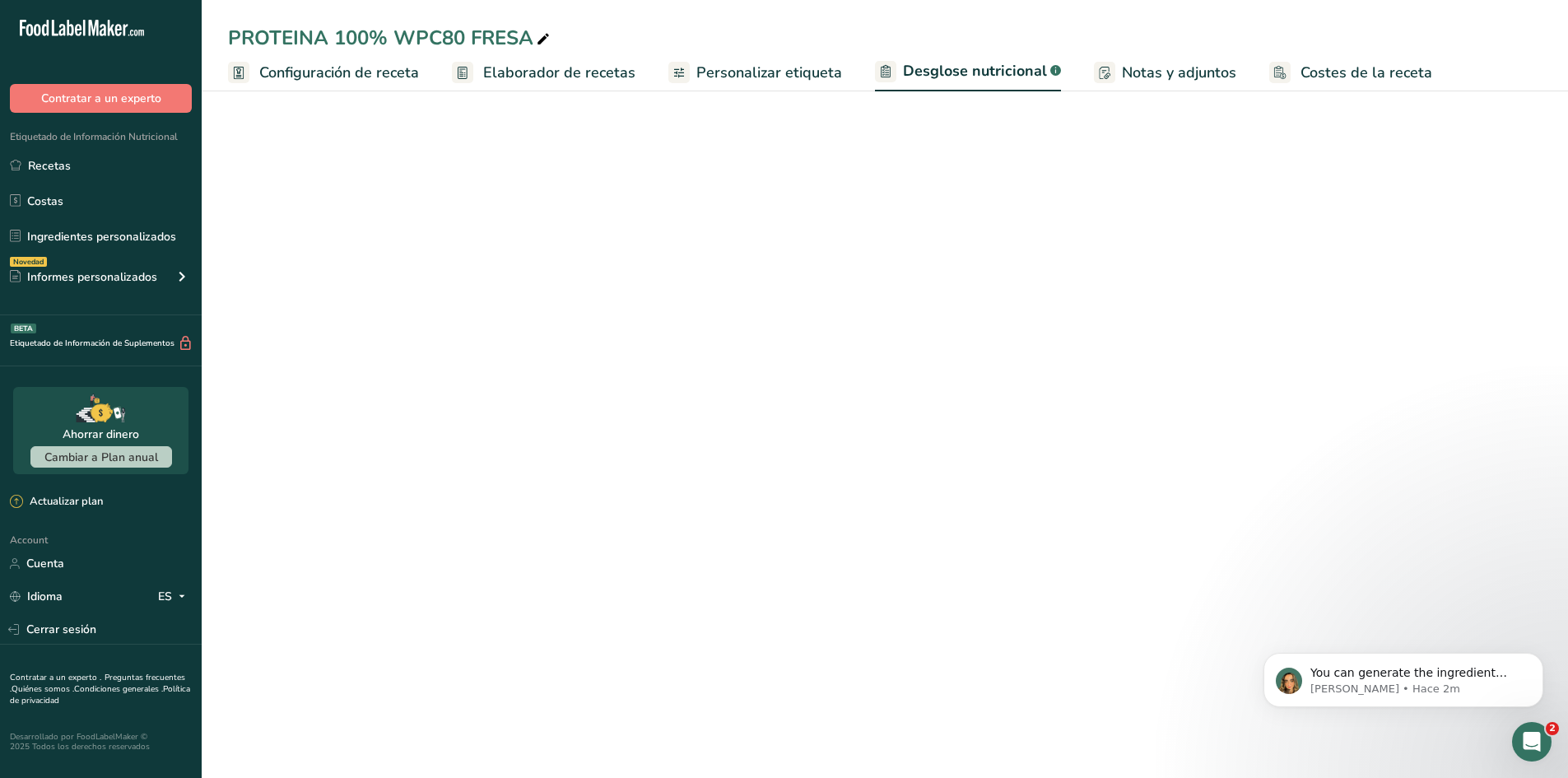
select select "Calories"
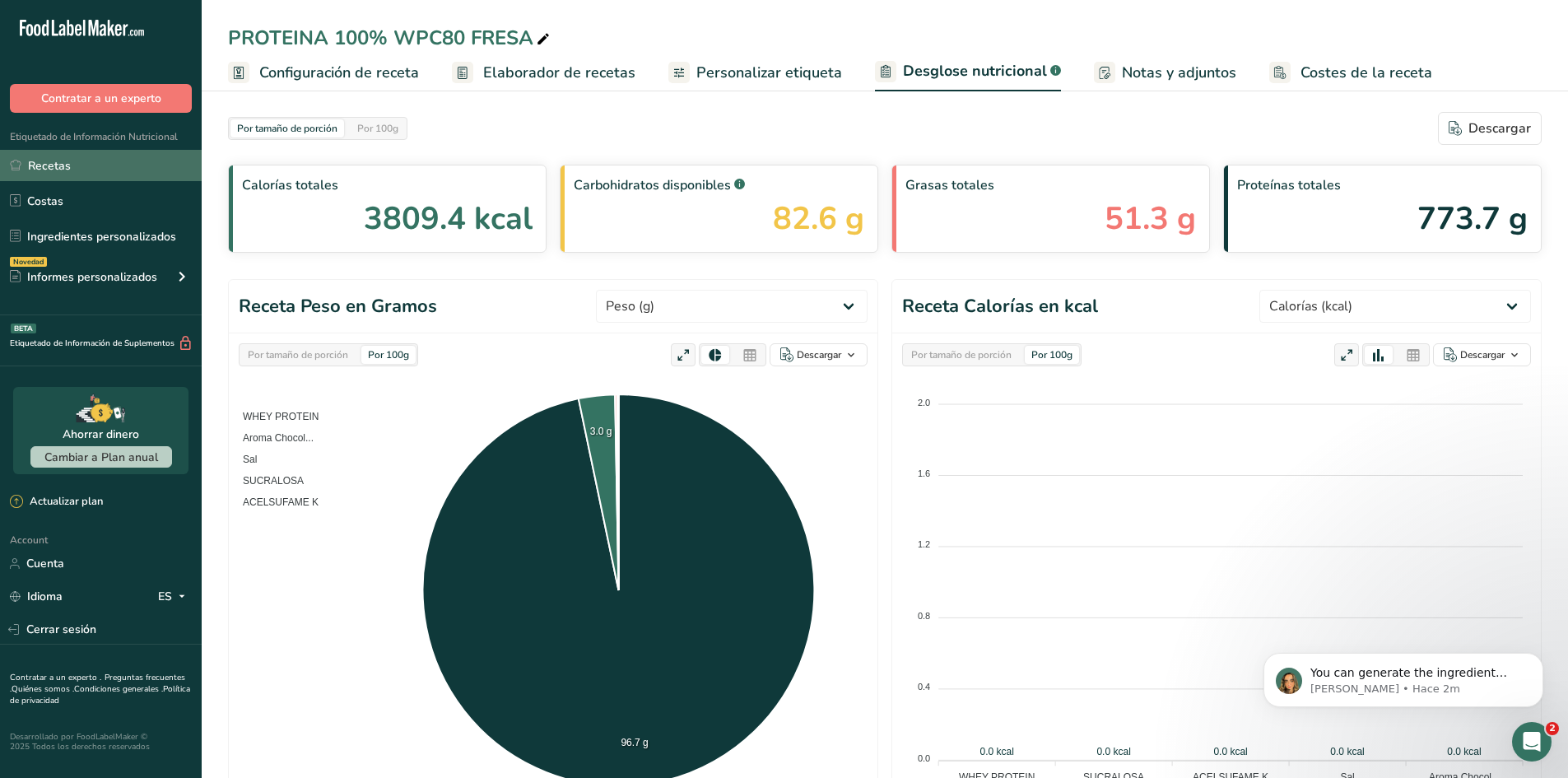
click at [61, 164] on link "Recetas" at bounding box center [101, 166] width 202 height 31
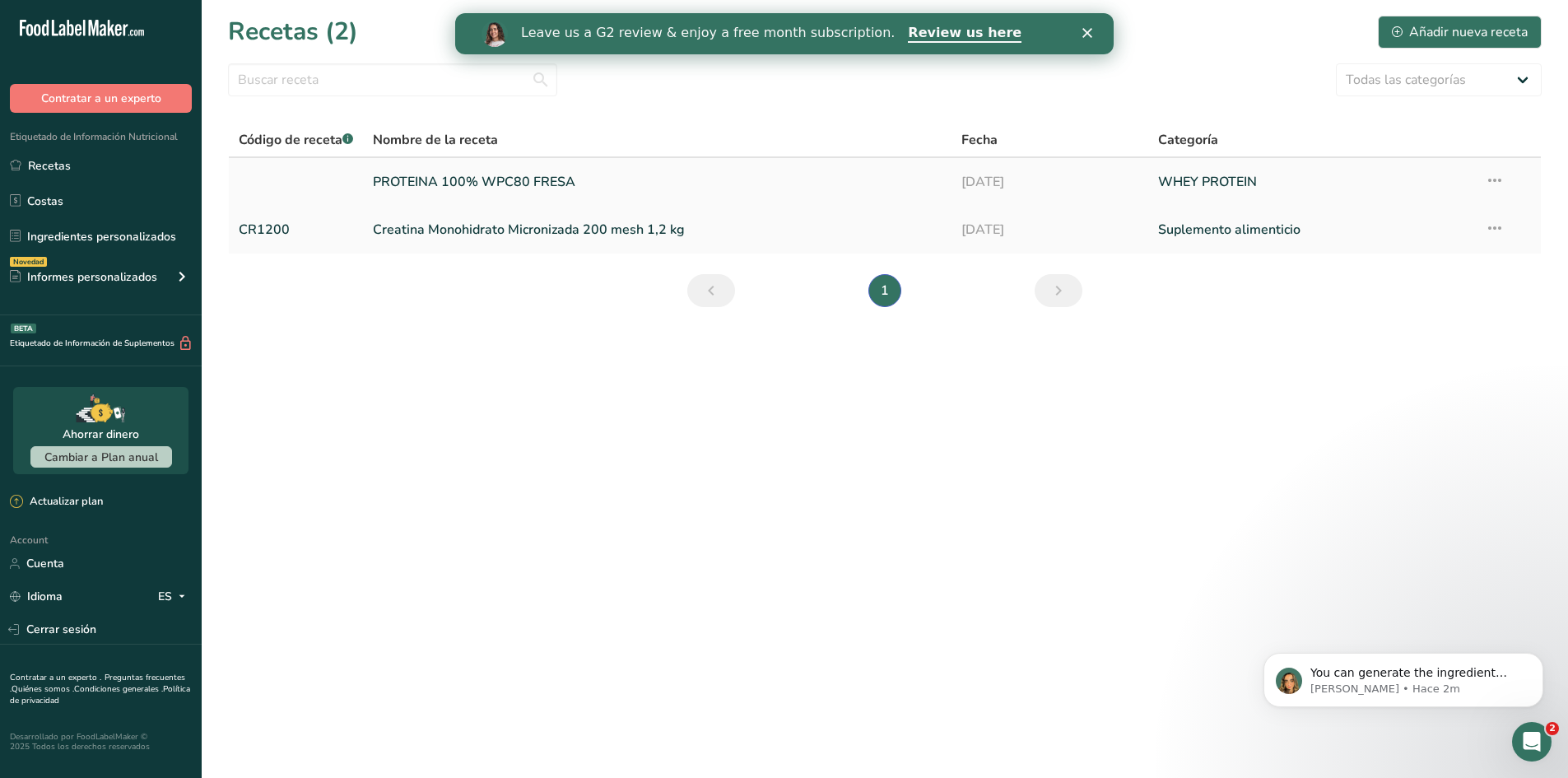
click at [1503, 178] on icon at bounding box center [1495, 180] width 19 height 30
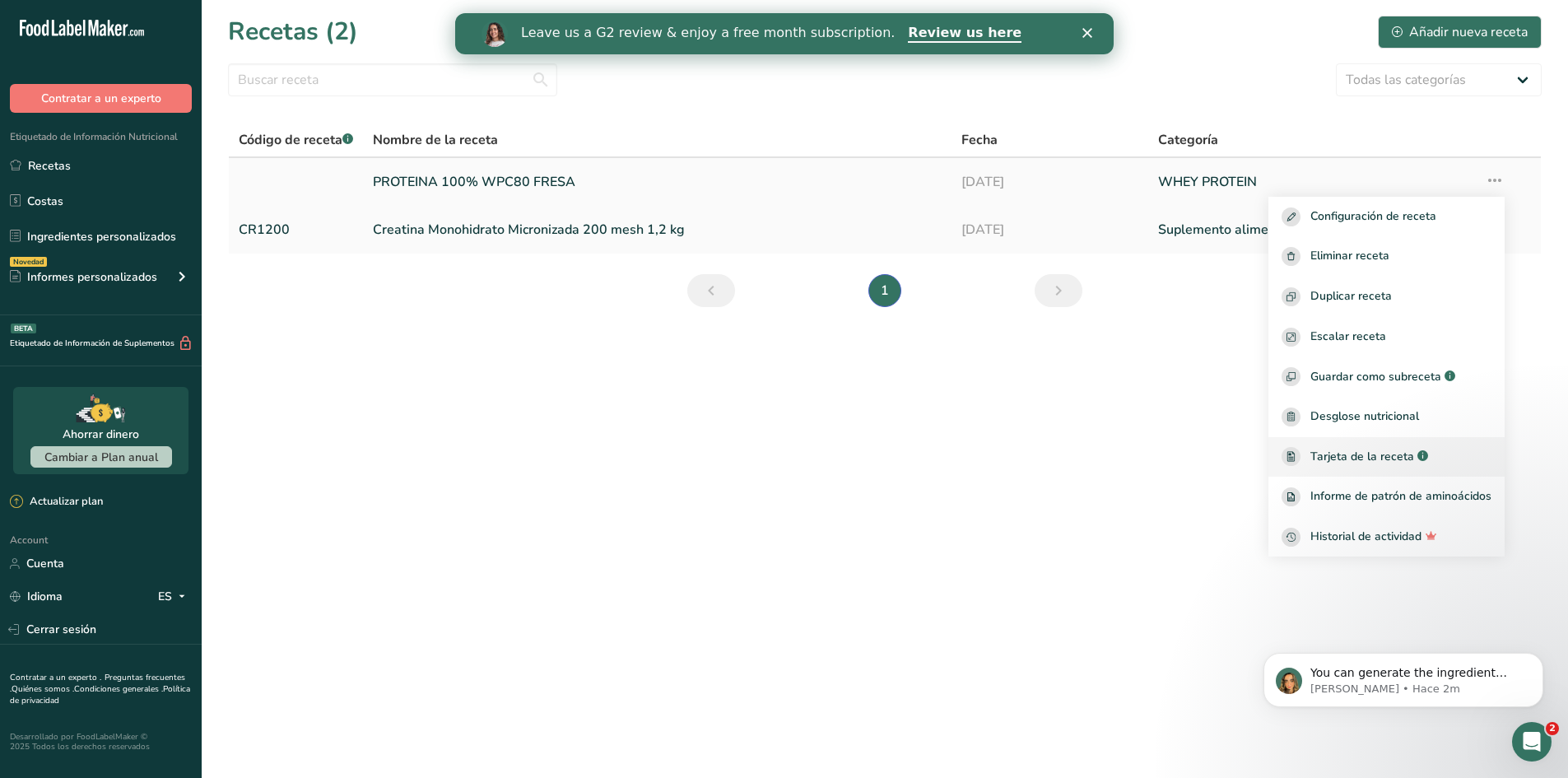
click at [1387, 463] on span "Tarjeta de la receta" at bounding box center [1363, 456] width 104 height 18
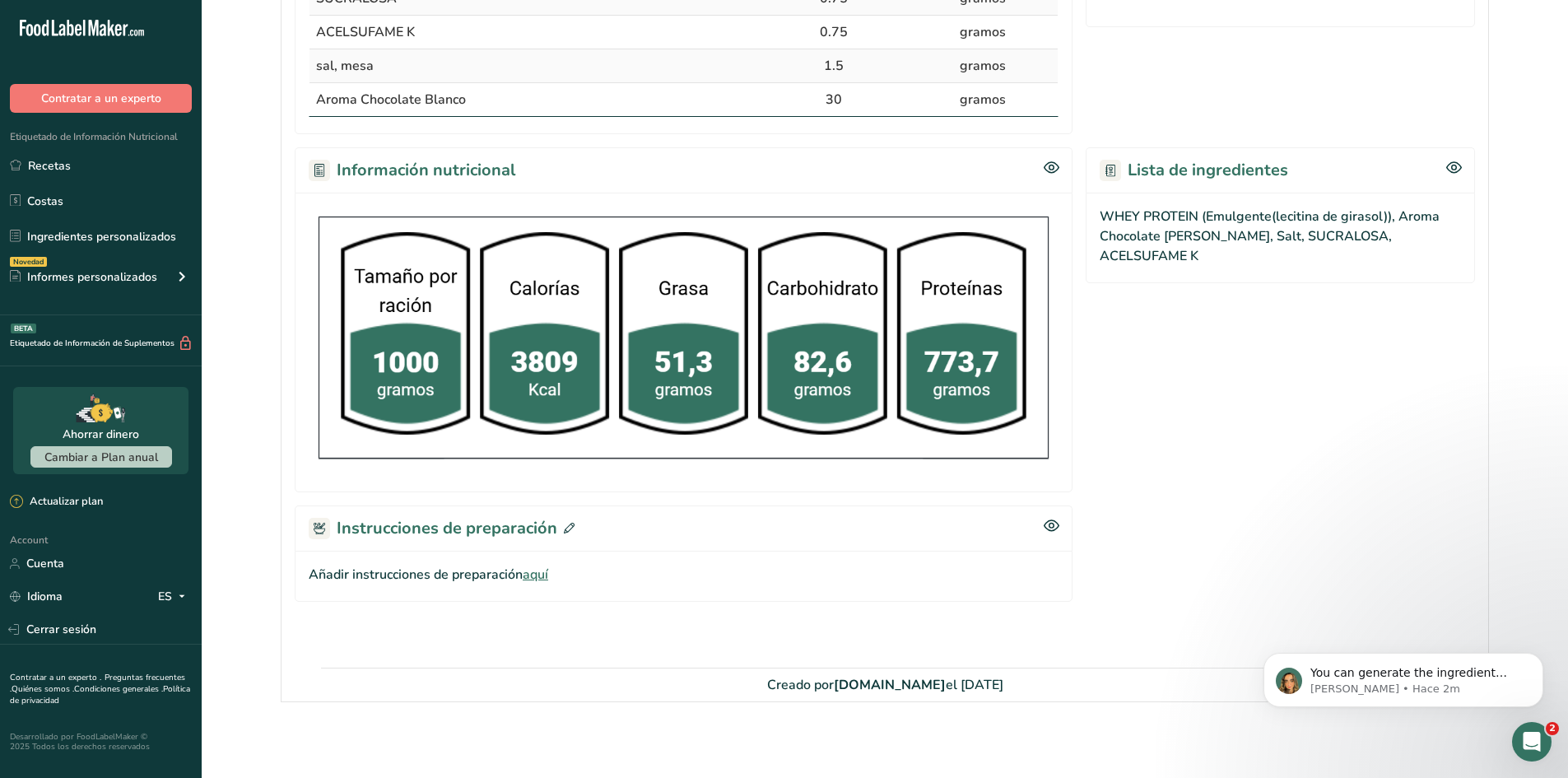
scroll to position [463, 0]
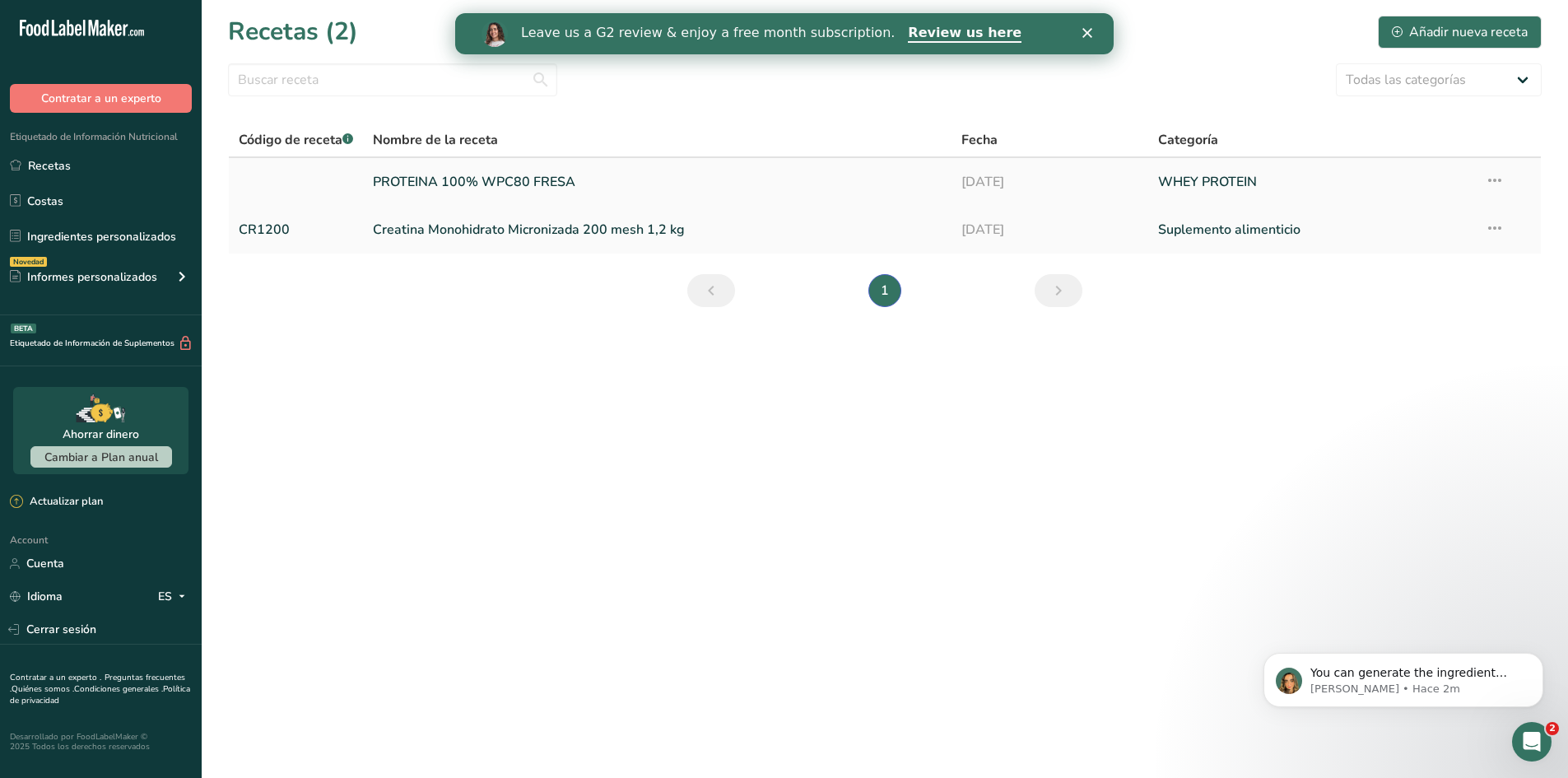
click at [1496, 172] on icon at bounding box center [1495, 180] width 19 height 30
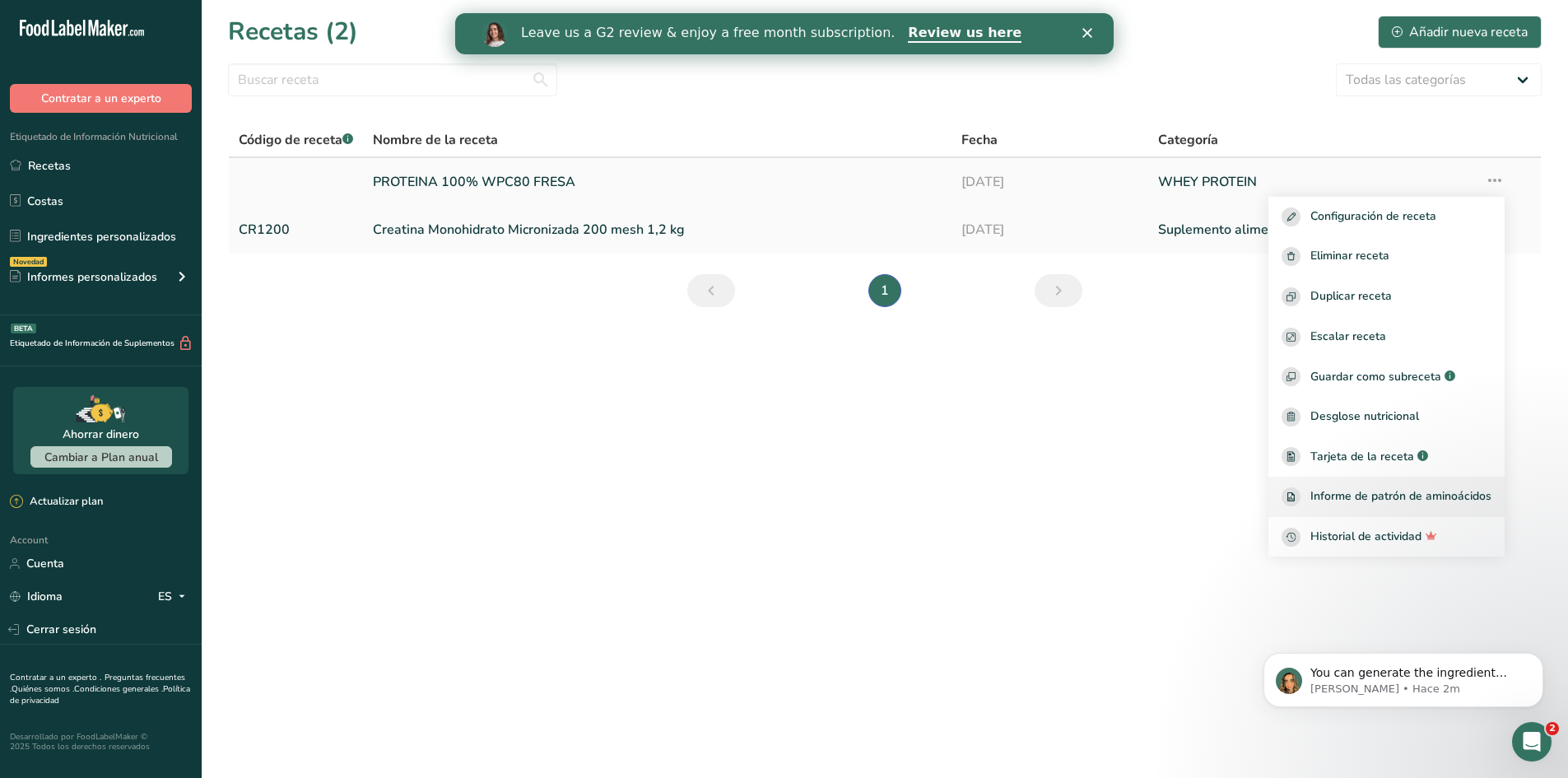
click at [1400, 497] on span "Informe de patrón de aminoácidos" at bounding box center [1401, 497] width 181 height 19
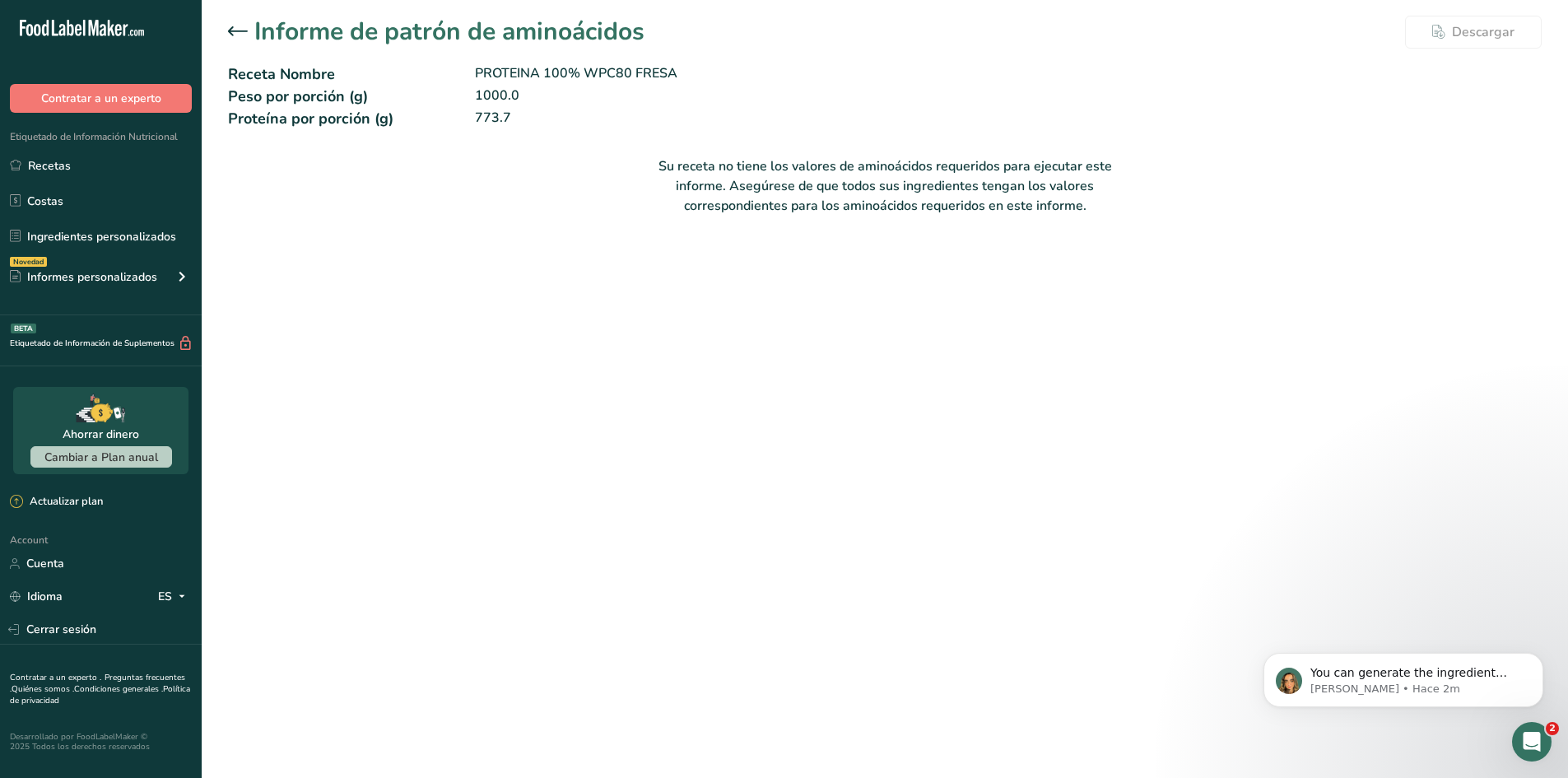
click at [225, 32] on div "Informe de patrón de aminoácidos [GEOGRAPHIC_DATA] Receta Nombre PROTEINA 100% …" at bounding box center [885, 120] width 1366 height 241
click at [235, 31] on icon at bounding box center [237, 31] width 19 height 9
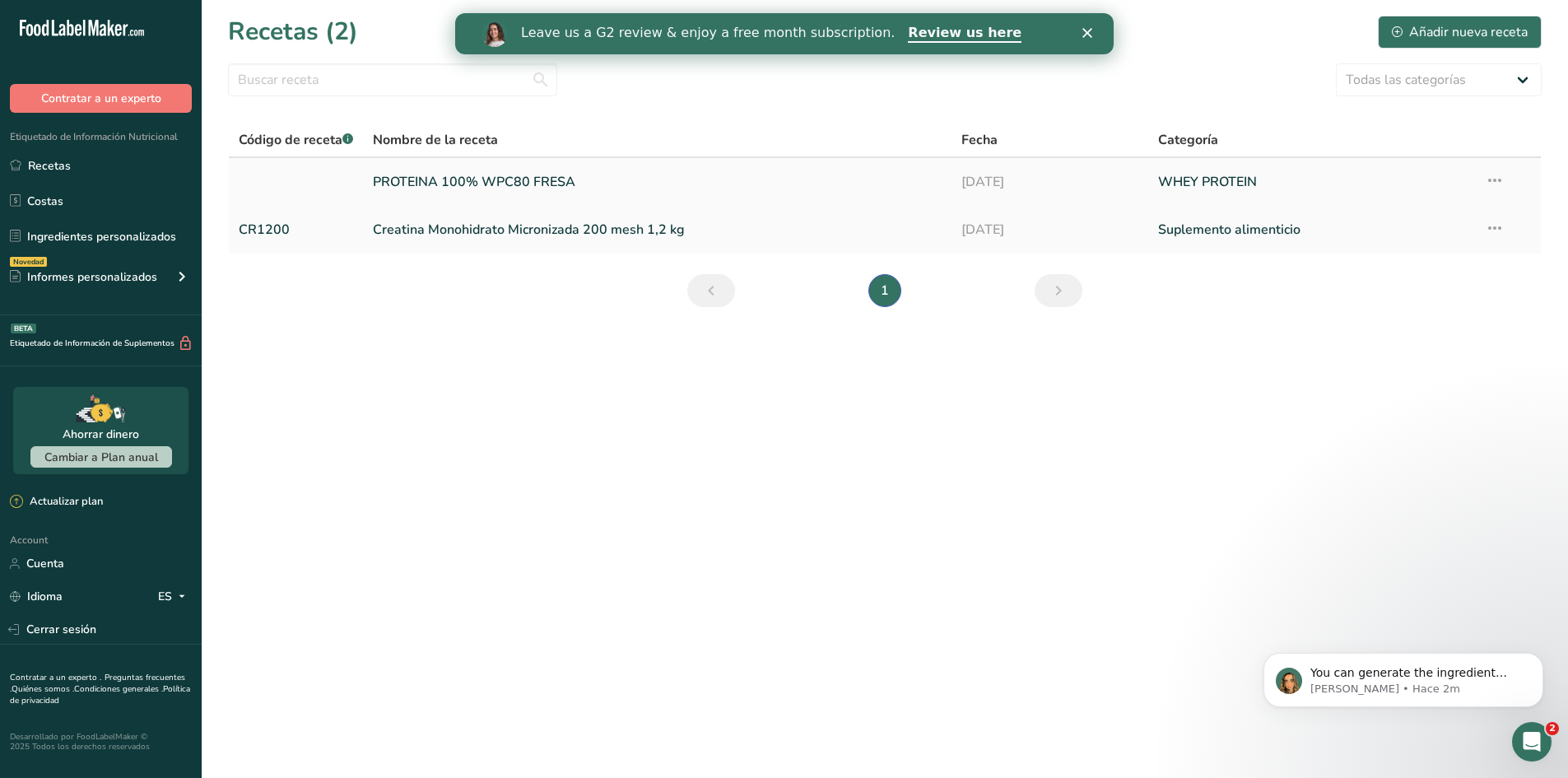
click at [509, 185] on link "PROTEINA 100% WPC80 FRESA" at bounding box center [657, 181] width 569 height 34
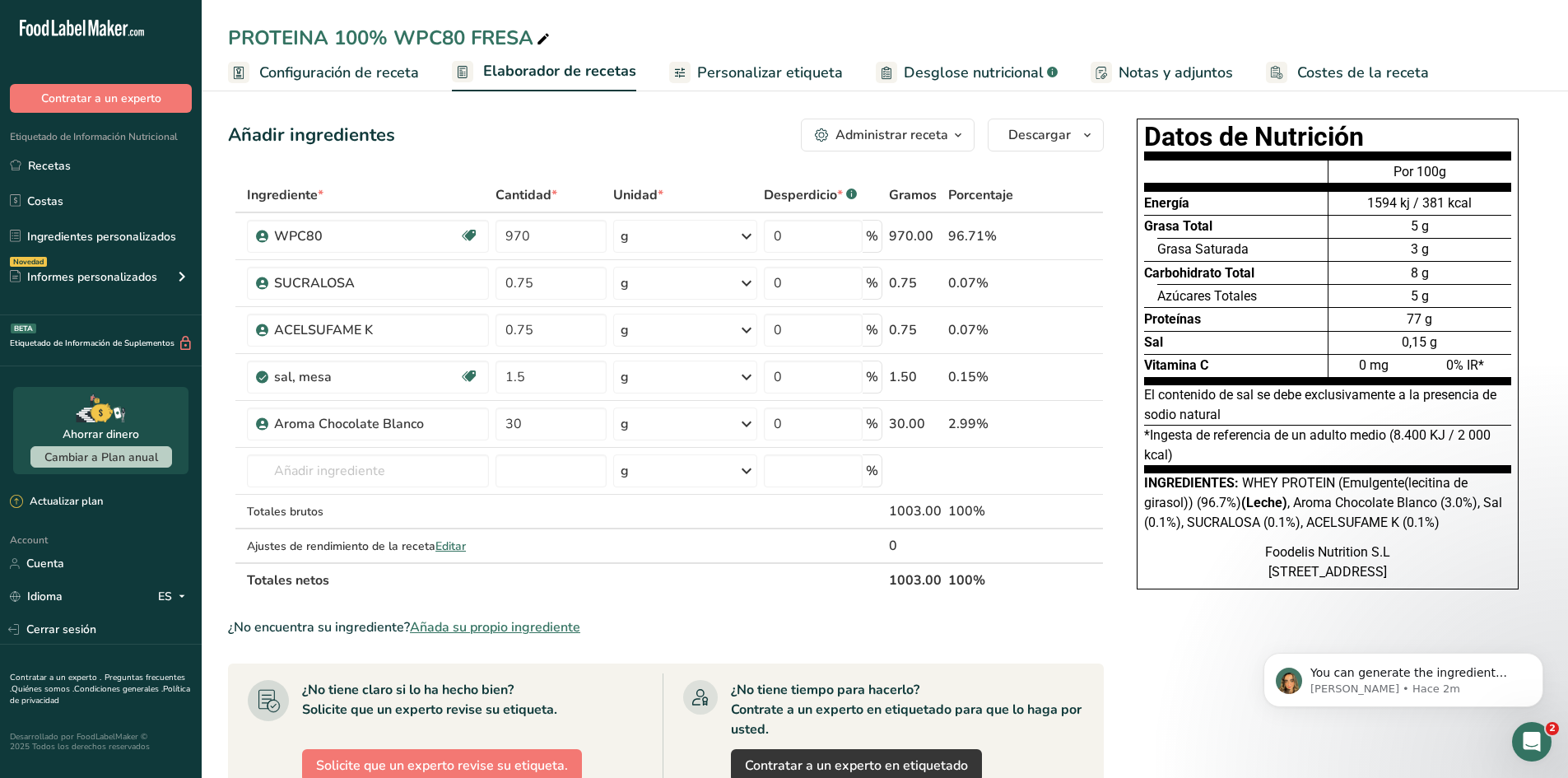
click at [991, 65] on span "Desglose nutricional" at bounding box center [974, 73] width 140 height 22
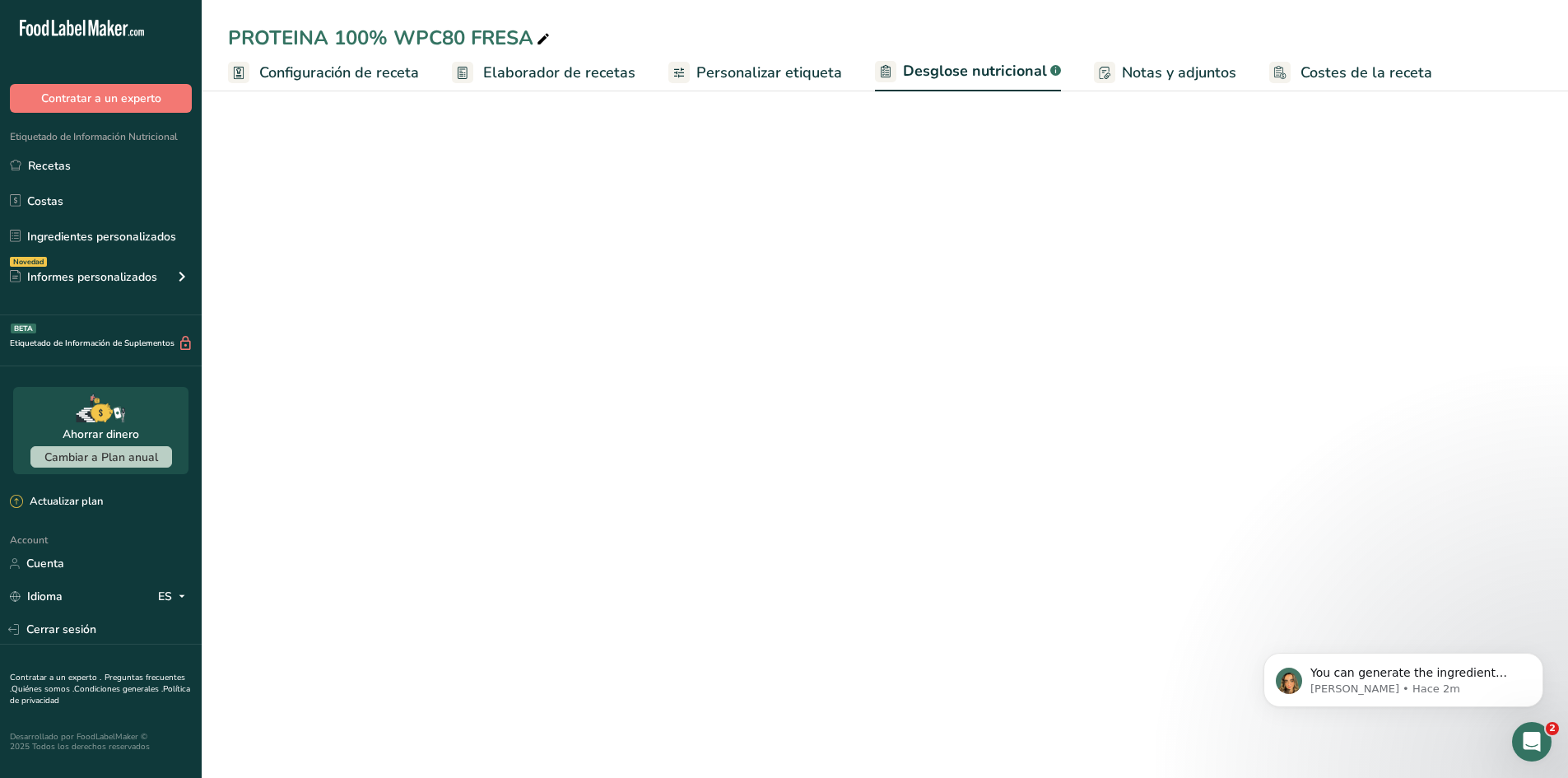
select select "Calories"
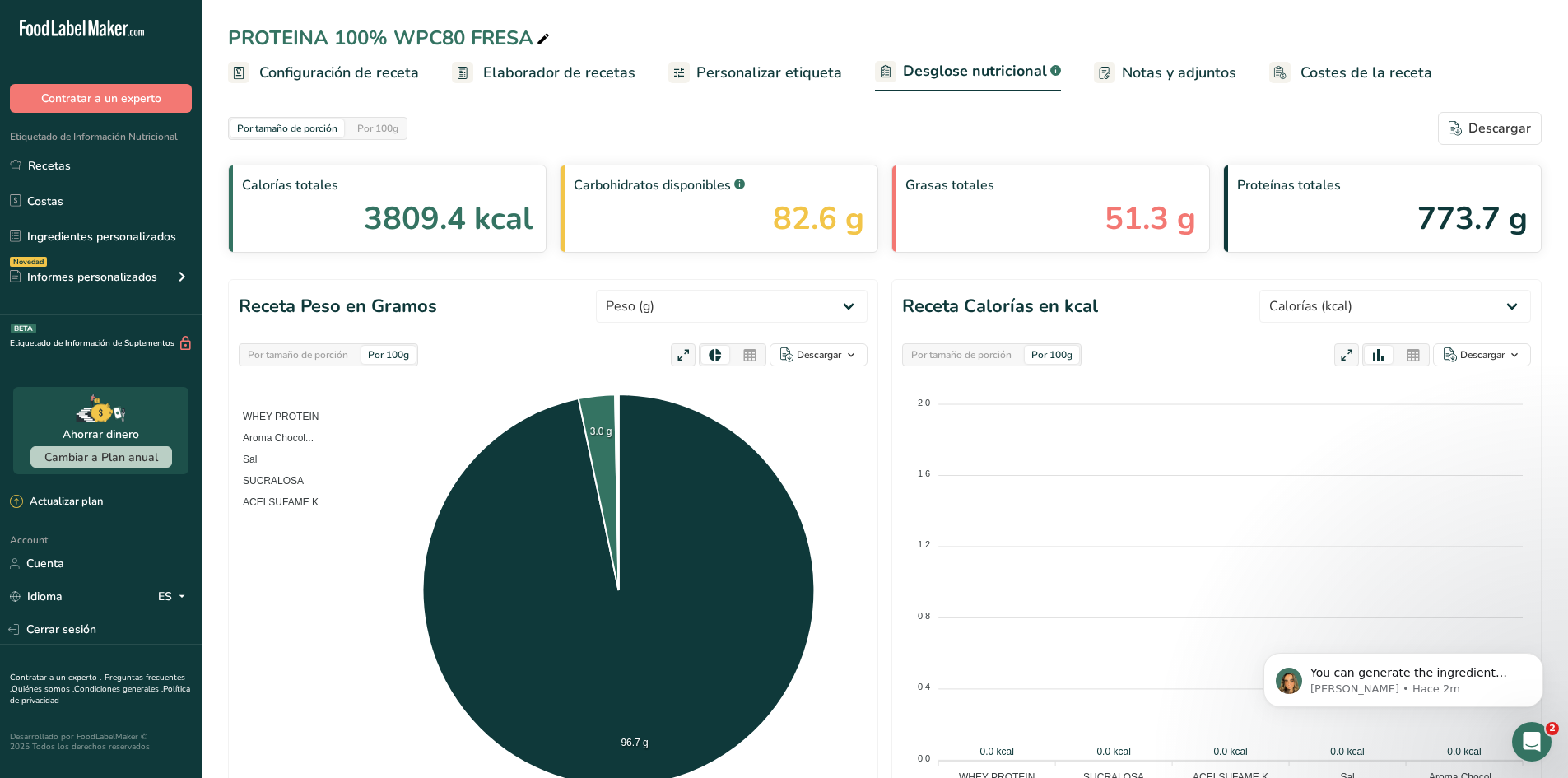
click at [703, 76] on span "Personalizar etiqueta" at bounding box center [768, 73] width 145 height 22
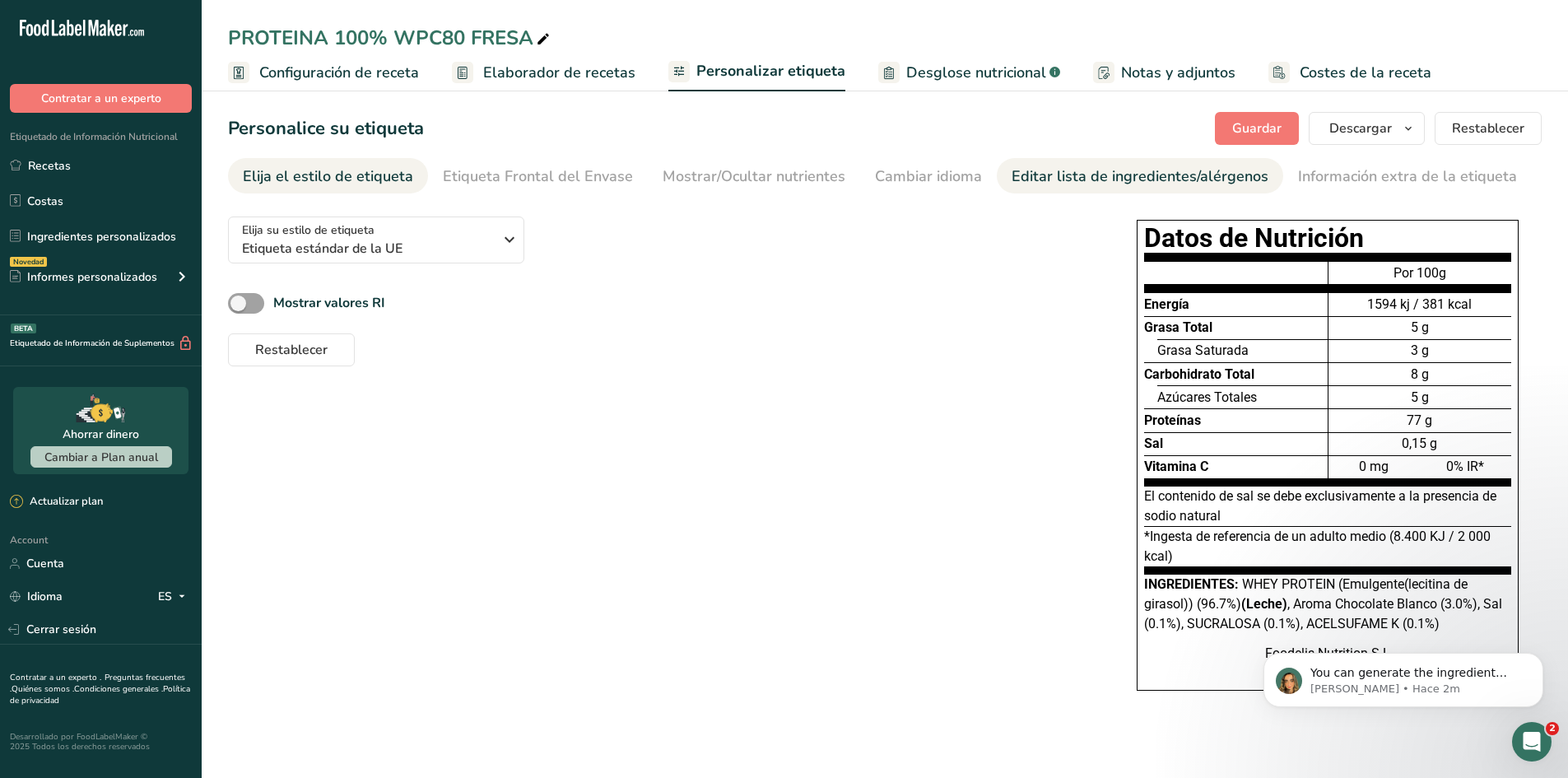
click at [1020, 159] on link "Editar lista de ingredientes/alérgenos" at bounding box center [1140, 177] width 257 height 37
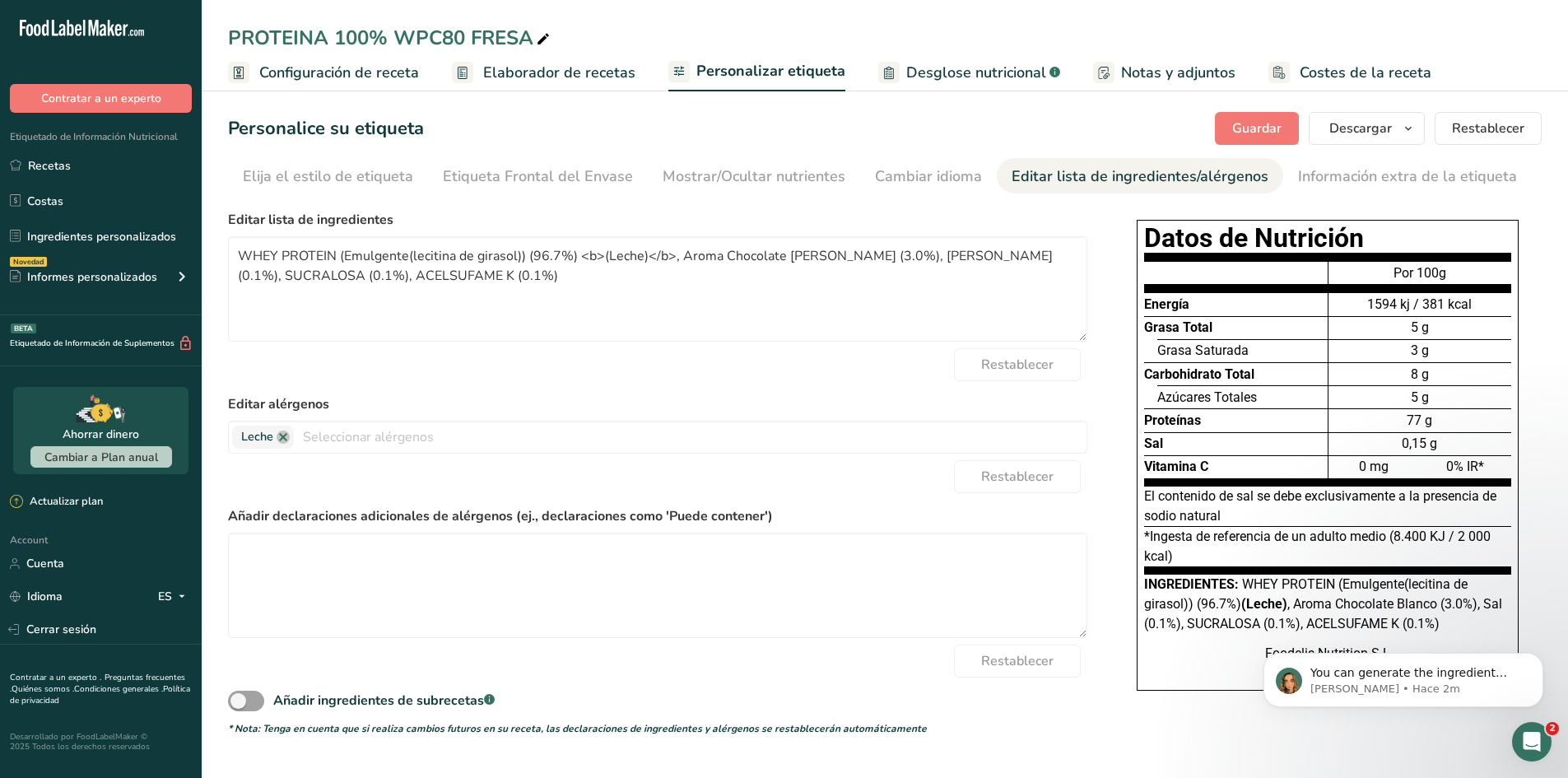
click at [1027, 169] on div "Editar lista de ingredientes/alérgenos" at bounding box center [1140, 177] width 257 height 22
drag, startPoint x: 703, startPoint y: 181, endPoint x: 844, endPoint y: 192, distance: 141.4
click at [803, 202] on section "Personalice su etiqueta [GEOGRAPHIC_DATA] [GEOGRAPHIC_DATA] [PERSON_NAME] qué m…" at bounding box center [885, 424] width 1366 height 676
click at [1299, 163] on link "Información extra de la etiqueta" at bounding box center [1408, 177] width 219 height 37
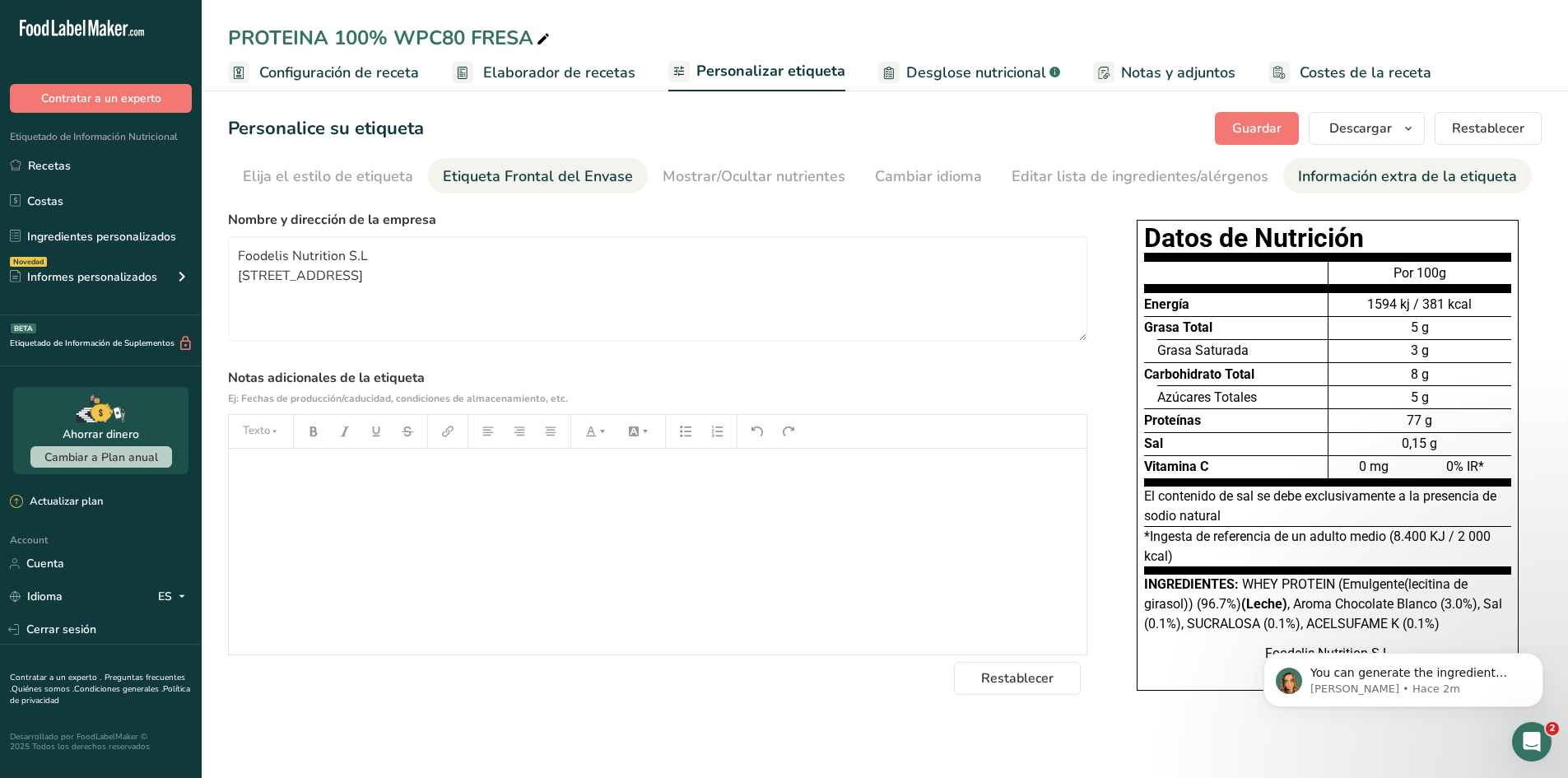
click at [601, 184] on div "Etiqueta Frontal del Envase" at bounding box center [538, 177] width 190 height 22
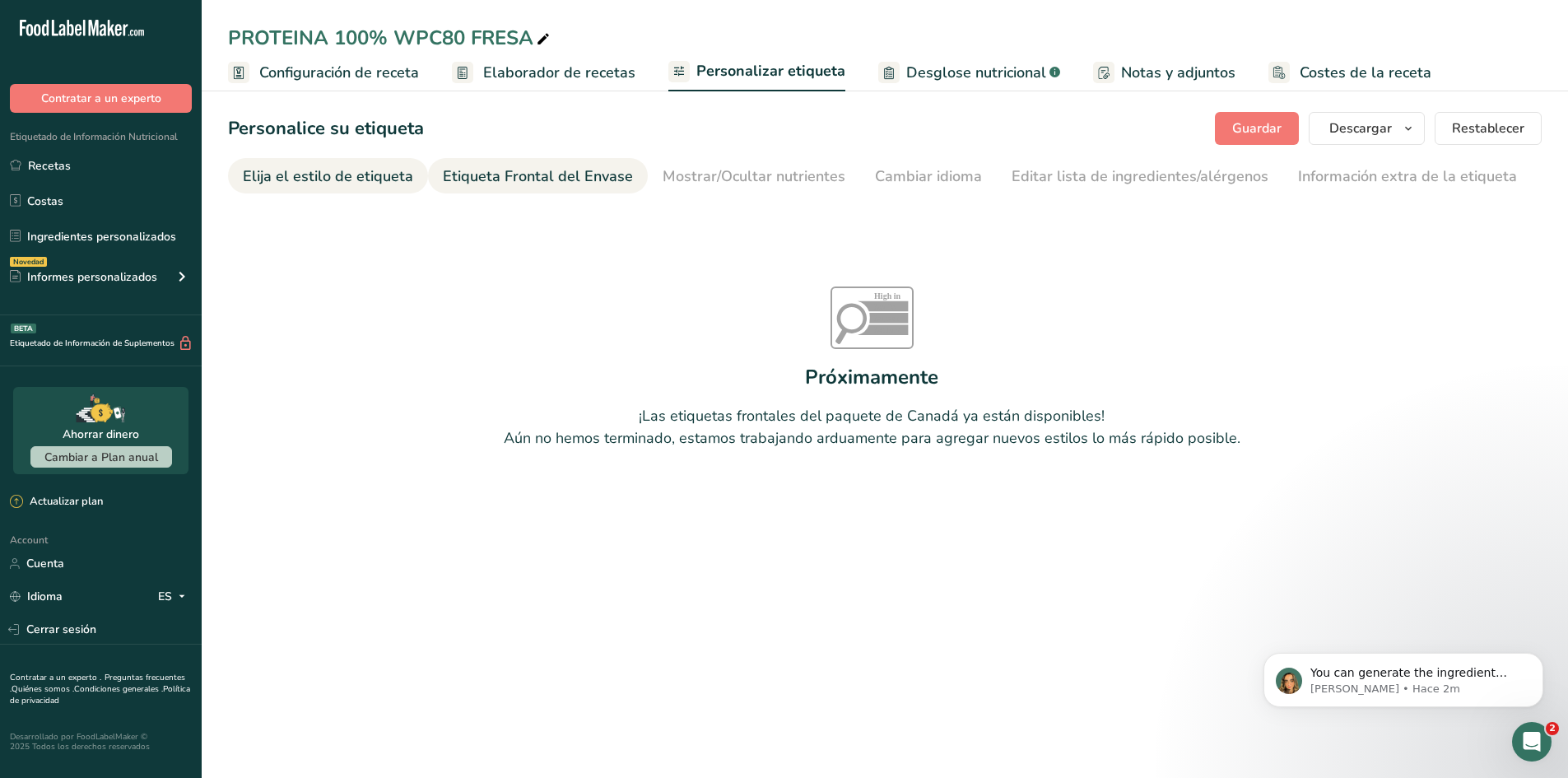
click at [317, 184] on div "Elija el estilo de etiqueta" at bounding box center [328, 177] width 170 height 22
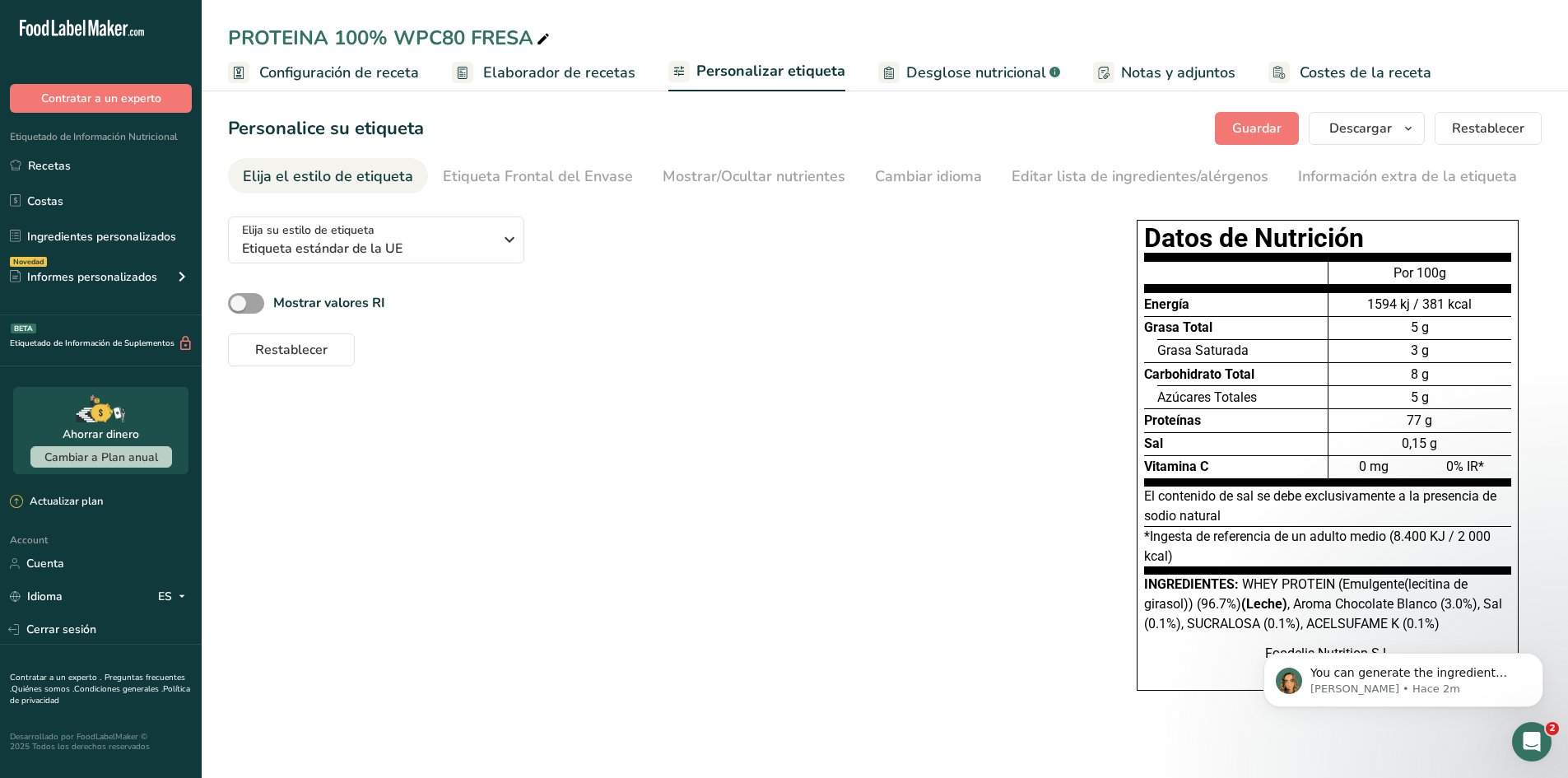
click at [924, 80] on span "Desglose nutricional" at bounding box center [976, 73] width 140 height 22
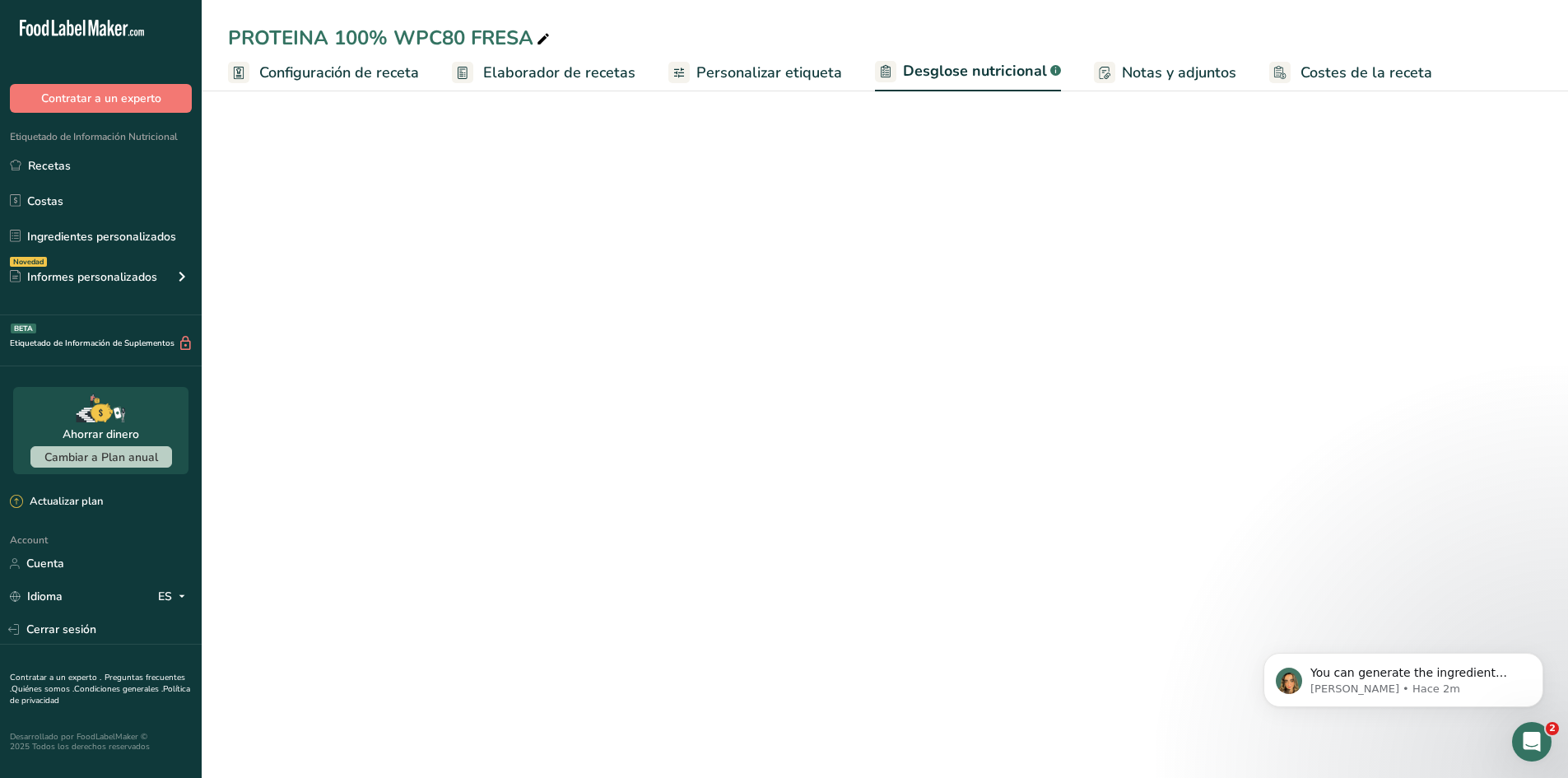
select select "Calories"
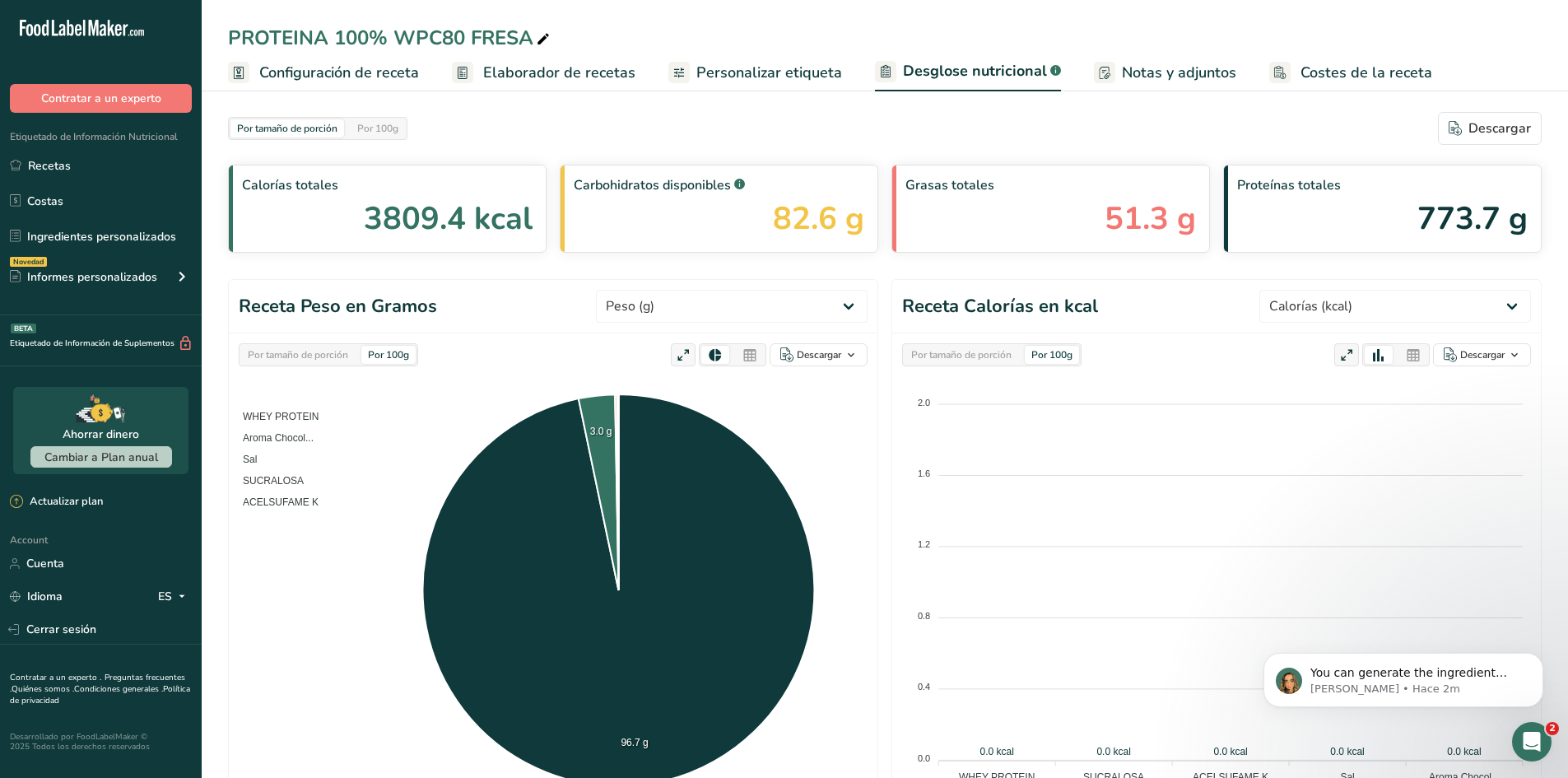
click at [764, 80] on span "Personalizar etiqueta" at bounding box center [768, 73] width 145 height 22
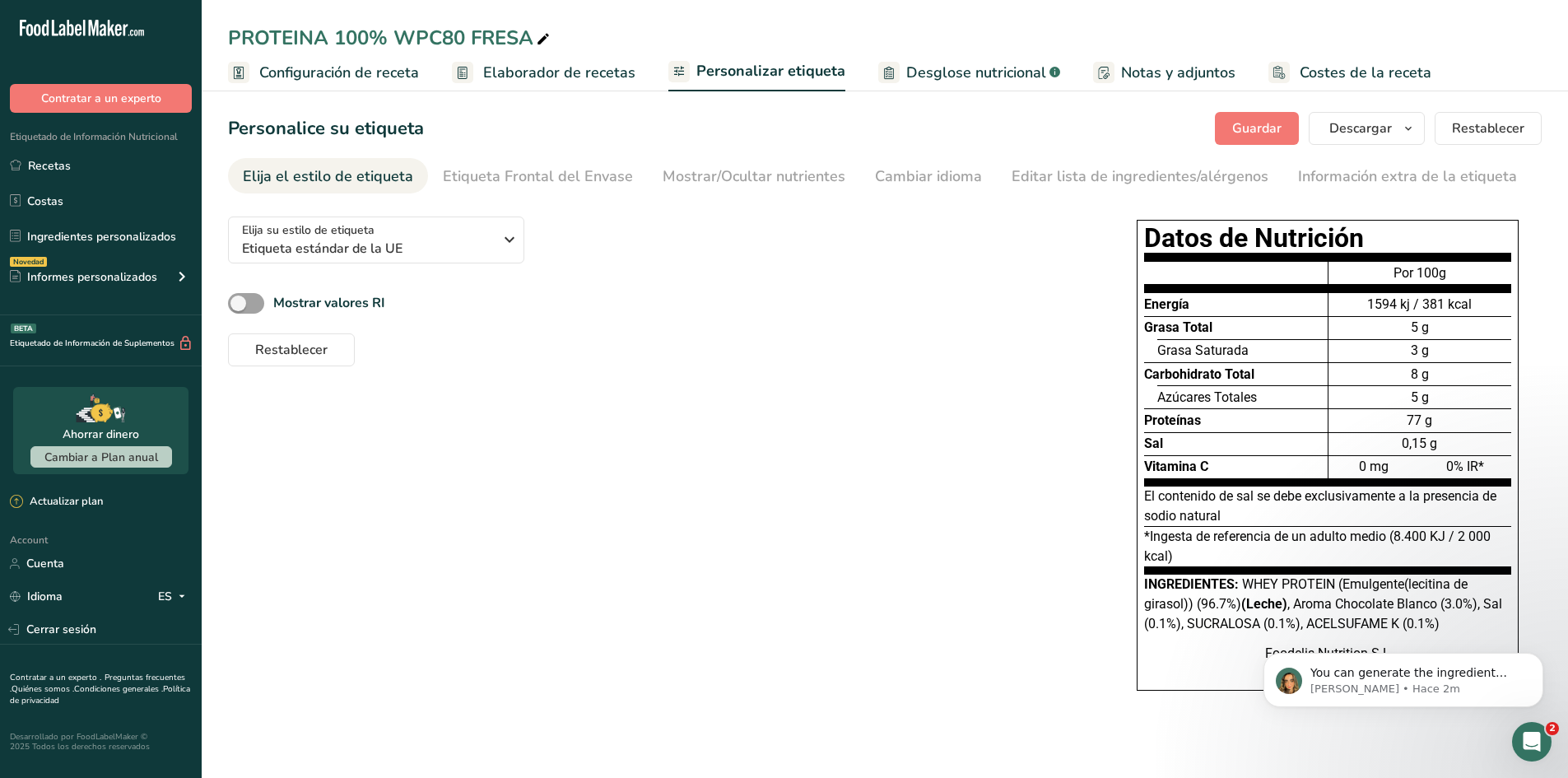
click at [353, 69] on span "Configuración de receta" at bounding box center [339, 73] width 160 height 22
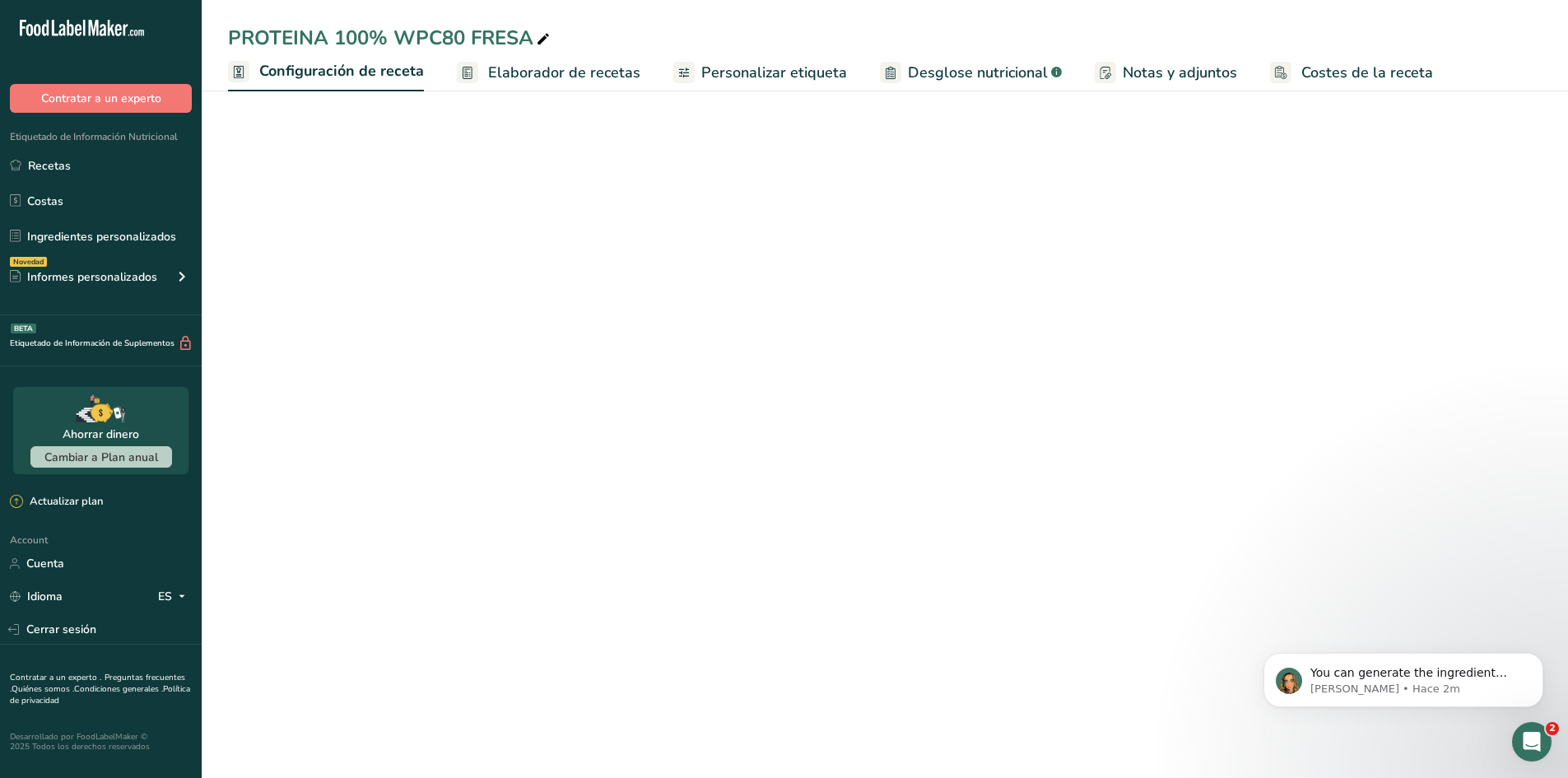
select select "1"
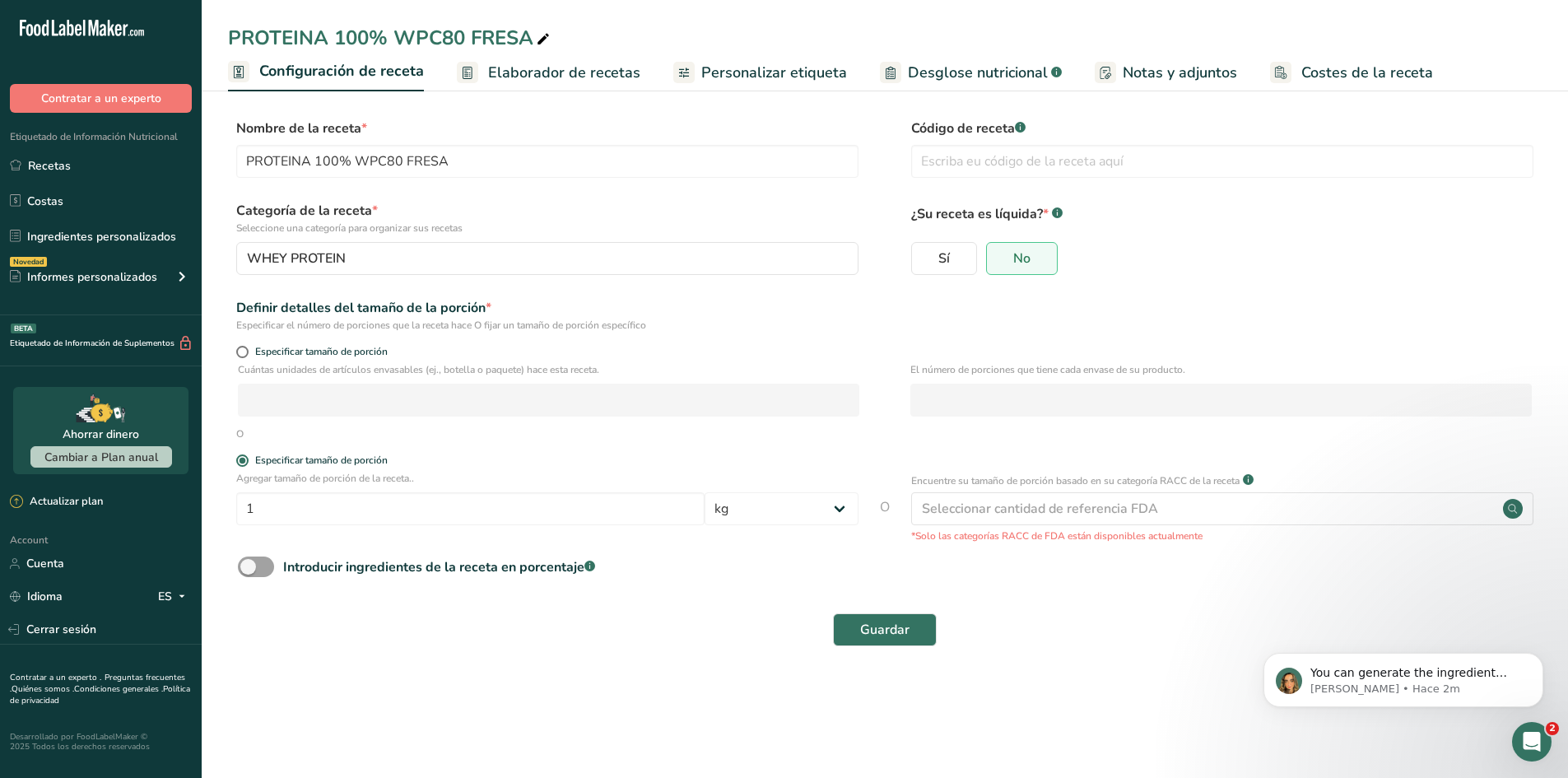
click at [554, 62] on span "Elaborador de recetas" at bounding box center [564, 73] width 153 height 22
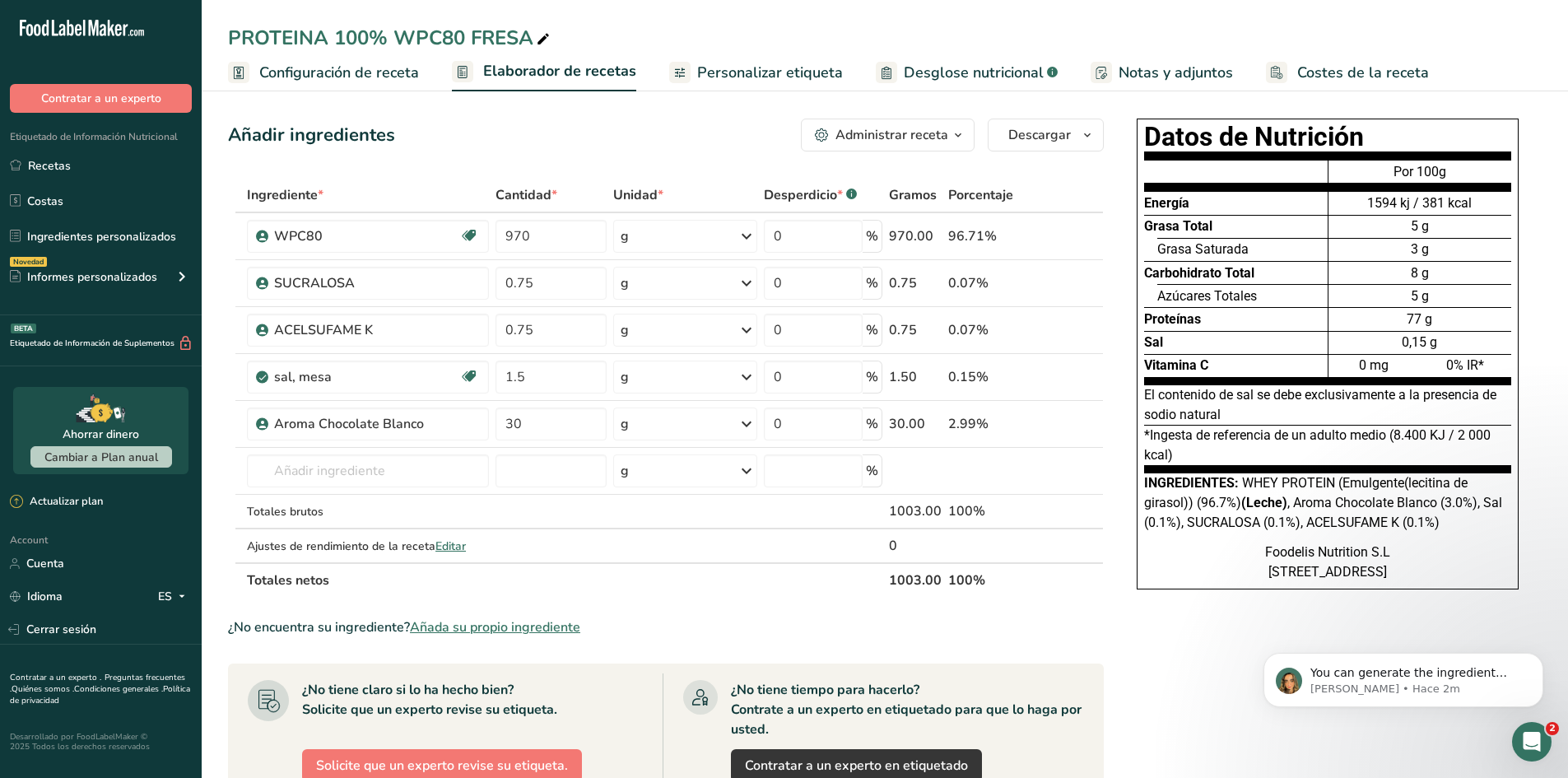
click at [748, 78] on span "Personalizar etiqueta" at bounding box center [769, 73] width 145 height 22
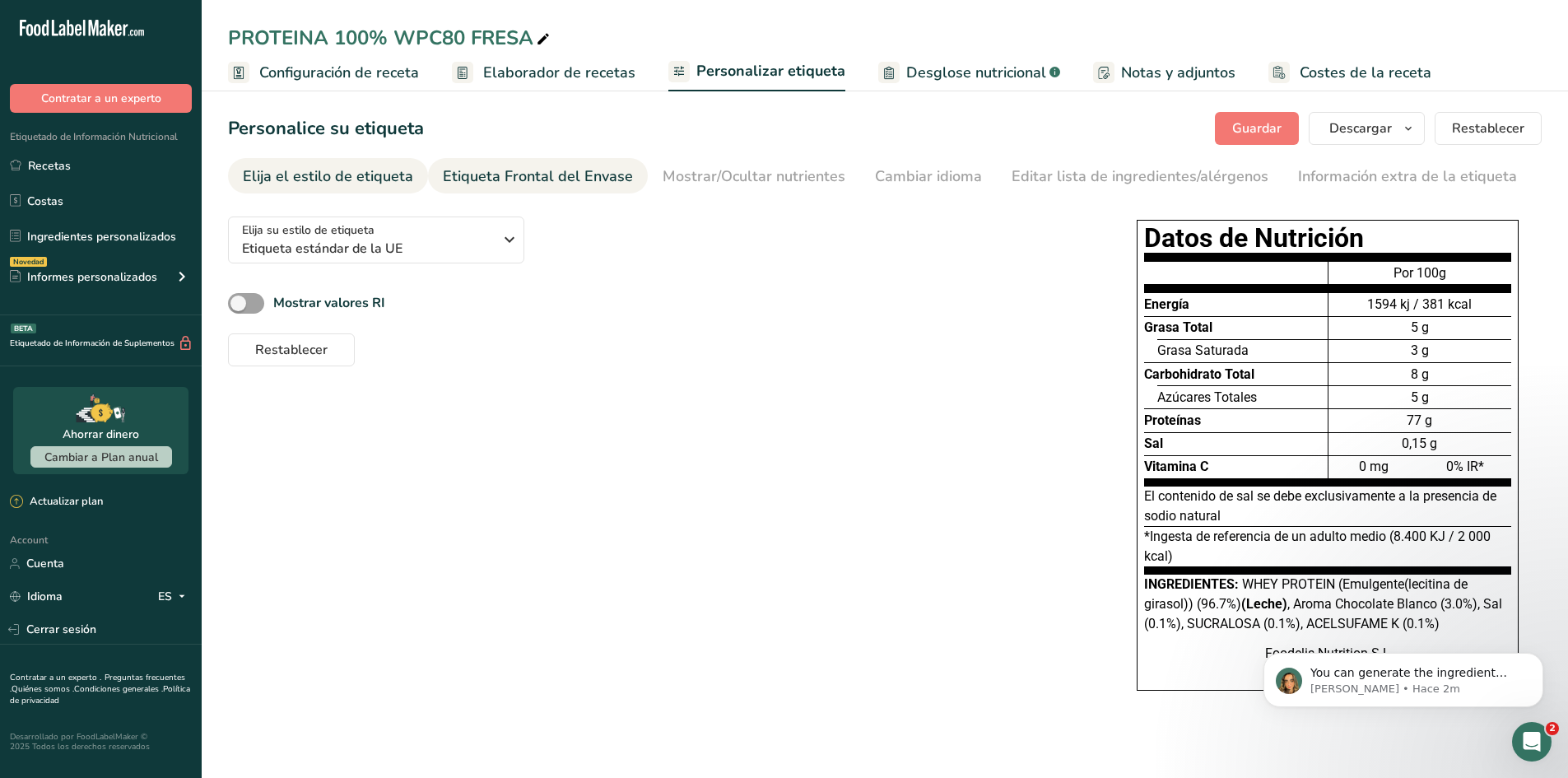
click at [586, 178] on div "Etiqueta Frontal del Envase" at bounding box center [538, 177] width 190 height 22
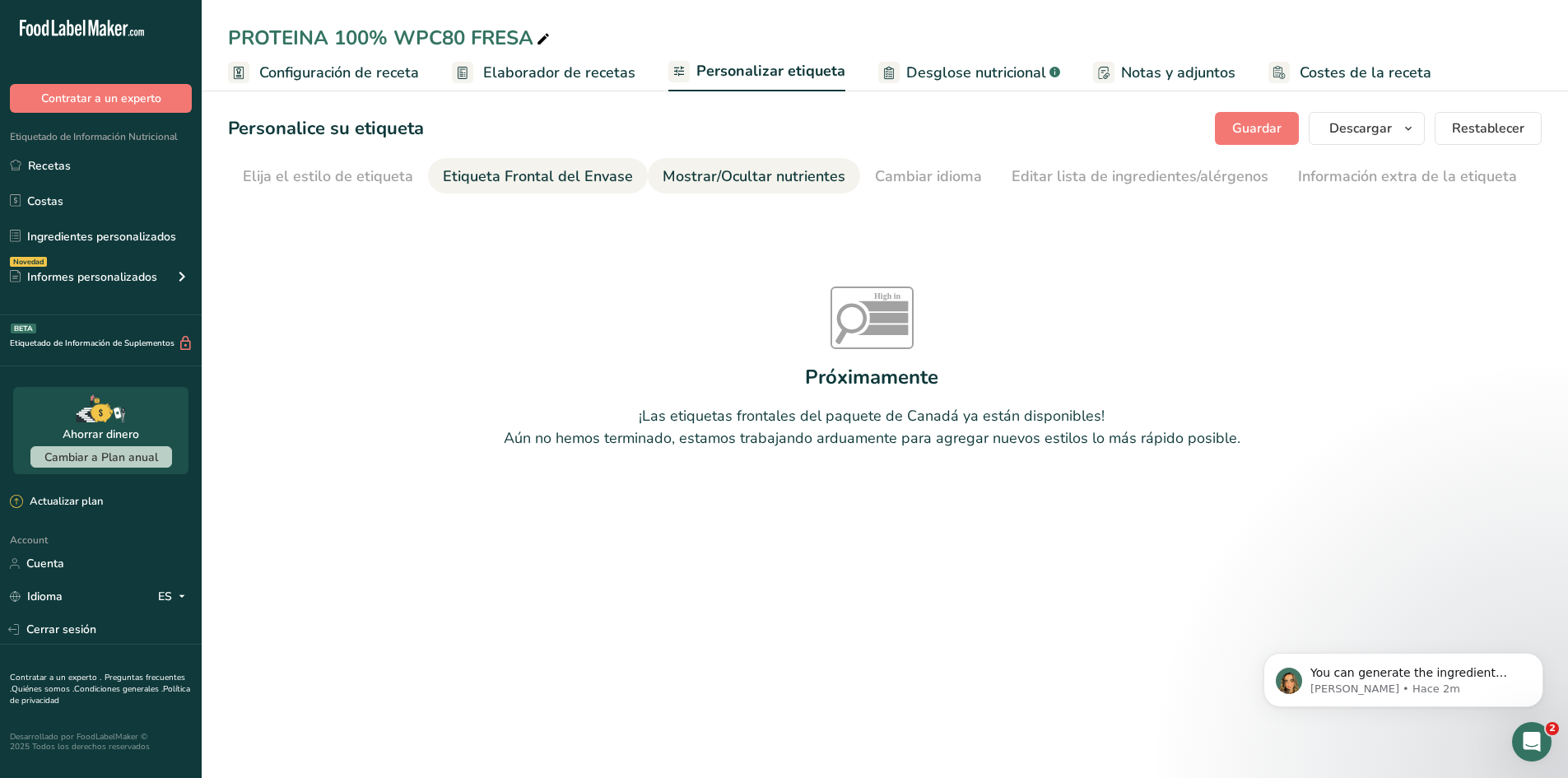
click at [674, 179] on div "Mostrar/Ocultar nutrientes" at bounding box center [753, 177] width 182 height 22
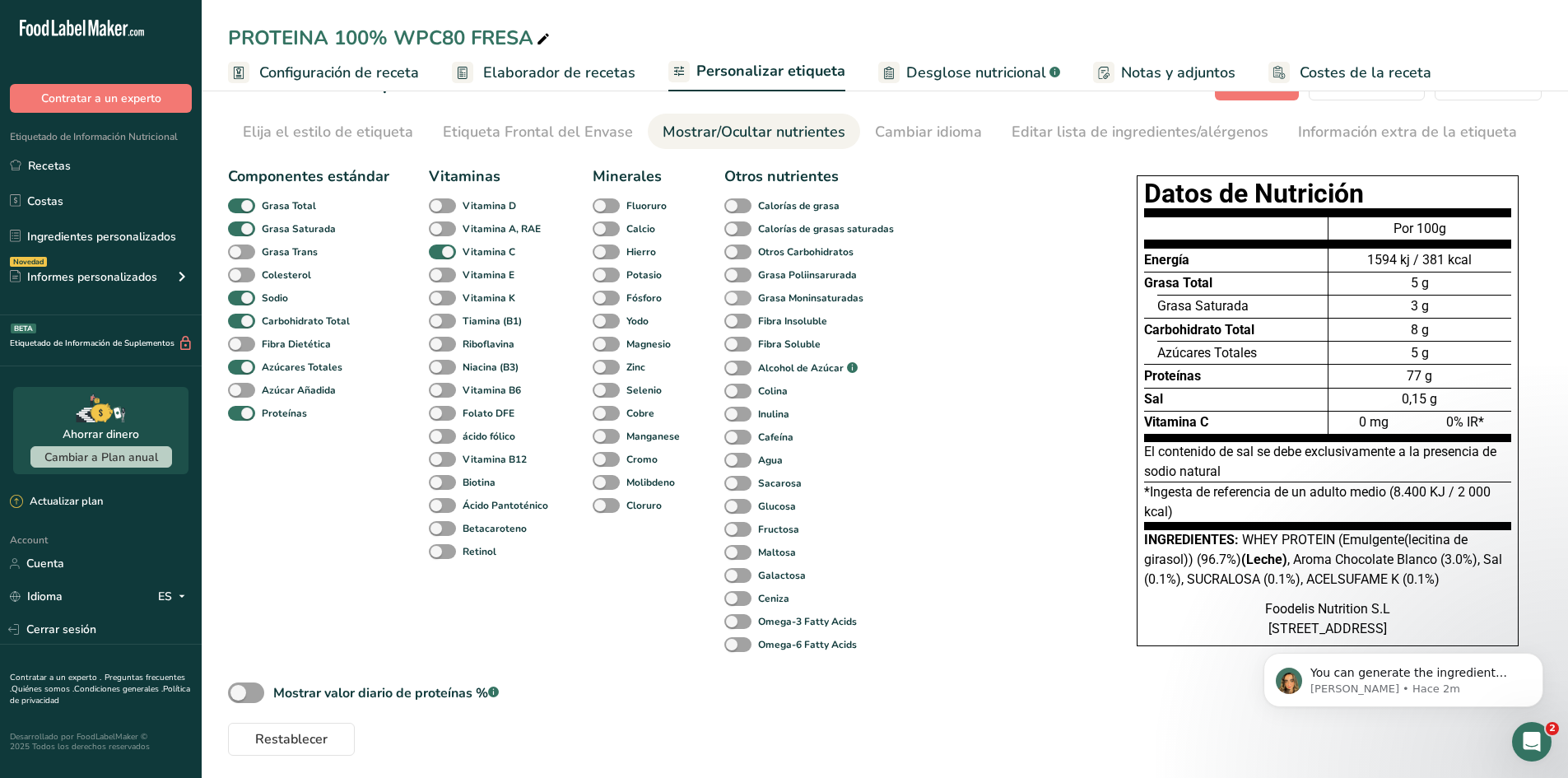
scroll to position [48, 0]
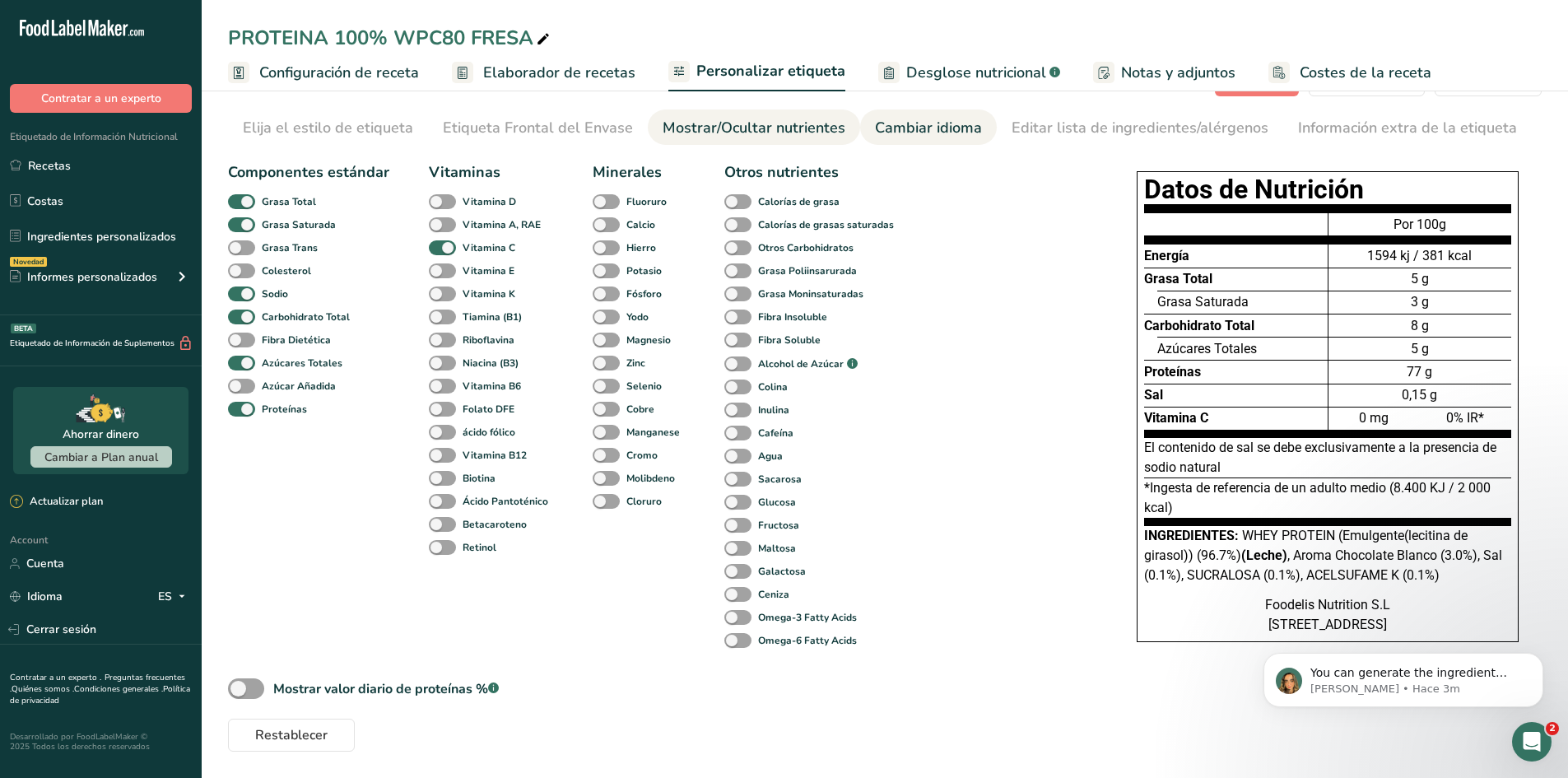
click at [875, 127] on div "Cambiar idioma" at bounding box center [928, 128] width 107 height 22
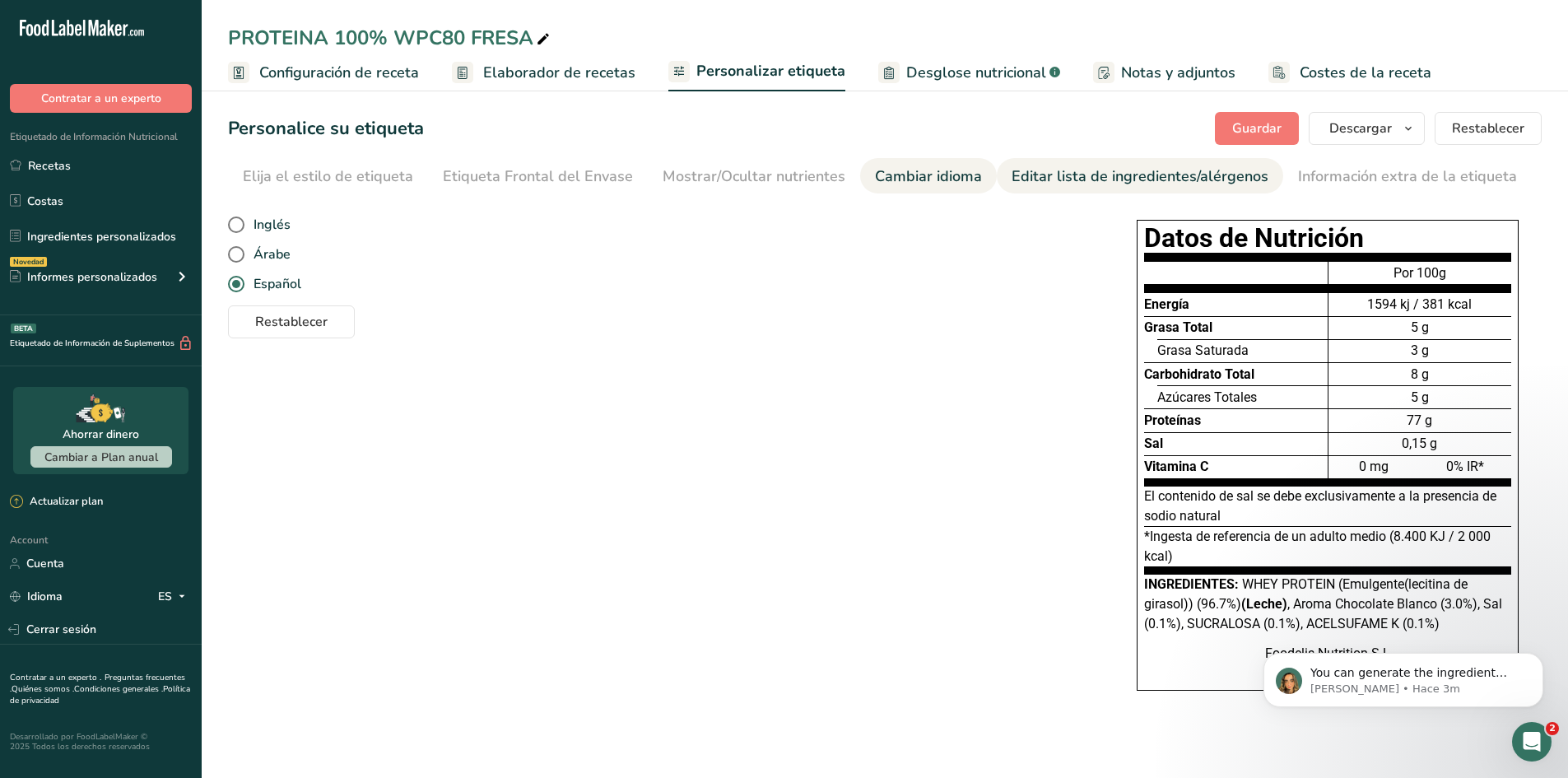
click at [1117, 173] on div "Editar lista de ingredientes/alérgenos" at bounding box center [1140, 177] width 257 height 22
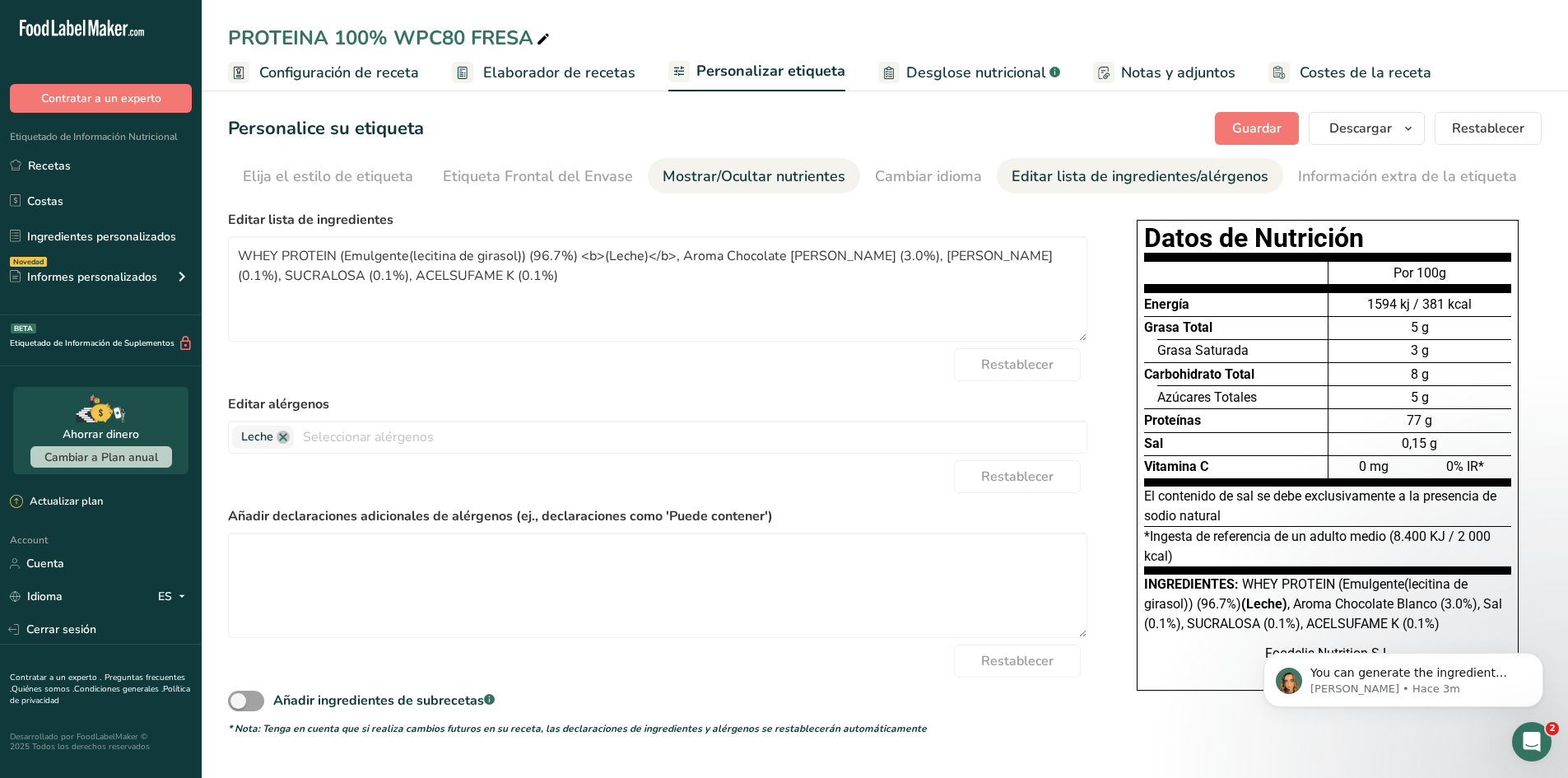
click at [812, 179] on div "Mostrar/Ocultar nutrientes" at bounding box center [753, 177] width 182 height 22
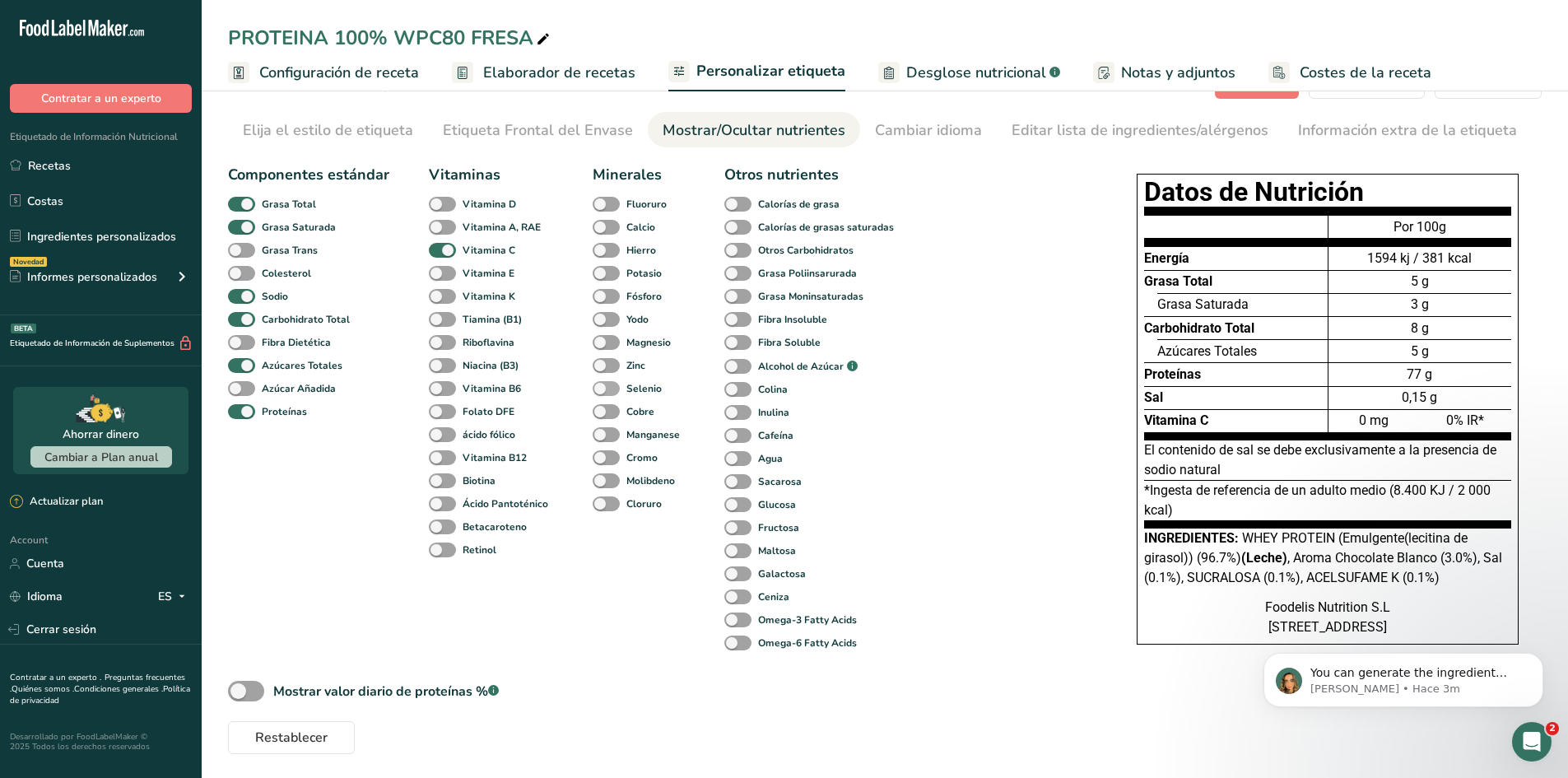
scroll to position [48, 0]
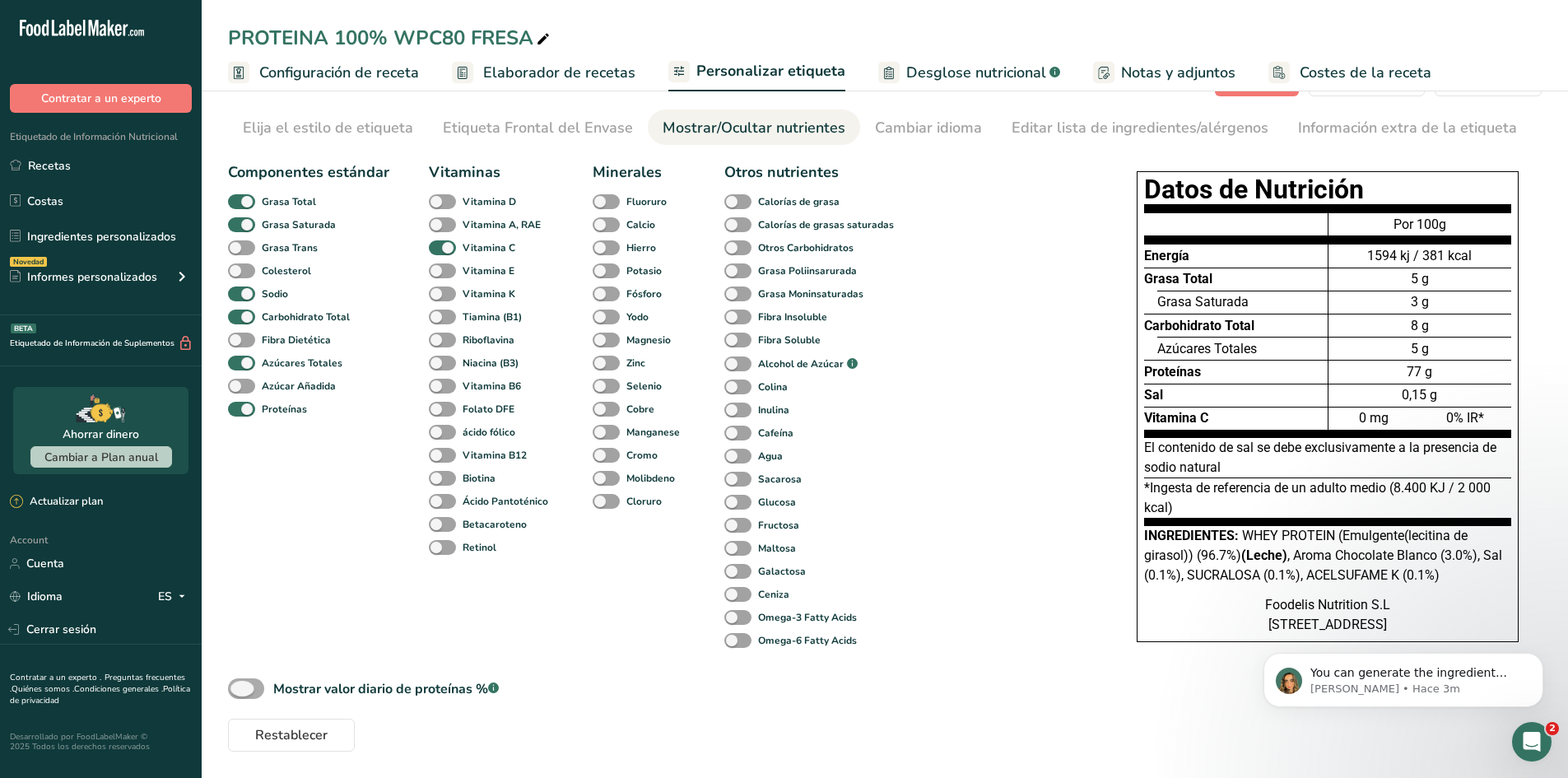
click at [391, 688] on div "Mostrar valor diario de proteínas % .a-a{fill:#347362;}.b-a{fill:#fff;}" at bounding box center [386, 688] width 226 height 19
click at [239, 688] on input "Mostrar valor diario de proteínas % .a-a{fill:#347362;}.b-a{fill:#fff;}" at bounding box center [233, 688] width 11 height 11
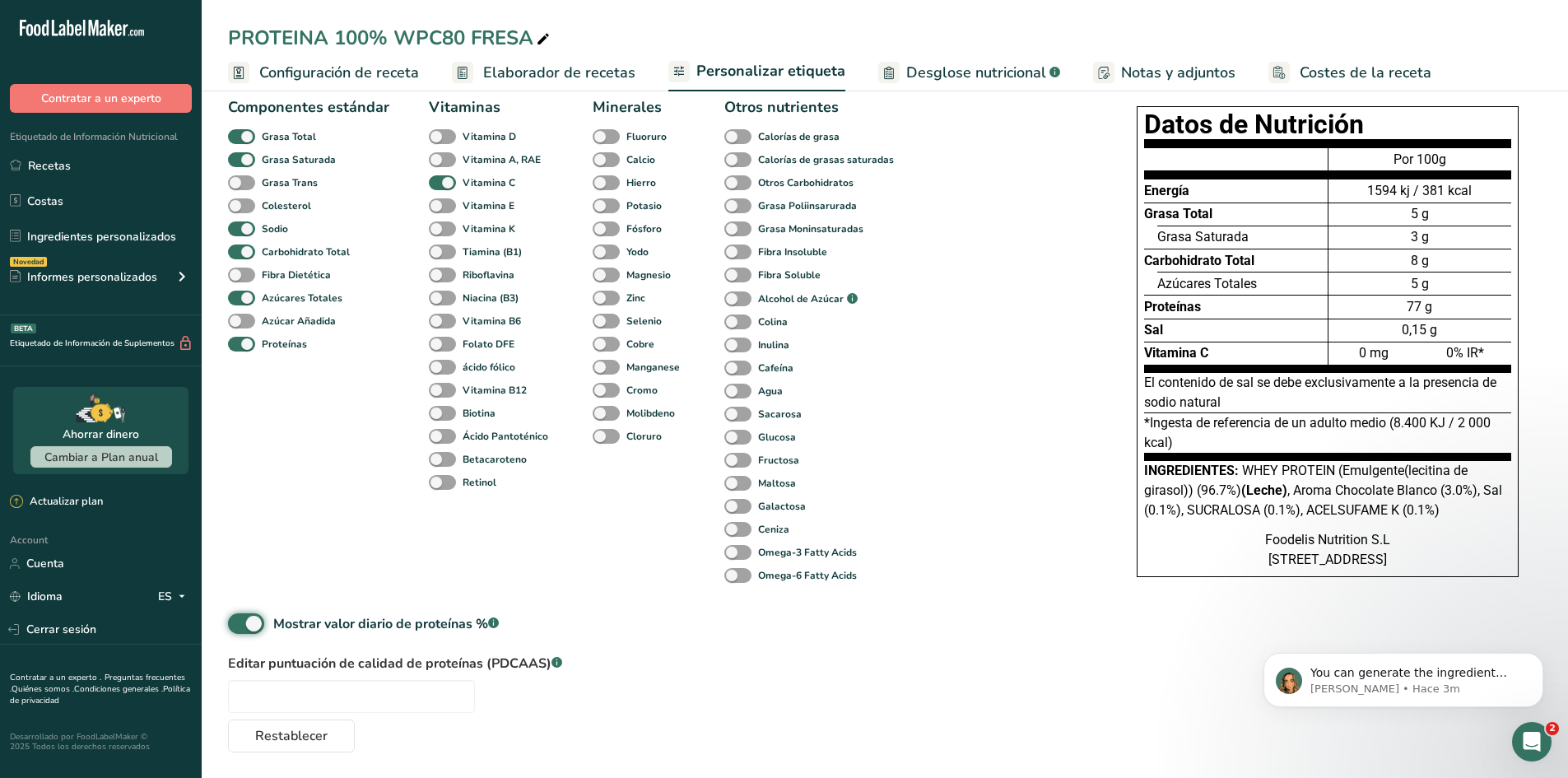
scroll to position [115, 0]
click at [461, 626] on div "Mostrar valor diario de proteínas % .a-a{fill:#347362;}.b-a{fill:#fff;}" at bounding box center [386, 623] width 226 height 19
click at [239, 626] on input "Mostrar valor diario de proteínas % .a-a{fill:#347362;}.b-a{fill:#fff;}" at bounding box center [233, 623] width 11 height 11
checkbox input "false"
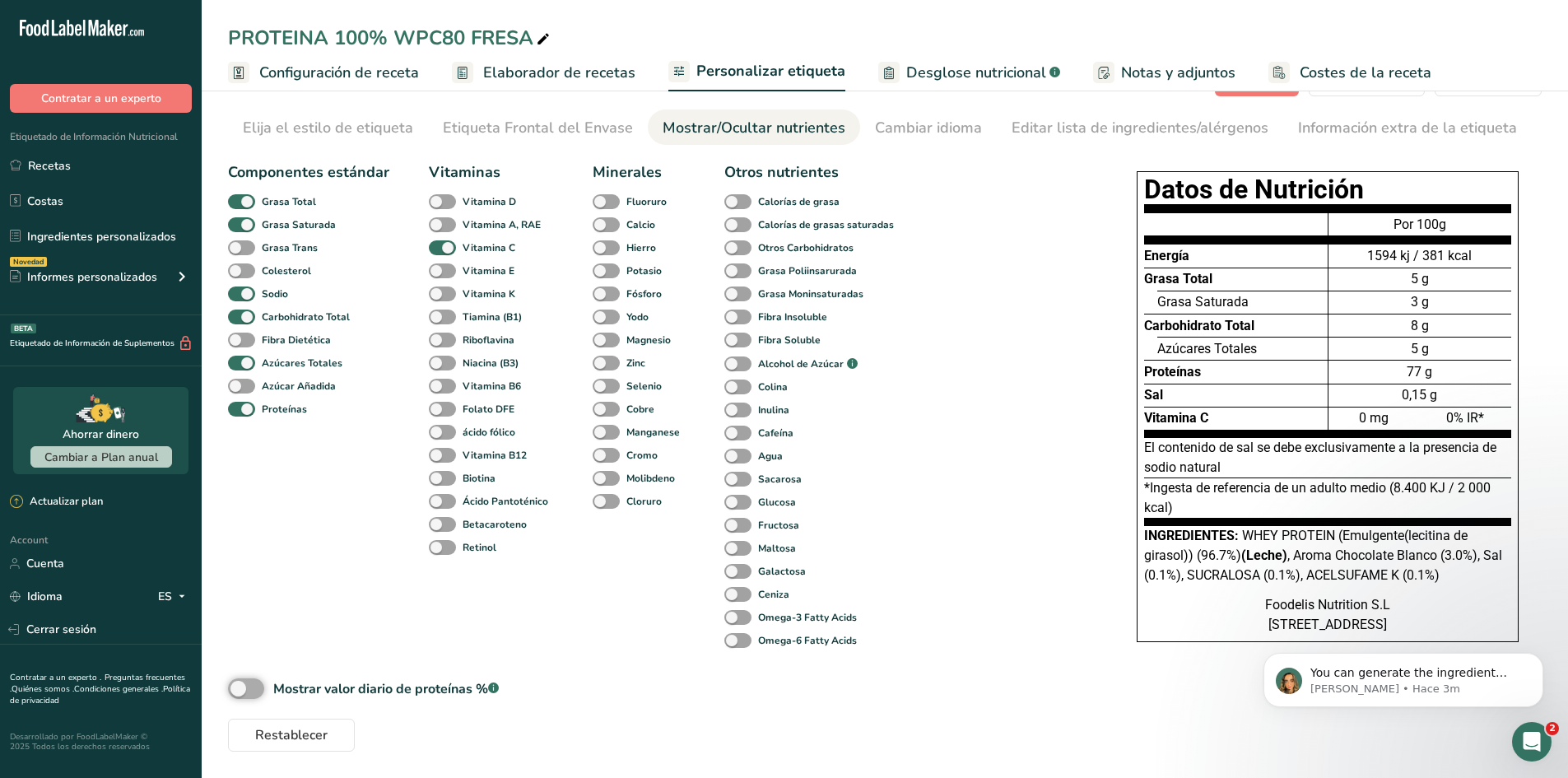
scroll to position [48, 0]
click at [489, 242] on b "Vitamina C" at bounding box center [489, 248] width 53 height 15
click at [440, 242] on input "Vitamina C" at bounding box center [434, 247] width 11 height 11
checkbox input "false"
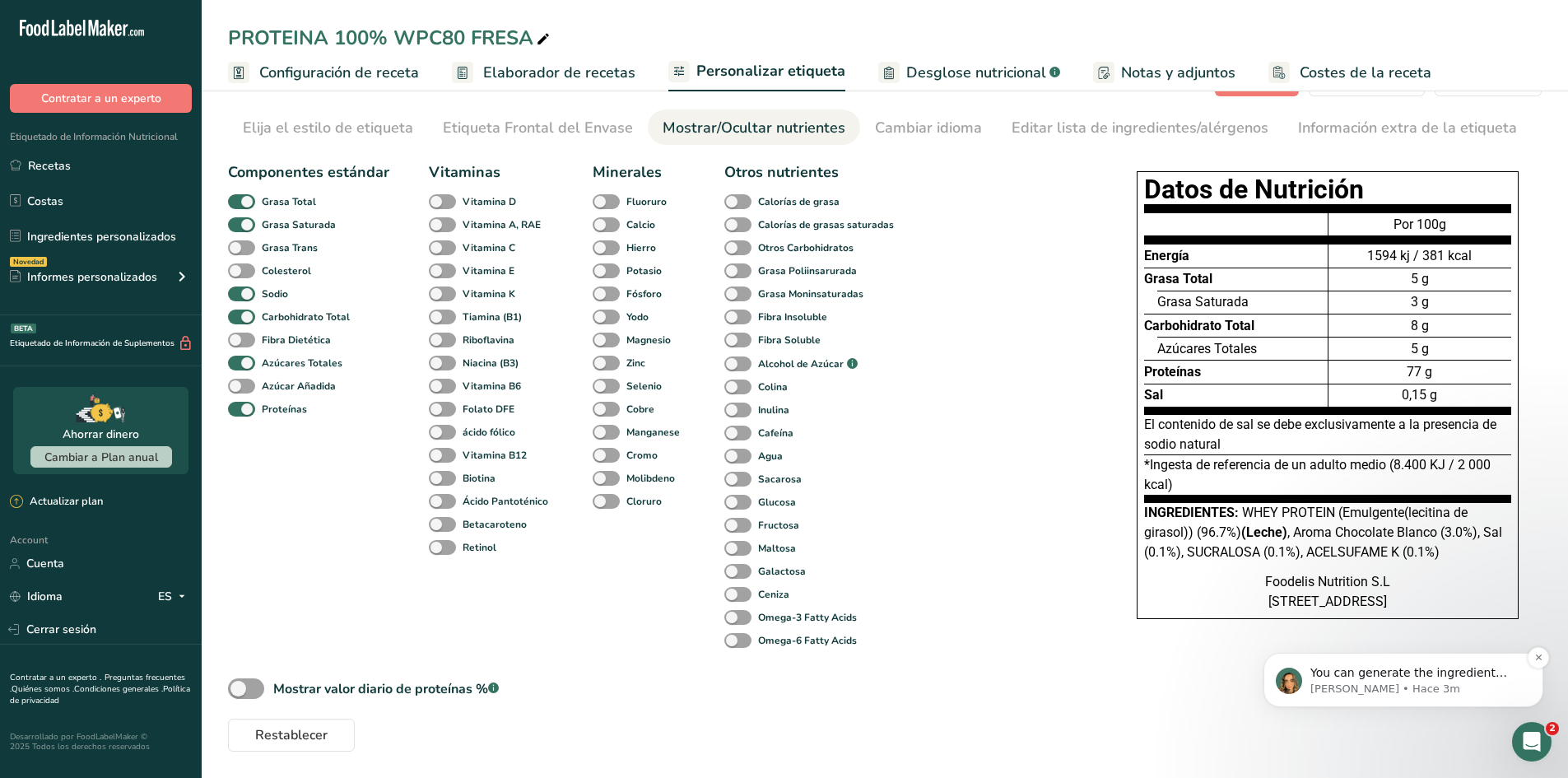
click at [1315, 665] on p "You can generate the ingredient contribution and allergen reports separately by…" at bounding box center [1416, 673] width 212 height 17
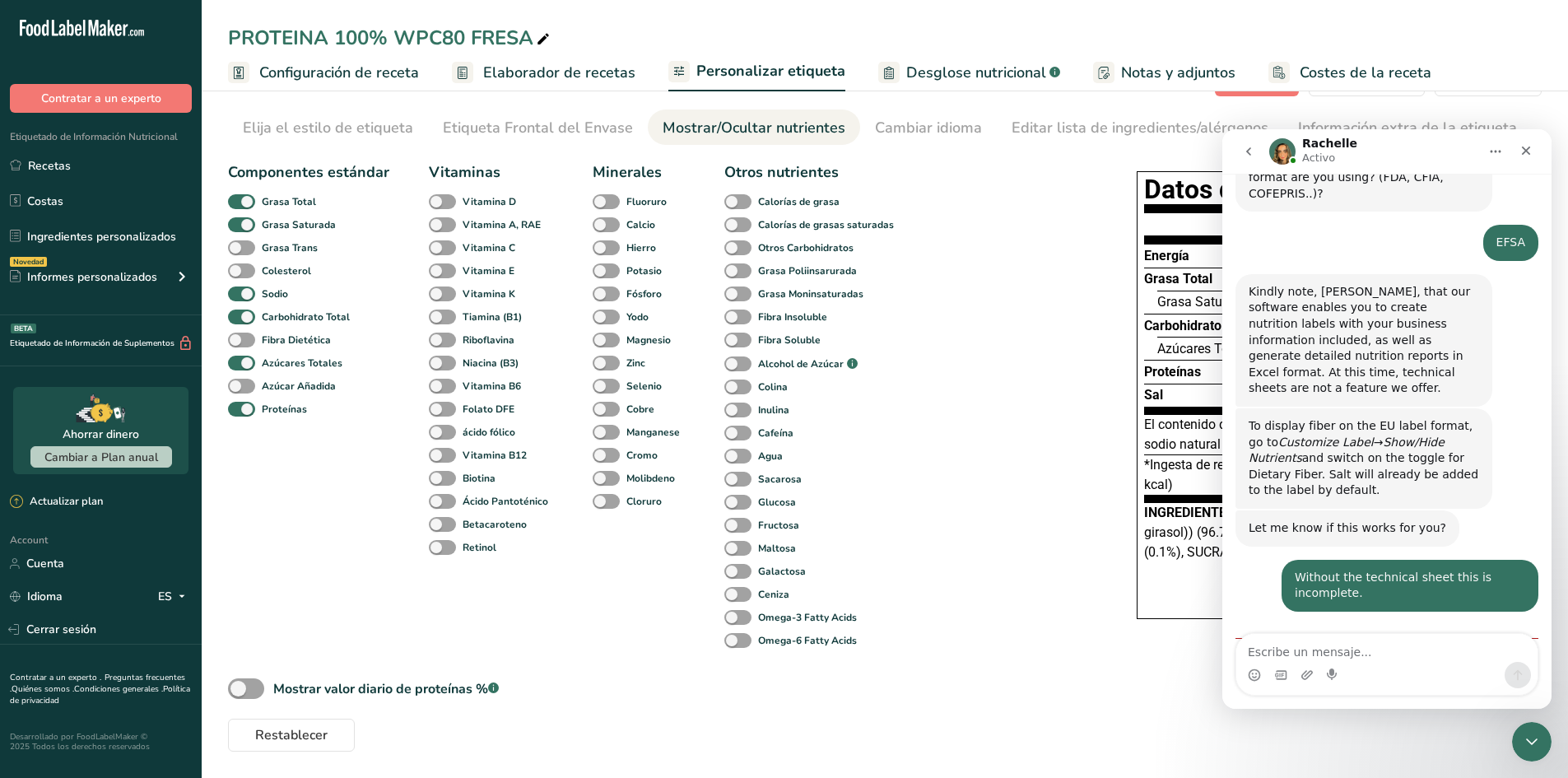
scroll to position [1165, 0]
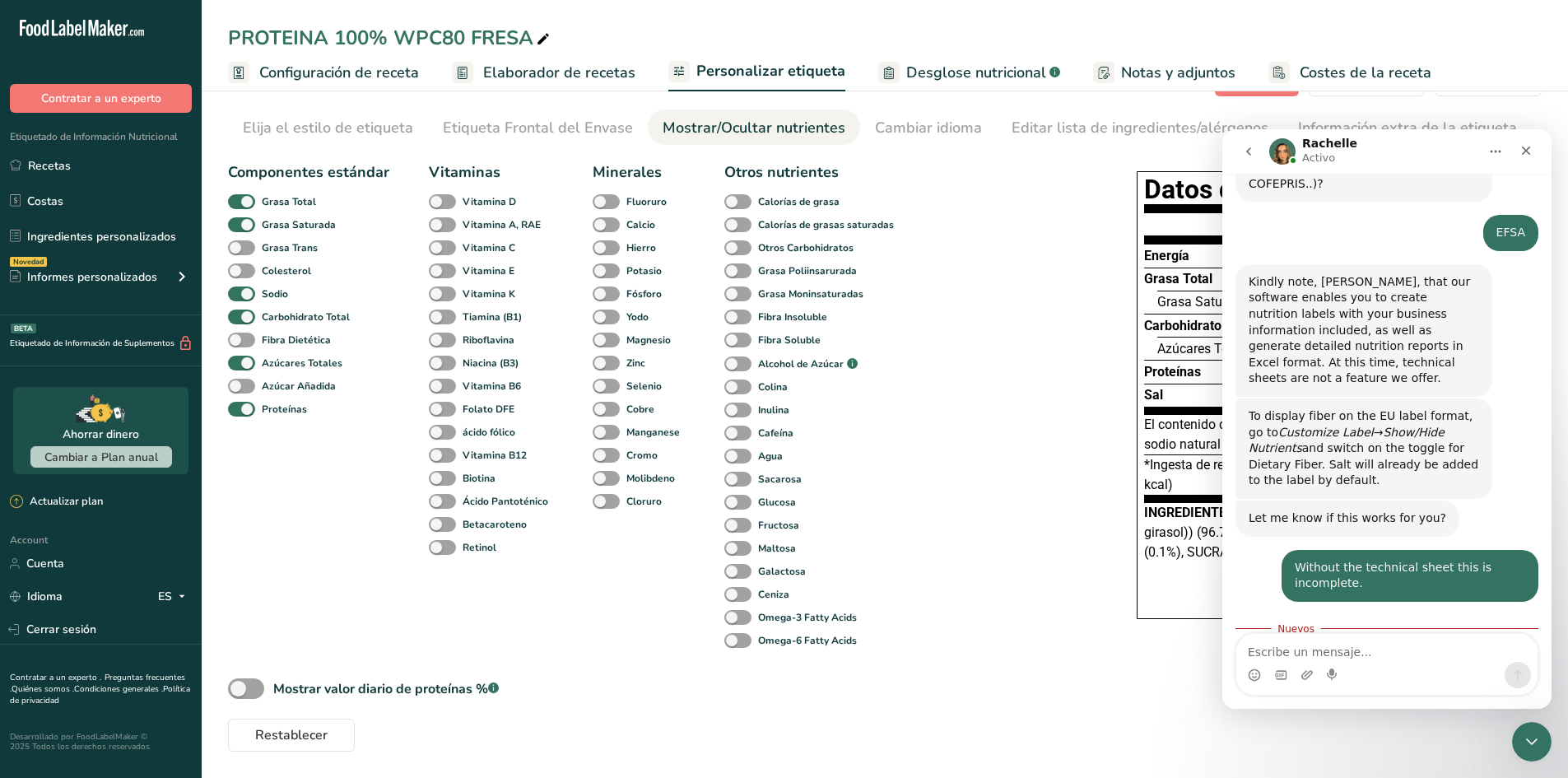
drag, startPoint x: 1231, startPoint y: 514, endPoint x: 1406, endPoint y: 581, distance: 187.4
copy div "You can generate the ingredient contribution and allergen reports separately by…"
click at [1361, 641] on textarea "Escribe un mensaje..." at bounding box center [1388, 648] width 302 height 28
paste textarea "How do I display the amino acid profile?"
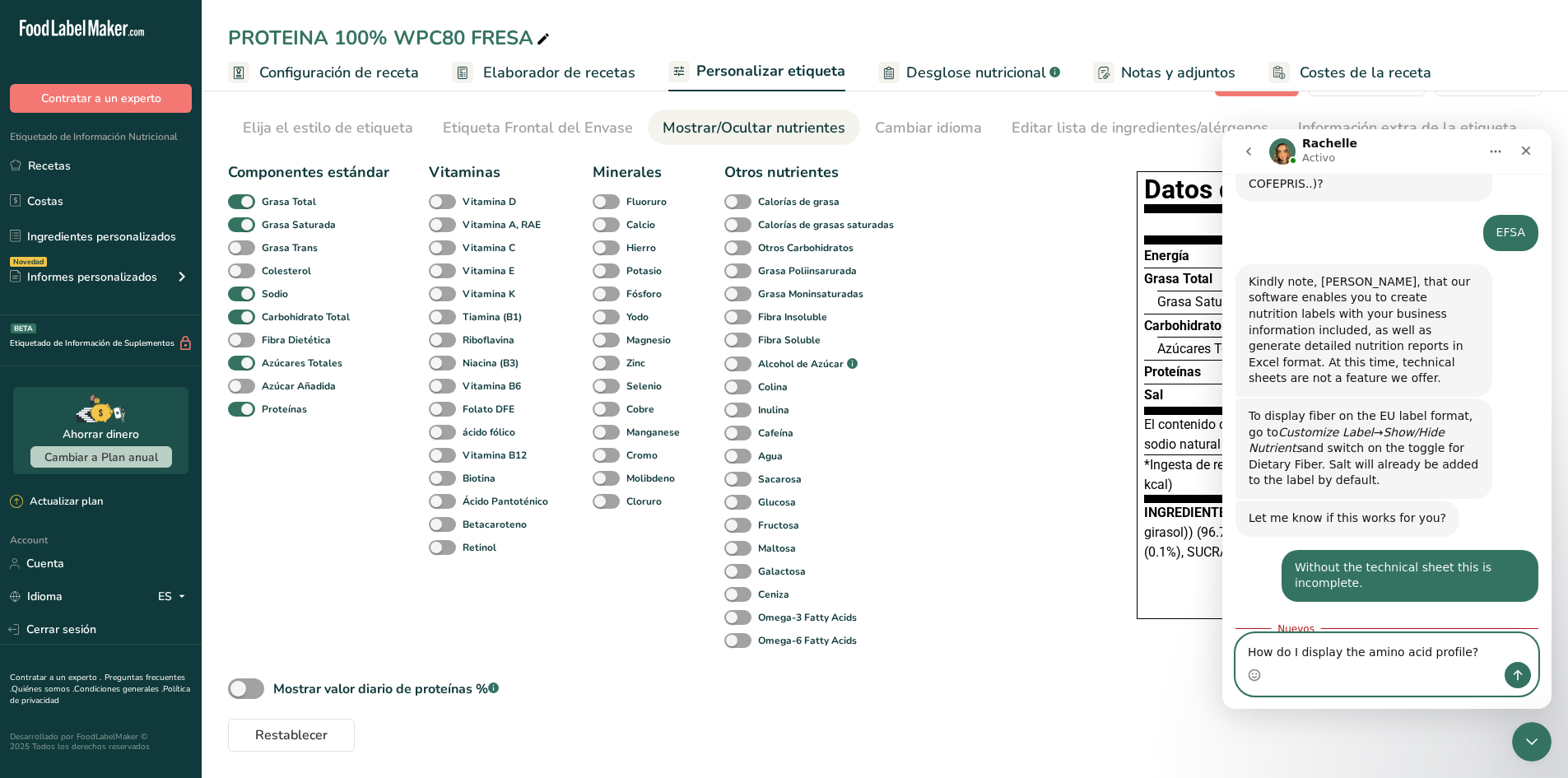
type textarea "How do I display the amino acid profile?"
click at [1513, 673] on icon "Enviar un mensaje…" at bounding box center [1518, 674] width 13 height 13
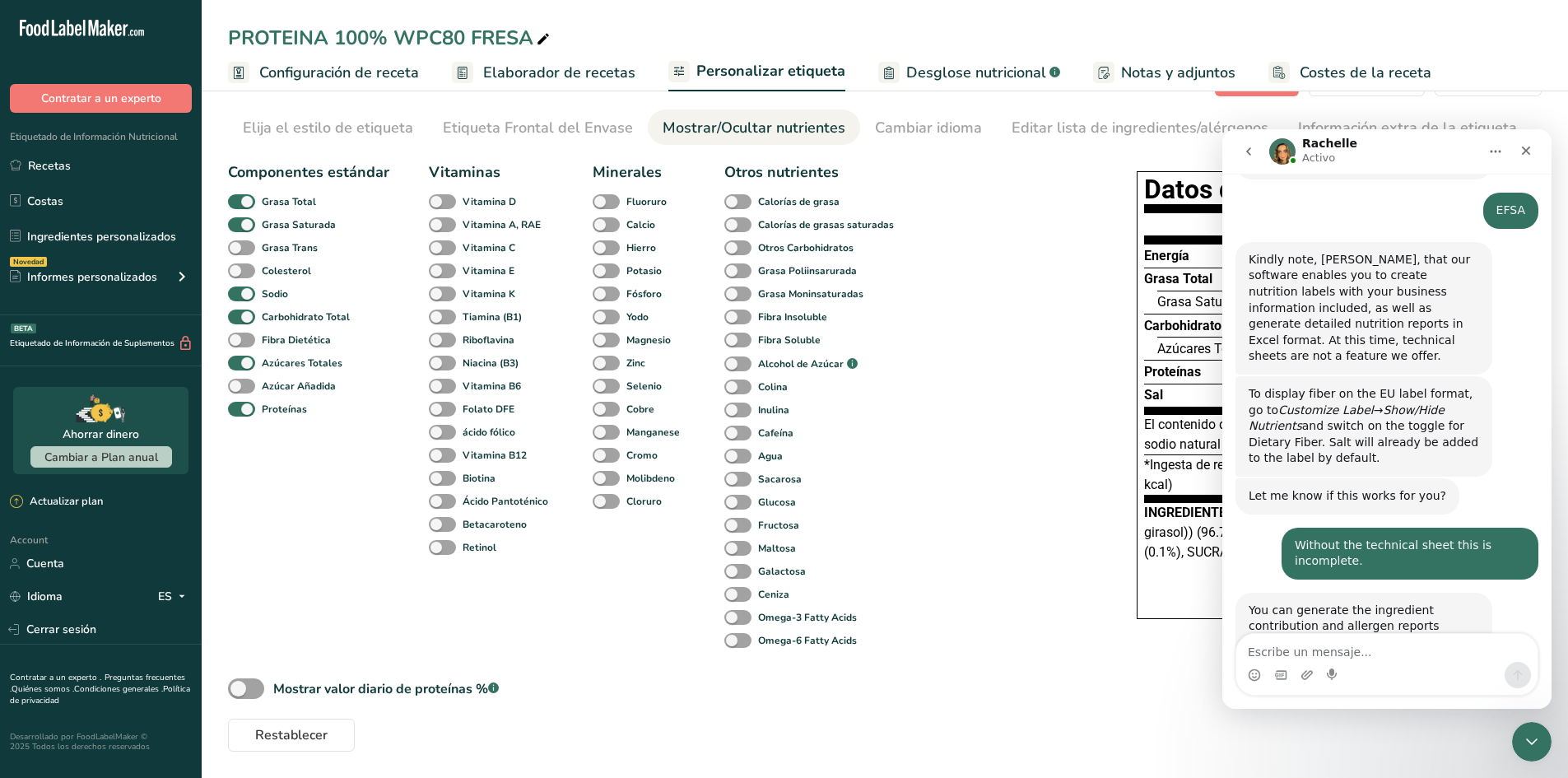
click at [1348, 667] on link "[URL][DOMAIN_NAME]" at bounding box center [1412, 673] width 129 height 13
click at [920, 710] on div "Componentes estándar Grasa Total Grasa Saturada Grasa Trans Colesterol Sodio Ca…" at bounding box center [657, 452] width 860 height 597
click at [493, 132] on div "Etiqueta Frontal del Envase" at bounding box center [538, 128] width 190 height 22
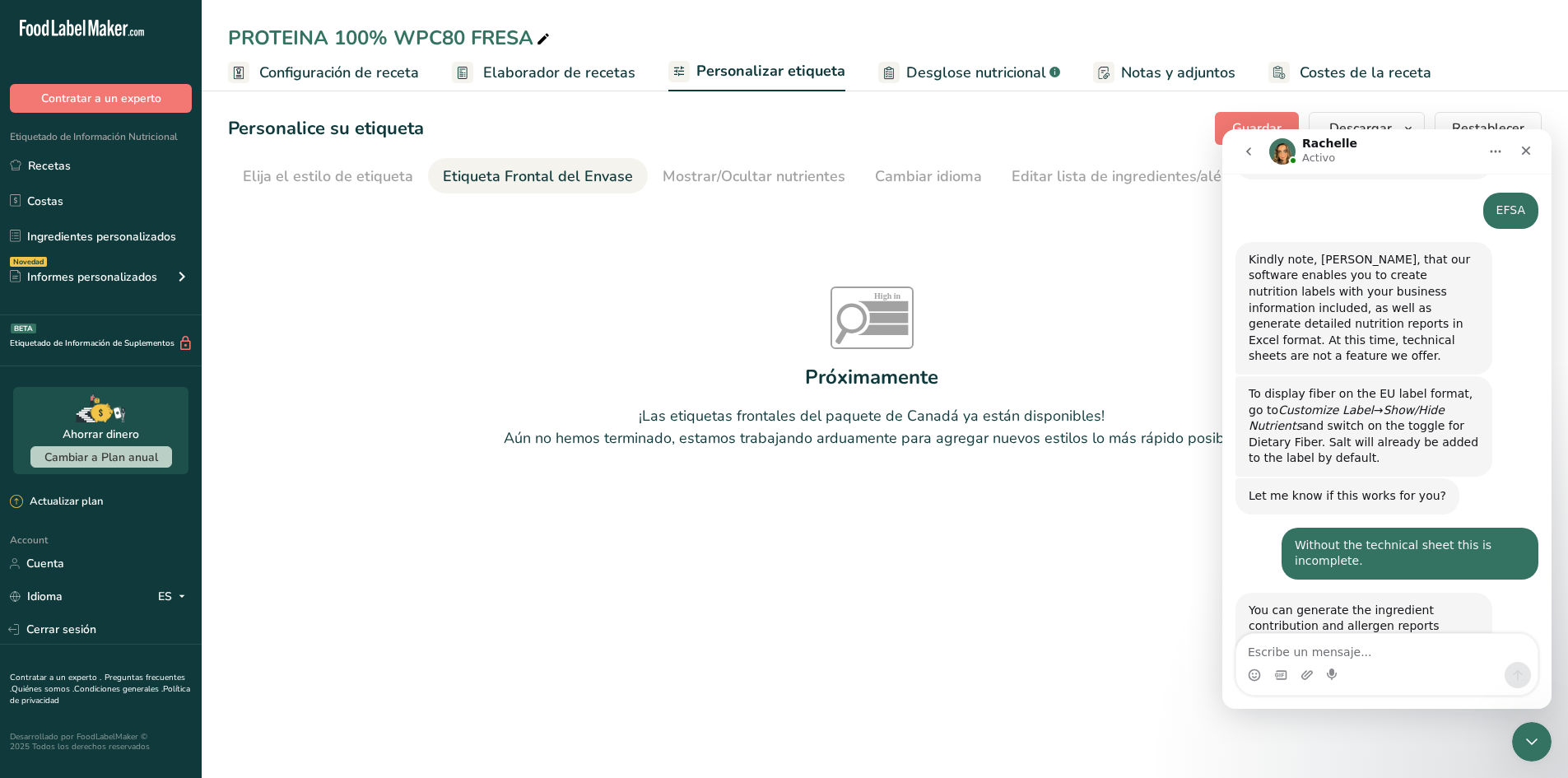
click at [330, 123] on h1 "Personalice su etiqueta" at bounding box center [326, 129] width 196 height 27
click at [340, 101] on section "Personalice su etiqueta [GEOGRAPHIC_DATA] [GEOGRAPHIC_DATA] [PERSON_NAME] qué m…" at bounding box center [885, 322] width 1366 height 473
click at [342, 82] on span "Configuración de receta" at bounding box center [339, 73] width 160 height 22
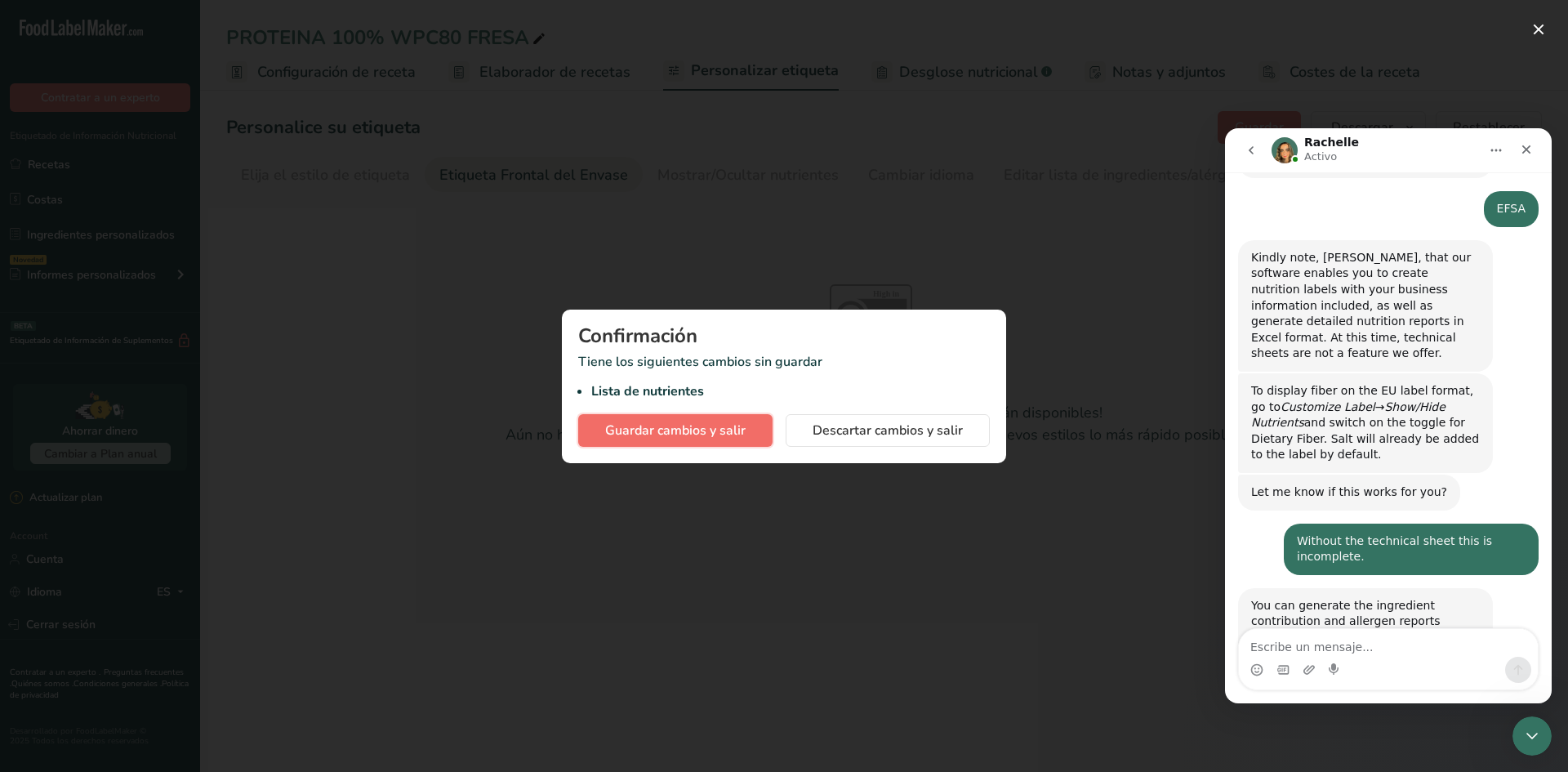
click at [713, 435] on span "Guardar cambios y salir" at bounding box center [675, 430] width 140 height 19
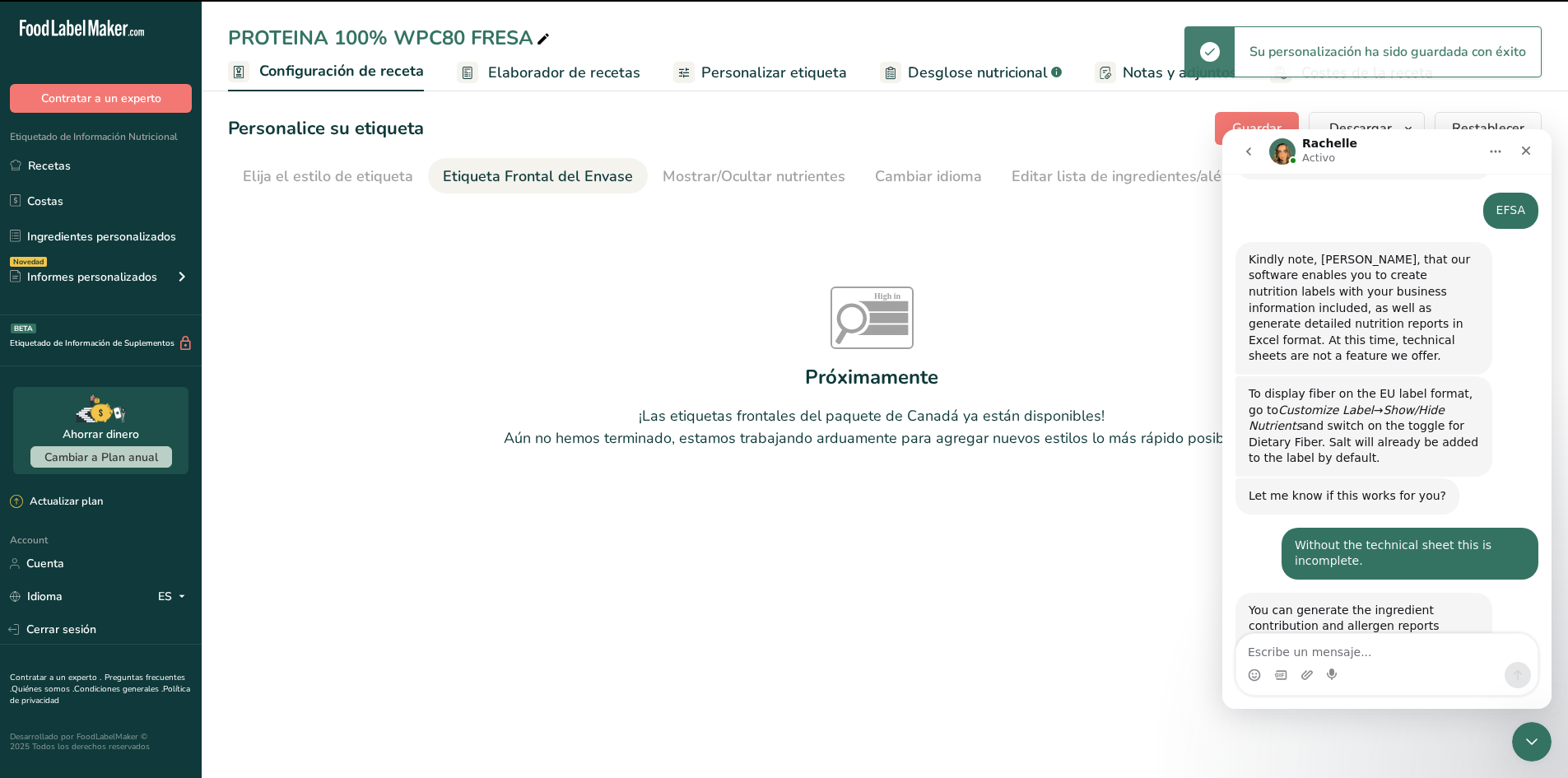
select select "1"
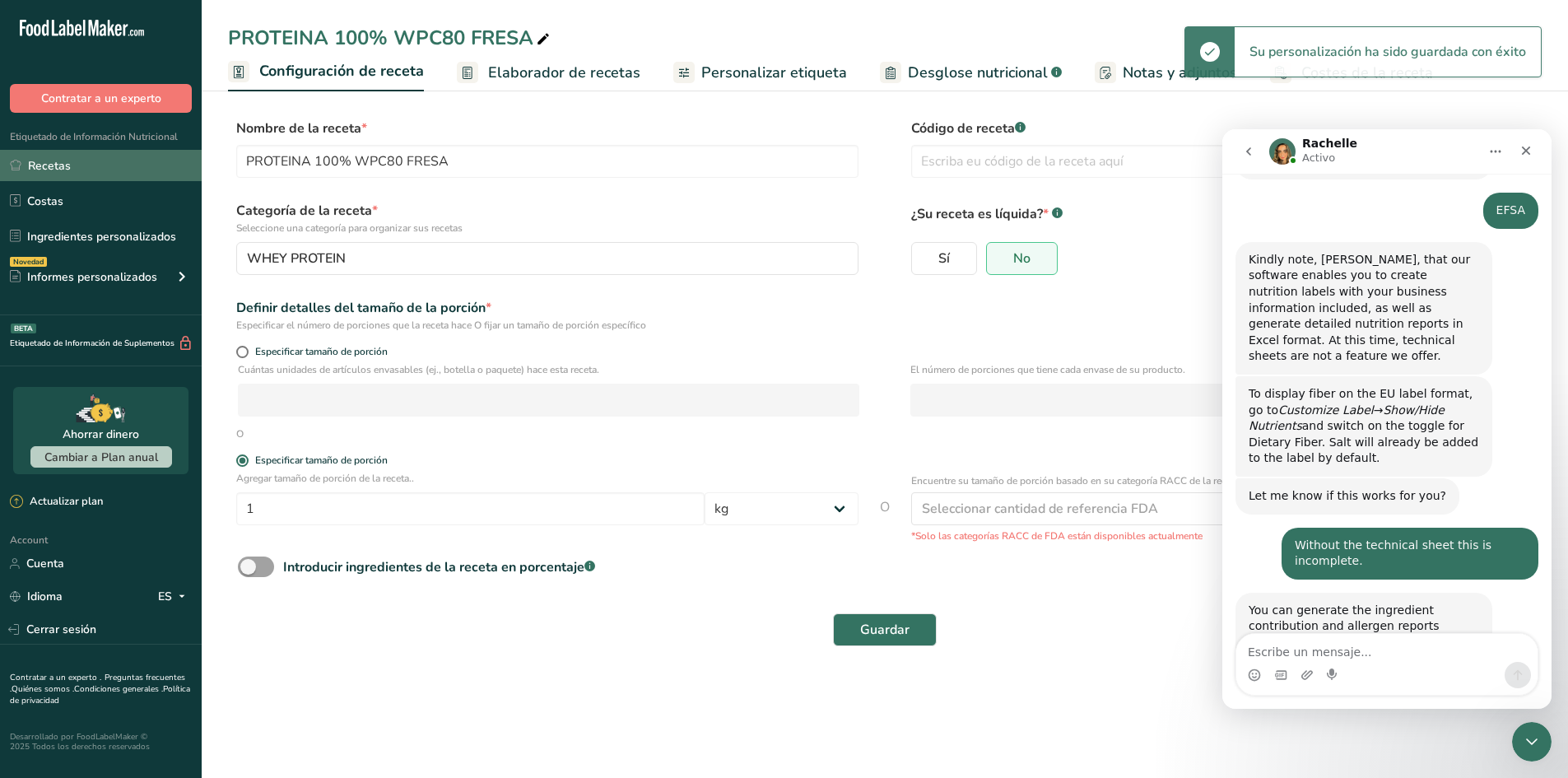
click at [108, 173] on link "Recetas" at bounding box center [101, 166] width 202 height 31
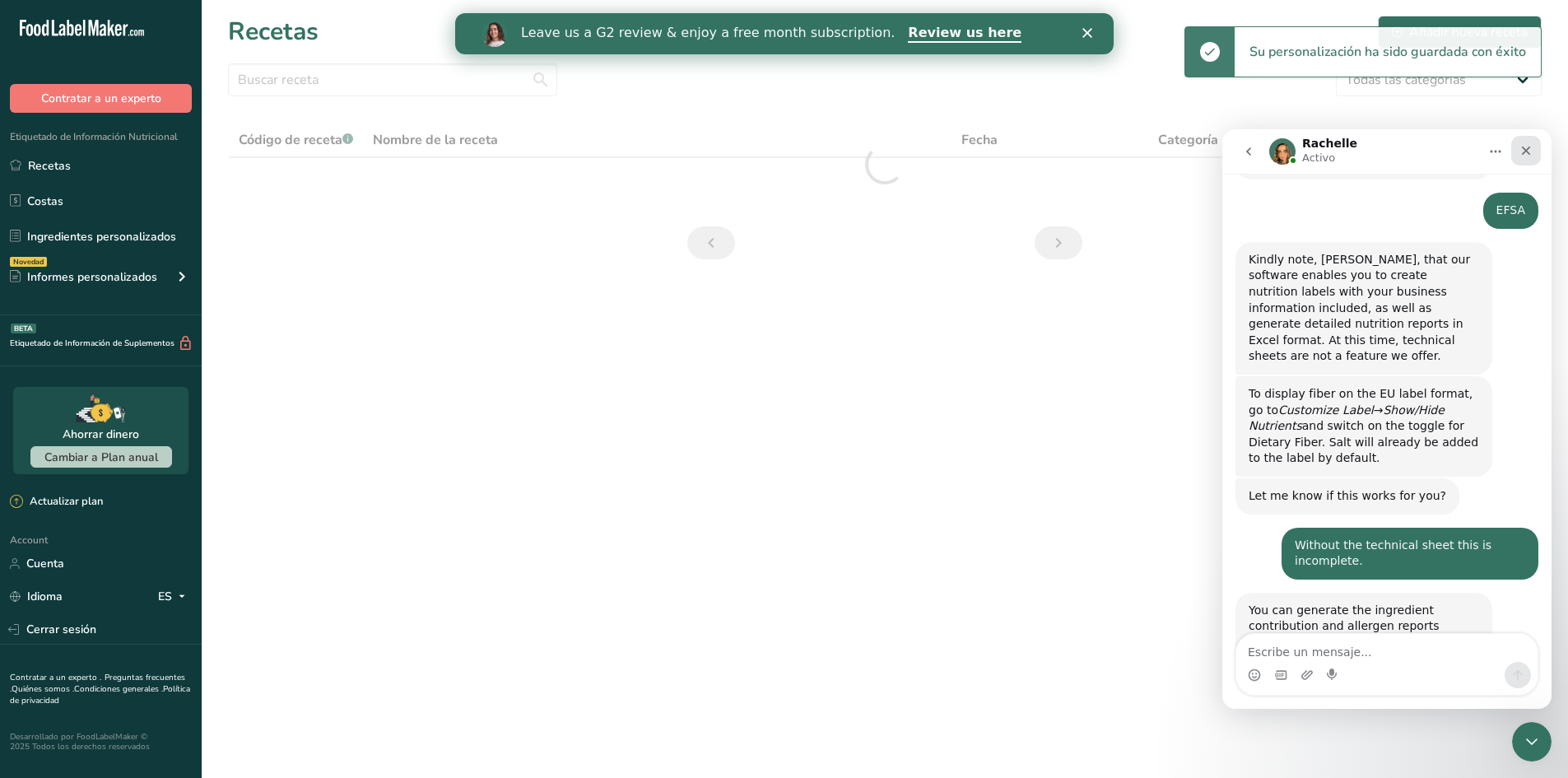
click at [1537, 145] on div "Cerrar" at bounding box center [1526, 151] width 30 height 30
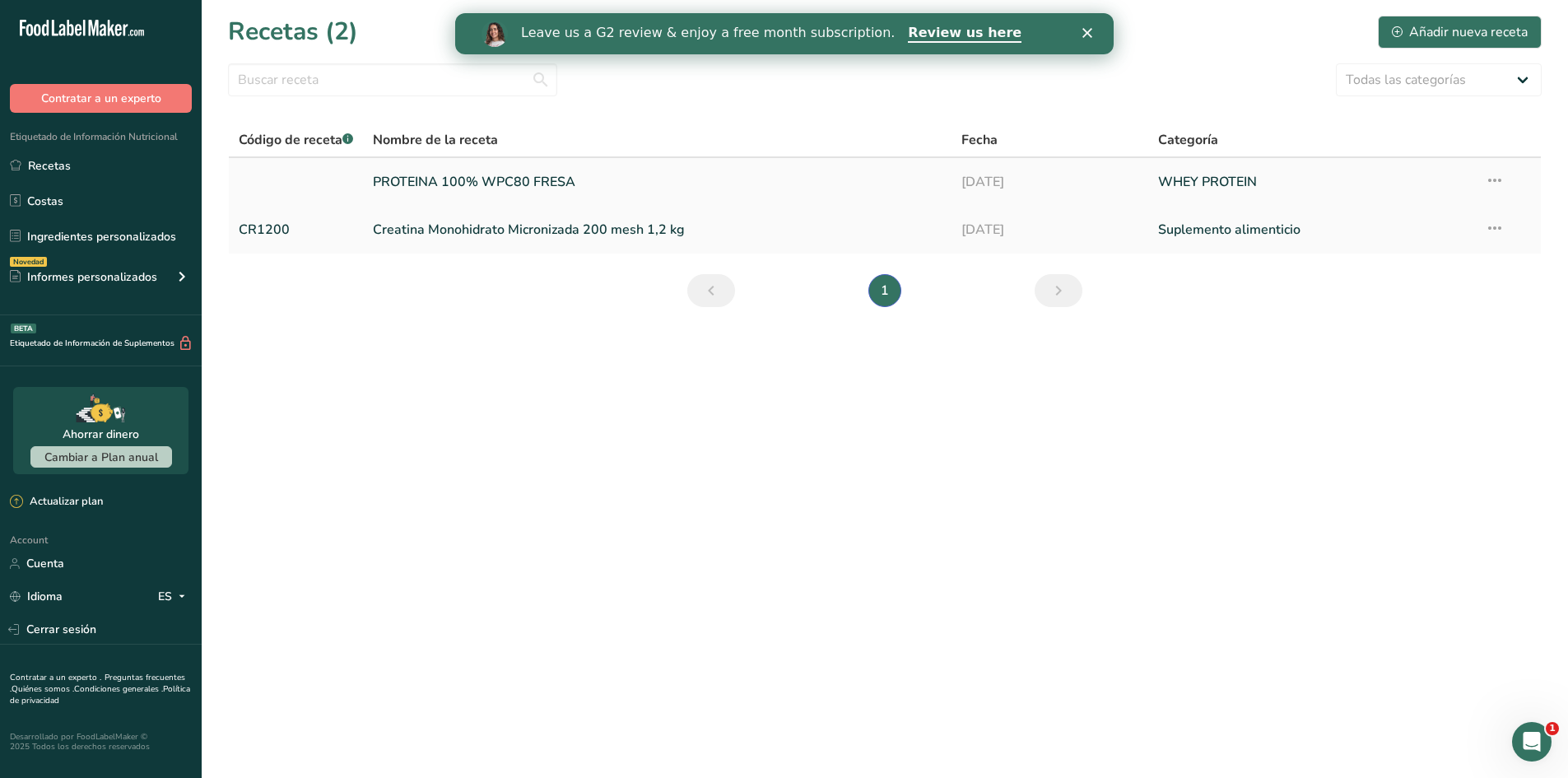
scroll to position [1187, 0]
click at [1493, 184] on icon at bounding box center [1495, 180] width 19 height 30
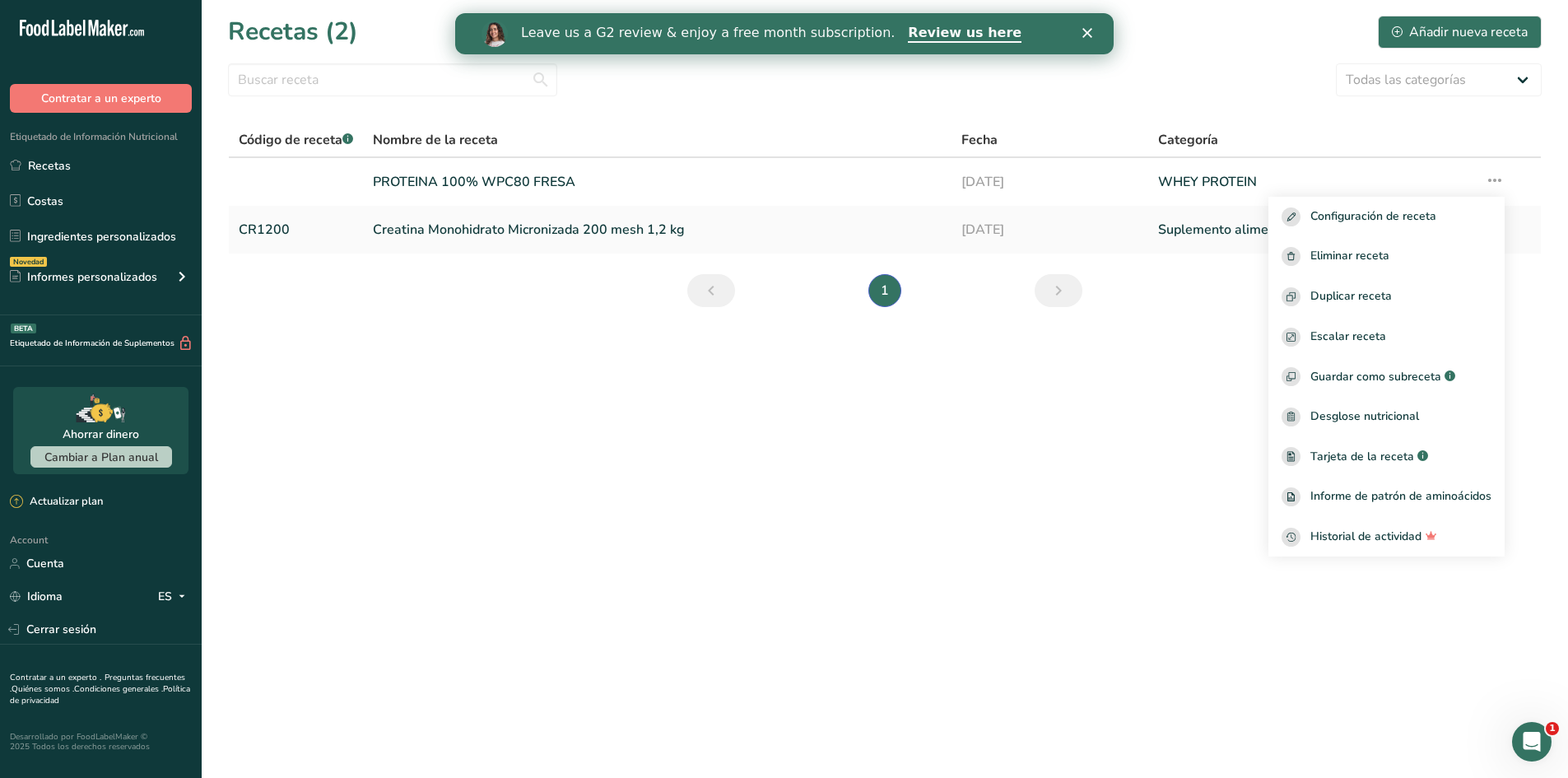
click at [1098, 444] on main "Recetas (2) Añadir nueva receta Todas las categorías Productos de panadería Beb…" at bounding box center [784, 389] width 1568 height 778
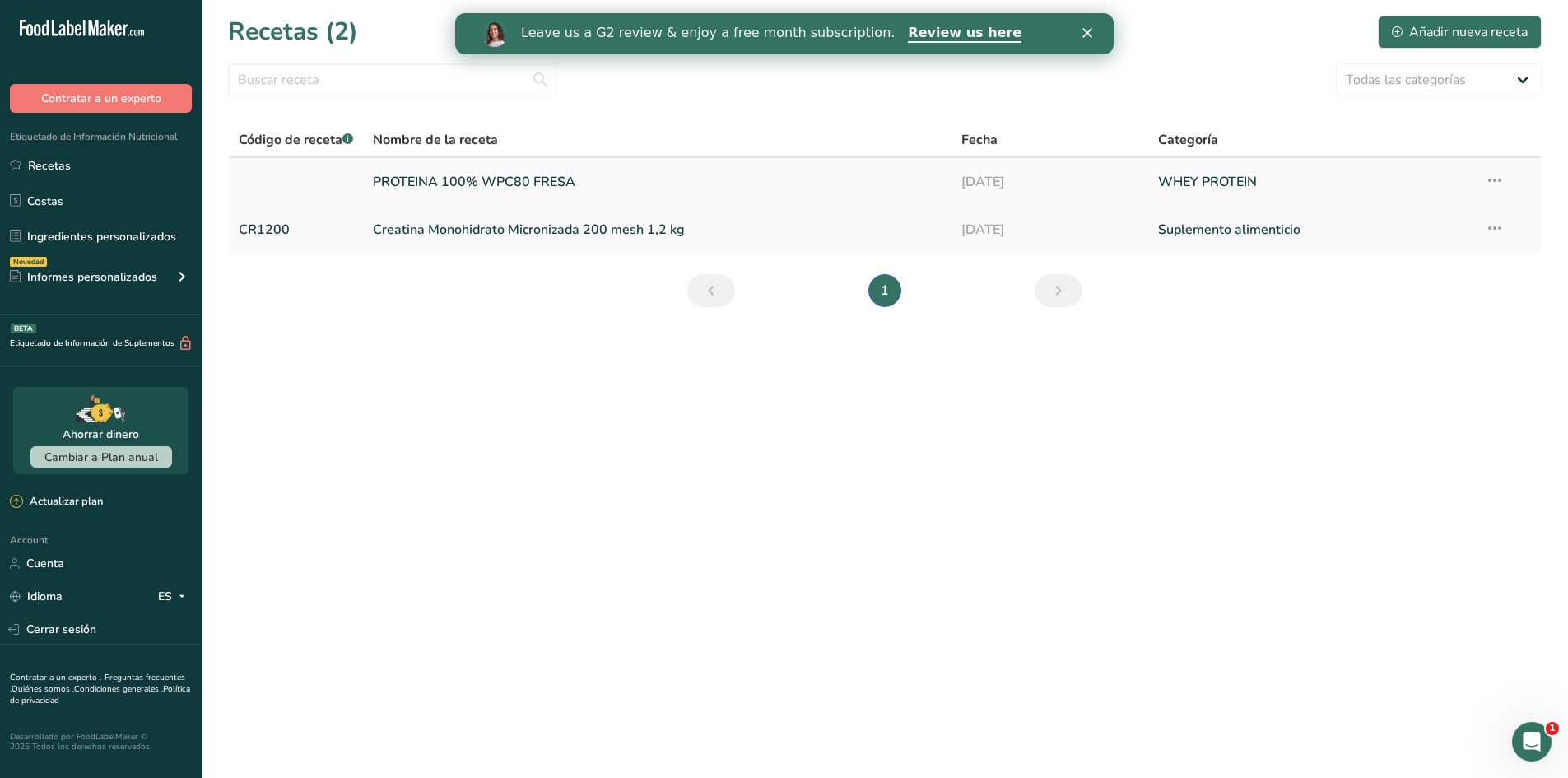
click at [451, 182] on link "PROTEINA 100% WPC80 FRESA" at bounding box center [657, 181] width 569 height 34
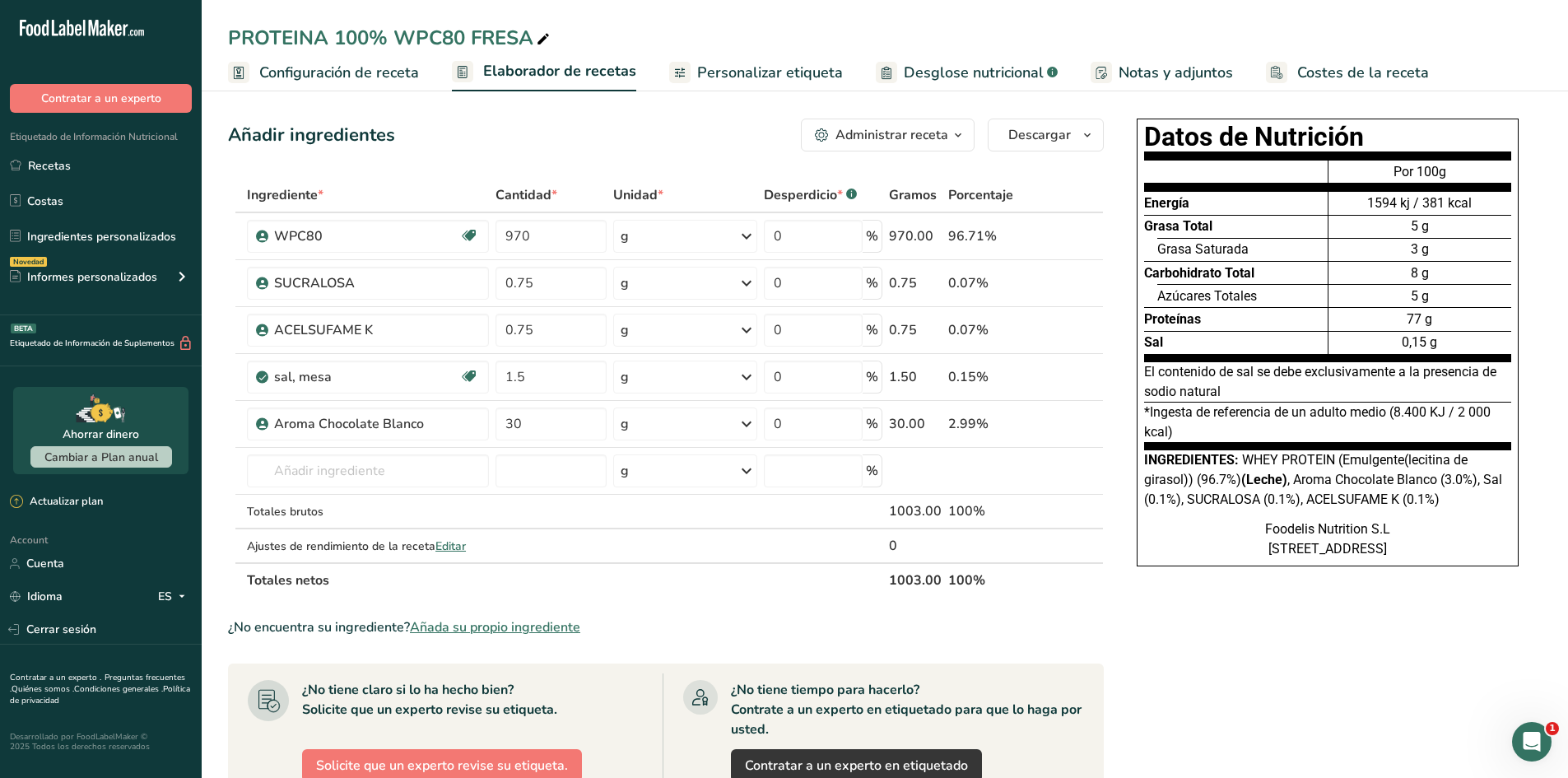
click at [788, 67] on span "Personalizar etiqueta" at bounding box center [769, 73] width 145 height 22
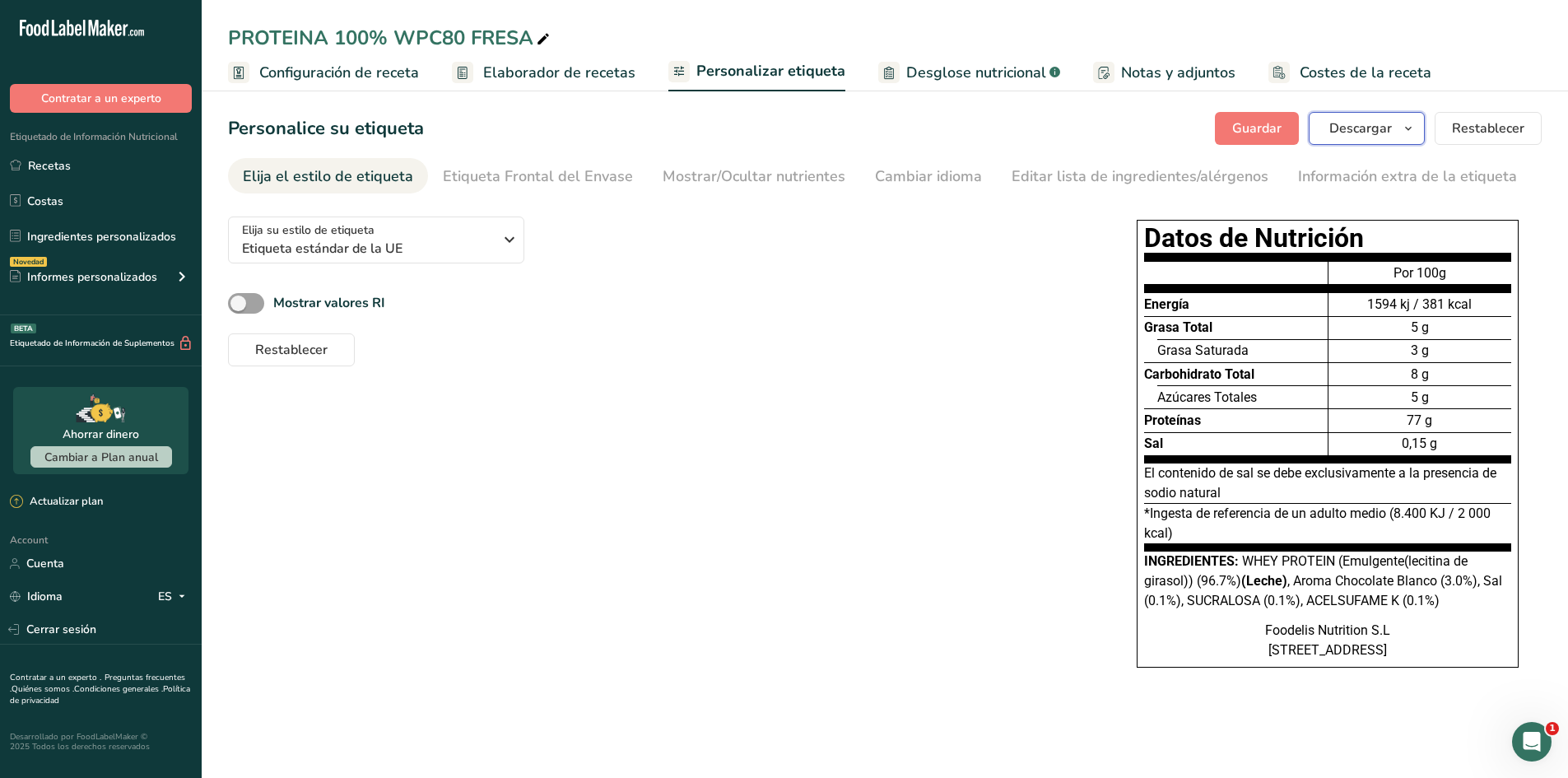
click at [1381, 120] on span "Descargar" at bounding box center [1361, 128] width 63 height 19
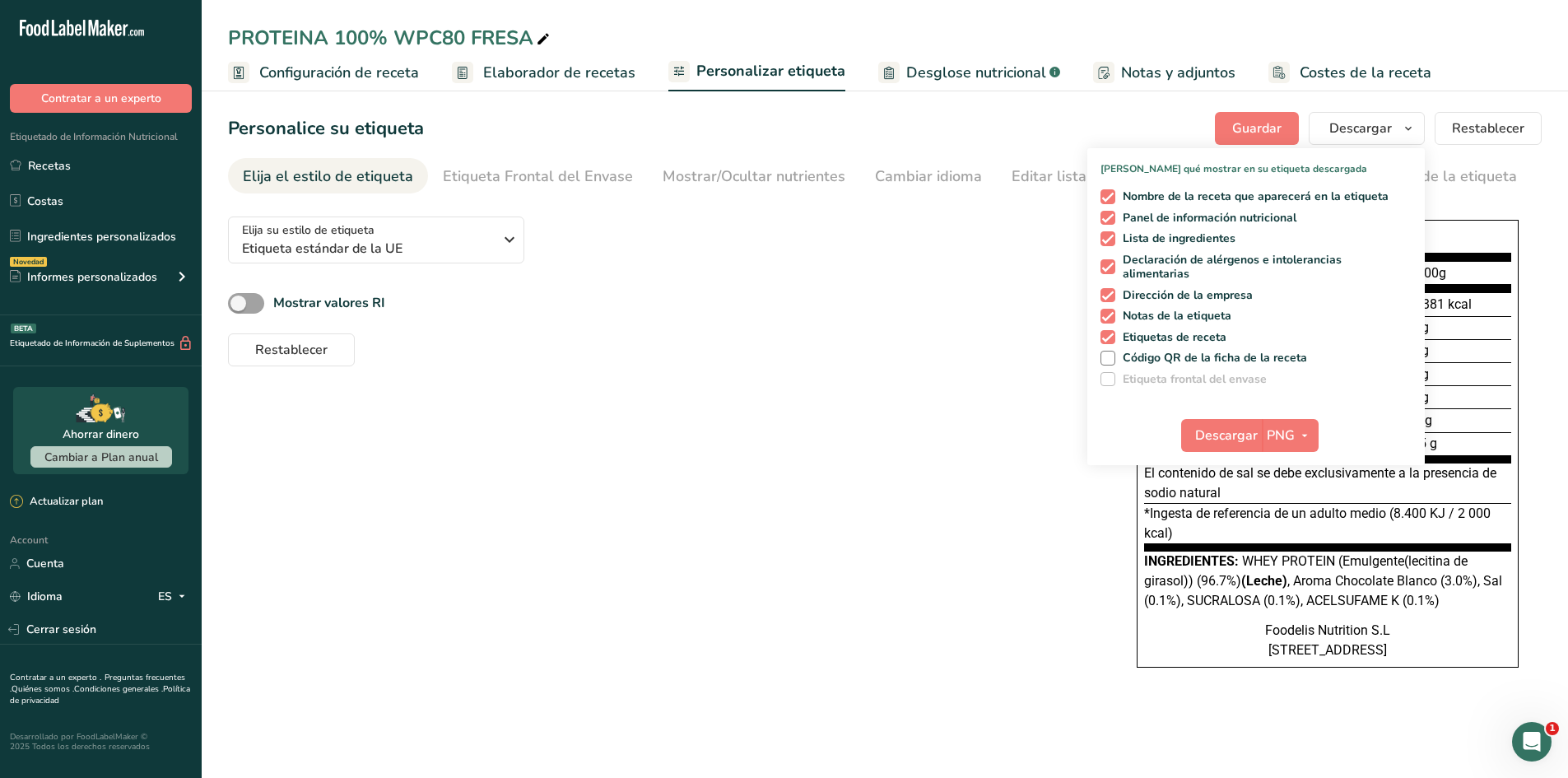
click at [1263, 383] on span "Etiqueta frontal del envase" at bounding box center [1191, 379] width 153 height 15
click at [1280, 438] on span "PNG" at bounding box center [1281, 435] width 28 height 19
click at [1298, 475] on link "PNG" at bounding box center [1292, 468] width 53 height 27
click at [1226, 436] on span "Descargar" at bounding box center [1226, 435] width 63 height 19
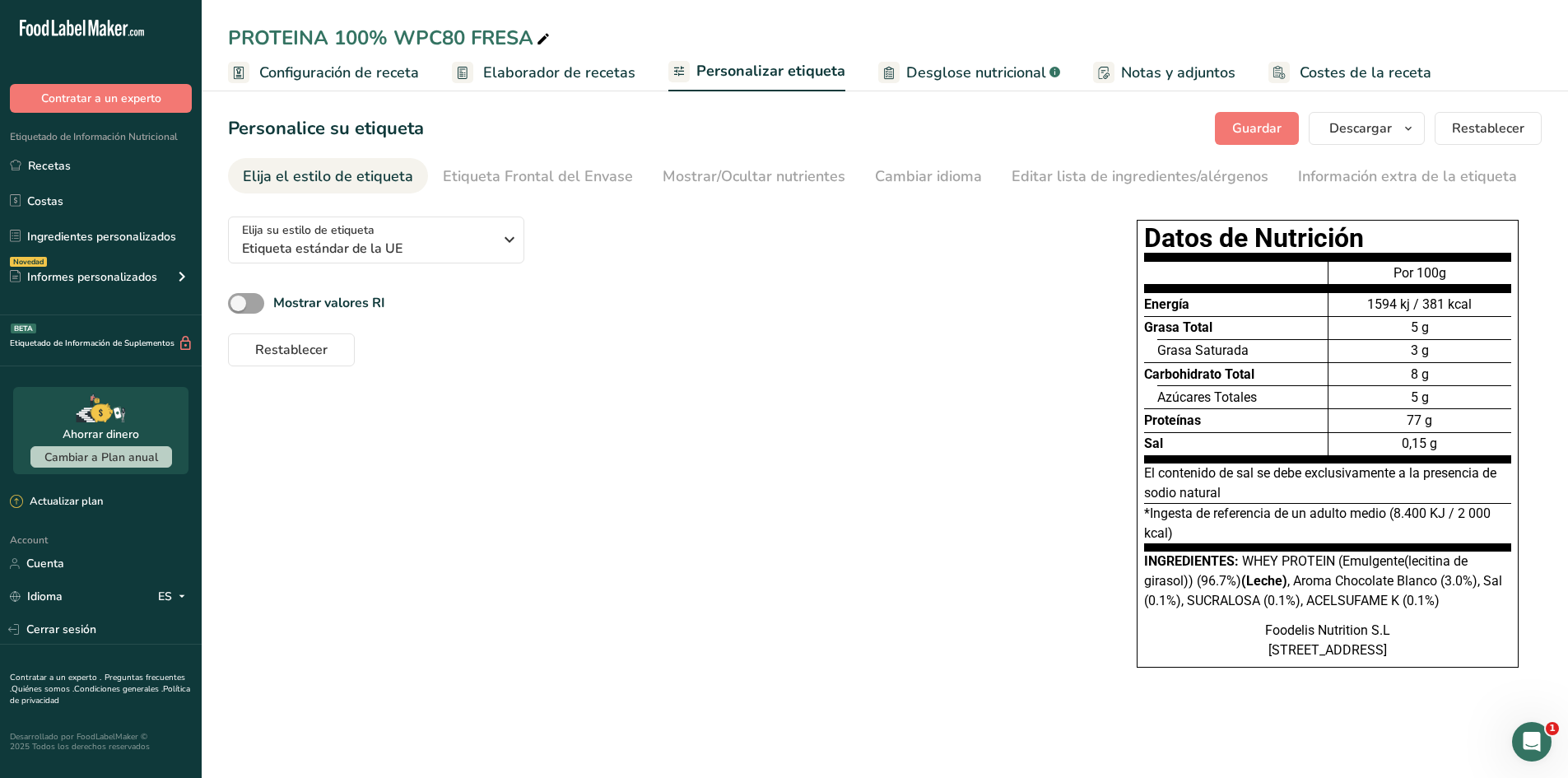
scroll to position [1187, 0]
click at [577, 462] on div "Elija su estilo de etiqueta Etiqueta estándar de la UE EE. [GEOGRAPHIC_DATA]. (…" at bounding box center [885, 451] width 1314 height 497
click at [503, 167] on div "Etiqueta Frontal del Envase" at bounding box center [538, 177] width 190 height 22
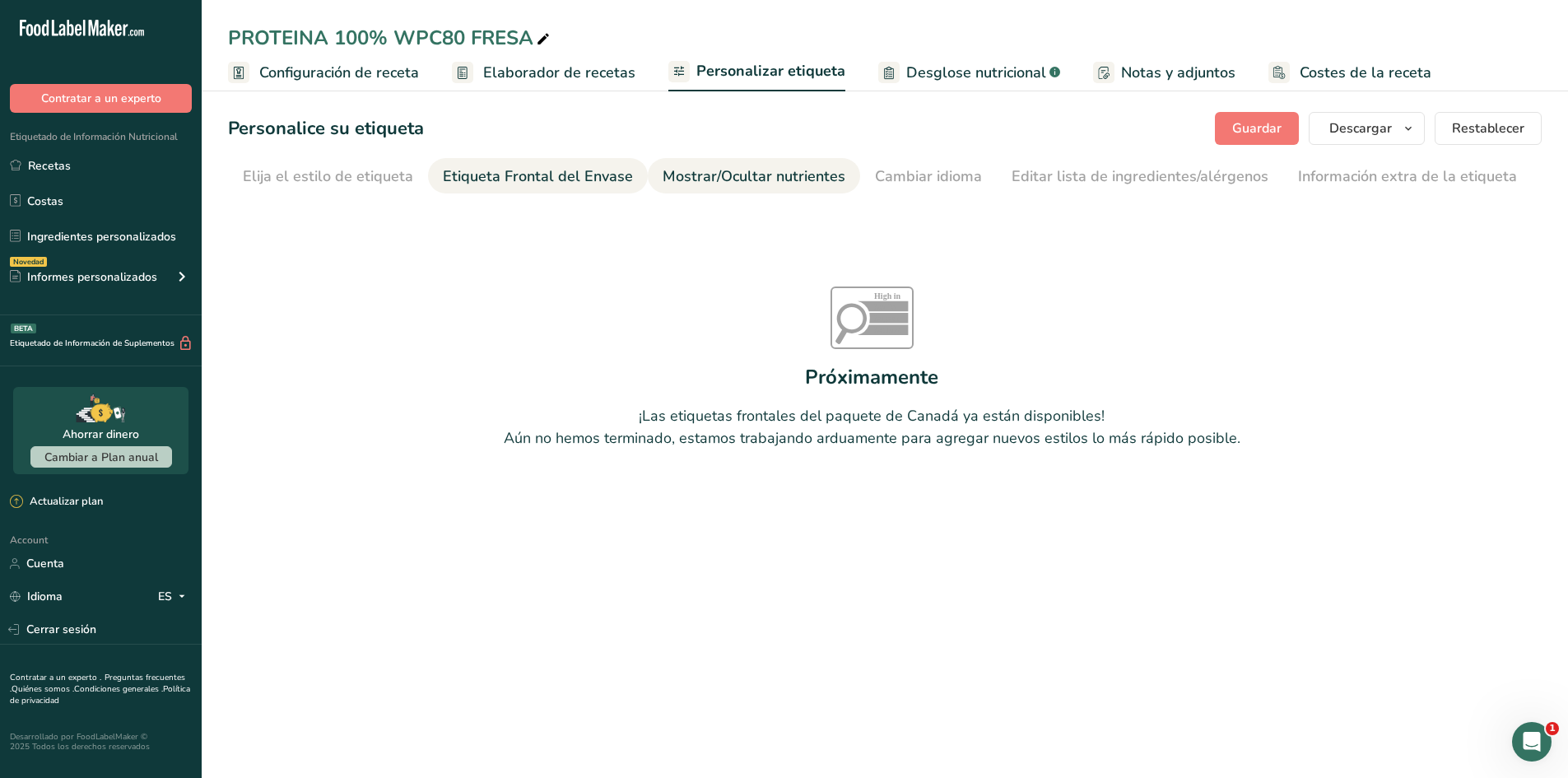
click at [730, 160] on link "Mostrar/Ocultar nutrientes" at bounding box center [753, 177] width 182 height 37
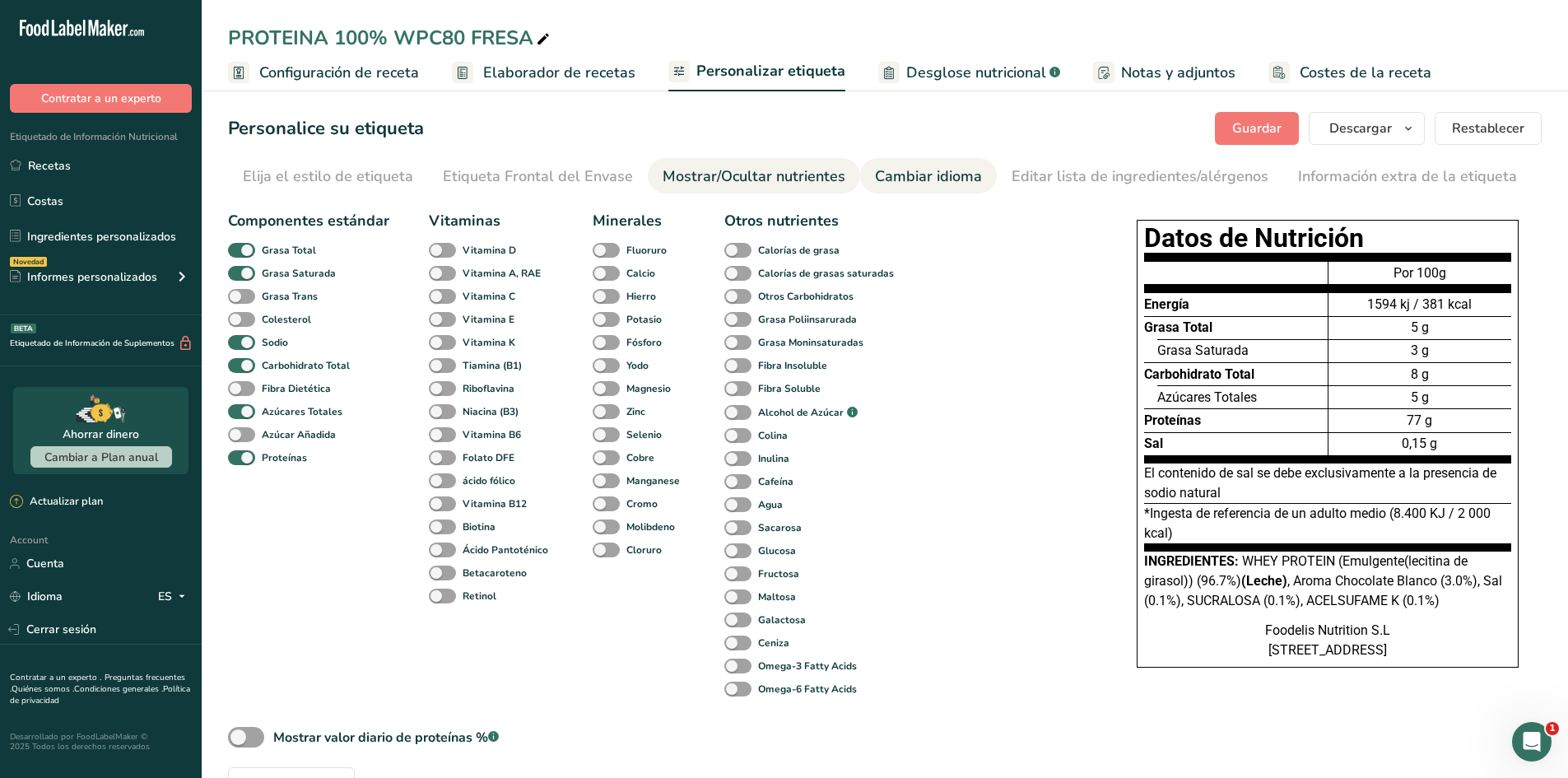
click at [883, 158] on link "Cambiar idioma" at bounding box center [928, 177] width 107 height 37
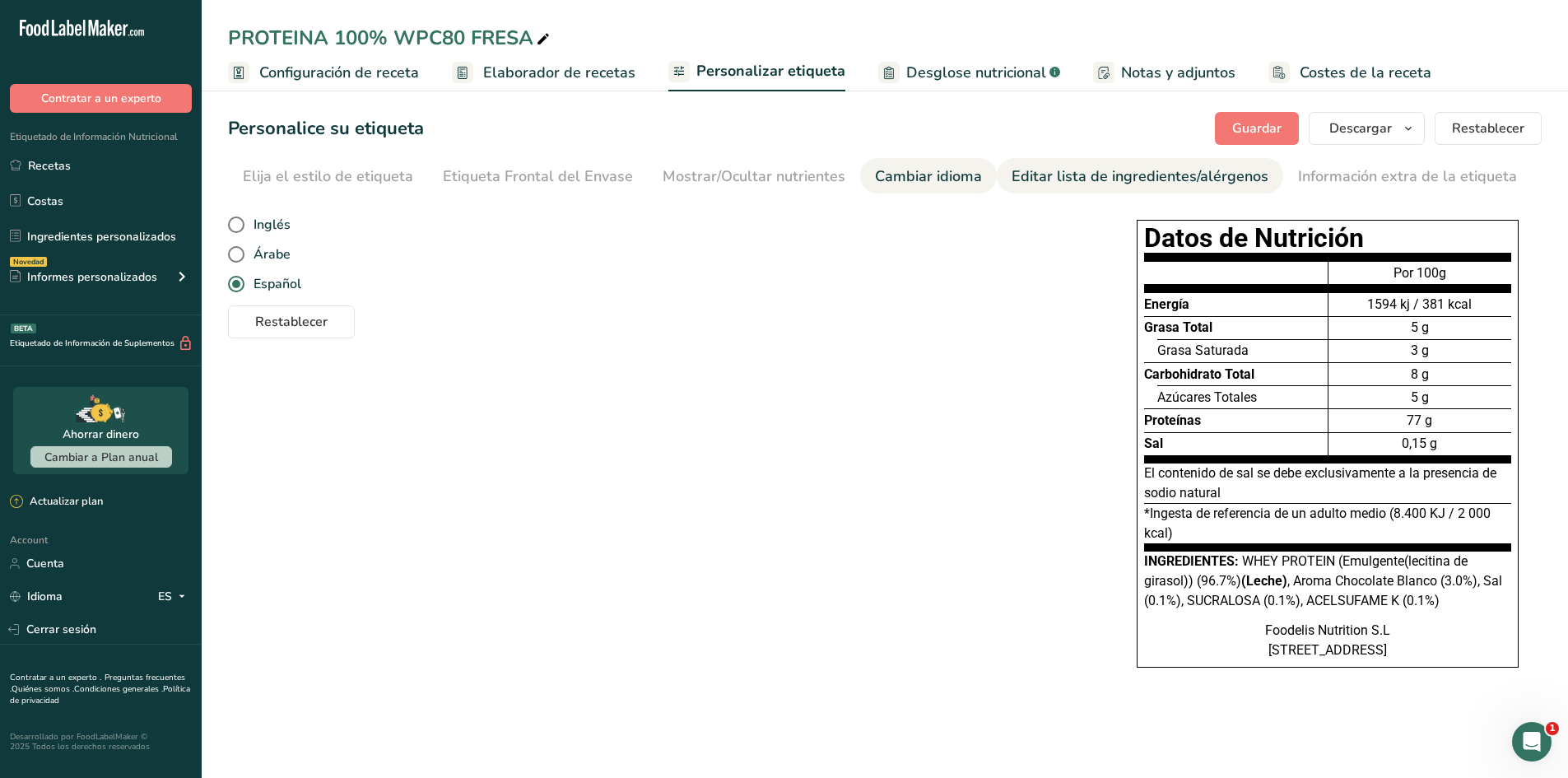
click at [1102, 177] on div "Editar lista de ingredientes/alérgenos" at bounding box center [1140, 177] width 257 height 22
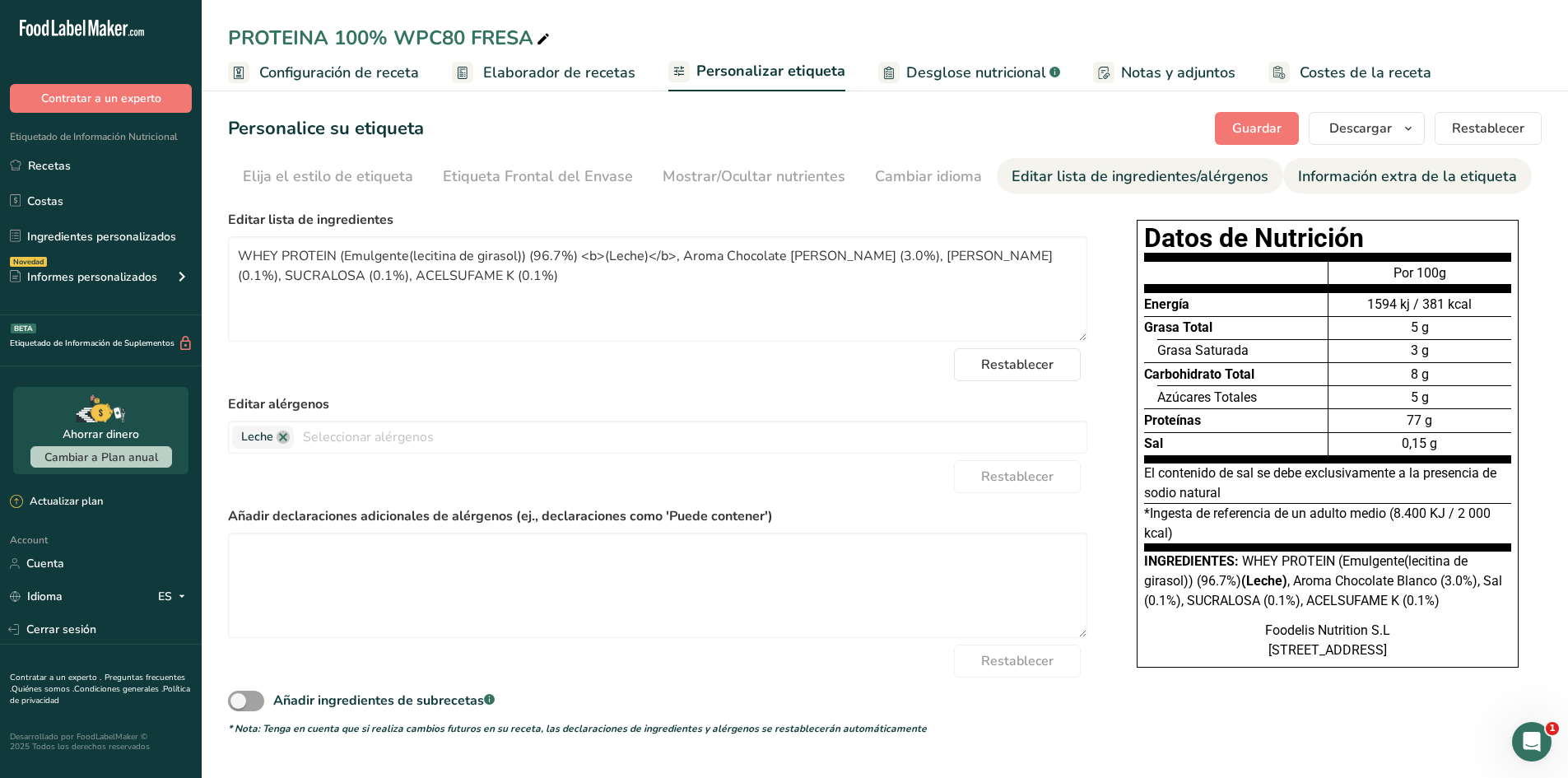
click at [1424, 180] on div "Información extra de la etiqueta" at bounding box center [1408, 177] width 219 height 22
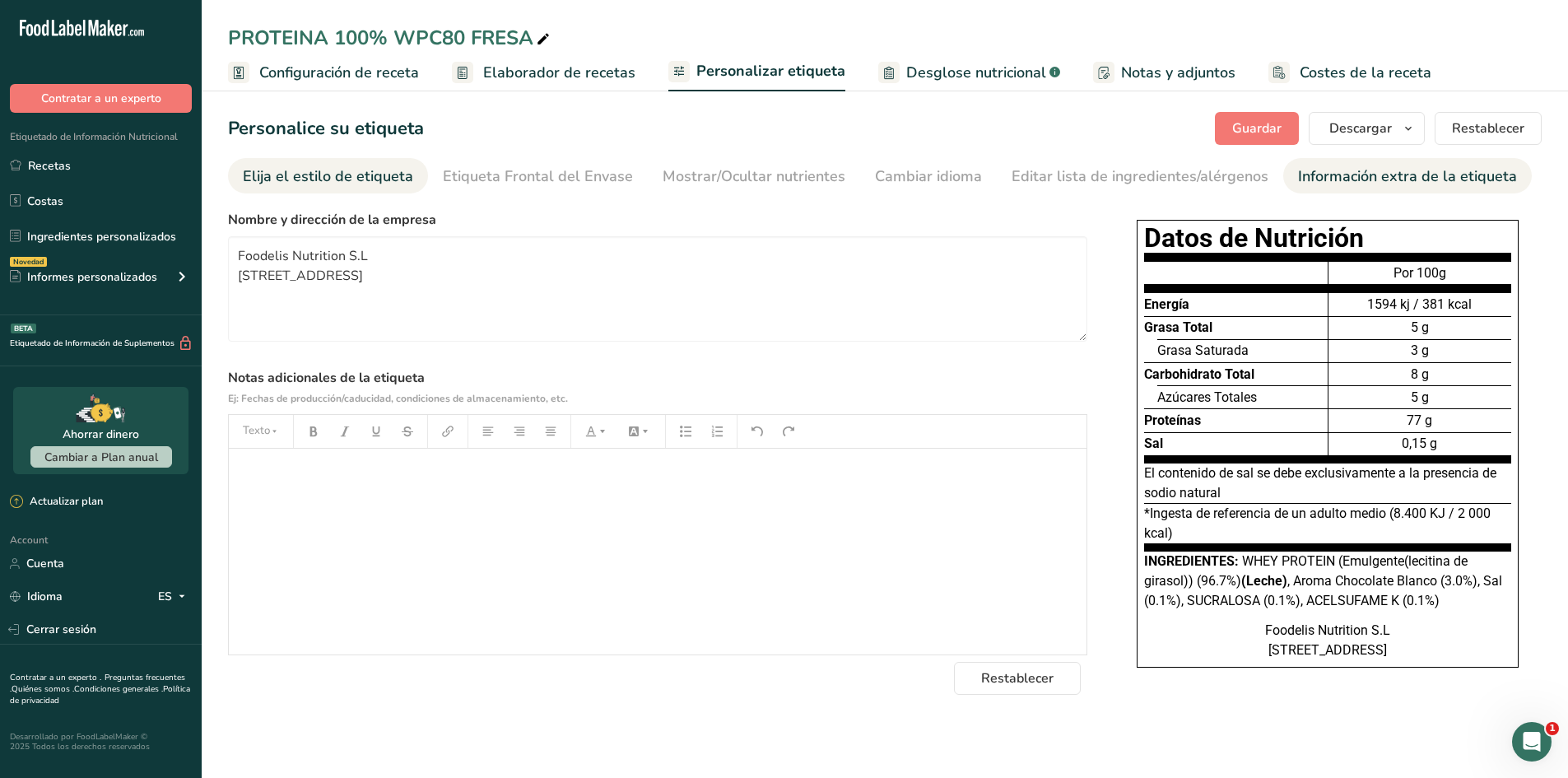
click at [346, 189] on link "Elija el estilo de etiqueta" at bounding box center [328, 177] width 170 height 37
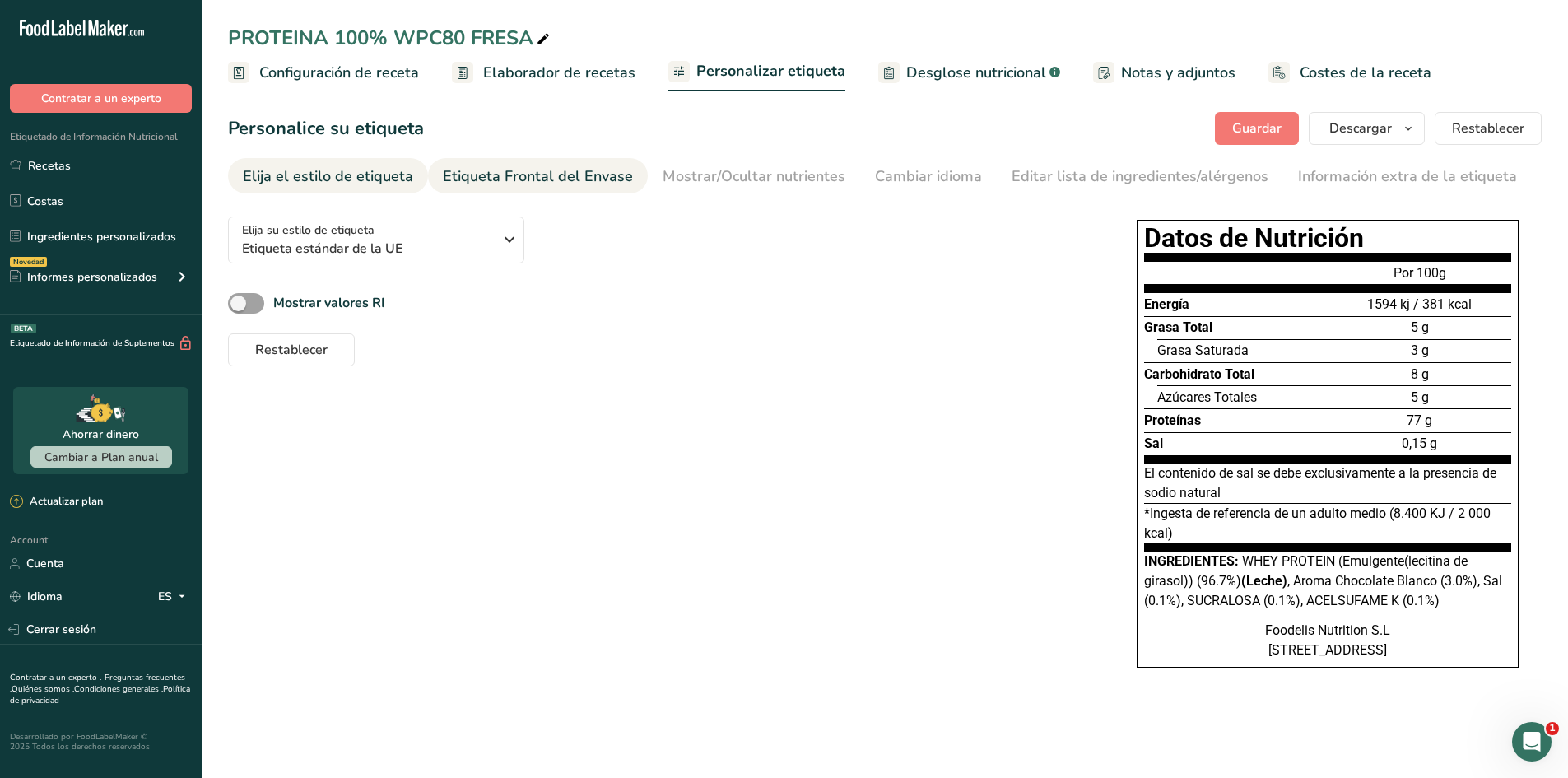
click at [471, 179] on div "Etiqueta Frontal del Envase" at bounding box center [538, 177] width 190 height 22
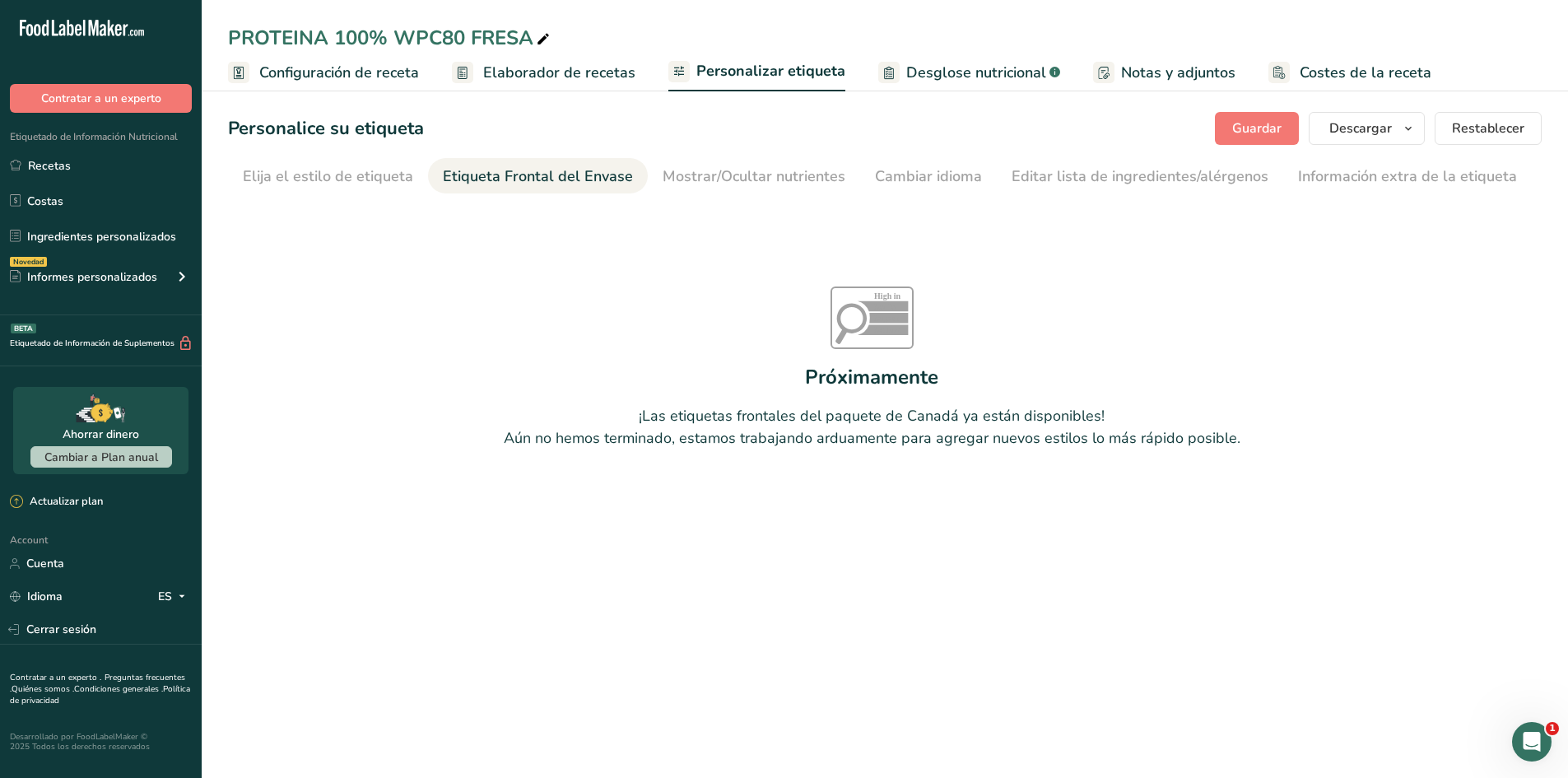
drag, startPoint x: 764, startPoint y: 175, endPoint x: 645, endPoint y: 128, distance: 127.9
click at [757, 174] on div "Mostrar/Ocultar nutrientes" at bounding box center [753, 177] width 182 height 22
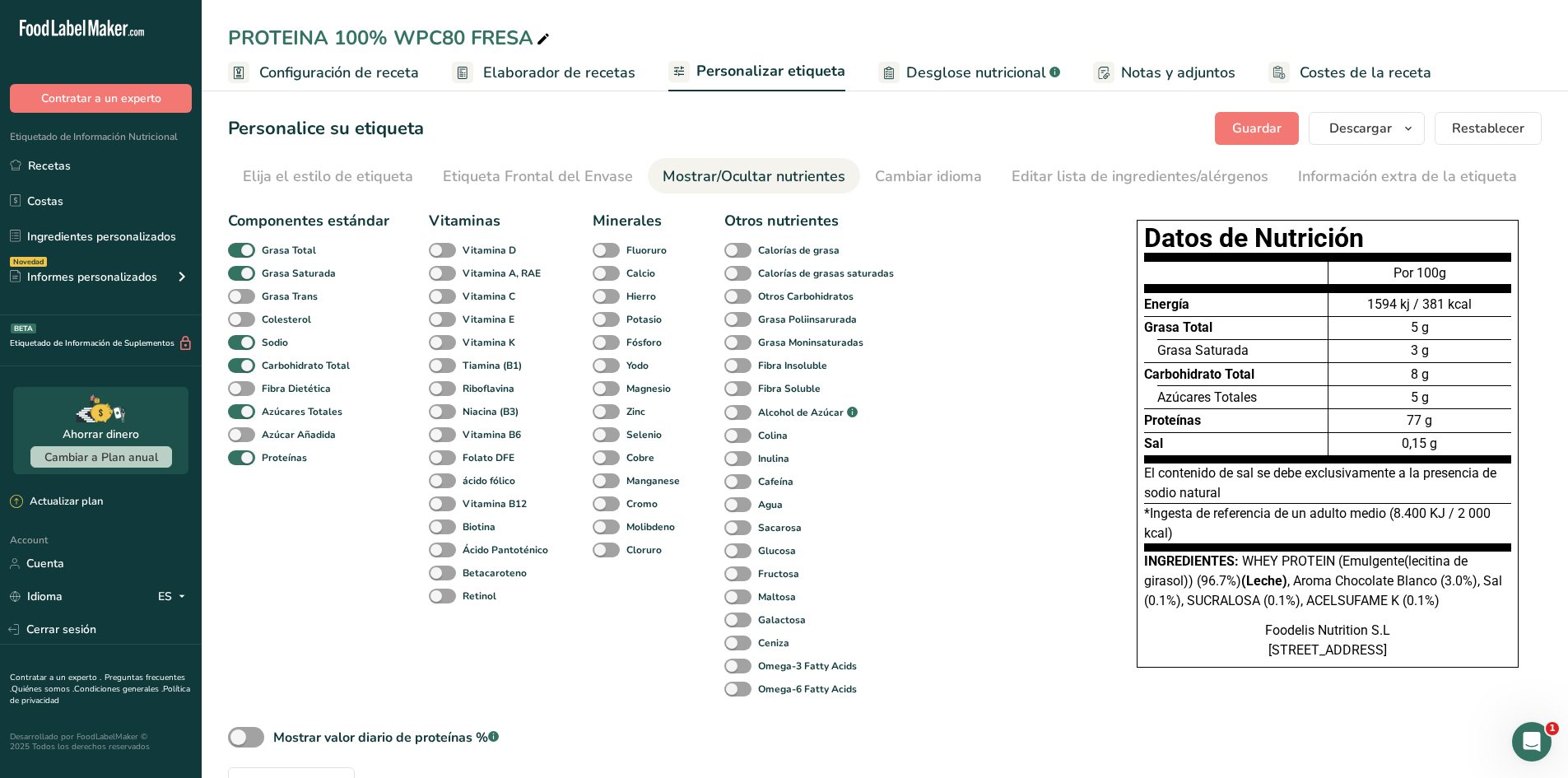
click at [565, 88] on link "Elaborador de recetas" at bounding box center [543, 73] width 183 height 37
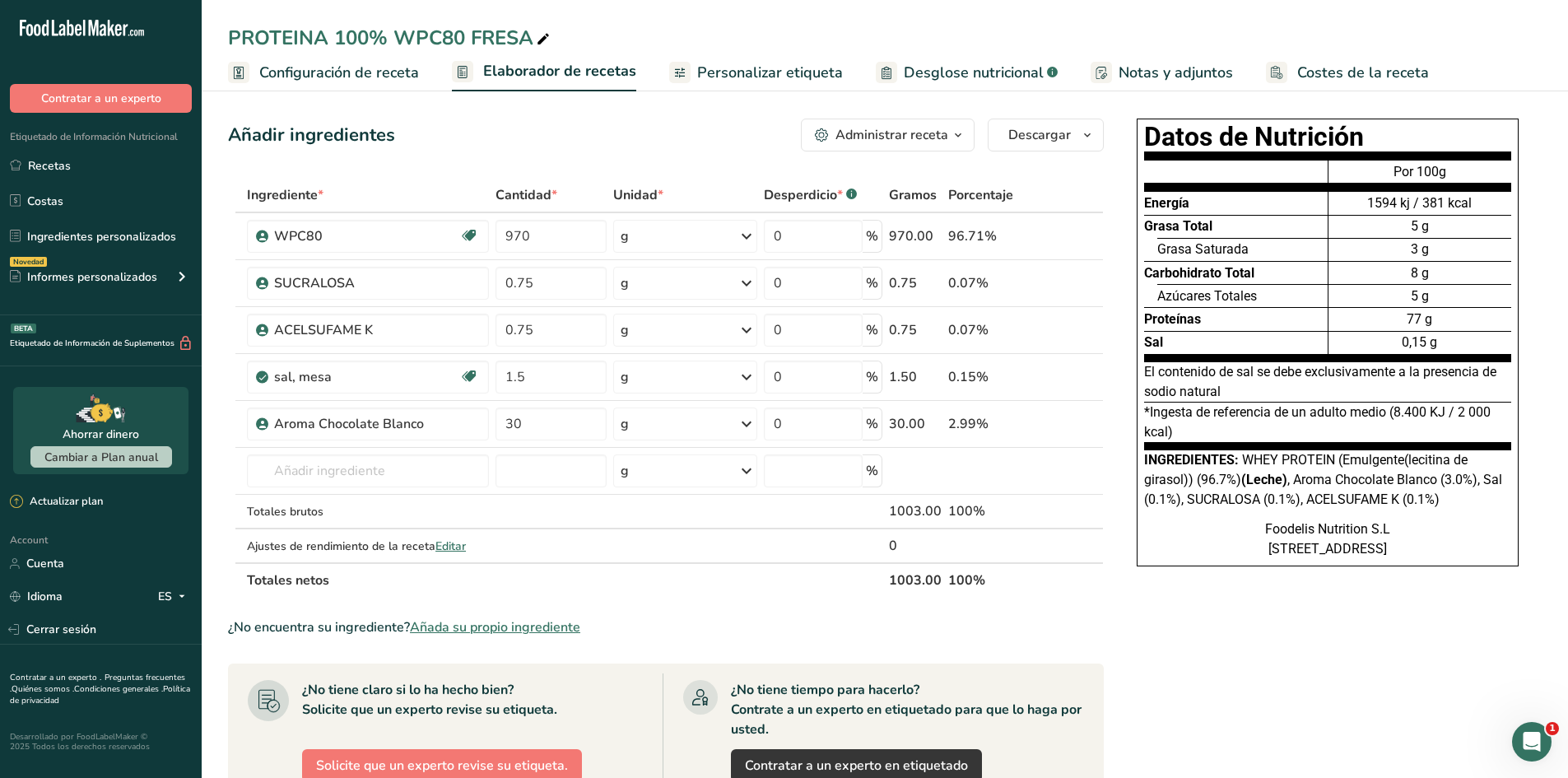
click at [938, 56] on link "Desglose nutricional .a-a{fill:#347362;}.b-a{fill:#fff;}" at bounding box center [966, 73] width 182 height 37
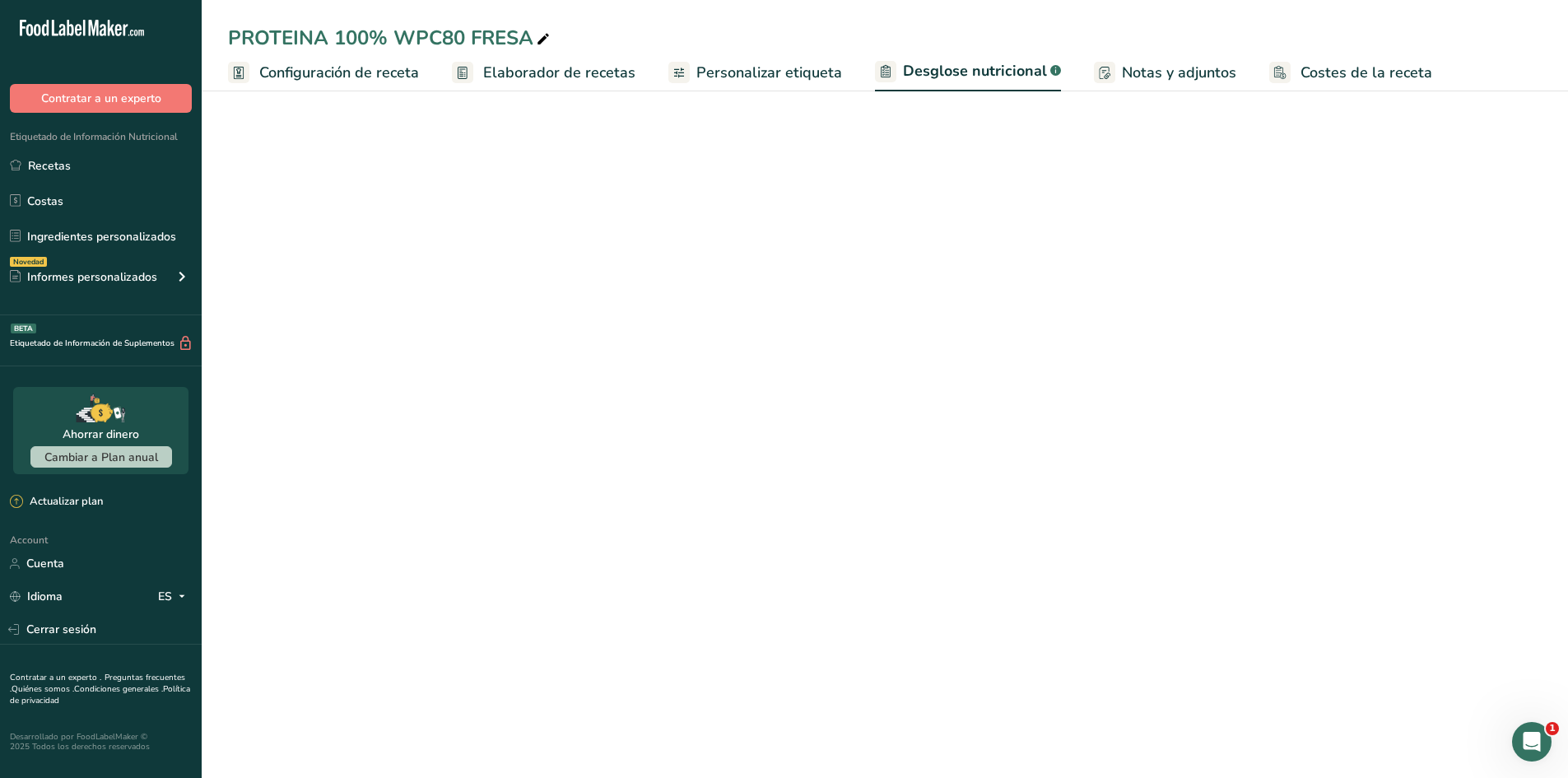
select select "Calories"
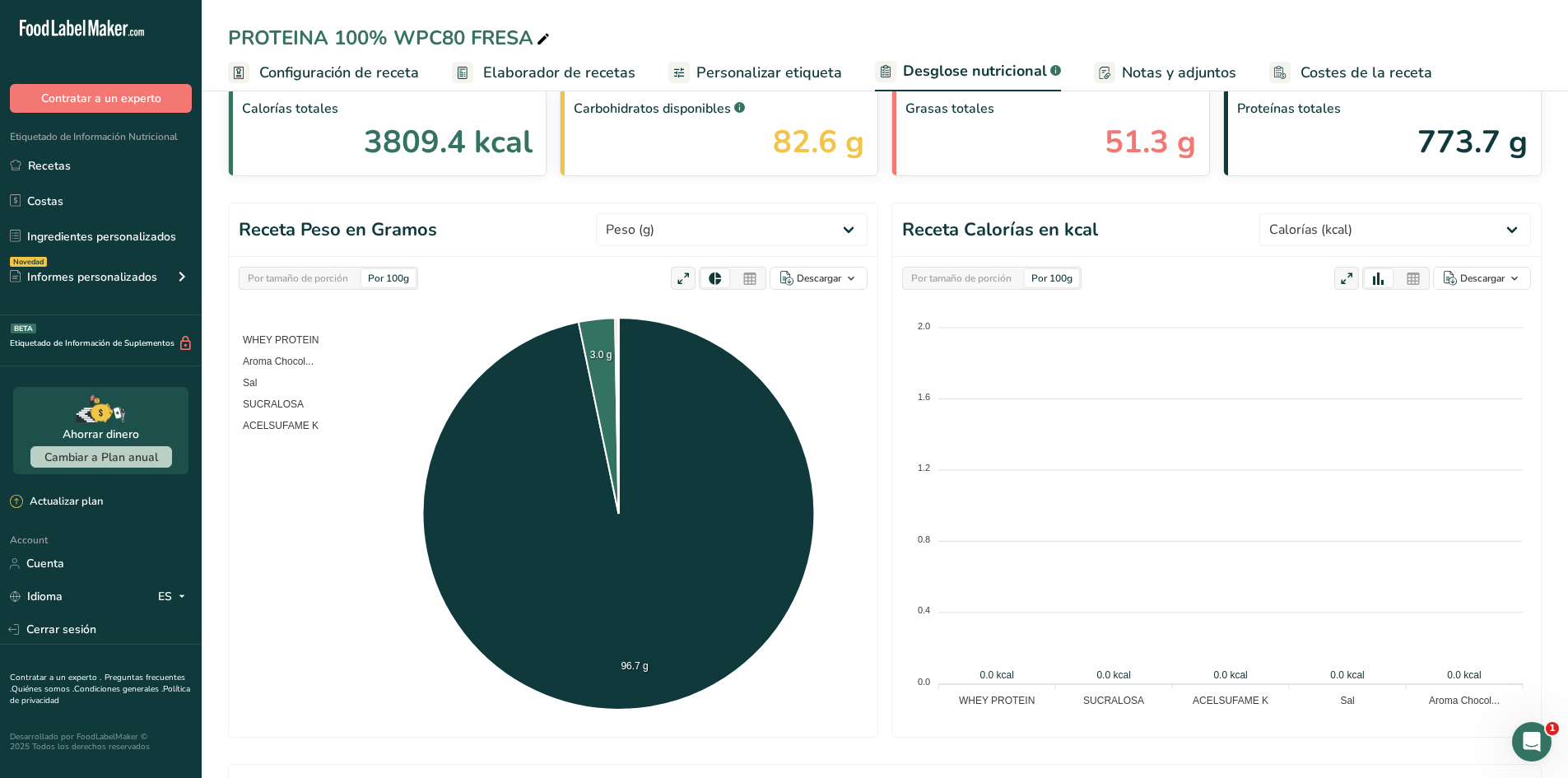
scroll to position [82, 0]
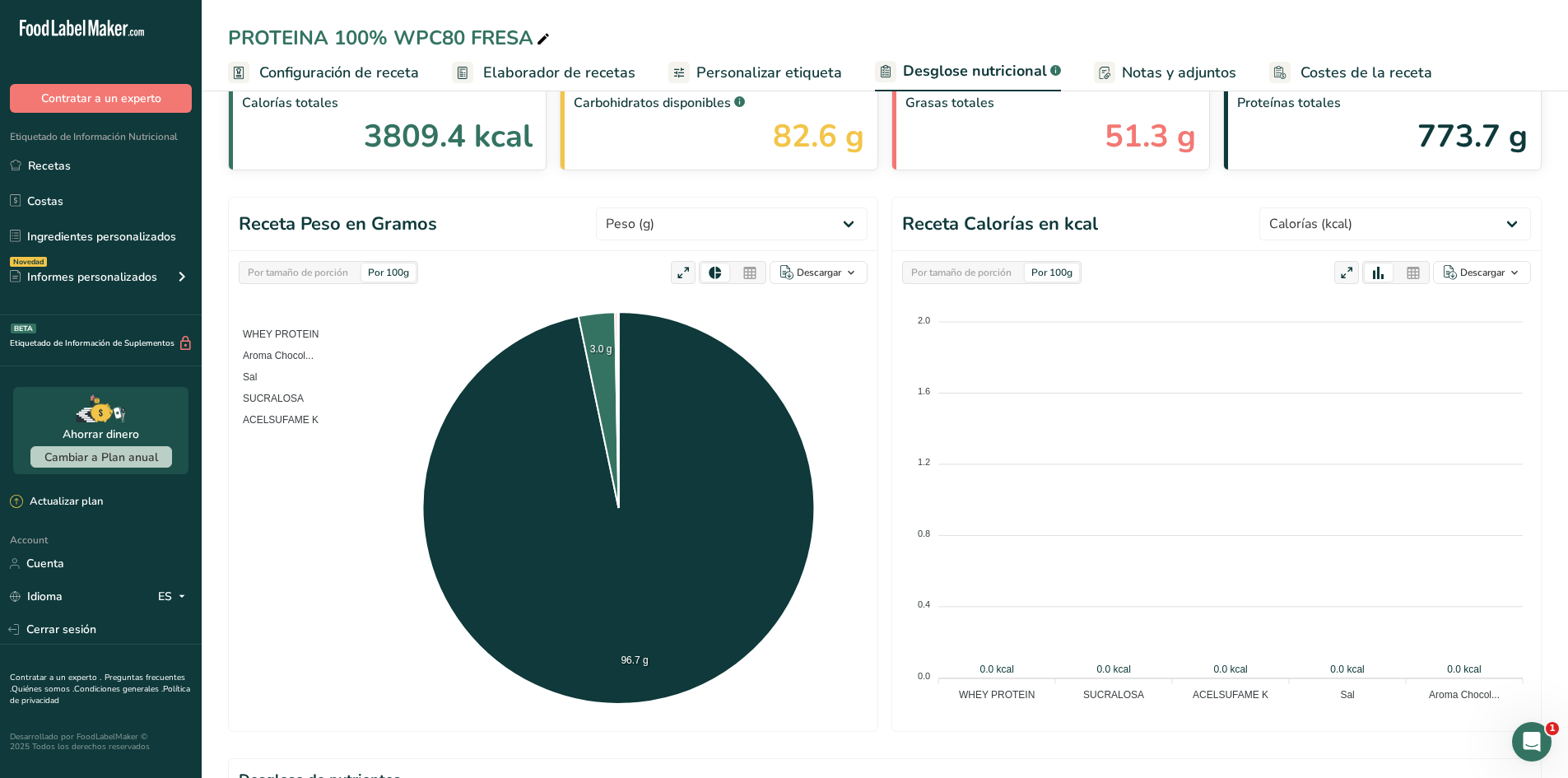
click at [330, 272] on div "Por tamaño de porción" at bounding box center [298, 273] width 114 height 19
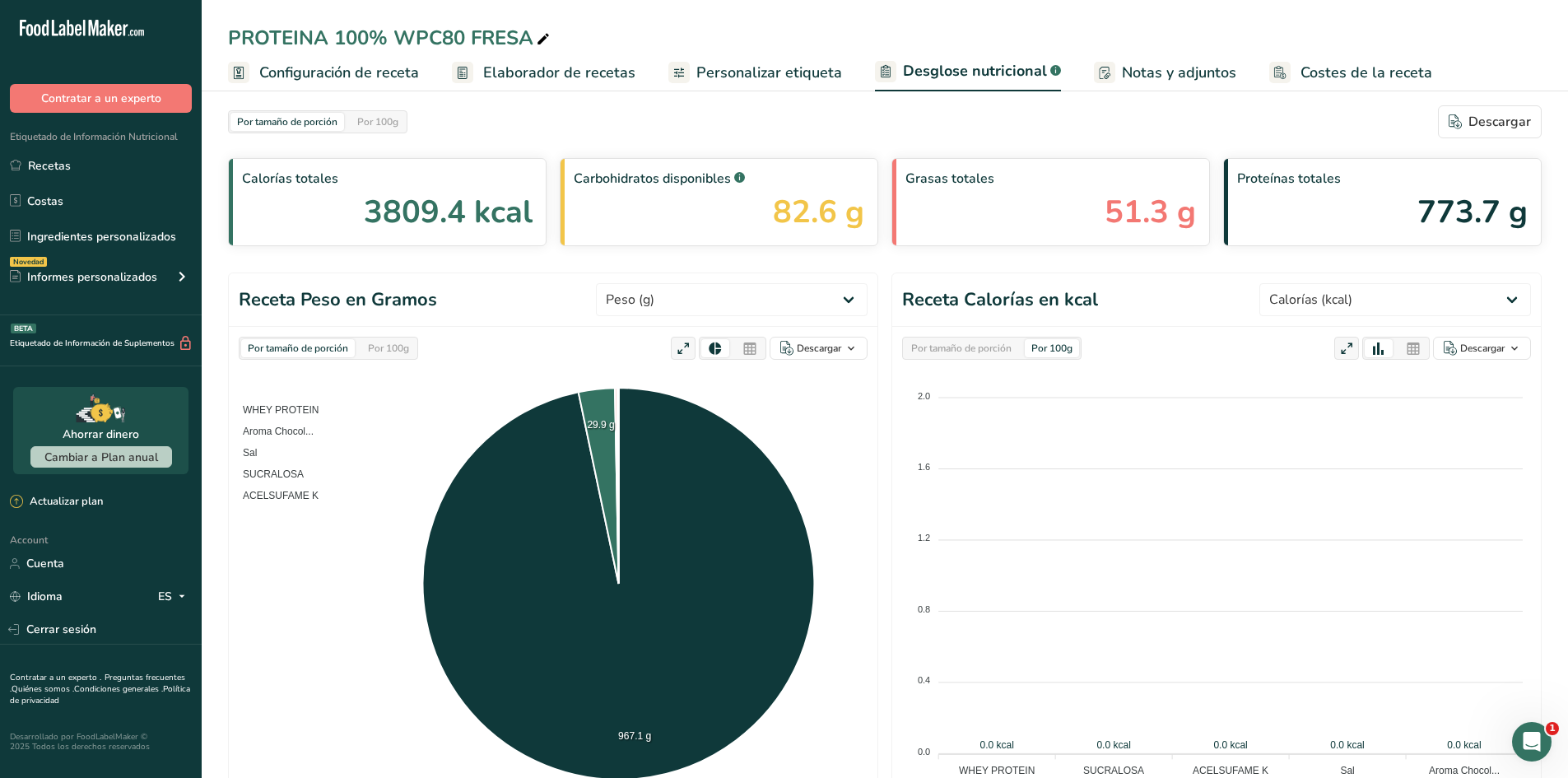
scroll to position [0, 0]
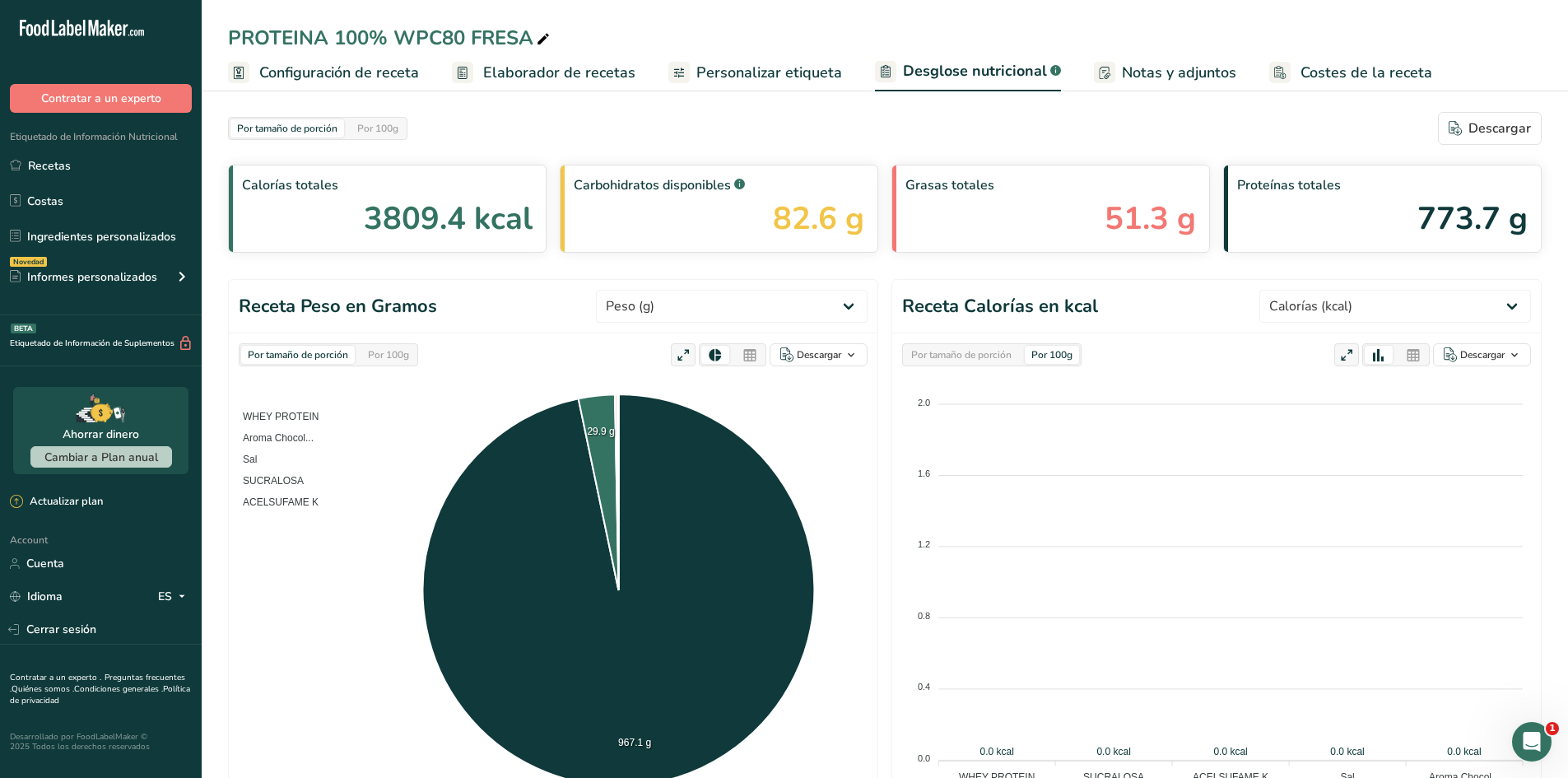
click at [359, 81] on span "Configuración de receta" at bounding box center [339, 73] width 160 height 22
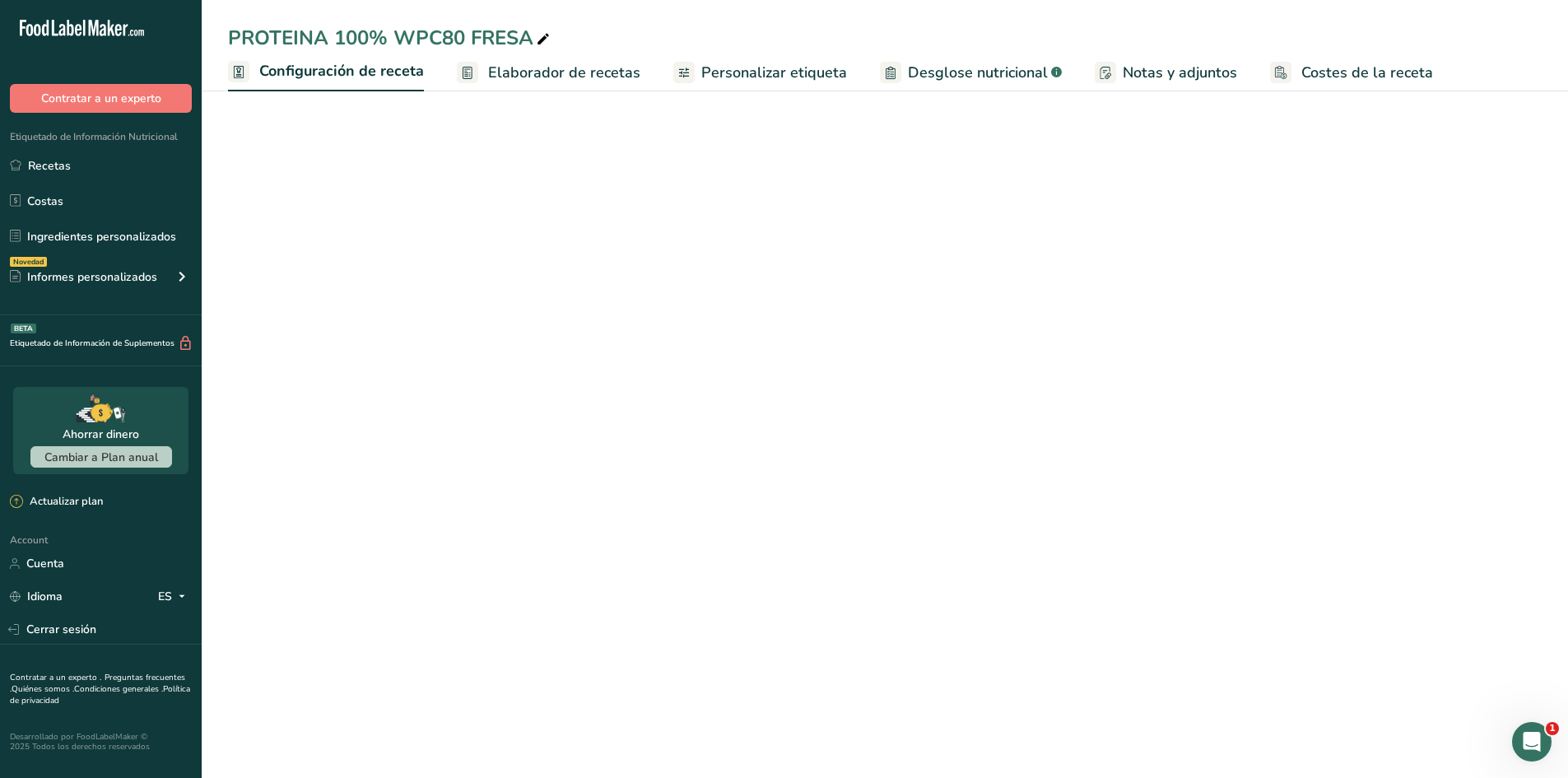
select select "1"
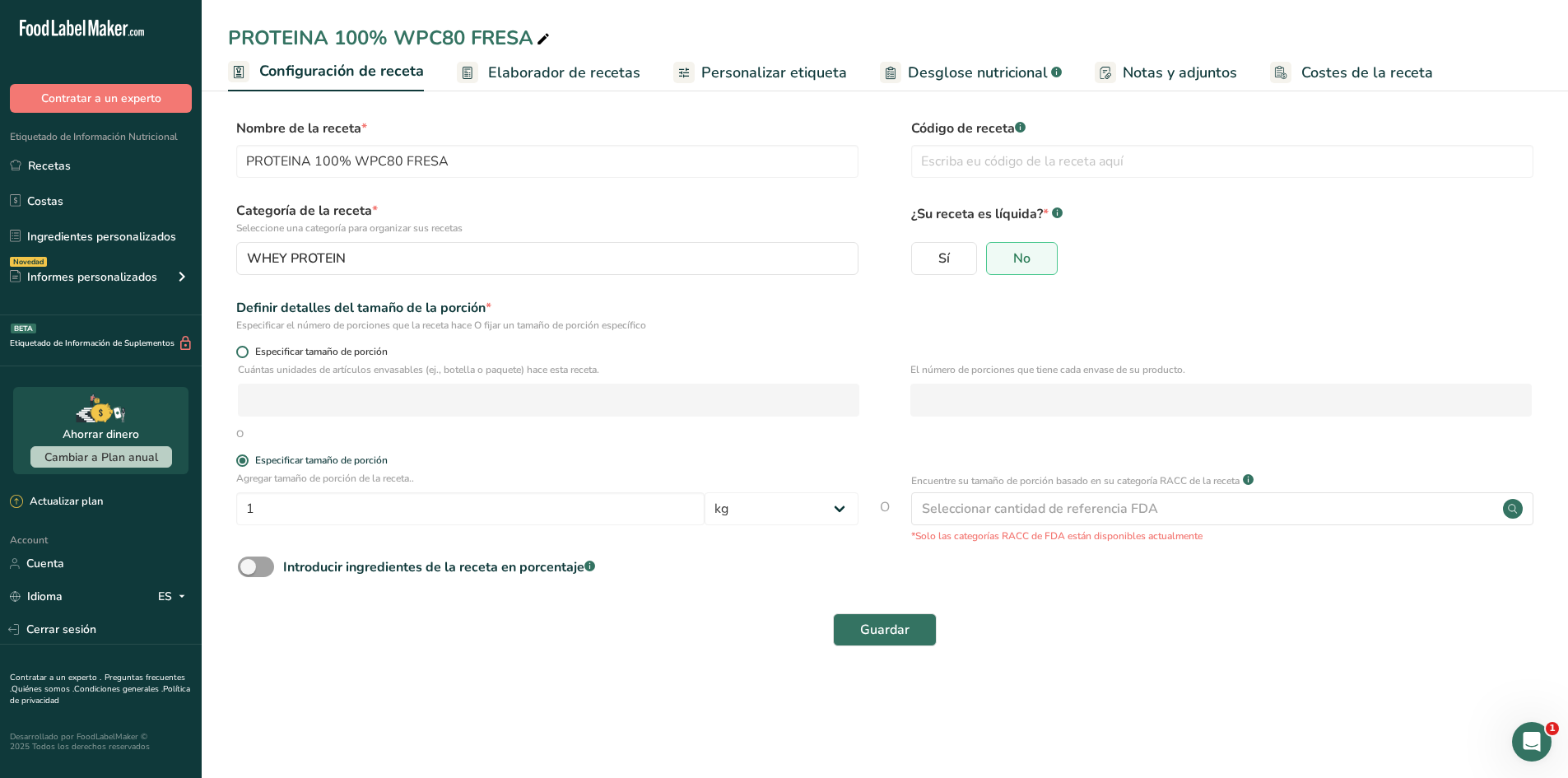
click at [246, 352] on span at bounding box center [242, 352] width 12 height 12
click at [246, 352] on input "Especificar tamaño de porción" at bounding box center [242, 352] width 11 height 11
radio input "true"
radio input "false"
select select "0"
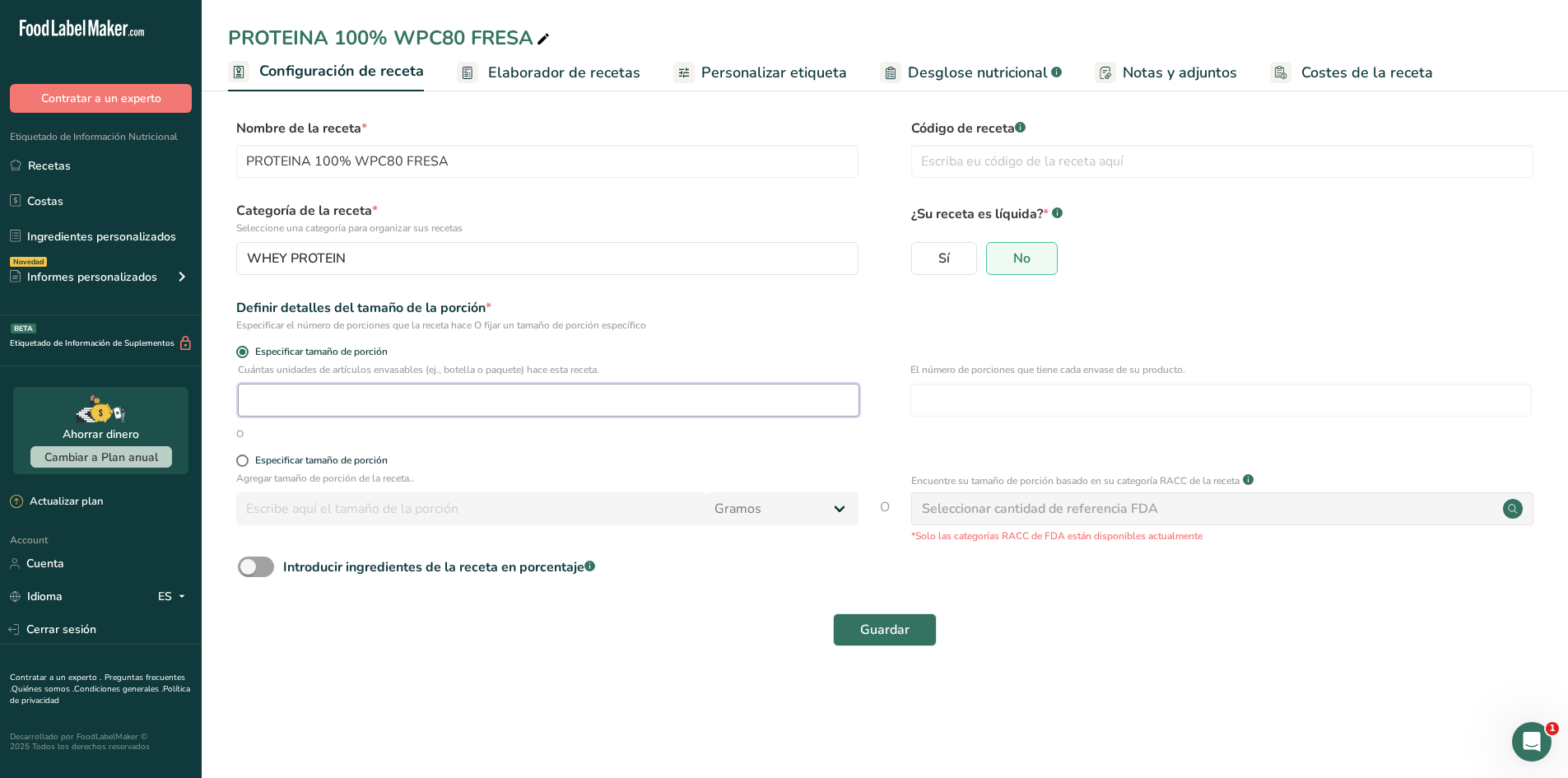
click at [305, 394] on input "number" at bounding box center [549, 400] width 622 height 33
click at [651, 401] on input "number" at bounding box center [549, 400] width 622 height 33
click at [680, 414] on input "1000" at bounding box center [549, 400] width 622 height 33
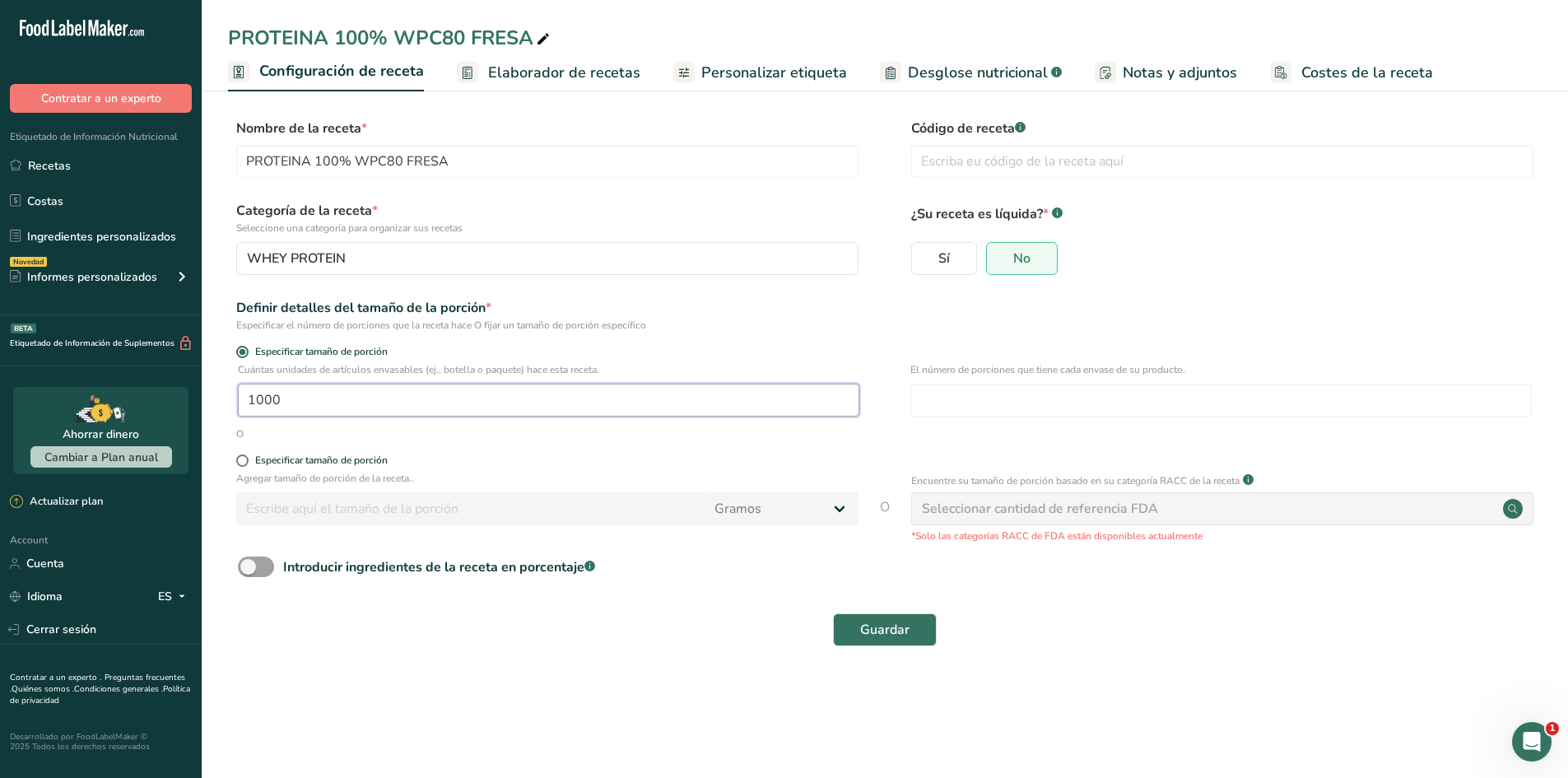
click at [680, 414] on input "1000" at bounding box center [549, 400] width 622 height 33
type input "30"
click at [373, 463] on div "Especificar tamaño de porción" at bounding box center [321, 460] width 132 height 12
click at [247, 463] on input "Especificar tamaño de porción" at bounding box center [242, 461] width 11 height 11
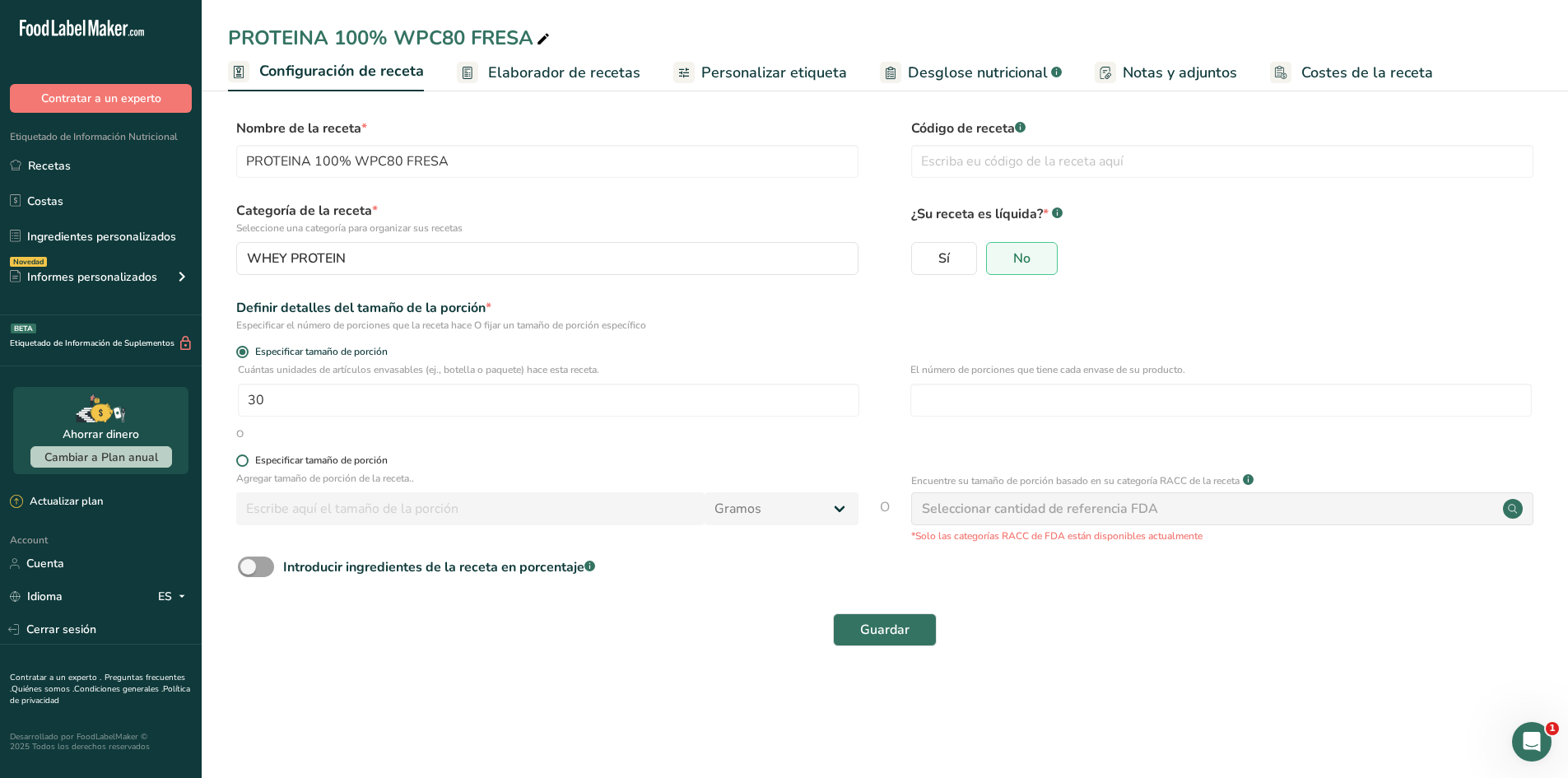
radio input "true"
radio input "false"
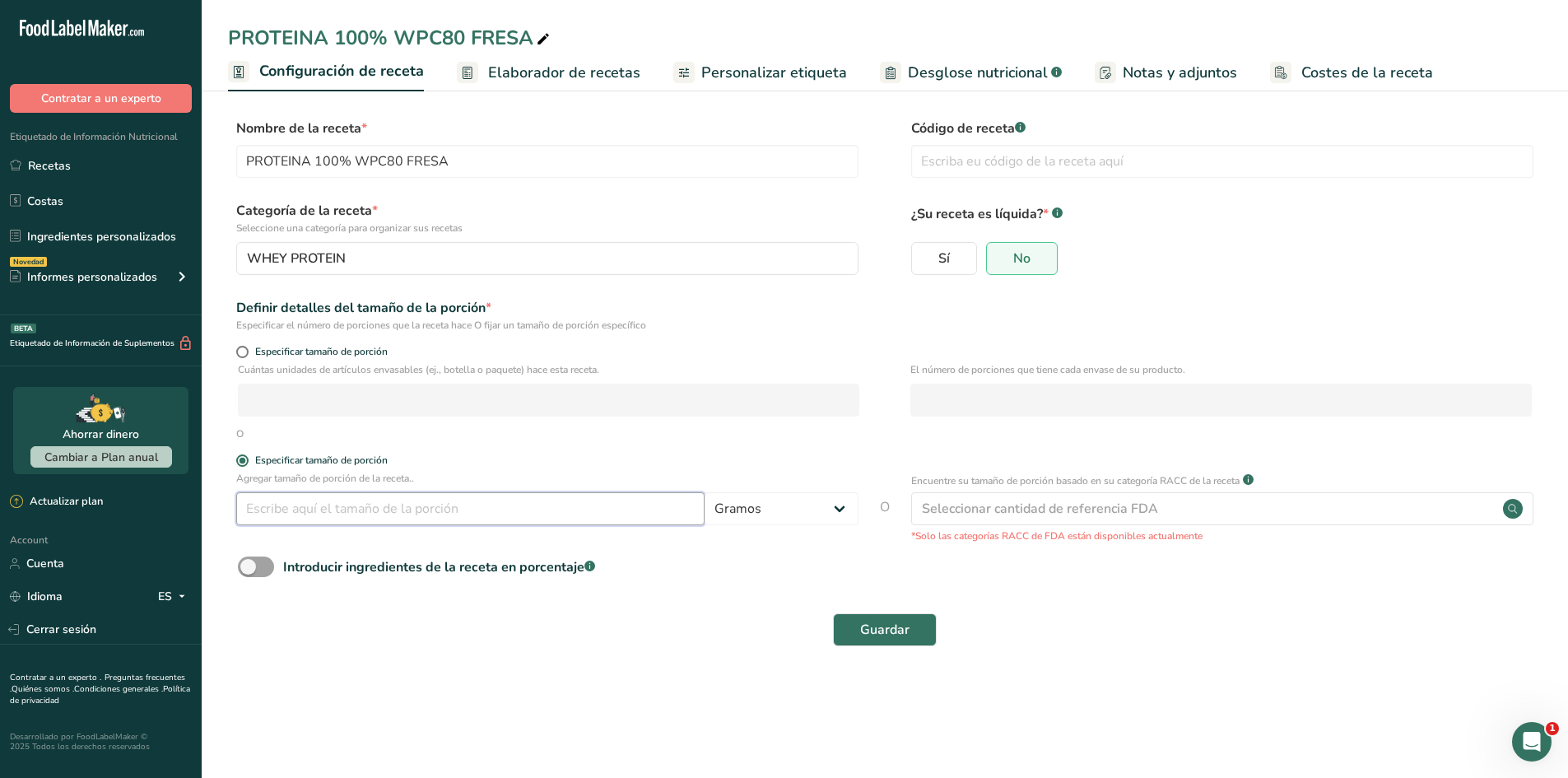
click at [452, 514] on input "number" at bounding box center [470, 509] width 468 height 33
type input "30"
click at [851, 636] on button "Guardar" at bounding box center [885, 630] width 104 height 33
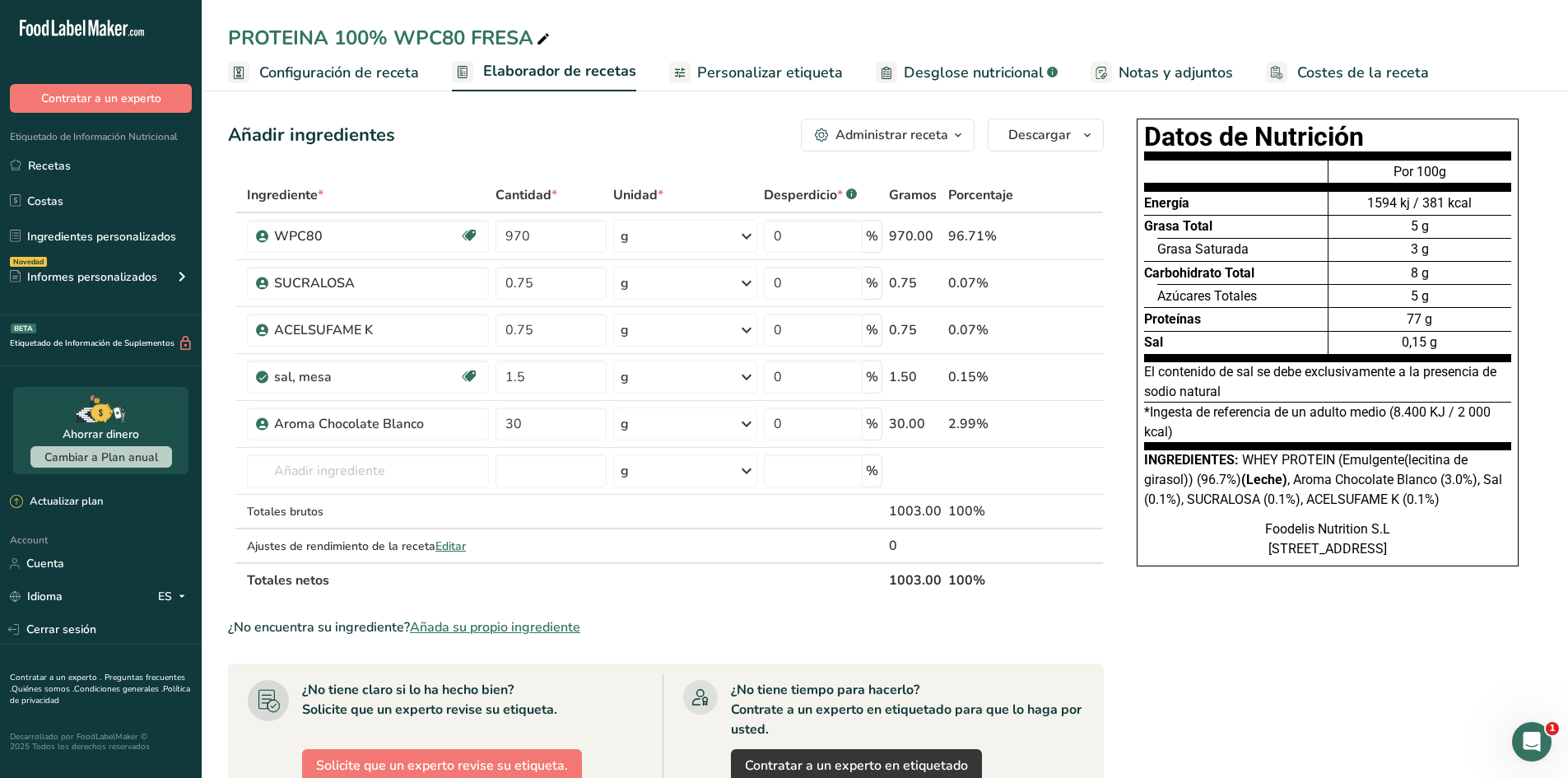
click at [937, 77] on span "Desglose nutricional" at bounding box center [974, 73] width 140 height 22
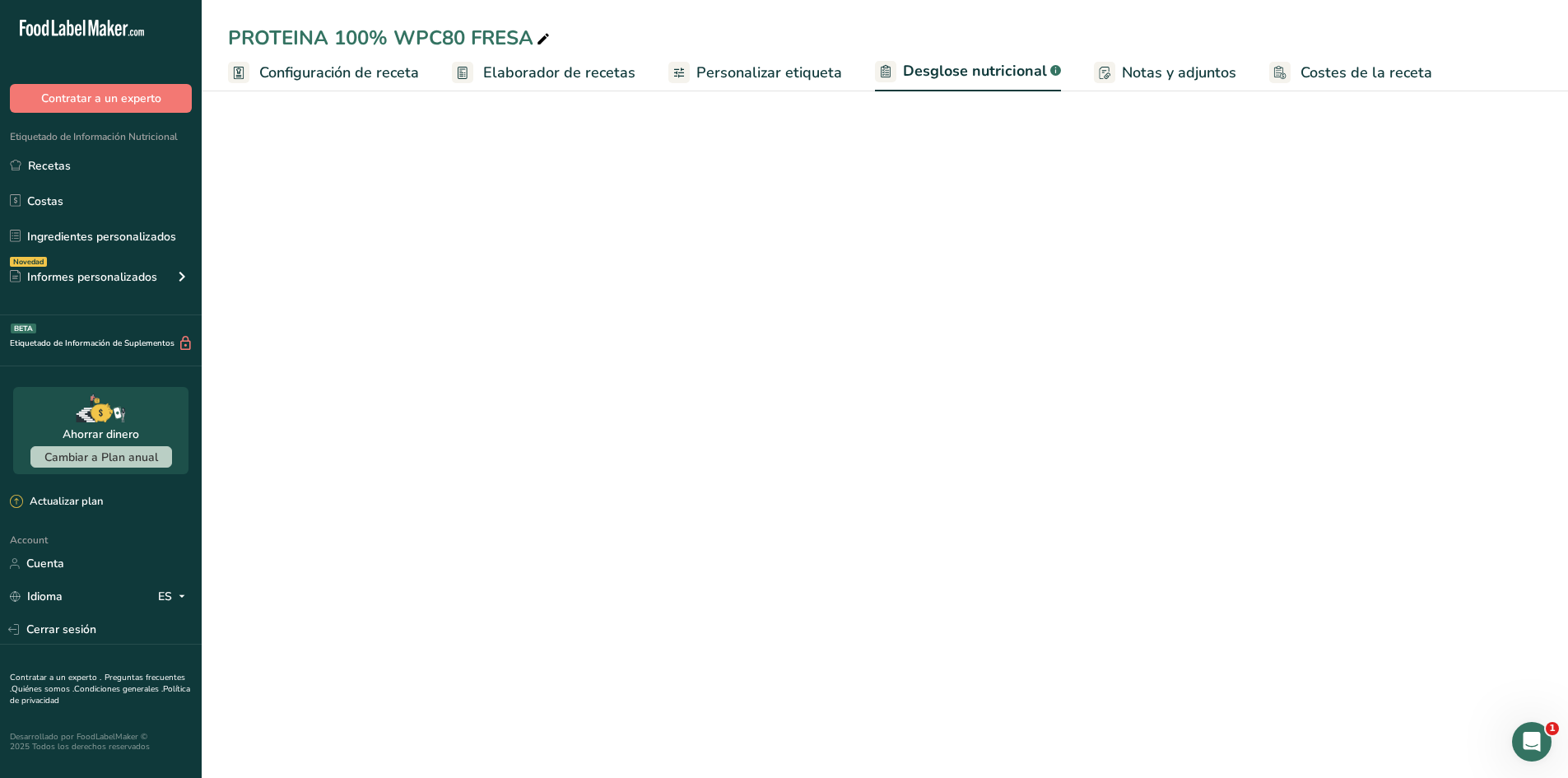
select select "Calories"
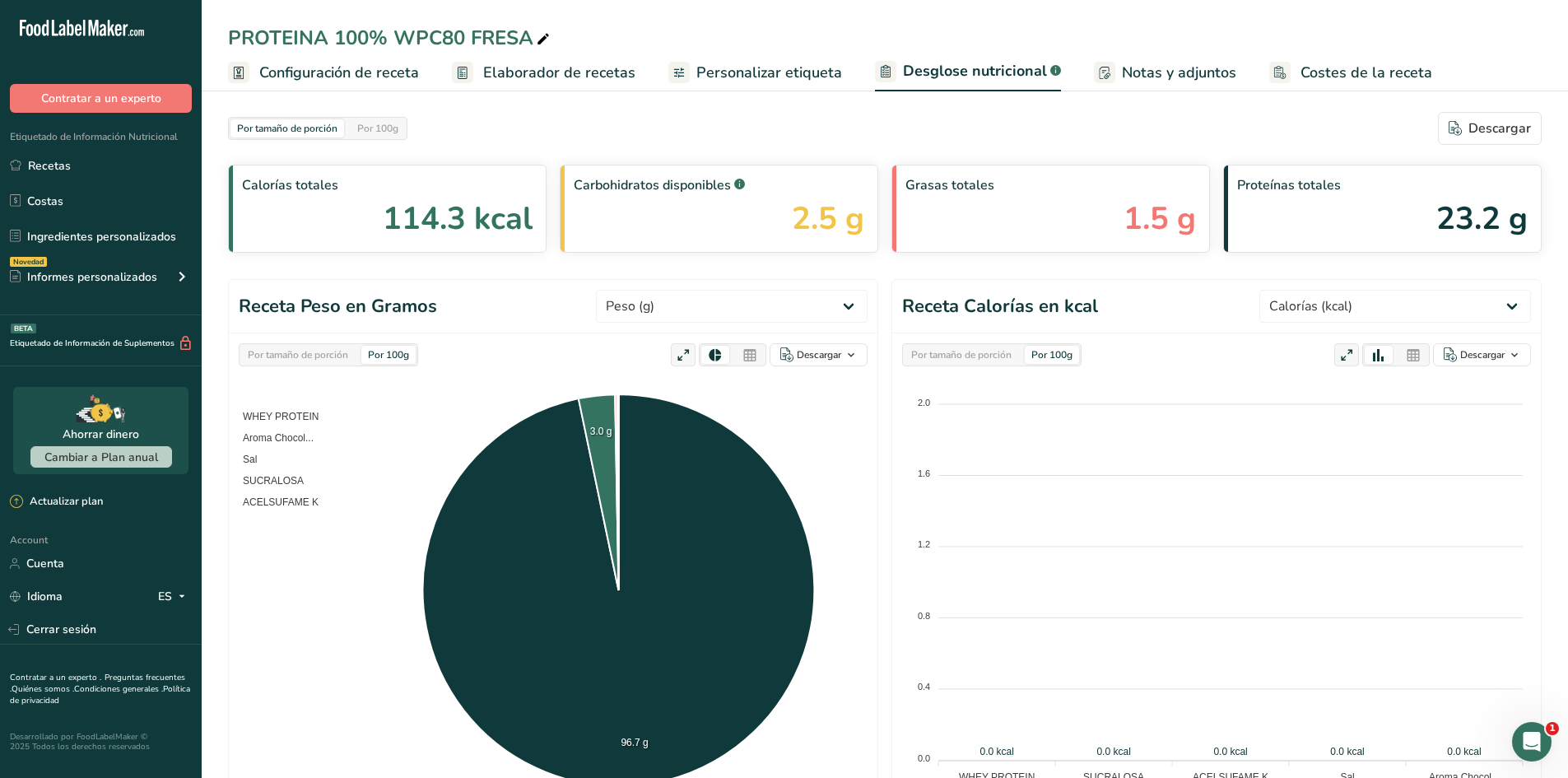
click at [738, 76] on span "Personalizar etiqueta" at bounding box center [768, 73] width 145 height 22
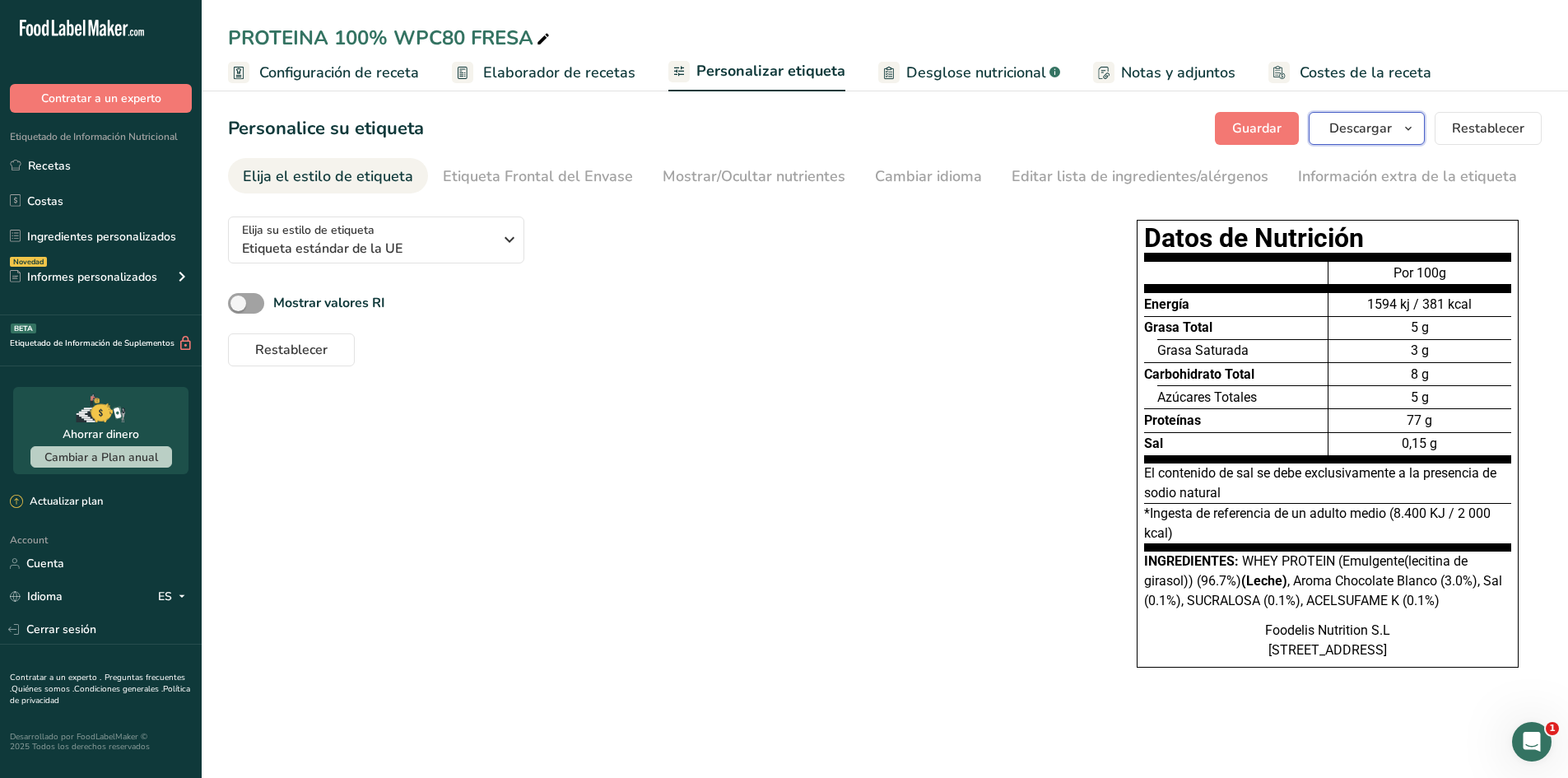
click at [1366, 130] on span "Descargar" at bounding box center [1361, 128] width 63 height 19
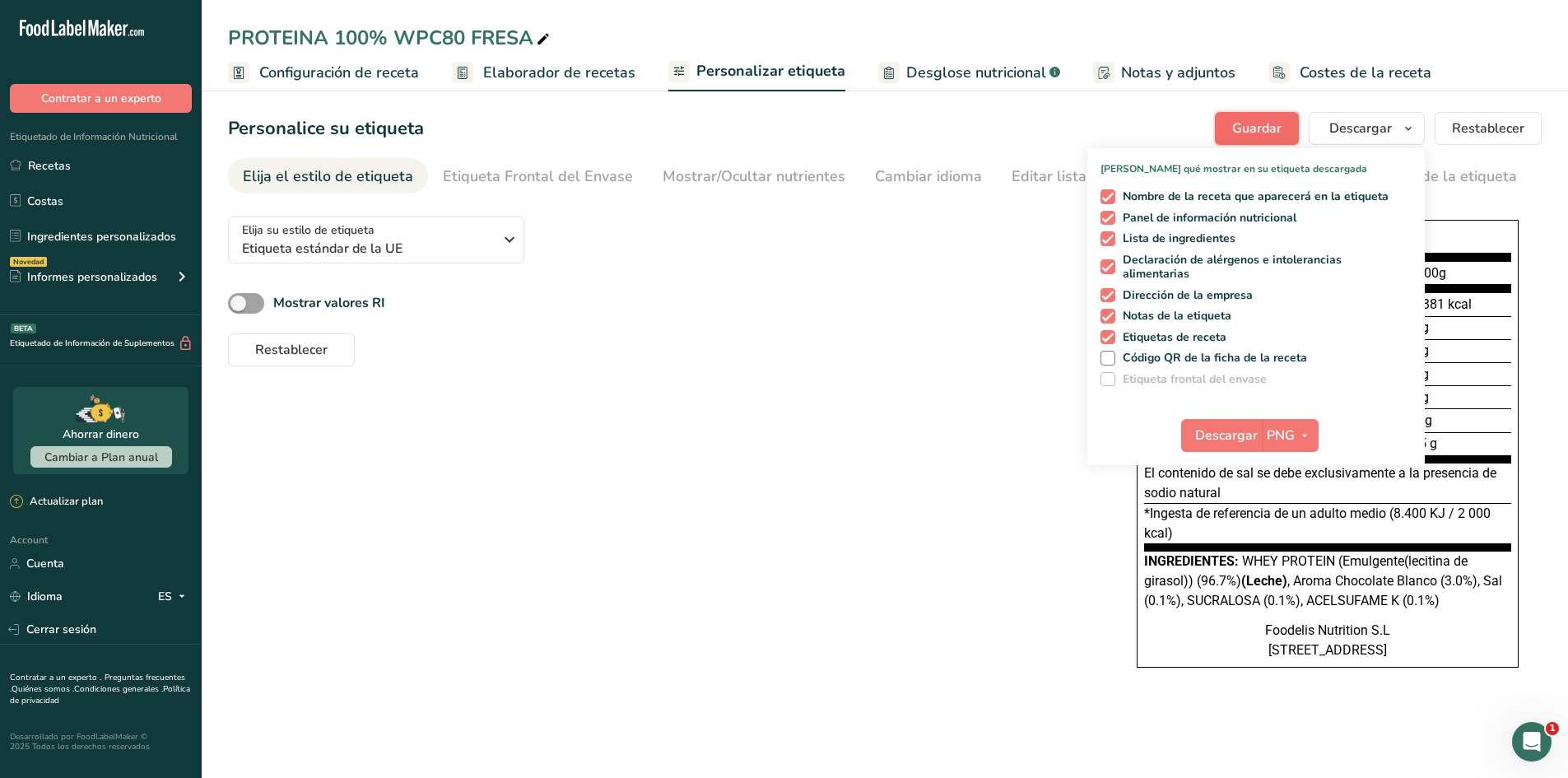
click at [1229, 118] on button "Guardar" at bounding box center [1257, 129] width 84 height 33
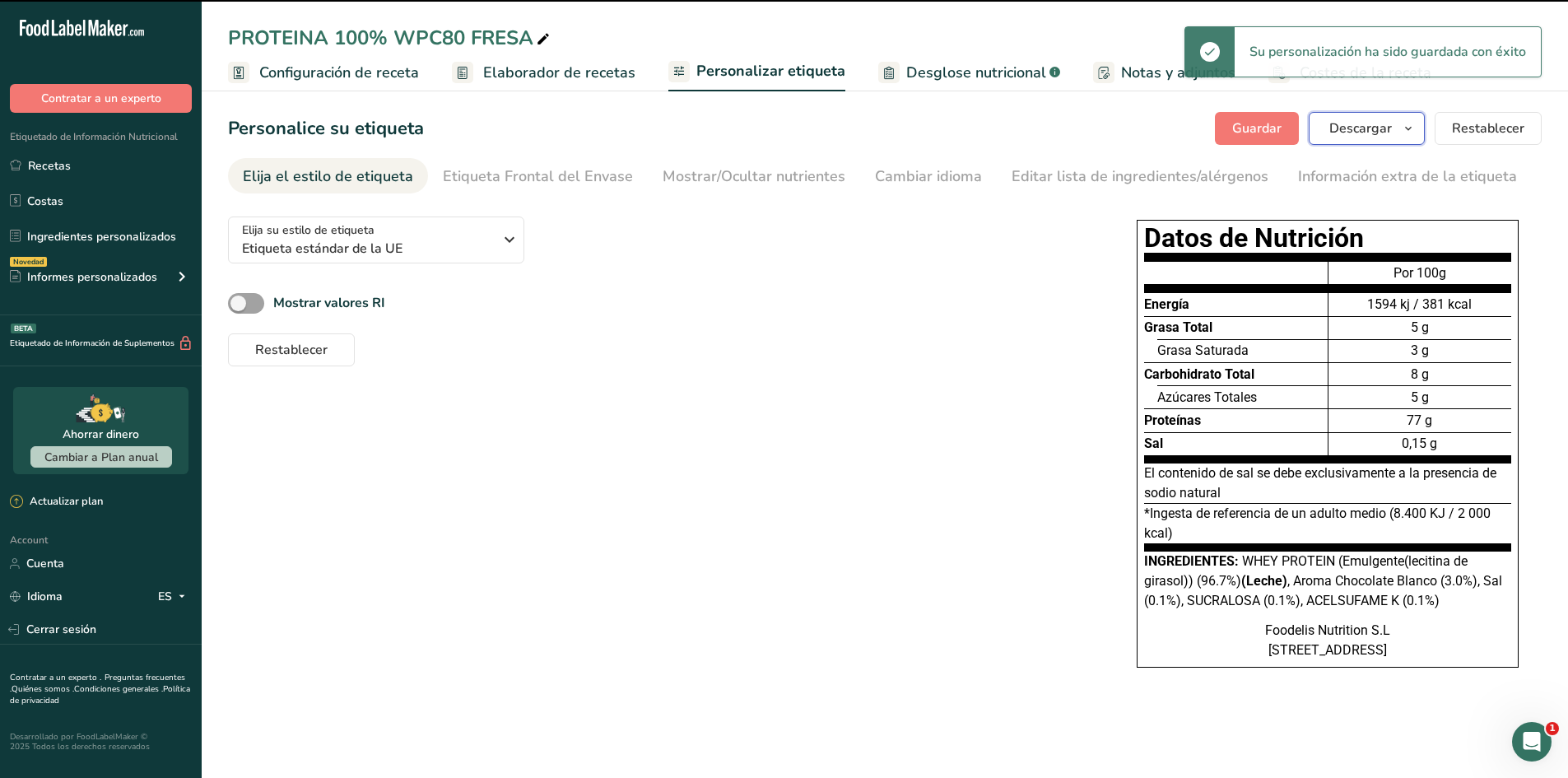
click at [1360, 131] on span "Descargar" at bounding box center [1361, 128] width 63 height 19
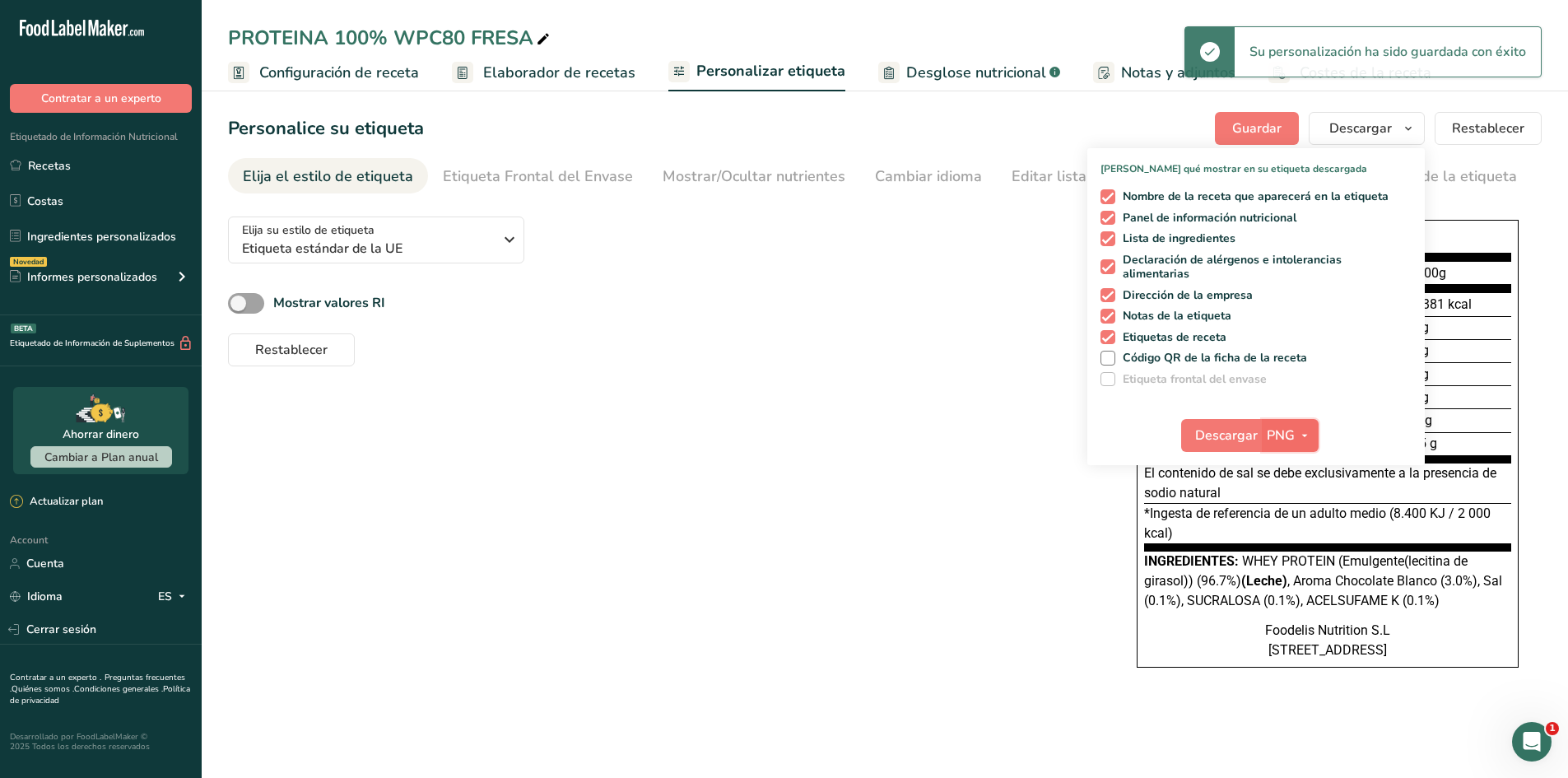
click at [1283, 433] on span "PNG" at bounding box center [1281, 435] width 28 height 19
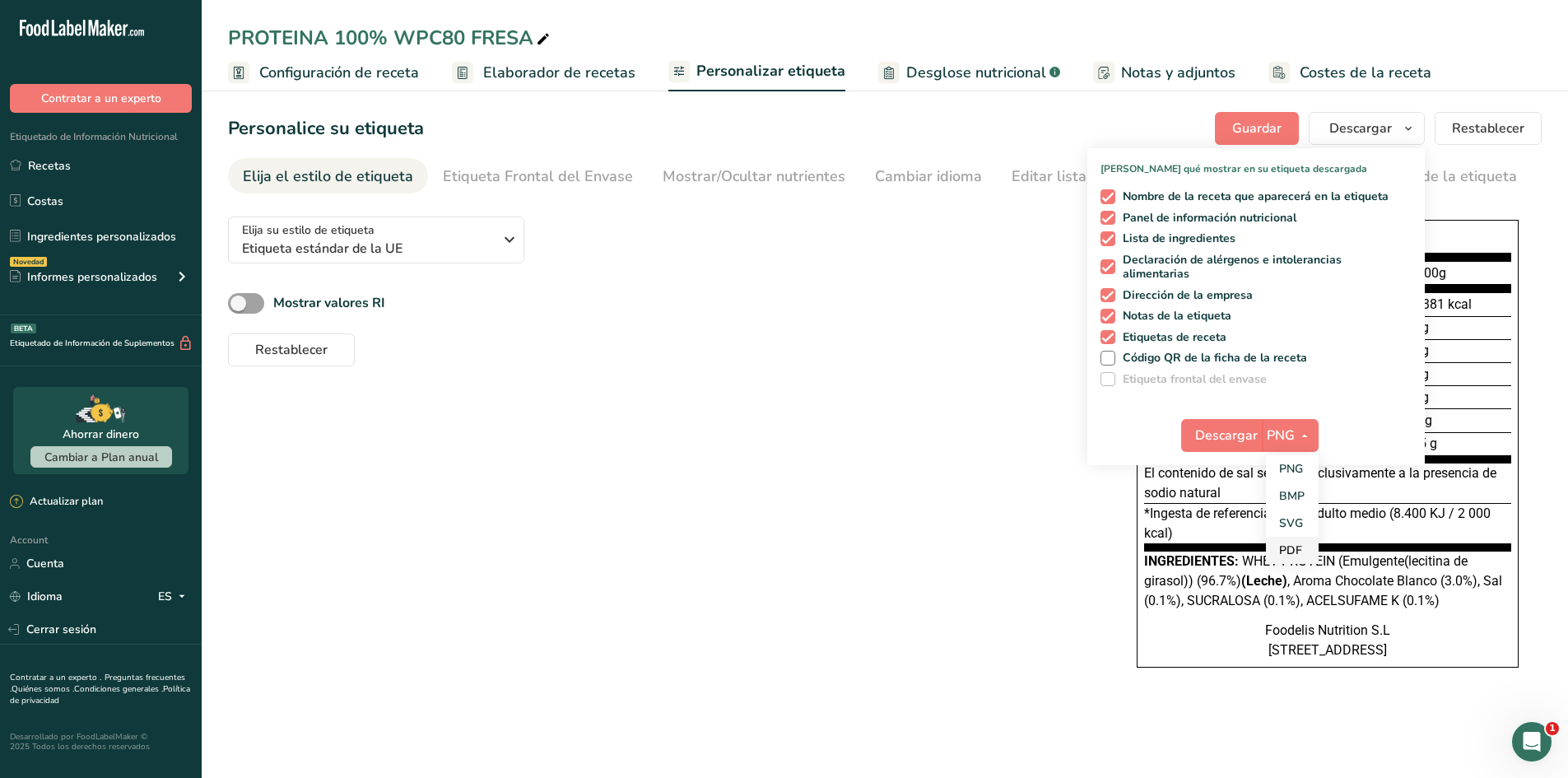
click at [1300, 546] on link "PDF" at bounding box center [1292, 550] width 53 height 27
click at [1213, 450] on button "Descargar" at bounding box center [1222, 436] width 81 height 33
click at [915, 443] on div "Elija su estilo de etiqueta Etiqueta estándar de la UE EE. [GEOGRAPHIC_DATA]. (…" at bounding box center [885, 451] width 1314 height 497
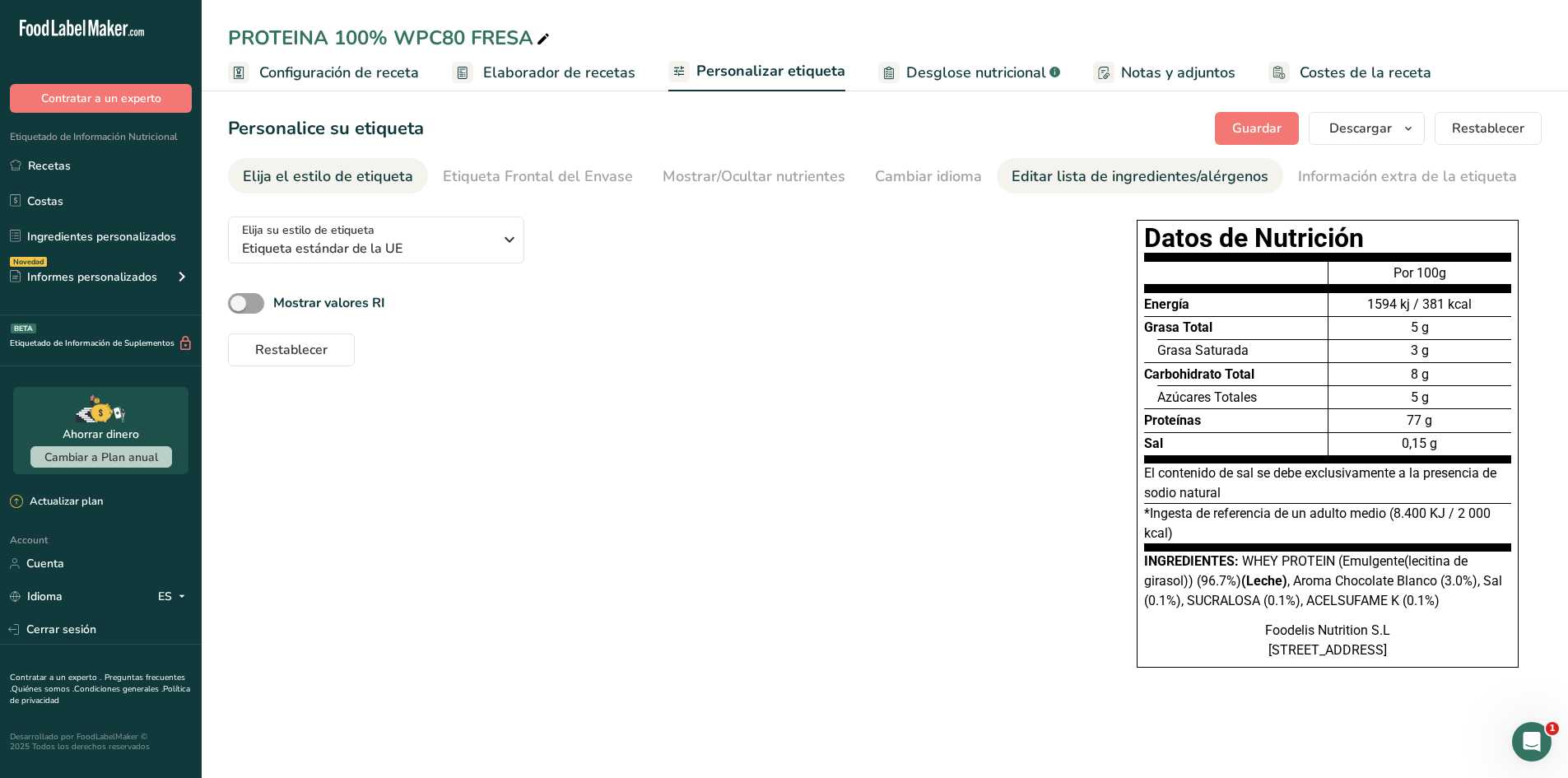
click at [1077, 173] on div "Editar lista de ingredientes/alérgenos" at bounding box center [1140, 177] width 257 height 22
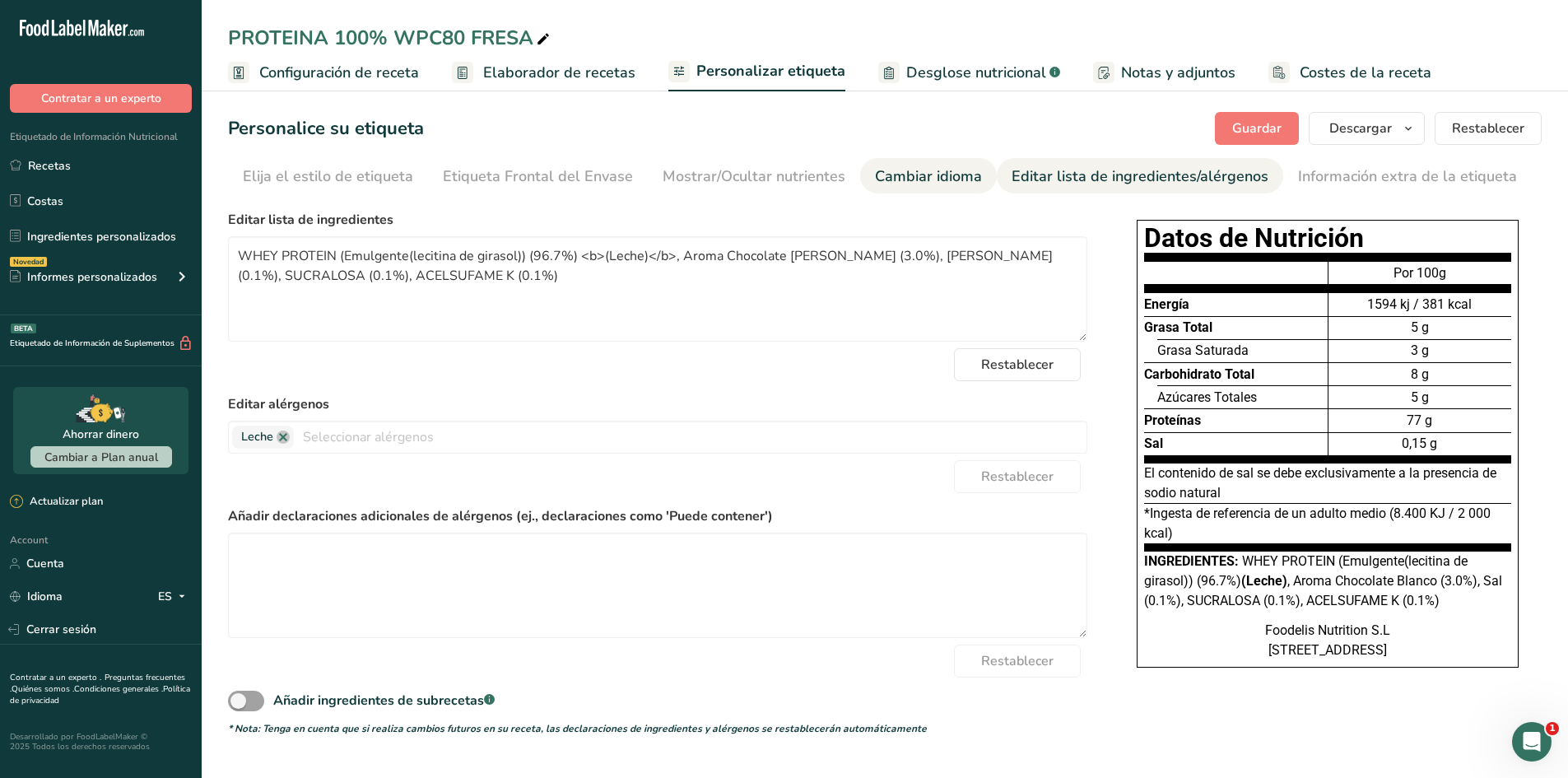
click at [925, 188] on link "Cambiar idioma" at bounding box center [928, 177] width 107 height 37
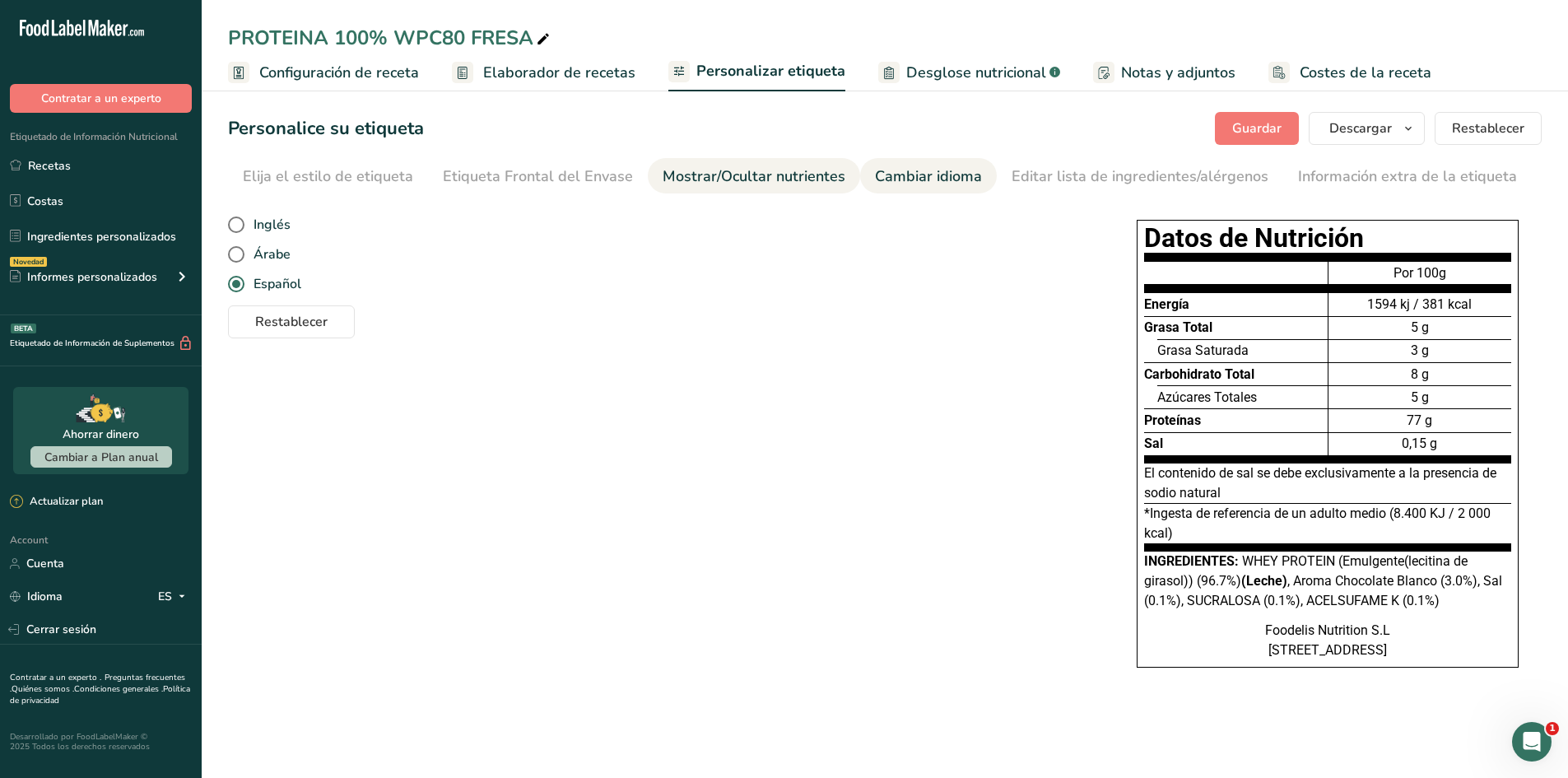
click at [778, 179] on div "Mostrar/Ocultar nutrientes" at bounding box center [753, 177] width 182 height 22
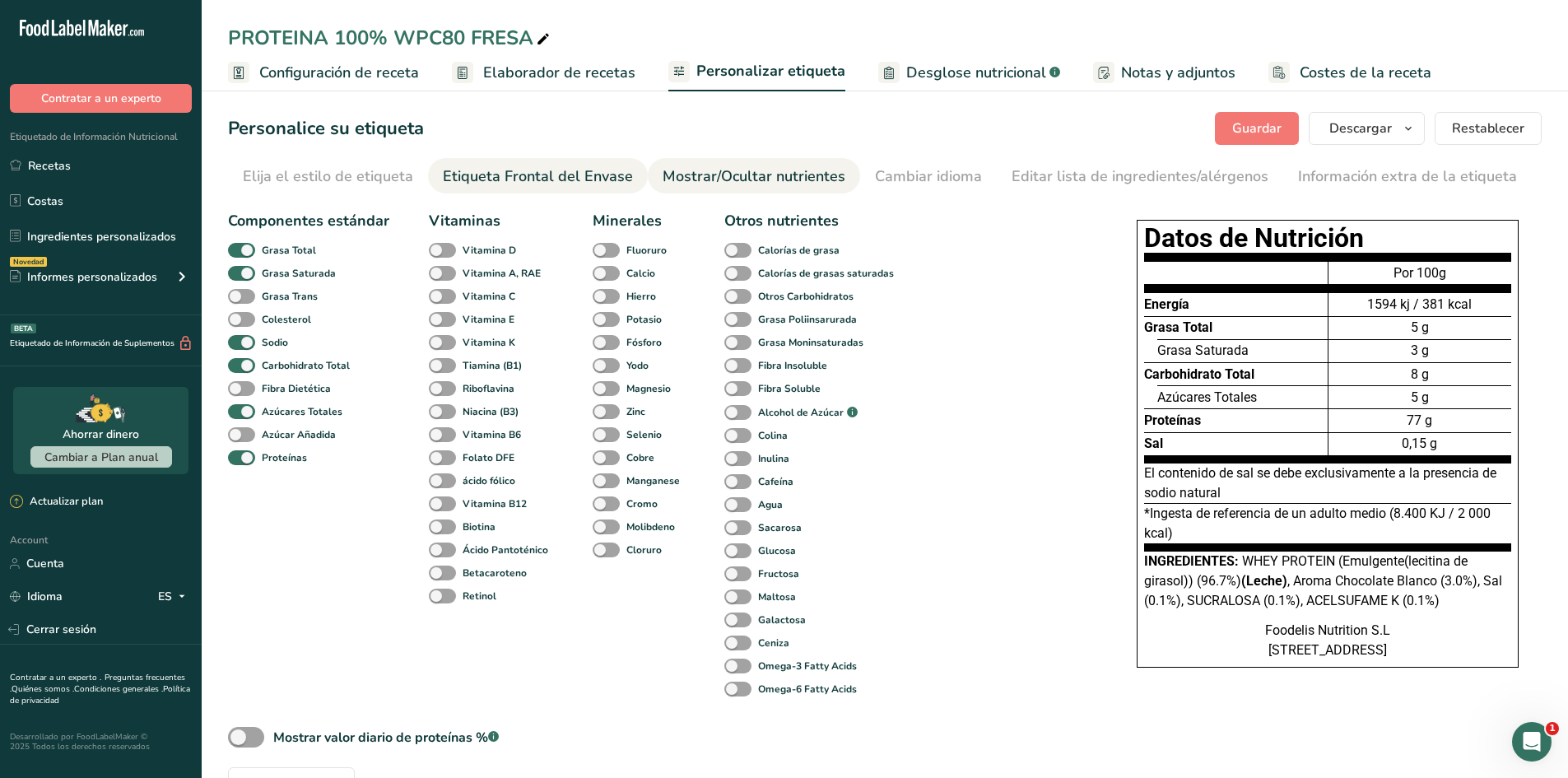
click at [587, 176] on div "Etiqueta Frontal del Envase" at bounding box center [538, 177] width 190 height 22
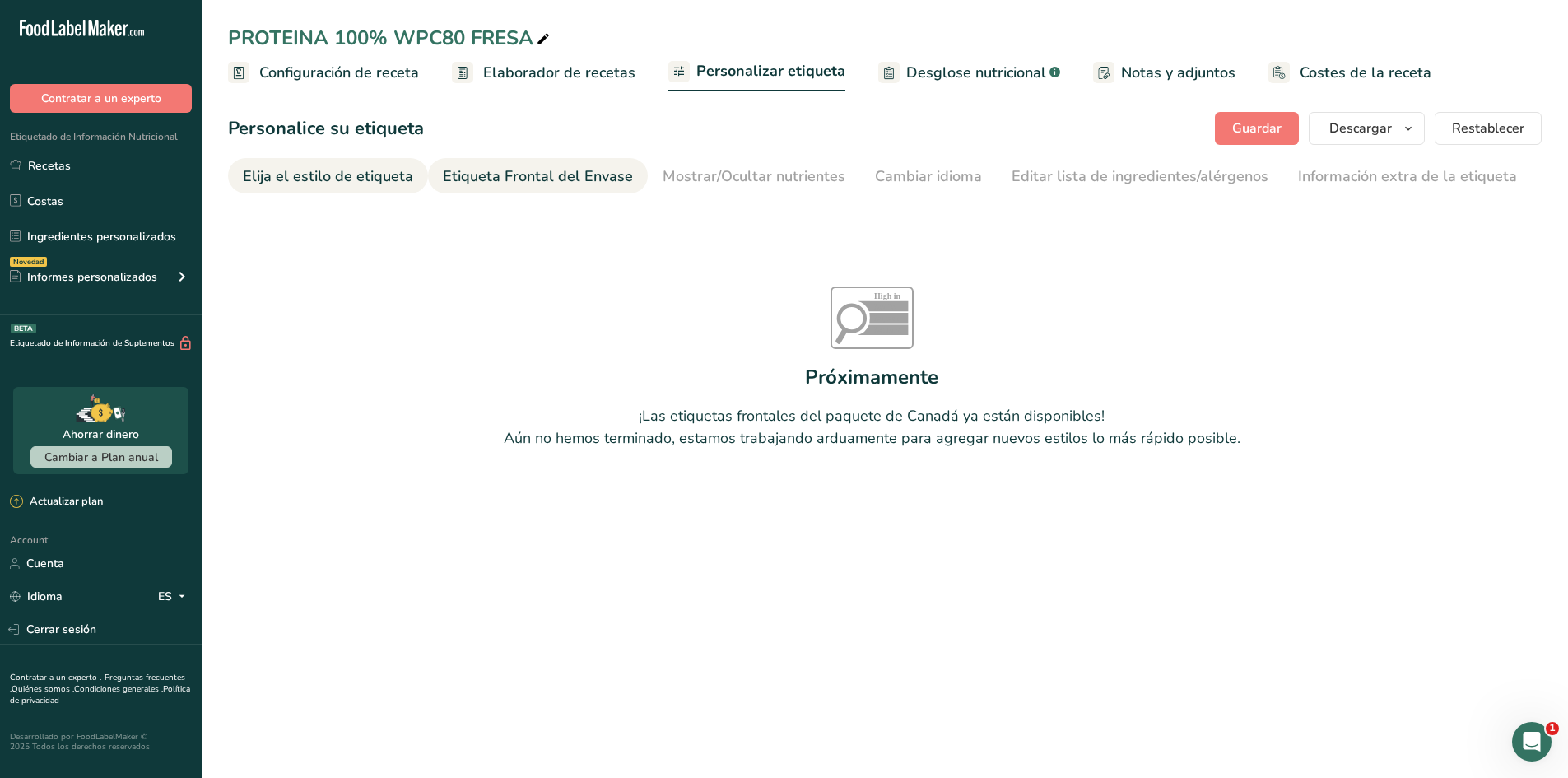
click at [376, 169] on div "Elija el estilo de etiqueta" at bounding box center [328, 177] width 170 height 22
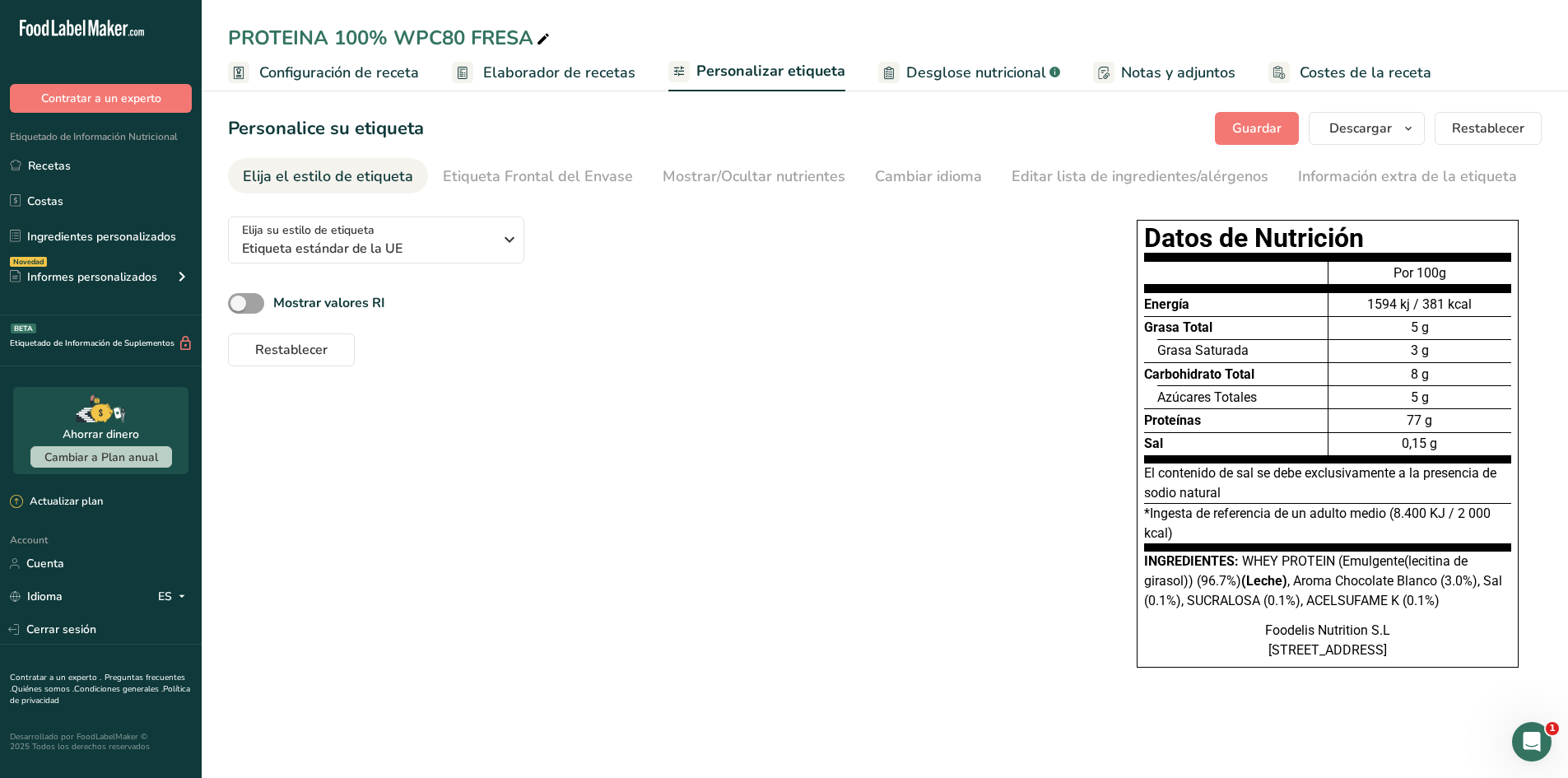
click at [1141, 194] on section "Personalice su etiqueta [GEOGRAPHIC_DATA] [GEOGRAPHIC_DATA] [PERSON_NAME] qué m…" at bounding box center [885, 406] width 1366 height 641
click at [1299, 167] on div "Información extra de la etiqueta" at bounding box center [1408, 177] width 219 height 22
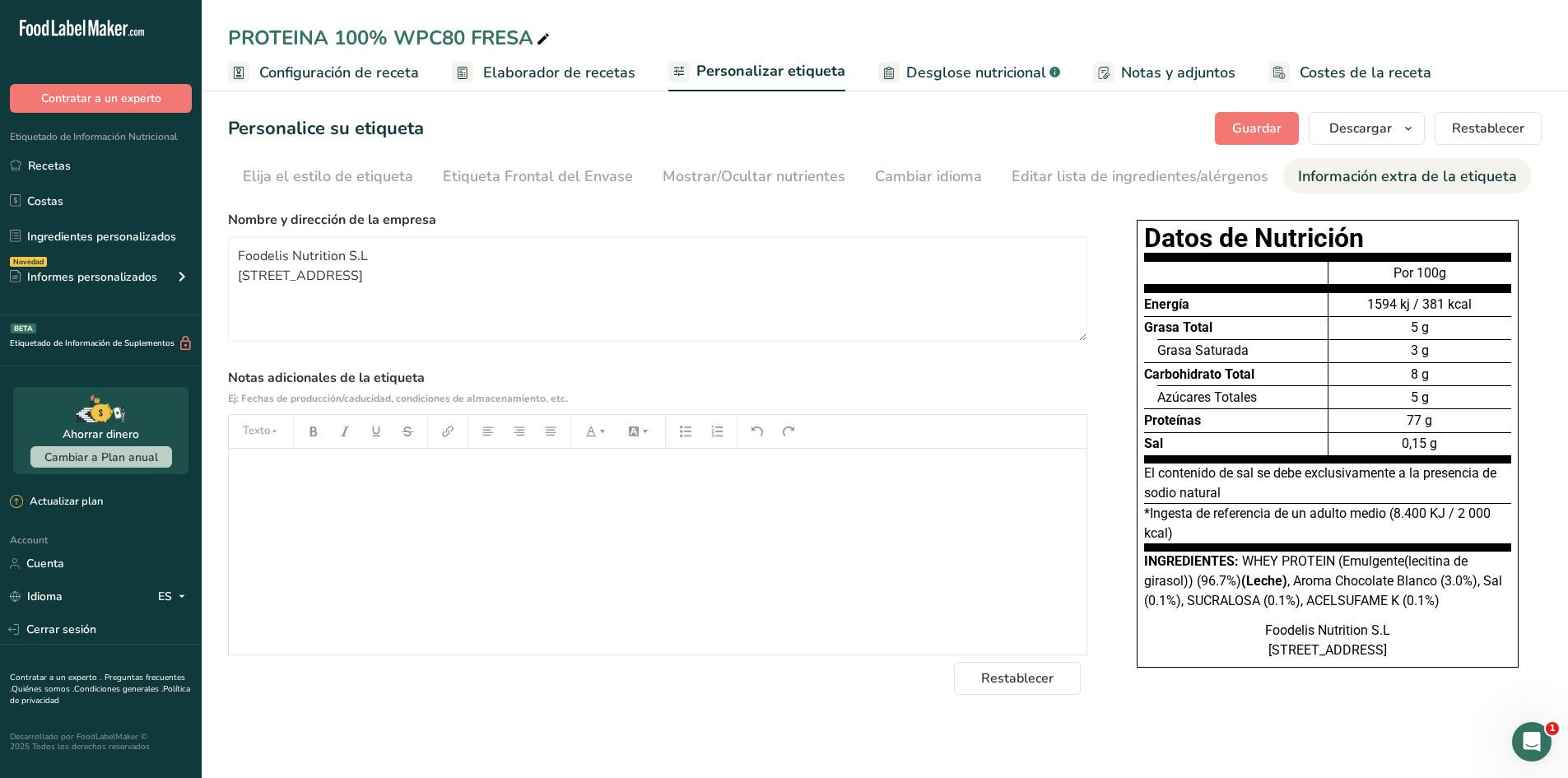
click at [1033, 726] on section "Personalice su etiqueta [GEOGRAPHIC_DATA] [GEOGRAPHIC_DATA] [PERSON_NAME] qué m…" at bounding box center [885, 406] width 1366 height 641
click at [1528, 747] on icon "Abrir Intercom Messenger" at bounding box center [1529, 738] width 27 height 27
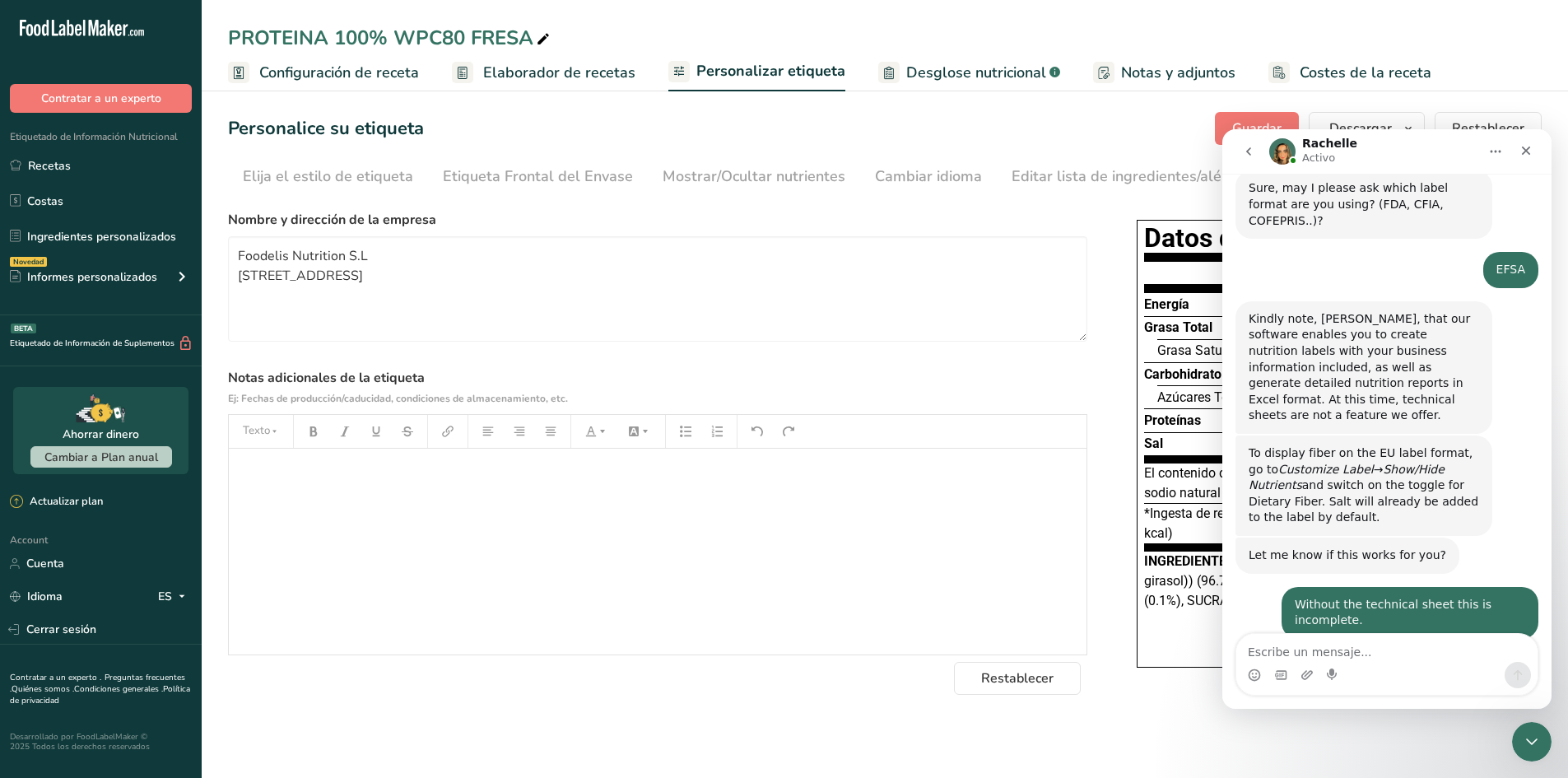
scroll to position [1187, 0]
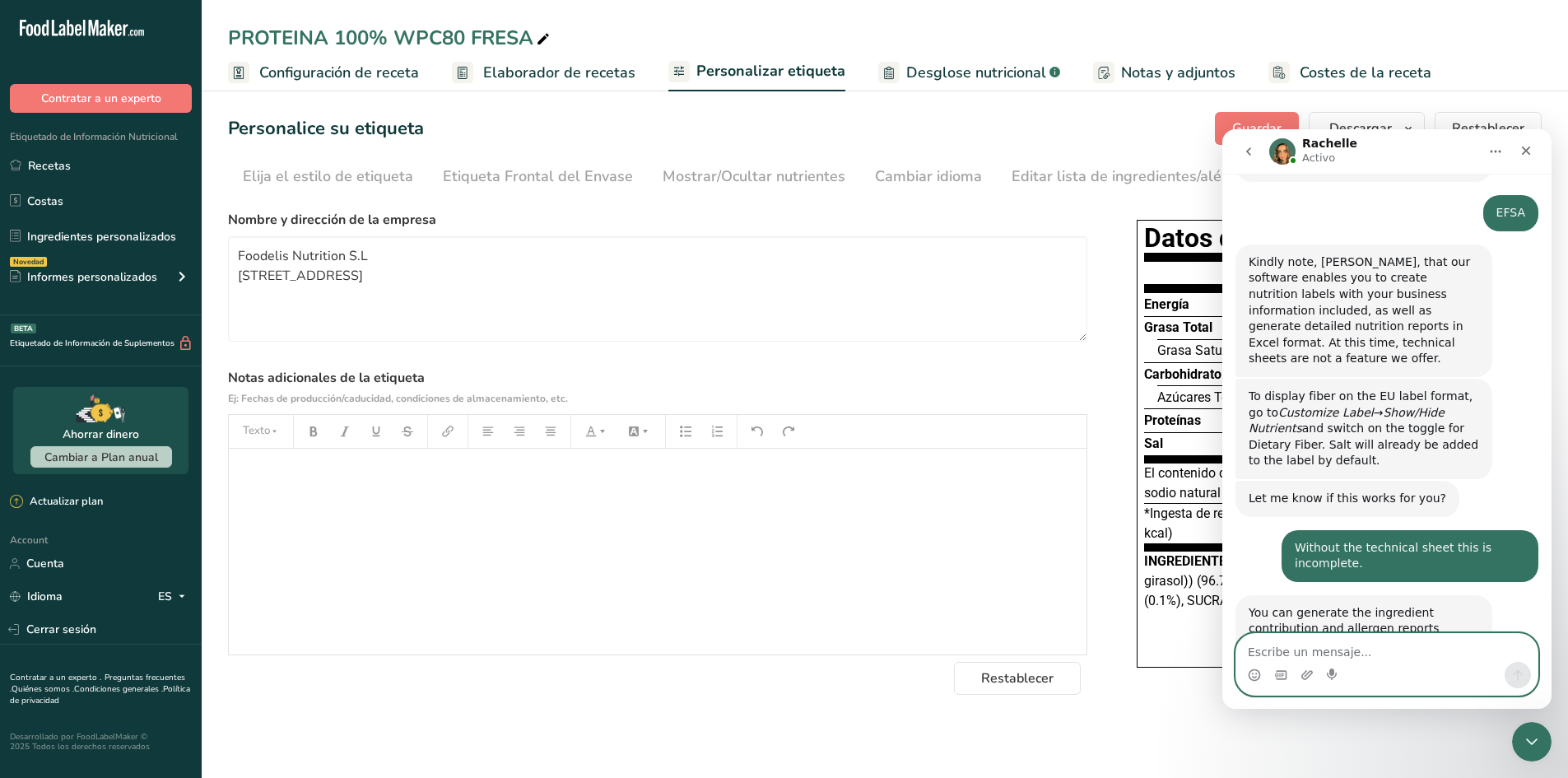
click at [1355, 648] on textarea "Escribe un mensaje..." at bounding box center [1388, 648] width 302 height 28
paste textarea "Sorry, but without a technical sheet, it's no good for Europe. I want to cancel…"
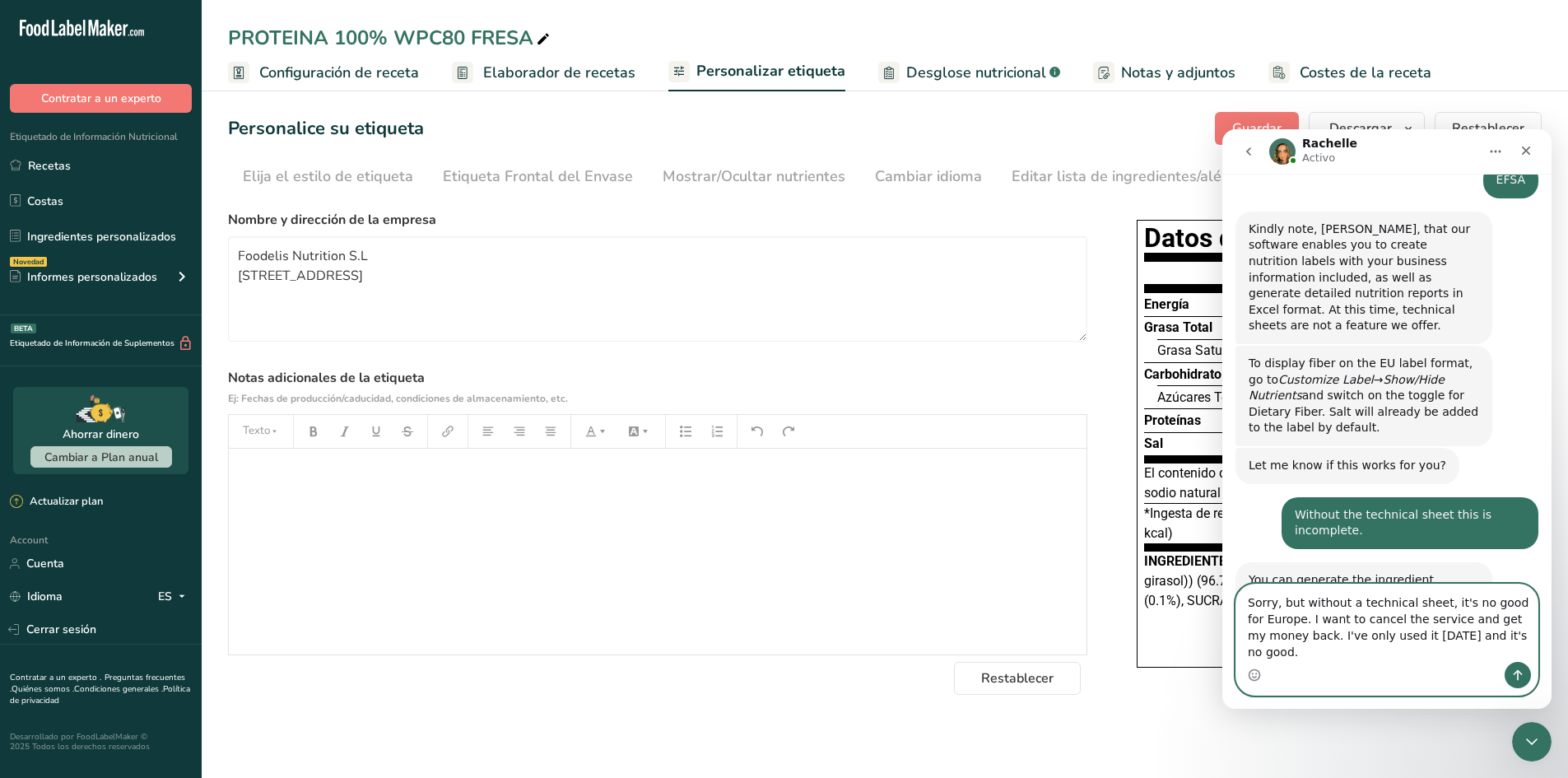
type textarea "Sorry, but without a technical sheet, it's no good for Europe. I want to cancel…"
click at [1523, 675] on icon "Enviar un mensaje…" at bounding box center [1518, 674] width 13 height 13
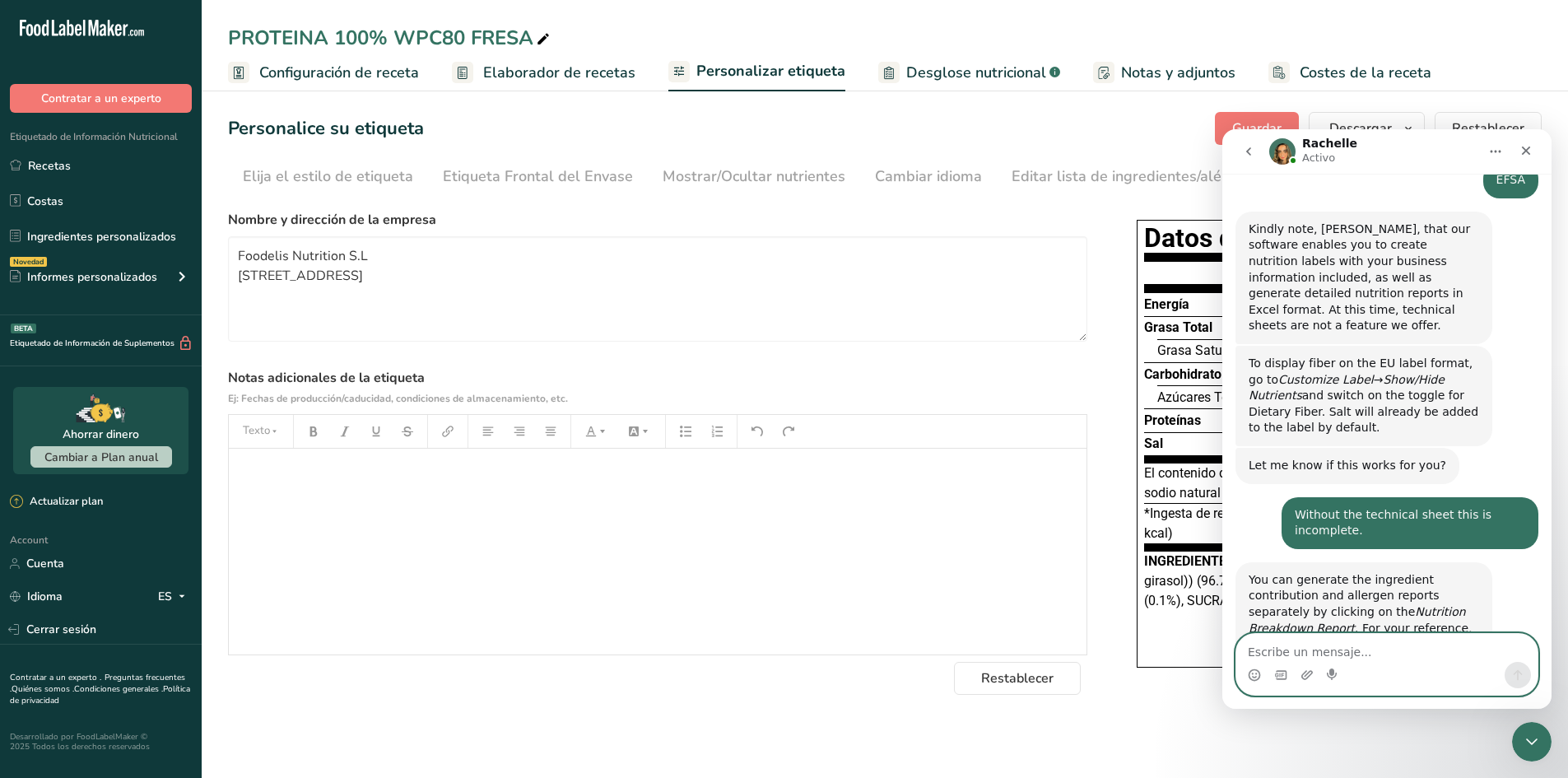
scroll to position [1273, 0]
